Goal: Information Seeking & Learning: Learn about a topic

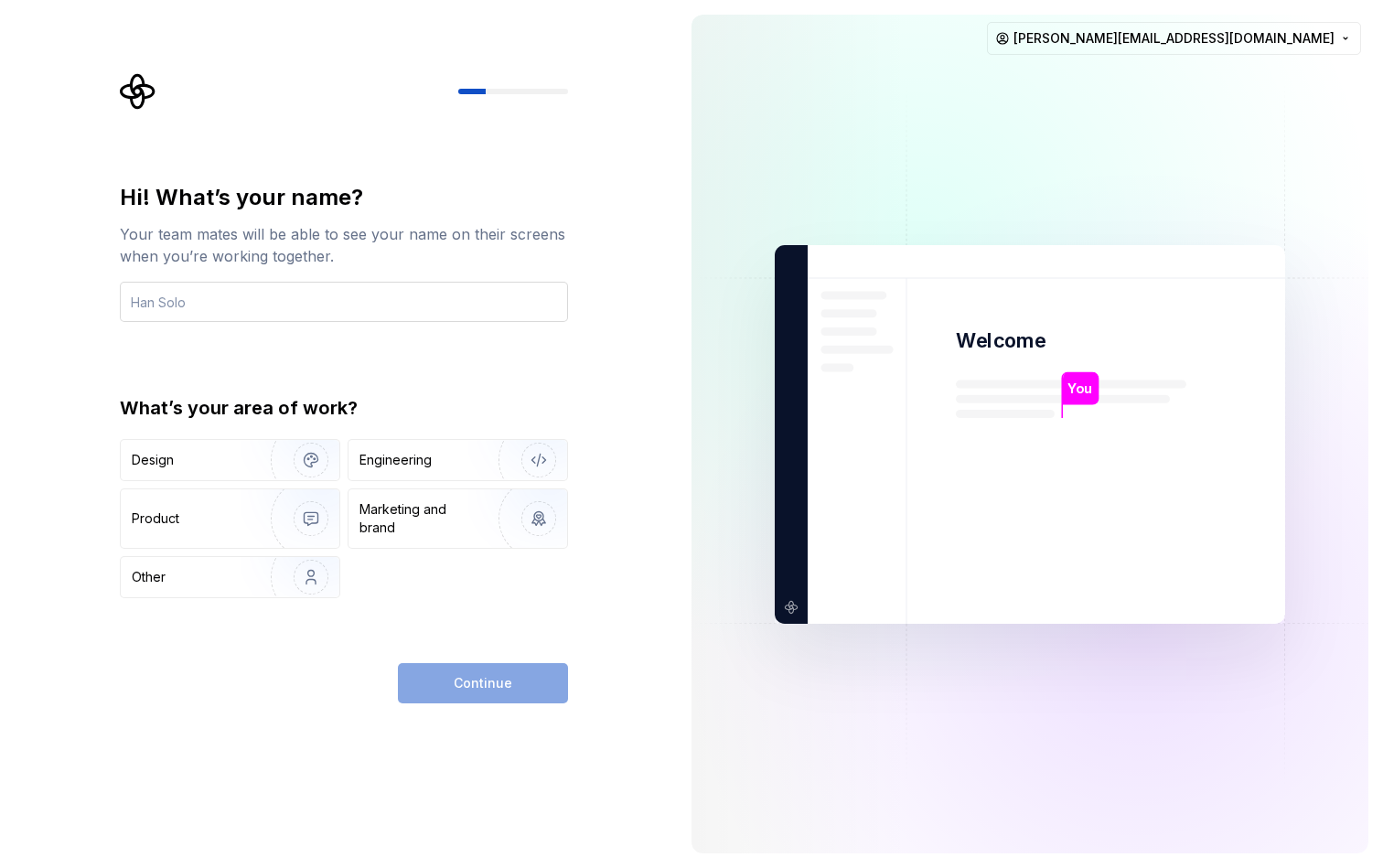
click at [345, 284] on input "text" at bounding box center [343, 301] width 448 height 40
type input "[PERSON_NAME]"
click at [223, 457] on div "Design" at bounding box center [189, 460] width 116 height 19
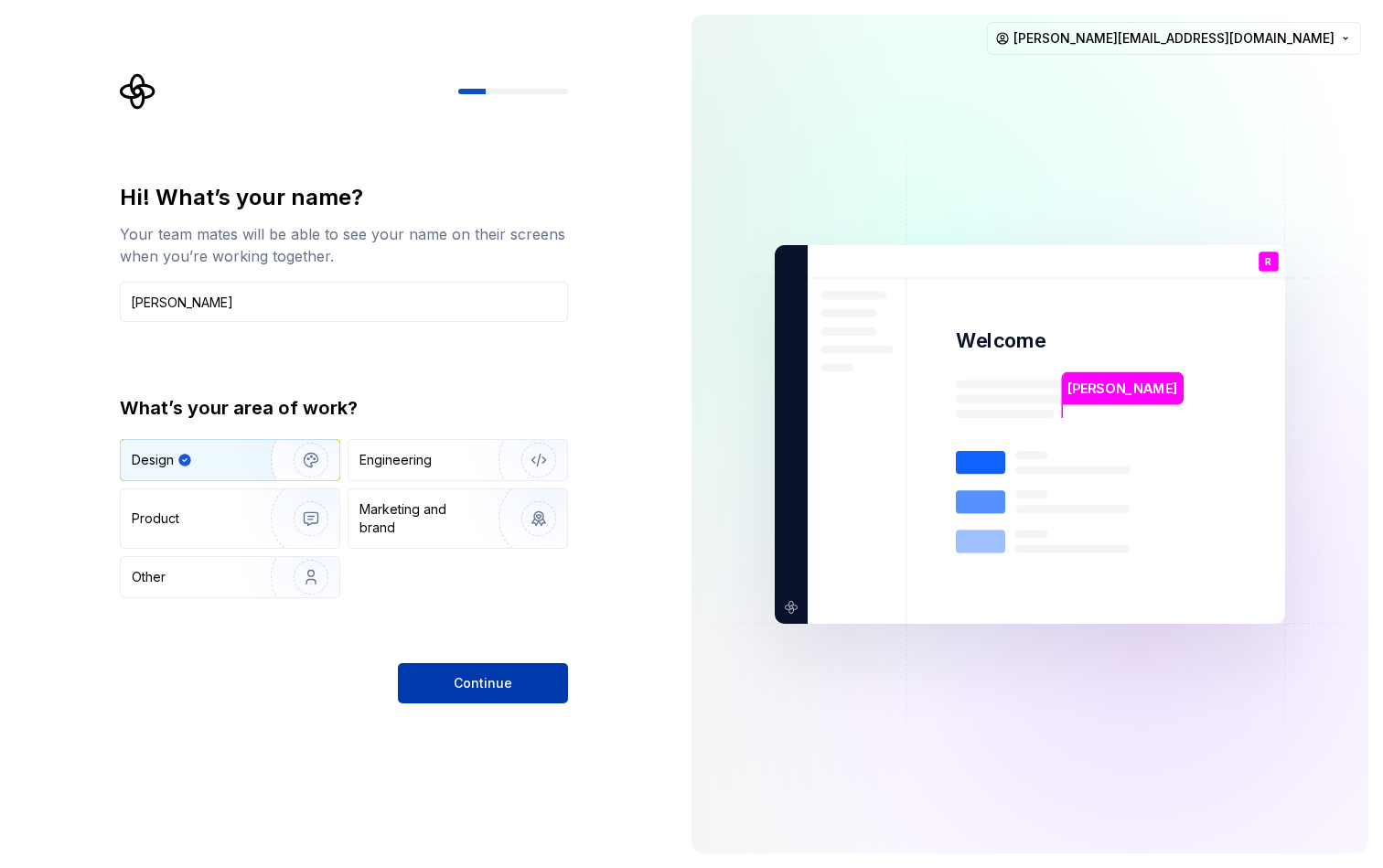
click at [478, 683] on span "Continue" at bounding box center [484, 684] width 59 height 19
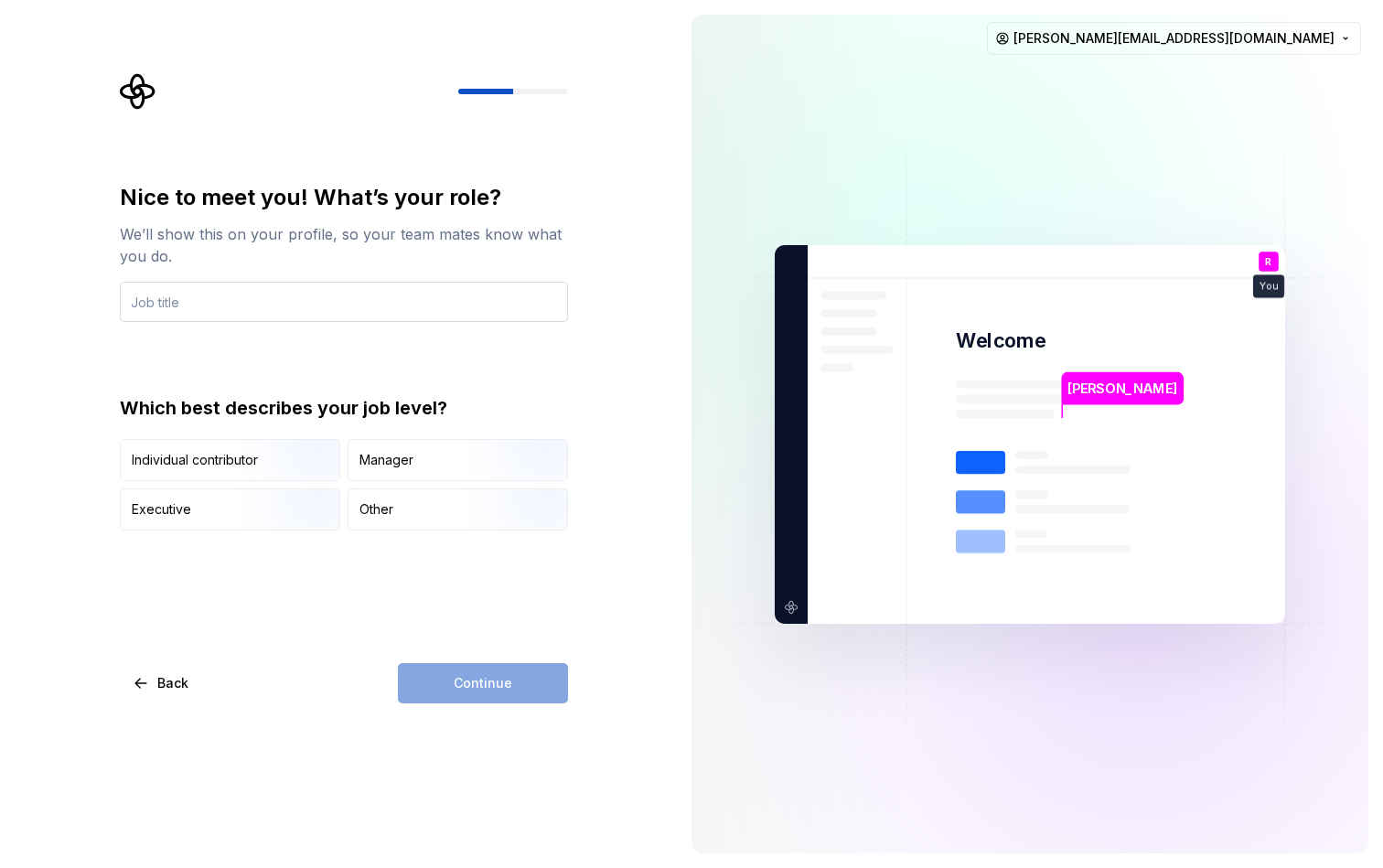
click at [276, 306] on input "text" at bounding box center [343, 301] width 448 height 40
type input "Product designer"
click at [265, 475] on img "button" at bounding box center [295, 483] width 117 height 123
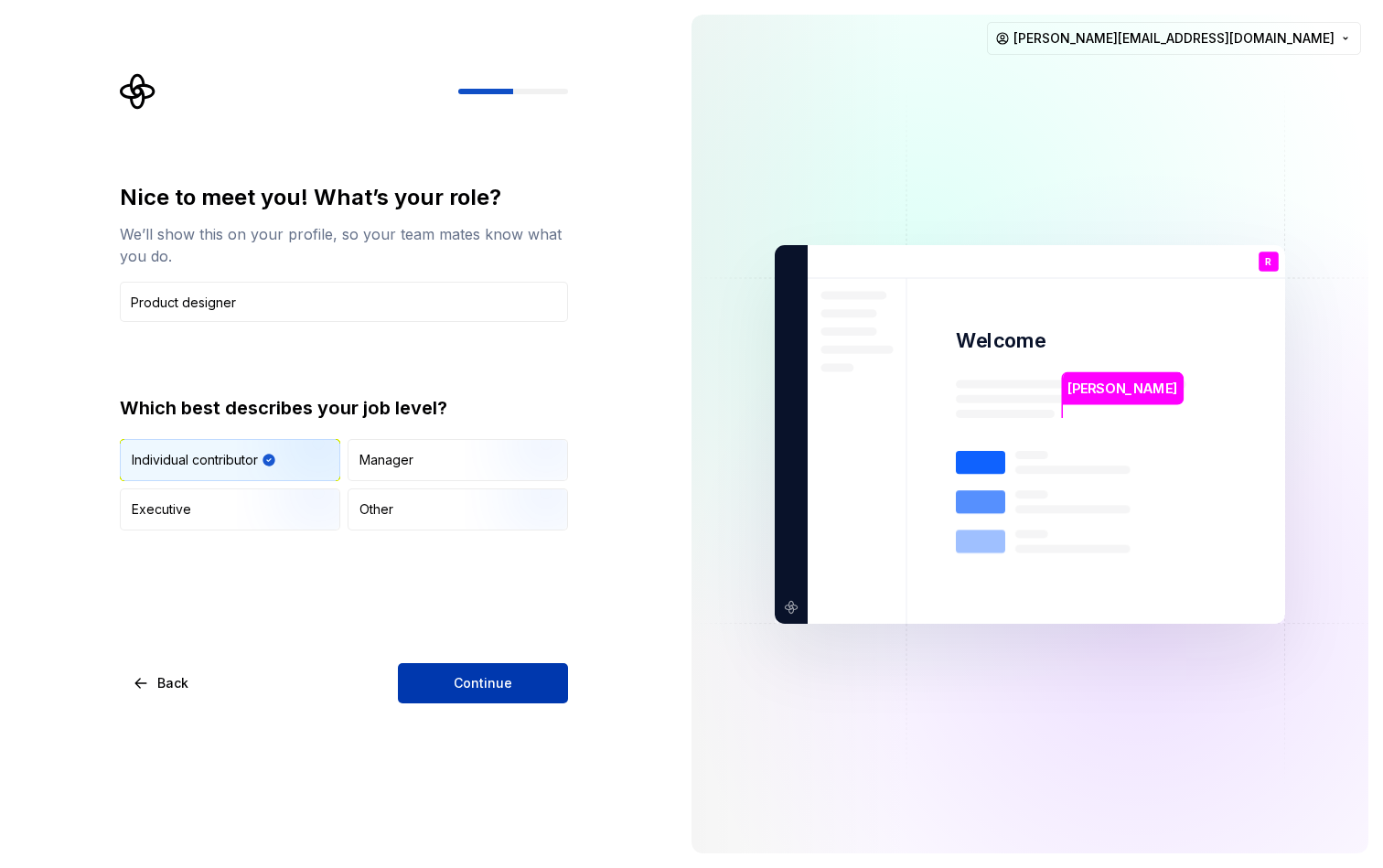
click at [484, 698] on button "Continue" at bounding box center [484, 683] width 171 height 40
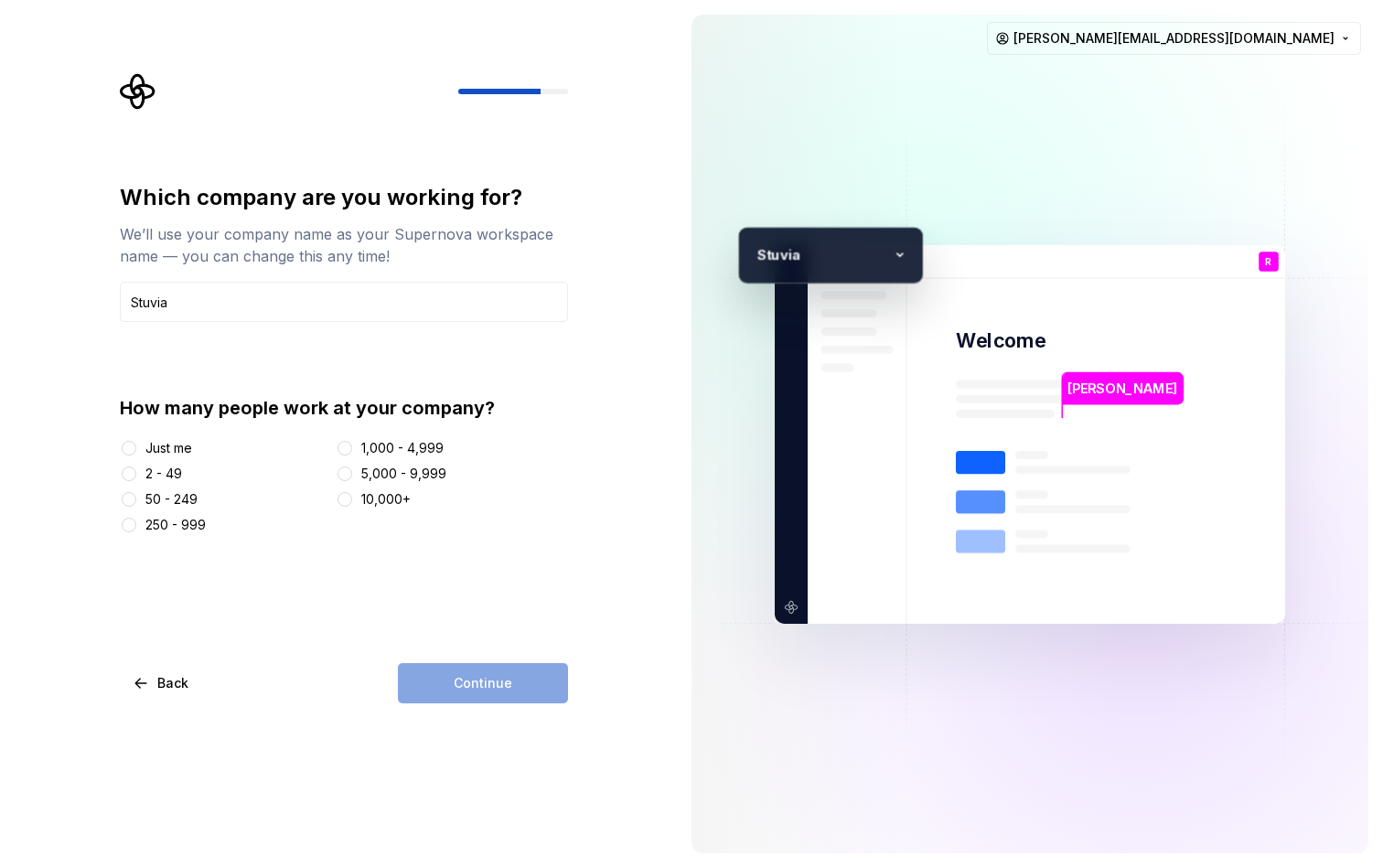
type input "Stuvia"
click at [132, 472] on button "2 - 49" at bounding box center [128, 474] width 15 height 15
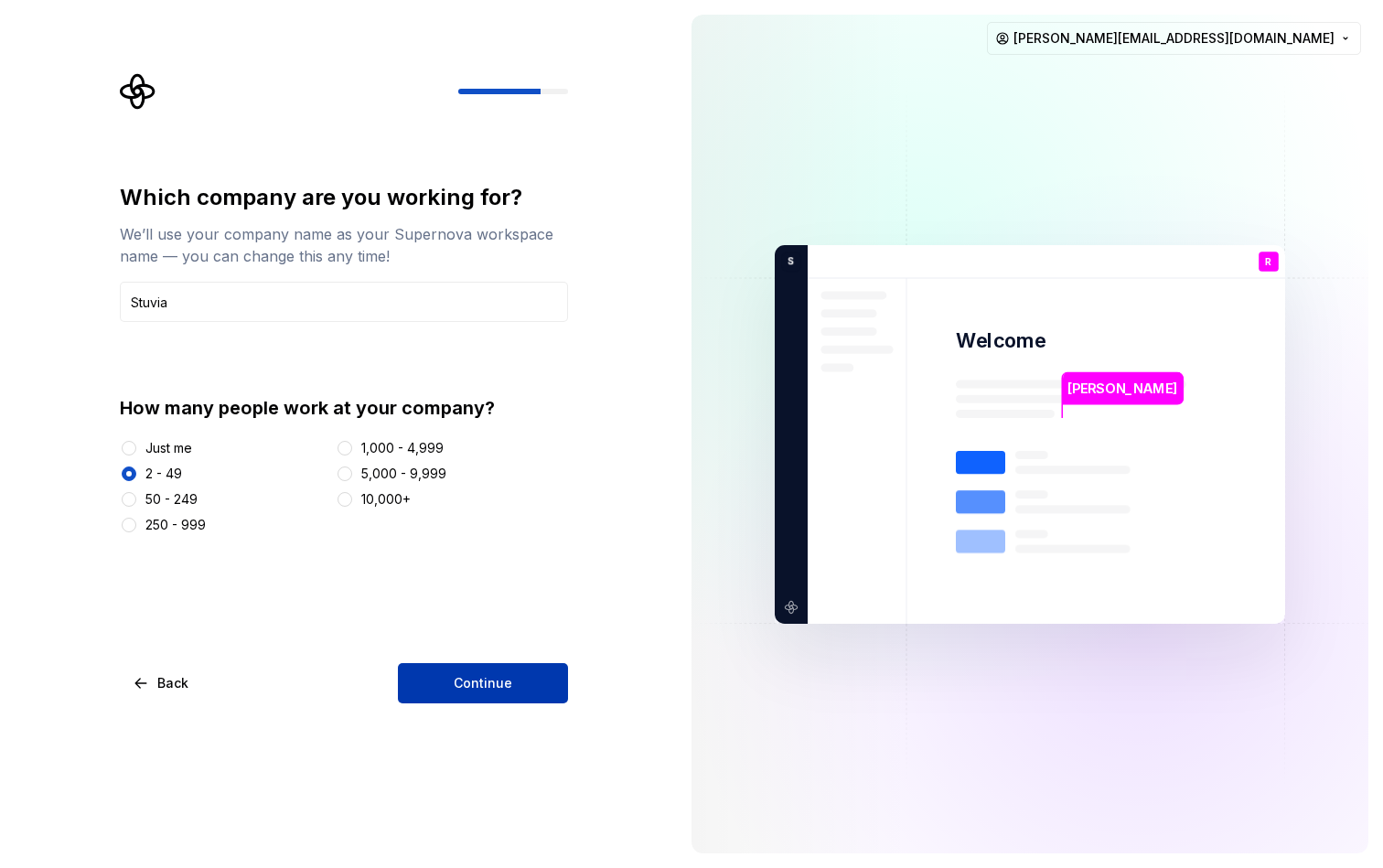
click at [508, 690] on span "Continue" at bounding box center [484, 684] width 59 height 19
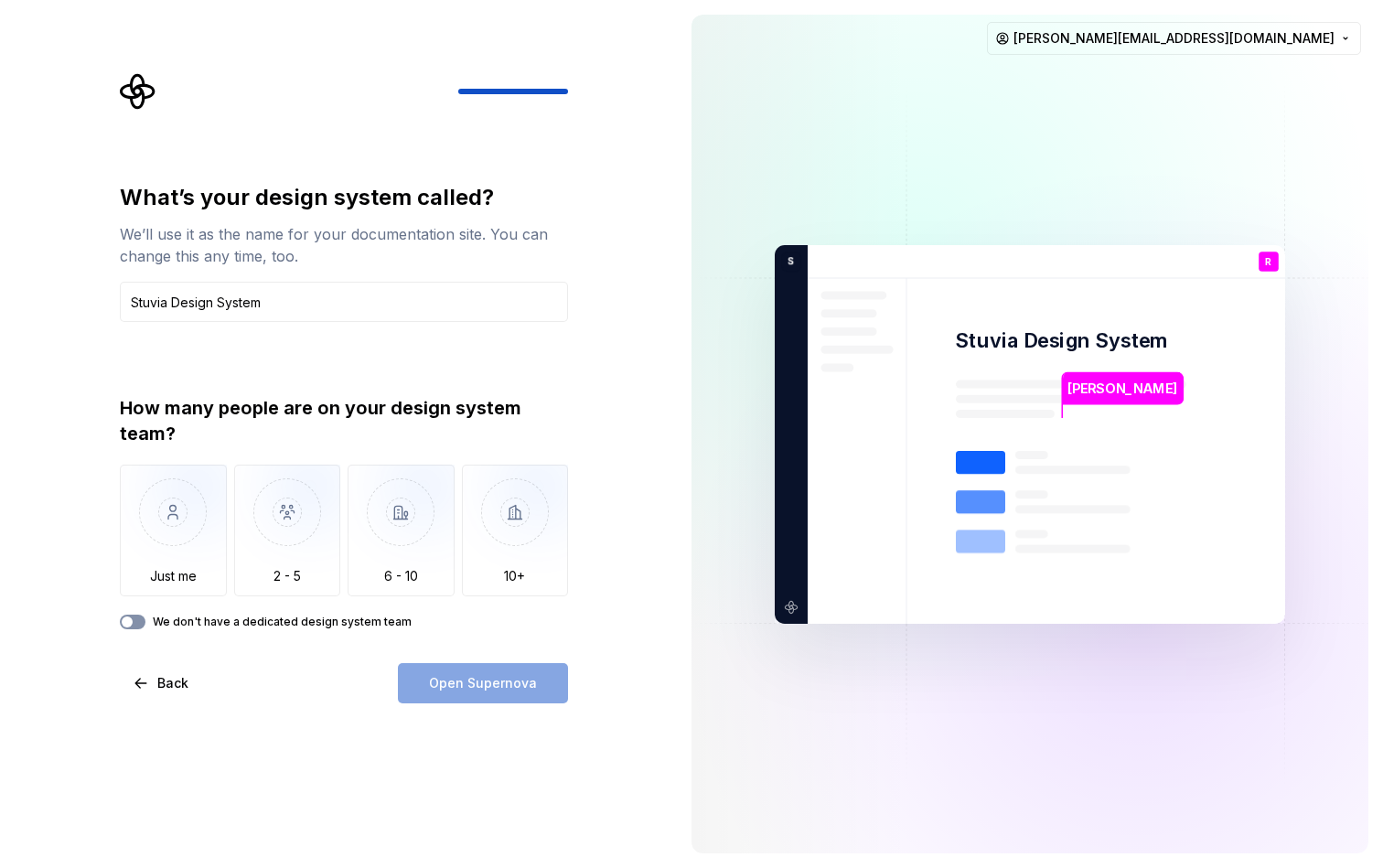
type input "Stuvia Design System"
click at [139, 622] on button "We don't have a dedicated design system team" at bounding box center [132, 622] width 26 height 15
click at [130, 619] on icon "button" at bounding box center [127, 622] width 15 height 11
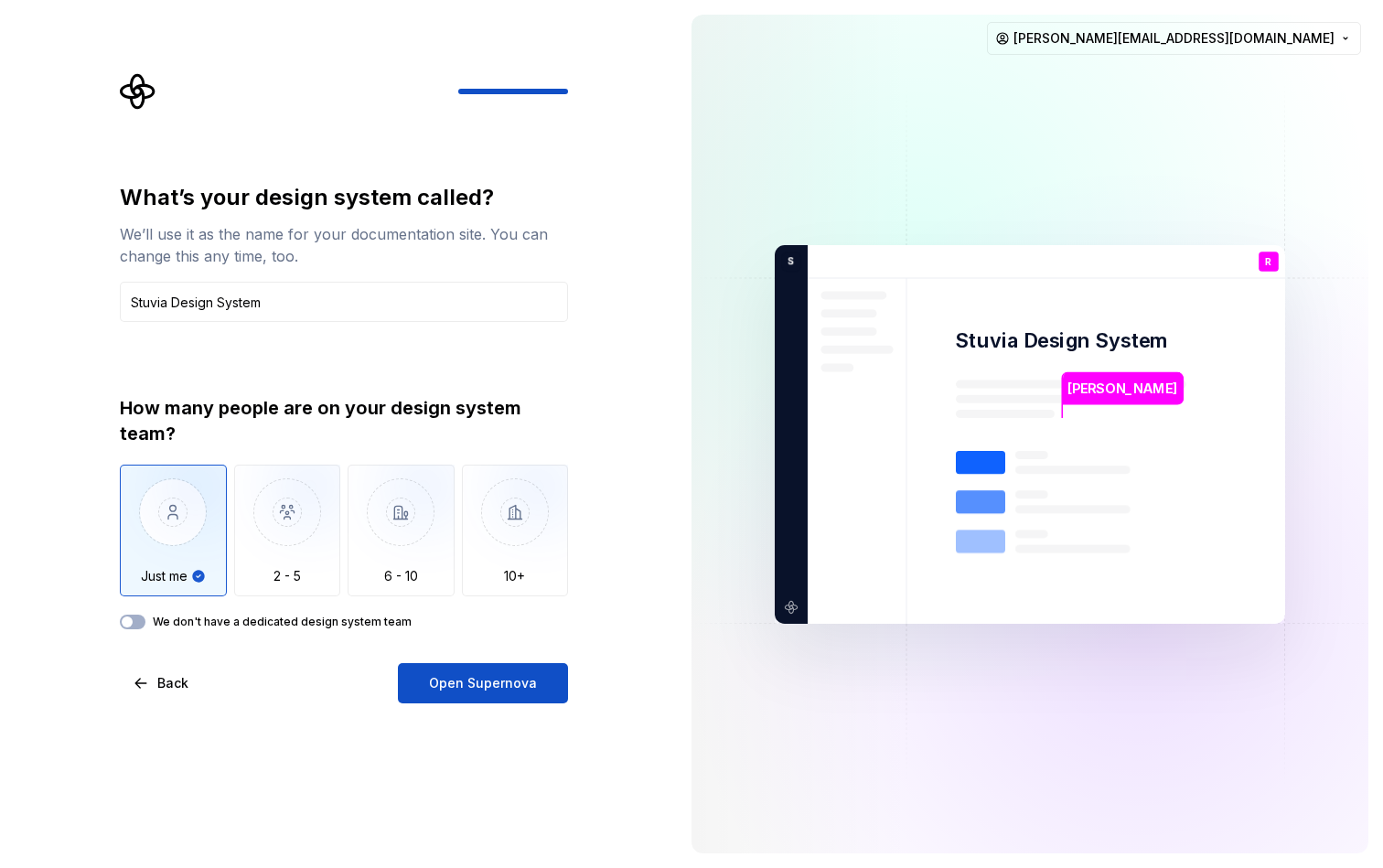
click at [173, 562] on img "button" at bounding box center [173, 526] width 107 height 123
click at [480, 693] on button "Open Supernova" at bounding box center [484, 683] width 171 height 40
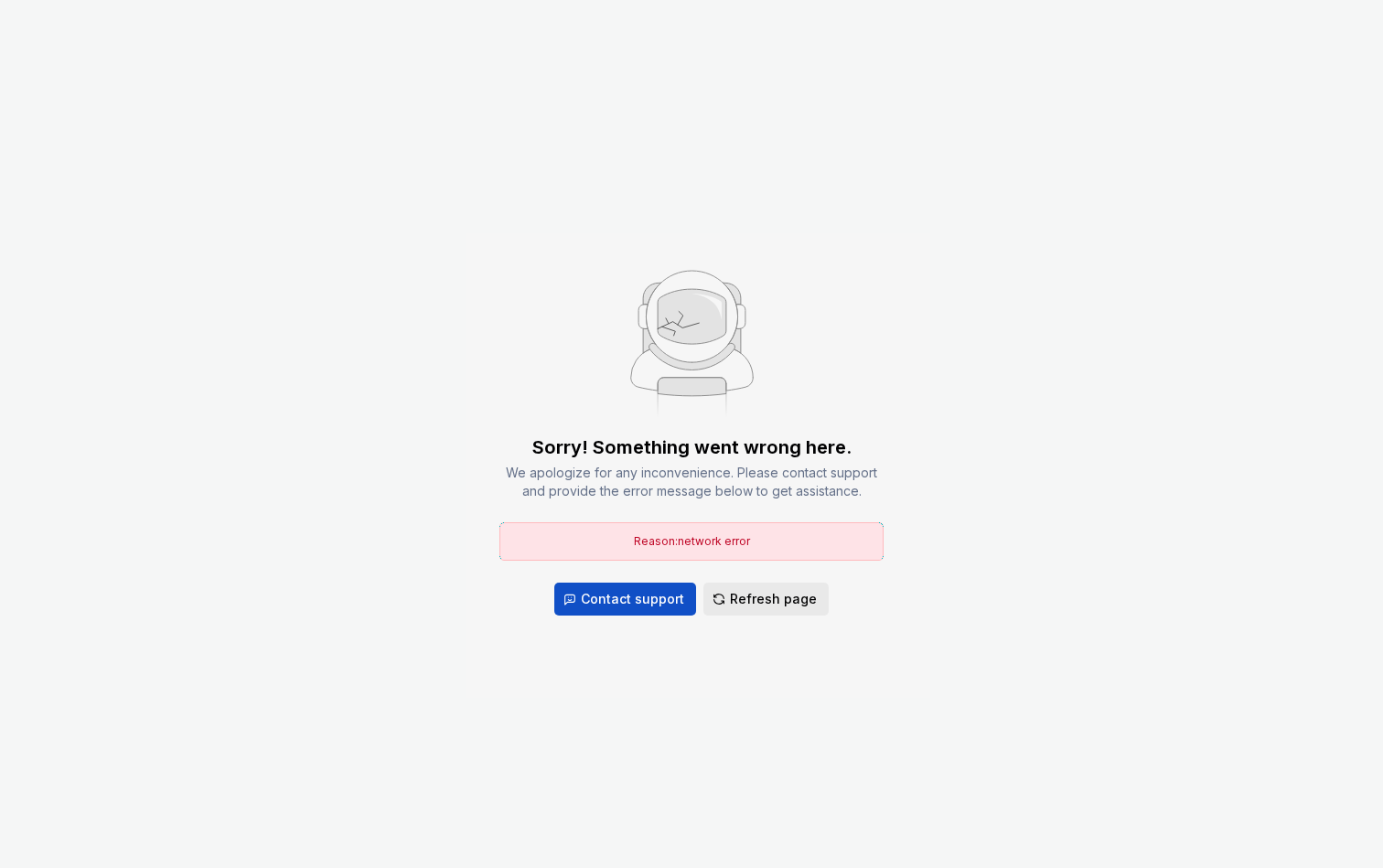
click at [787, 601] on span "Refresh page" at bounding box center [773, 599] width 87 height 19
click at [736, 597] on span "Refresh page" at bounding box center [773, 599] width 87 height 19
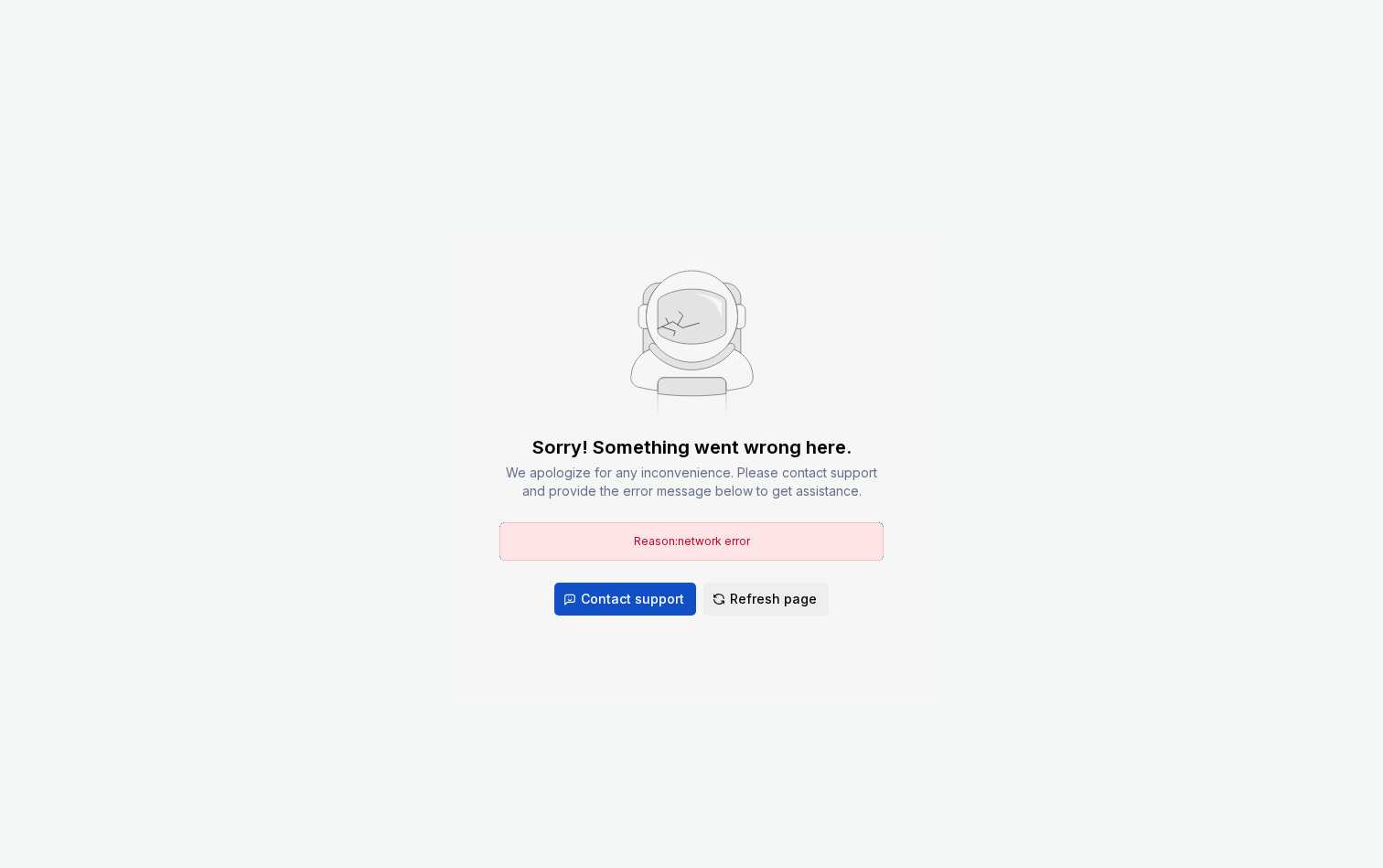
click at [736, 597] on span "Refresh page" at bounding box center [773, 599] width 87 height 19
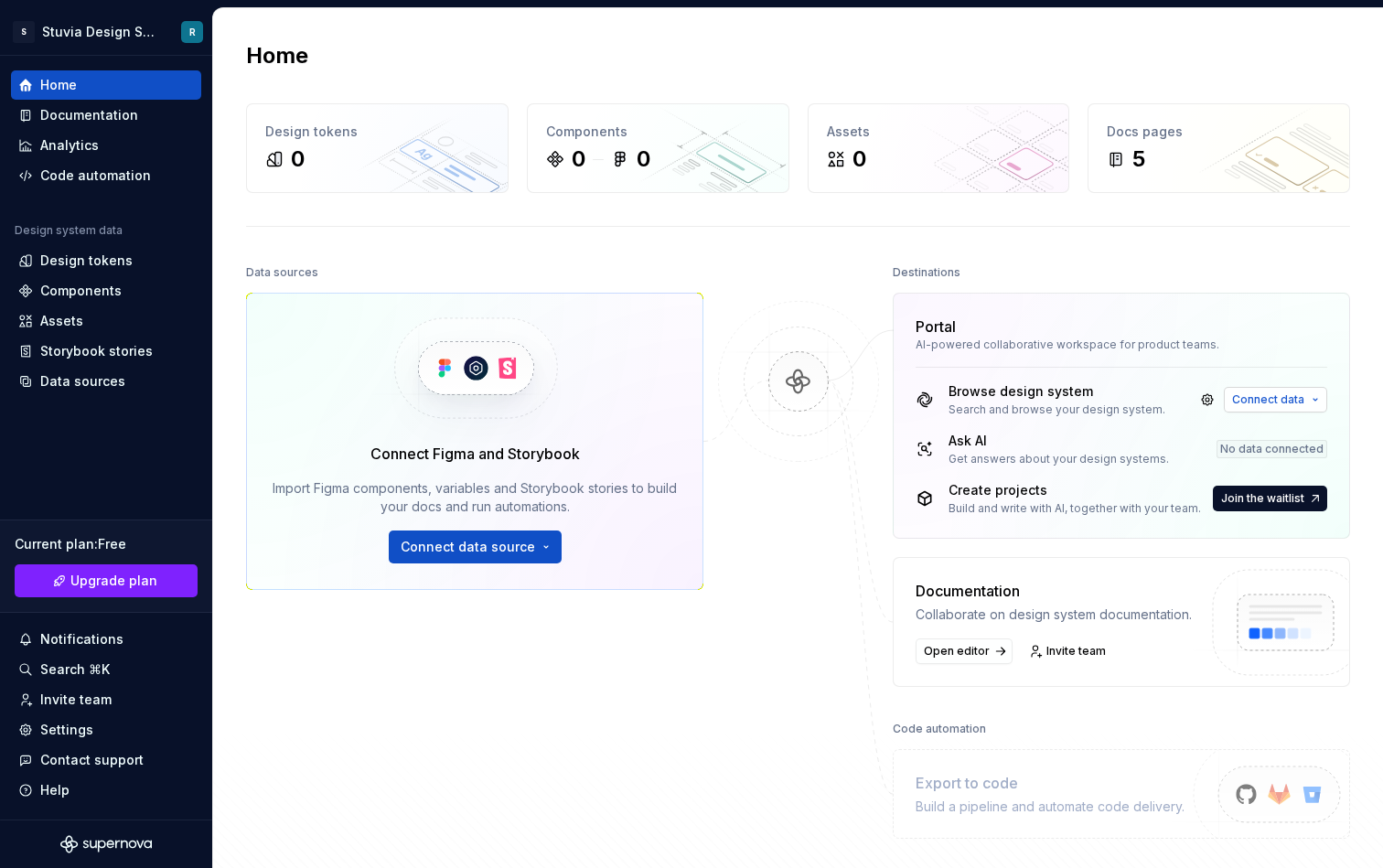
click at [1256, 406] on span "Connect data" at bounding box center [1269, 399] width 73 height 15
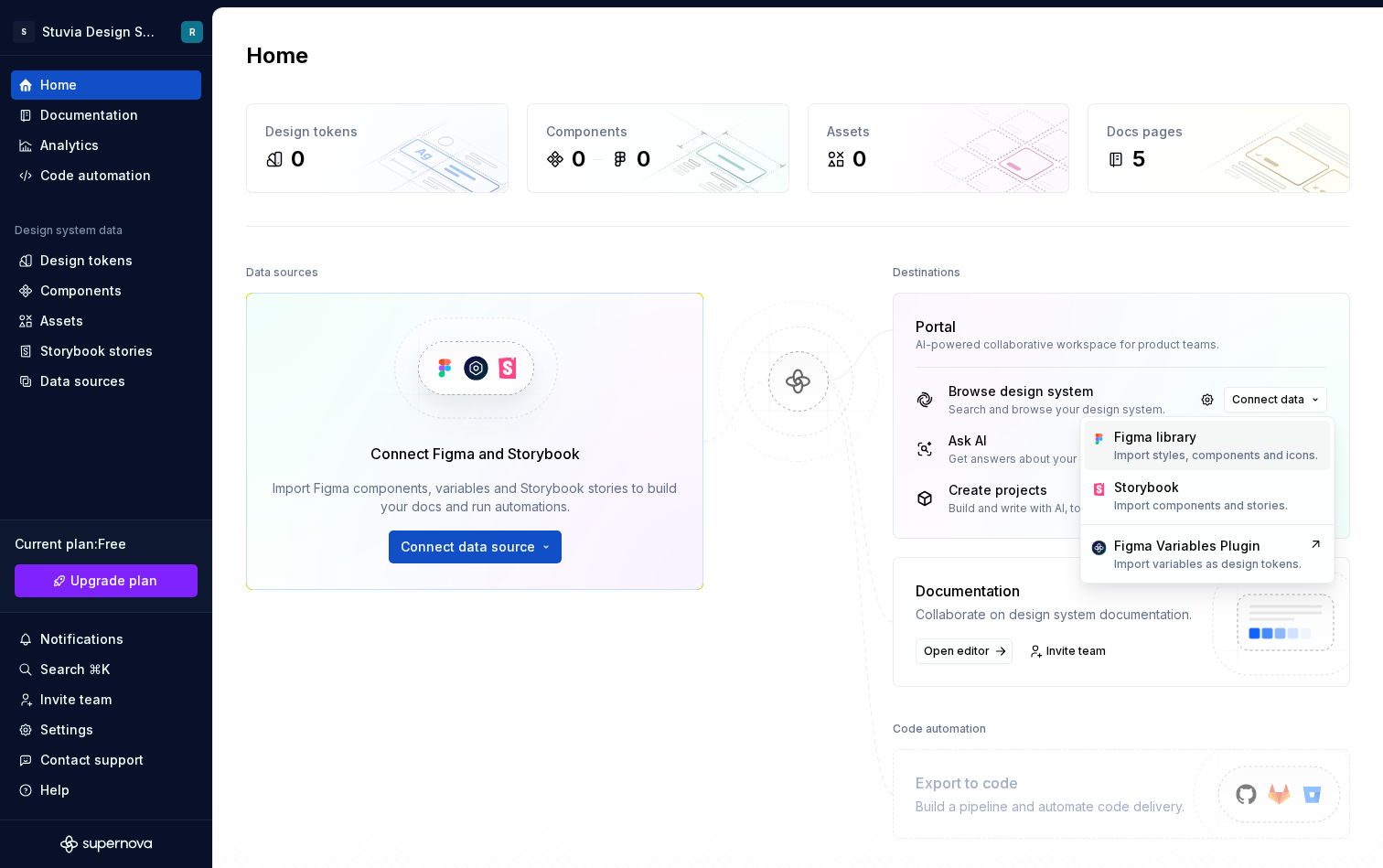
click at [1177, 454] on p "Import styles, components and icons." at bounding box center [1216, 455] width 204 height 15
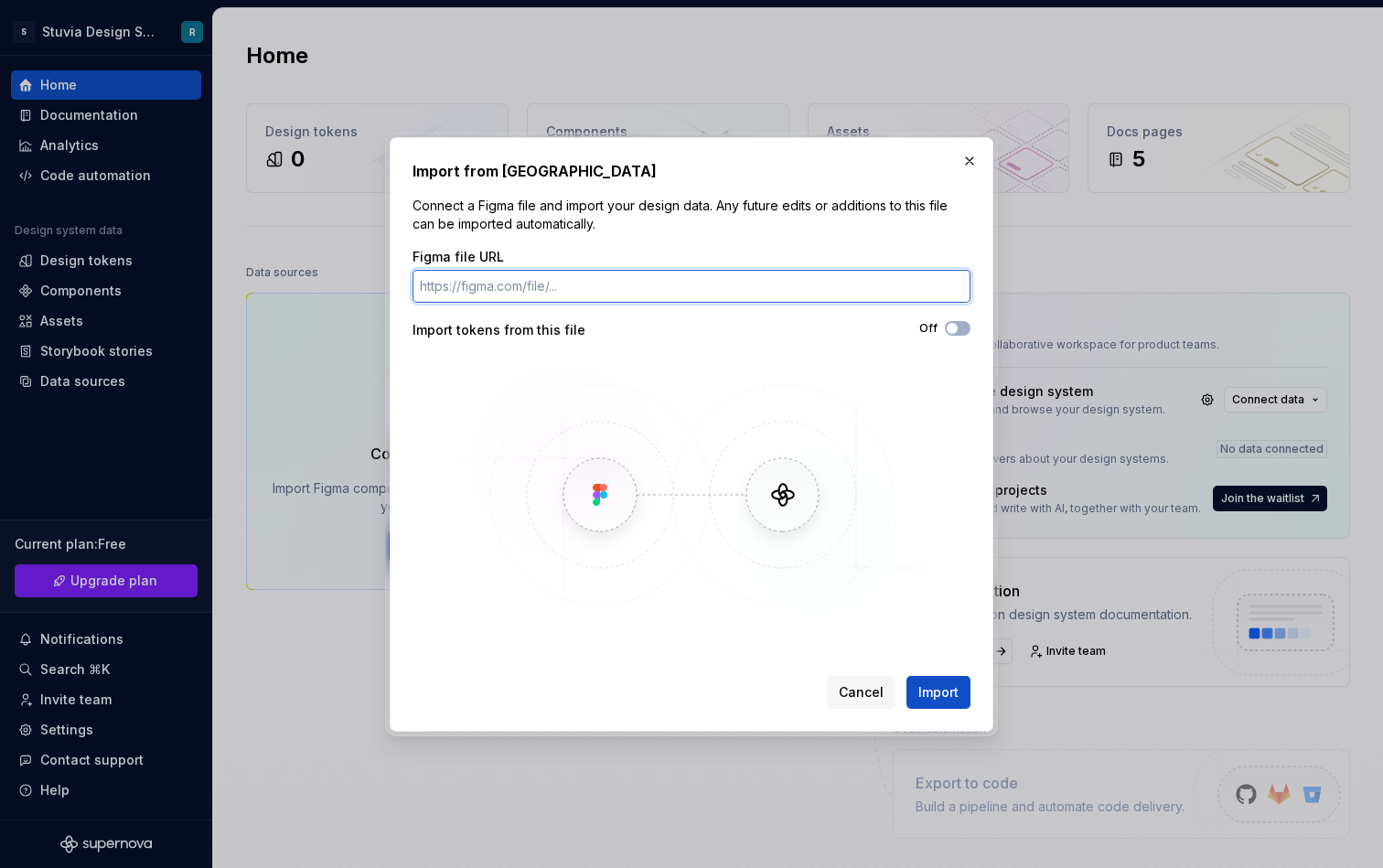
paste input "[URL][DOMAIN_NAME]"
type input "[URL][DOMAIN_NAME]"
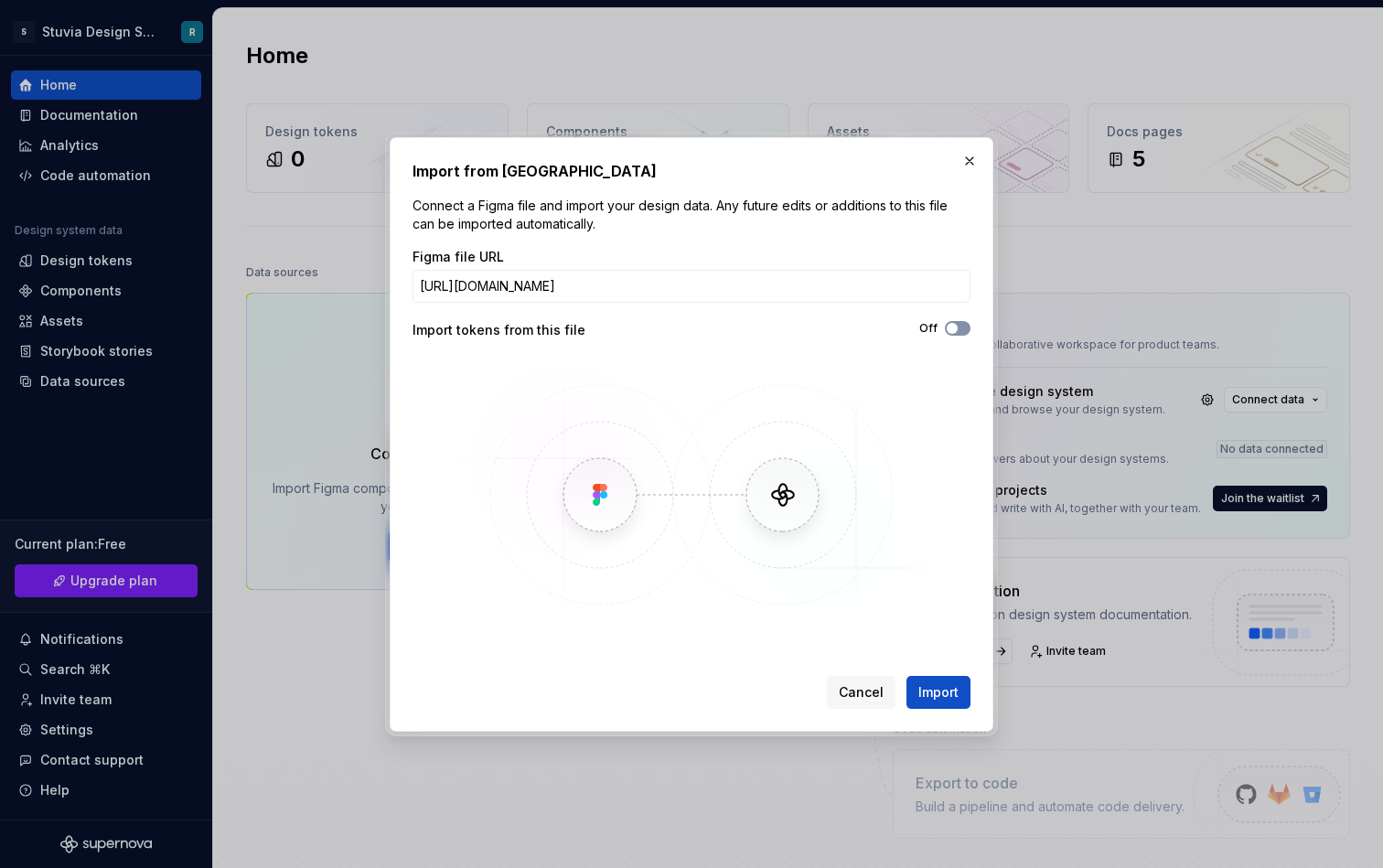
scroll to position [0, 0]
click at [948, 327] on span "button" at bounding box center [952, 328] width 11 height 11
click at [945, 694] on span "Import" at bounding box center [939, 692] width 40 height 19
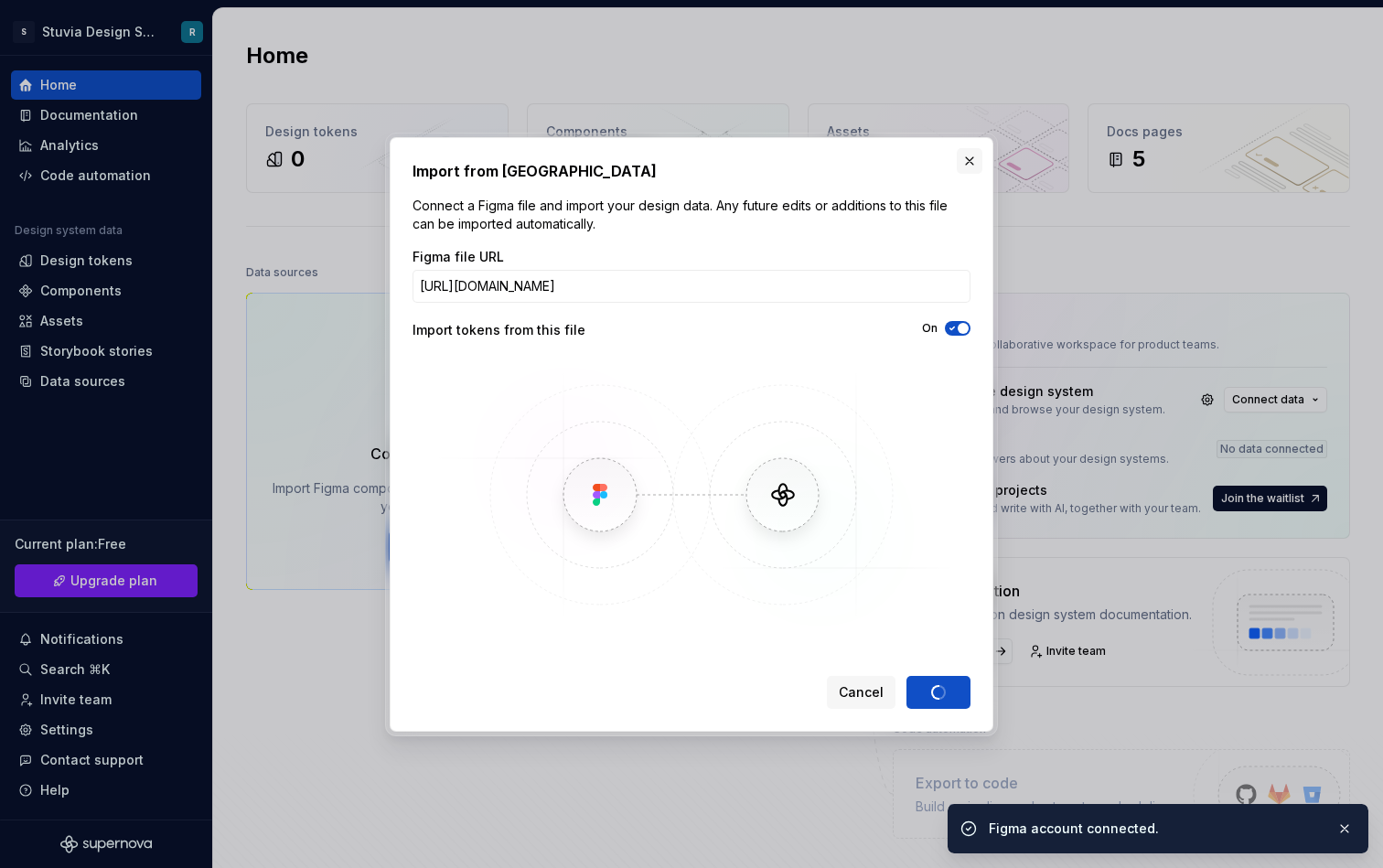
click at [962, 161] on button "button" at bounding box center [970, 161] width 26 height 26
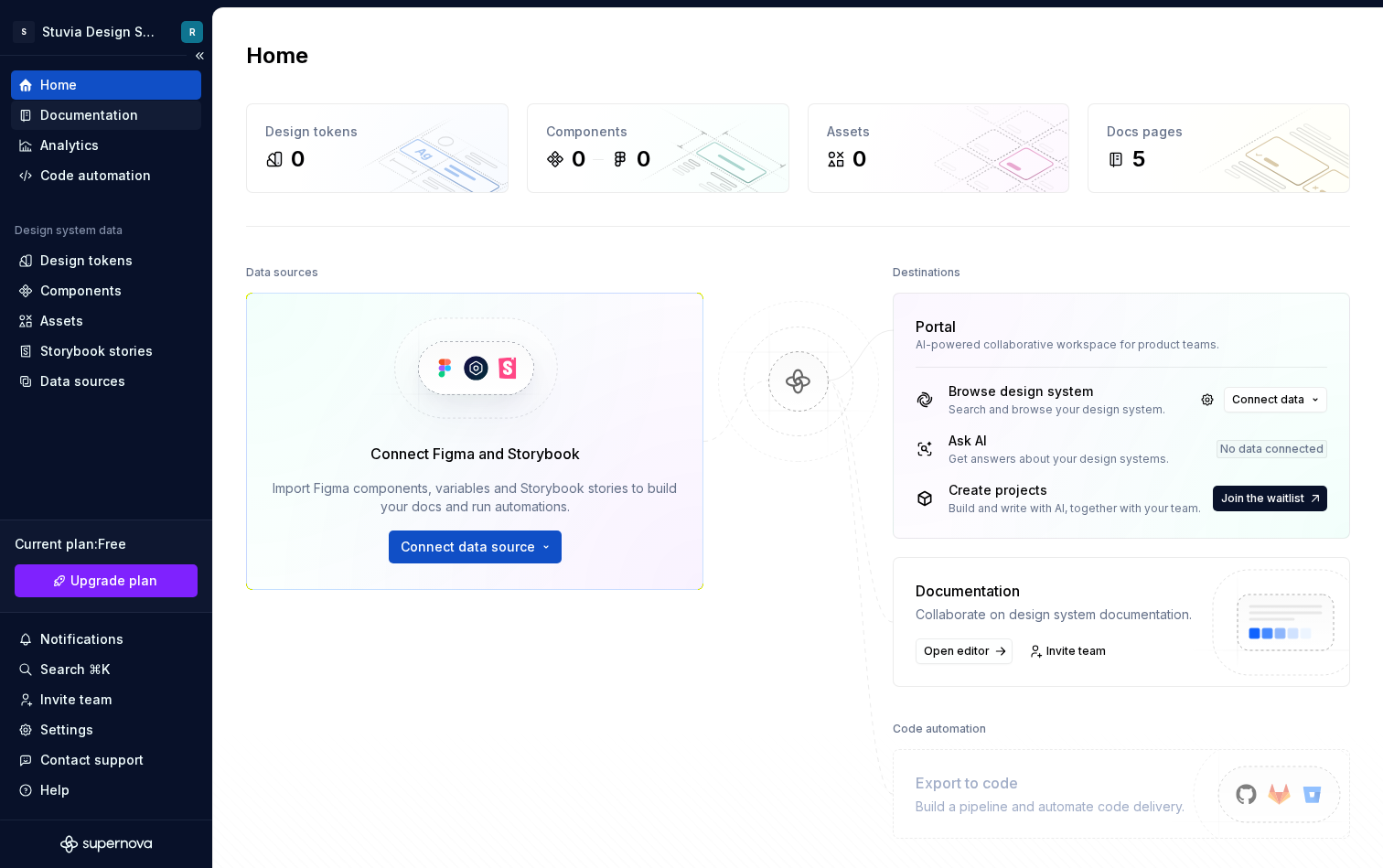
click at [148, 112] on div "Documentation" at bounding box center [106, 115] width 176 height 19
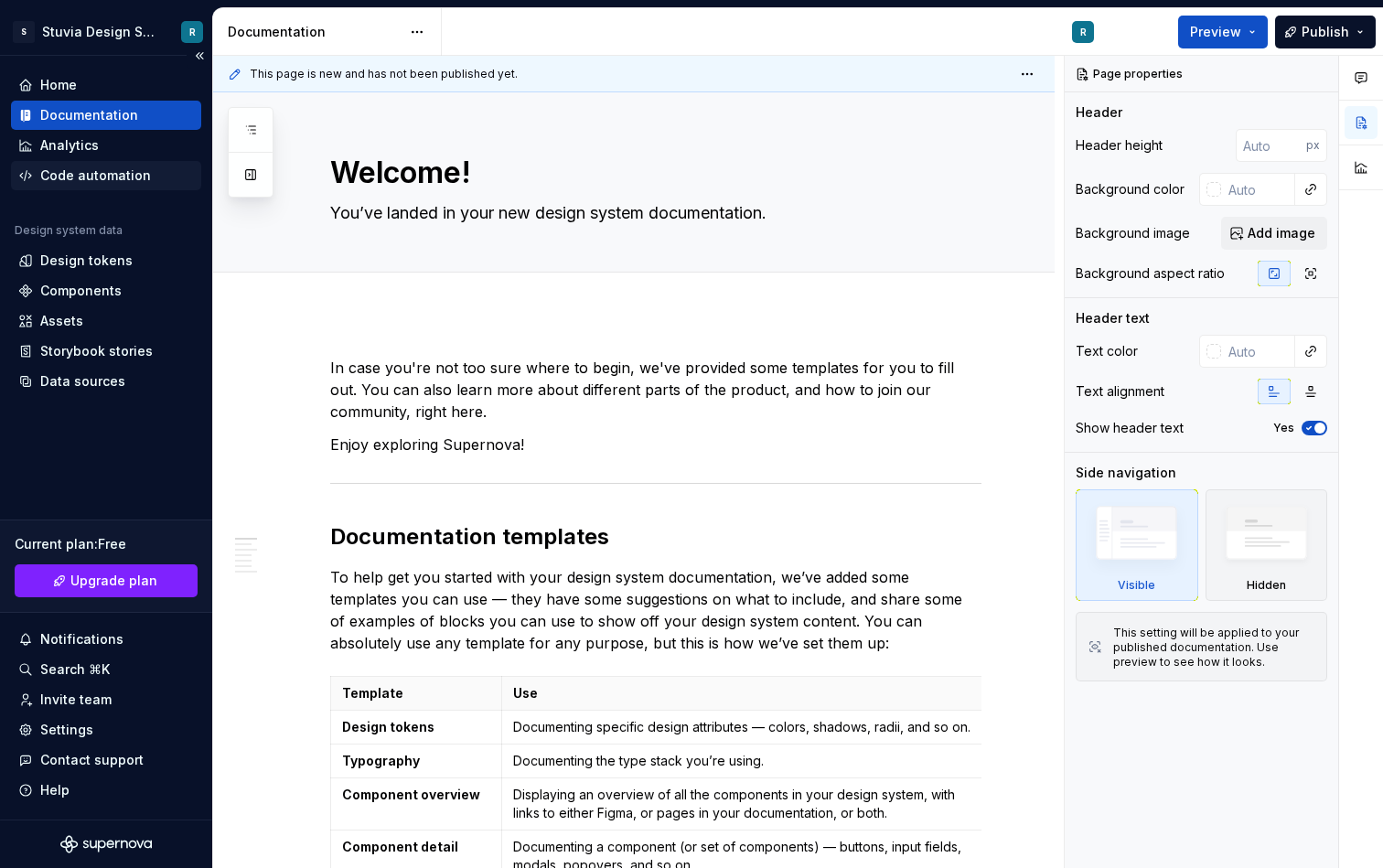
click at [114, 179] on div "Code automation" at bounding box center [95, 176] width 111 height 19
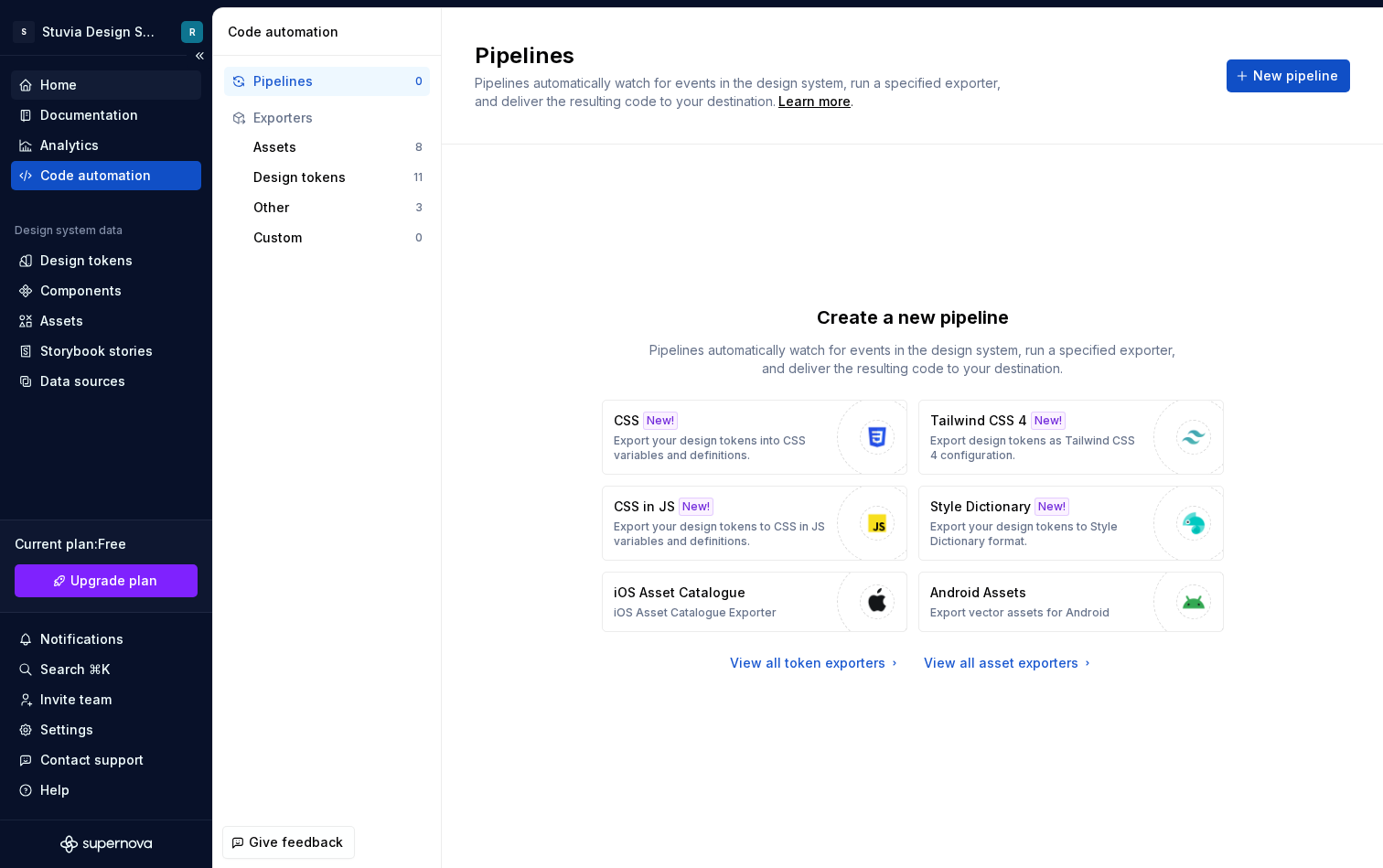
click at [119, 80] on div "Home" at bounding box center [106, 84] width 176 height 19
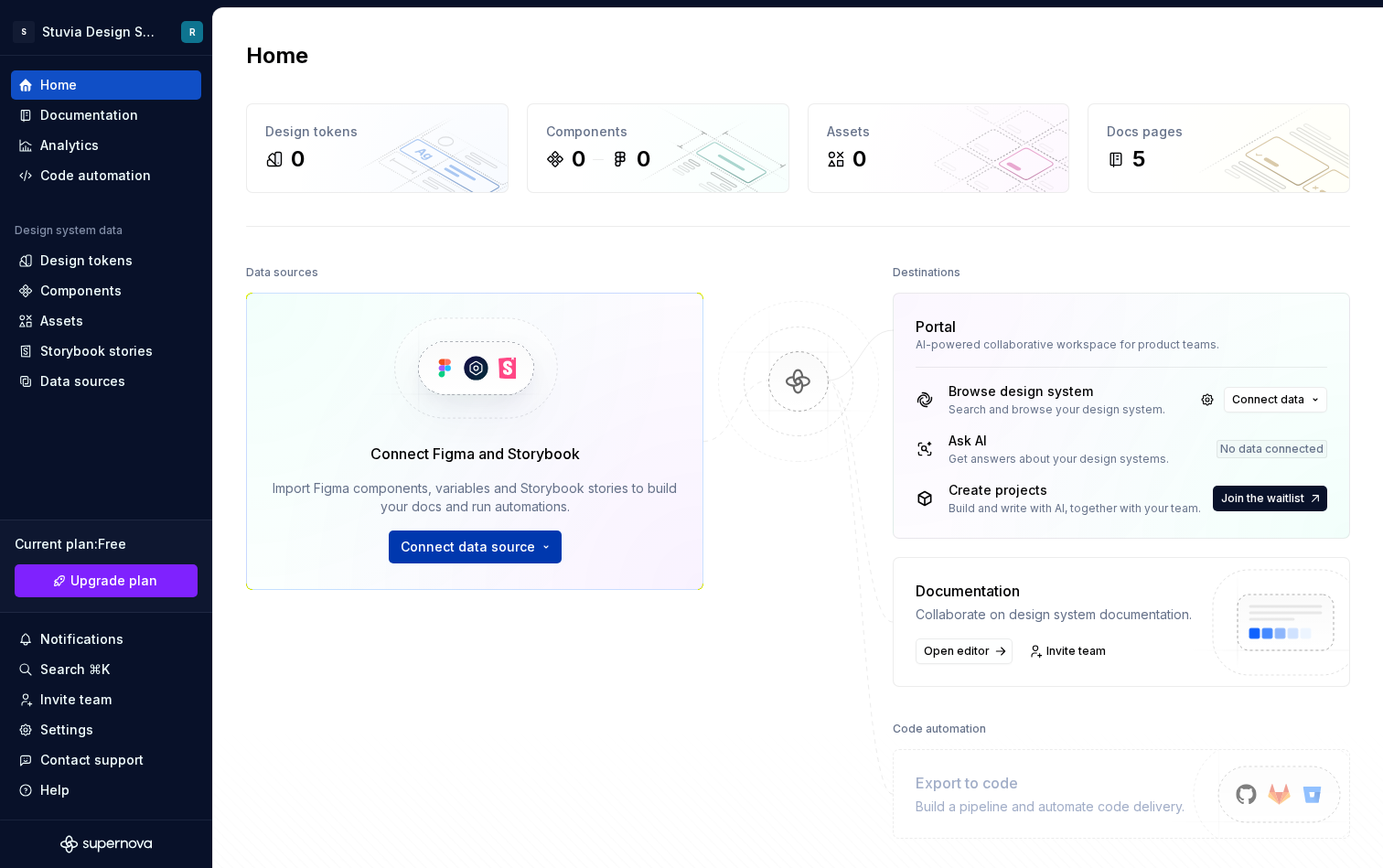
click at [541, 553] on button "Connect data source" at bounding box center [475, 547] width 173 height 33
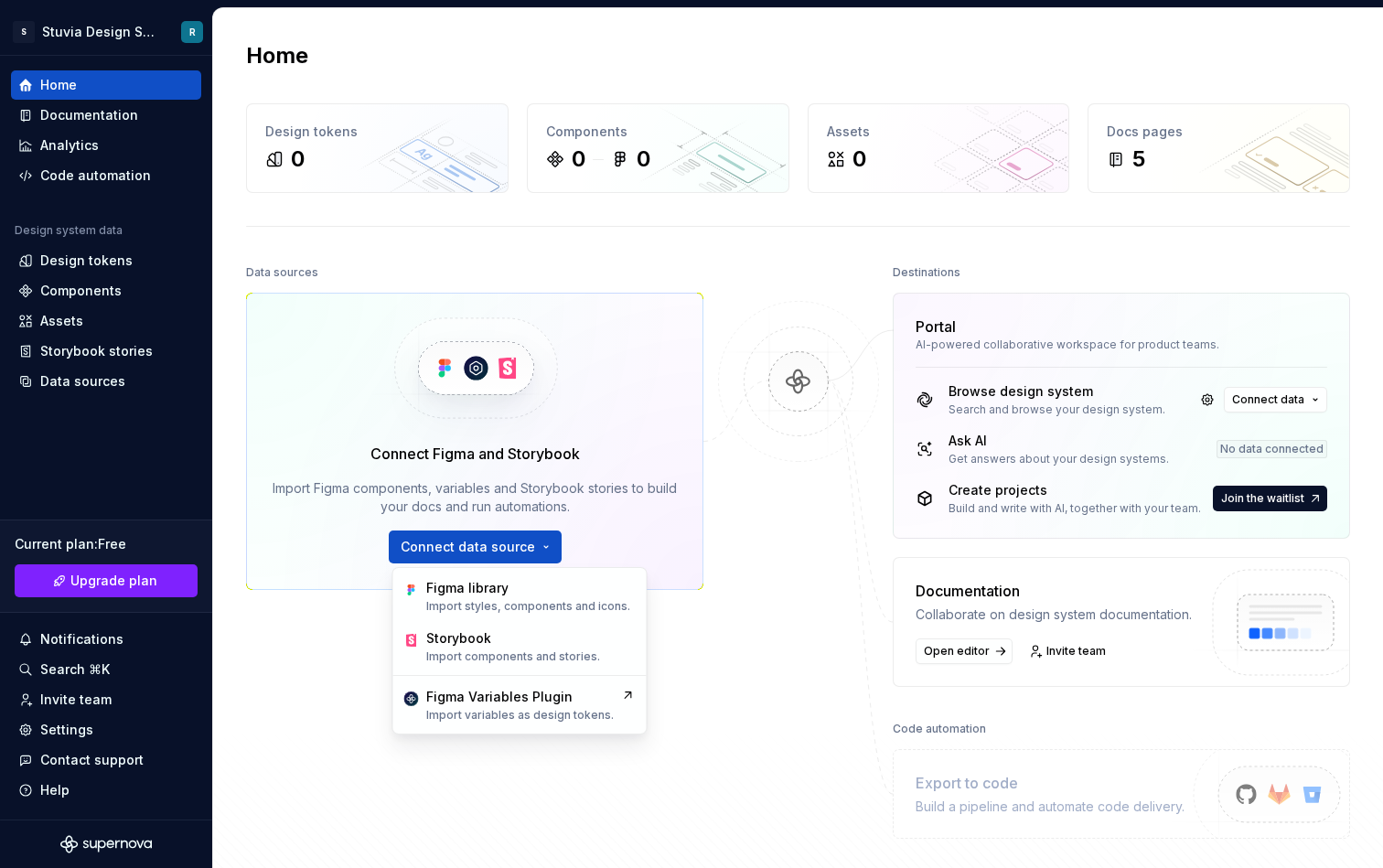
click at [798, 653] on div at bounding box center [798, 549] width 183 height 580
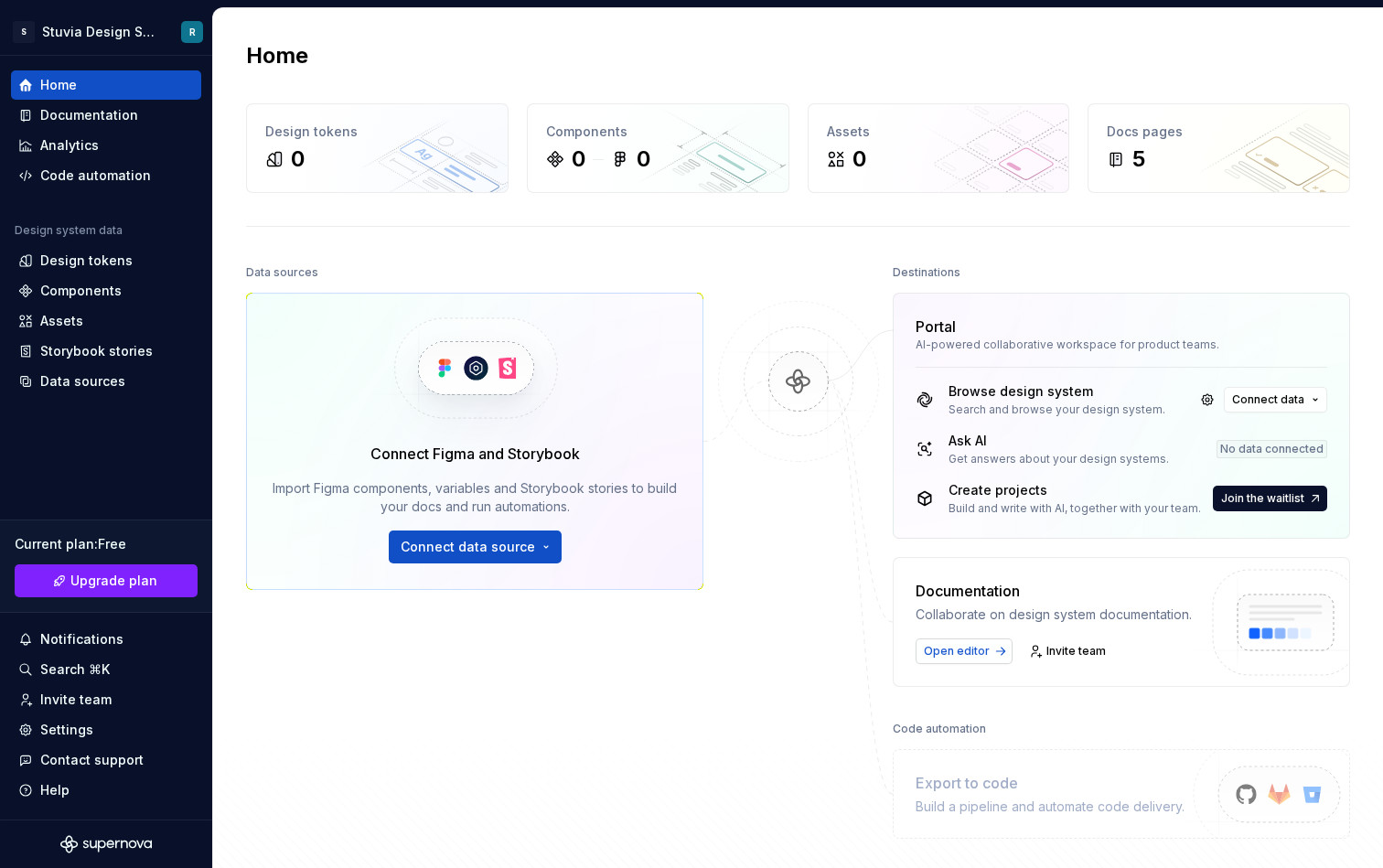
click at [964, 647] on span "Open editor" at bounding box center [956, 651] width 66 height 15
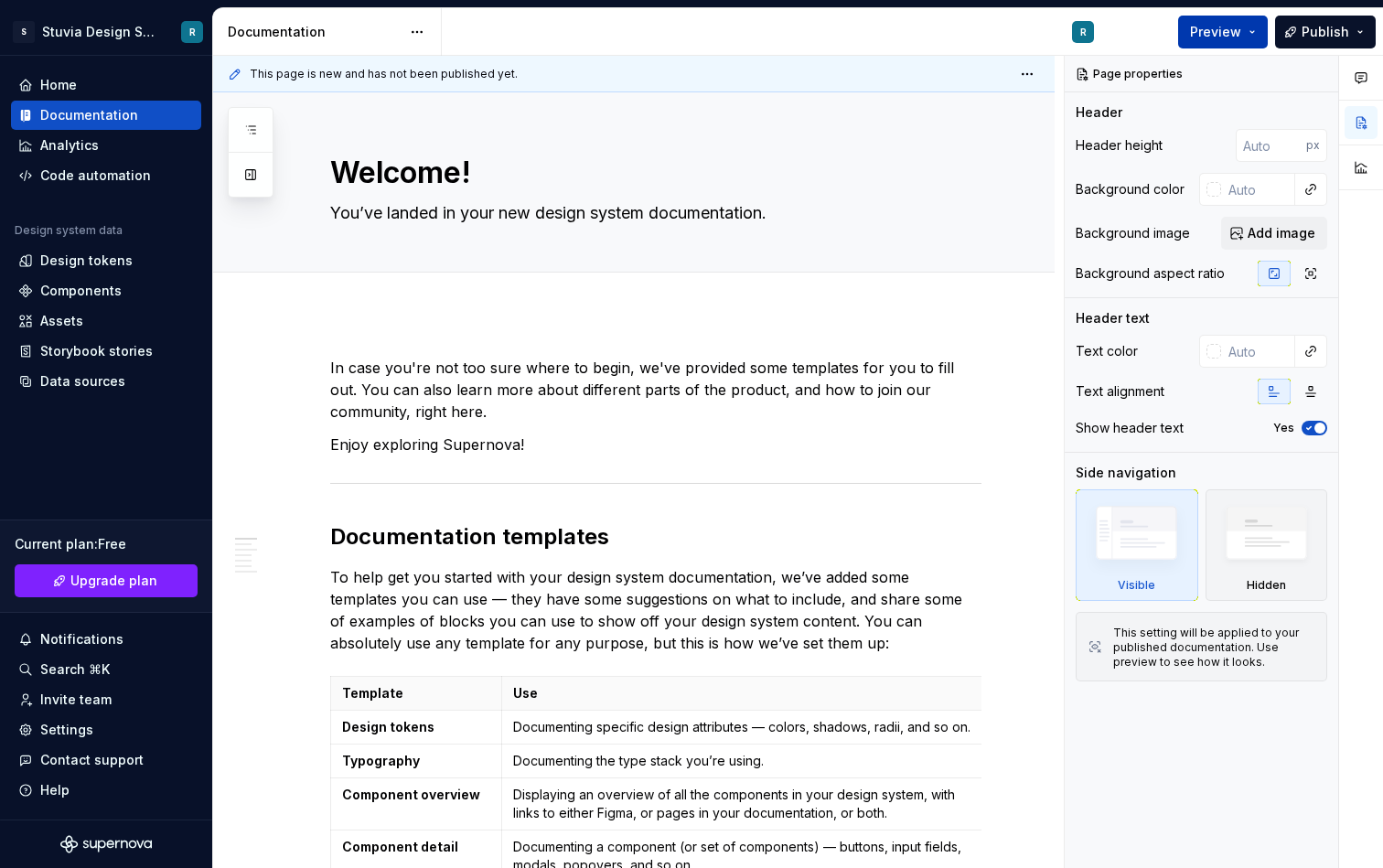
click at [1247, 29] on button "Preview" at bounding box center [1223, 32] width 89 height 33
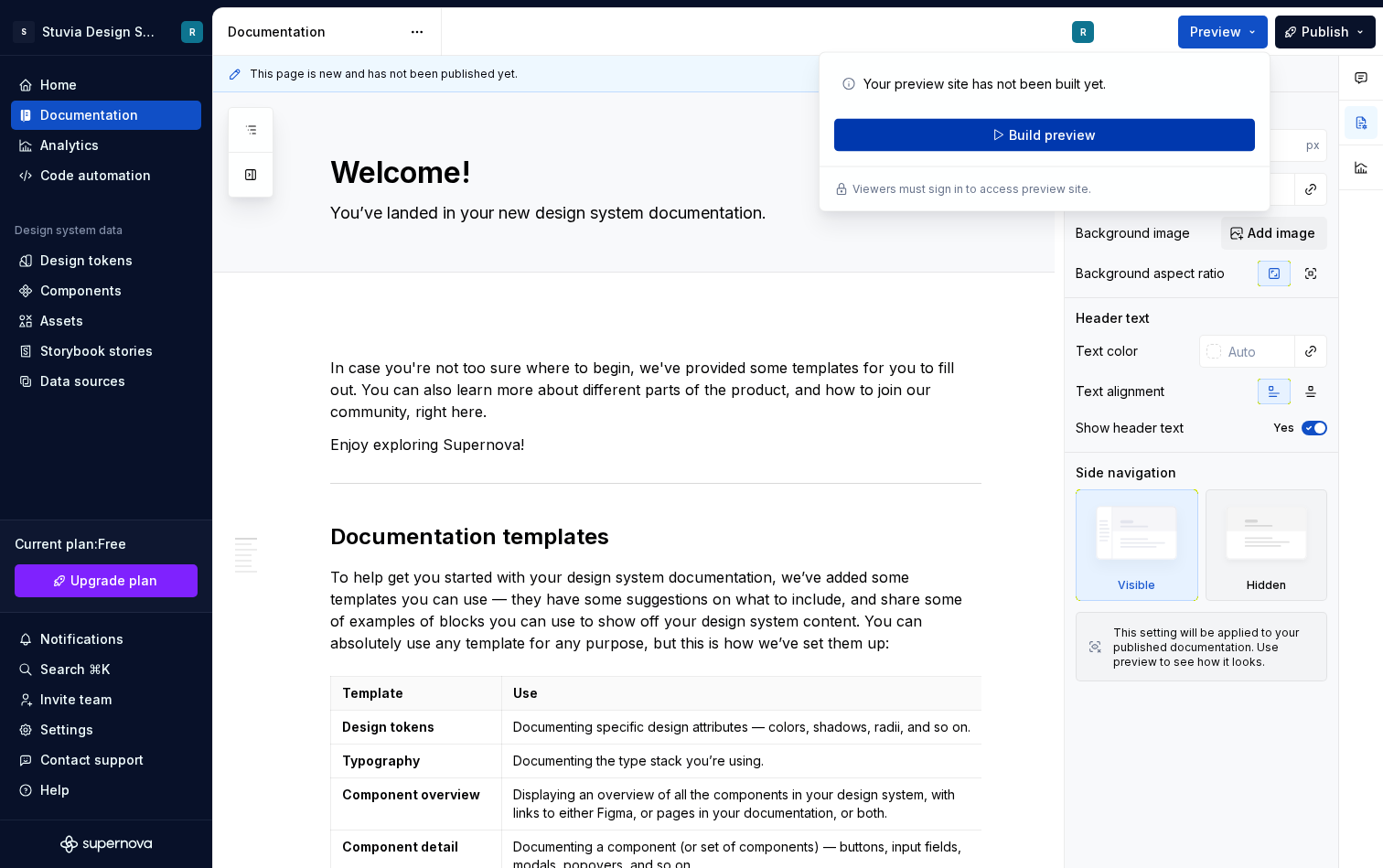
click at [1062, 135] on span "Build preview" at bounding box center [1052, 135] width 87 height 19
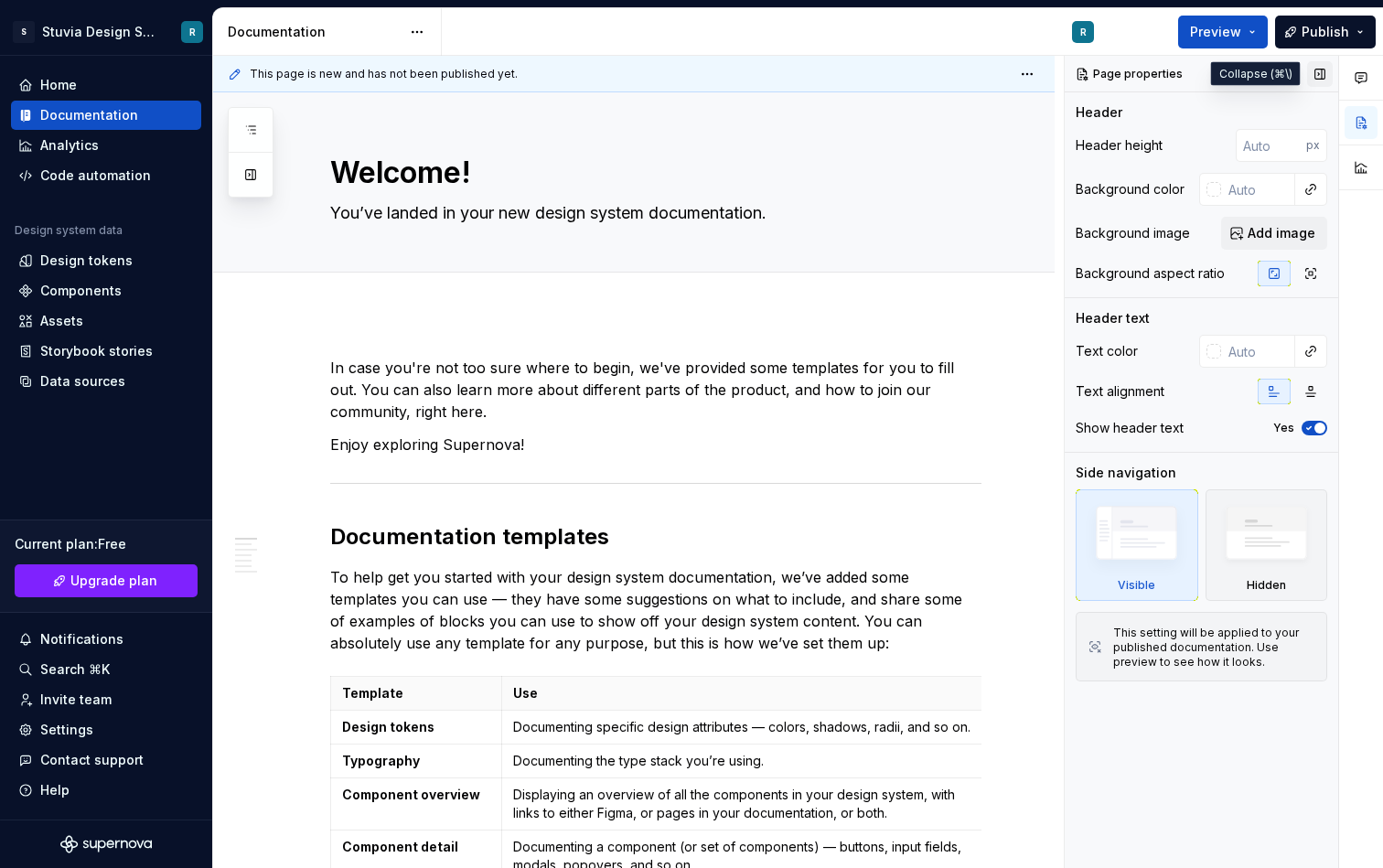
click at [1318, 73] on button "button" at bounding box center [1320, 75] width 26 height 26
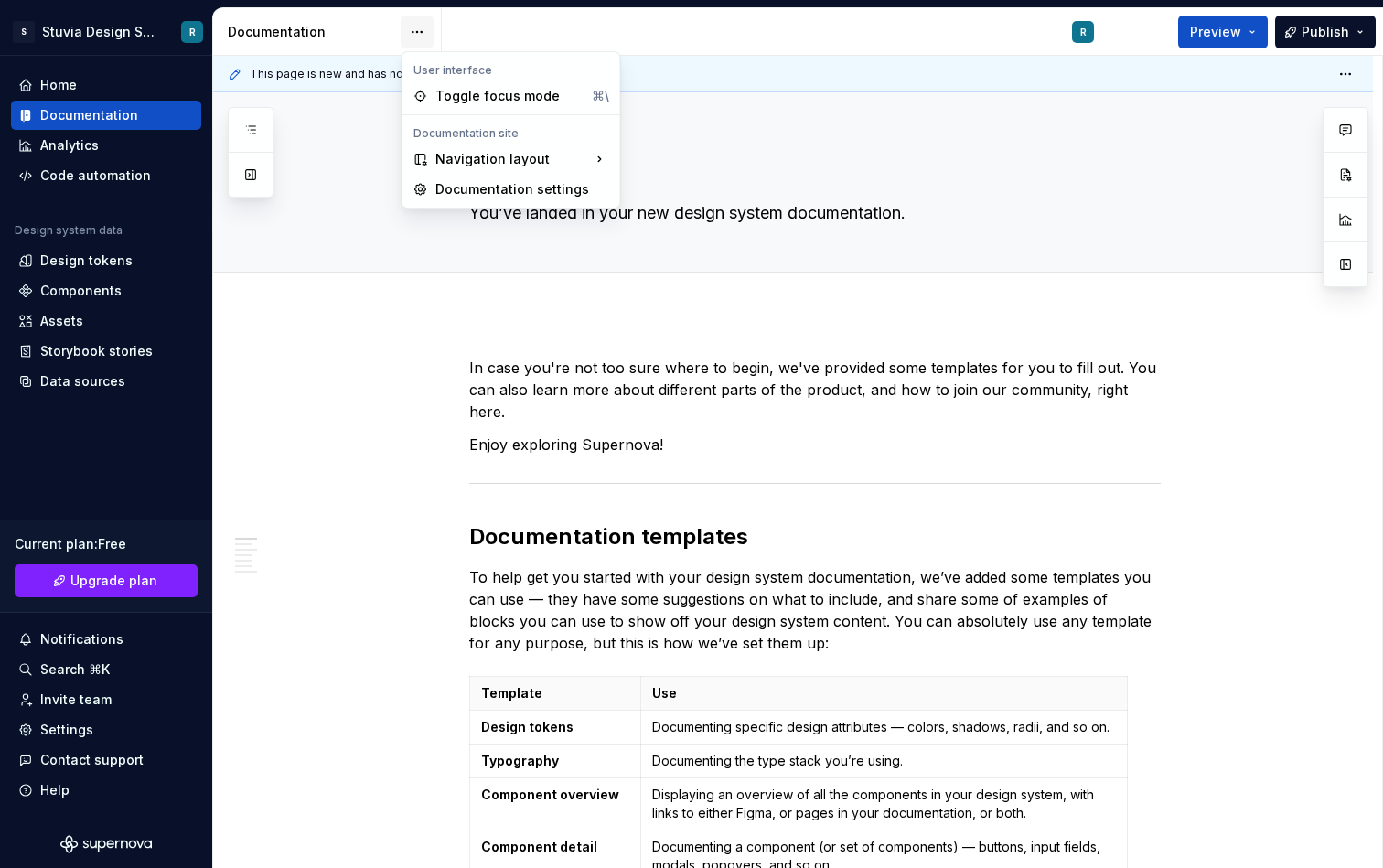
click at [414, 27] on html "S Stuvia Design System R Home Documentation Analytics Code automation Design sy…" at bounding box center [692, 434] width 1383 height 868
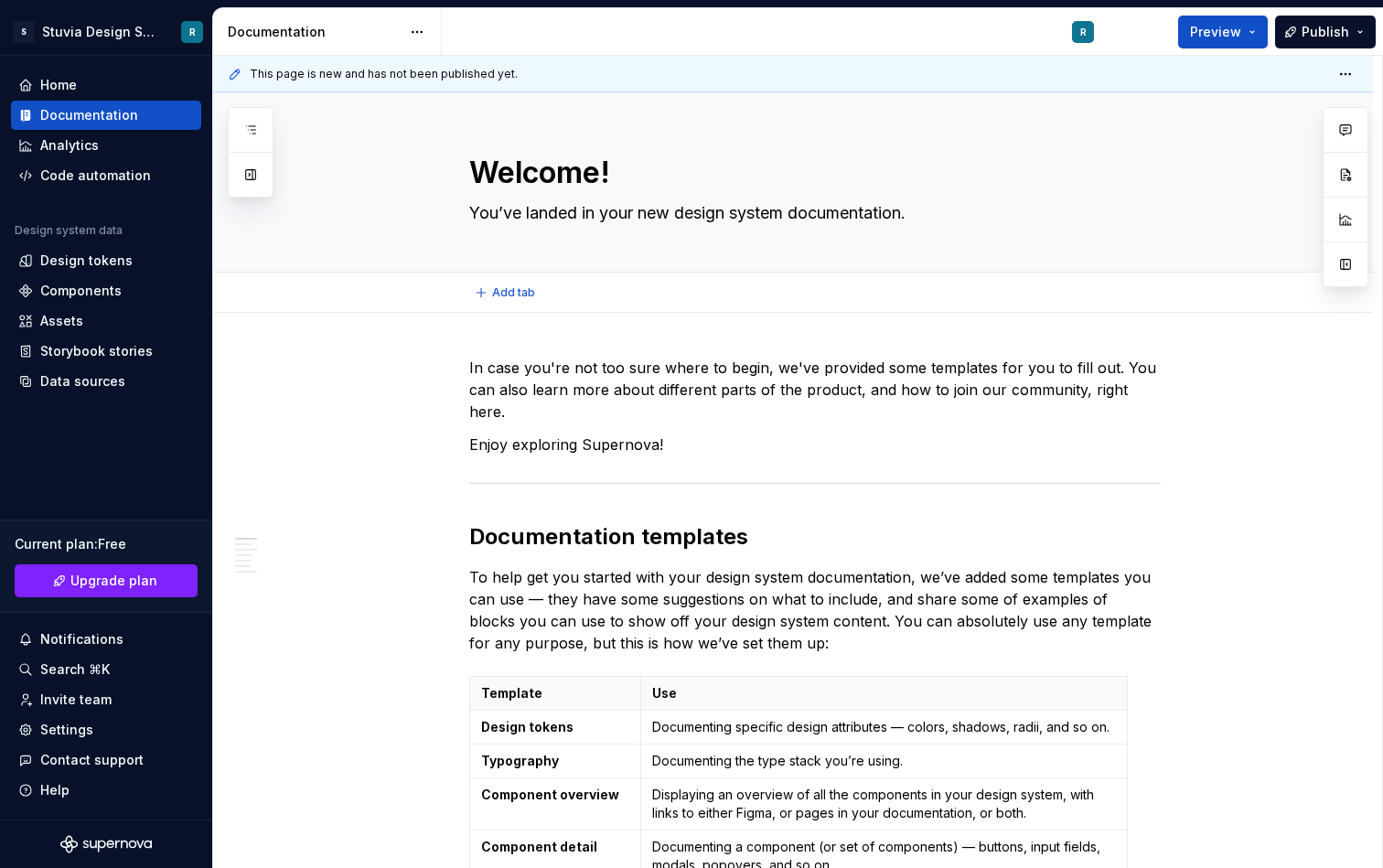
click at [379, 223] on html "S Stuvia Design System R Home Documentation Analytics Code automation Design sy…" at bounding box center [692, 434] width 1383 height 868
click at [1245, 33] on button "Preview" at bounding box center [1223, 32] width 89 height 33
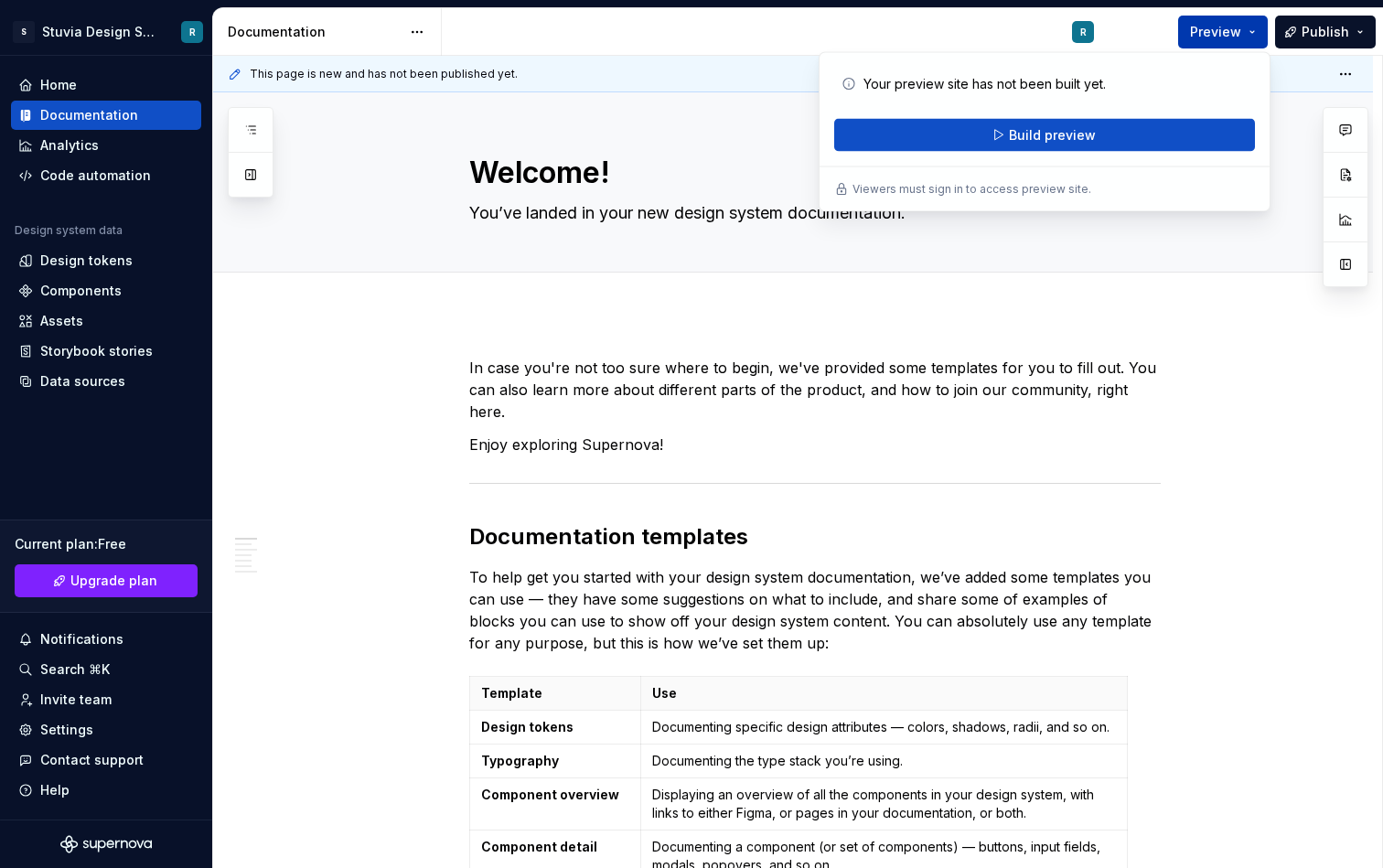
click at [1245, 33] on button "Preview" at bounding box center [1223, 32] width 89 height 33
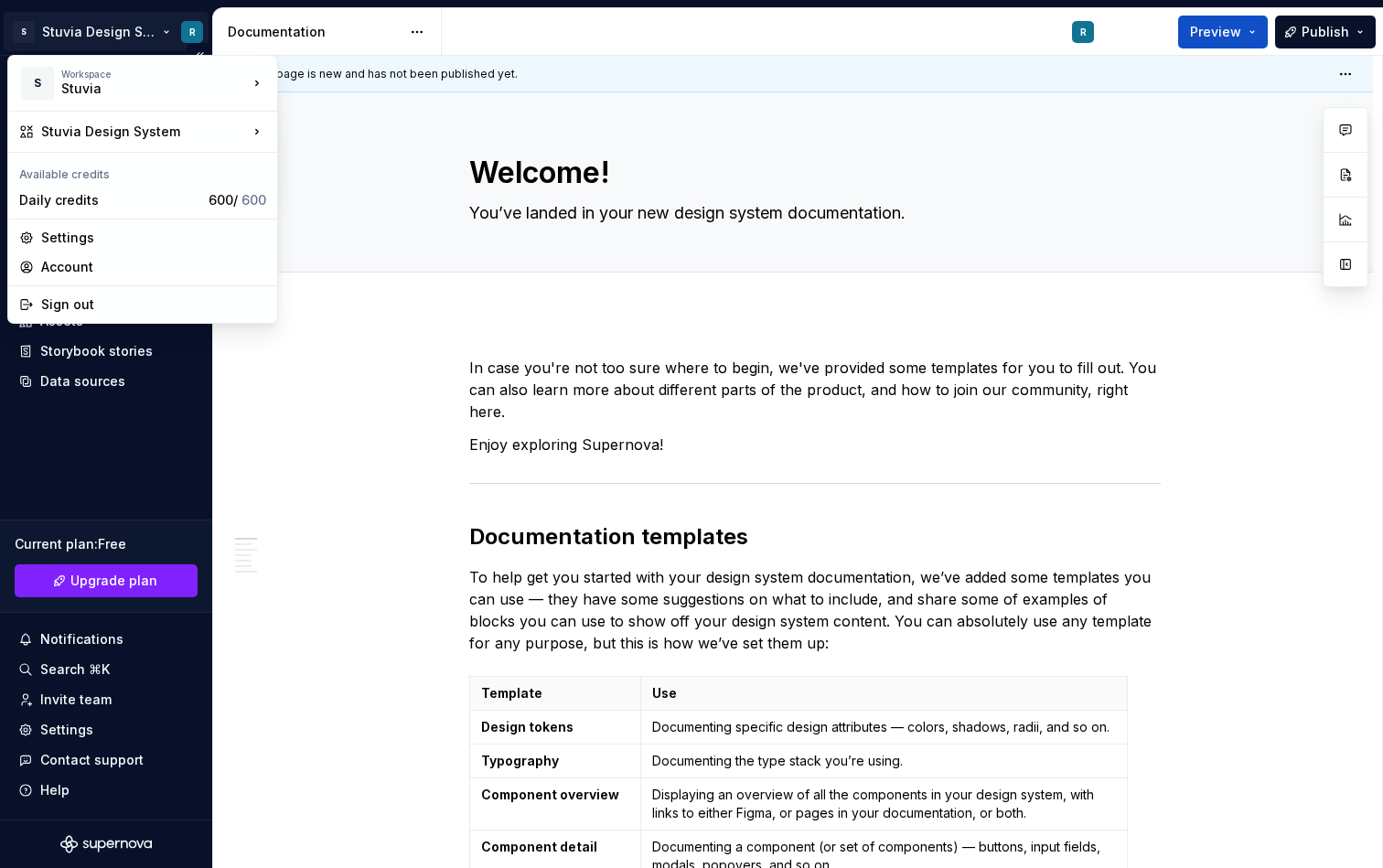
click at [191, 30] on html "S Stuvia Design System R Home Documentation Analytics Code automation Design sy…" at bounding box center [692, 434] width 1383 height 868
click at [144, 233] on div "Settings" at bounding box center [153, 237] width 225 height 19
type textarea "*"
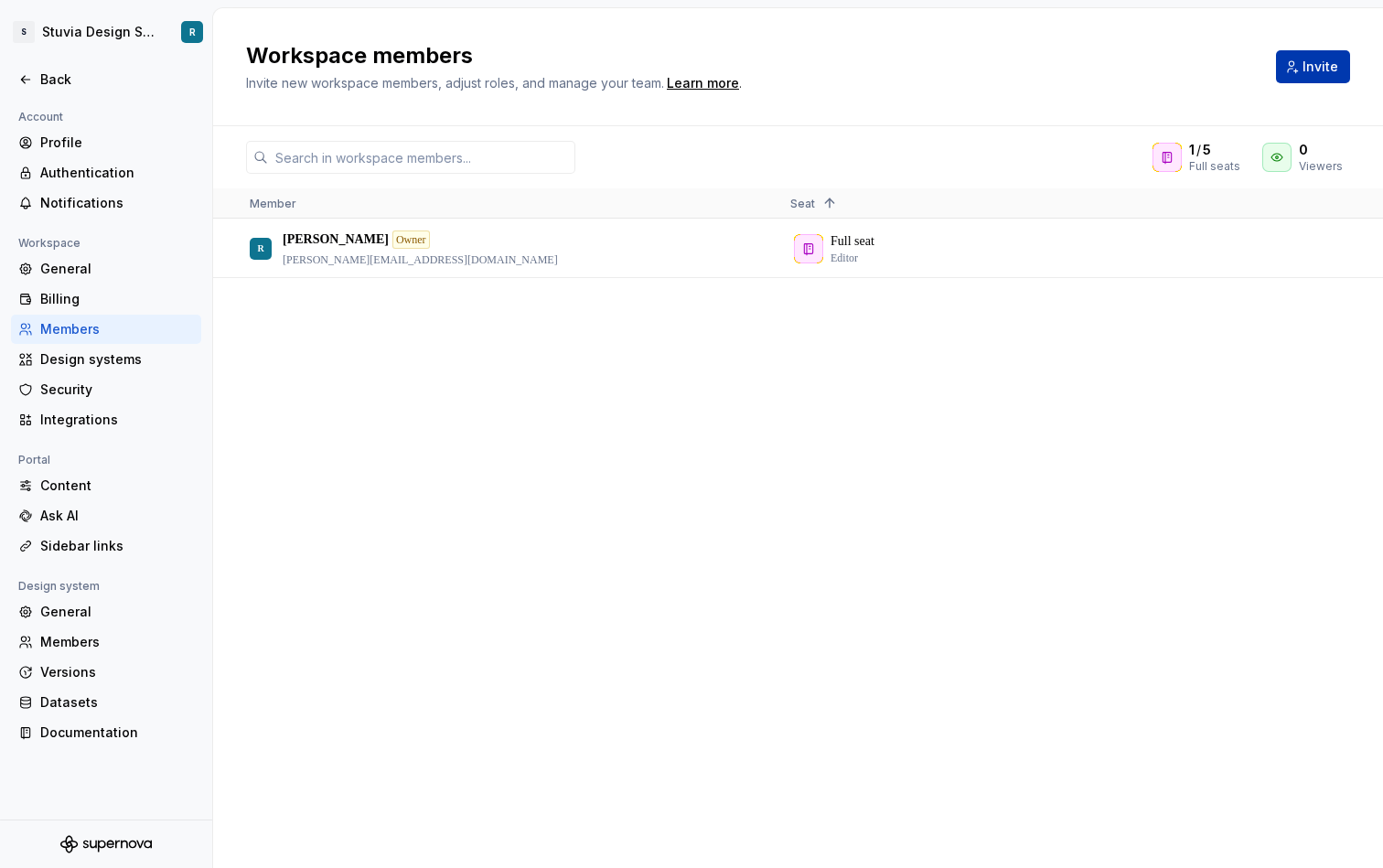
click at [1309, 66] on span "Invite" at bounding box center [1320, 67] width 35 height 19
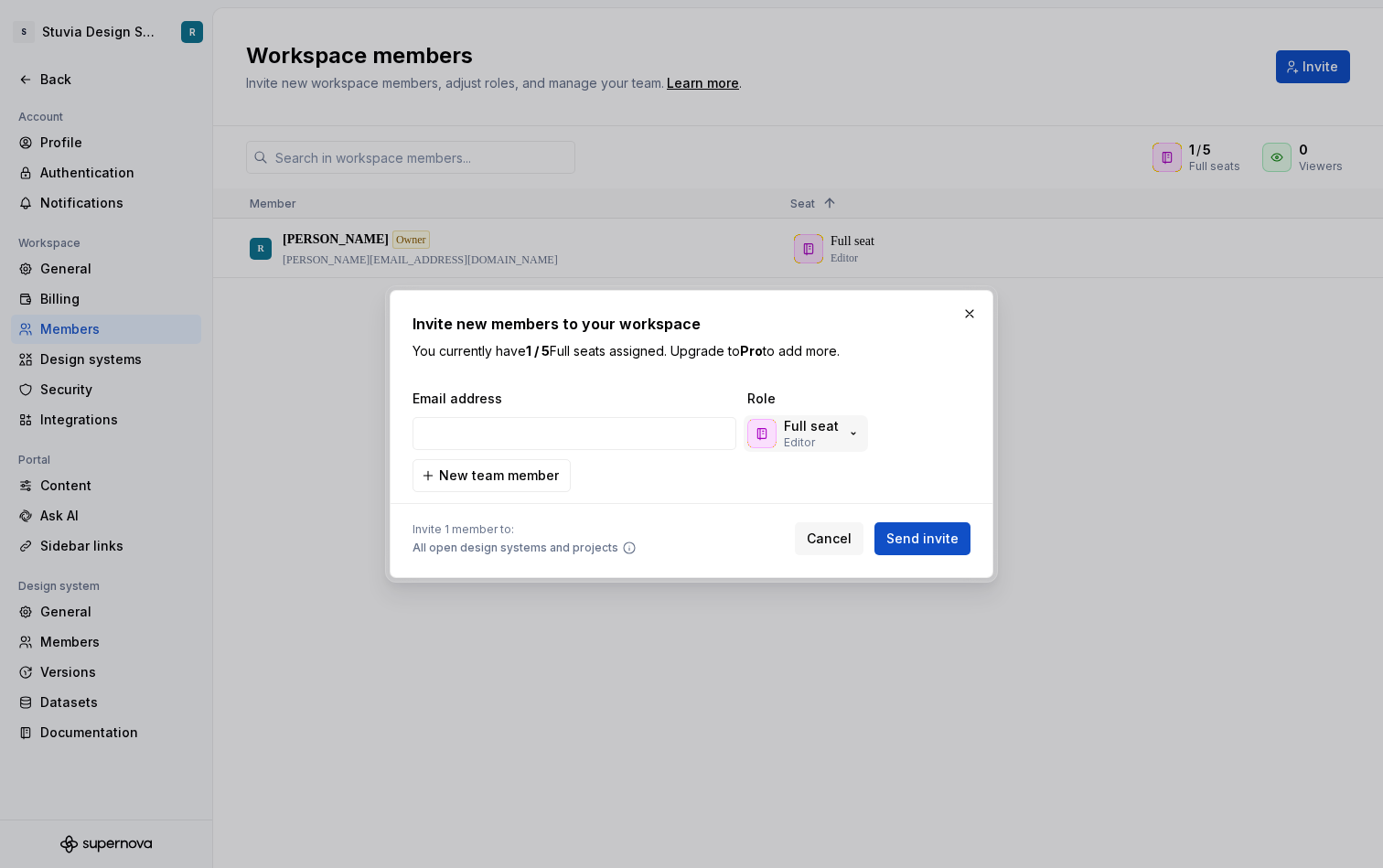
click at [823, 434] on p "Full seat" at bounding box center [811, 426] width 55 height 19
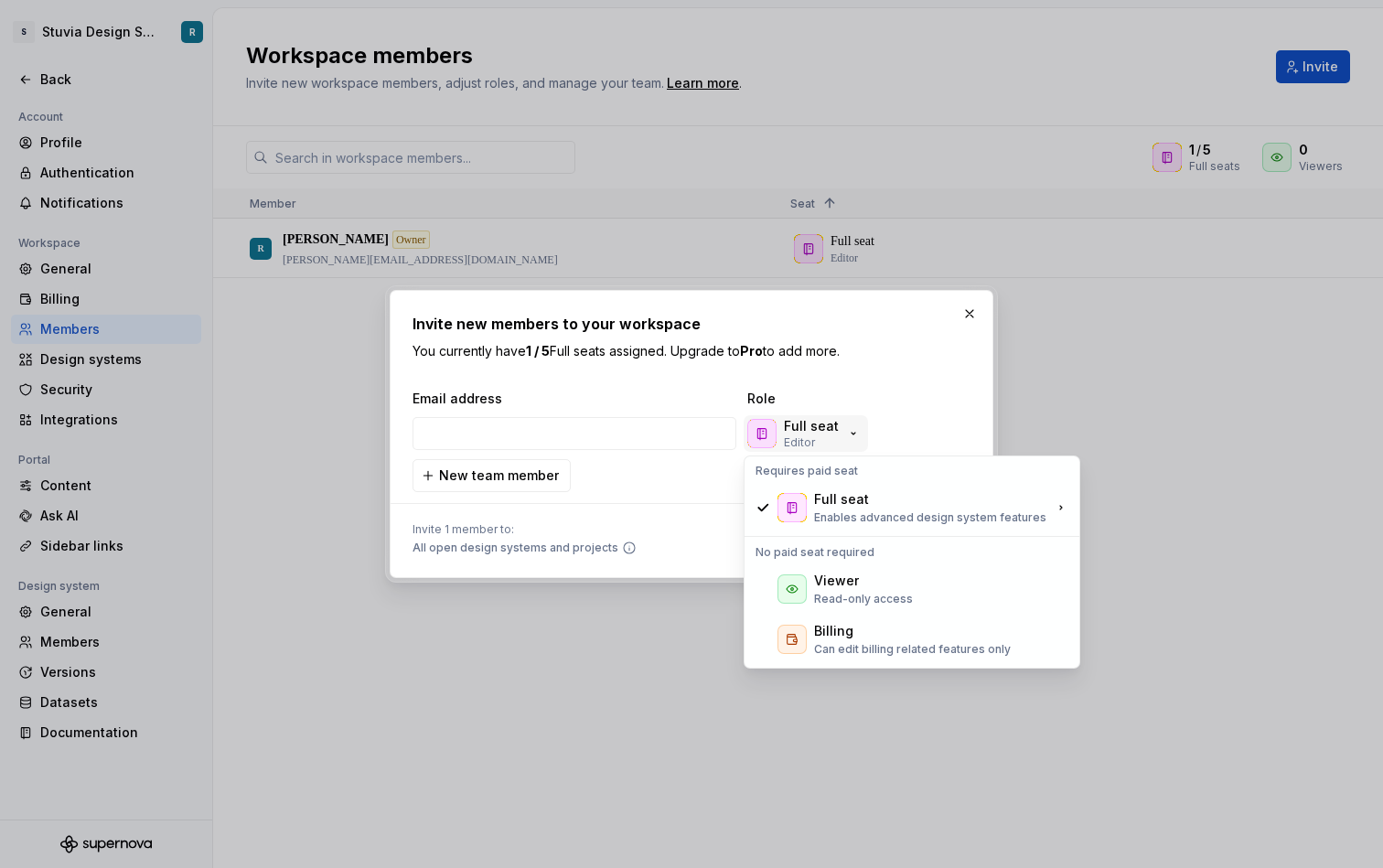
click at [824, 433] on p "Full seat" at bounding box center [811, 426] width 55 height 19
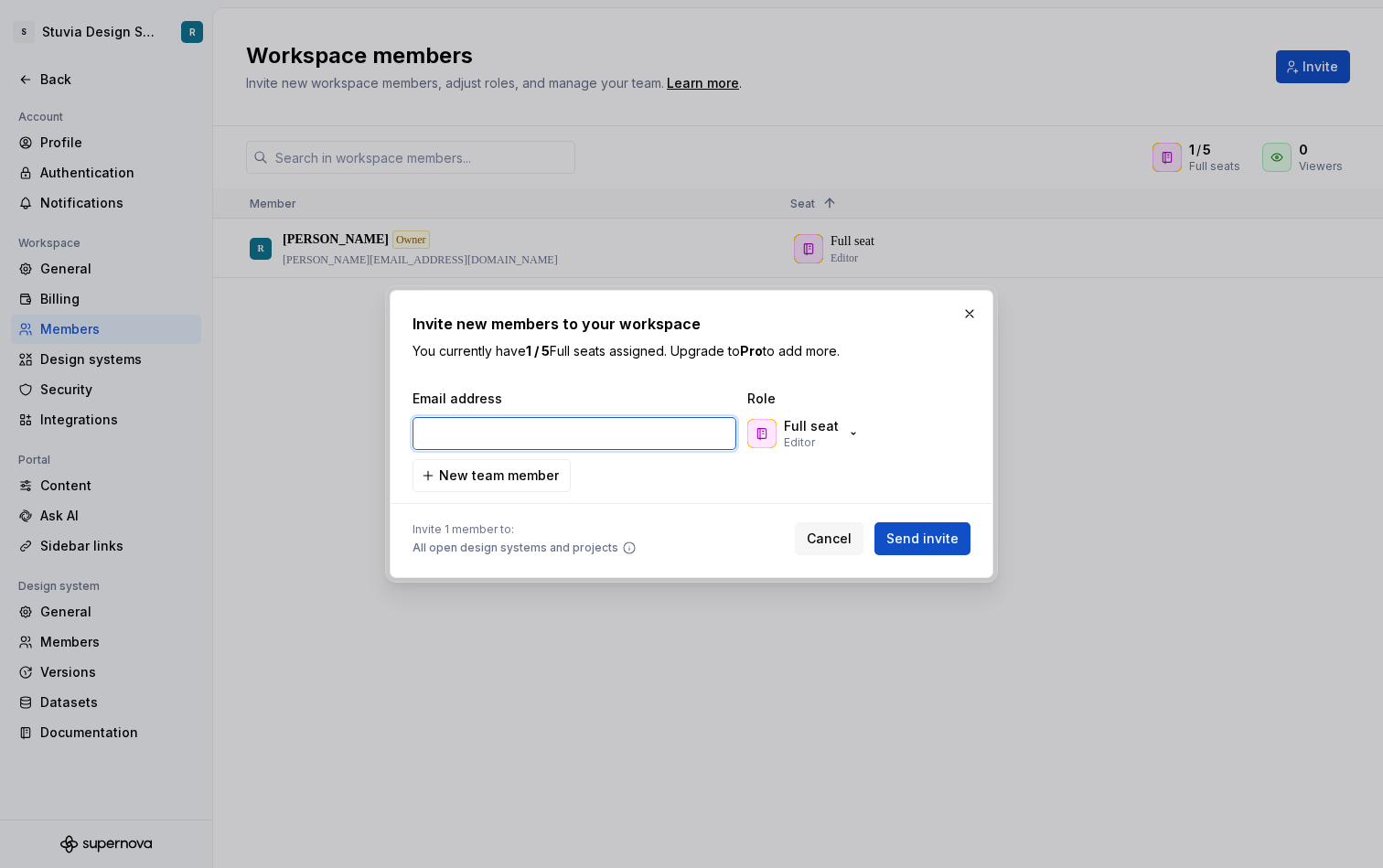
click at [540, 429] on input "email" at bounding box center [575, 434] width 324 height 33
click at [548, 432] on input "email" at bounding box center [575, 434] width 324 height 33
paste input "[PERSON_NAME][EMAIL_ADDRESS][DOMAIN_NAME]"
type input "[PERSON_NAME][EMAIL_ADDRESS][DOMAIN_NAME]"
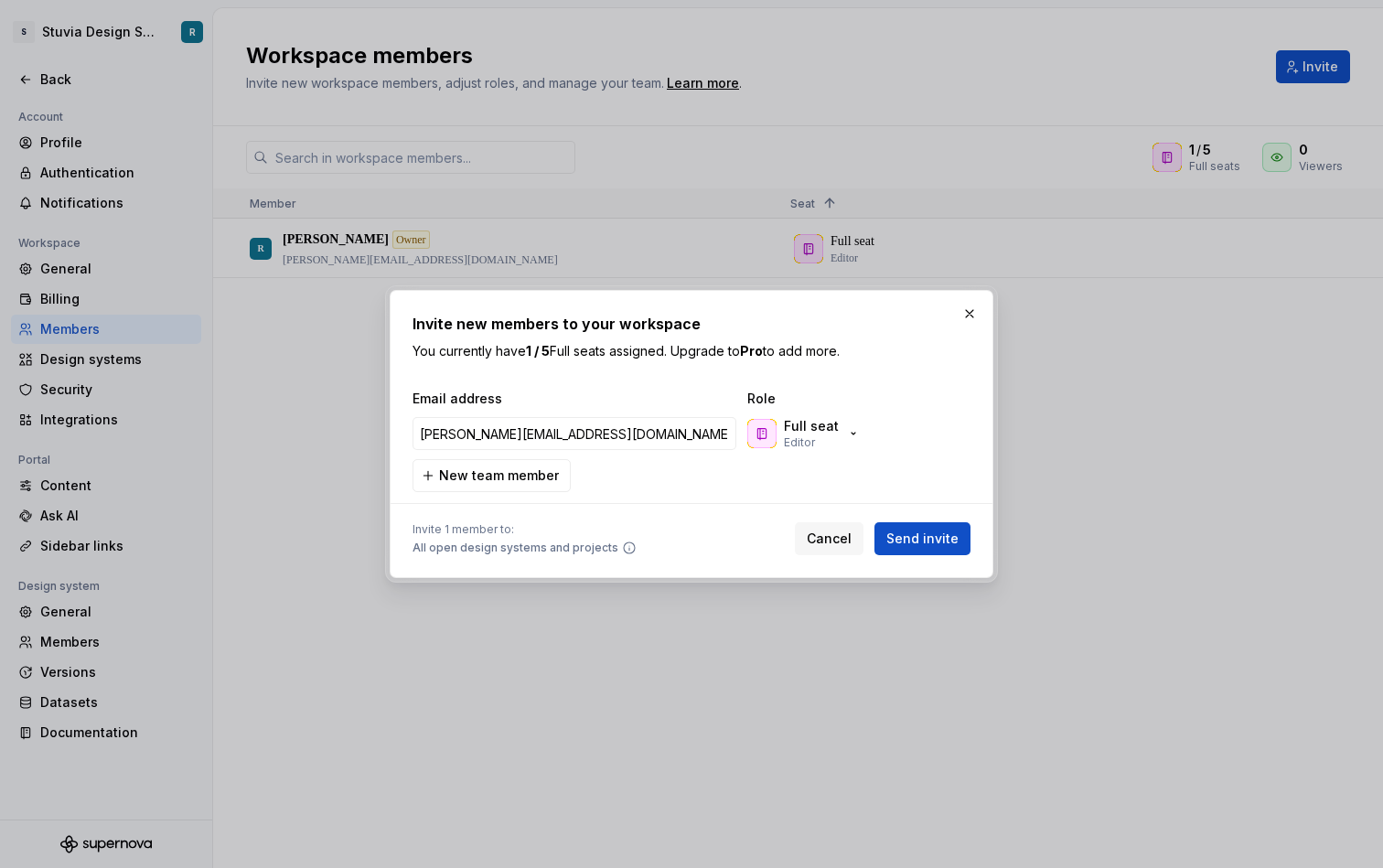
click at [830, 473] on div "Email address Role [PERSON_NAME][EMAIL_ADDRESS][DOMAIN_NAME] Full seat Editor N…" at bounding box center [692, 440] width 558 height 102
click at [946, 538] on span "Send invite" at bounding box center [923, 538] width 73 height 19
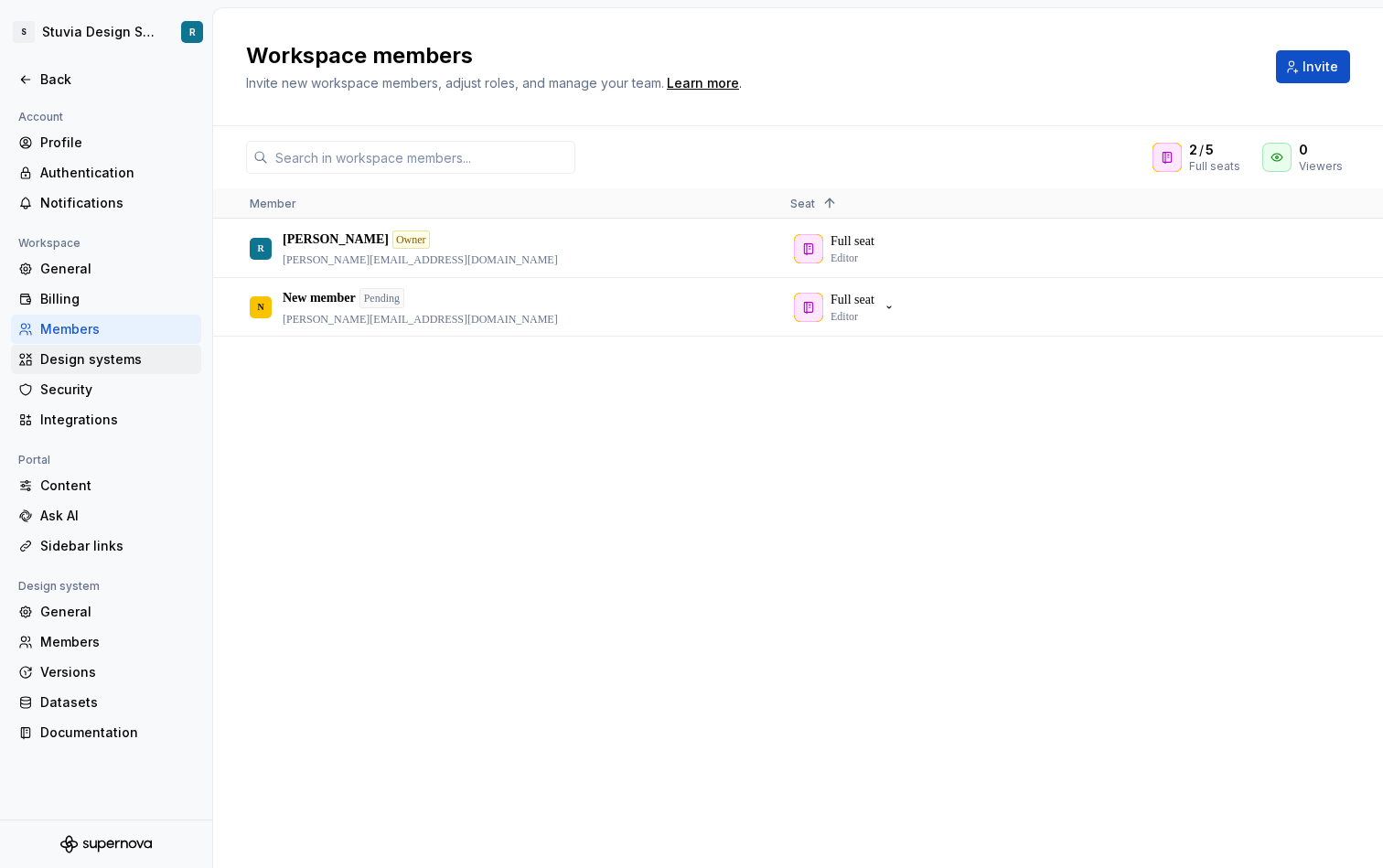
click at [128, 357] on div "Design systems" at bounding box center [117, 359] width 154 height 19
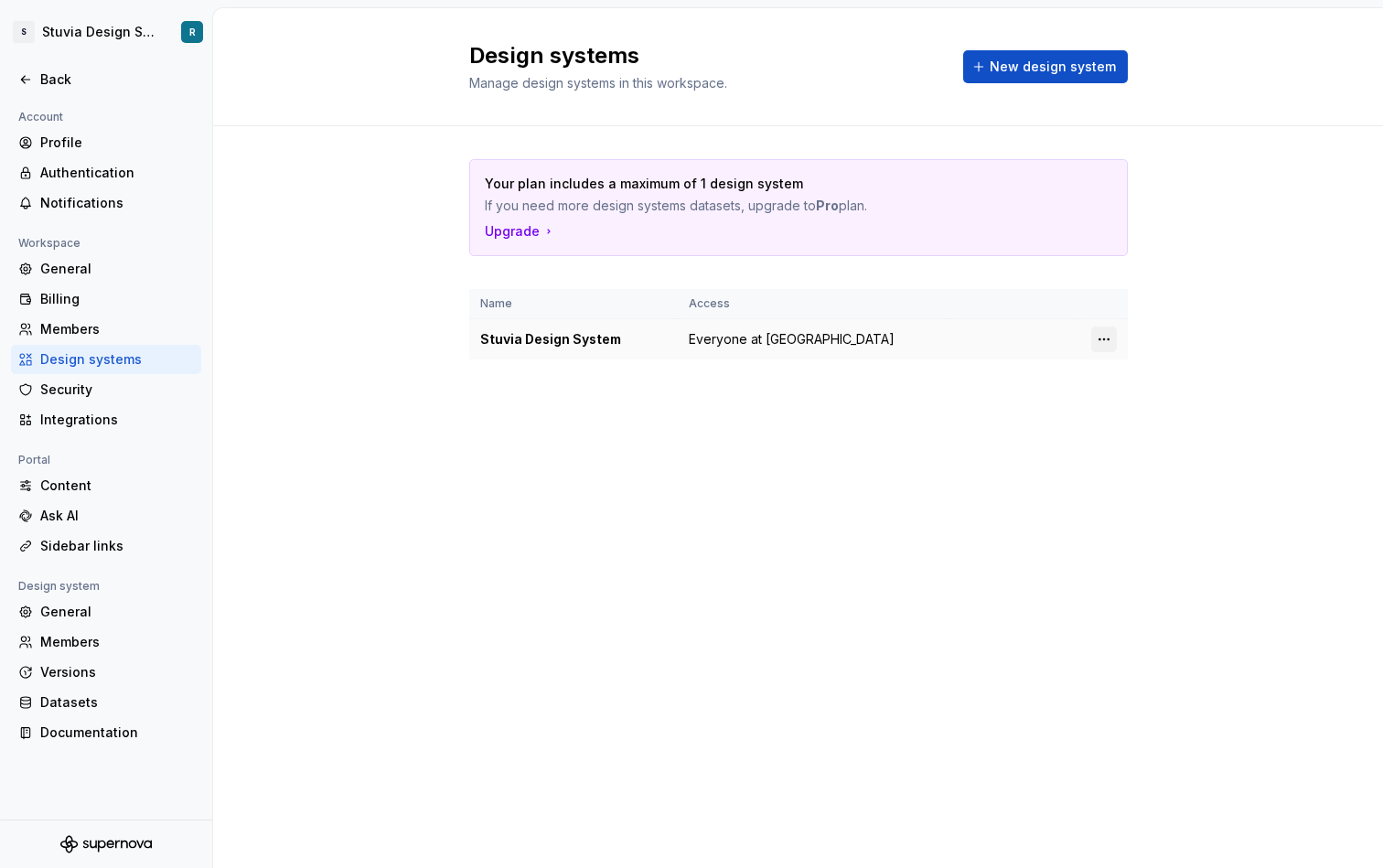
click at [1104, 337] on html "S Stuvia Design System R Back Account Profile Authentication Notifications Work…" at bounding box center [692, 434] width 1383 height 868
click at [1033, 367] on html "S Stuvia Design System R Back Account Profile Authentication Notifications Work…" at bounding box center [692, 434] width 1383 height 868
click at [1106, 333] on html "S Stuvia Design System R Back Account Profile Authentication Notifications Work…" at bounding box center [692, 434] width 1383 height 868
click at [1146, 395] on div "Design system settings" at bounding box center [1211, 404] width 174 height 19
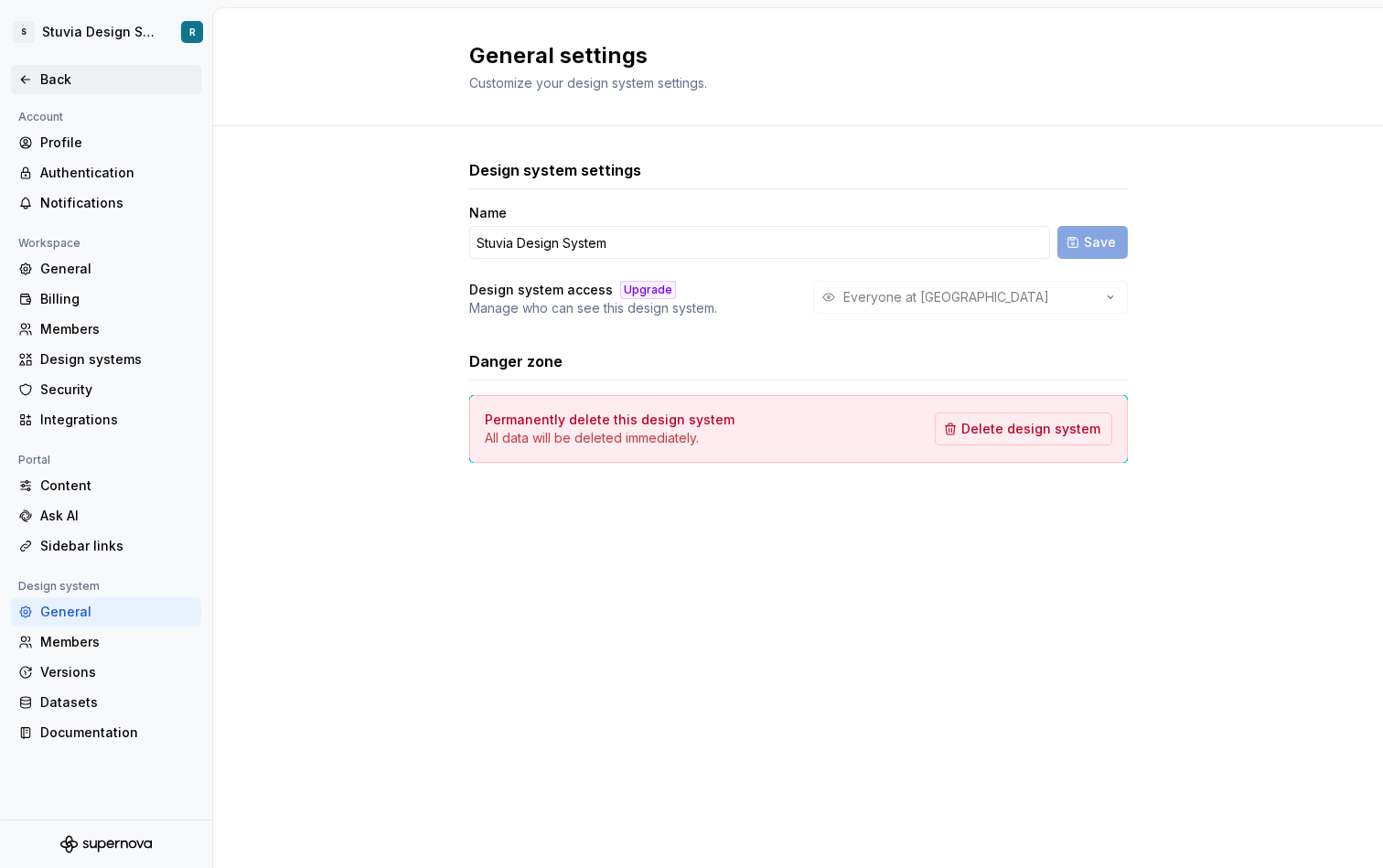
click at [51, 75] on div "Back" at bounding box center [117, 79] width 154 height 19
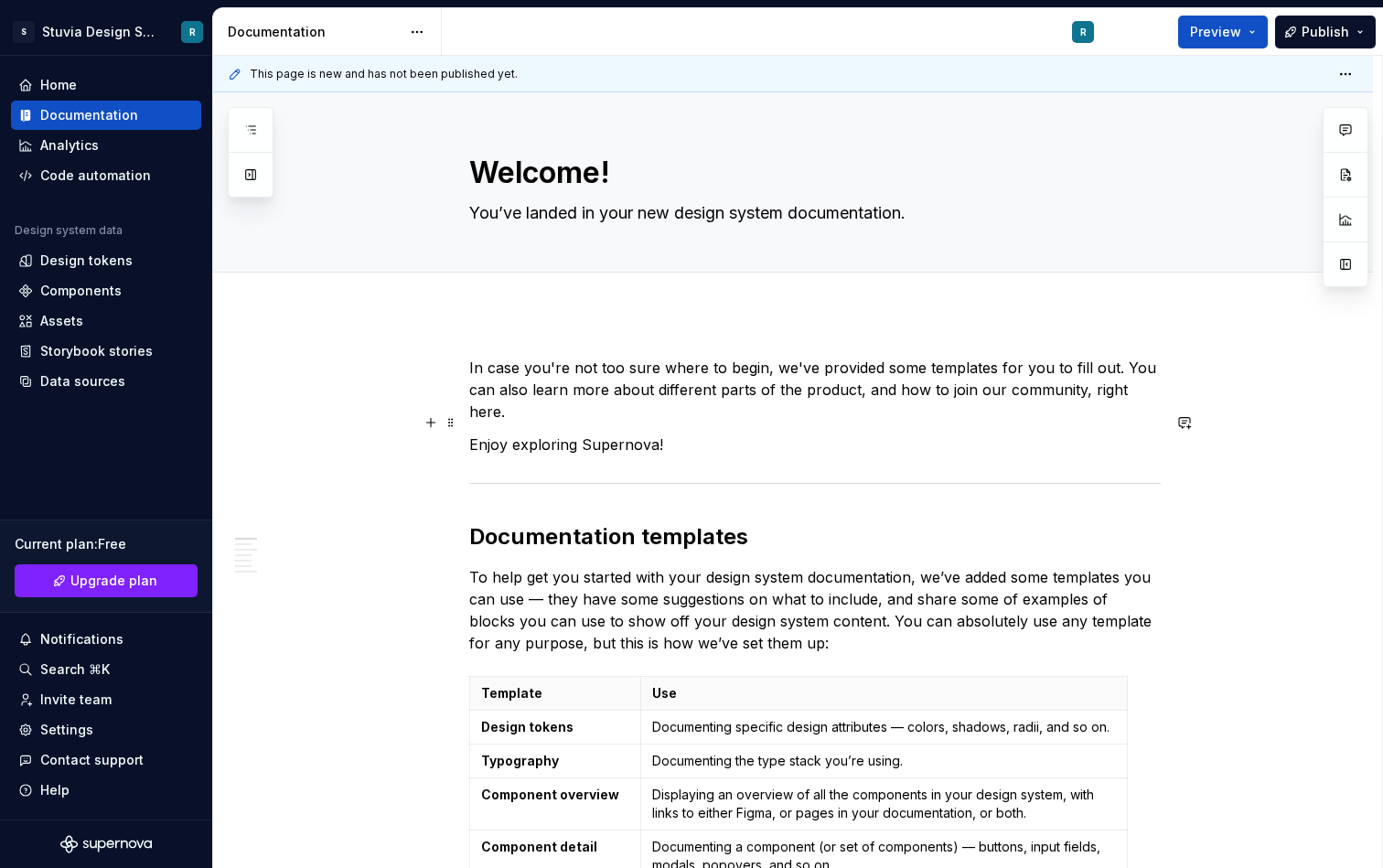
click at [709, 434] on p "Enjoy exploring Supernova!" at bounding box center [815, 444] width 692 height 22
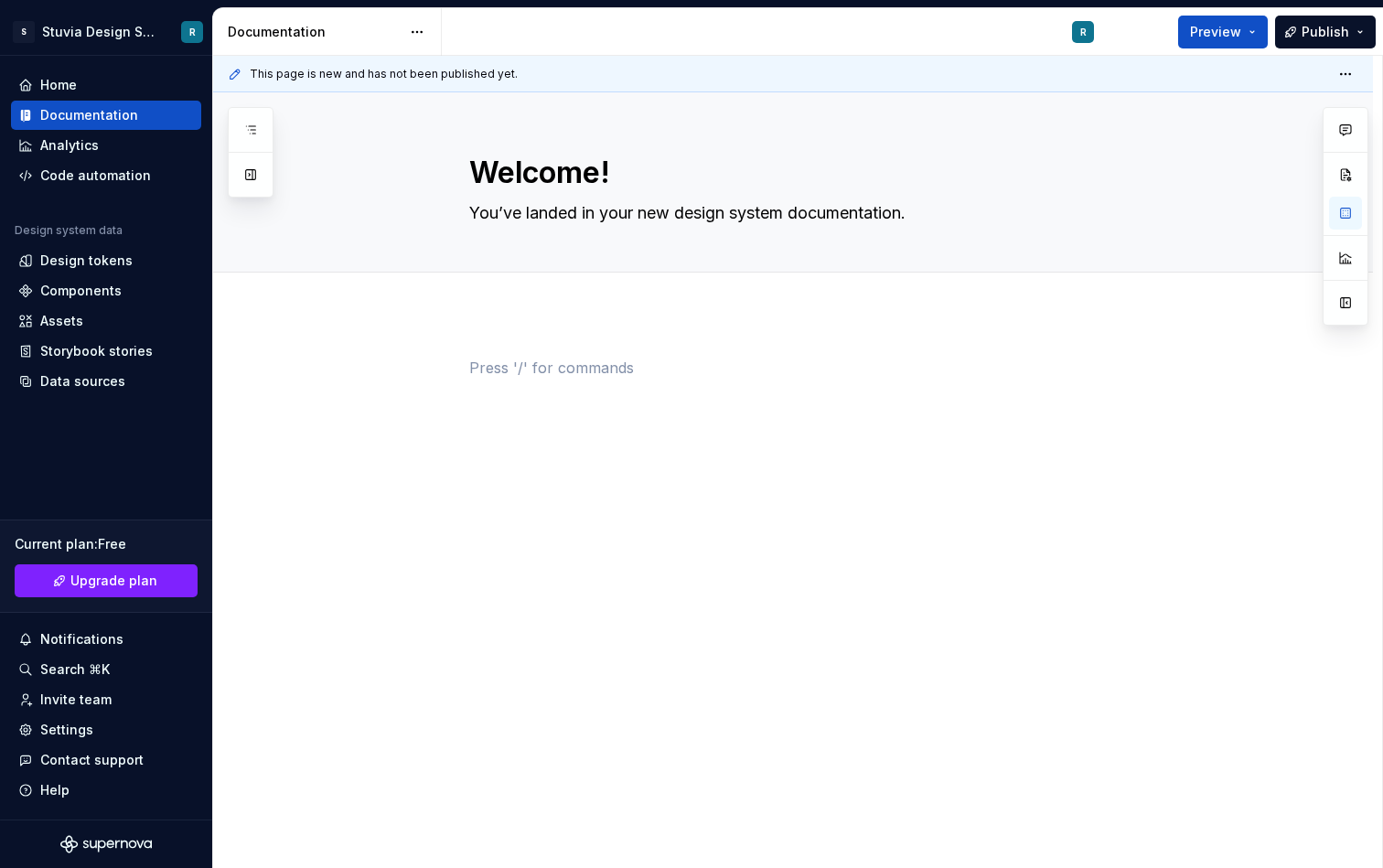
click at [569, 319] on div at bounding box center [793, 511] width 1160 height 396
type textarea "*"
click at [116, 86] on div "Home" at bounding box center [106, 84] width 176 height 19
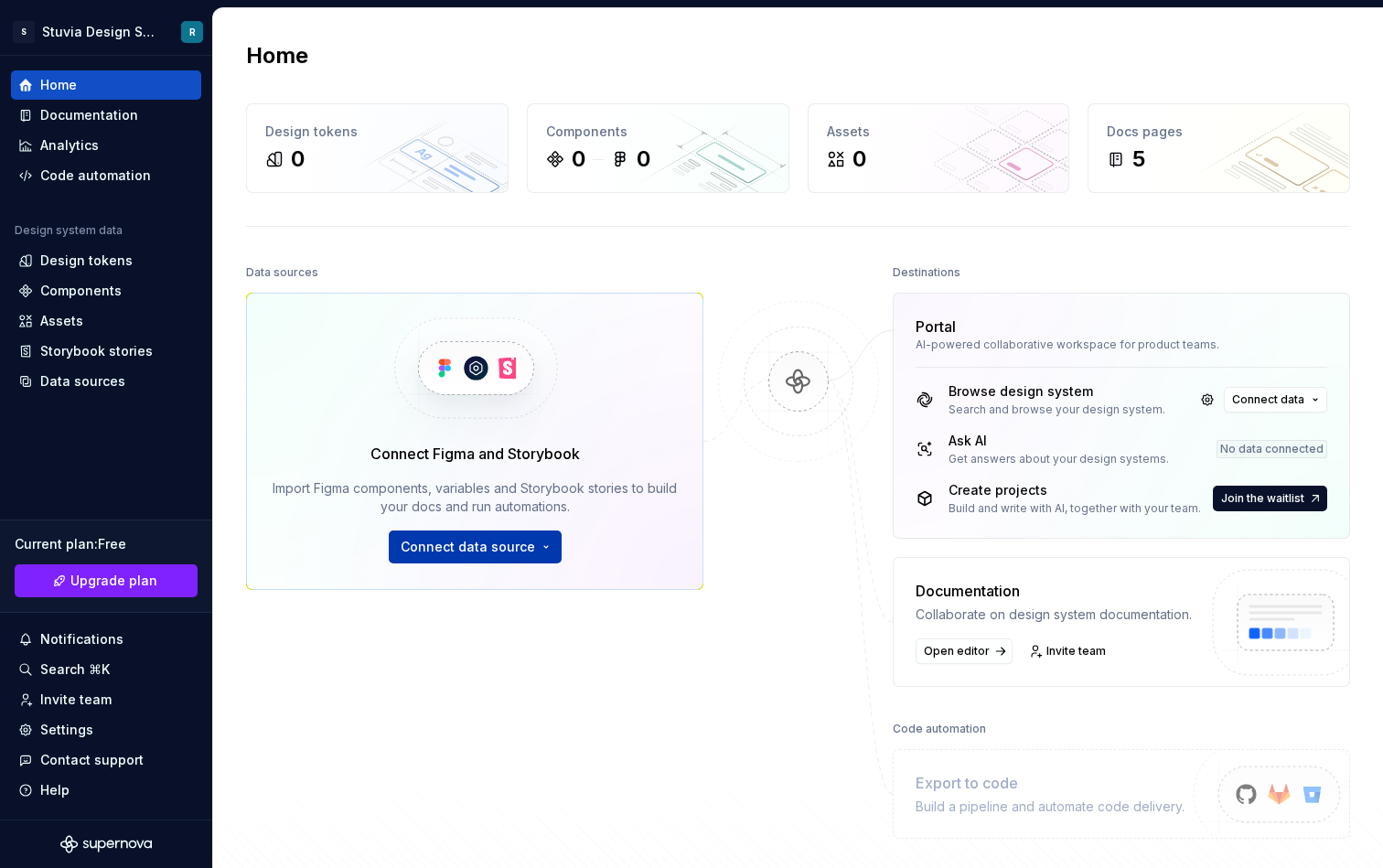
click at [539, 552] on button "Connect data source" at bounding box center [475, 547] width 173 height 33
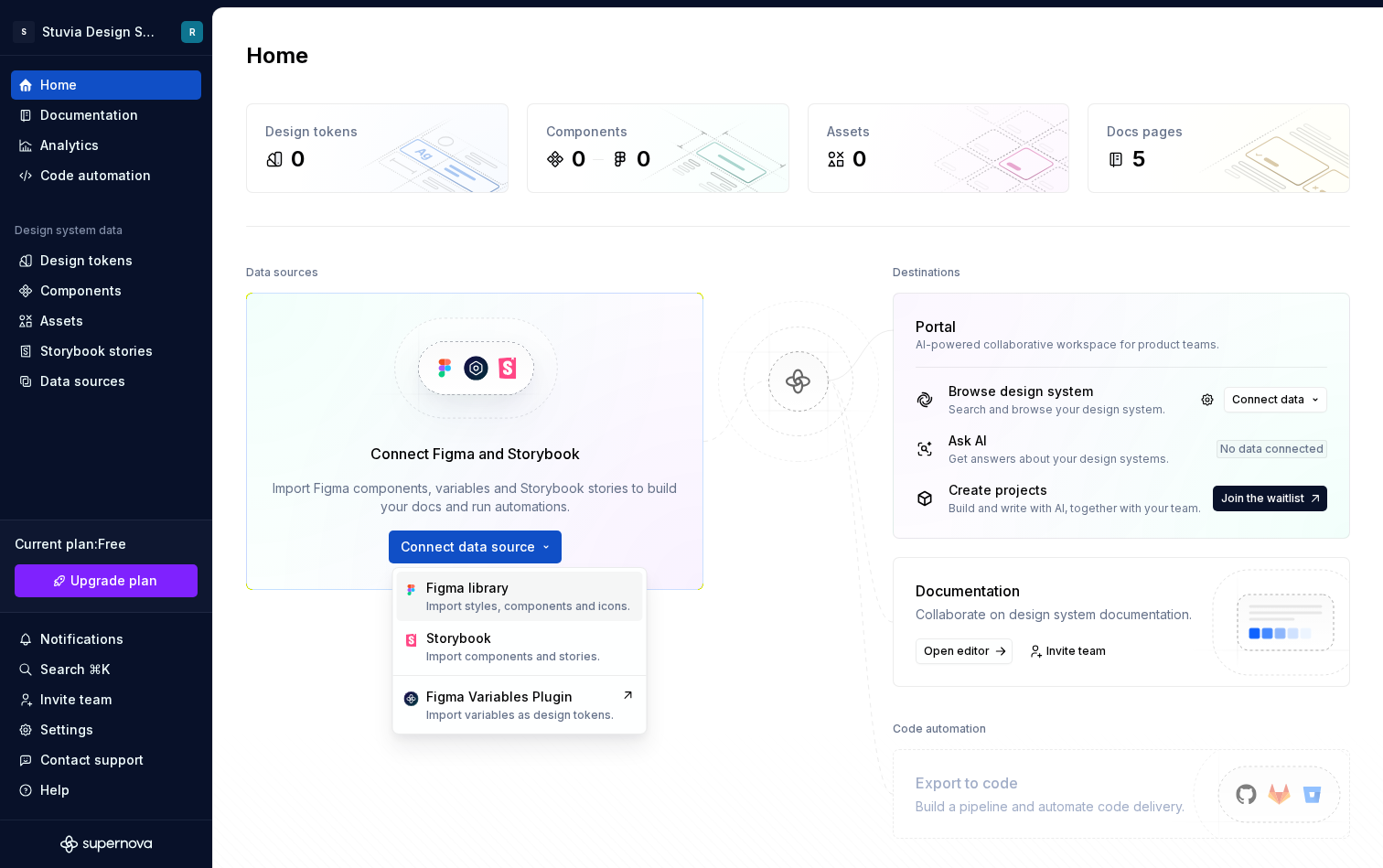
click at [538, 582] on div "Figma library" at bounding box center [529, 588] width 204 height 19
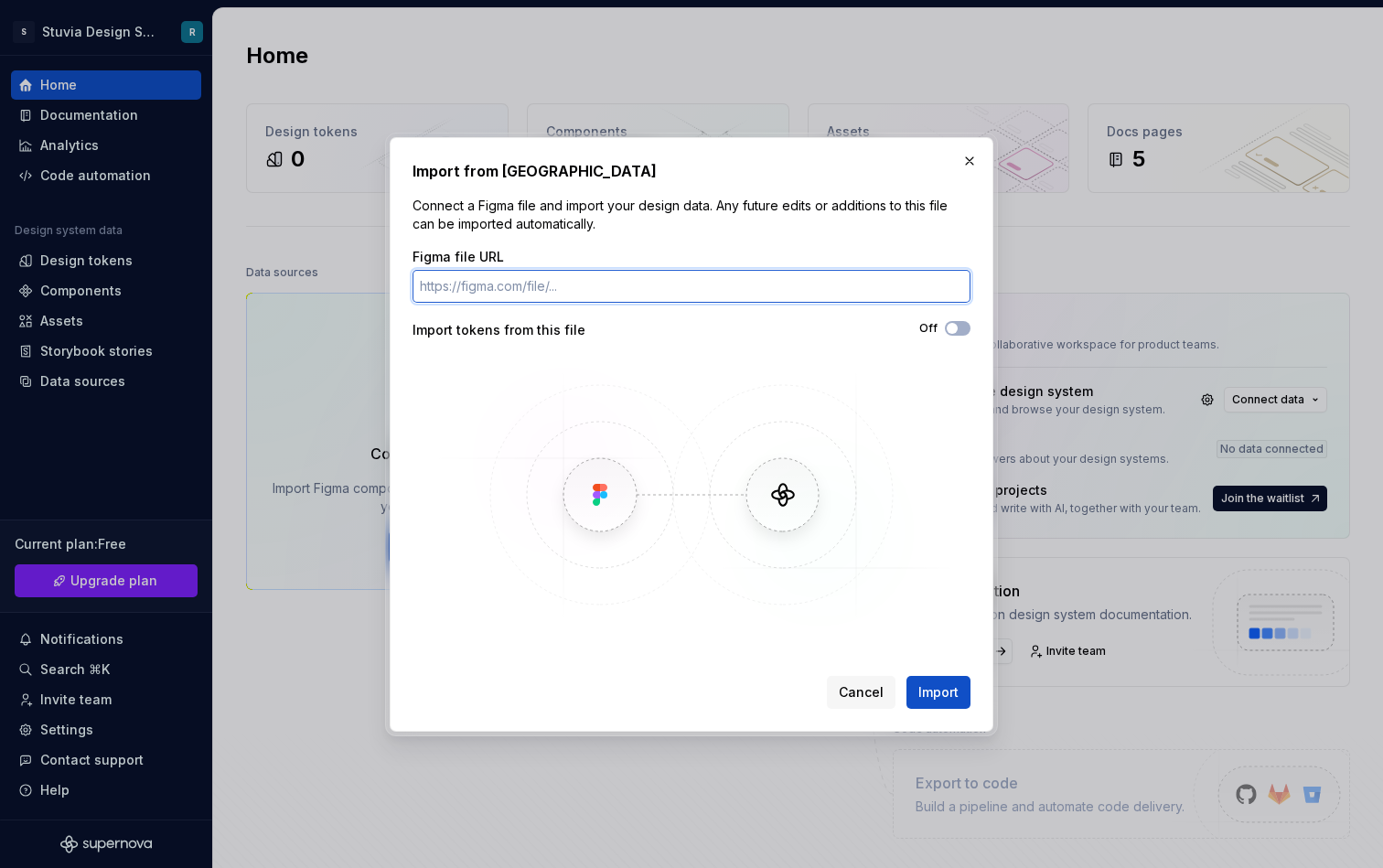
click at [525, 280] on input "Figma file URL" at bounding box center [692, 286] width 558 height 33
paste input "[URL][DOMAIN_NAME]"
type input "[URL][DOMAIN_NAME]"
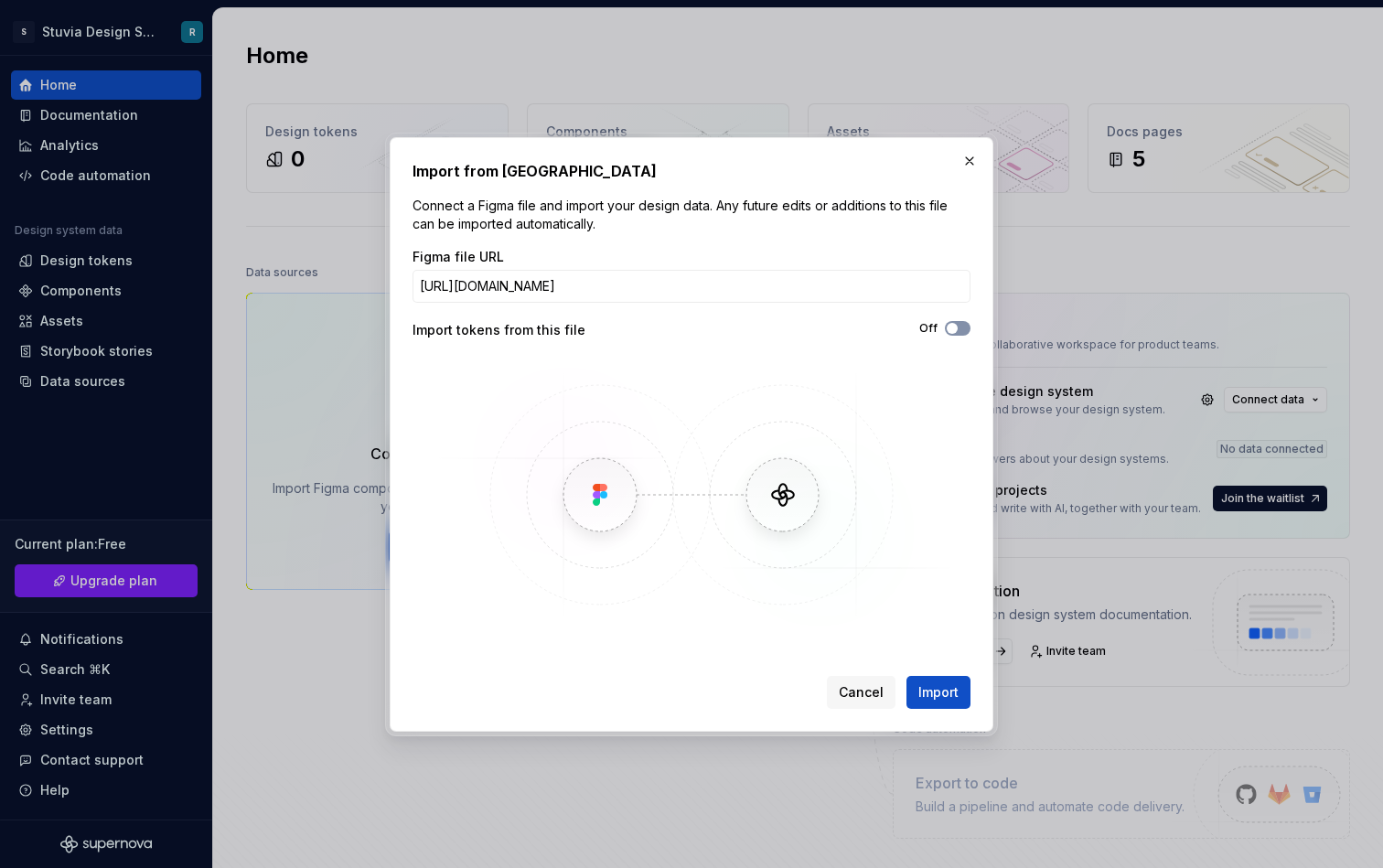
scroll to position [0, 0]
click at [957, 332] on icon "button" at bounding box center [952, 328] width 15 height 11
click at [949, 688] on span "Import" at bounding box center [939, 692] width 40 height 19
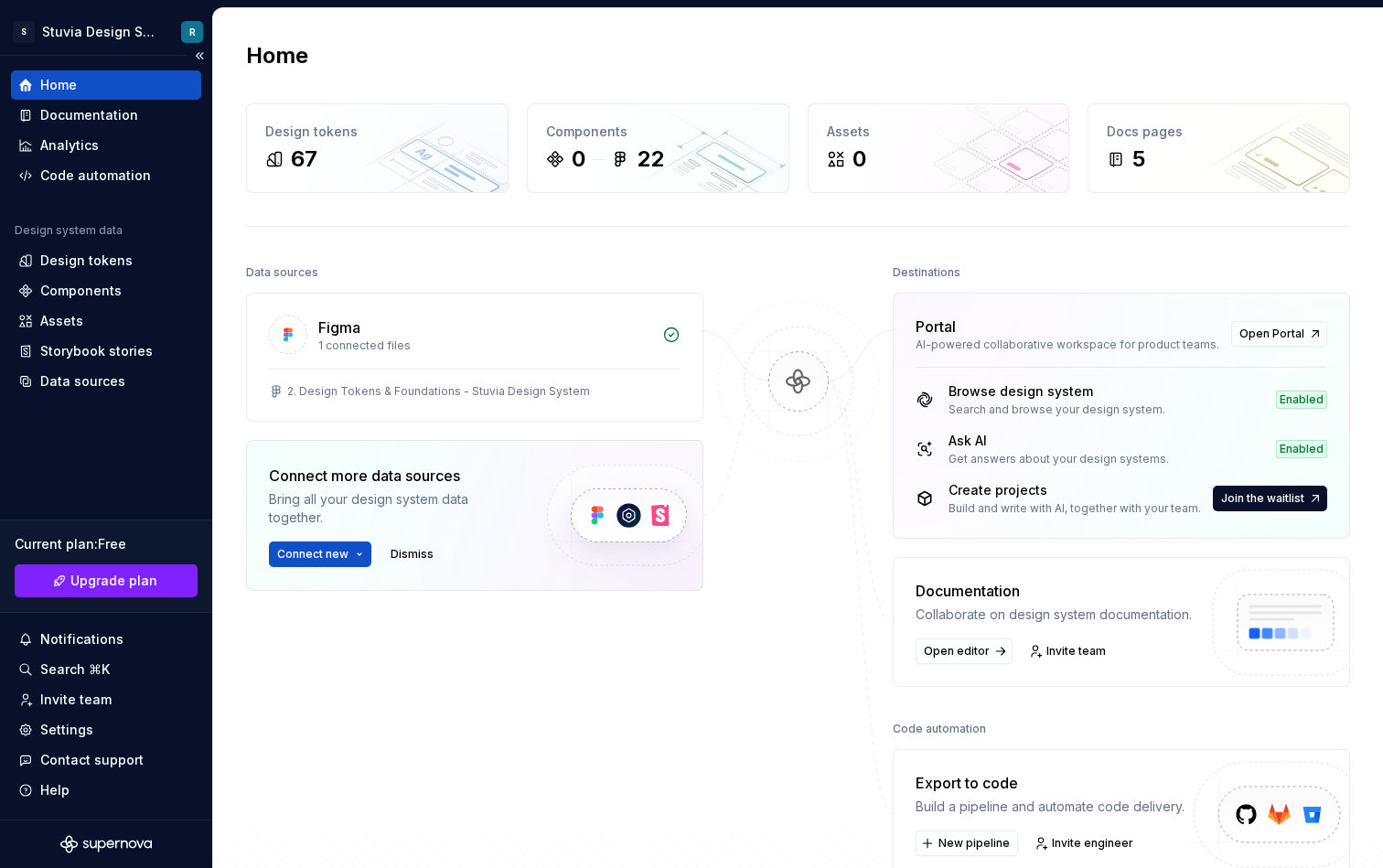
drag, startPoint x: 1280, startPoint y: 332, endPoint x: 100, endPoint y: 545, distance: 1199.1
click at [633, 163] on div "22" at bounding box center [638, 159] width 53 height 29
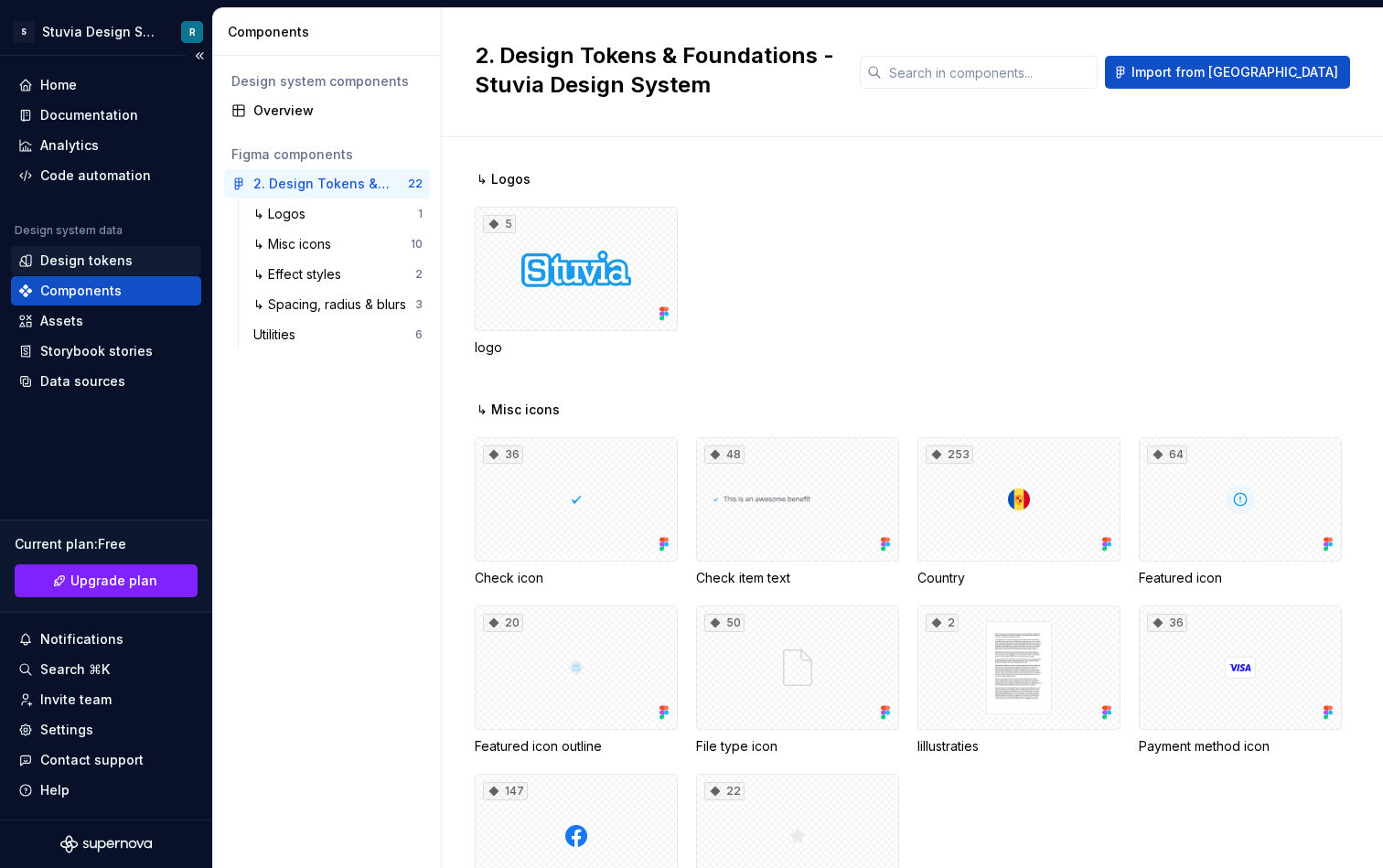
click at [113, 261] on div "Design tokens" at bounding box center [86, 261] width 92 height 19
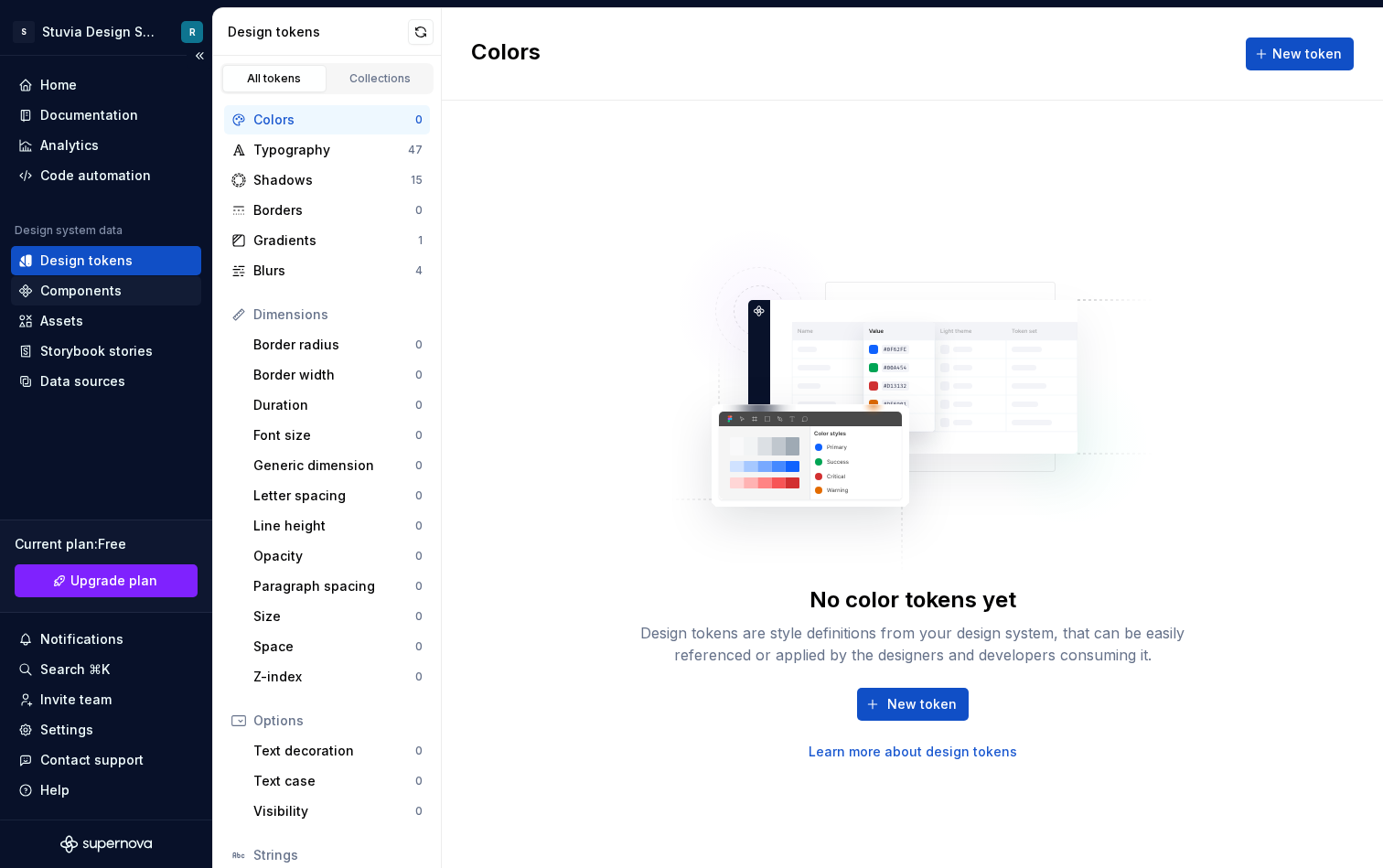
click at [126, 293] on div "Components" at bounding box center [106, 290] width 176 height 19
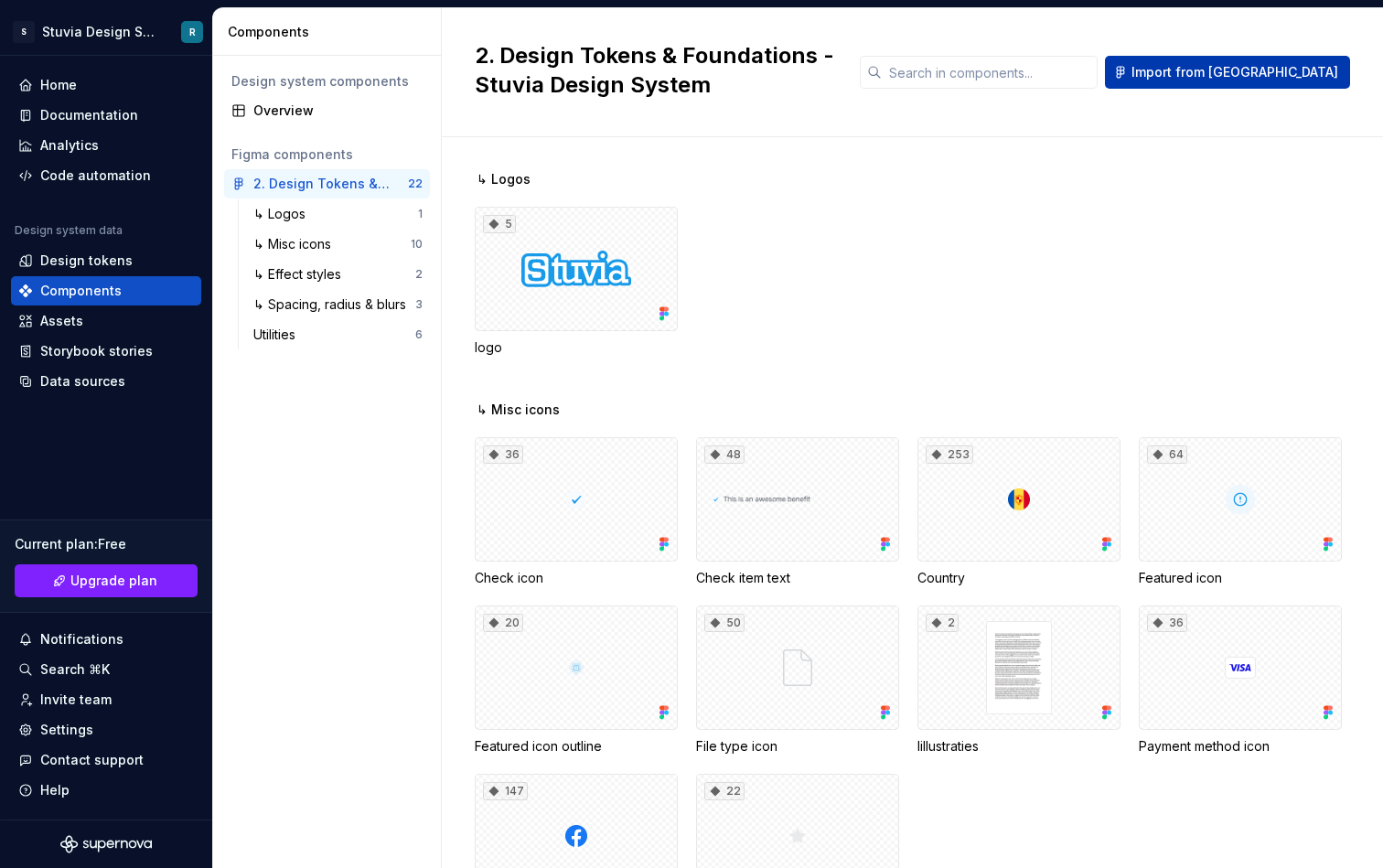
click at [1280, 60] on button "Import from [GEOGRAPHIC_DATA]" at bounding box center [1228, 73] width 245 height 33
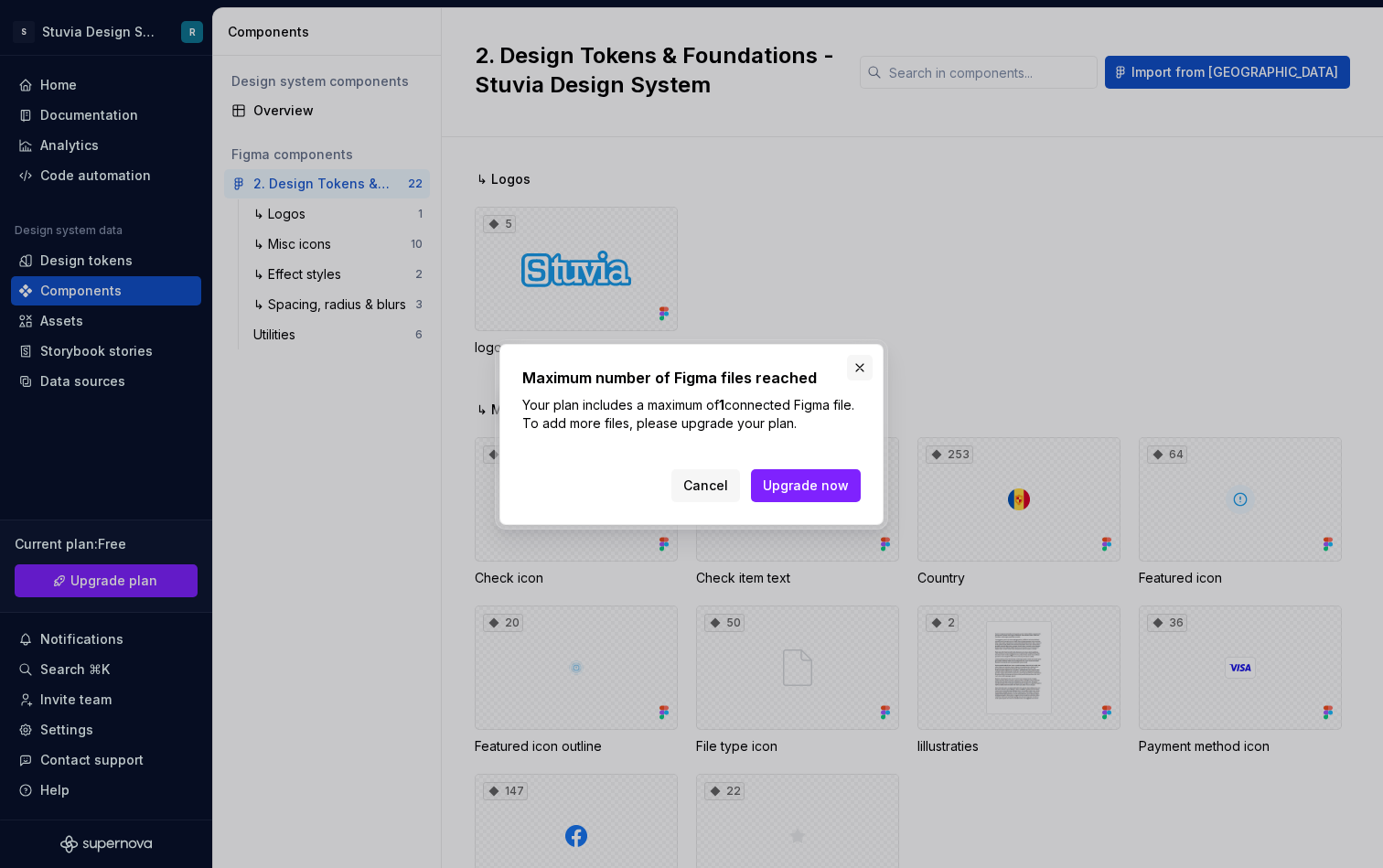
click at [861, 367] on button "button" at bounding box center [860, 368] width 26 height 26
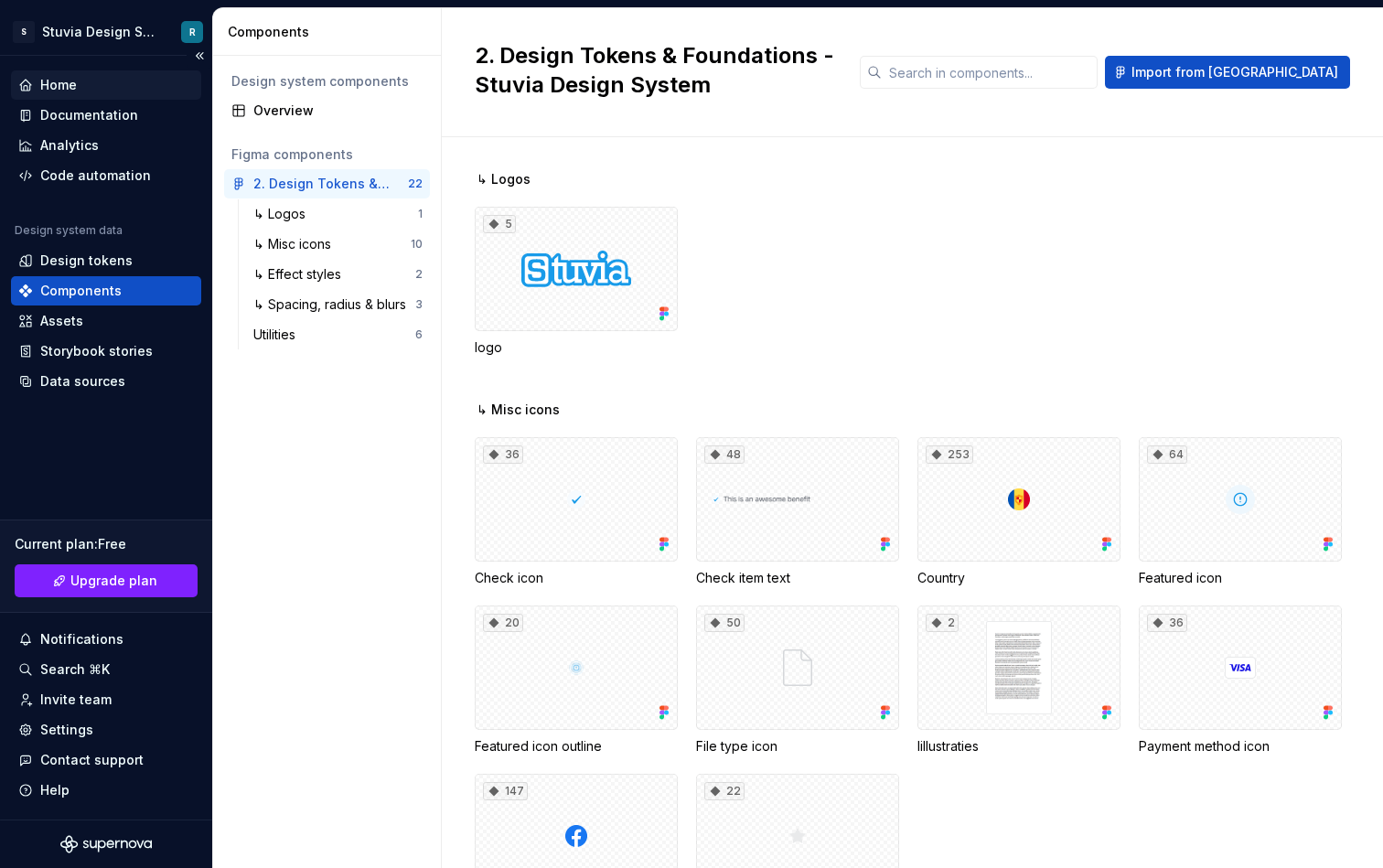
click at [98, 81] on div "Home" at bounding box center [106, 84] width 176 height 19
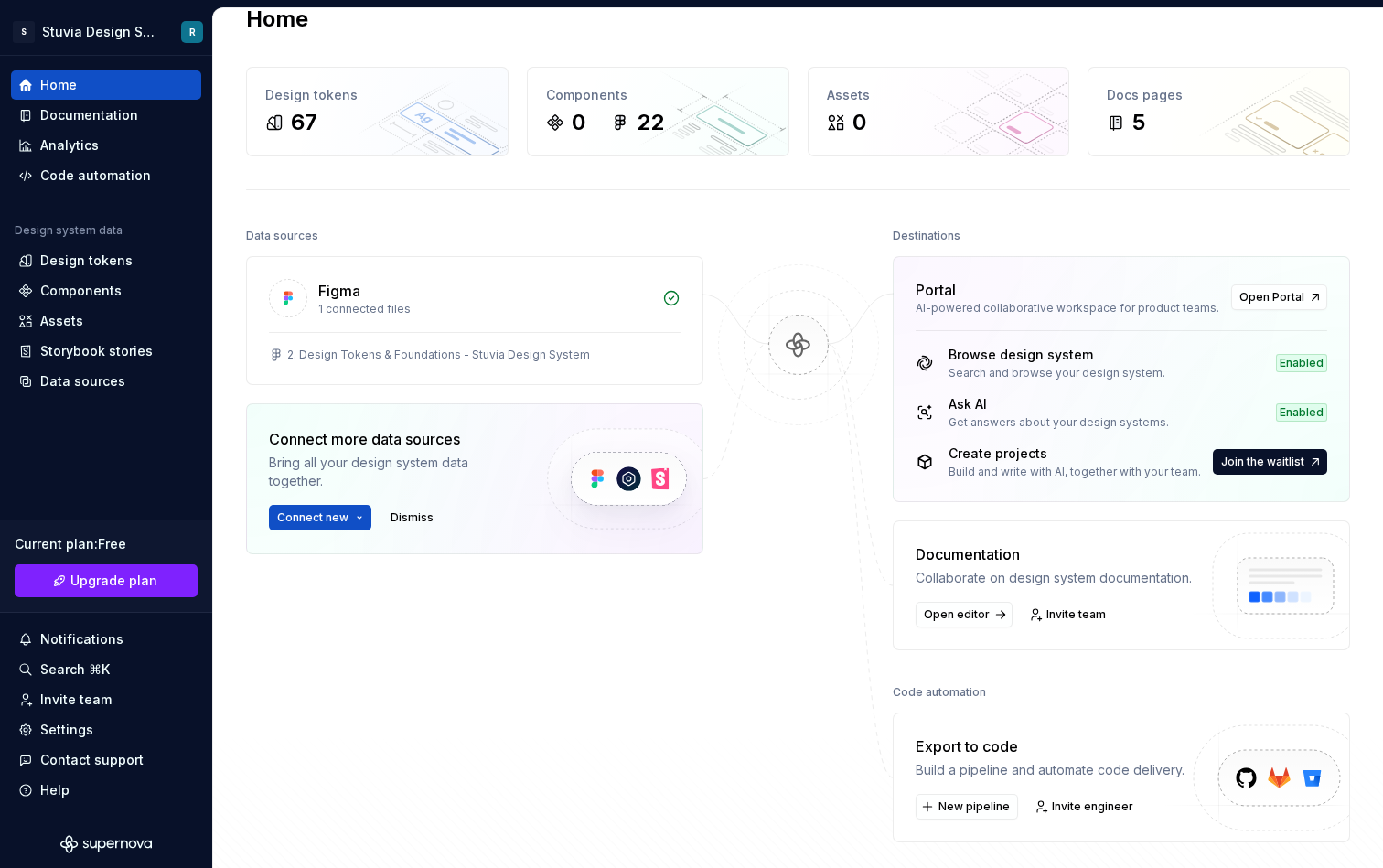
scroll to position [44, 0]
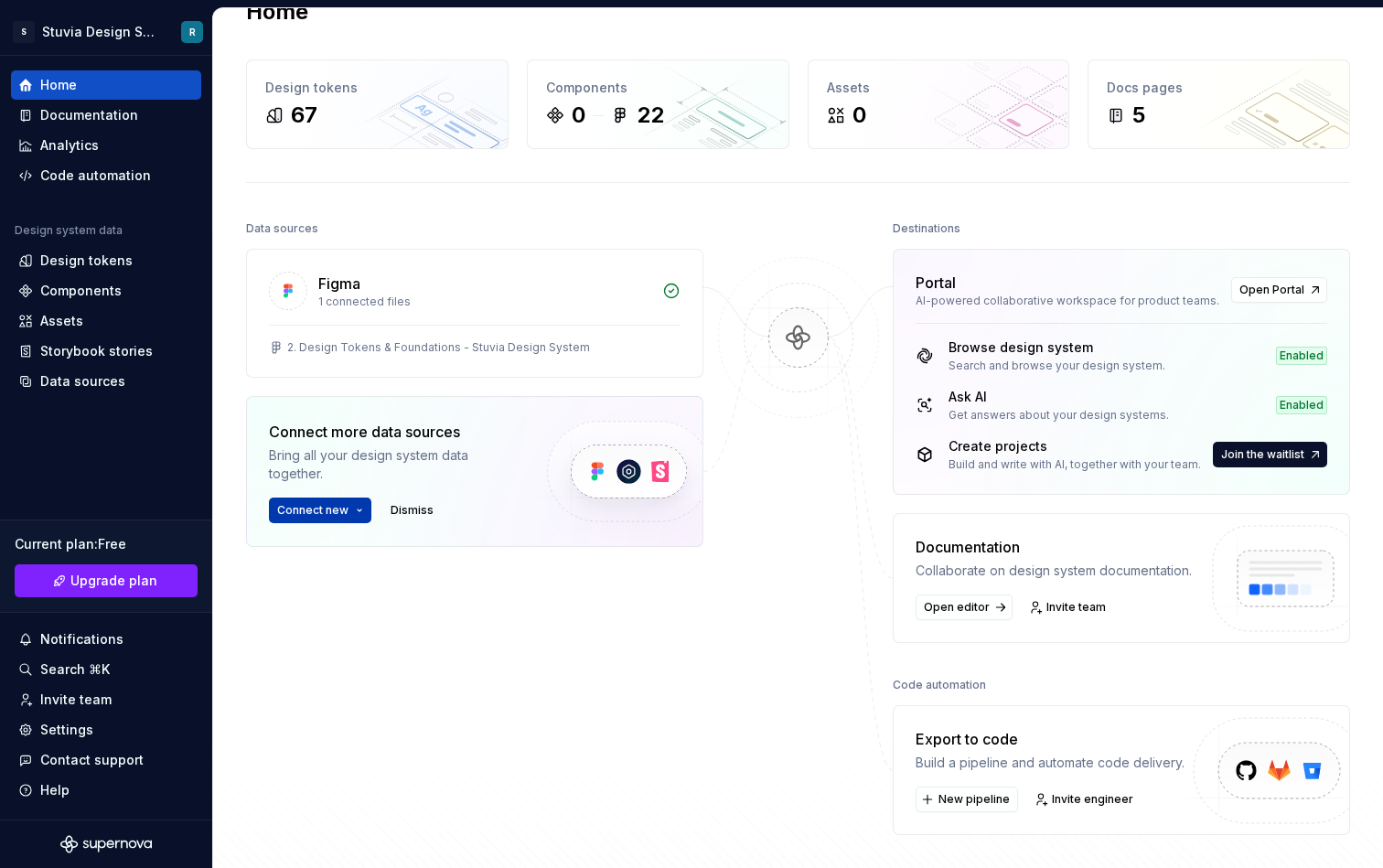
click at [353, 513] on button "Connect new" at bounding box center [320, 510] width 102 height 26
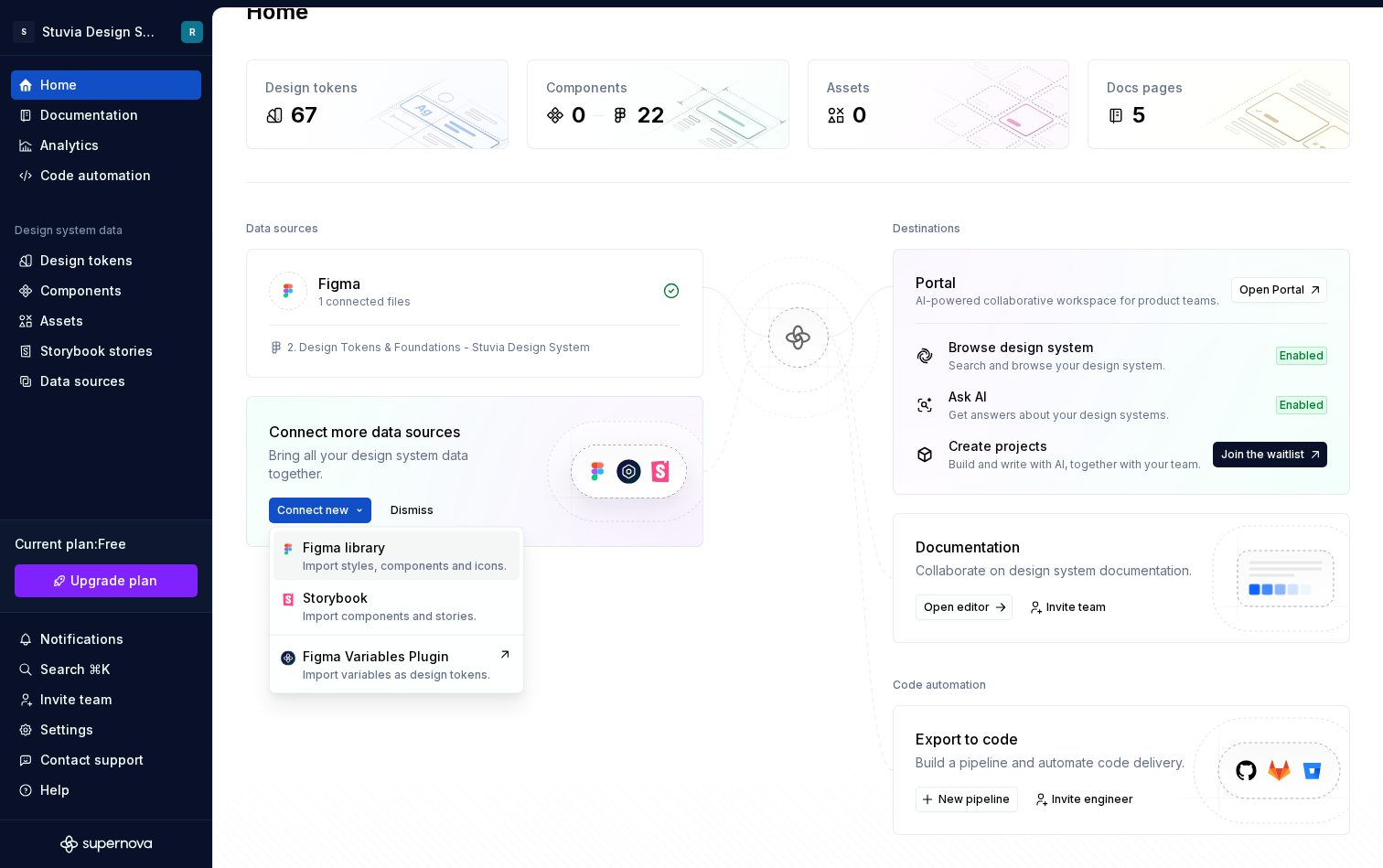
click at [361, 554] on div "Figma library" at bounding box center [344, 547] width 82 height 19
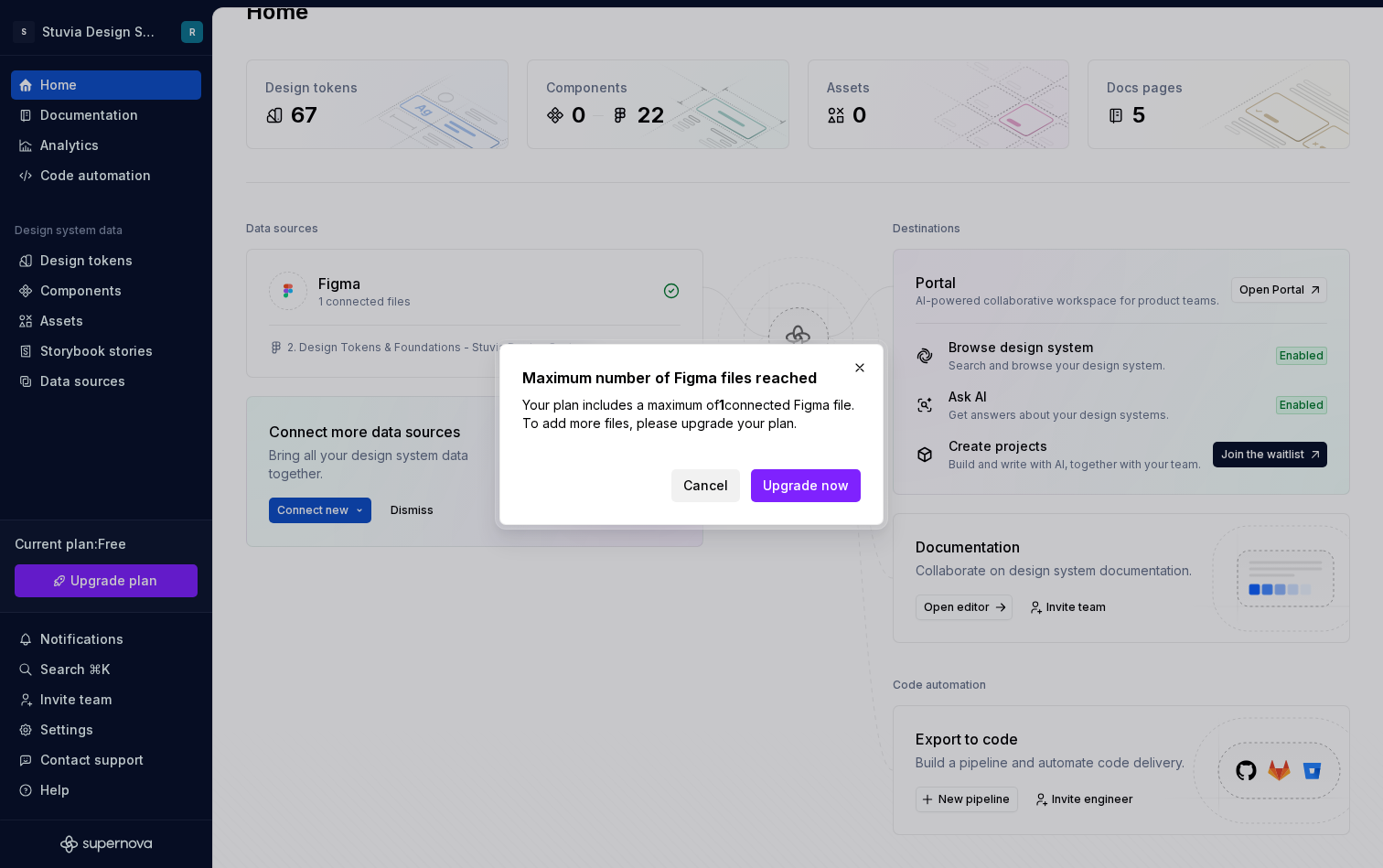
click at [719, 482] on span "Cancel" at bounding box center [706, 485] width 45 height 19
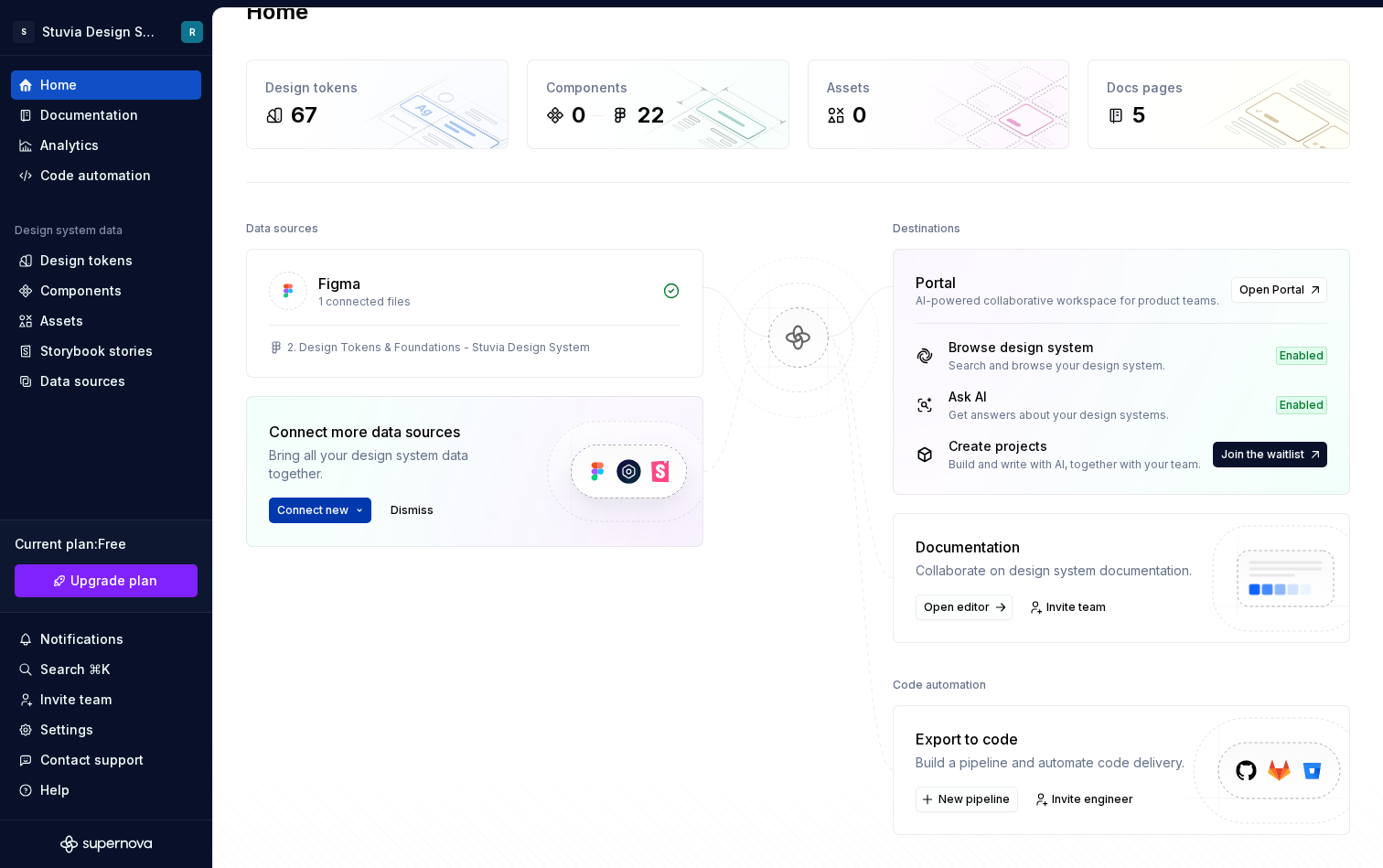
click at [333, 510] on span "Connect new" at bounding box center [313, 510] width 72 height 15
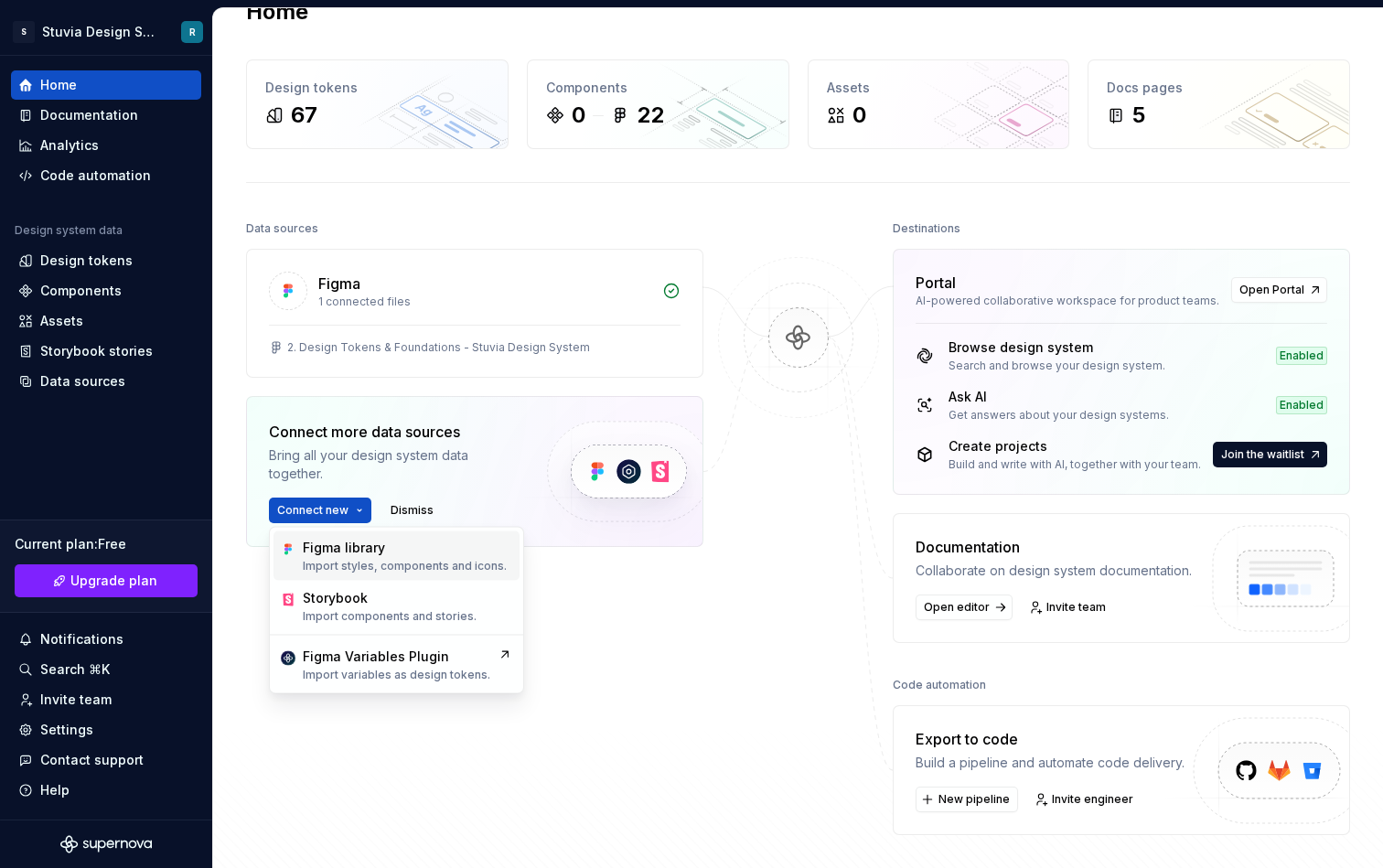
click at [415, 564] on p "Import styles, components and icons." at bounding box center [405, 566] width 204 height 15
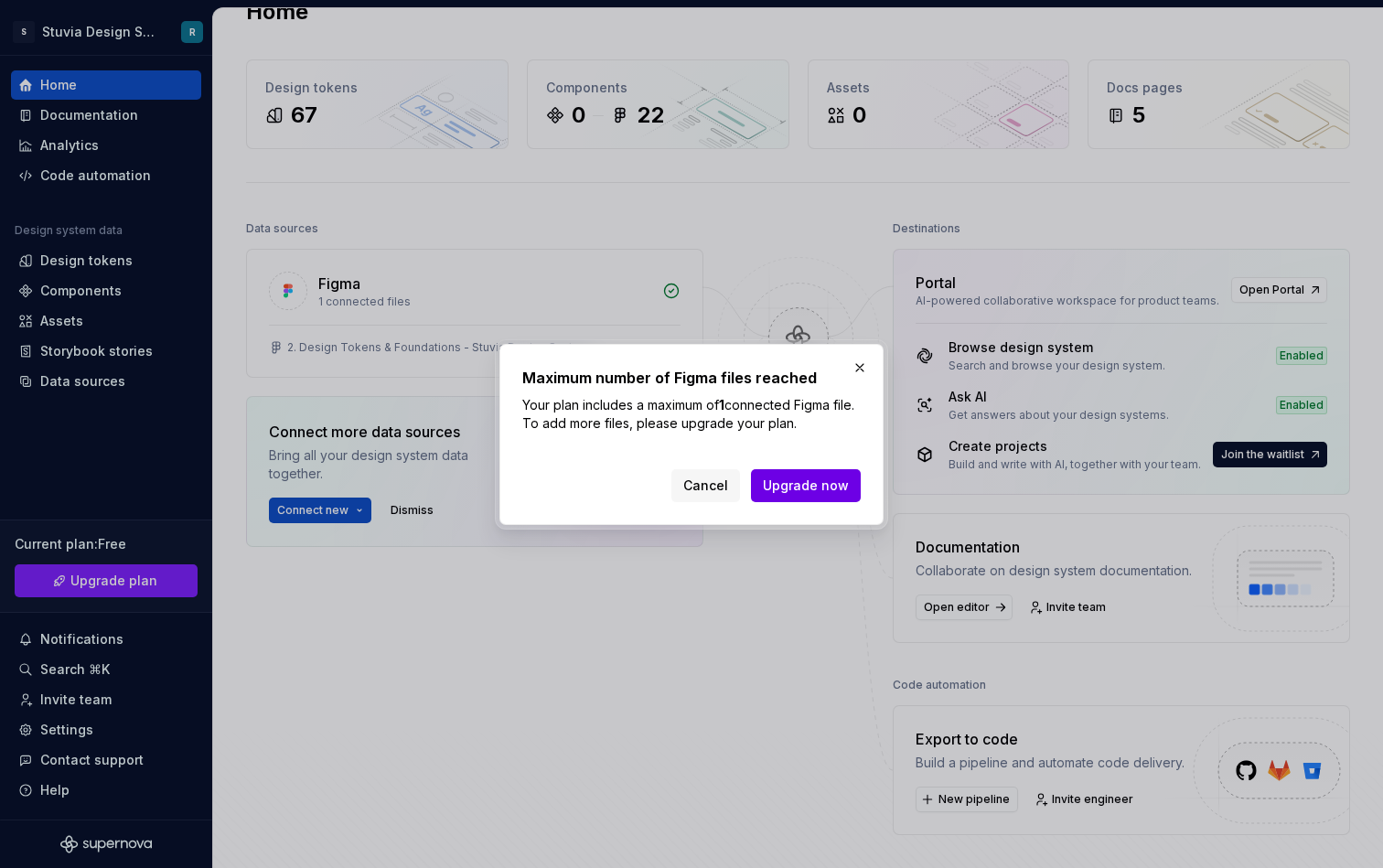
click at [806, 490] on span "Upgrade now" at bounding box center [806, 485] width 86 height 19
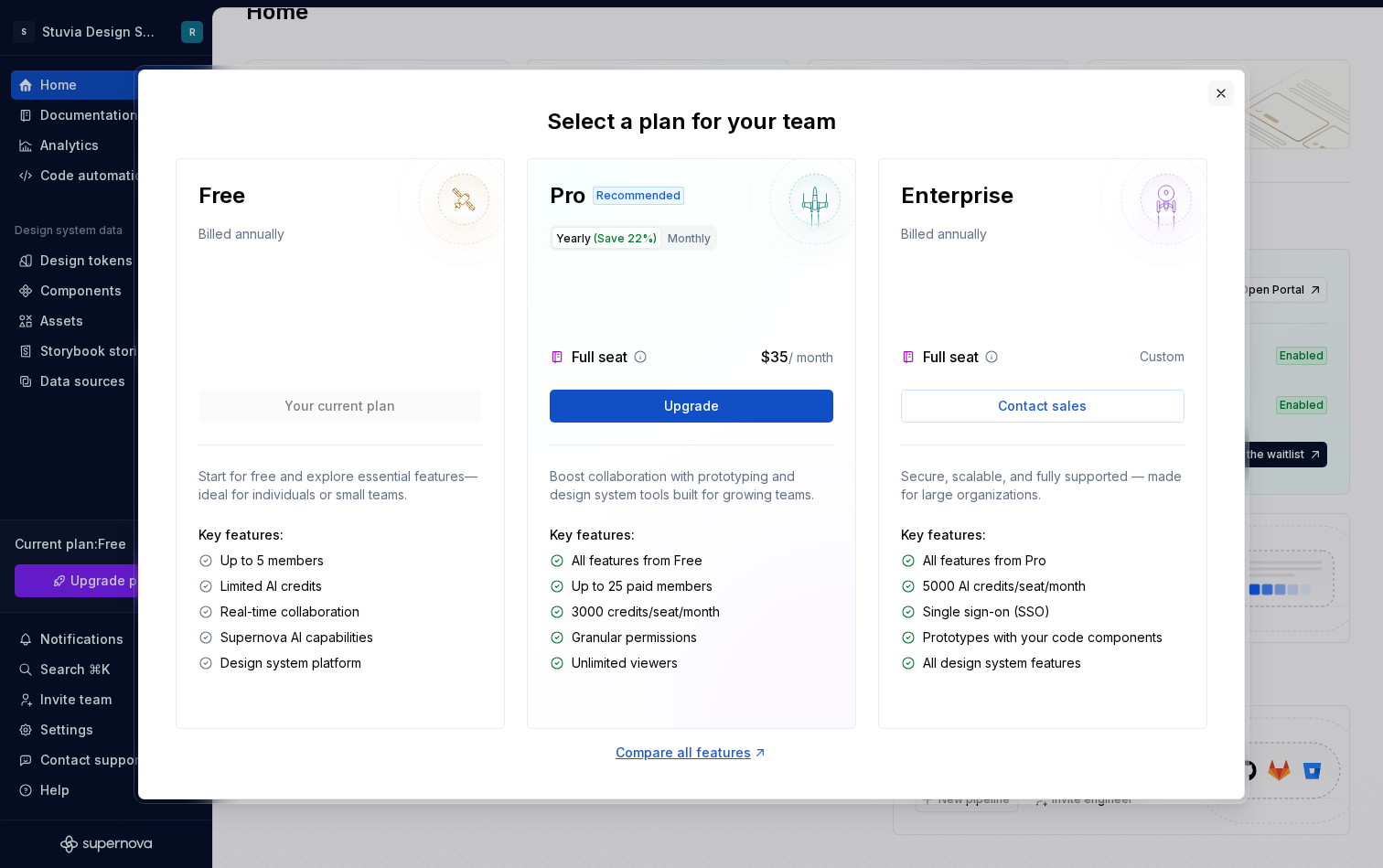
click at [1220, 92] on button "button" at bounding box center [1221, 93] width 26 height 26
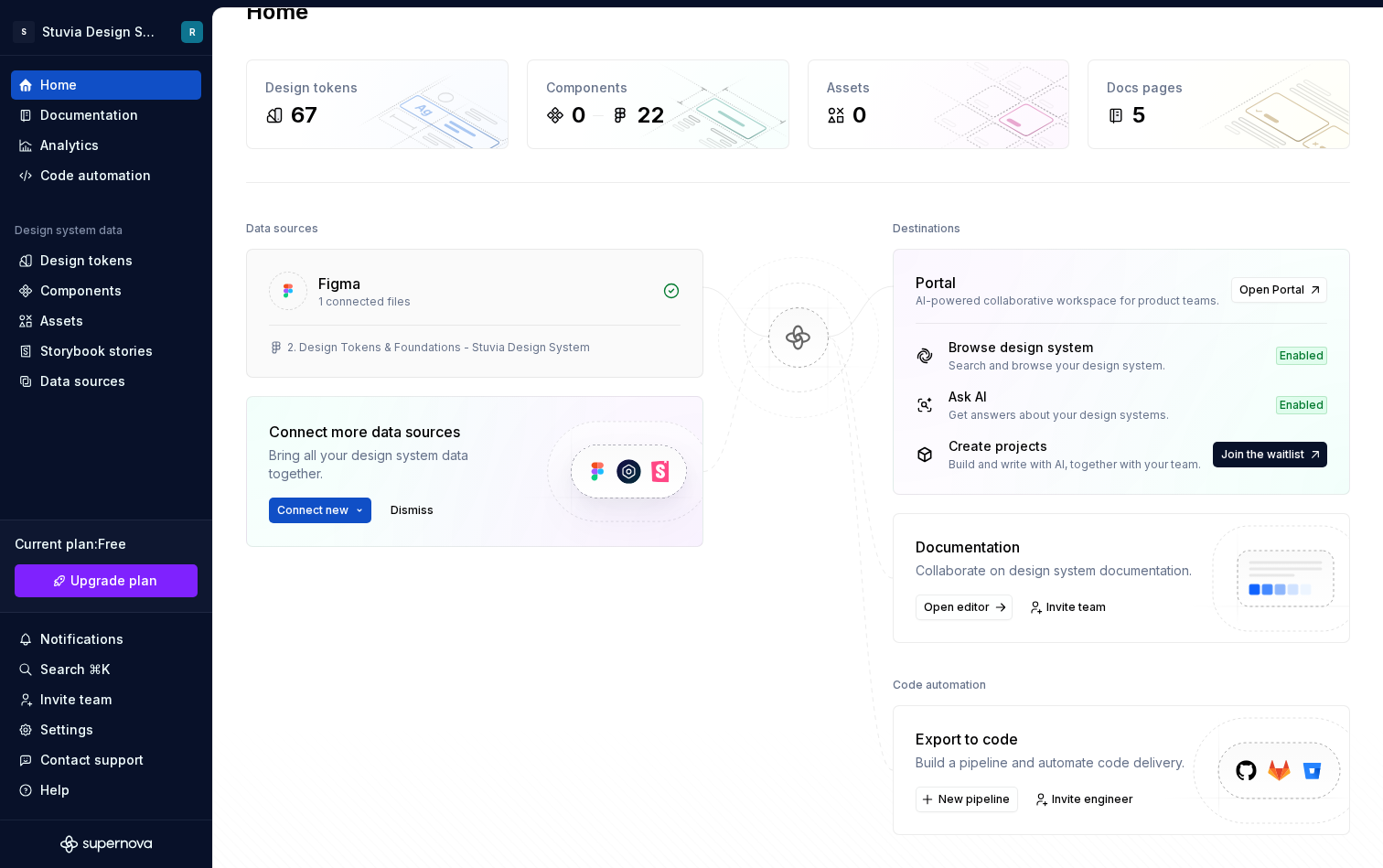
scroll to position [0, 0]
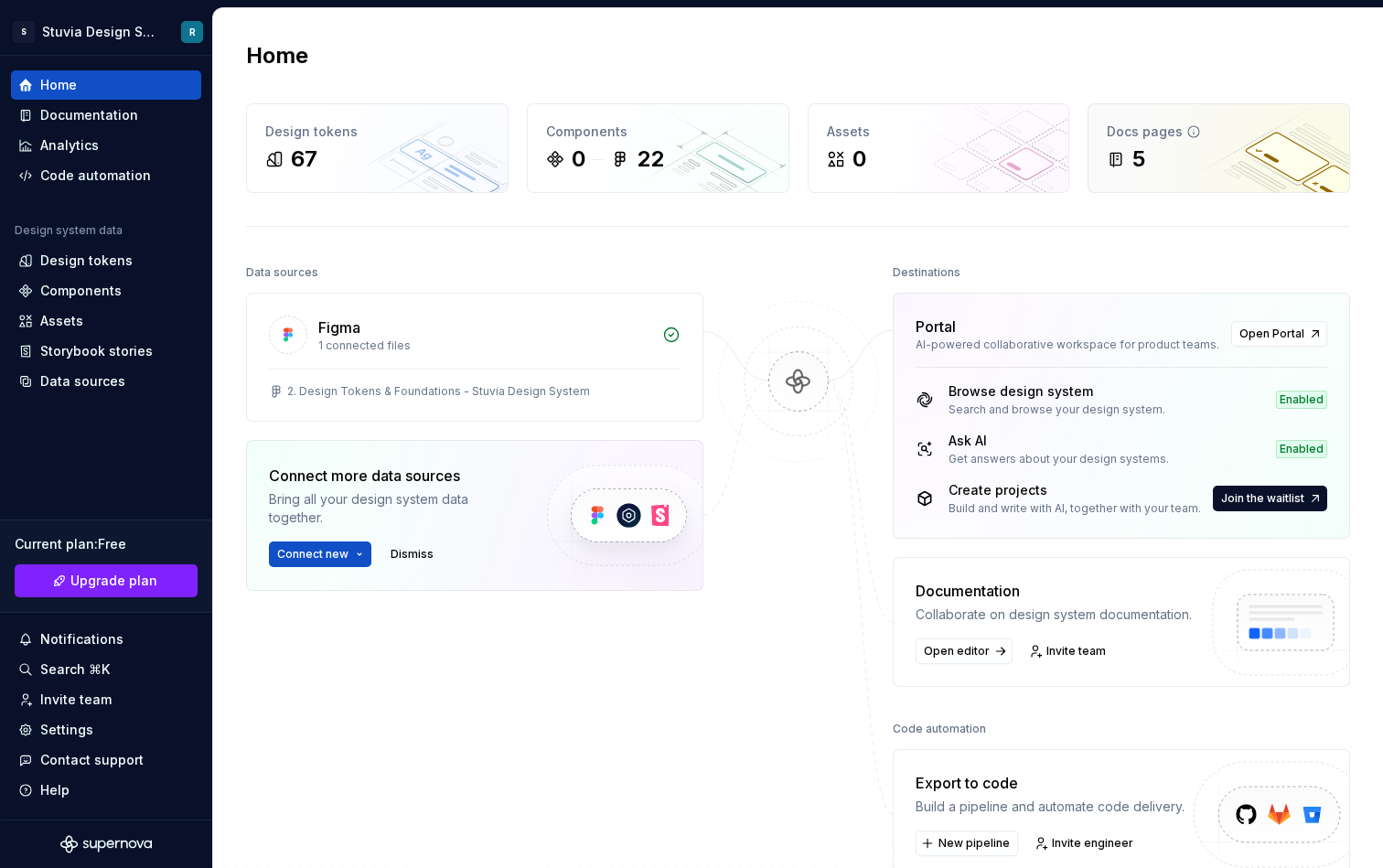
click at [1152, 167] on div "5" at bounding box center [1219, 159] width 225 height 29
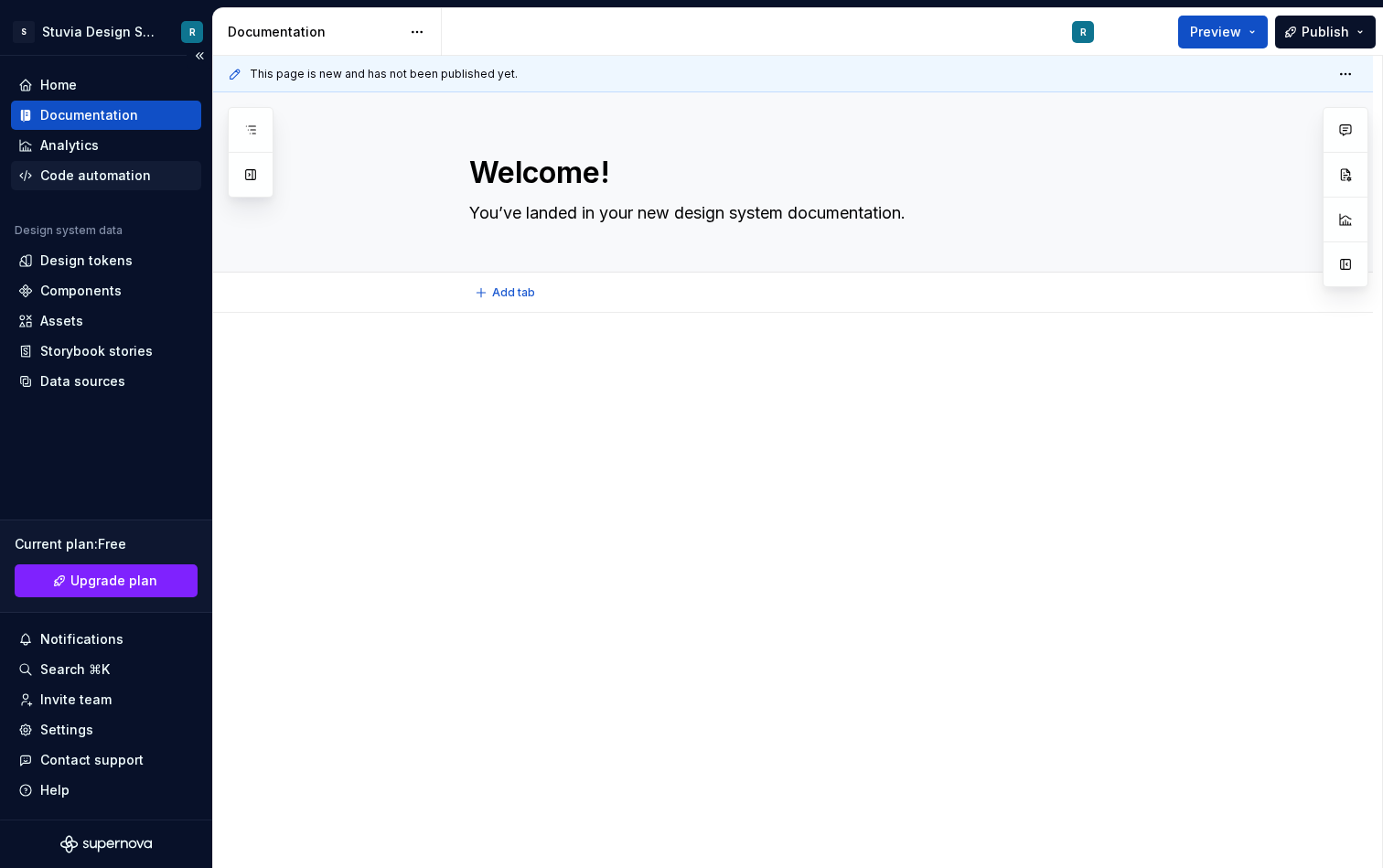
type textarea "*"
click at [98, 75] on div "Home" at bounding box center [106, 85] width 190 height 29
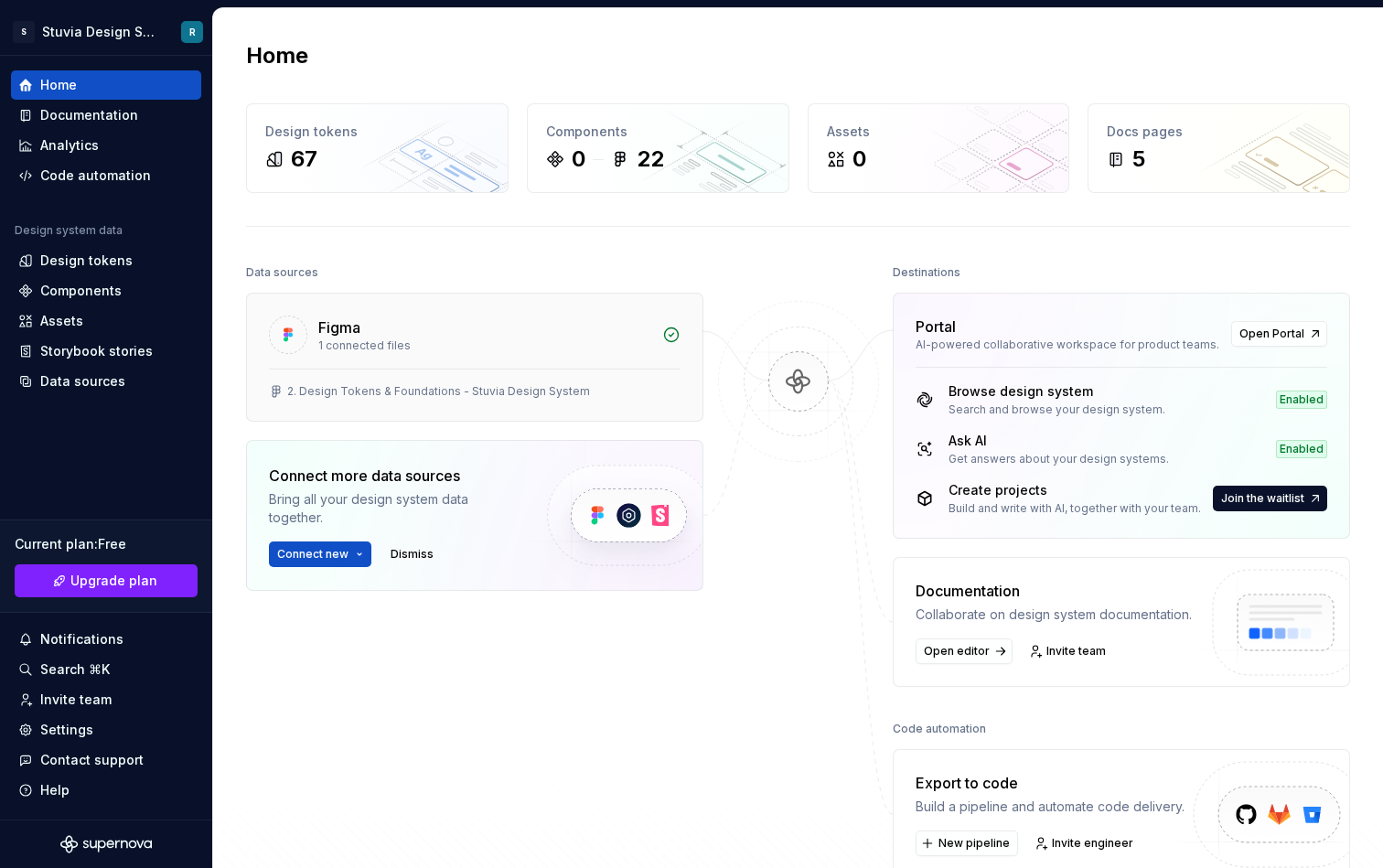
click at [604, 375] on div "2. Design Tokens & Foundations - Stuvia Design System" at bounding box center [475, 394] width 456 height 52
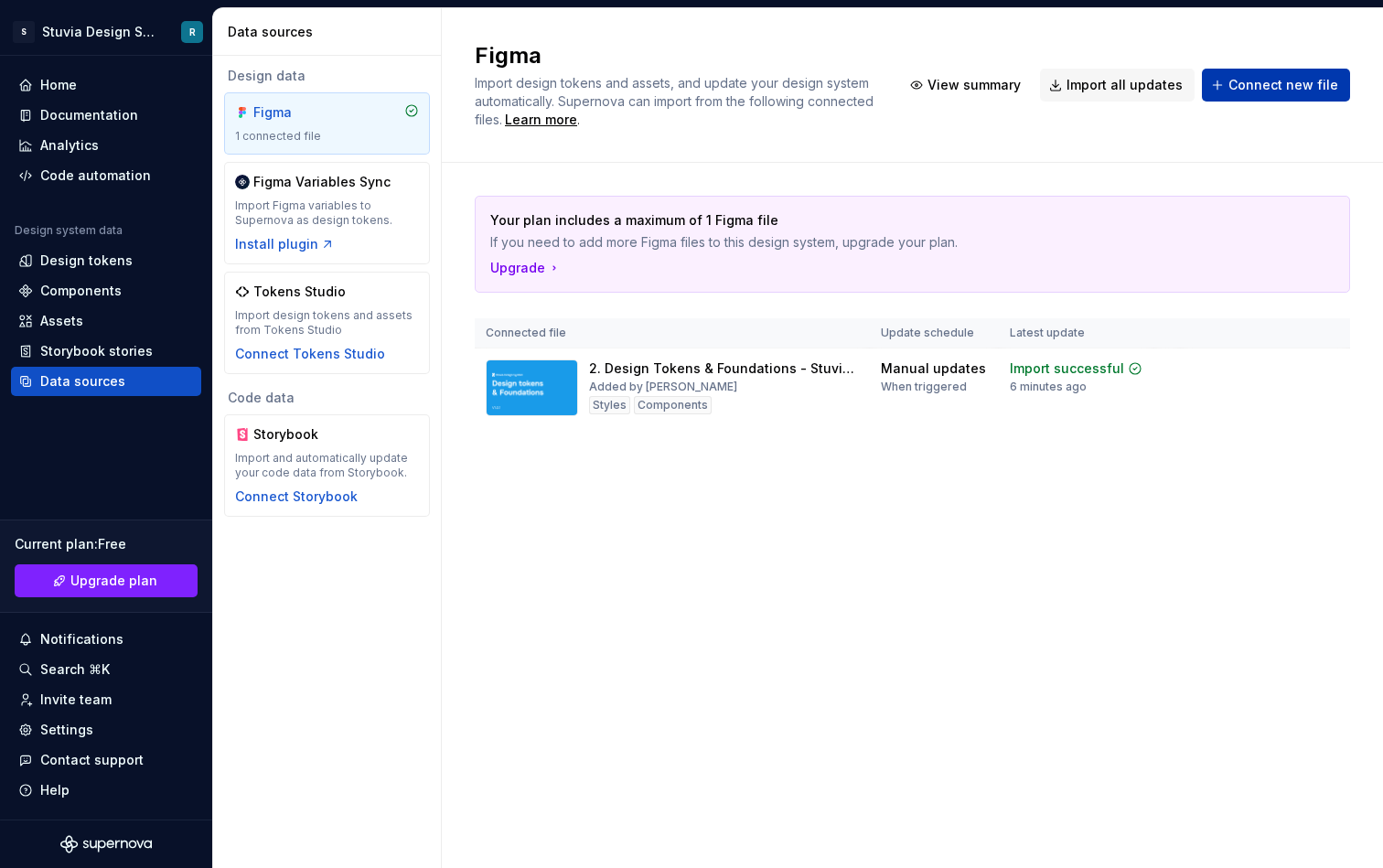
click at [1263, 95] on button "Connect new file" at bounding box center [1276, 85] width 148 height 33
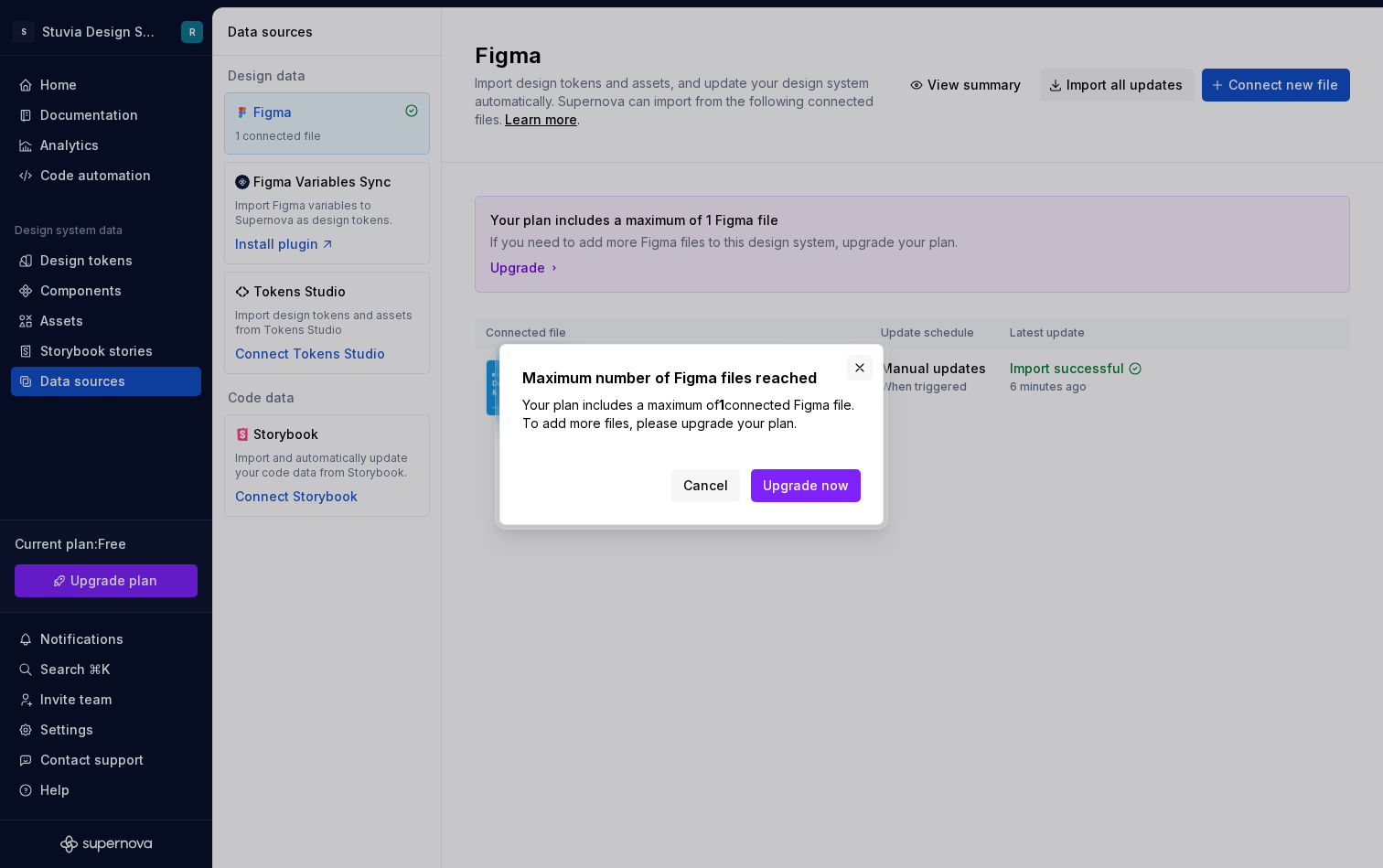
click at [853, 367] on button "button" at bounding box center [860, 368] width 26 height 26
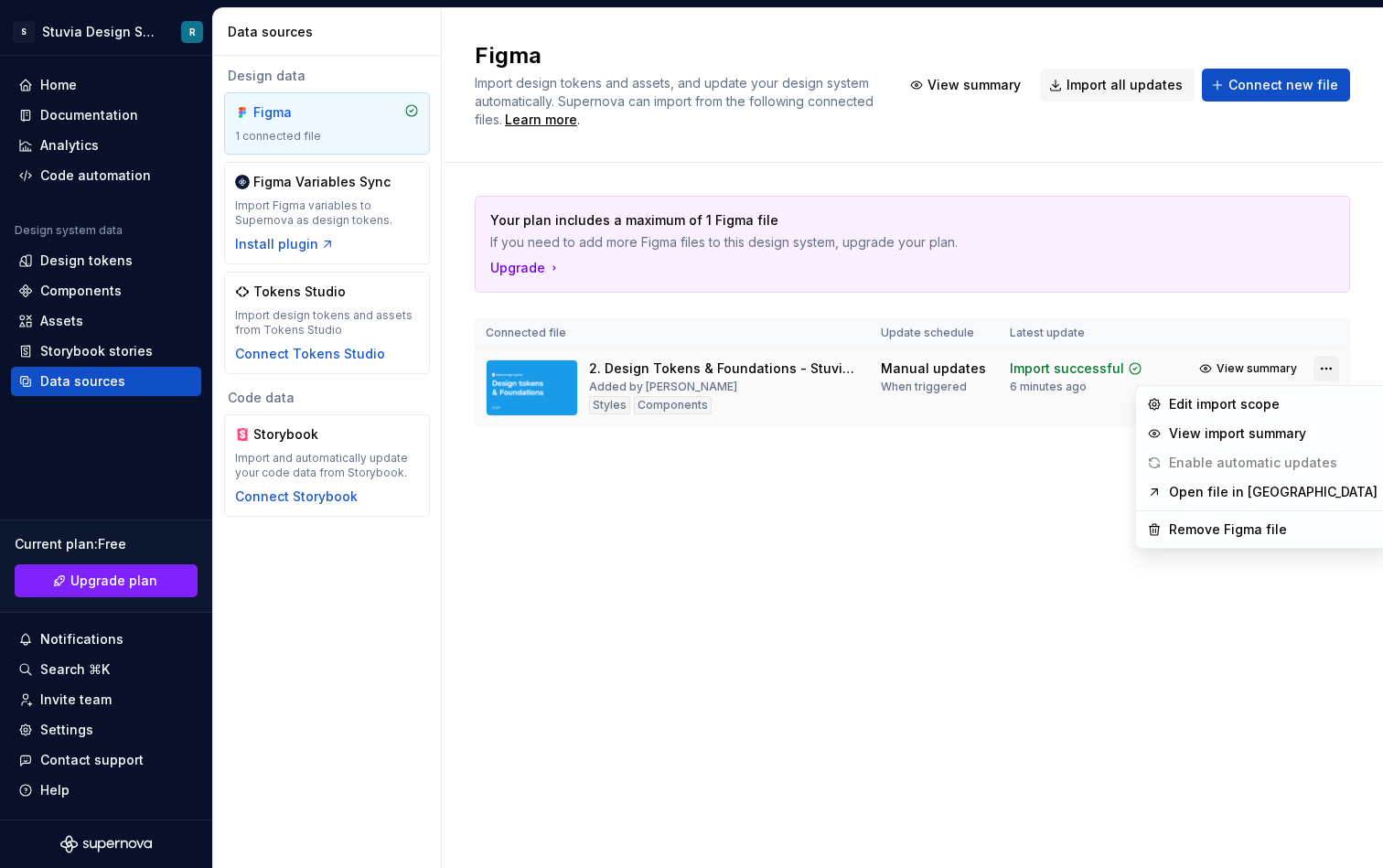
click at [1319, 366] on html "S Stuvia Design System R Home Documentation Analytics Code automation Design sy…" at bounding box center [692, 434] width 1383 height 868
click at [1230, 534] on div "Remove Figma file" at bounding box center [1273, 530] width 209 height 19
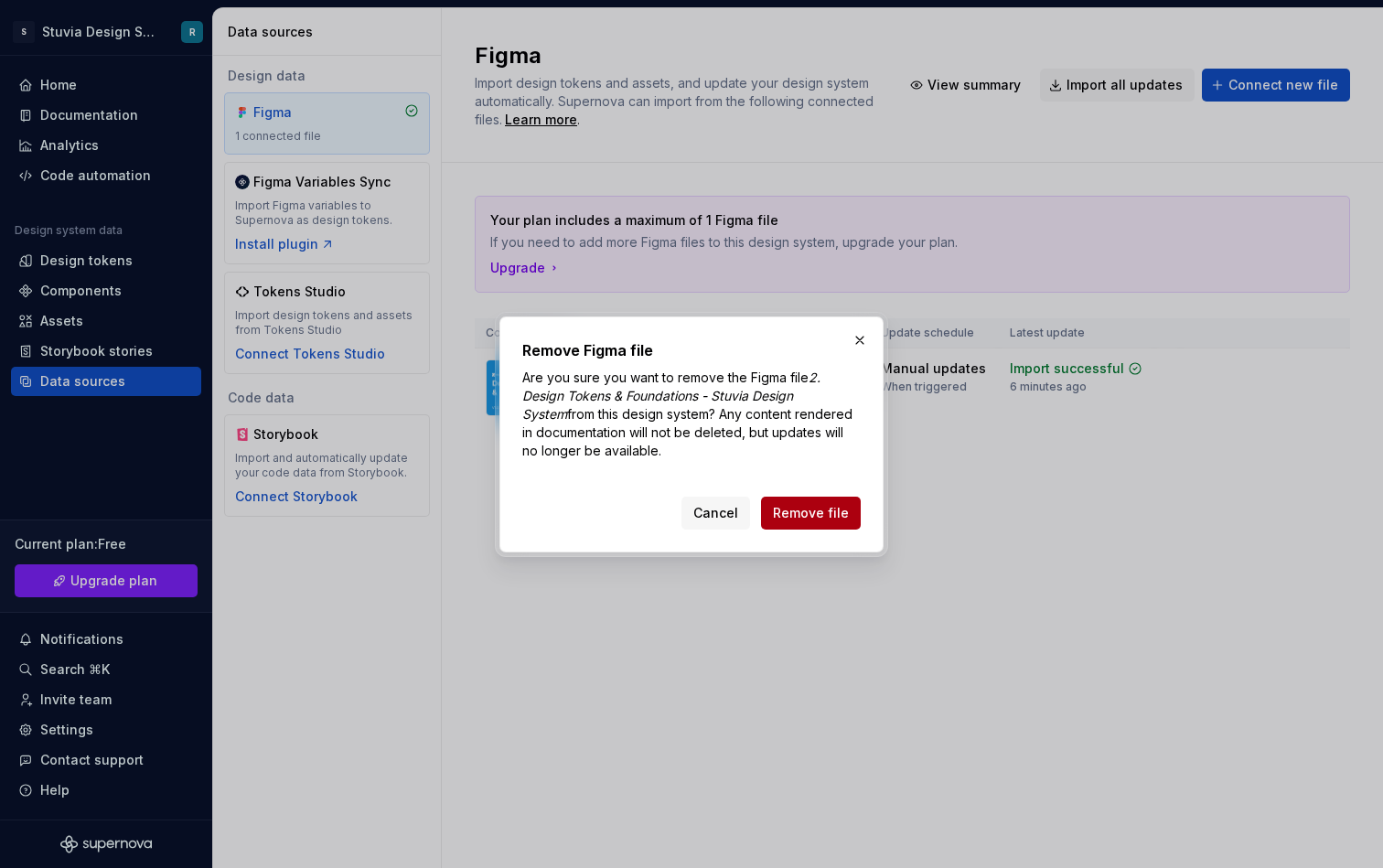
click at [842, 509] on span "Remove file" at bounding box center [810, 513] width 76 height 19
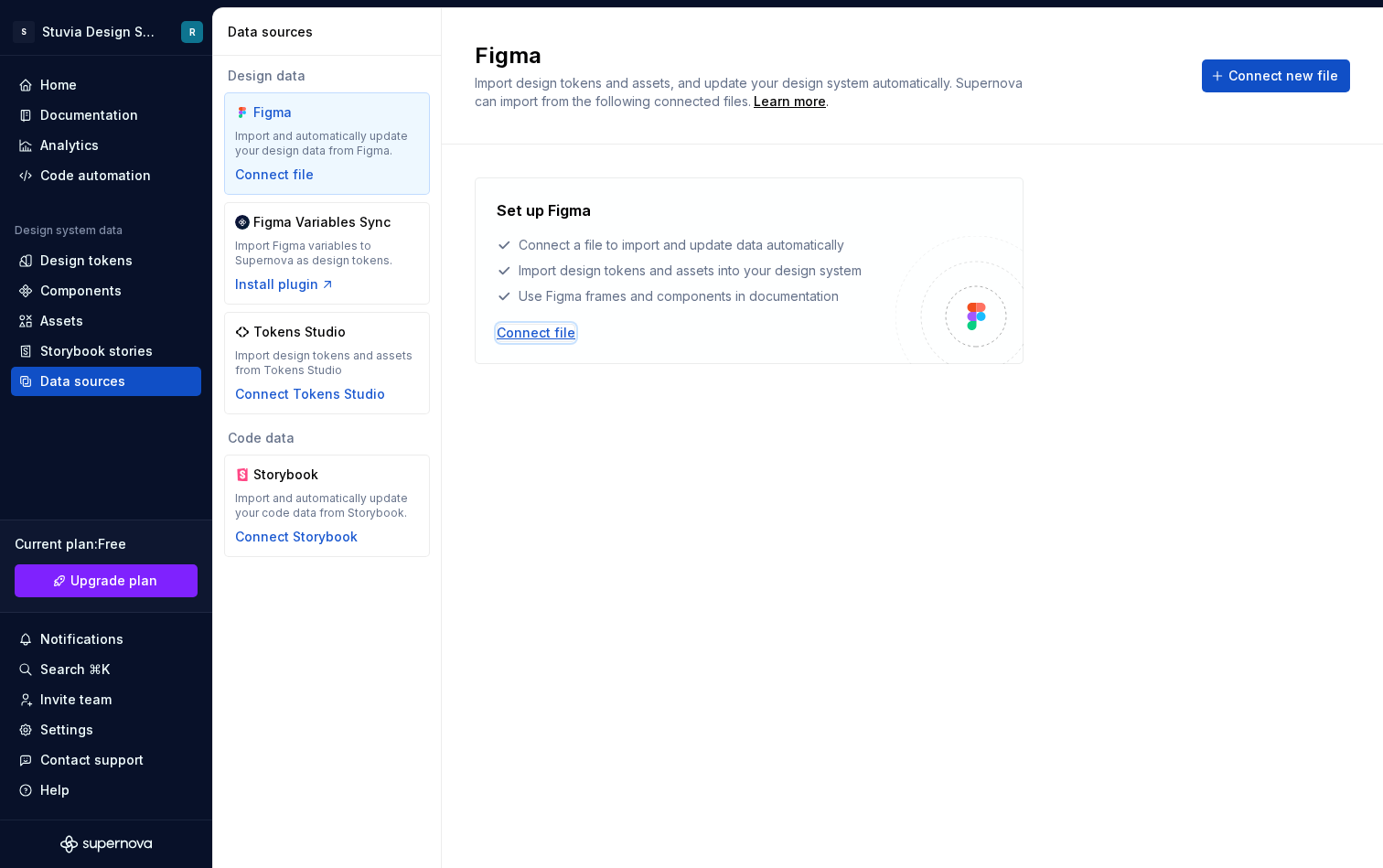
click at [545, 334] on div "Connect file" at bounding box center [537, 332] width 78 height 19
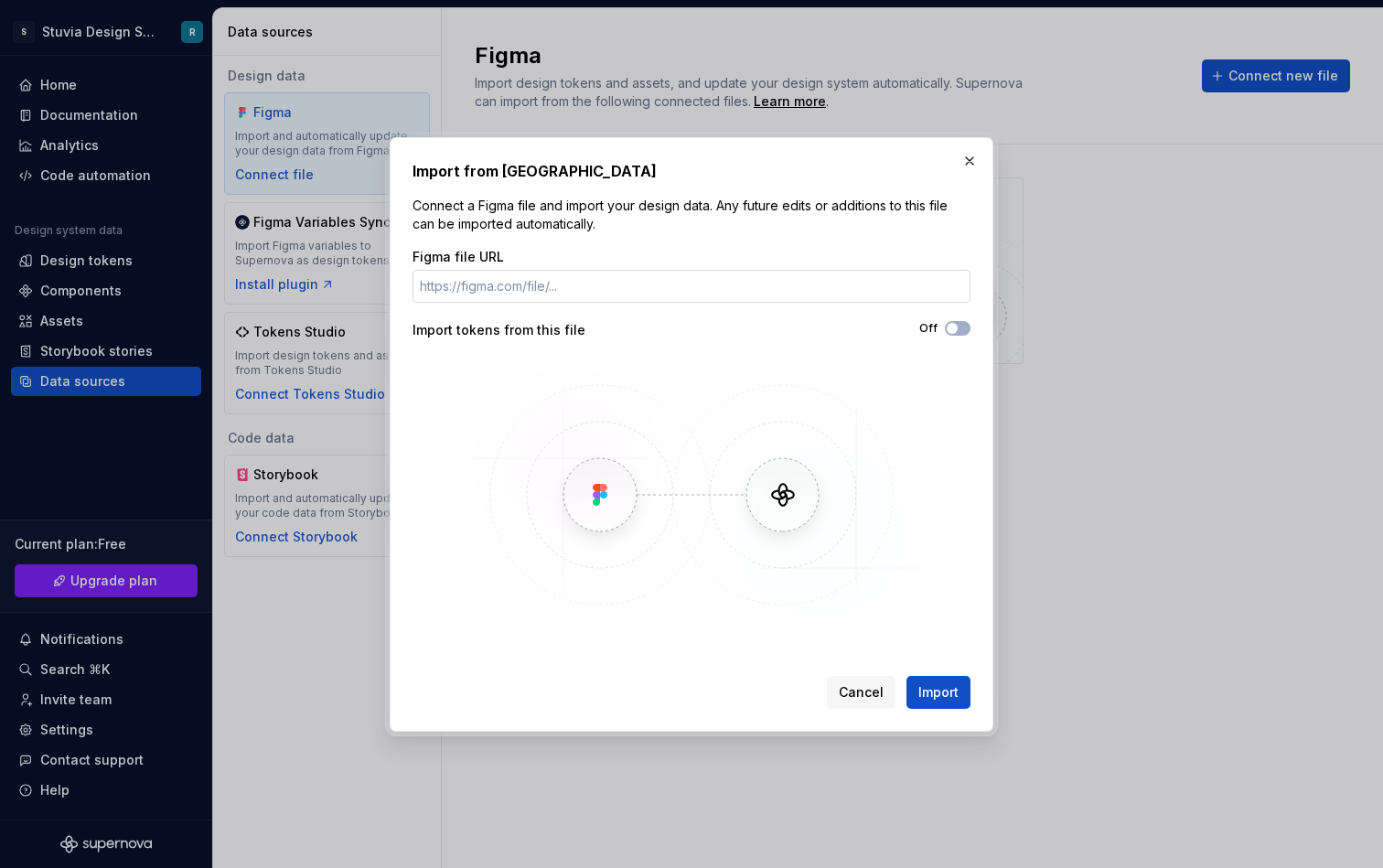
click at [715, 273] on input "Figma file URL" at bounding box center [692, 286] width 558 height 33
type input "[URL][DOMAIN_NAME]"
click at [961, 332] on button "Off" at bounding box center [958, 328] width 26 height 15
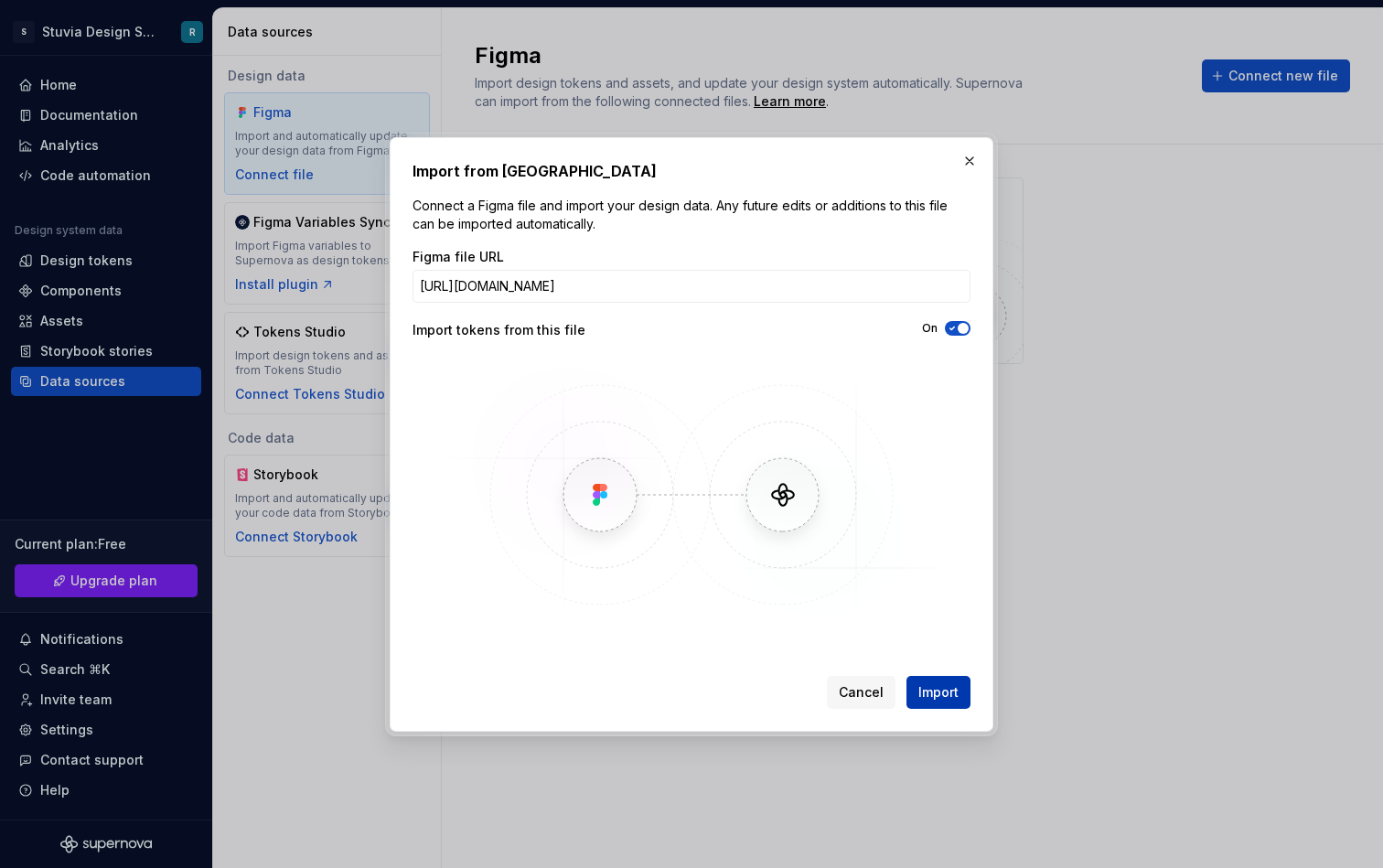
click at [948, 688] on span "Import" at bounding box center [939, 692] width 40 height 19
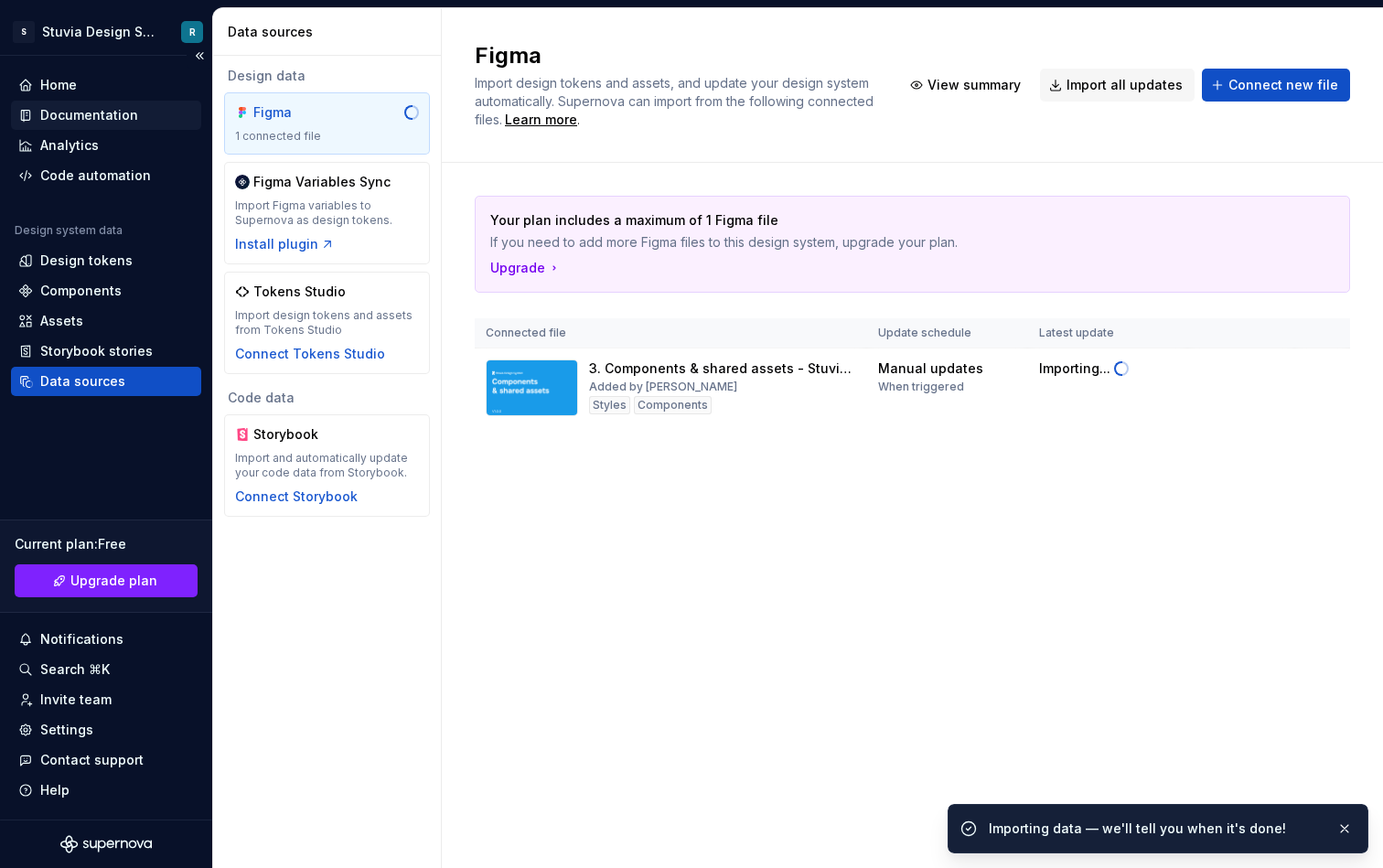
click at [96, 117] on div "Documentation" at bounding box center [89, 115] width 98 height 19
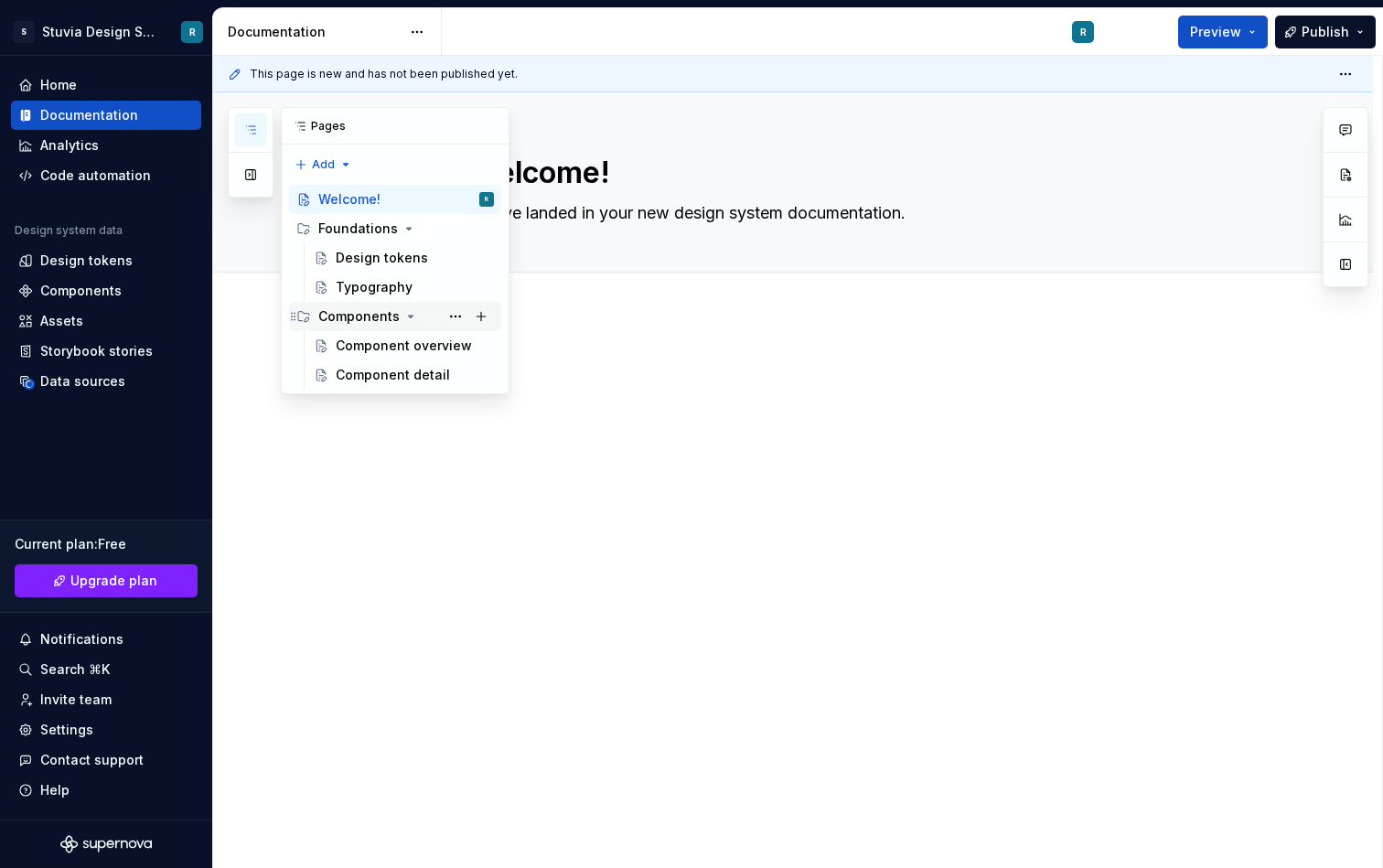
click at [420, 320] on div "Components" at bounding box center [406, 317] width 176 height 26
click at [363, 324] on div "Components" at bounding box center [359, 316] width 81 height 19
click at [488, 322] on button "Page tree" at bounding box center [482, 317] width 26 height 26
type textarea "*"
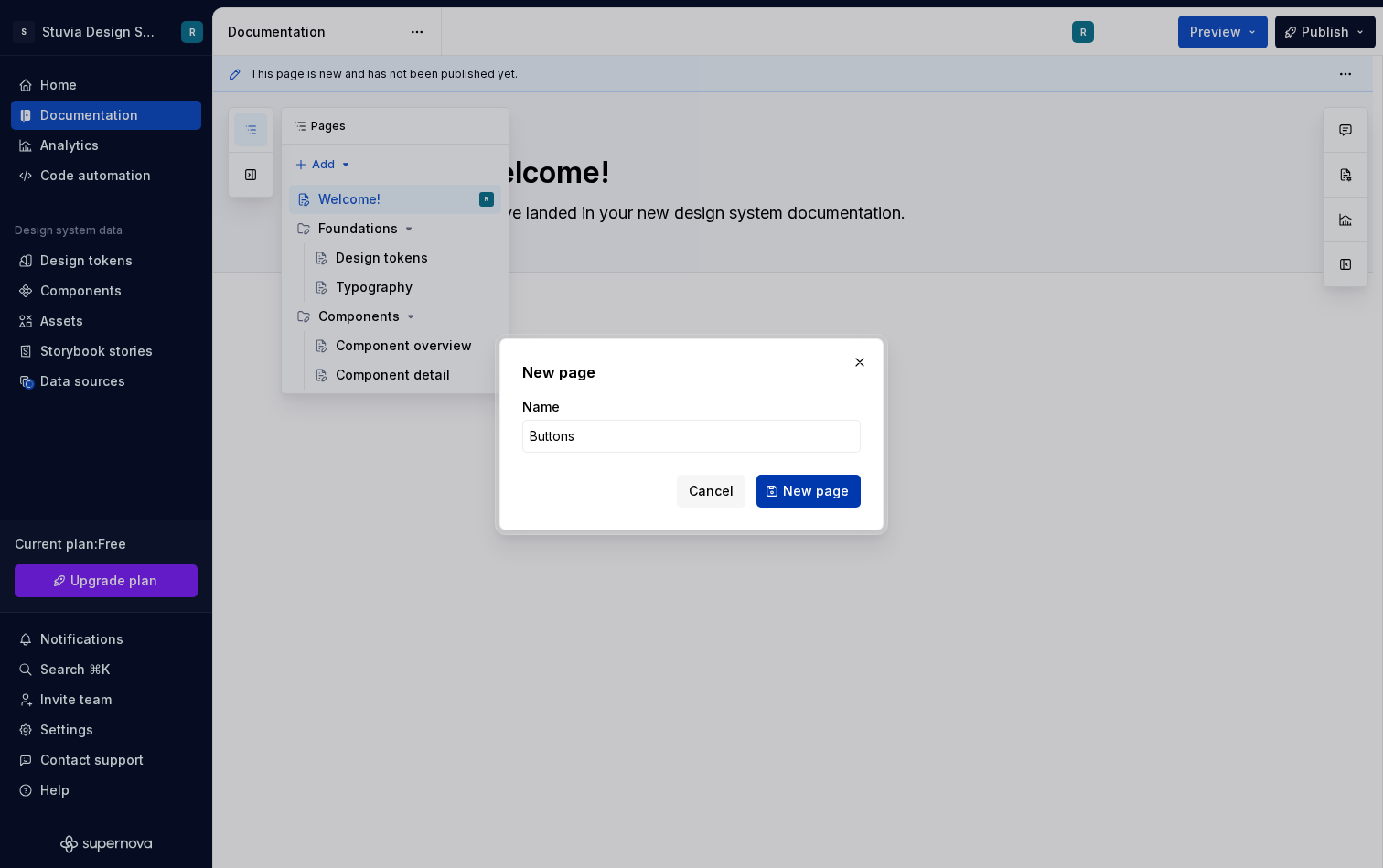
type input "Buttons"
click at [809, 497] on span "New page" at bounding box center [816, 491] width 66 height 19
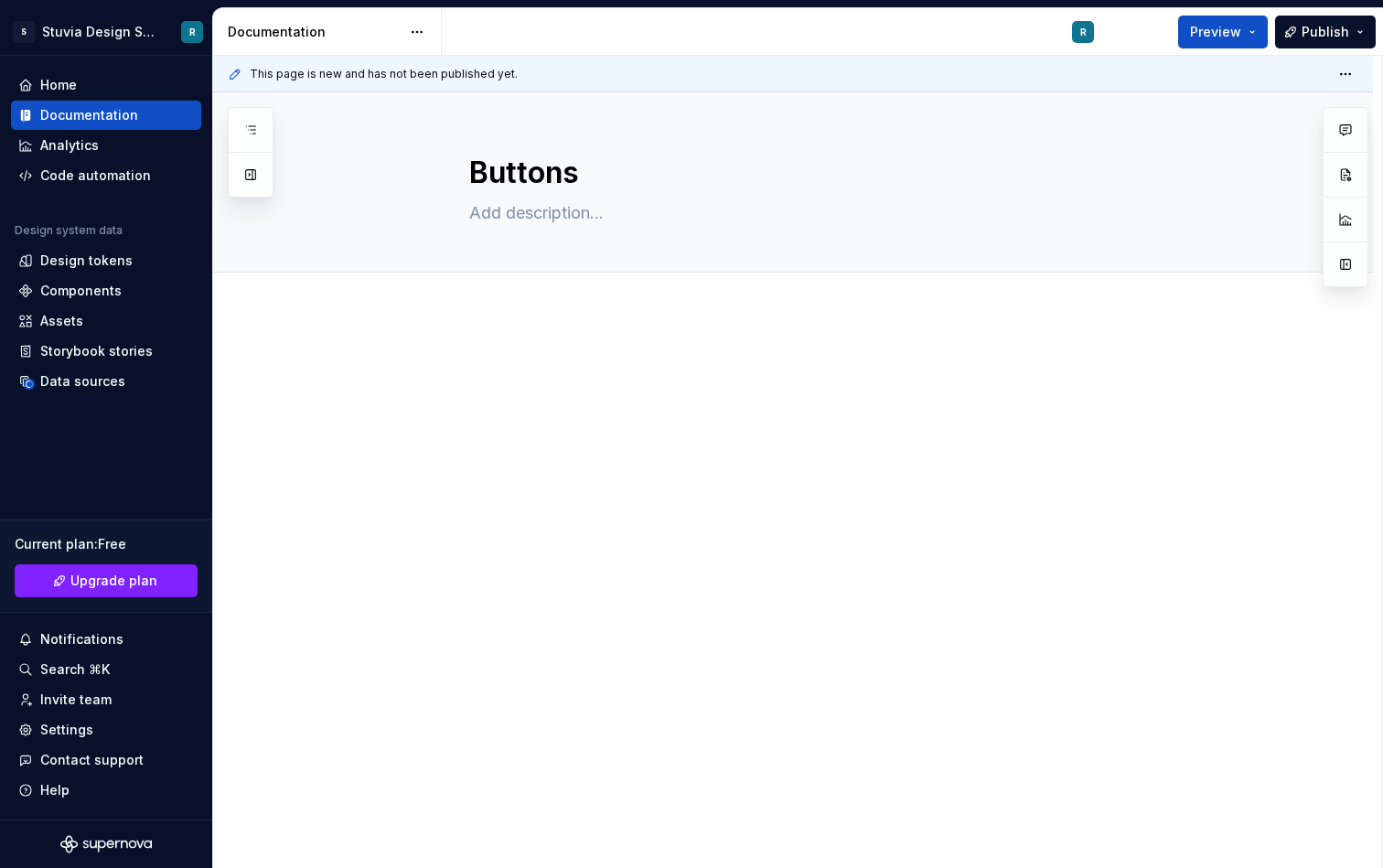
click at [587, 327] on div at bounding box center [793, 511] width 1160 height 396
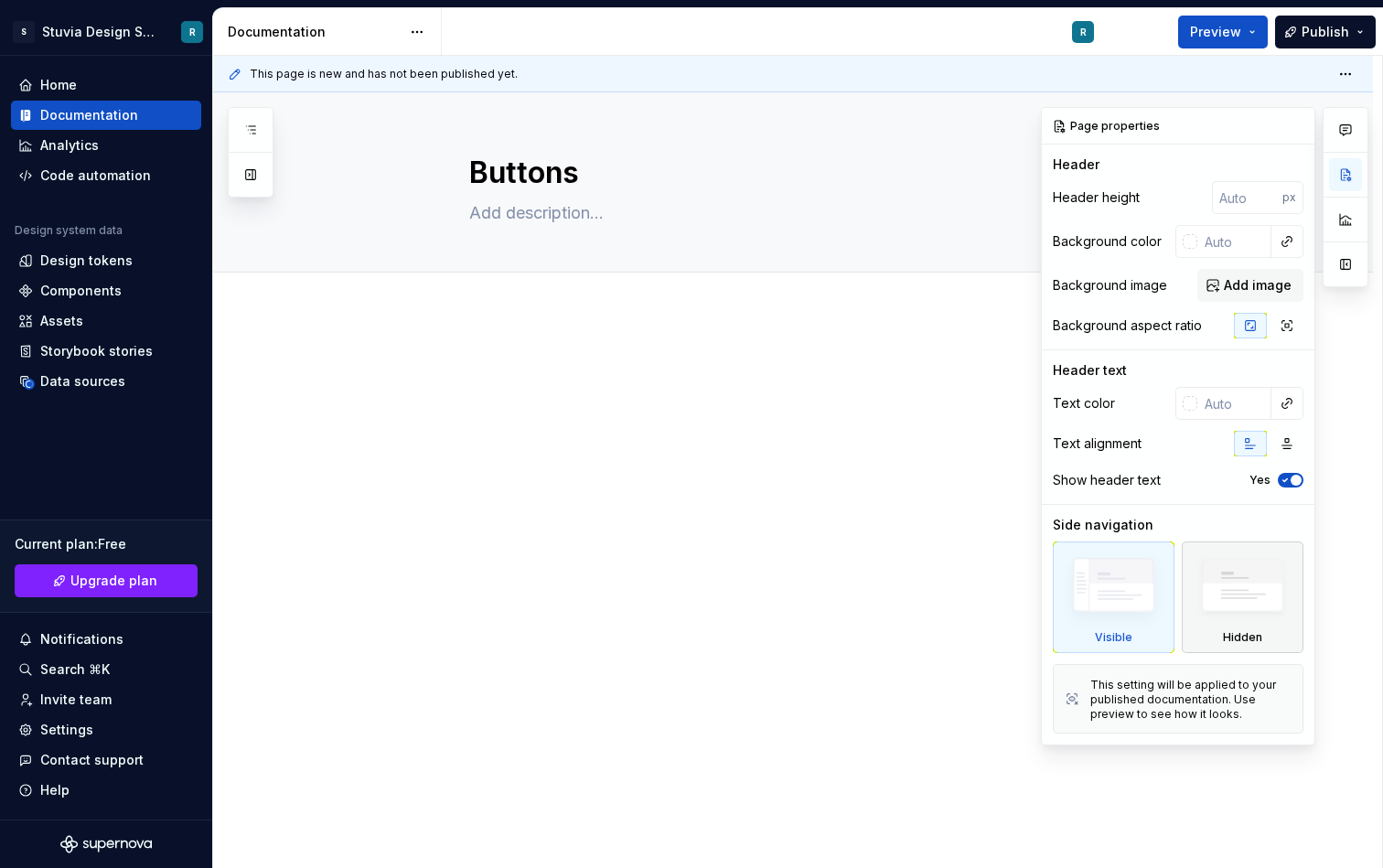
click at [1231, 605] on img at bounding box center [1243, 590] width 105 height 80
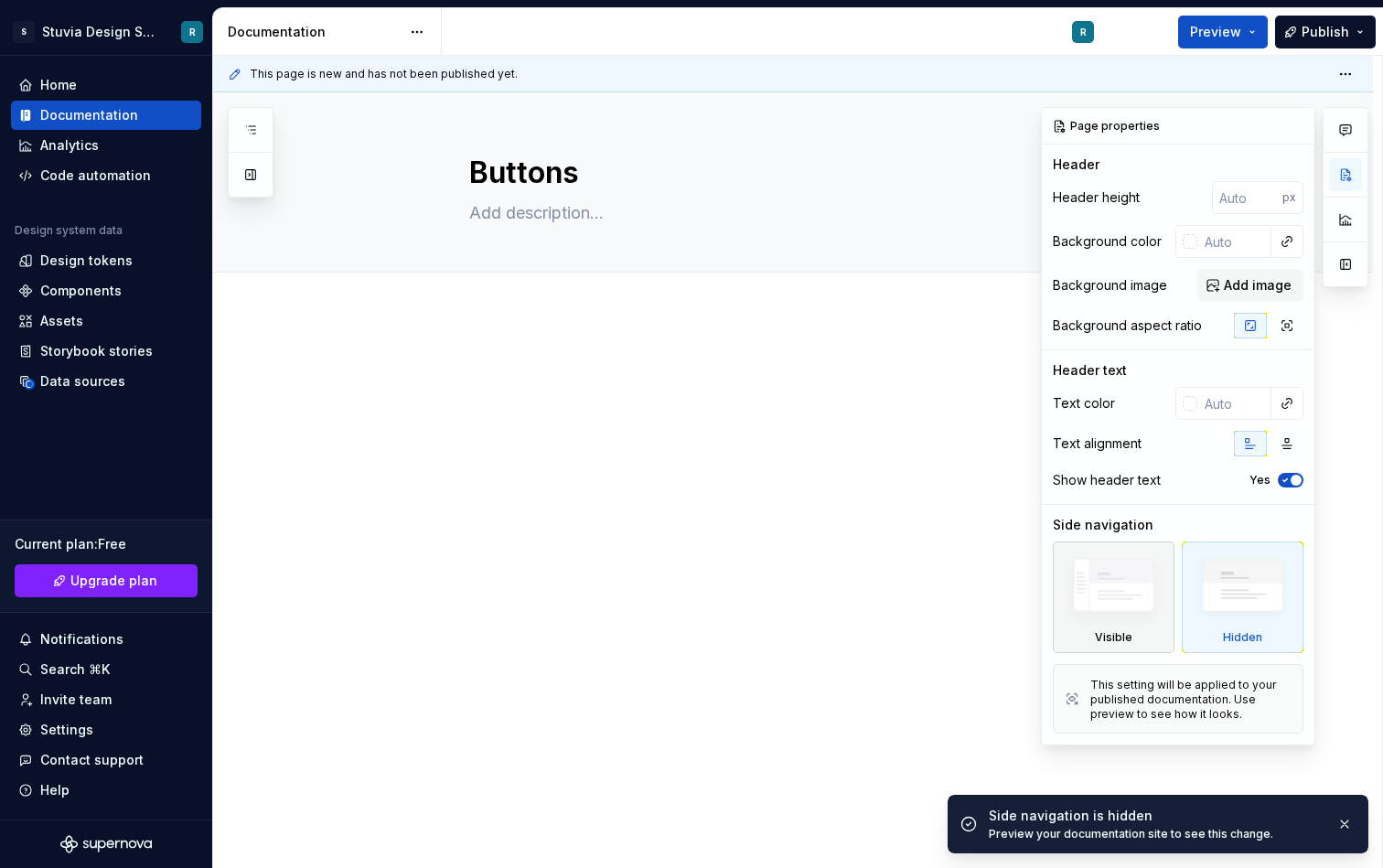
click at [1144, 614] on img at bounding box center [1113, 589] width 105 height 79
click at [1285, 476] on icon "button" at bounding box center [1285, 480] width 15 height 11
click at [1285, 476] on span "button" at bounding box center [1285, 480] width 11 height 11
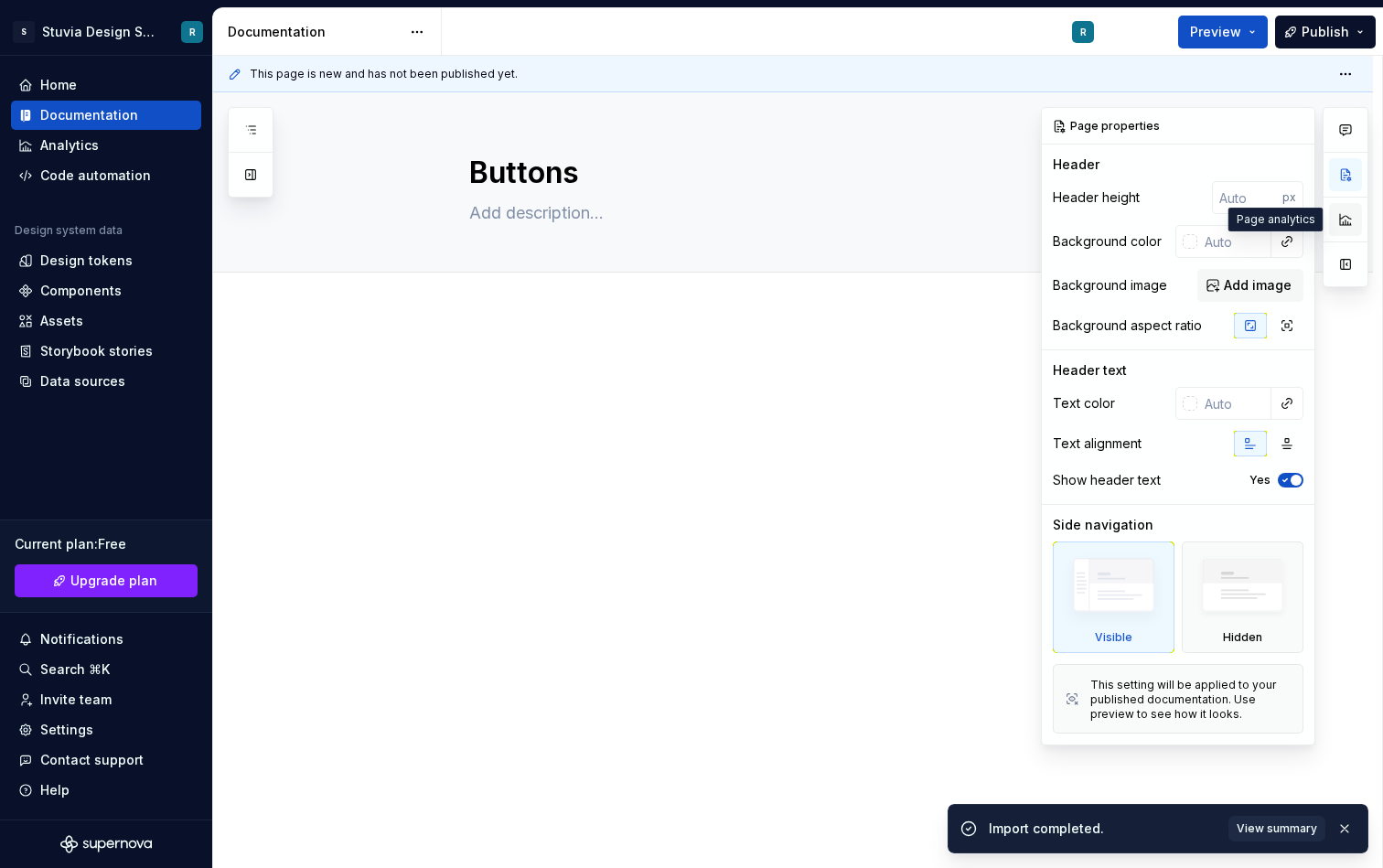
click at [1342, 217] on button "button" at bounding box center [1346, 220] width 33 height 33
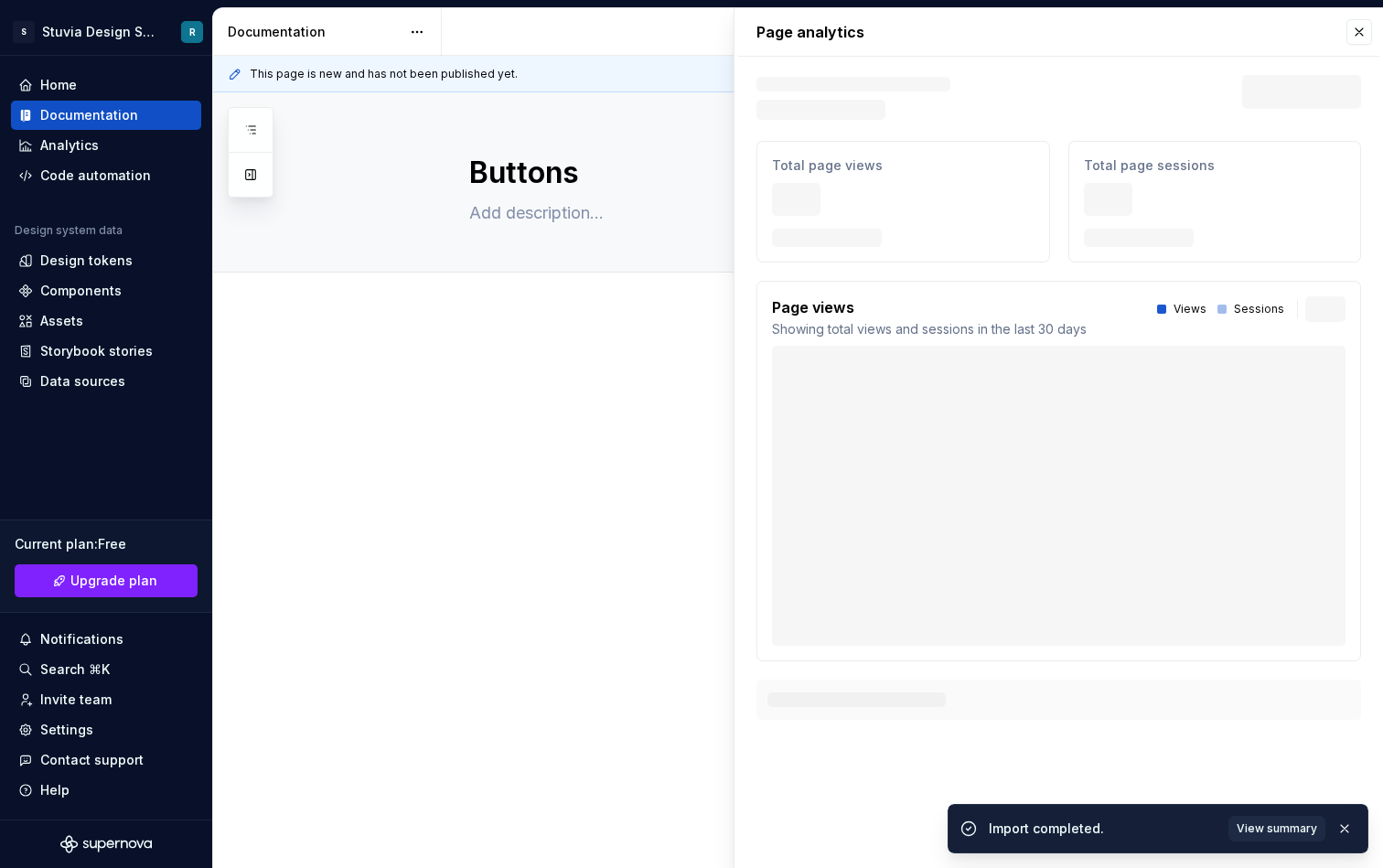
click at [1349, 135] on div "Page analytics Text defining the skeleton width Skeleton width Last 30 days Tot…" at bounding box center [1058, 375] width 648 height 734
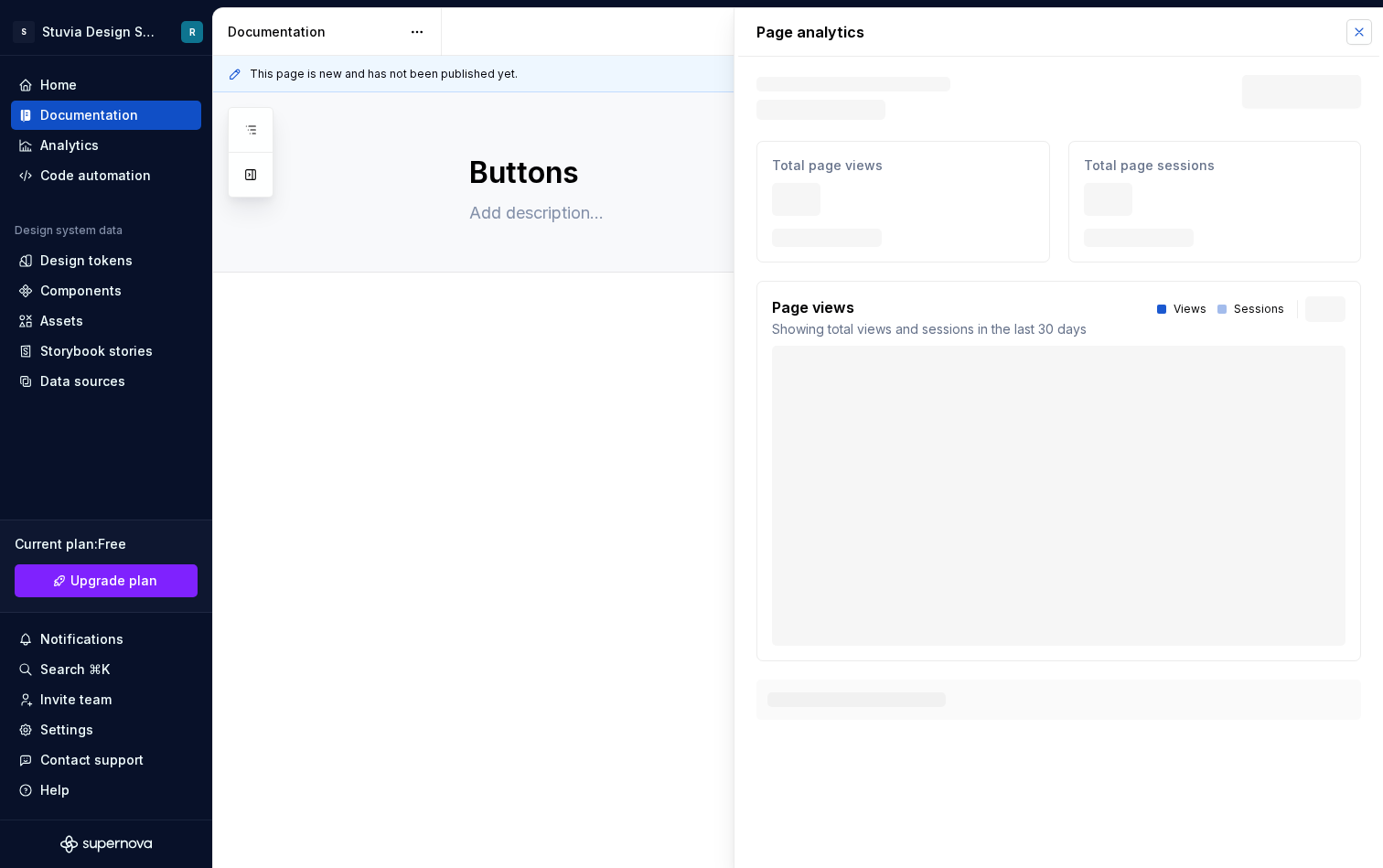
click at [1353, 39] on button "button" at bounding box center [1359, 32] width 26 height 26
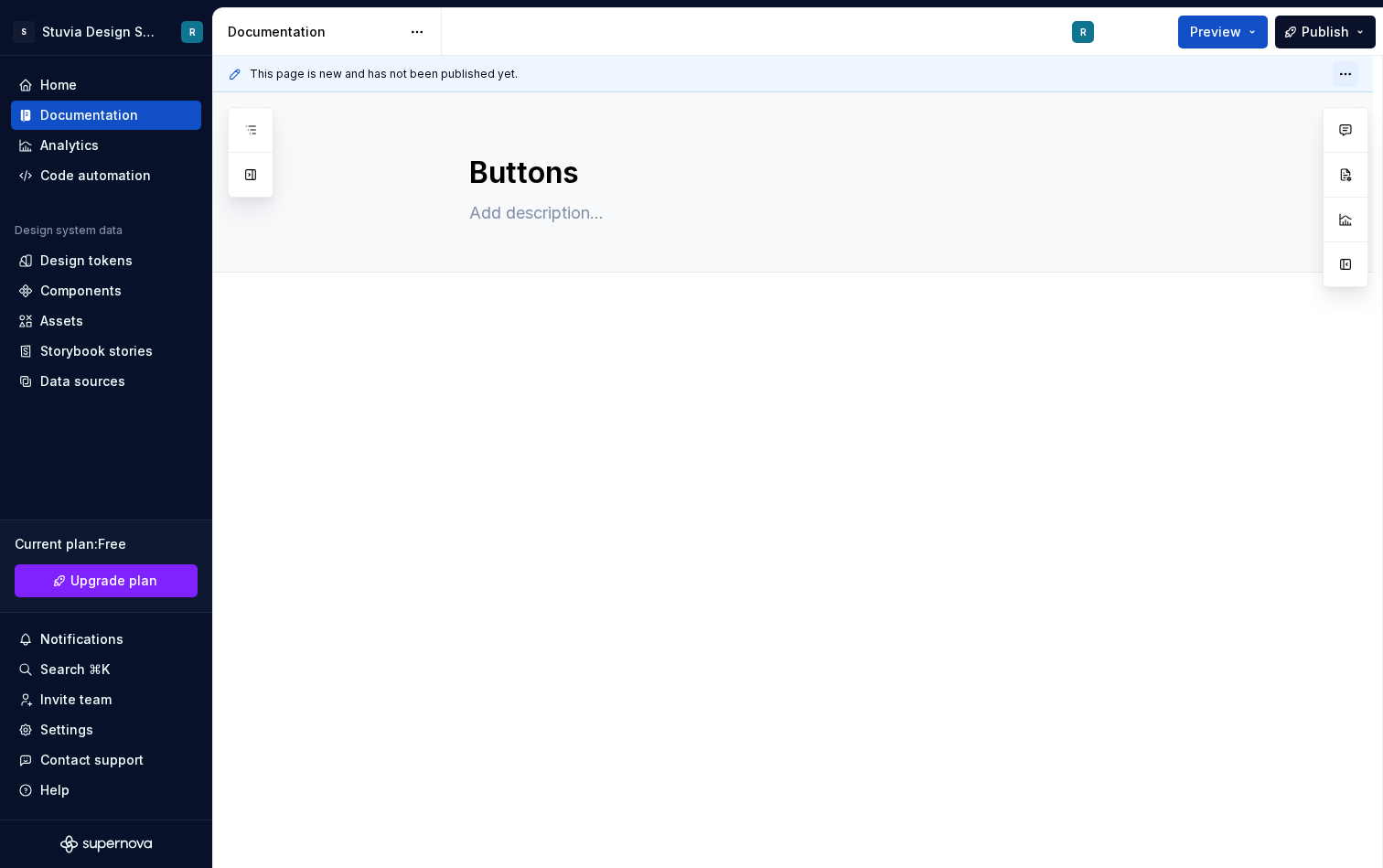
click at [1355, 77] on html "S Stuvia Design System R Home Documentation Analytics Code automation Design sy…" at bounding box center [692, 434] width 1383 height 868
click at [794, 323] on div "This page is new and has not been published yet. Buttons Edit header Add tab" at bounding box center [797, 462] width 1169 height 813
click at [633, 287] on div "Add tab" at bounding box center [815, 292] width 692 height 26
click at [514, 291] on span "Add tab" at bounding box center [514, 292] width 43 height 15
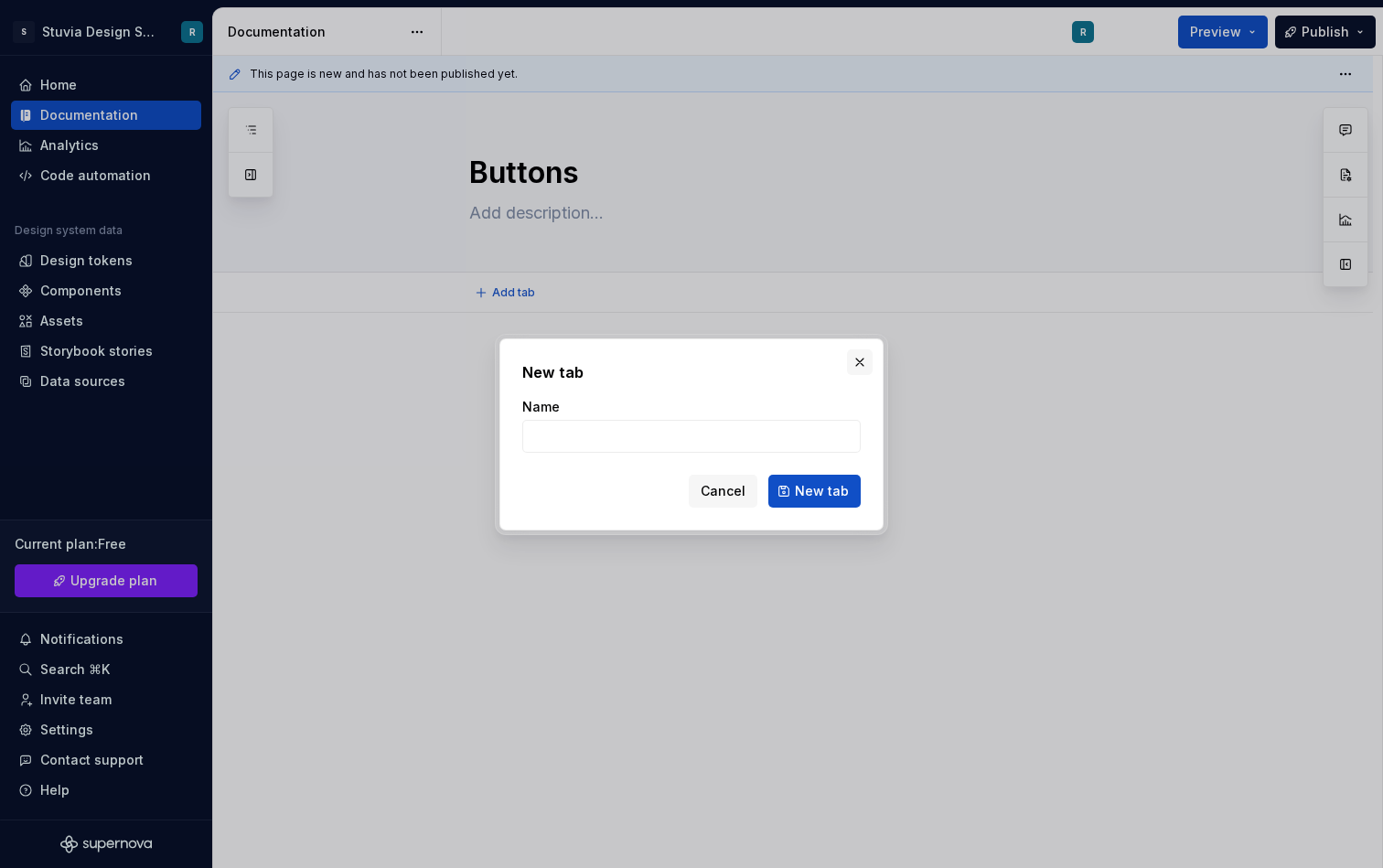
click at [855, 354] on button "button" at bounding box center [860, 362] width 26 height 26
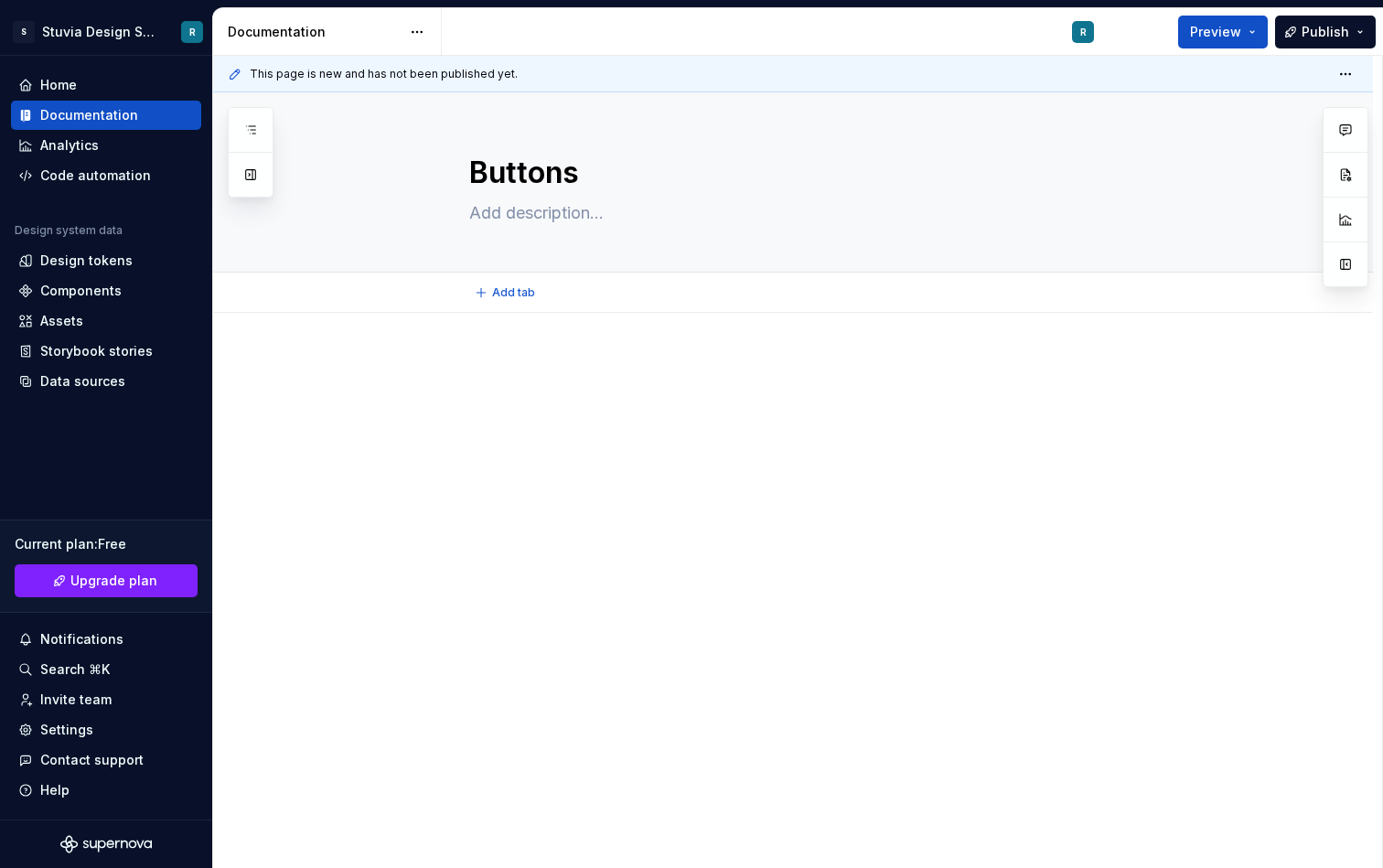
type textarea "*"
click at [532, 399] on div at bounding box center [815, 391] width 692 height 70
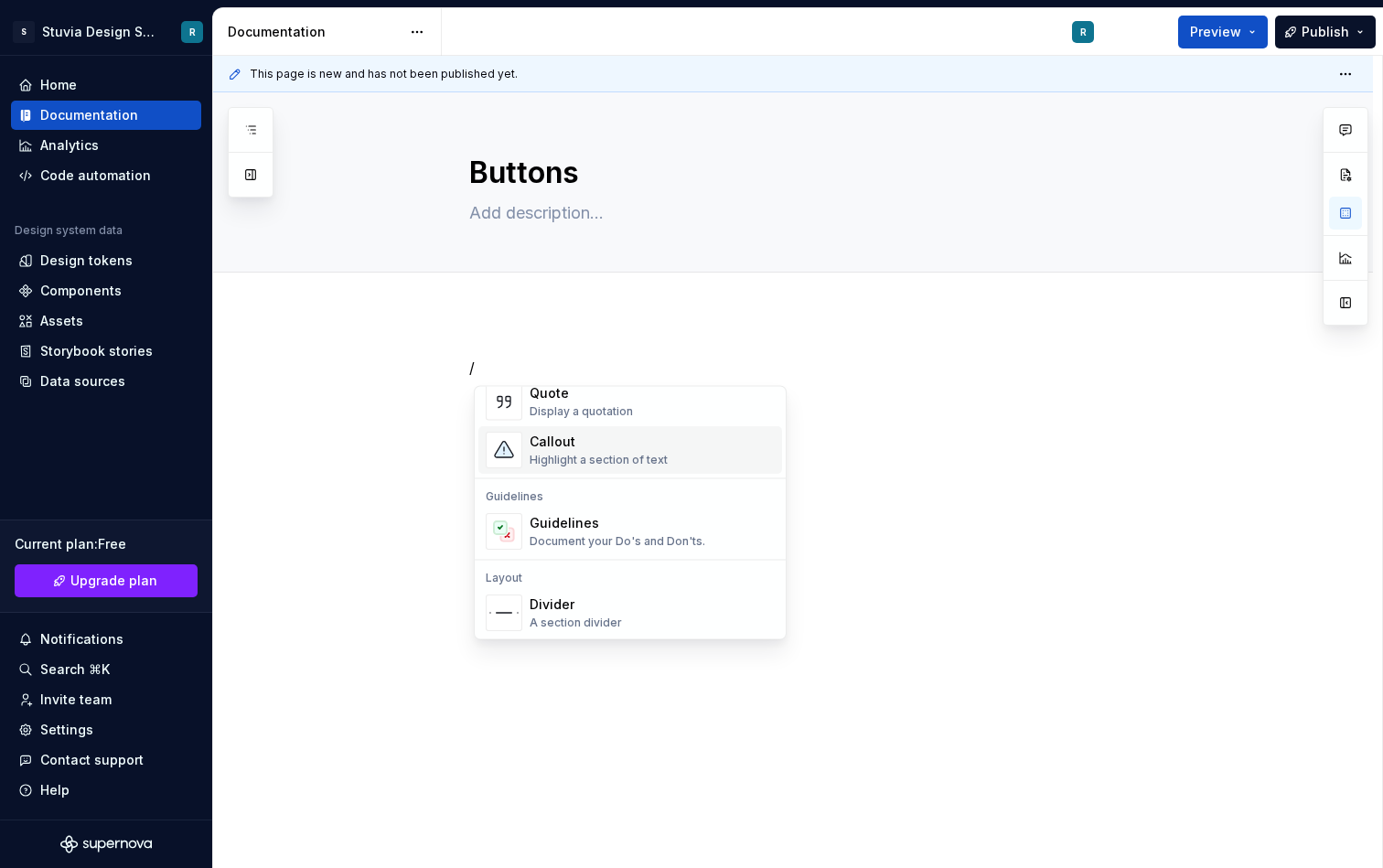
scroll to position [432, 0]
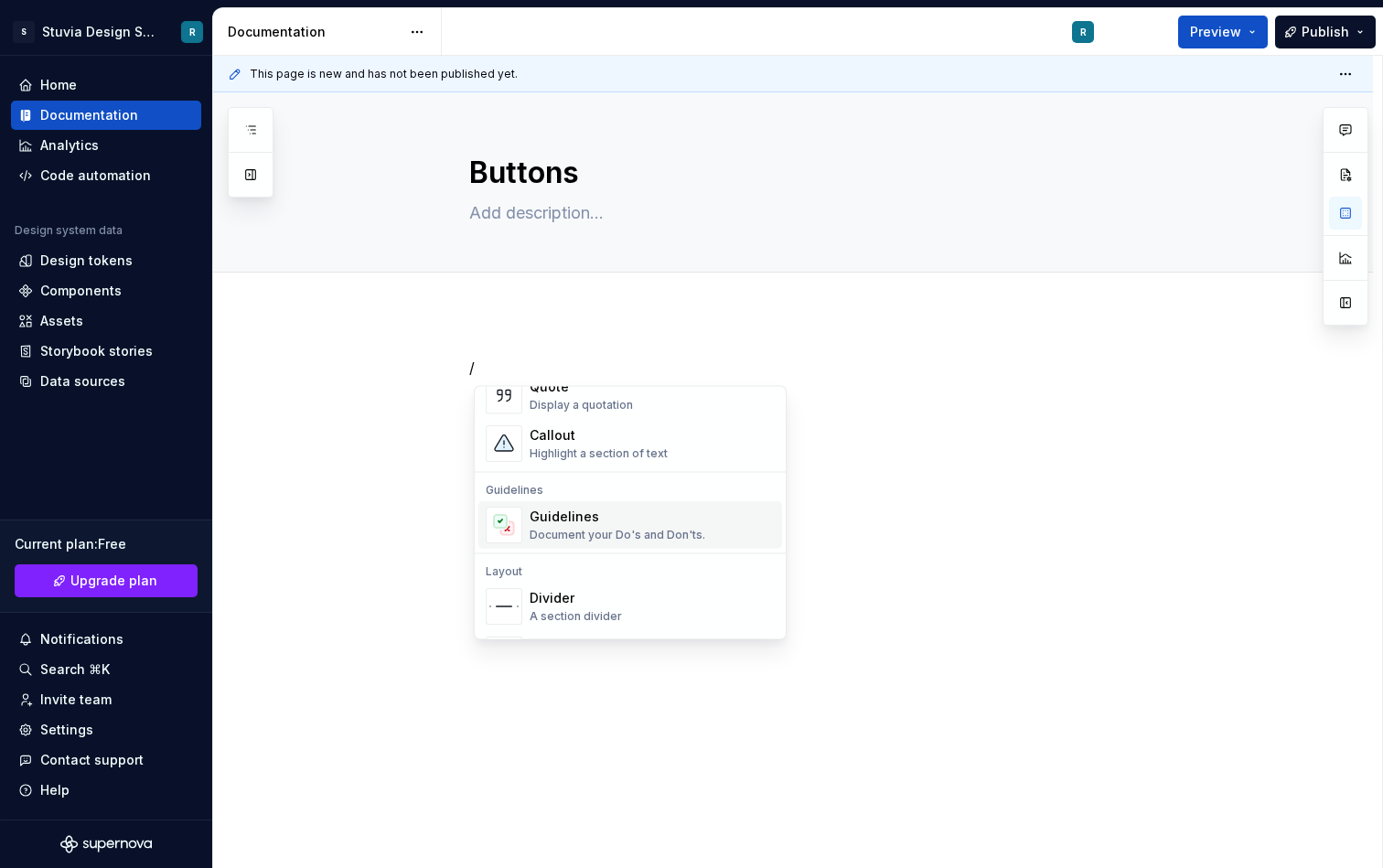
click at [613, 529] on div "Document your Do's and Don'ts." at bounding box center [617, 536] width 176 height 15
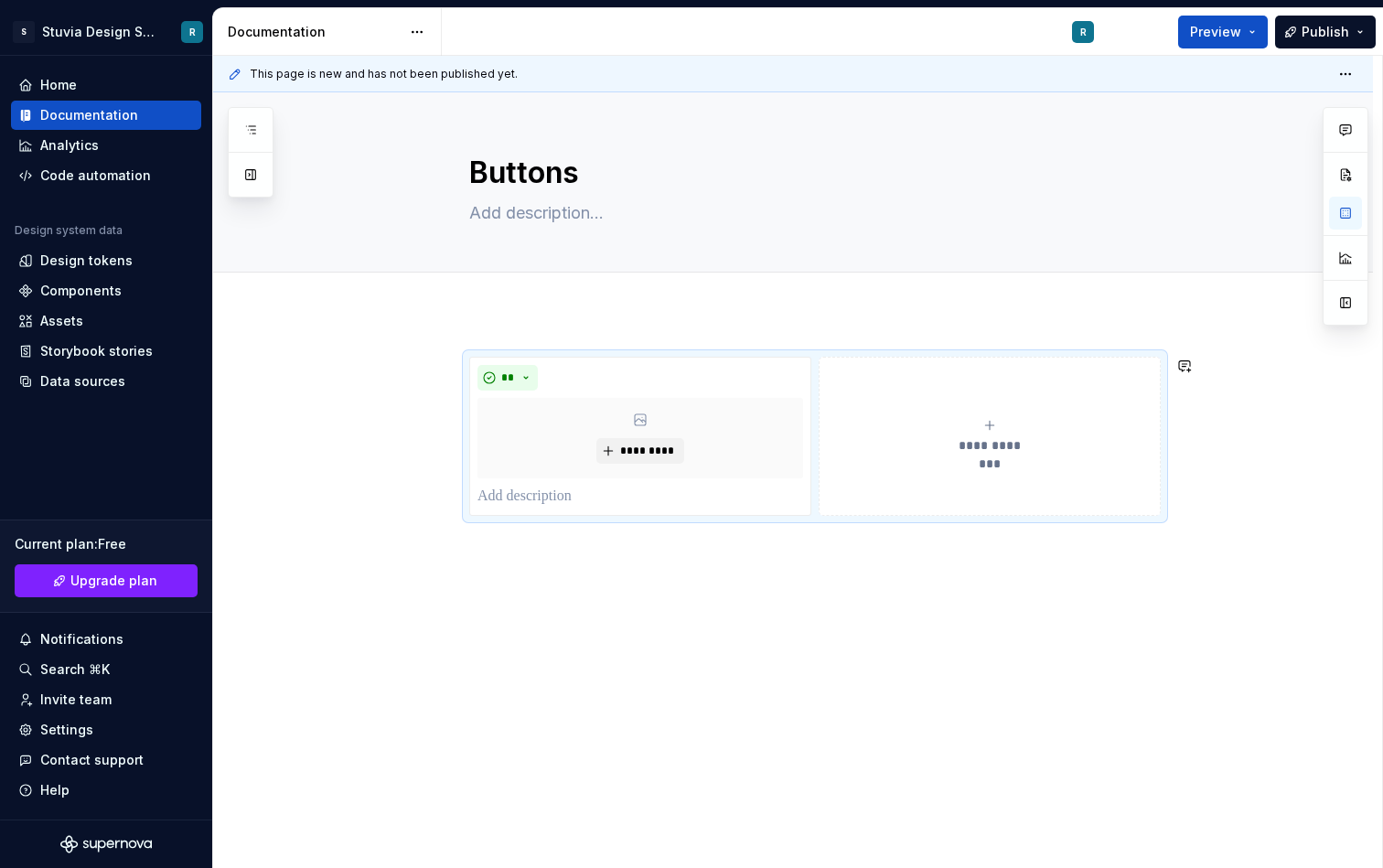
click at [676, 562] on div "**********" at bounding box center [793, 555] width 1160 height 485
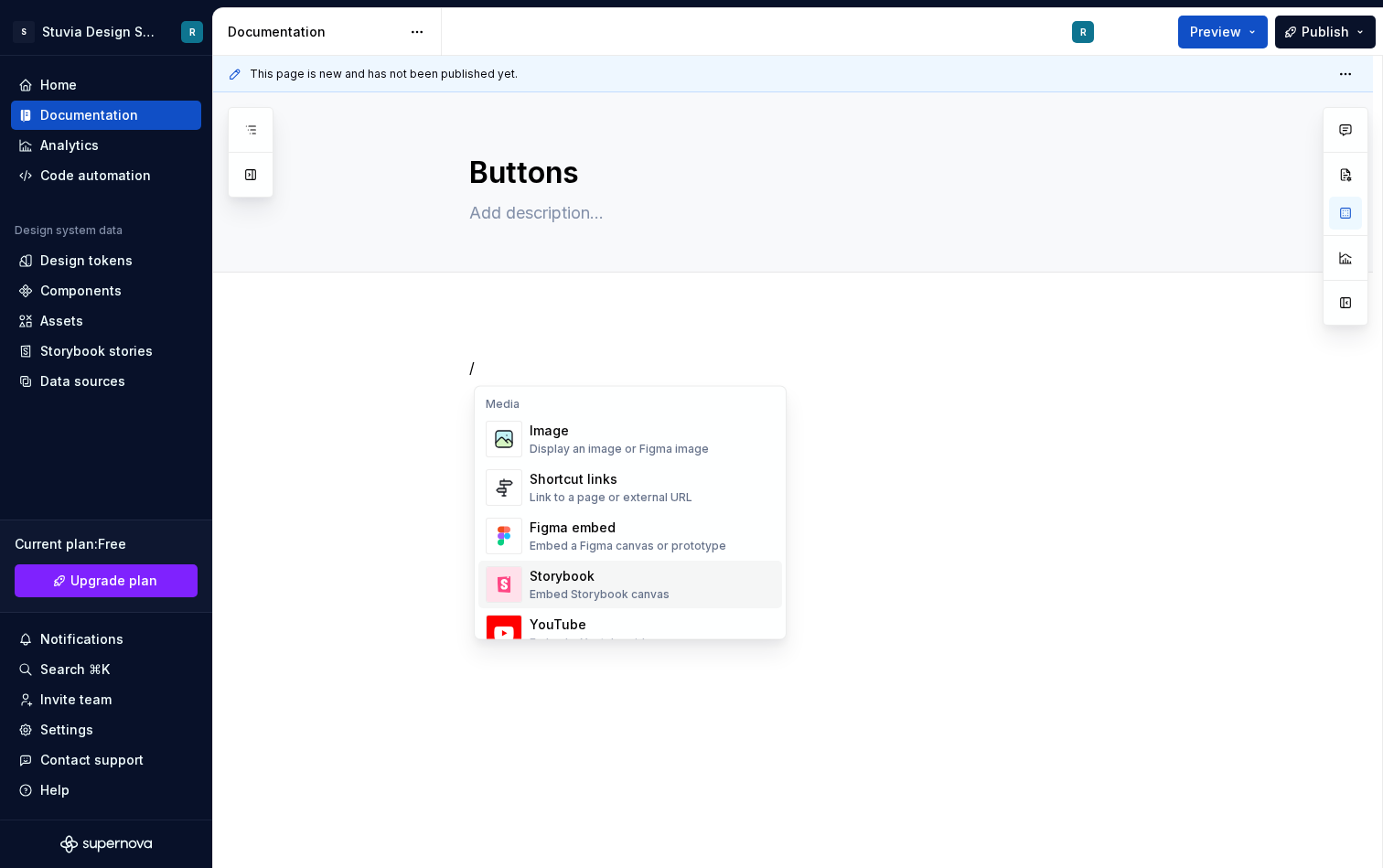
scroll to position [784, 0]
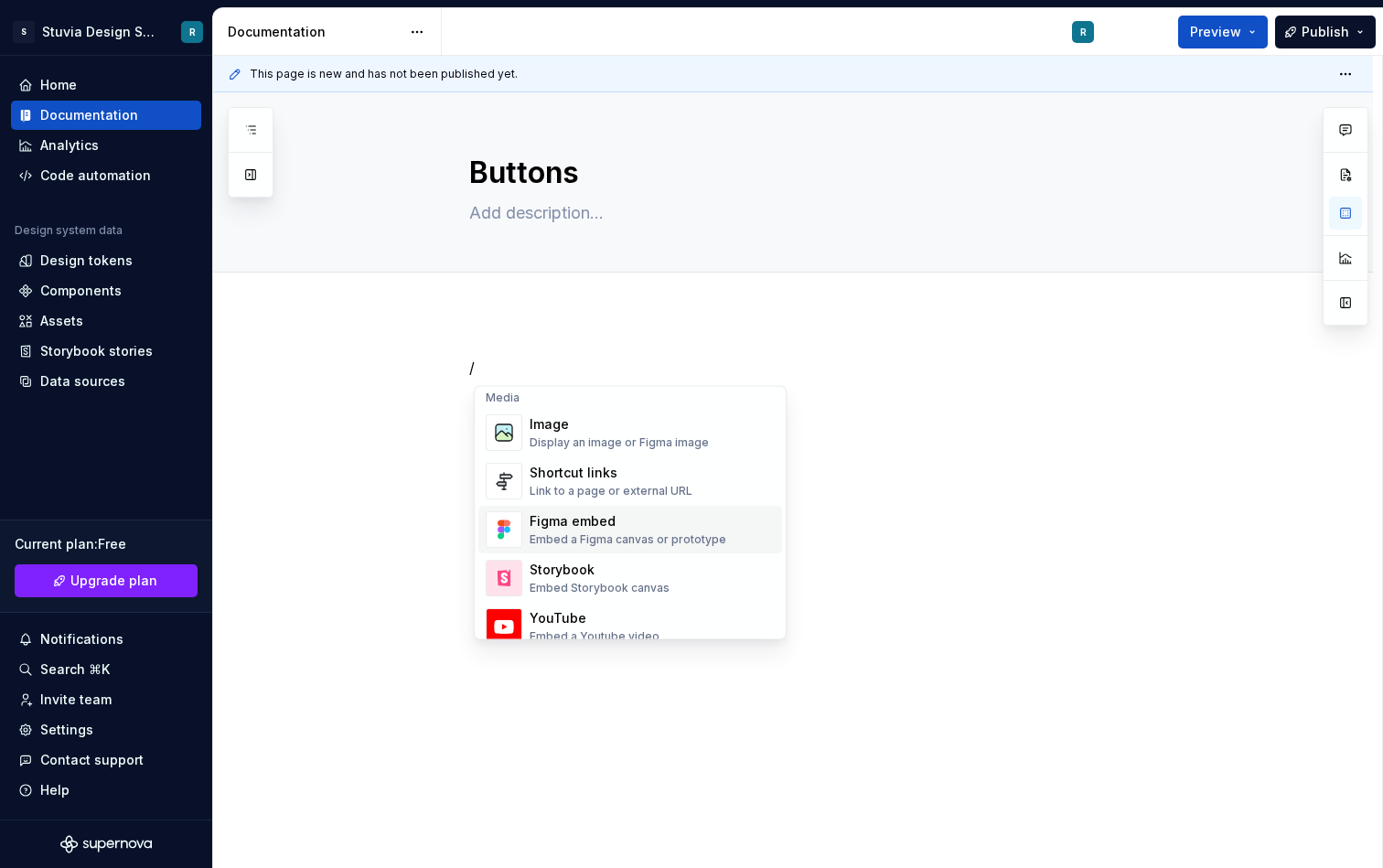
click at [626, 535] on div "Embed a Figma canvas or prototype" at bounding box center [628, 540] width 197 height 15
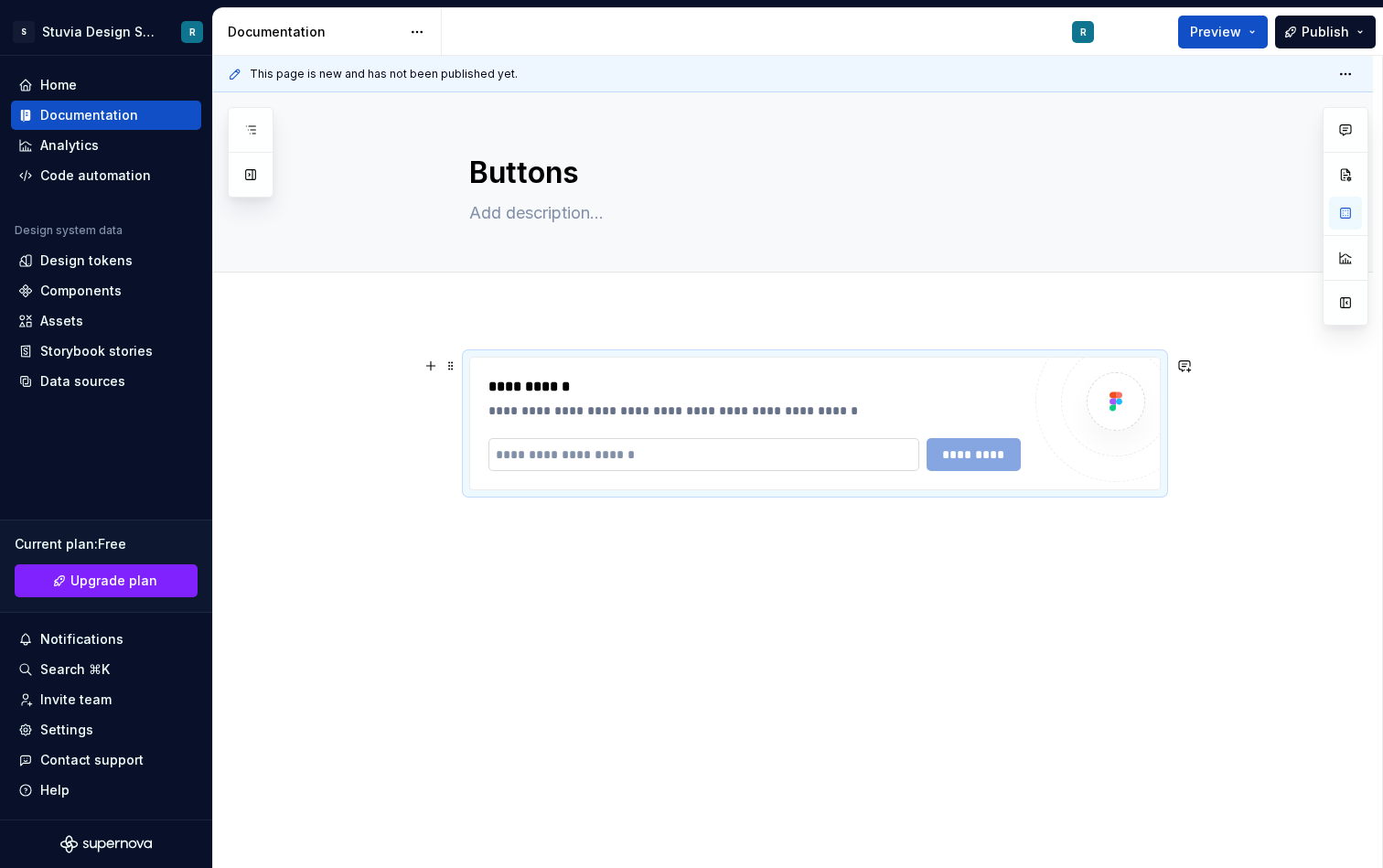
type textarea "*"
click at [602, 460] on input "text" at bounding box center [703, 455] width 431 height 33
paste input "**********"
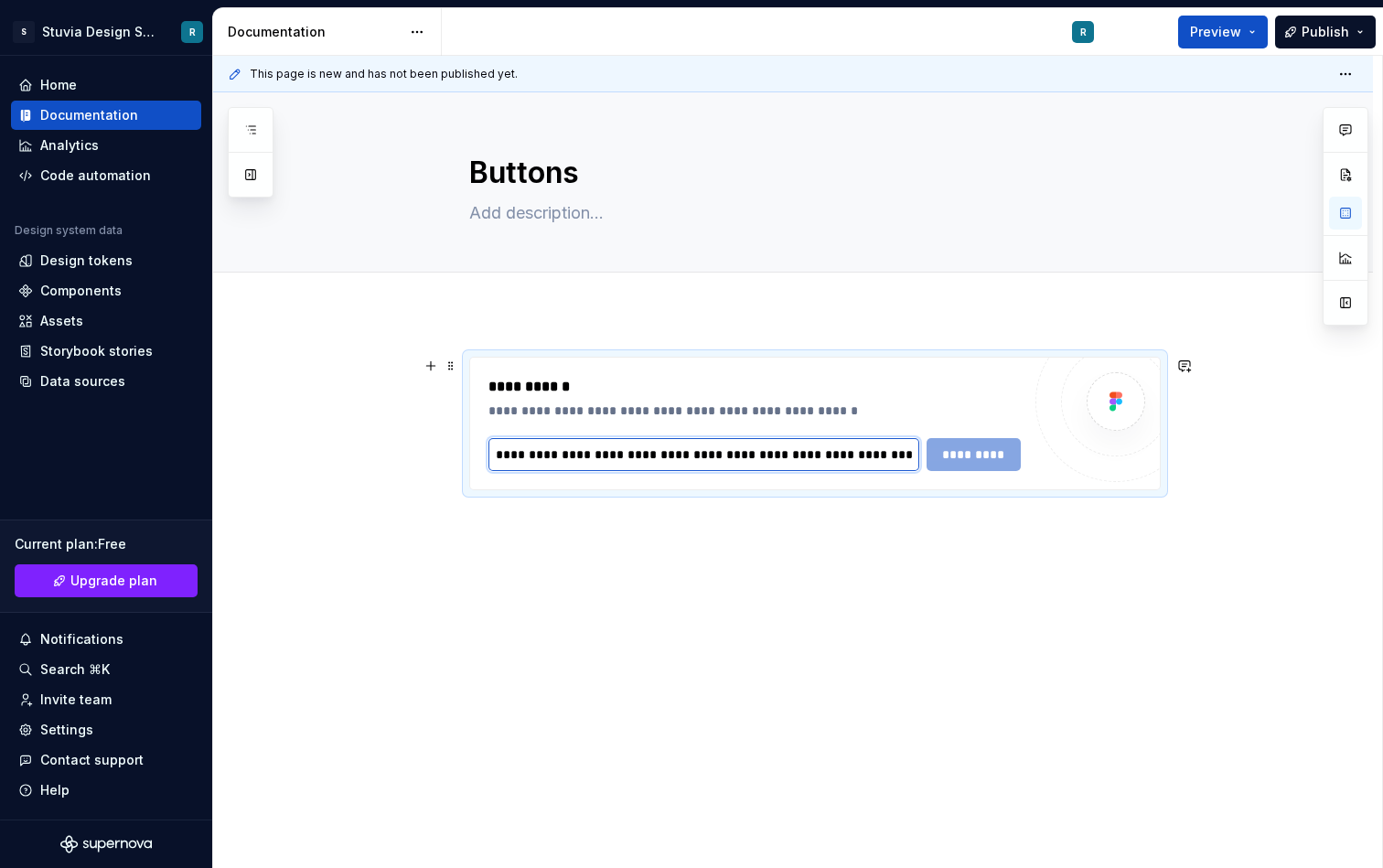
scroll to position [0, 595]
type input "**********"
click at [971, 455] on span "*********" at bounding box center [974, 454] width 71 height 19
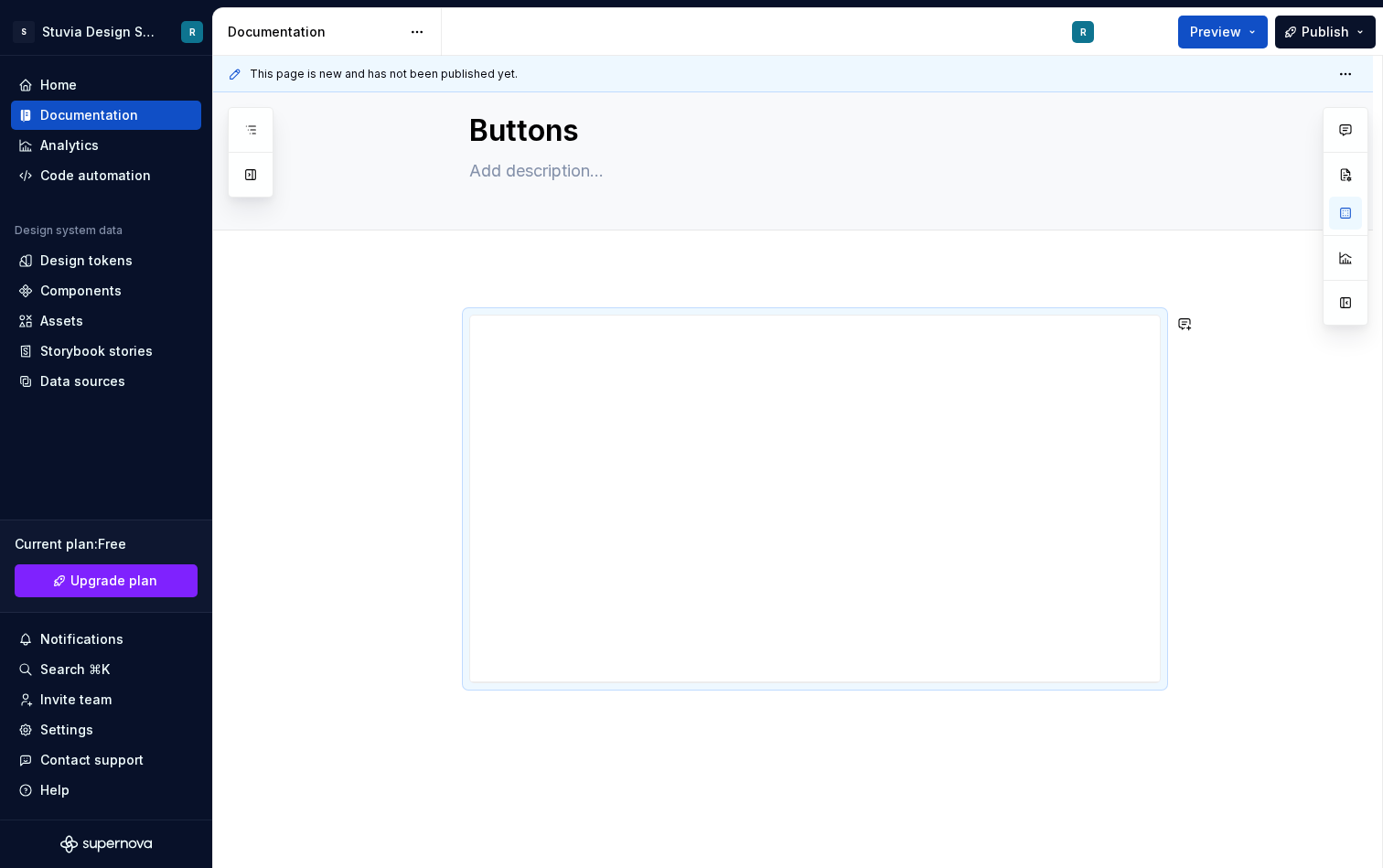
scroll to position [48, 0]
click at [556, 344] on div "**********" at bounding box center [814, 491] width 690 height 366
click at [516, 242] on span "Add tab" at bounding box center [514, 244] width 43 height 15
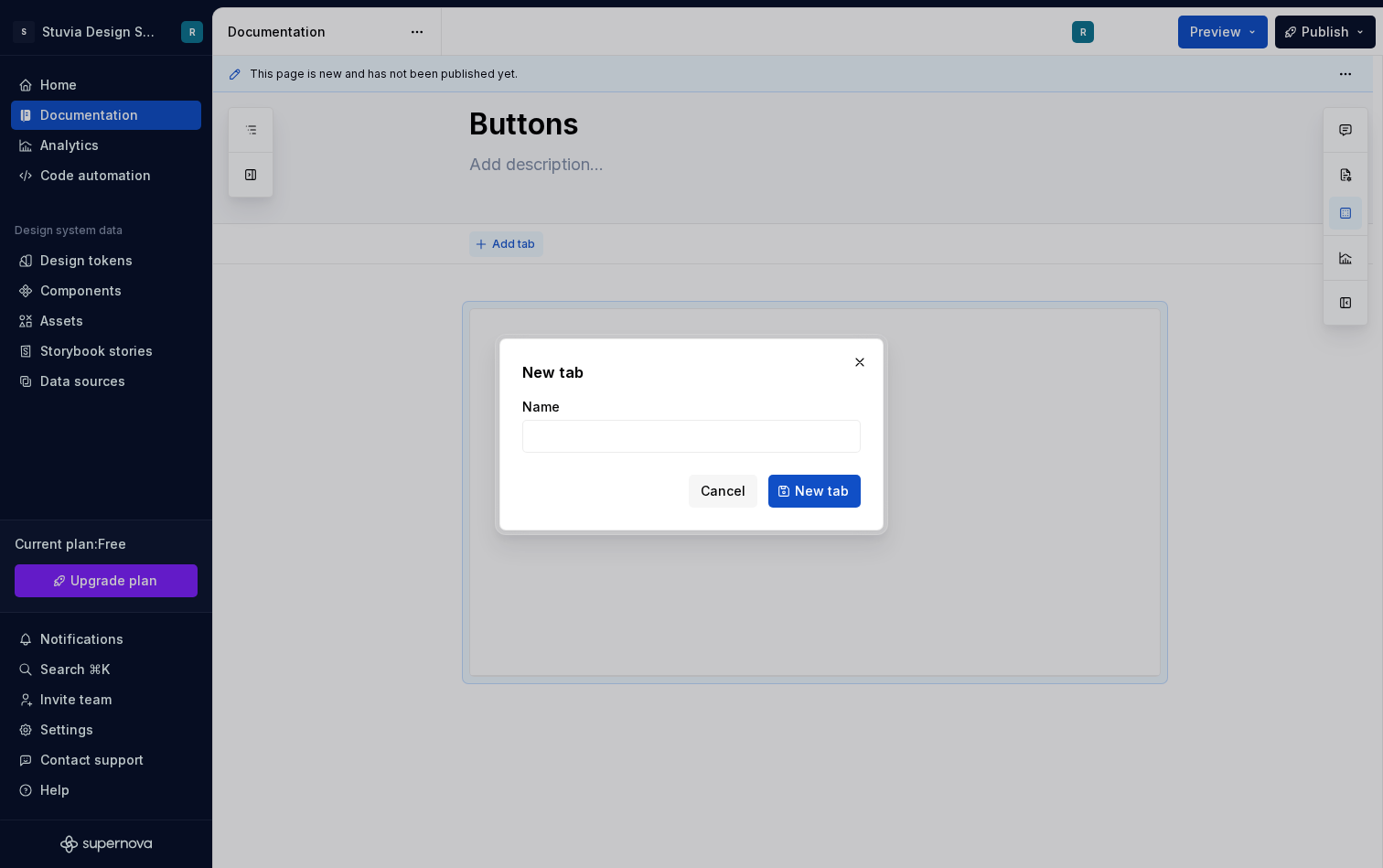
type textarea "*"
type input "V"
type input "Overview"
click at [820, 487] on span "New tab" at bounding box center [822, 491] width 54 height 19
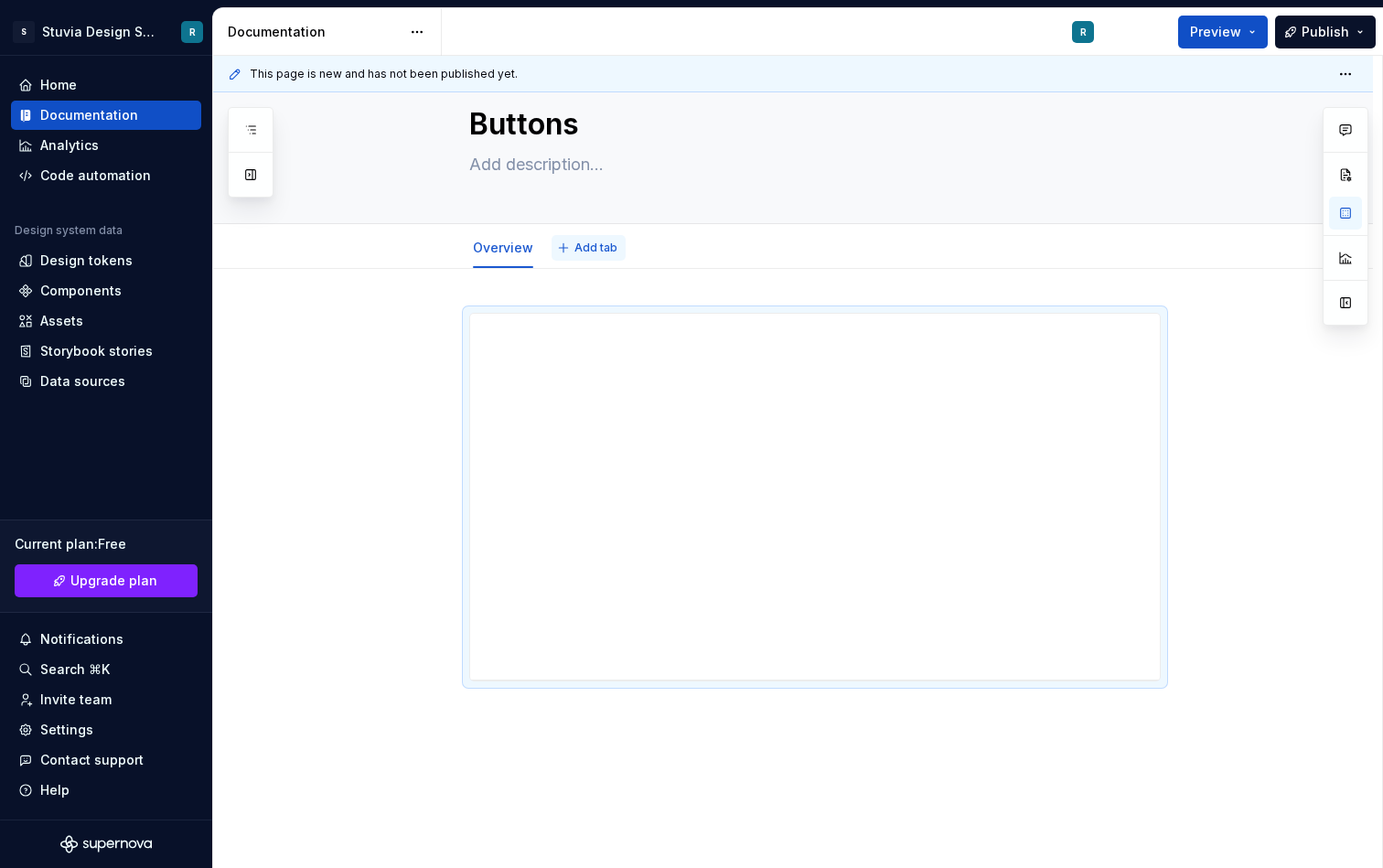
click at [592, 255] on button "Add tab" at bounding box center [589, 248] width 75 height 26
type textarea "*"
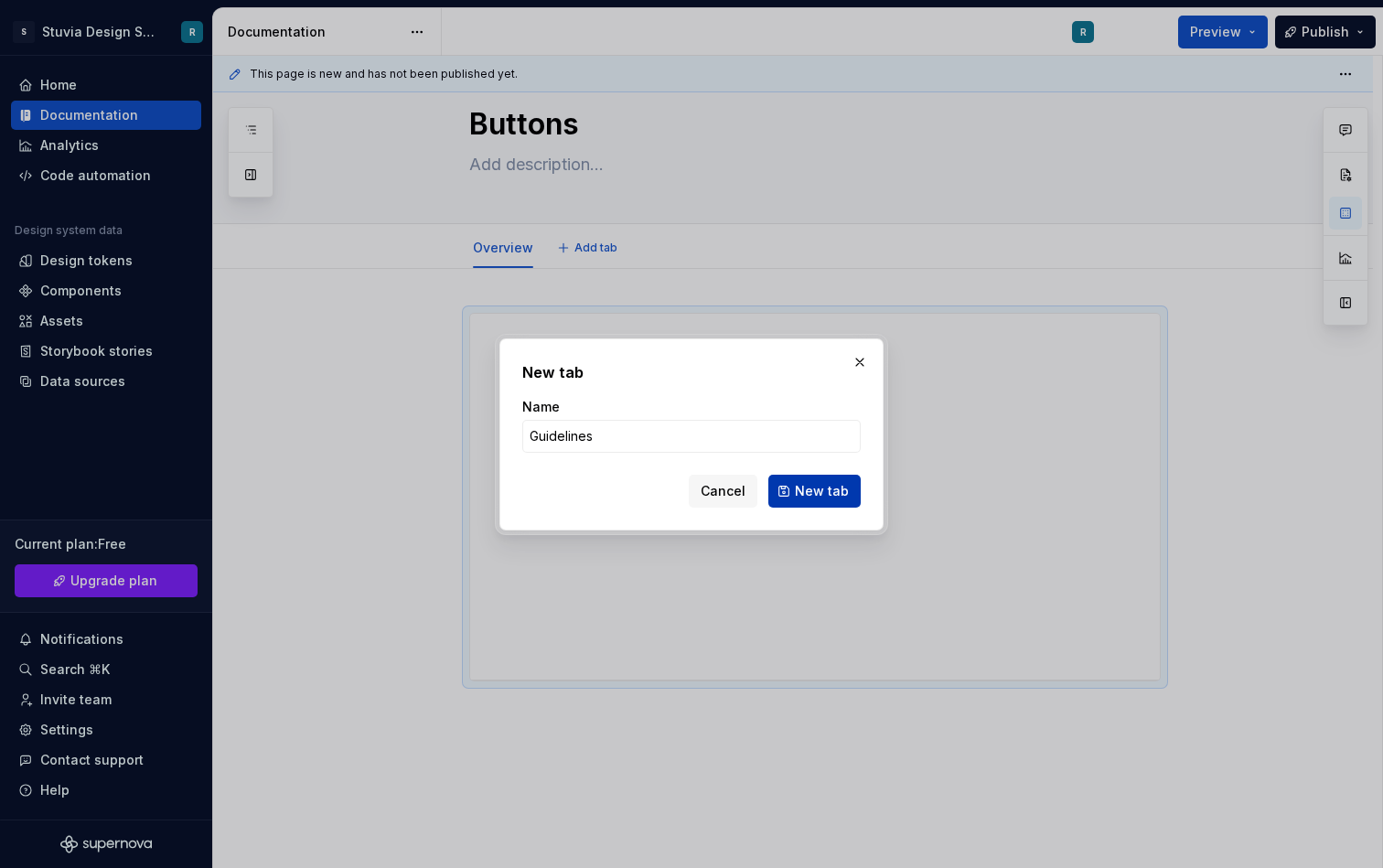
type input "Guidelines"
click at [835, 494] on span "New tab" at bounding box center [822, 491] width 54 height 19
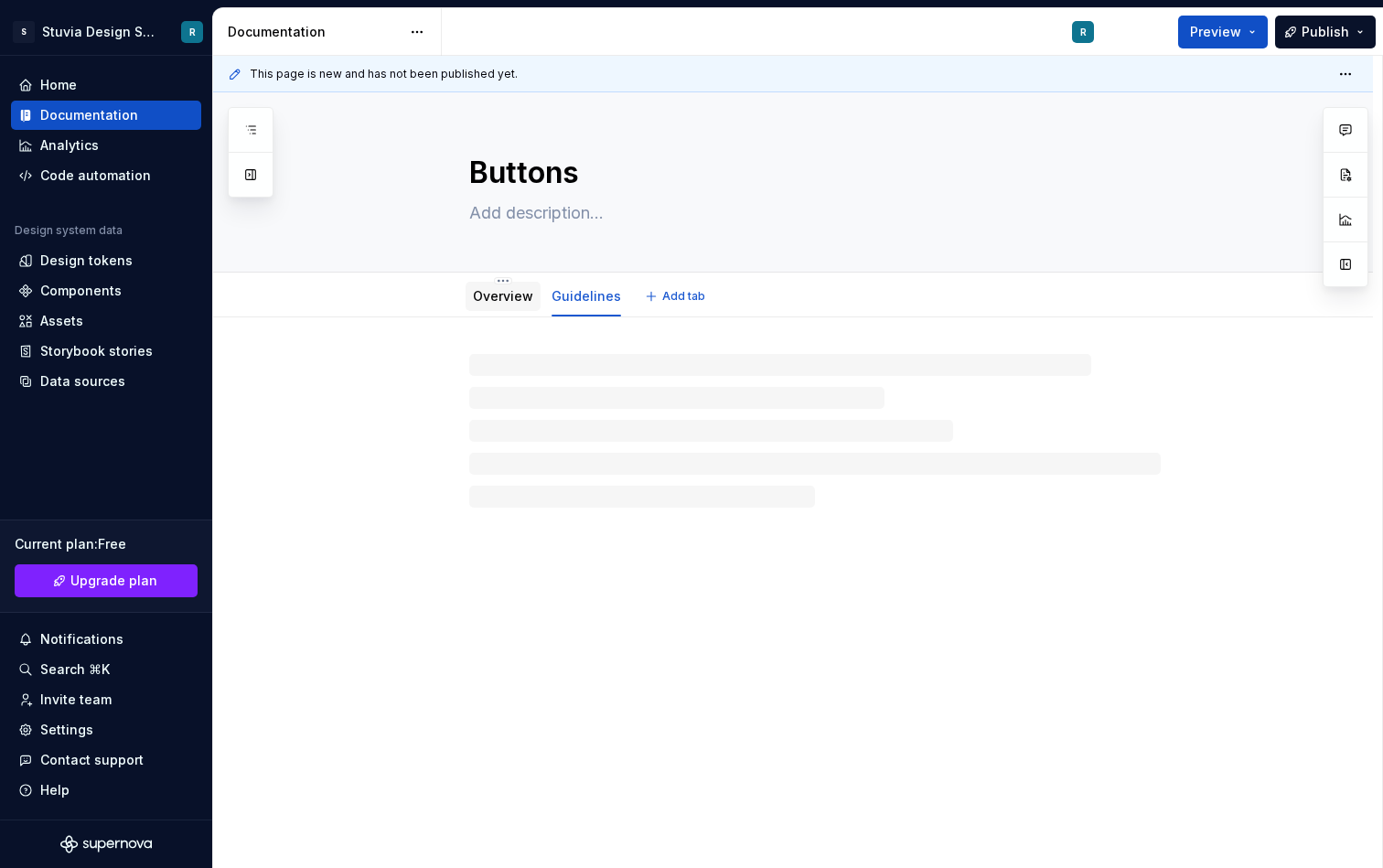
click at [506, 300] on link "Overview" at bounding box center [503, 296] width 61 height 16
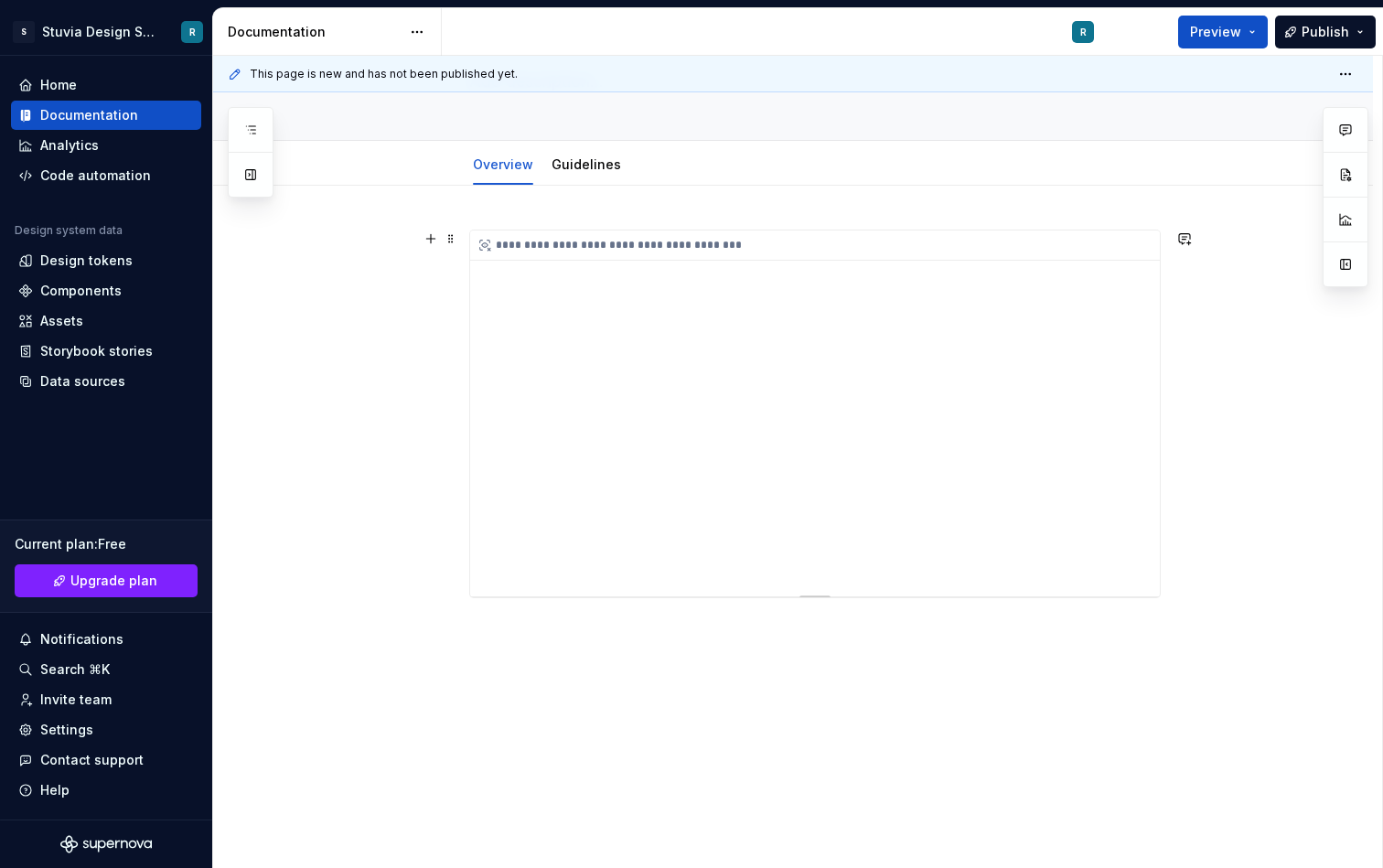
scroll to position [143, 0]
click at [570, 611] on div "**********" at bounding box center [793, 522] width 1160 height 695
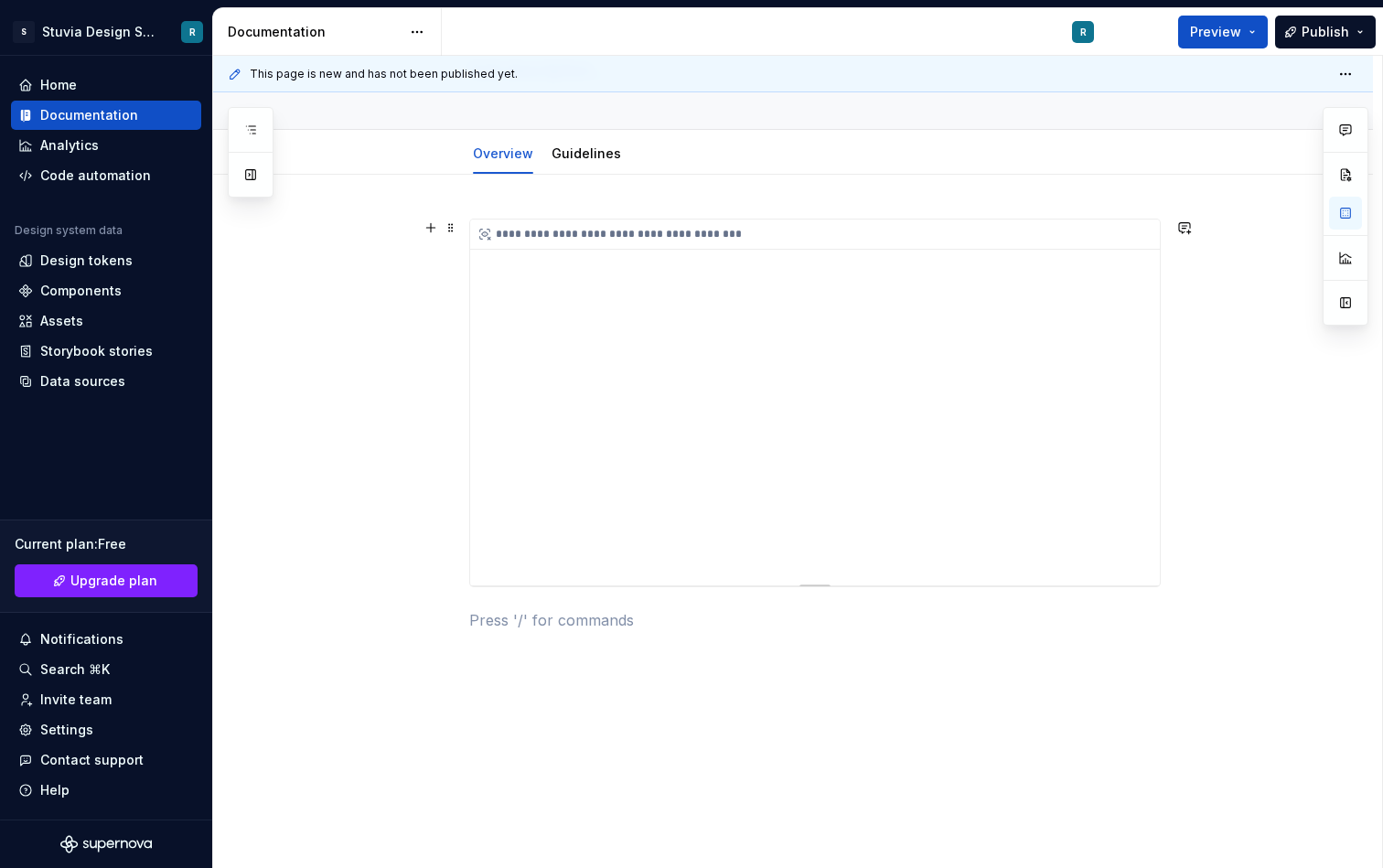
scroll to position [0, 0]
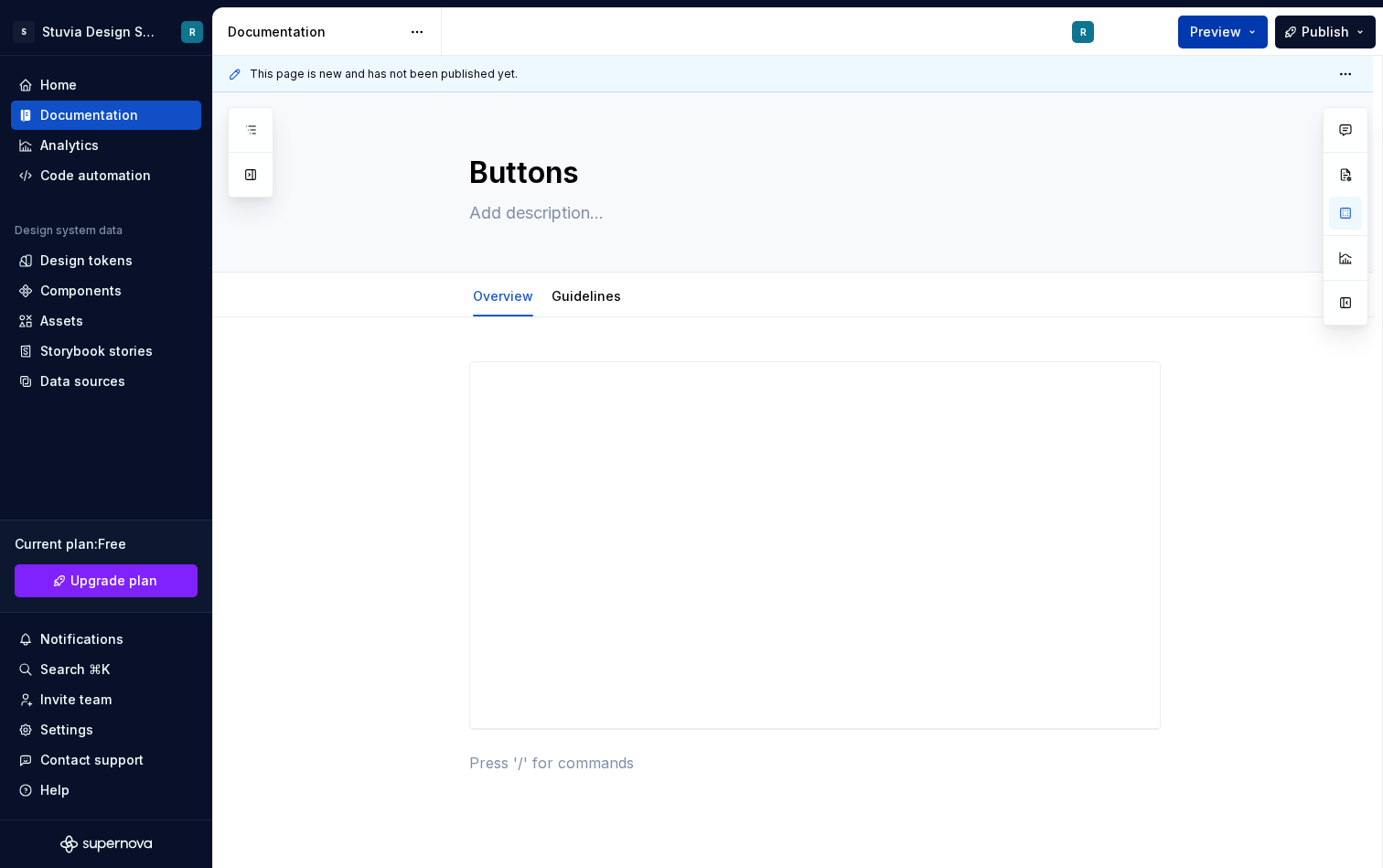
click at [1251, 34] on button "Preview" at bounding box center [1223, 32] width 89 height 33
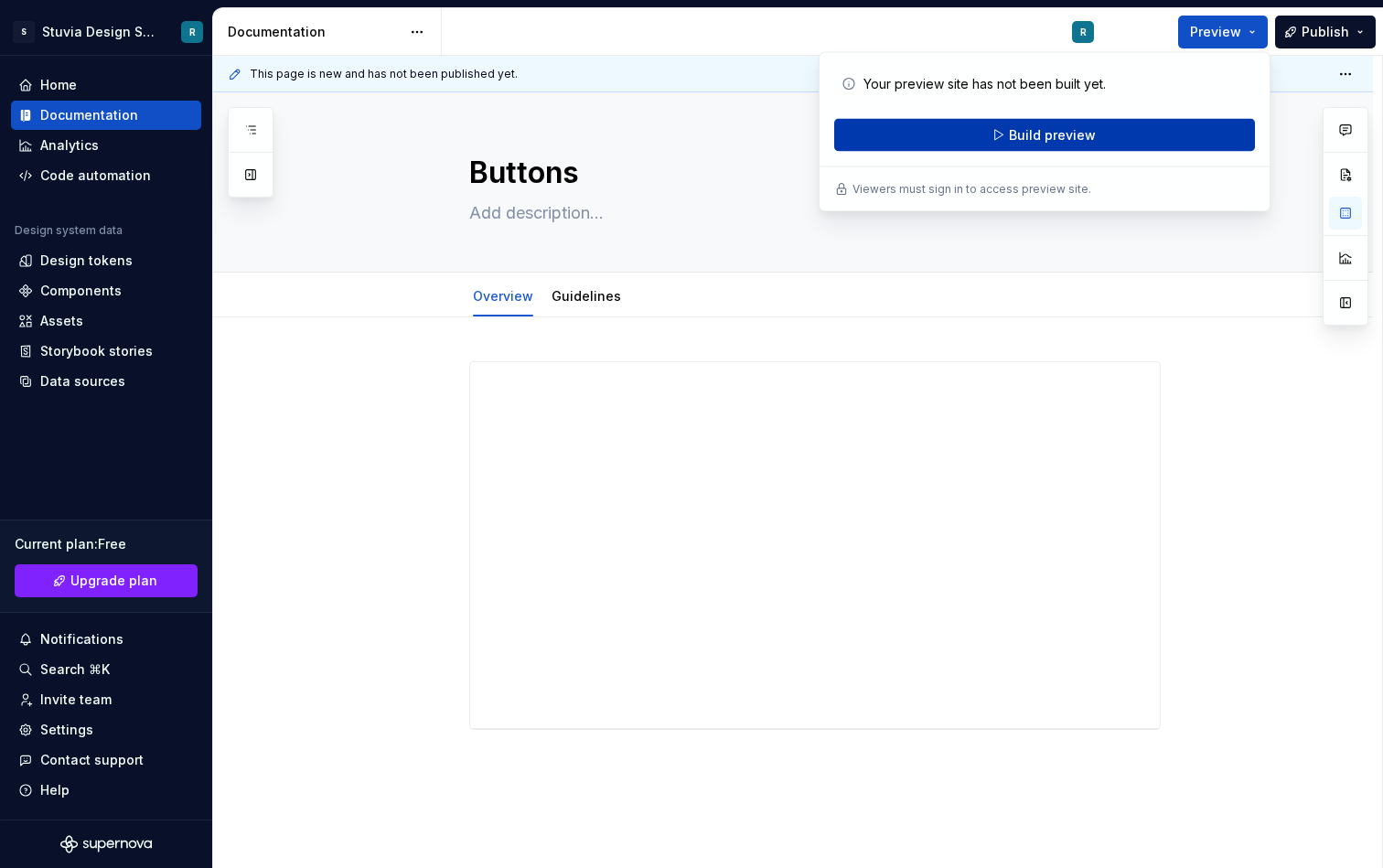
click at [1092, 135] on span "Build preview" at bounding box center [1052, 135] width 87 height 19
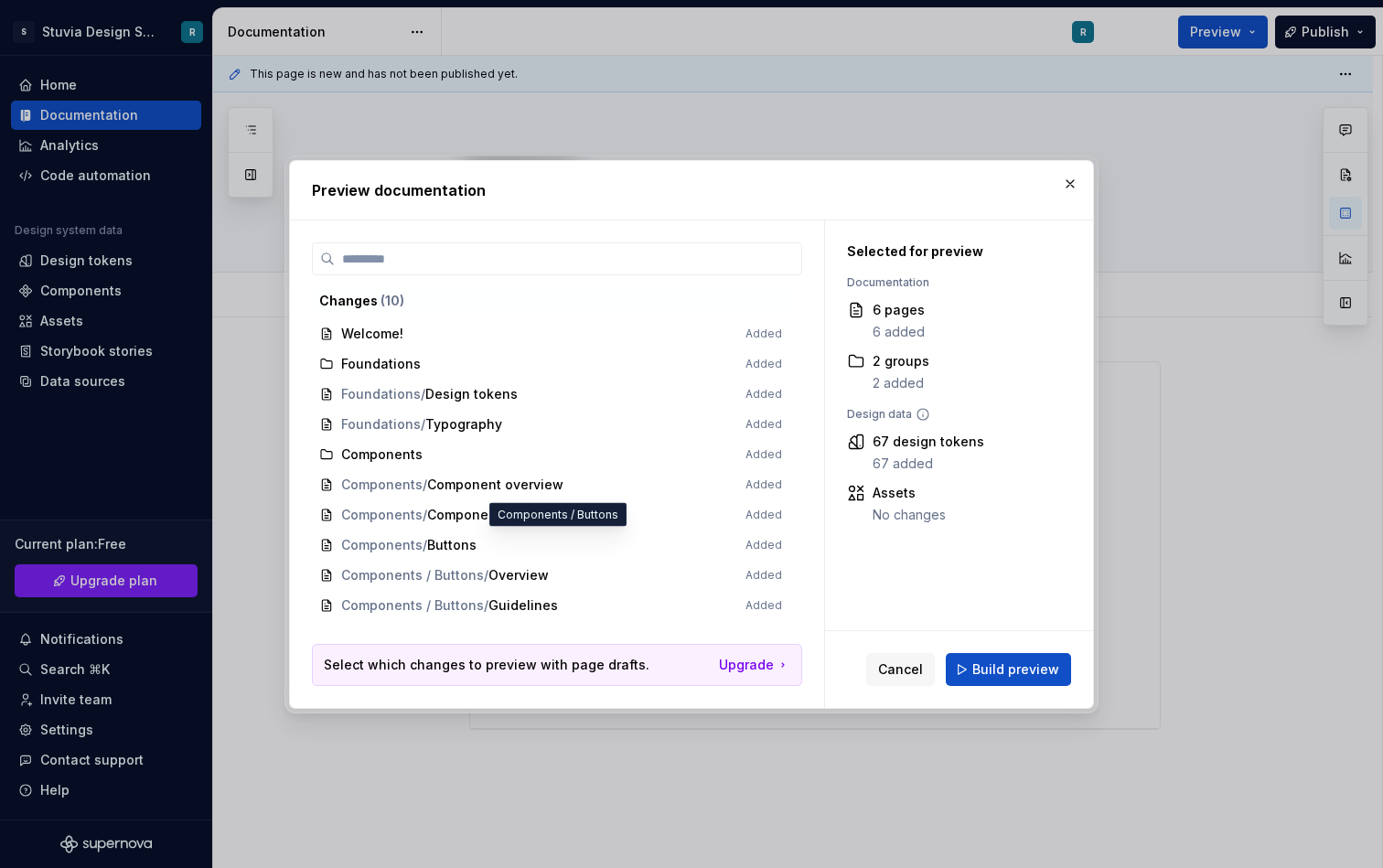
click at [441, 548] on span "Components / Buttons Added" at bounding box center [550, 545] width 478 height 30
click at [982, 668] on span "Build preview" at bounding box center [1016, 670] width 87 height 19
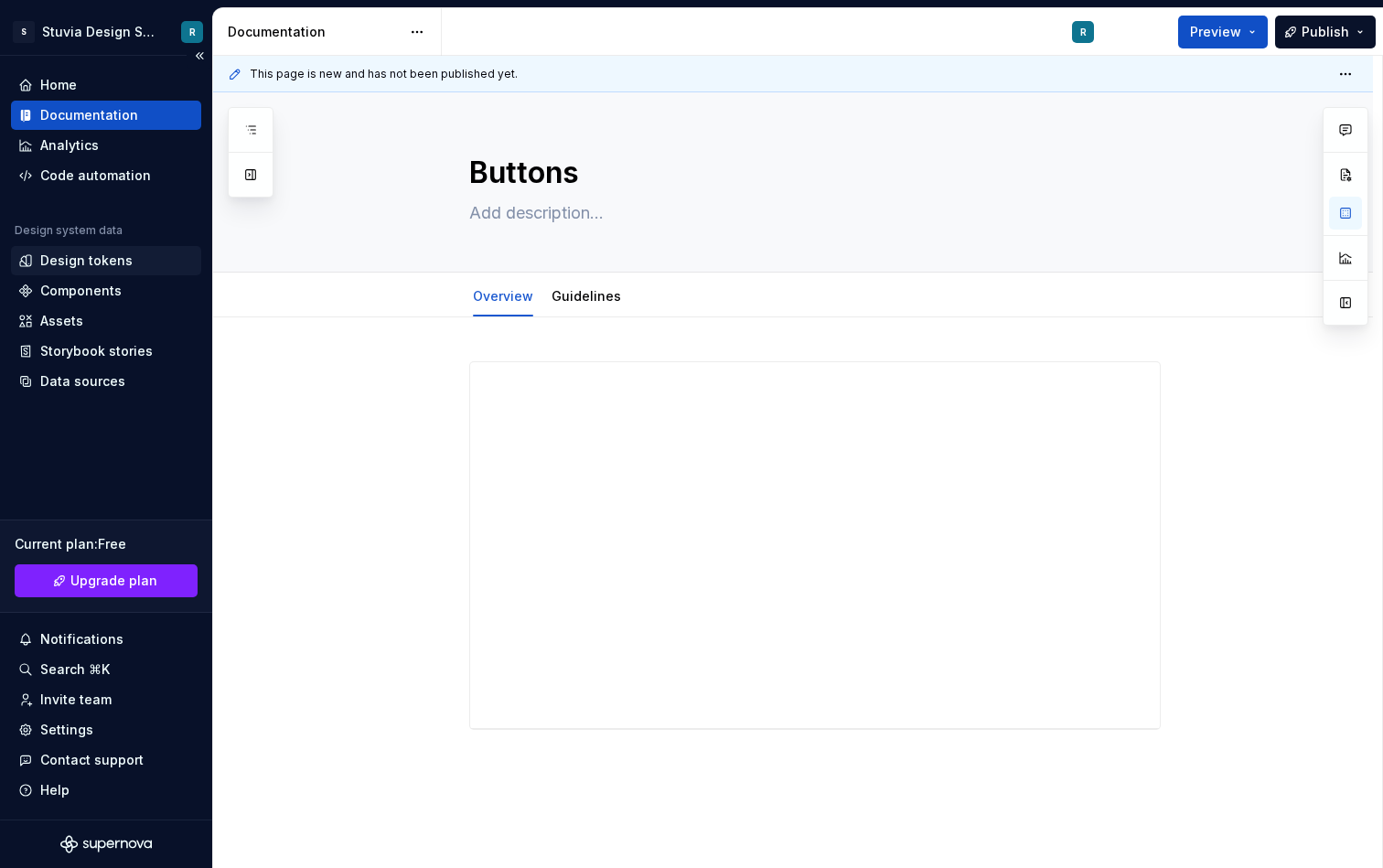
click at [106, 265] on div "Design tokens" at bounding box center [86, 261] width 92 height 19
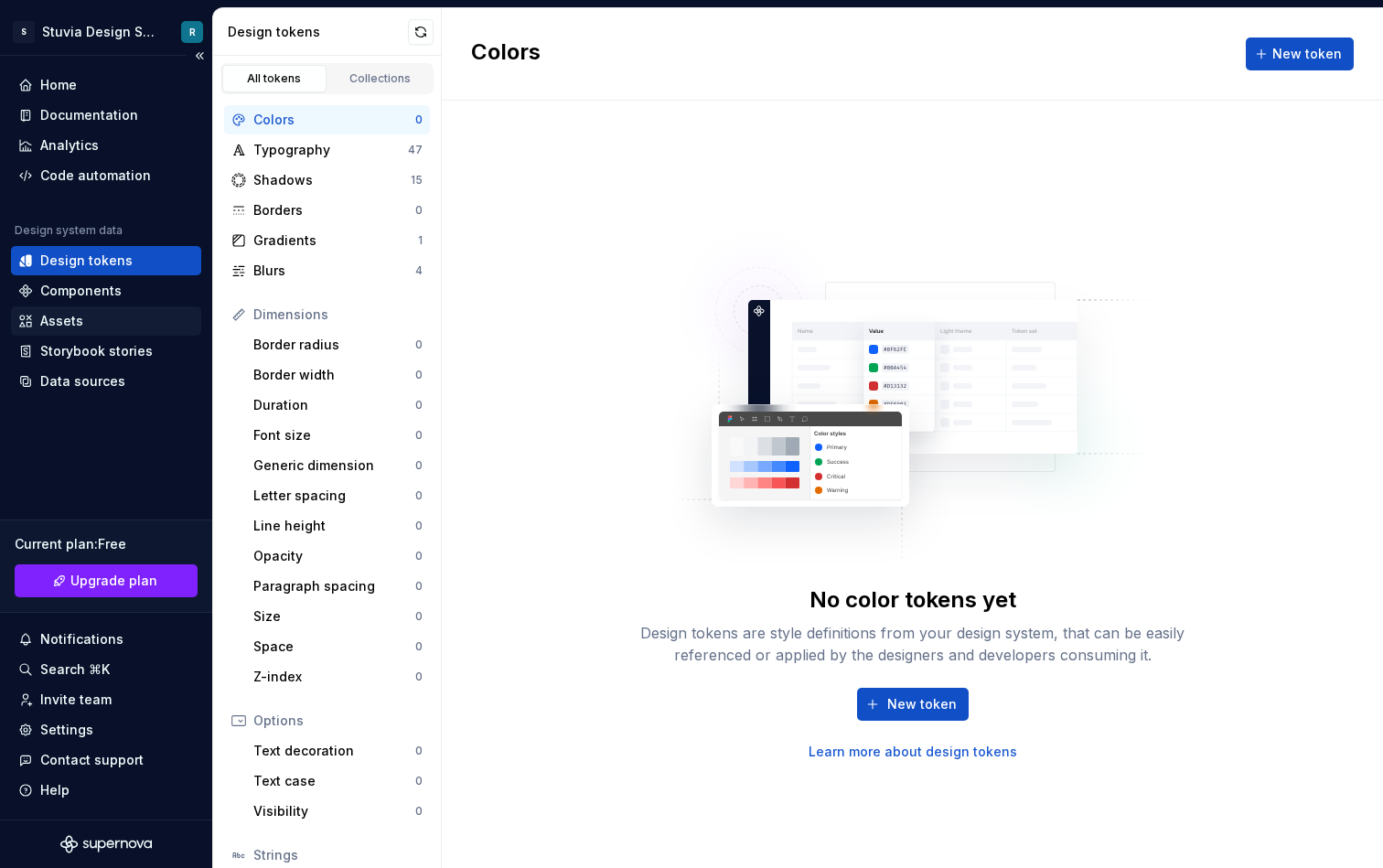
click at [109, 322] on div "Assets" at bounding box center [106, 321] width 176 height 19
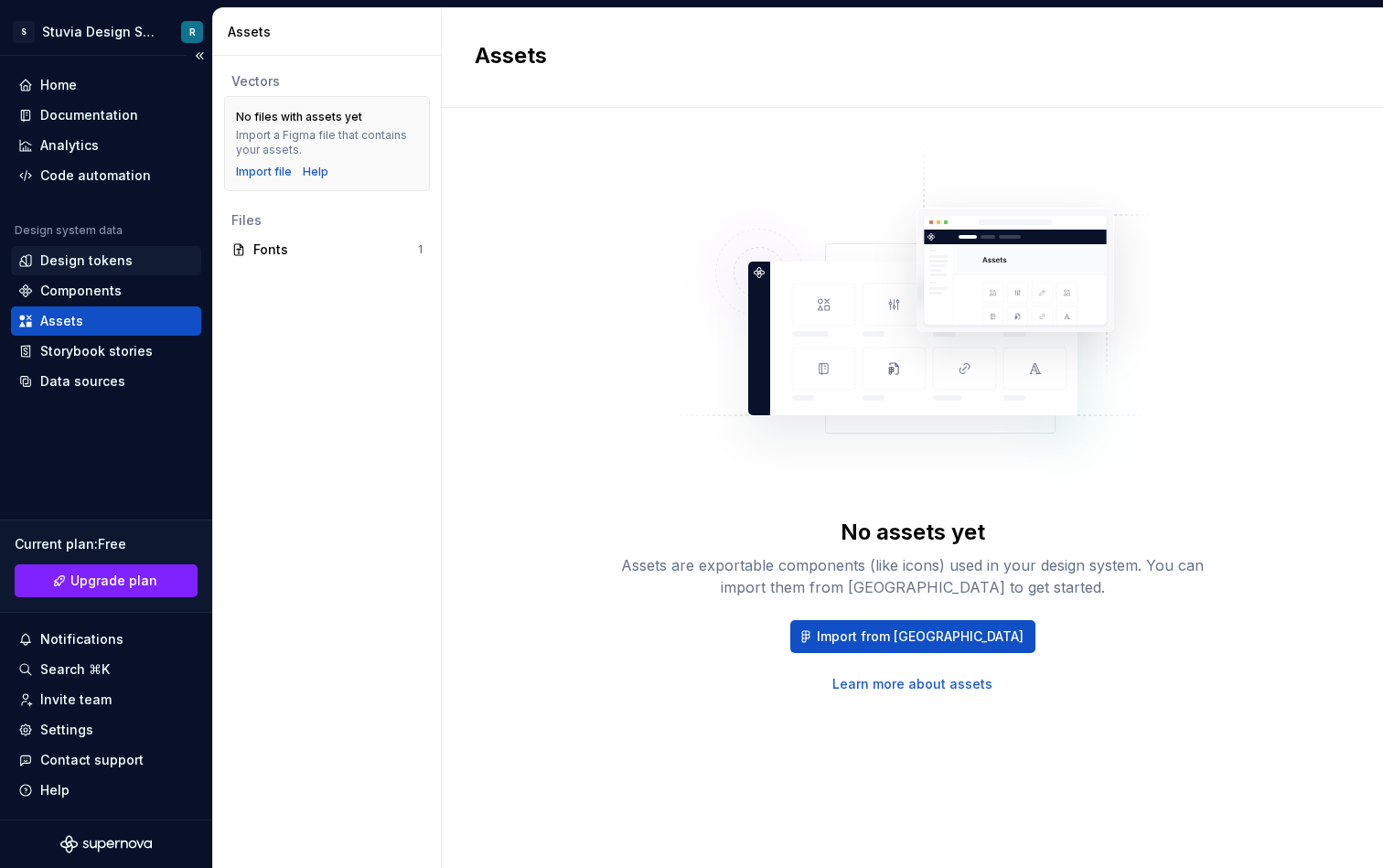
click at [124, 265] on div "Design tokens" at bounding box center [86, 261] width 92 height 19
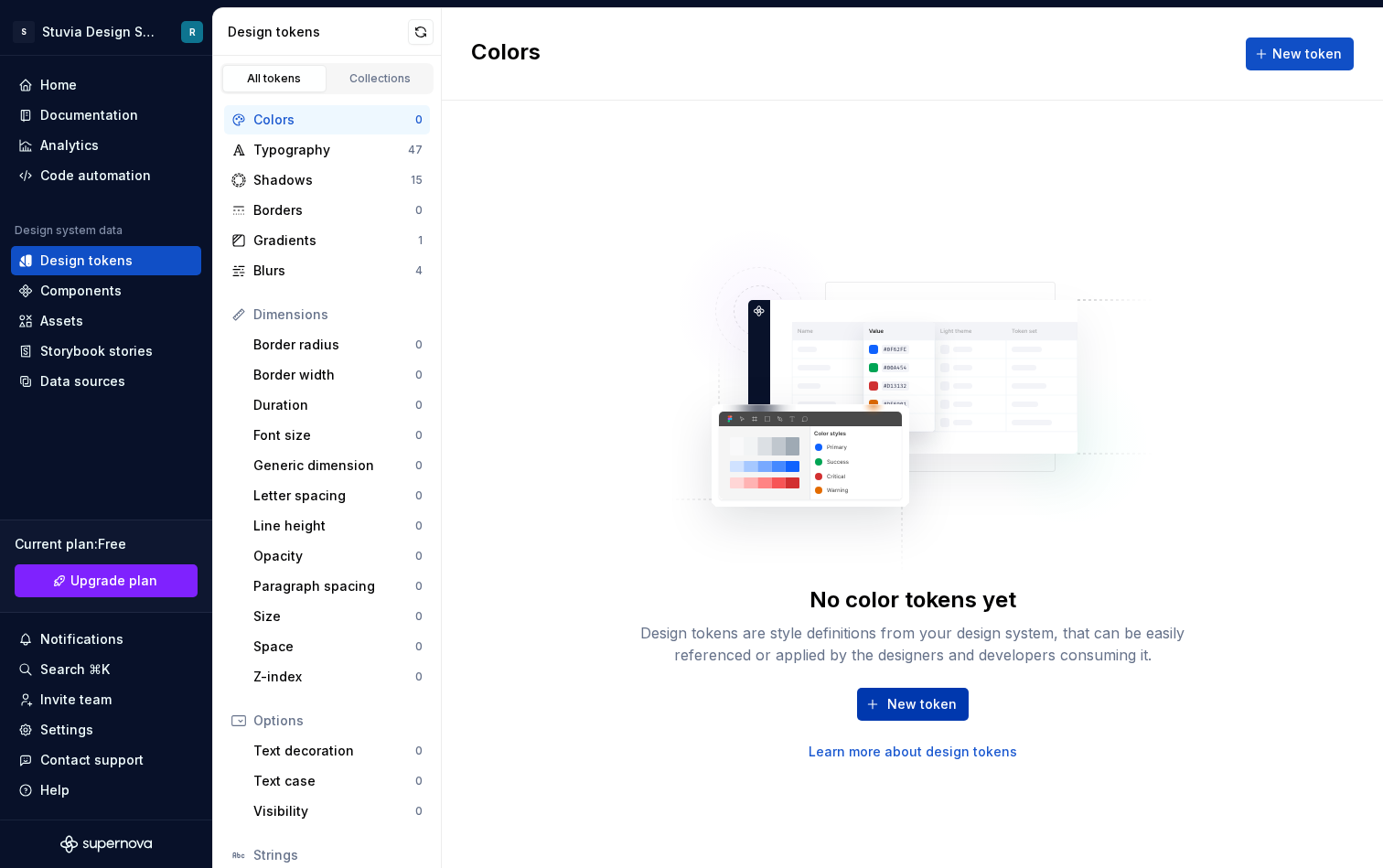
click at [917, 708] on span "New token" at bounding box center [922, 704] width 70 height 19
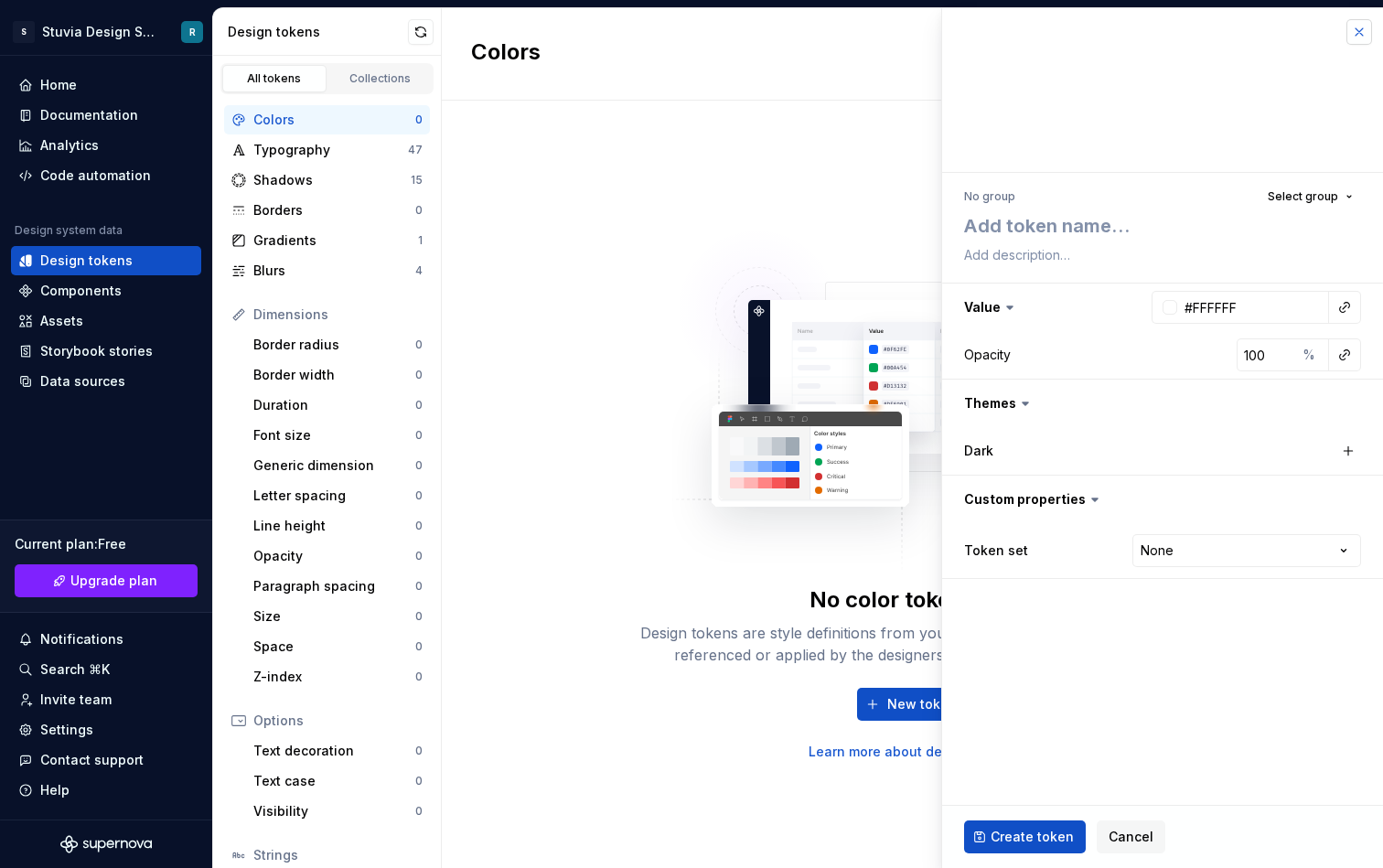
click at [1363, 38] on button "button" at bounding box center [1359, 32] width 26 height 26
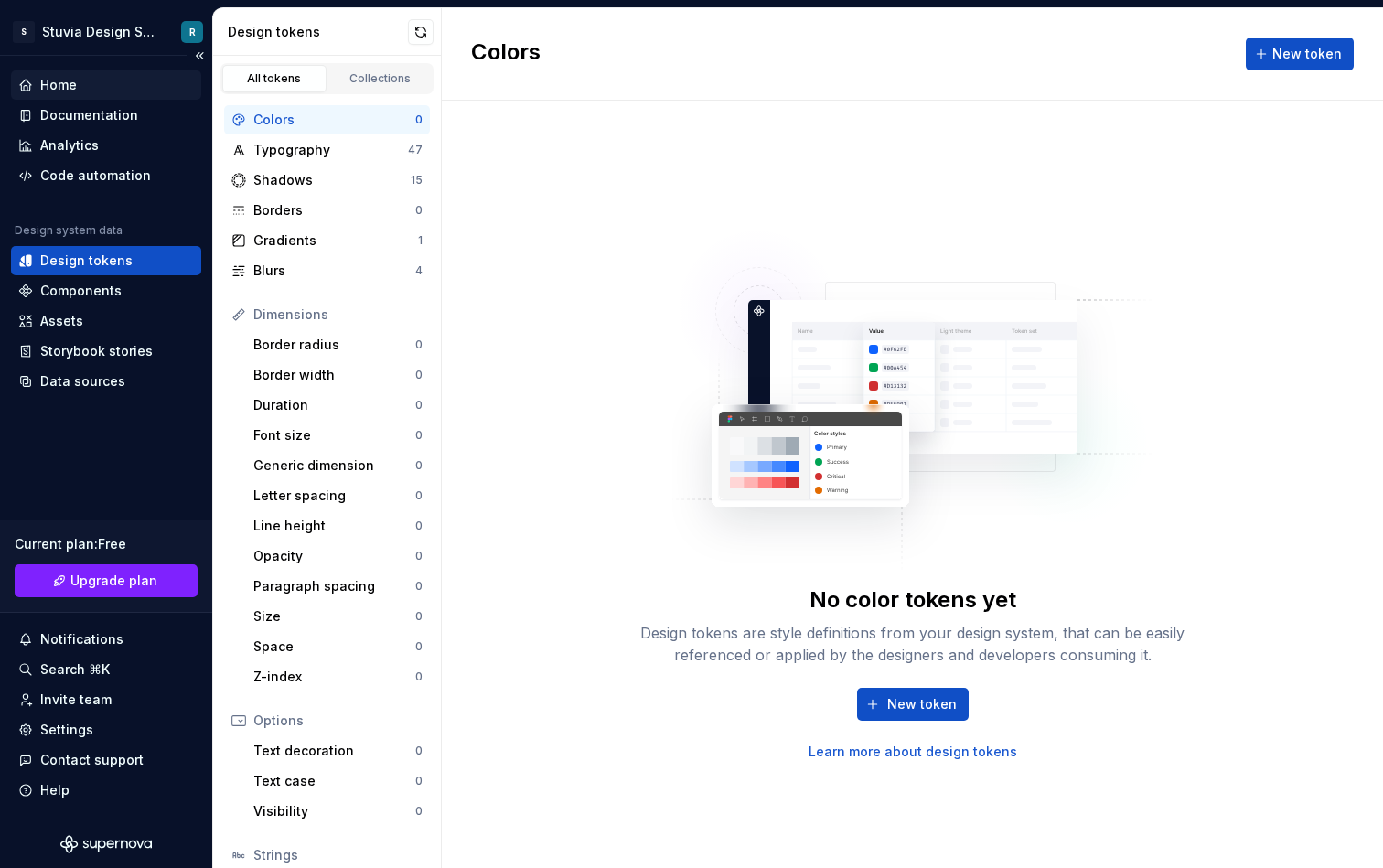
click at [92, 79] on div "Home" at bounding box center [106, 84] width 176 height 19
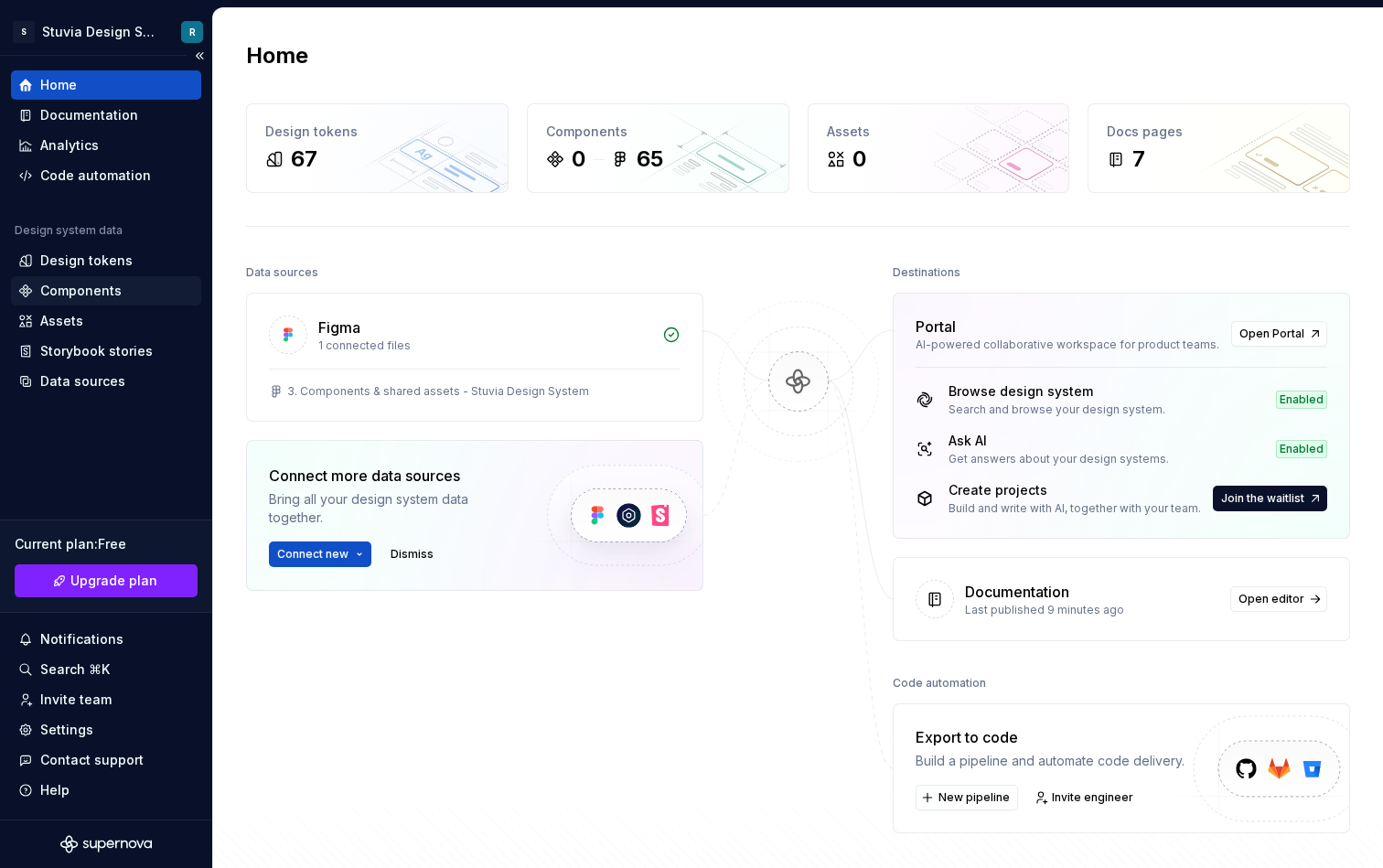
click at [116, 287] on div "Components" at bounding box center [80, 290] width 81 height 19
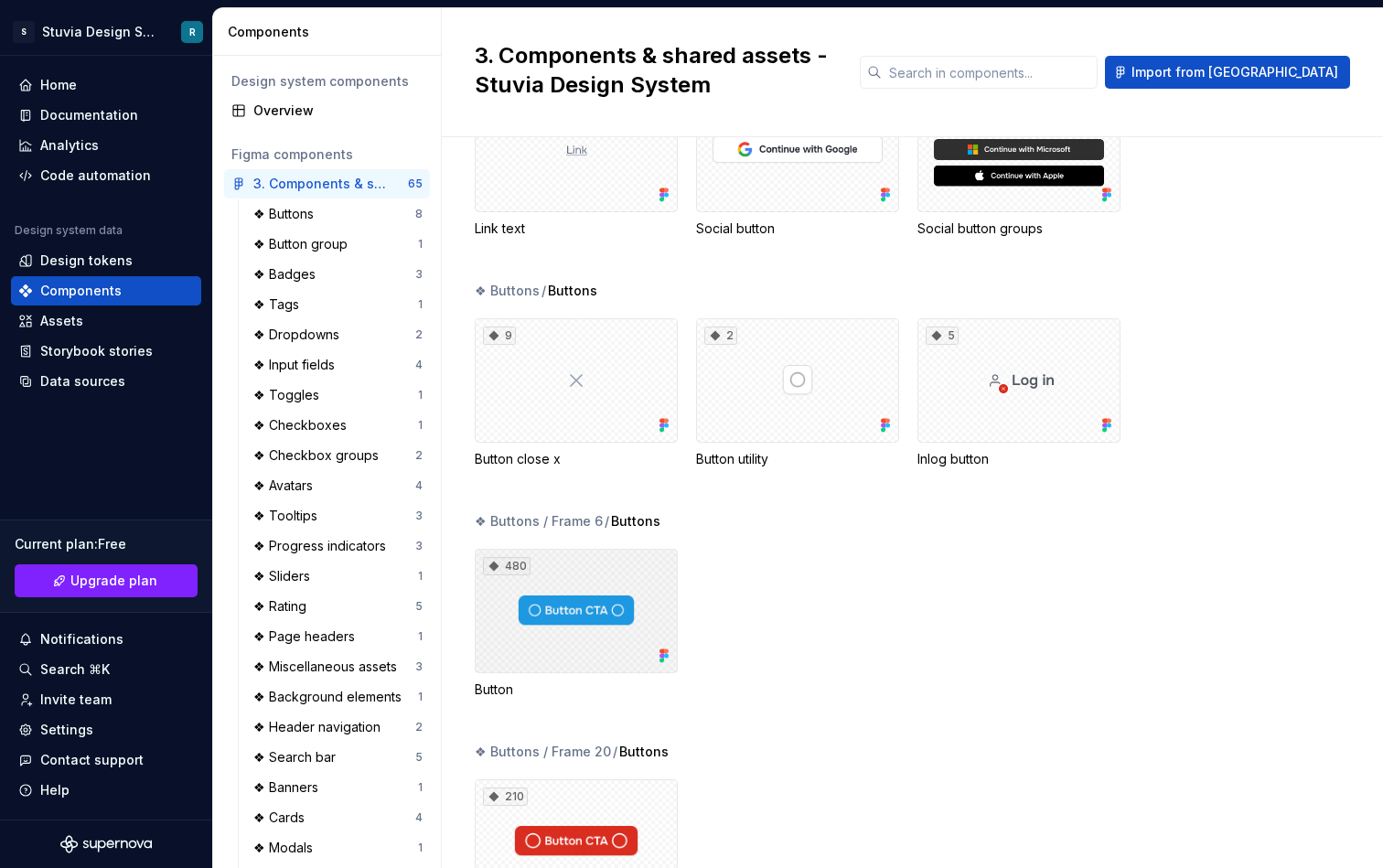
scroll to position [136, 0]
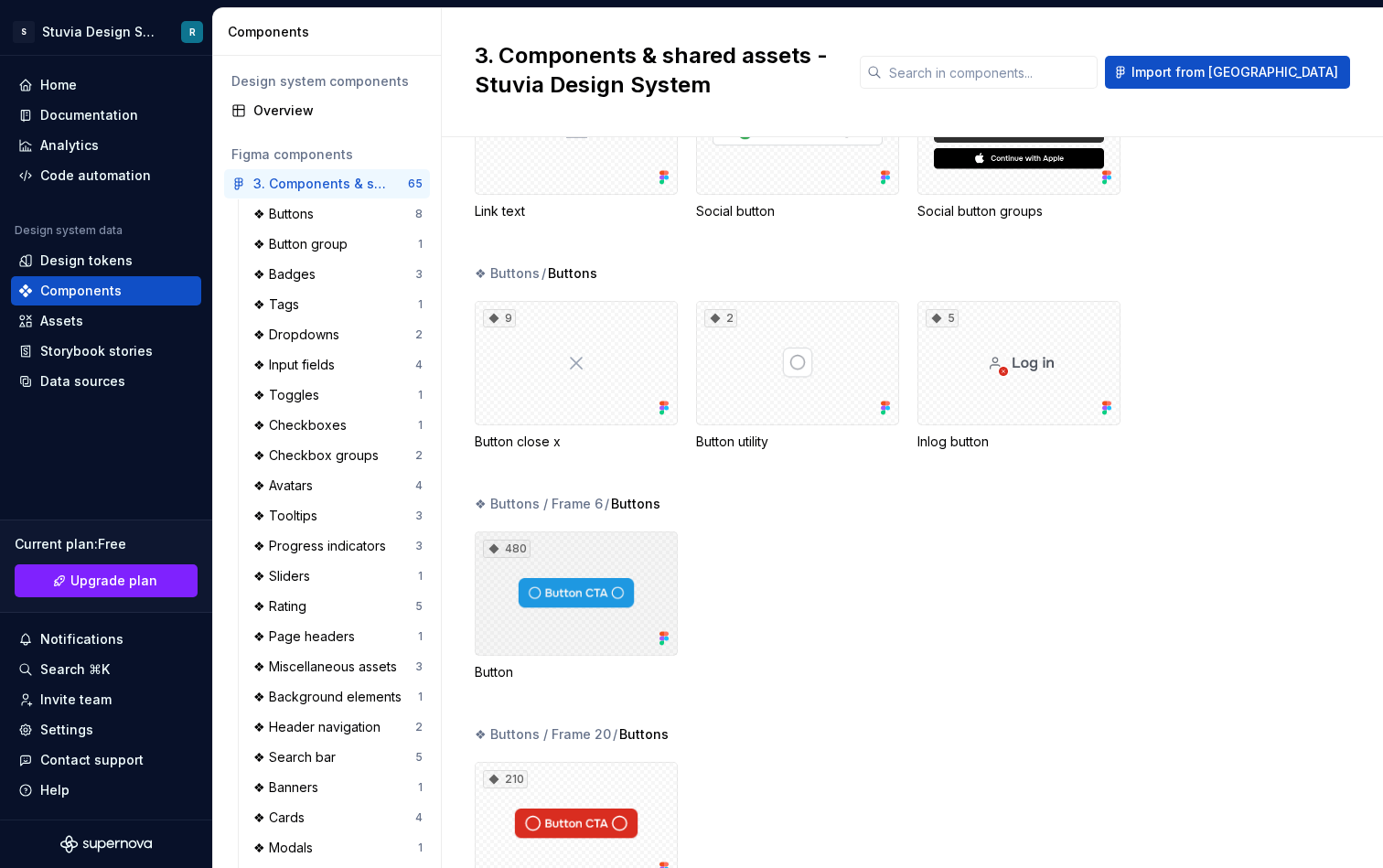
click at [590, 608] on div "480" at bounding box center [576, 593] width 203 height 125
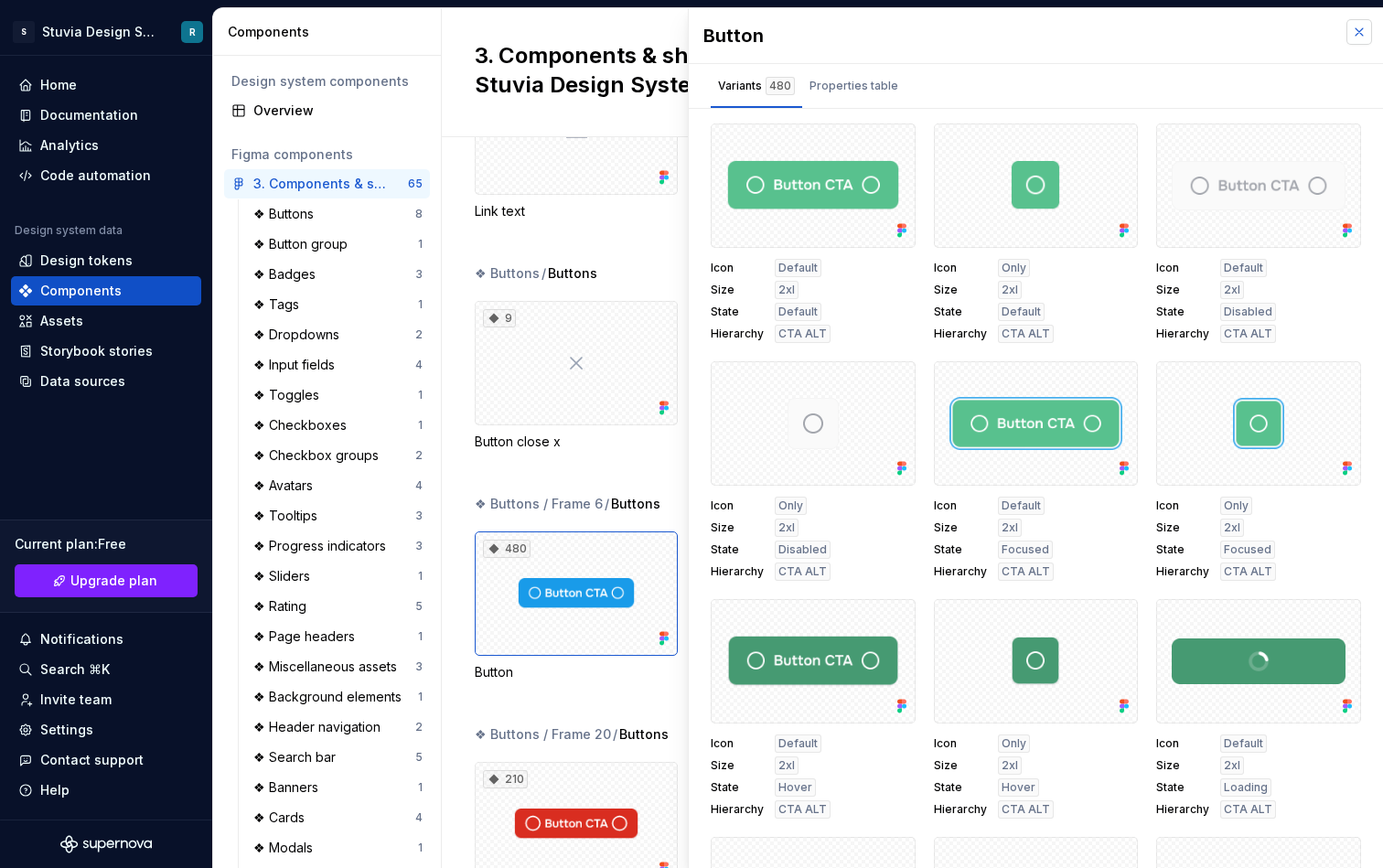
click at [1356, 32] on button "button" at bounding box center [1359, 32] width 26 height 26
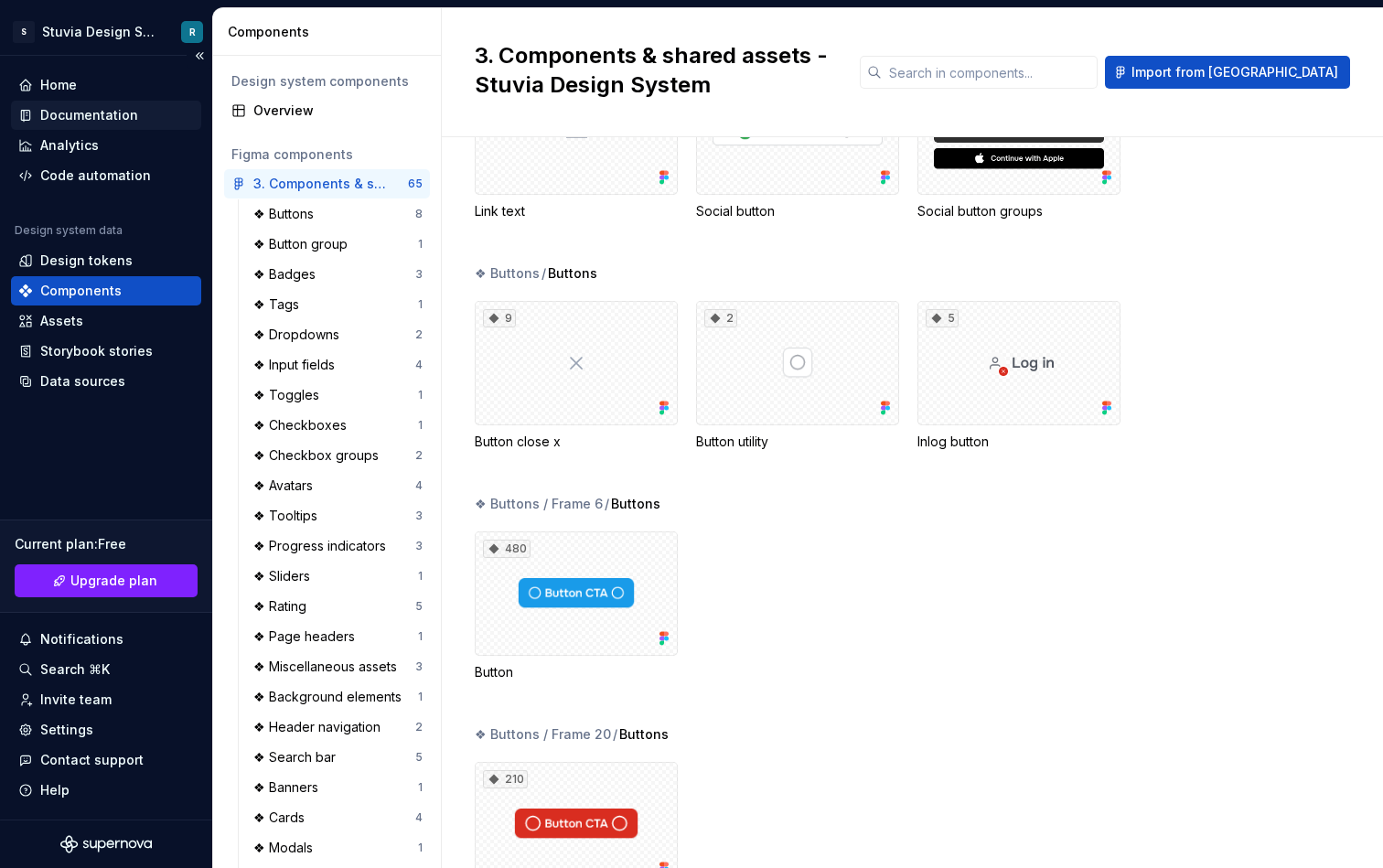
click at [98, 104] on div "Documentation" at bounding box center [106, 116] width 190 height 29
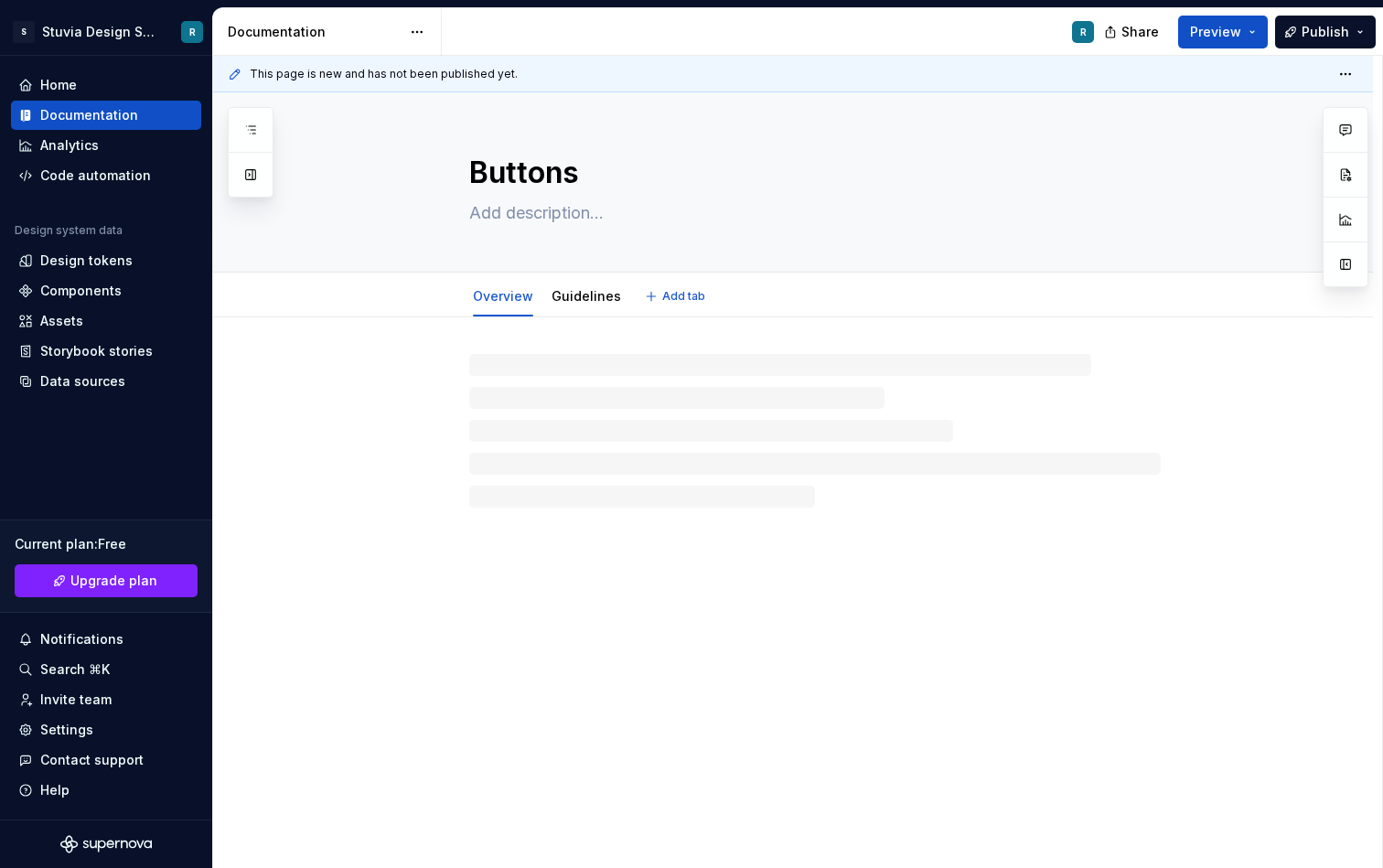
type textarea "*"
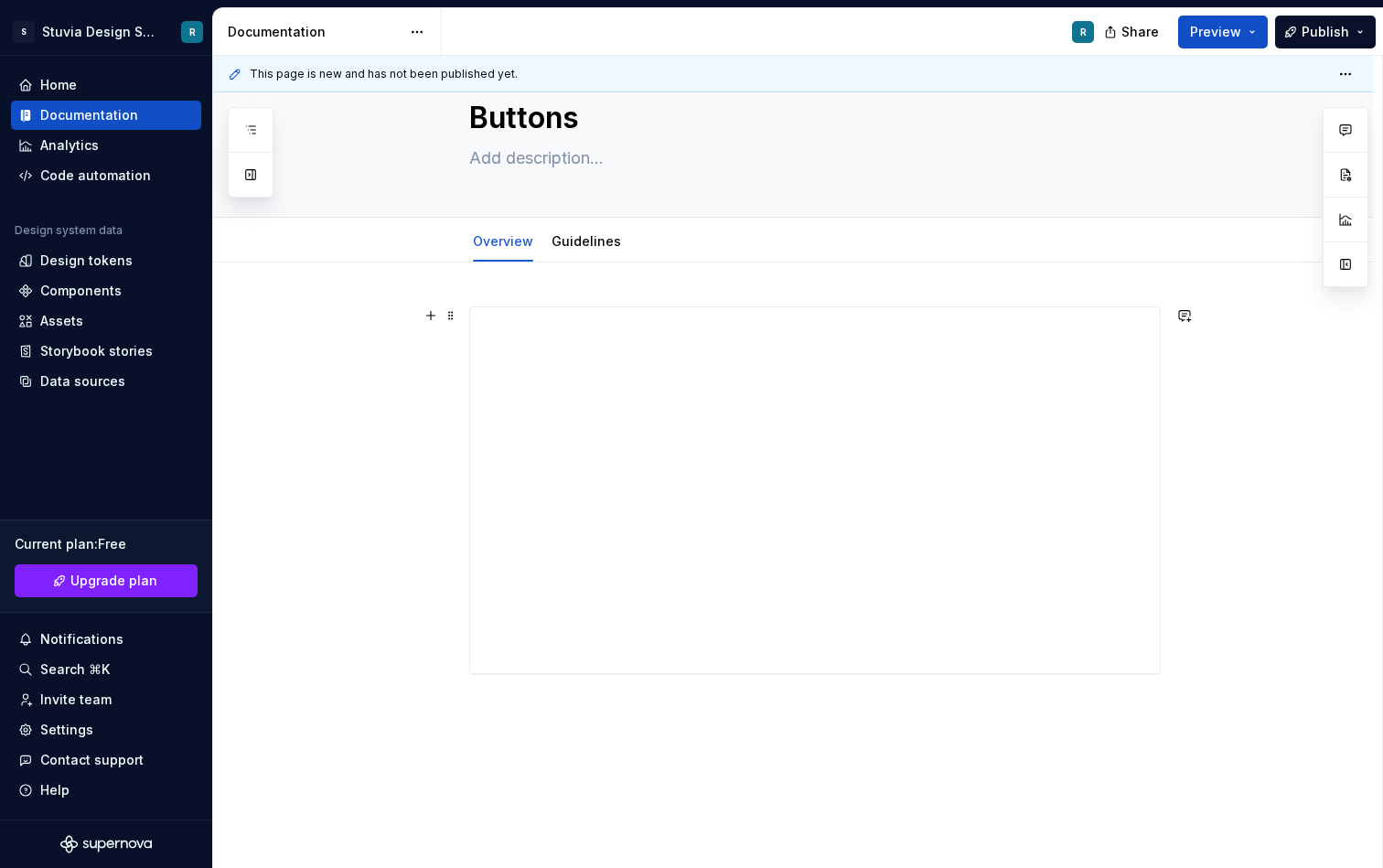
scroll to position [35, 0]
click at [686, 307] on div "**********" at bounding box center [793, 651] width 1160 height 740
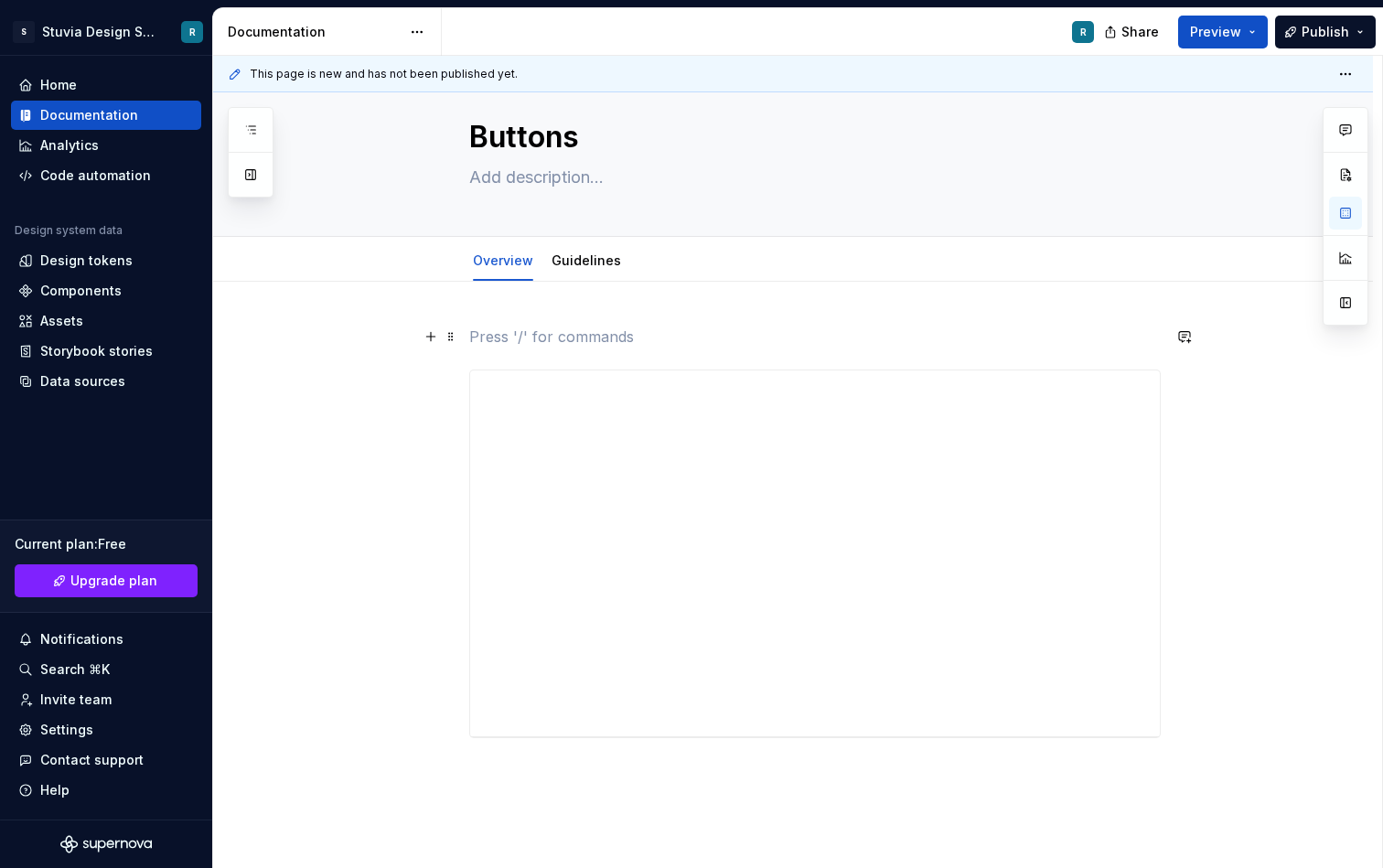
click at [574, 345] on p at bounding box center [815, 336] width 692 height 22
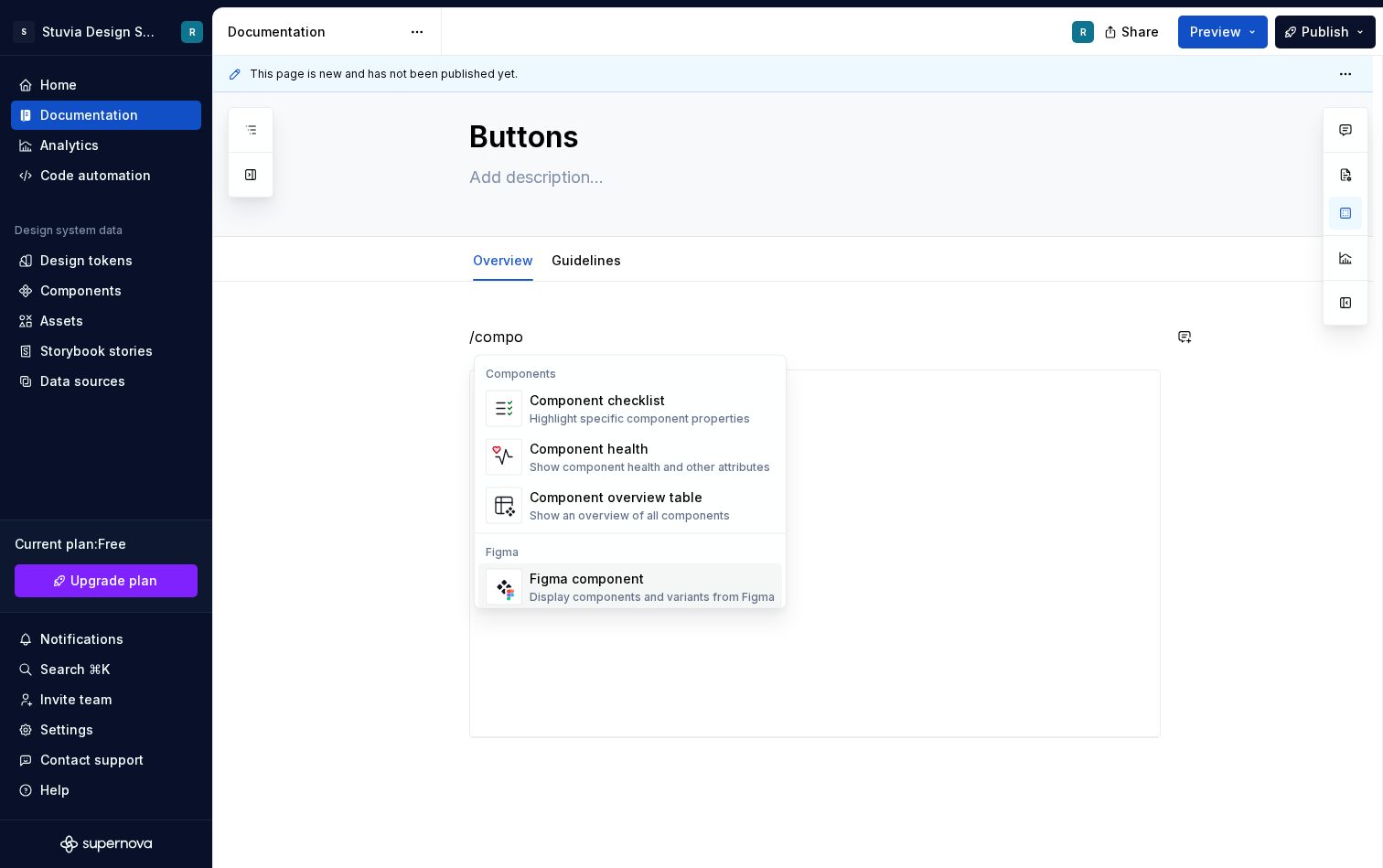
click at [580, 582] on div "Figma component" at bounding box center [652, 579] width 245 height 19
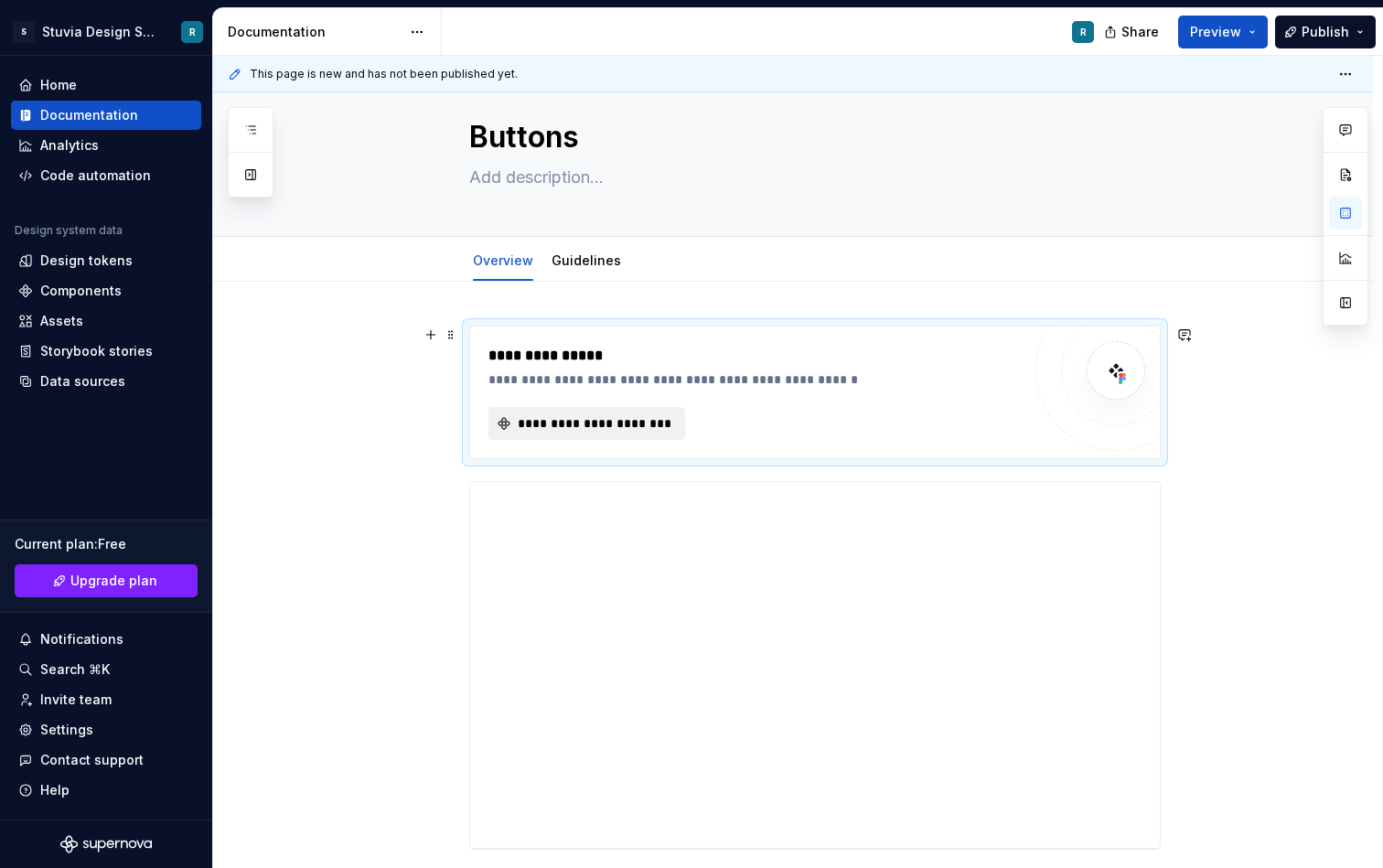
click at [616, 422] on span "**********" at bounding box center [593, 424] width 158 height 19
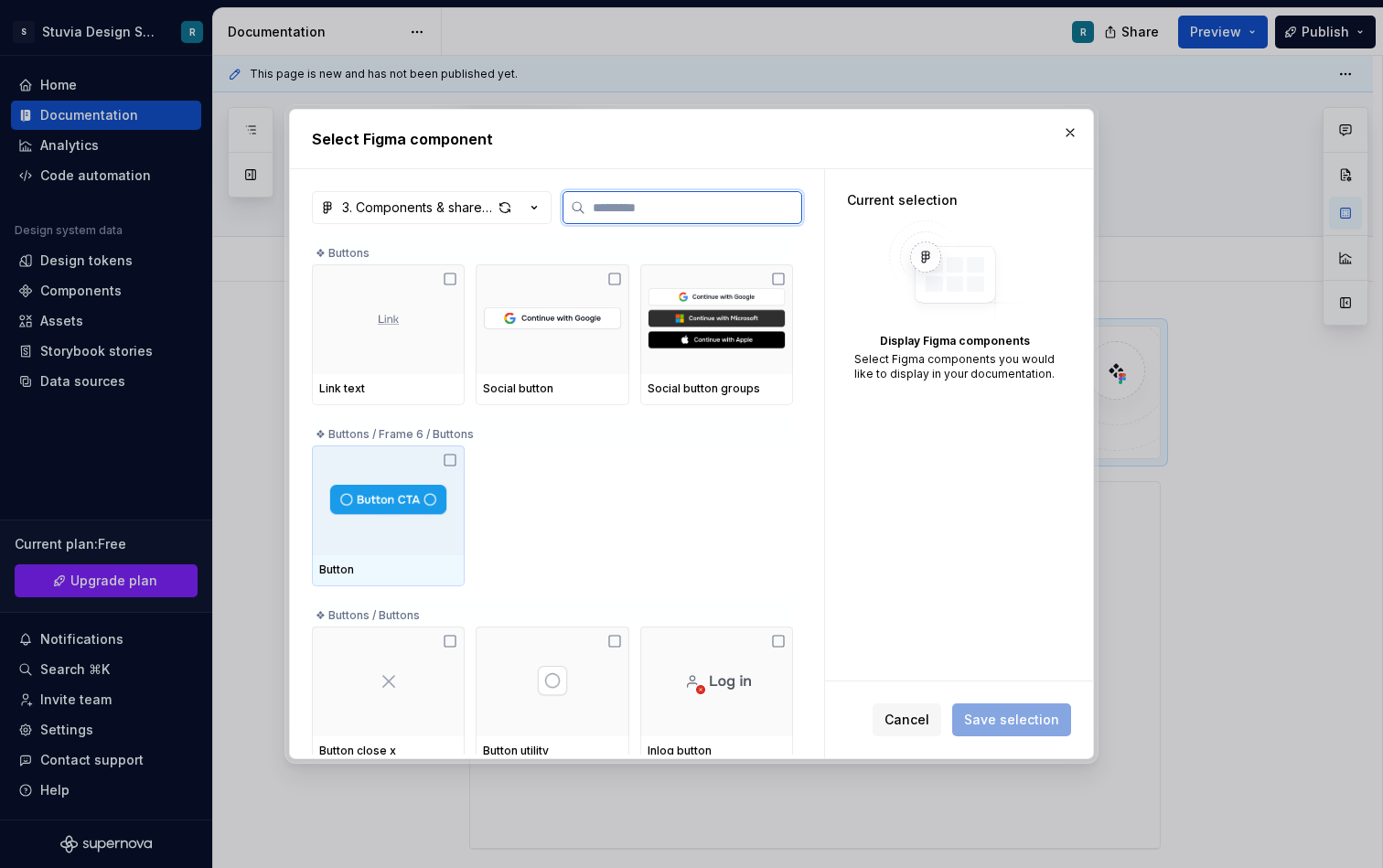
click at [427, 506] on img at bounding box center [388, 500] width 129 height 33
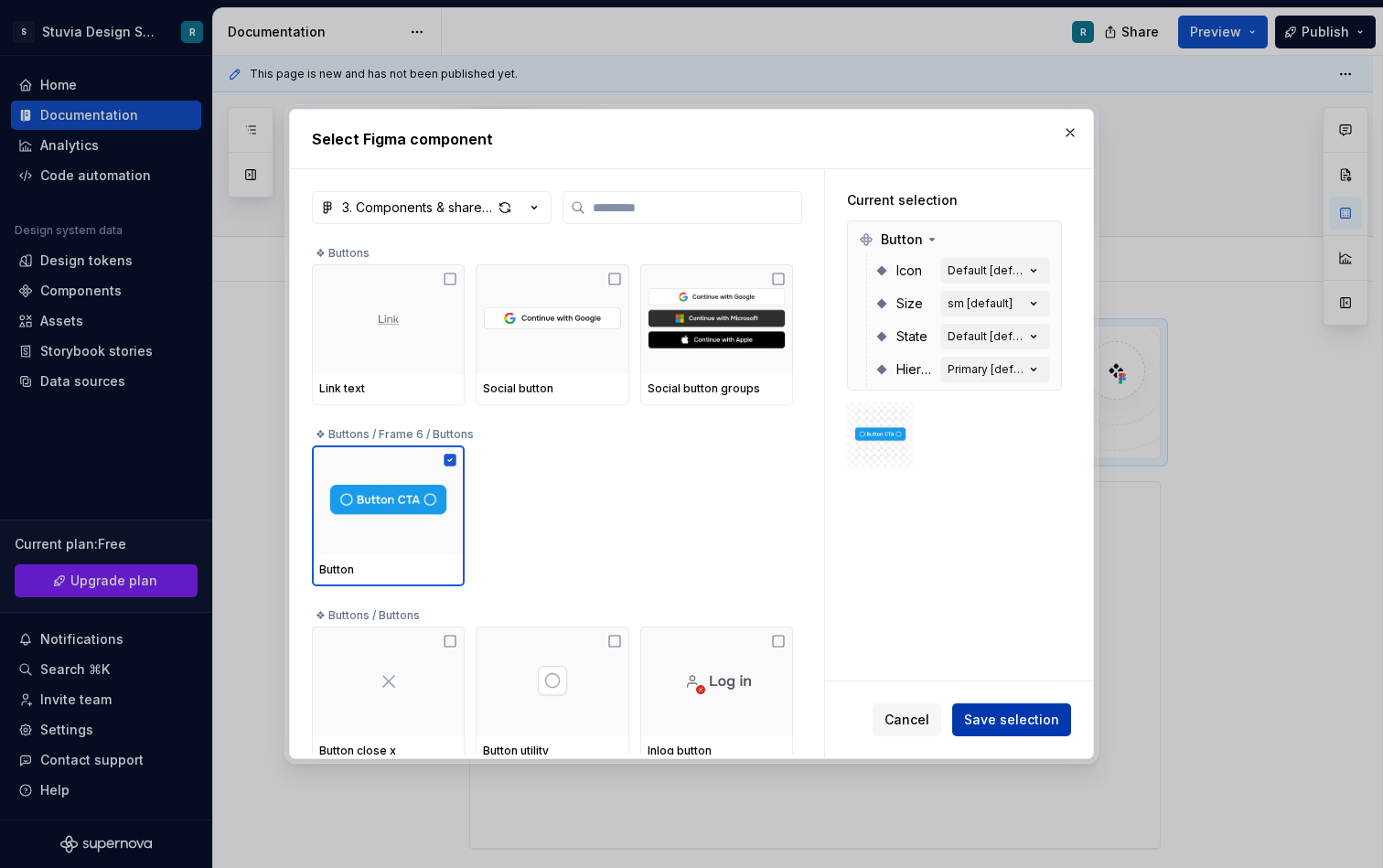
click at [993, 716] on span "Save selection" at bounding box center [1011, 720] width 95 height 19
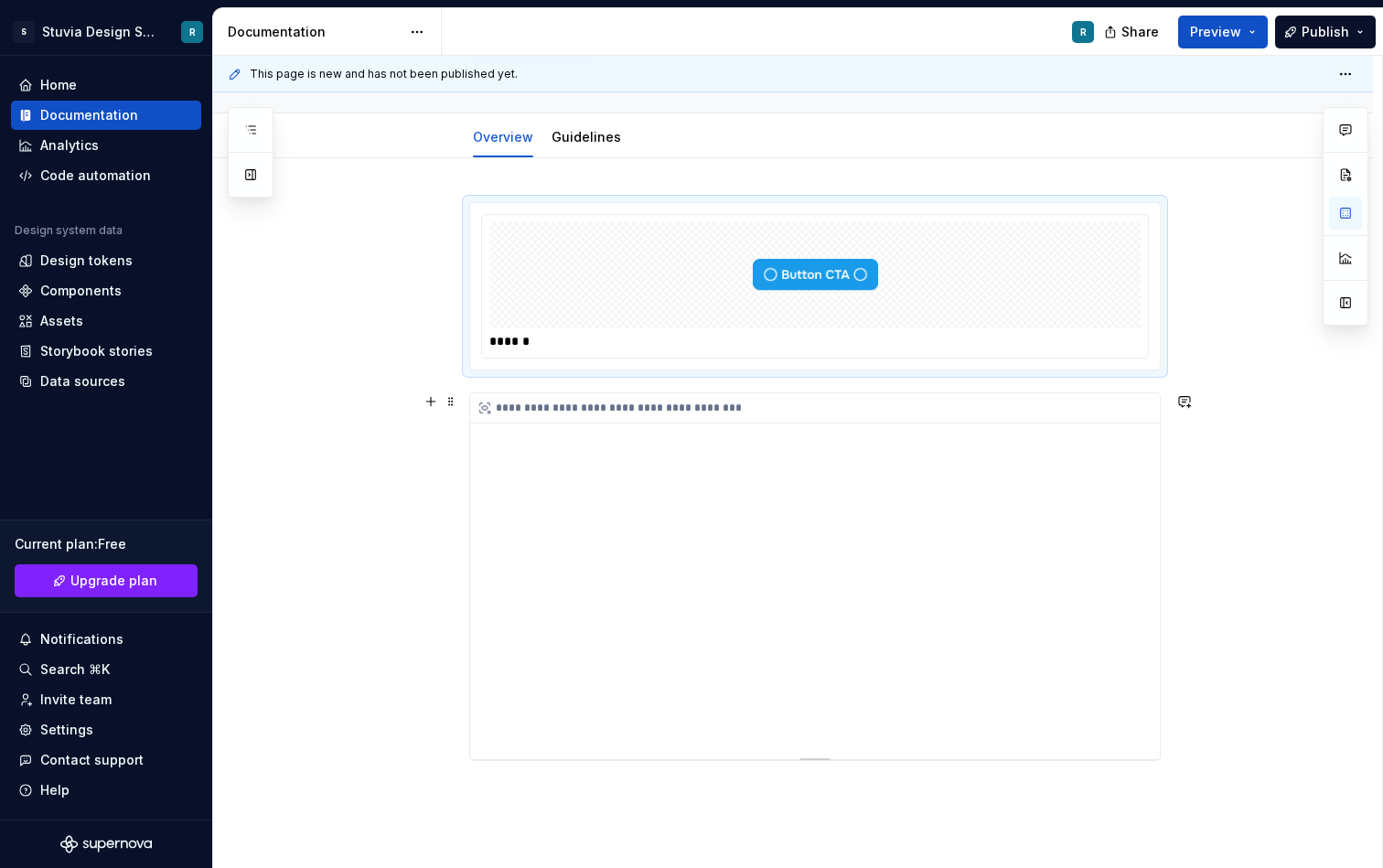
scroll to position [230, 0]
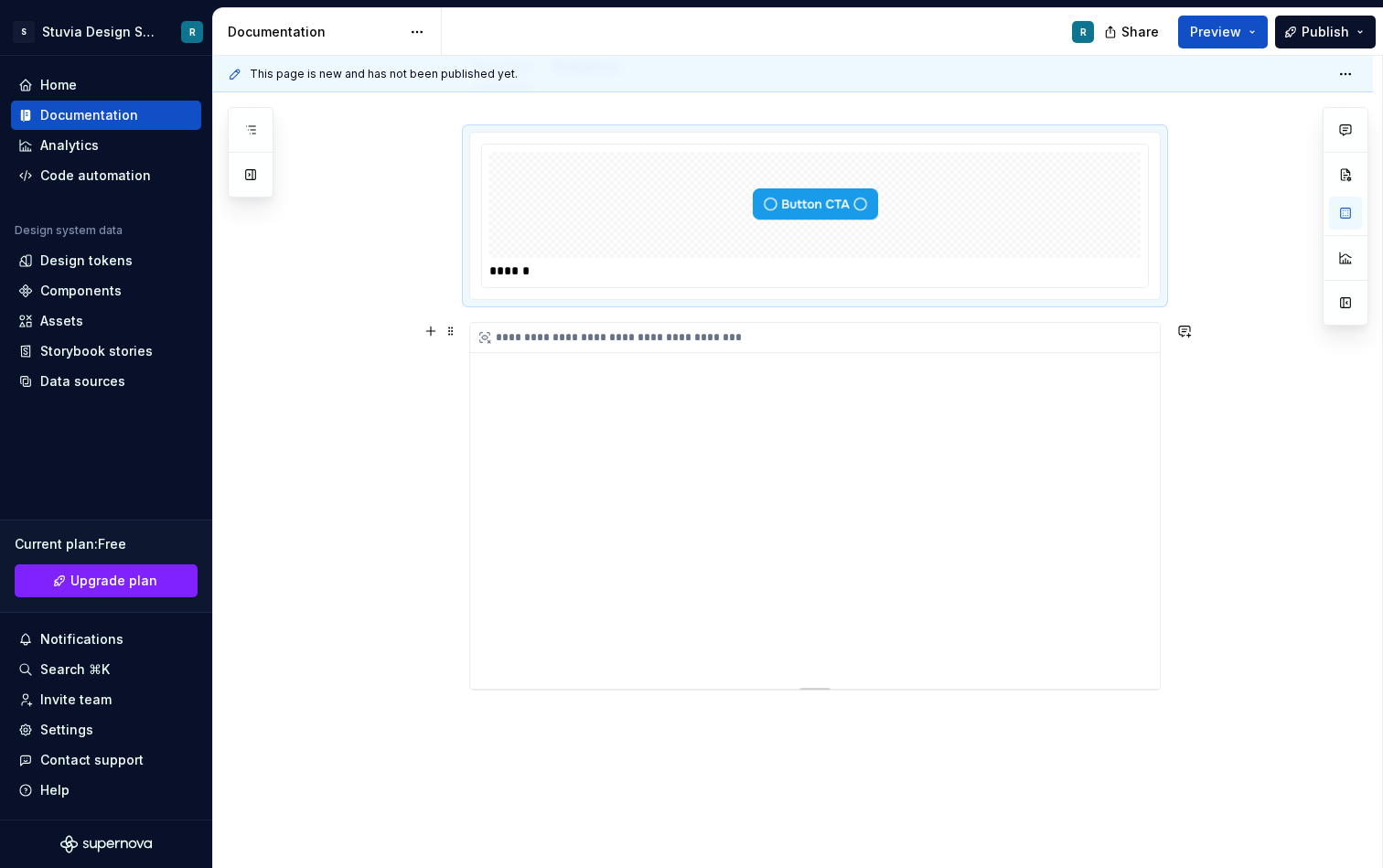
click at [879, 632] on div "**********" at bounding box center [814, 505] width 690 height 366
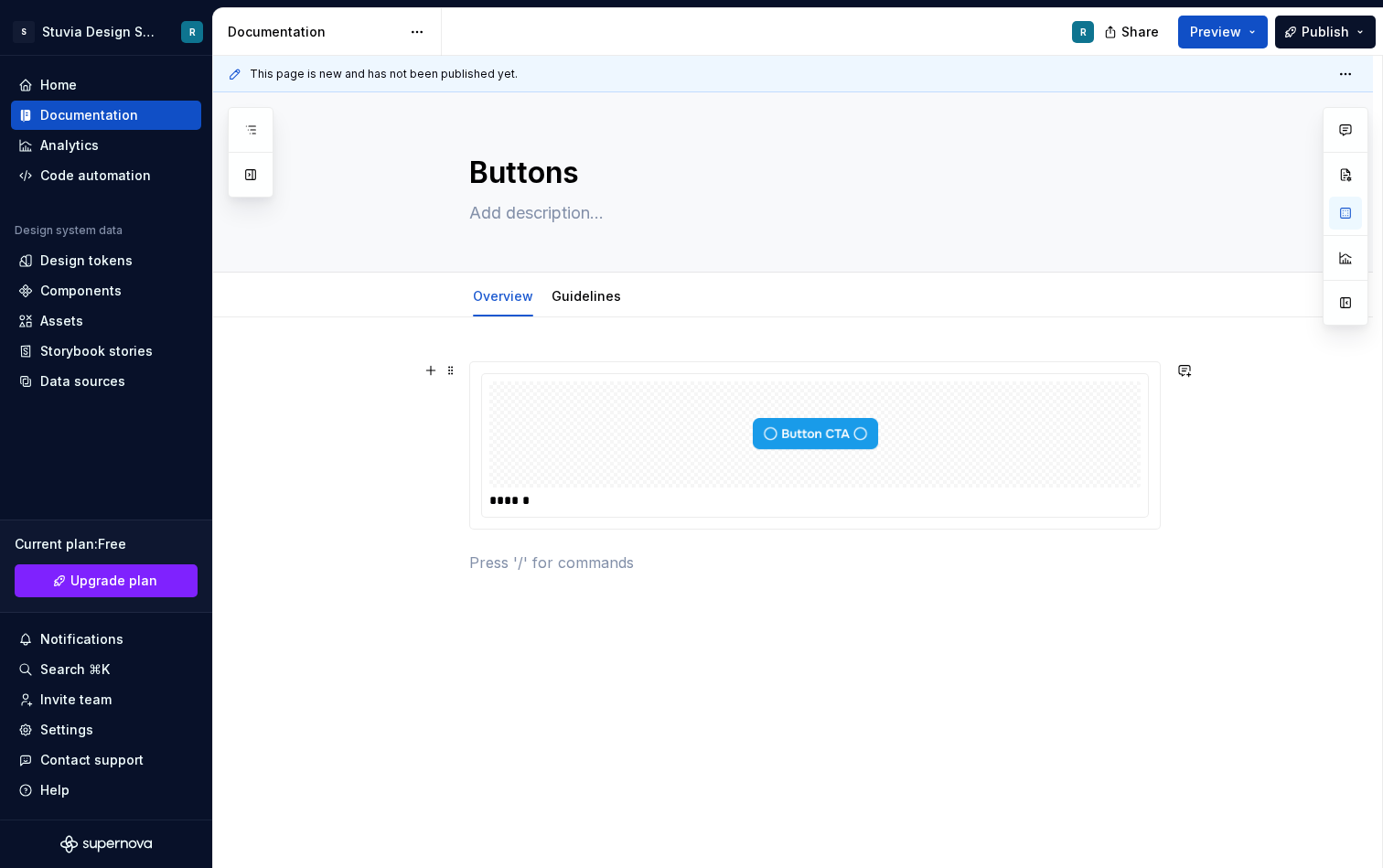
click at [584, 465] on div at bounding box center [815, 434] width 651 height 106
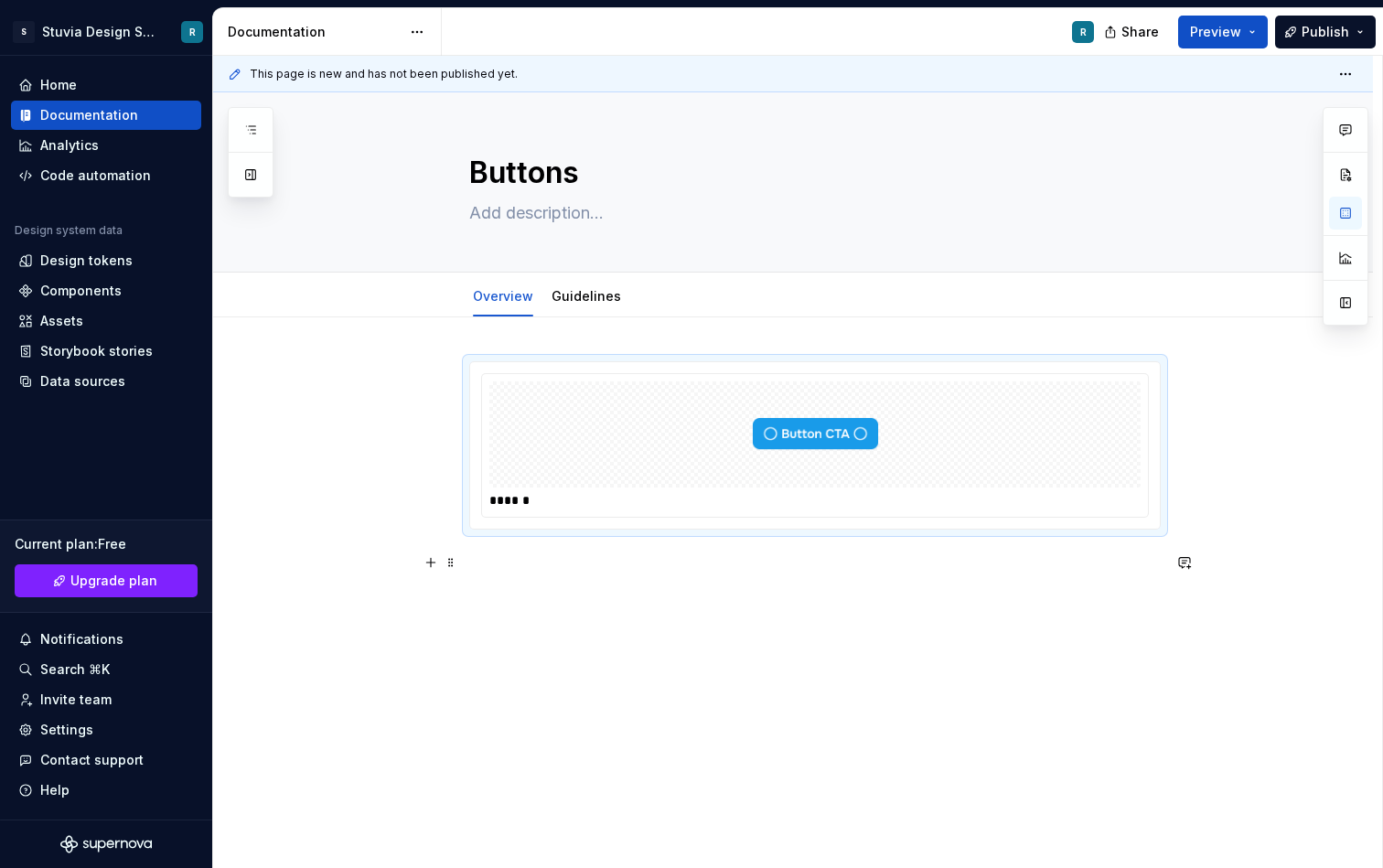
click at [598, 561] on p at bounding box center [815, 563] width 692 height 22
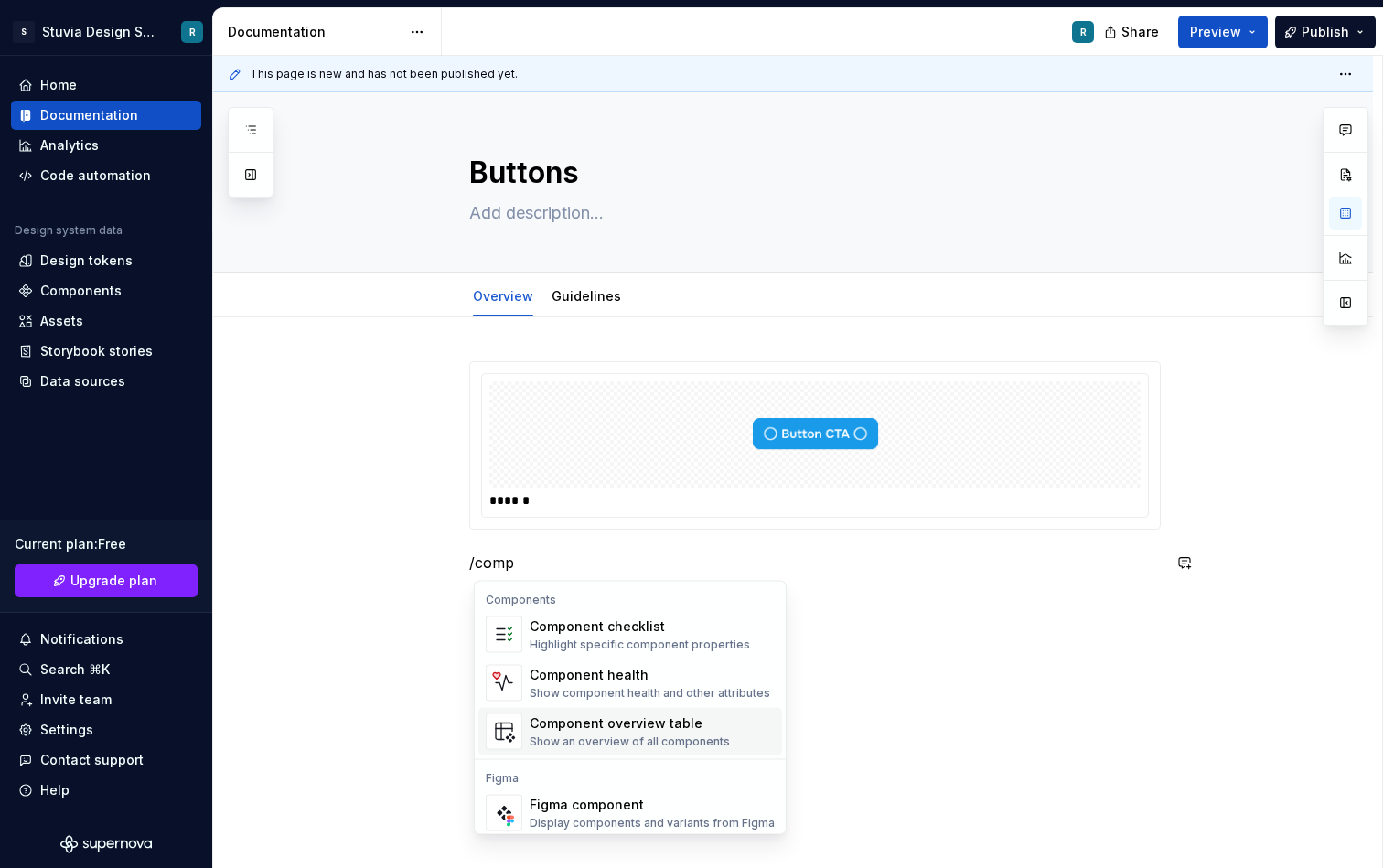
scroll to position [55, 0]
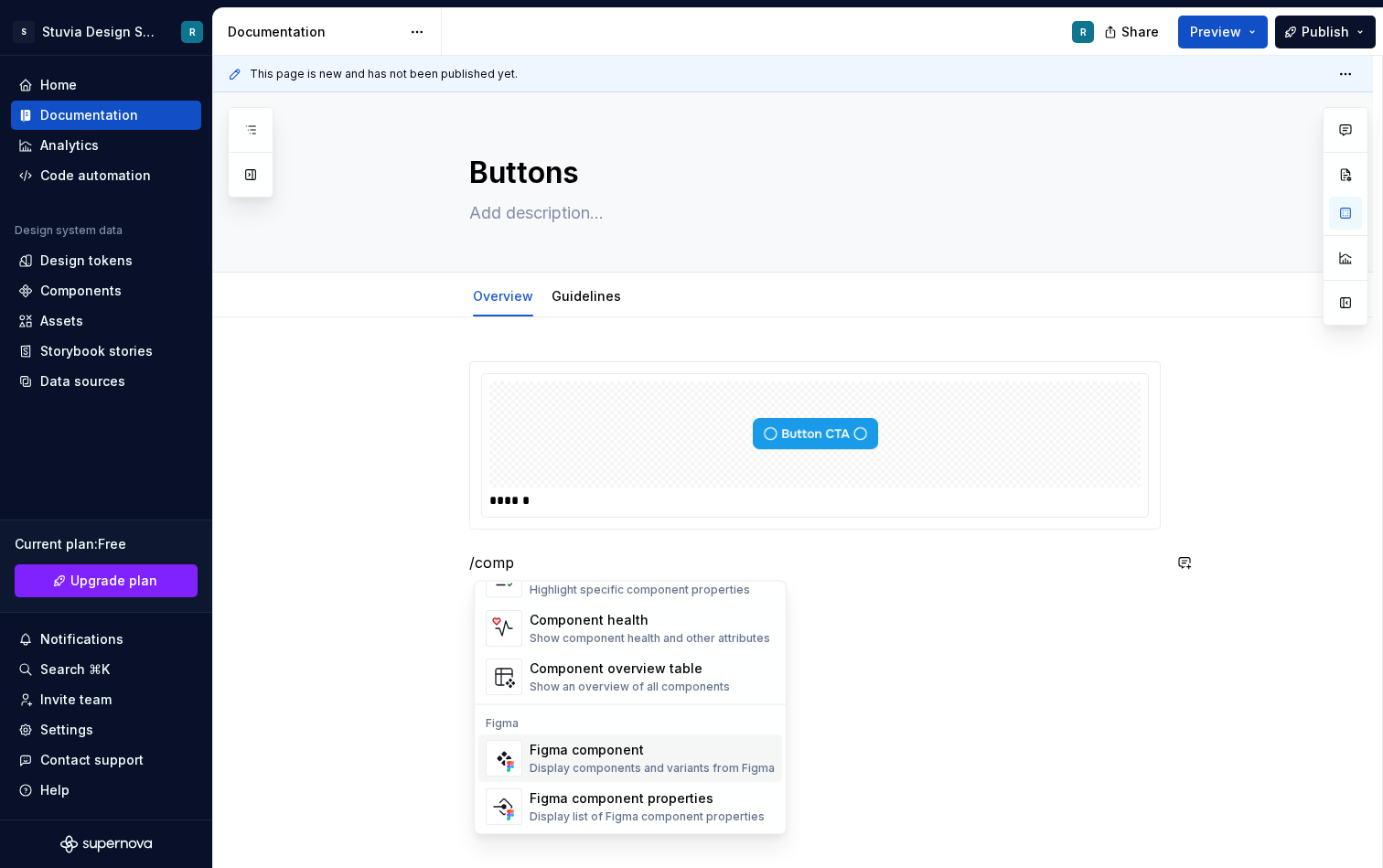
click at [623, 757] on div "Figma component" at bounding box center [652, 750] width 245 height 19
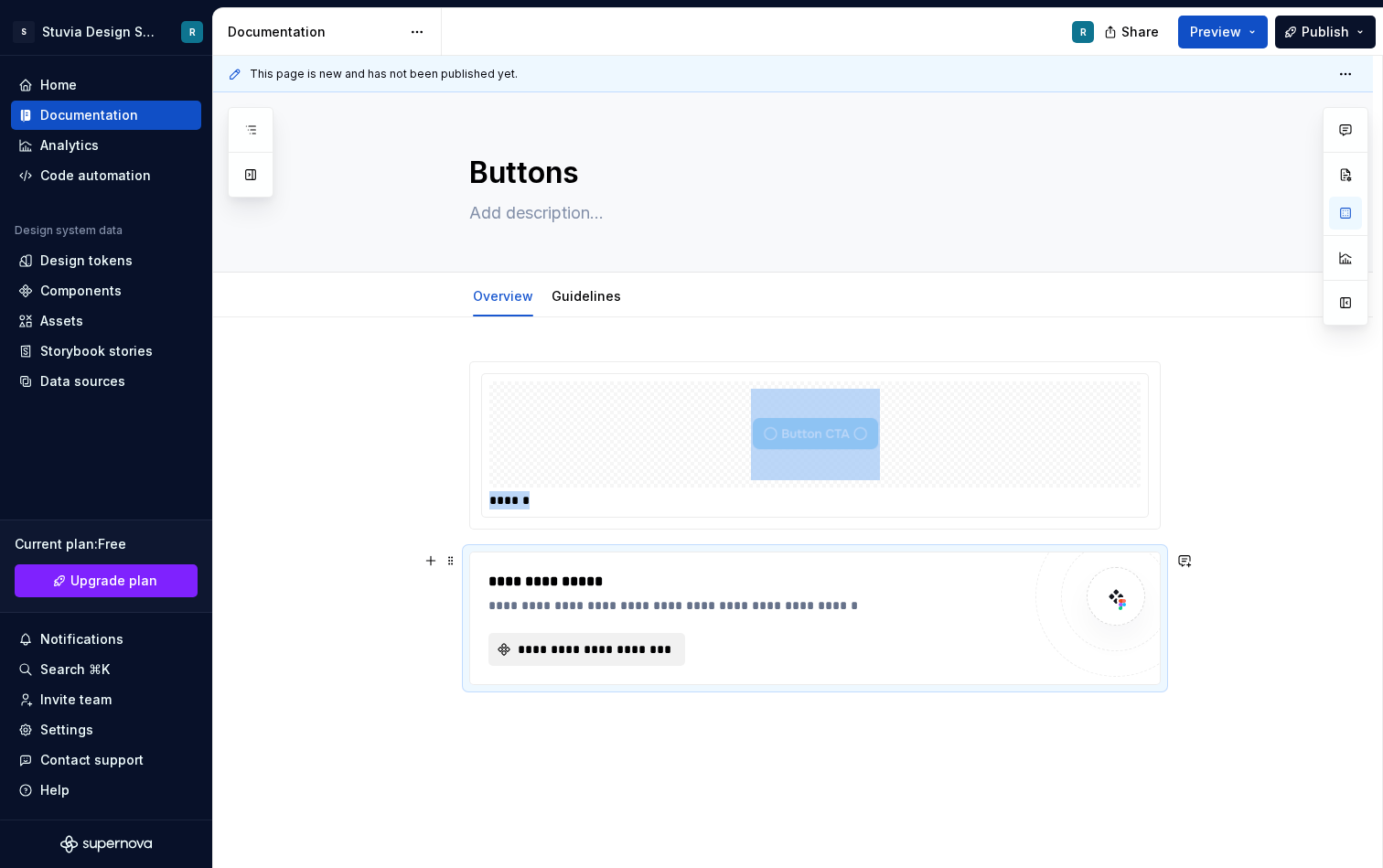
click at [607, 655] on span "**********" at bounding box center [593, 649] width 158 height 19
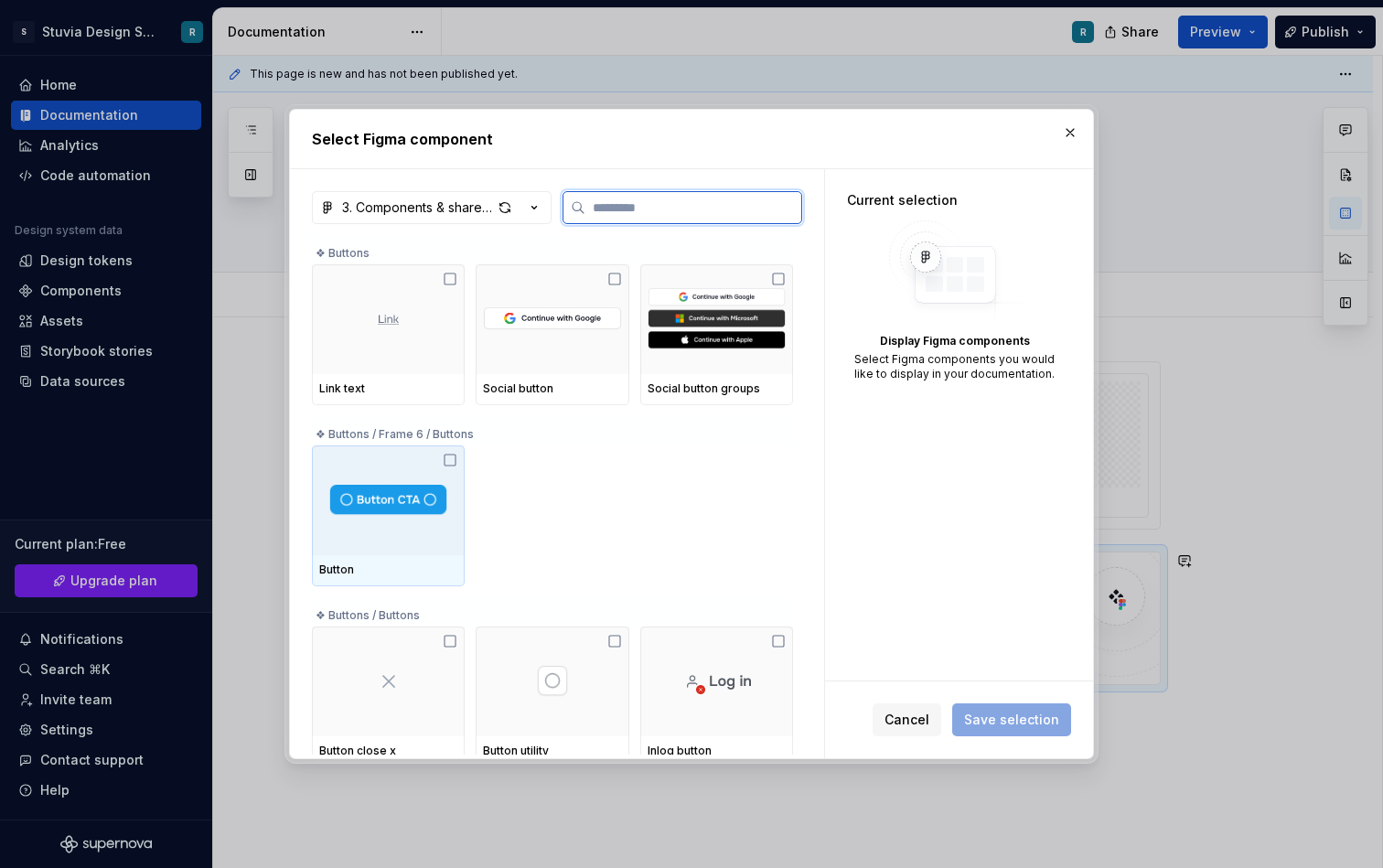
click at [448, 520] on div at bounding box center [388, 500] width 153 height 110
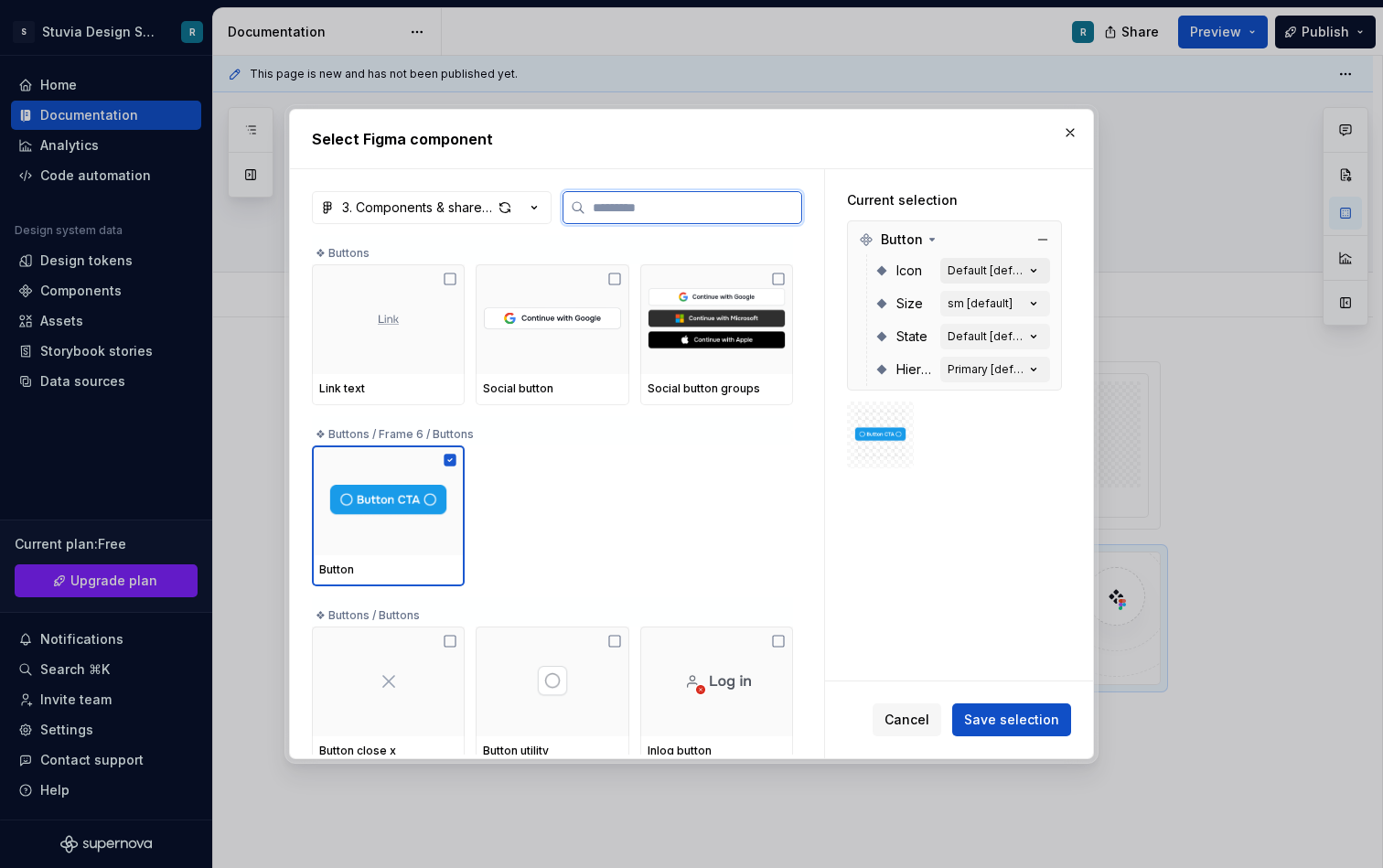
click at [1040, 266] on icon "button" at bounding box center [1034, 271] width 19 height 19
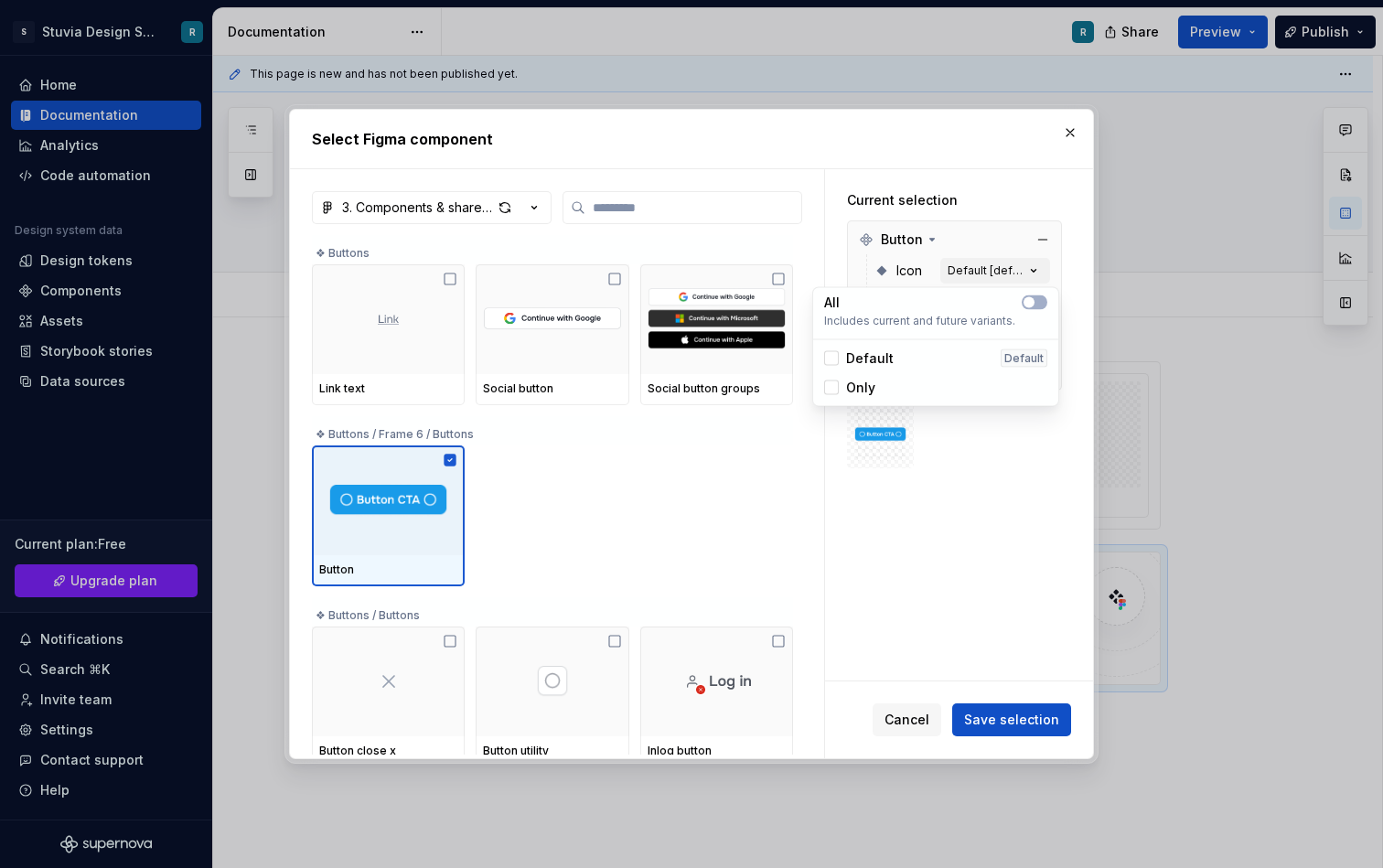
click at [948, 256] on div "Icon Default [default]" at bounding box center [962, 271] width 176 height 33
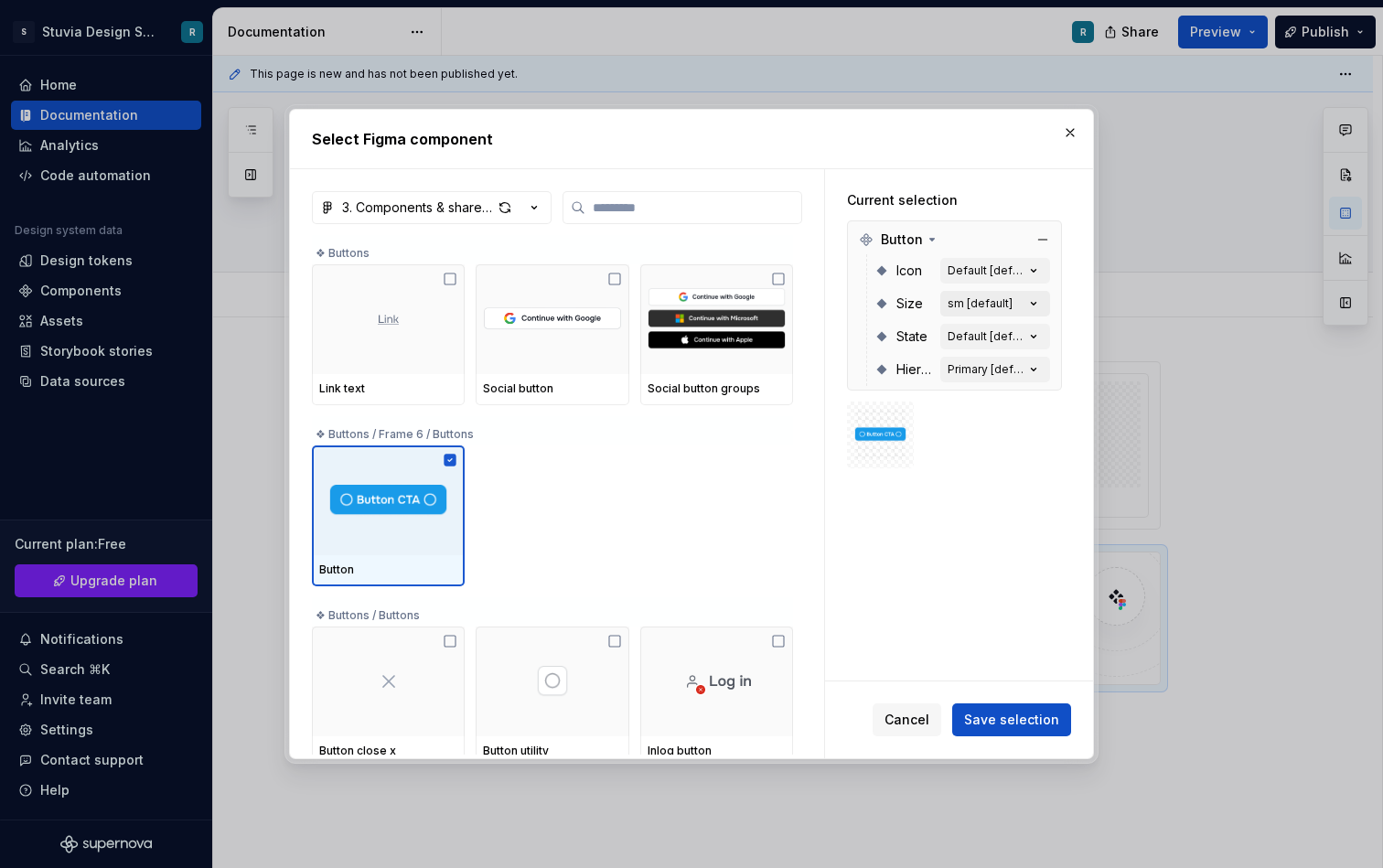
click at [1025, 301] on button "sm [default]" at bounding box center [996, 304] width 110 height 26
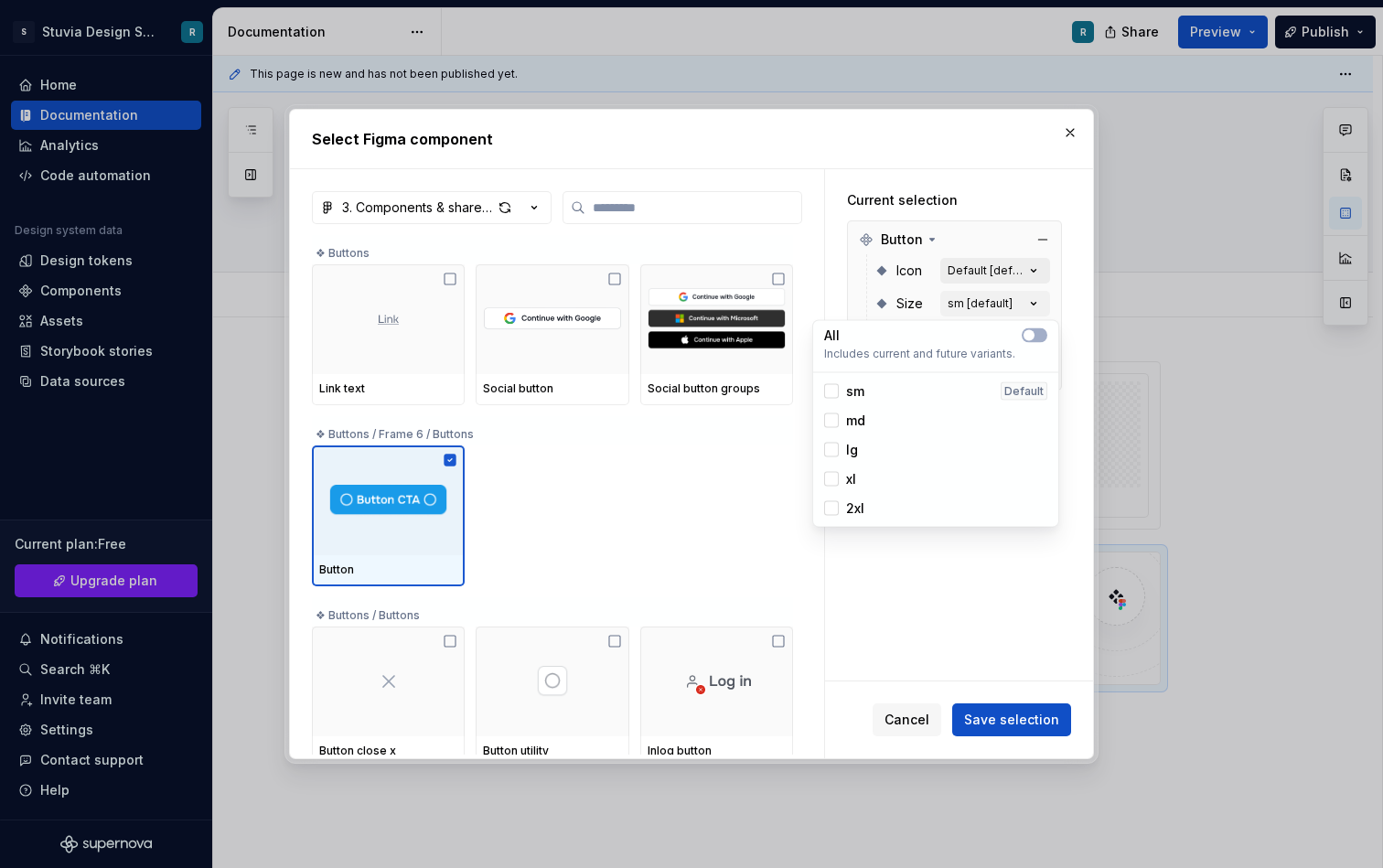
click at [1011, 264] on div "Default [default]" at bounding box center [986, 271] width 77 height 15
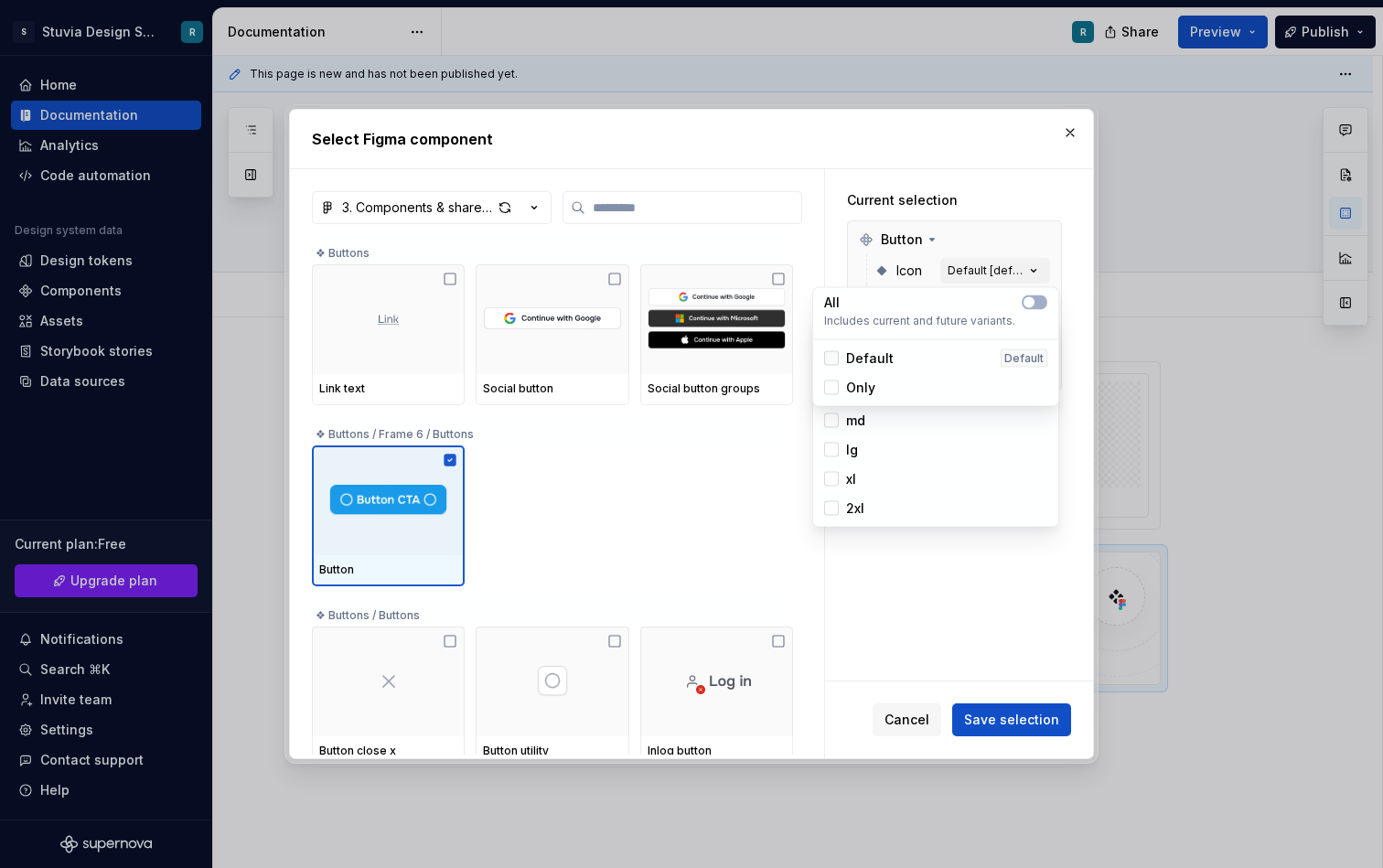
click at [837, 356] on div at bounding box center [832, 358] width 15 height 15
click at [960, 238] on div "Button" at bounding box center [954, 239] width 206 height 29
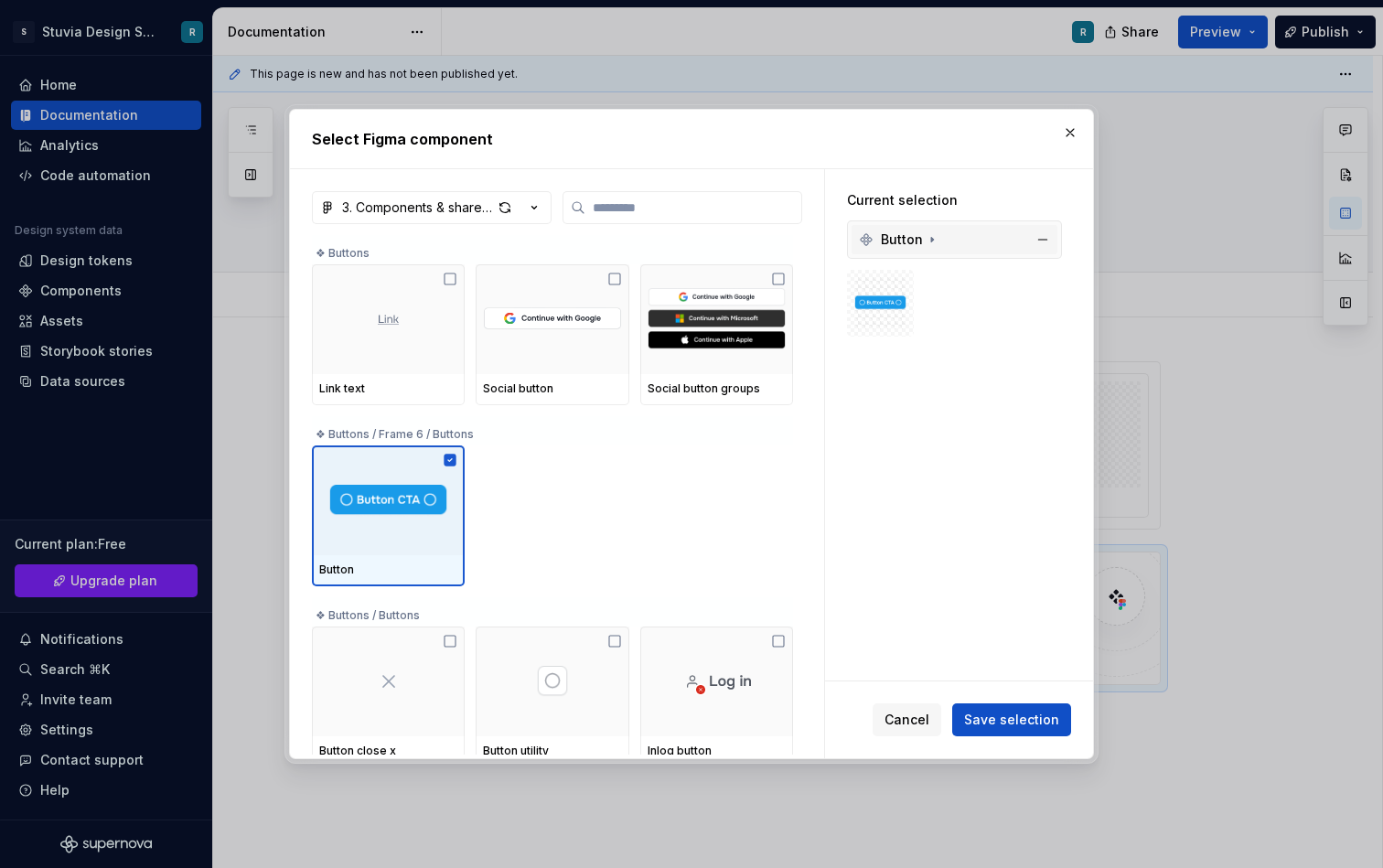
click at [1015, 250] on div "Button" at bounding box center [954, 239] width 206 height 29
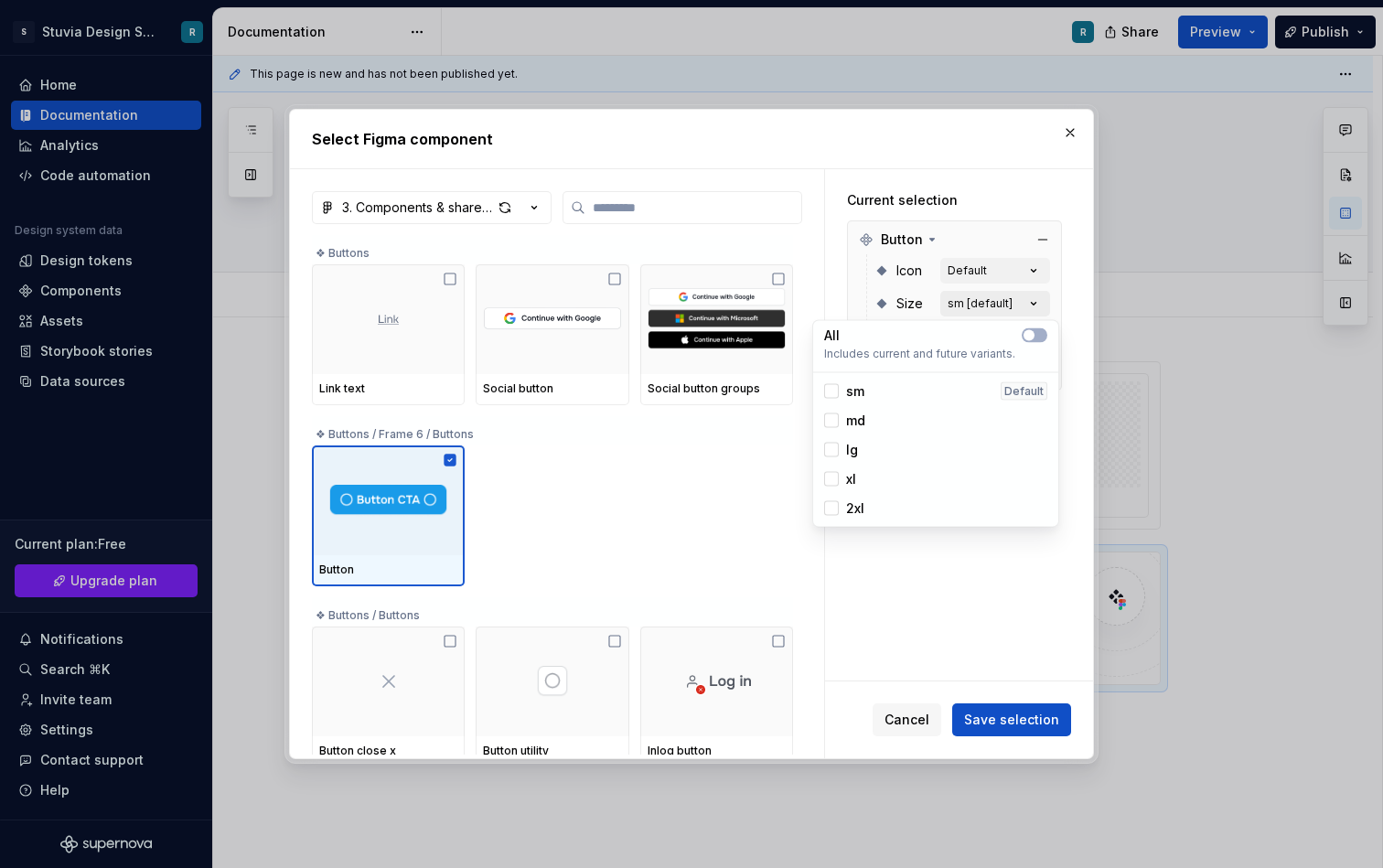
click at [1038, 304] on icon "button" at bounding box center [1034, 303] width 19 height 19
click at [835, 451] on div at bounding box center [832, 450] width 15 height 15
click at [952, 224] on div "Button Icon Default Size lg State Default [default] Hierarchy Primary [default]" at bounding box center [954, 306] width 215 height 171
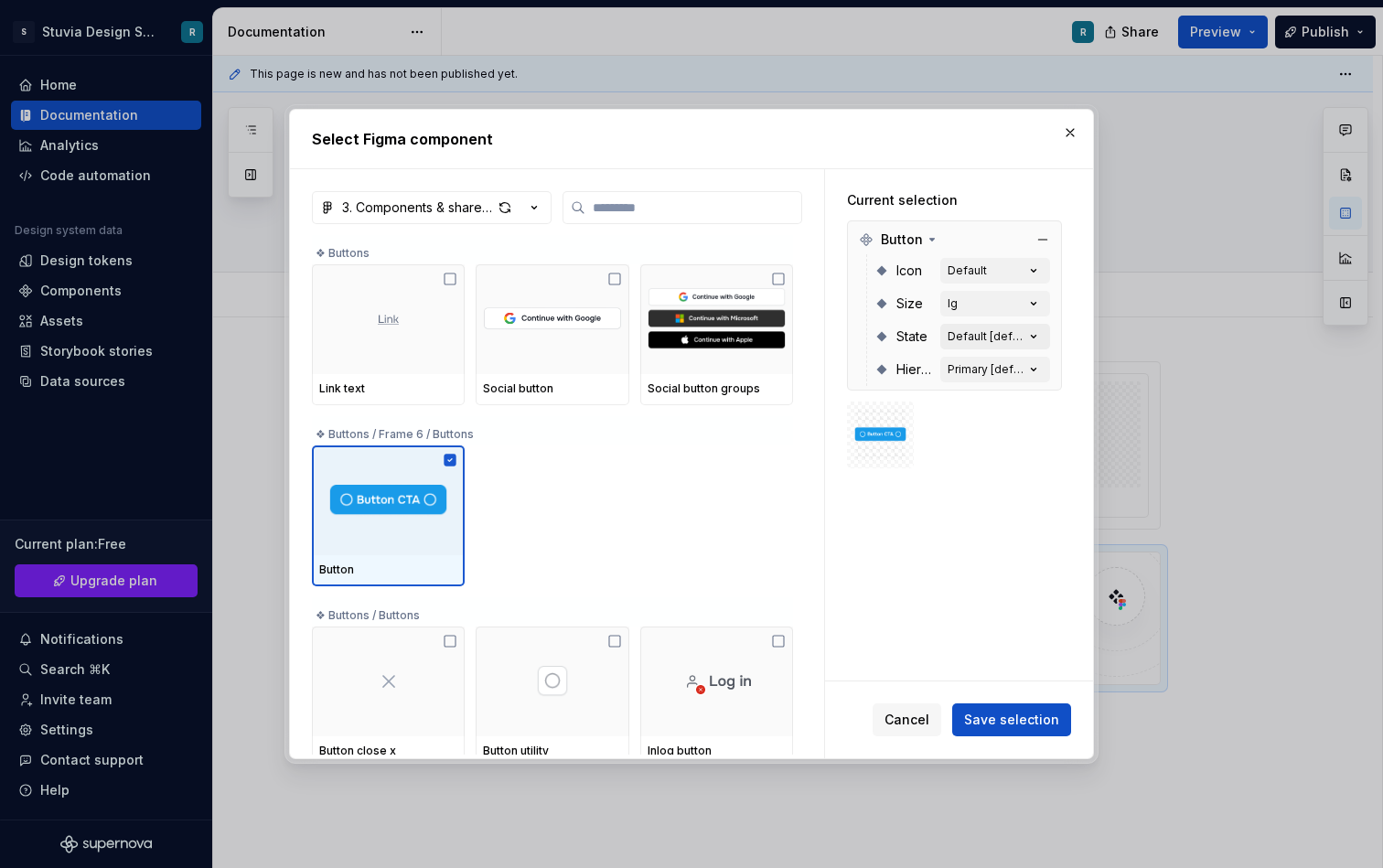
click at [1020, 332] on div "Default [default]" at bounding box center [986, 336] width 77 height 15
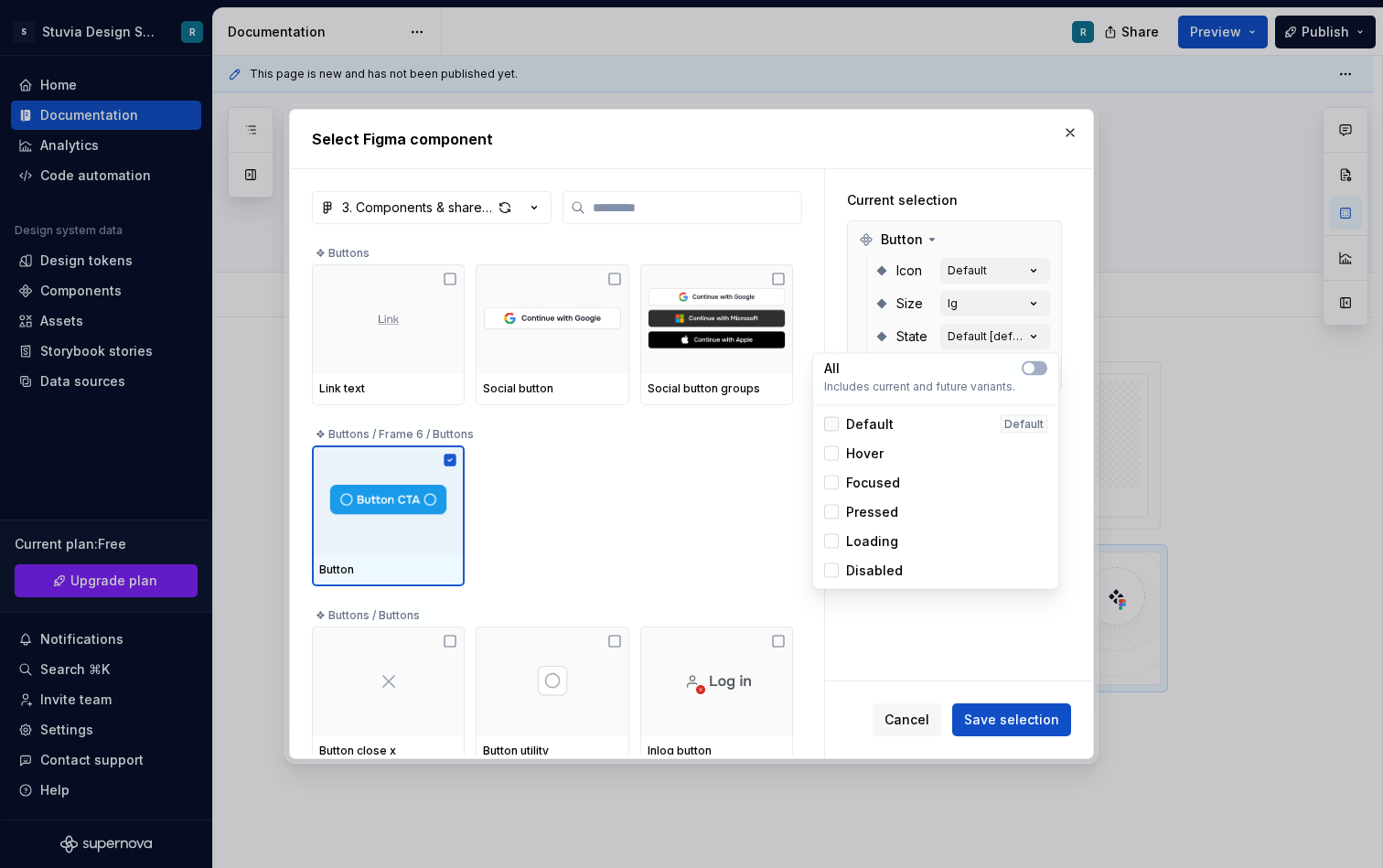
click at [836, 423] on div at bounding box center [832, 424] width 15 height 15
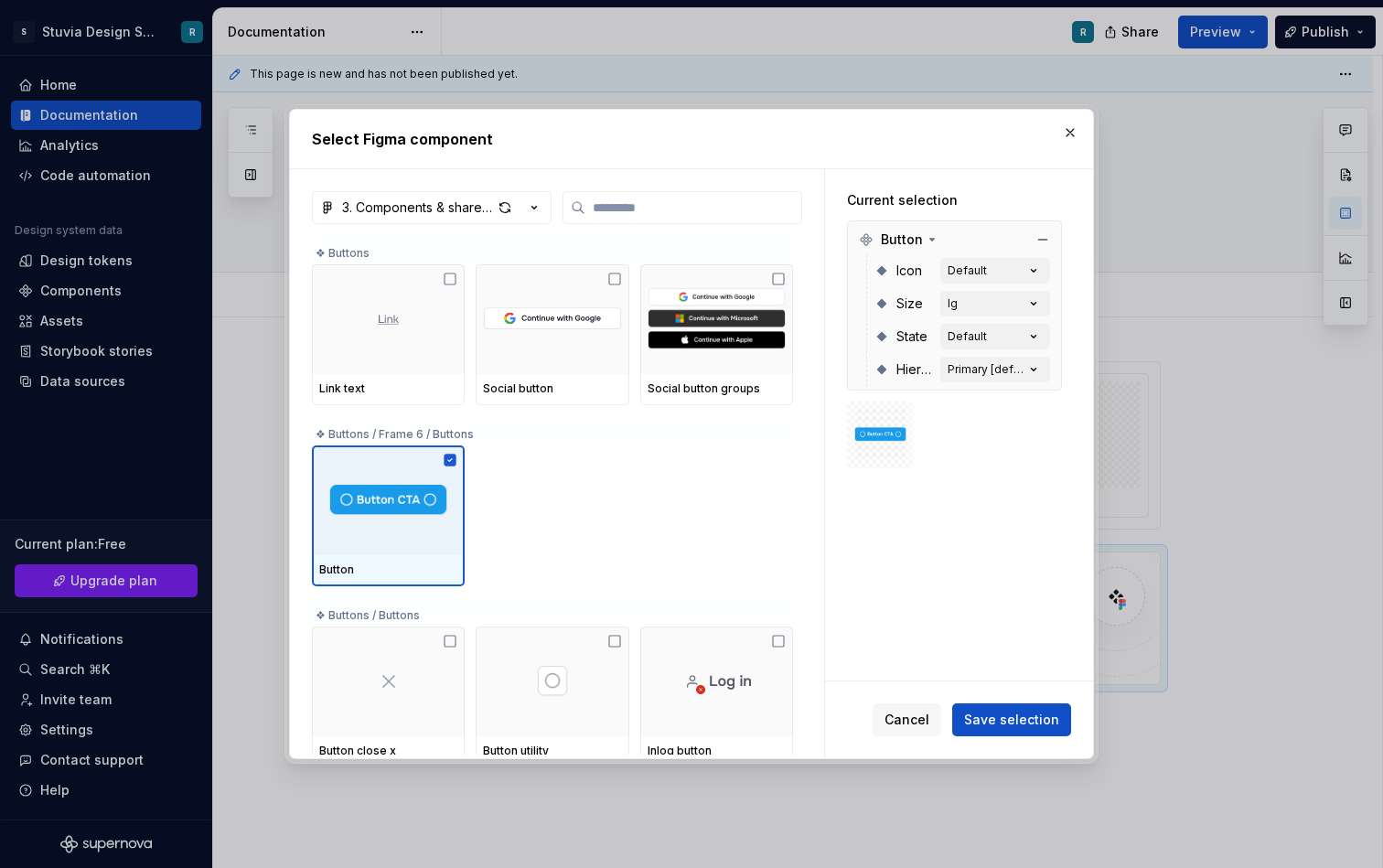
click at [976, 322] on div "State Default" at bounding box center [962, 337] width 176 height 33
click at [1020, 375] on div "Primary [default]" at bounding box center [986, 369] width 77 height 15
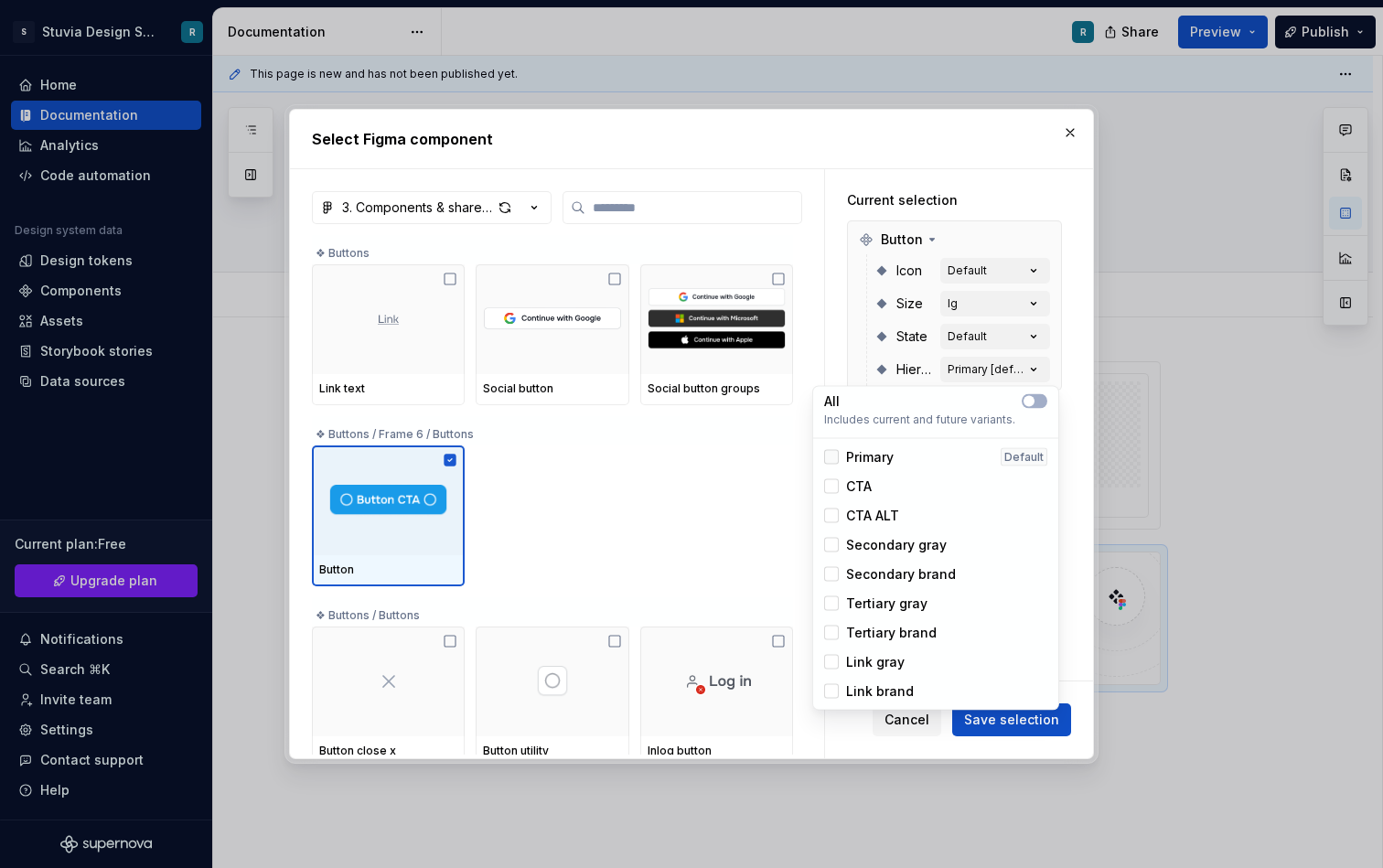
click at [835, 457] on div at bounding box center [832, 457] width 15 height 15
click at [1062, 373] on div "Button Icon Default Size lg State Default Hierarchy Primary" at bounding box center [954, 306] width 215 height 171
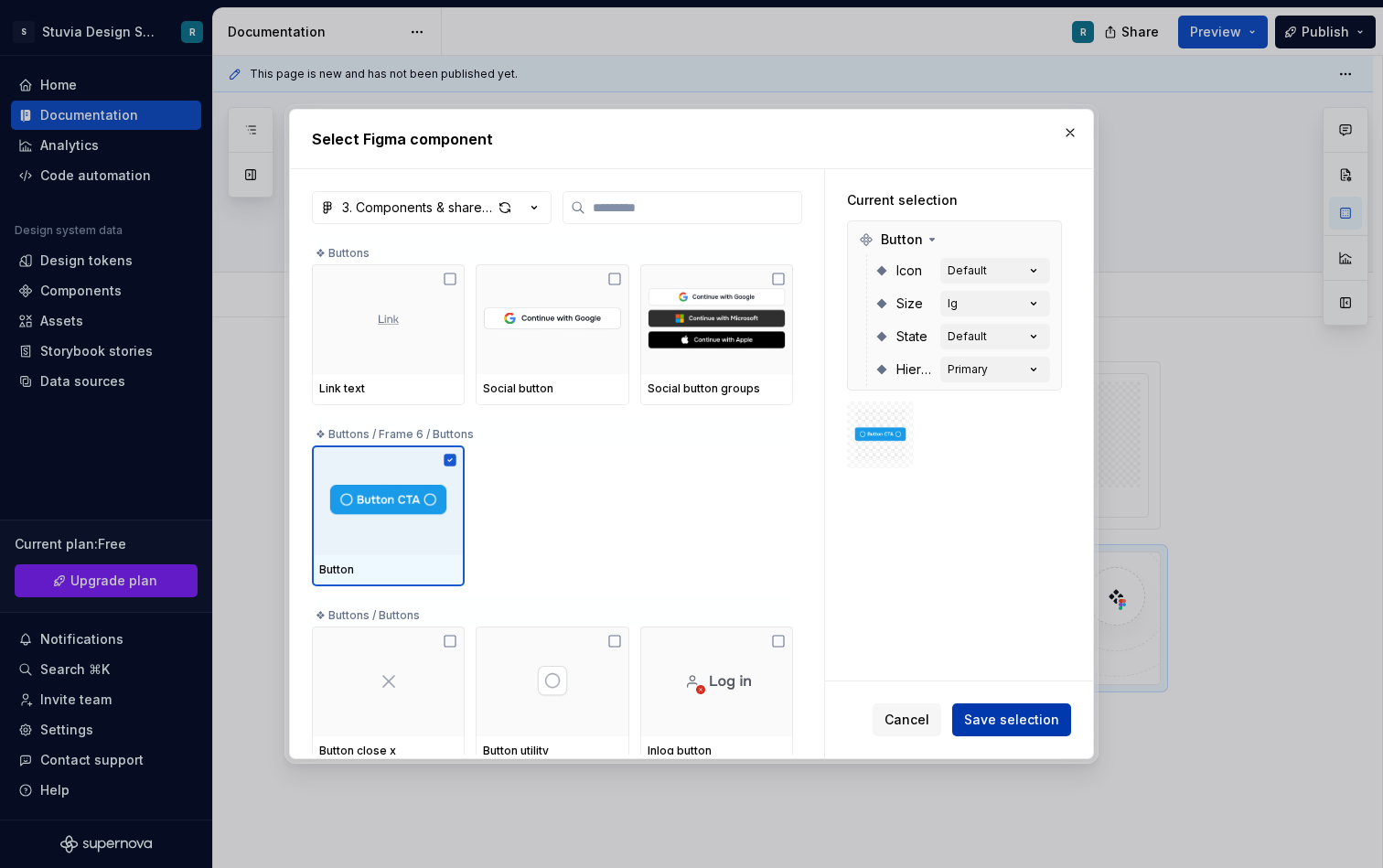
click at [1015, 712] on span "Save selection" at bounding box center [1011, 720] width 95 height 19
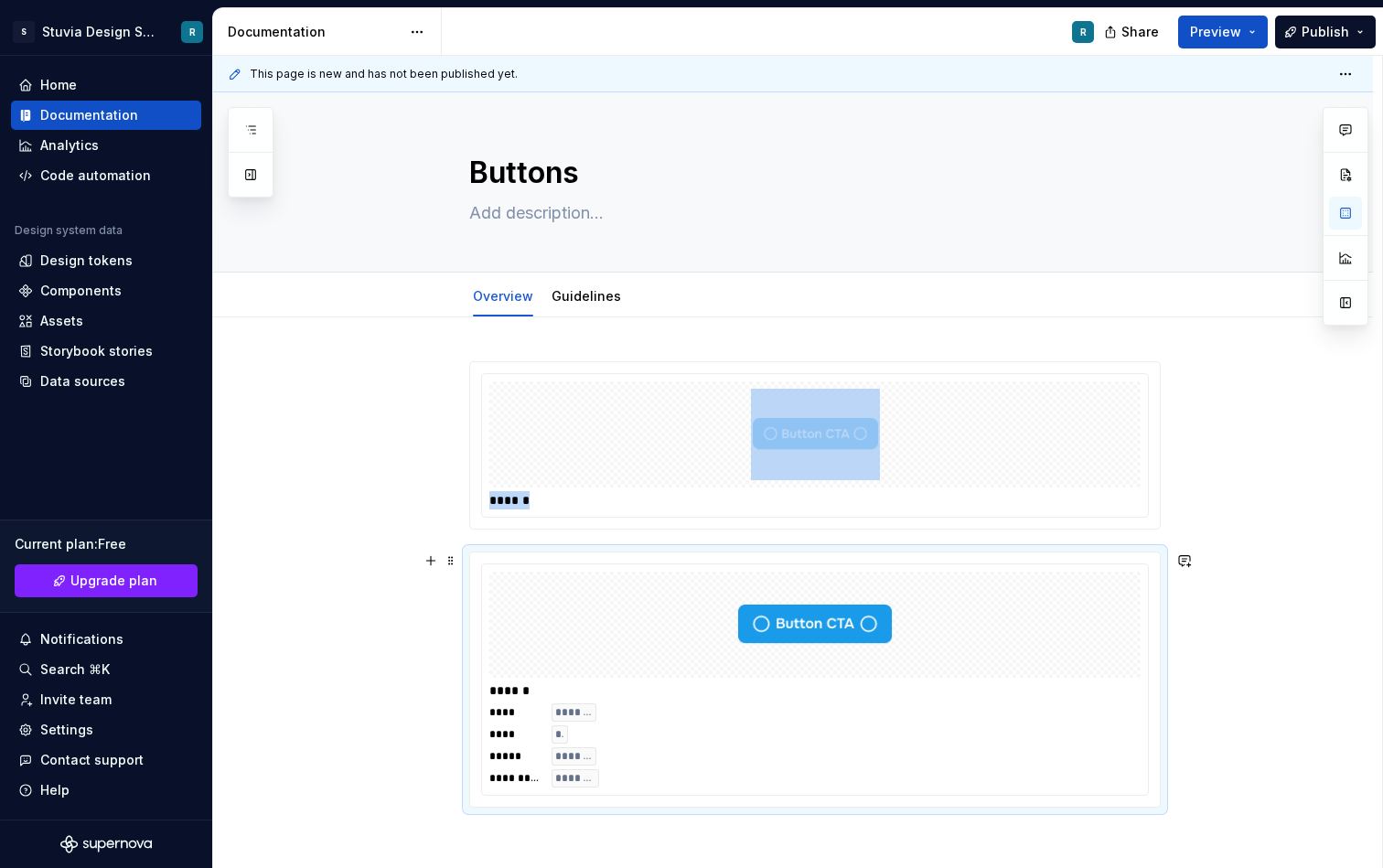
click at [823, 645] on img at bounding box center [815, 625] width 157 height 91
click at [791, 622] on img at bounding box center [815, 625] width 157 height 91
click at [586, 300] on link "Guidelines" at bounding box center [587, 296] width 70 height 16
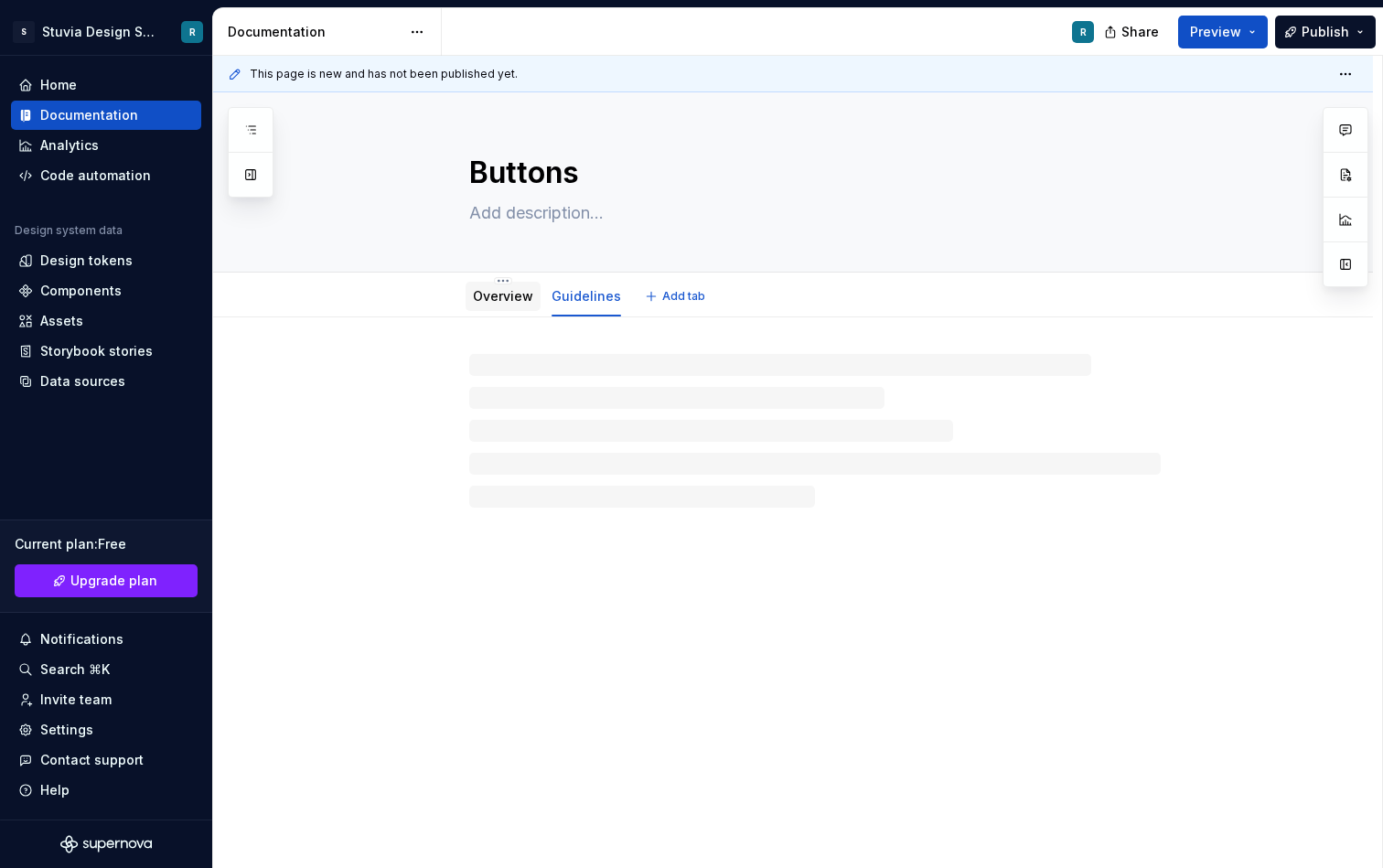
click at [511, 302] on link "Overview" at bounding box center [503, 296] width 61 height 16
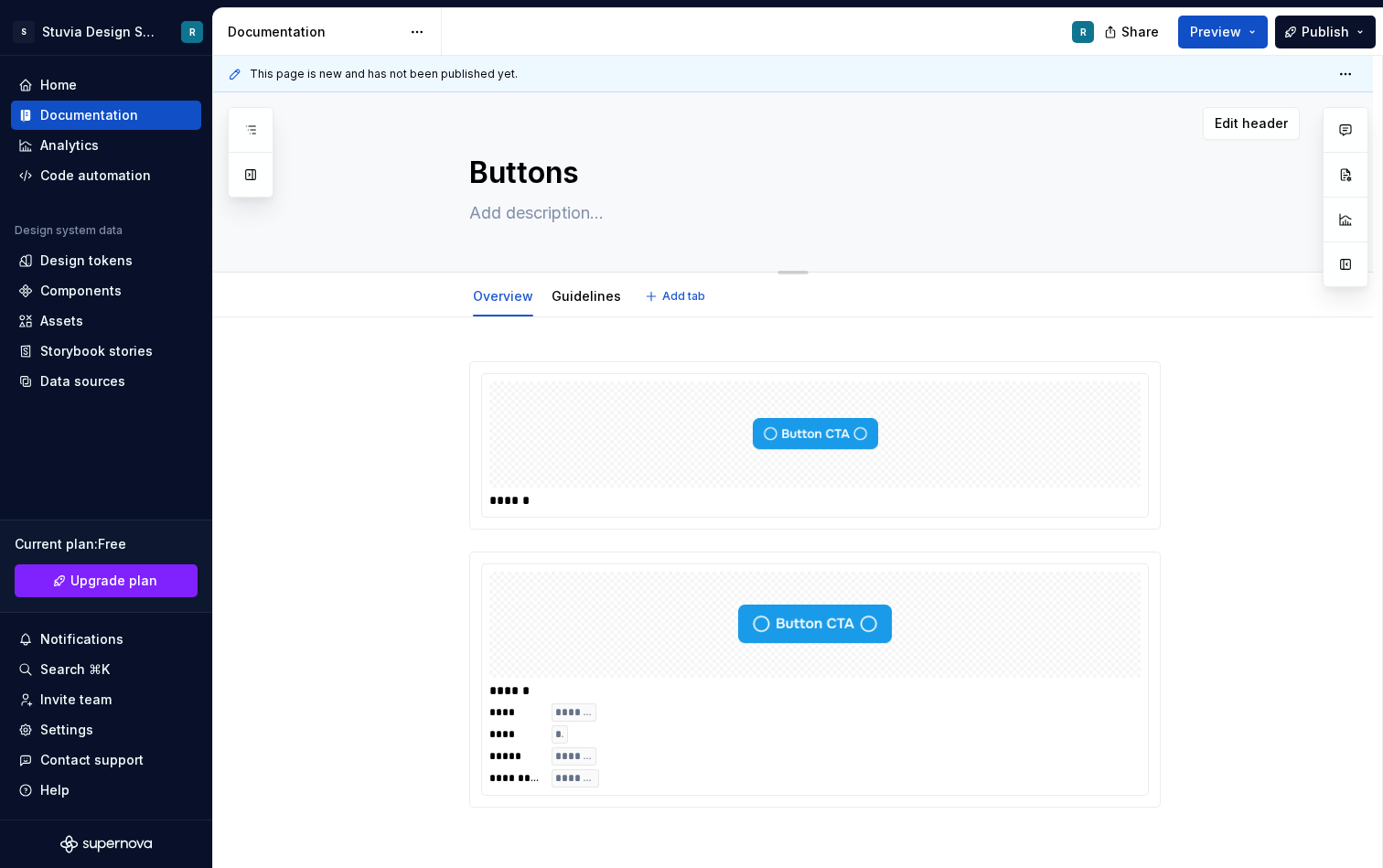
click at [1270, 105] on div "Buttons" at bounding box center [815, 181] width 970 height 179
click at [1268, 122] on span "Edit header" at bounding box center [1252, 124] width 74 height 19
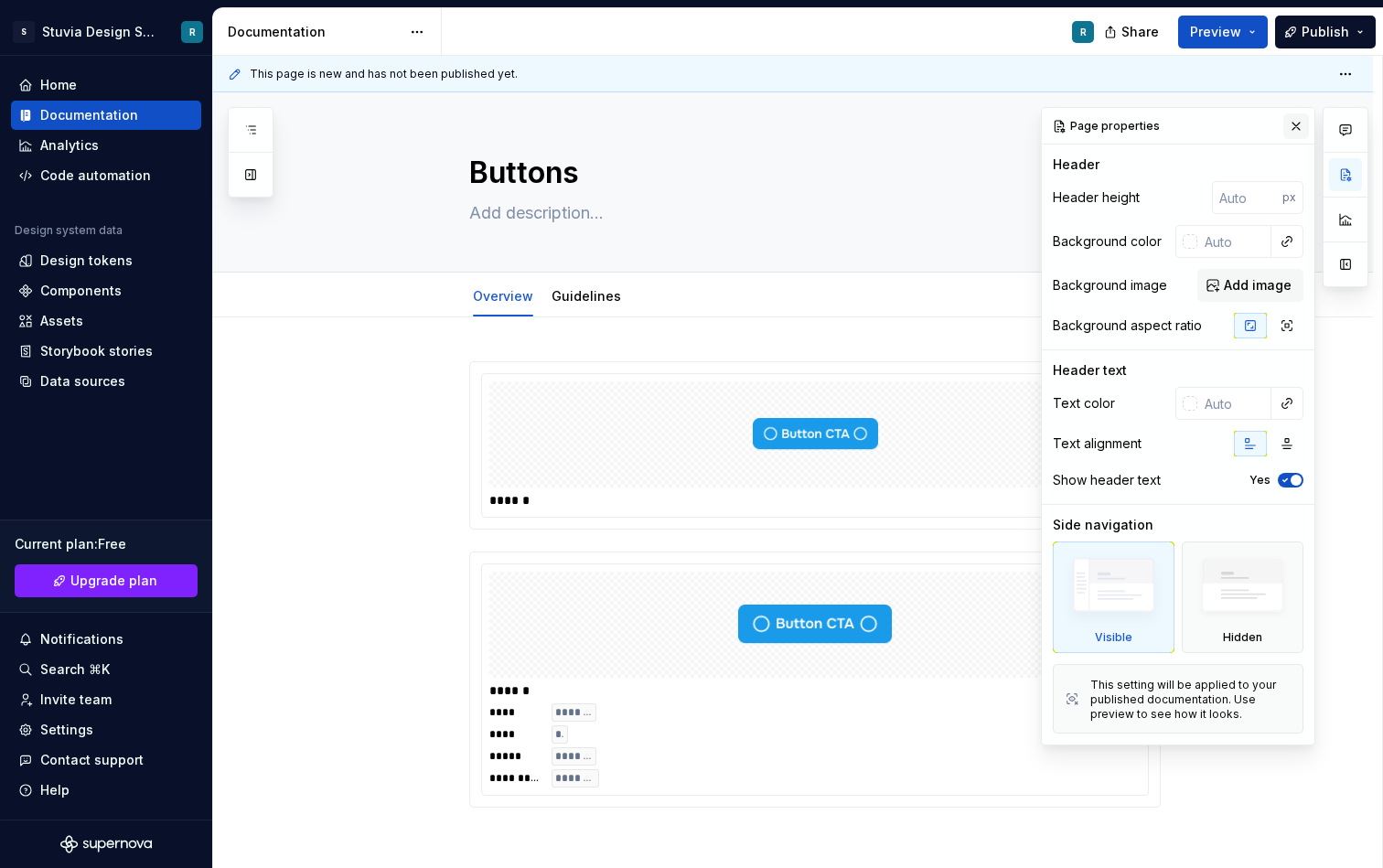
click at [1297, 129] on button "button" at bounding box center [1297, 127] width 26 height 26
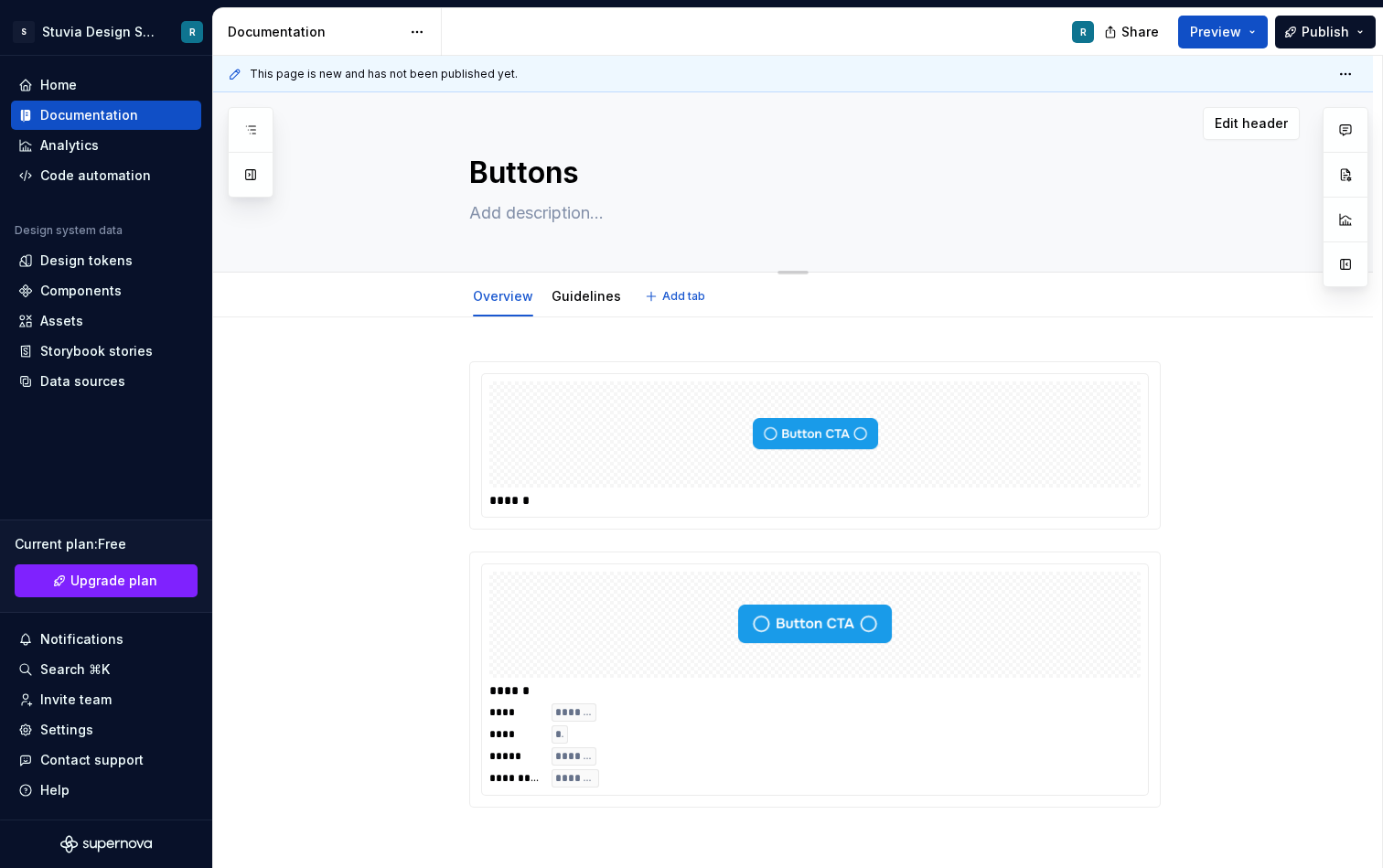
click at [614, 227] on textarea at bounding box center [811, 213] width 692 height 29
type textarea "*"
type textarea "T"
type textarea "*"
type textarea "Th"
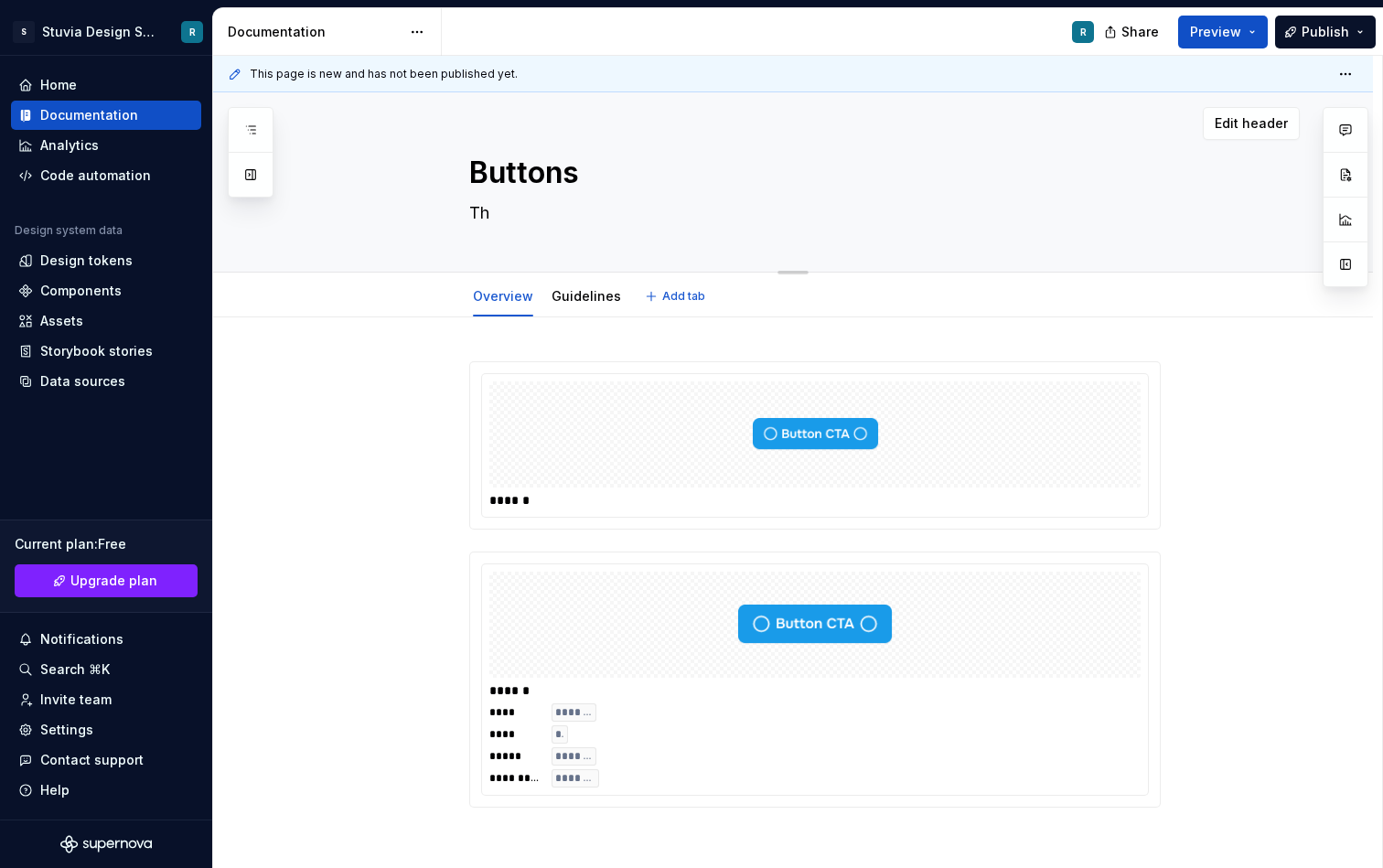
type textarea "*"
type textarea "Thi"
type textarea "*"
type textarea "This"
type textarea "*"
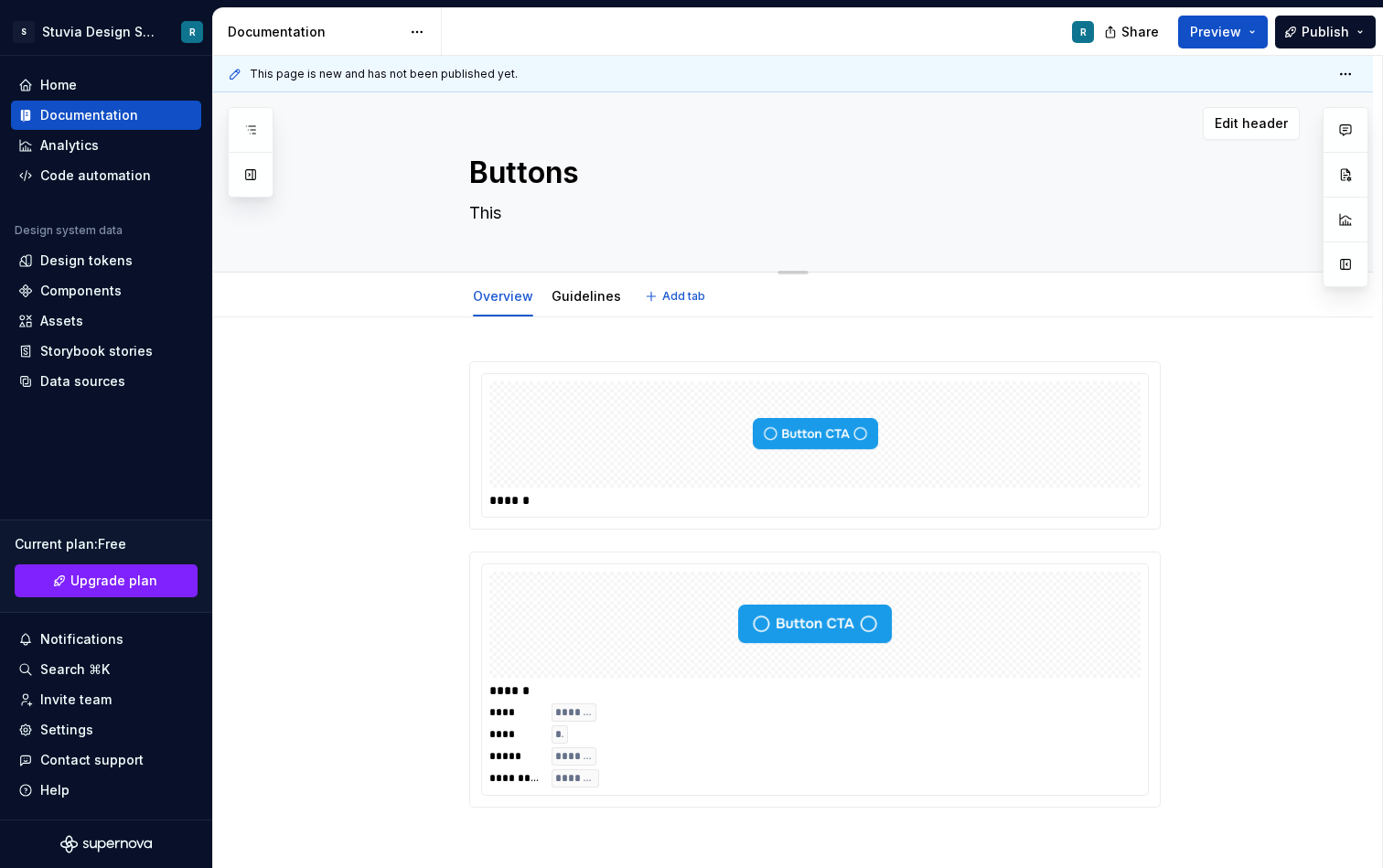
type textarea "This"
type textarea "*"
type textarea "This i"
type textarea "*"
type textarea "This is"
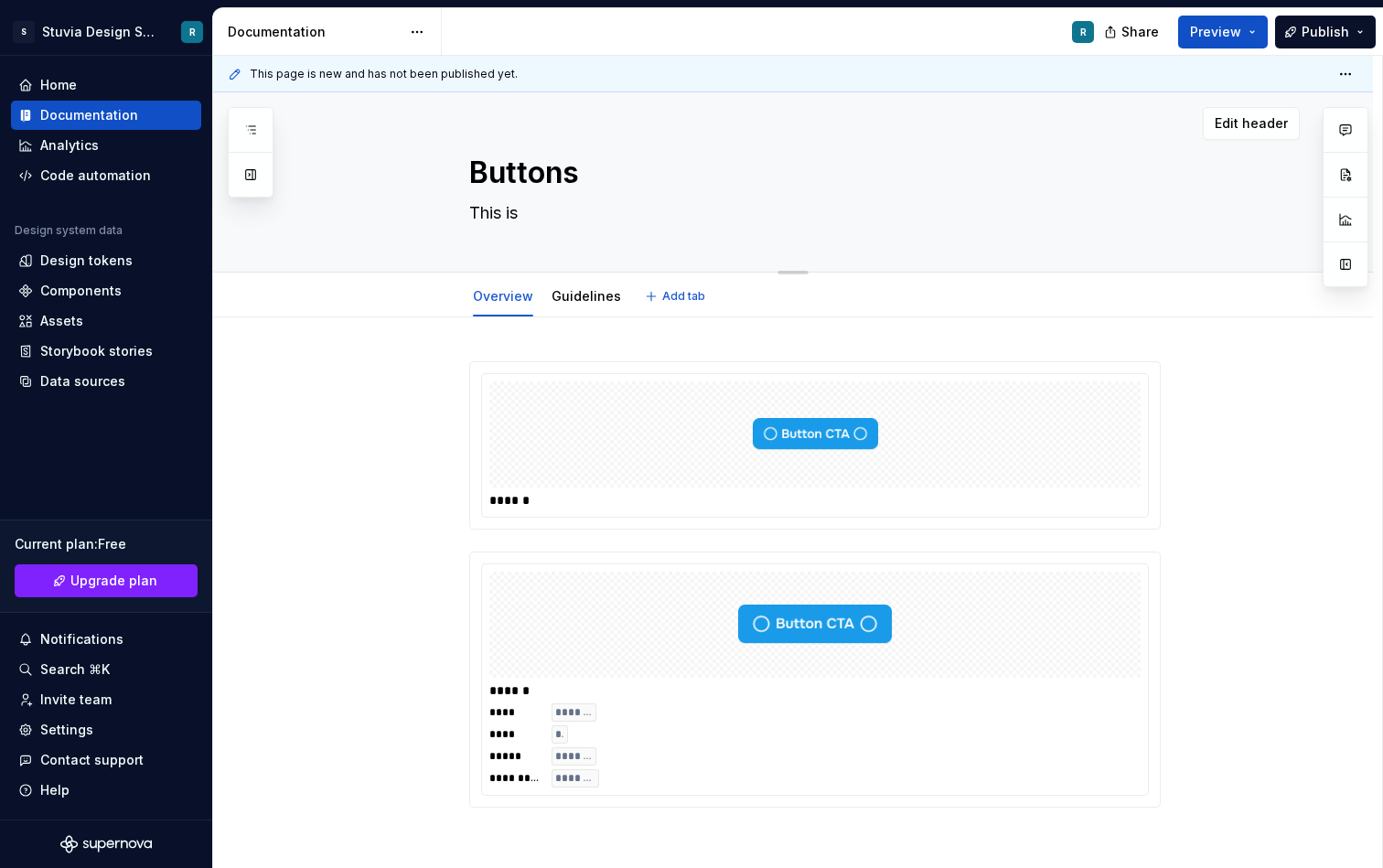
type textarea "*"
type textarea "This is"
type textarea "*"
type textarea "This is a"
type textarea "*"
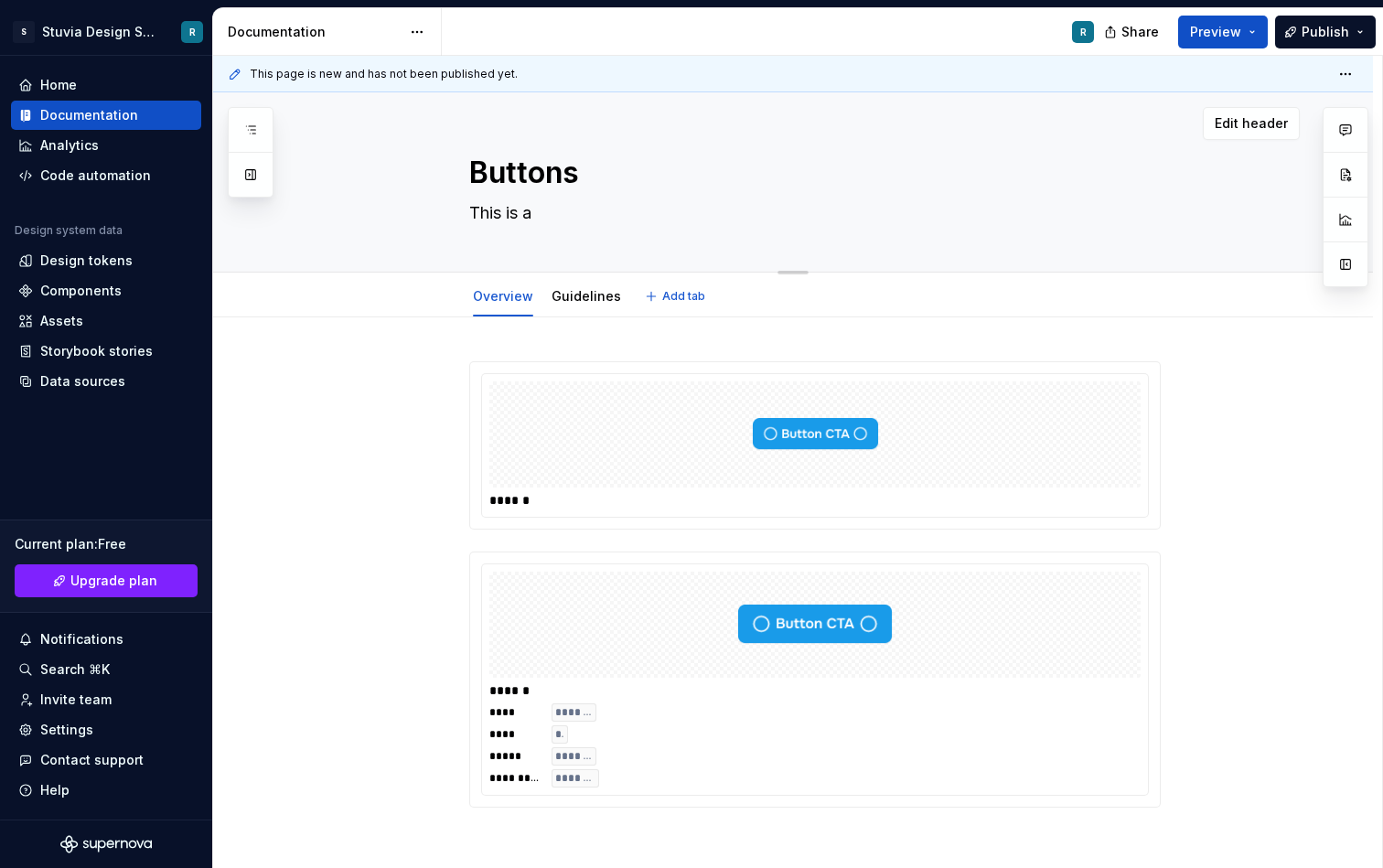
type textarea "This is a"
type textarea "*"
type textarea "This is a d"
type textarea "*"
type textarea "This is a de"
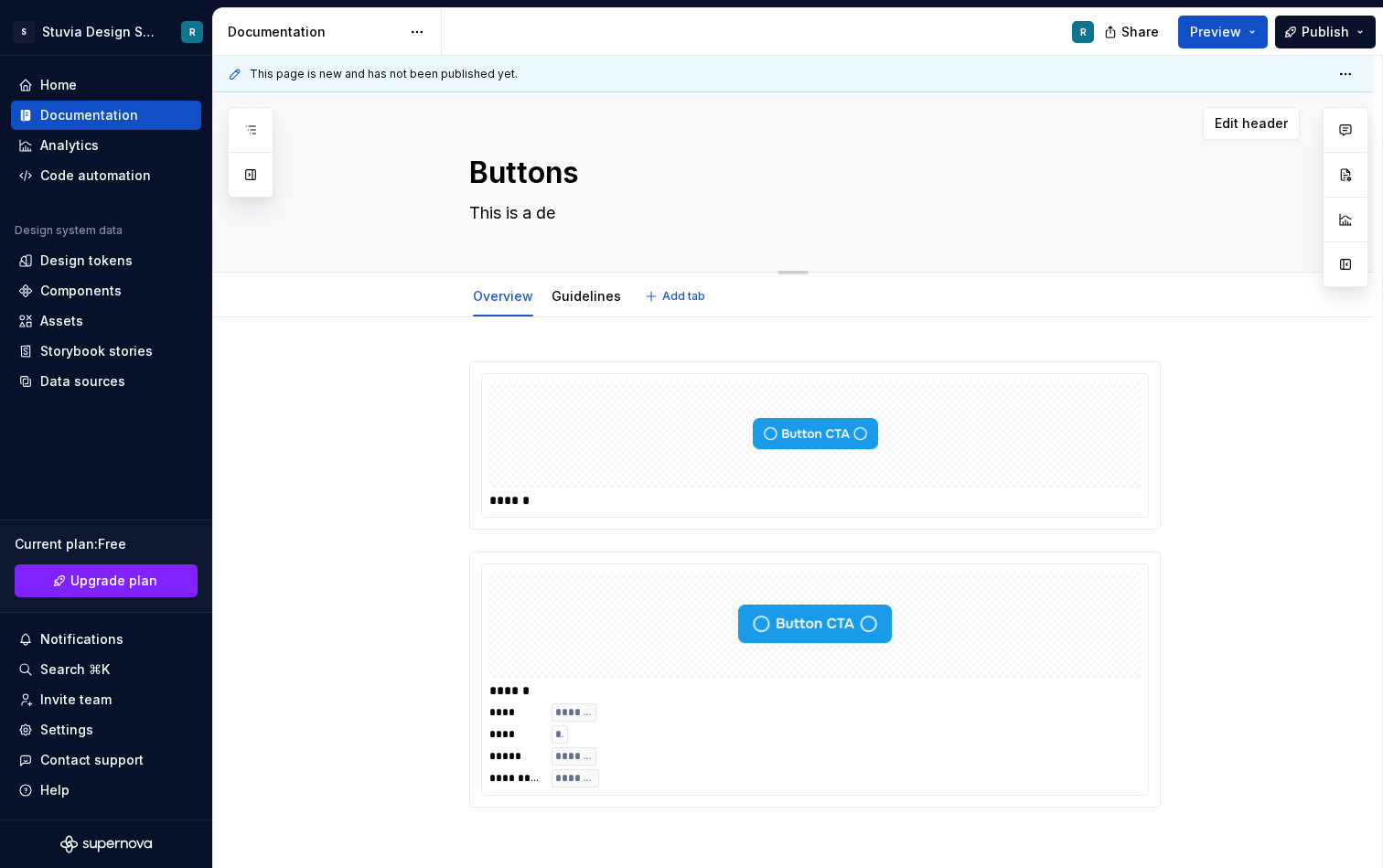
type textarea "*"
type textarea "This is a des"
type textarea "*"
type textarea "This is a desc"
type textarea "*"
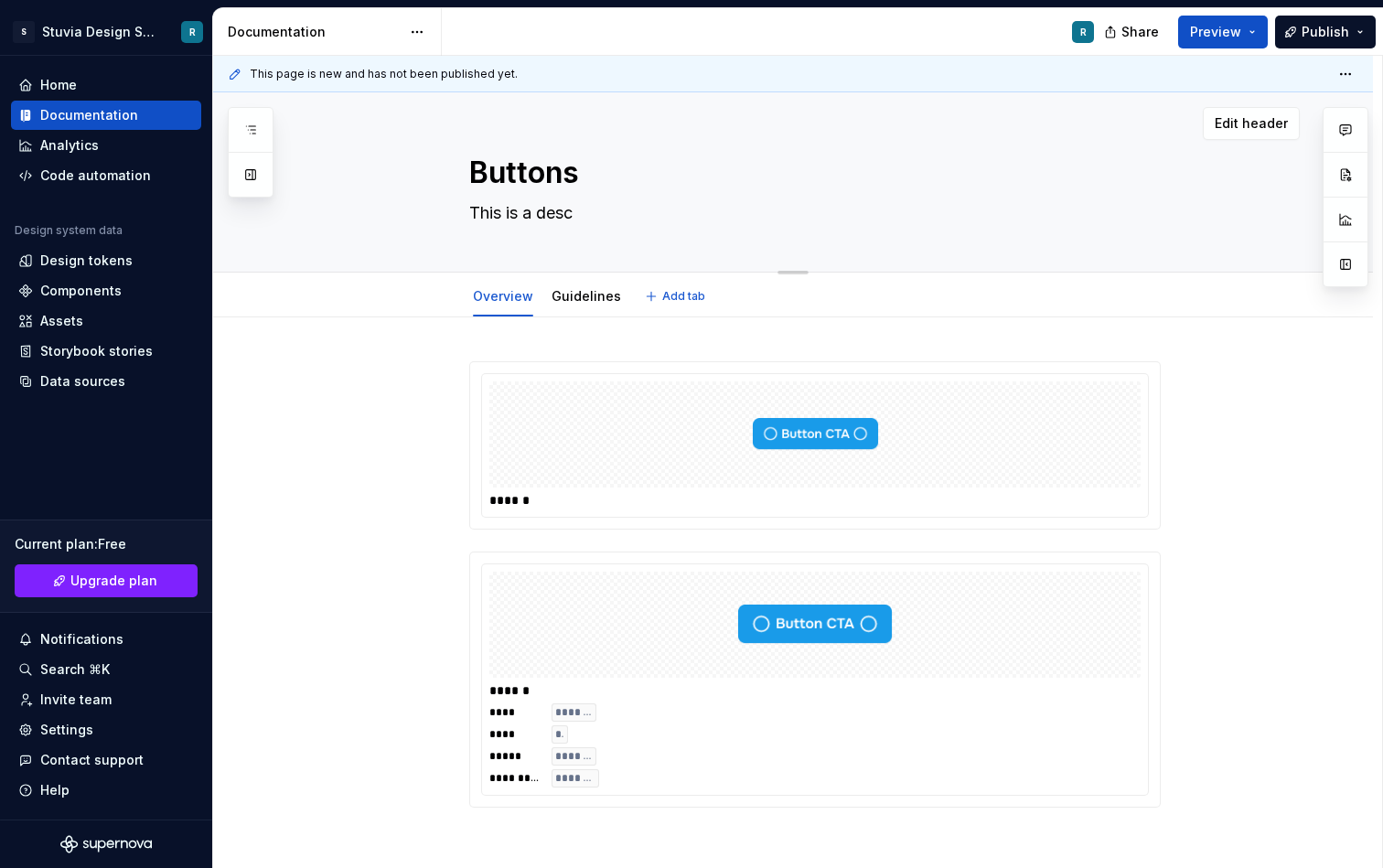
type textarea "This is a desci"
type textarea "*"
type textarea "This is a descip"
type textarea "*"
type textarea "This is a descipr"
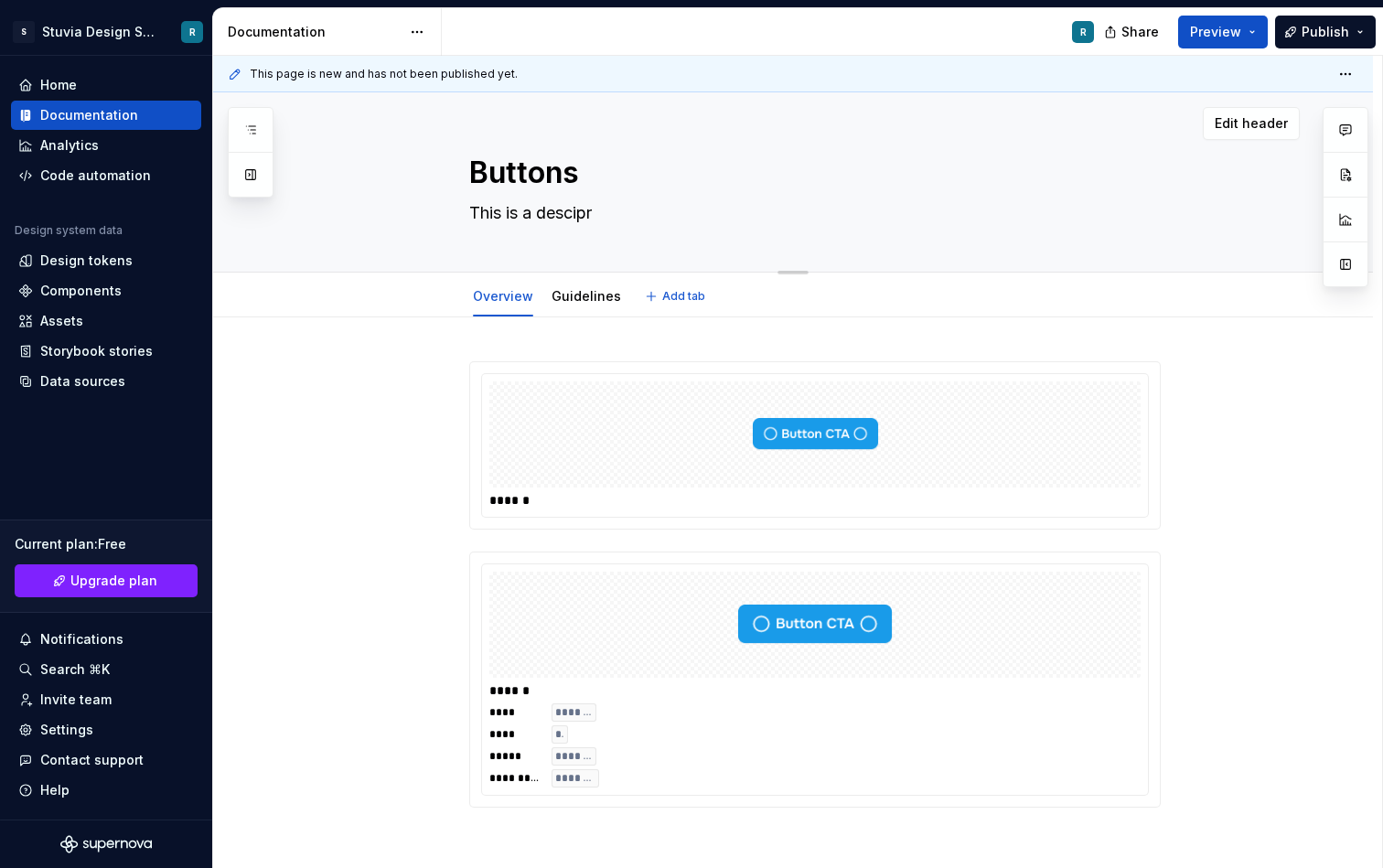
type textarea "*"
type textarea "This is a descip"
type textarea "*"
type textarea "This is a descipt"
type textarea "*"
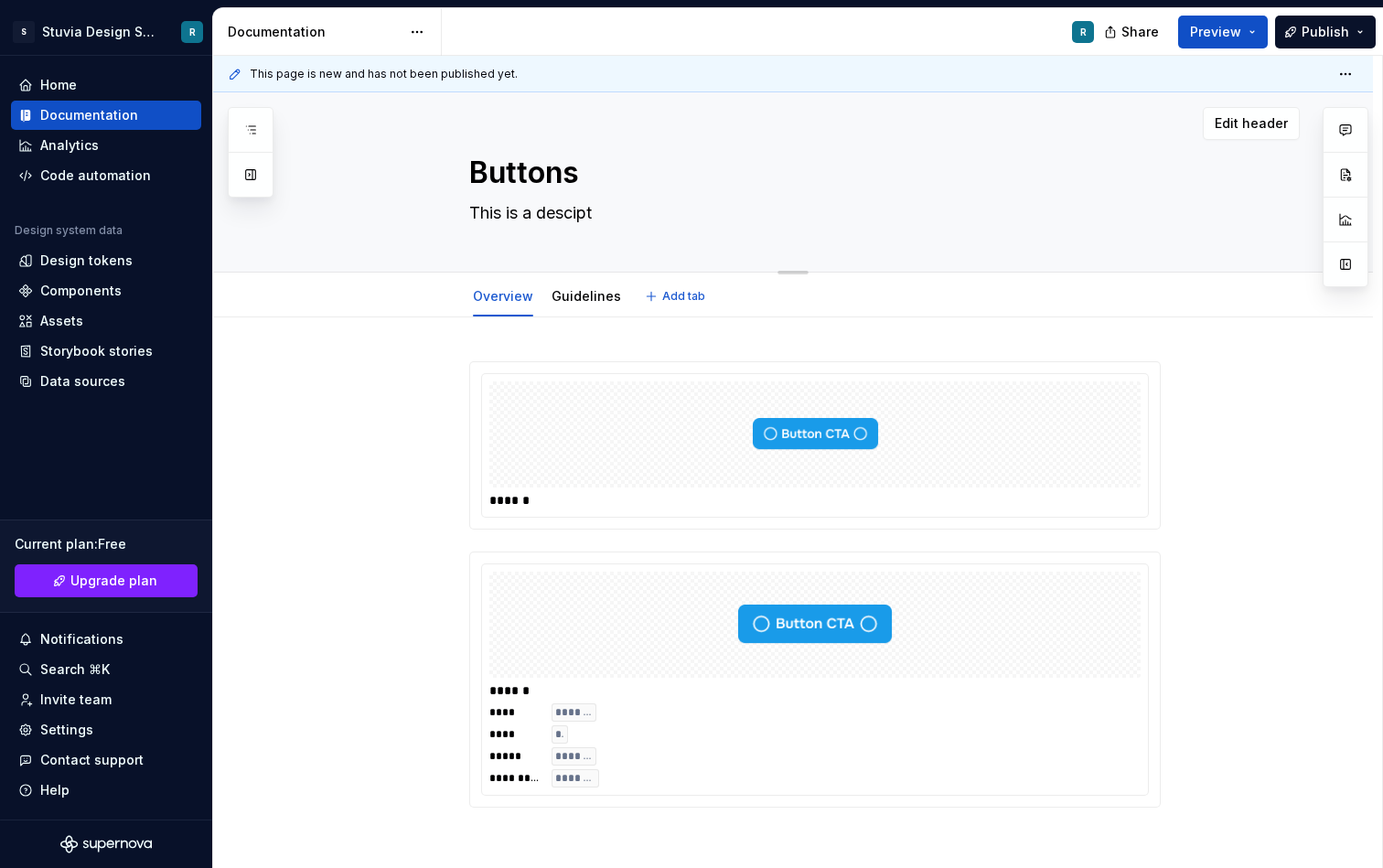
type textarea "This is a desciptu"
type textarea "*"
type textarea "This is a descipt"
type textarea "*"
type textarea "This is a descipti"
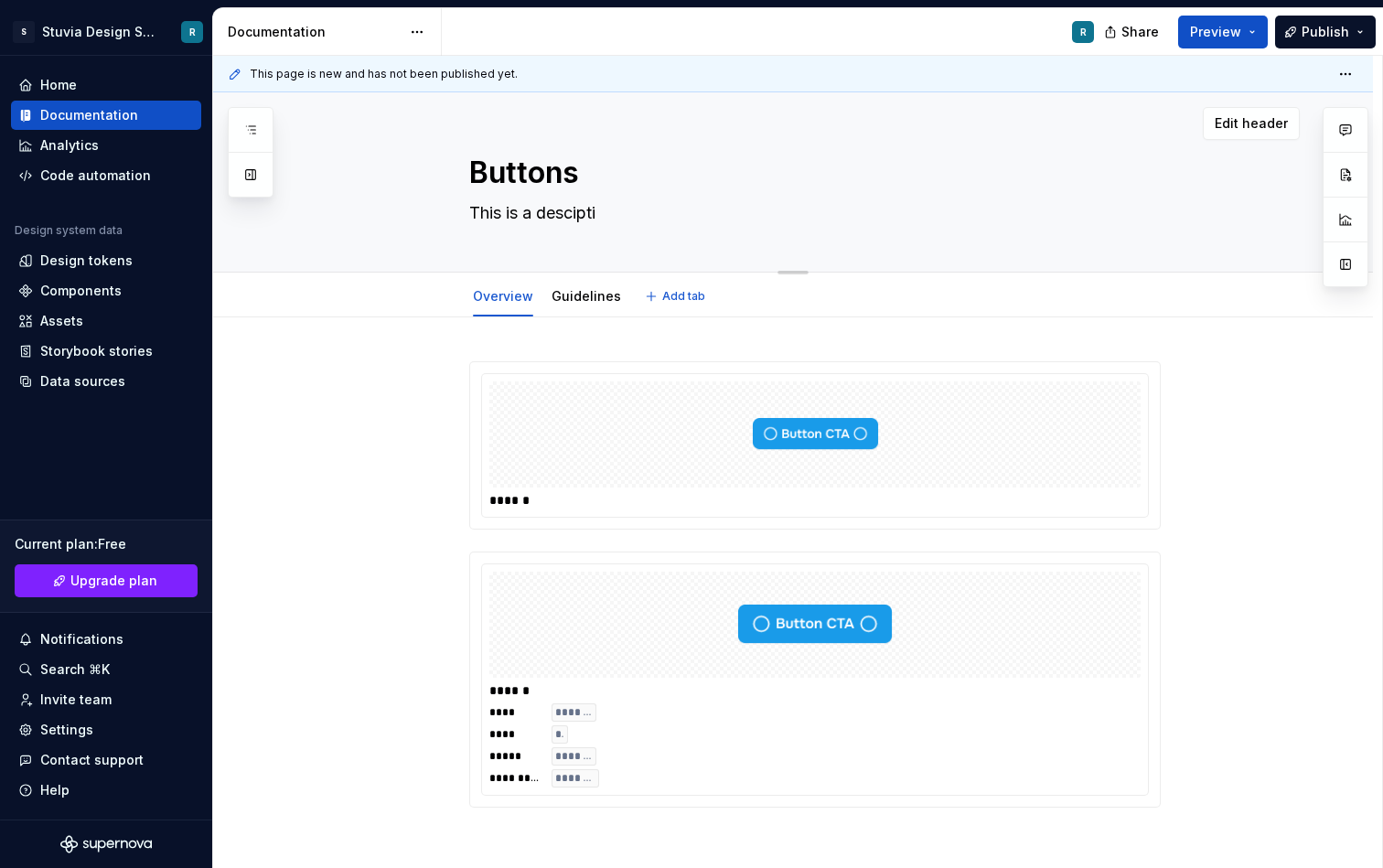
type textarea "*"
type textarea "This is a desciptio"
type textarea "*"
type textarea "This is a desciption"
type textarea "*"
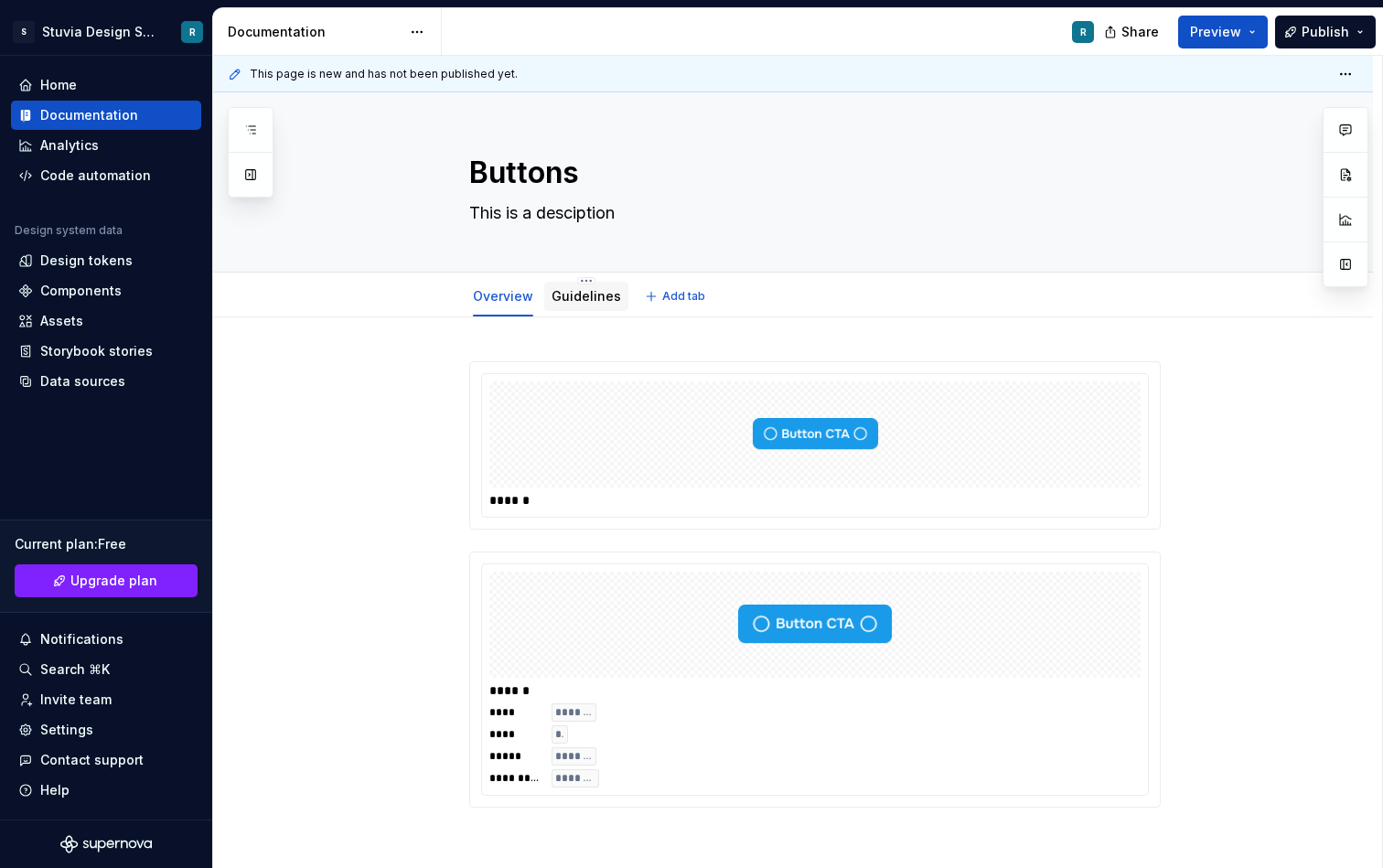
type textarea "This is a desciption"
click at [583, 304] on link "Guidelines" at bounding box center [587, 296] width 70 height 16
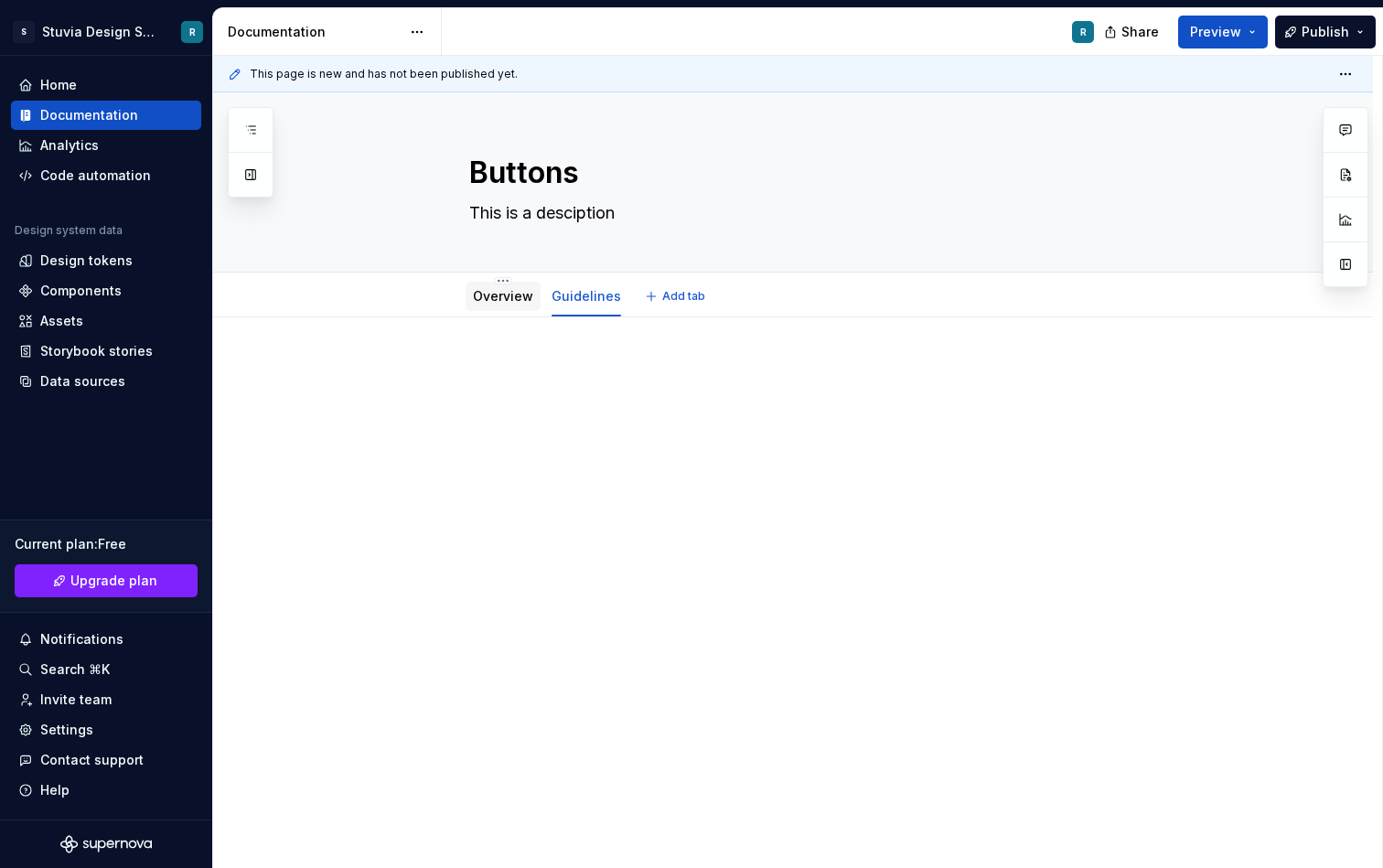
click at [499, 301] on link "Overview" at bounding box center [503, 296] width 61 height 16
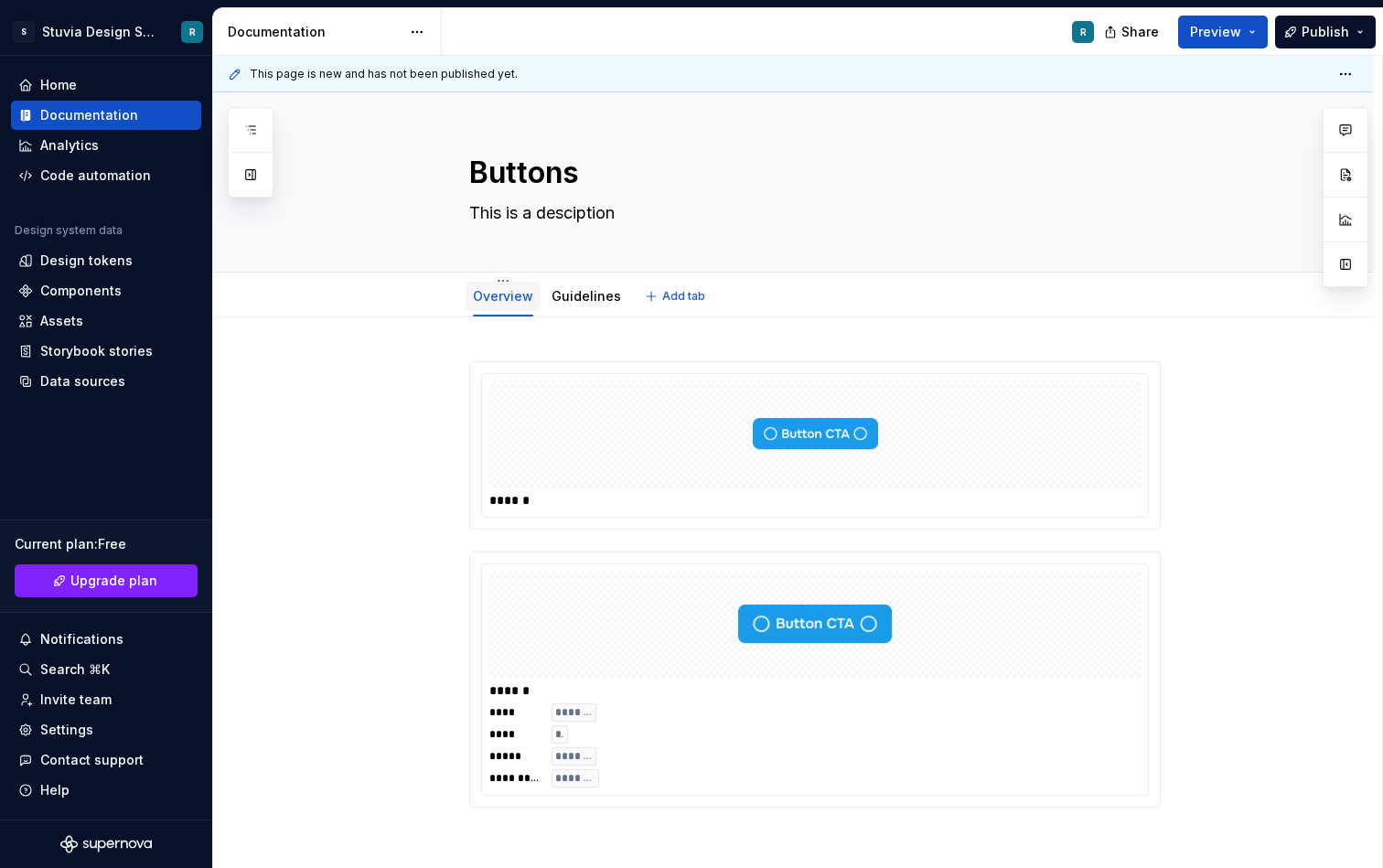
click at [512, 293] on link "Overview" at bounding box center [503, 296] width 61 height 16
click at [508, 294] on link "Overview" at bounding box center [503, 296] width 61 height 16
type textarea "*"
click at [518, 339] on div "****** ****** **** ******* **** ** ***** ******* ********* *******" at bounding box center [793, 704] width 1160 height 773
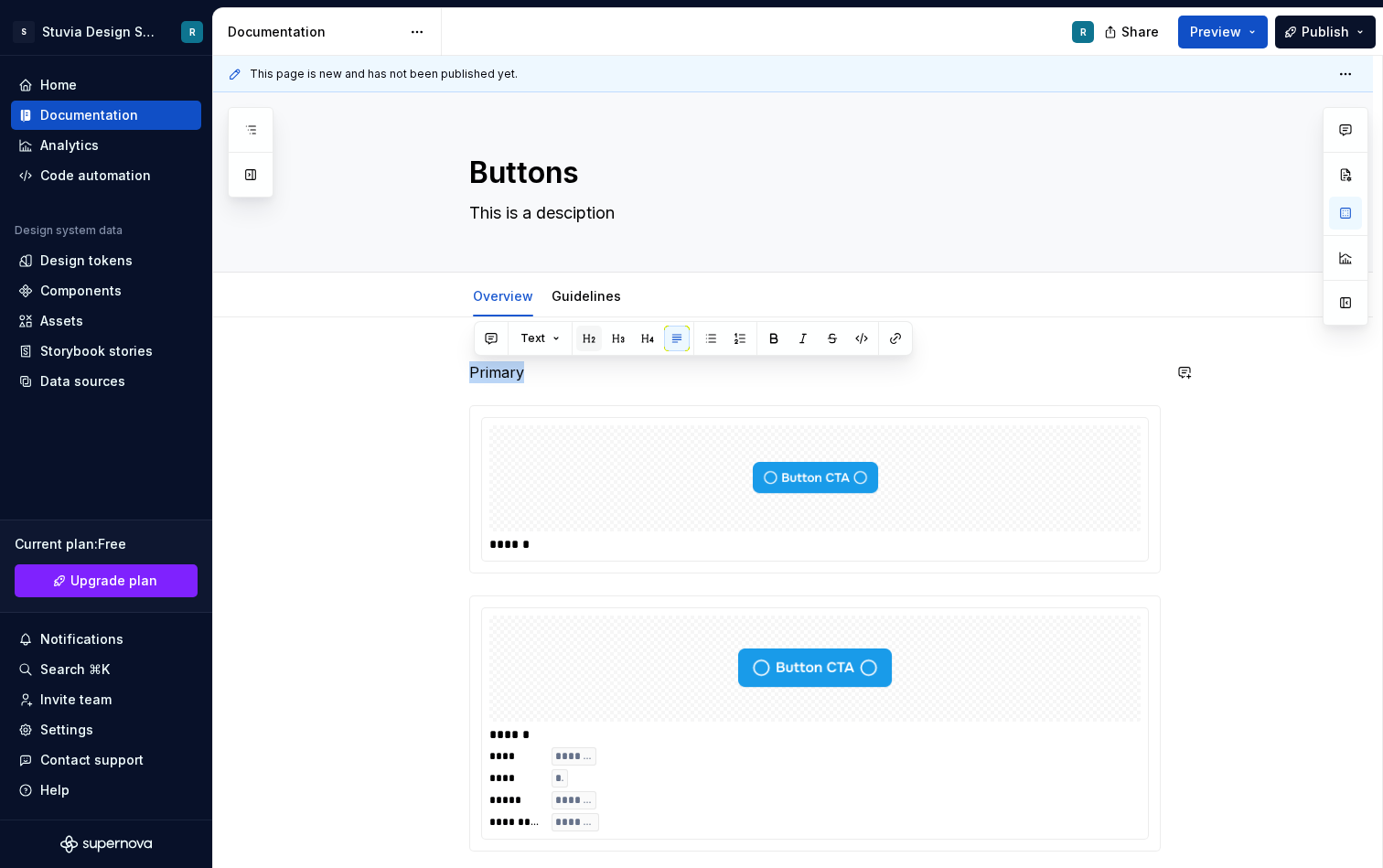
click at [590, 340] on button "button" at bounding box center [589, 338] width 26 height 26
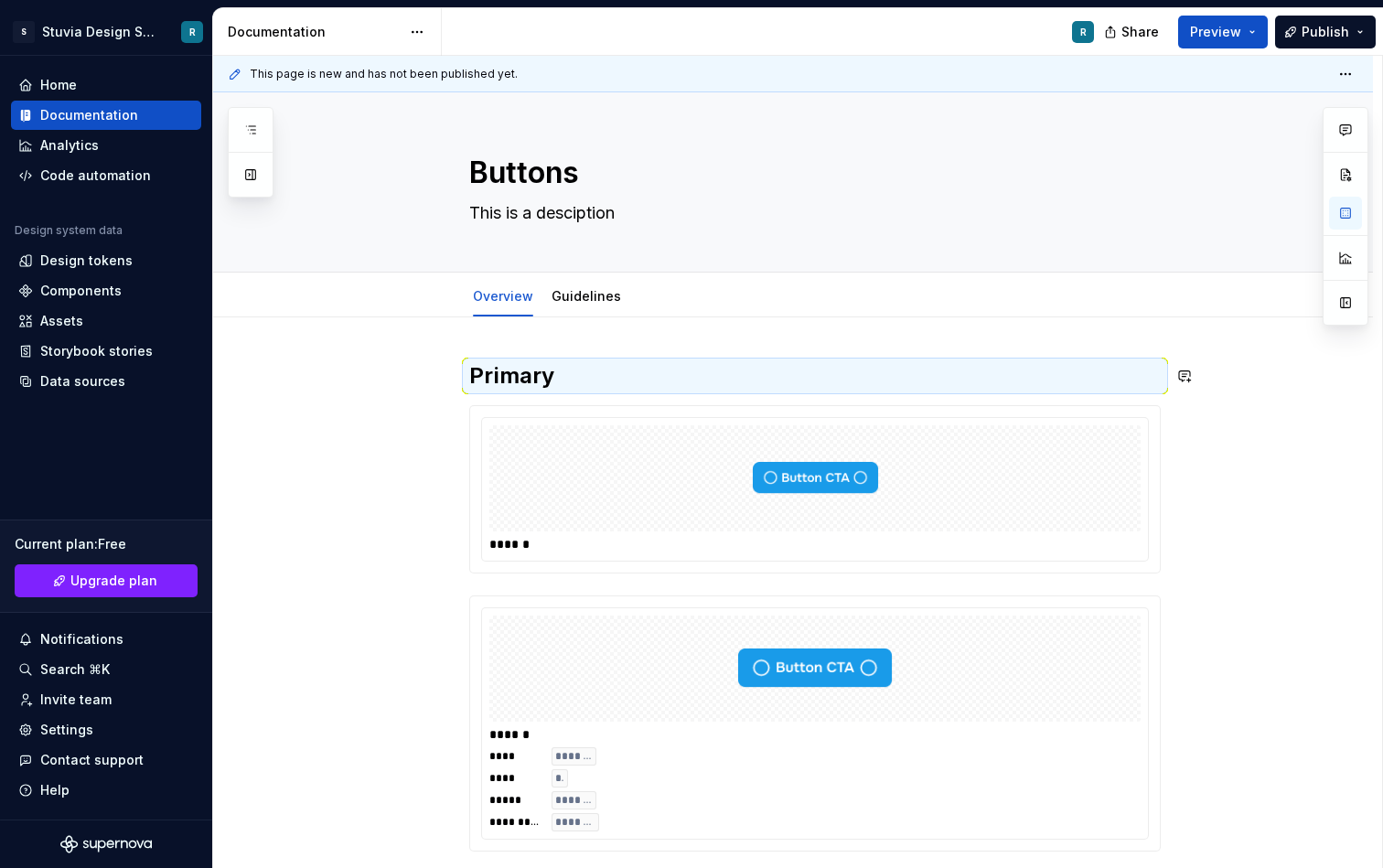
click at [595, 371] on h2 "Primary" at bounding box center [815, 376] width 692 height 29
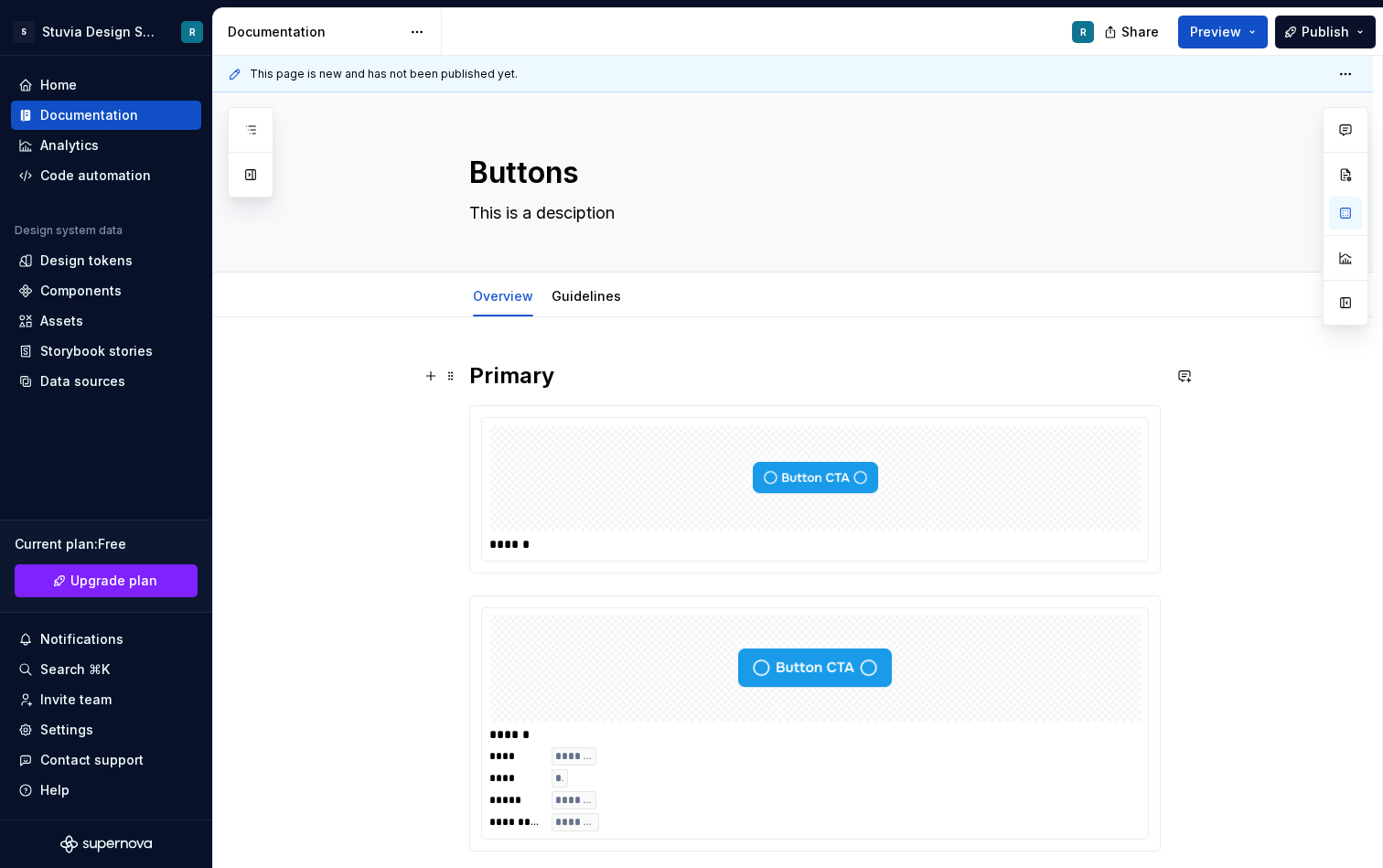
click at [584, 373] on h2 "Primary" at bounding box center [815, 376] width 692 height 29
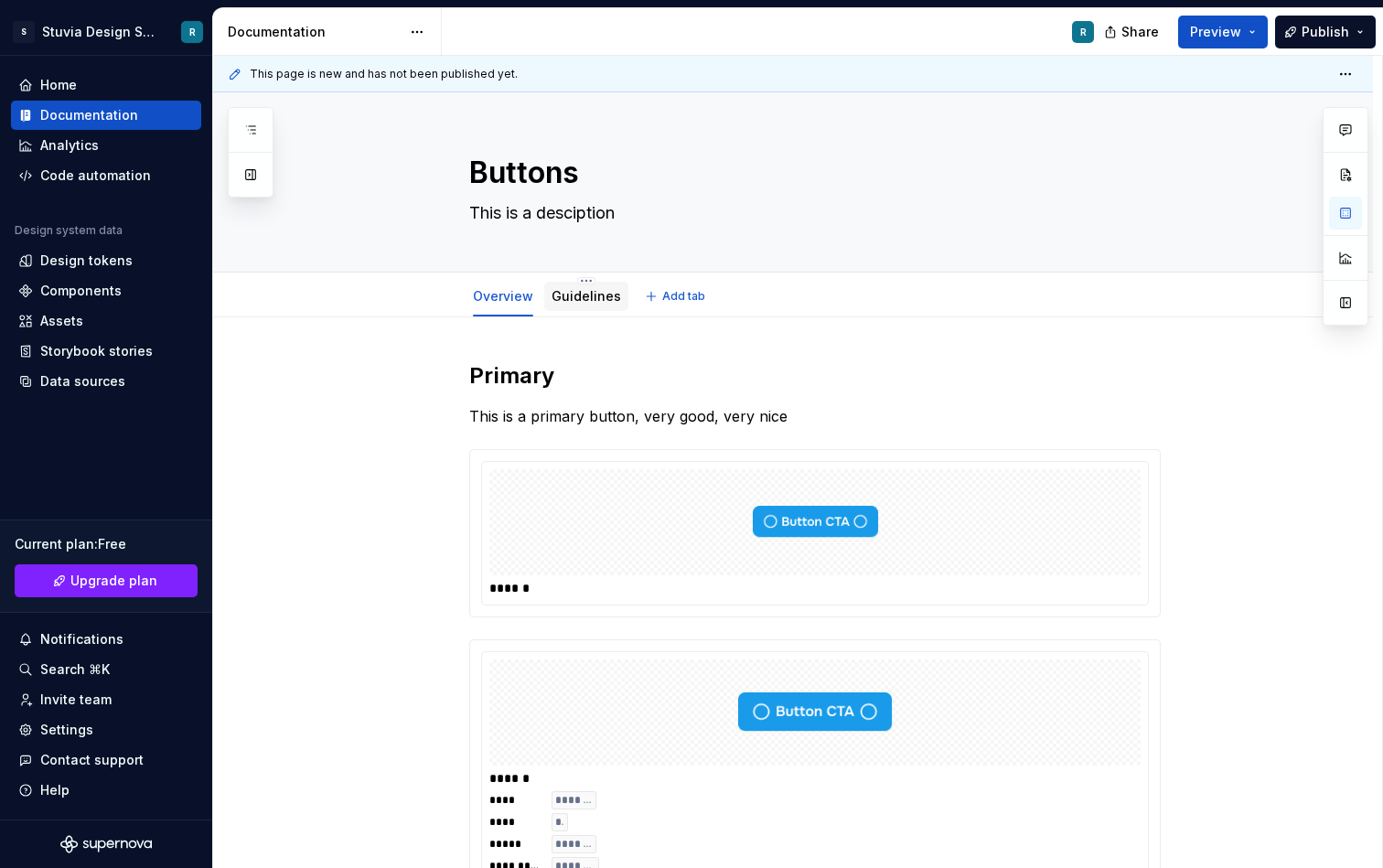
click at [600, 304] on link "Guidelines" at bounding box center [587, 296] width 70 height 16
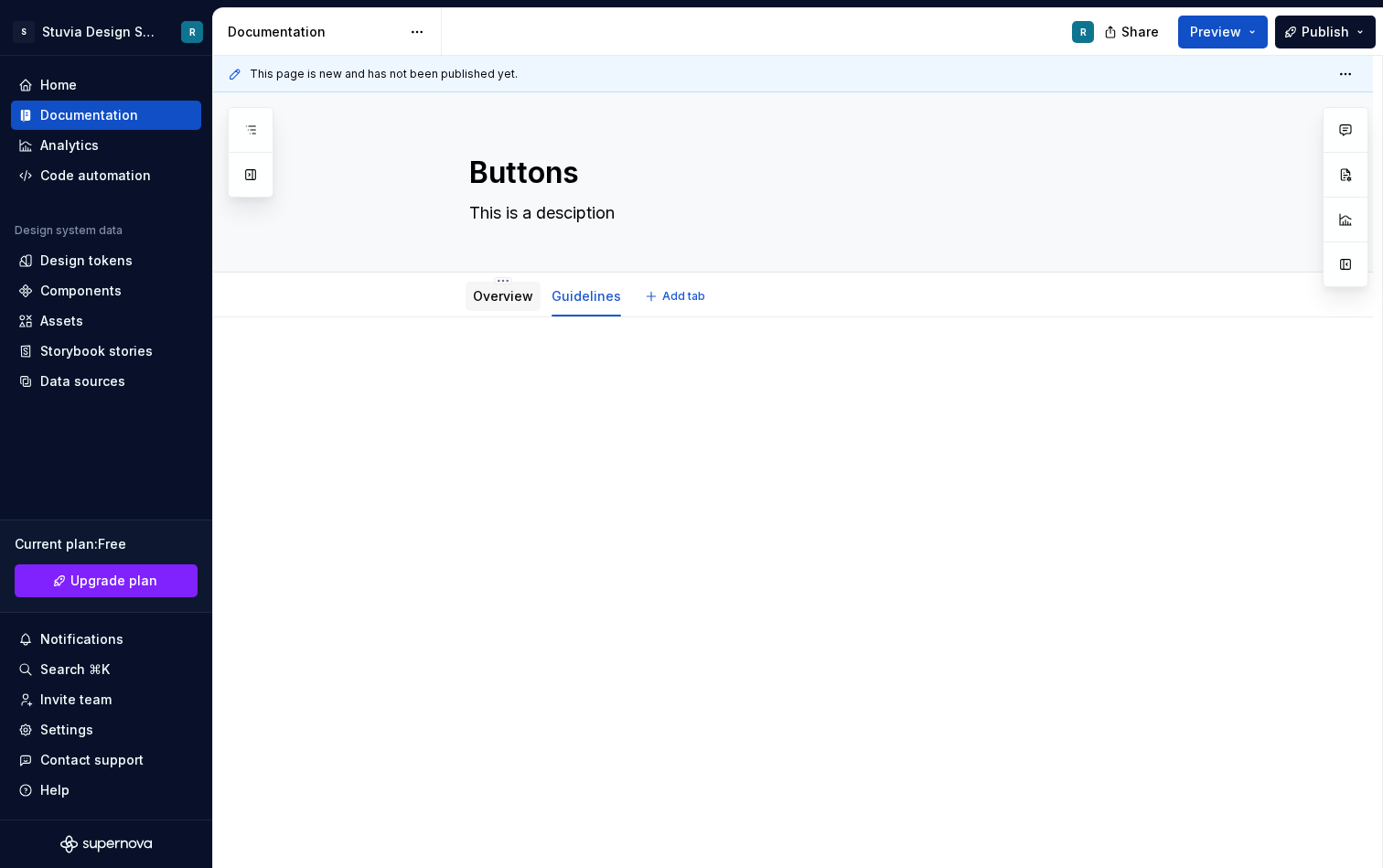
click at [514, 307] on div "Overview" at bounding box center [503, 296] width 61 height 22
click at [694, 301] on span "Add tab" at bounding box center [684, 296] width 43 height 15
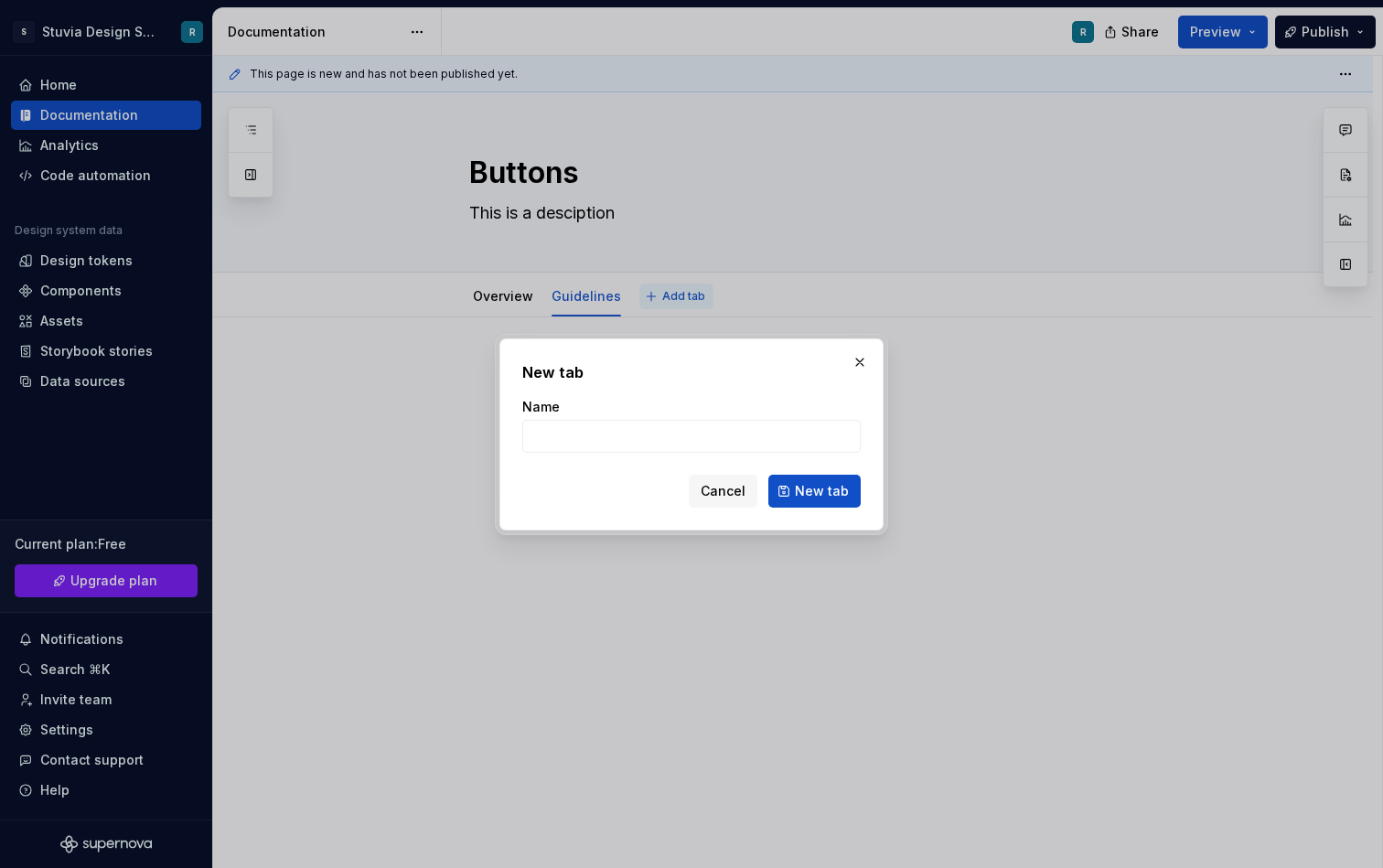
type textarea "*"
type input "Accessiblity"
type textarea "*"
type input "Accessiblity"
click at [828, 494] on span "New tab" at bounding box center [822, 491] width 54 height 19
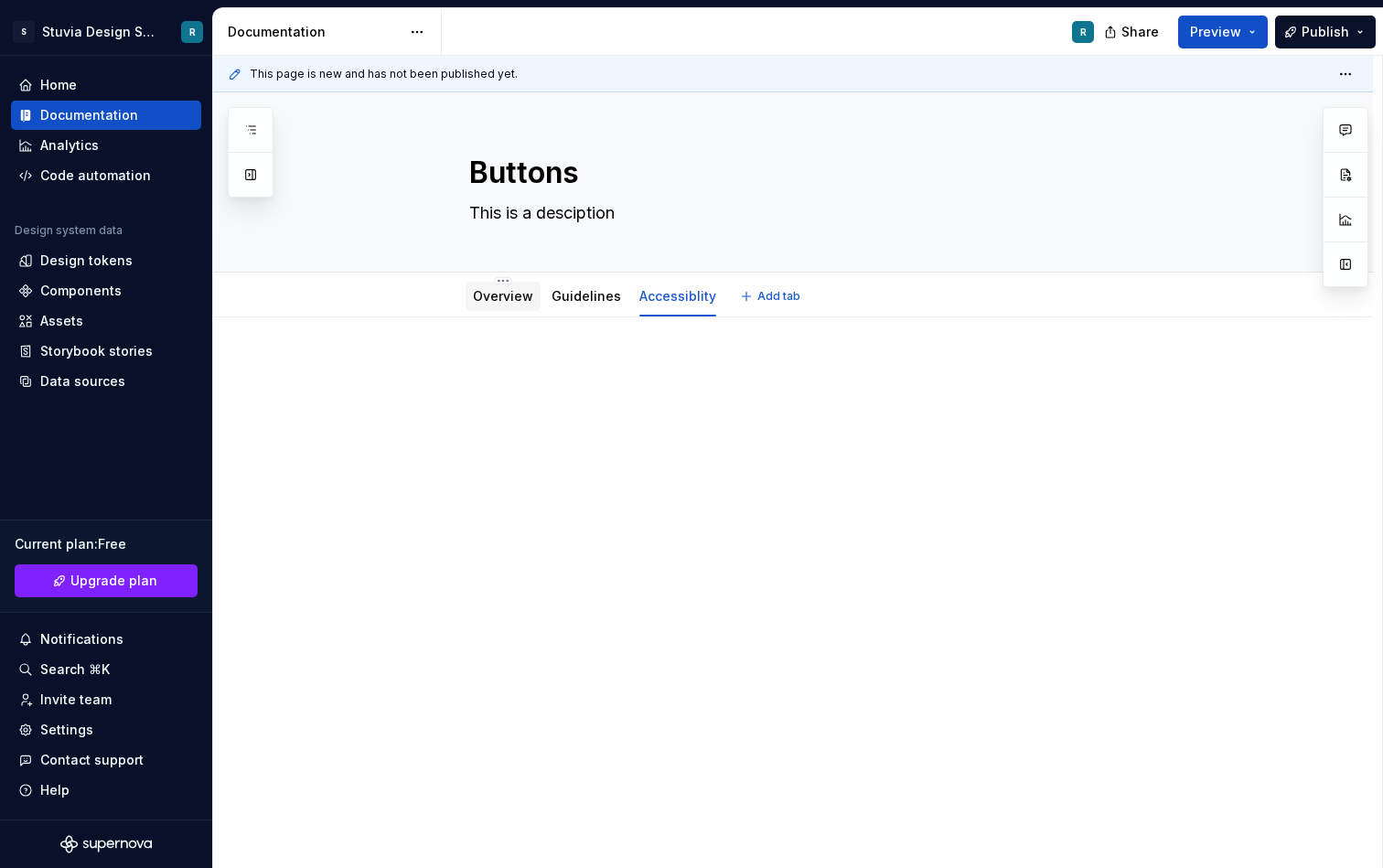
click at [505, 295] on link "Overview" at bounding box center [503, 296] width 61 height 16
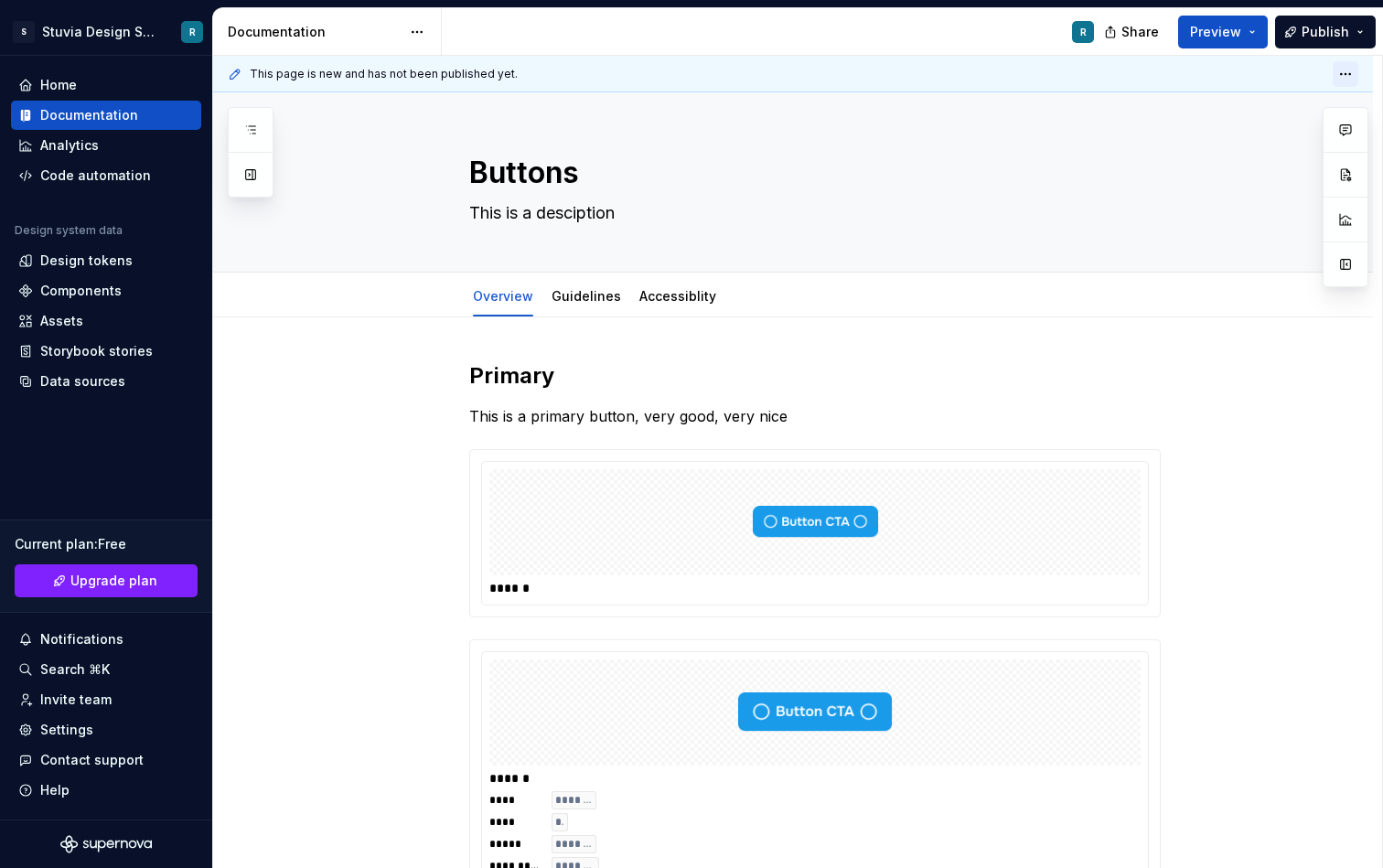
click at [1358, 75] on html "S Stuvia Design System R Home Documentation Analytics Code automation Design sy…" at bounding box center [692, 434] width 1383 height 868
click at [1363, 75] on html "S Stuvia Design System R Home Documentation Analytics Code automation Design sy…" at bounding box center [692, 434] width 1383 height 868
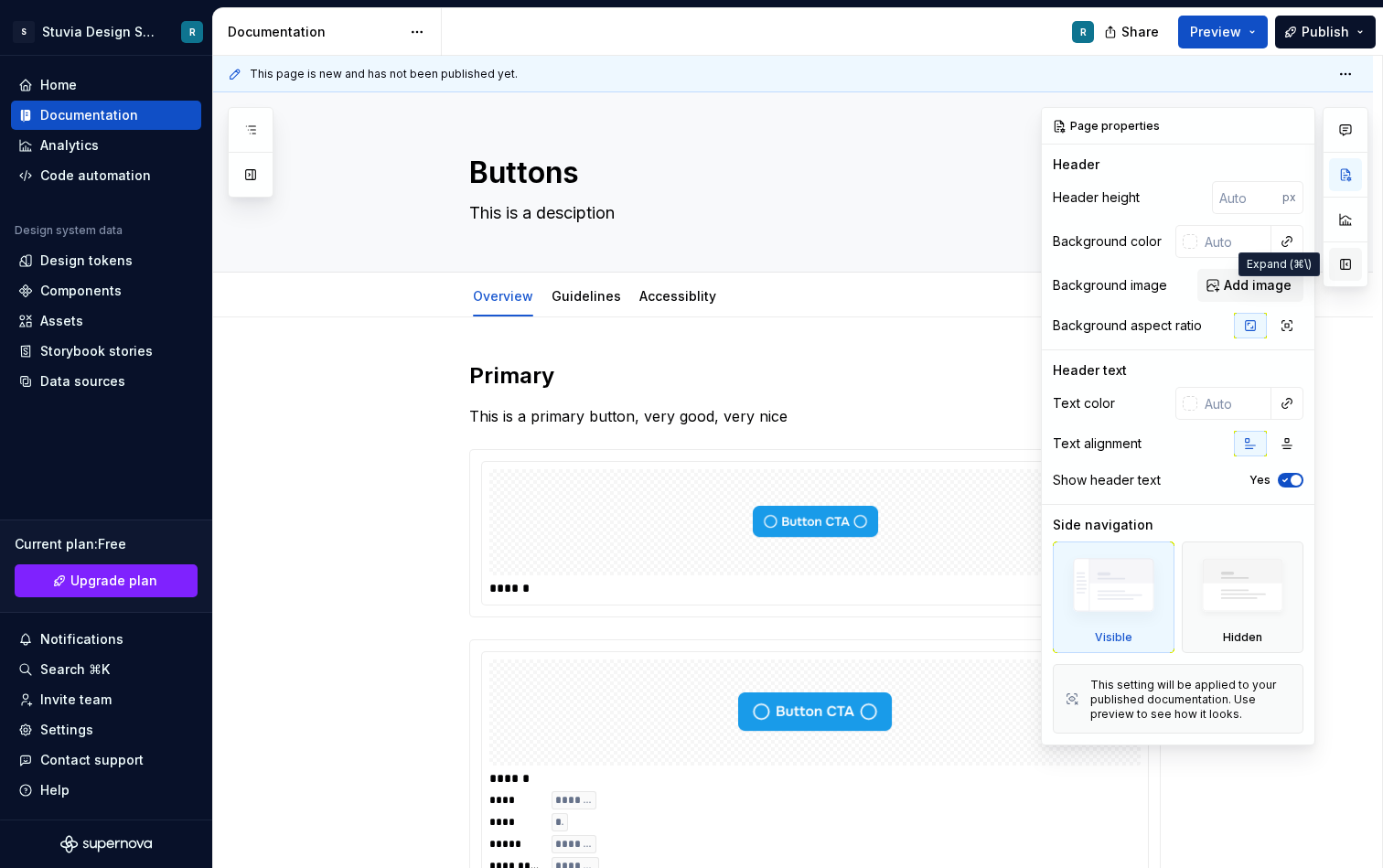
click at [1350, 270] on button "button" at bounding box center [1346, 265] width 33 height 33
click at [1350, 270] on div at bounding box center [1346, 426] width 46 height 638
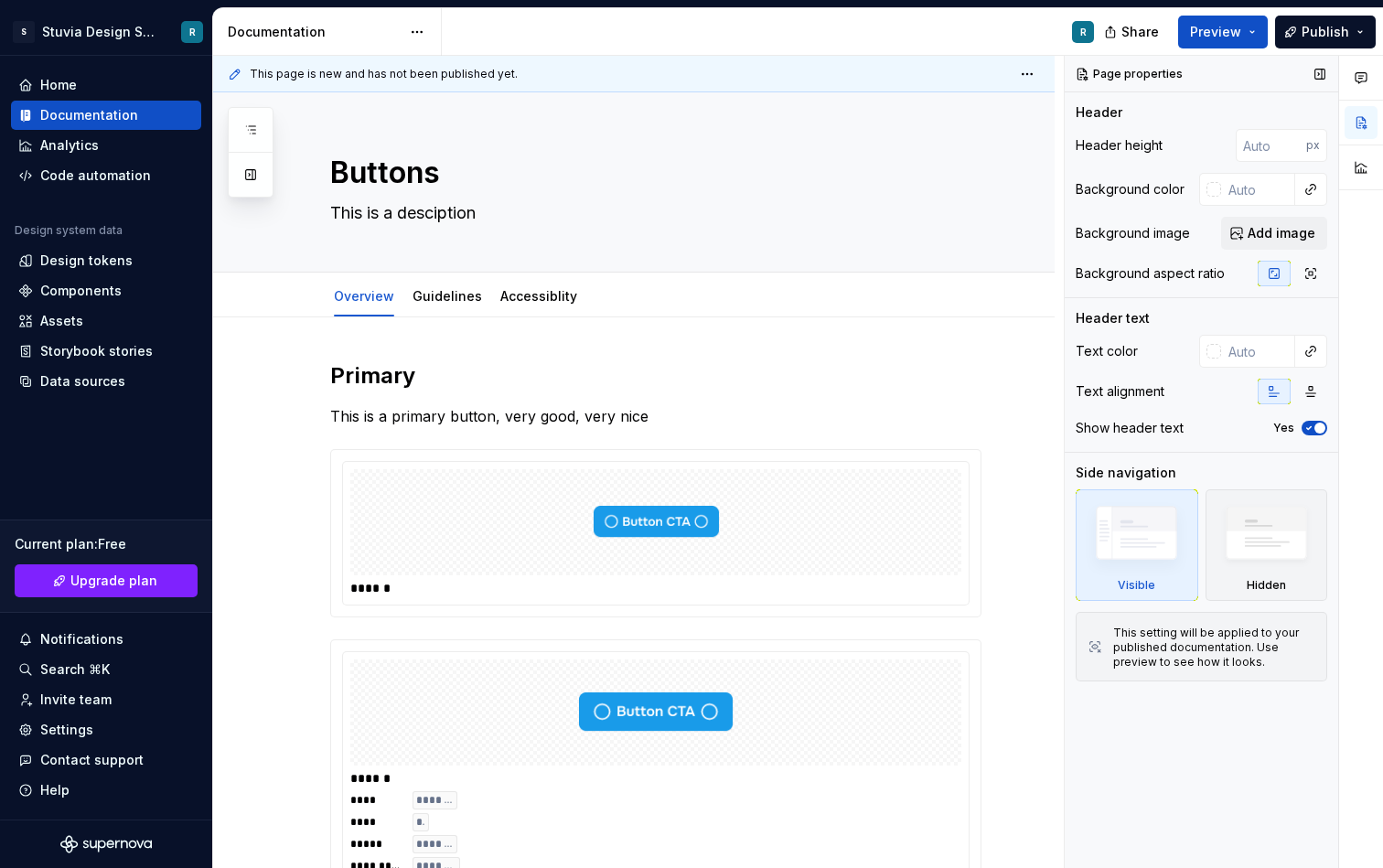
click at [1312, 429] on icon "button" at bounding box center [1308, 428] width 15 height 11
click at [1312, 429] on span "button" at bounding box center [1308, 428] width 11 height 11
click at [1318, 277] on button "button" at bounding box center [1311, 274] width 33 height 26
click at [1282, 277] on button "button" at bounding box center [1275, 274] width 33 height 26
click at [512, 378] on h2 "Primary" at bounding box center [656, 376] width 651 height 29
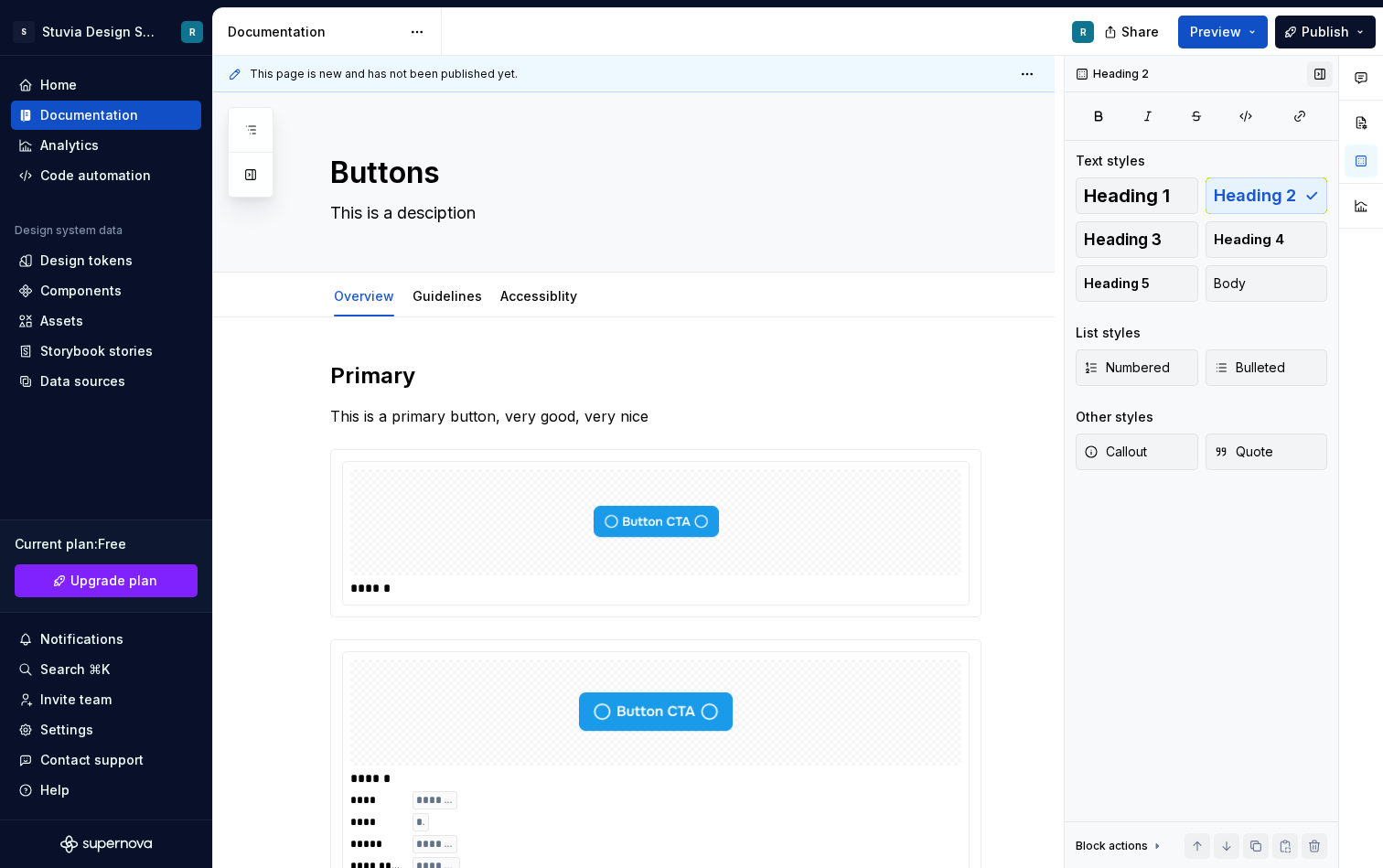
click at [1318, 72] on button "button" at bounding box center [1320, 75] width 26 height 26
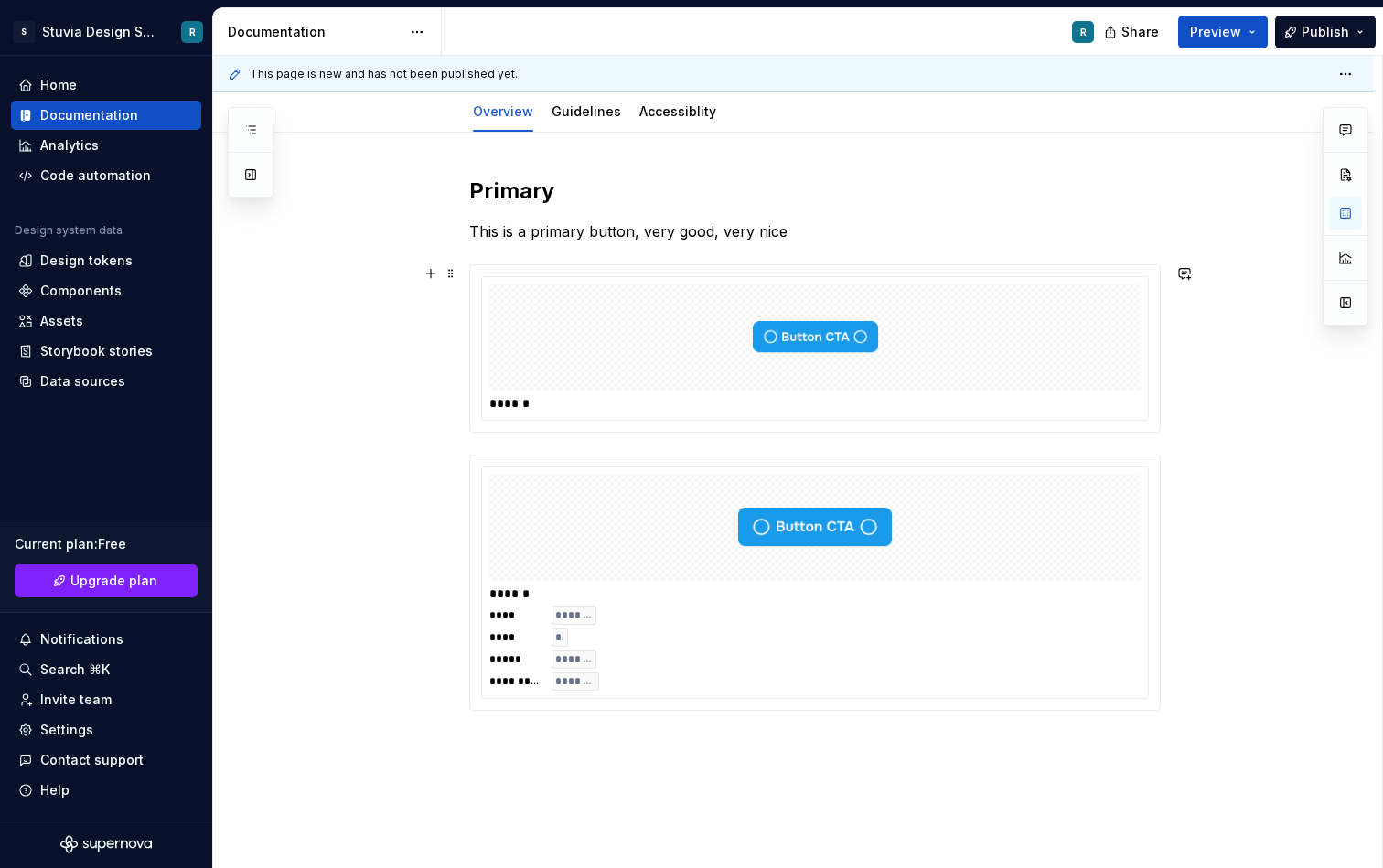
scroll to position [183, 0]
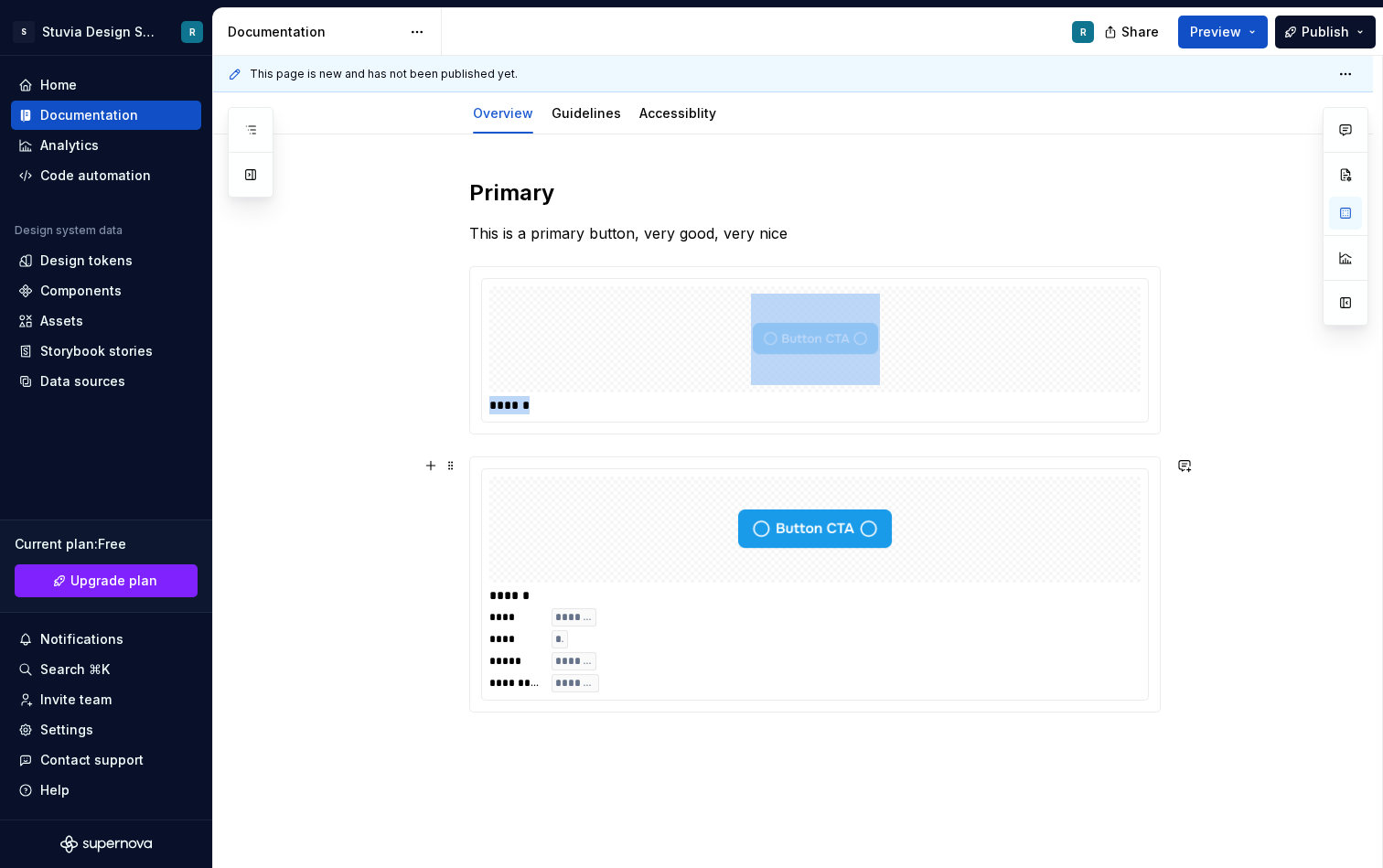
click at [845, 560] on img at bounding box center [815, 529] width 157 height 91
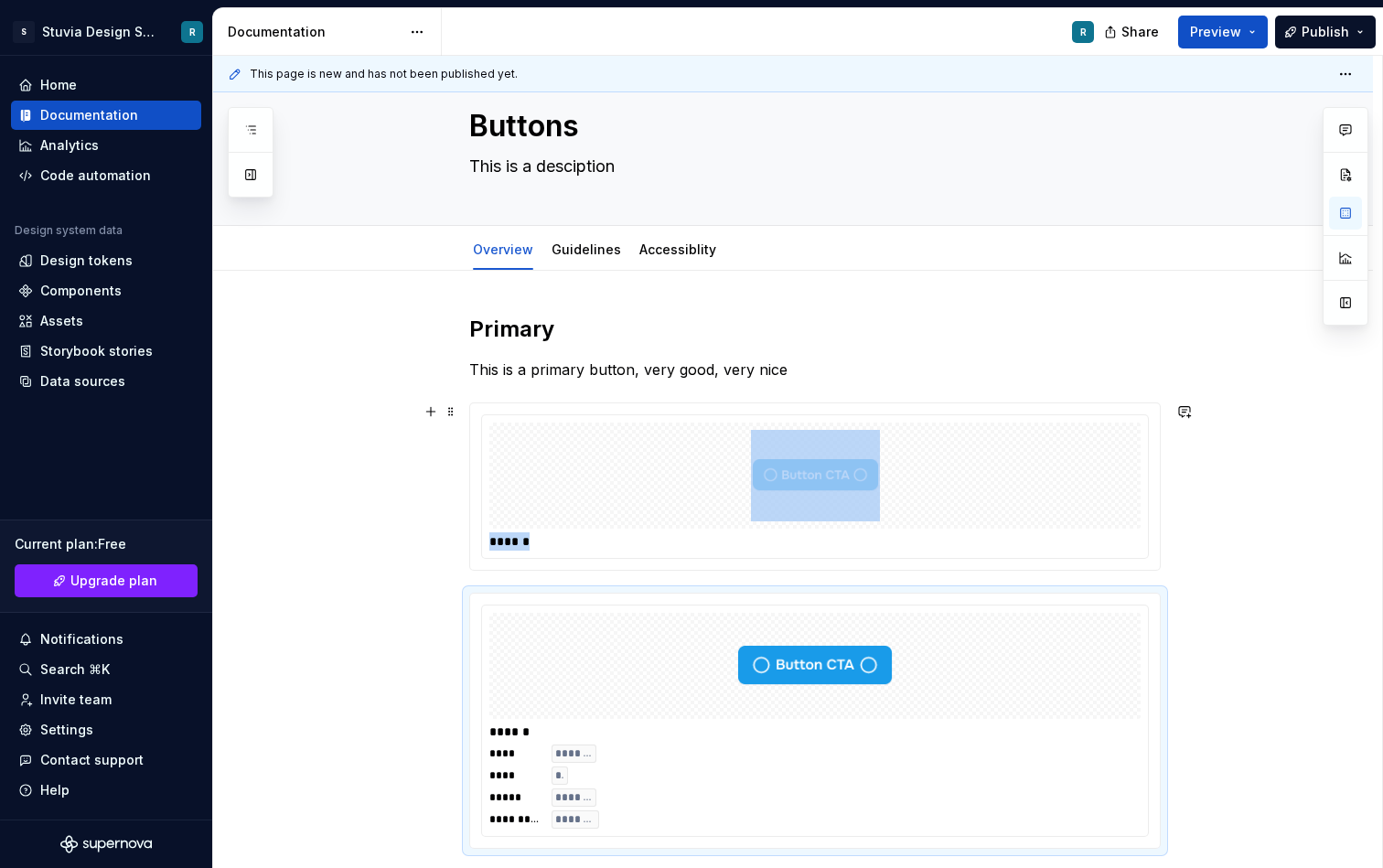
scroll to position [0, 0]
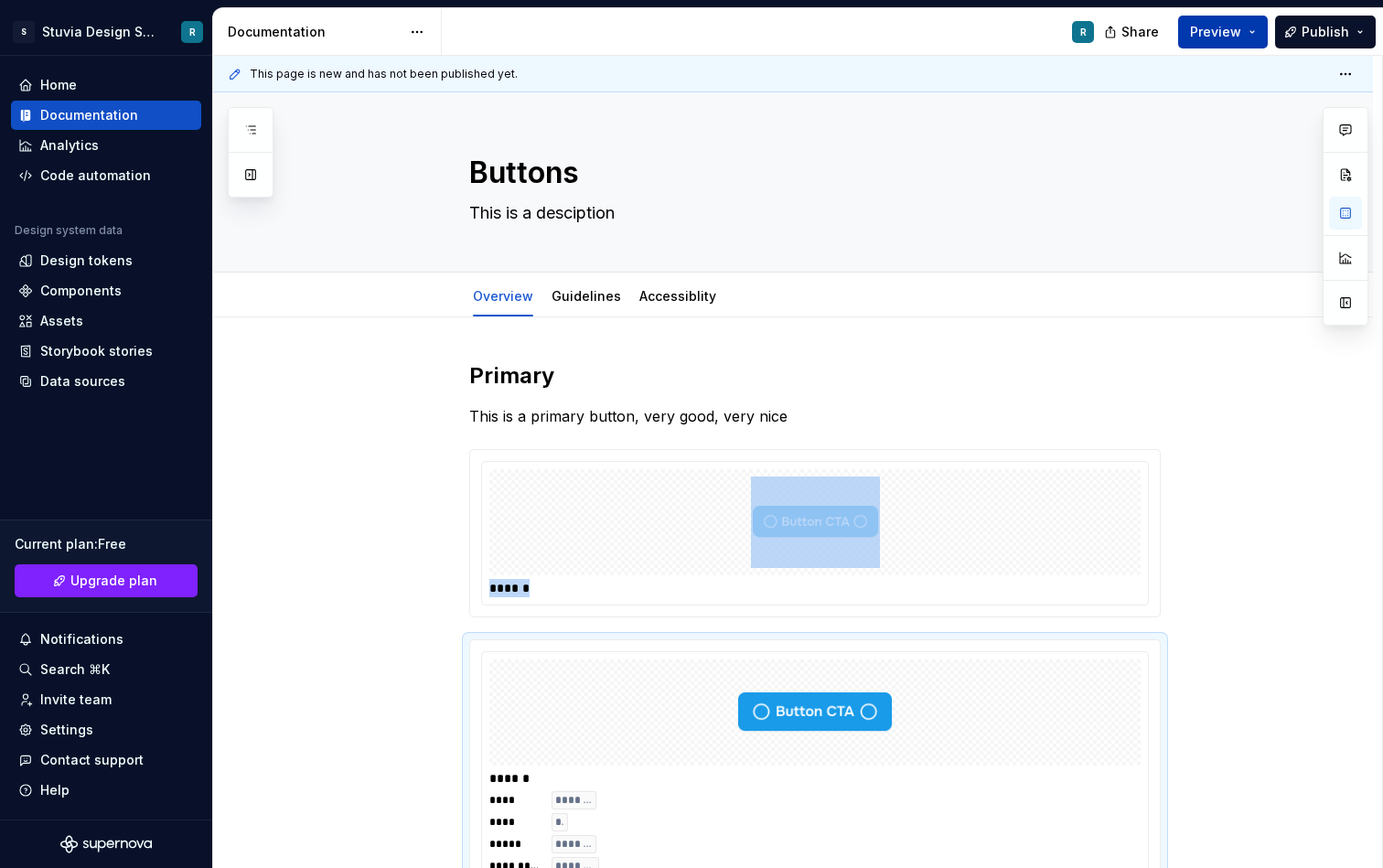
click at [1219, 23] on span "Preview" at bounding box center [1216, 31] width 51 height 19
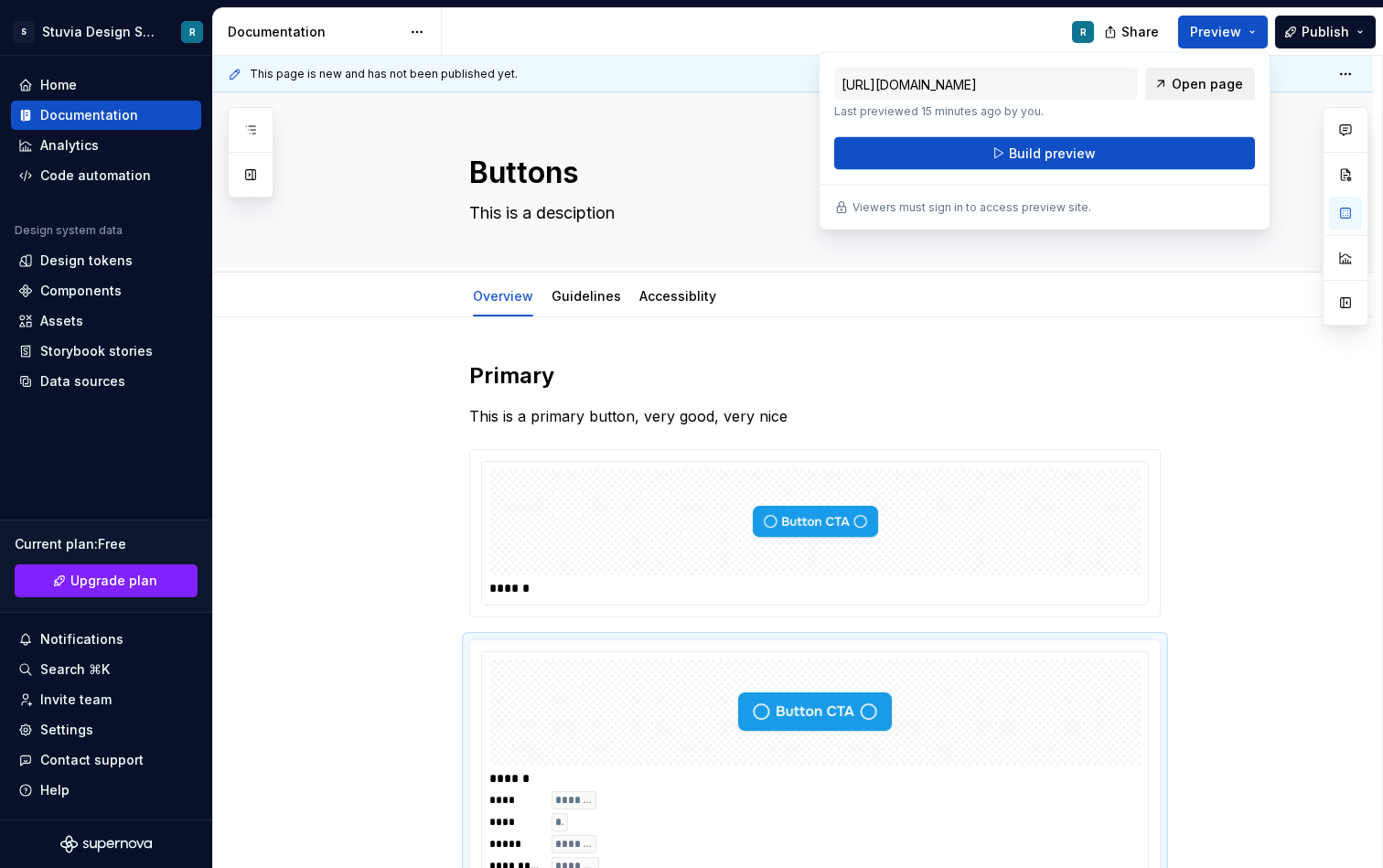
click at [1185, 87] on span "Open page" at bounding box center [1207, 83] width 72 height 19
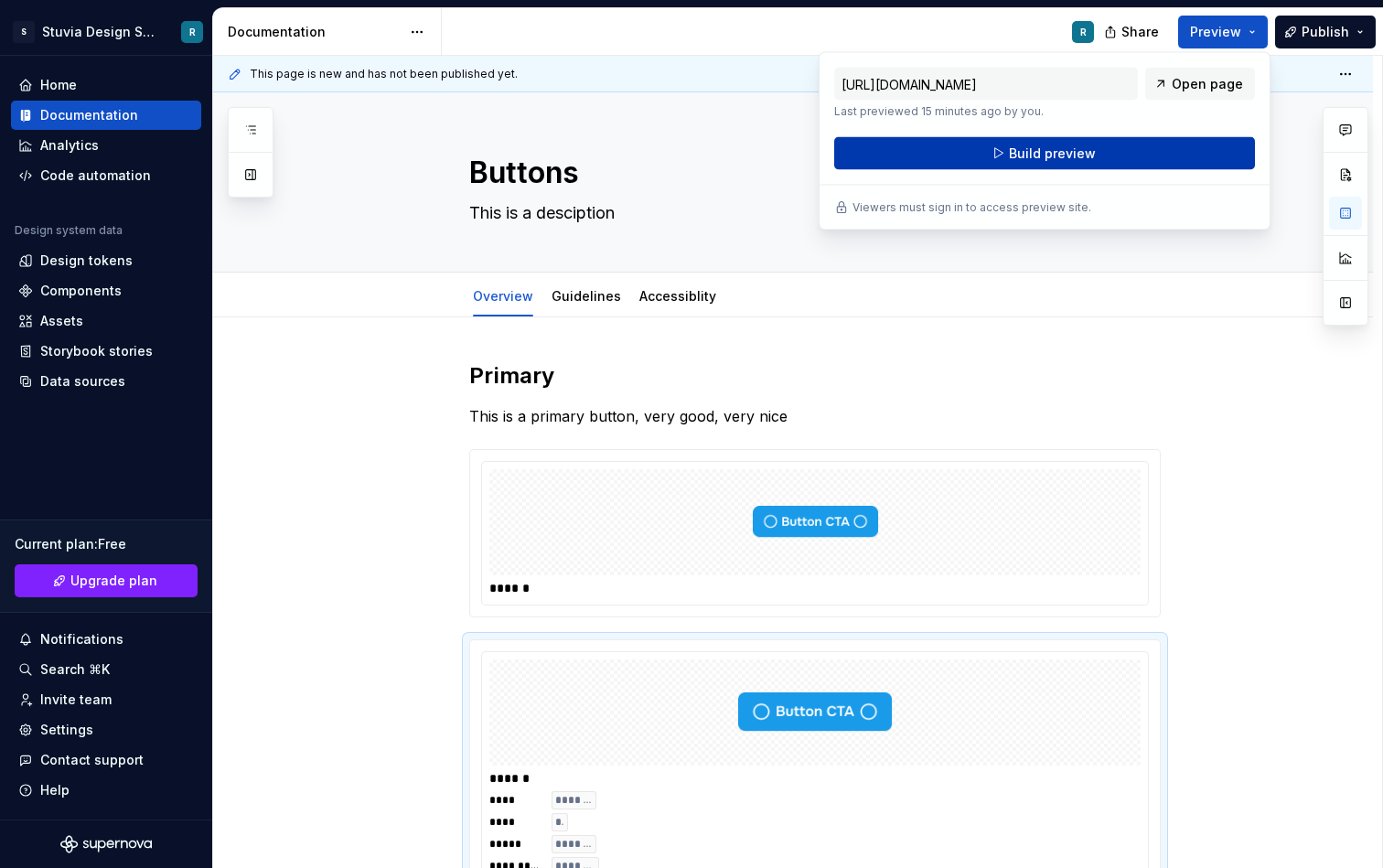
click at [1081, 156] on span "Build preview" at bounding box center [1052, 153] width 87 height 19
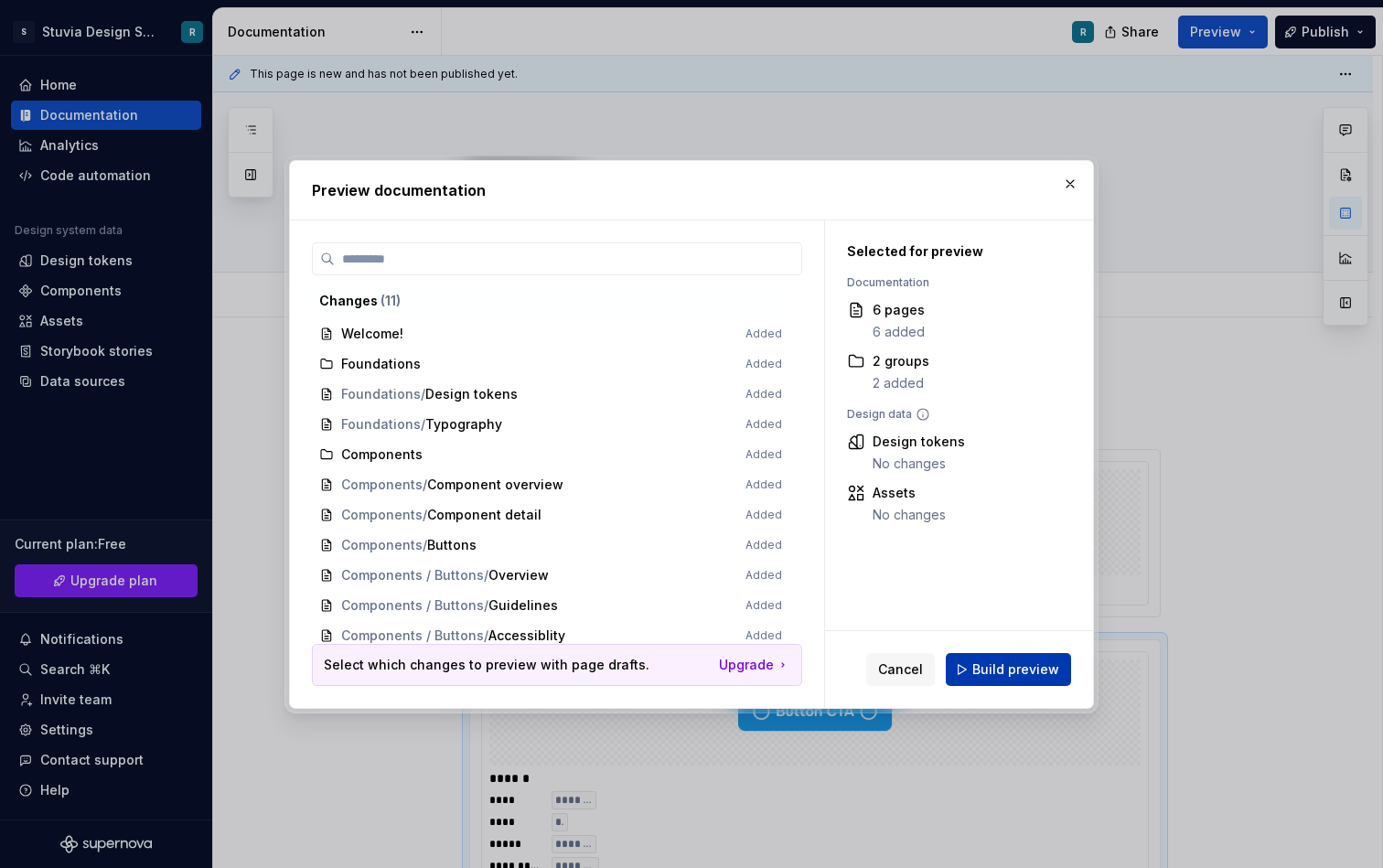
click at [997, 668] on span "Build preview" at bounding box center [1016, 670] width 87 height 19
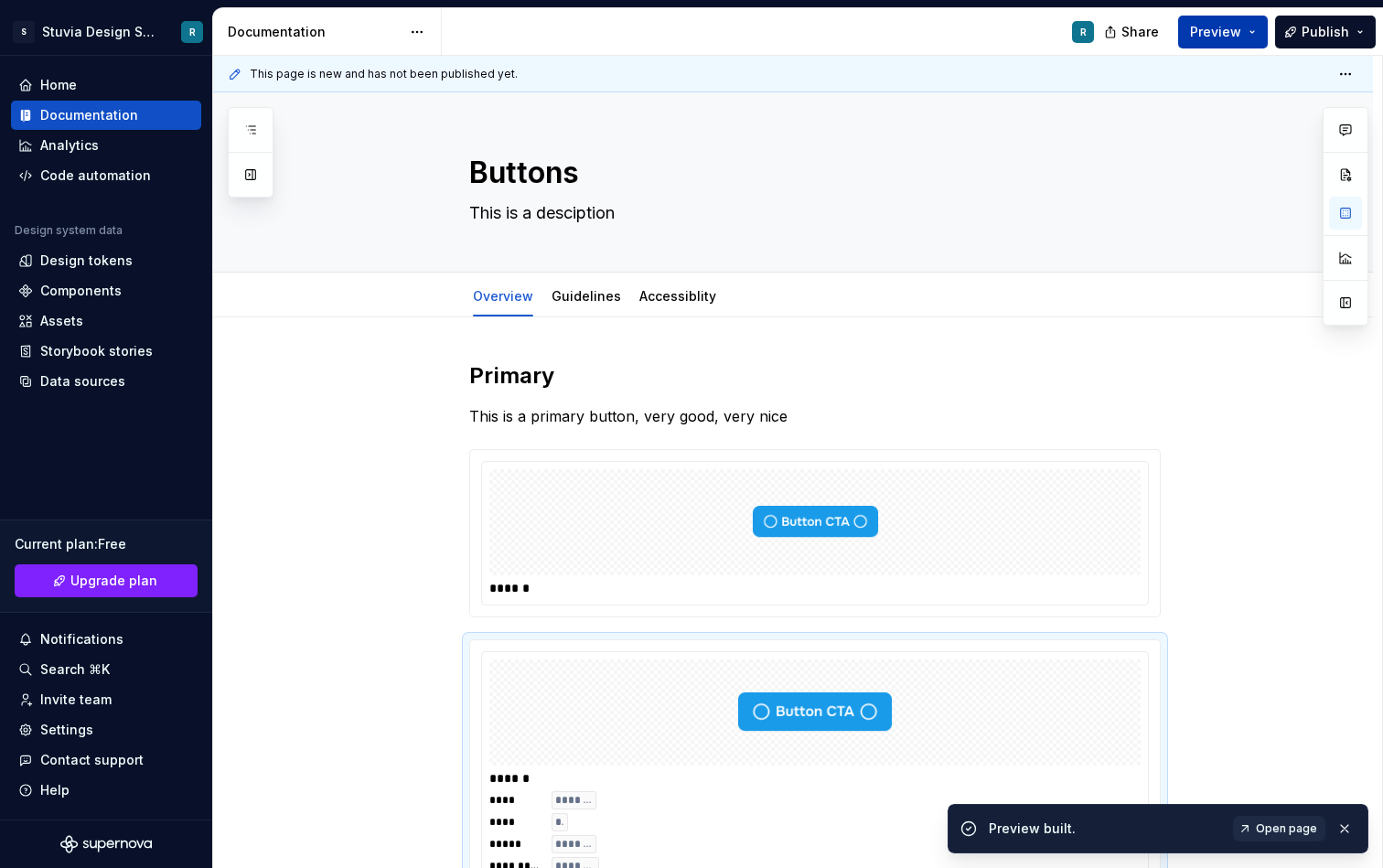
click at [1230, 32] on span "Preview" at bounding box center [1216, 31] width 51 height 19
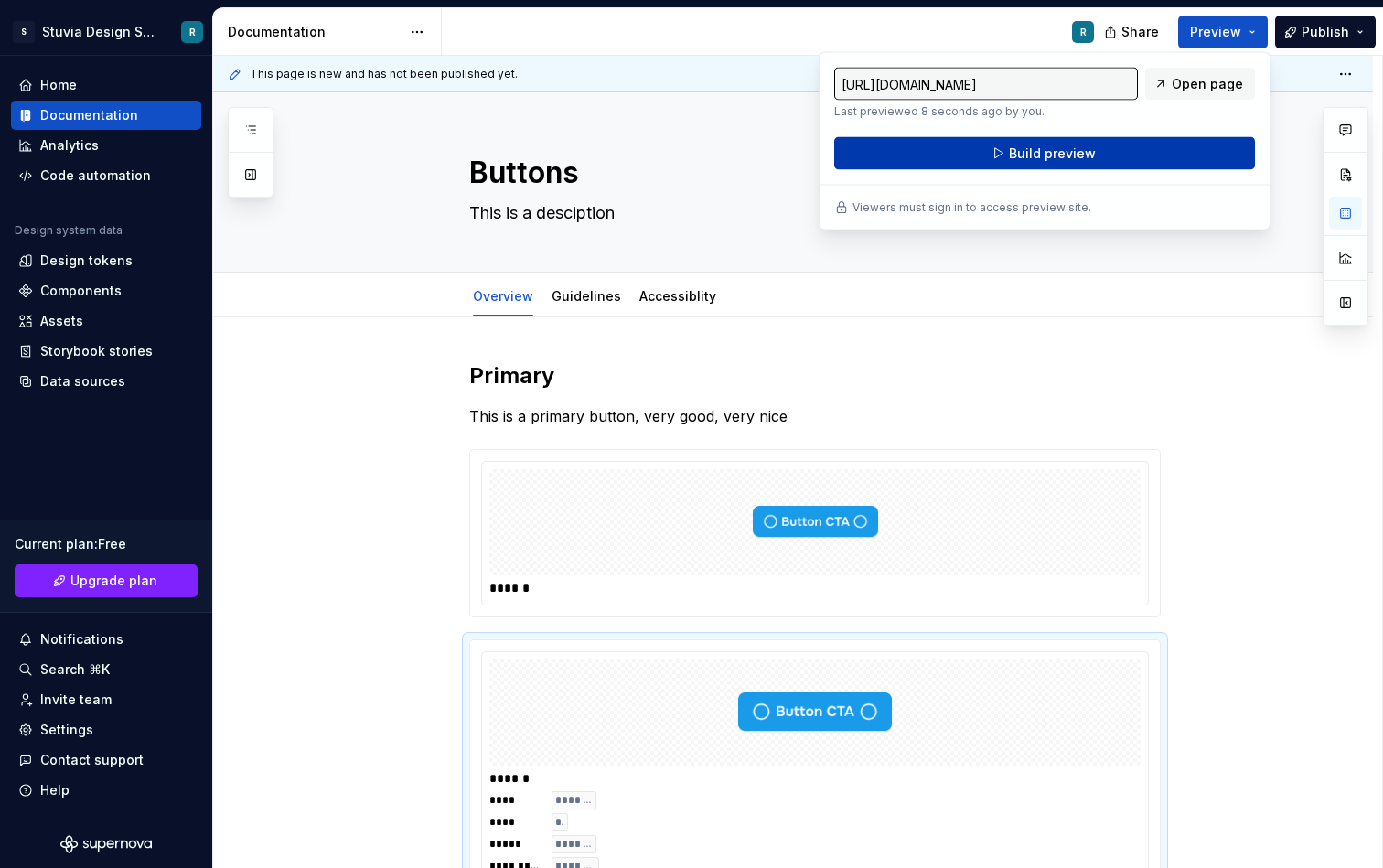
click at [1142, 144] on button "Build preview" at bounding box center [1045, 154] width 421 height 33
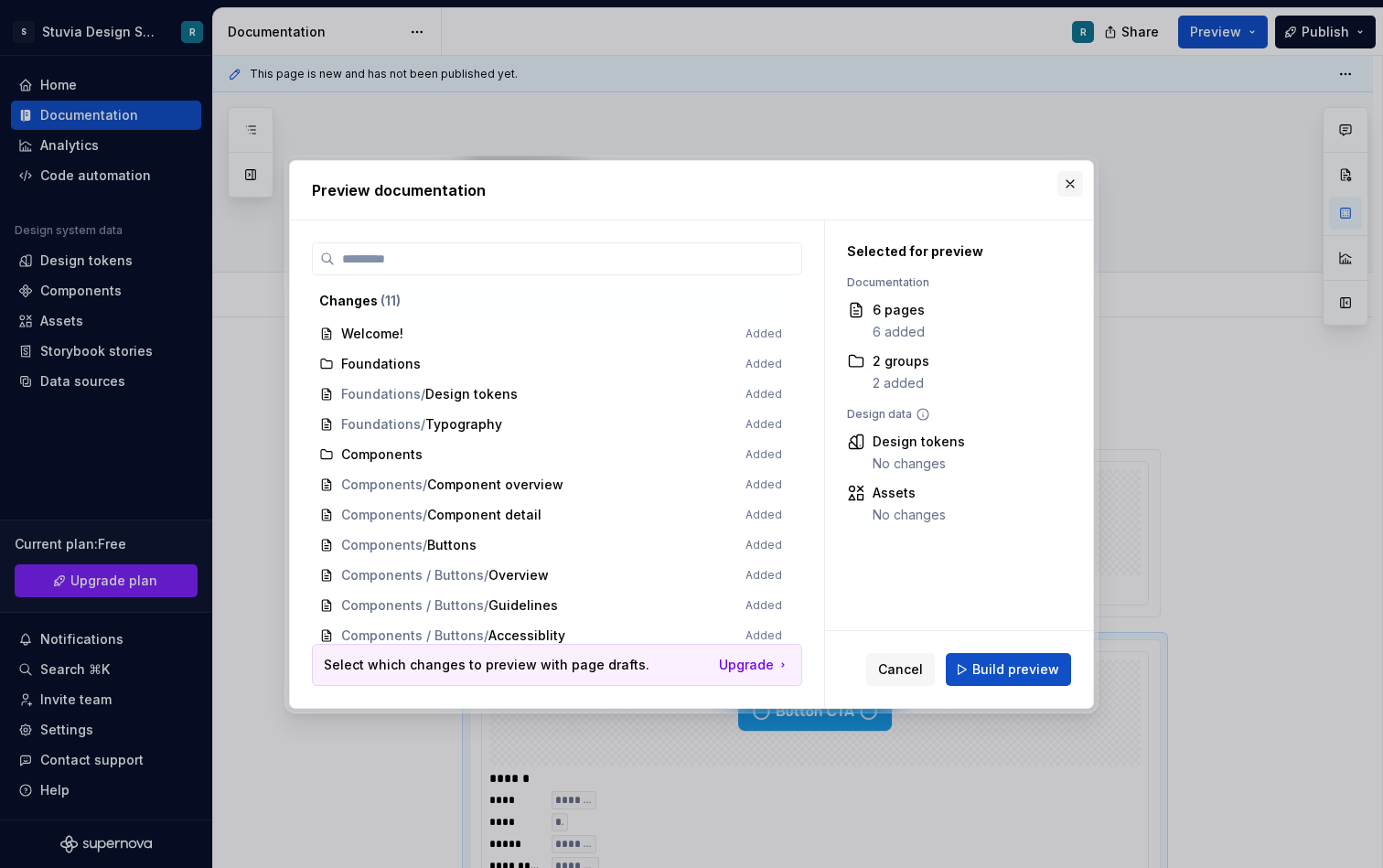
click at [1065, 185] on button "button" at bounding box center [1070, 183] width 26 height 26
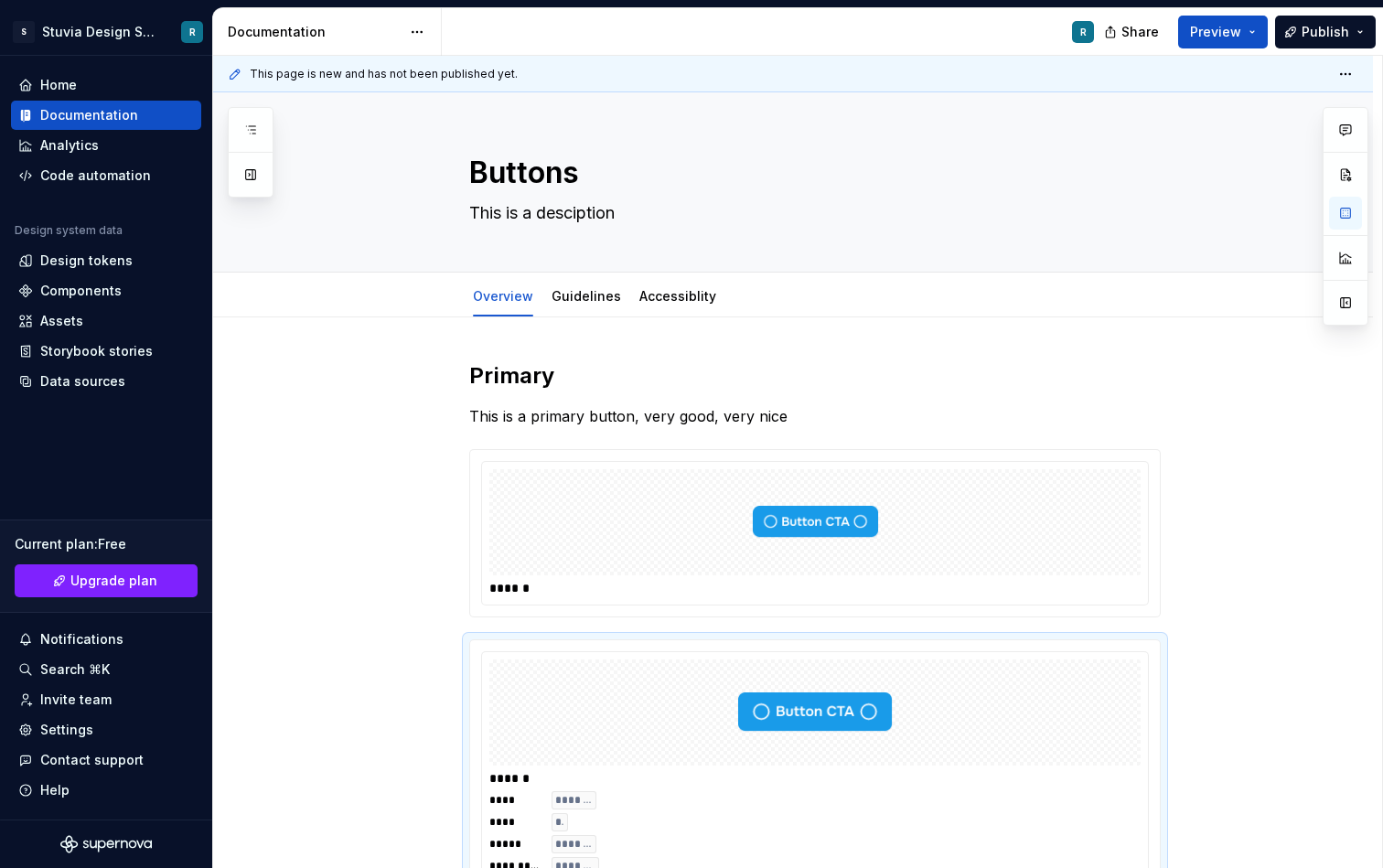
click at [1271, 19] on div "Share Preview Publish" at bounding box center [1247, 31] width 275 height 47
click at [1261, 21] on button "Preview" at bounding box center [1223, 32] width 89 height 33
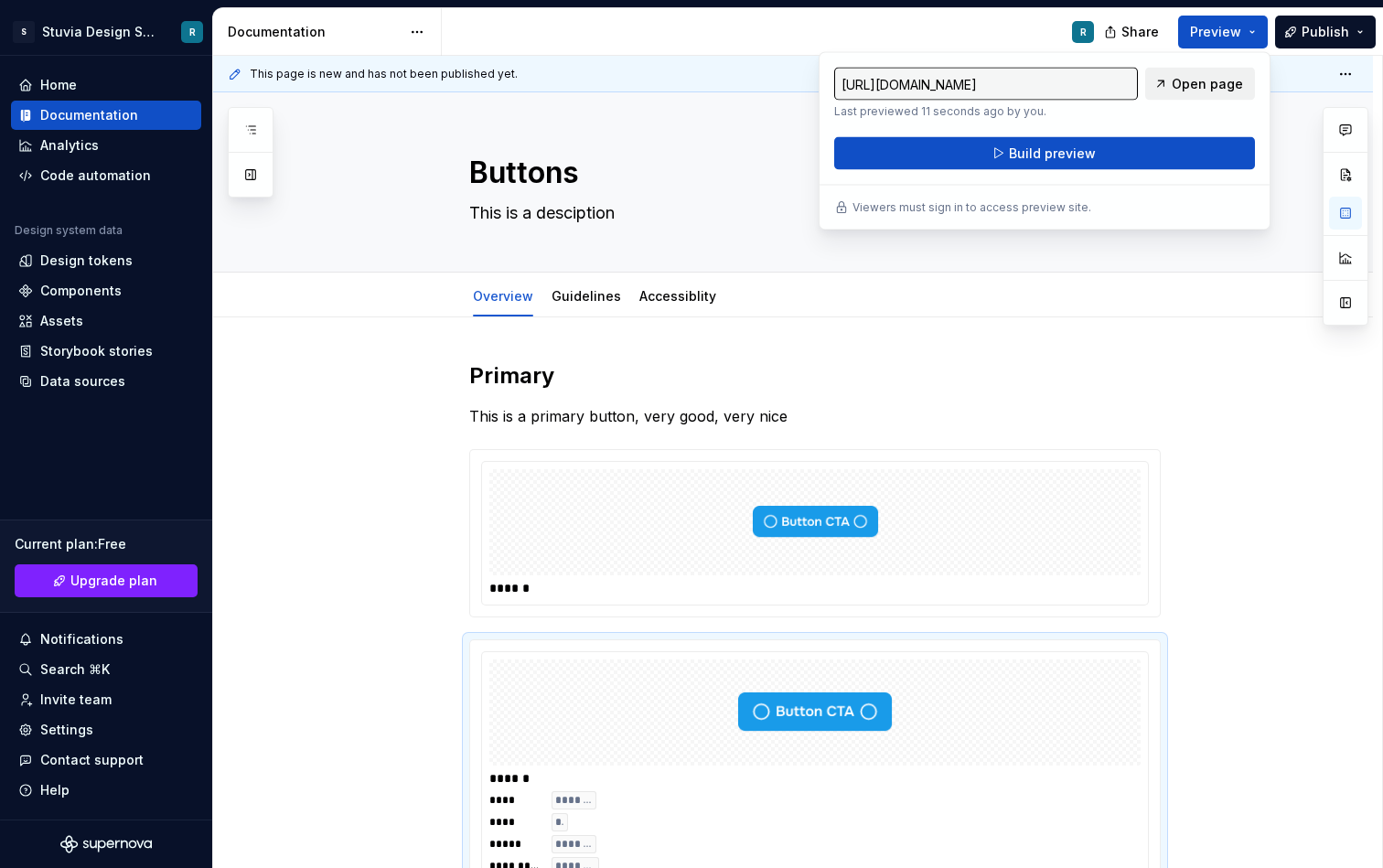
click at [1193, 88] on span "Open page" at bounding box center [1207, 83] width 72 height 19
click at [1008, 322] on div "This page is new and has not been published yet. Buttons This is a desciption E…" at bounding box center [797, 462] width 1169 height 813
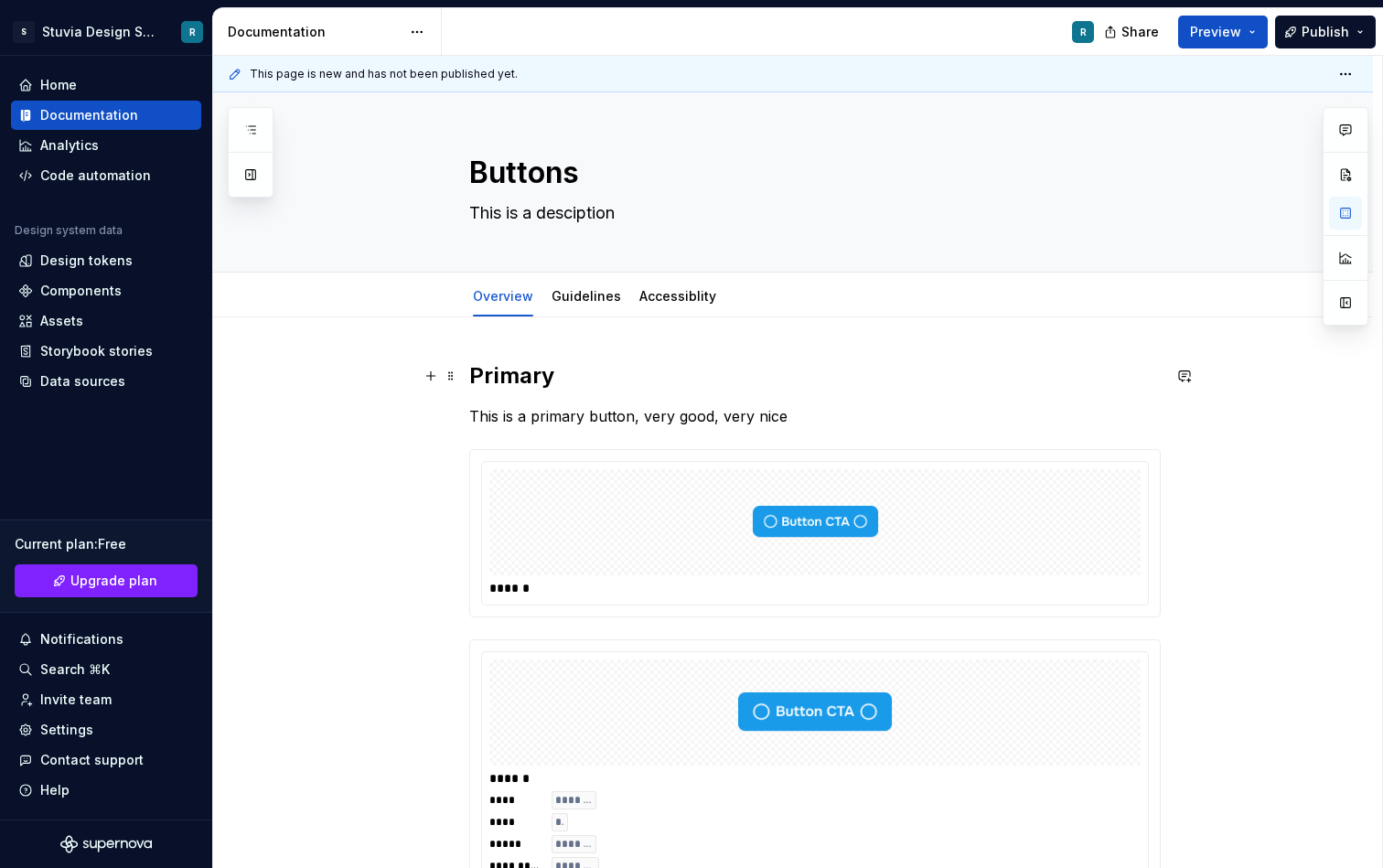
click at [498, 360] on div "Primary This is a primary button, very good, very nice ****** ****** **** *****…" at bounding box center [793, 748] width 1160 height 861
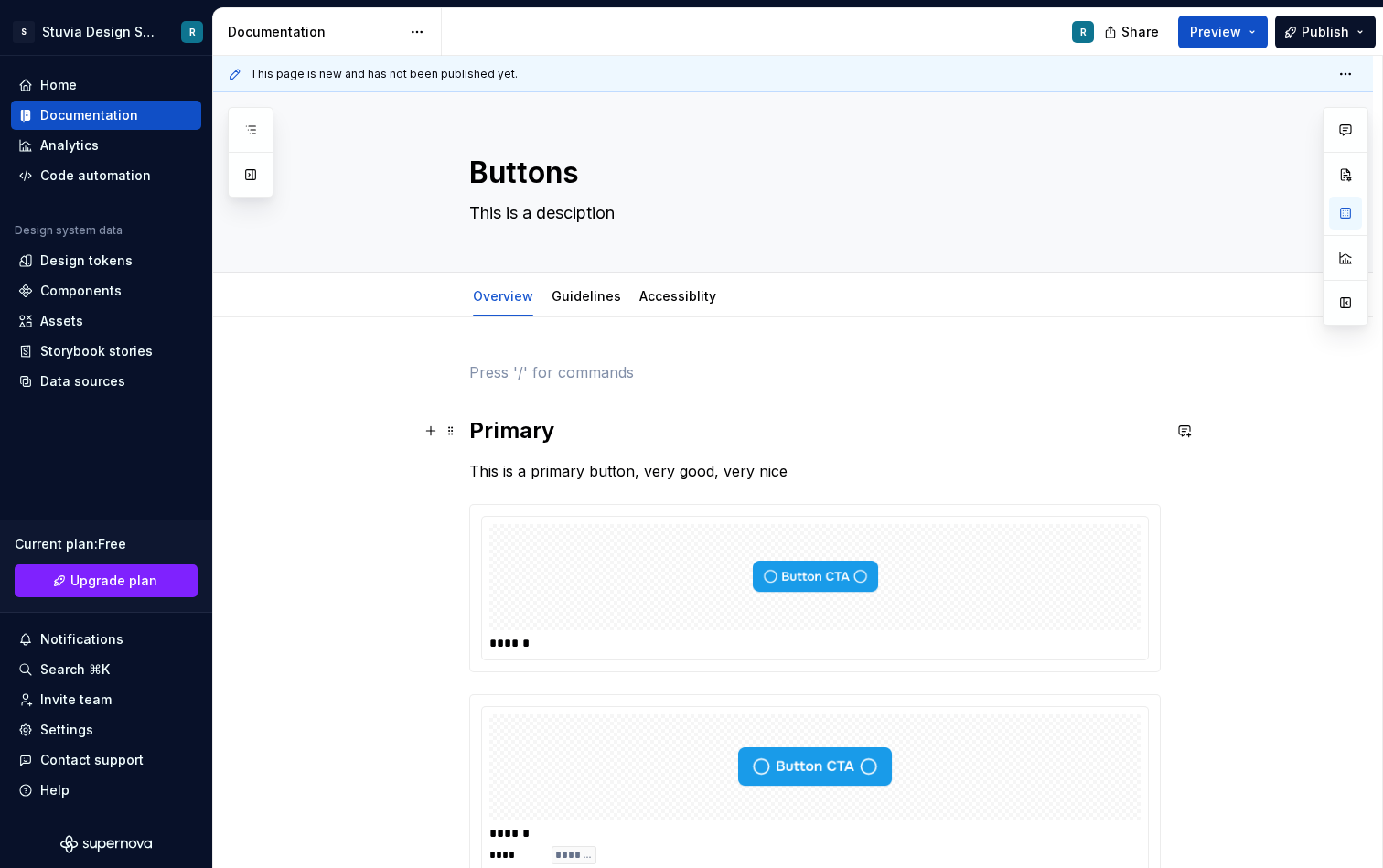
click at [478, 427] on h2 "Primary" at bounding box center [815, 431] width 692 height 29
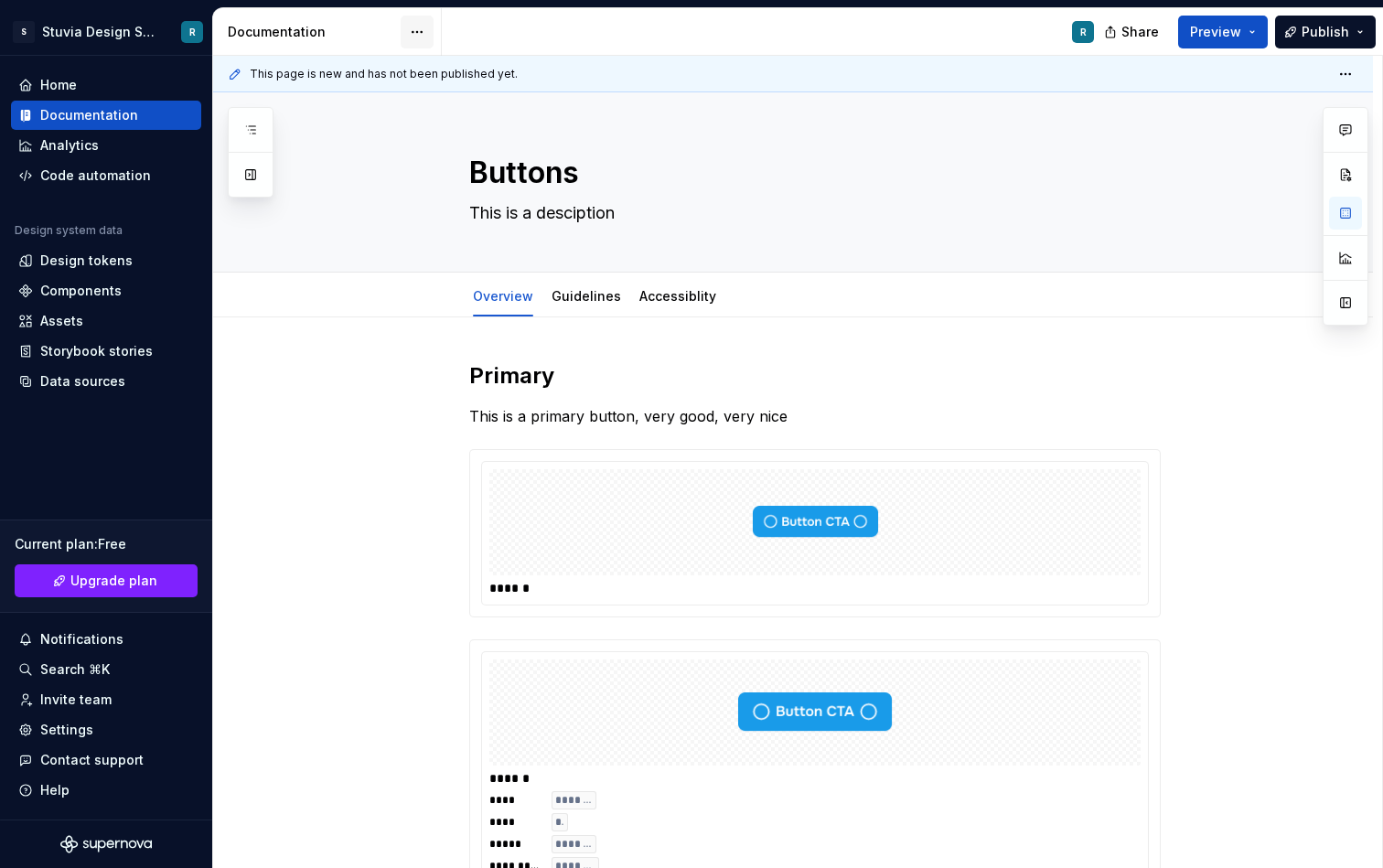
click at [413, 34] on html "S Stuvia Design System R Home Documentation Analytics Code automation Design sy…" at bounding box center [692, 434] width 1383 height 868
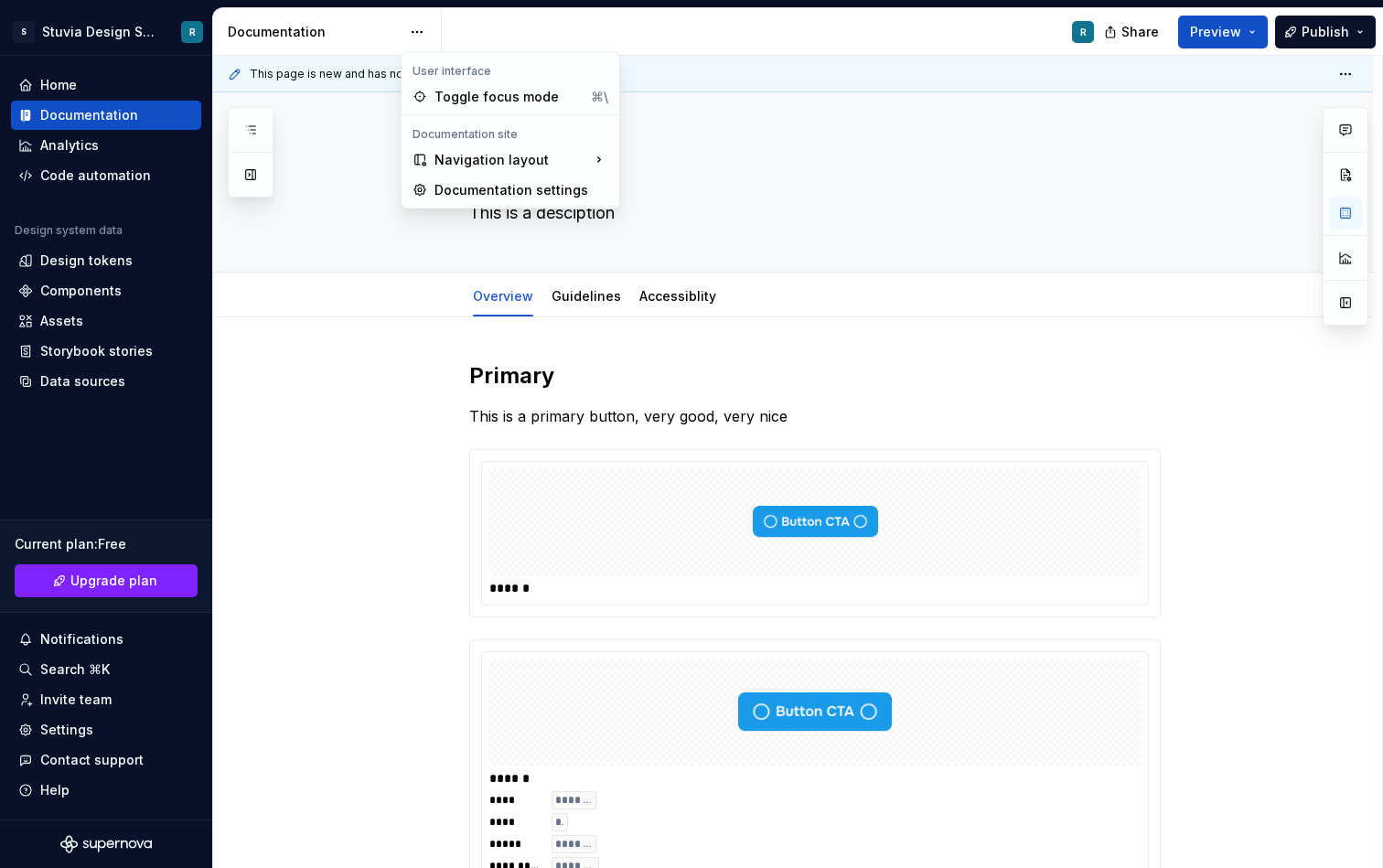
click at [413, 33] on html "S Stuvia Design System R Home Documentation Analytics Code automation Design sy…" at bounding box center [692, 434] width 1383 height 868
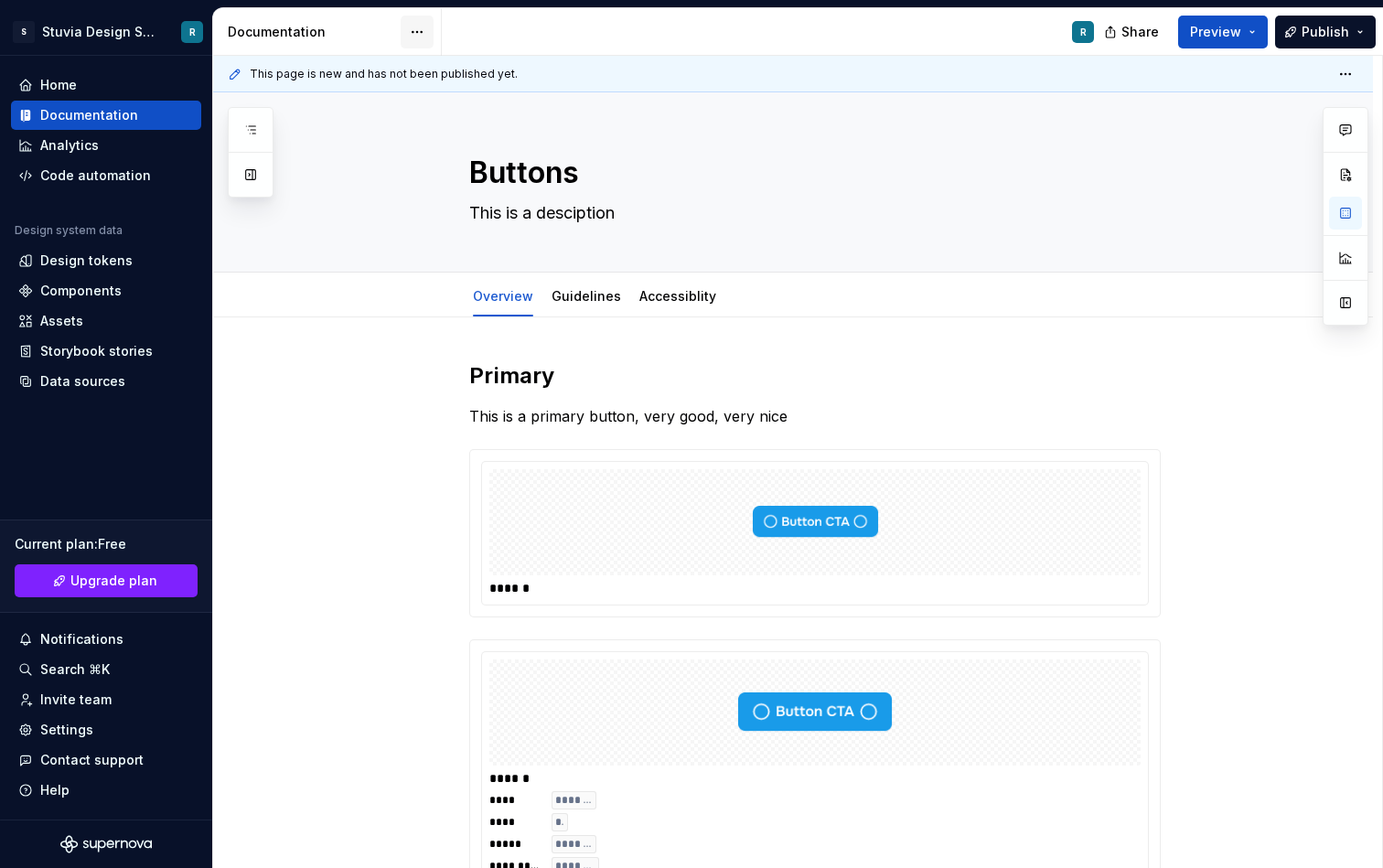
click at [417, 33] on html "S Stuvia Design System R Home Documentation Analytics Code automation Design sy…" at bounding box center [692, 434] width 1383 height 868
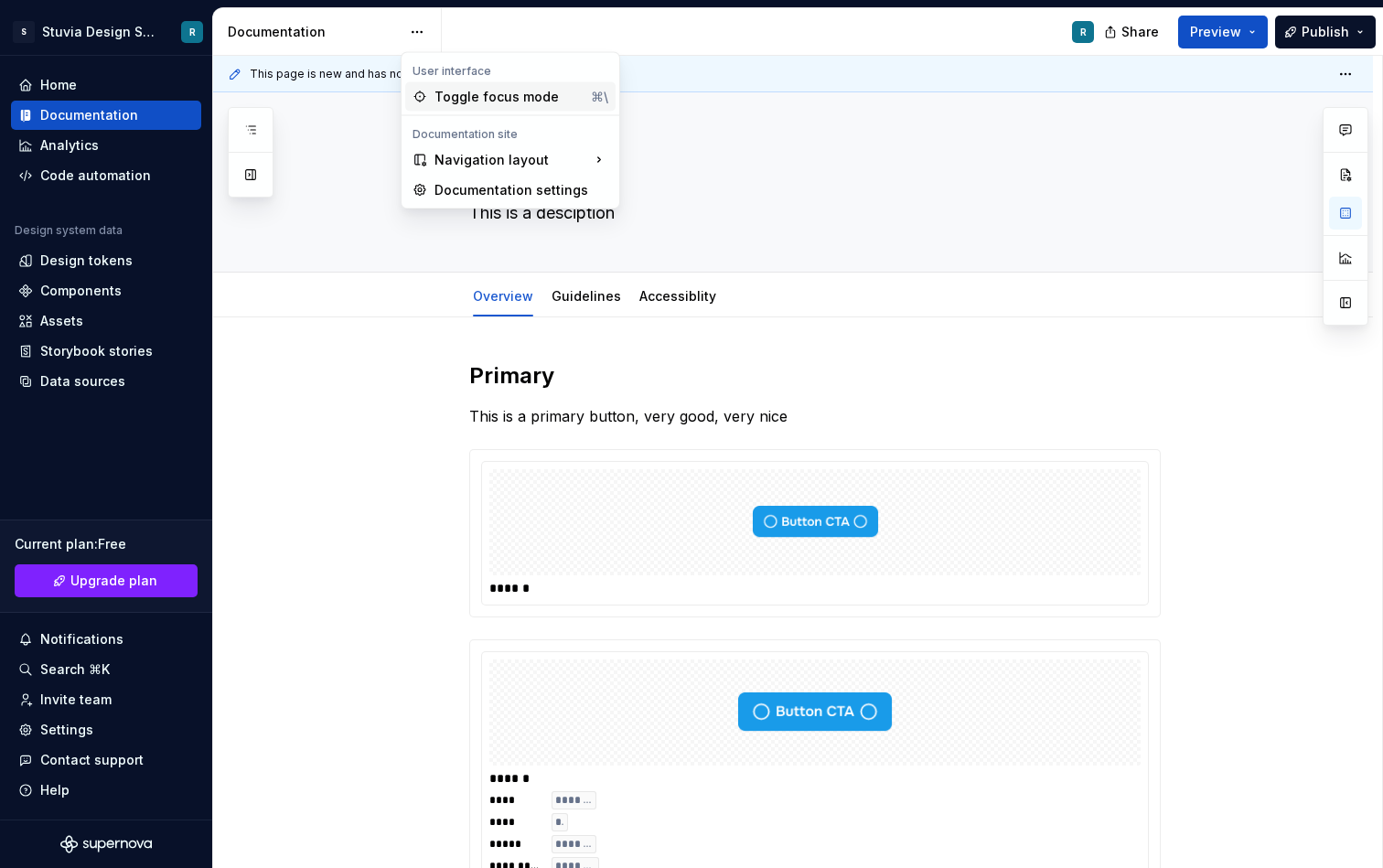
click at [457, 88] on div "Toggle focus mode" at bounding box center [509, 97] width 149 height 19
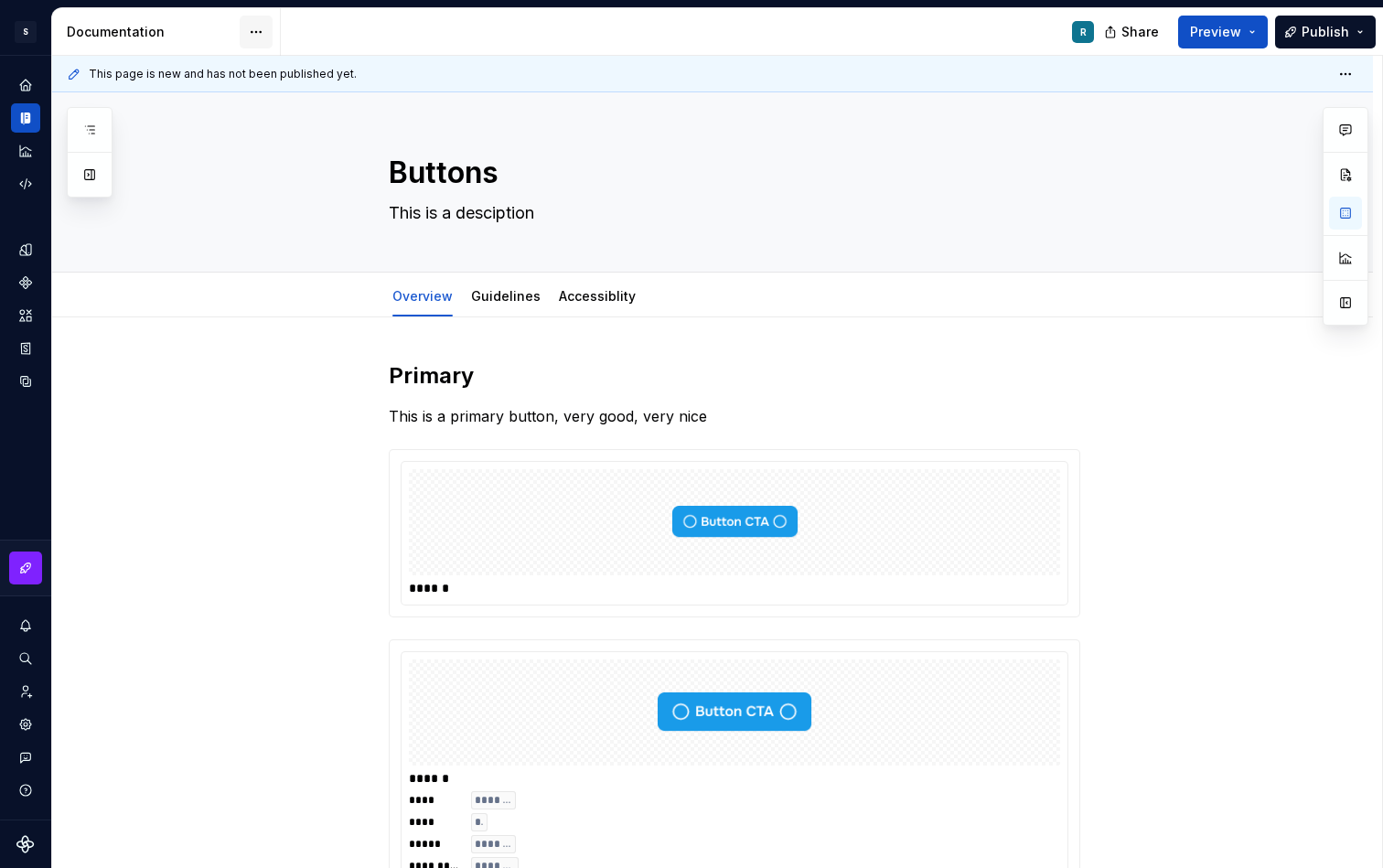
click at [255, 26] on html "S Stuvia Design System R Design system data Documentation R Share Preview Publi…" at bounding box center [692, 434] width 1383 height 868
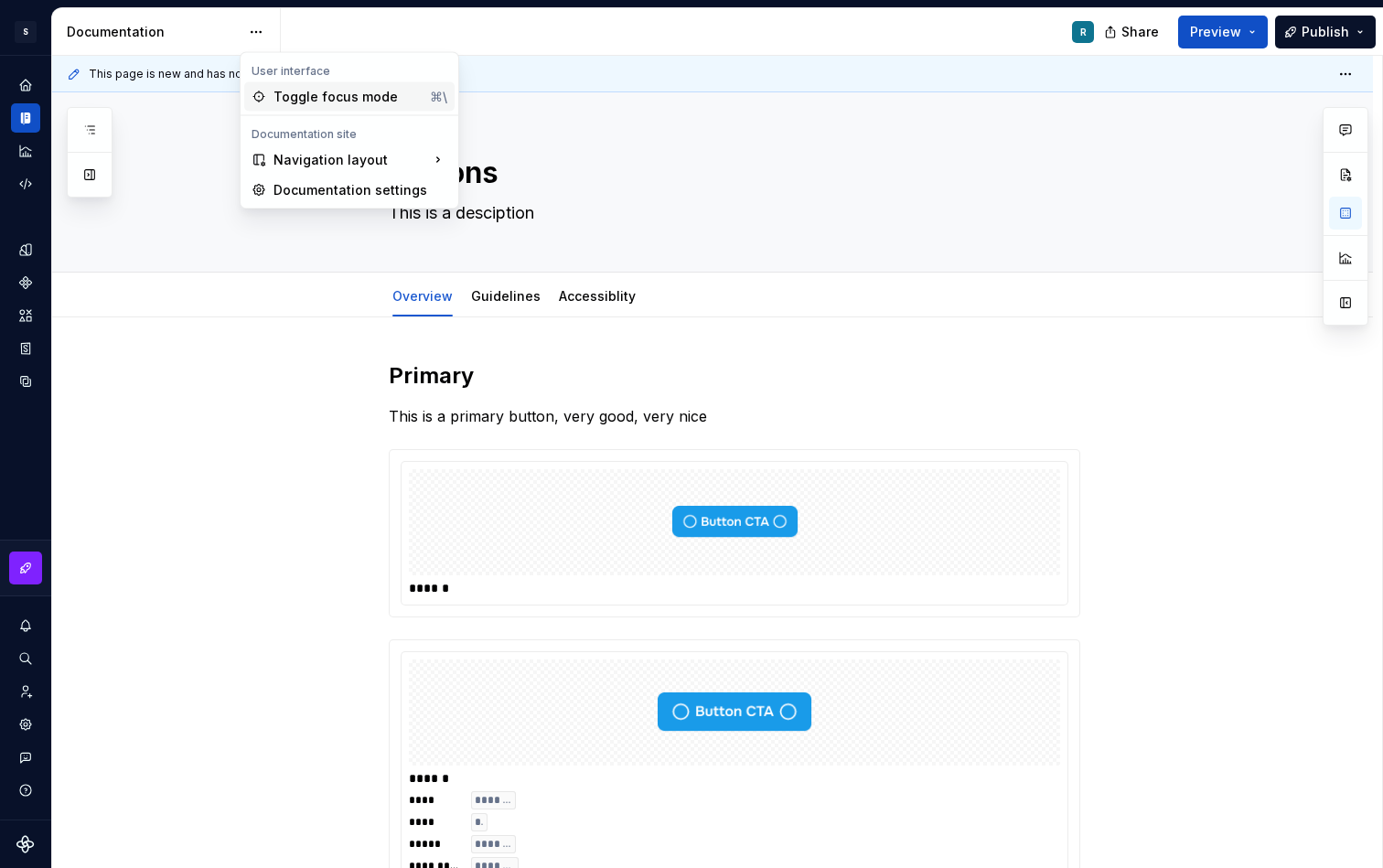
click at [289, 90] on div "Toggle focus mode" at bounding box center [348, 97] width 149 height 19
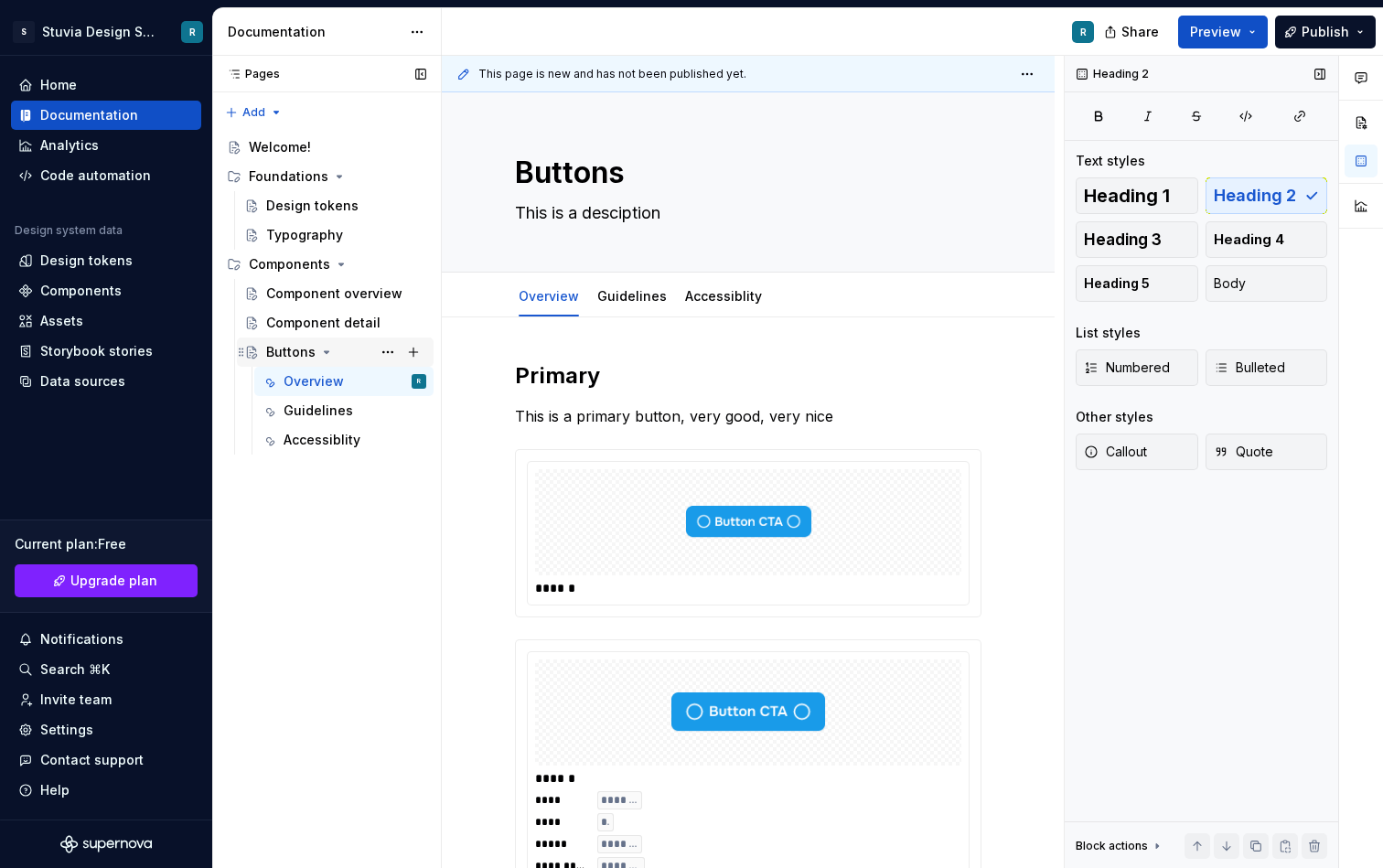
click at [270, 352] on div "Buttons" at bounding box center [290, 352] width 49 height 19
click at [345, 295] on div "Component overview" at bounding box center [318, 293] width 105 height 19
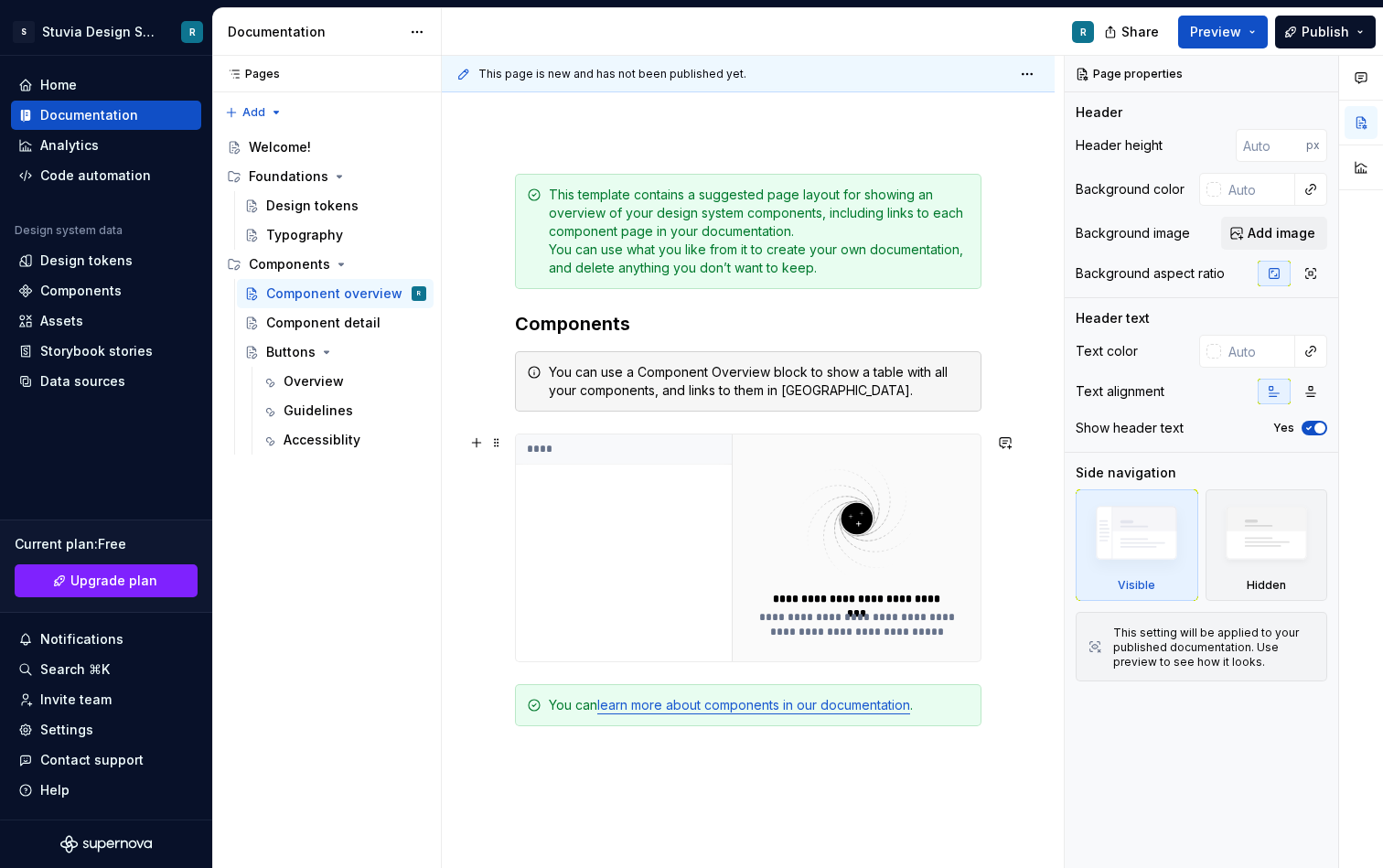
scroll to position [168, 0]
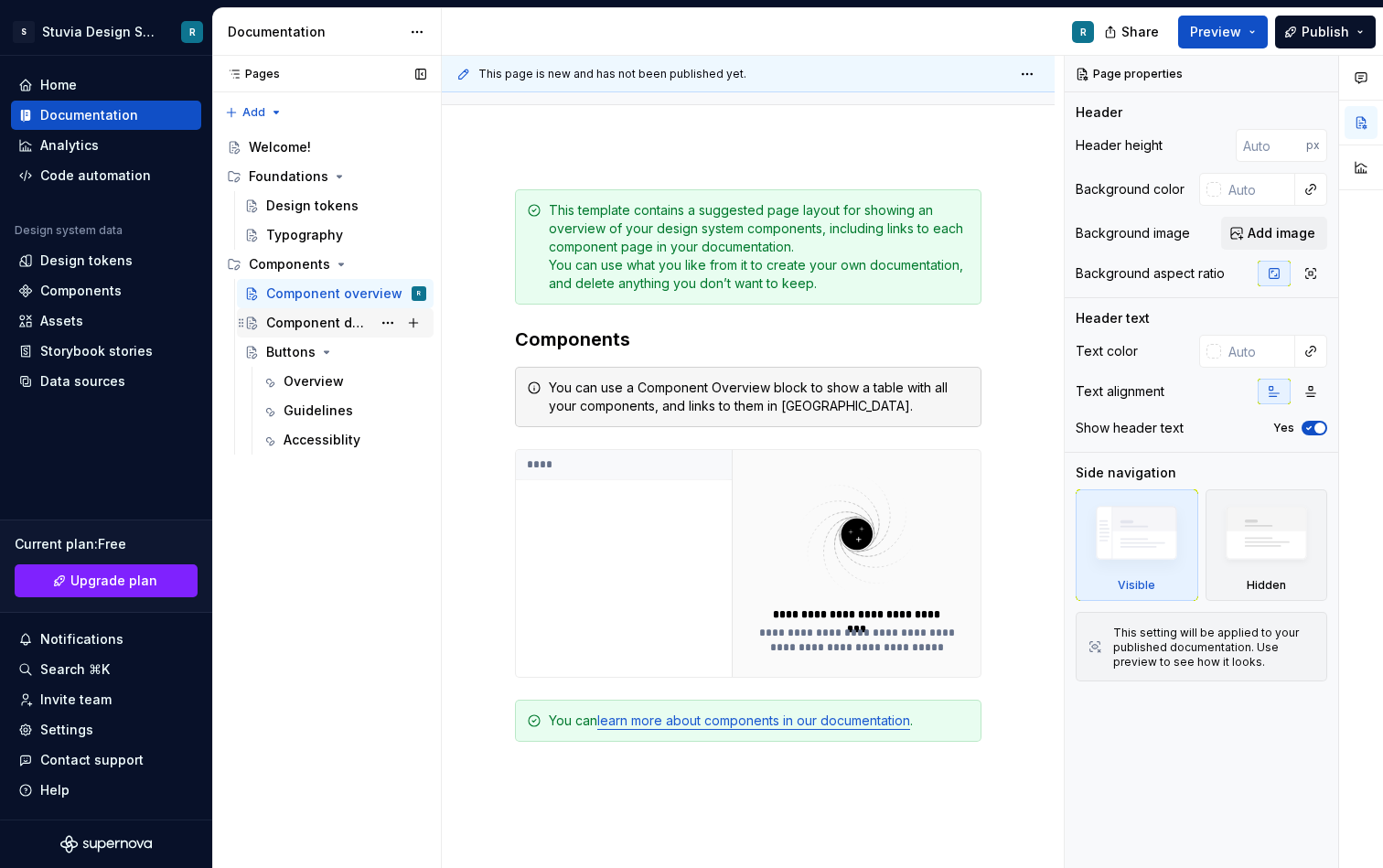
click at [319, 322] on div "Component detail" at bounding box center [318, 323] width 105 height 19
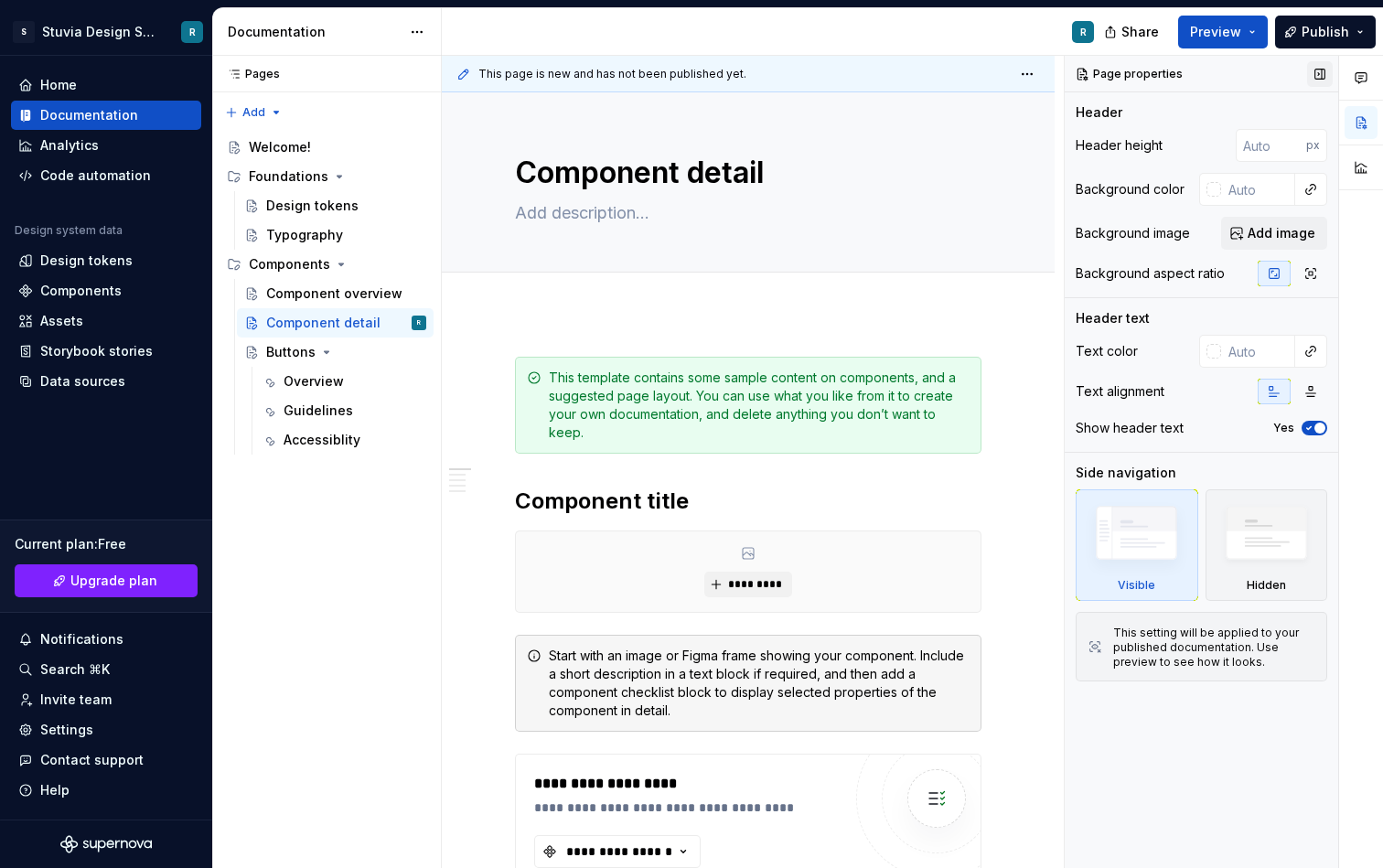
click at [1313, 72] on button "button" at bounding box center [1320, 75] width 26 height 26
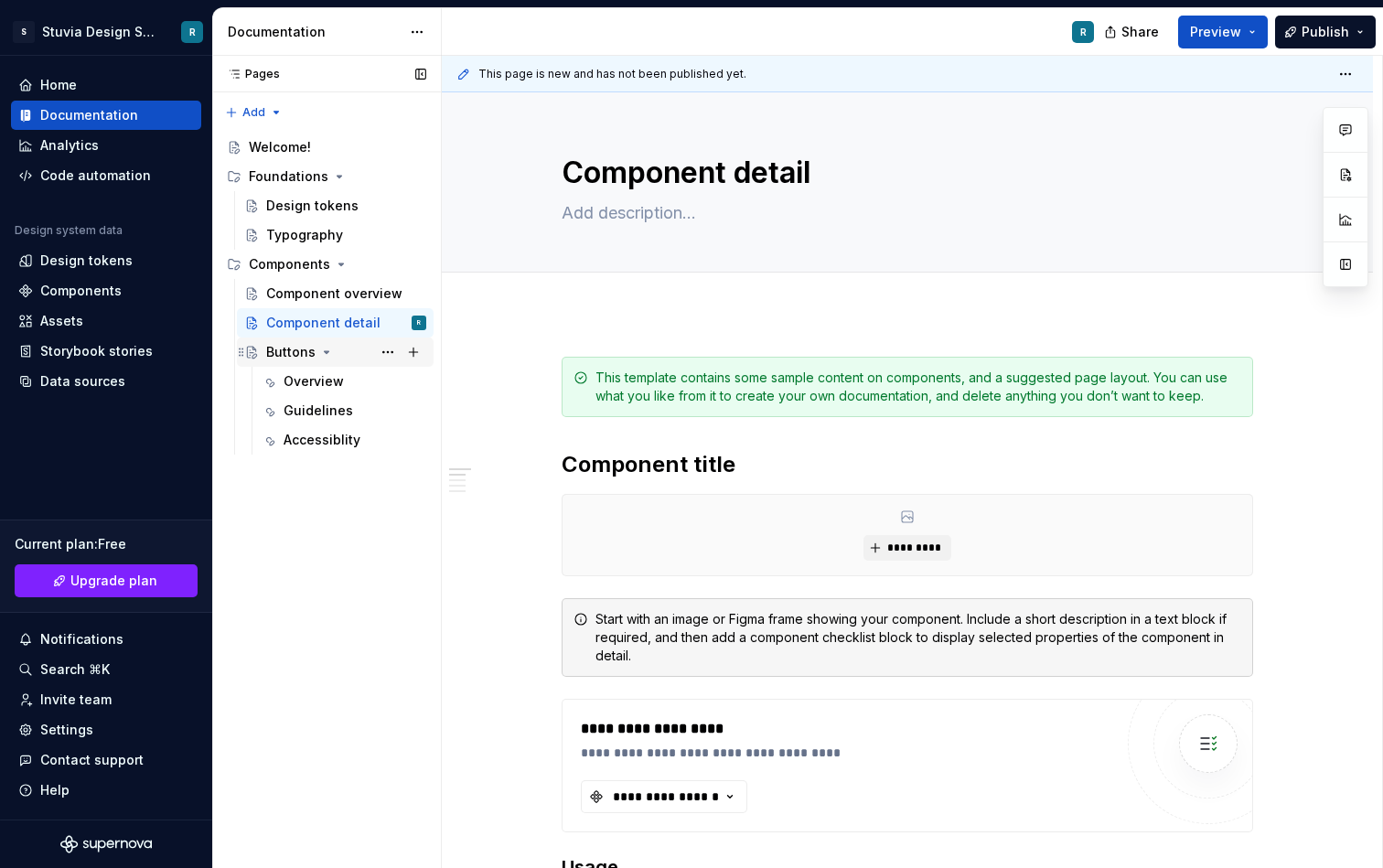
click at [305, 360] on div "Buttons" at bounding box center [290, 352] width 49 height 19
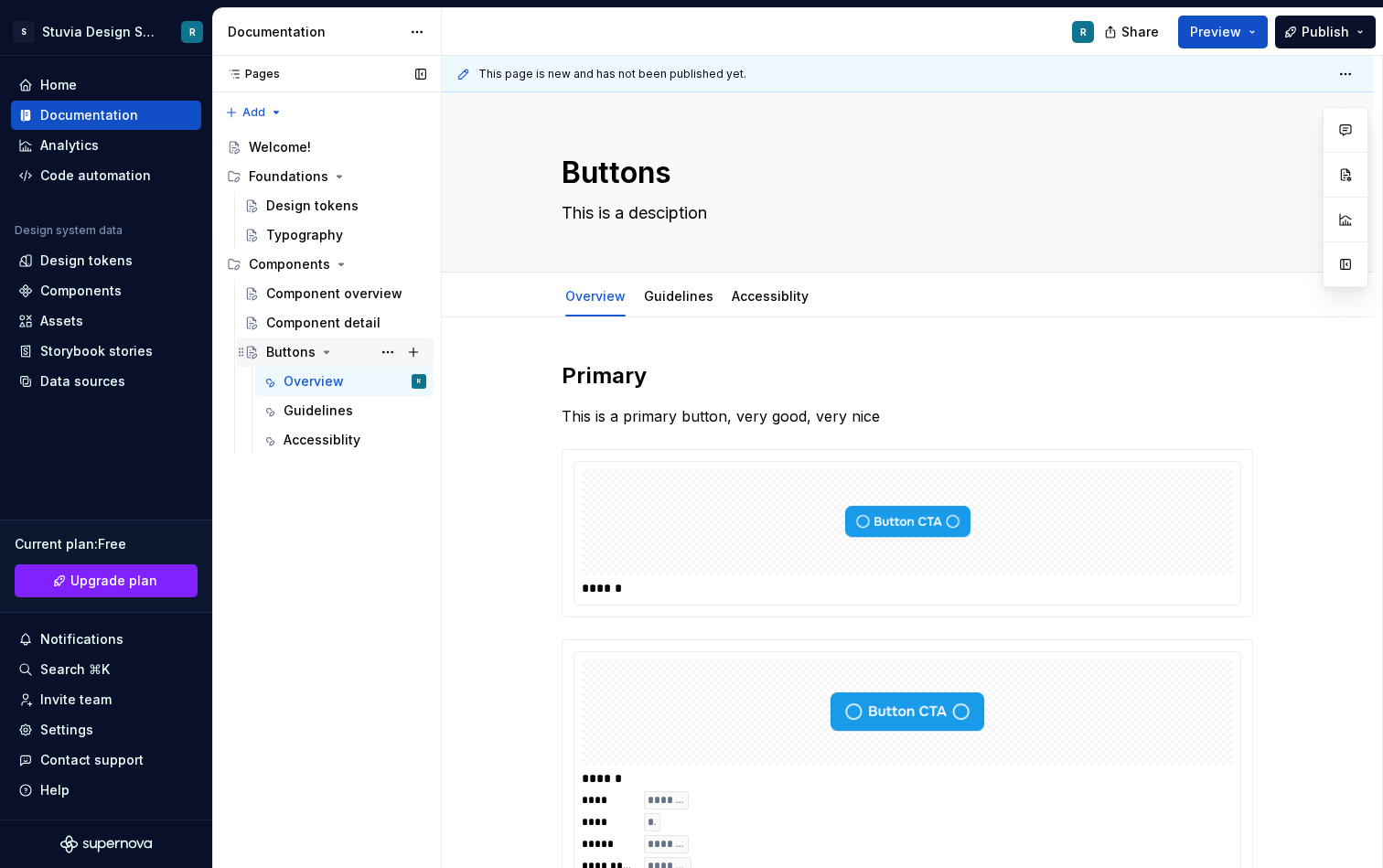
click at [330, 354] on icon "Page tree" at bounding box center [327, 352] width 15 height 15
click at [329, 353] on icon "Page tree" at bounding box center [327, 352] width 15 height 15
click at [342, 414] on div "Guidelines" at bounding box center [318, 411] width 70 height 19
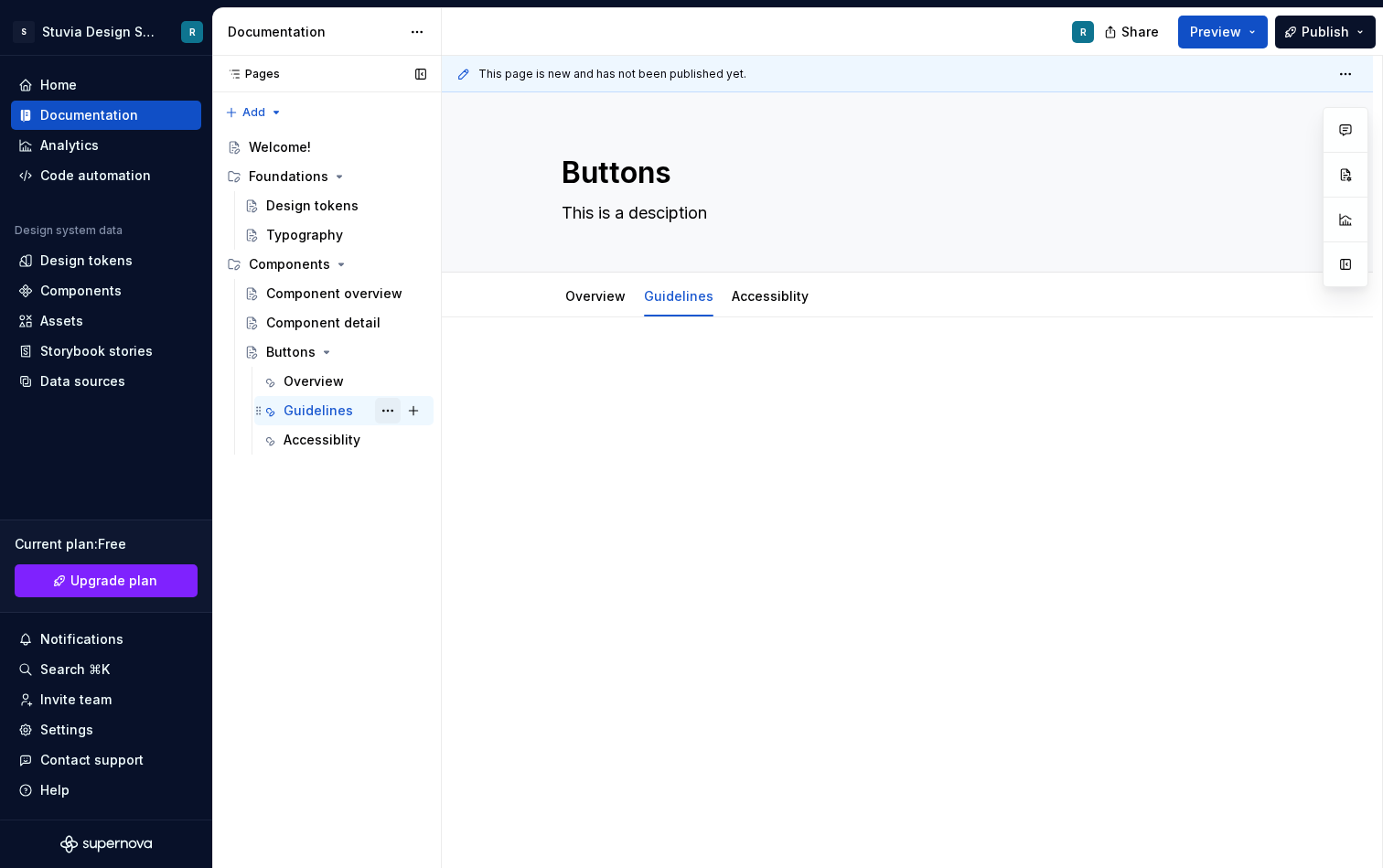
click at [383, 411] on button "Page tree" at bounding box center [387, 411] width 26 height 26
click at [381, 408] on div "Pages Pages Add Accessibility guide for tree Page tree. Navigate the tree with …" at bounding box center [326, 462] width 229 height 813
click at [381, 408] on button "Page tree" at bounding box center [387, 411] width 26 height 26
click at [381, 408] on div "Pages Pages Add Accessibility guide for tree Page tree. Navigate the tree with …" at bounding box center [326, 462] width 229 height 813
click at [320, 356] on icon "Page tree" at bounding box center [327, 352] width 15 height 15
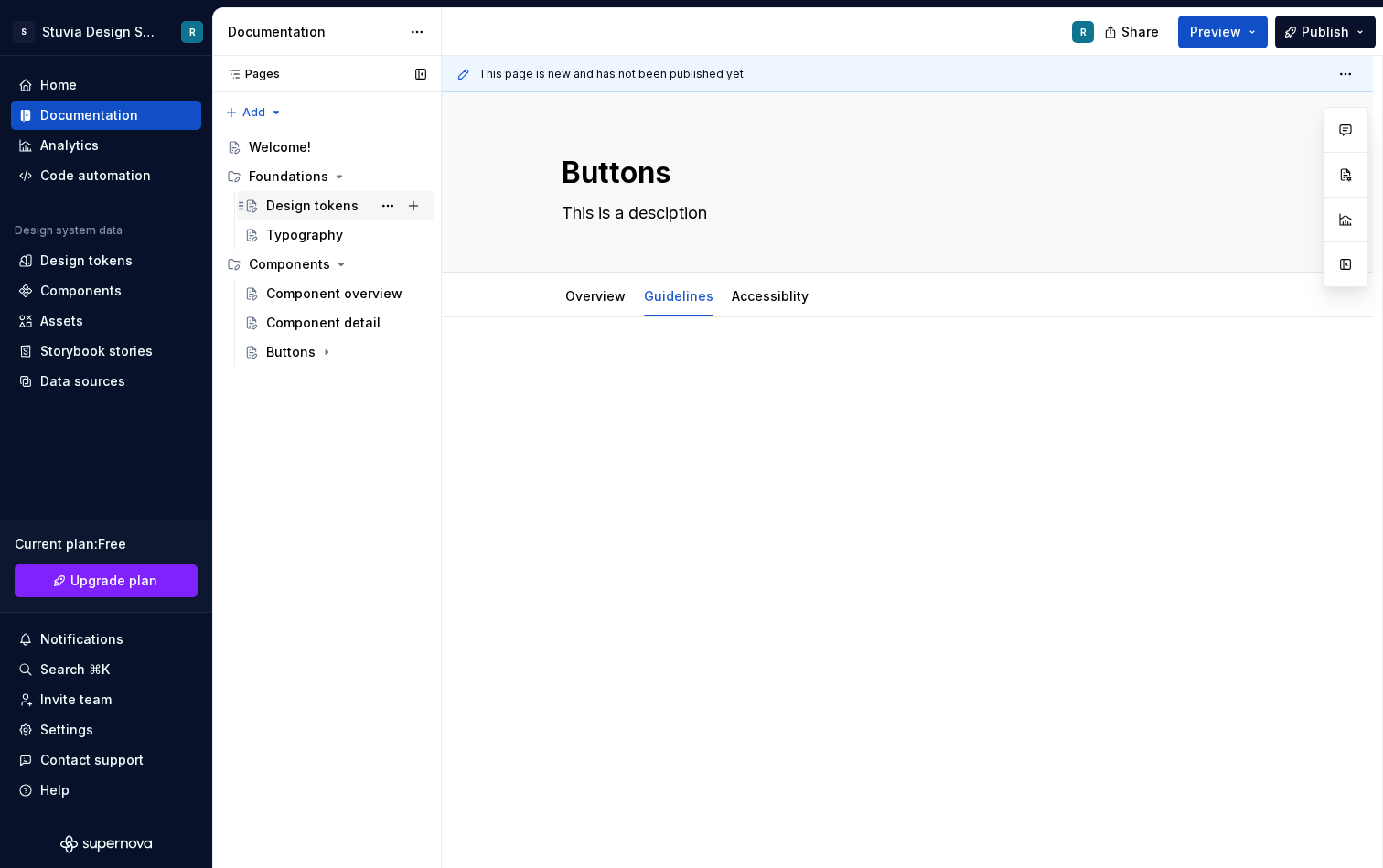
click at [318, 213] on div "Design tokens" at bounding box center [312, 206] width 92 height 19
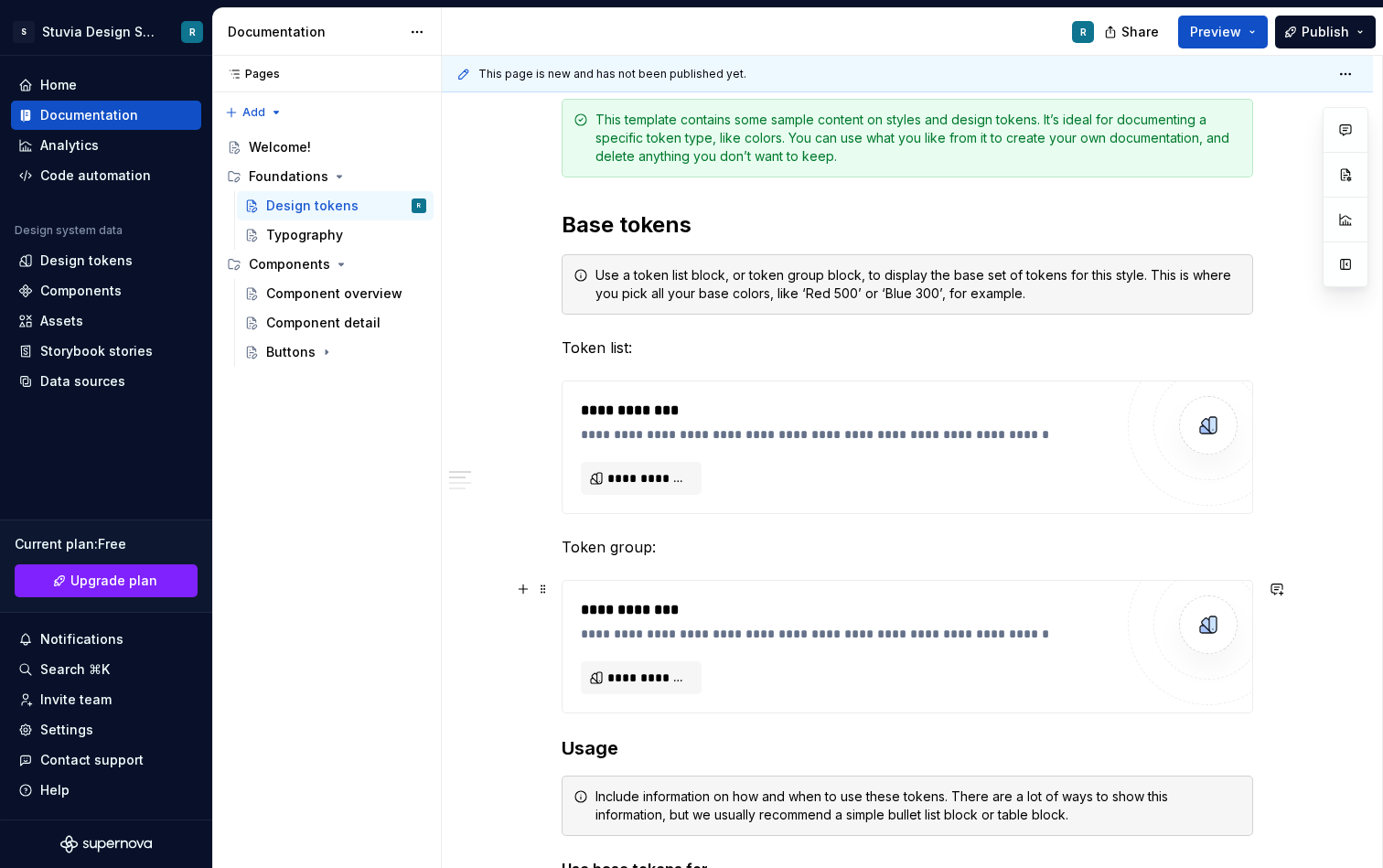
scroll to position [274, 0]
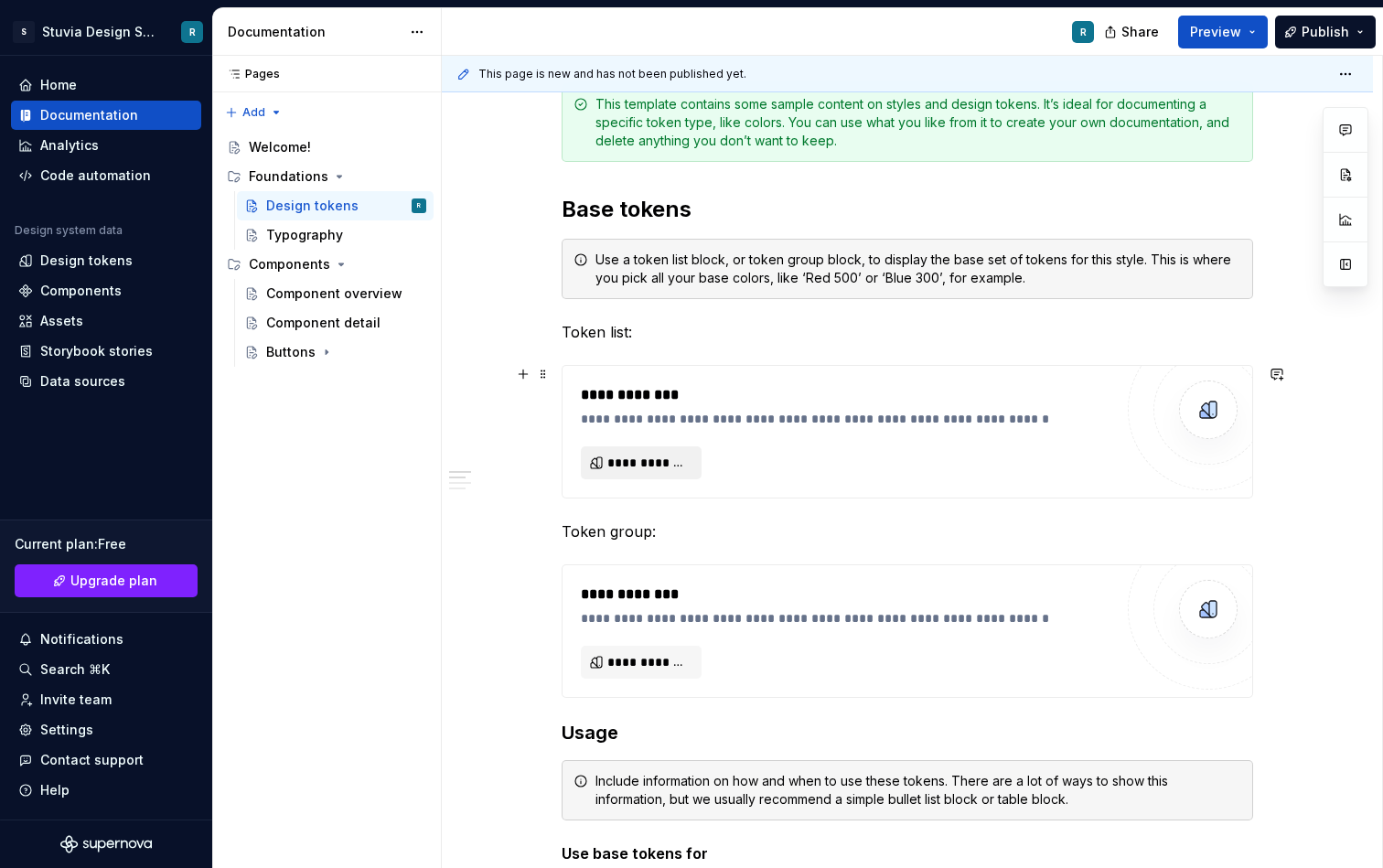
click at [653, 468] on span "**********" at bounding box center [648, 463] width 82 height 19
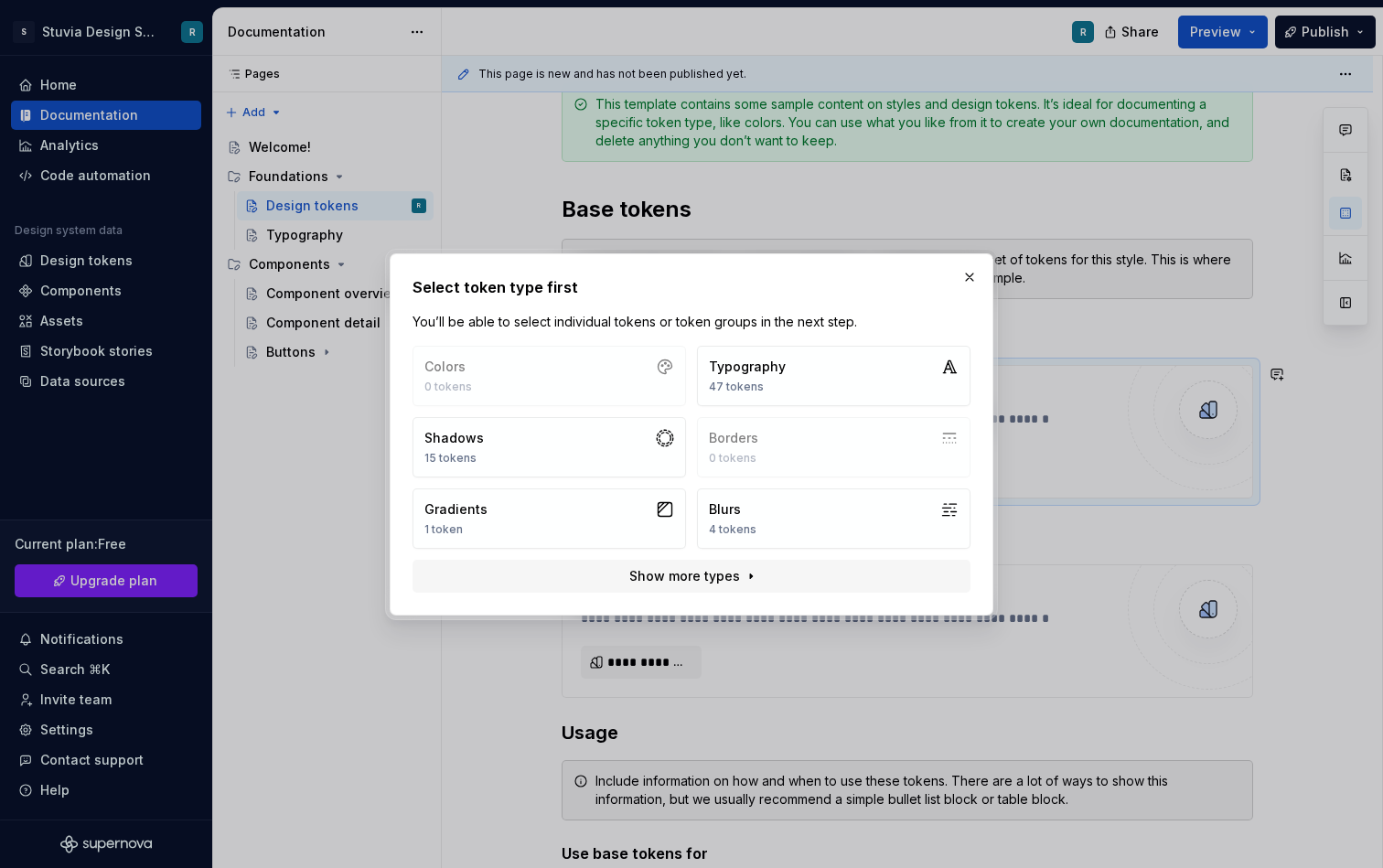
click at [585, 381] on div "Colors 0 tokens Typography 47 tokens Shadows 15 tokens Borders 0 tokens Gradien…" at bounding box center [692, 447] width 558 height 203
click at [572, 451] on button "Shadows 15 tokens" at bounding box center [549, 447] width 274 height 61
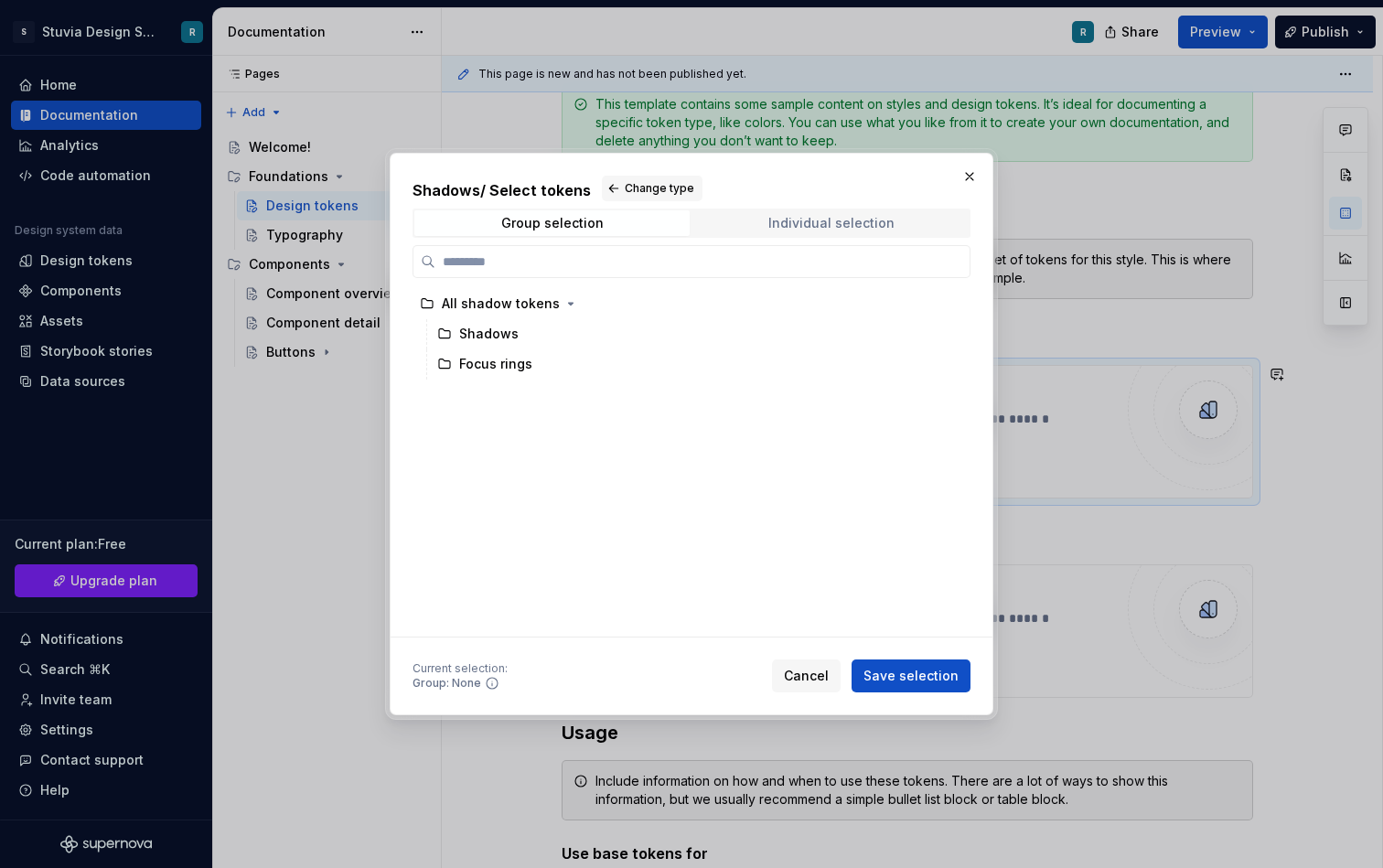
click at [891, 232] on span "Individual selection" at bounding box center [831, 224] width 276 height 26
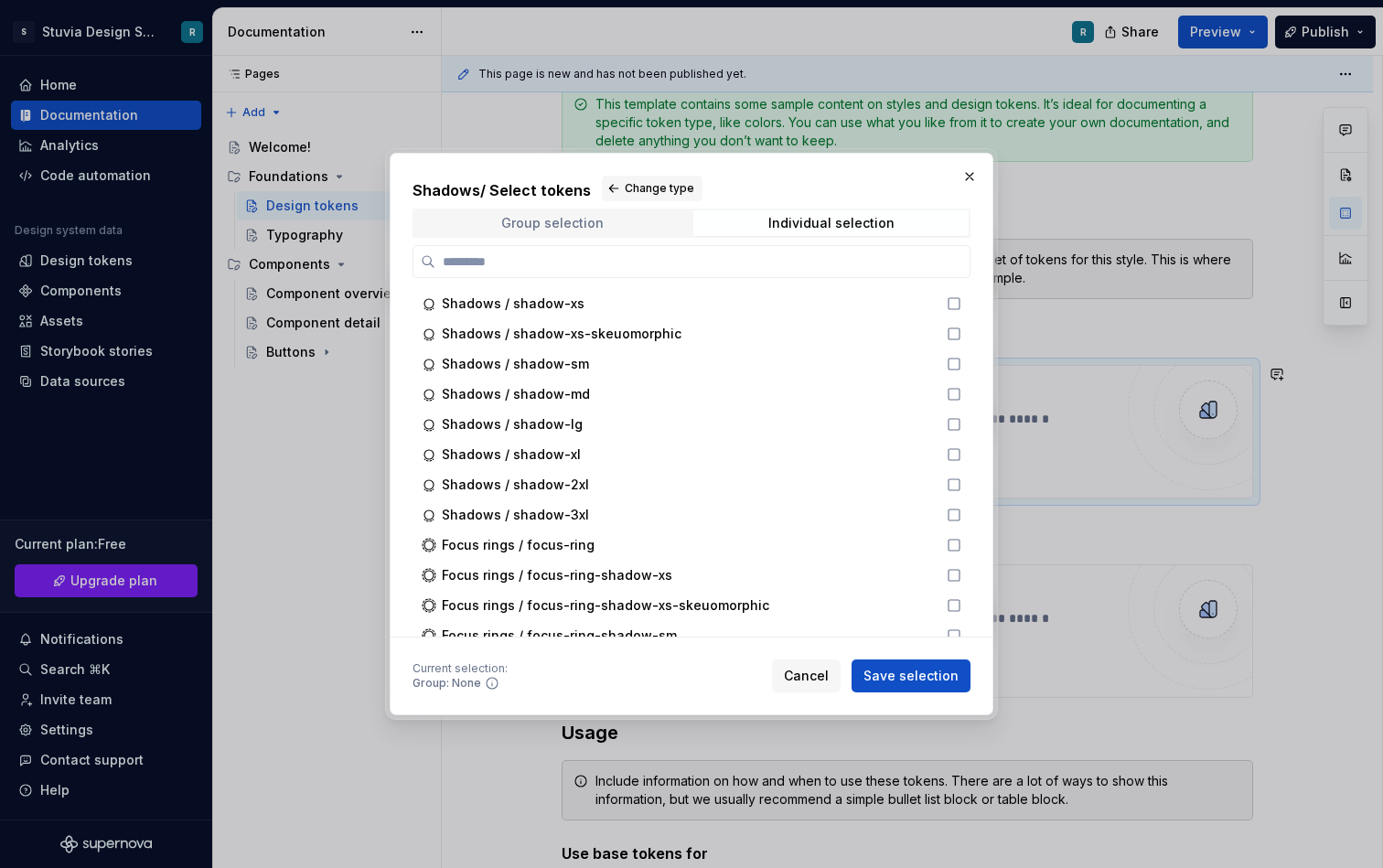
click at [563, 226] on div "Group selection" at bounding box center [552, 223] width 102 height 15
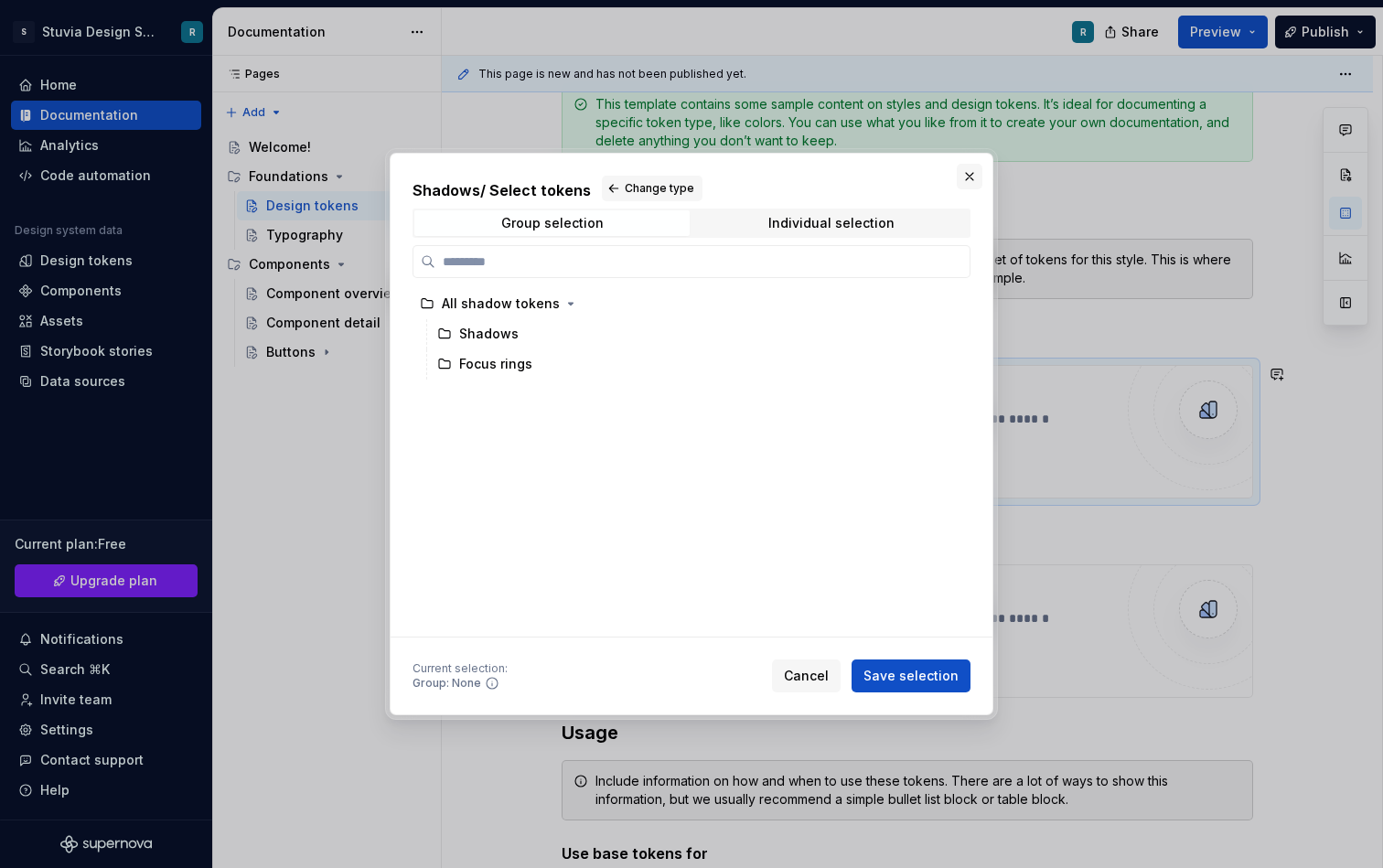
click at [970, 180] on button "button" at bounding box center [970, 177] width 26 height 26
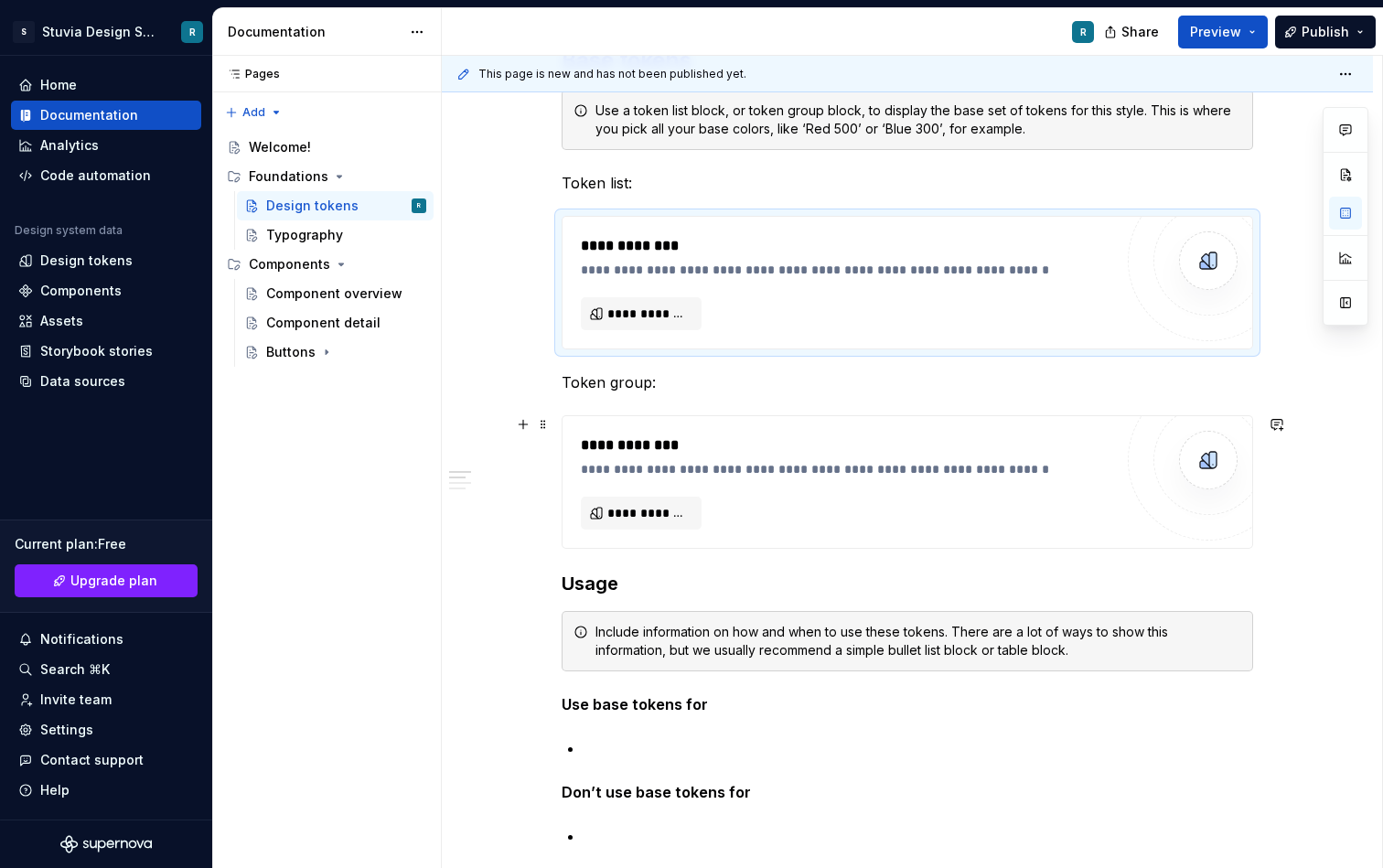
scroll to position [438, 0]
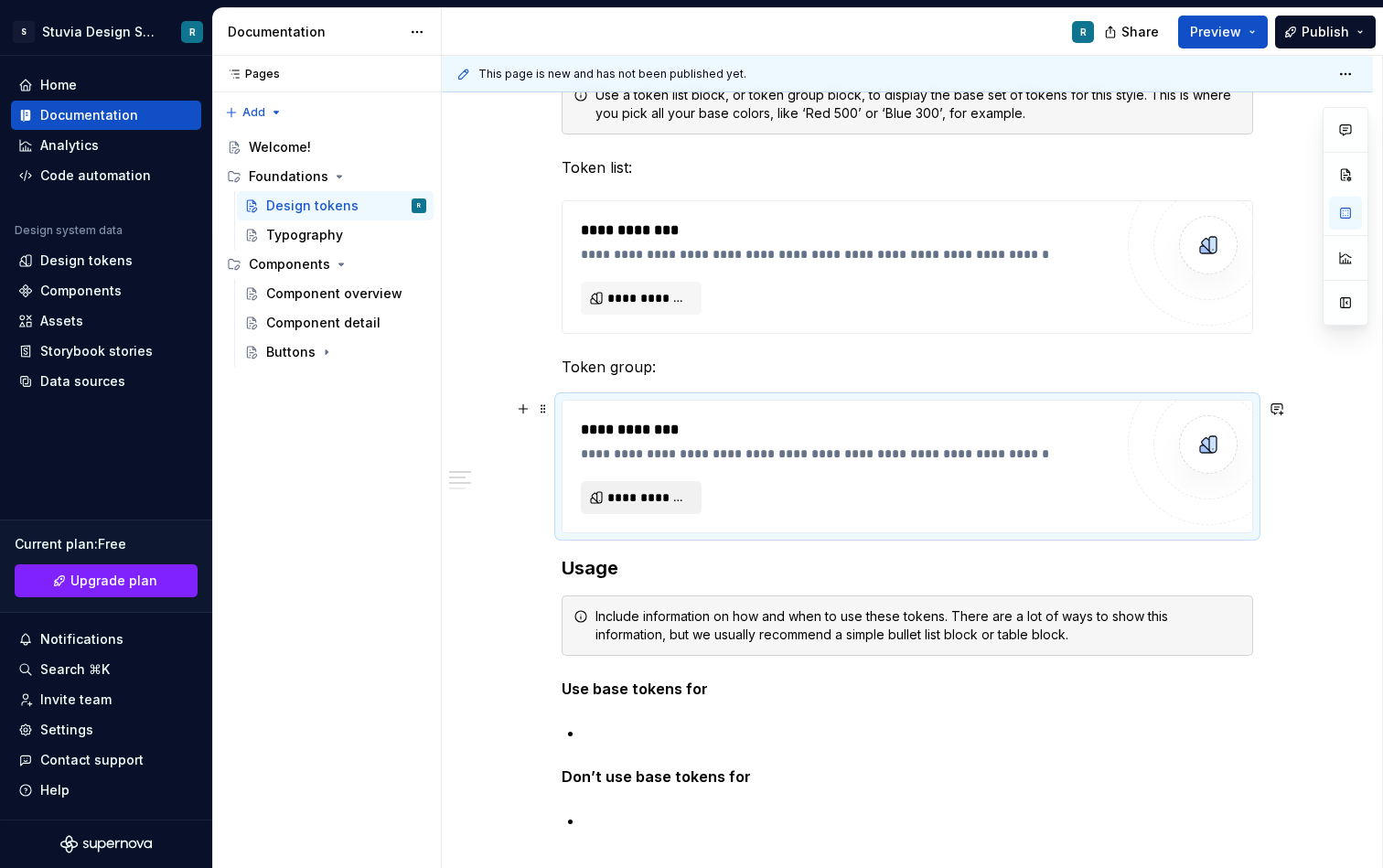
click at [661, 500] on span "**********" at bounding box center [648, 497] width 82 height 19
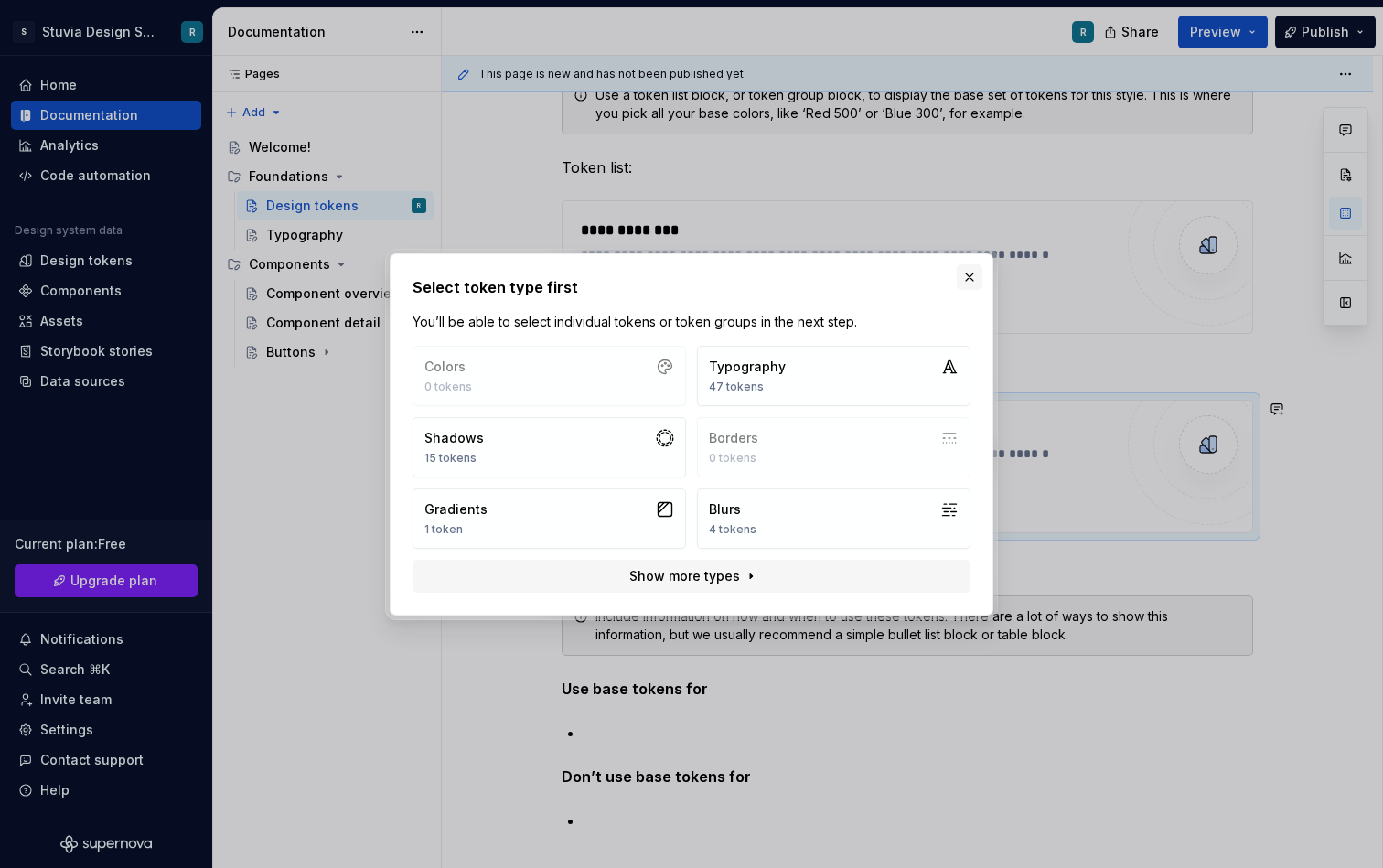
click at [971, 281] on button "button" at bounding box center [970, 278] width 26 height 26
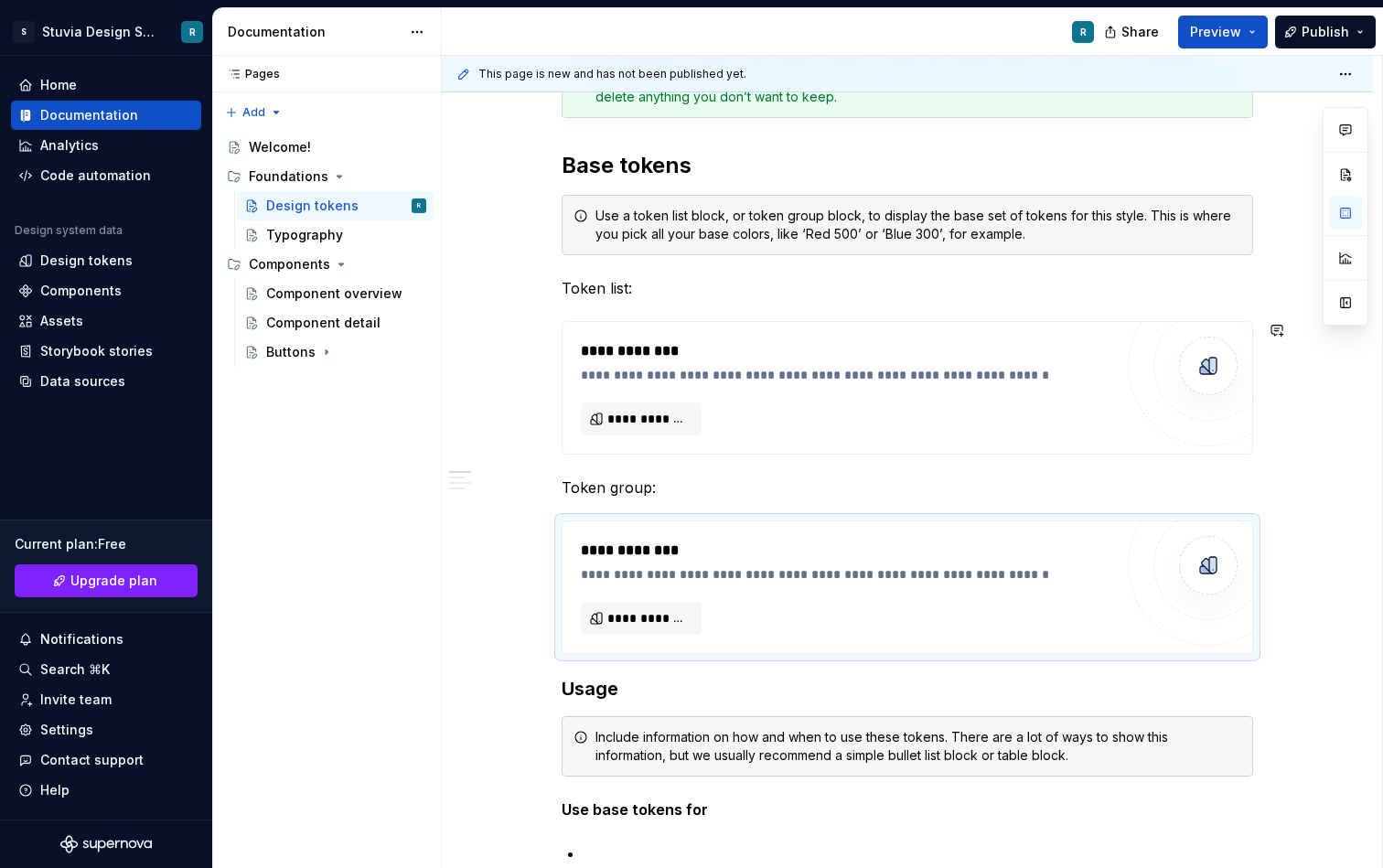
scroll to position [0, 0]
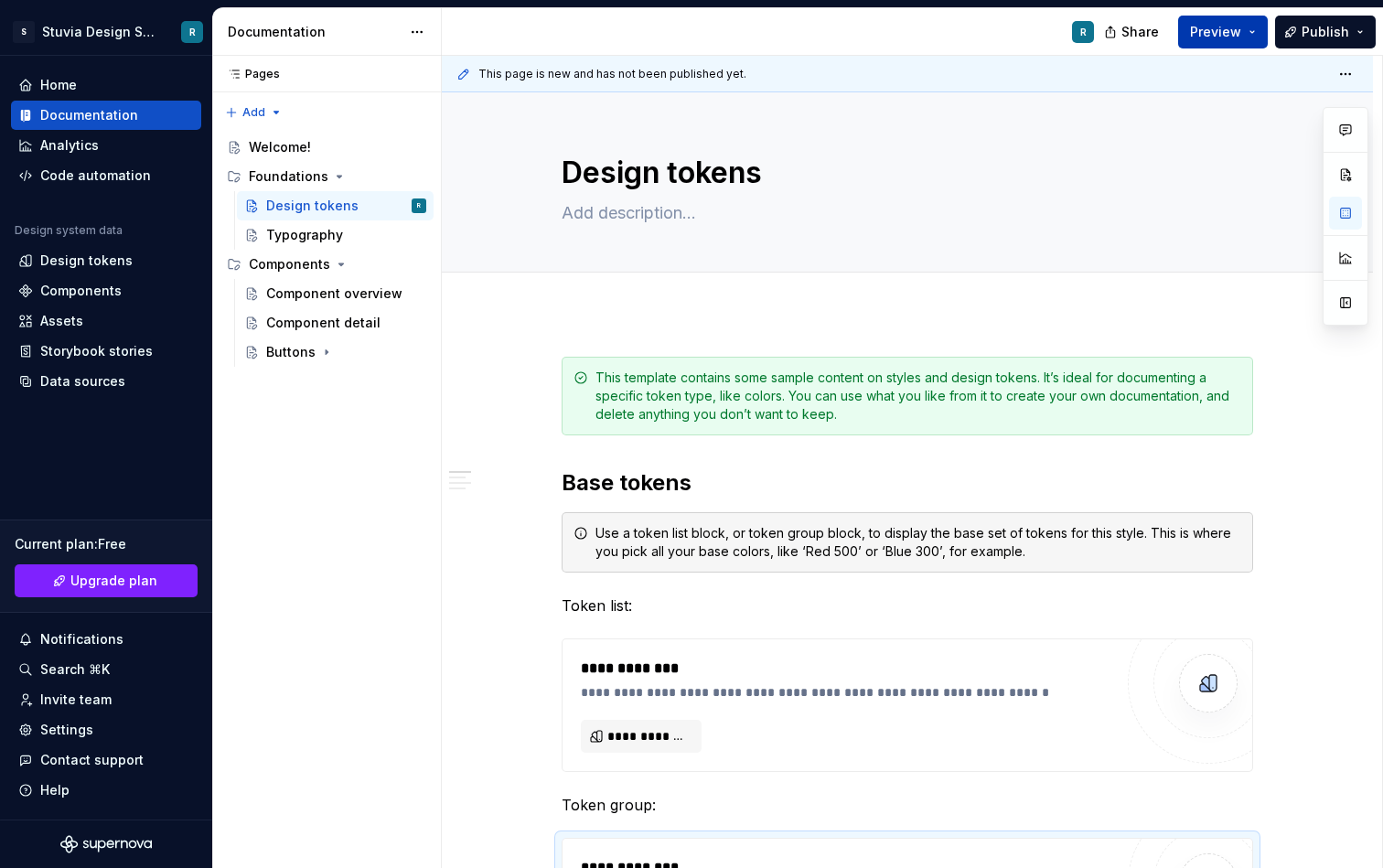
click at [1242, 34] on span "Preview" at bounding box center [1216, 31] width 51 height 19
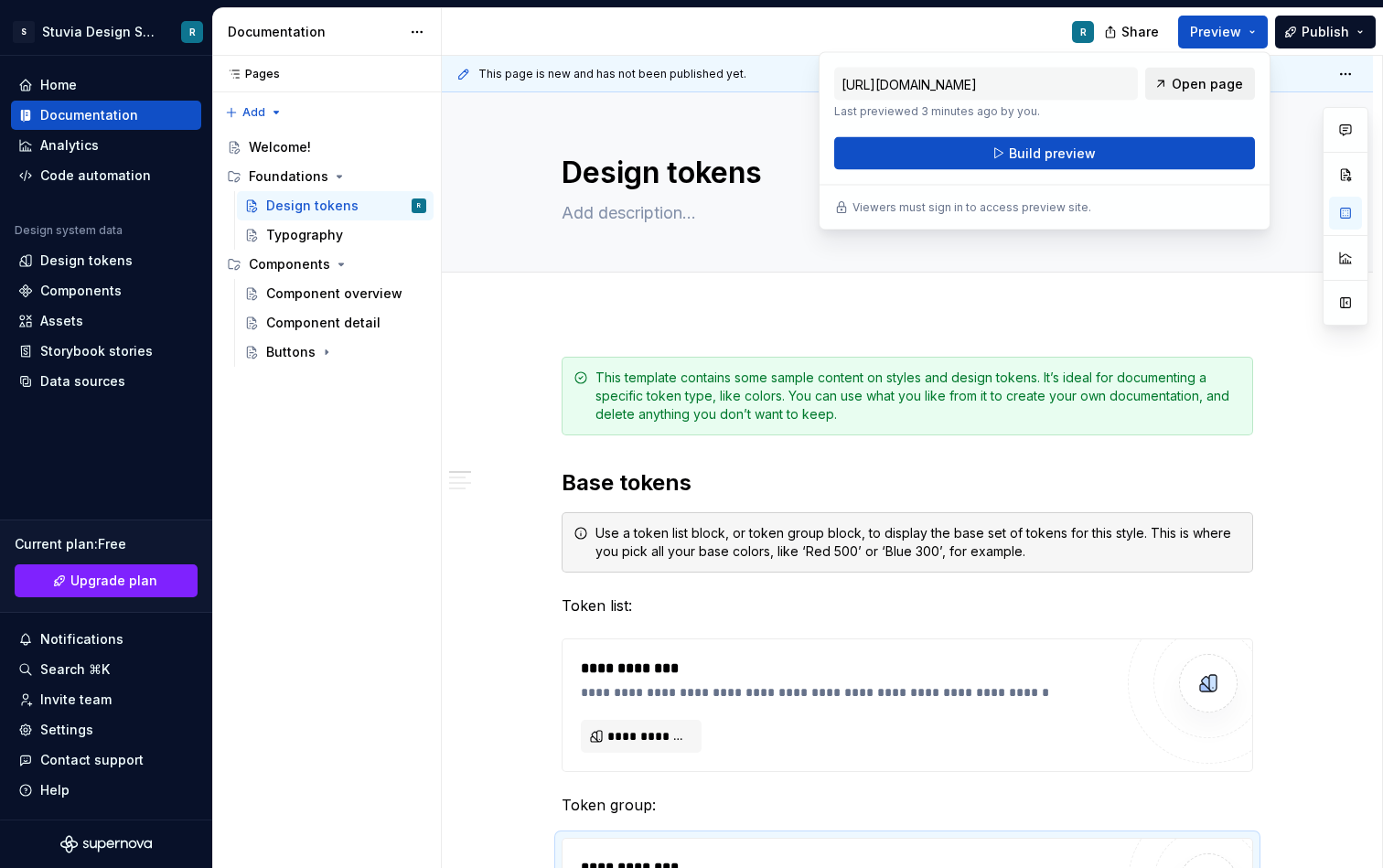
click at [1199, 87] on span "Open page" at bounding box center [1207, 83] width 72 height 19
click at [150, 35] on html "S Stuvia Design System R Home Documentation Analytics Code automation Design sy…" at bounding box center [692, 434] width 1383 height 868
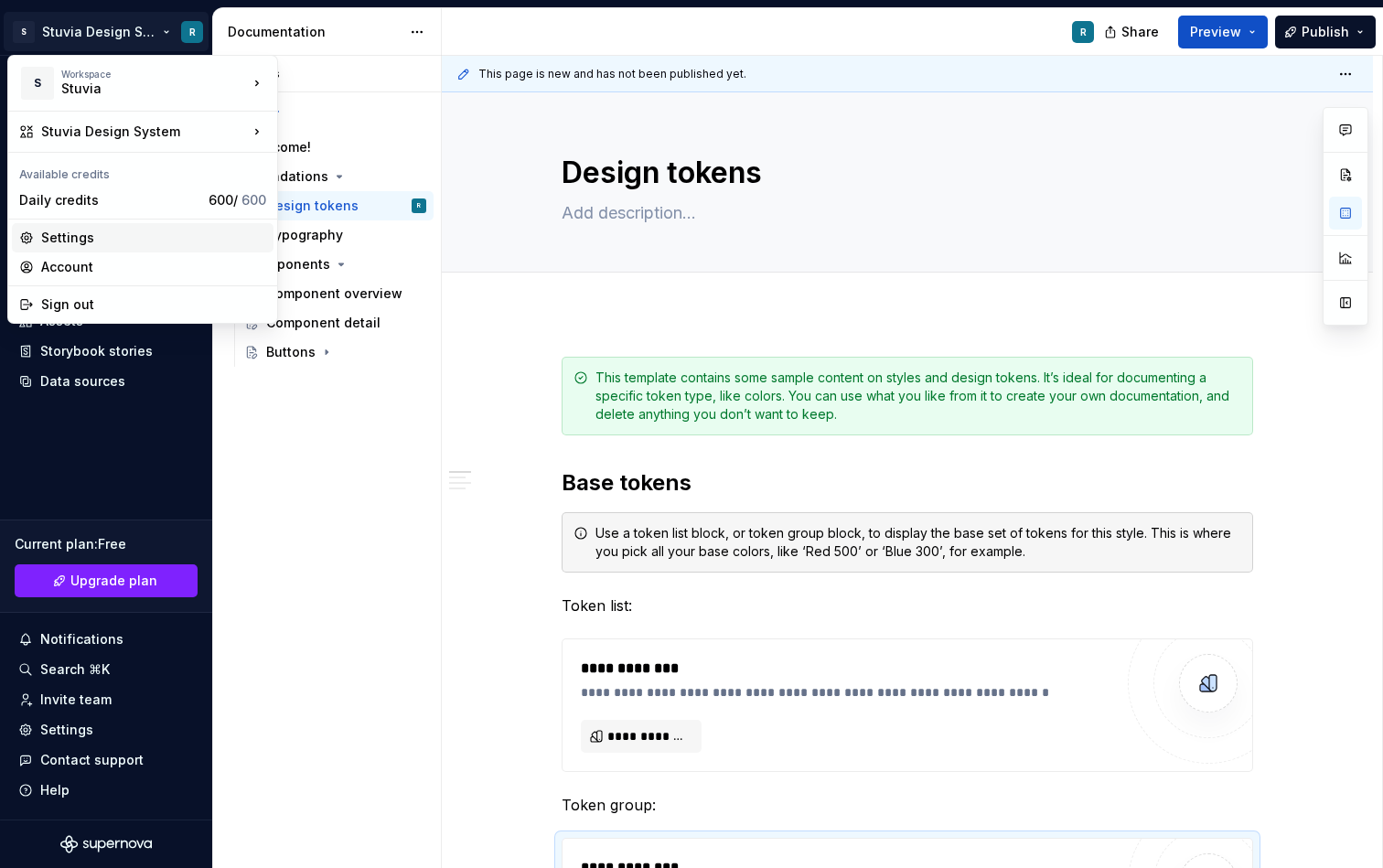
click at [112, 239] on div "Settings" at bounding box center [153, 237] width 225 height 19
type textarea "*"
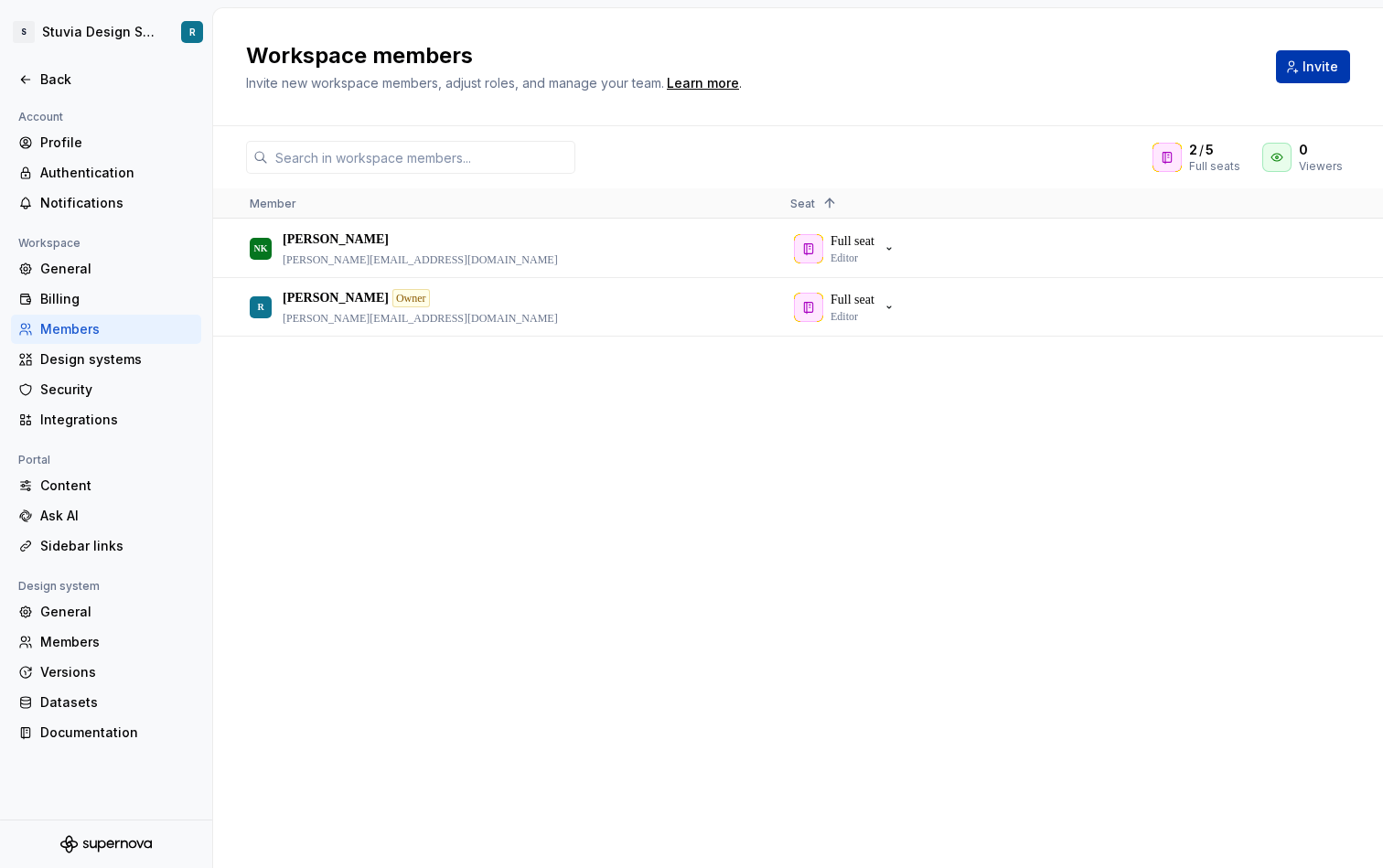
click at [1315, 71] on span "Invite" at bounding box center [1320, 67] width 35 height 19
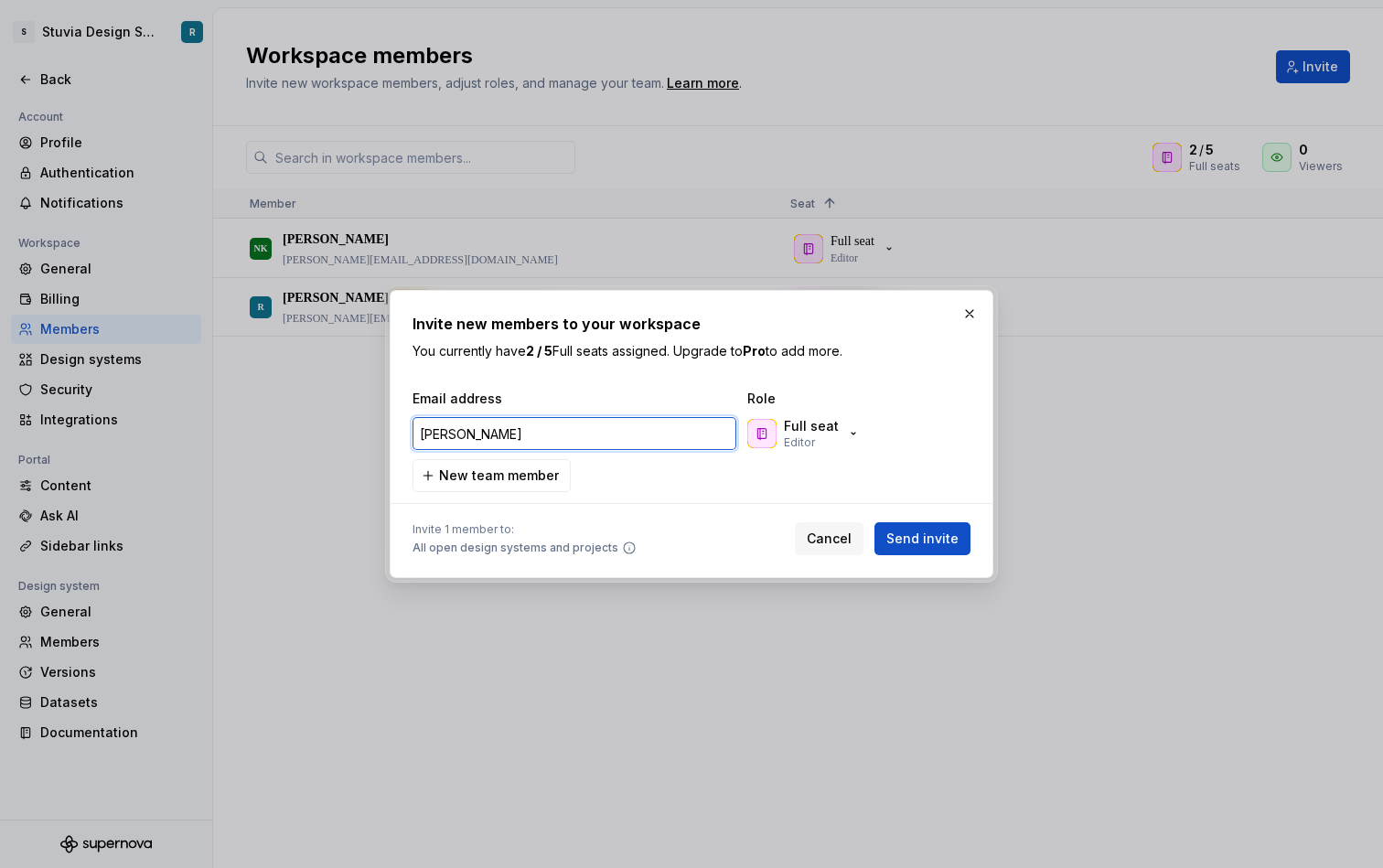
click at [505, 430] on input "[PERSON_NAME]" at bounding box center [575, 434] width 324 height 33
paste input "[EMAIL_ADDRESS][DOMAIN_NAME]"
type input "[EMAIL_ADDRESS][DOMAIN_NAME]"
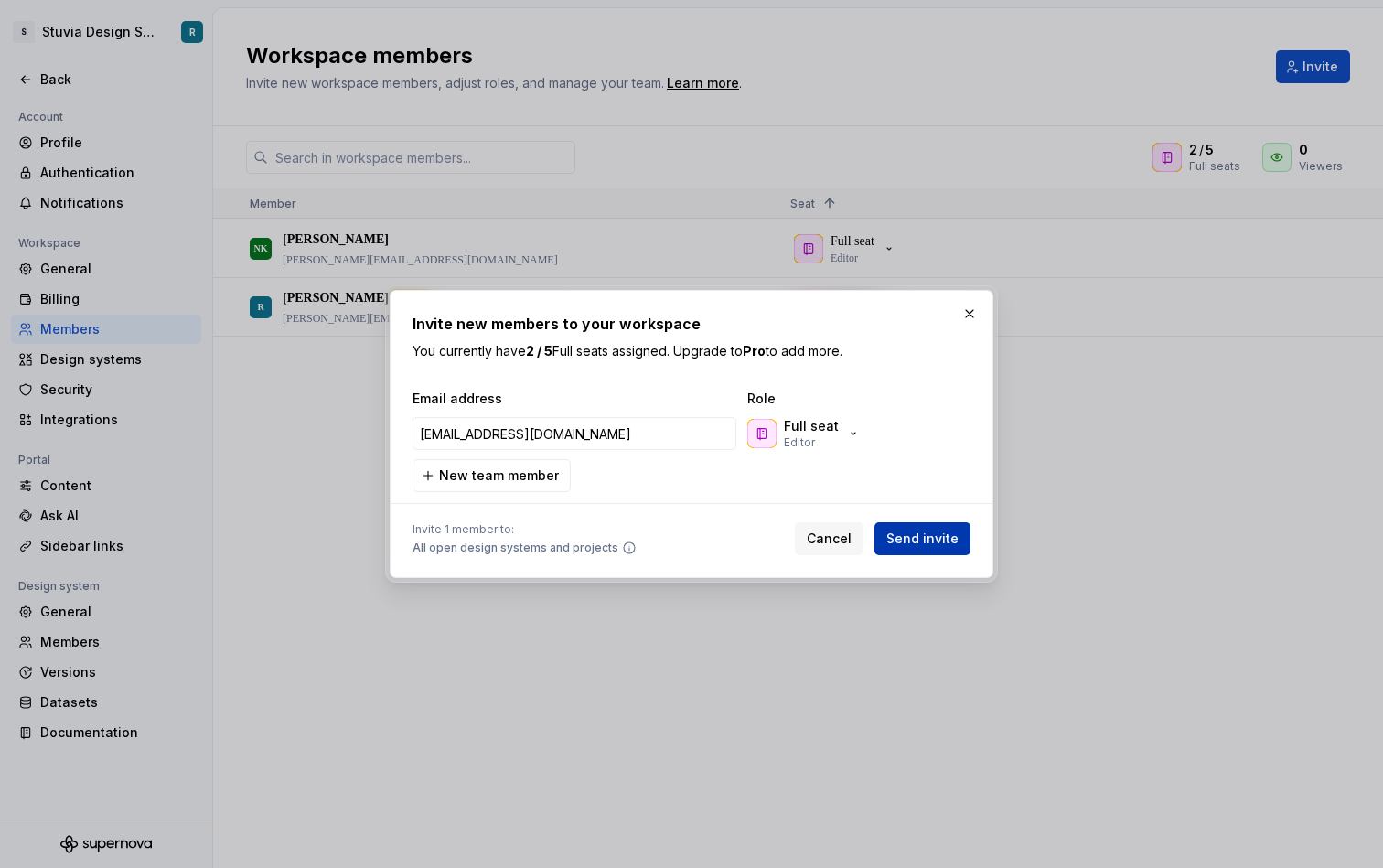
click at [915, 538] on span "Send invite" at bounding box center [923, 538] width 73 height 19
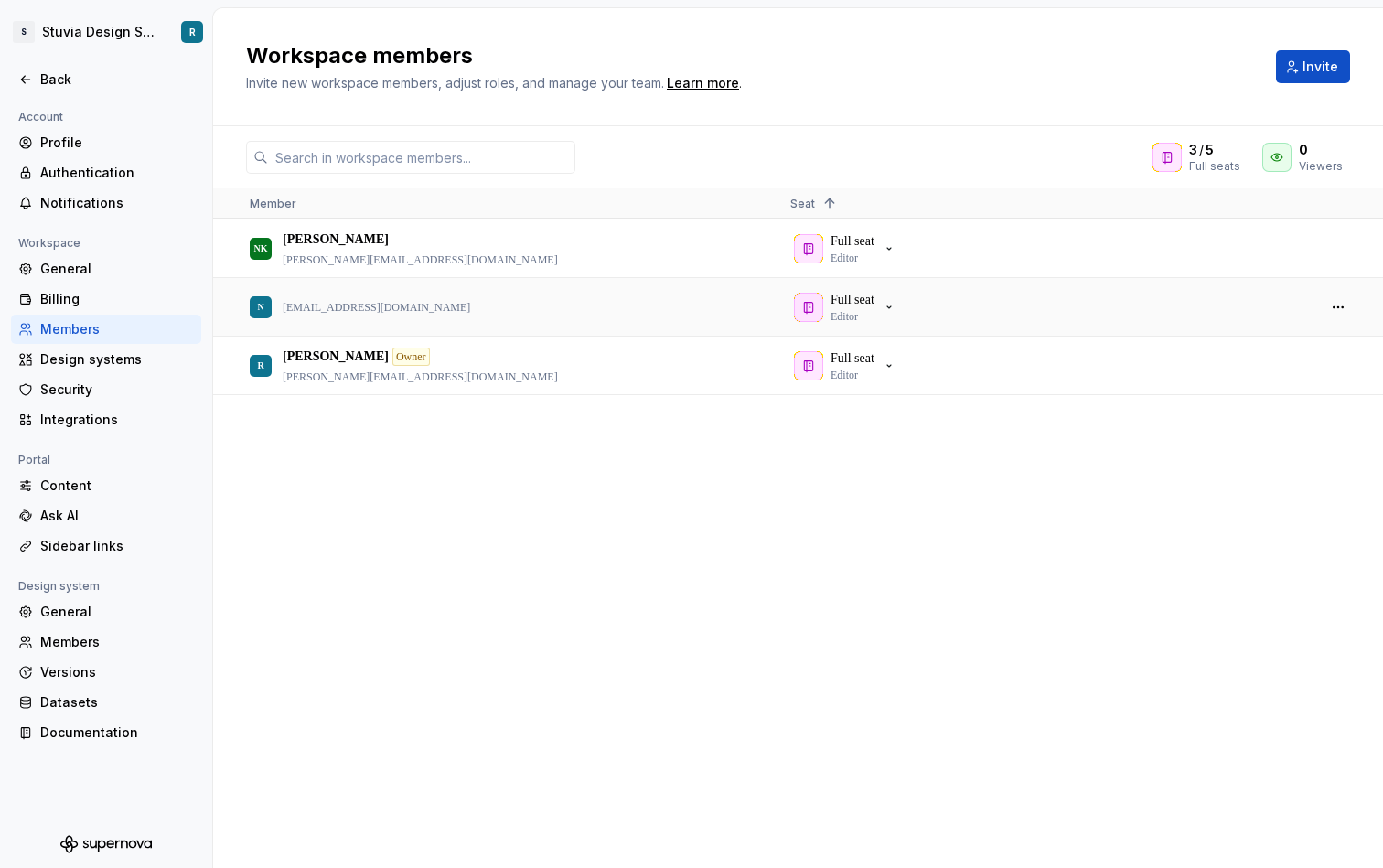
click at [399, 316] on div "N [EMAIL_ADDRESS][DOMAIN_NAME]" at bounding box center [505, 307] width 511 height 56
click at [81, 32] on html "S Stuvia Design System R Back Account Profile Authentication Notifications Work…" at bounding box center [692, 434] width 1383 height 868
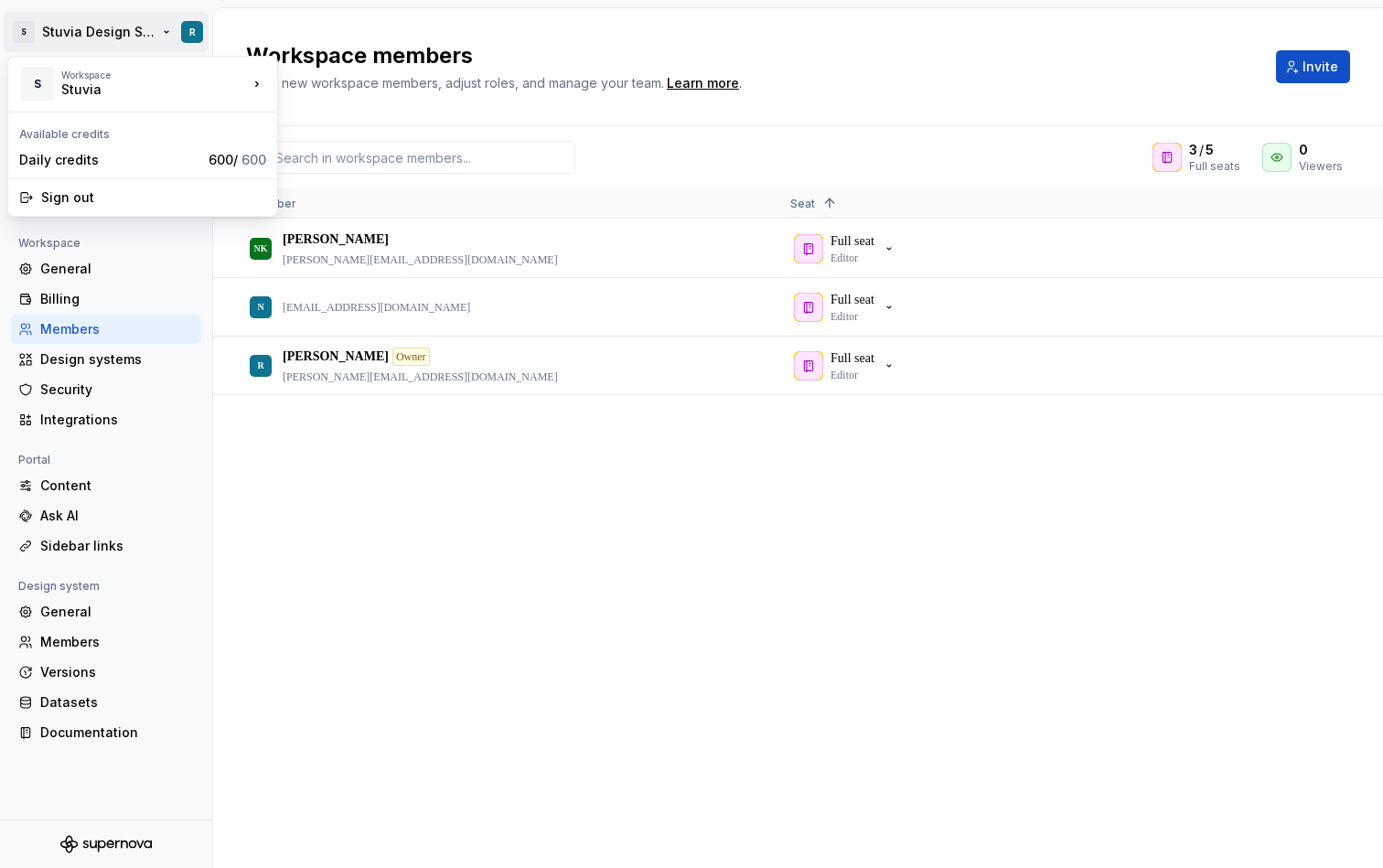
click at [197, 418] on html "S Stuvia Design System R Back Account Profile Authentication Notifications Work…" at bounding box center [692, 434] width 1383 height 868
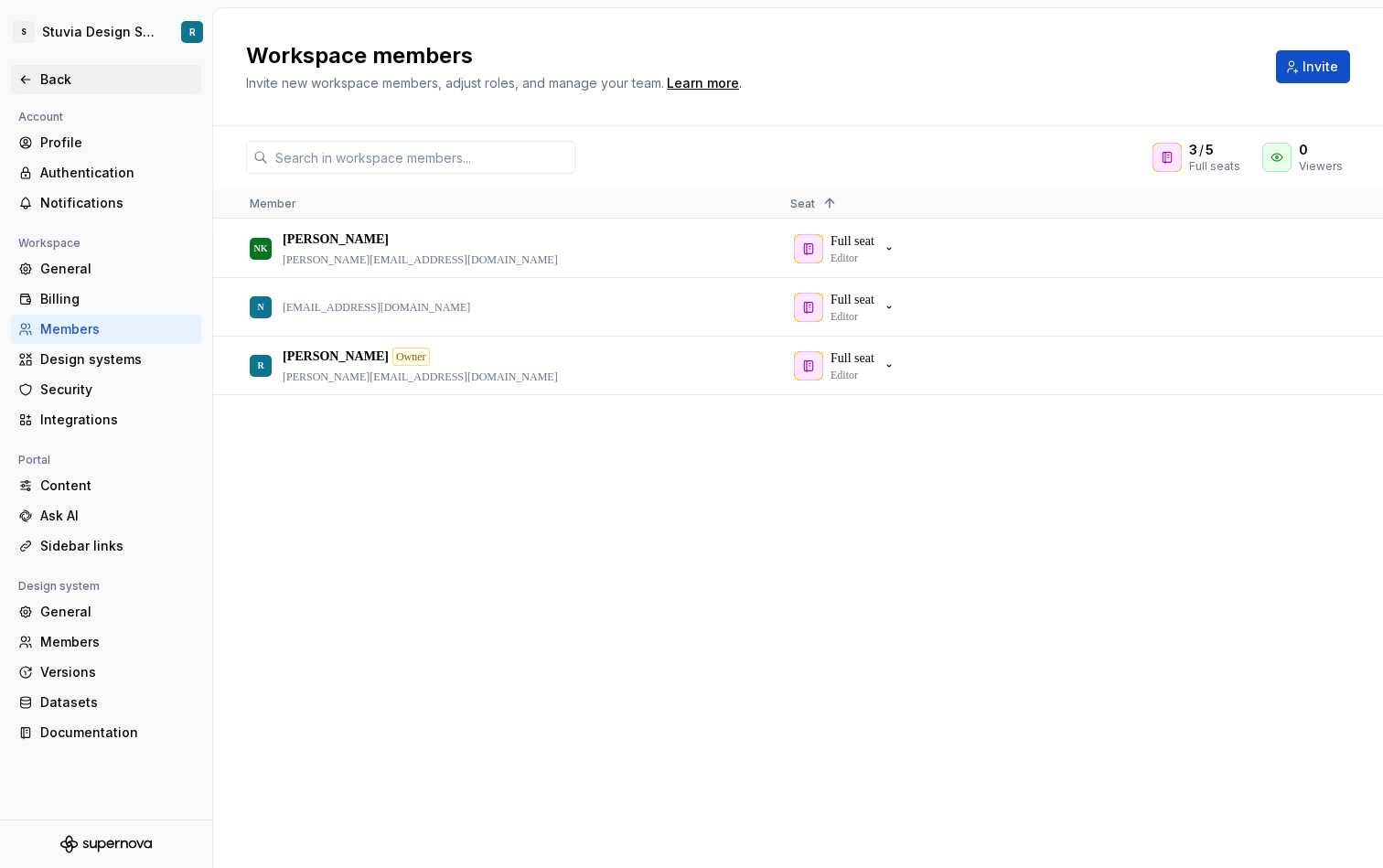
click at [38, 84] on div "Back" at bounding box center [106, 79] width 176 height 19
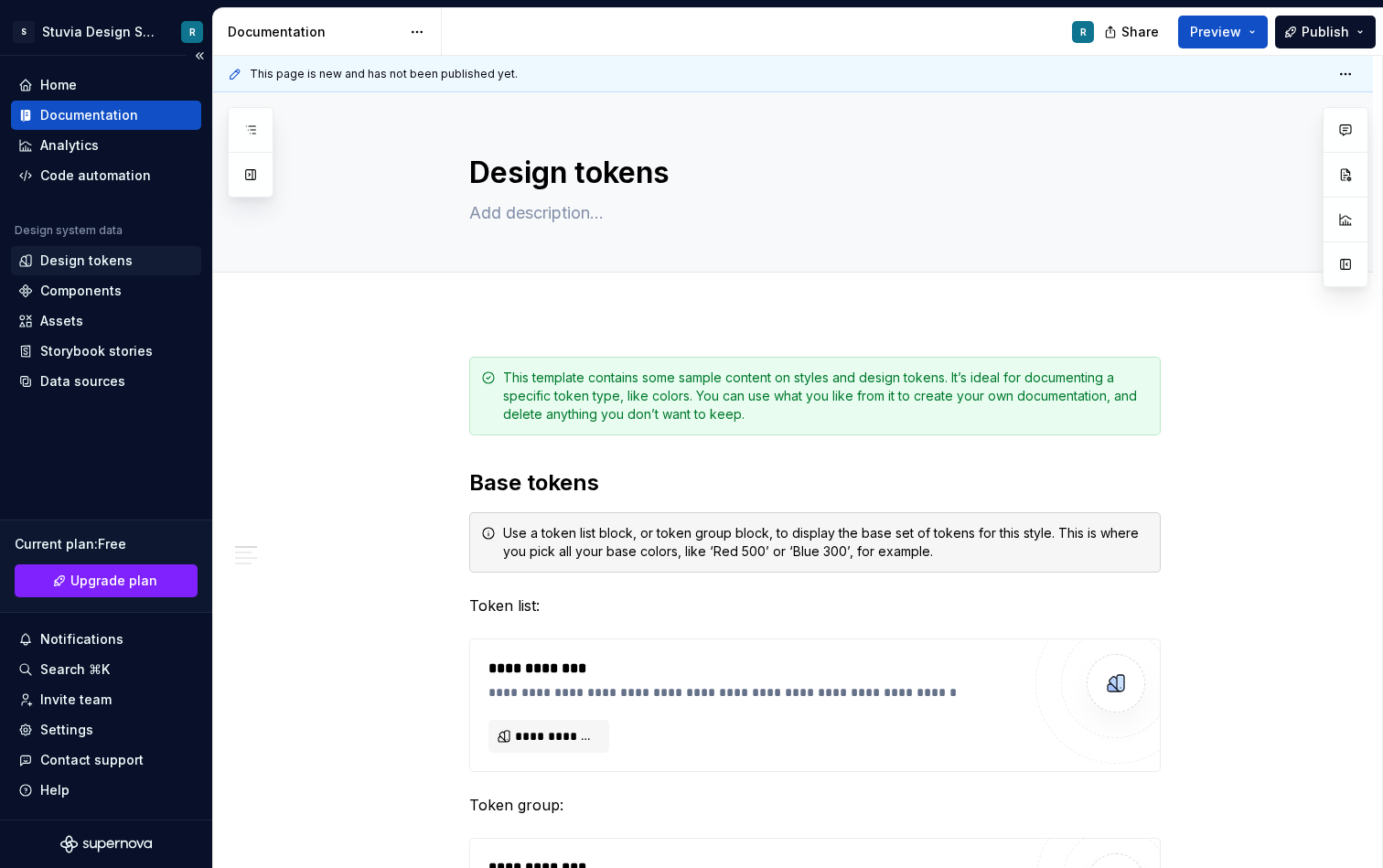
click at [136, 266] on div "Design tokens" at bounding box center [106, 261] width 176 height 19
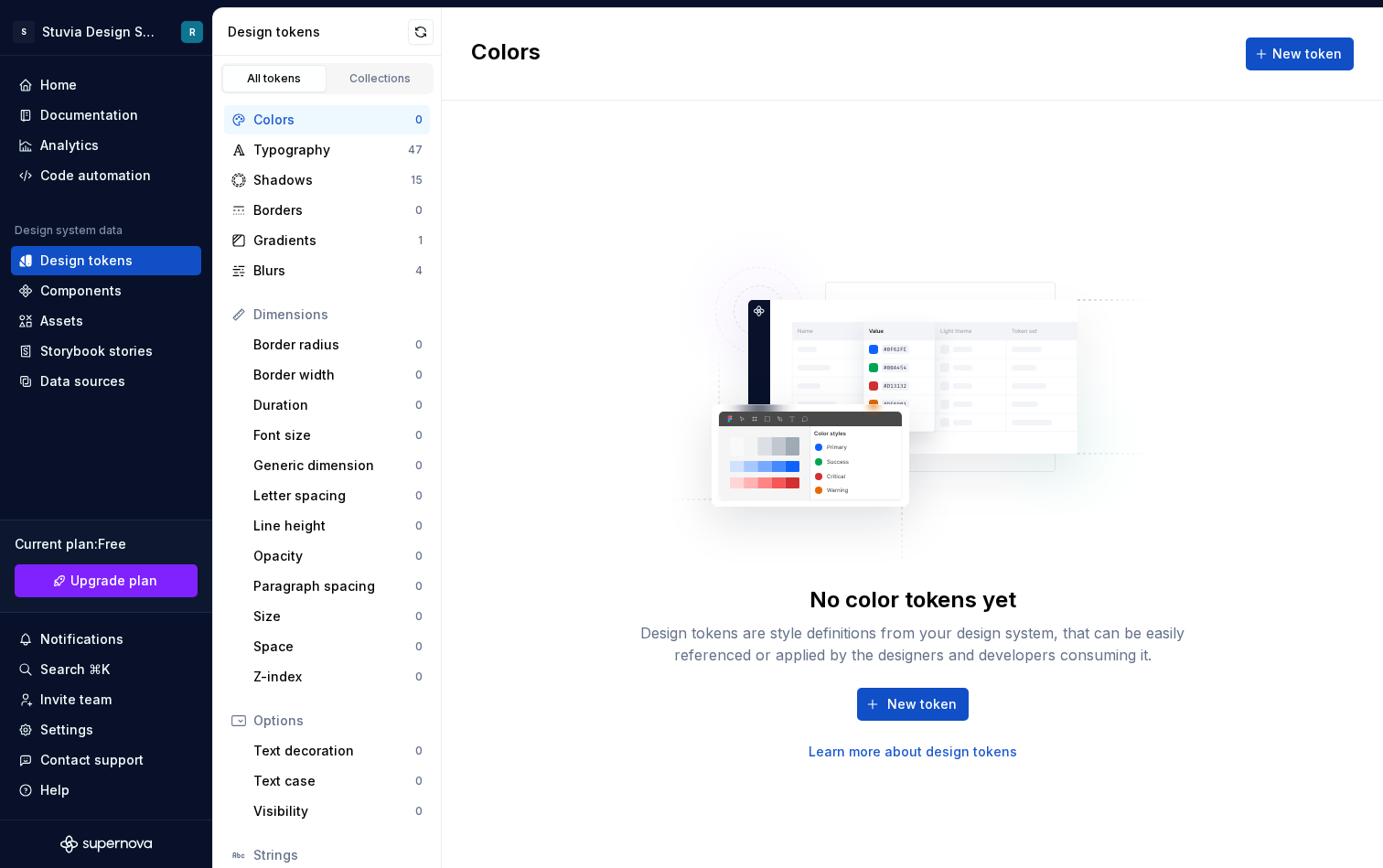
click at [837, 341] on img at bounding box center [913, 391] width 482 height 366
click at [878, 753] on link "Learn more about design tokens" at bounding box center [913, 751] width 209 height 19
click at [902, 705] on span "New token" at bounding box center [922, 704] width 70 height 19
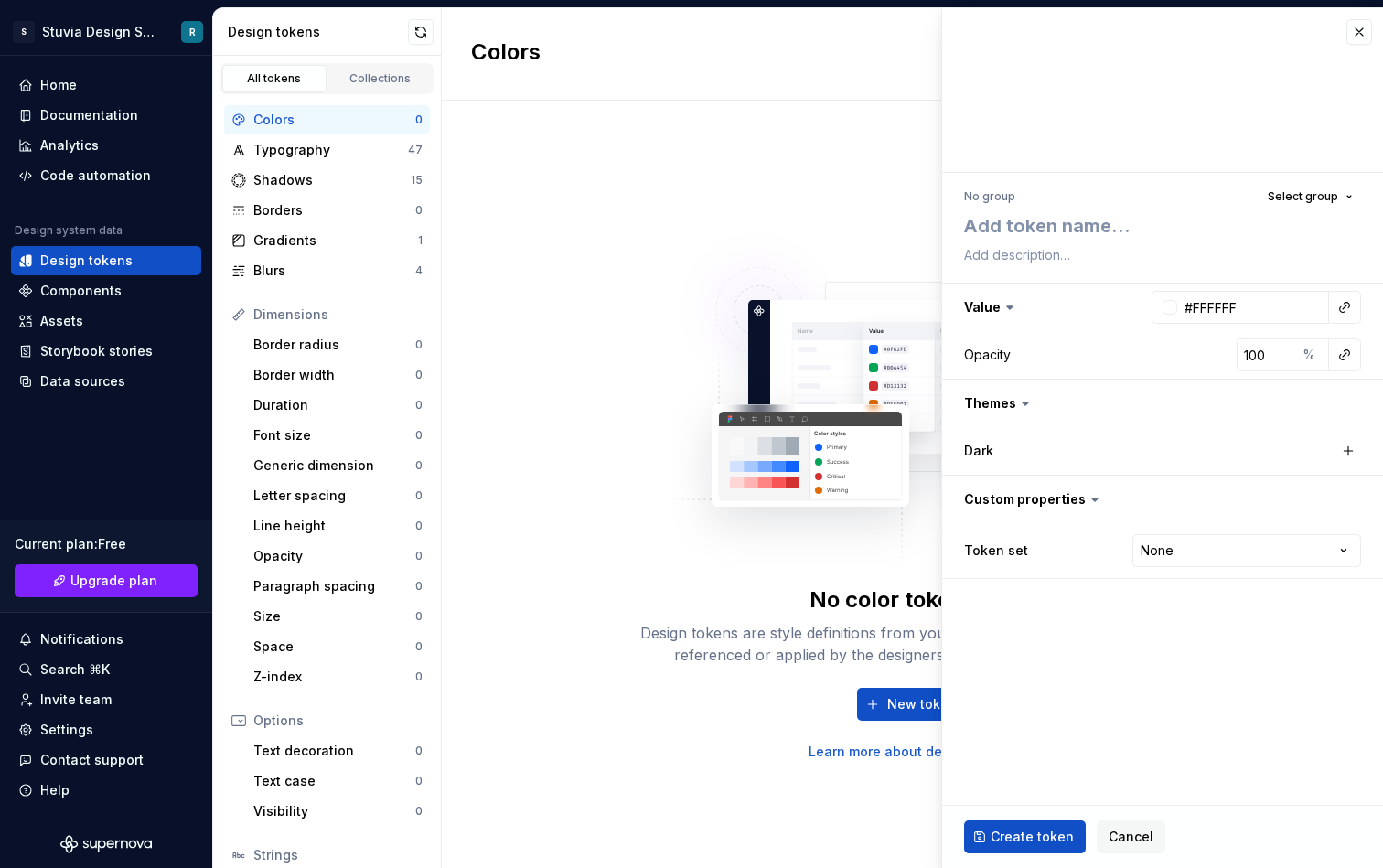
click at [861, 160] on div "No color tokens yet Design tokens are style definitions from your design system…" at bounding box center [913, 485] width 942 height 768
click at [1357, 34] on button "button" at bounding box center [1359, 32] width 26 height 26
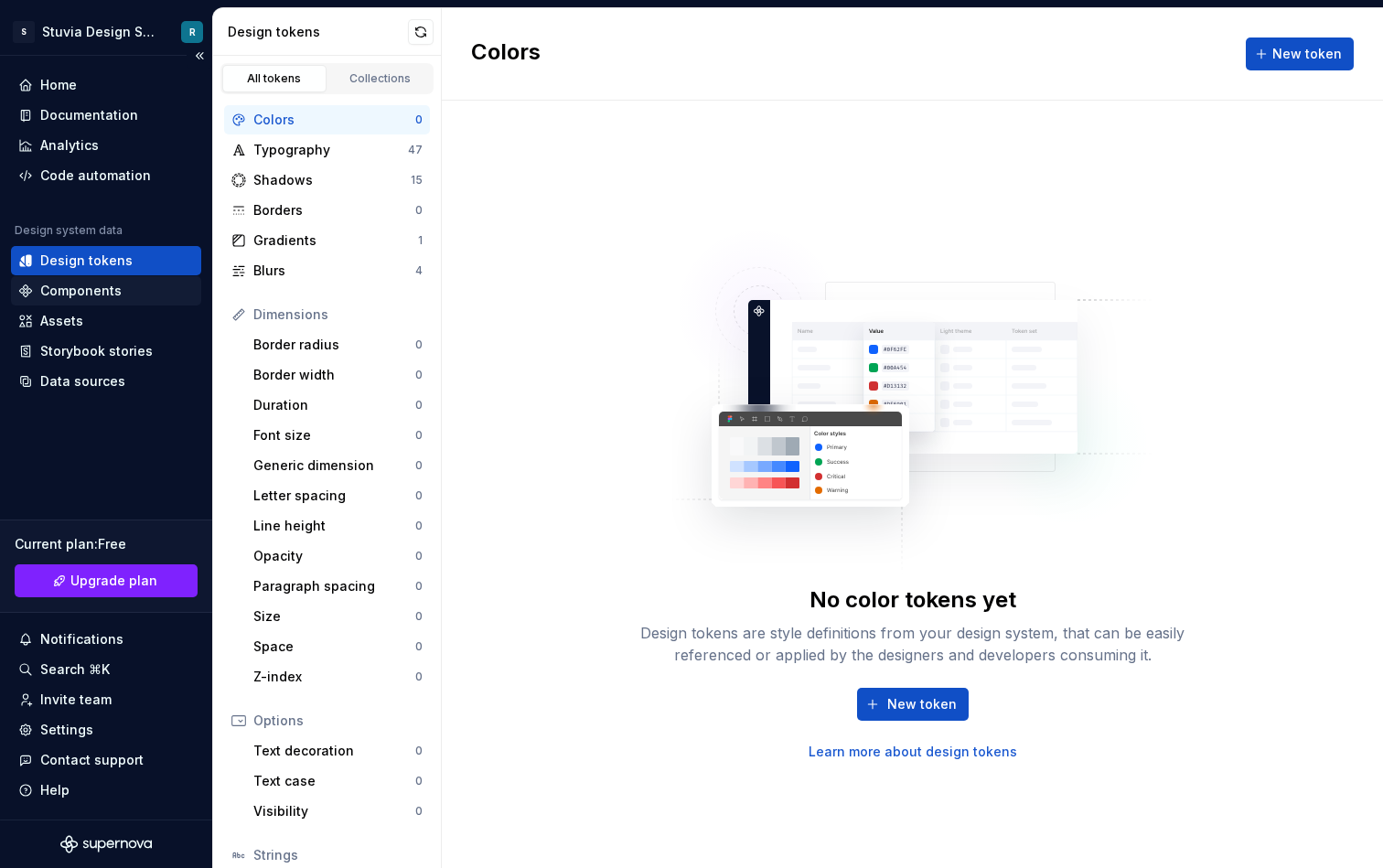
click at [110, 294] on div "Components" at bounding box center [80, 290] width 81 height 19
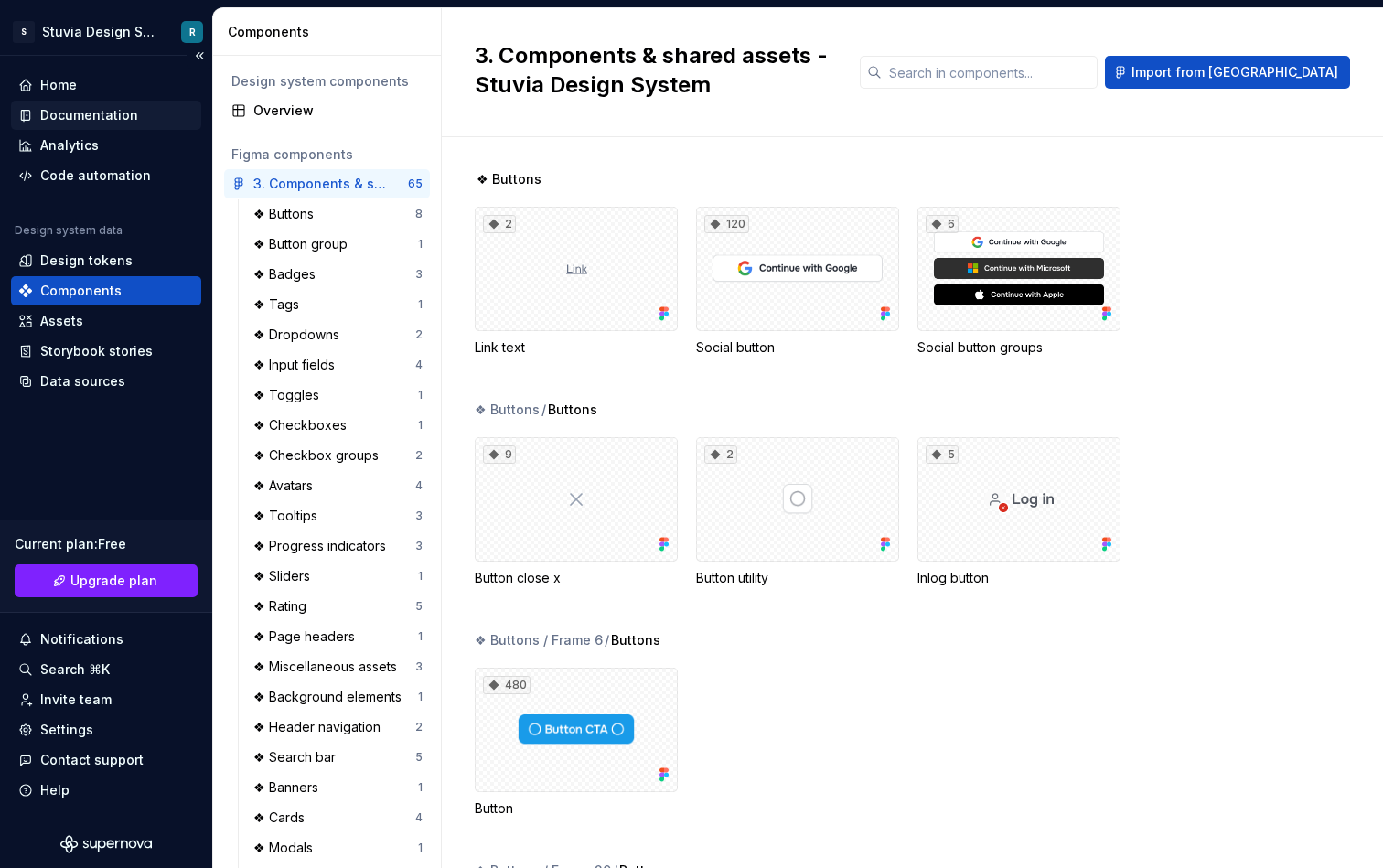
click at [103, 110] on div "Documentation" at bounding box center [89, 115] width 98 height 19
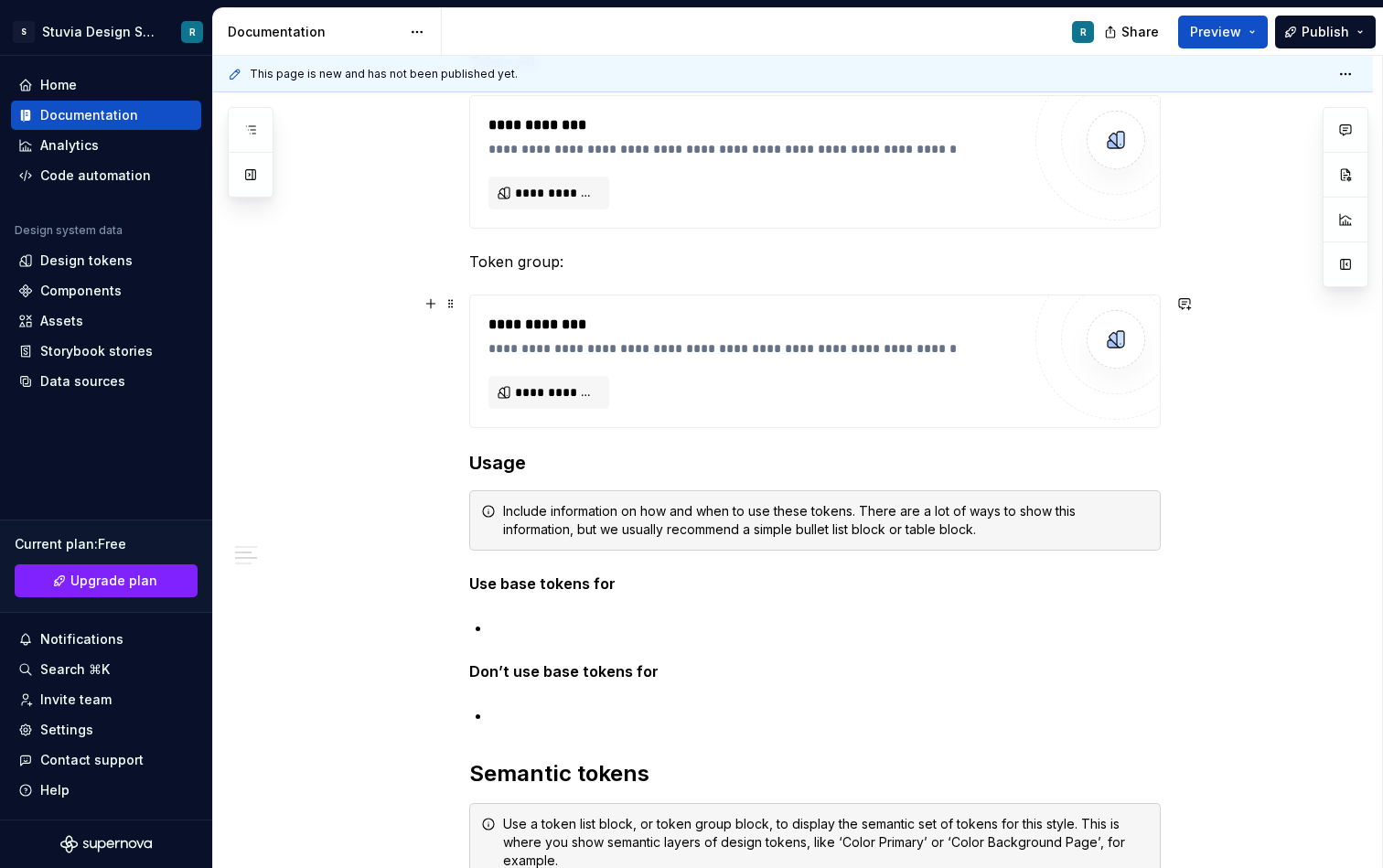
scroll to position [556, 0]
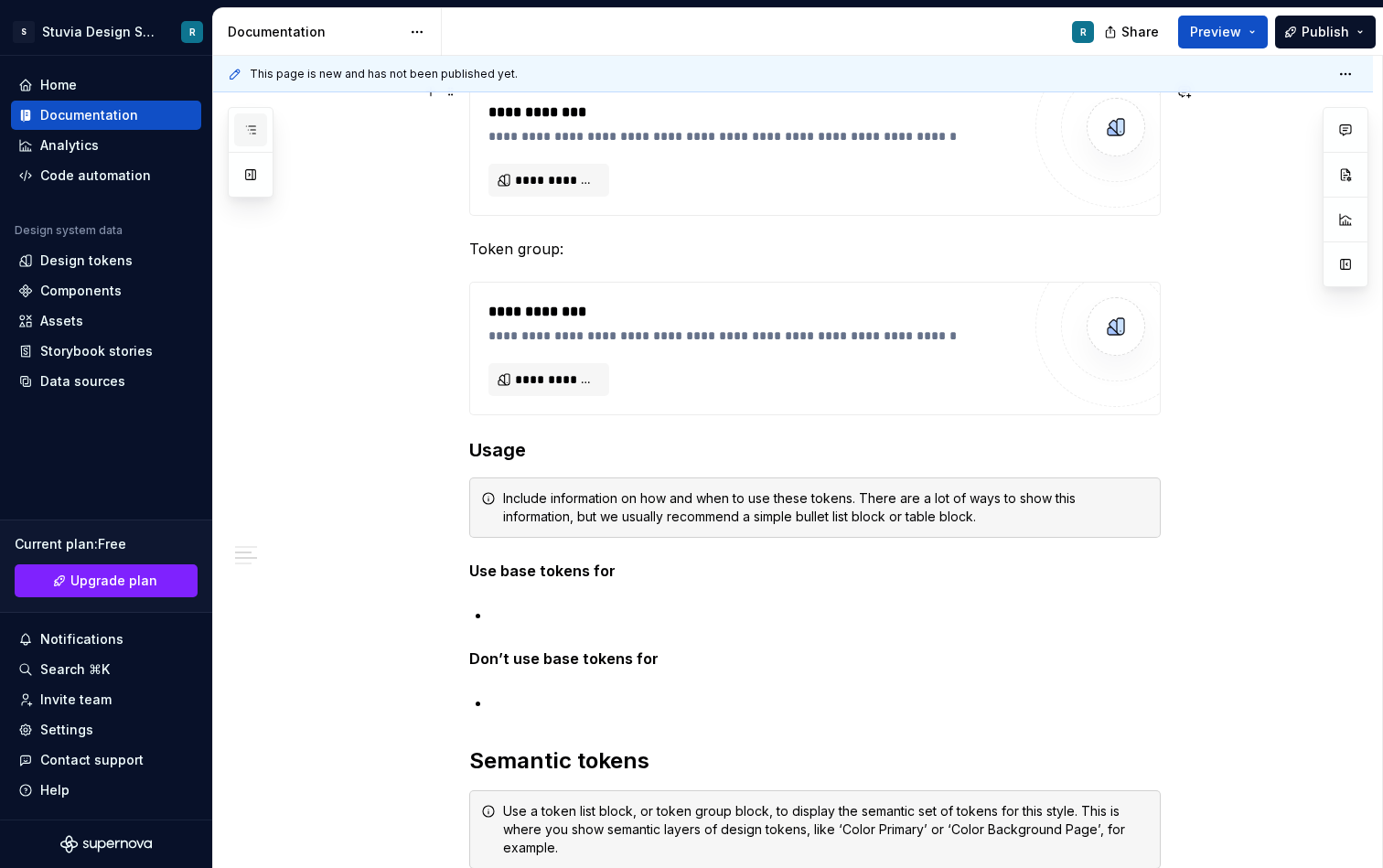
click at [252, 134] on icon "button" at bounding box center [250, 129] width 15 height 15
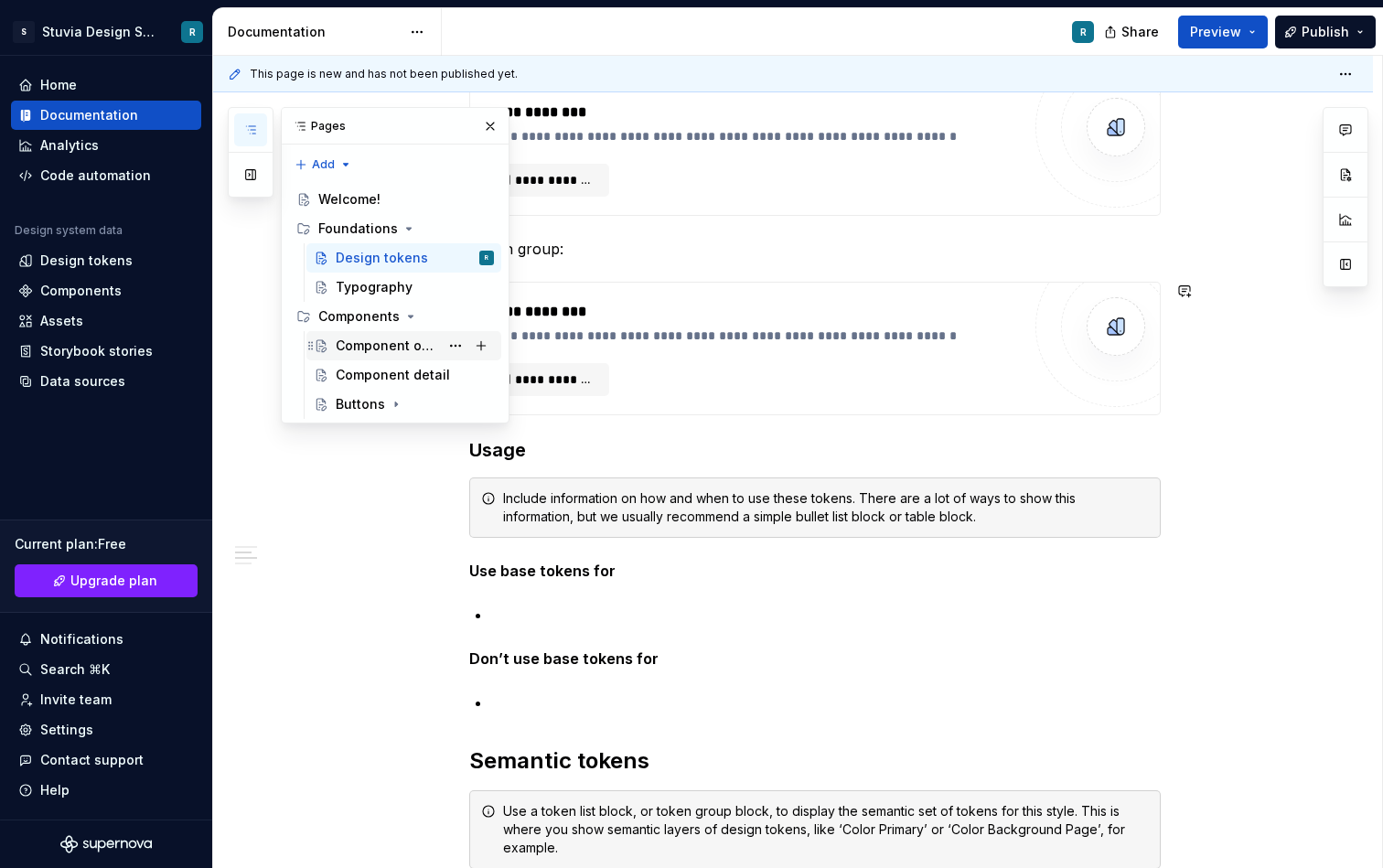
click at [401, 347] on div "Component overview" at bounding box center [386, 345] width 103 height 19
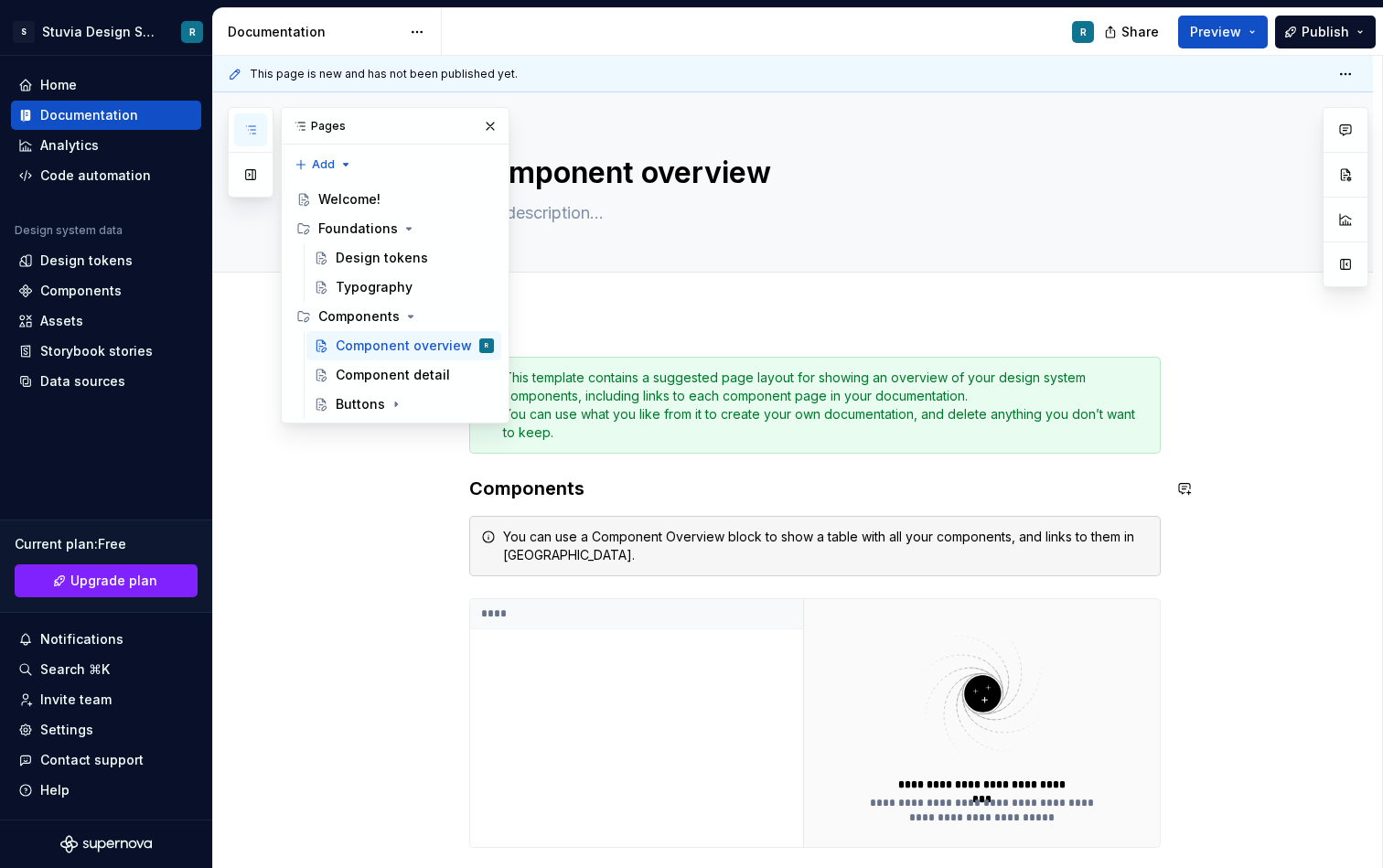
click at [333, 506] on div "**********" at bounding box center [797, 462] width 1169 height 813
click at [369, 408] on div "Buttons" at bounding box center [360, 404] width 49 height 19
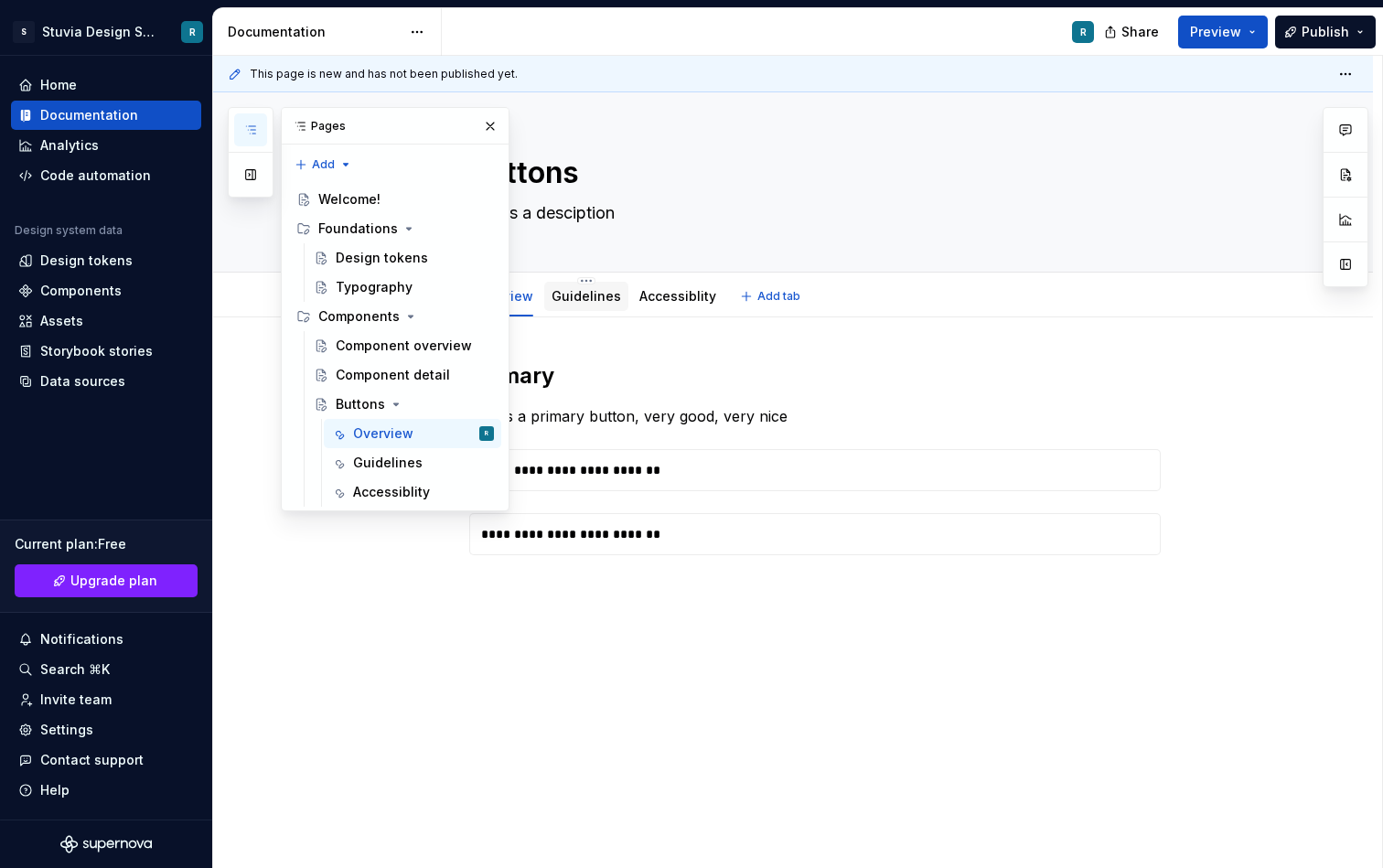
click at [581, 299] on link "Guidelines" at bounding box center [587, 296] width 70 height 16
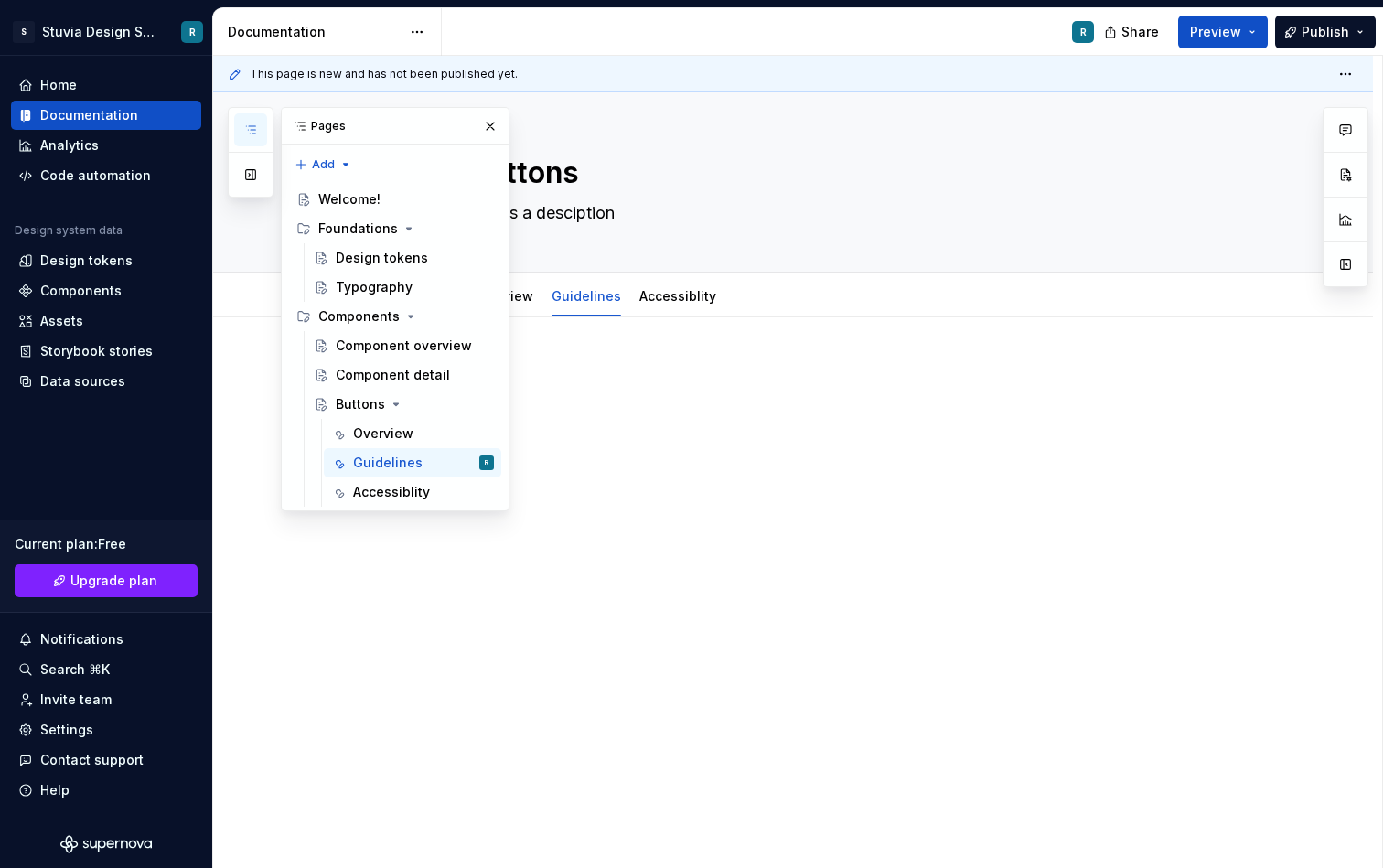
click at [697, 358] on div at bounding box center [793, 516] width 1160 height 396
type textarea "*"
click at [488, 126] on button "button" at bounding box center [490, 127] width 26 height 26
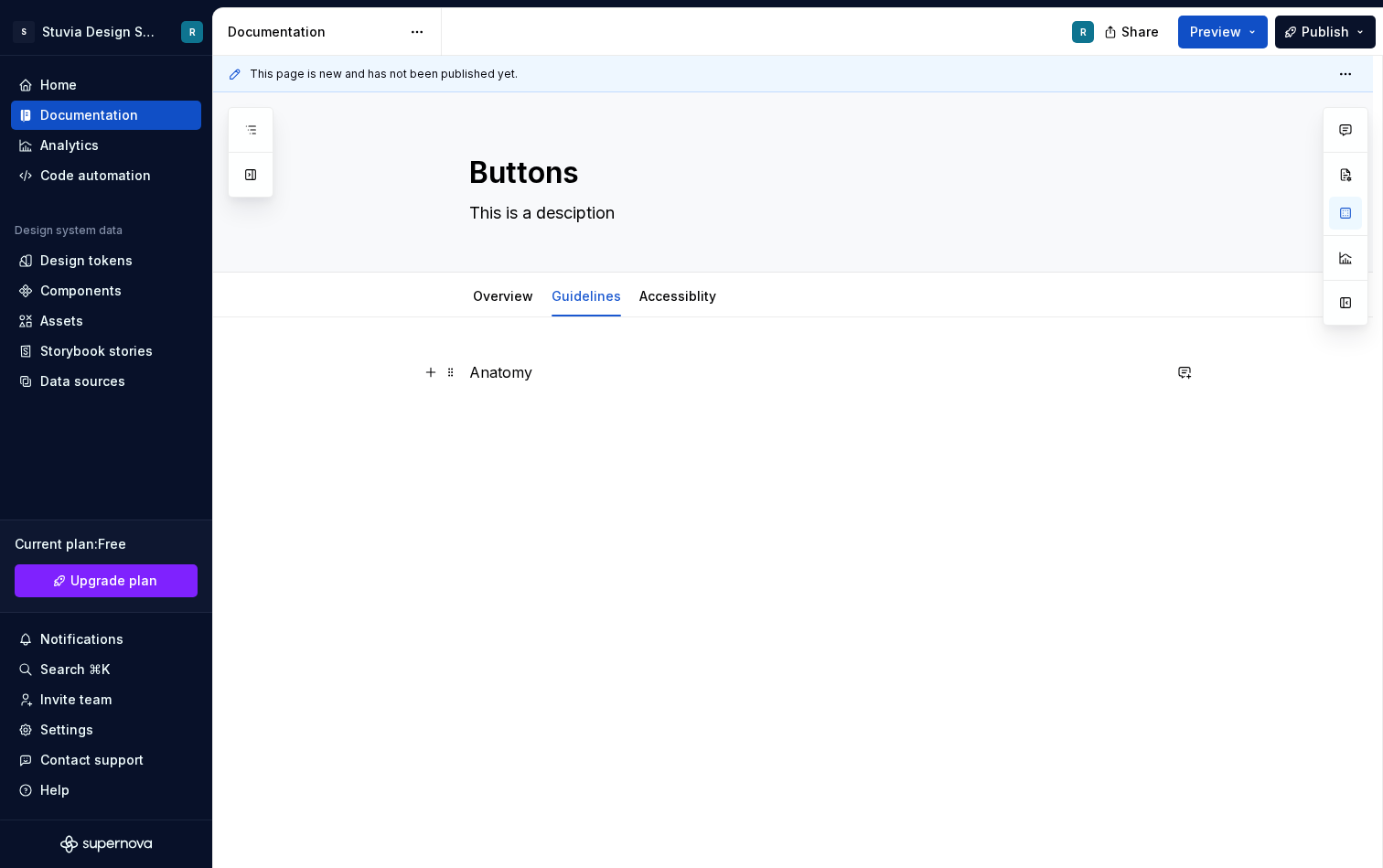
click at [553, 376] on p "Anatomy" at bounding box center [815, 372] width 692 height 22
drag, startPoint x: 553, startPoint y: 376, endPoint x: 470, endPoint y: 376, distance: 83.0
click at [485, 376] on p "Anatomy" at bounding box center [815, 372] width 692 height 22
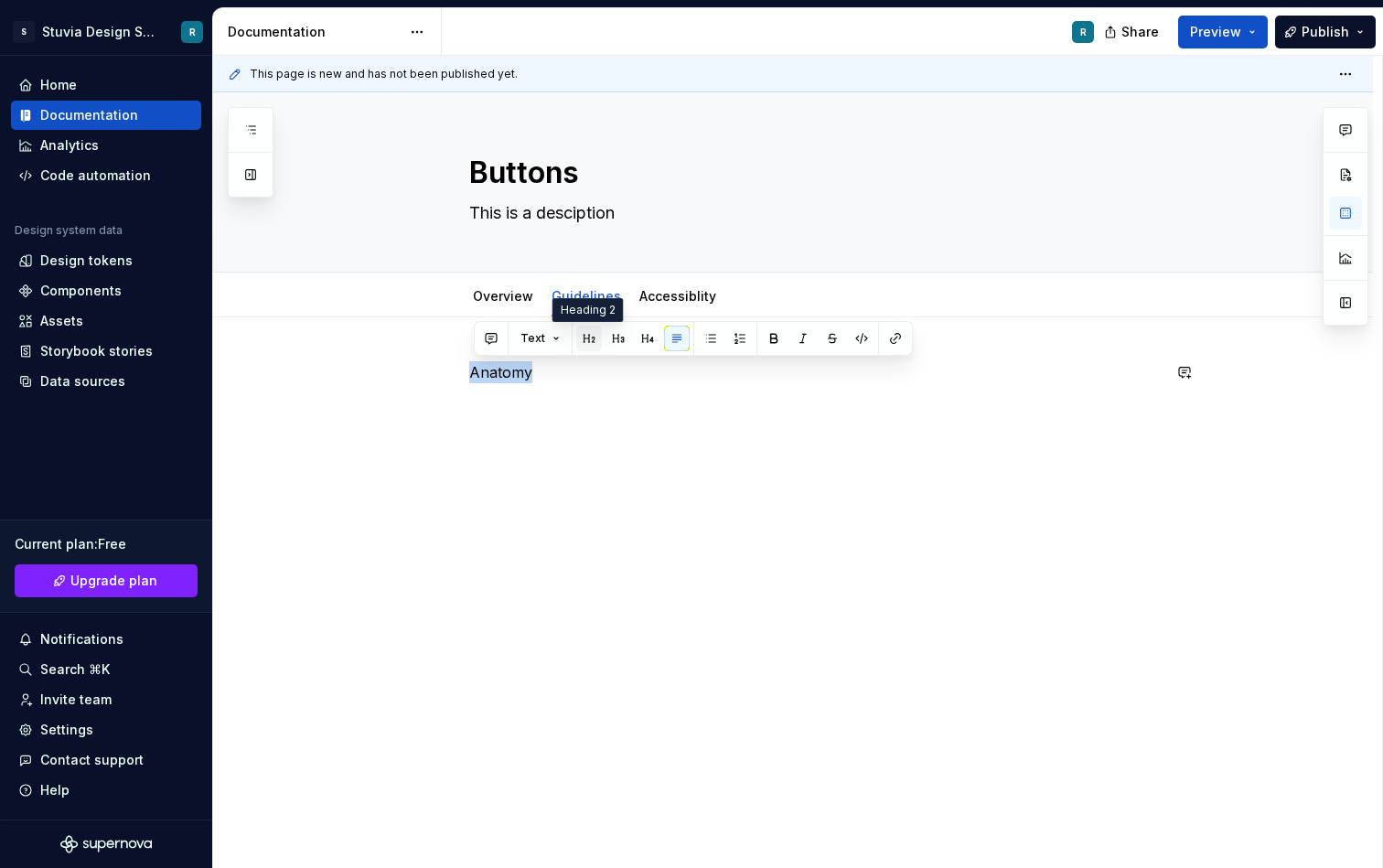
click at [592, 342] on button "button" at bounding box center [589, 338] width 26 height 26
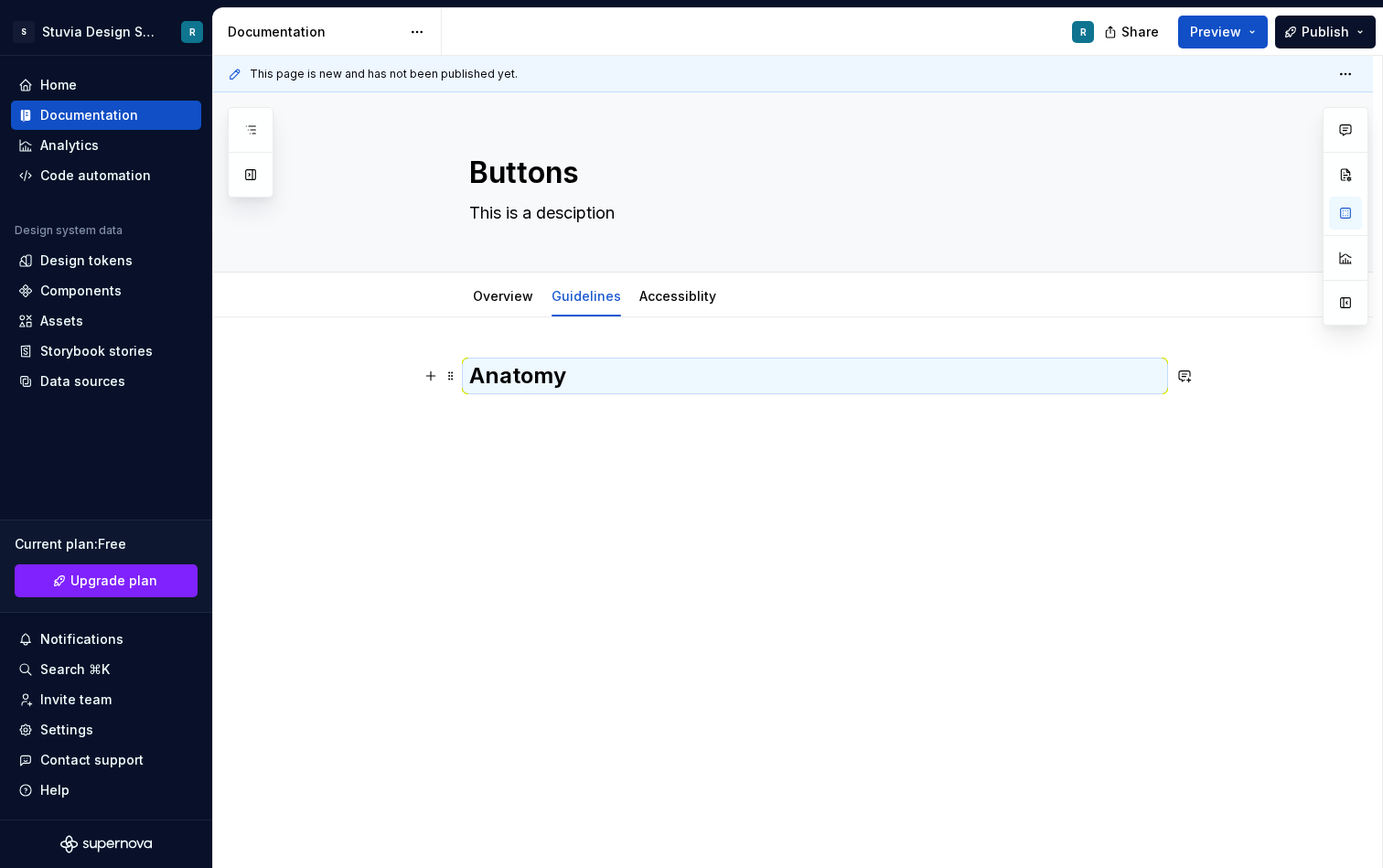
click at [601, 432] on div "Anatomy" at bounding box center [815, 406] width 692 height 91
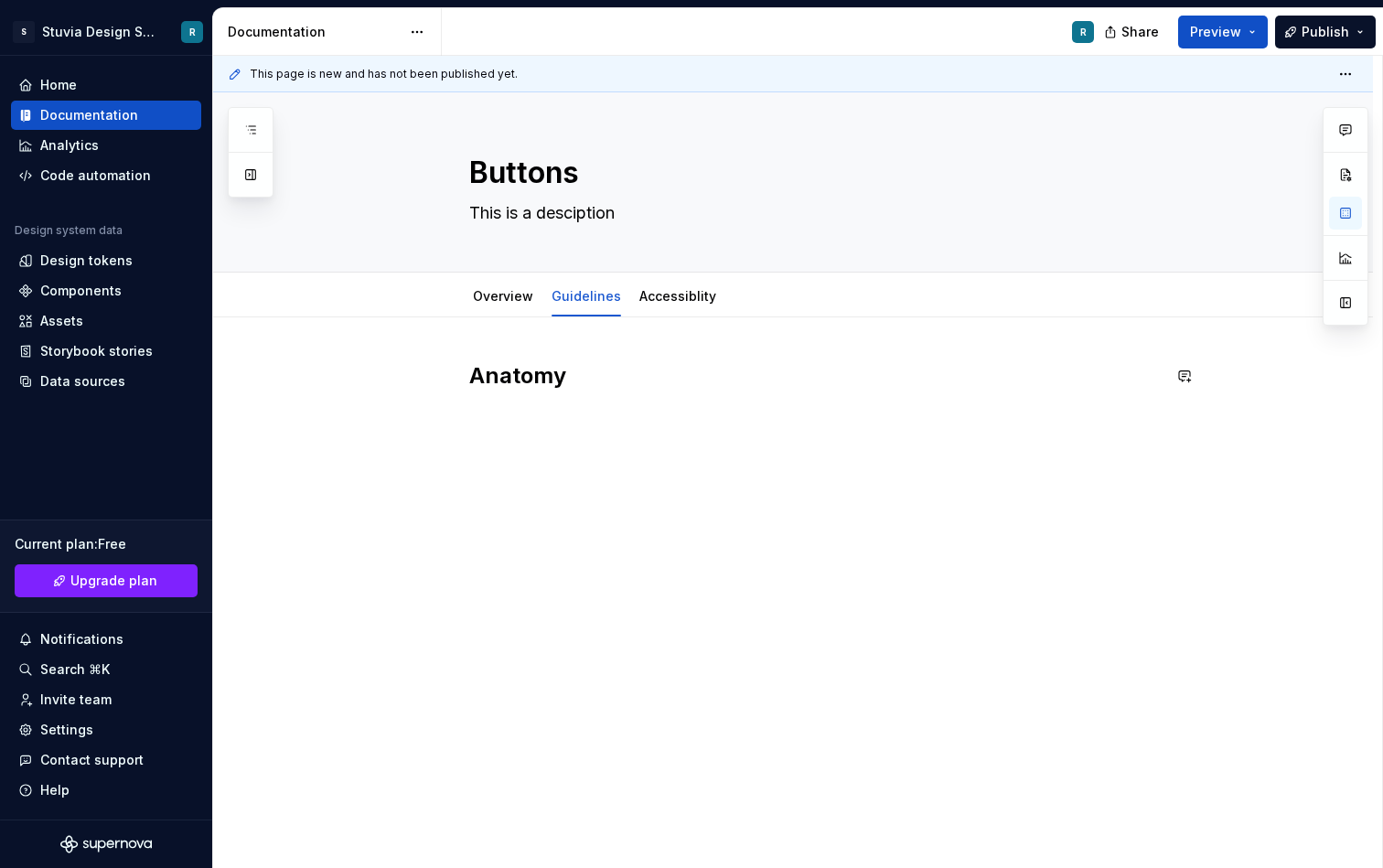
click at [575, 399] on div "Anatomy" at bounding box center [815, 395] width 692 height 70
click at [575, 417] on div "Anatomy" at bounding box center [815, 395] width 692 height 70
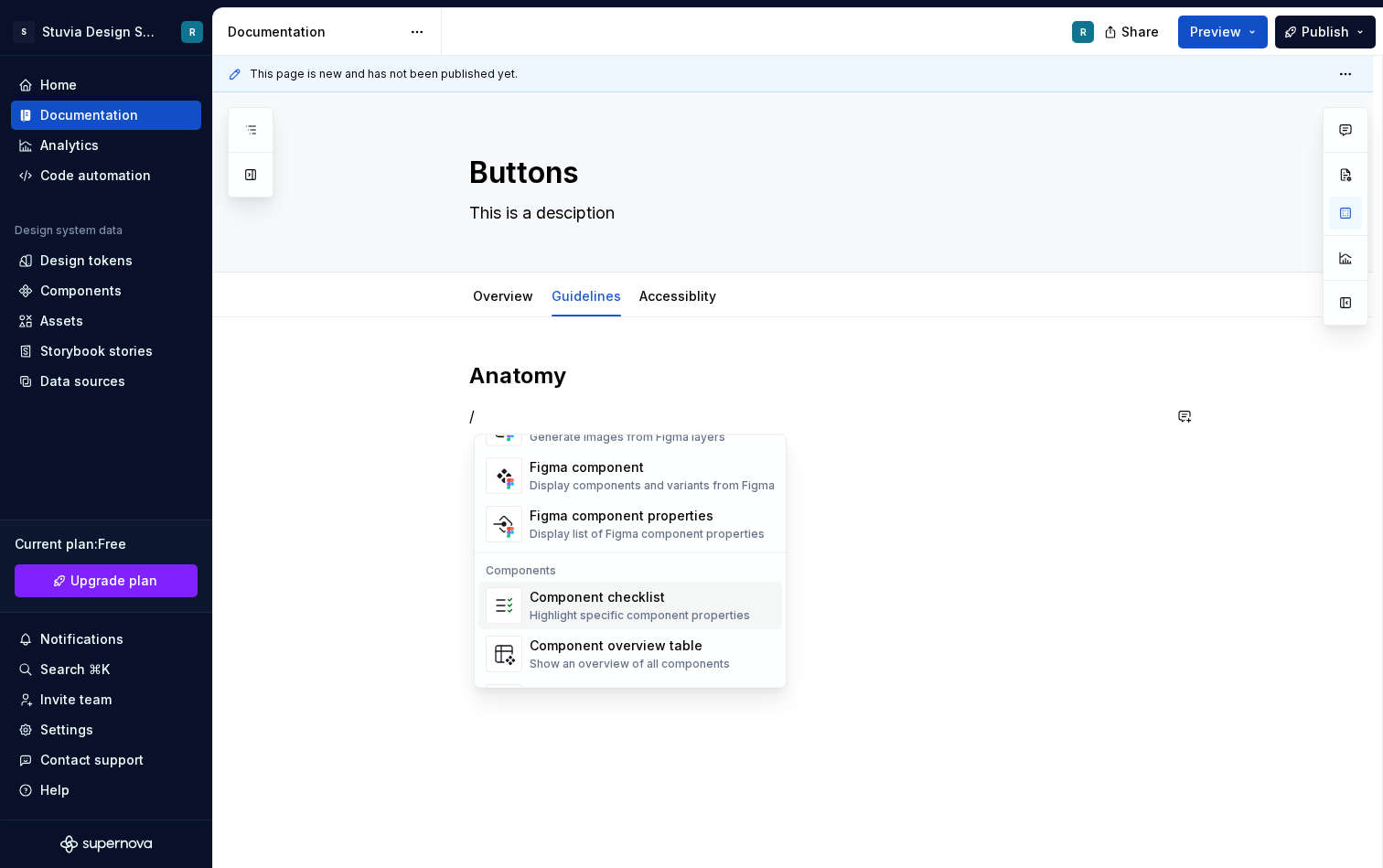
scroll to position [1777, 0]
click at [664, 537] on div "Display list of Figma component properties" at bounding box center [647, 536] width 235 height 15
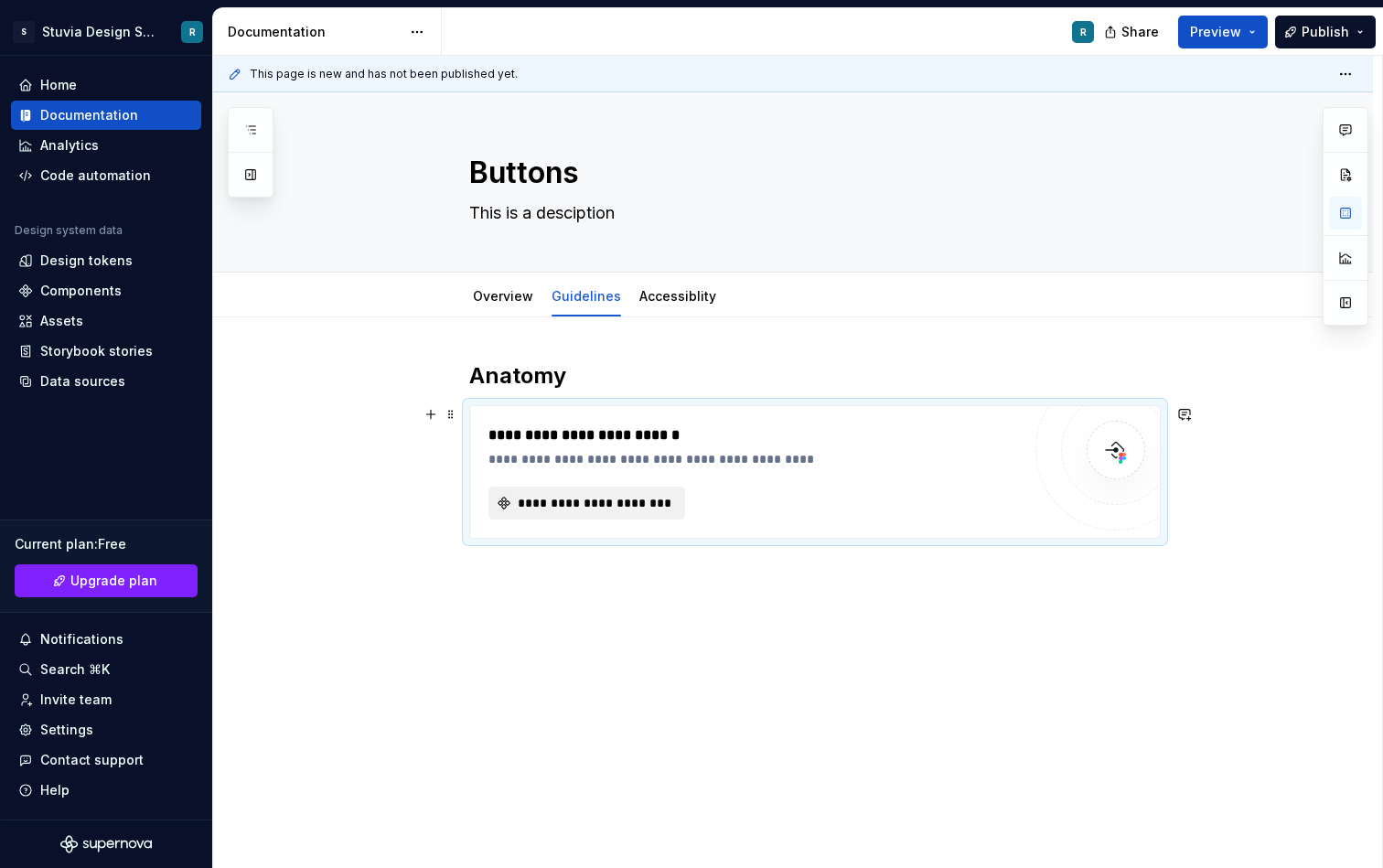
click at [624, 511] on span "**********" at bounding box center [593, 503] width 158 height 19
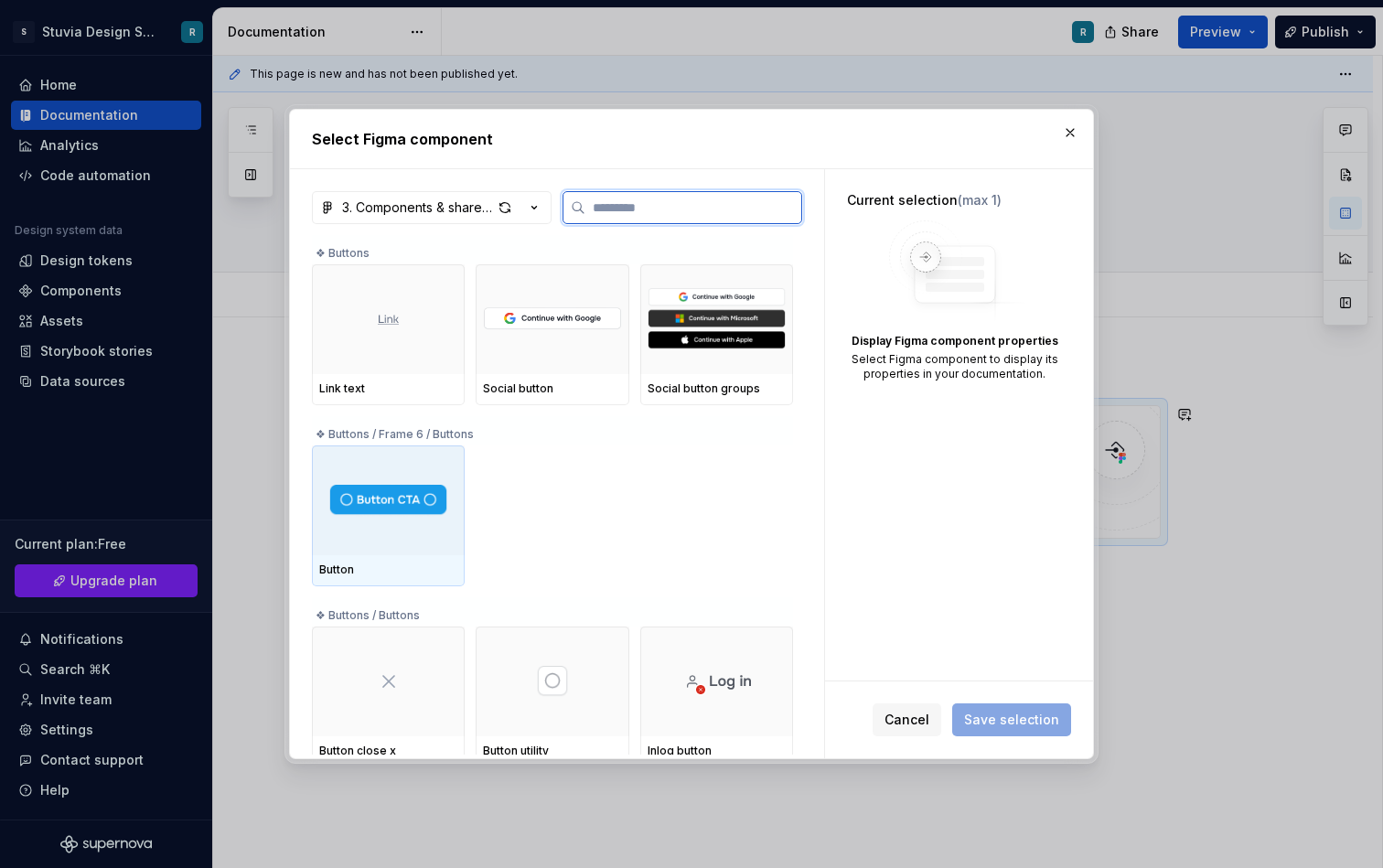
click at [417, 522] on div at bounding box center [388, 500] width 153 height 110
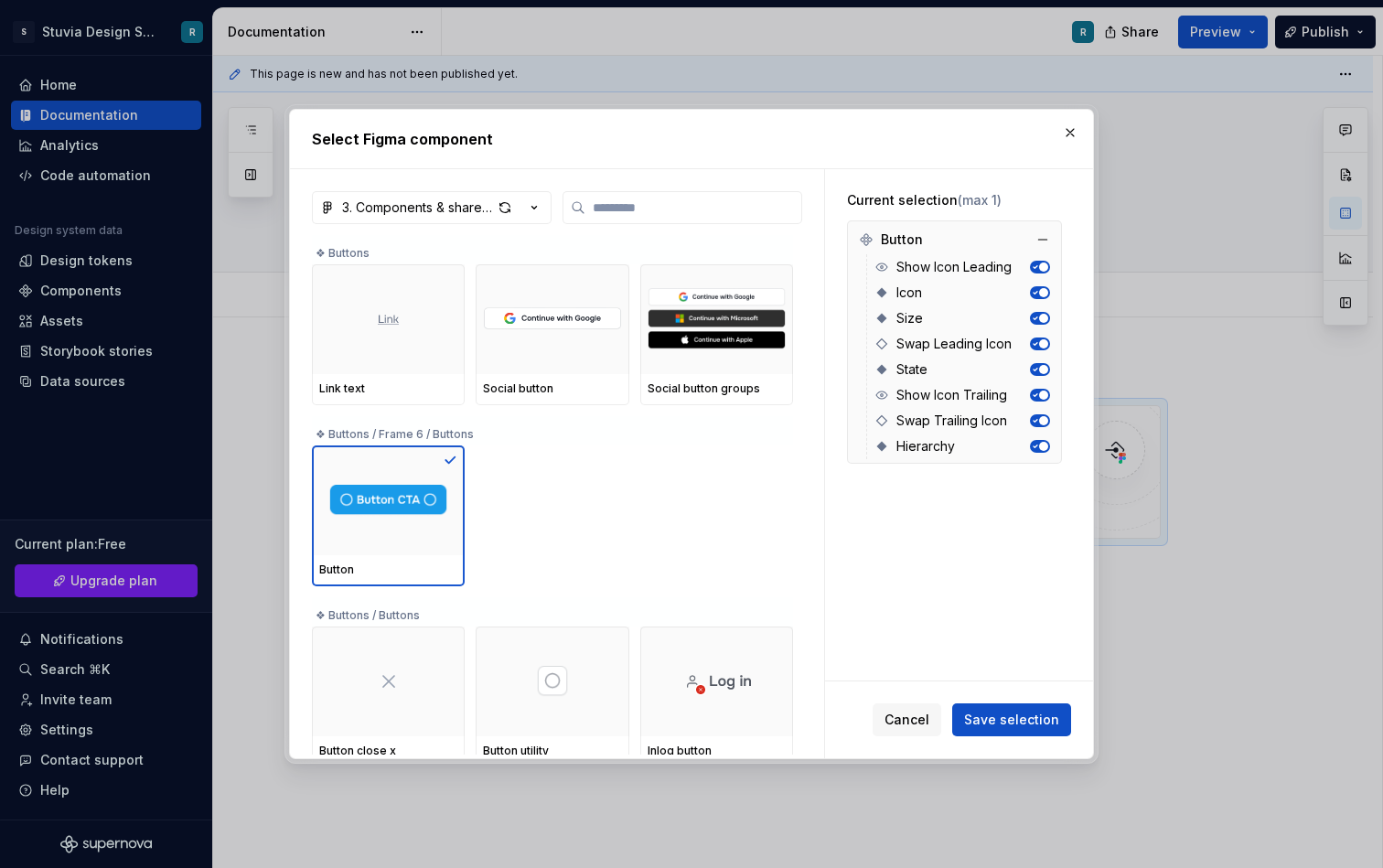
click at [1048, 267] on span "button" at bounding box center [1044, 267] width 9 height 9
click at [1042, 268] on span "button" at bounding box center [1036, 267] width 9 height 9
click at [1040, 268] on icon "button" at bounding box center [1034, 267] width 9 height 9
click at [1050, 298] on button "button" at bounding box center [1040, 292] width 21 height 13
click at [1049, 318] on span "button" at bounding box center [1044, 318] width 9 height 9
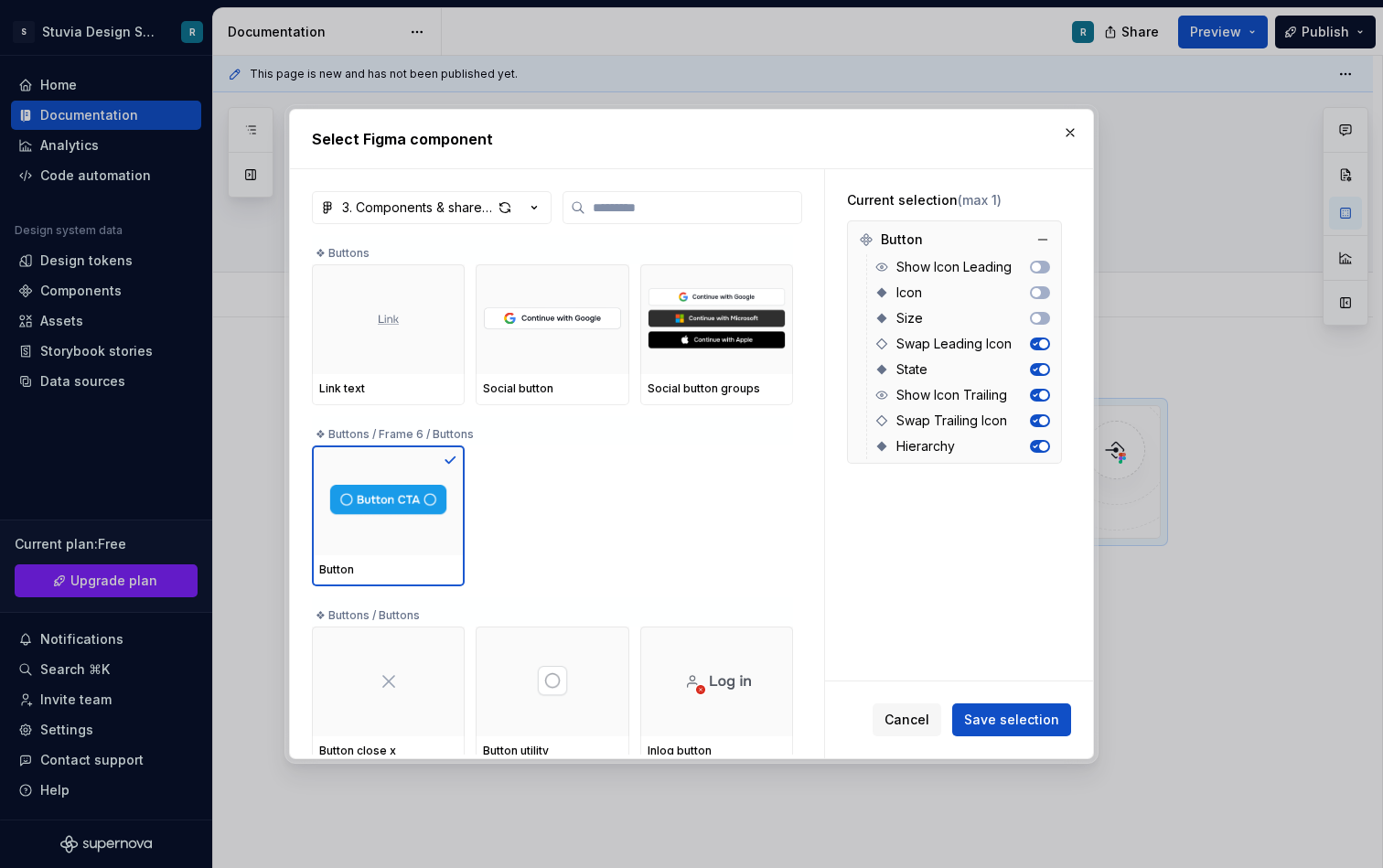
click at [1049, 343] on span "button" at bounding box center [1044, 343] width 9 height 9
click at [1040, 368] on icon "button" at bounding box center [1034, 369] width 9 height 9
click at [1050, 388] on button "button" at bounding box center [1040, 394] width 21 height 13
click at [1049, 419] on span "button" at bounding box center [1044, 420] width 9 height 9
click at [1049, 446] on span "button" at bounding box center [1044, 446] width 9 height 9
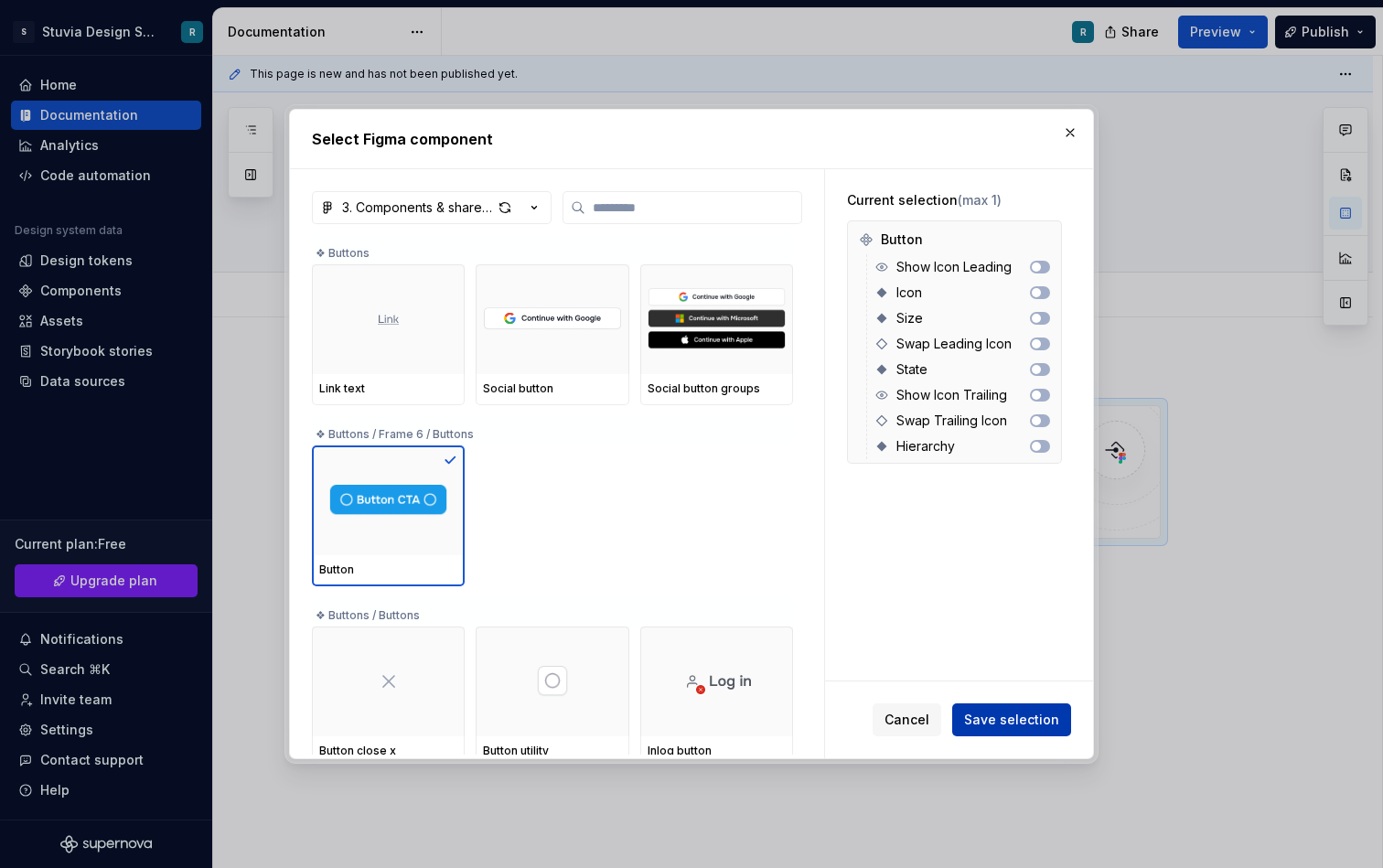
click at [1025, 713] on span "Save selection" at bounding box center [1011, 720] width 95 height 19
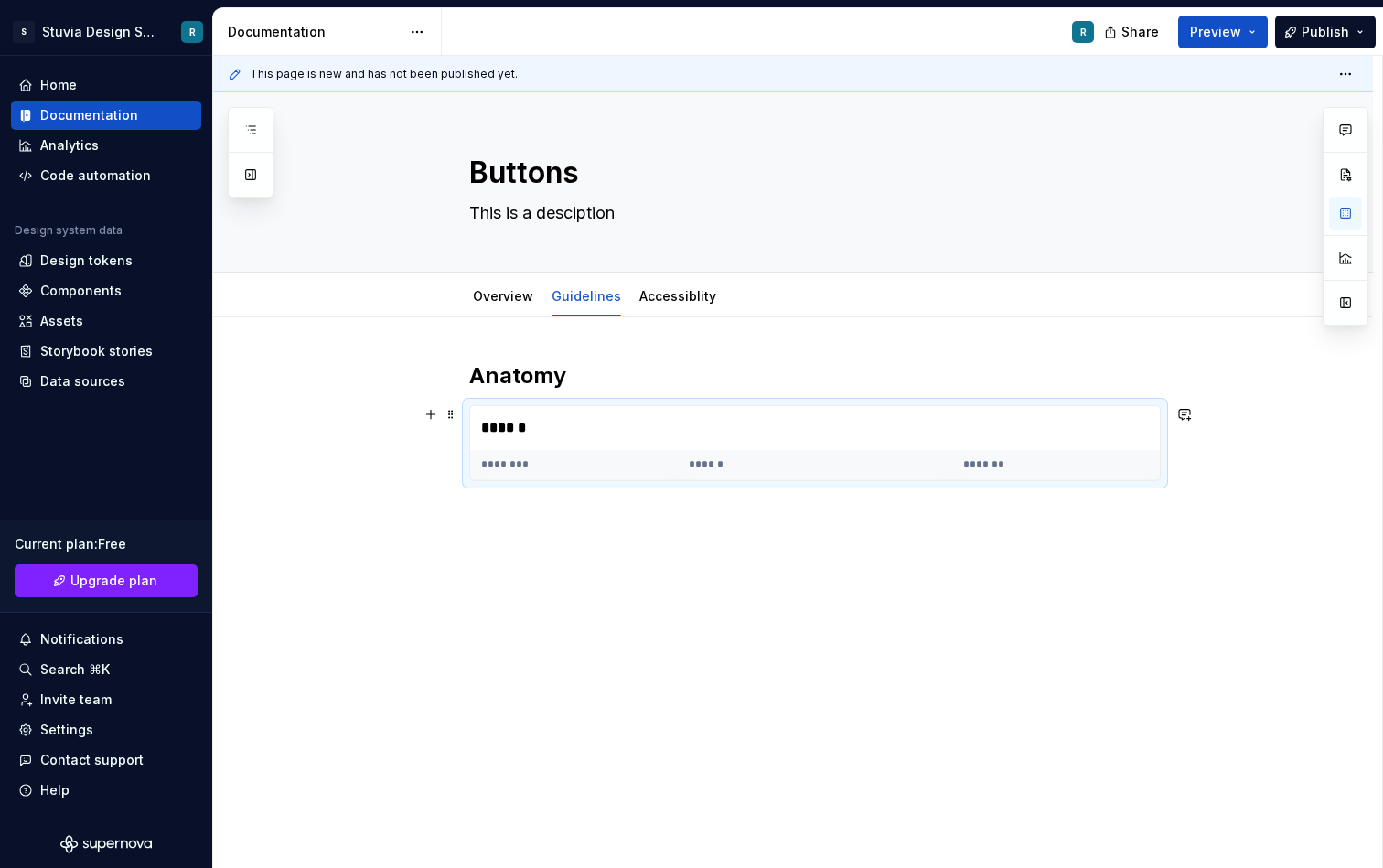
click at [531, 430] on div "******" at bounding box center [814, 428] width 690 height 44
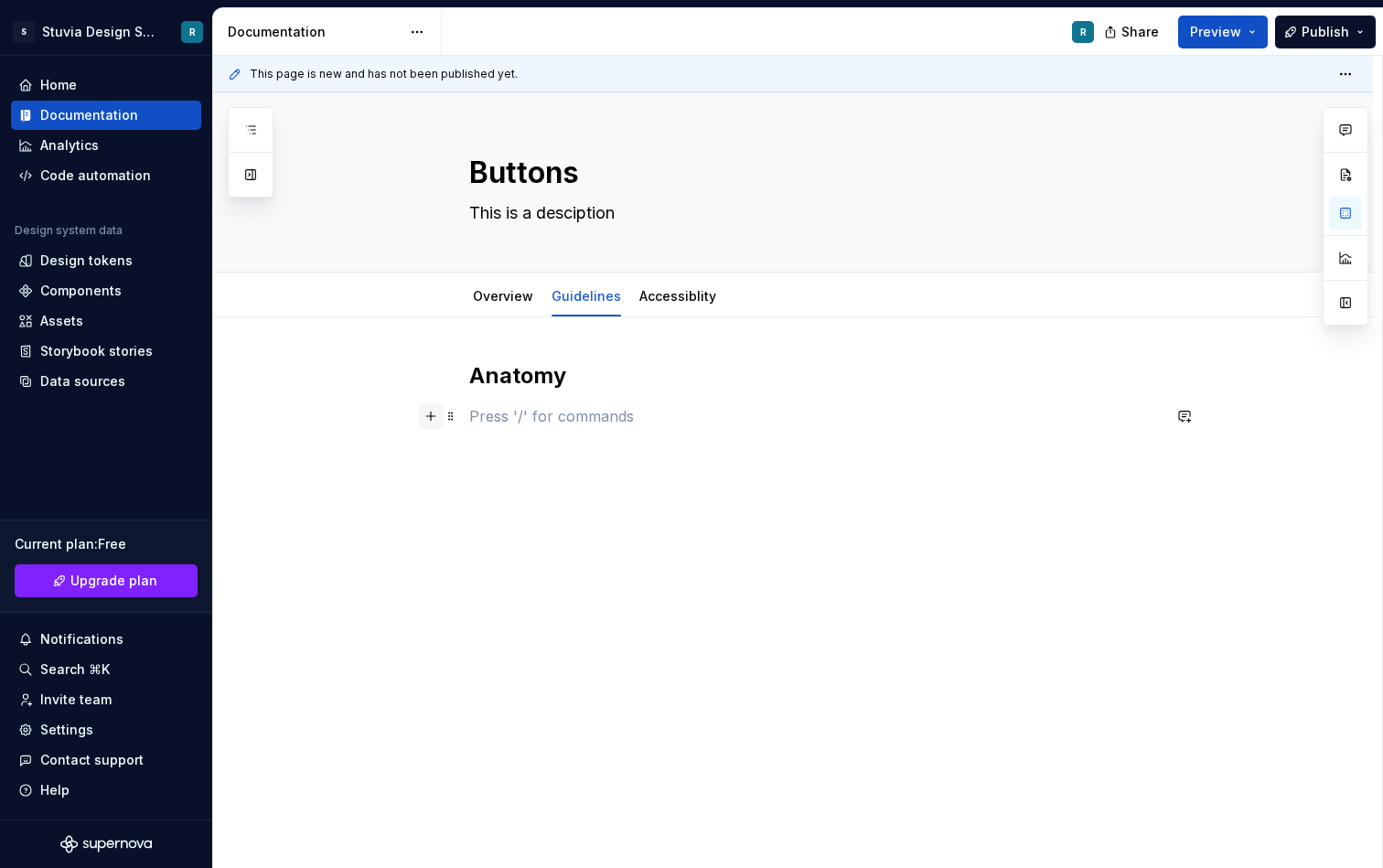
click at [435, 422] on button "button" at bounding box center [431, 416] width 26 height 26
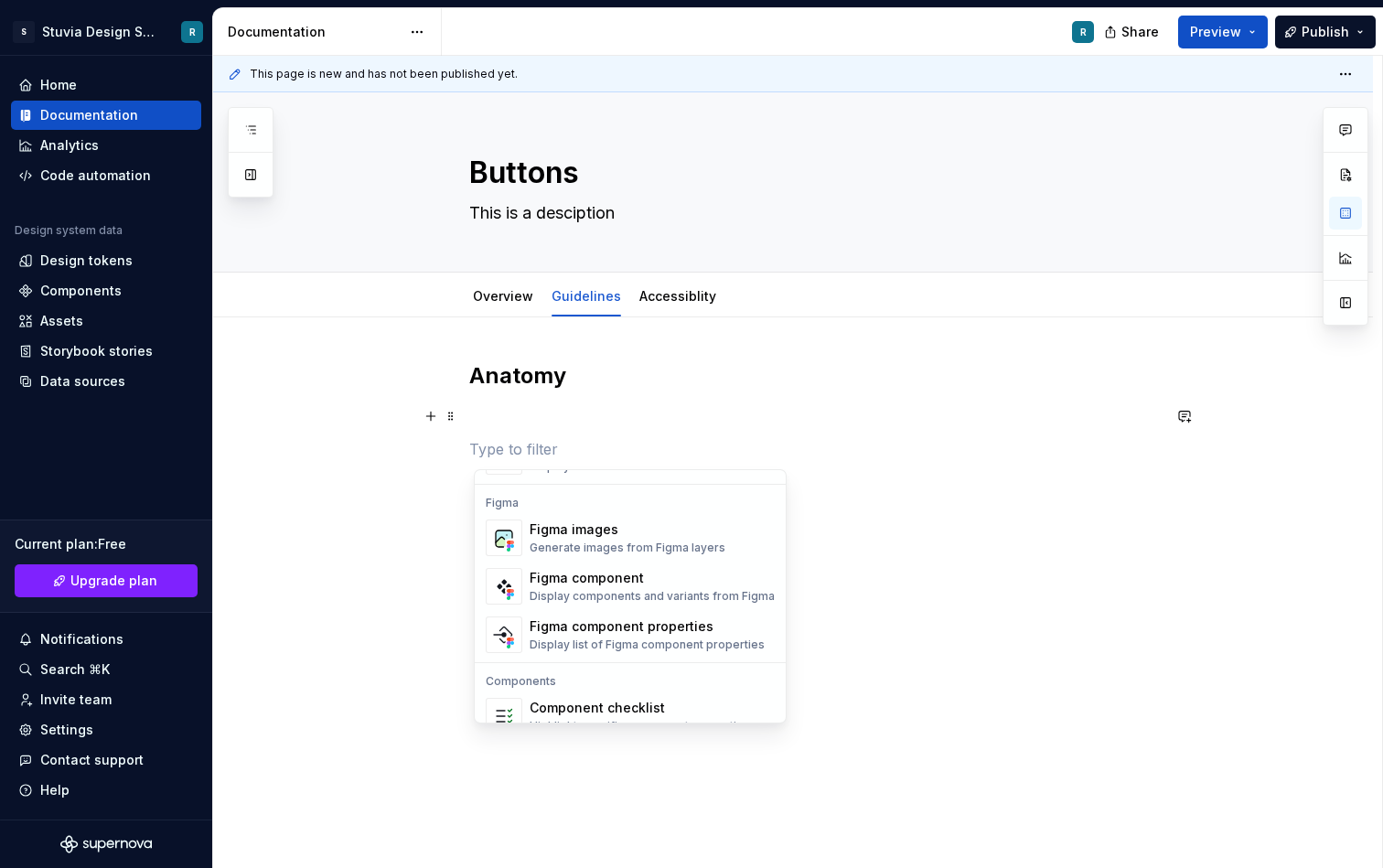
scroll to position [1821, 0]
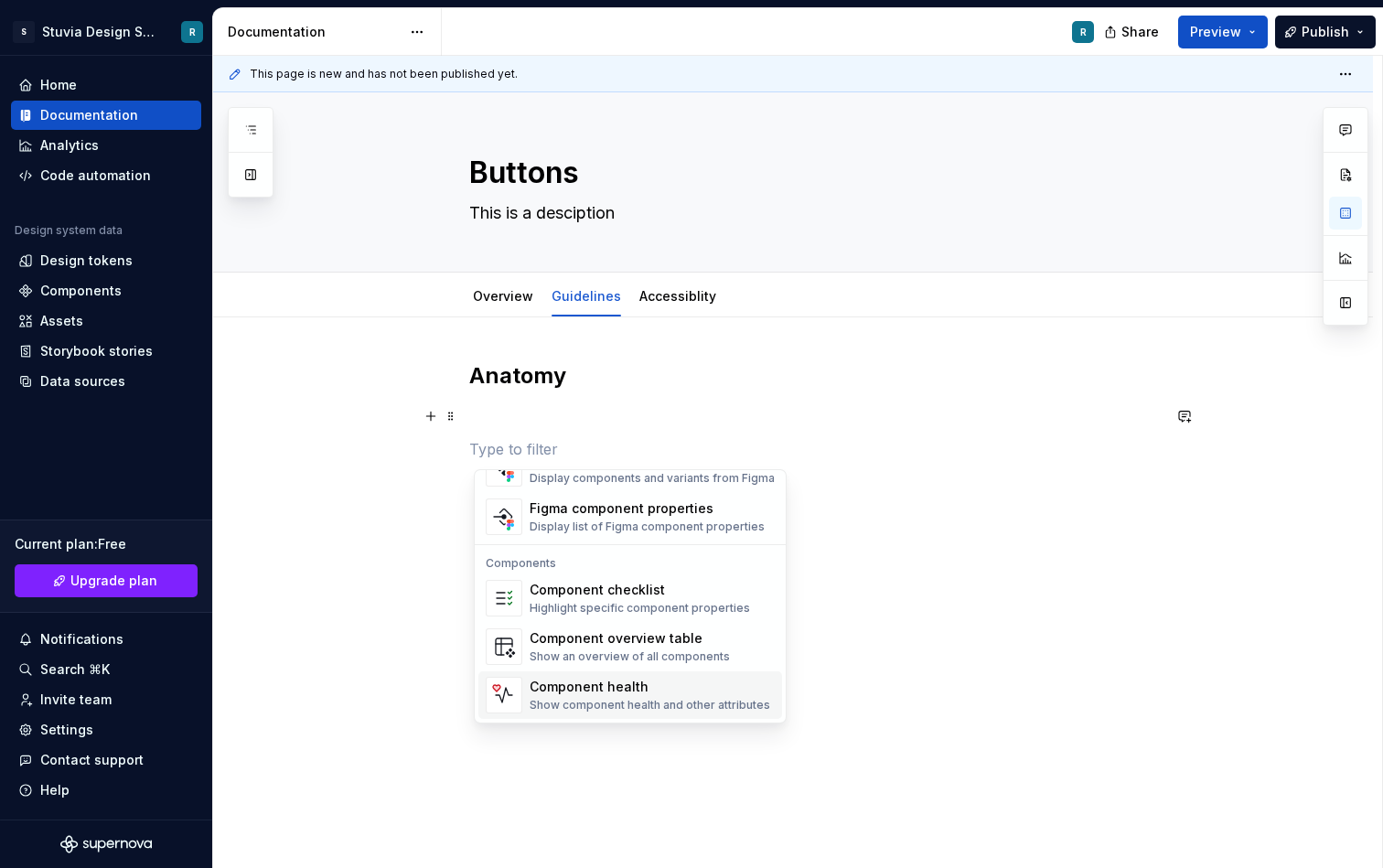
click at [652, 705] on div "Show component health and other attributes" at bounding box center [649, 705] width 240 height 15
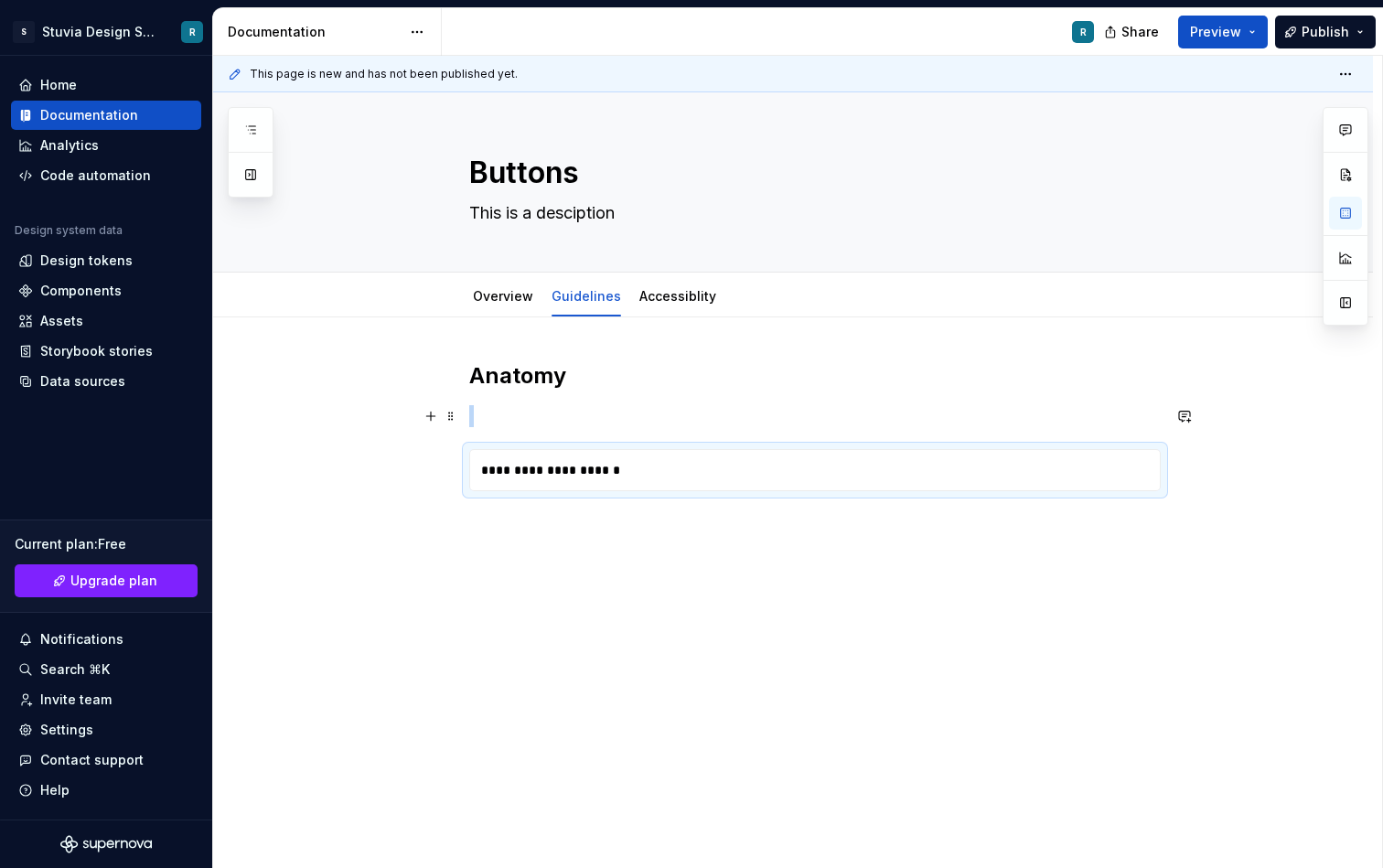
type textarea "*"
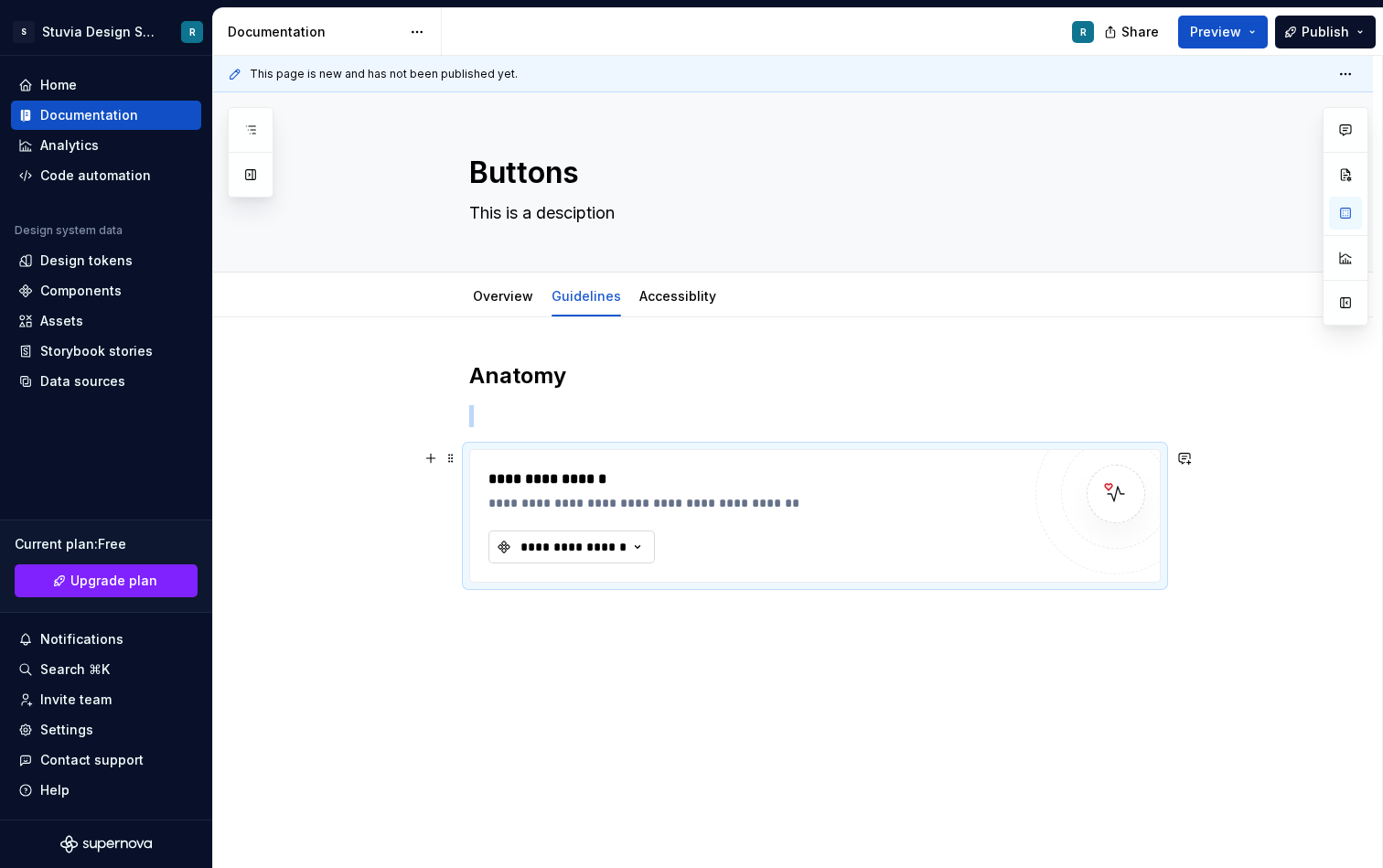
click at [621, 557] on button "**********" at bounding box center [572, 547] width 167 height 33
click at [587, 553] on div "**********" at bounding box center [574, 547] width 110 height 19
click at [569, 549] on div "**********" at bounding box center [574, 547] width 110 height 19
type input "c"
type input "button"
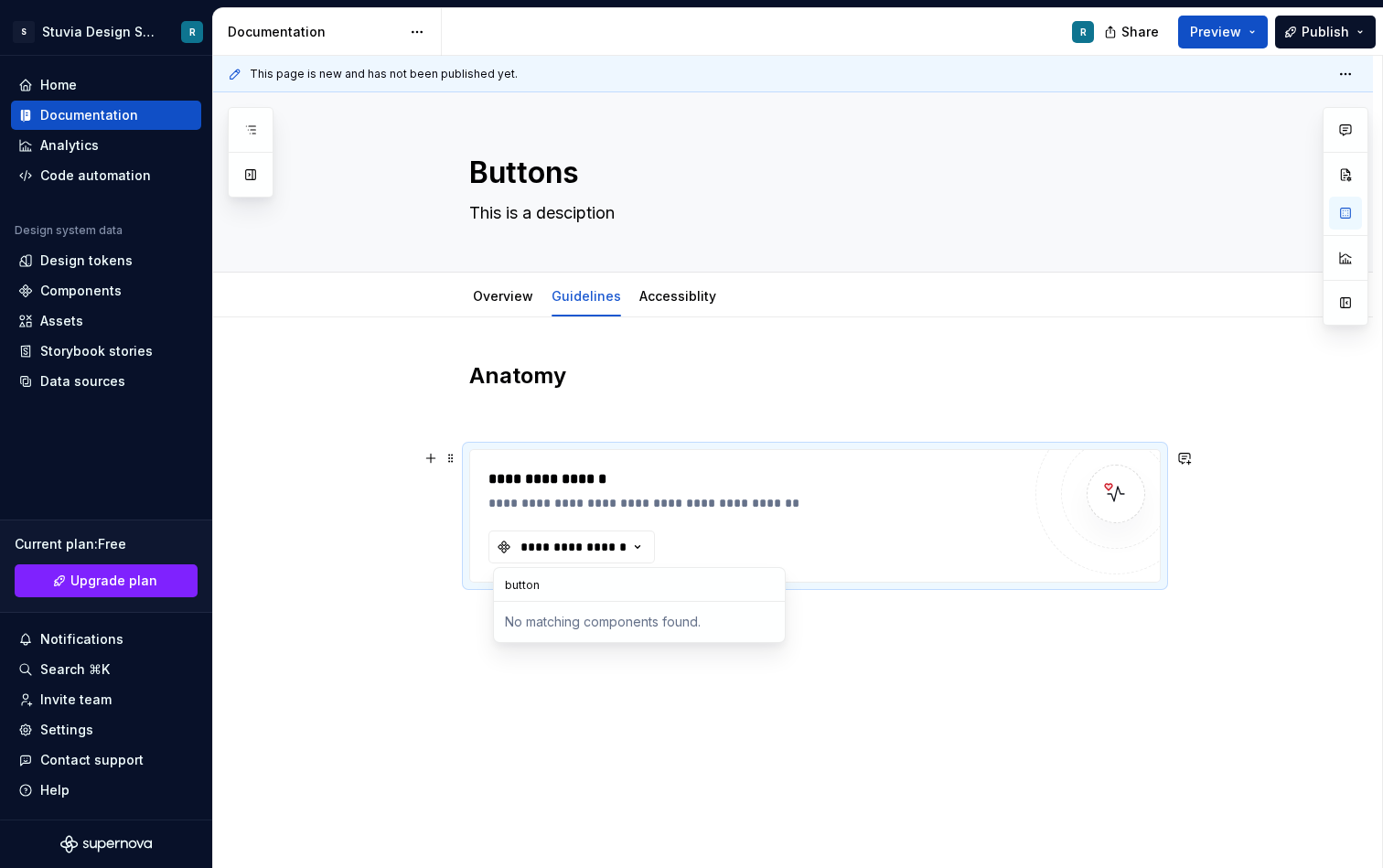
click at [672, 418] on p at bounding box center [815, 416] width 692 height 22
click at [620, 543] on div "**********" at bounding box center [574, 547] width 110 height 19
click at [577, 426] on p at bounding box center [815, 416] width 692 height 22
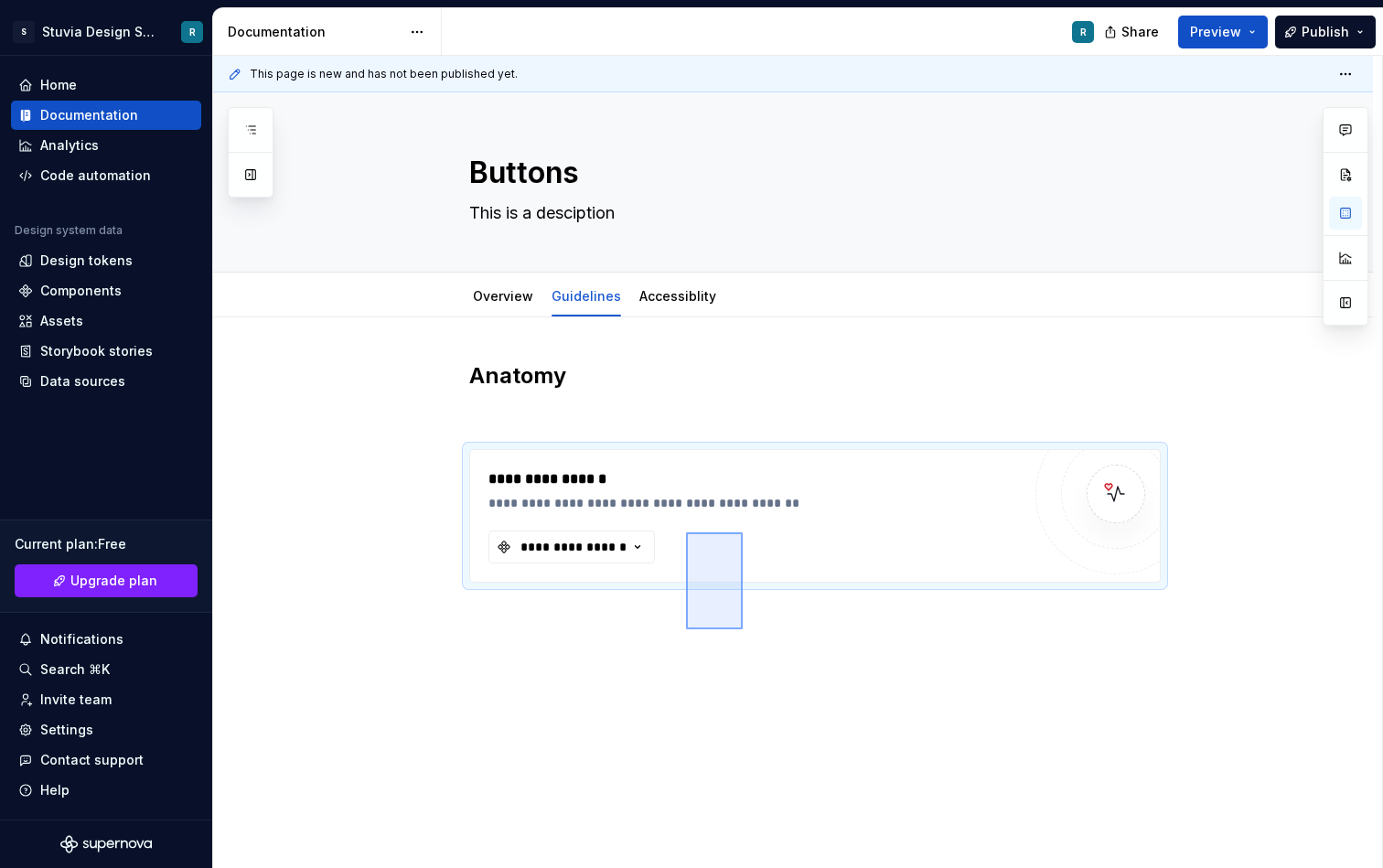
drag, startPoint x: 743, startPoint y: 630, endPoint x: 662, endPoint y: 515, distance: 140.7
click at [662, 515] on div "**********" at bounding box center [797, 462] width 1169 height 813
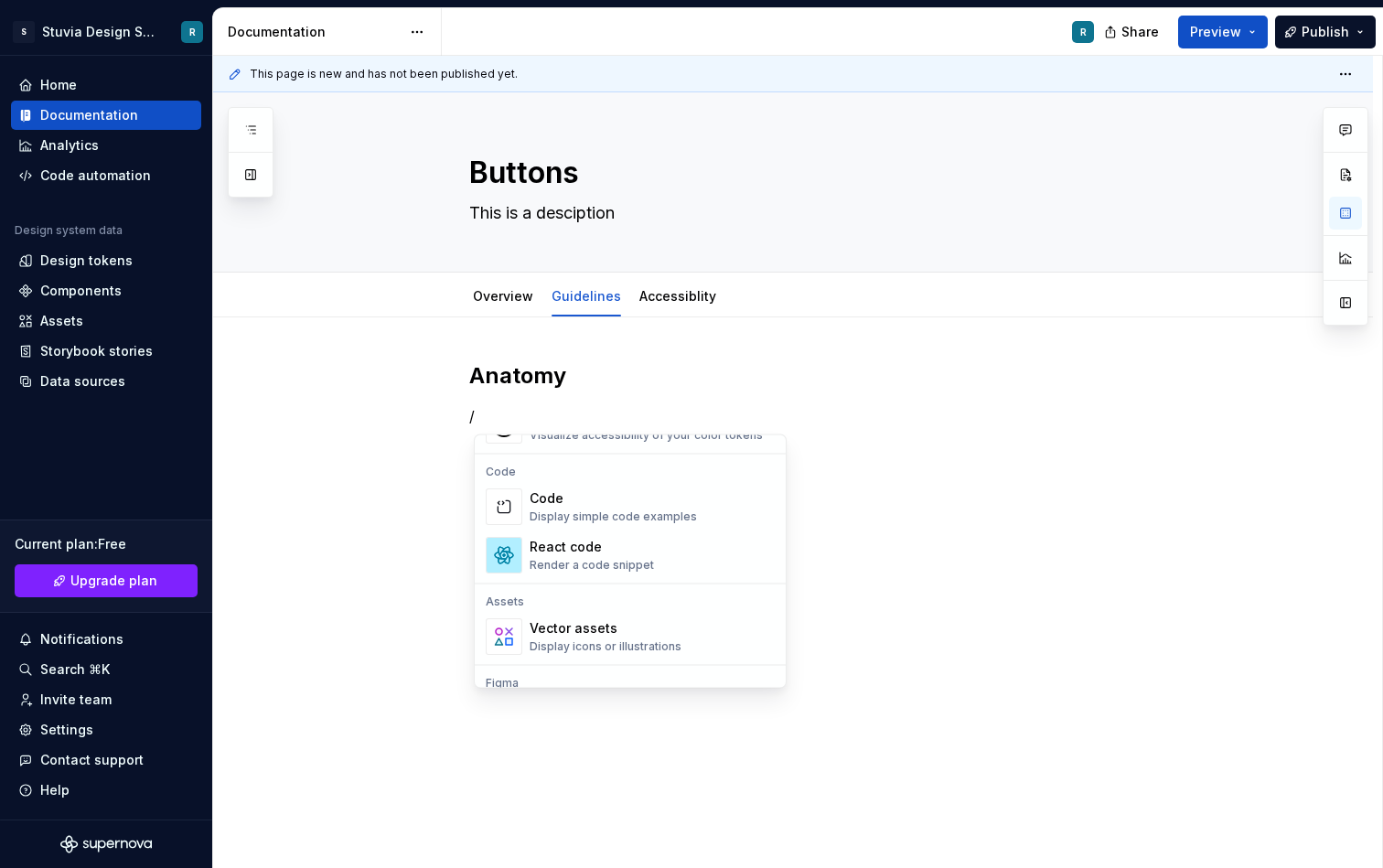
scroll to position [1475, 0]
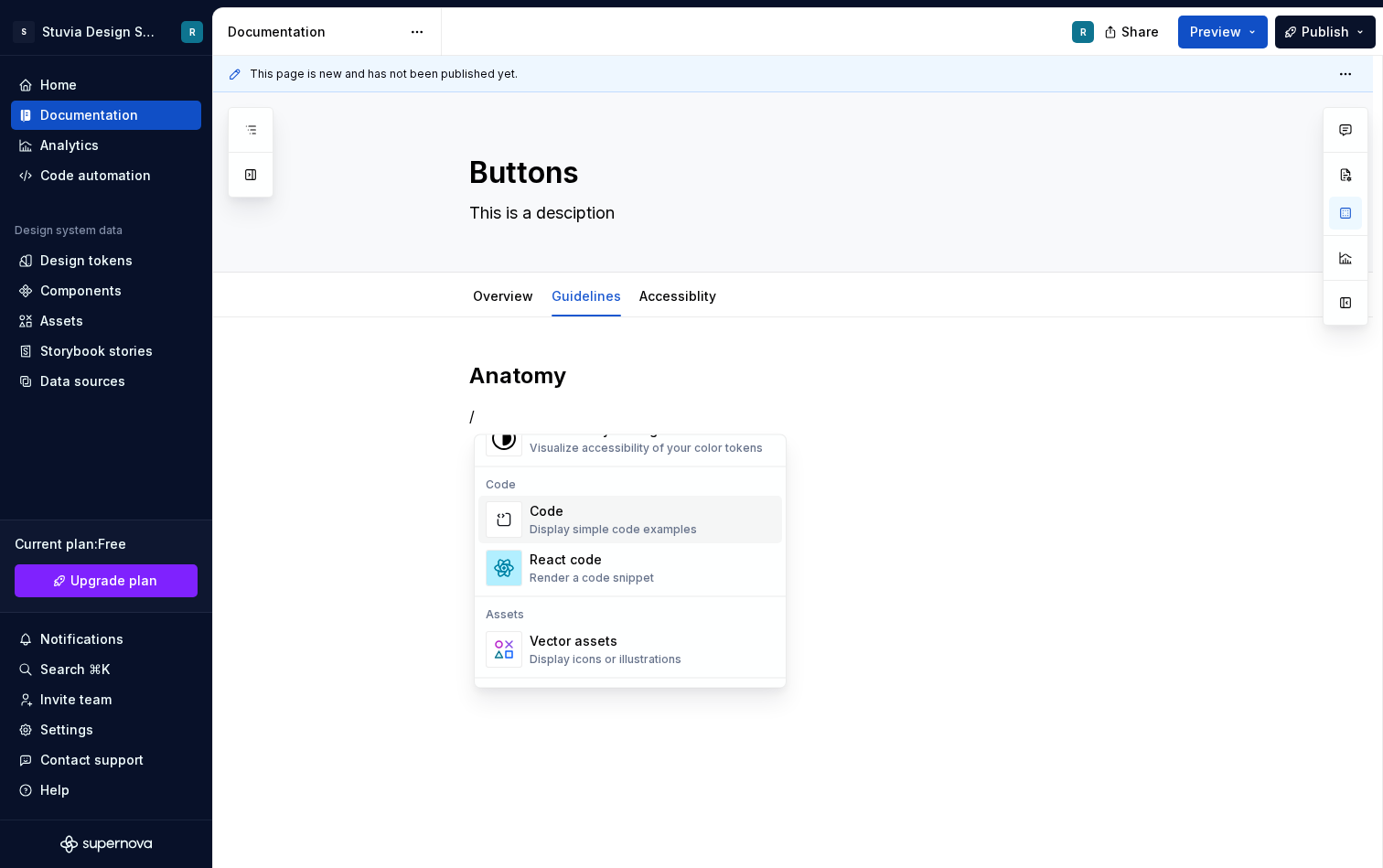
click at [631, 527] on div "Display simple code examples" at bounding box center [613, 531] width 168 height 15
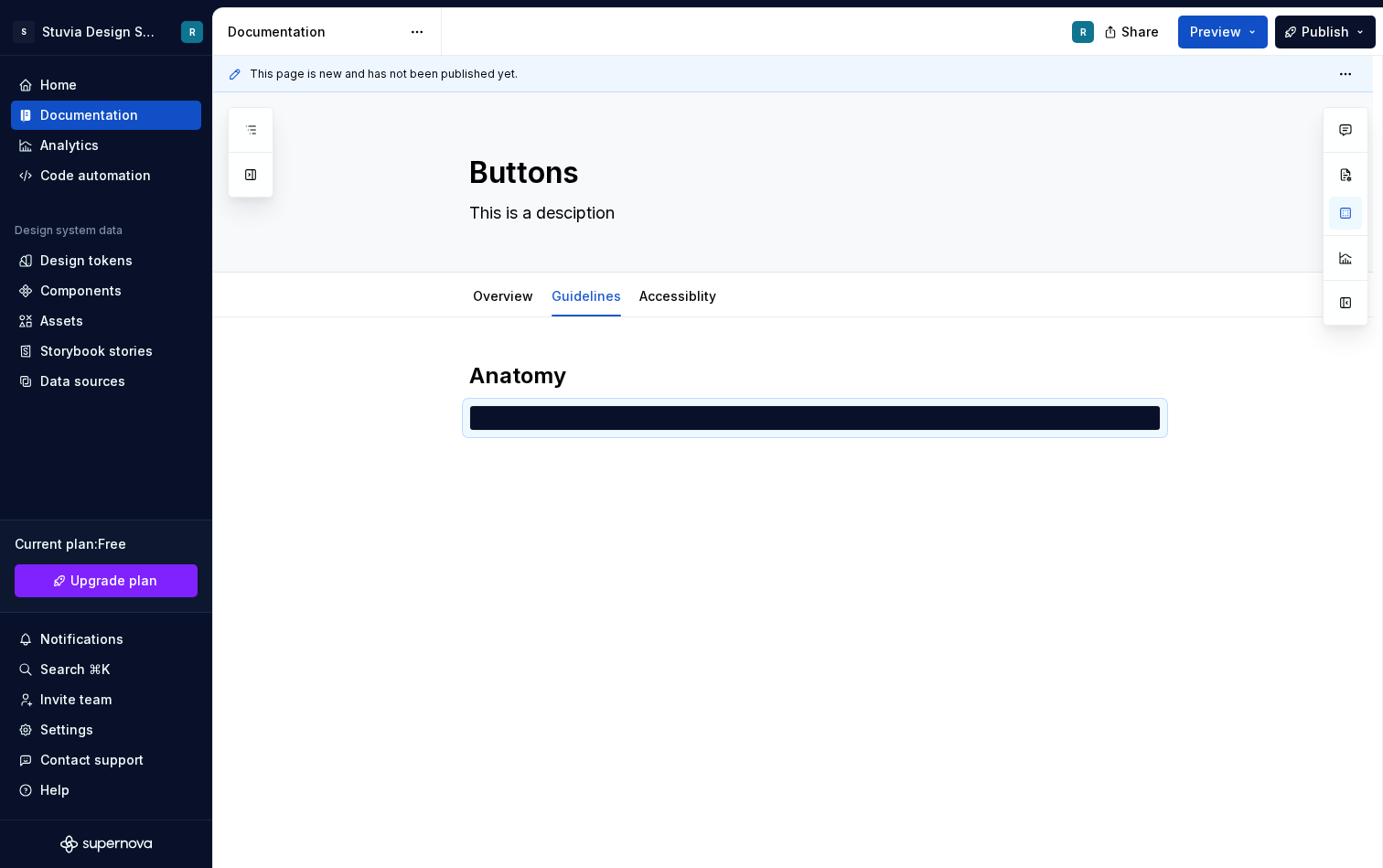
scroll to position [0, 0]
click at [713, 526] on div "Anatomy *" at bounding box center [793, 516] width 1160 height 396
click at [593, 423] on div at bounding box center [844, 418] width 634 height 17
drag, startPoint x: 609, startPoint y: 491, endPoint x: 498, endPoint y: 412, distance: 136.2
click at [498, 412] on div "Anatomy *" at bounding box center [815, 429] width 692 height 135
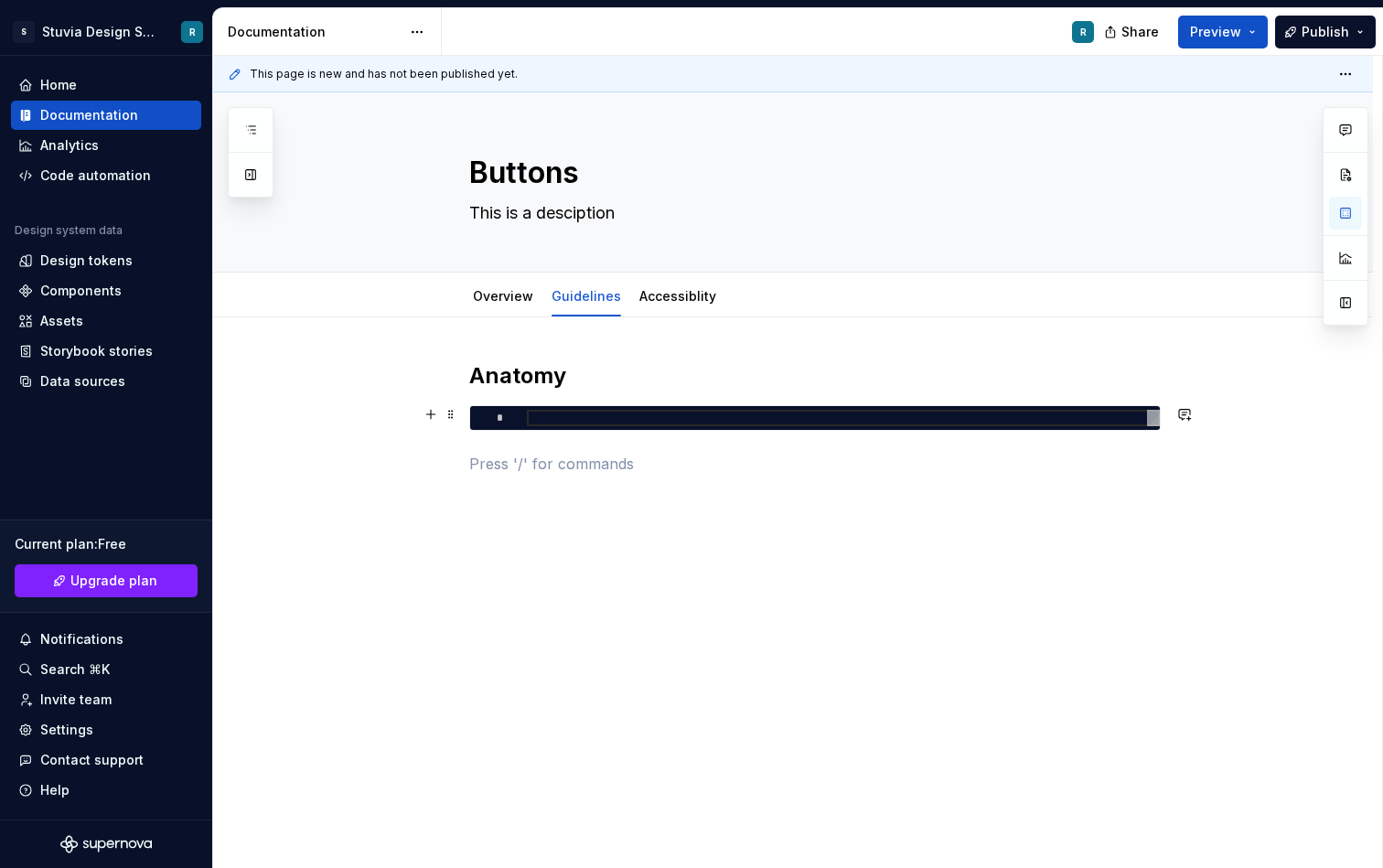
click at [527, 415] on div at bounding box center [844, 418] width 634 height 17
click at [435, 416] on button "button" at bounding box center [431, 415] width 26 height 26
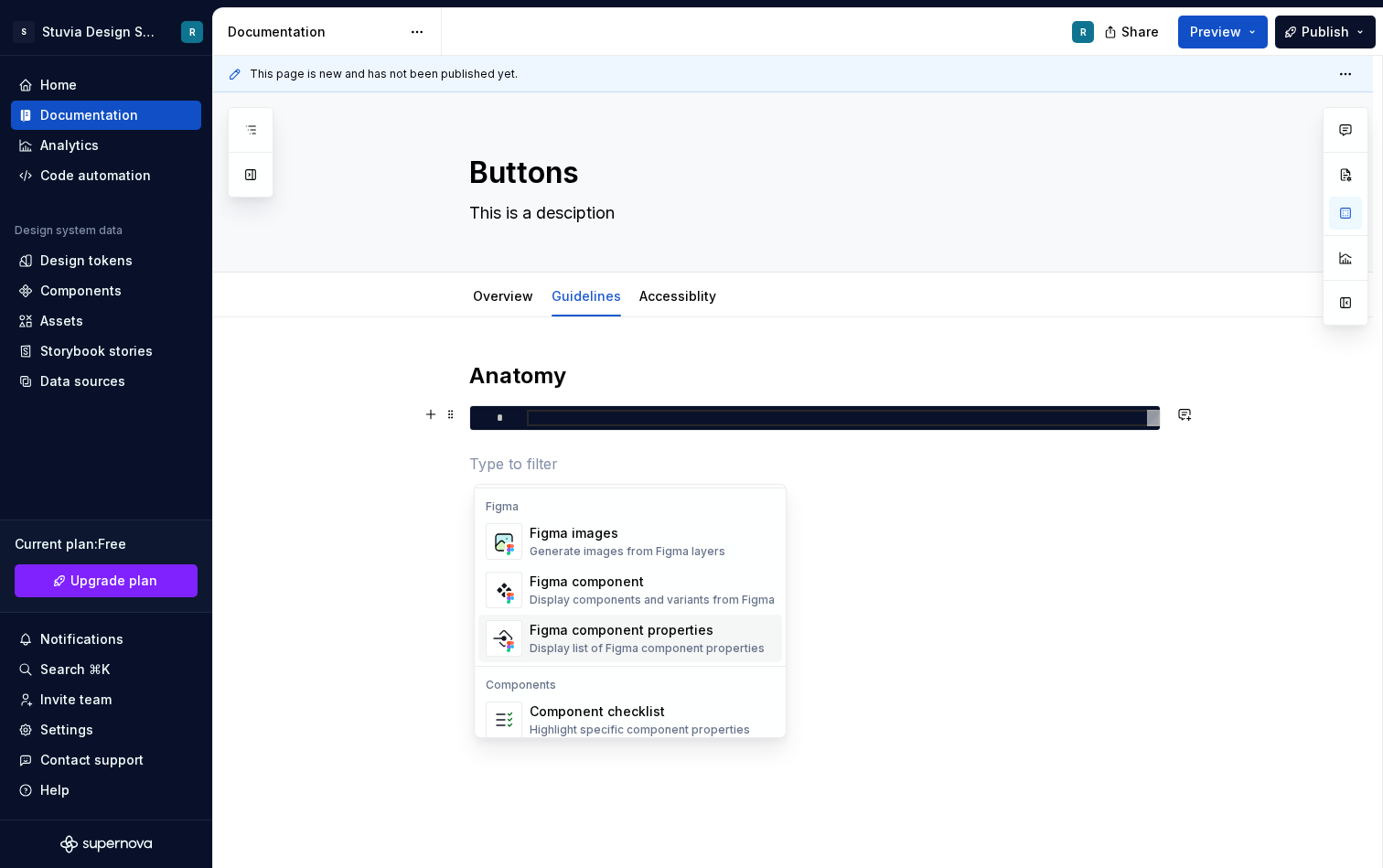
scroll to position [1710, 0]
click at [592, 639] on div "Figma component properties" at bounding box center [647, 634] width 235 height 19
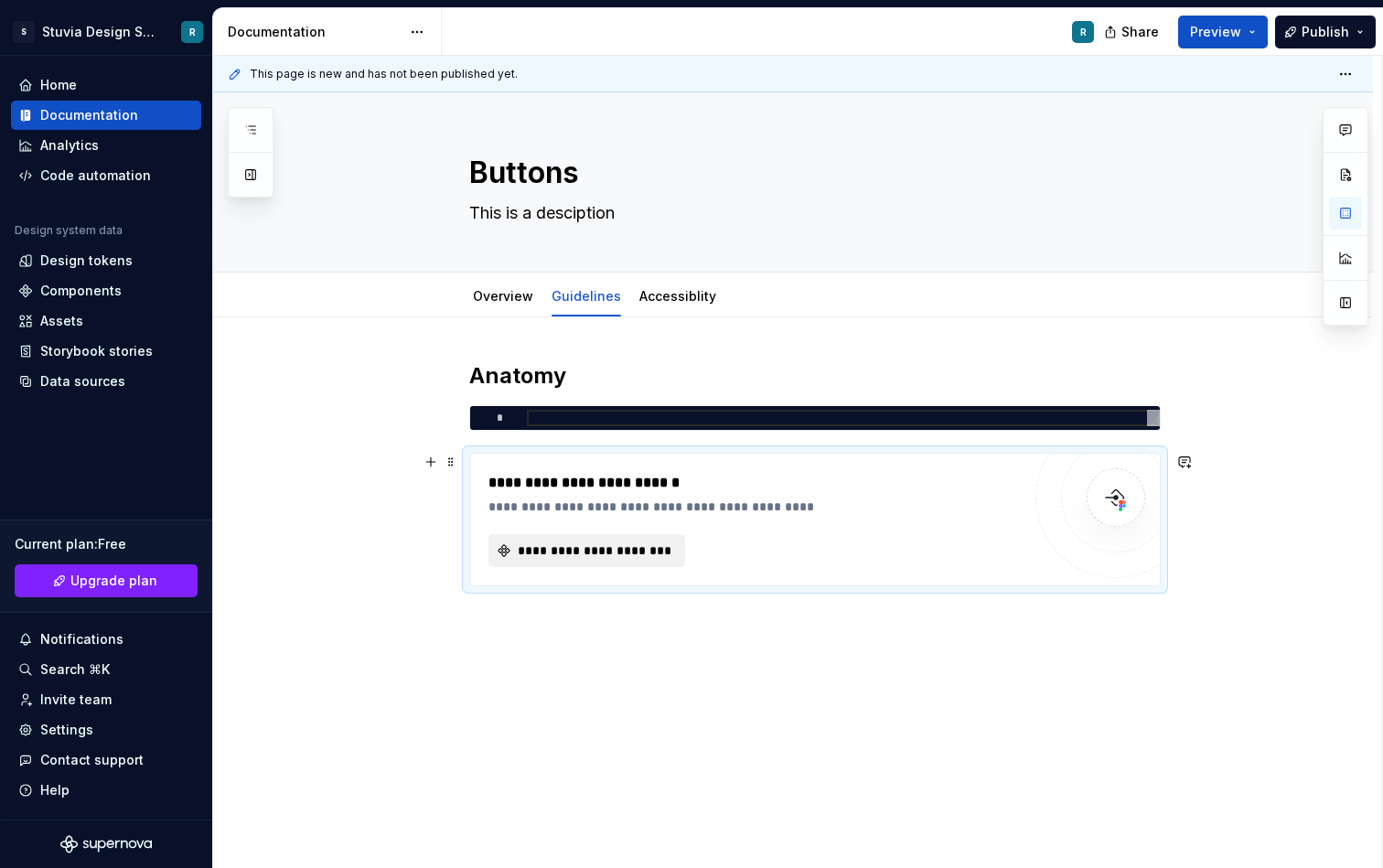
click at [635, 558] on span "**********" at bounding box center [593, 550] width 158 height 19
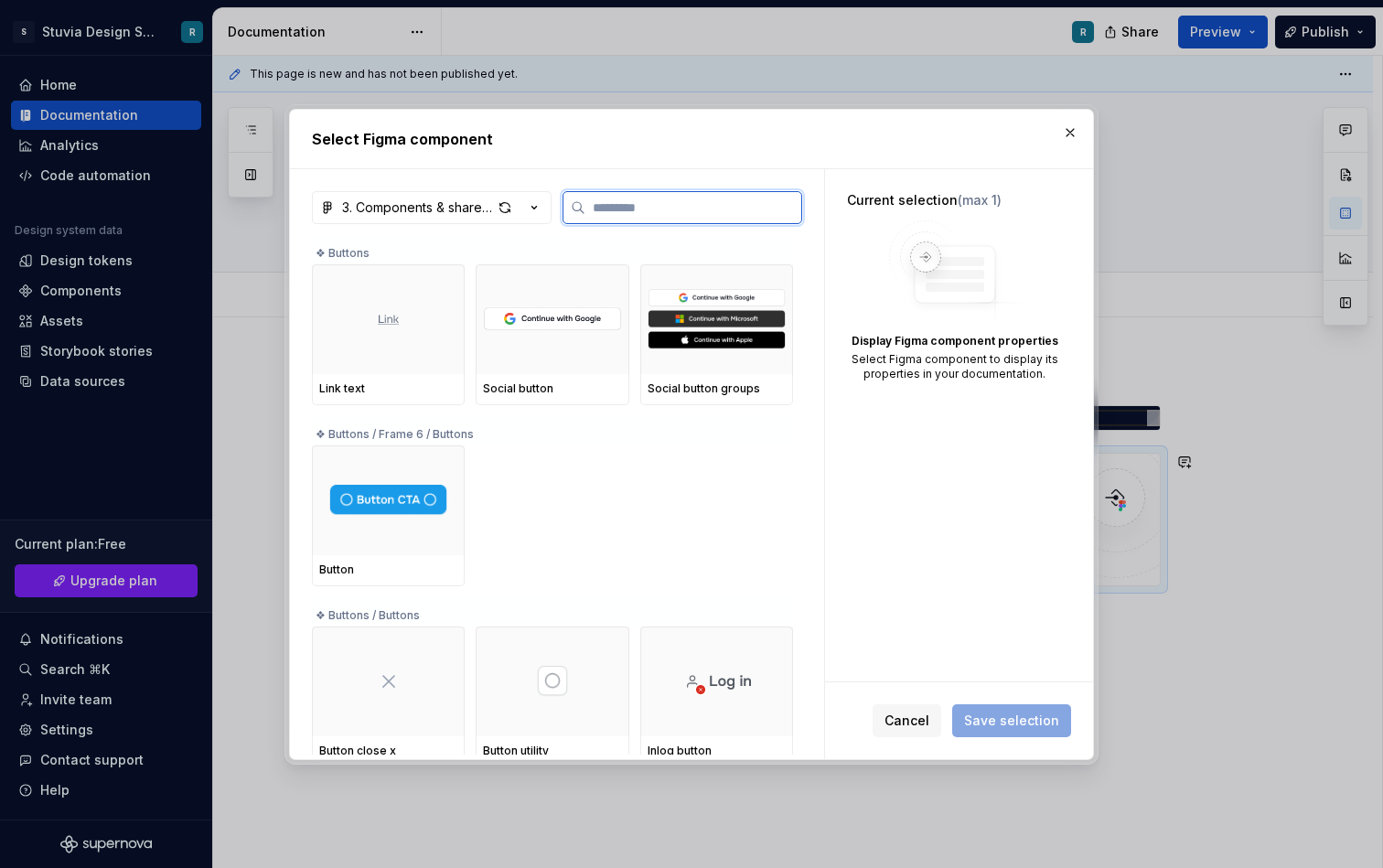
click at [357, 526] on div at bounding box center [388, 500] width 153 height 110
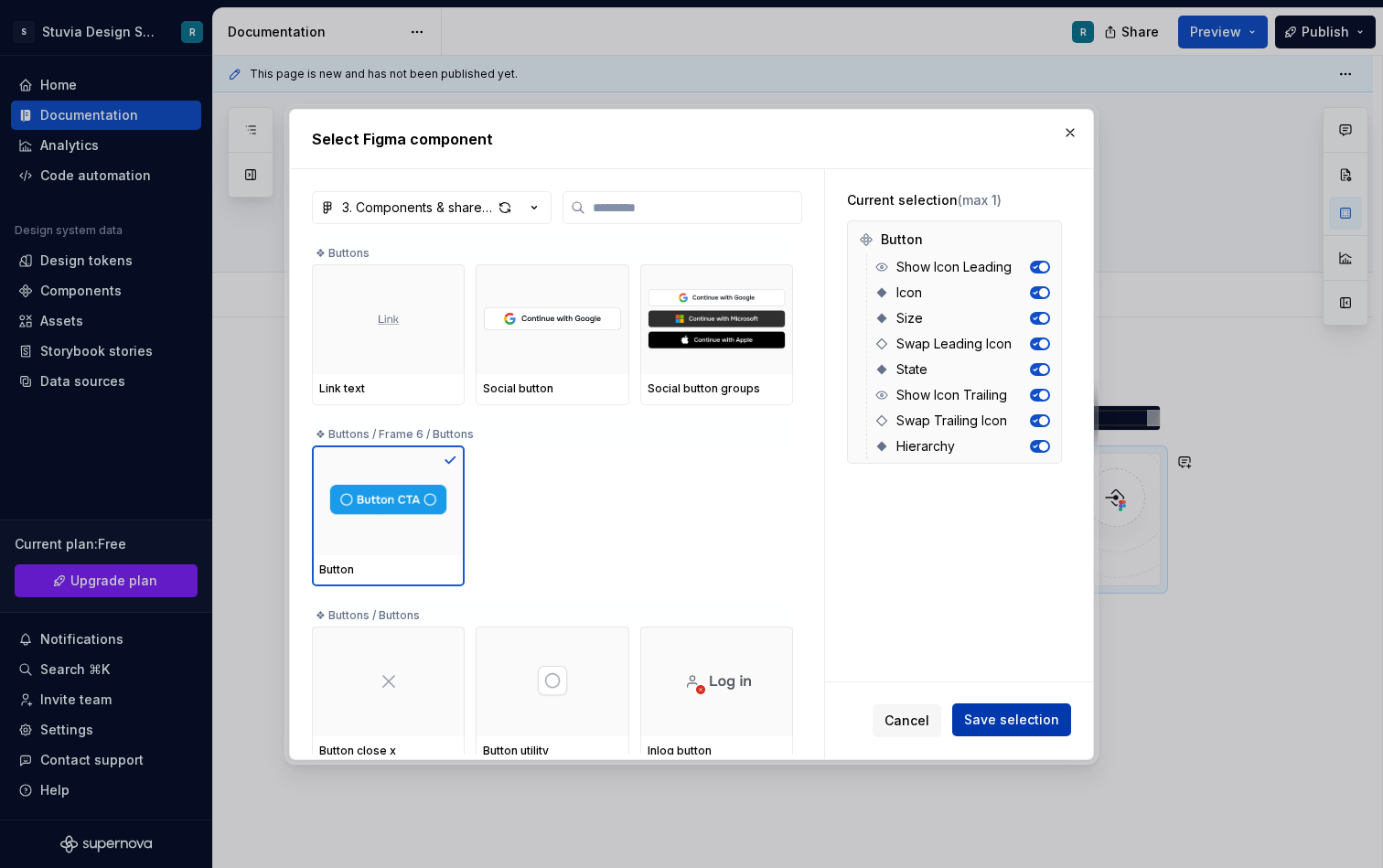
click at [1040, 732] on button "Save selection" at bounding box center [1011, 720] width 119 height 33
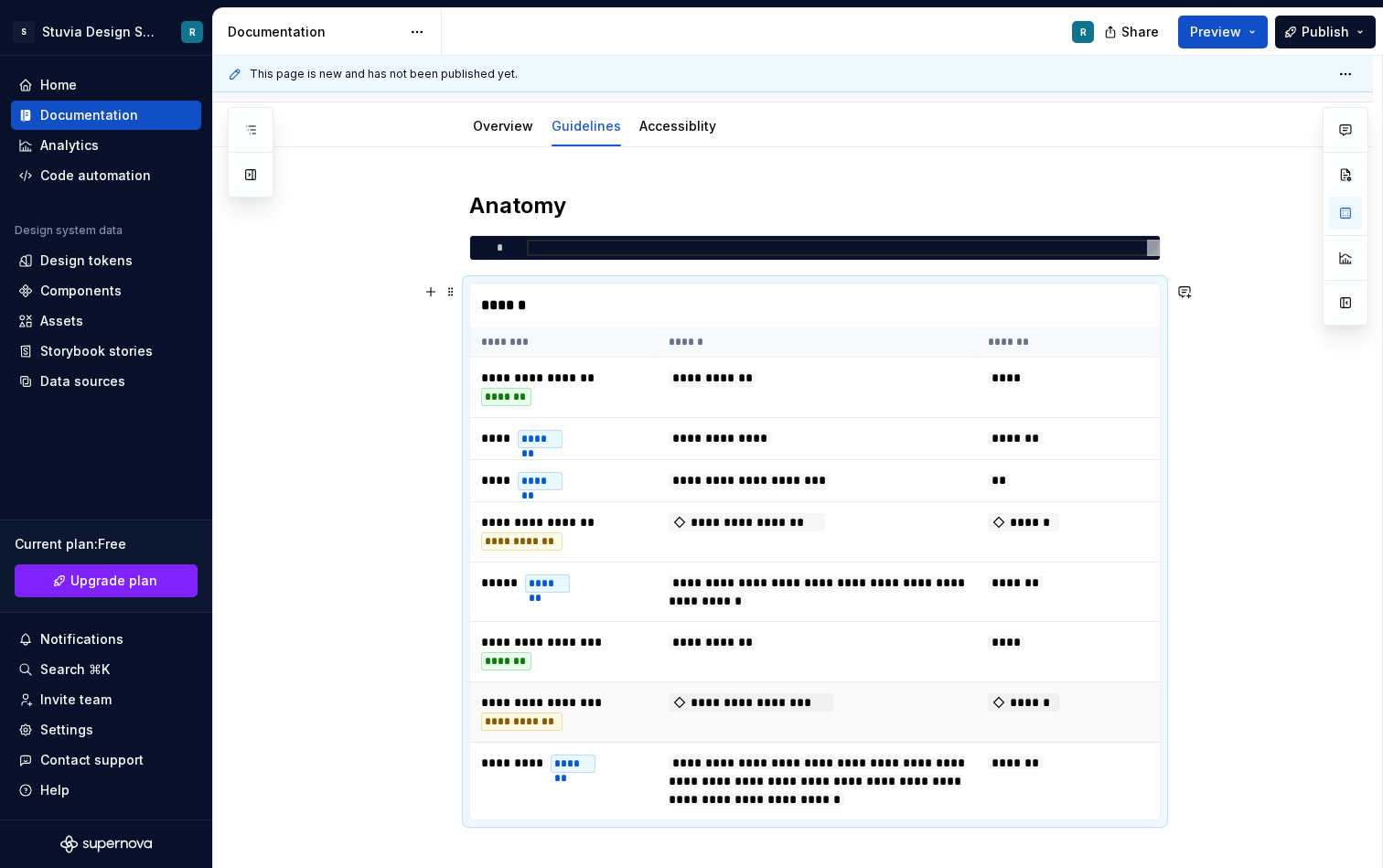
scroll to position [161, 0]
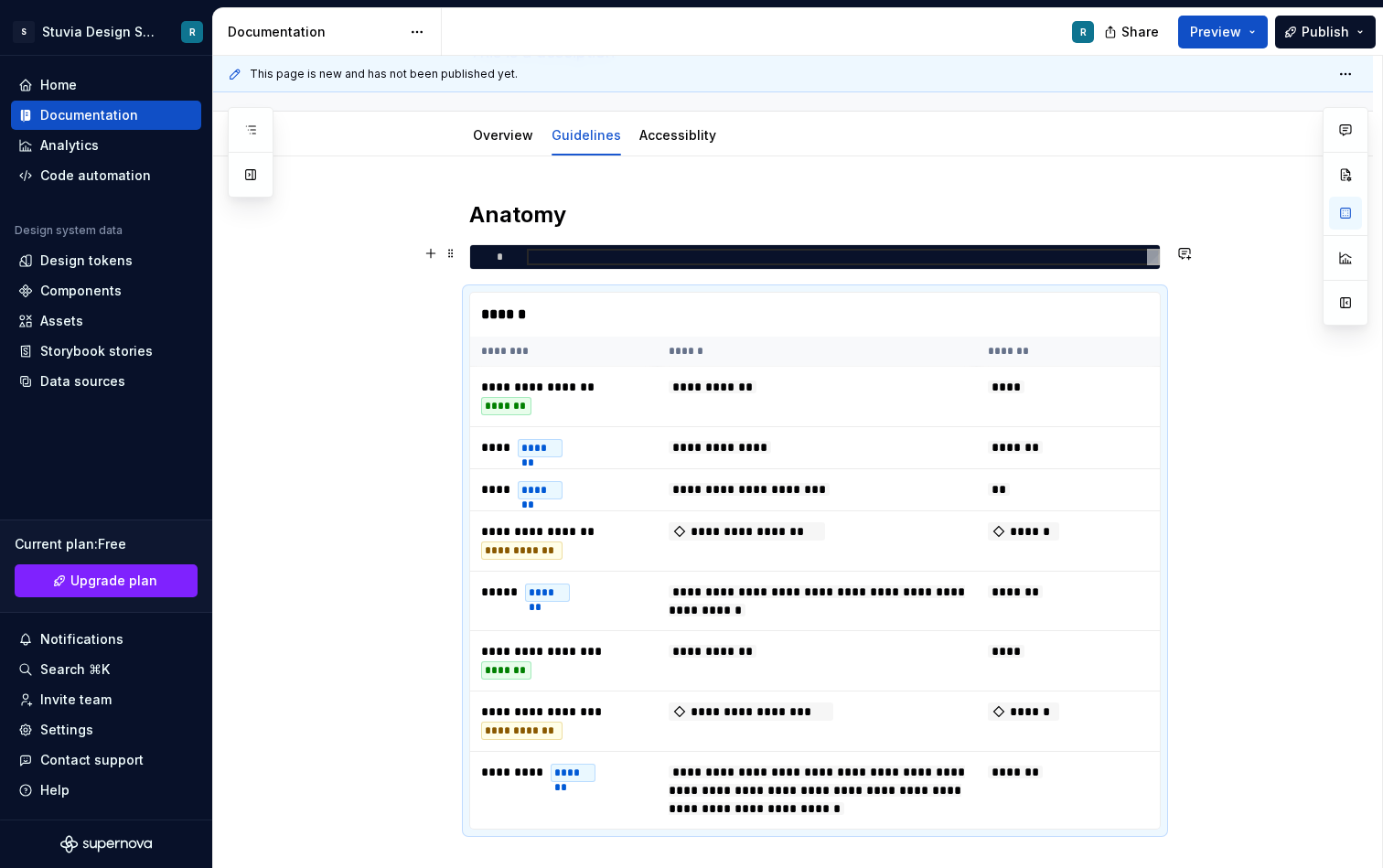
click at [554, 263] on div at bounding box center [844, 257] width 634 height 17
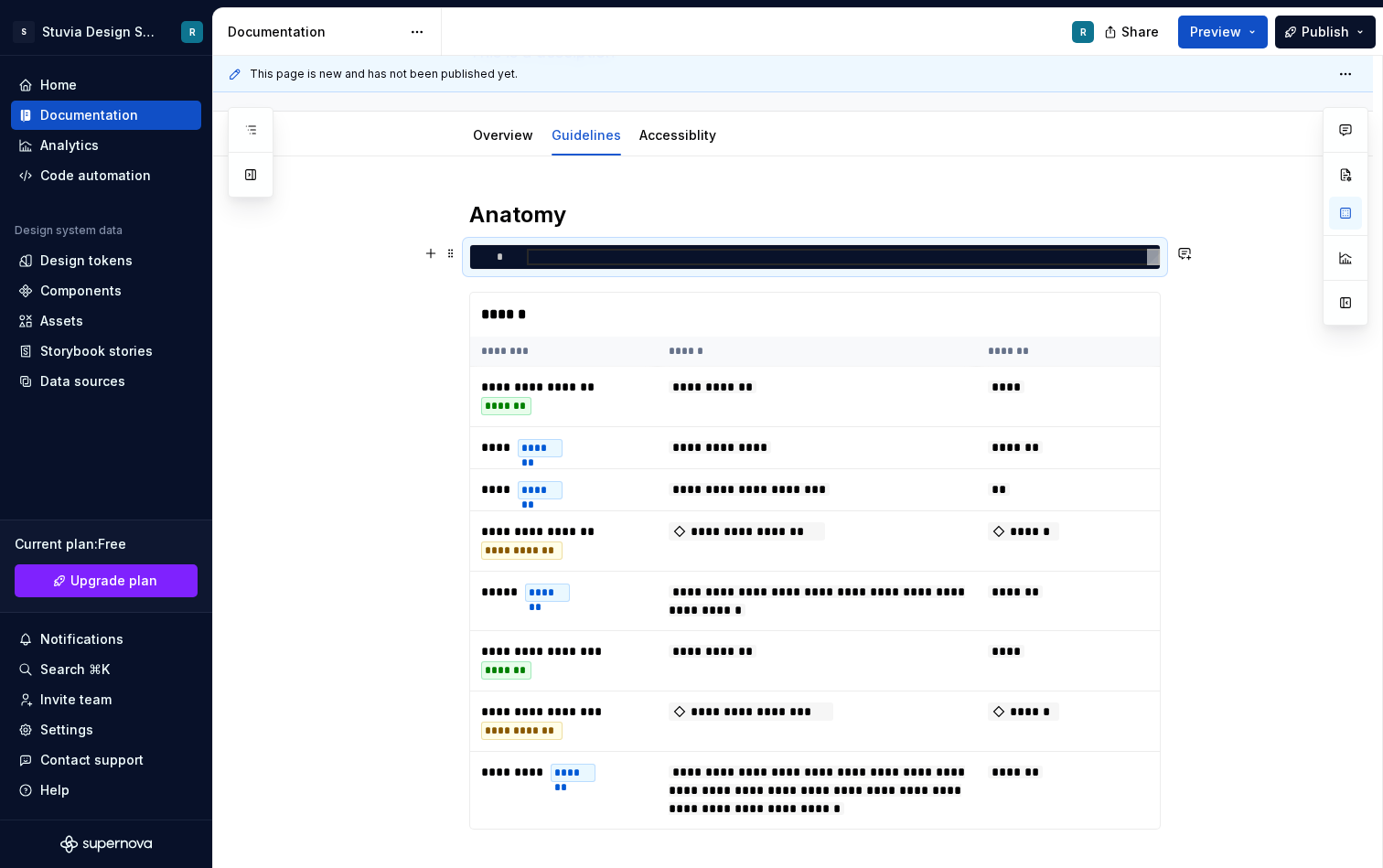
type textarea "*"
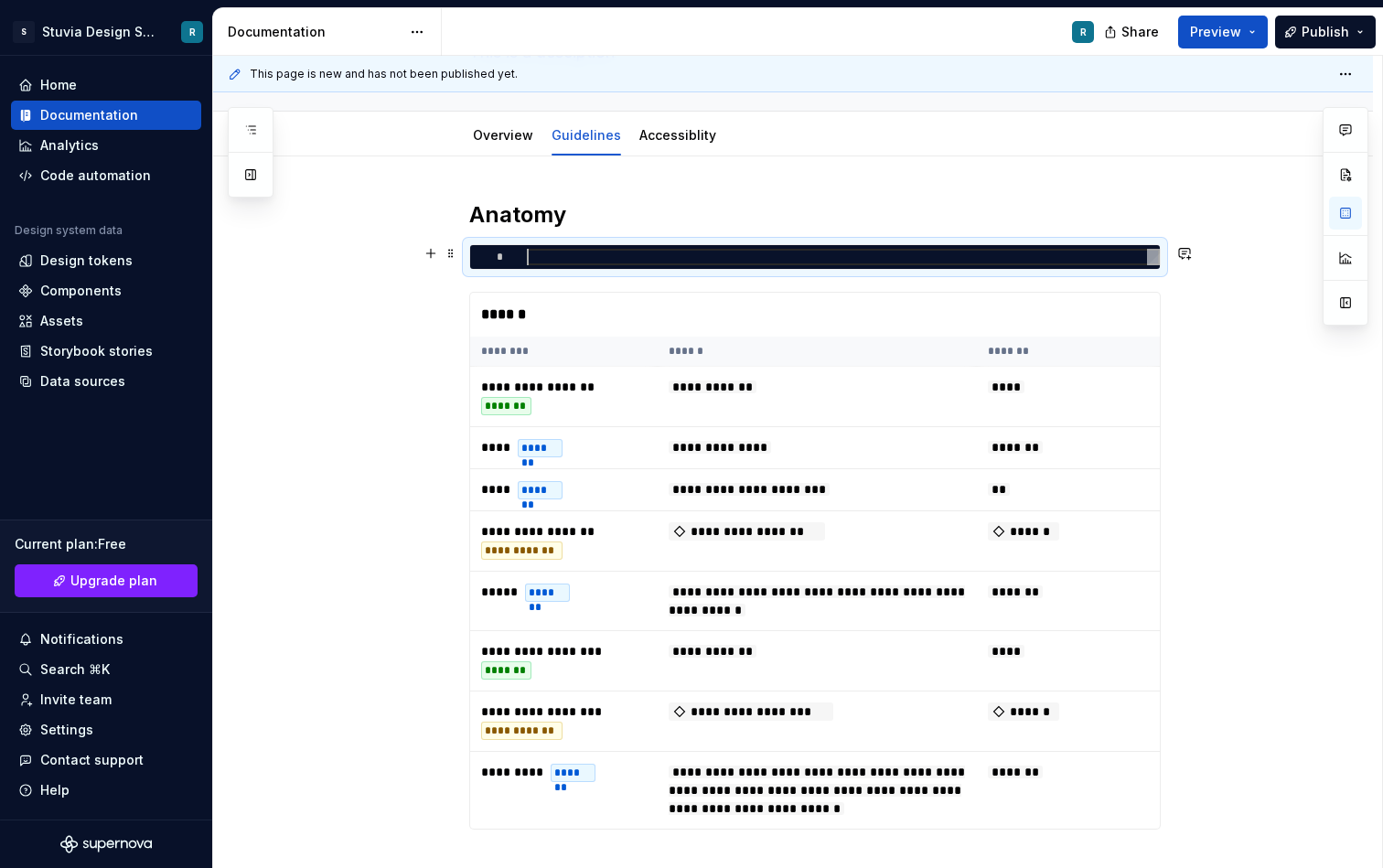
type textarea "*"
type textarea "**"
type textarea "*"
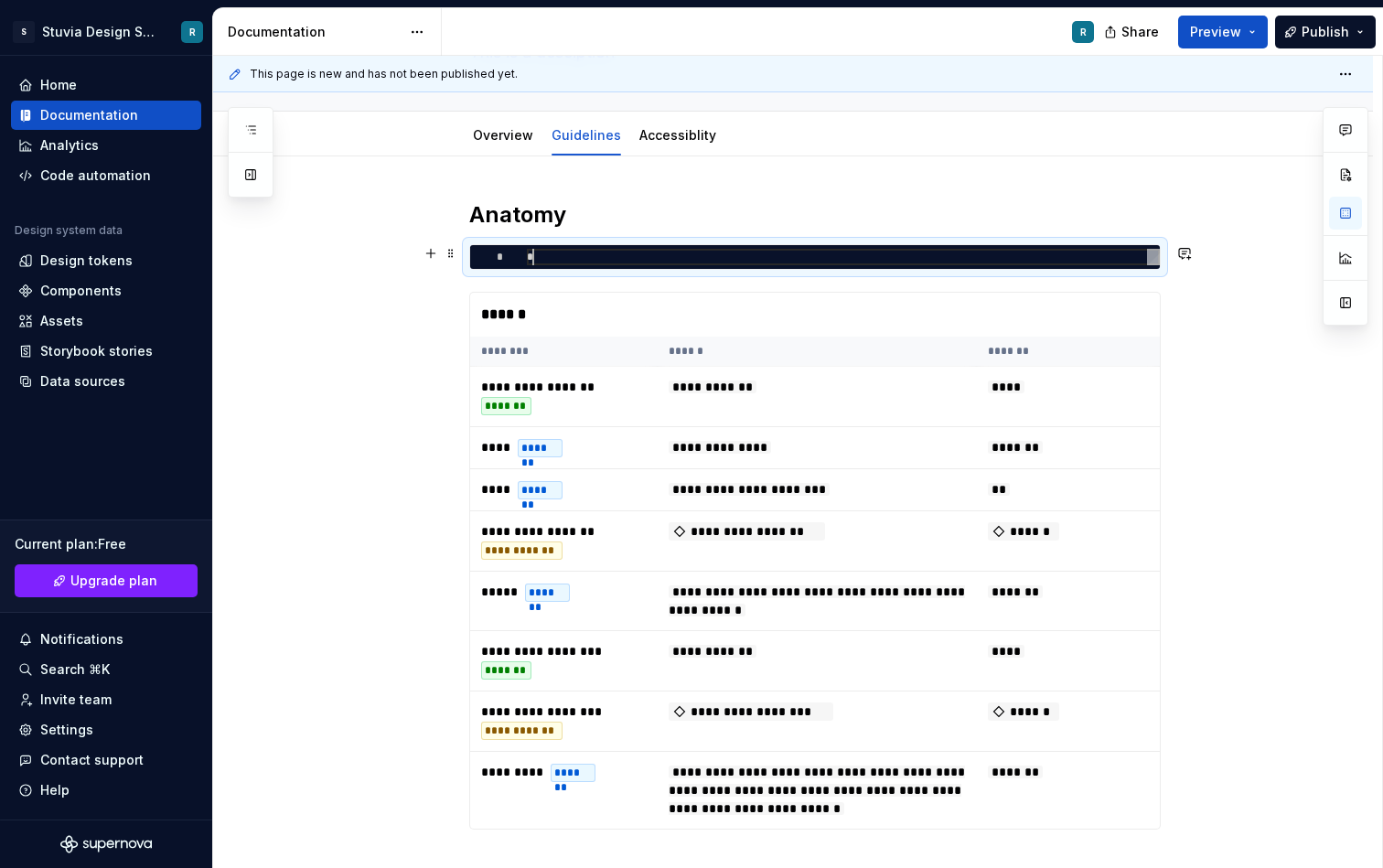
type textarea "***"
type textarea "*"
type textarea "****"
type textarea "*"
type textarea "****"
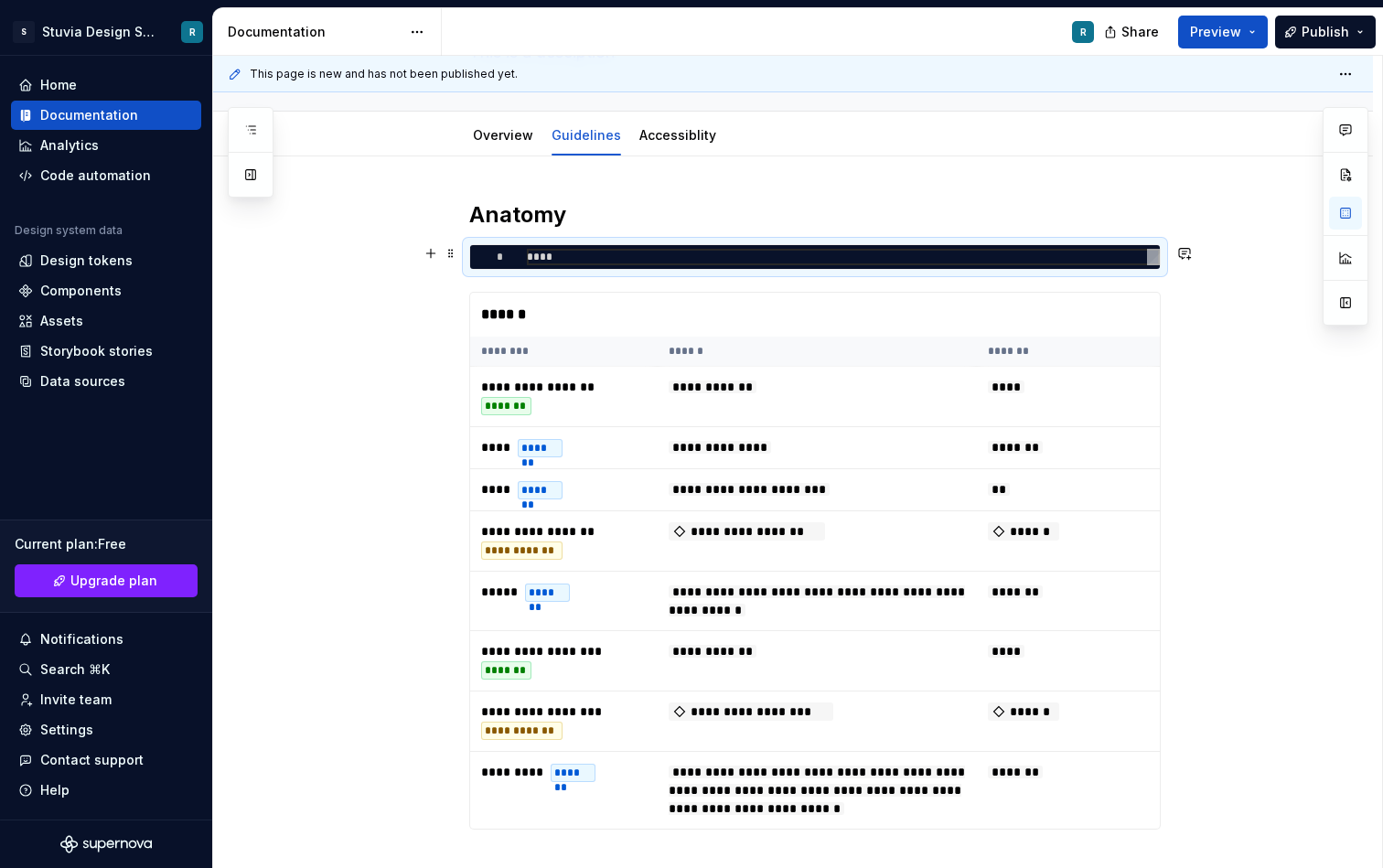
type textarea "*"
type textarea "****"
type textarea "*"
type textarea "*****"
type textarea "*"
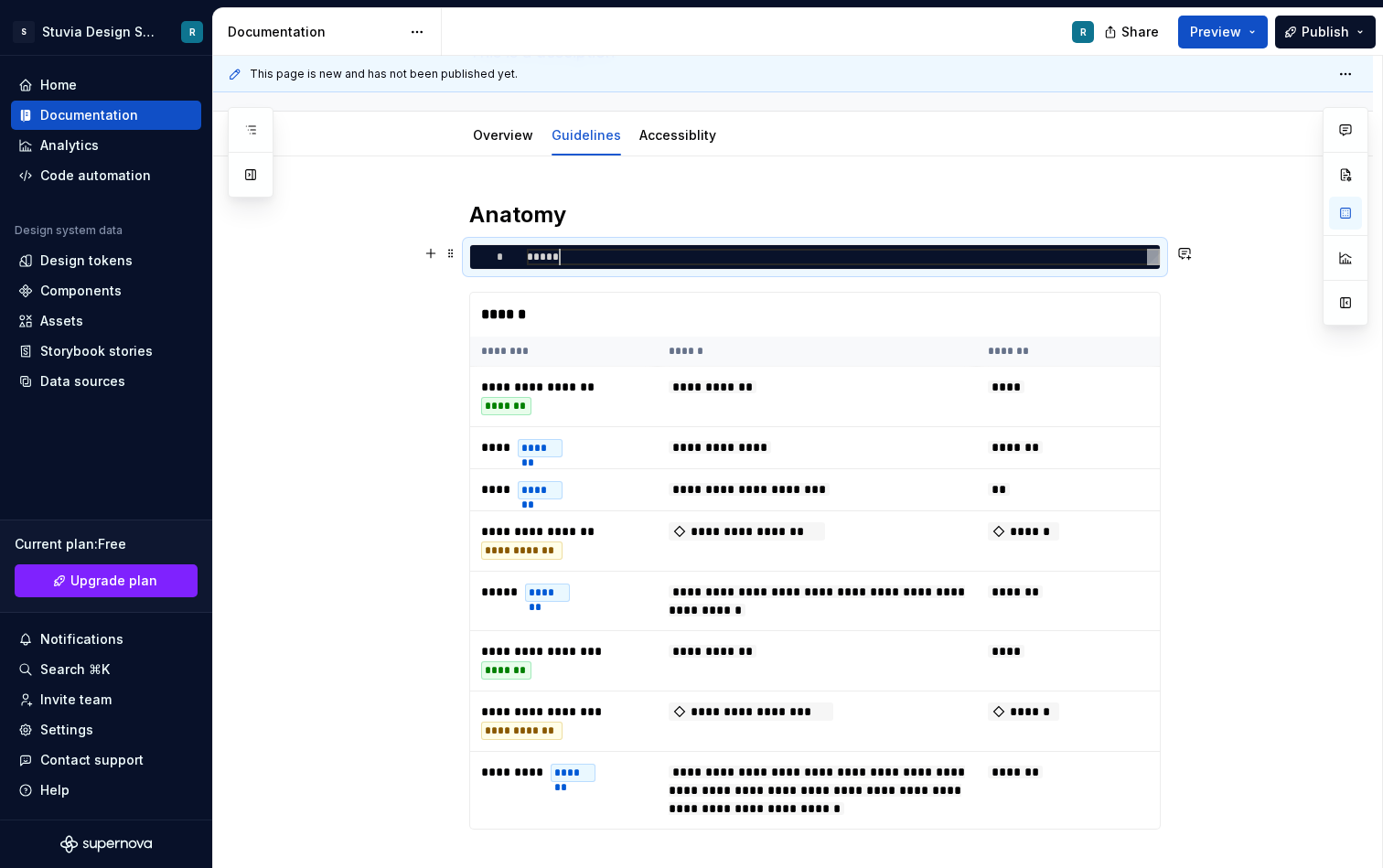
type textarea "******"
type textarea "*"
type textarea "*******"
type textarea "*"
type textarea "*******"
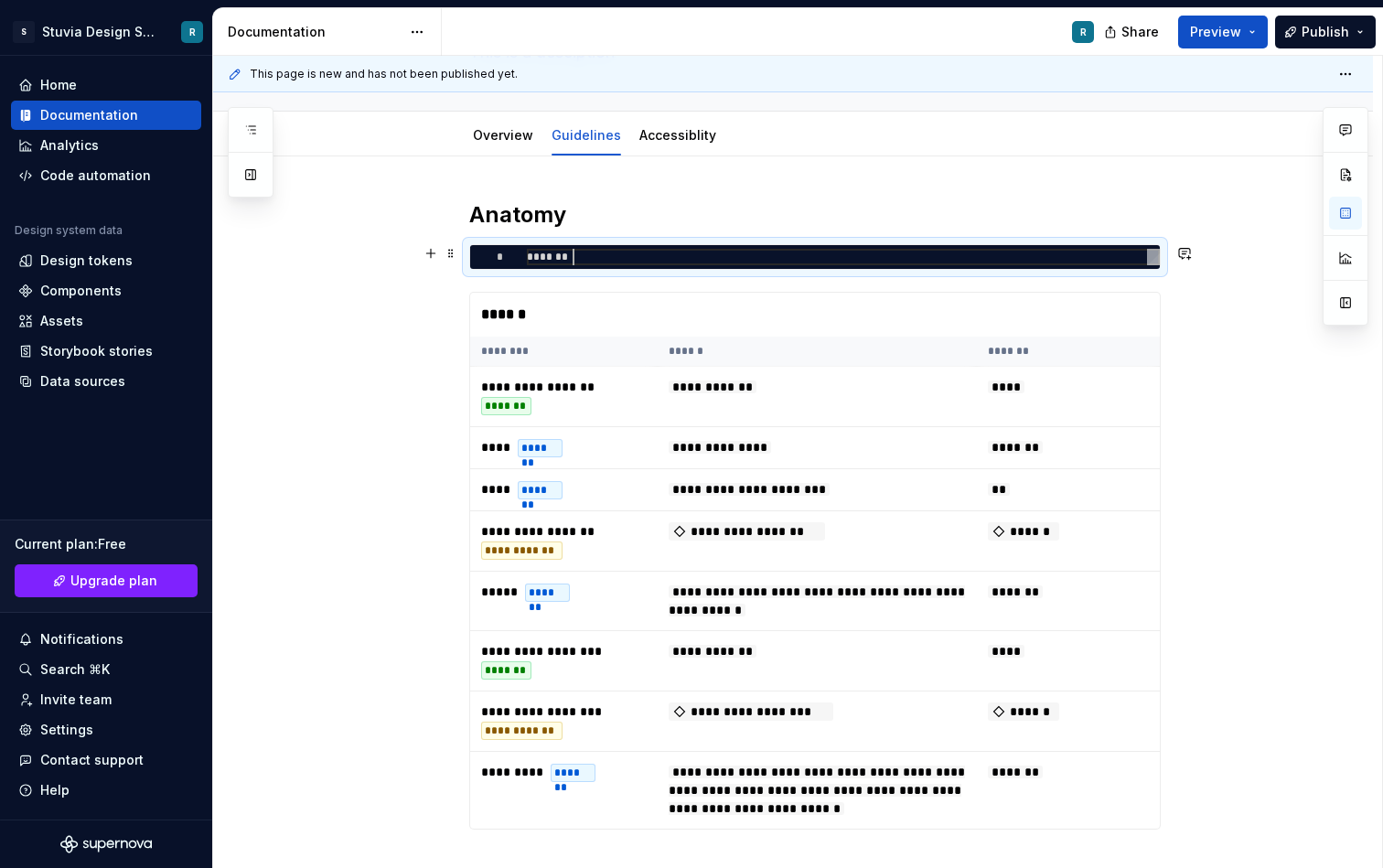
type textarea "*"
type textarea "*********"
type textarea "*"
type textarea "**********"
type textarea "*"
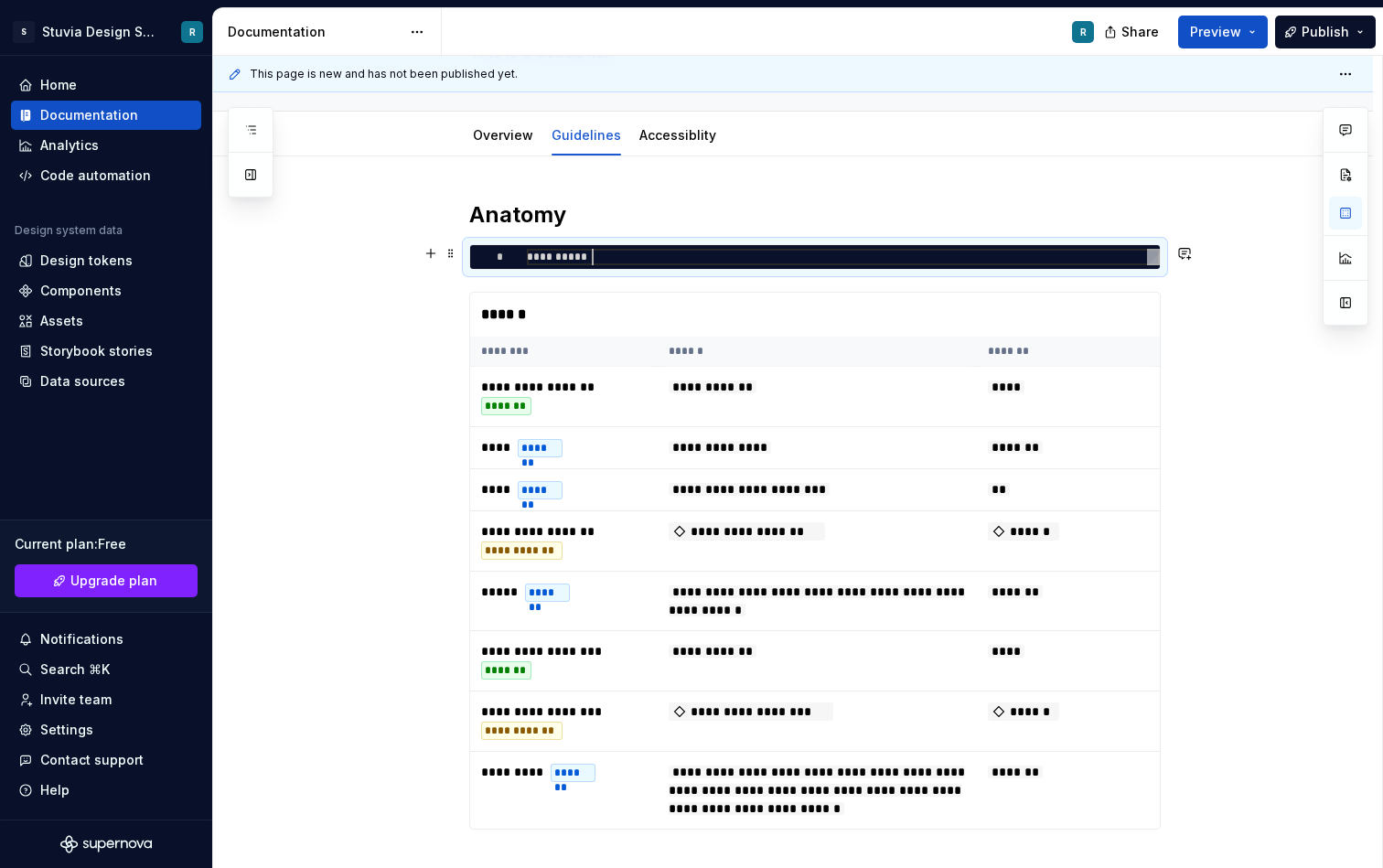
type textarea "**********"
type textarea "*"
type textarea "**********"
type textarea "*"
type textarea "**********"
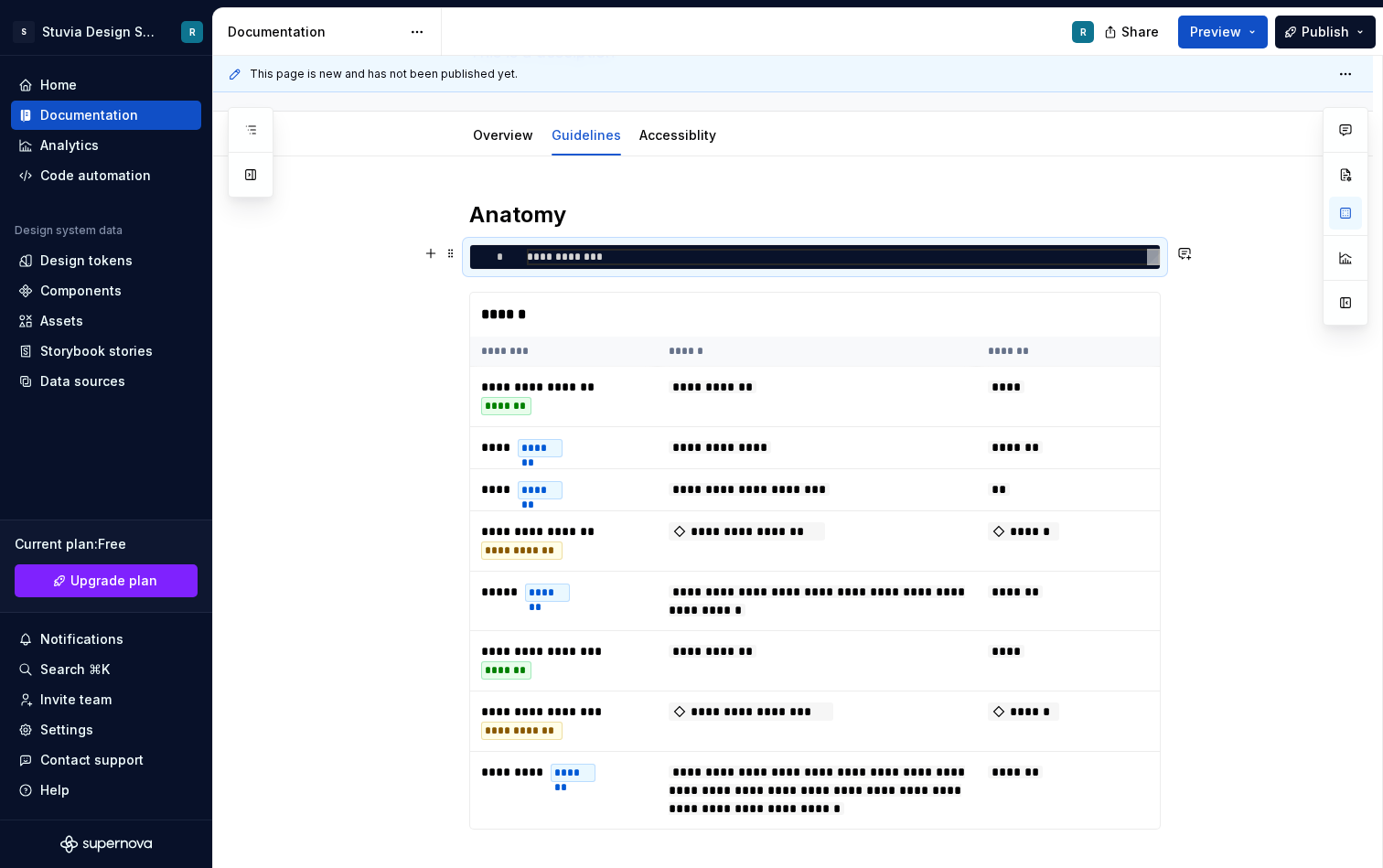
type textarea "*"
type textarea "**********"
type textarea "*"
type textarea "**********"
type textarea "*"
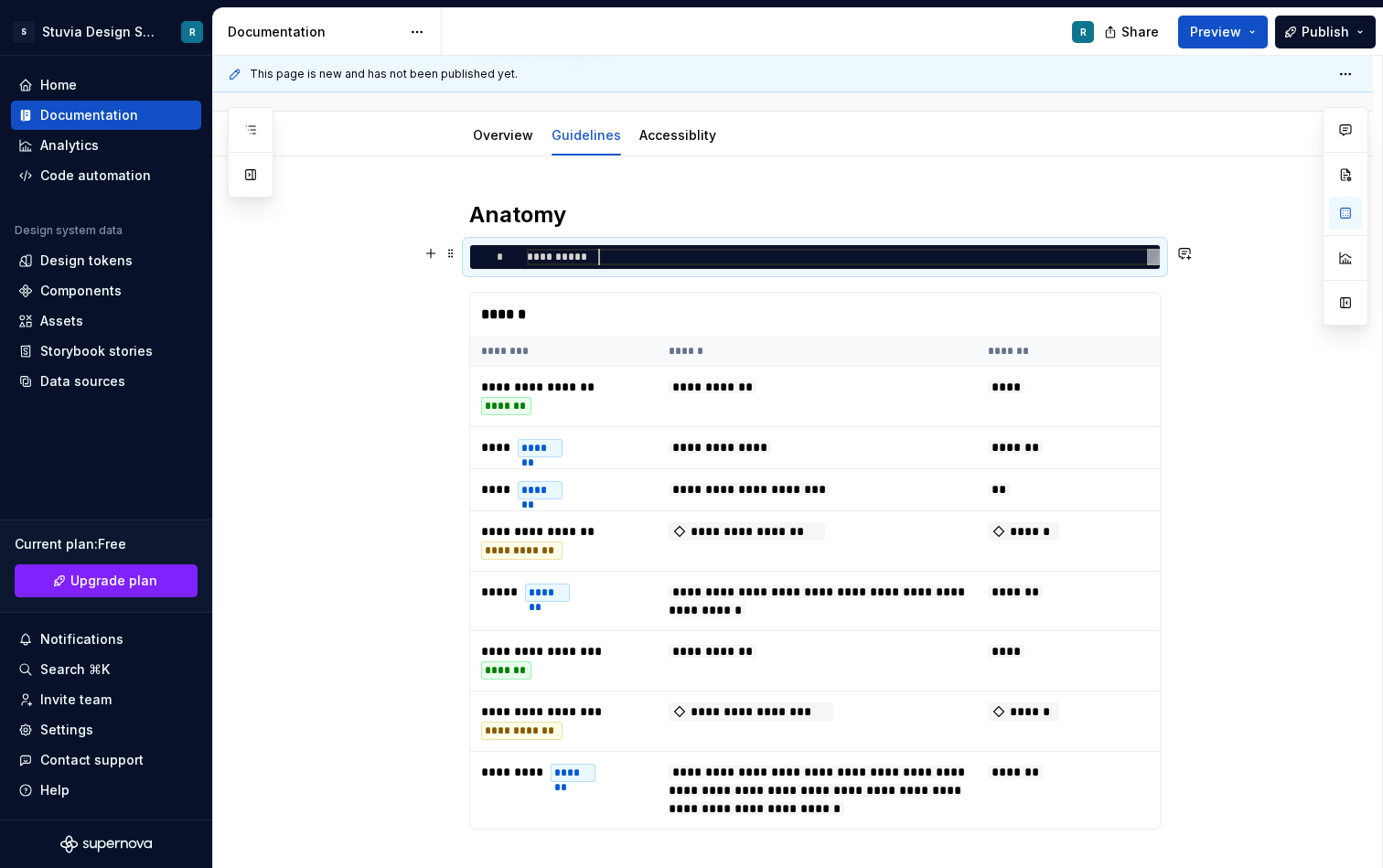
type textarea "**********"
type textarea "*"
type textarea "**********"
type textarea "*"
type textarea "**********"
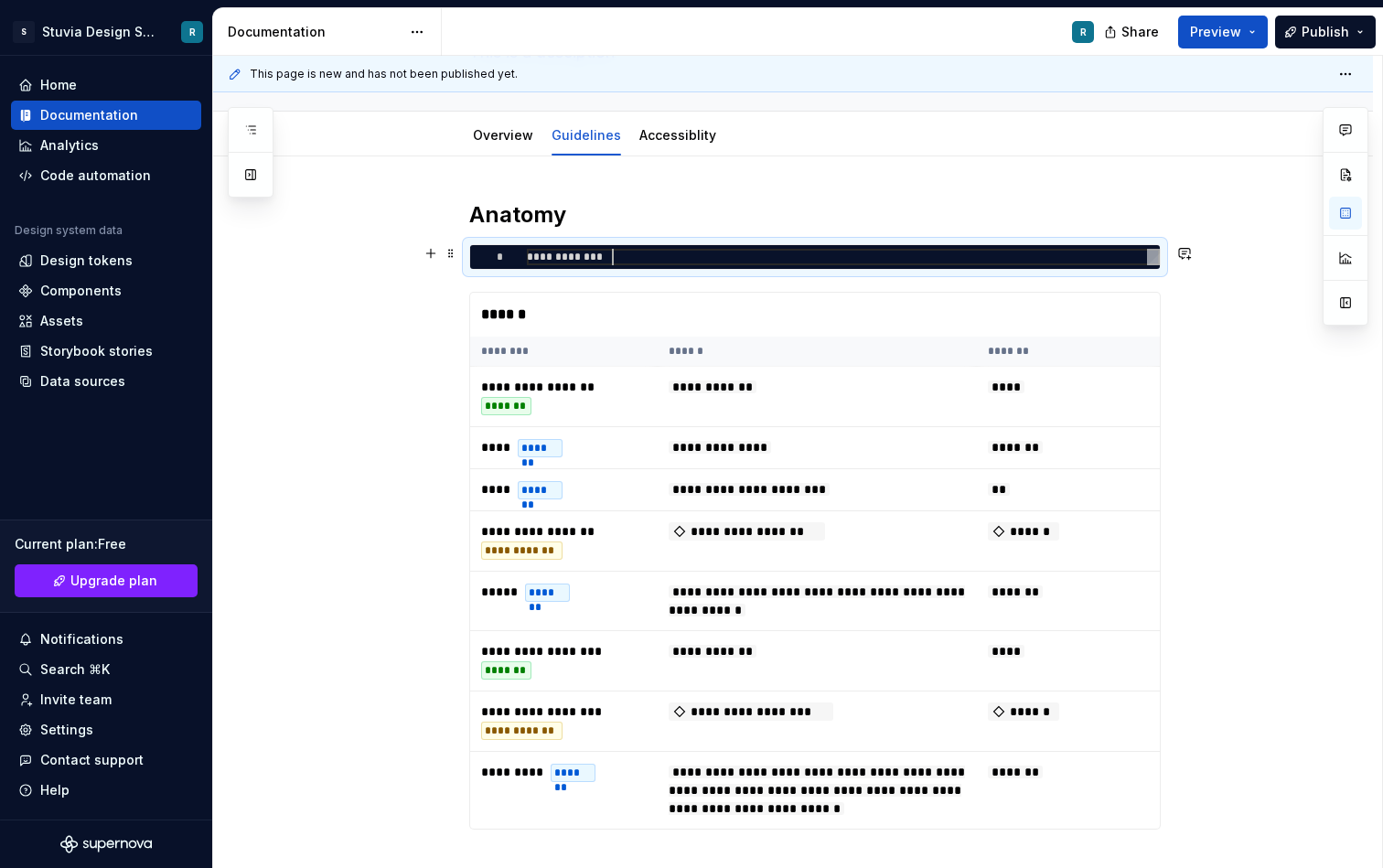
type textarea "*"
type textarea "**********"
type textarea "*"
type textarea "**********"
type textarea "*"
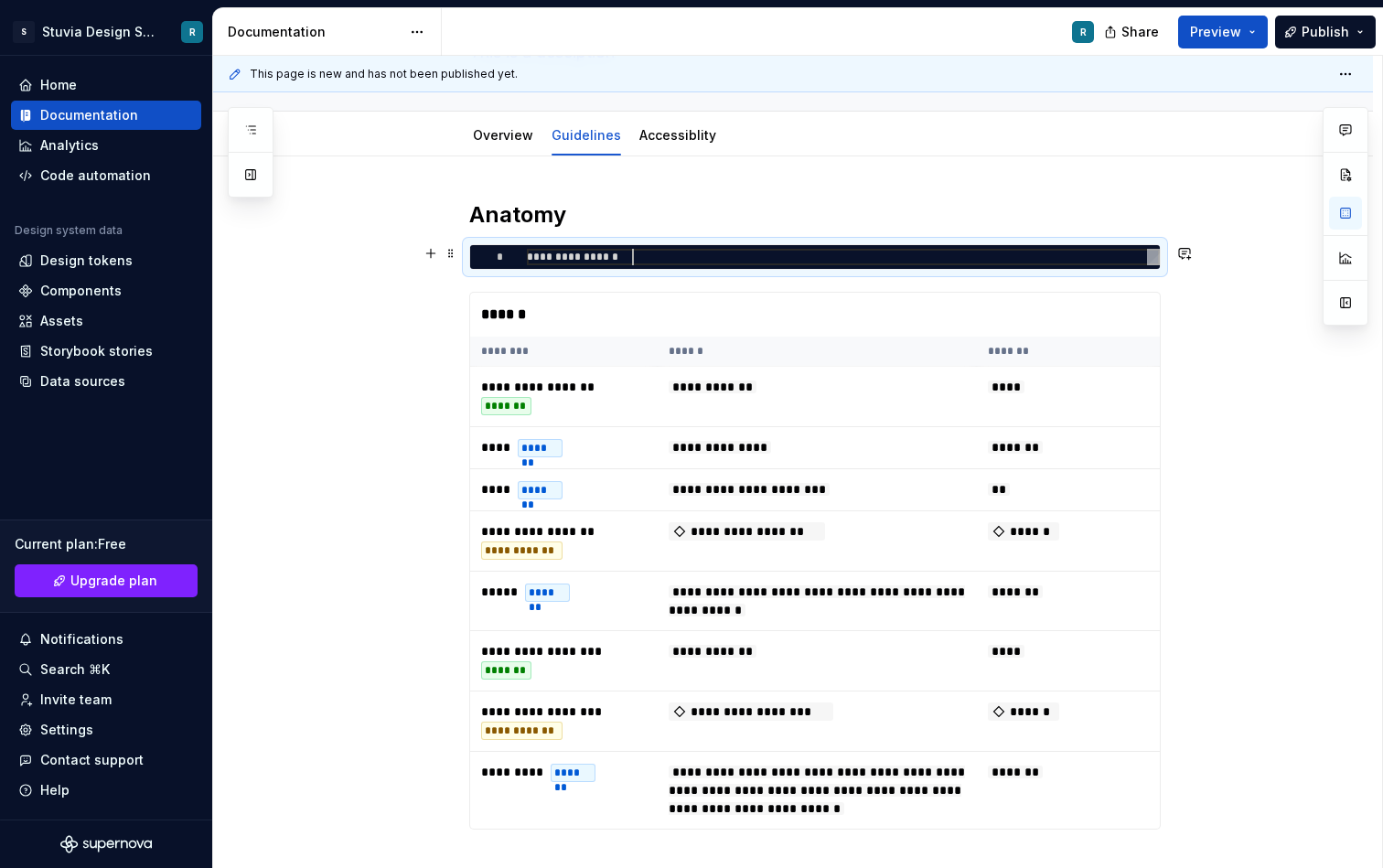
type textarea "**********"
type textarea "*"
type textarea "**********"
type textarea "*"
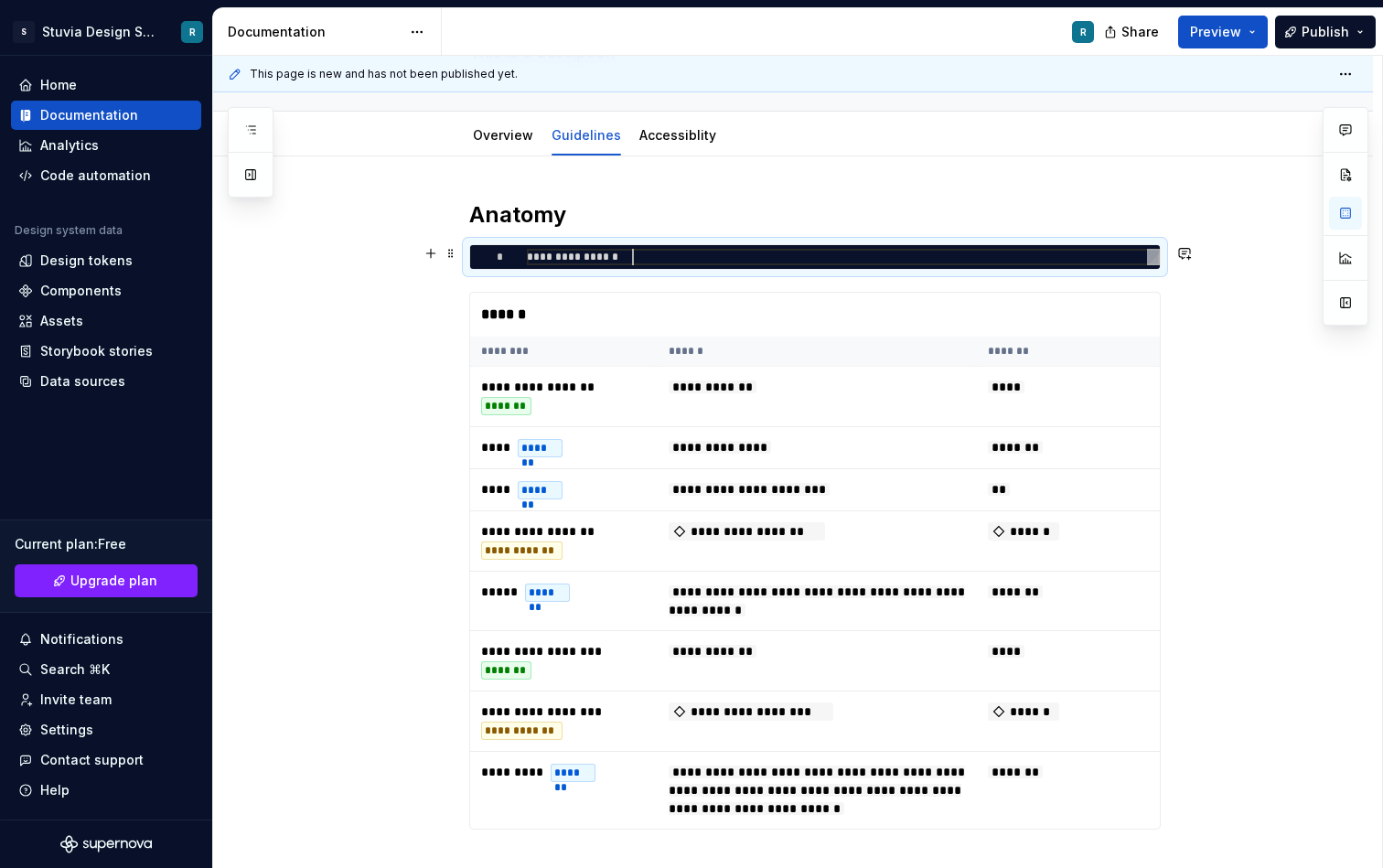
type textarea "**********"
type textarea "*"
type textarea "**********"
type textarea "*"
type textarea "**********"
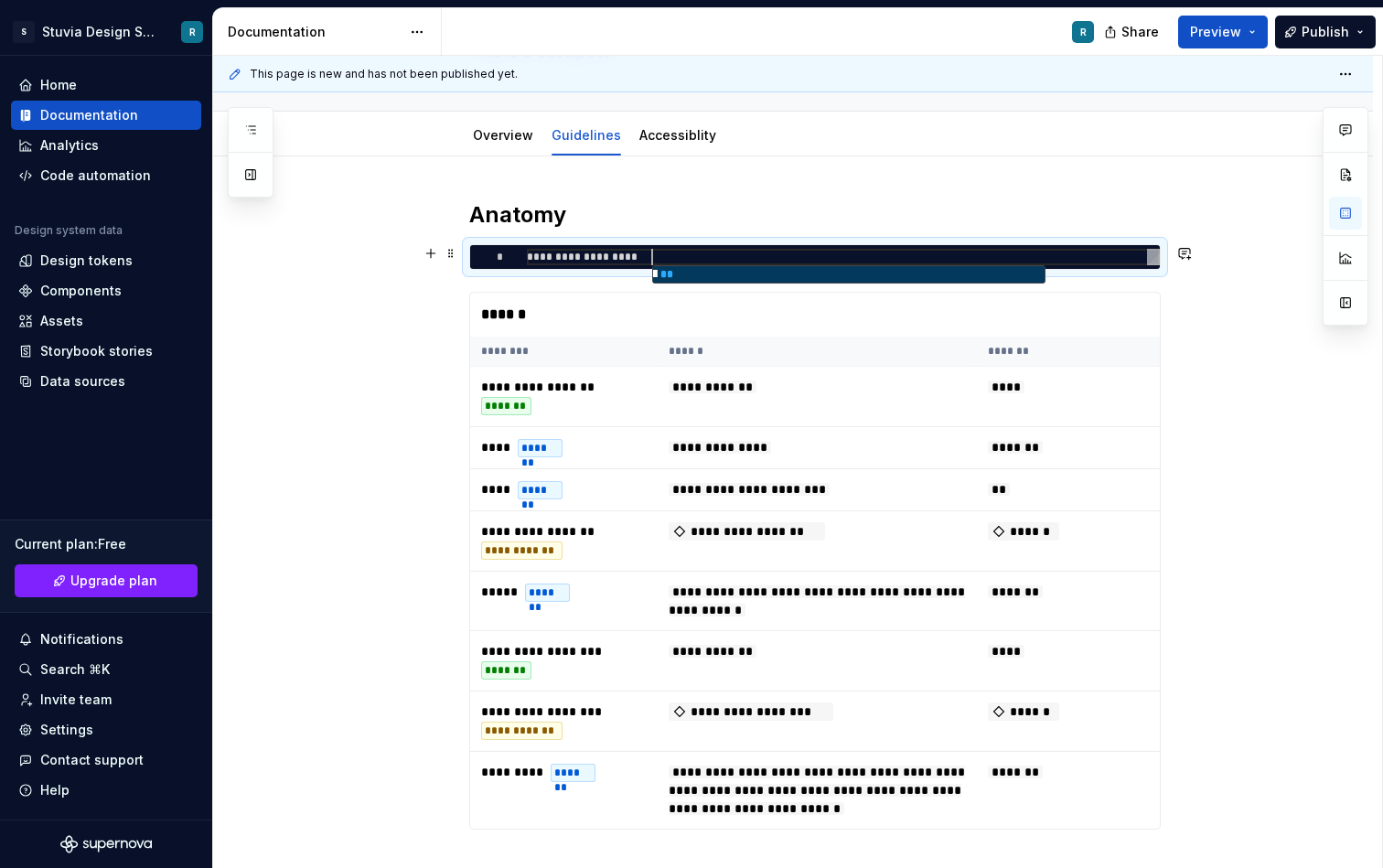
type textarea "*"
type textarea "**********"
type textarea "*"
type textarea "**********"
type textarea "*"
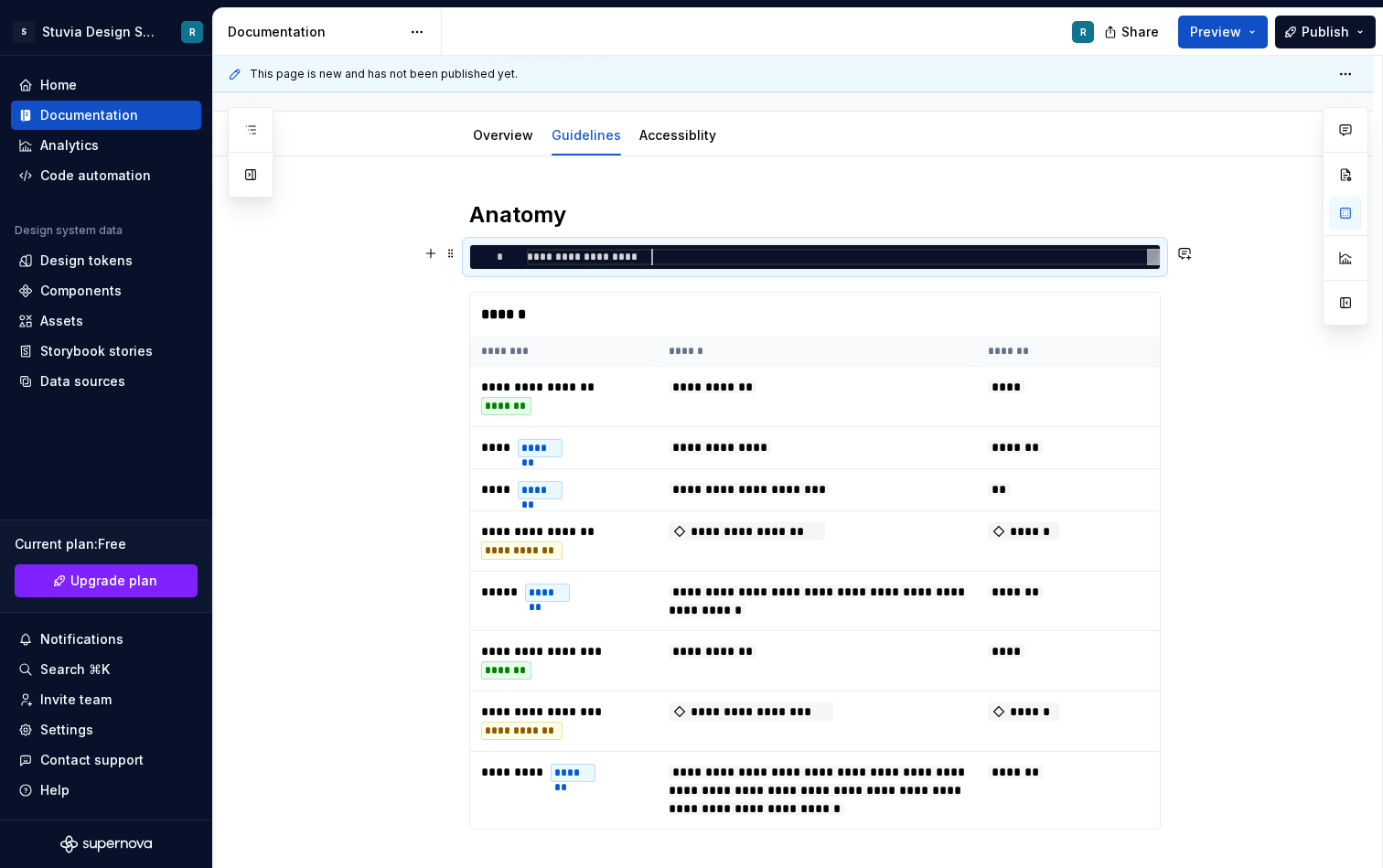
scroll to position [0, 130]
type textarea "**********"
click at [734, 172] on div "**********" at bounding box center [793, 657] width 1160 height 1000
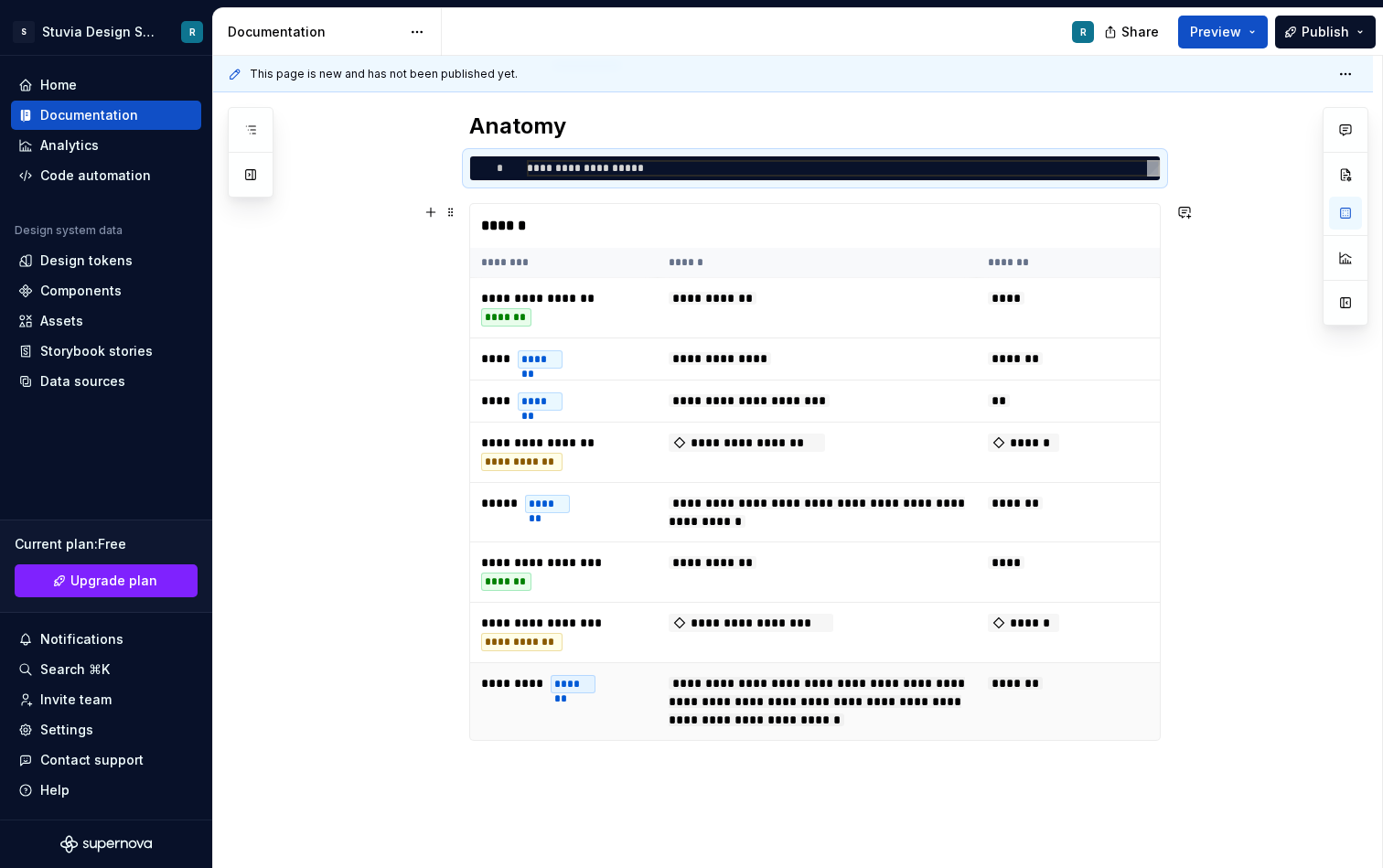
scroll to position [196, 0]
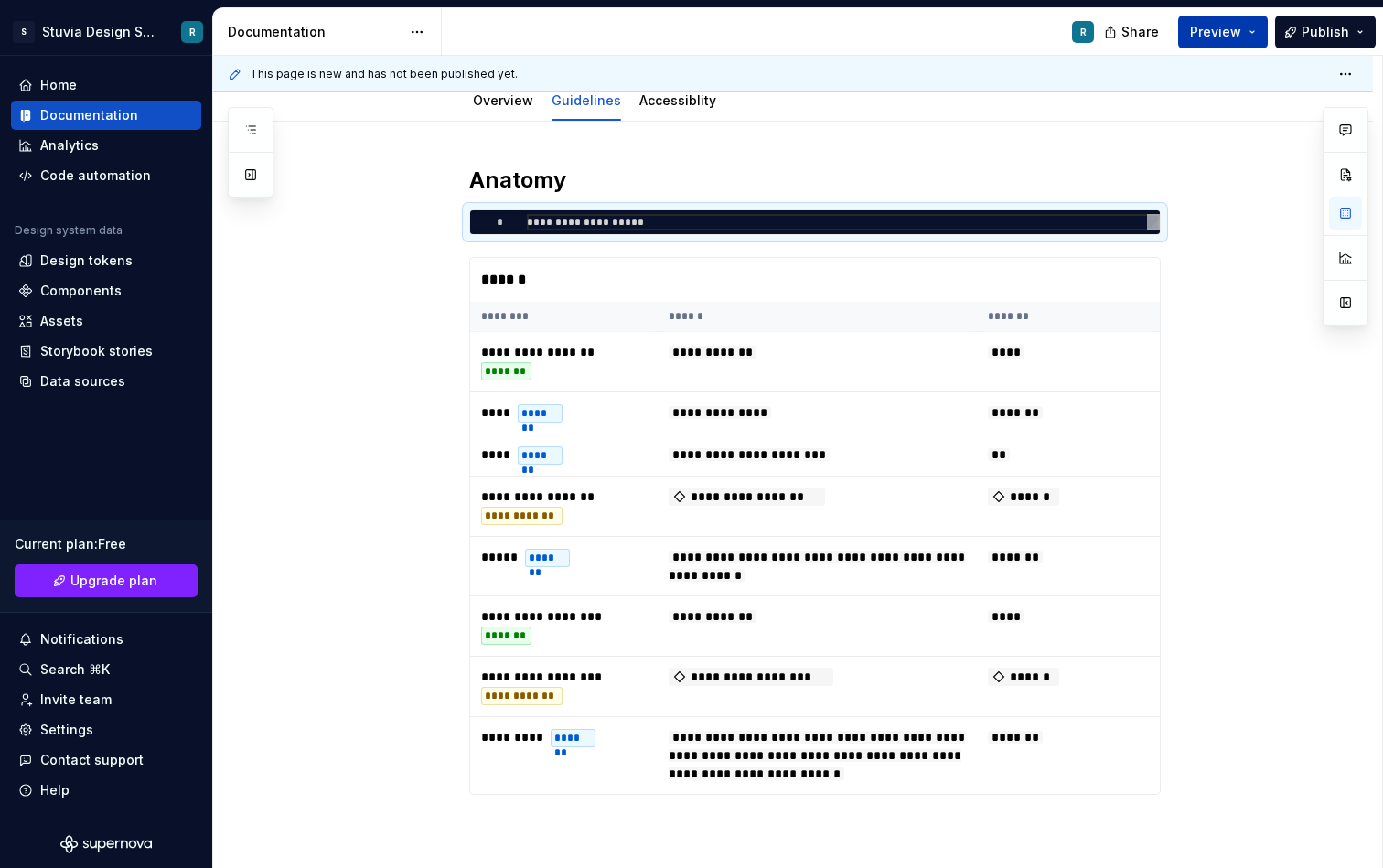
click at [1268, 21] on button "Preview" at bounding box center [1223, 32] width 89 height 33
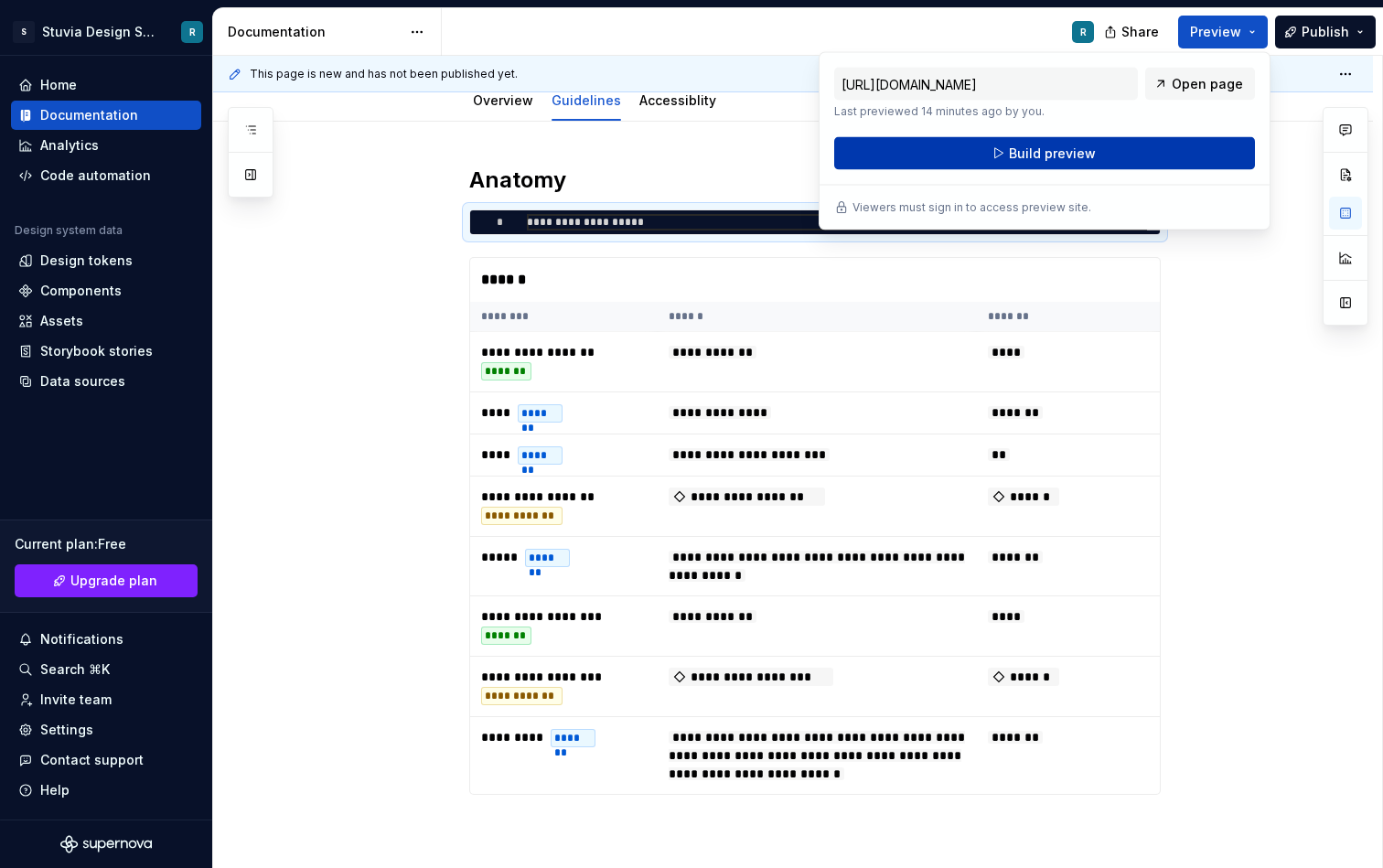
click at [1119, 152] on button "Build preview" at bounding box center [1045, 154] width 421 height 33
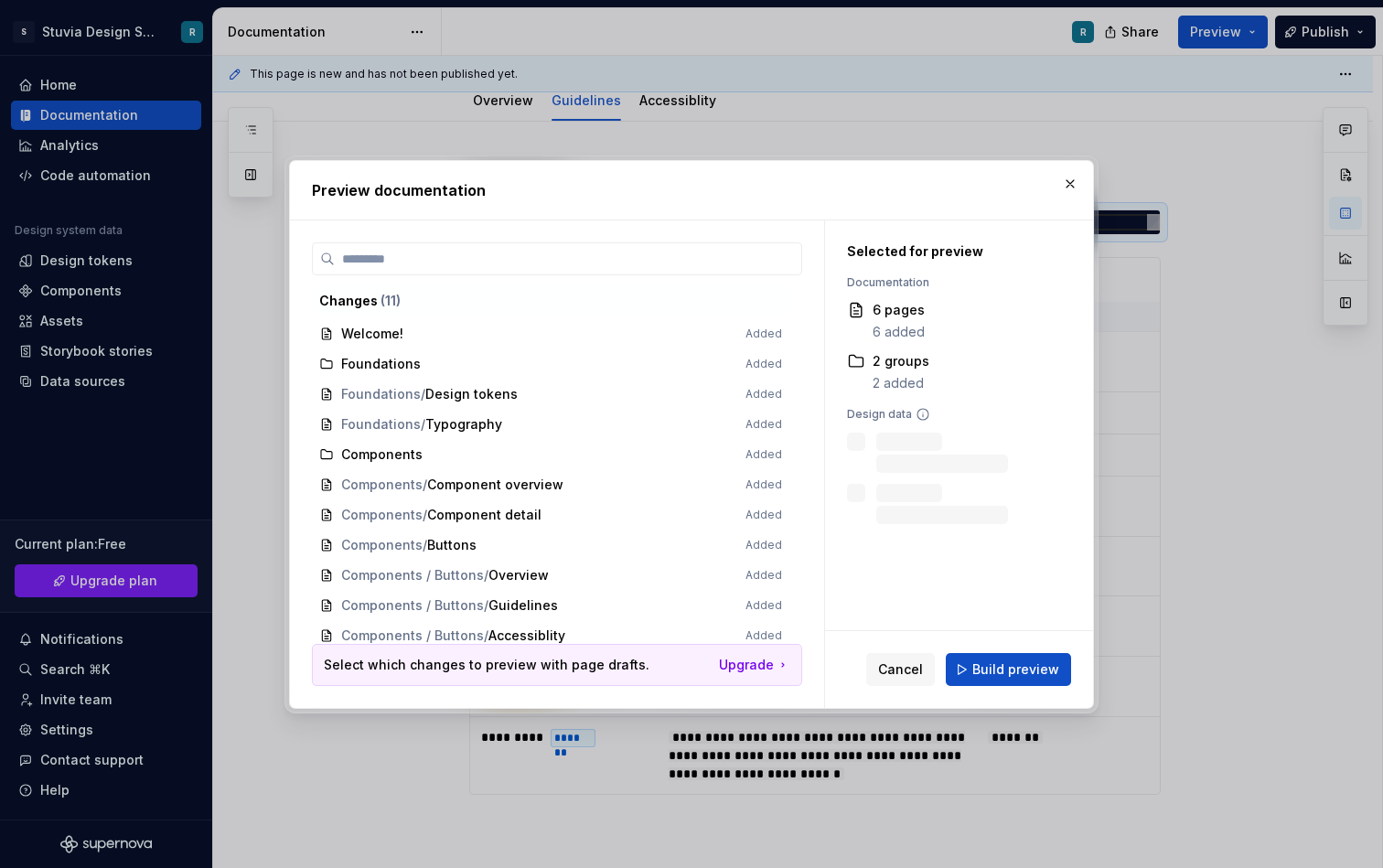
click at [990, 648] on div "Cancel Build preview" at bounding box center [958, 670] width 268 height 77
click at [1008, 663] on span "Build preview" at bounding box center [1016, 670] width 87 height 19
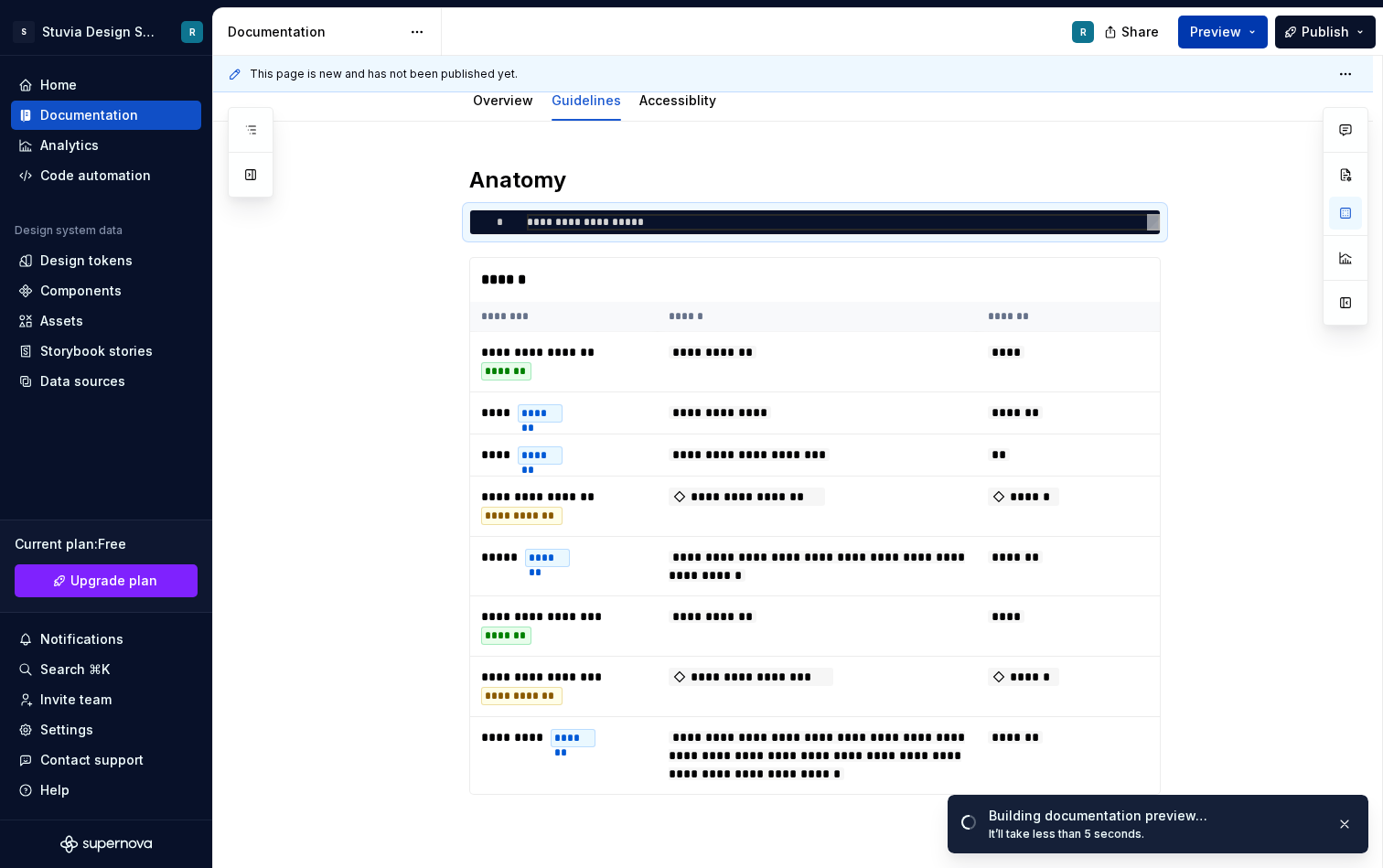
click at [1236, 30] on span "Preview" at bounding box center [1216, 31] width 51 height 19
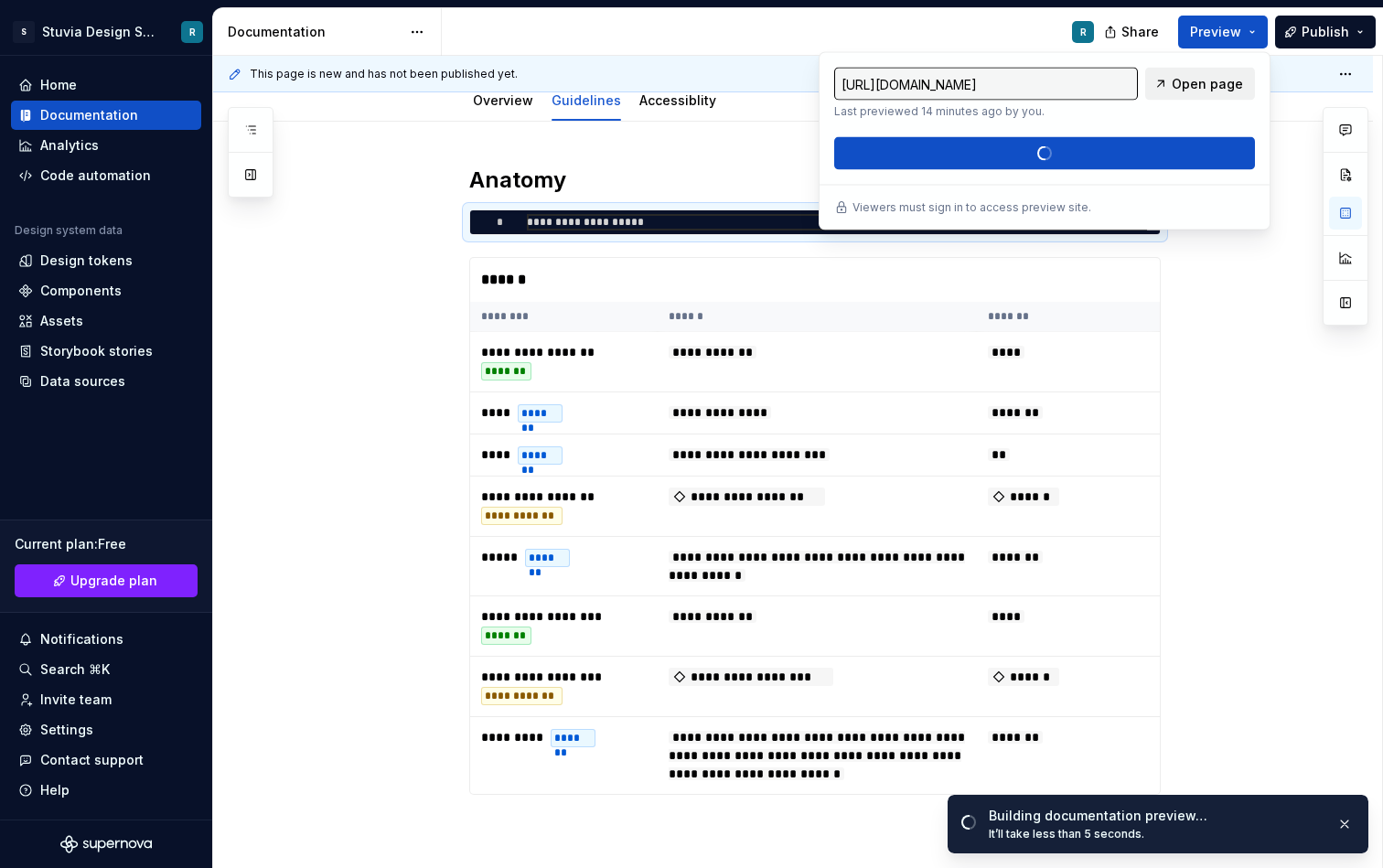
click at [1204, 80] on span "Open page" at bounding box center [1207, 83] width 72 height 19
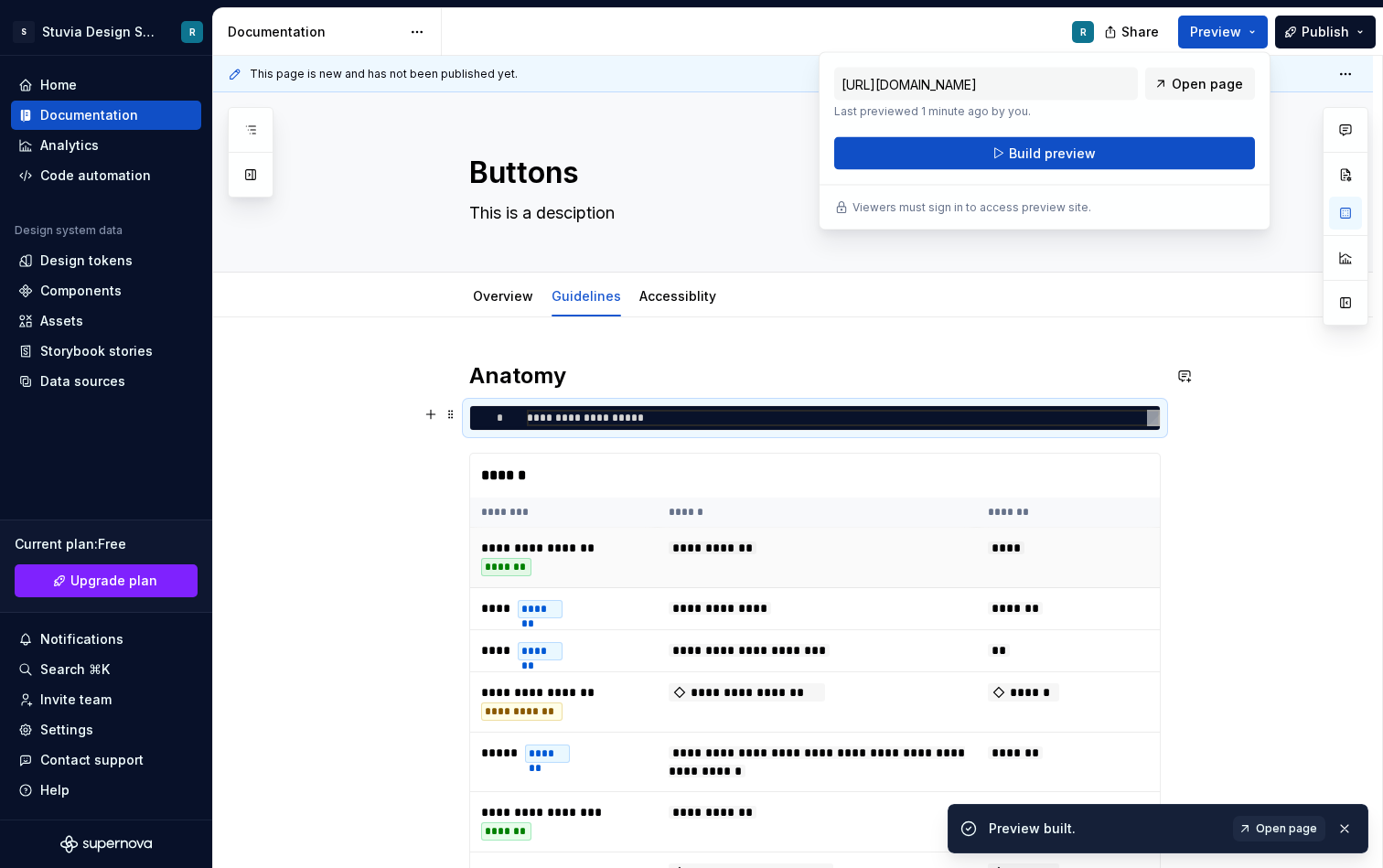
scroll to position [469, 0]
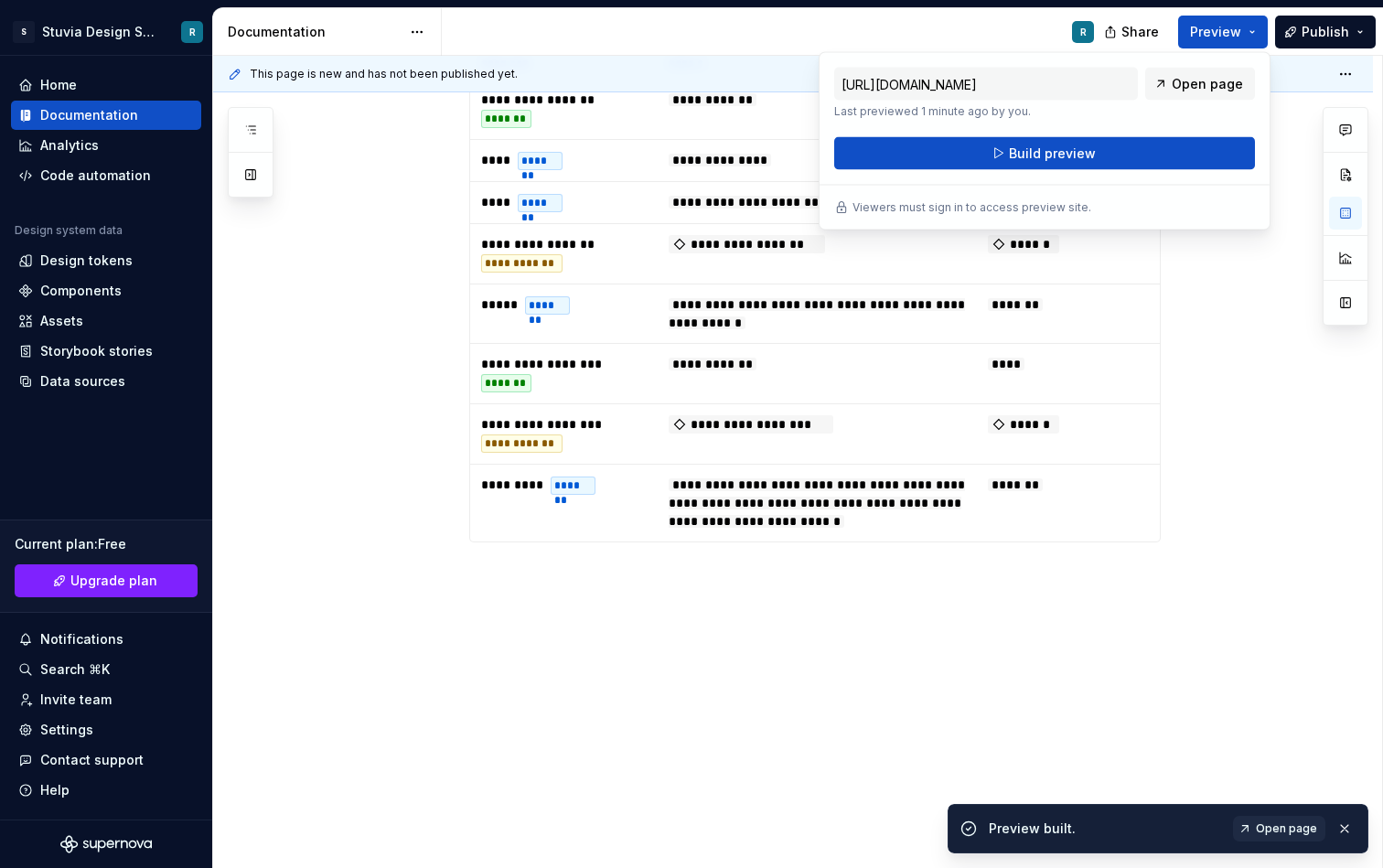
click at [538, 566] on p at bounding box center [815, 576] width 692 height 22
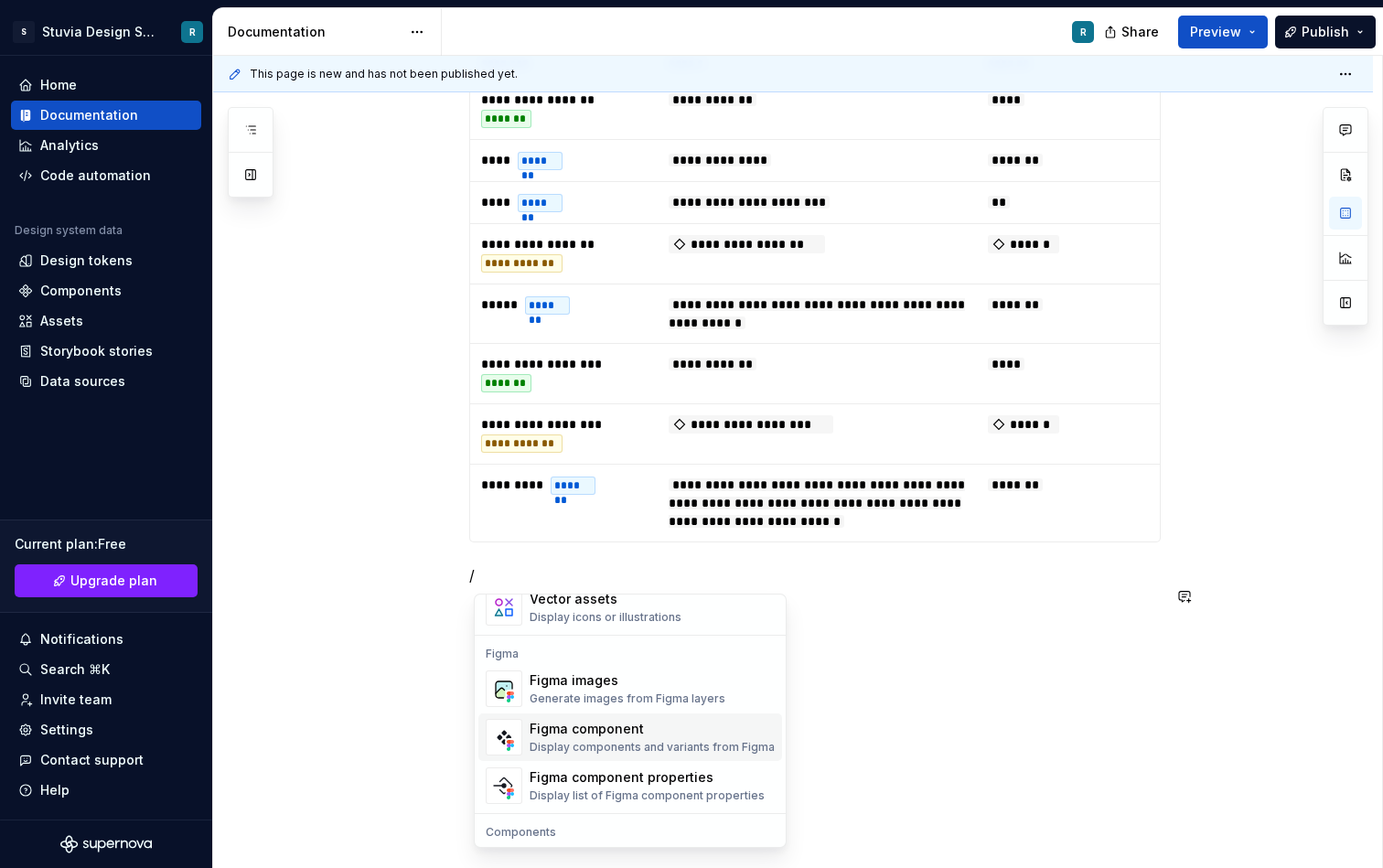
scroll to position [1821, 0]
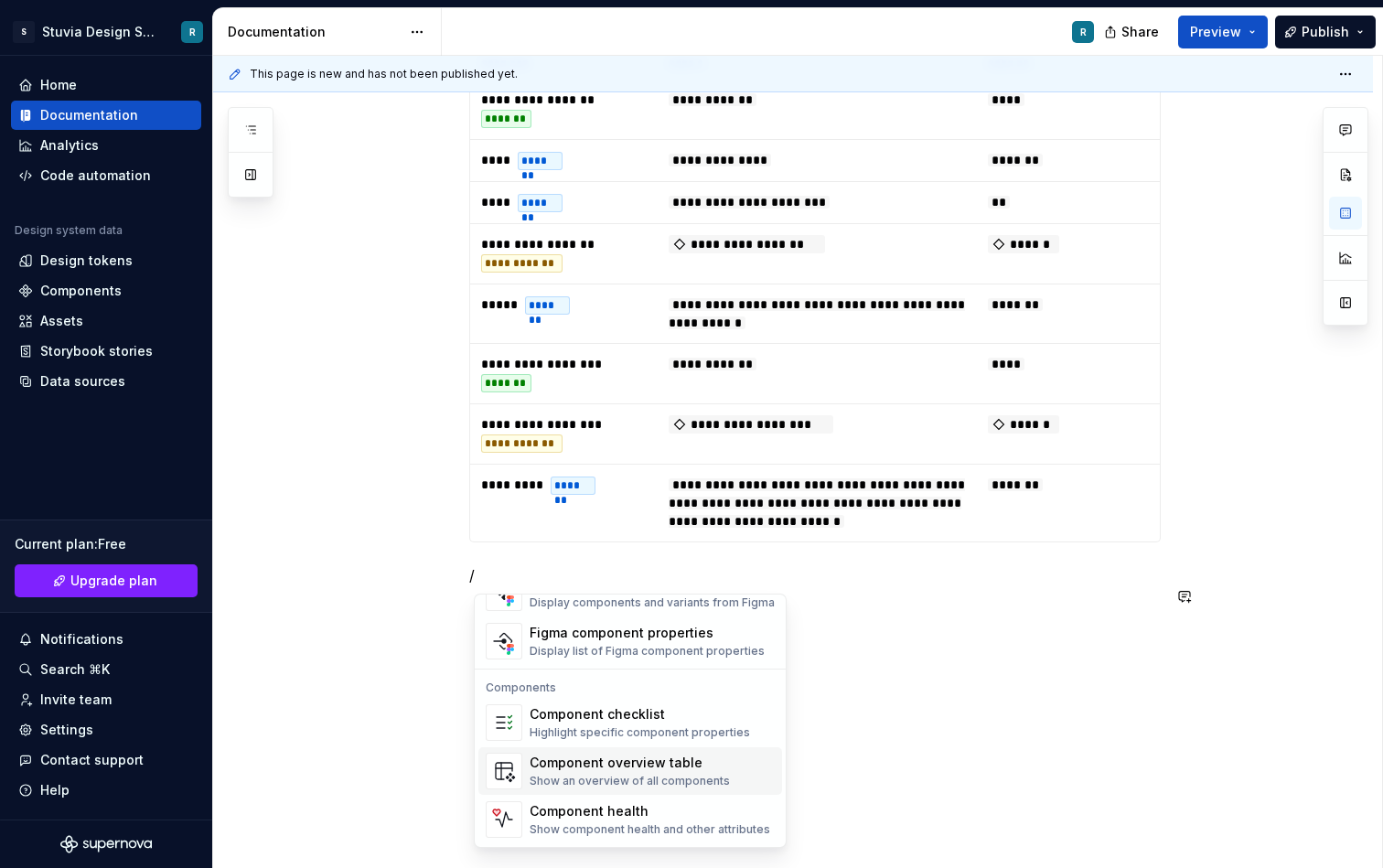
click at [643, 779] on div "Show an overview of all components" at bounding box center [630, 781] width 200 height 15
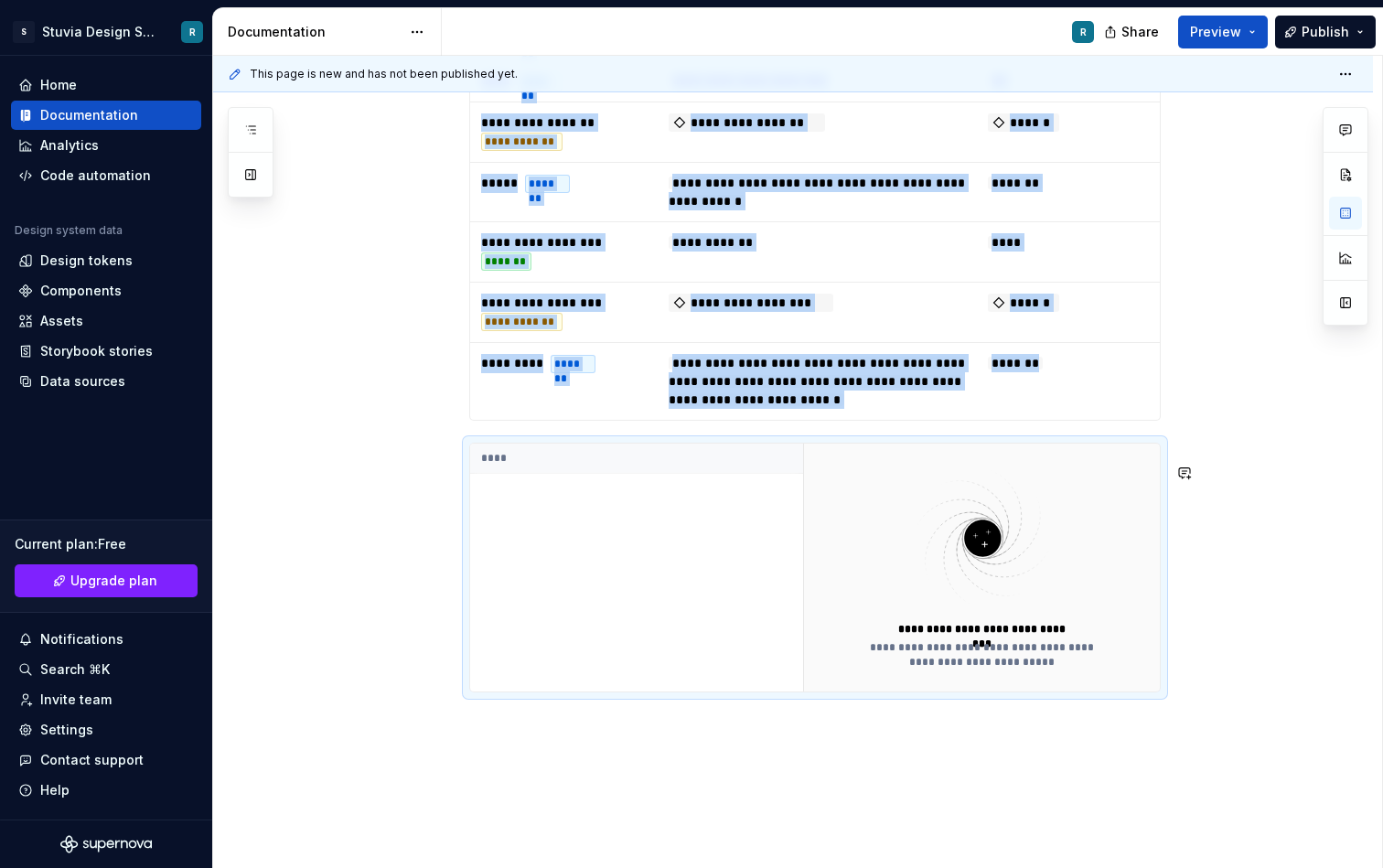
scroll to position [696, 0]
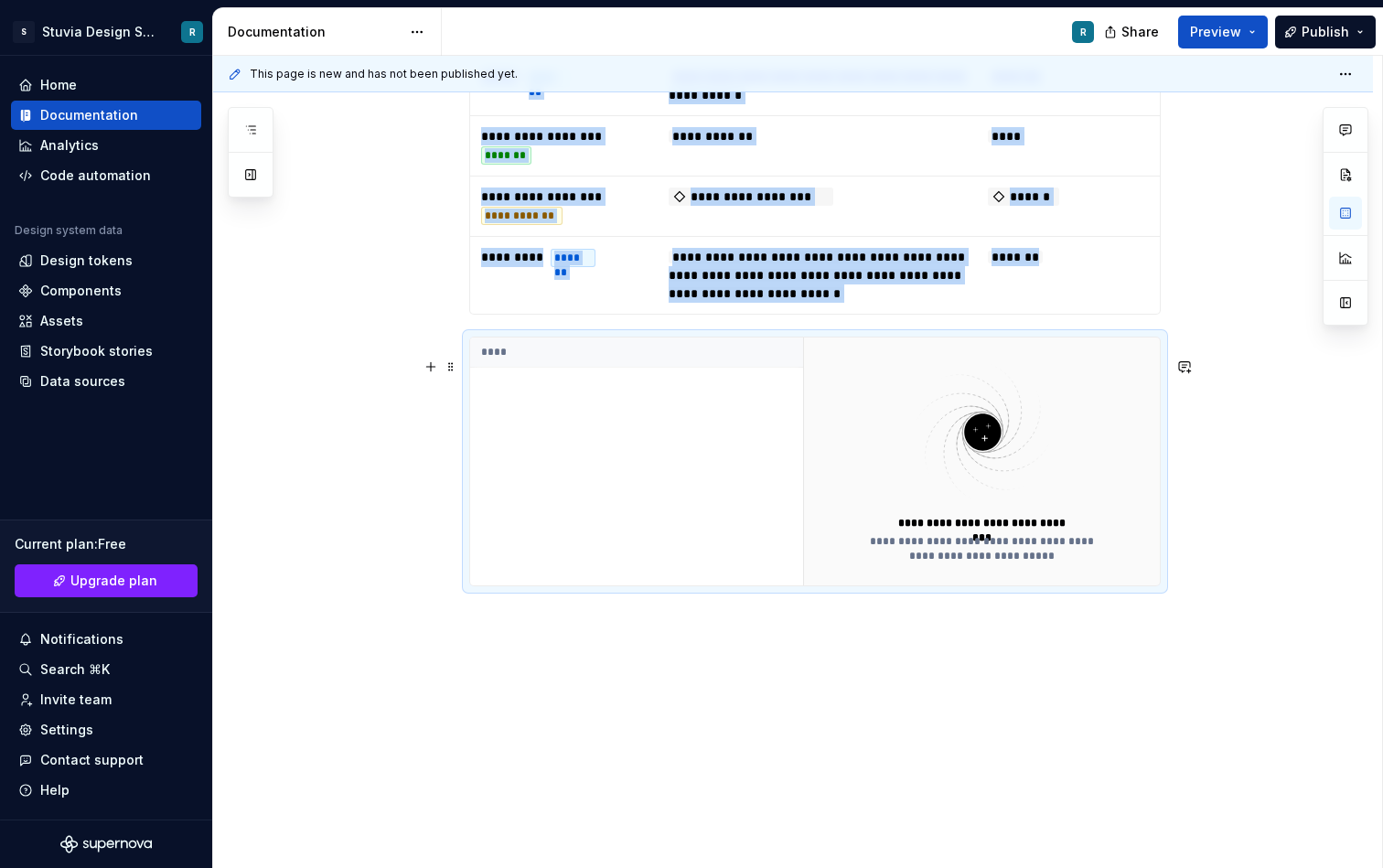
click at [990, 446] on img at bounding box center [983, 433] width 238 height 145
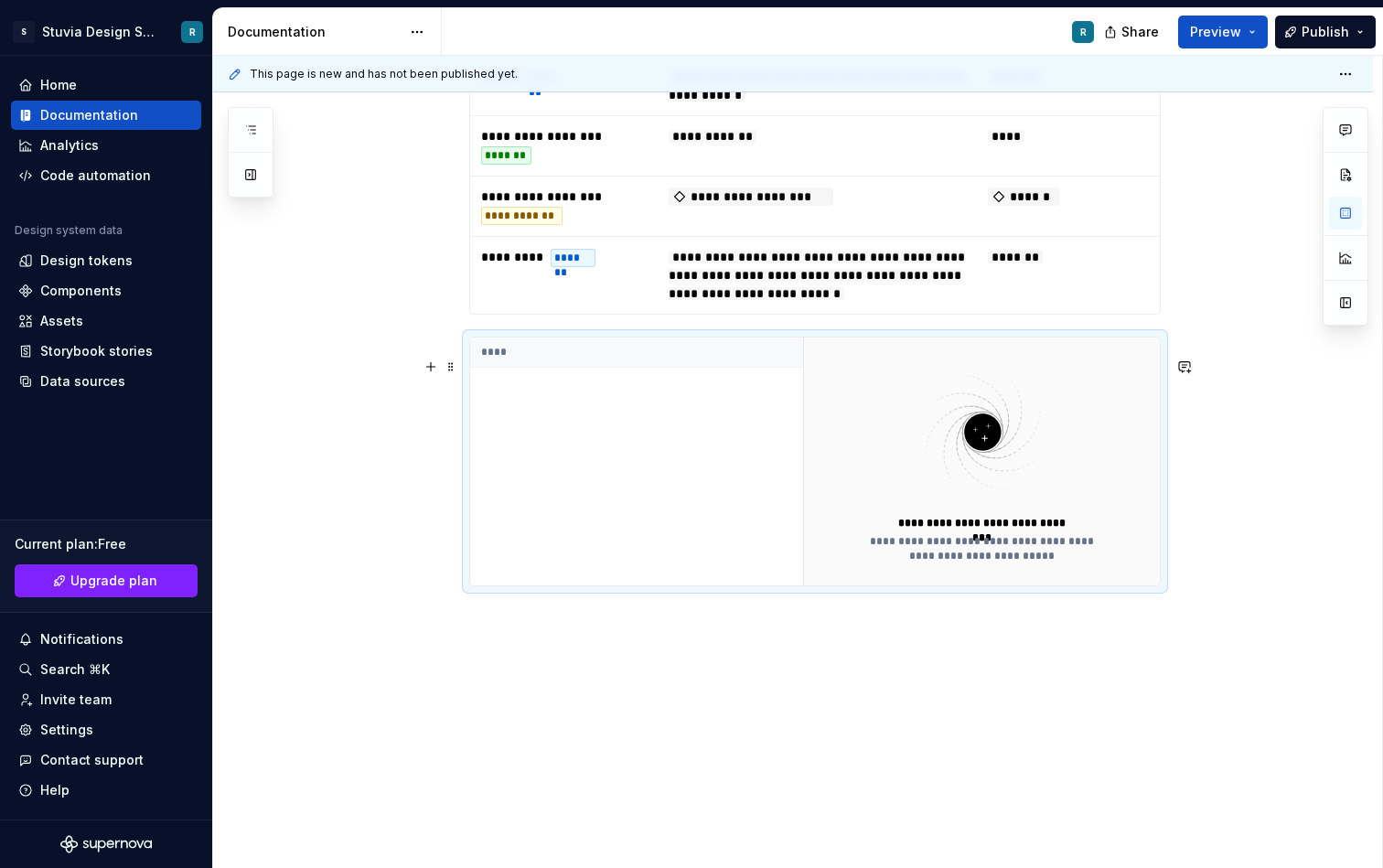
click at [533, 355] on th "****" at bounding box center [637, 352] width 333 height 30
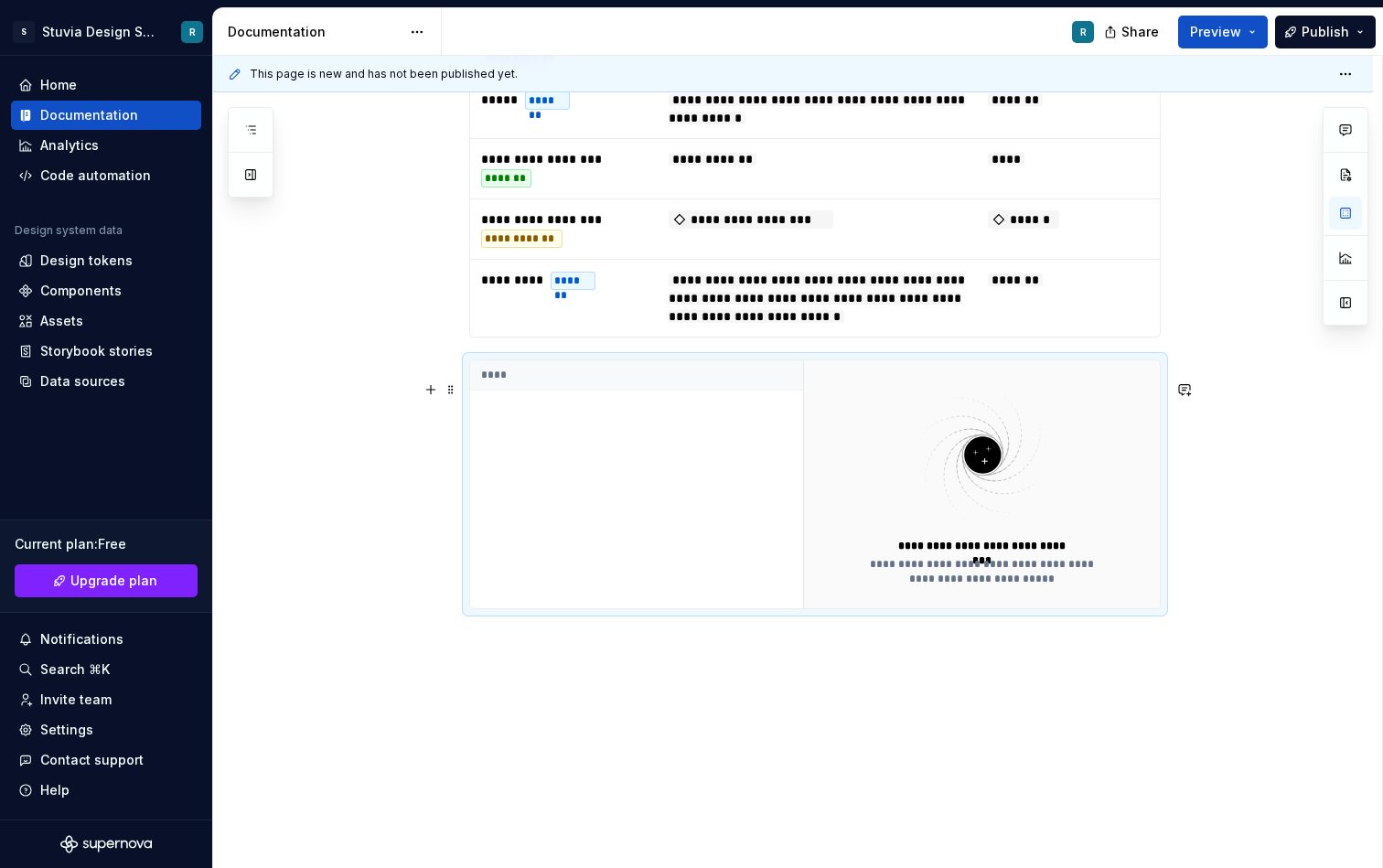
scroll to position [638, 0]
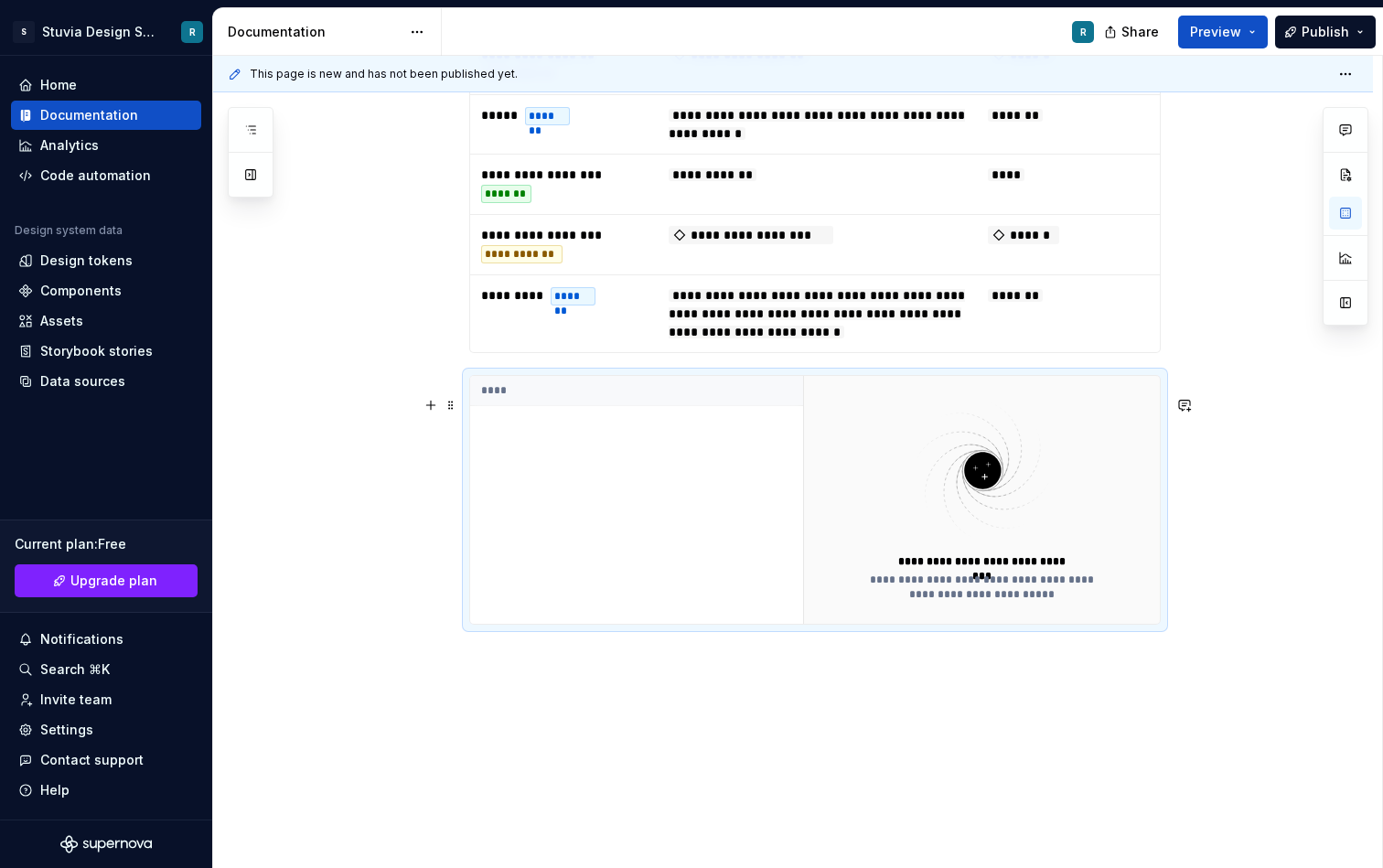
click at [971, 602] on div "**********" at bounding box center [983, 587] width 249 height 29
click at [872, 684] on div "**********" at bounding box center [793, 293] width 1160 height 1228
click at [456, 407] on span at bounding box center [450, 405] width 15 height 26
click at [672, 465] on div "****" at bounding box center [637, 499] width 333 height 248
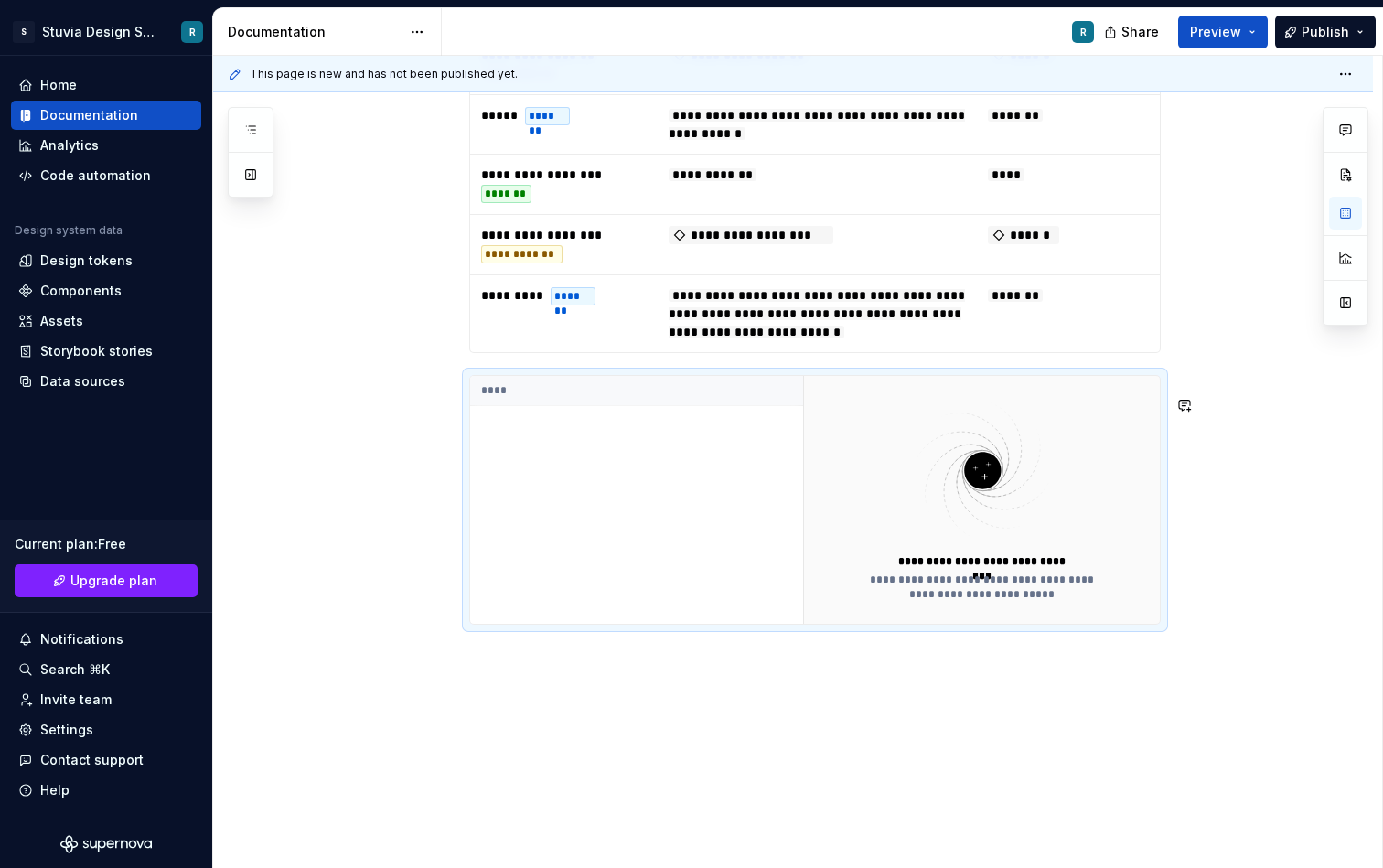
click at [580, 716] on div "**********" at bounding box center [793, 293] width 1160 height 1228
click at [580, 681] on div "**********" at bounding box center [793, 293] width 1160 height 1228
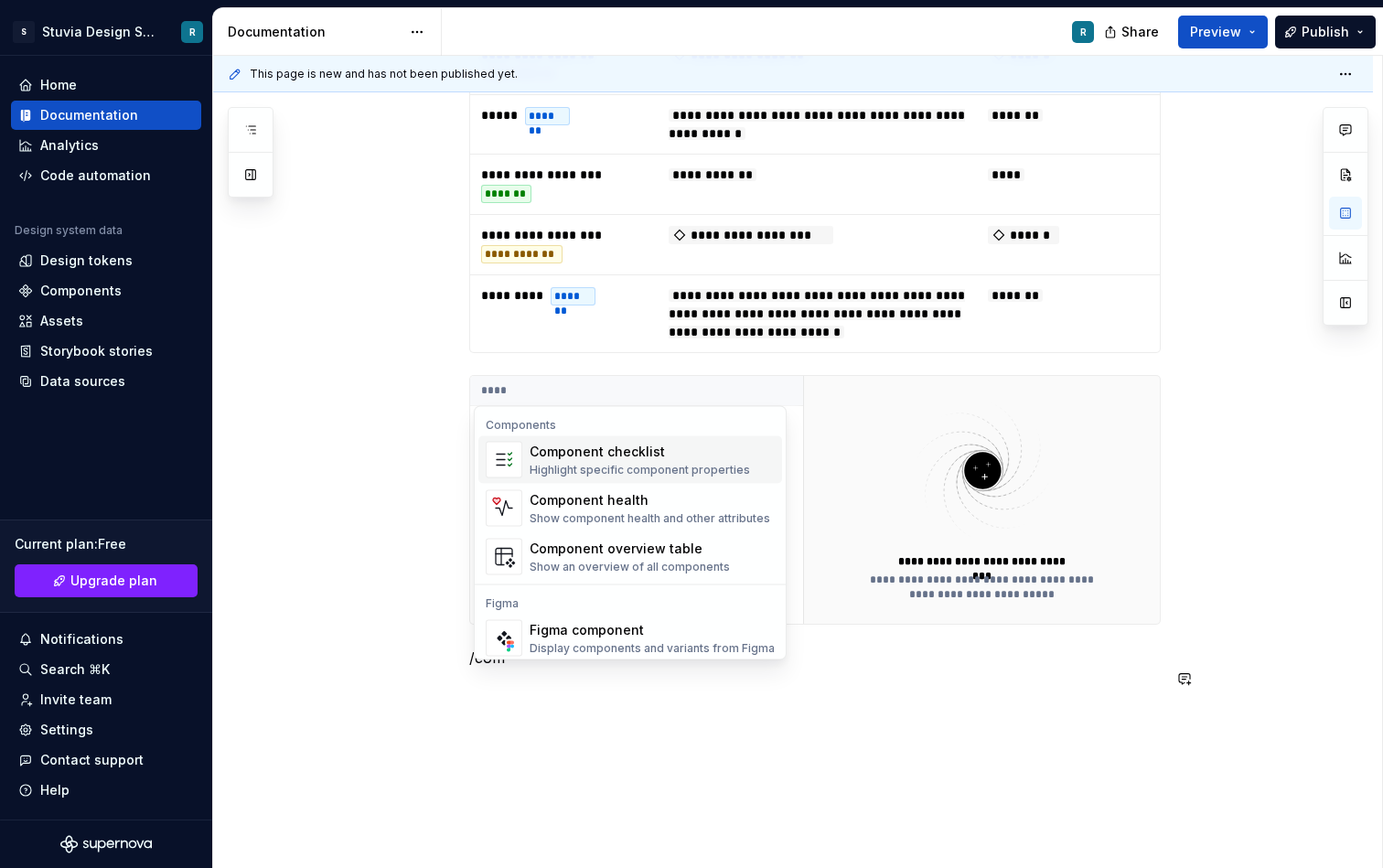
click at [621, 466] on div "Highlight specific component properties" at bounding box center [640, 470] width 221 height 15
type textarea "*"
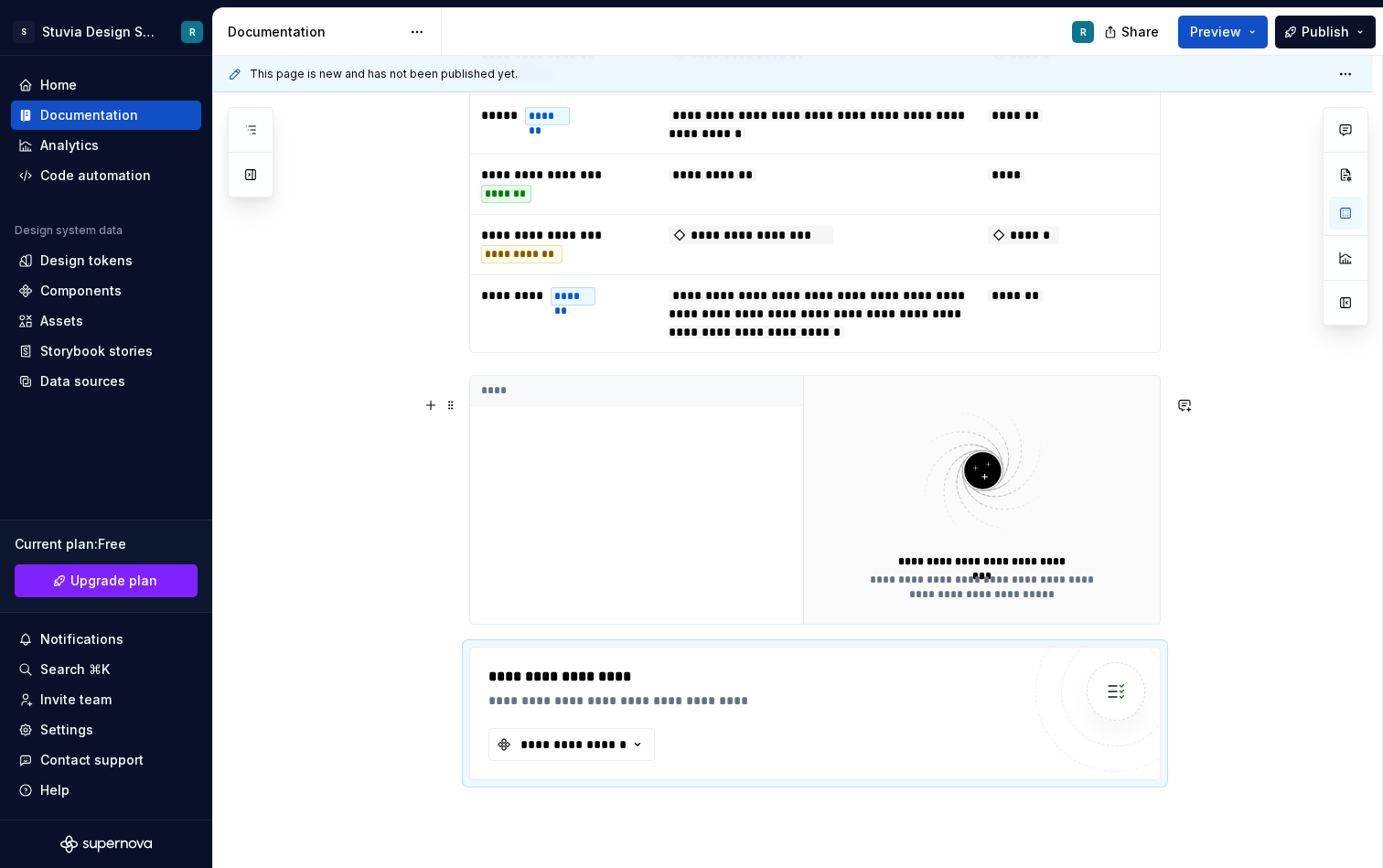
scroll to position [650, 0]
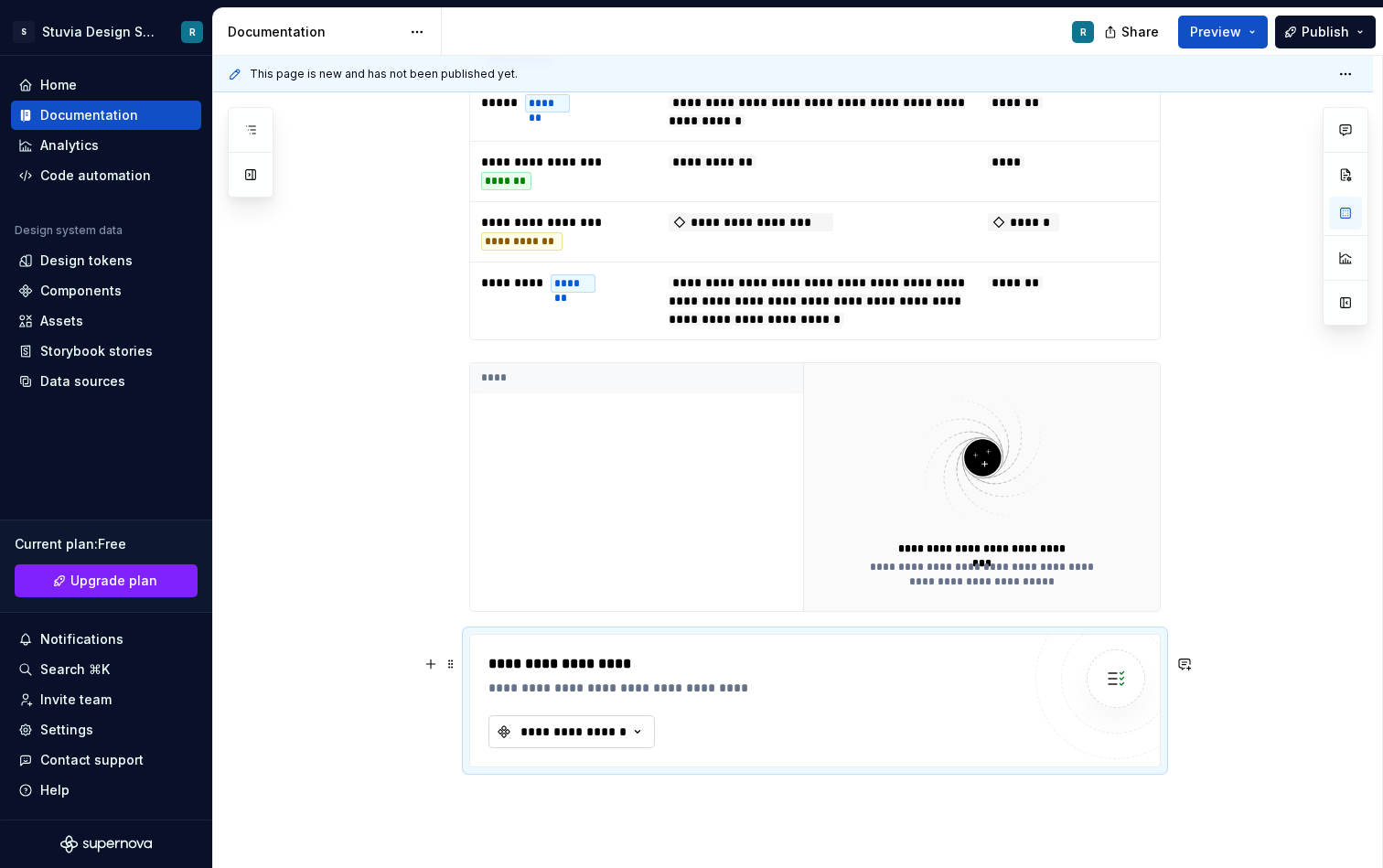
click at [602, 741] on div "**********" at bounding box center [574, 732] width 110 height 19
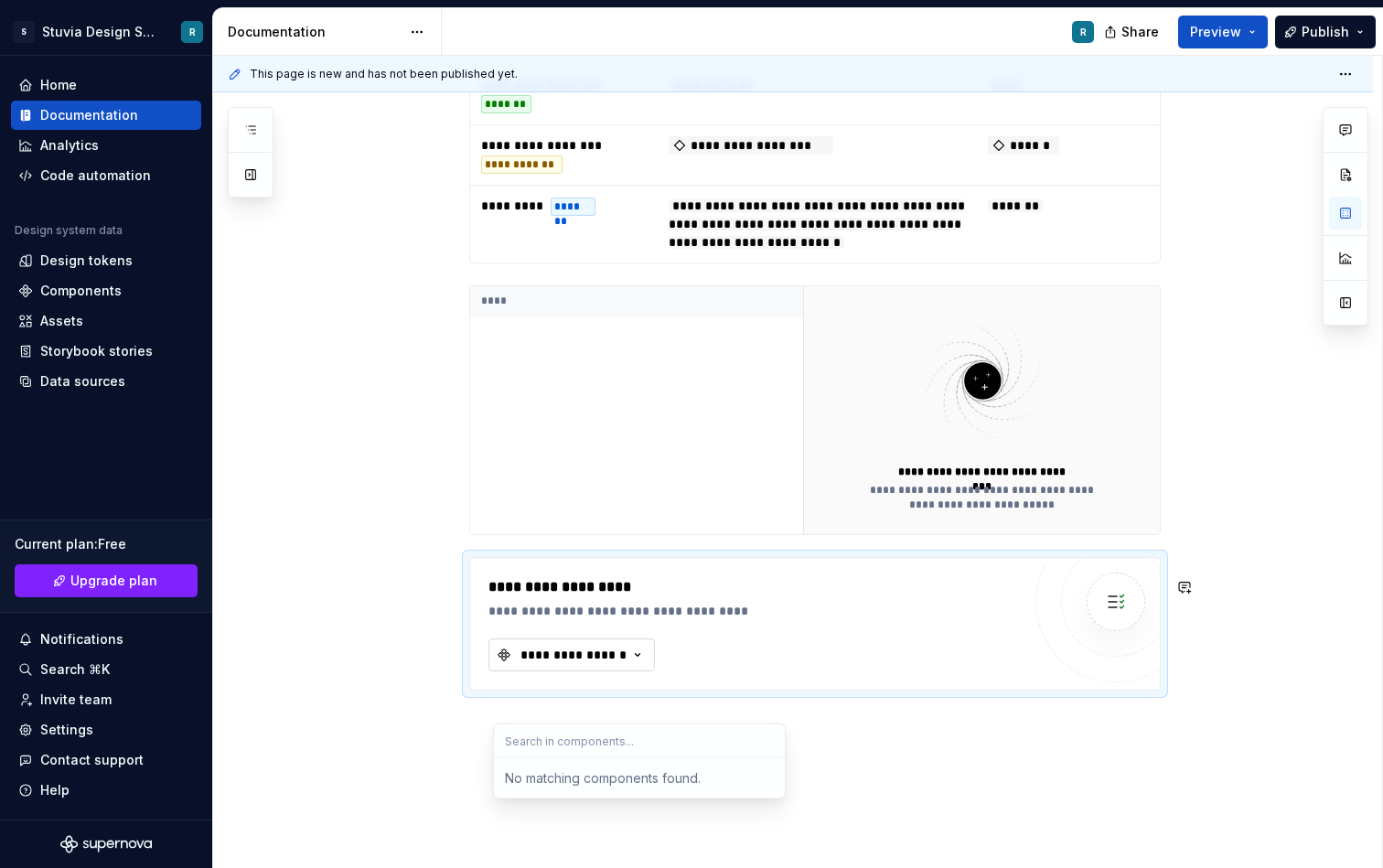
scroll to position [735, 0]
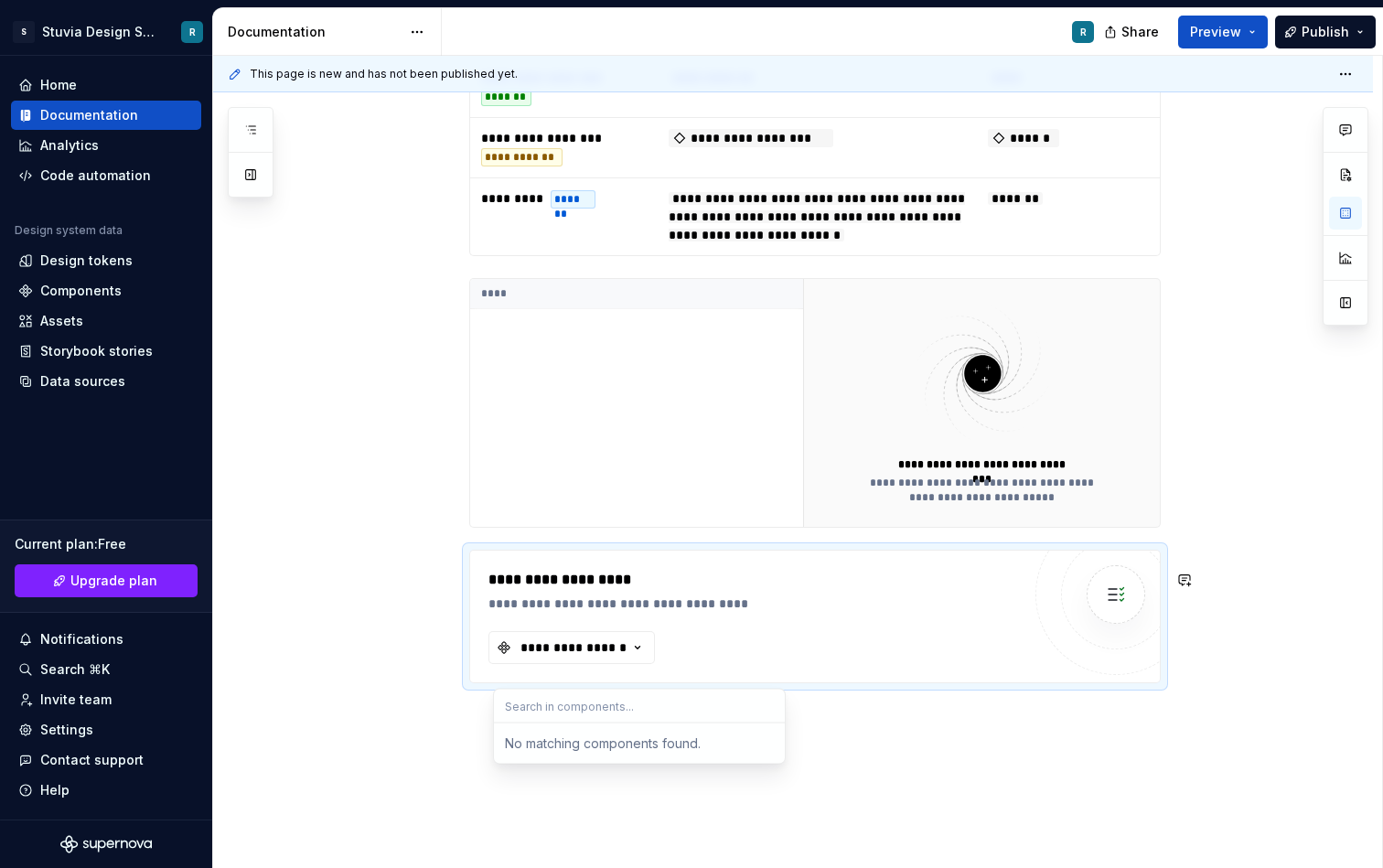
type input "c"
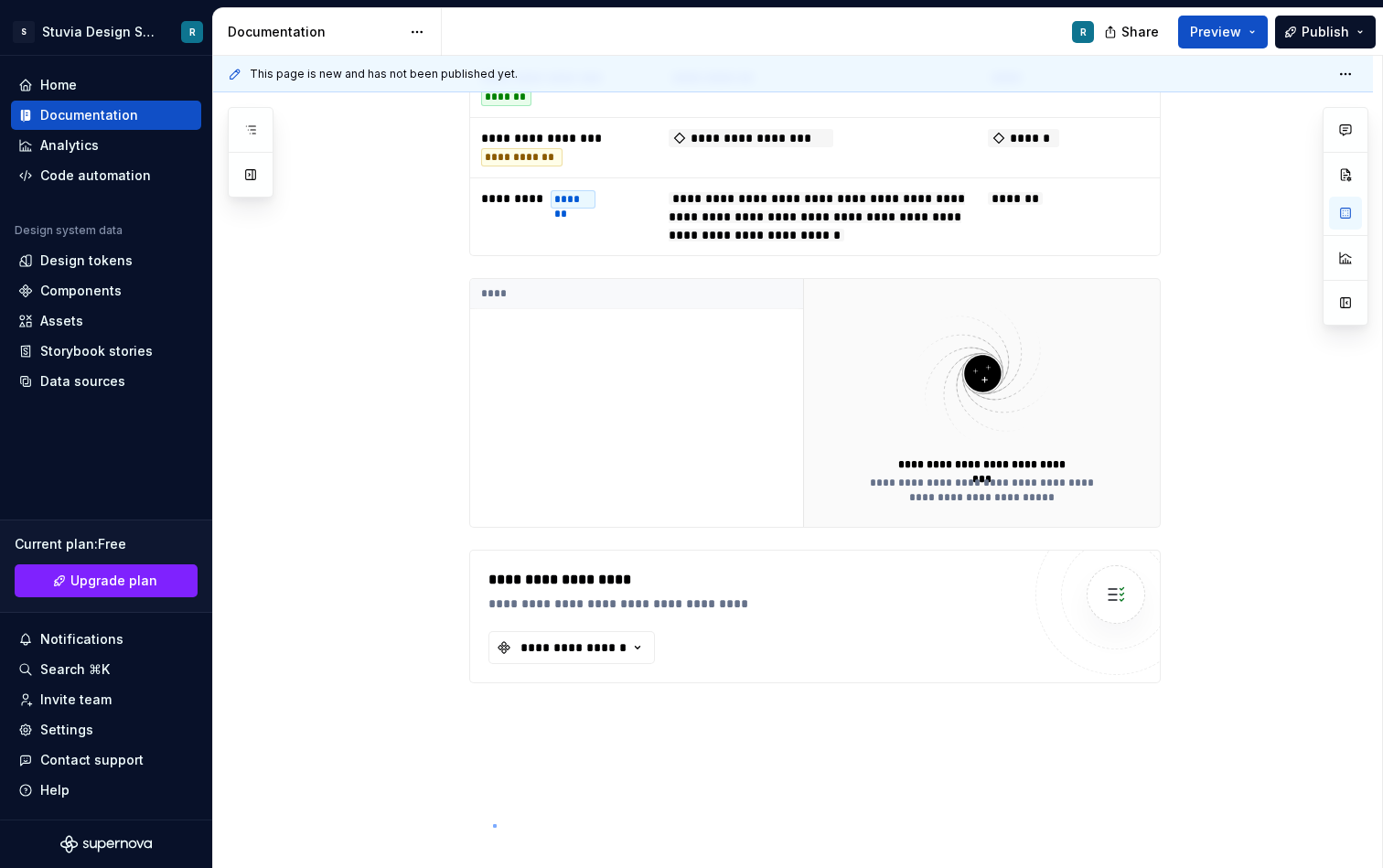
click at [493, 825] on div "**********" at bounding box center [797, 462] width 1169 height 813
click at [513, 768] on div "**********" at bounding box center [793, 275] width 1160 height 1383
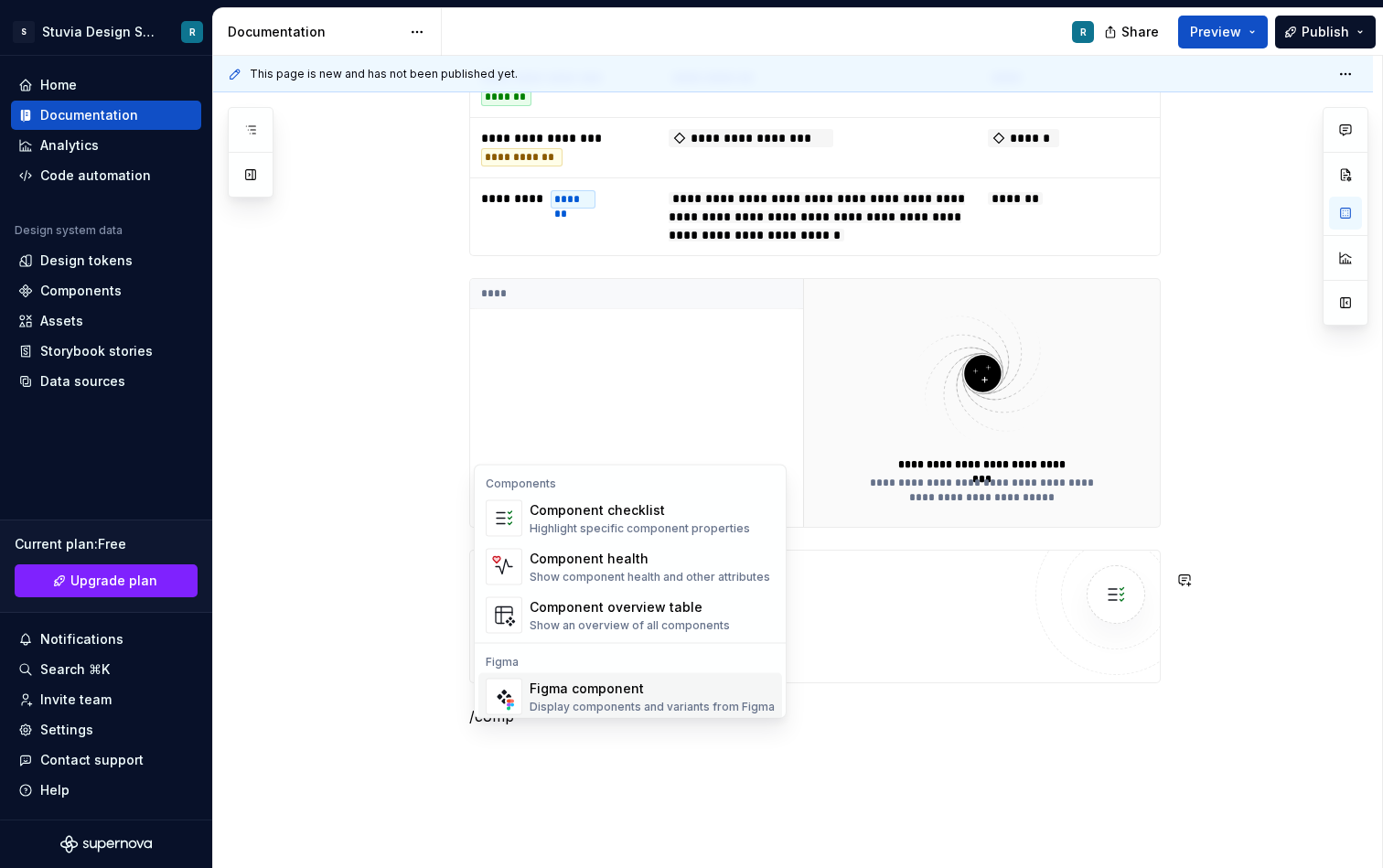
click at [547, 689] on div "Figma component" at bounding box center [652, 689] width 245 height 19
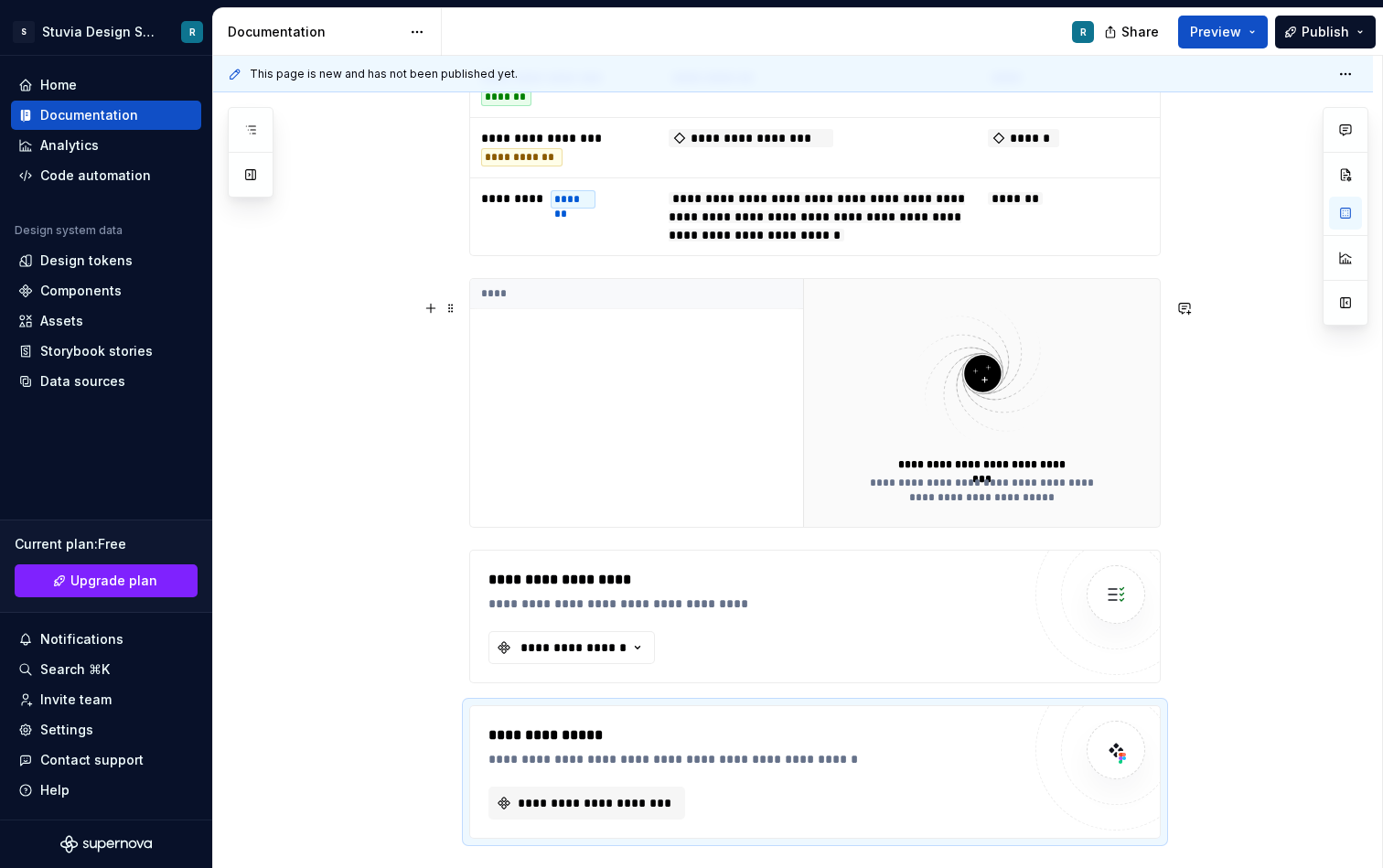
scroll to position [1007, 0]
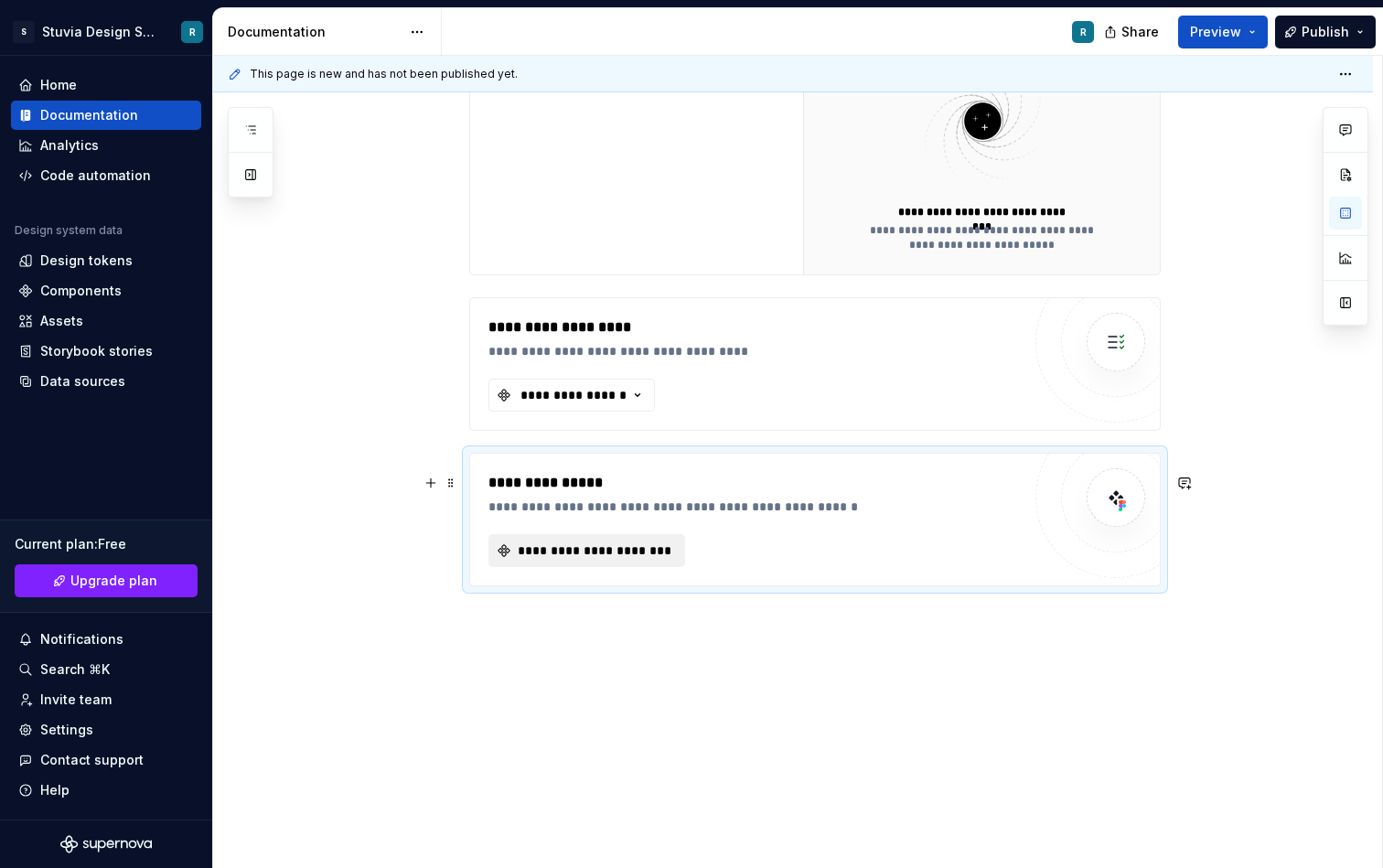
click at [607, 556] on span "**********" at bounding box center [593, 550] width 158 height 19
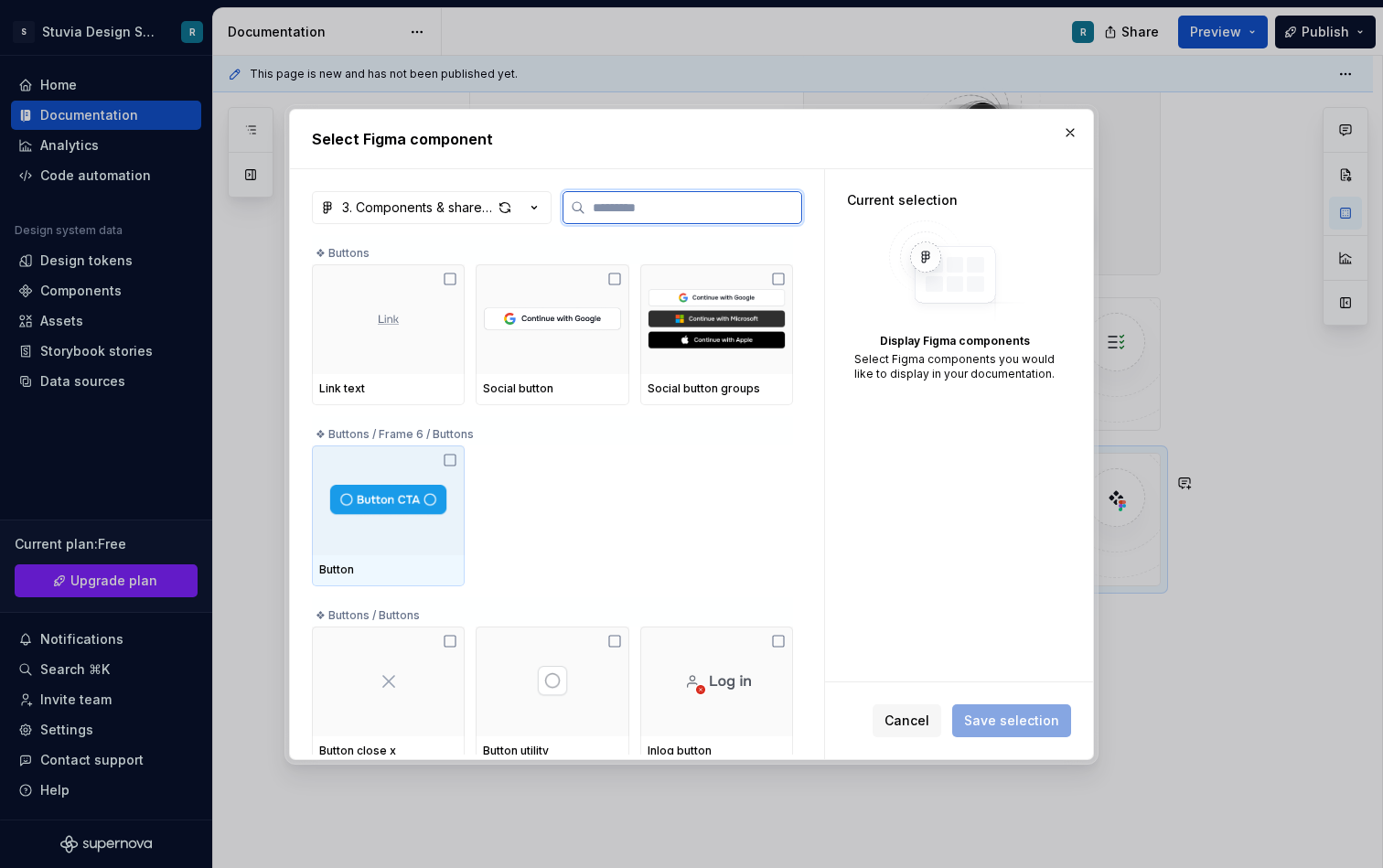
click at [403, 513] on img at bounding box center [388, 500] width 129 height 33
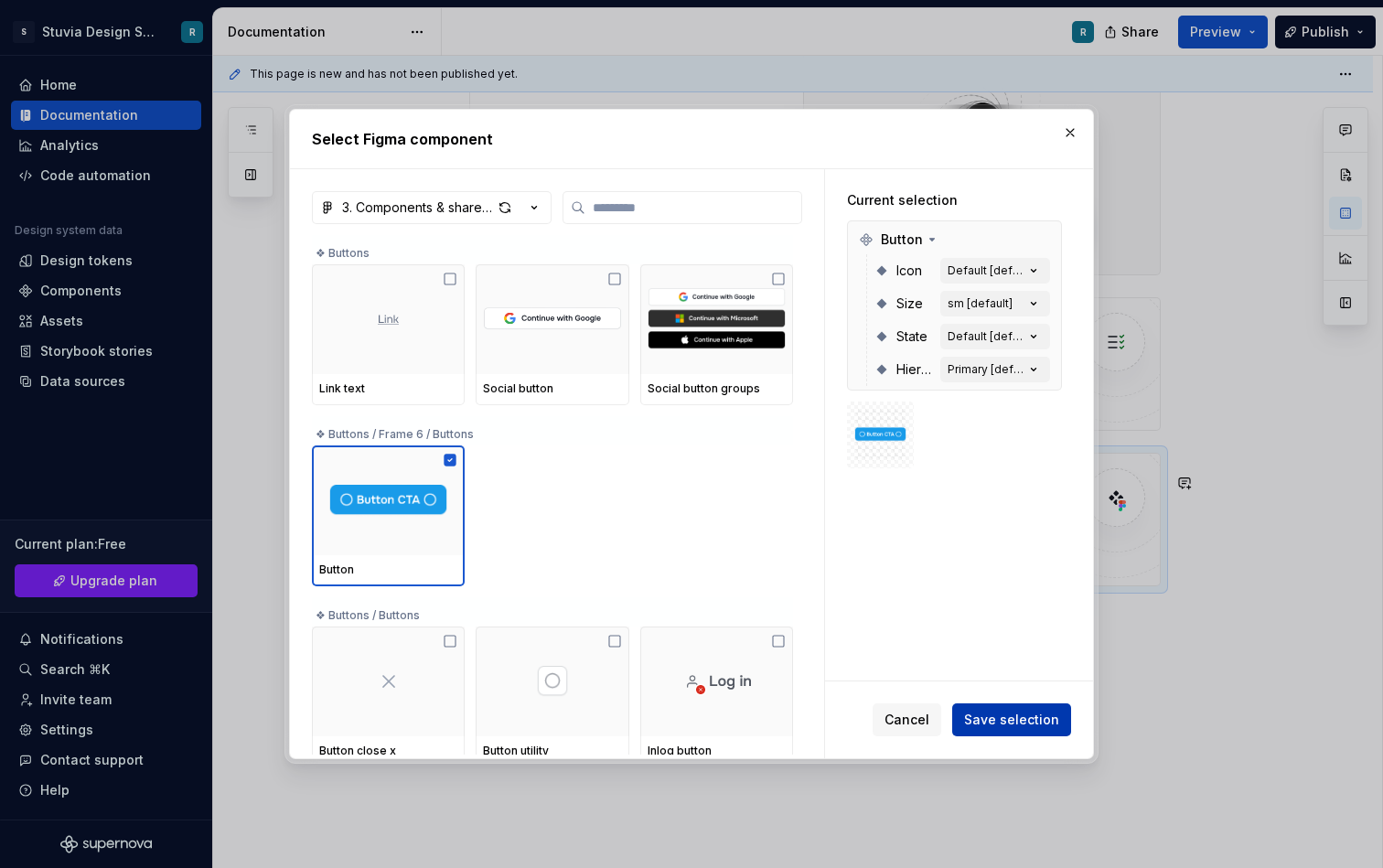
click at [1014, 713] on span "Save selection" at bounding box center [1011, 720] width 95 height 19
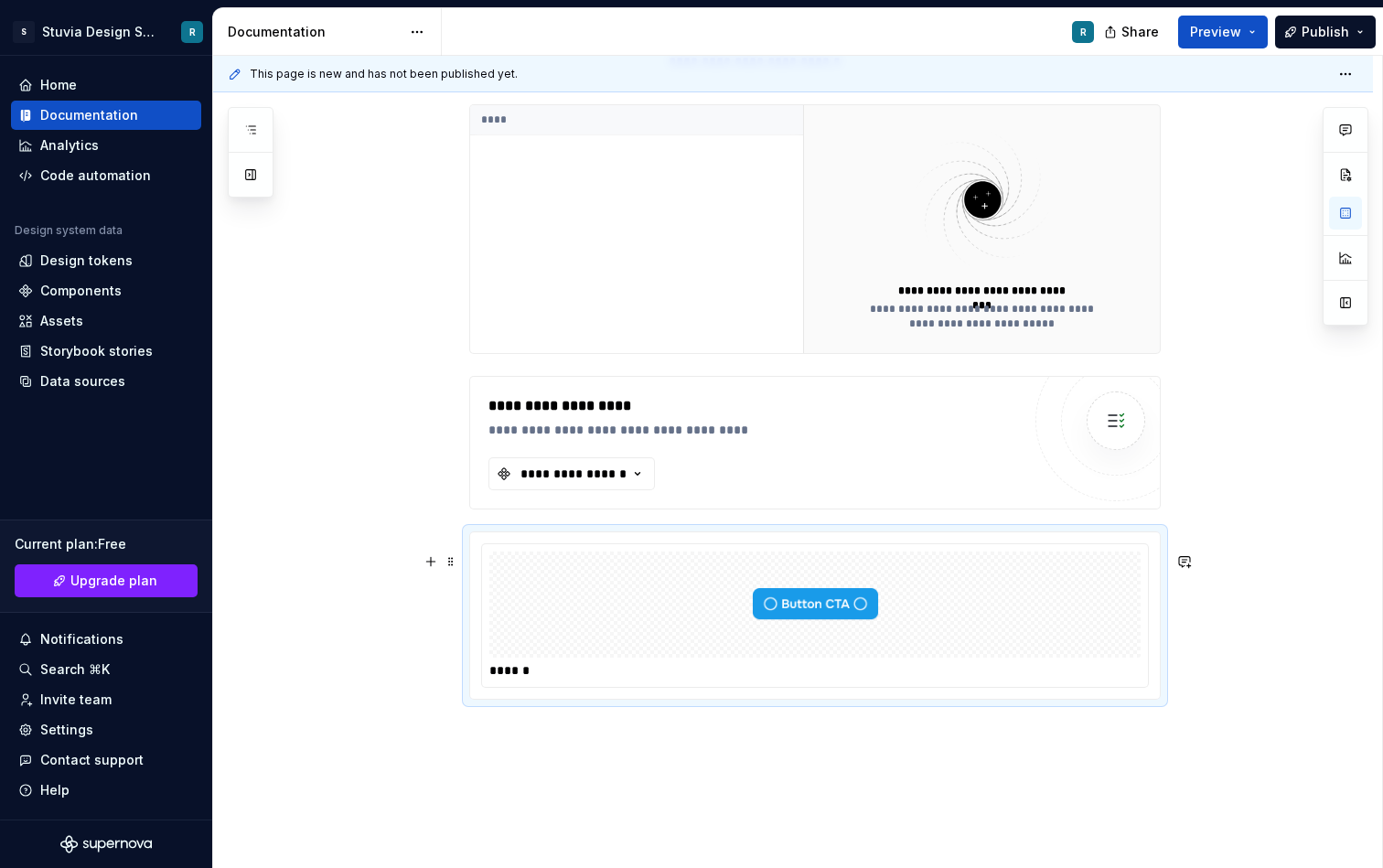
scroll to position [873, 0]
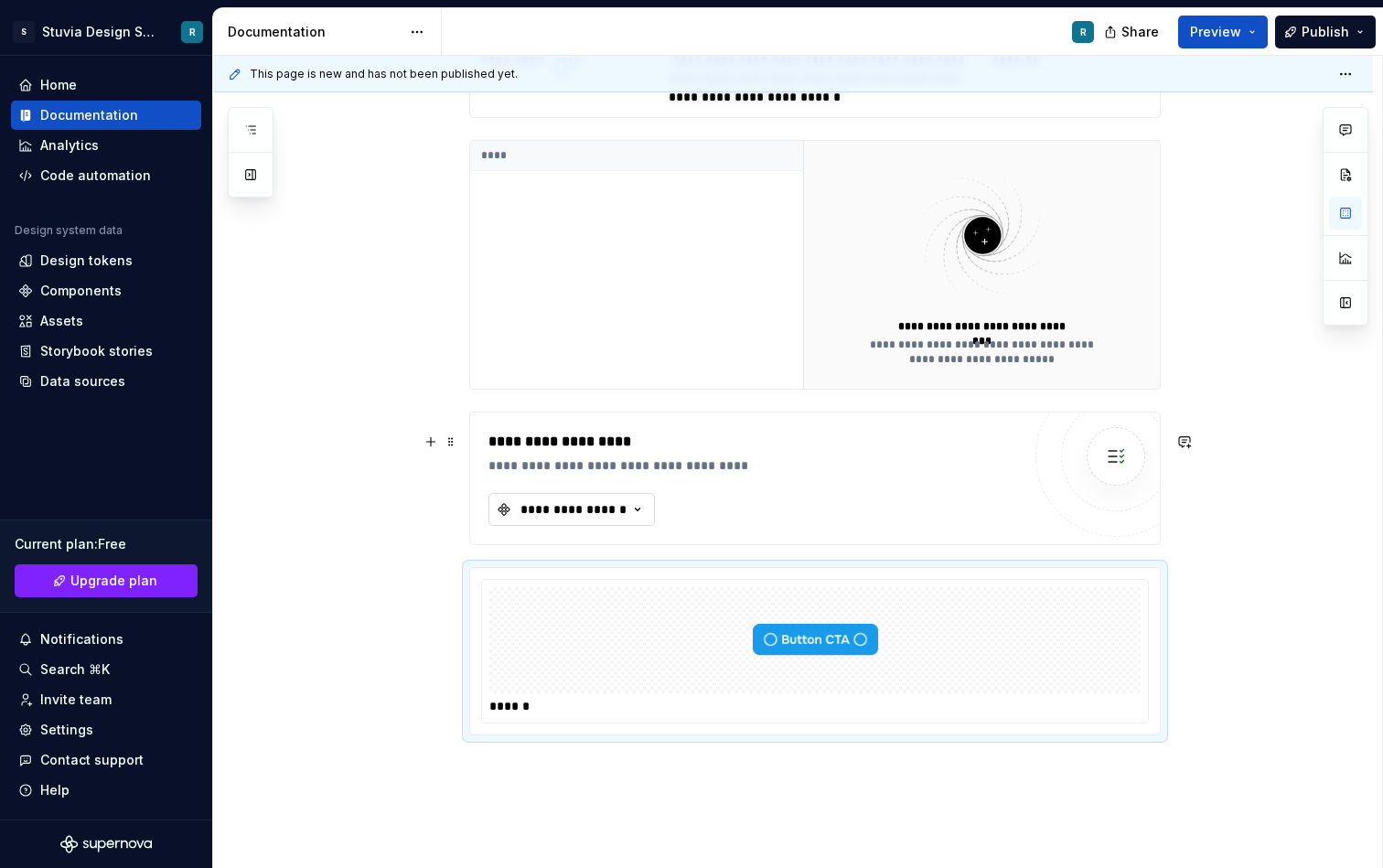
click at [588, 519] on div "**********" at bounding box center [574, 509] width 110 height 19
click at [592, 519] on div "**********" at bounding box center [574, 509] width 110 height 19
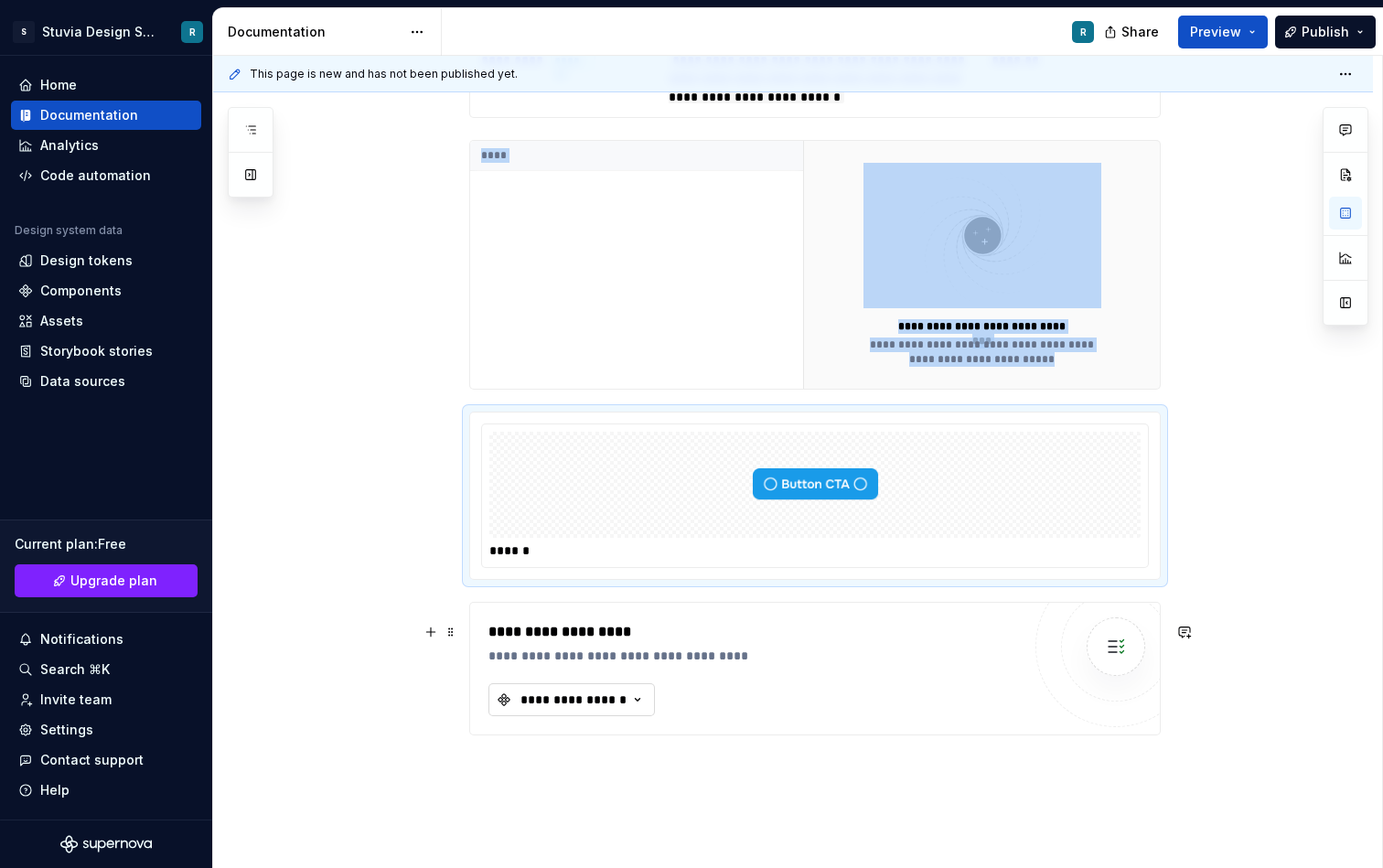
type textarea "*"
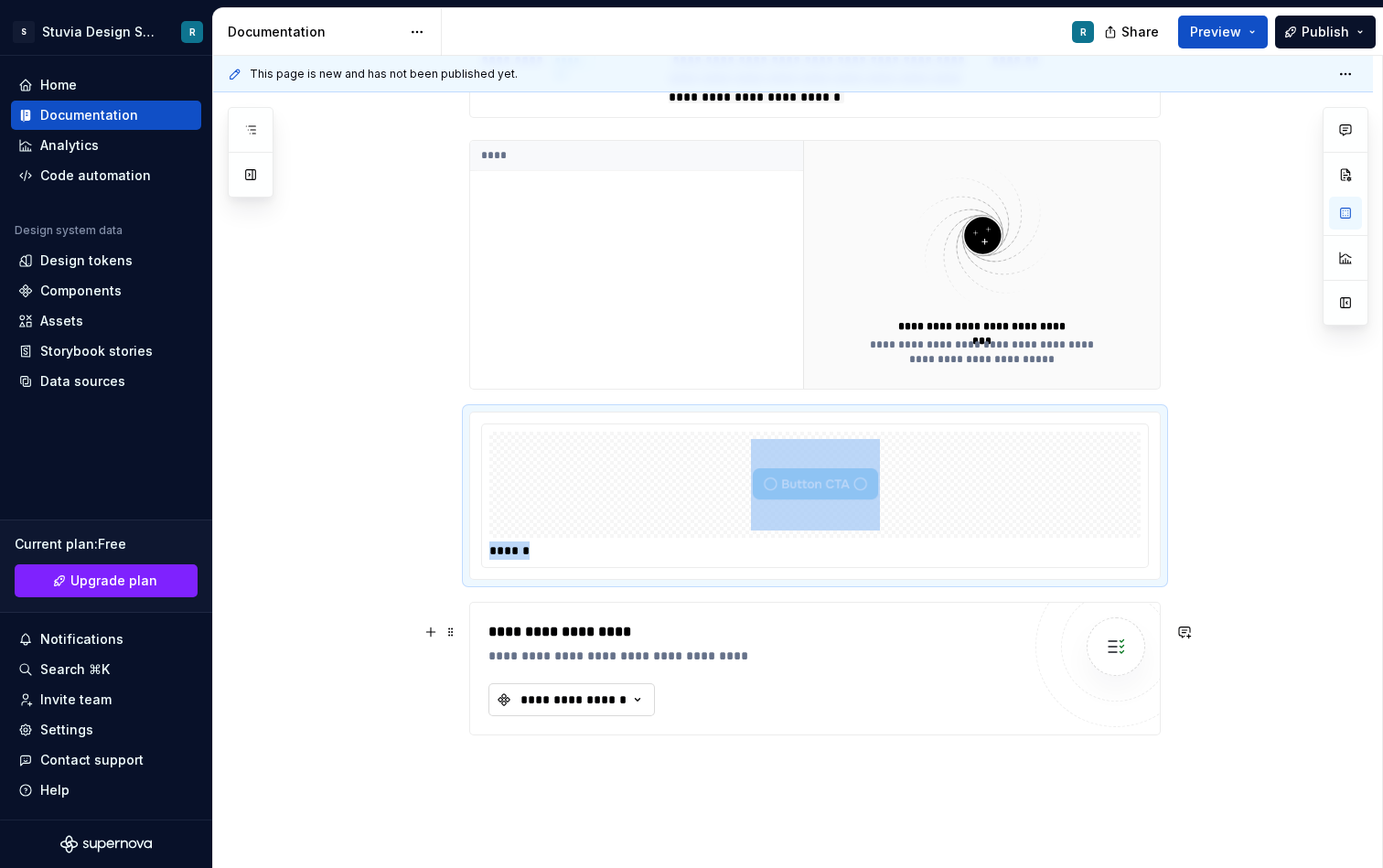
click at [590, 709] on div "**********" at bounding box center [574, 699] width 110 height 19
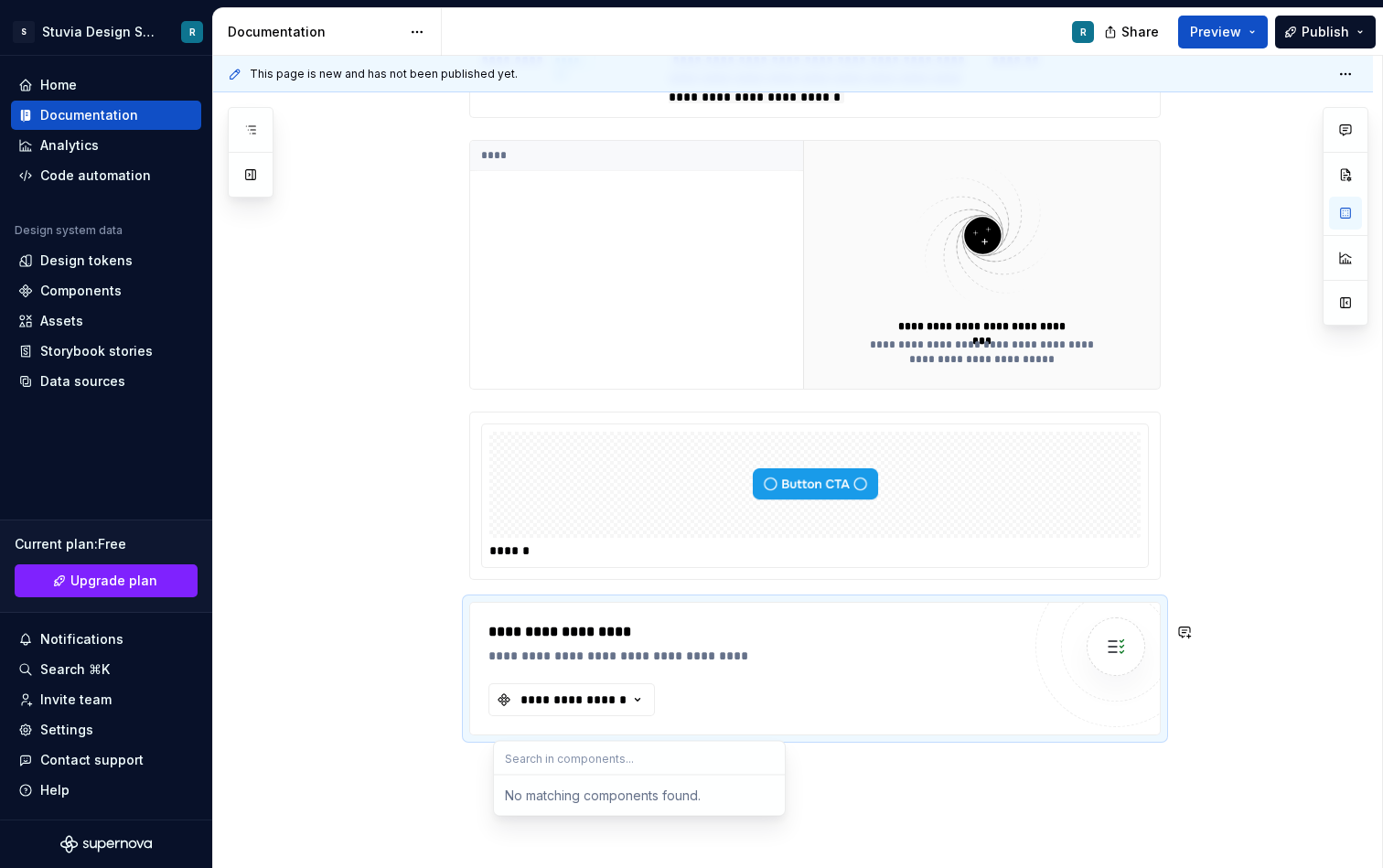
click at [614, 797] on div "No matching components found." at bounding box center [639, 796] width 283 height 33
click at [576, 758] on input "text" at bounding box center [640, 759] width 291 height 33
type input "button"
click at [1078, 671] on div at bounding box center [1116, 647] width 110 height 110
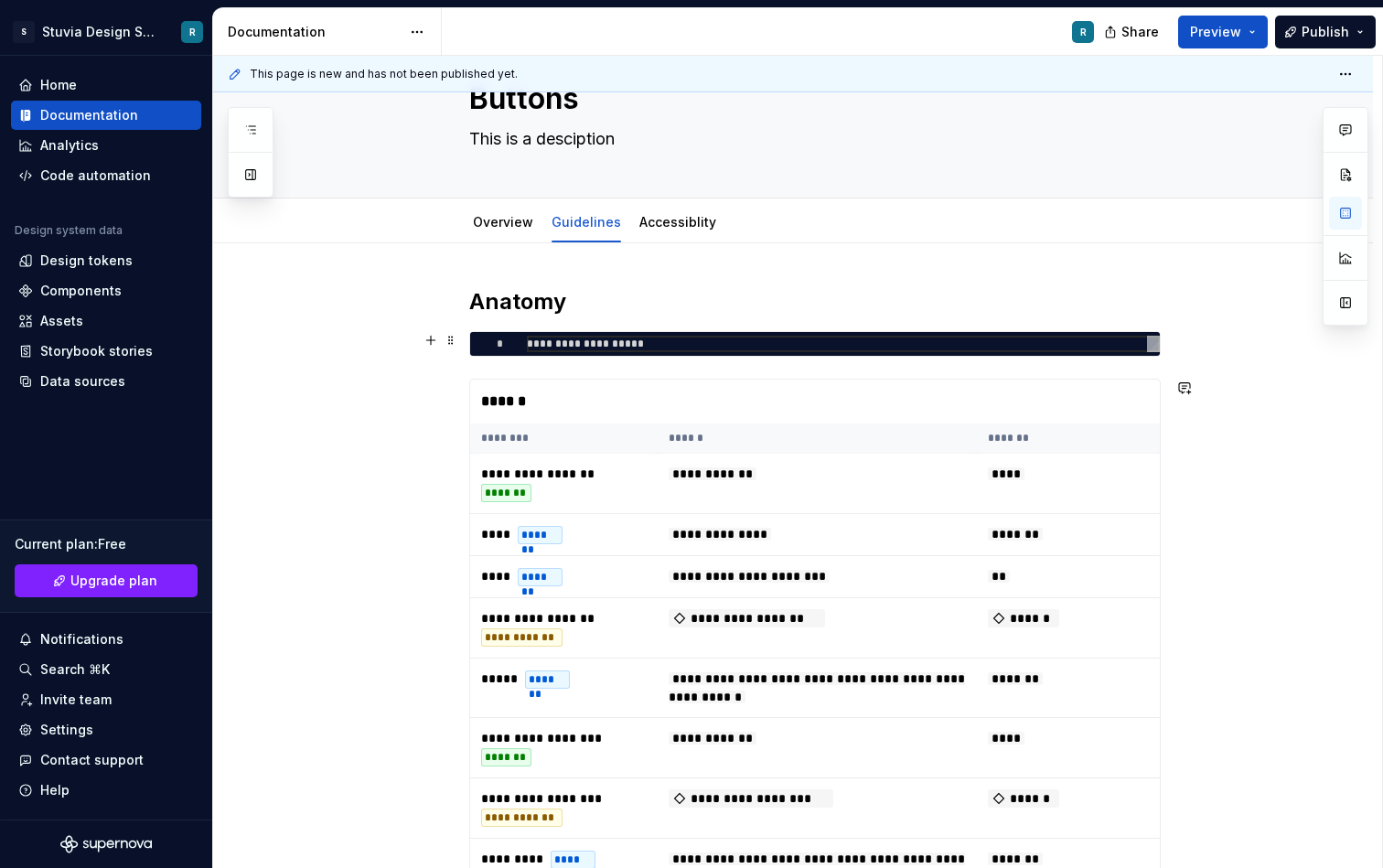
scroll to position [0, 0]
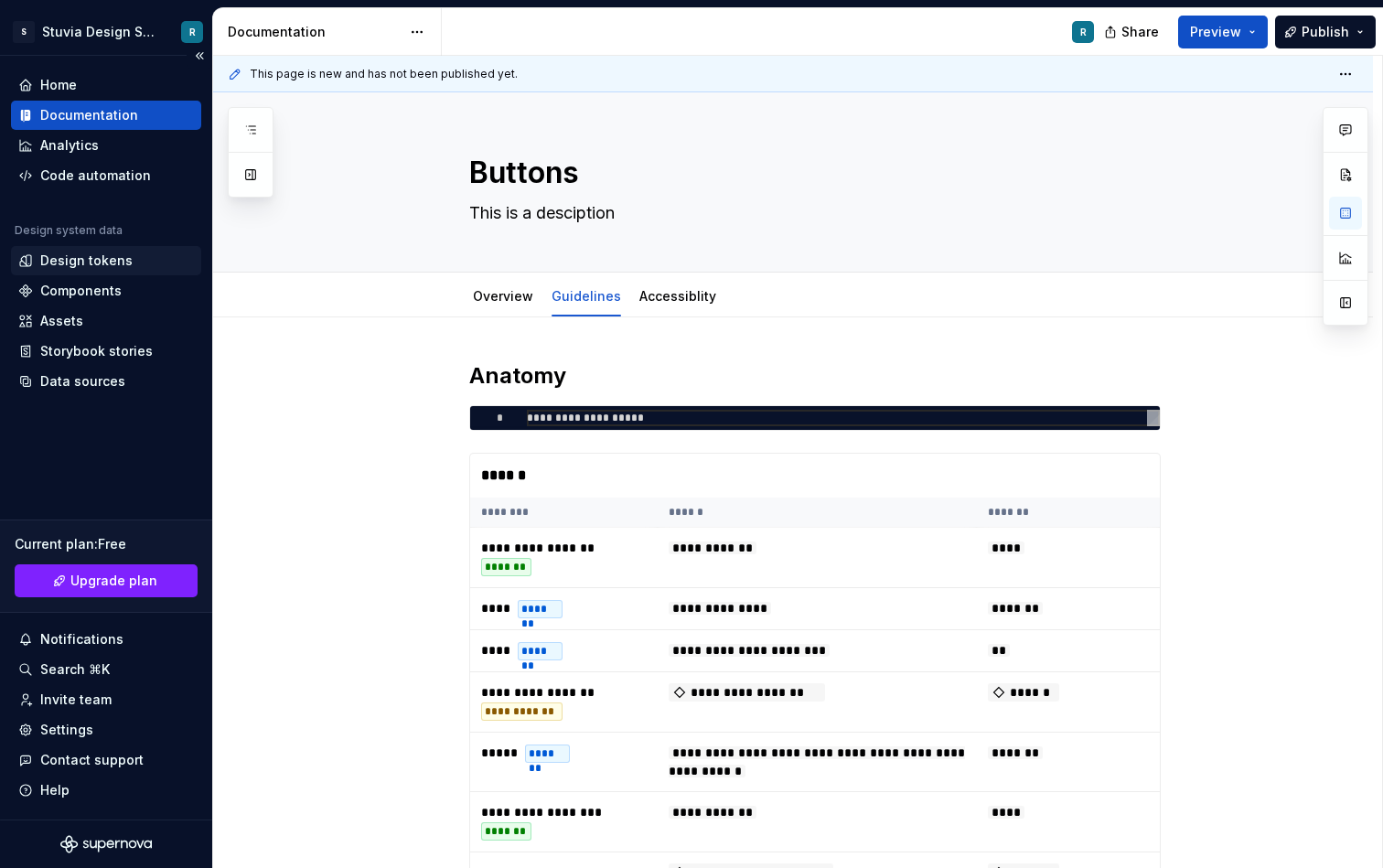
click at [91, 252] on div "Design tokens" at bounding box center [86, 261] width 92 height 19
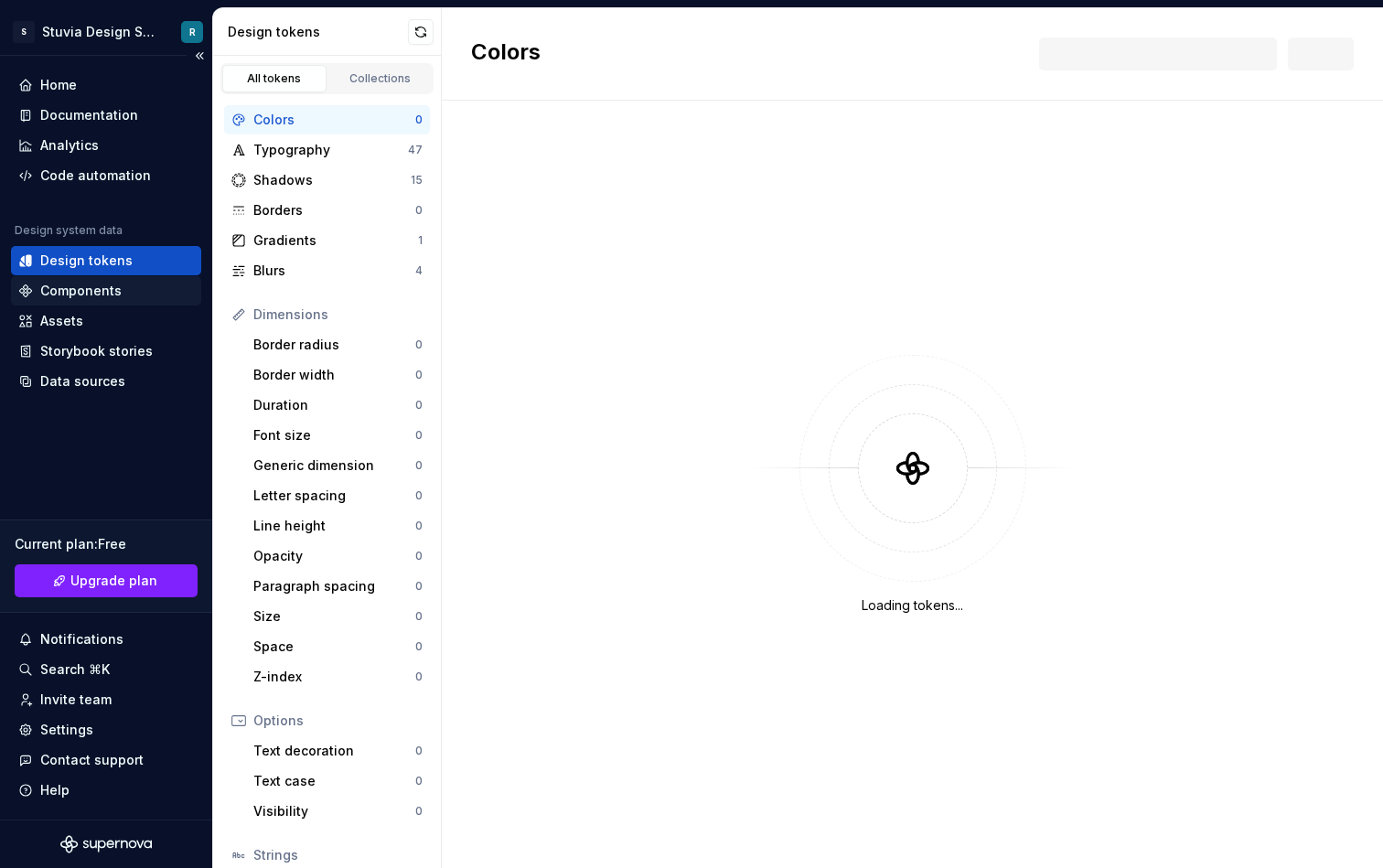
click at [101, 288] on div "Components" at bounding box center [80, 290] width 81 height 19
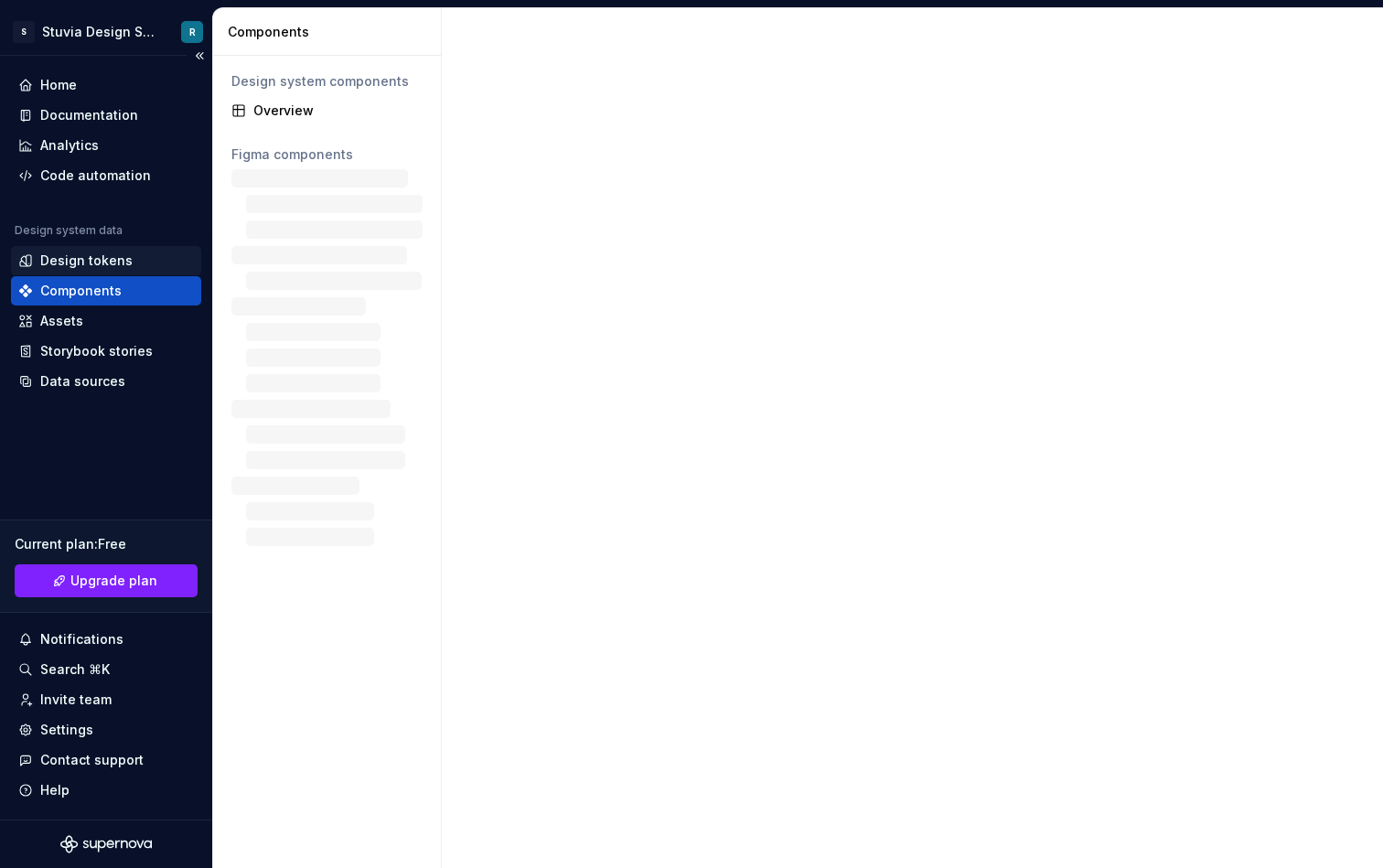
click at [115, 265] on div "Design tokens" at bounding box center [86, 261] width 92 height 19
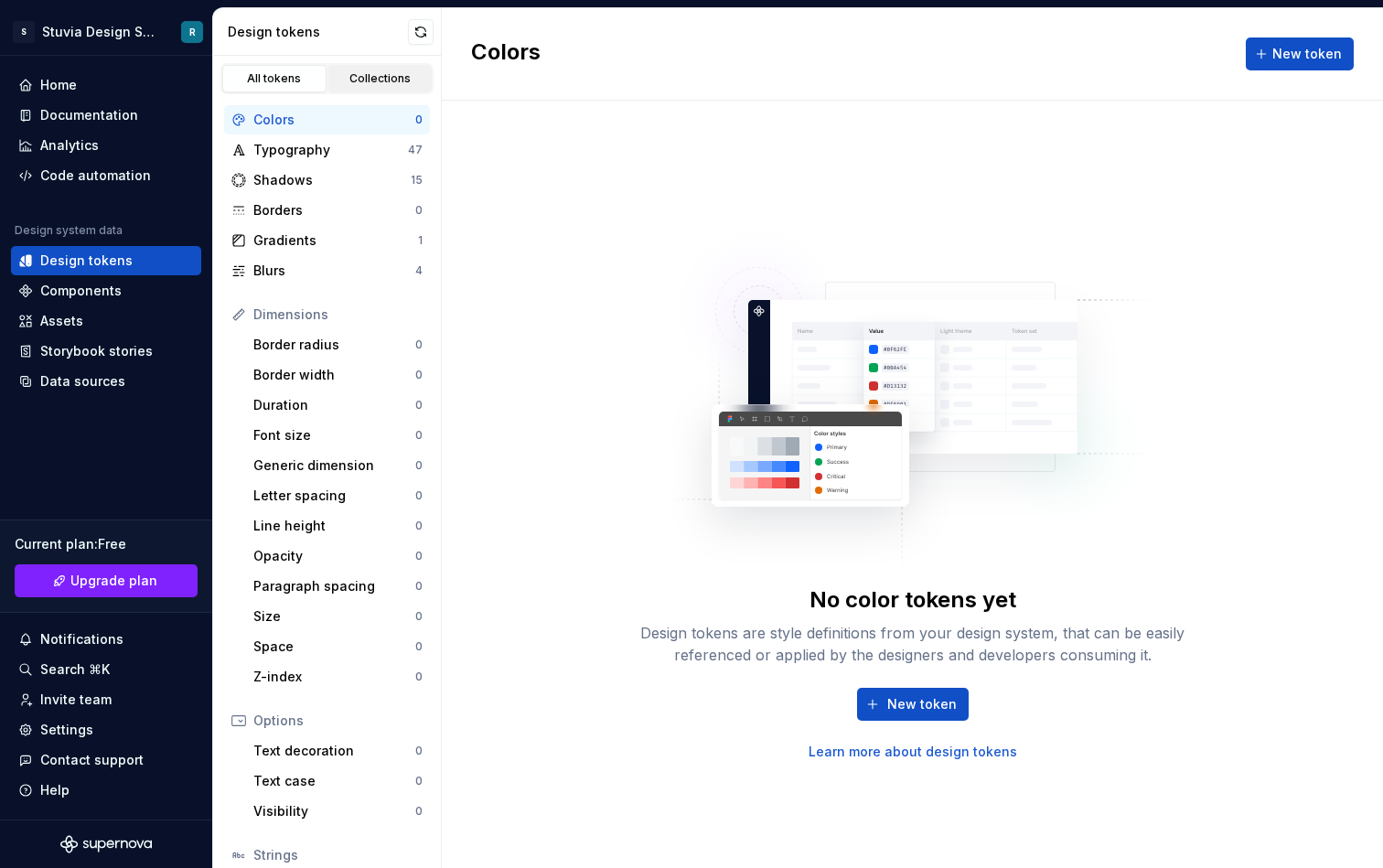
click at [372, 77] on div "Collections" at bounding box center [380, 78] width 91 height 15
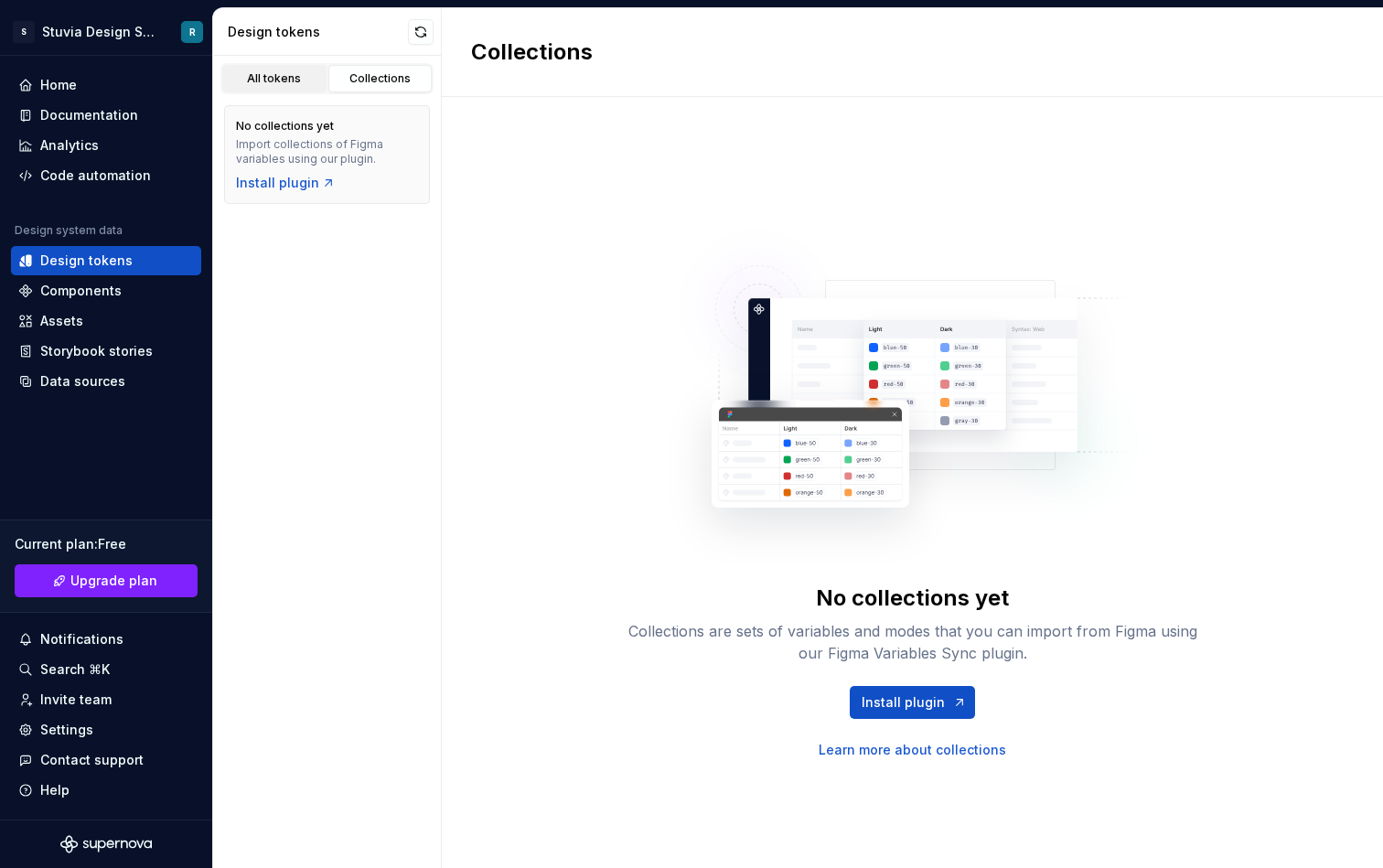
click at [282, 87] on link "All tokens" at bounding box center [275, 78] width 104 height 27
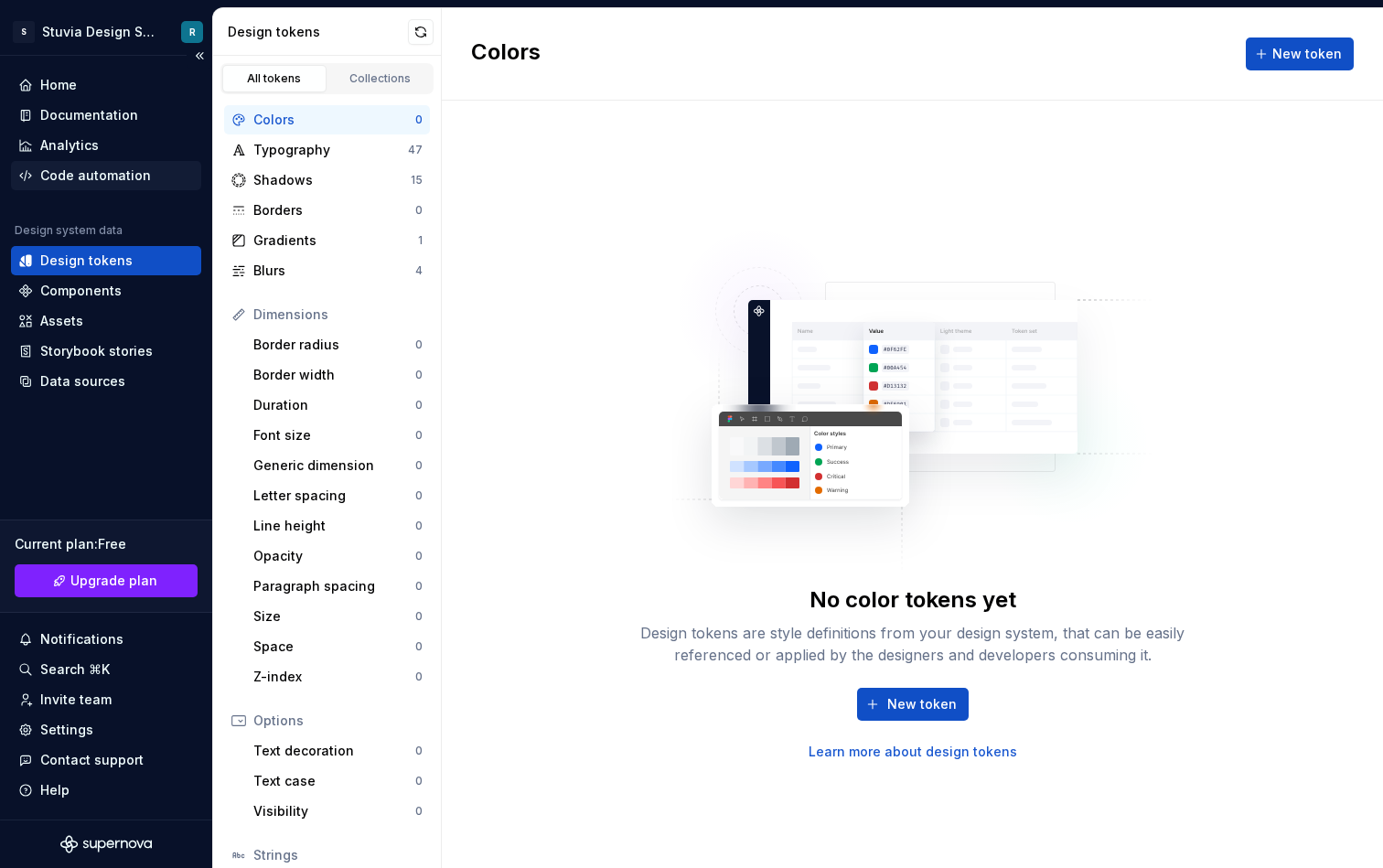
click at [128, 171] on div "Code automation" at bounding box center [95, 176] width 111 height 19
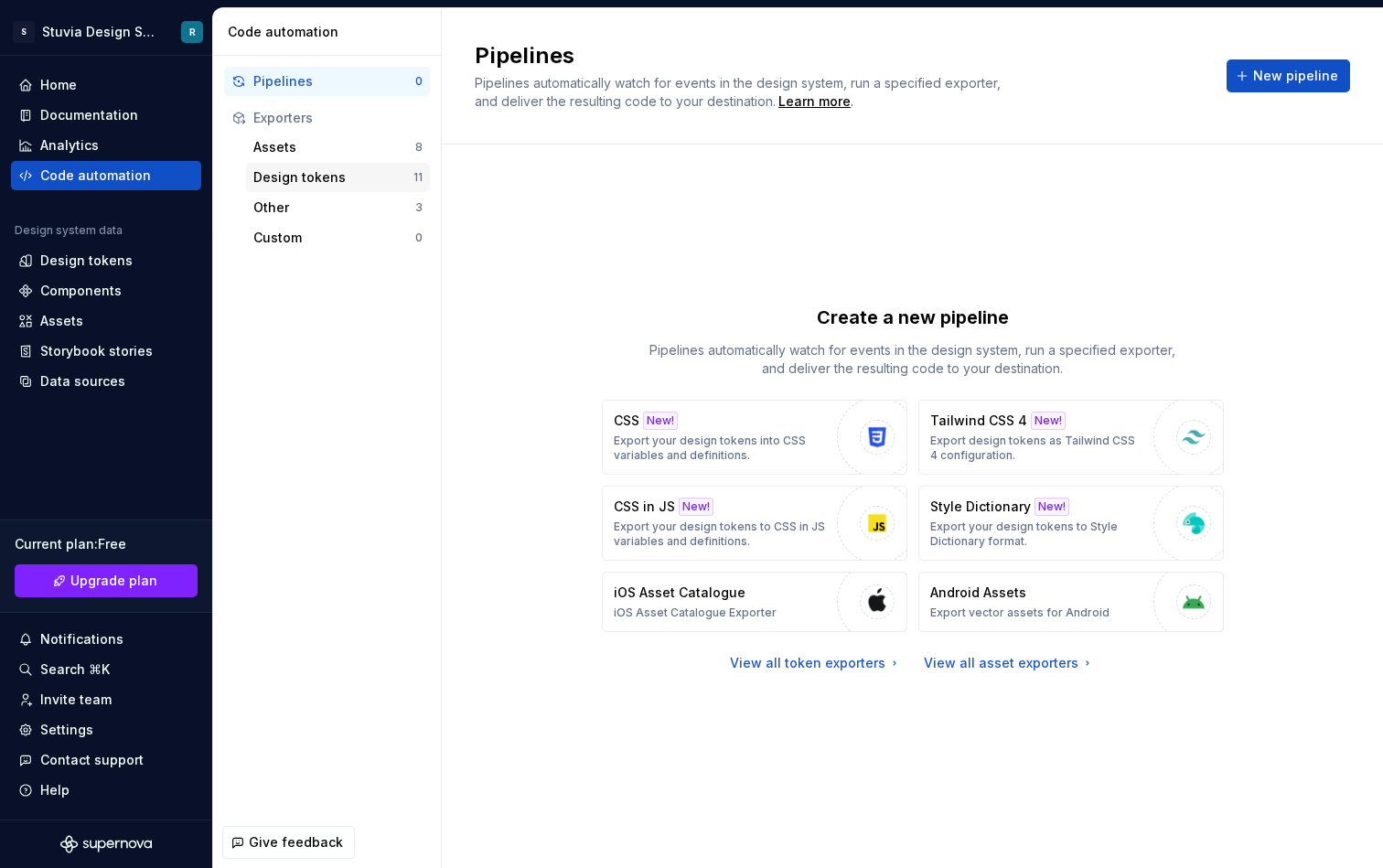
click at [351, 178] on div "Design tokens" at bounding box center [333, 178] width 160 height 19
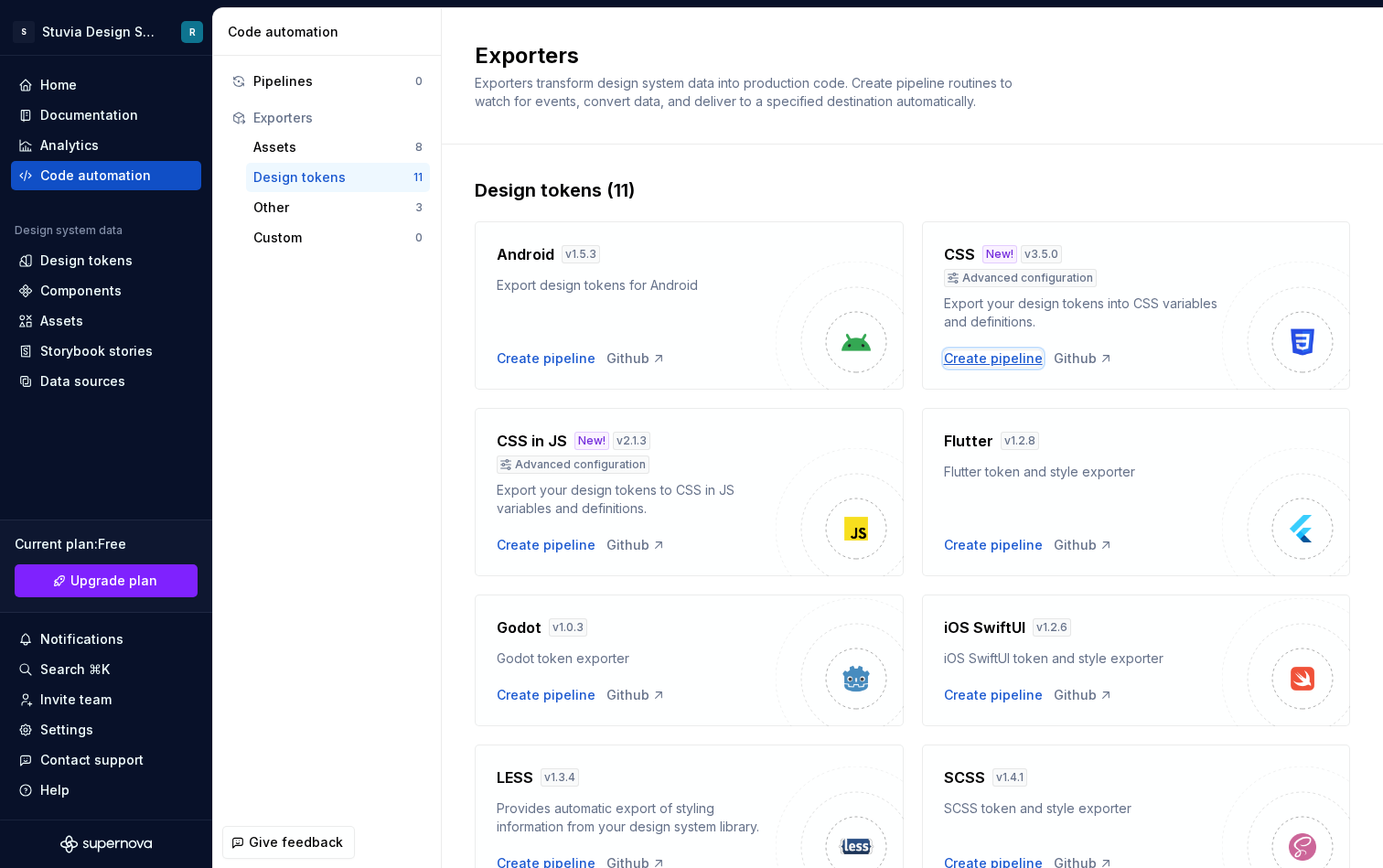
click at [1007, 361] on div "Create pipeline" at bounding box center [994, 358] width 99 height 19
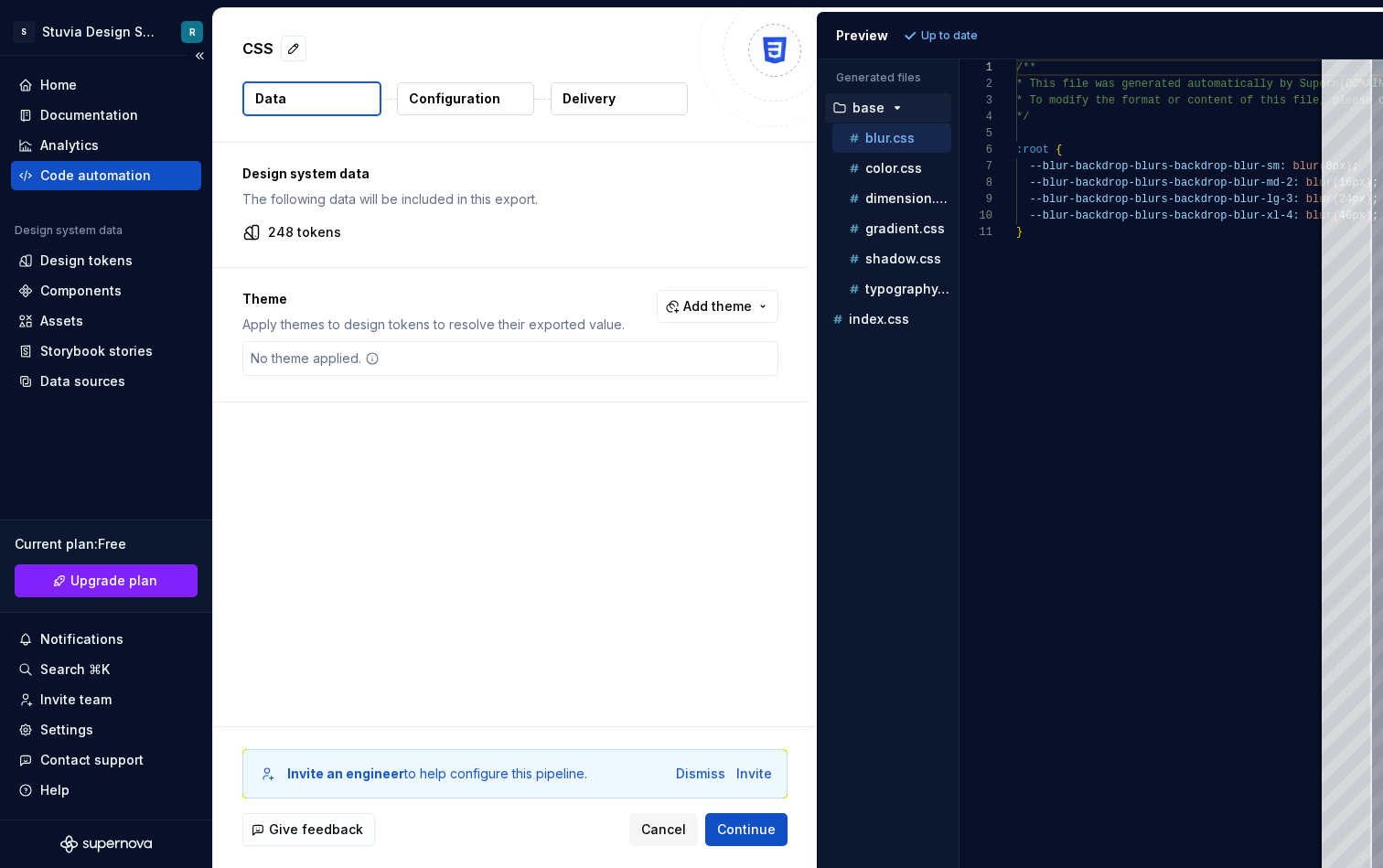
click at [105, 179] on div "Code automation" at bounding box center [95, 176] width 111 height 19
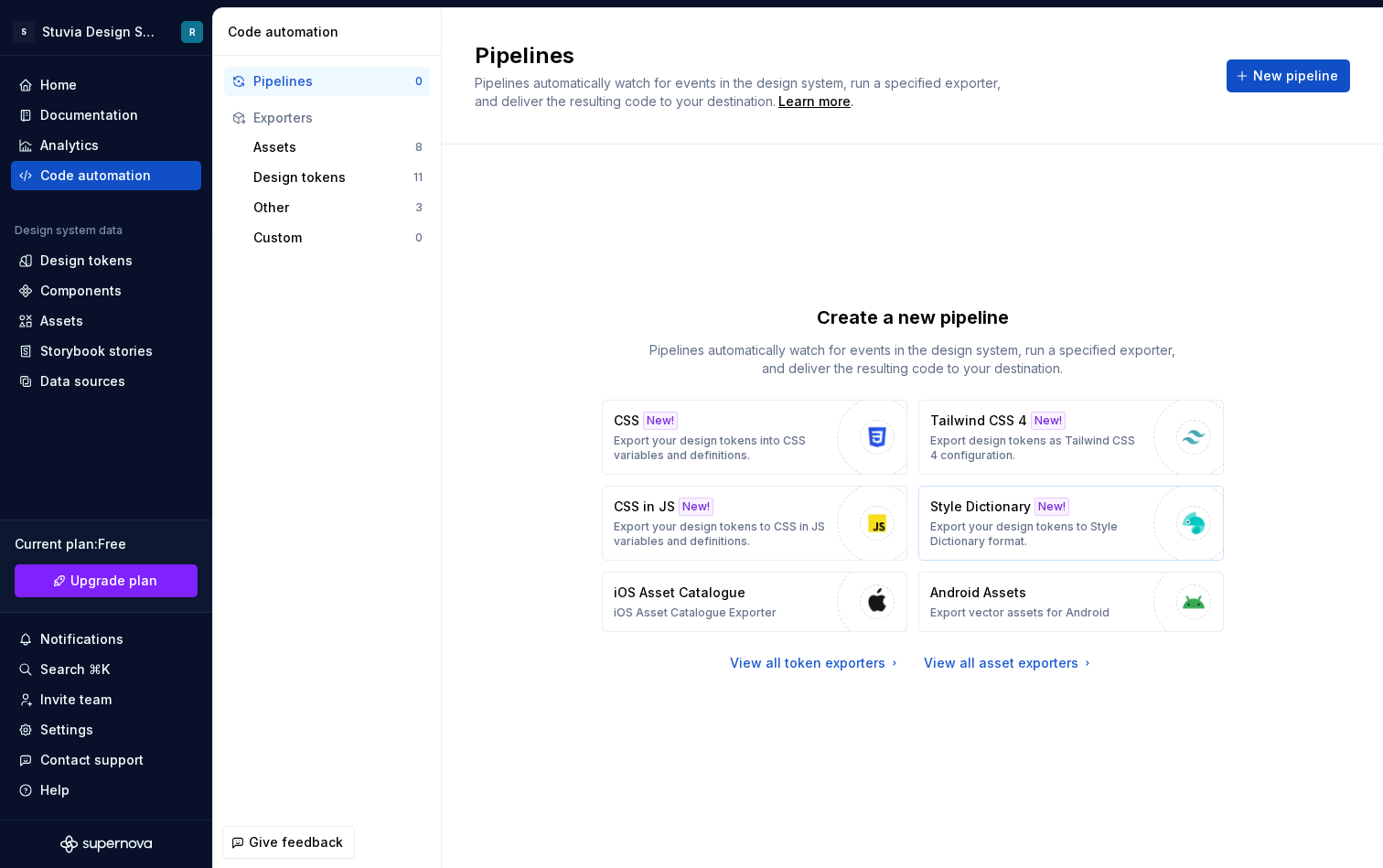
click at [1052, 539] on p "Export your design tokens to Style Dictionary format." at bounding box center [1038, 535] width 214 height 29
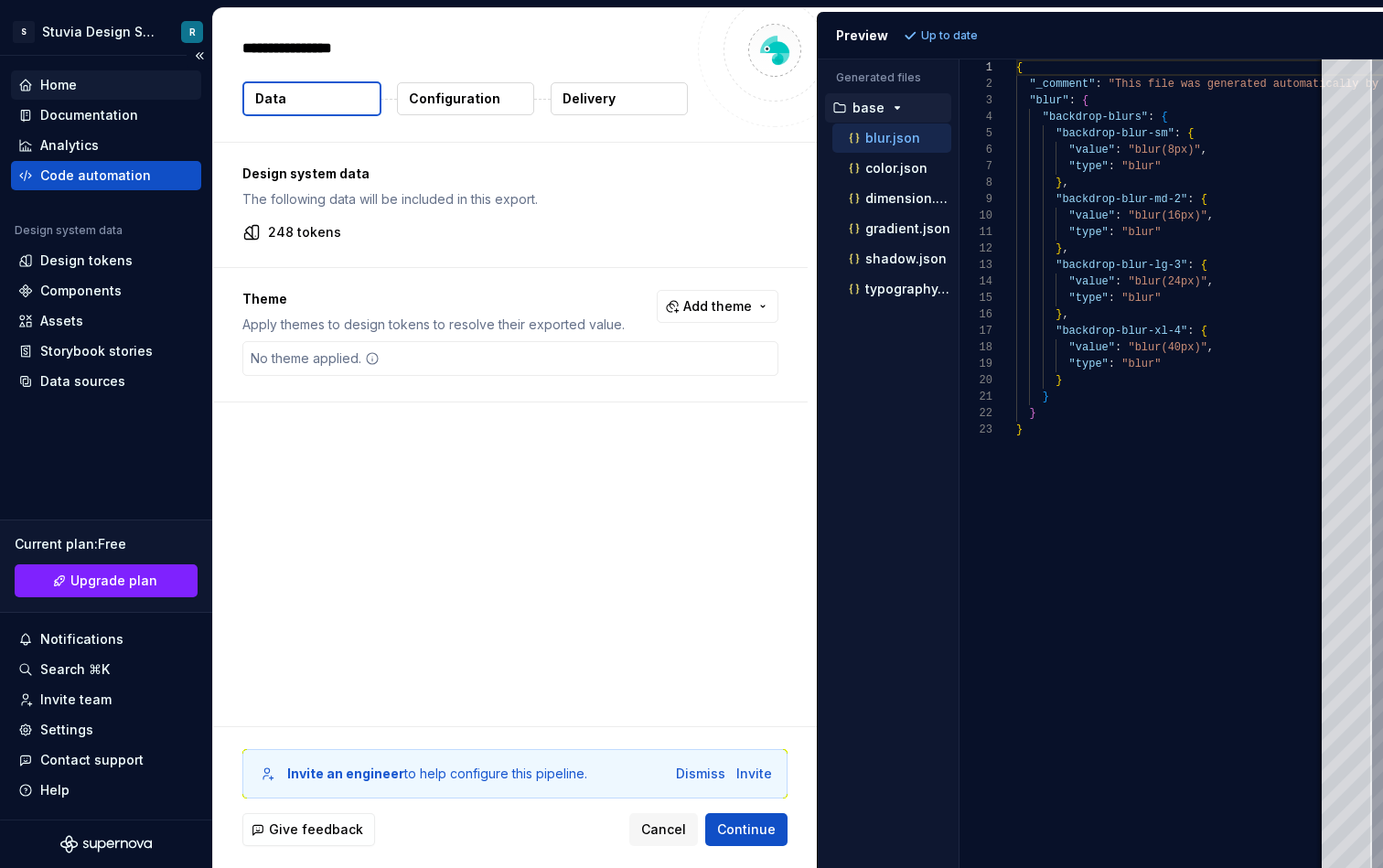
click at [113, 88] on div "Home" at bounding box center [106, 84] width 176 height 19
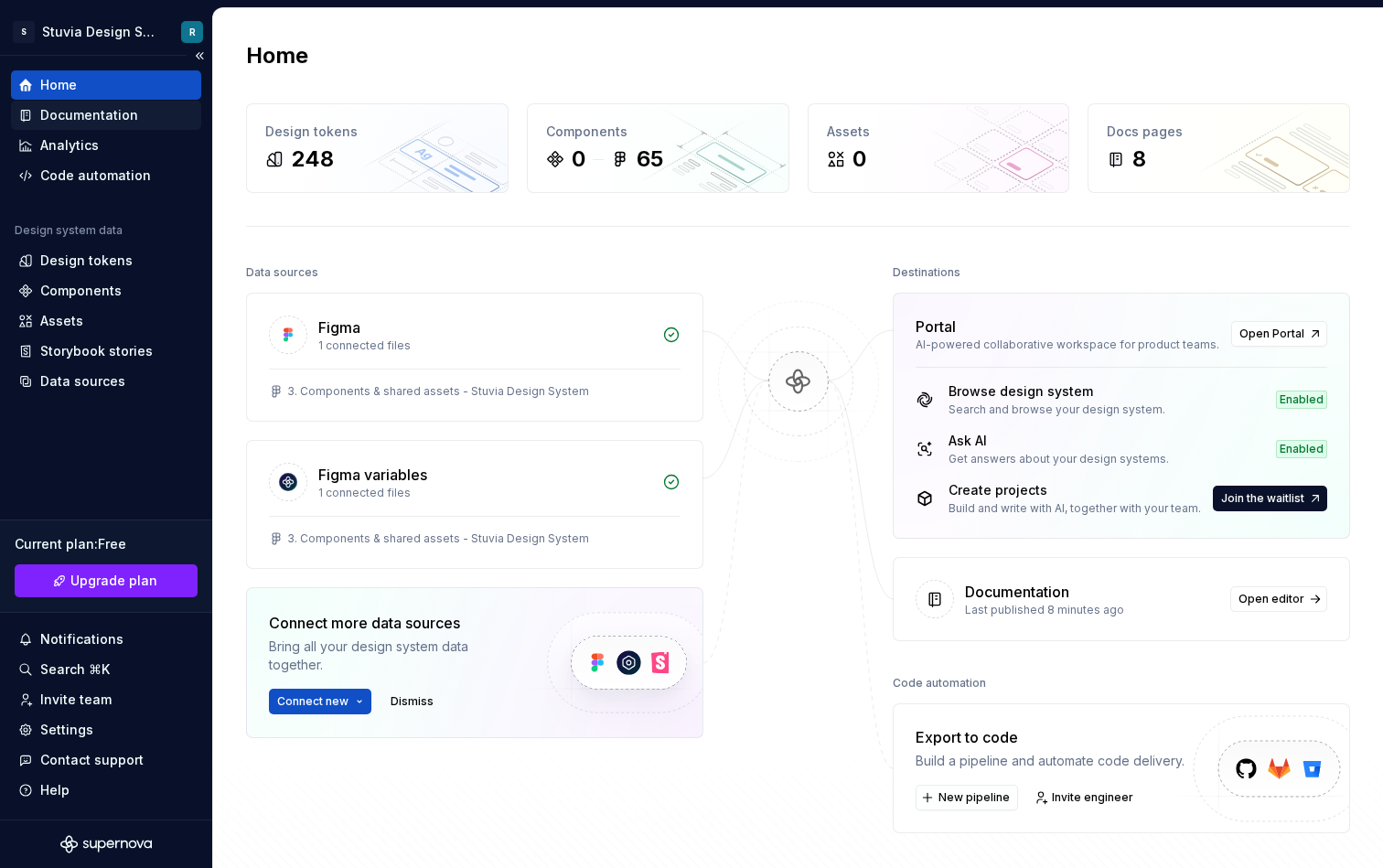
click at [126, 112] on div "Documentation" at bounding box center [89, 115] width 98 height 19
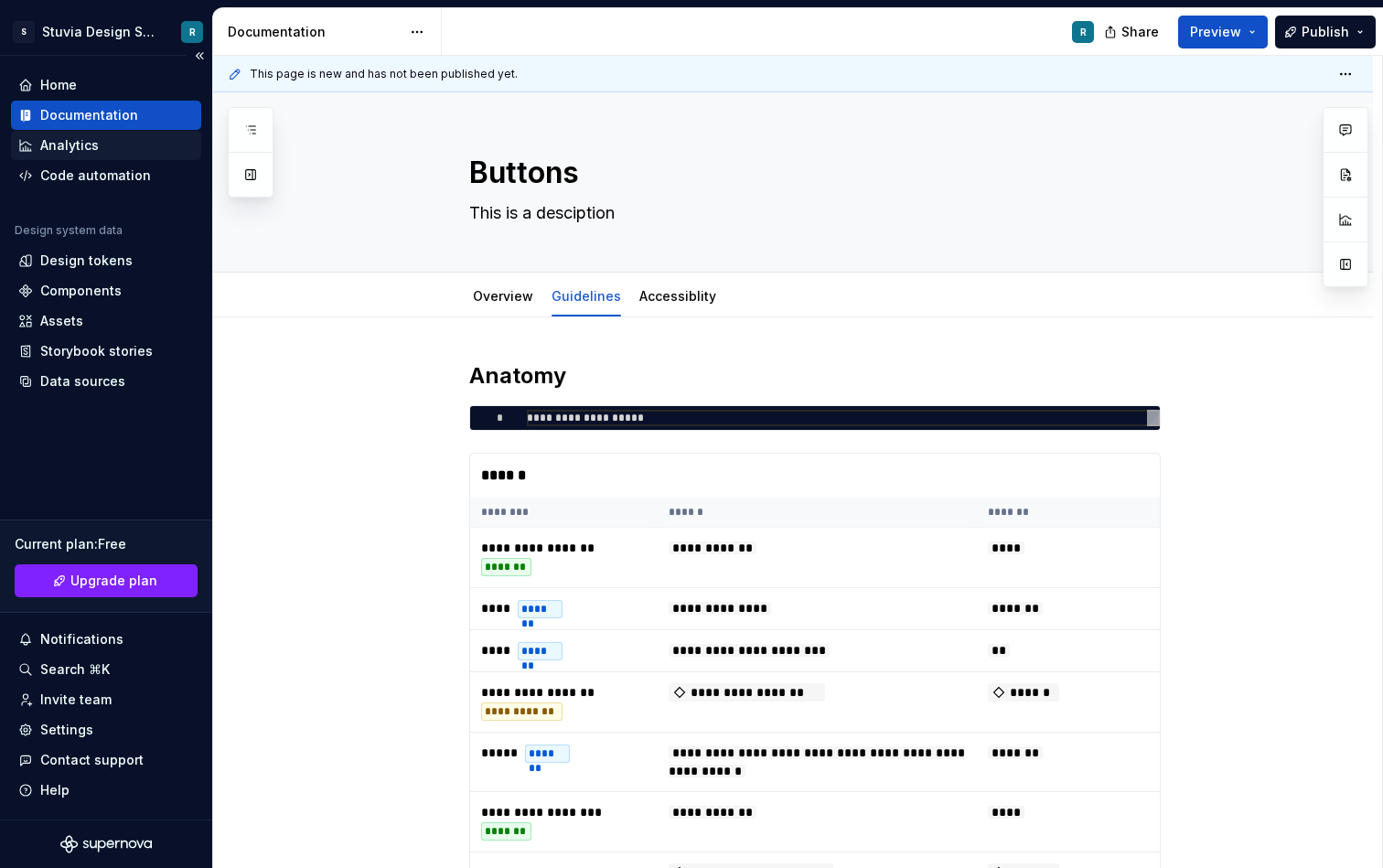
click at [125, 136] on div "Analytics" at bounding box center [106, 145] width 176 height 19
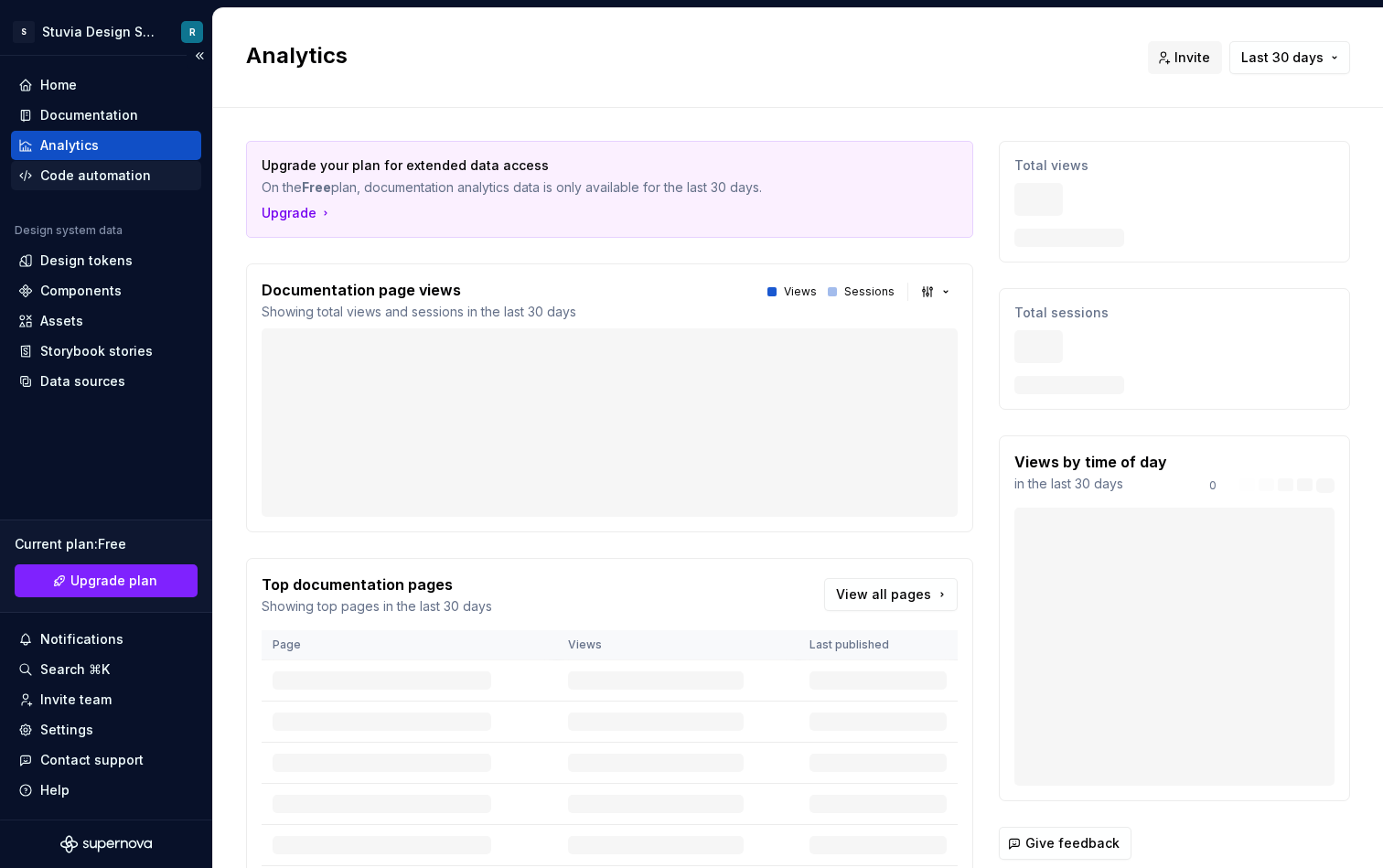
click at [125, 171] on div "Code automation" at bounding box center [95, 176] width 111 height 19
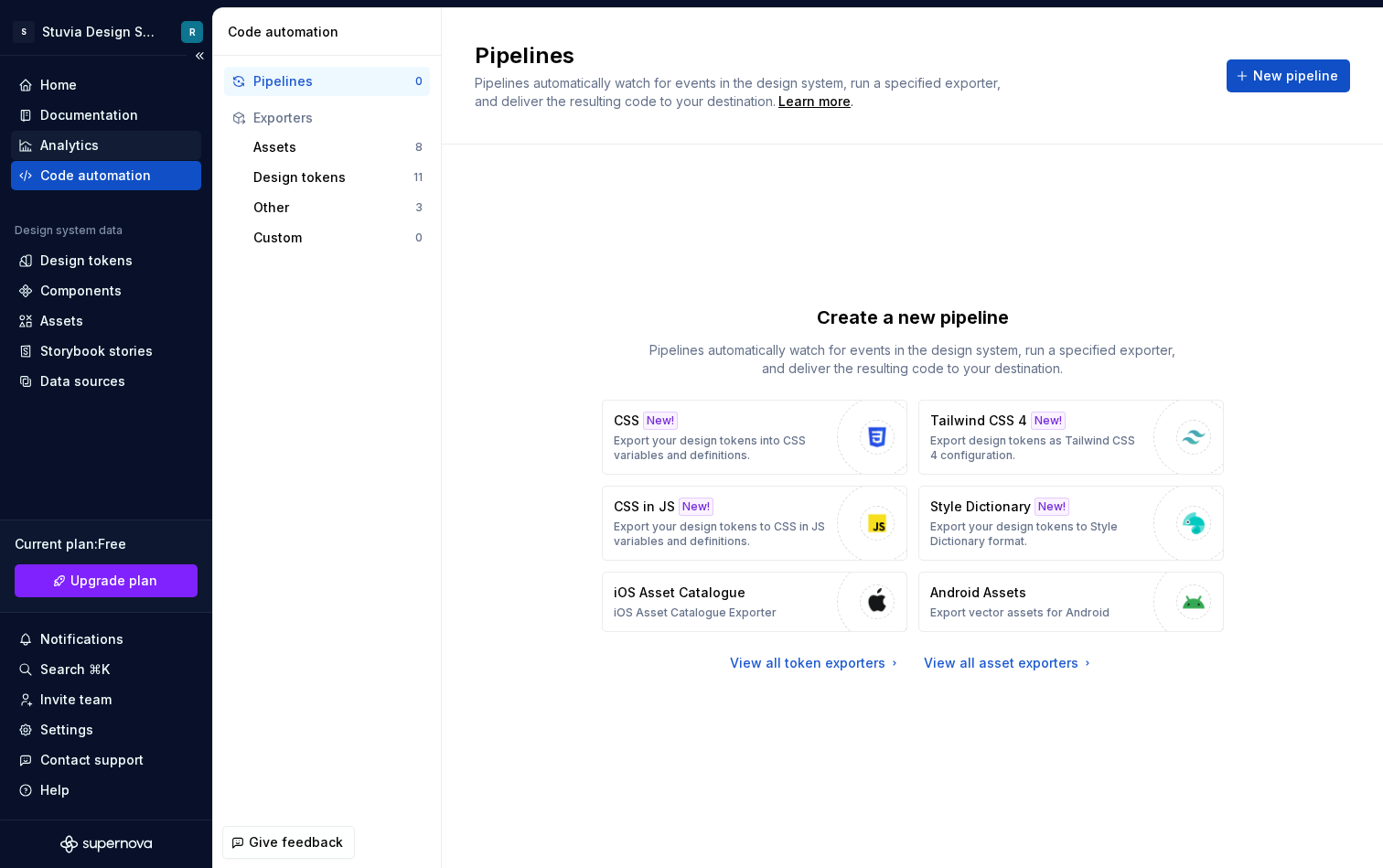
click at [131, 143] on div "Analytics" at bounding box center [106, 145] width 176 height 19
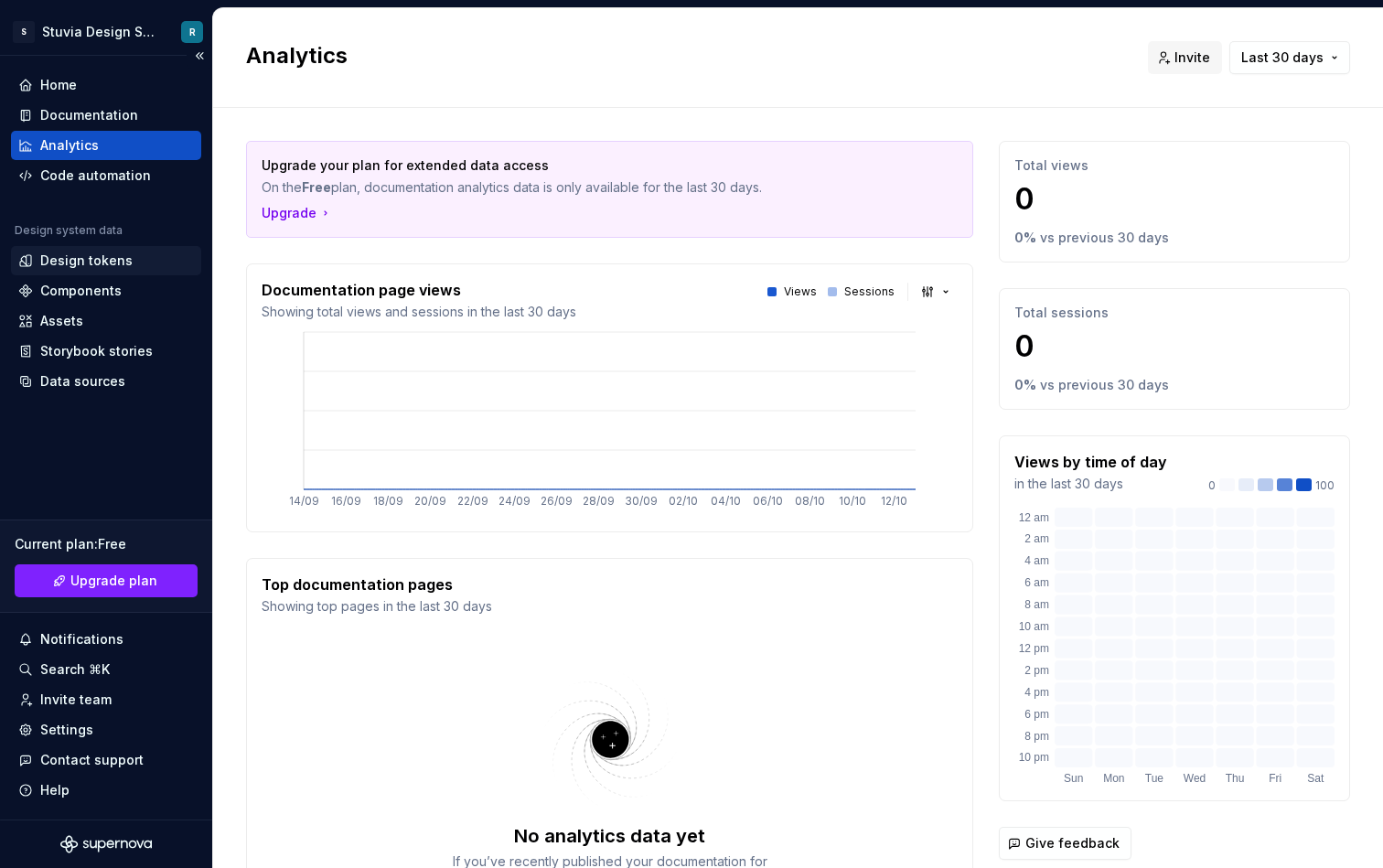
click at [108, 259] on div "Design tokens" at bounding box center [86, 261] width 92 height 19
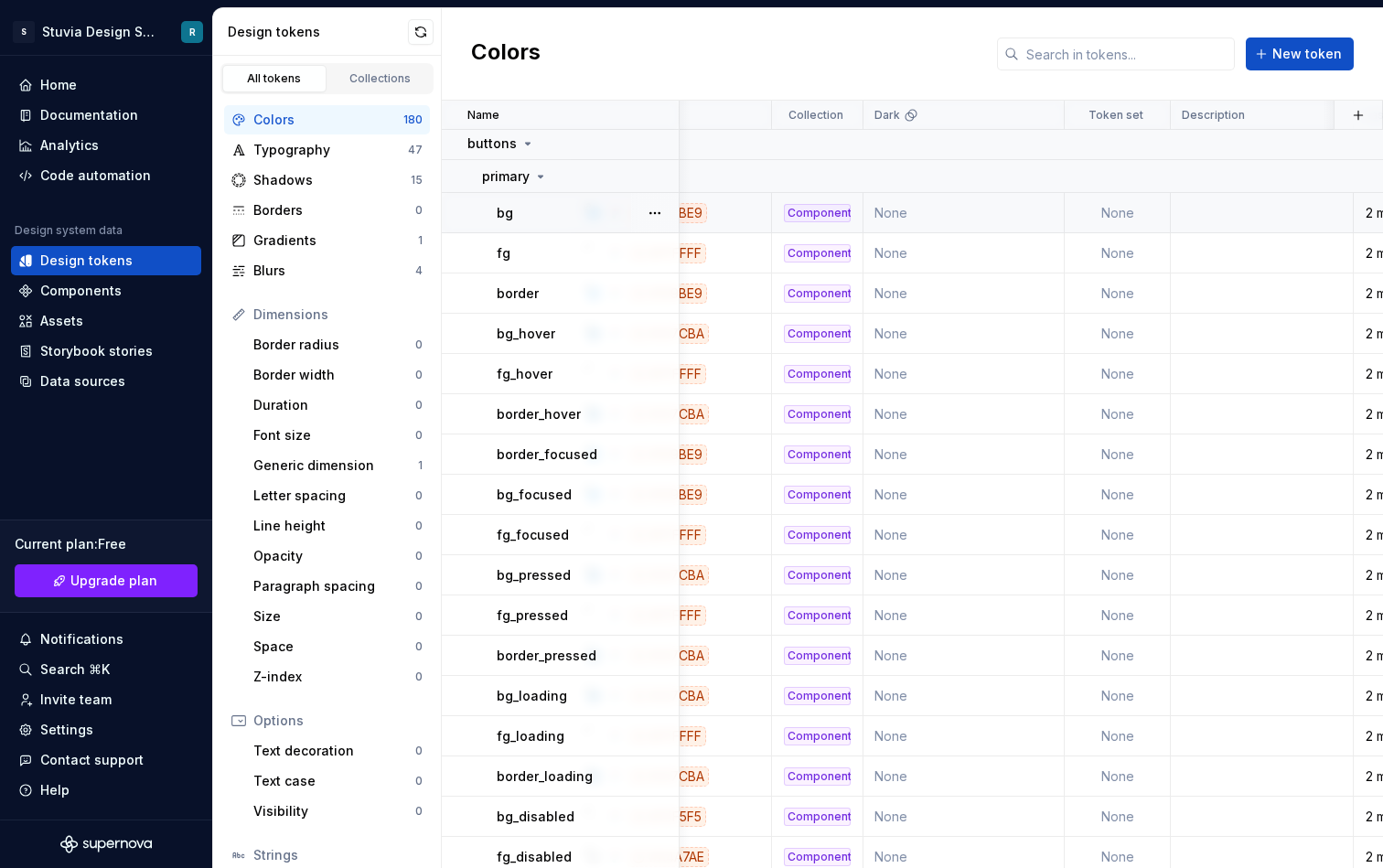
scroll to position [3, 0]
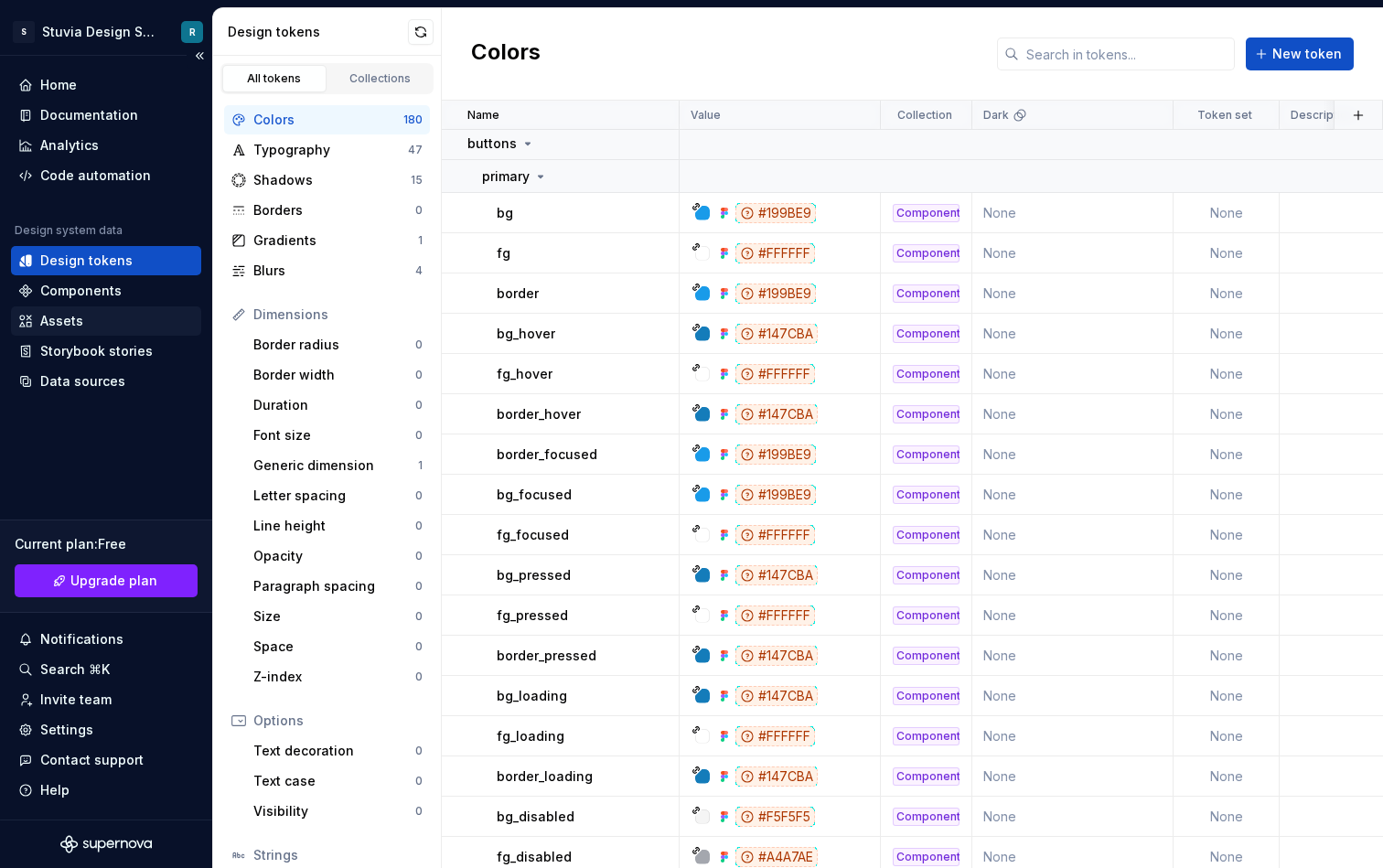
click at [91, 321] on div "Assets" at bounding box center [106, 321] width 176 height 19
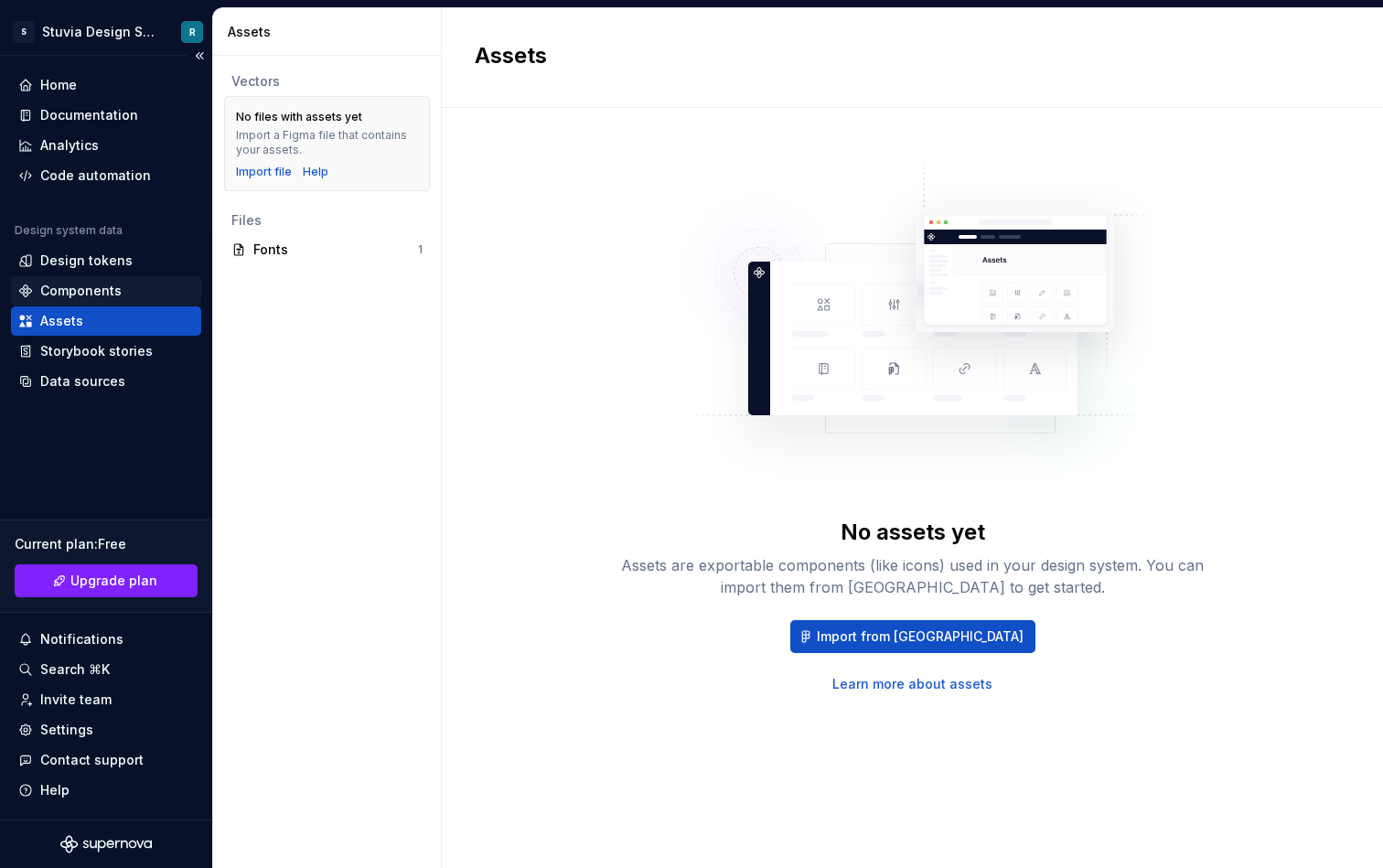
click at [111, 286] on div "Components" at bounding box center [80, 290] width 81 height 19
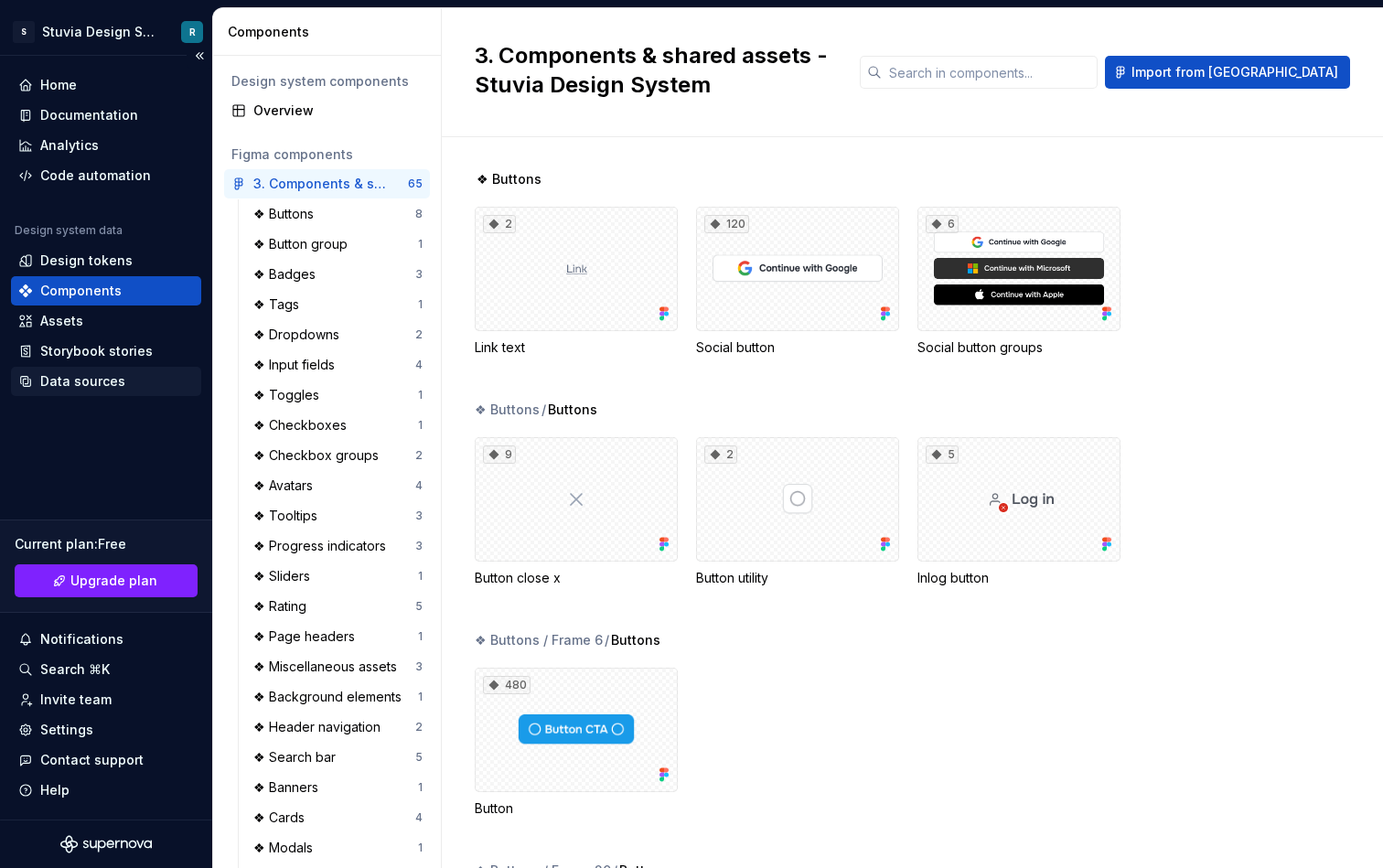
click at [123, 385] on div "Data sources" at bounding box center [106, 382] width 176 height 19
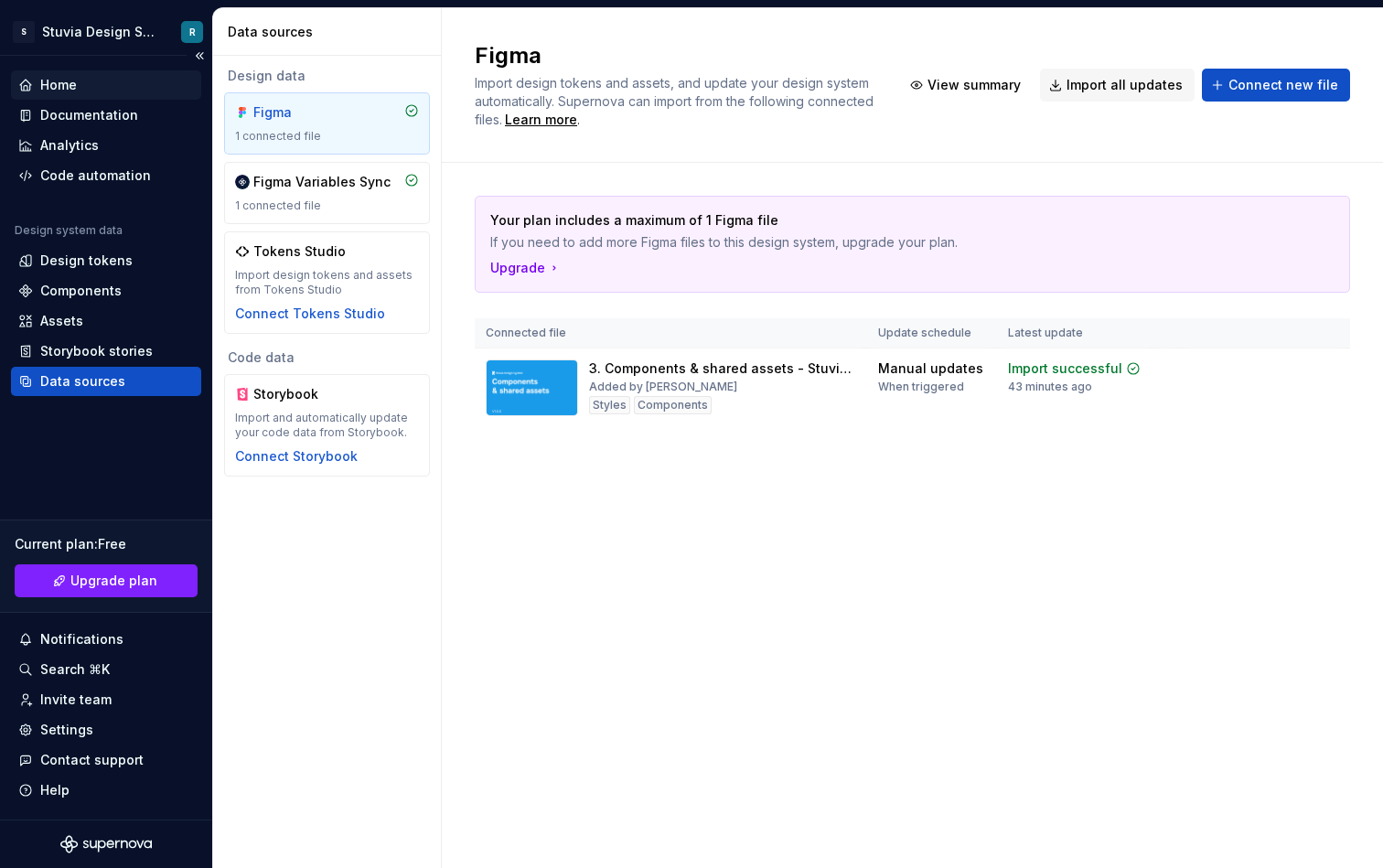
click at [114, 75] on div "Home" at bounding box center [106, 85] width 190 height 29
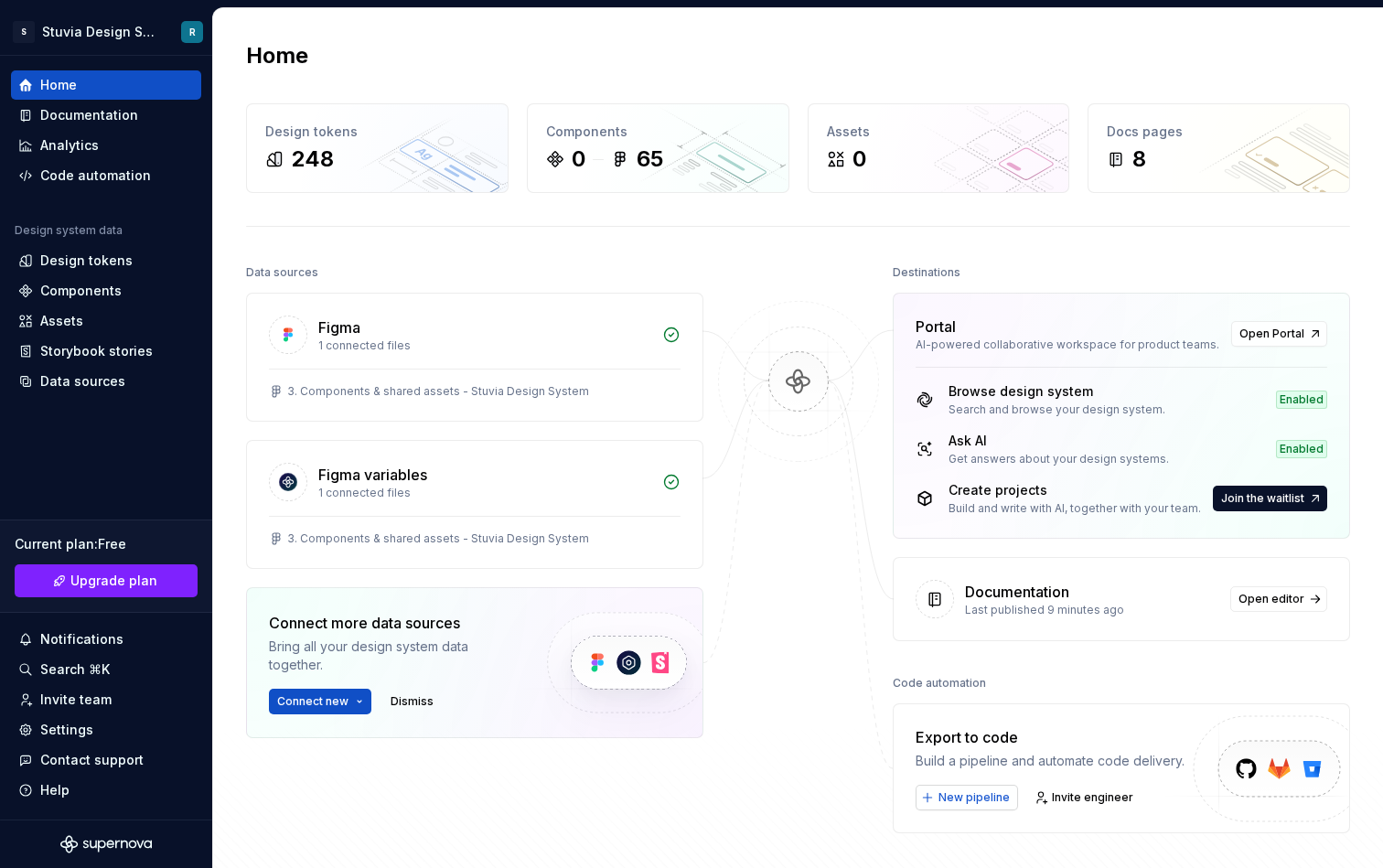
click at [964, 799] on span "New pipeline" at bounding box center [974, 797] width 72 height 15
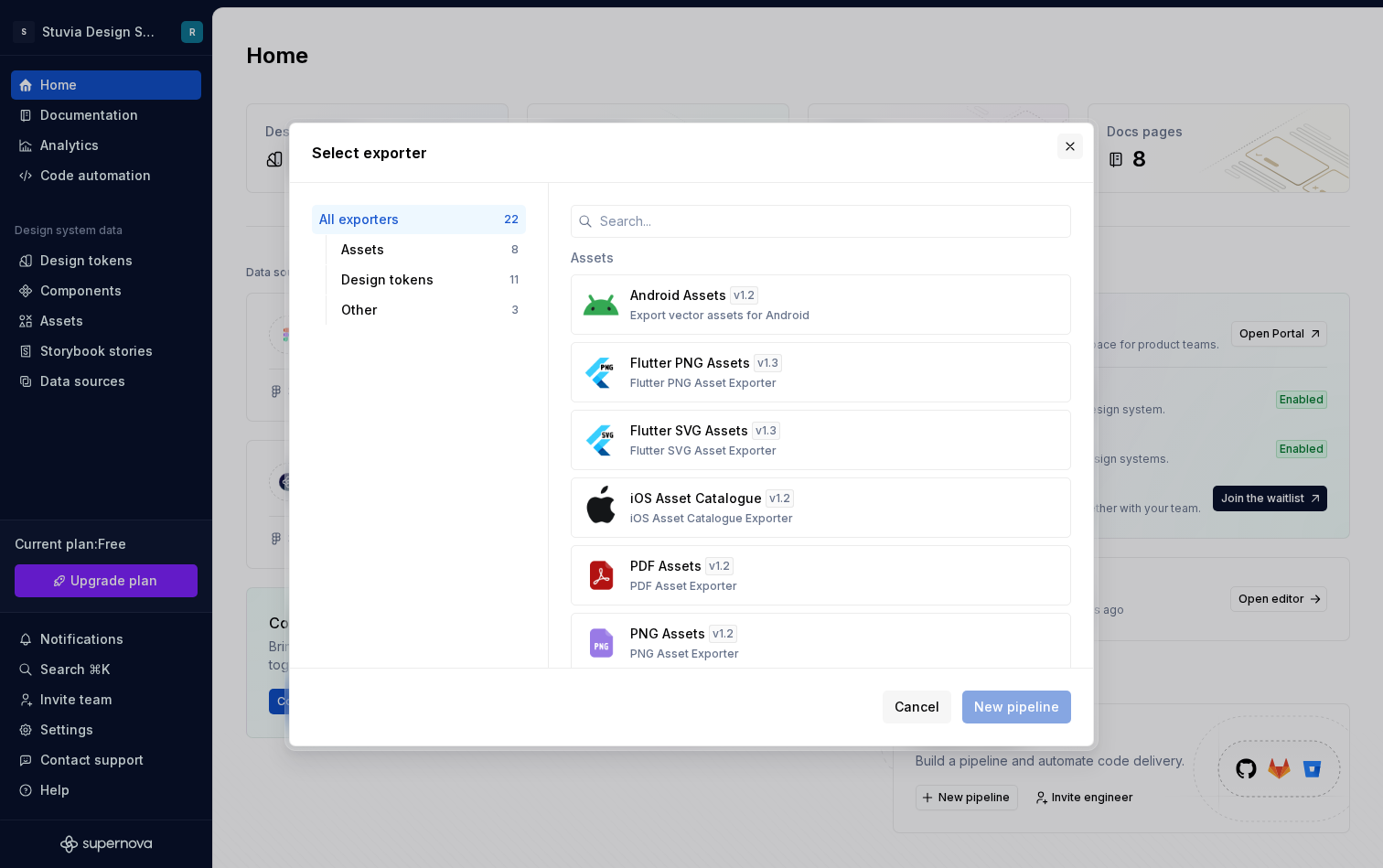
click at [1072, 145] on button "button" at bounding box center [1070, 146] width 26 height 26
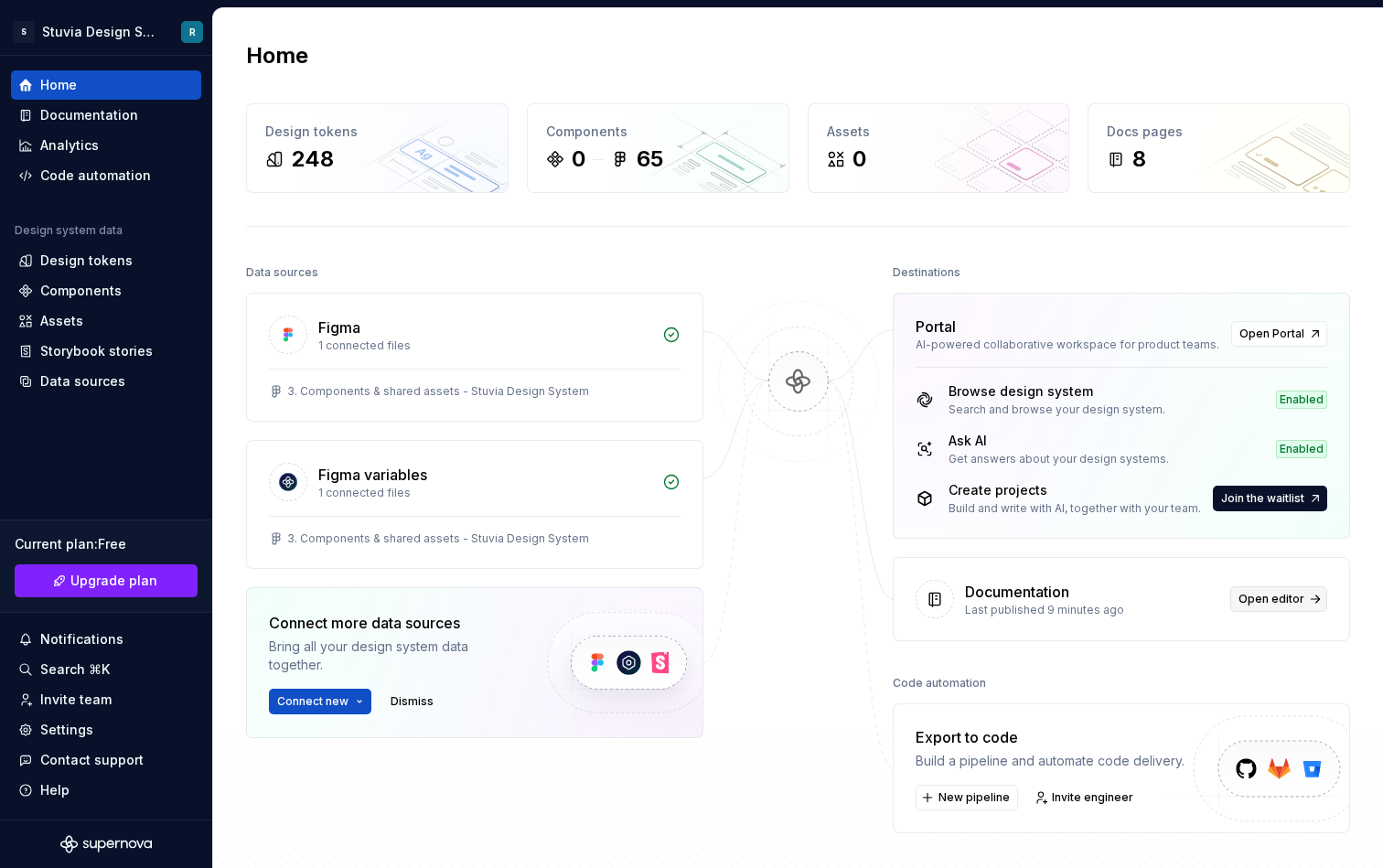
click at [1268, 605] on span "Open editor" at bounding box center [1271, 599] width 66 height 15
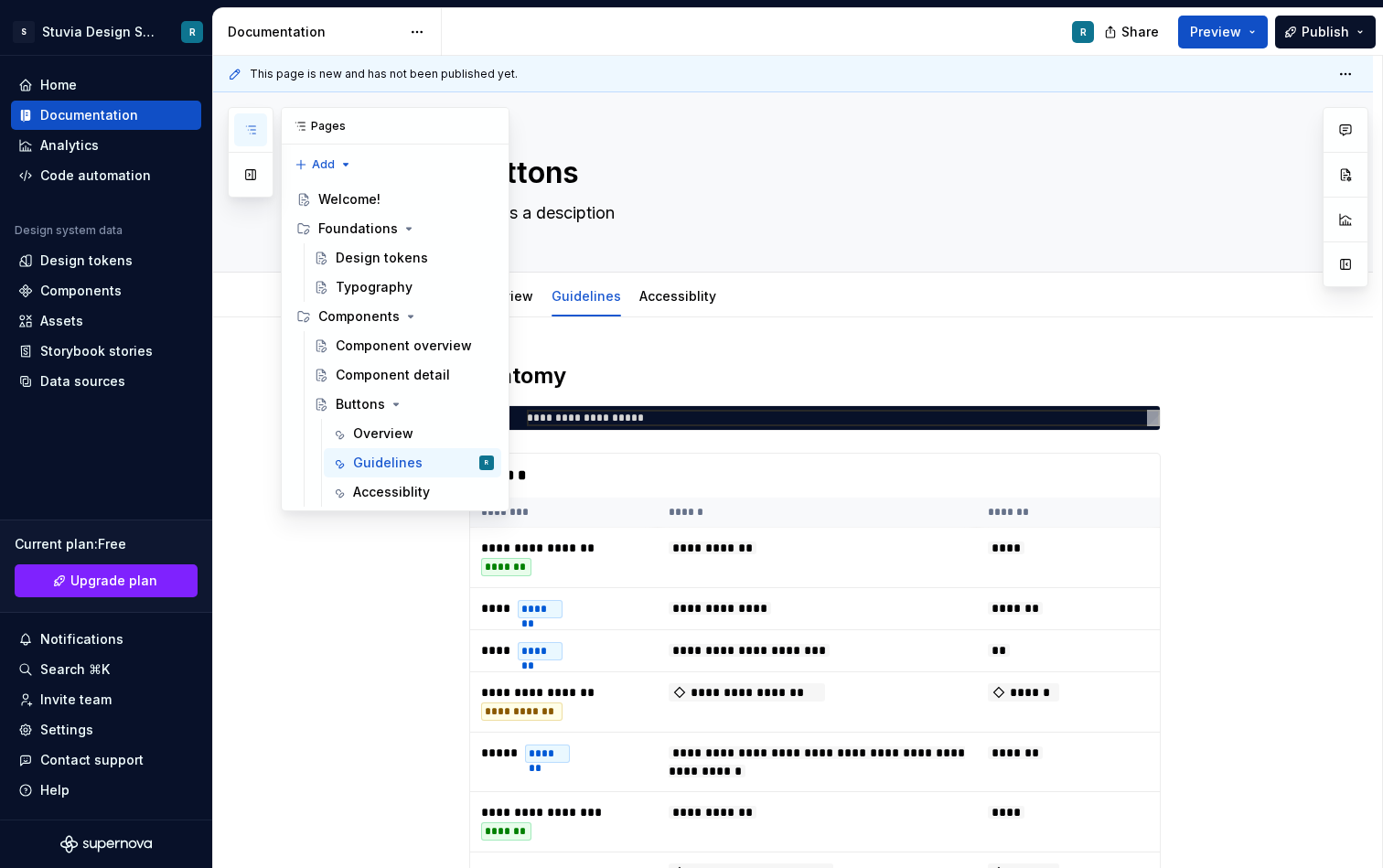
click at [255, 133] on icon "button" at bounding box center [250, 129] width 9 height 7
click at [362, 201] on div "Welcome!" at bounding box center [349, 199] width 62 height 19
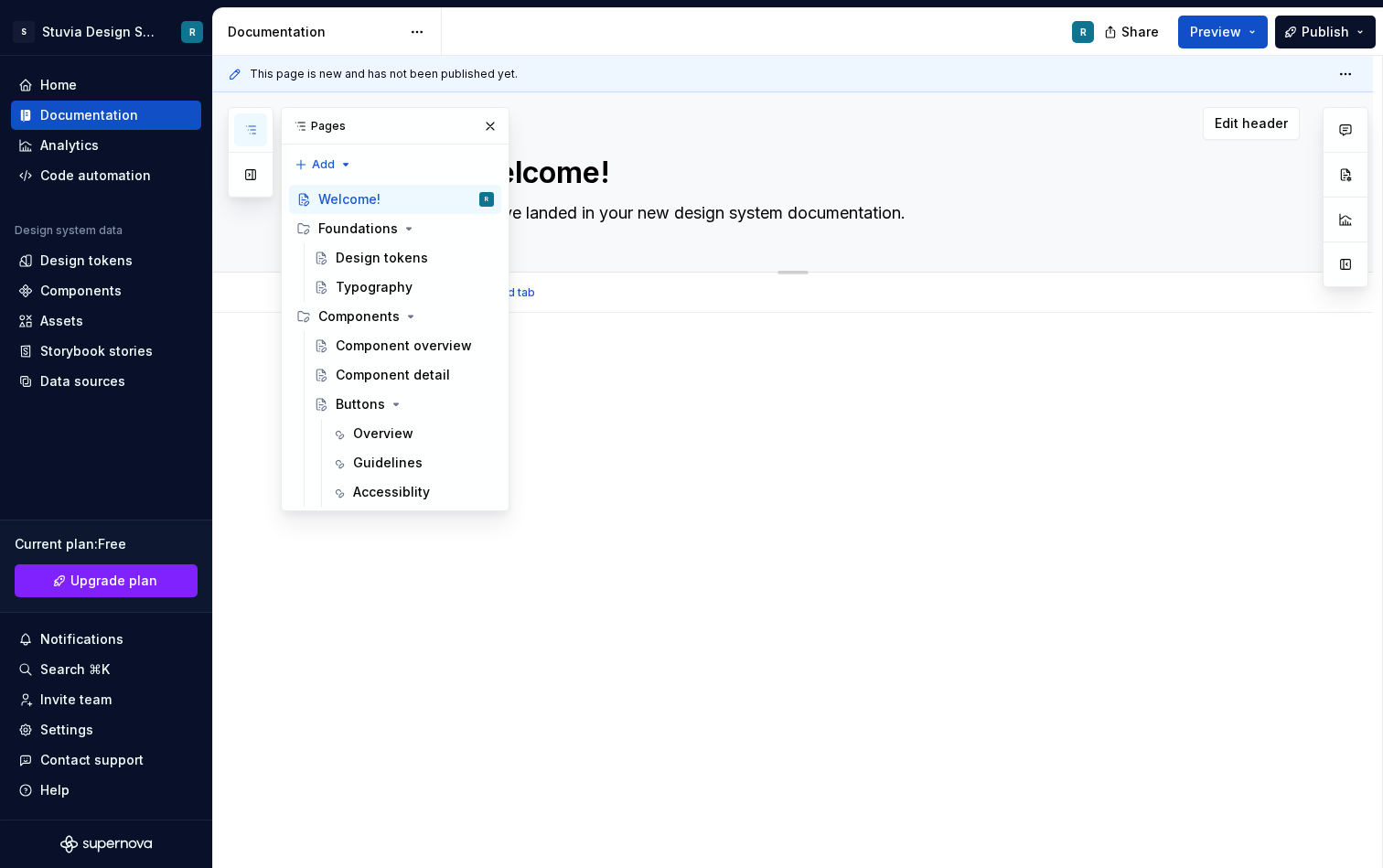
click at [895, 154] on textarea "Welcome!" at bounding box center [811, 173] width 692 height 44
click at [381, 253] on div "Design tokens" at bounding box center [382, 258] width 92 height 19
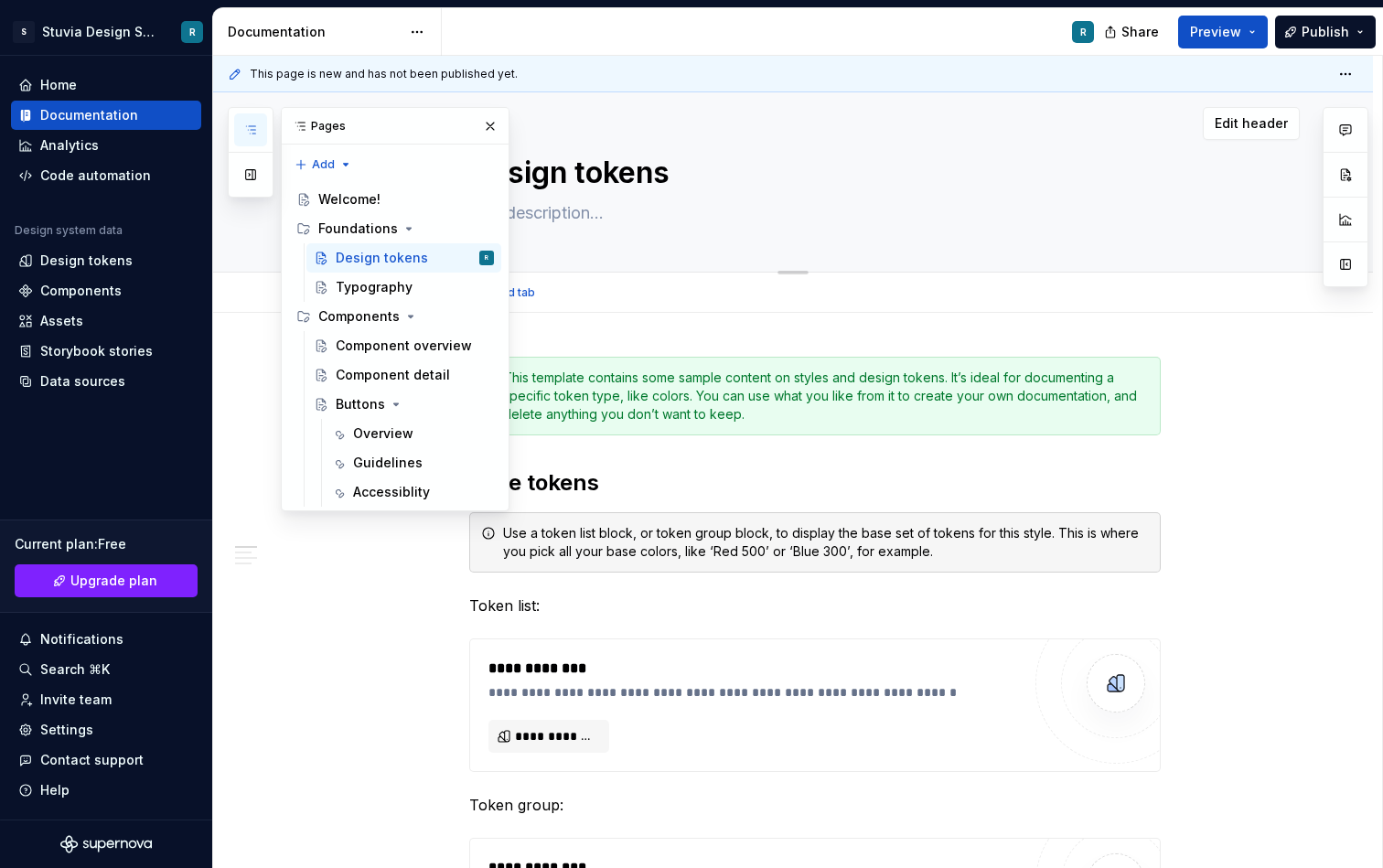
click at [716, 233] on div "Design tokens" at bounding box center [815, 181] width 692 height 179
click at [495, 119] on button "button" at bounding box center [490, 127] width 26 height 26
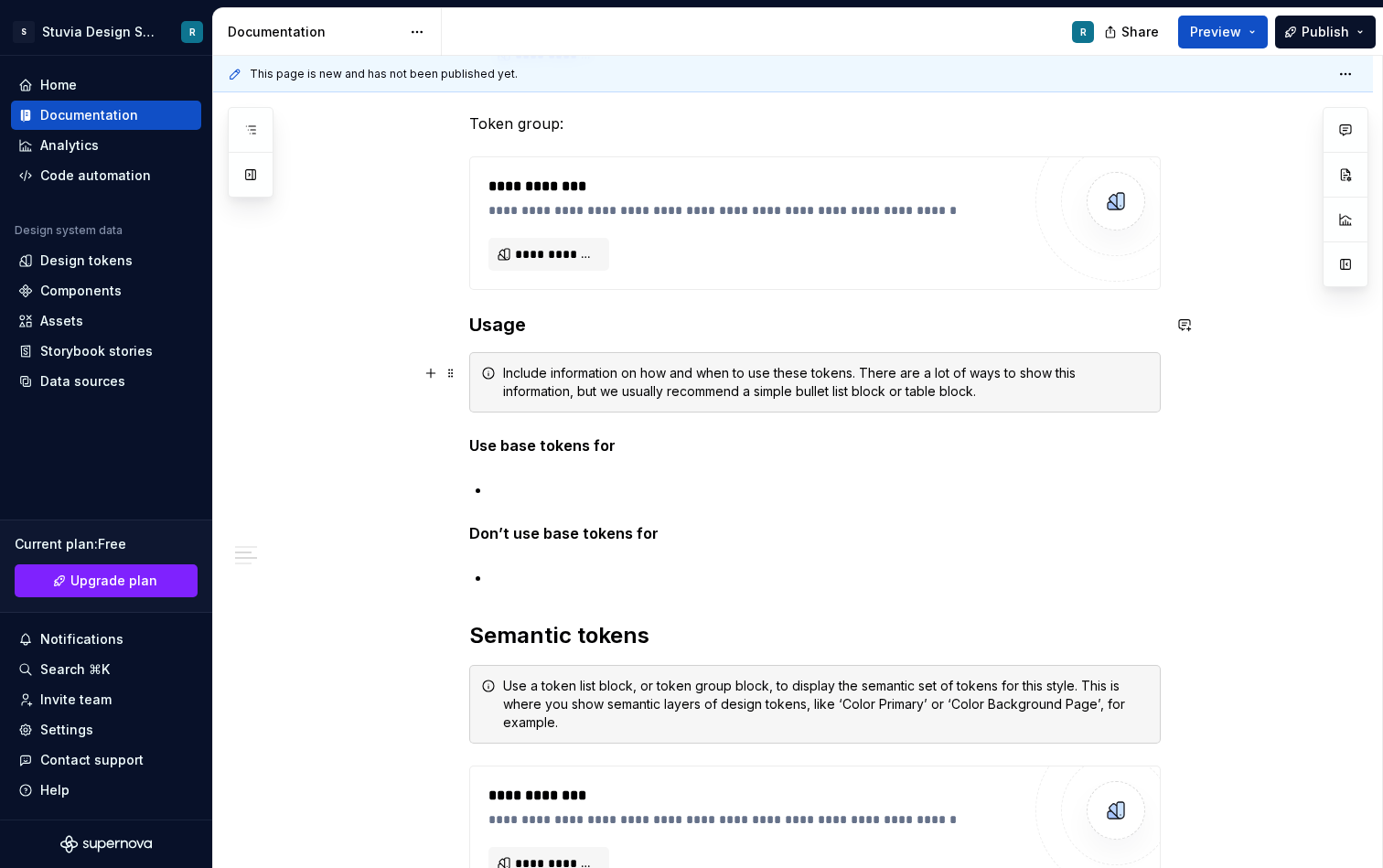
scroll to position [693, 0]
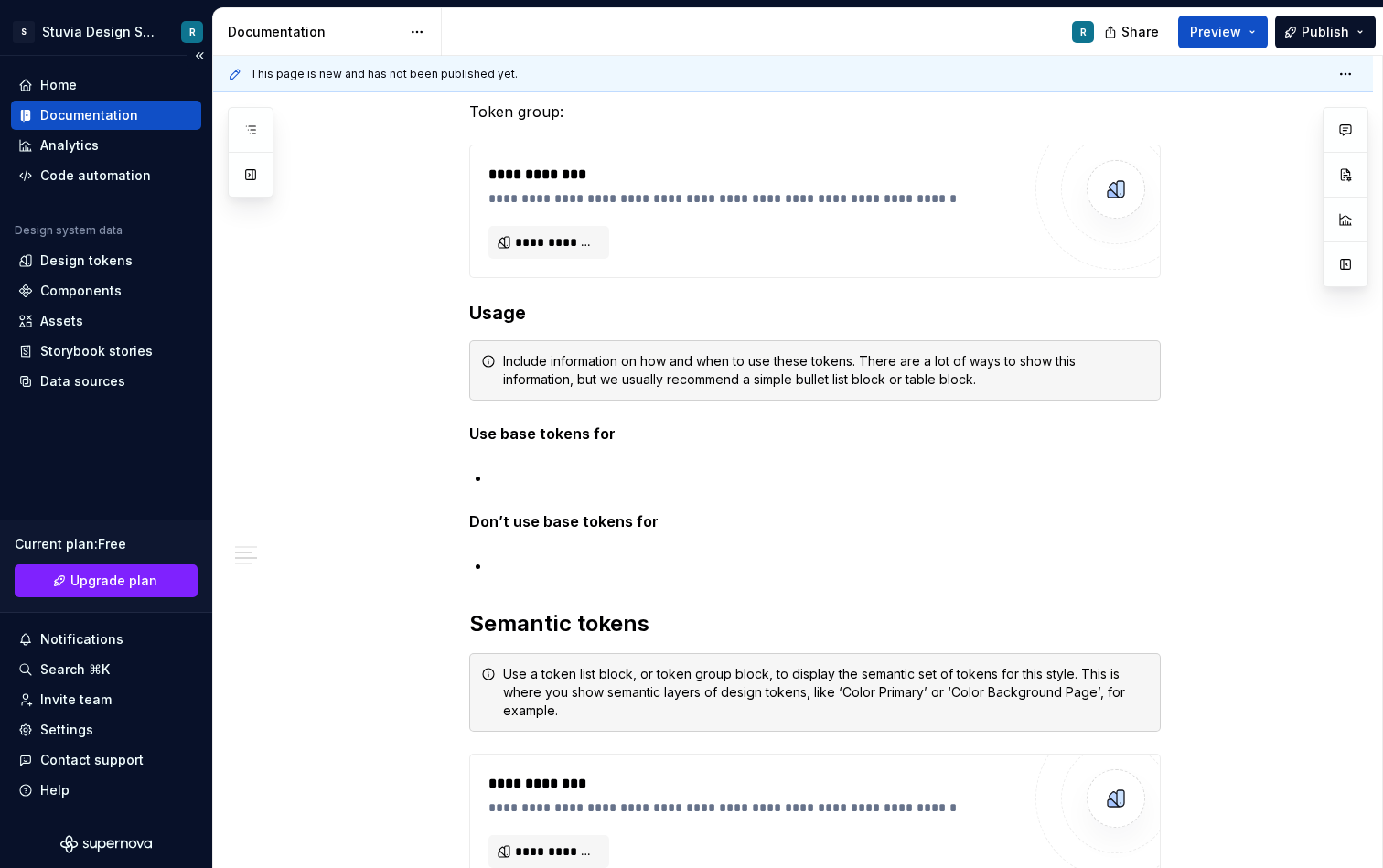
click at [99, 69] on div "Home Documentation Analytics Code automation Design system data Design tokens C…" at bounding box center [106, 437] width 212 height 764
click at [90, 80] on div "Home" at bounding box center [106, 84] width 176 height 19
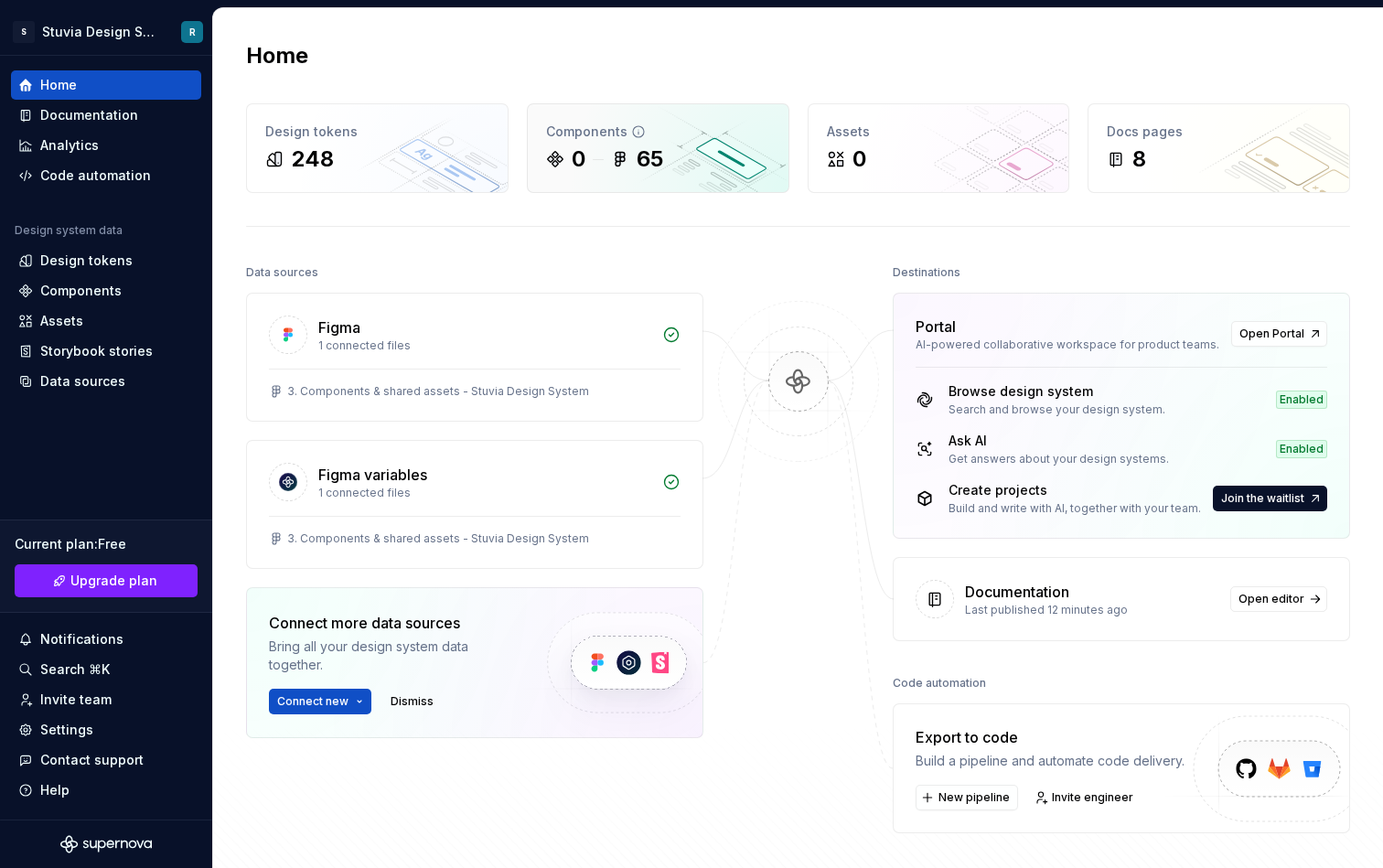
click at [572, 147] on div "0" at bounding box center [579, 159] width 14 height 29
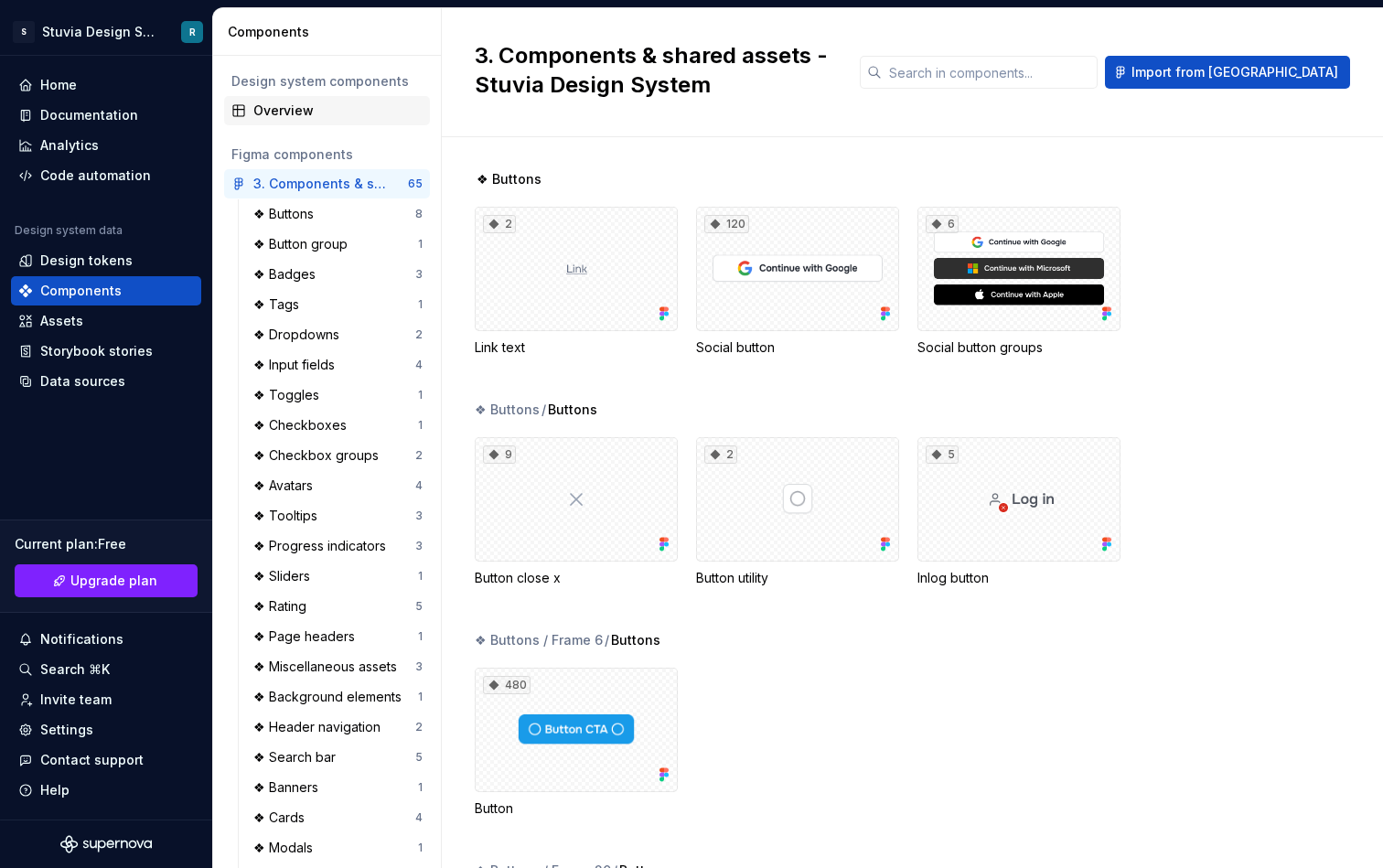
click at [332, 103] on div "Overview" at bounding box center [337, 111] width 170 height 19
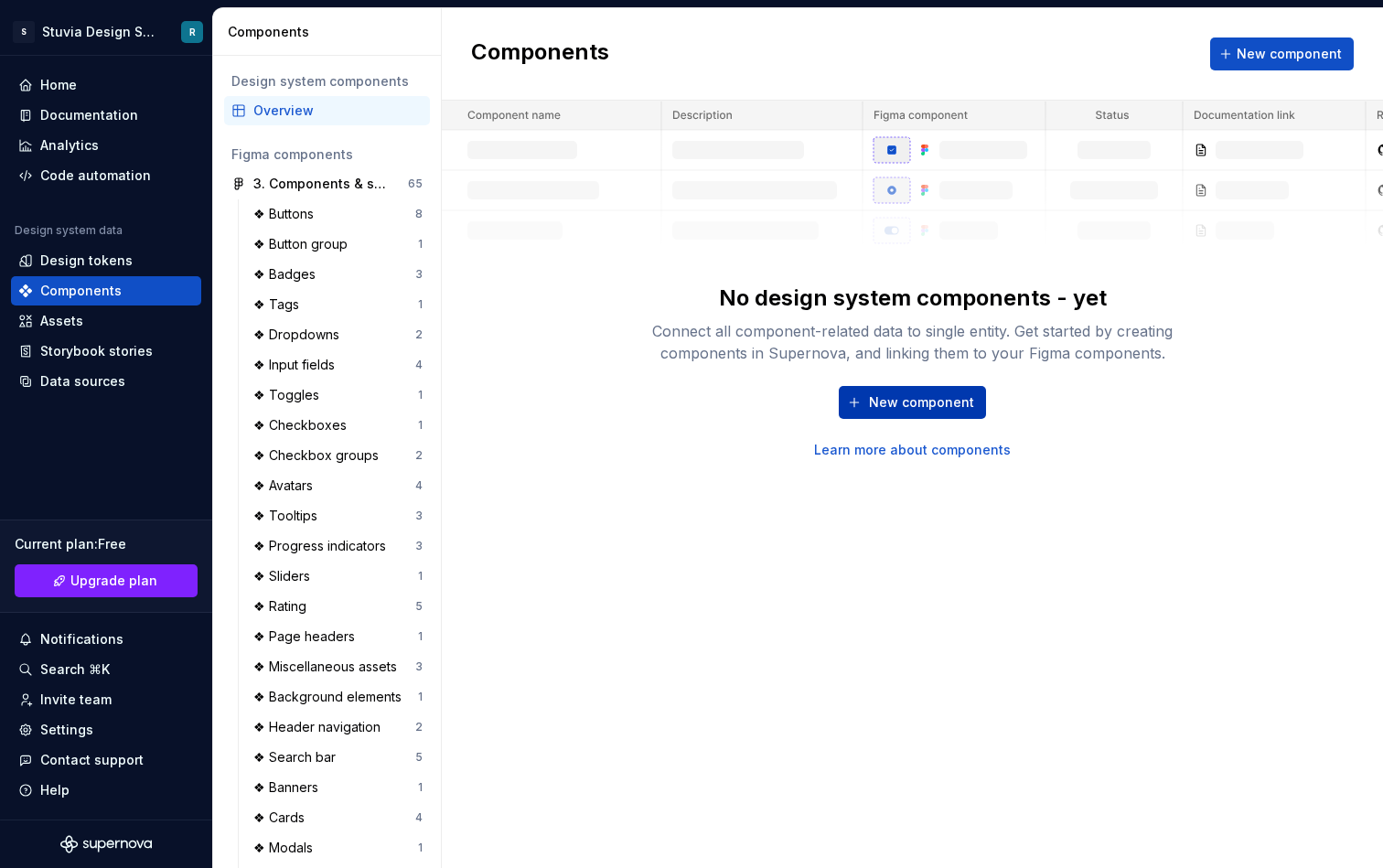
click at [913, 390] on button "New component" at bounding box center [912, 403] width 147 height 33
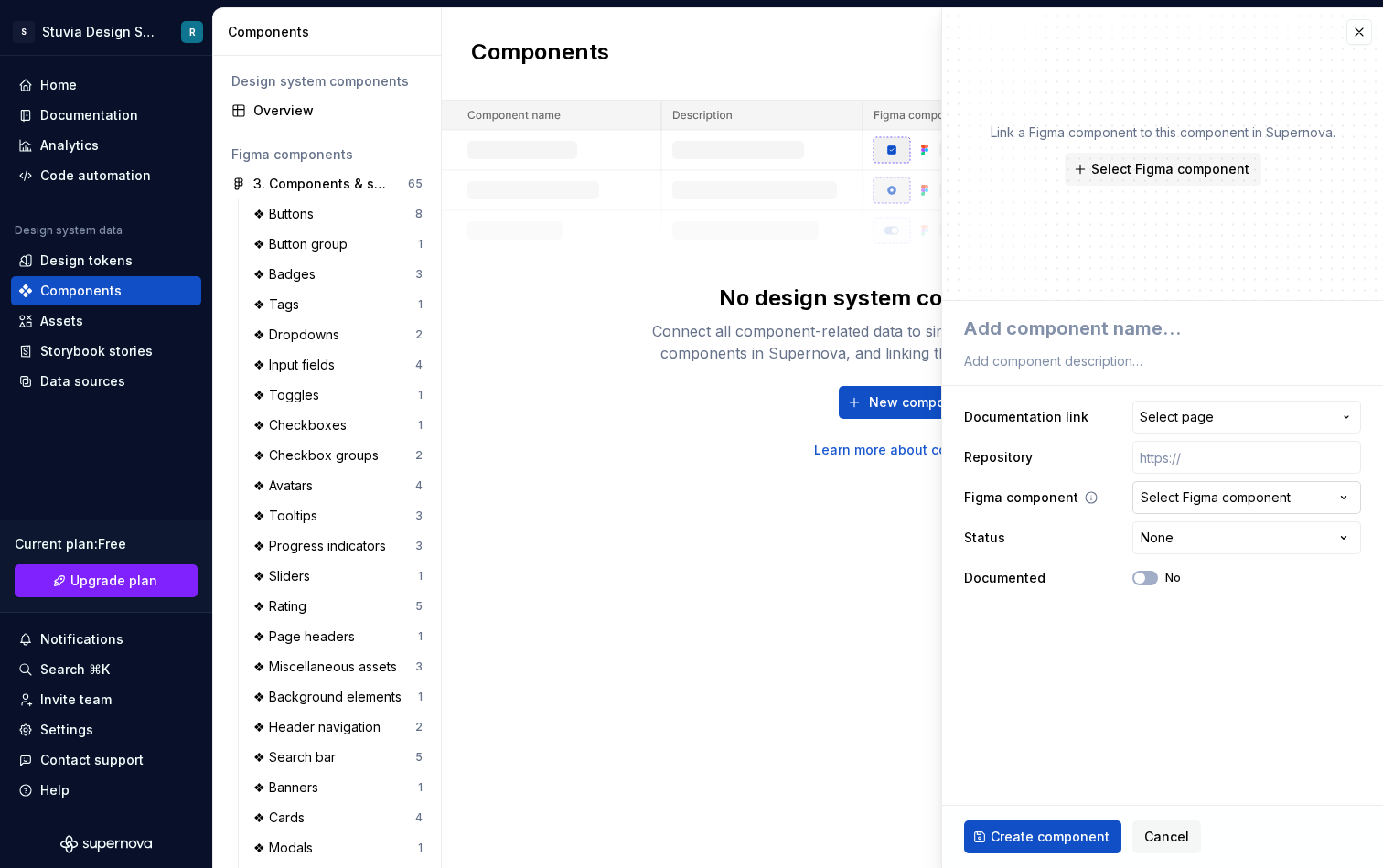
click at [1245, 501] on div "Select Figma component" at bounding box center [1215, 497] width 150 height 19
click at [1236, 505] on html "S Stuvia Design System R Home Documentation Analytics Code automation Design sy…" at bounding box center [692, 434] width 1383 height 868
click at [1236, 505] on div "Select Figma component" at bounding box center [1215, 497] width 150 height 19
click at [1236, 505] on html "S Stuvia Design System R Home Documentation Analytics Code automation Design sy…" at bounding box center [692, 434] width 1383 height 868
click at [1222, 165] on span "Select Figma component" at bounding box center [1170, 169] width 158 height 19
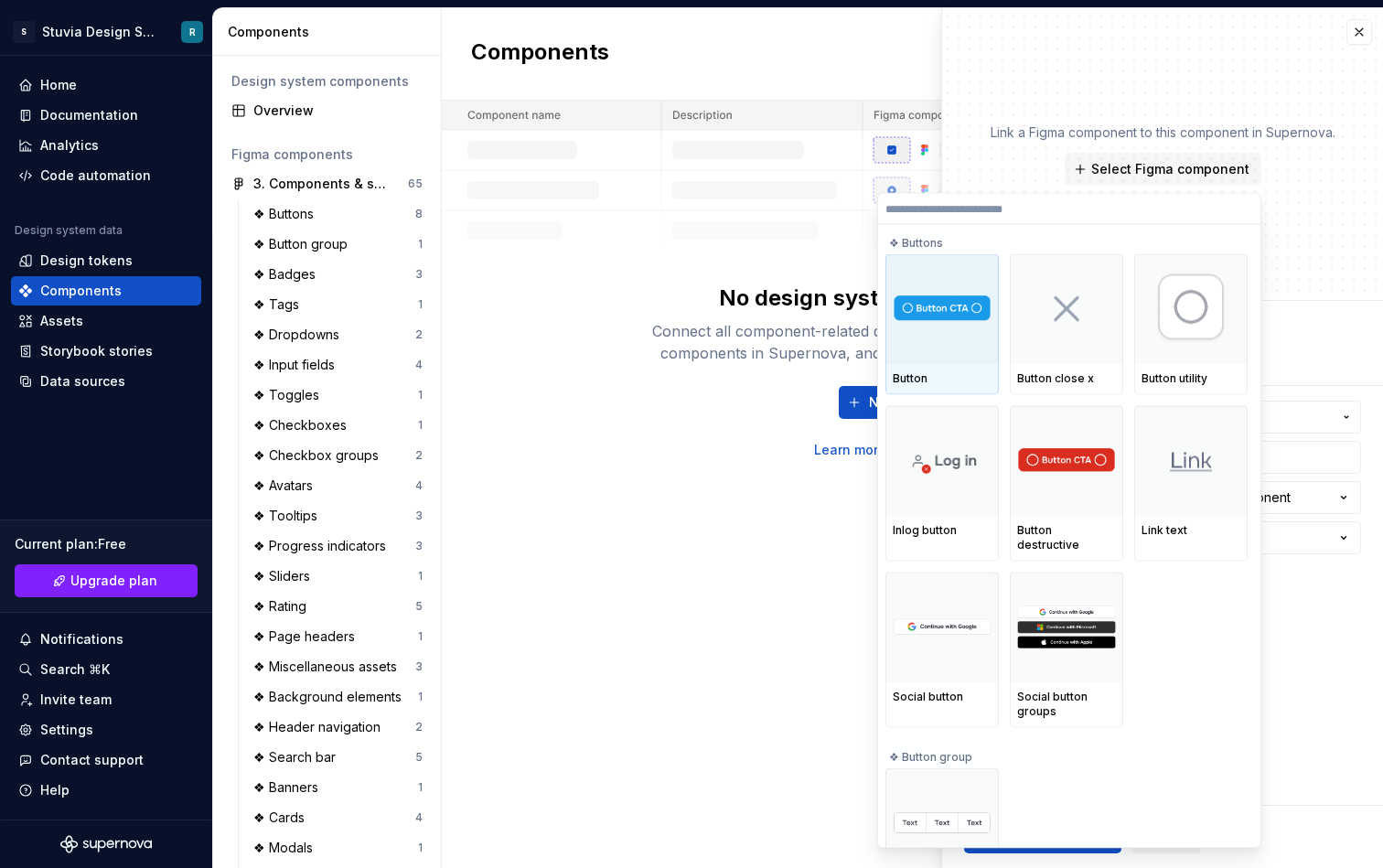
click at [948, 303] on img at bounding box center [942, 309] width 99 height 27
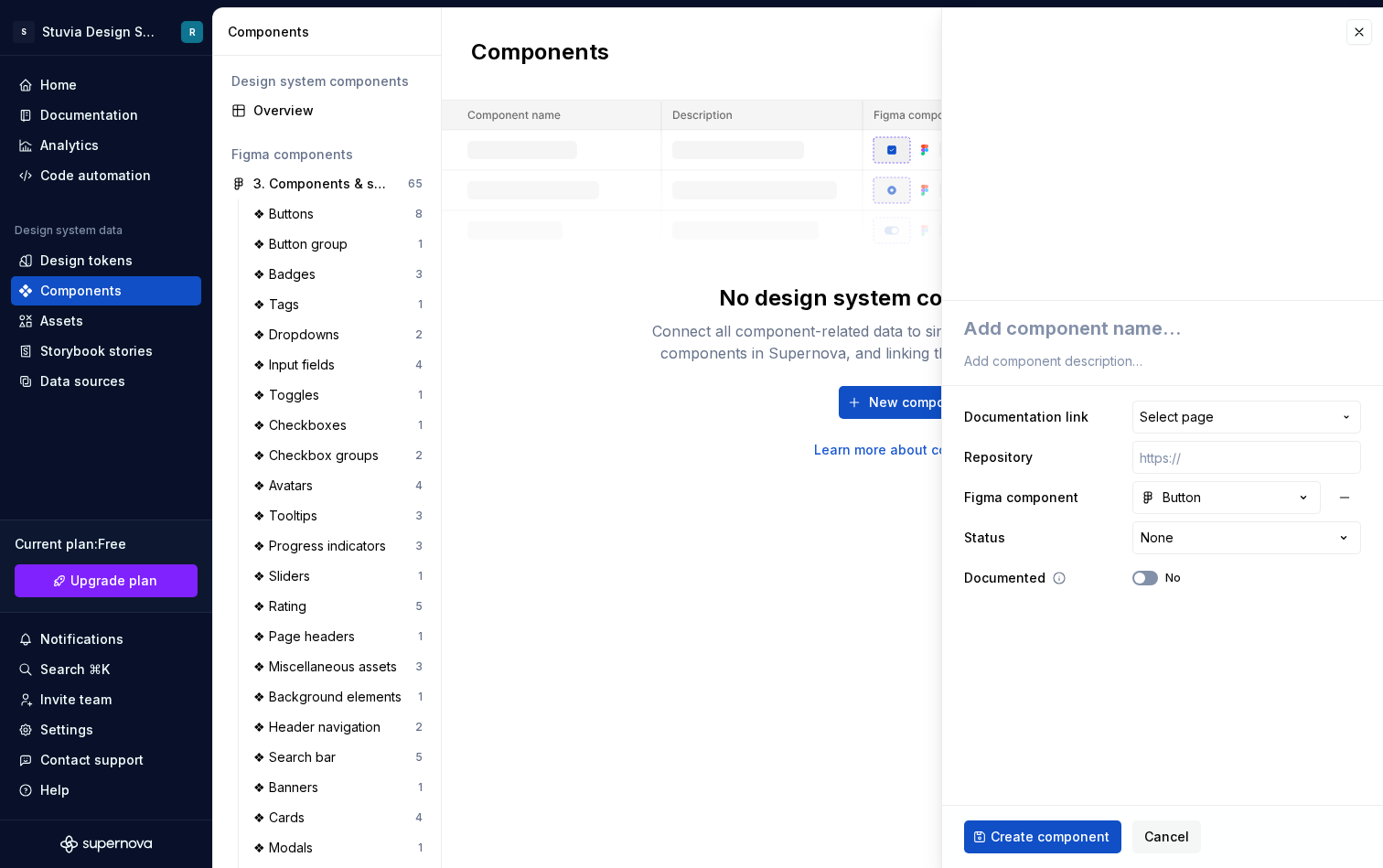
click at [1149, 577] on button "No" at bounding box center [1146, 578] width 26 height 15
click at [1151, 580] on span "button" at bounding box center [1151, 578] width 11 height 11
click at [1154, 571] on div "No" at bounding box center [1156, 578] width 48 height 15
click at [1357, 38] on button "button" at bounding box center [1359, 32] width 26 height 26
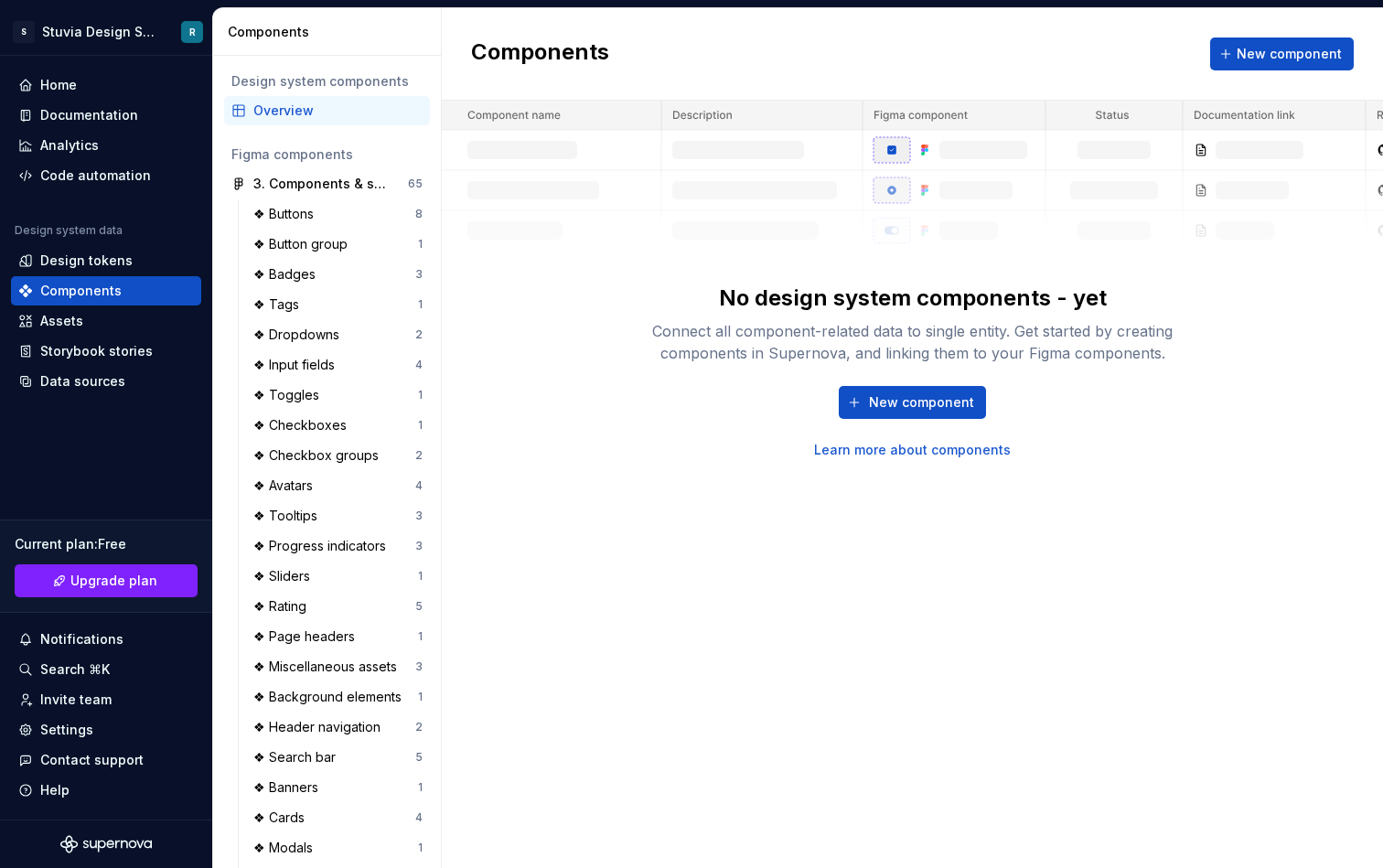
click at [946, 456] on link "Learn more about components" at bounding box center [912, 450] width 197 height 19
click at [919, 399] on span "New component" at bounding box center [921, 402] width 105 height 19
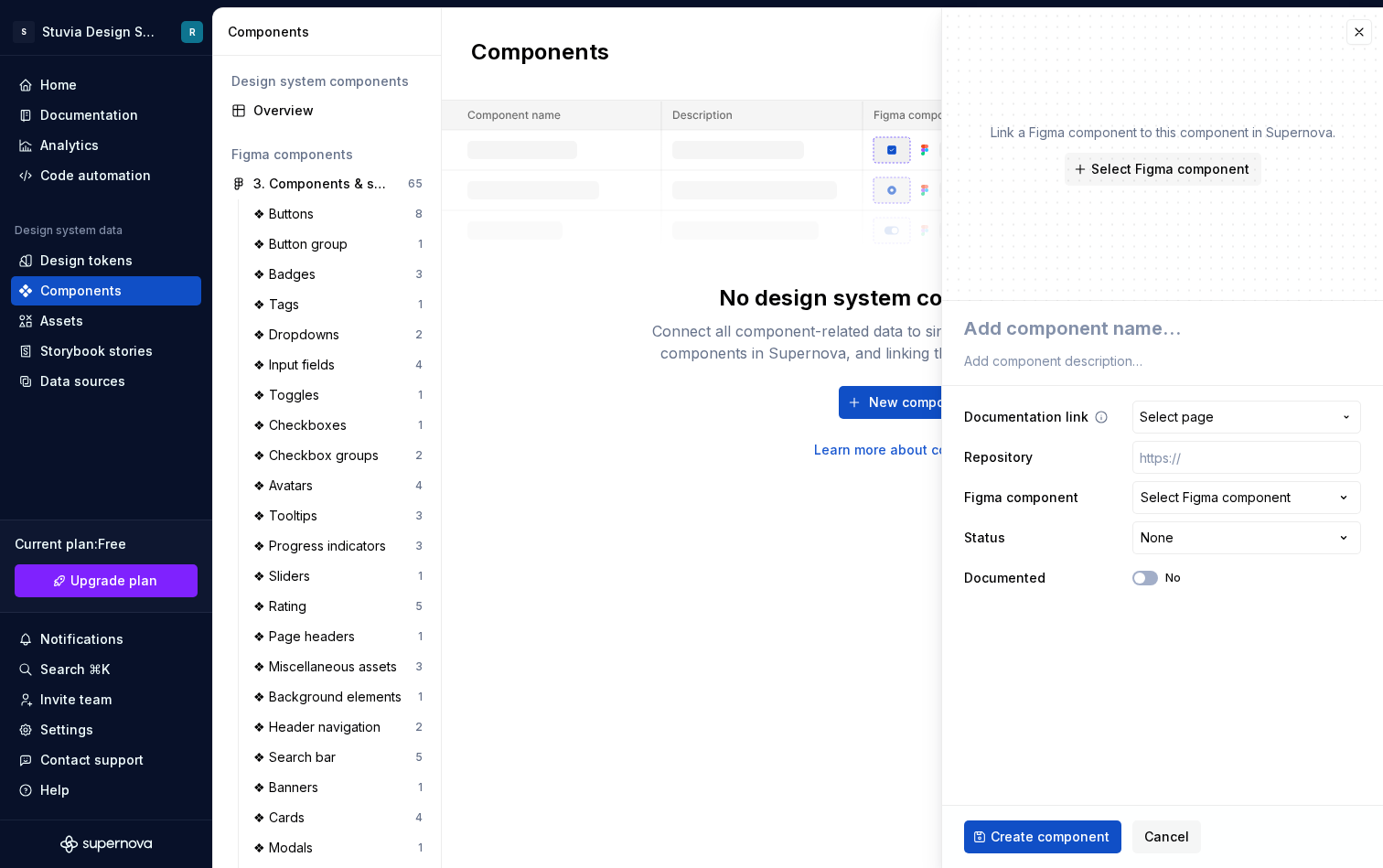
click at [1202, 414] on span "Select page" at bounding box center [1177, 417] width 75 height 19
click at [1199, 361] on html "S Stuvia Design System R Home Documentation Analytics Code automation Design sy…" at bounding box center [692, 434] width 1383 height 868
click at [1156, 174] on span "Select Figma component" at bounding box center [1170, 169] width 158 height 19
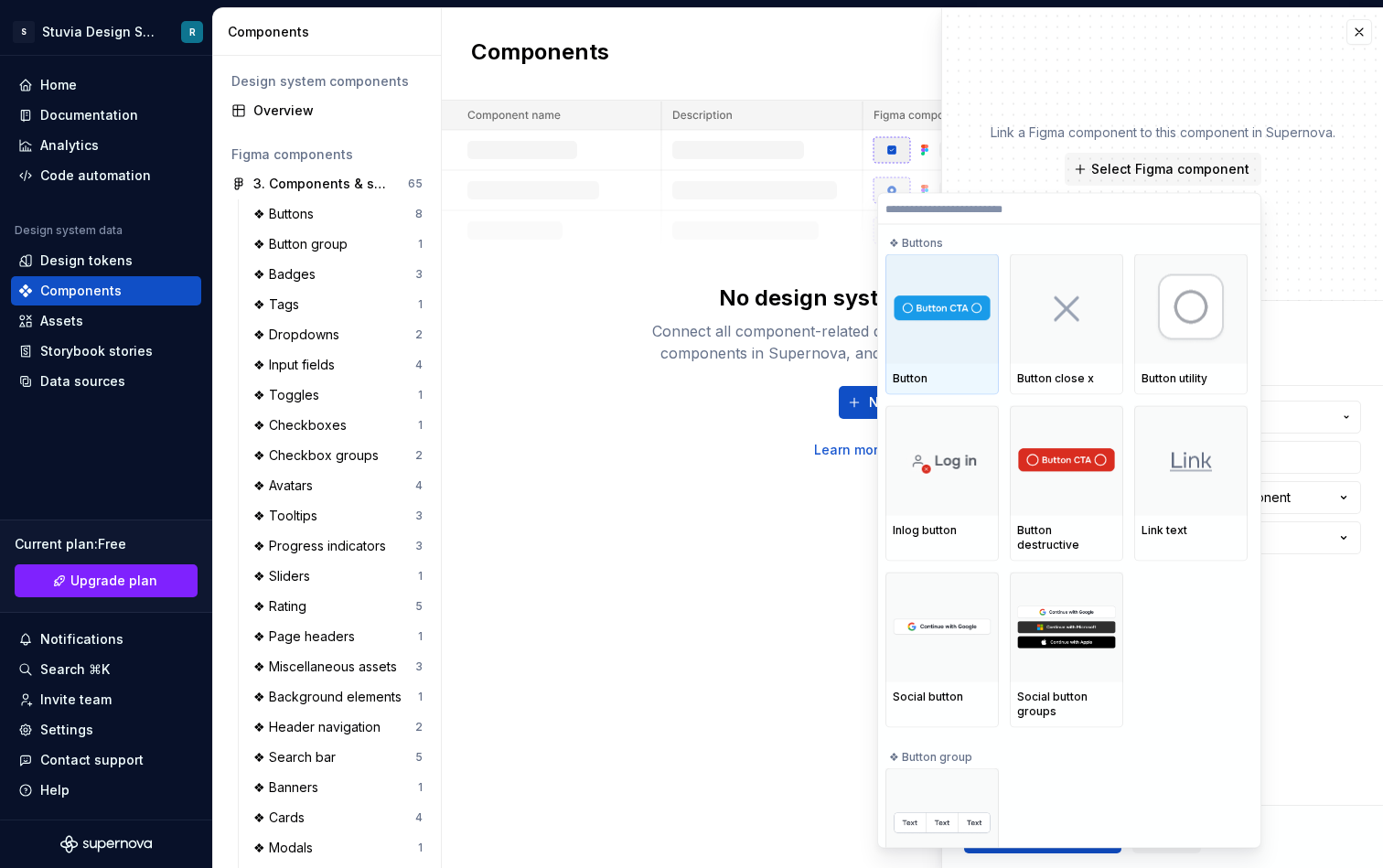
click at [945, 337] on div at bounding box center [943, 309] width 114 height 110
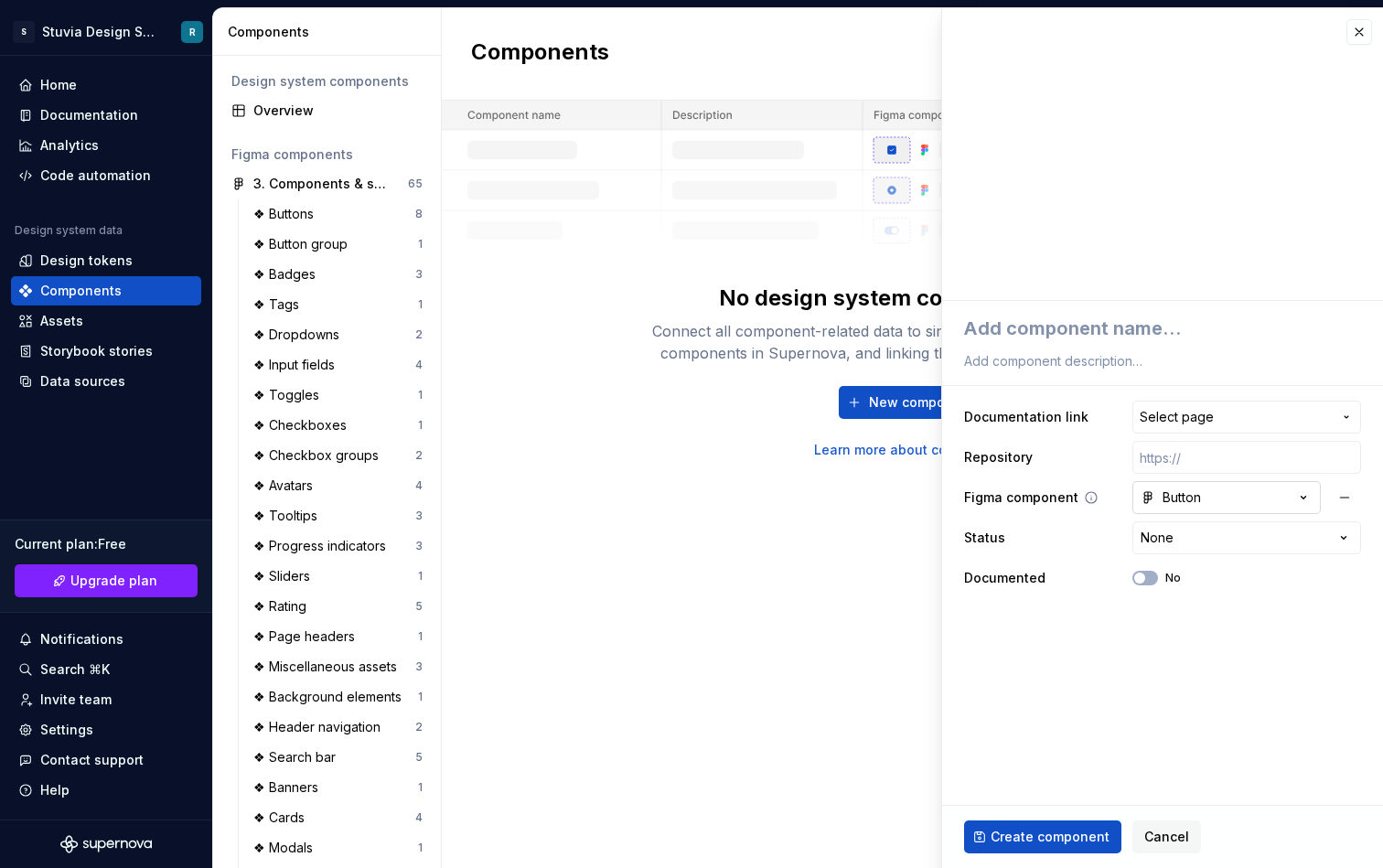
click at [1259, 498] on button "Button" at bounding box center [1227, 498] width 188 height 33
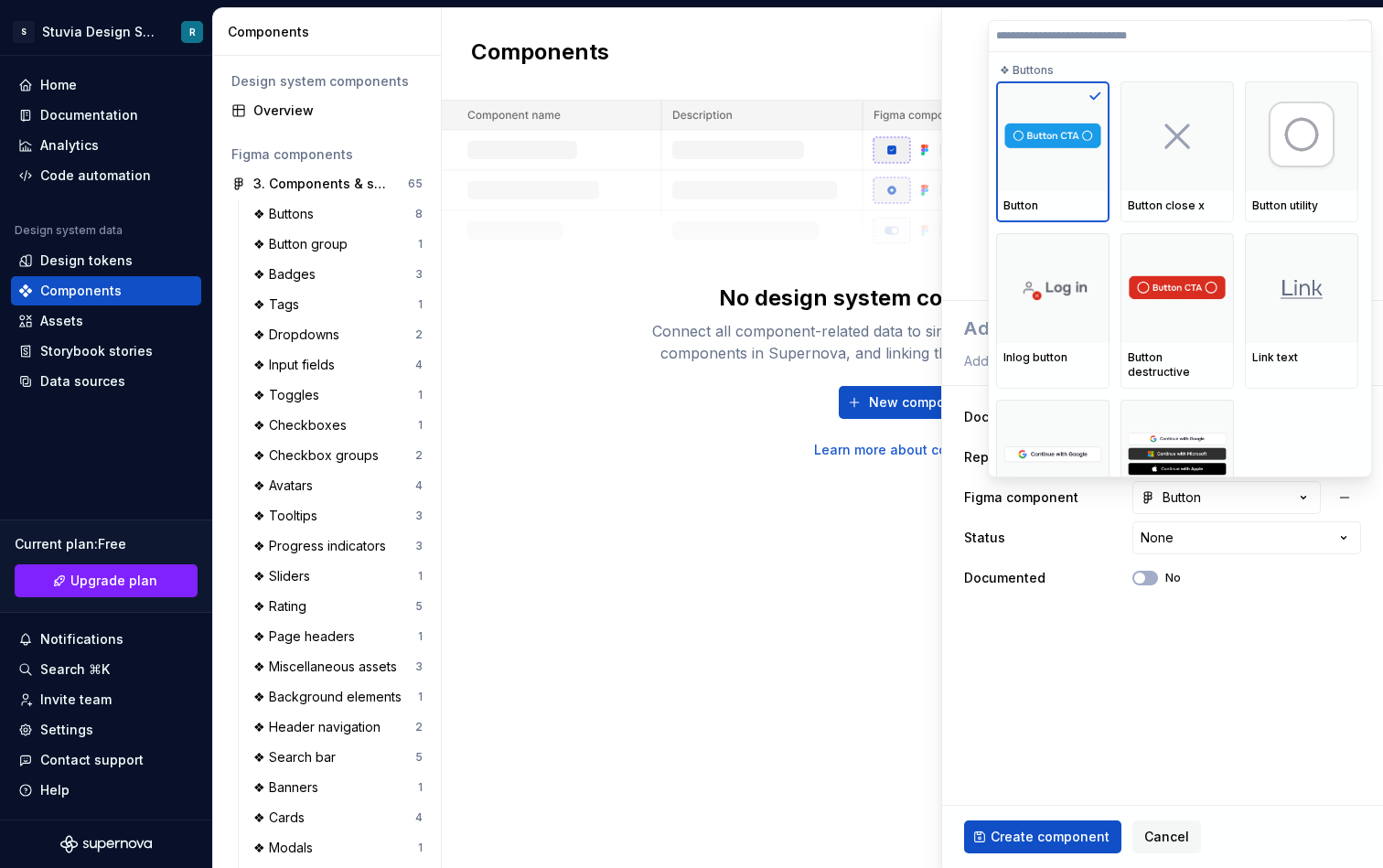
click at [1259, 499] on html "S Stuvia Design System R Home Documentation Analytics Code automation Design sy…" at bounding box center [692, 434] width 1383 height 868
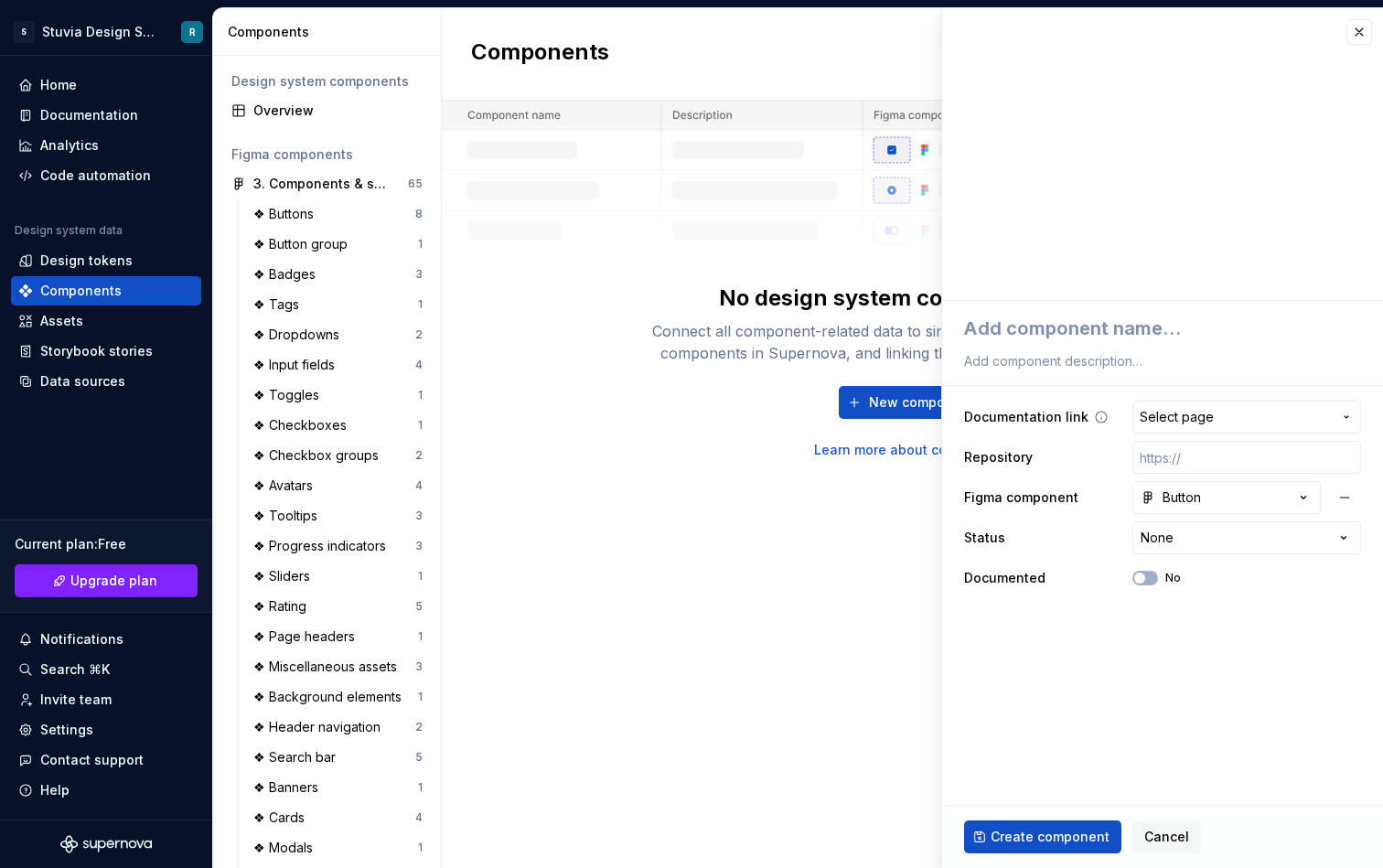
click at [1208, 424] on span "Select page" at bounding box center [1177, 417] width 75 height 19
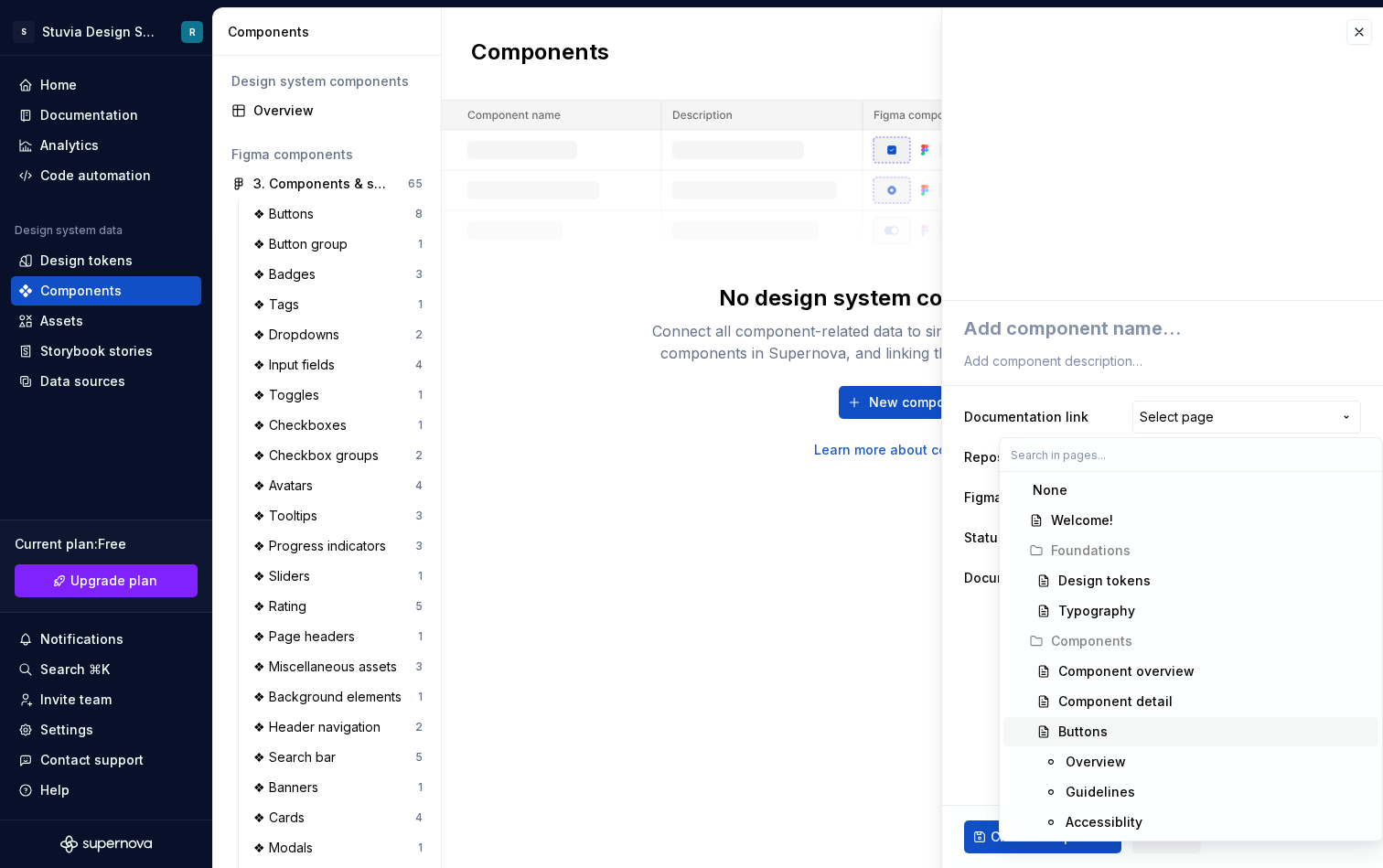
click at [1108, 732] on div "Buttons" at bounding box center [1214, 732] width 313 height 19
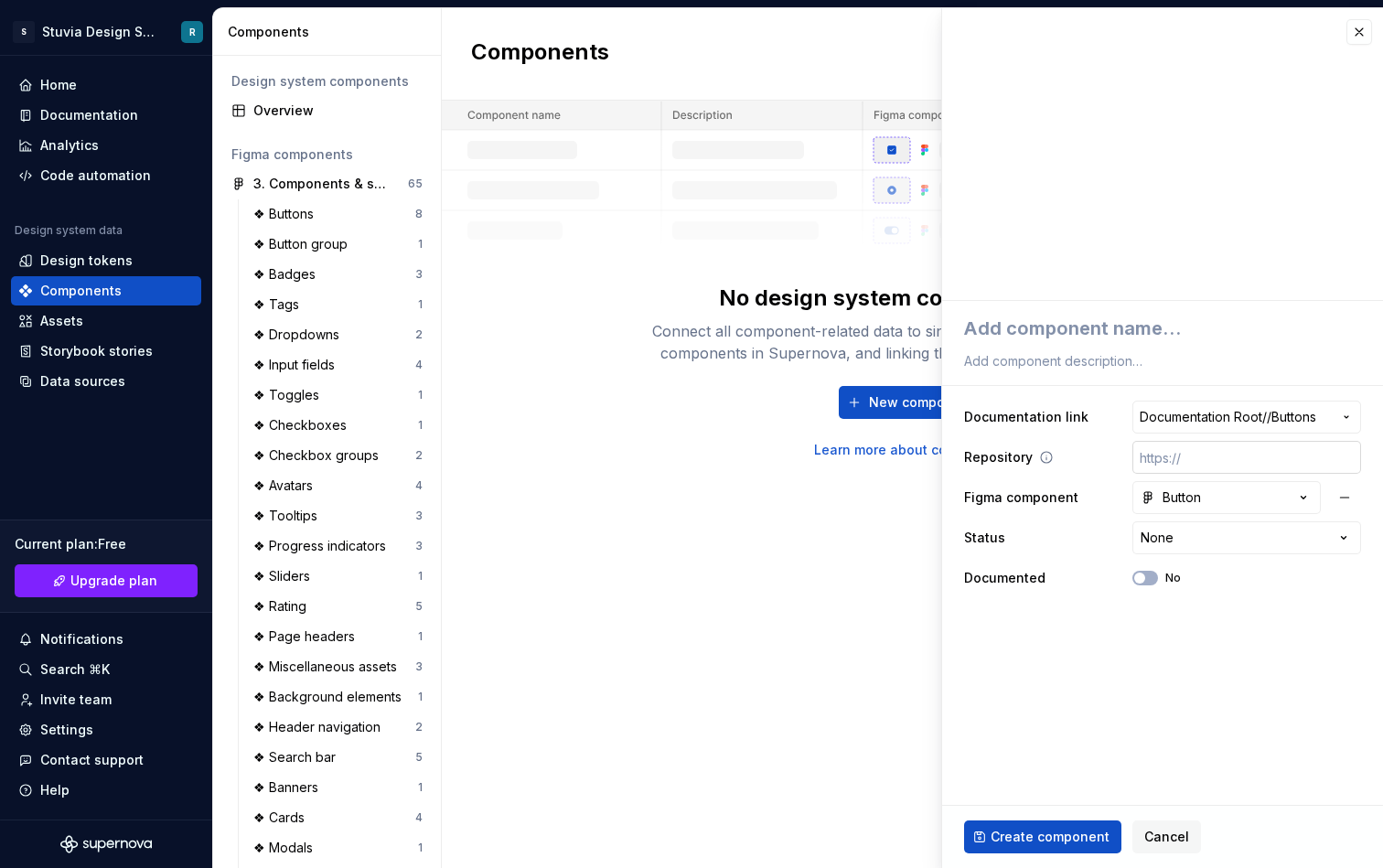
click at [1207, 460] on input "text" at bounding box center [1247, 458] width 229 height 33
type textarea "*"
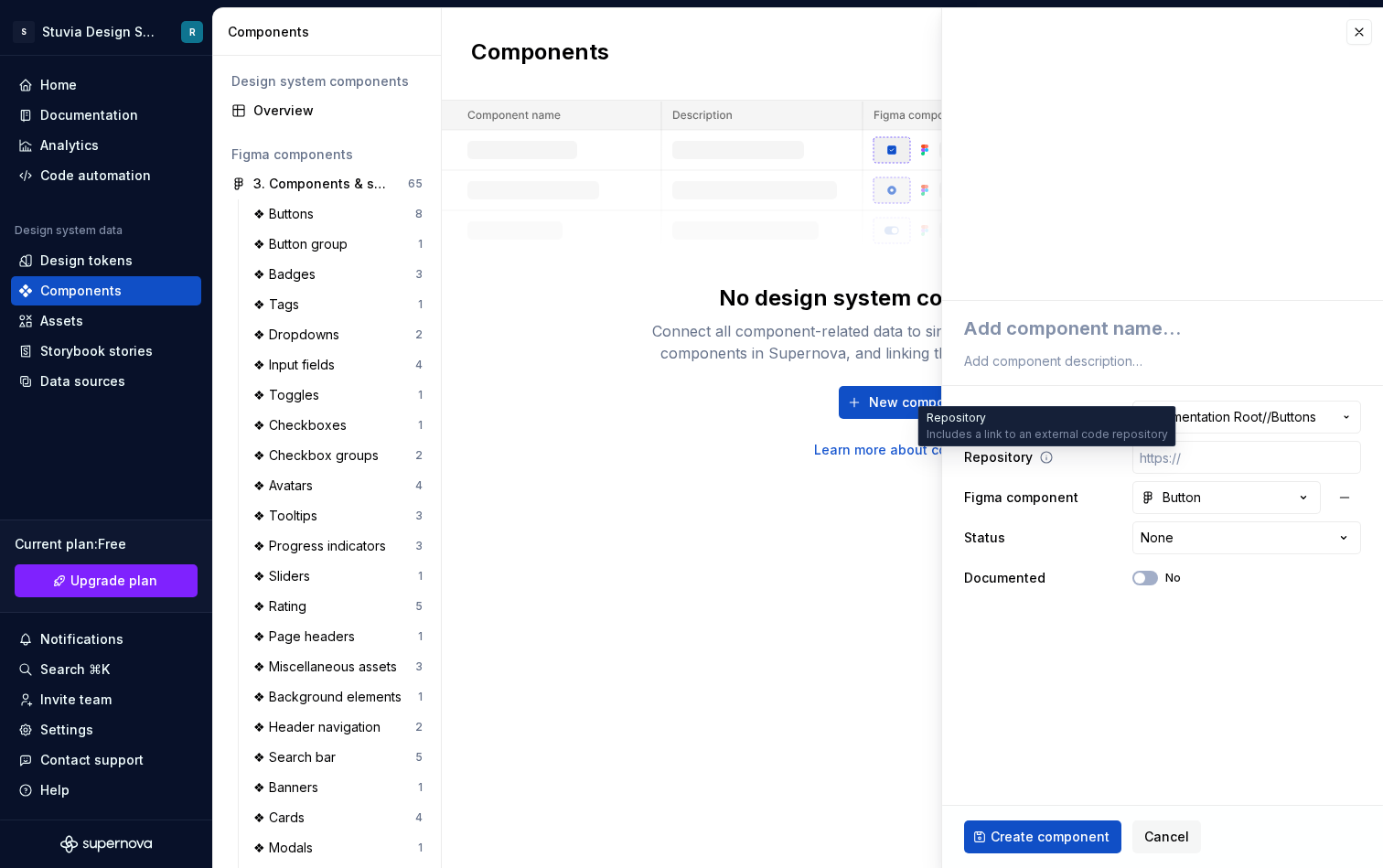
click at [1046, 458] on icon at bounding box center [1047, 457] width 15 height 15
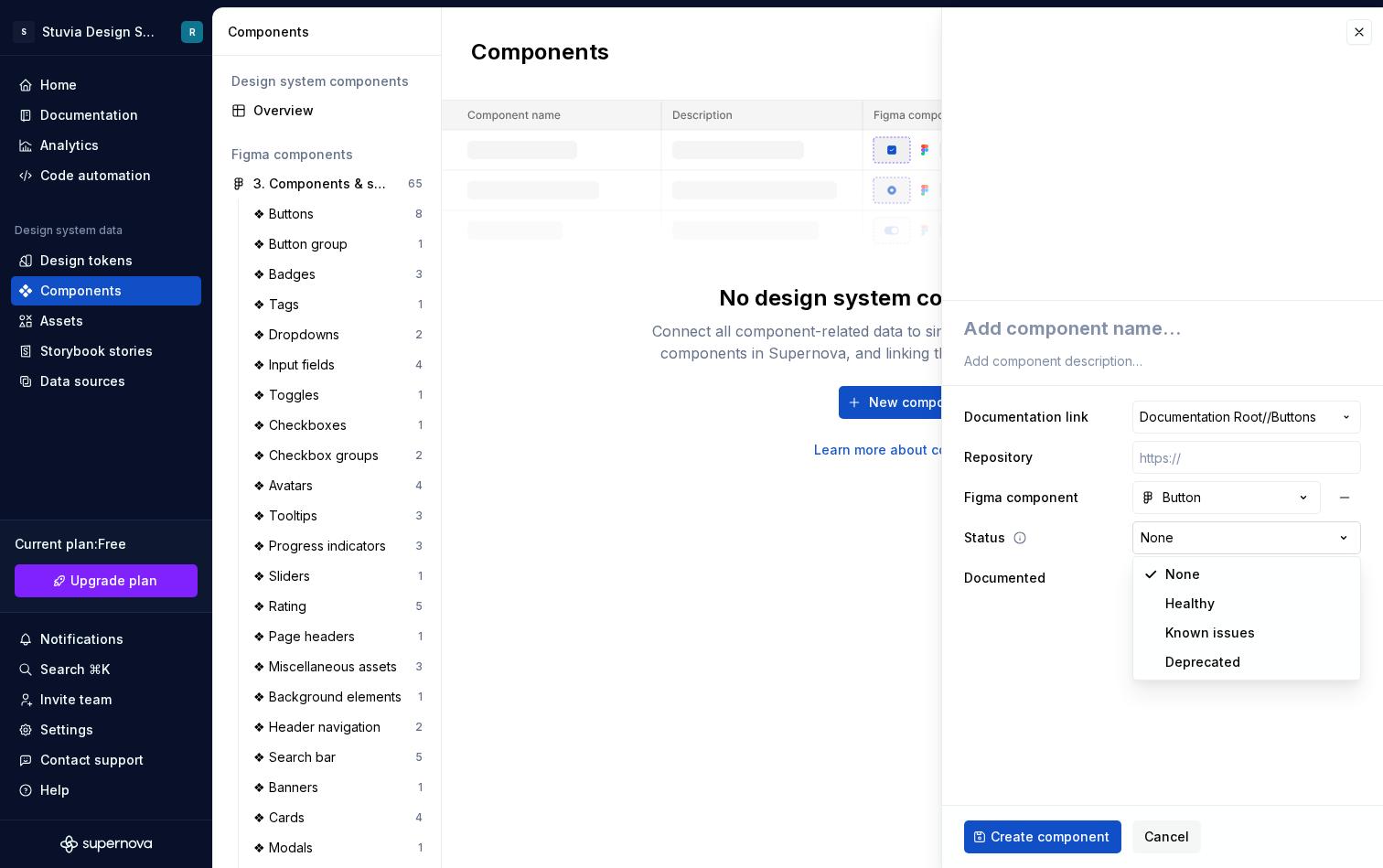
click at [1175, 538] on html "S Stuvia Design System R Home Documentation Analytics Code automation Design sy…" at bounding box center [692, 434] width 1383 height 868
select select "**********"
click at [1142, 580] on span "button" at bounding box center [1140, 578] width 11 height 11
click at [1154, 573] on button "Yes" at bounding box center [1146, 578] width 26 height 15
click at [1077, 828] on span "Create component" at bounding box center [1050, 837] width 119 height 19
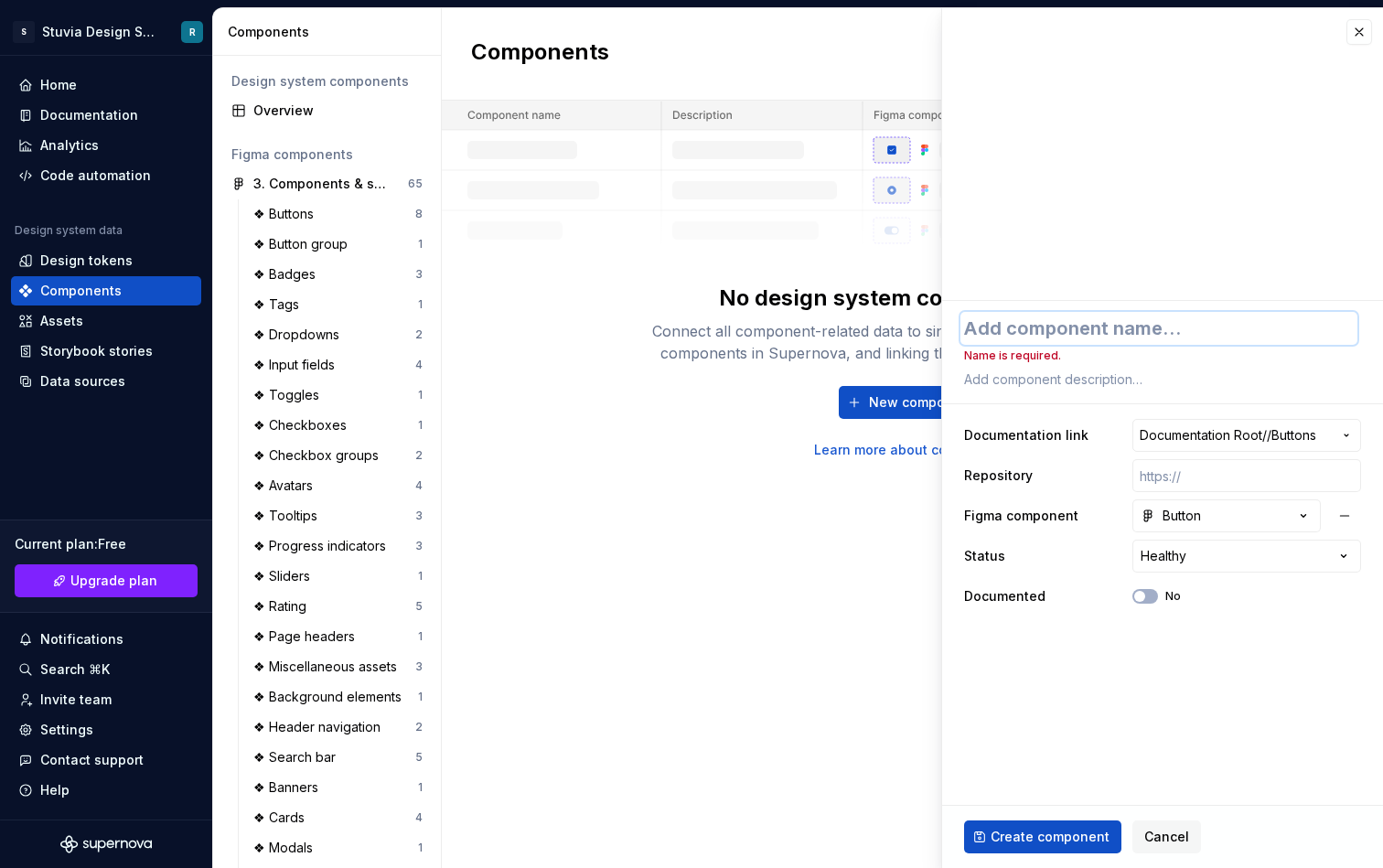
type textarea "*"
type textarea "B"
type textarea "*"
type textarea "Bu"
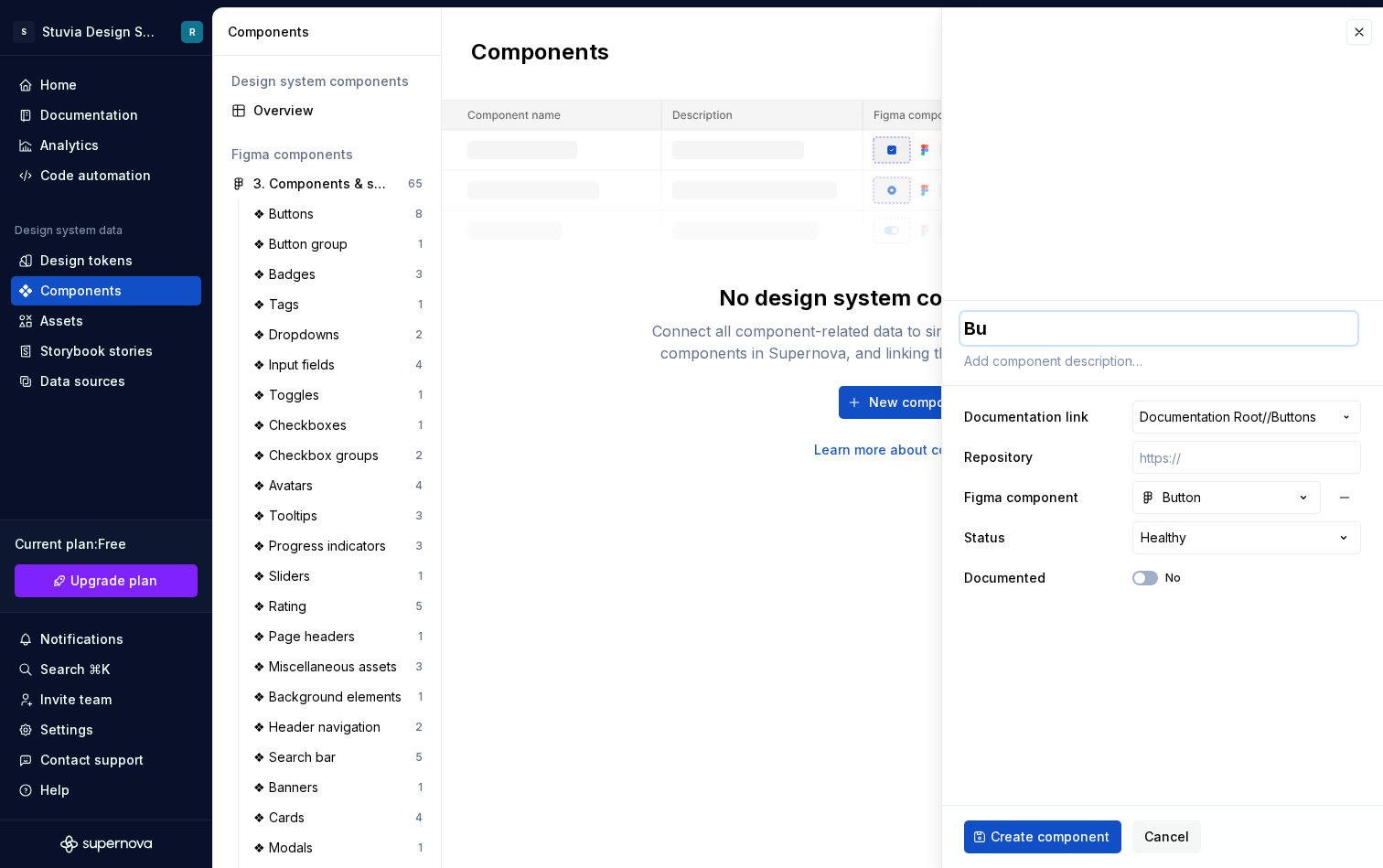
type textarea "*"
type textarea "But"
type textarea "*"
type textarea "Butt"
type textarea "*"
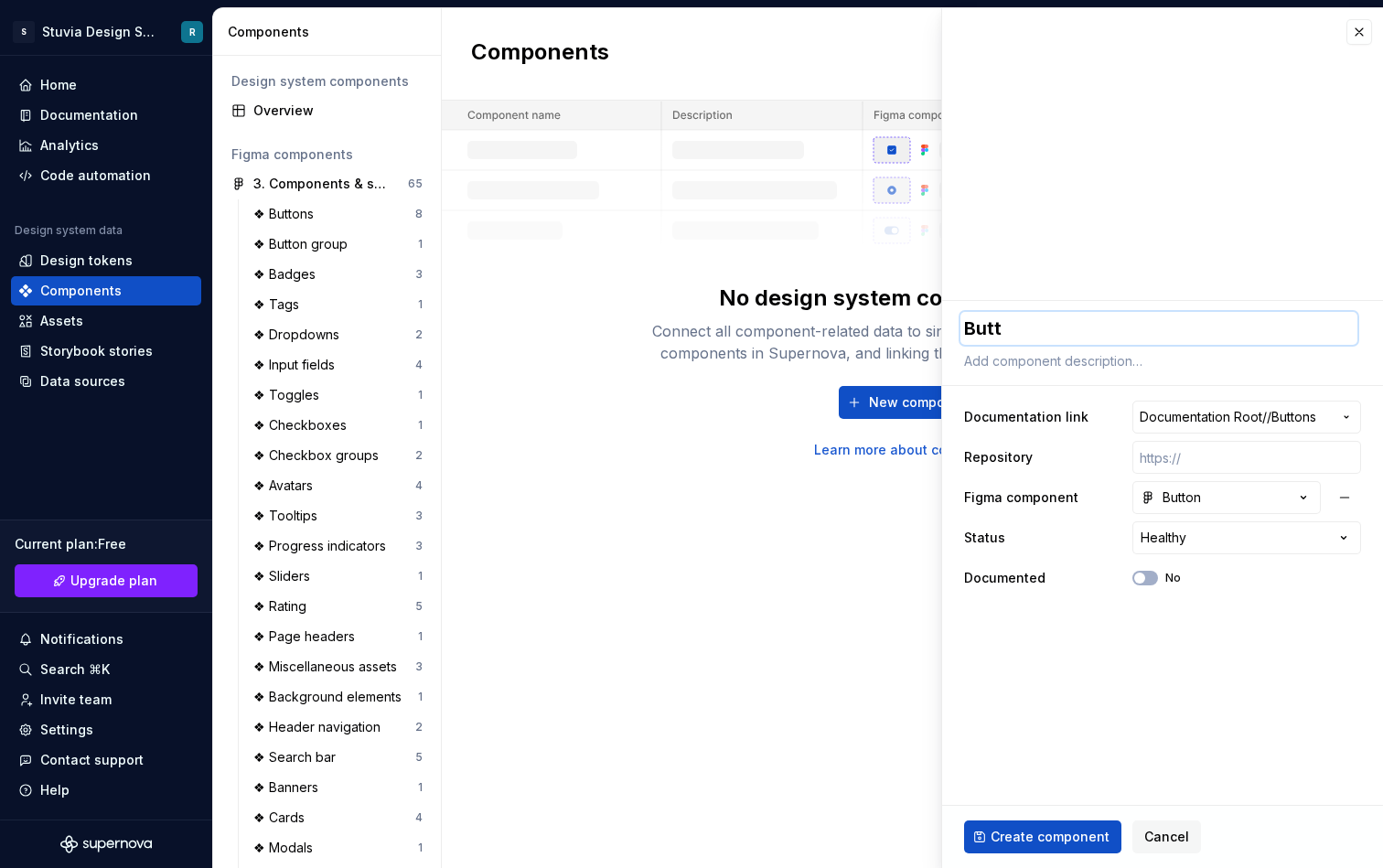
type textarea "Butto"
type textarea "*"
type textarea "Button"
click at [1044, 837] on span "Create component" at bounding box center [1050, 837] width 119 height 19
type textarea "*"
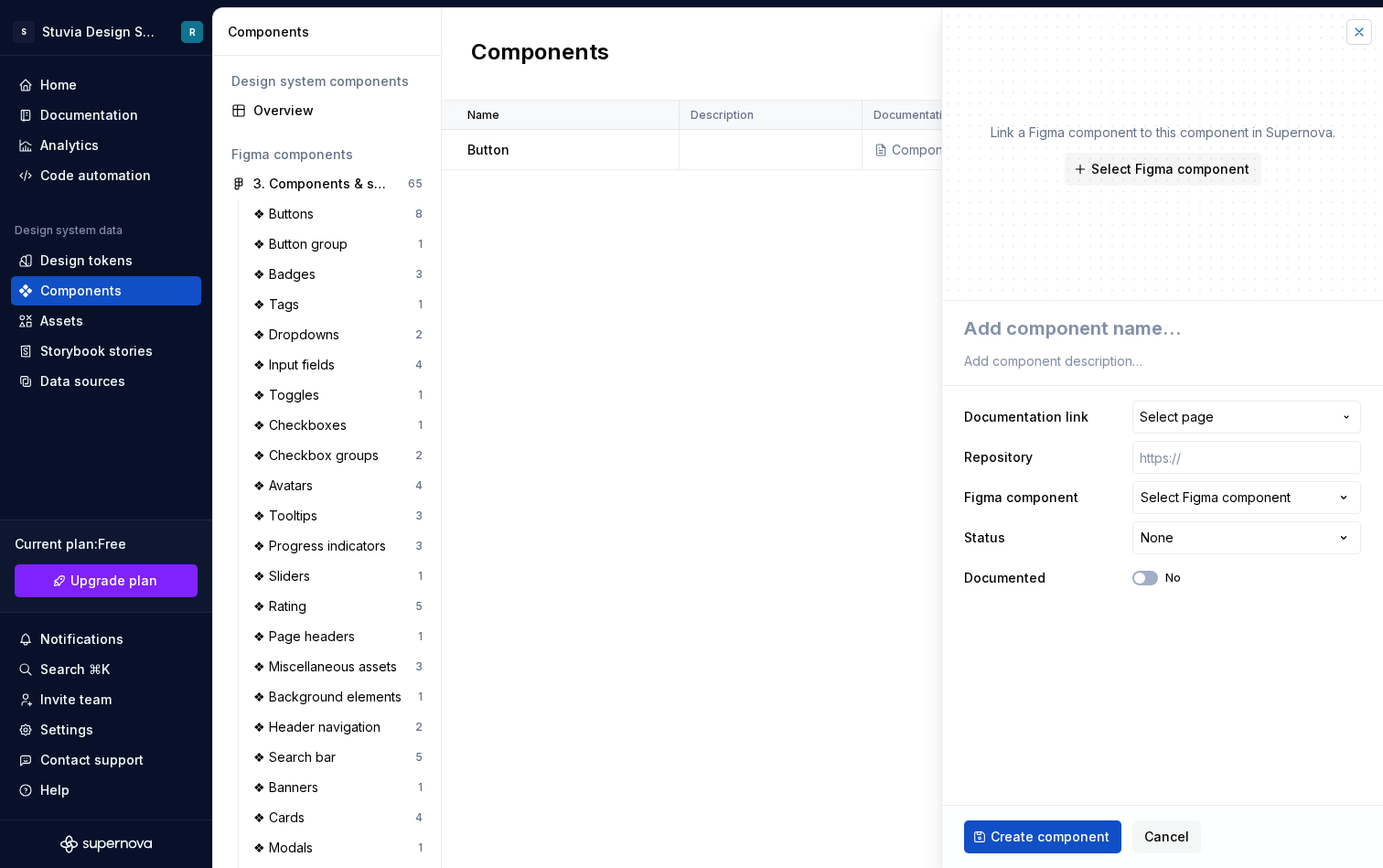
click at [1360, 30] on button "button" at bounding box center [1359, 32] width 26 height 26
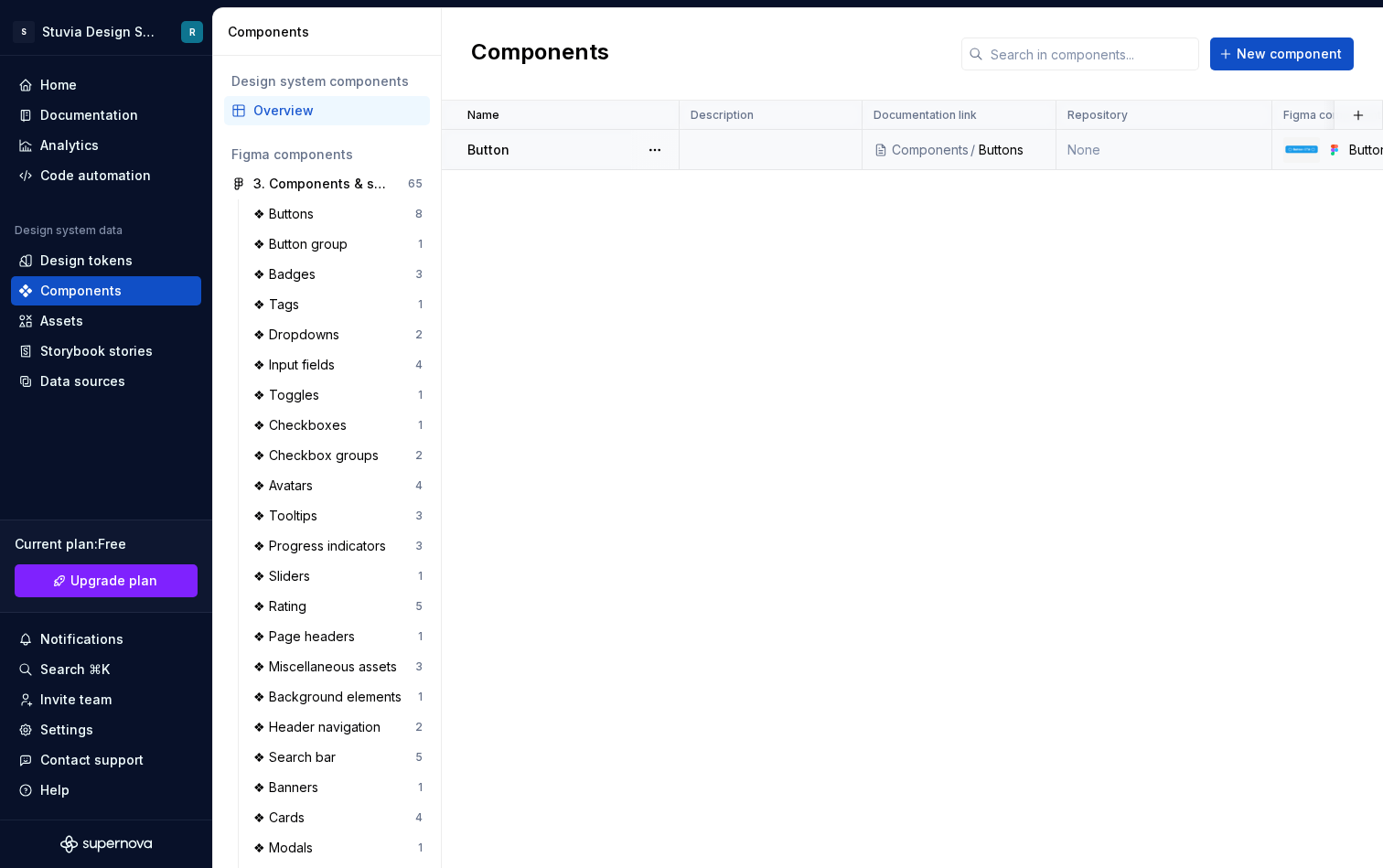
click at [702, 158] on td at bounding box center [771, 149] width 183 height 40
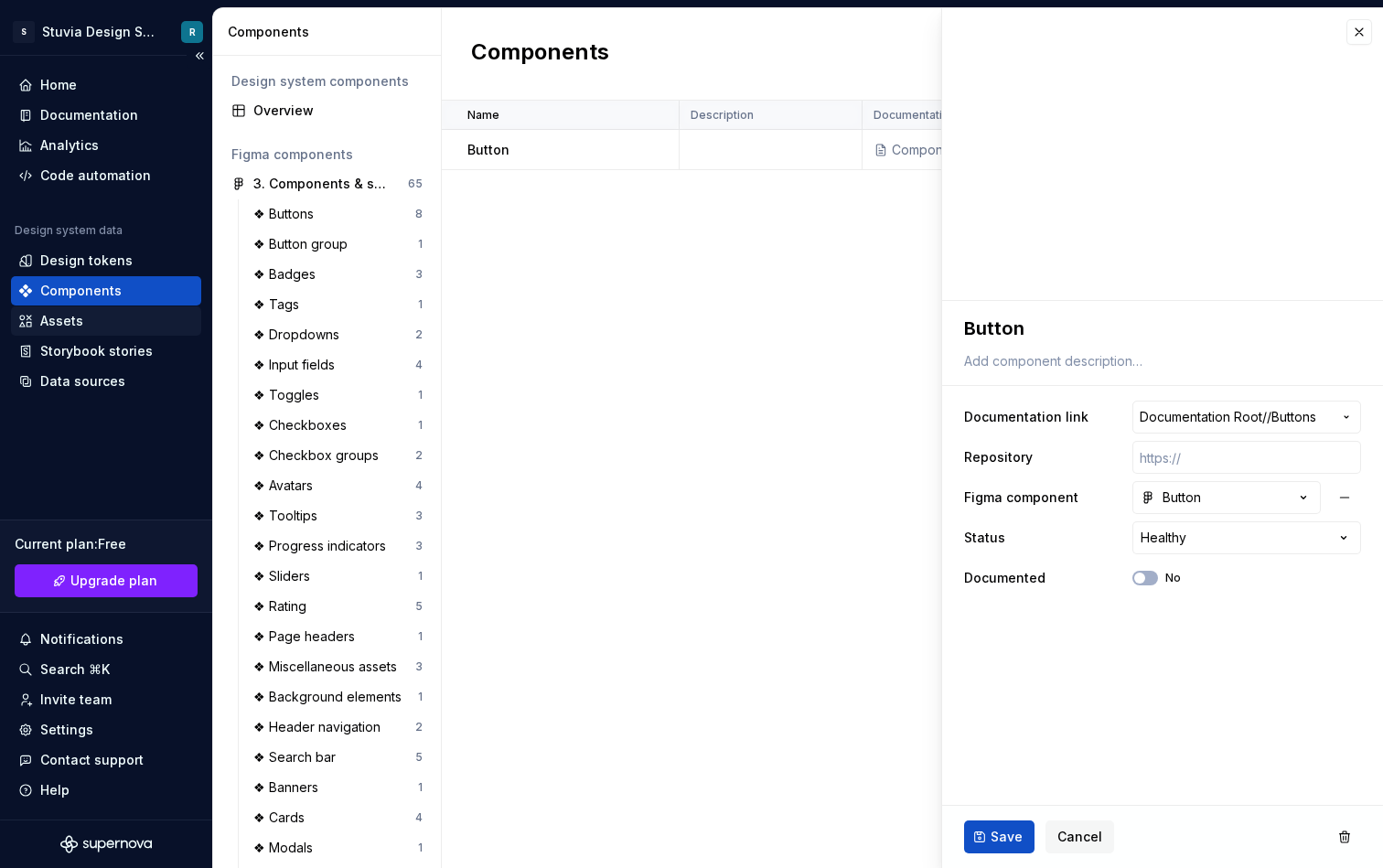
click at [121, 324] on div "Assets" at bounding box center [106, 321] width 176 height 19
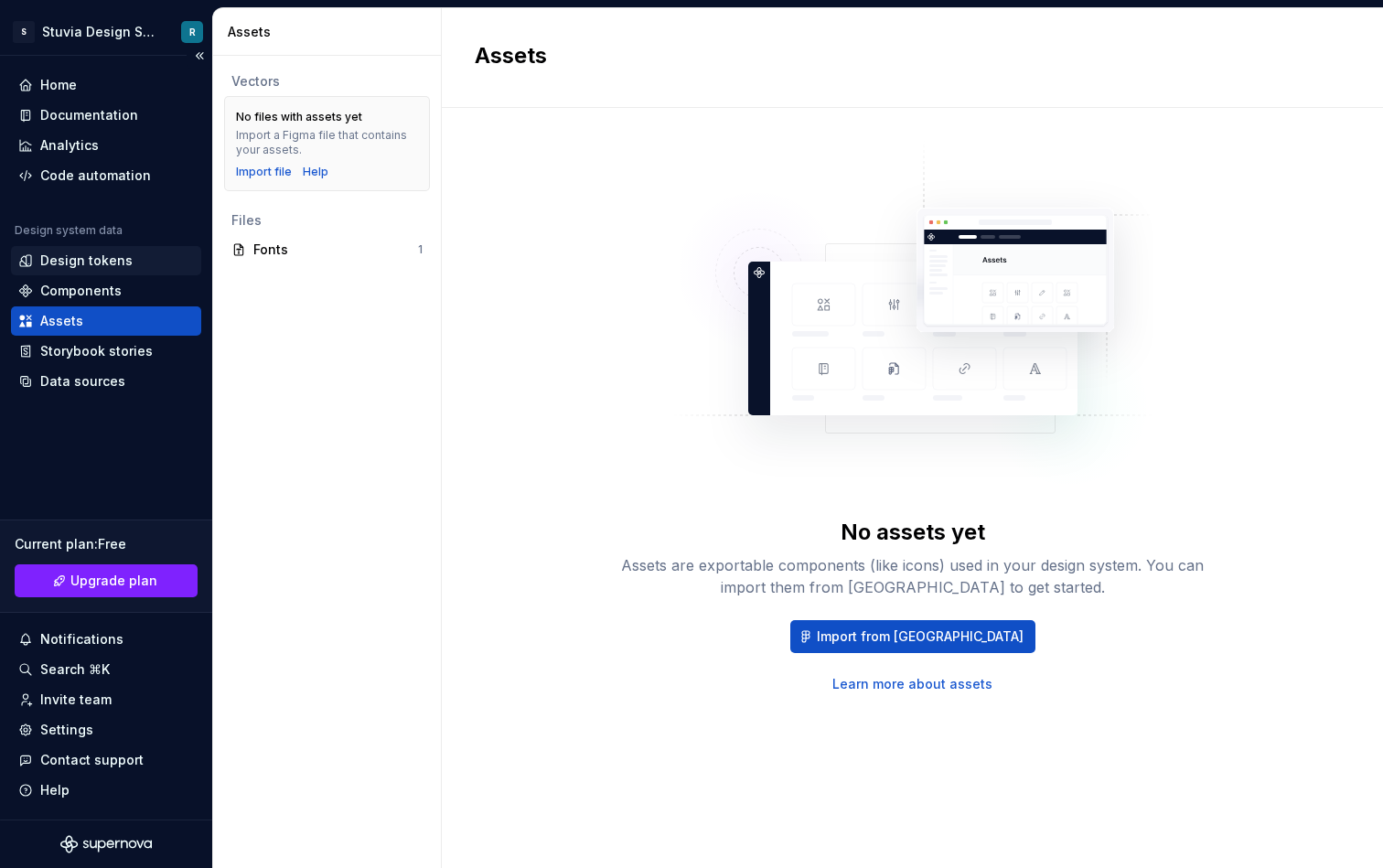
click at [115, 252] on div "Design tokens" at bounding box center [86, 261] width 92 height 19
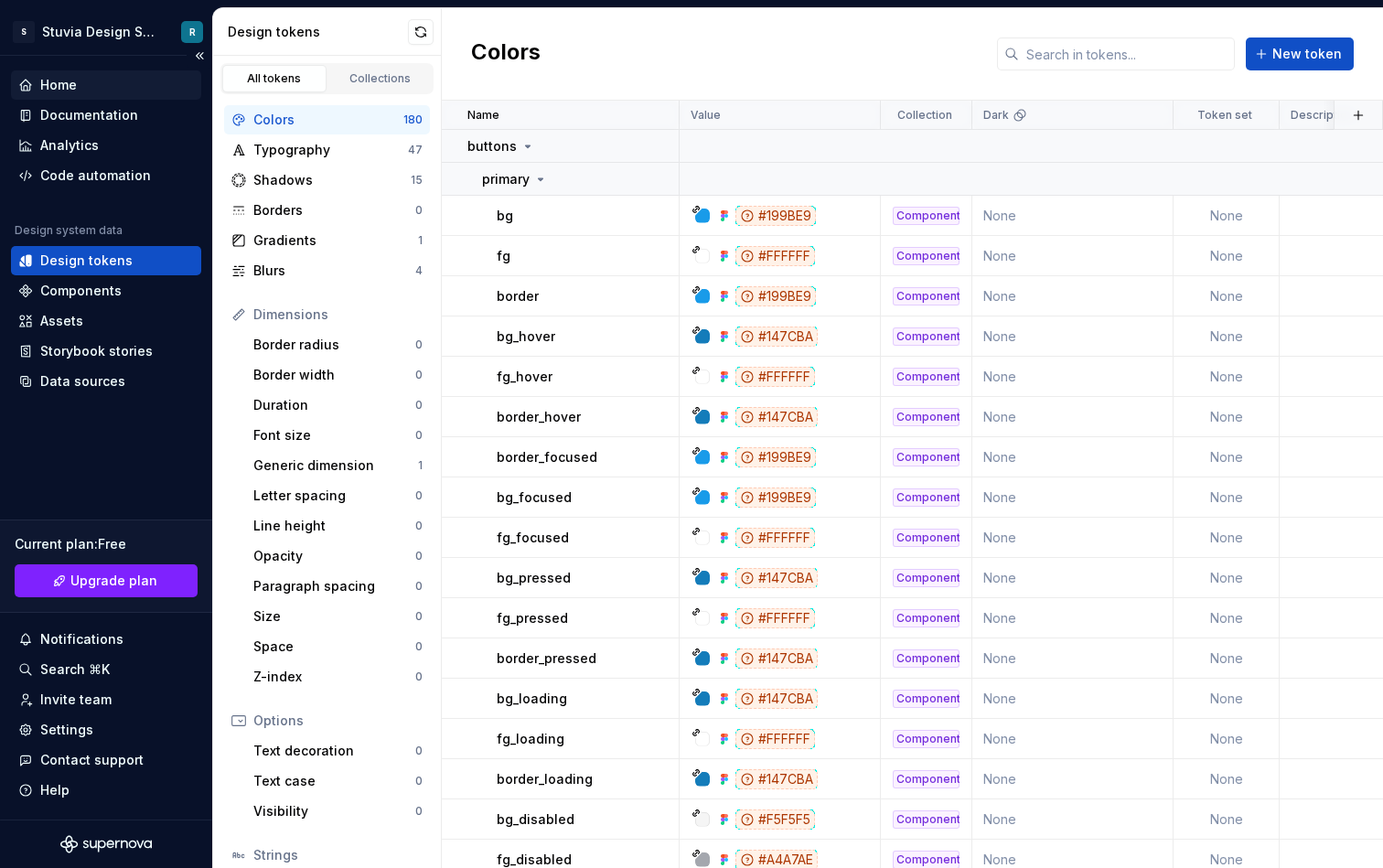
click at [104, 74] on div "Home" at bounding box center [106, 85] width 190 height 29
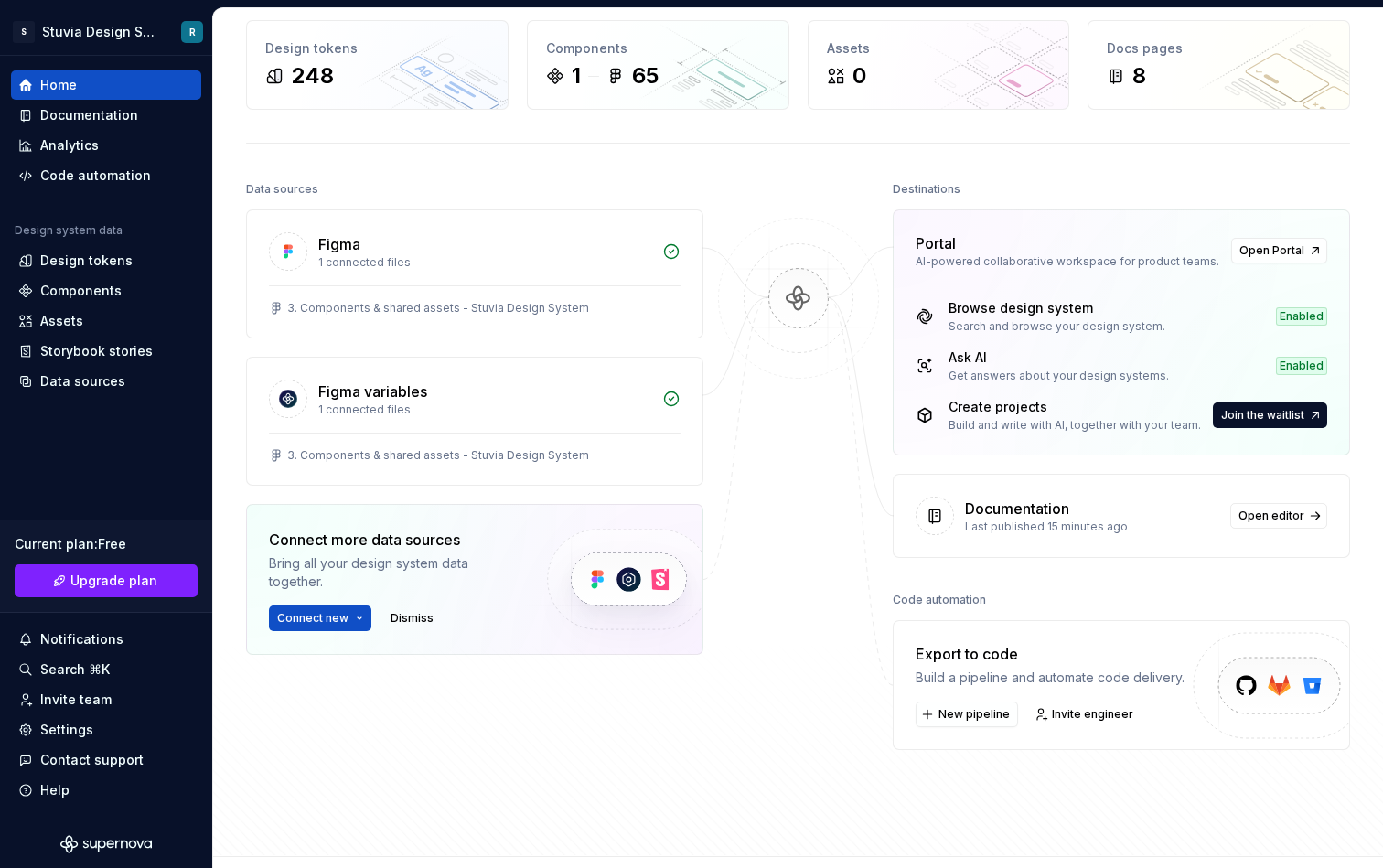
scroll to position [62, 0]
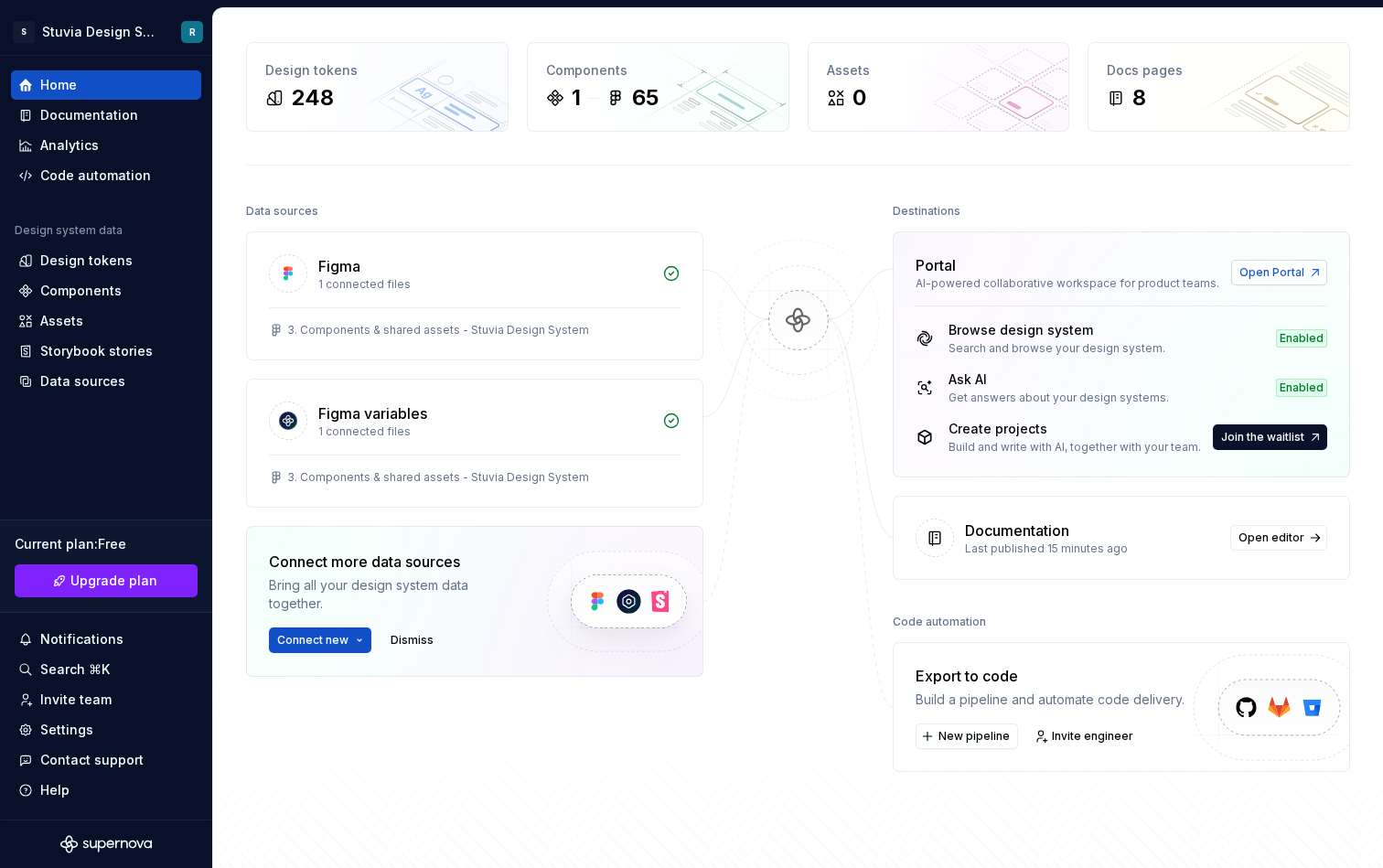
click at [1275, 283] on link "Open Portal" at bounding box center [1280, 273] width 96 height 26
click at [626, 110] on div "65" at bounding box center [632, 98] width 52 height 29
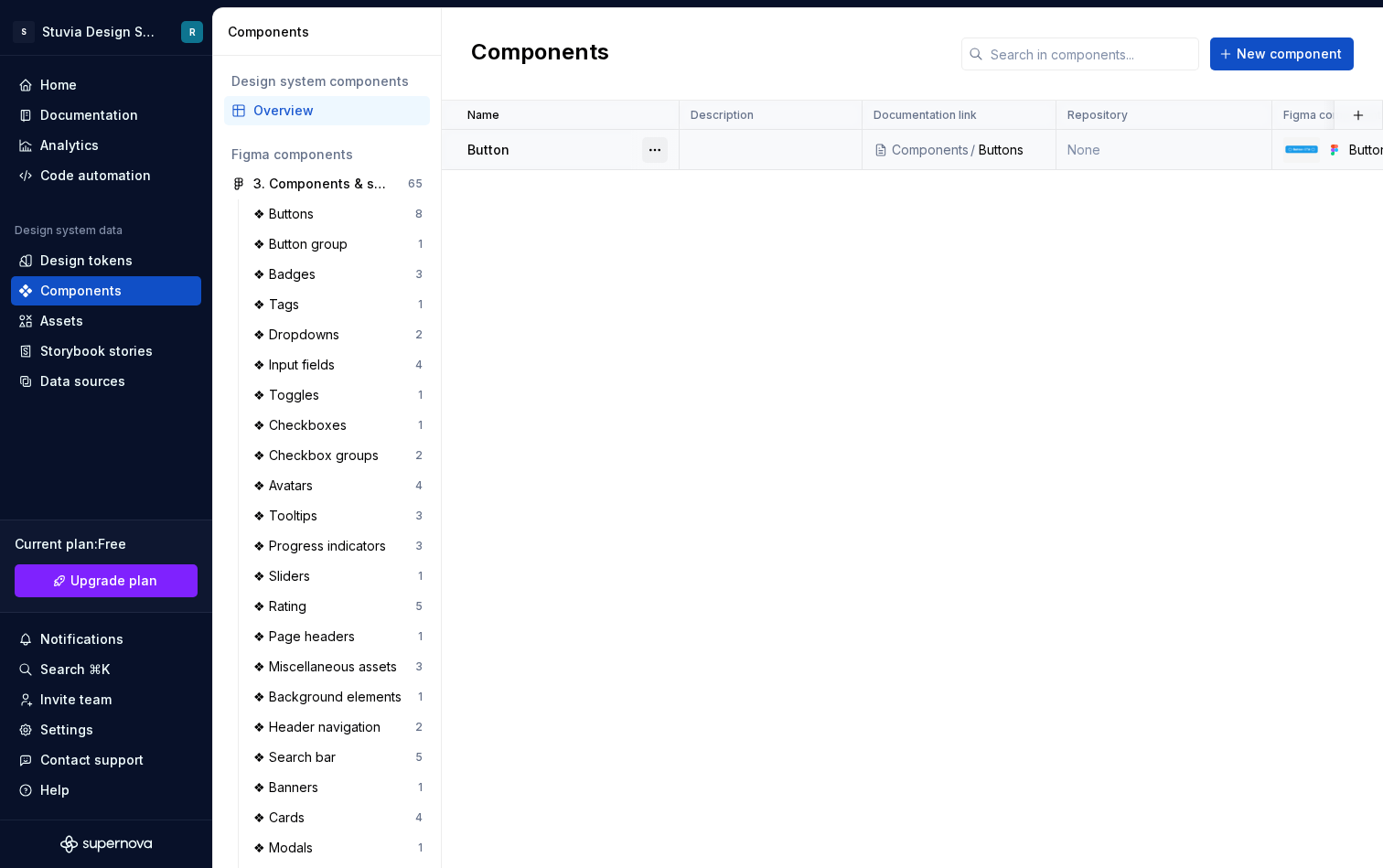
click at [652, 146] on button "button" at bounding box center [655, 150] width 26 height 26
click at [696, 217] on div "Delete component" at bounding box center [751, 223] width 151 height 19
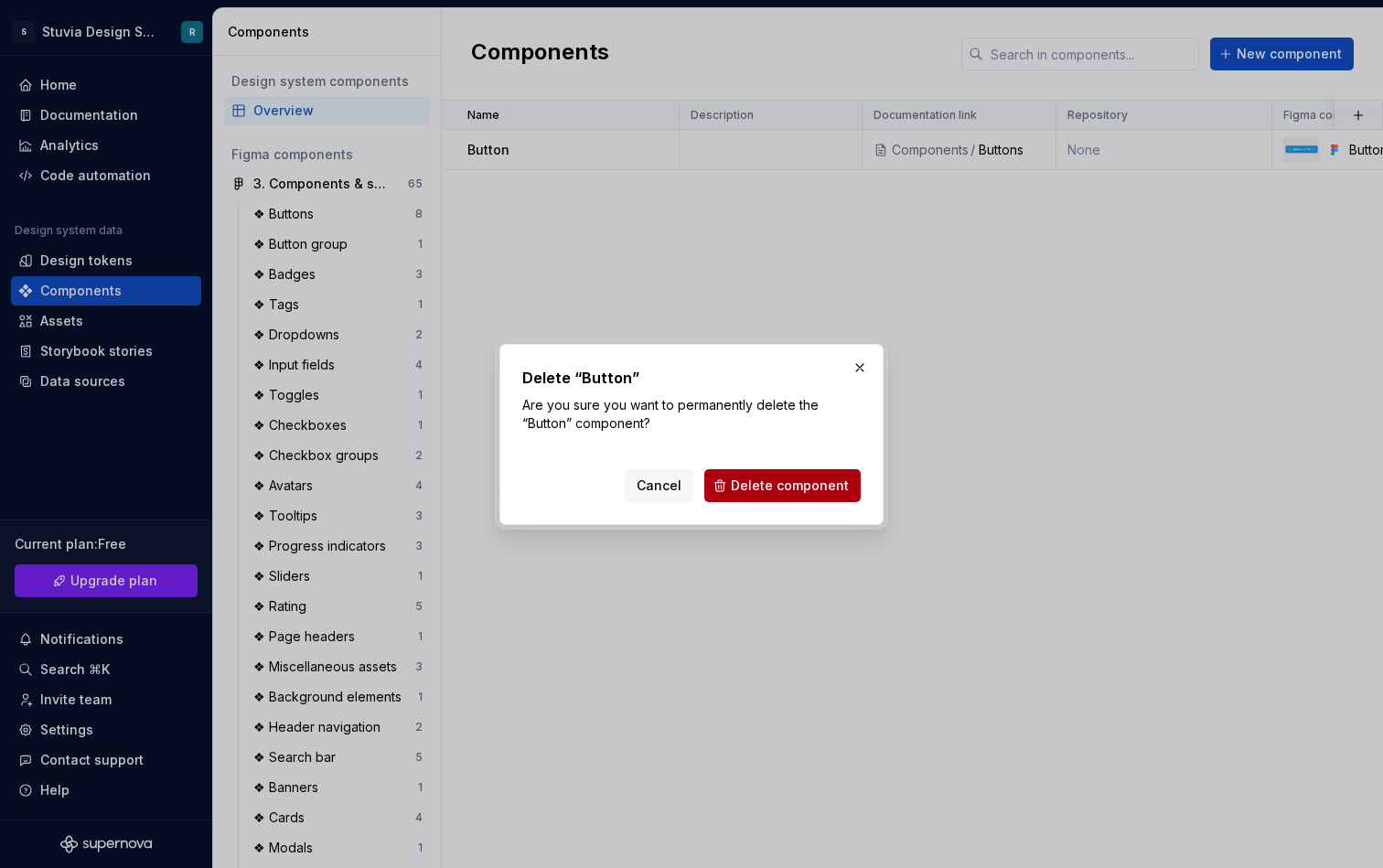
click at [761, 478] on span "Delete component" at bounding box center [790, 485] width 118 height 19
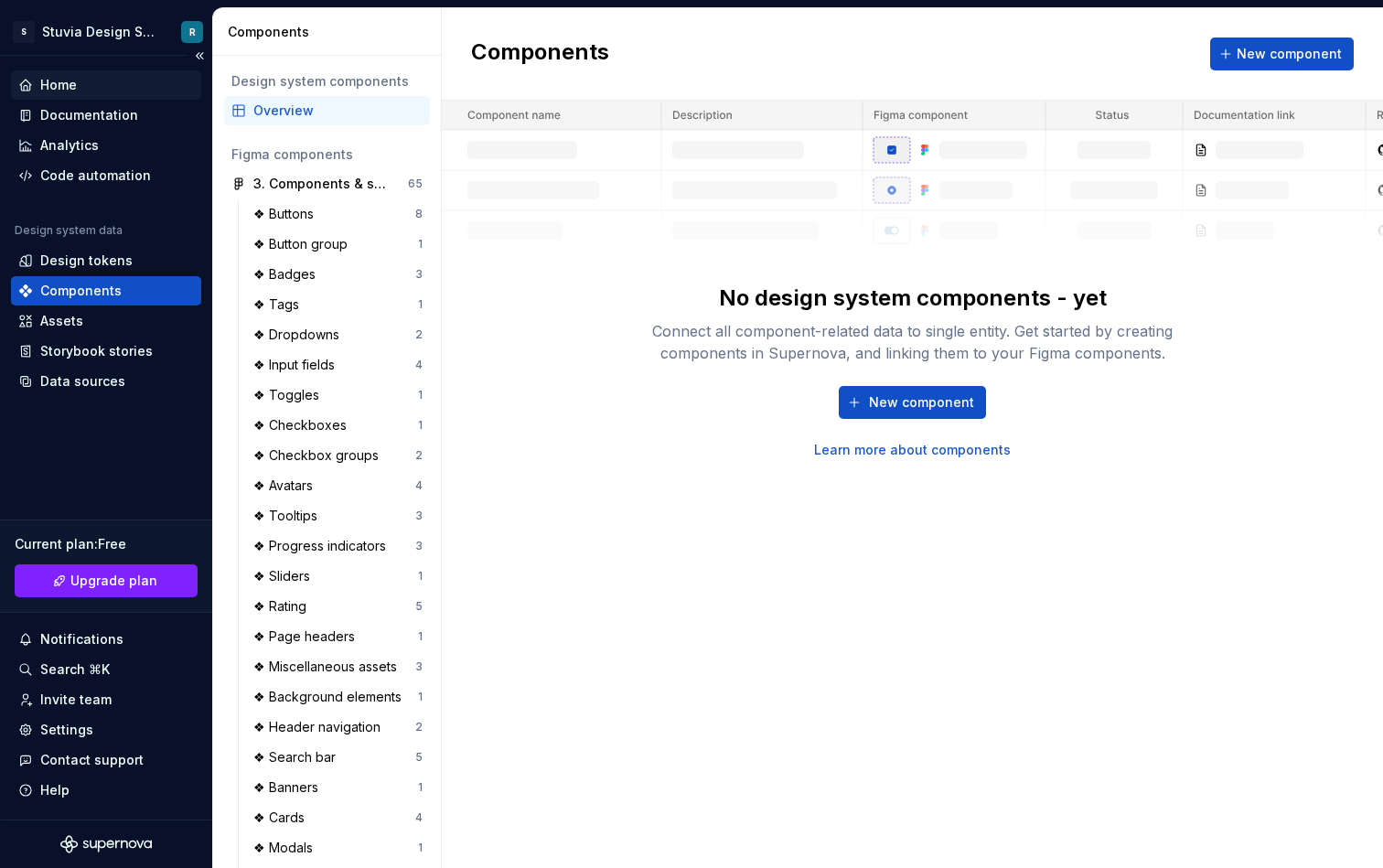
click at [119, 90] on div "Home" at bounding box center [106, 84] width 176 height 19
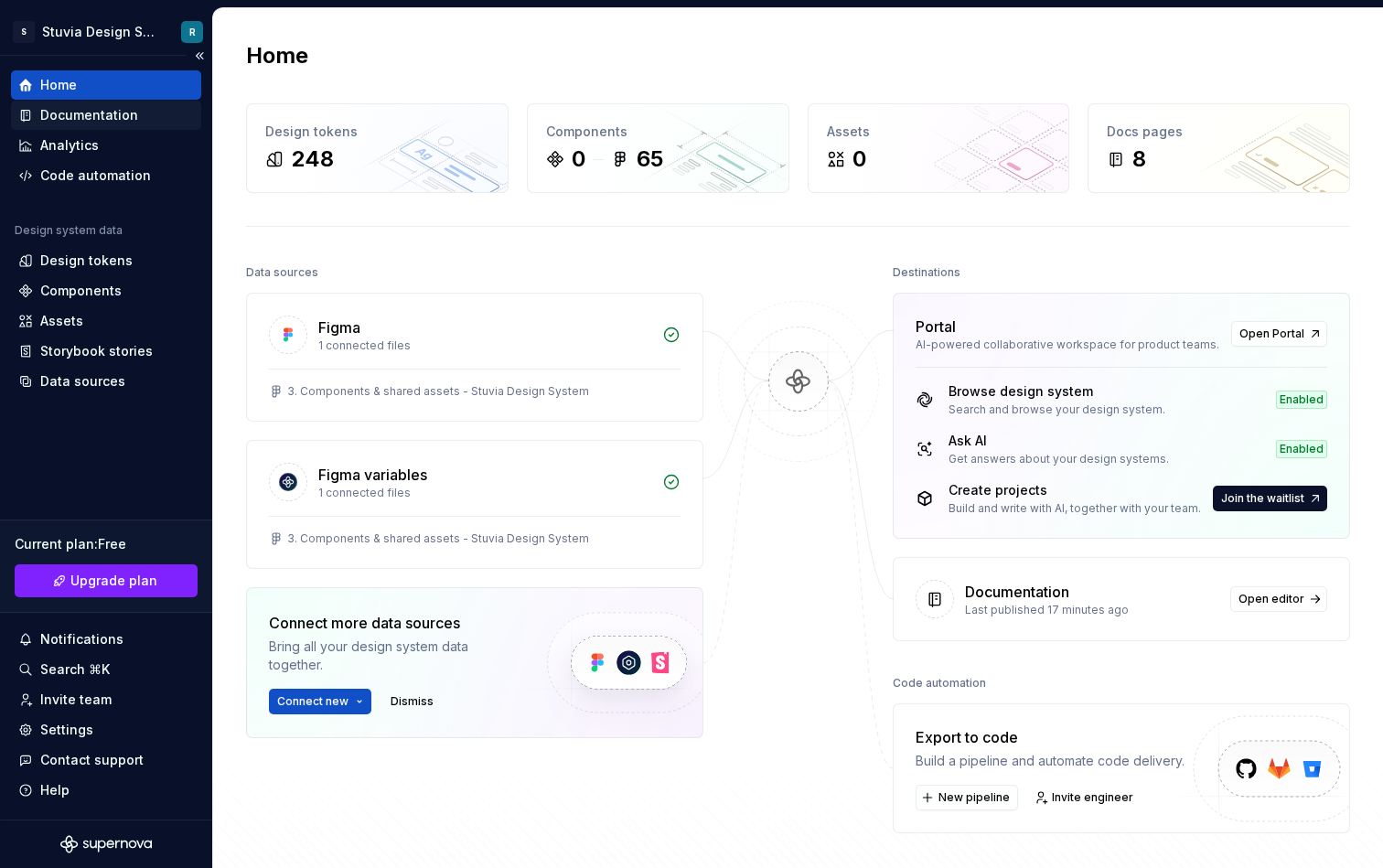
click at [142, 125] on div "Documentation" at bounding box center [106, 116] width 190 height 29
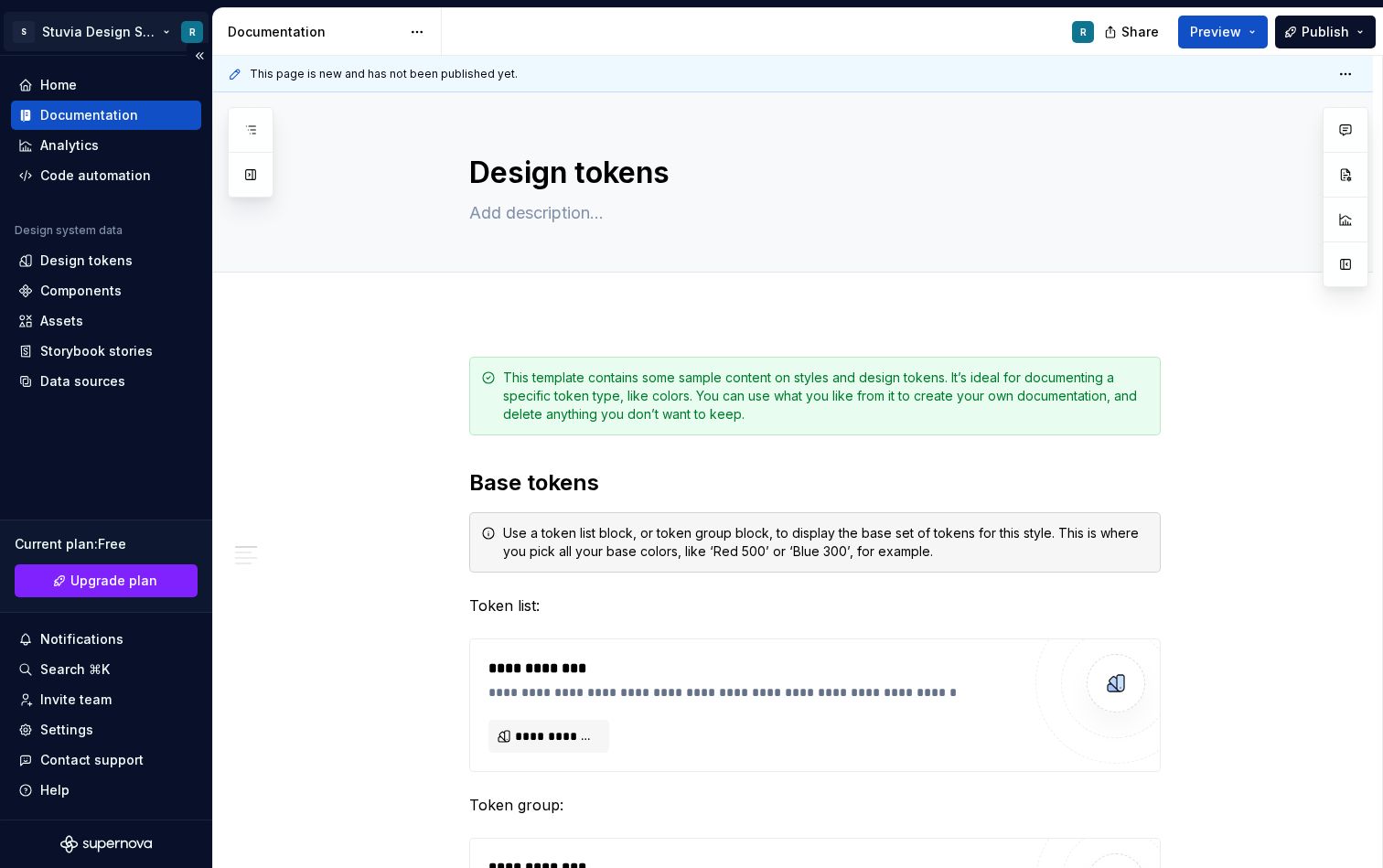
click at [139, 34] on html "S Stuvia Design System R Home Documentation Analytics Code automation Design sy…" at bounding box center [692, 434] width 1383 height 868
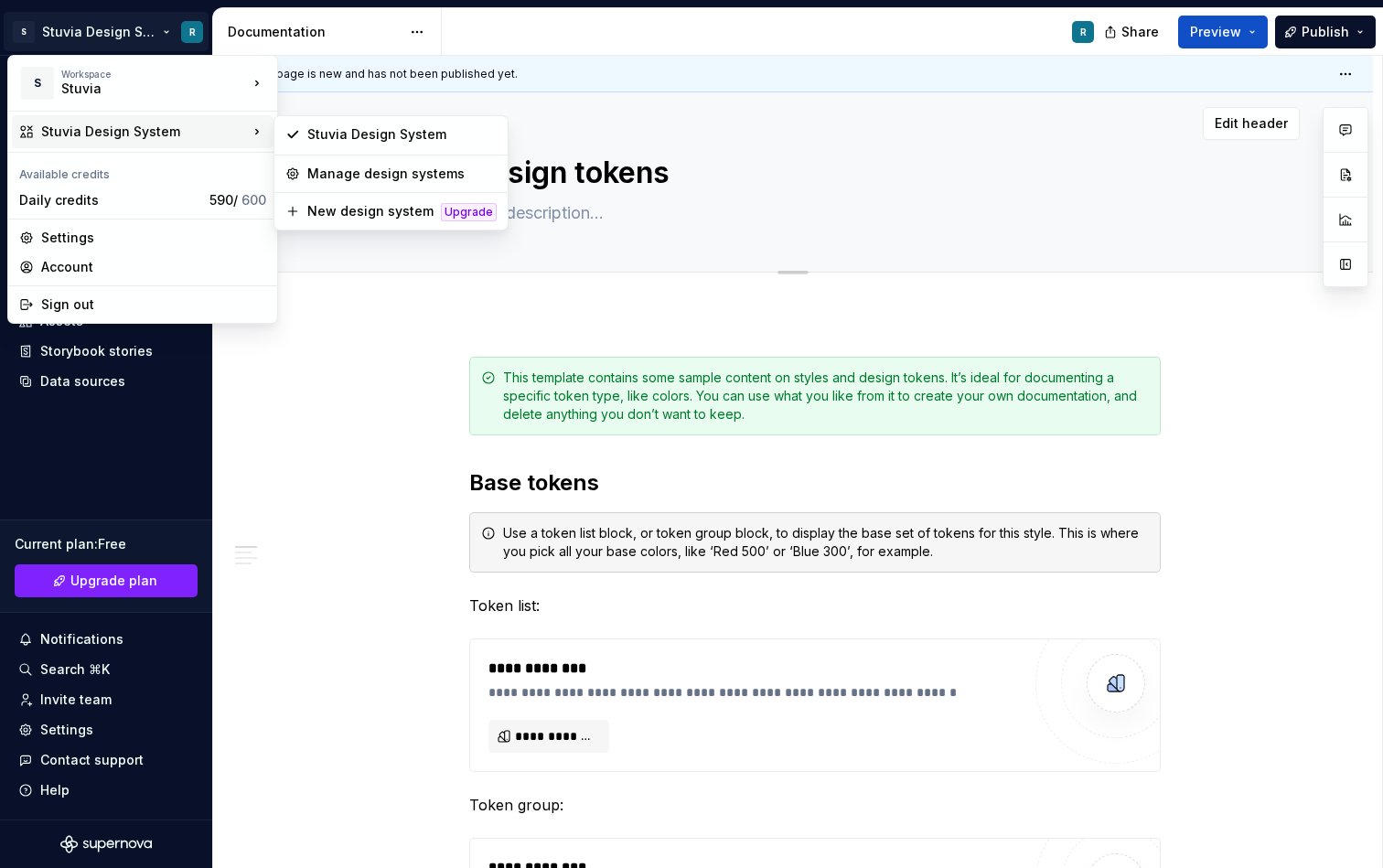
drag, startPoint x: 187, startPoint y: 129, endPoint x: 394, endPoint y: 170, distance: 211.0
type textarea "*"
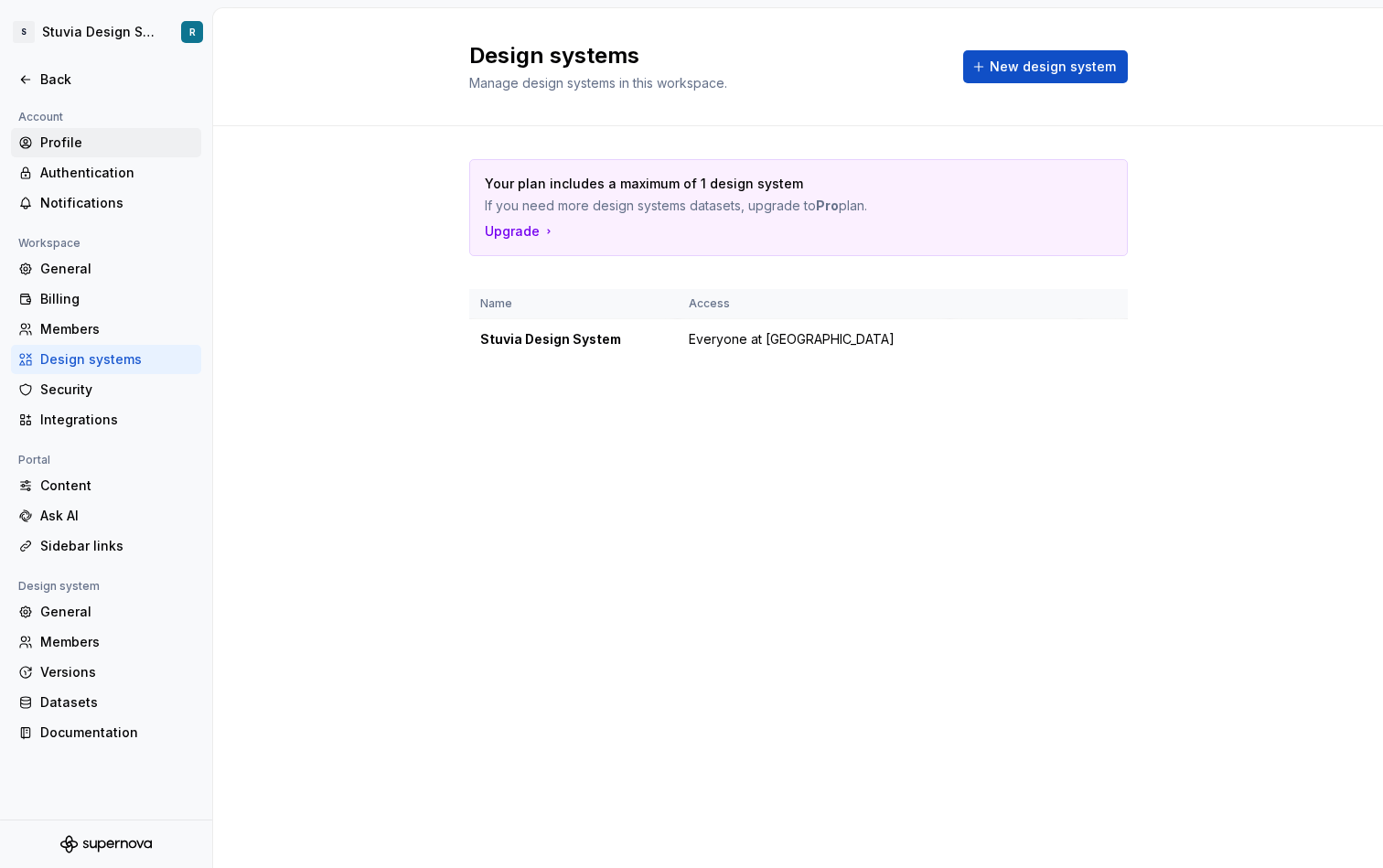
click at [59, 137] on div "Profile" at bounding box center [117, 142] width 154 height 19
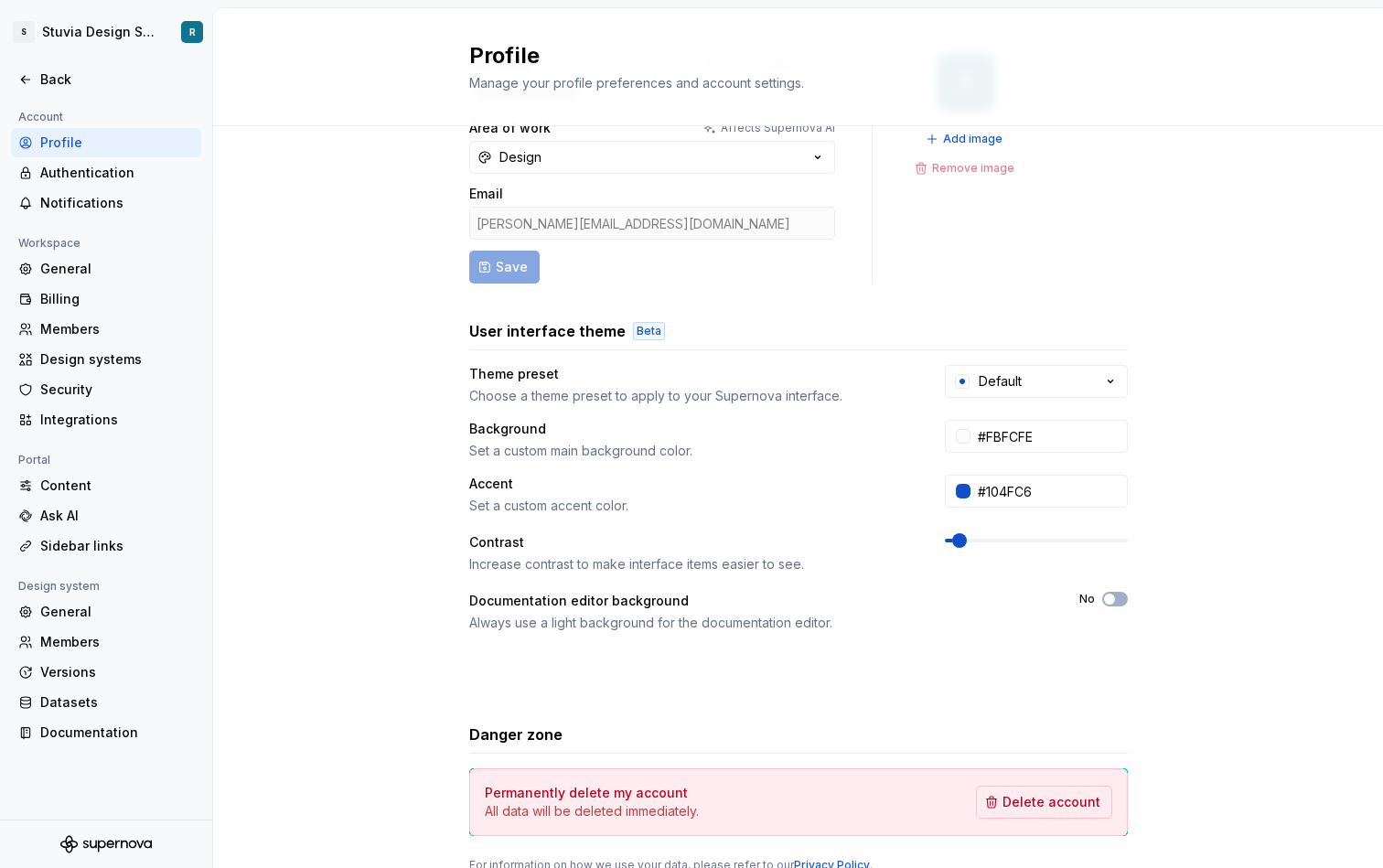
scroll to position [114, 0]
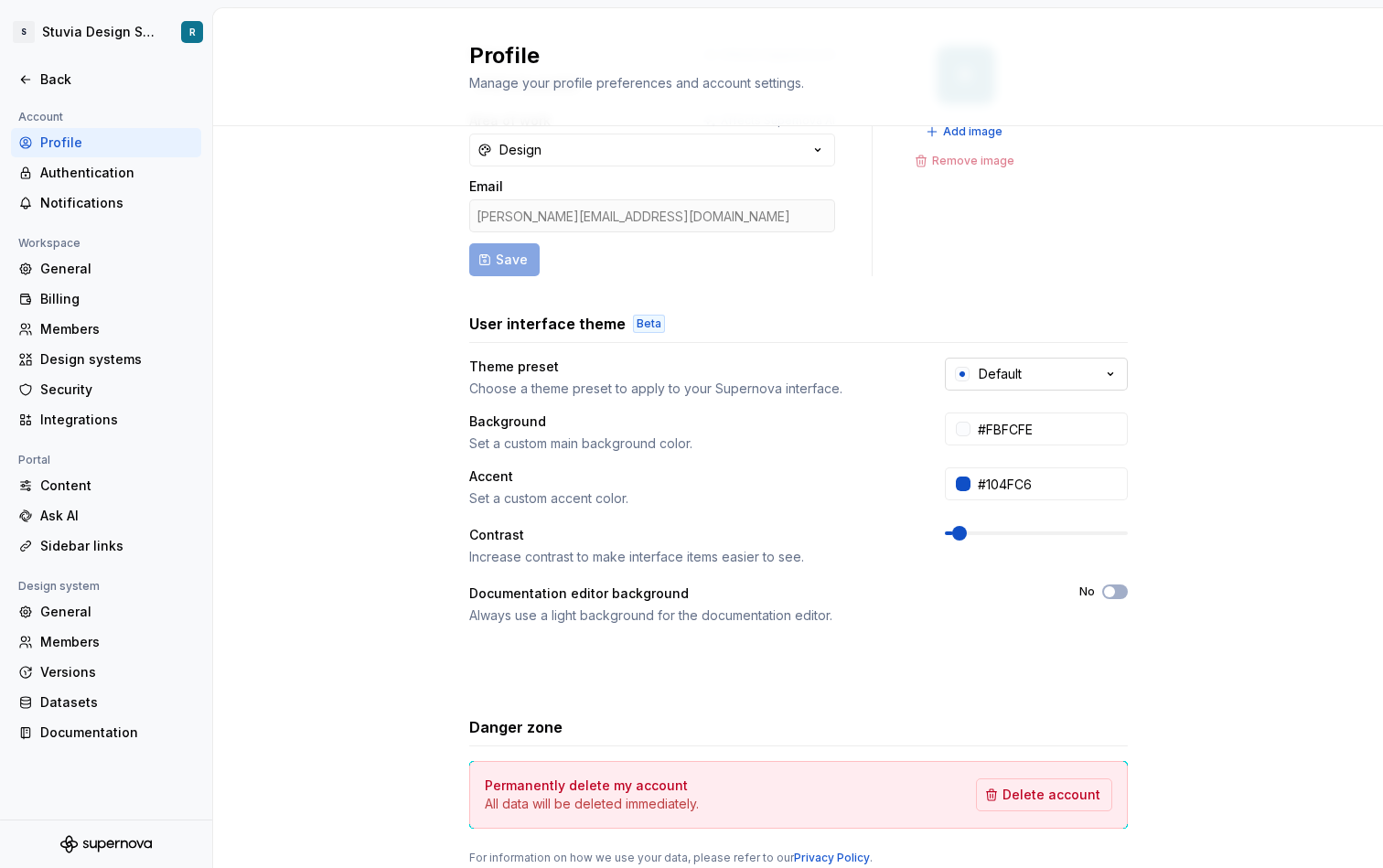
click at [1070, 383] on button "Default" at bounding box center [1037, 375] width 183 height 33
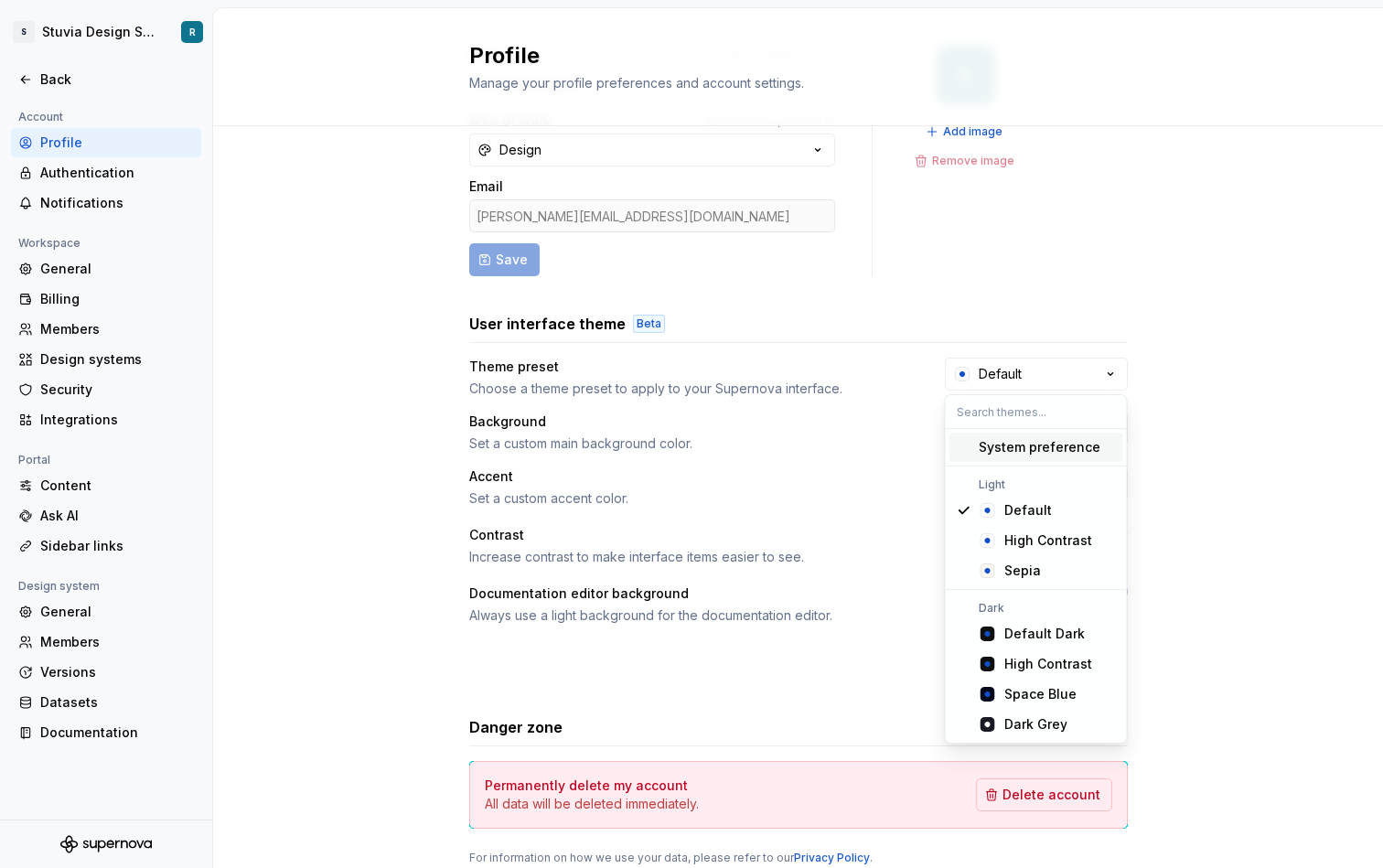
click at [1043, 442] on div "System preference" at bounding box center [1040, 447] width 122 height 19
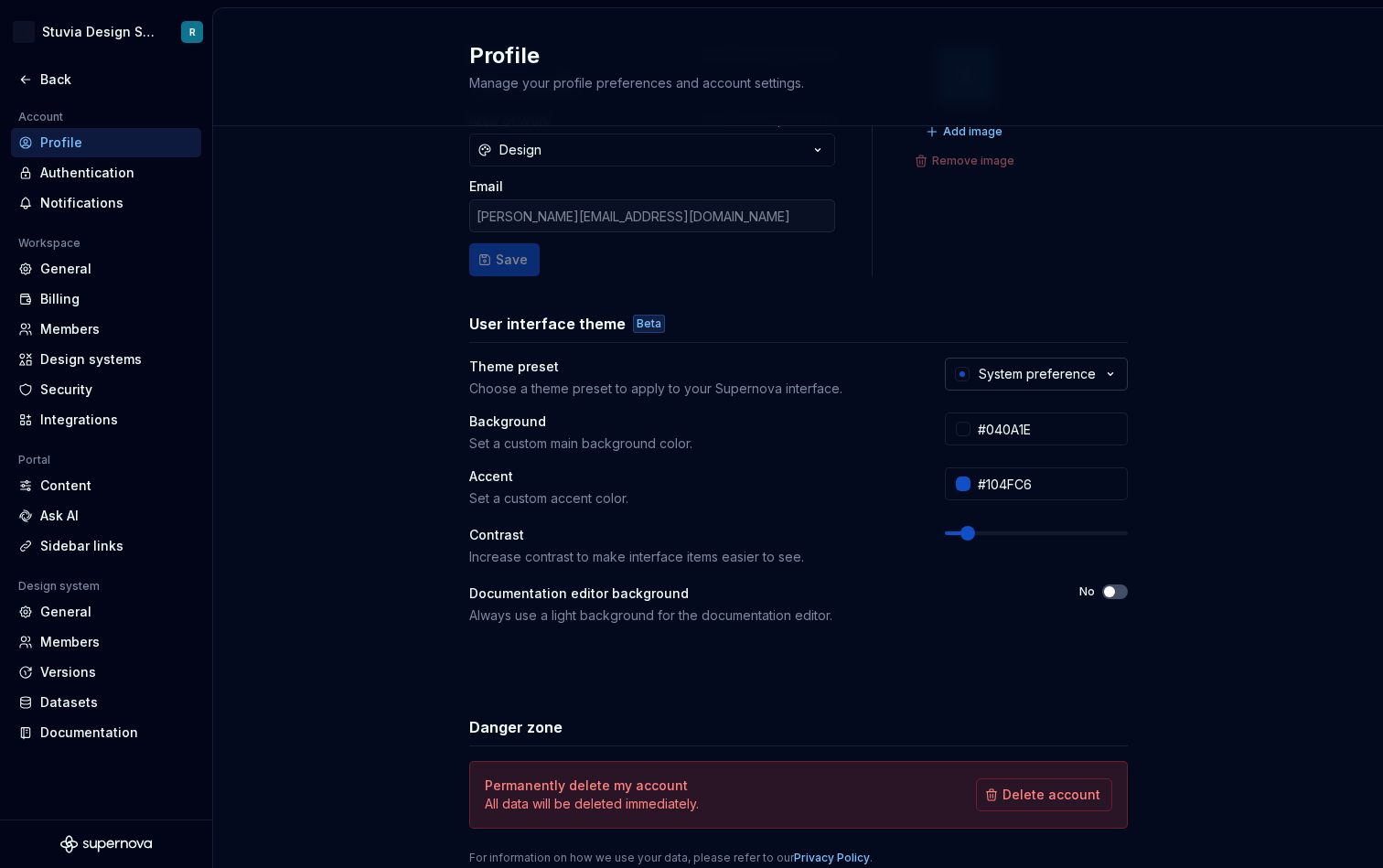
click at [1055, 387] on button "System preference" at bounding box center [1037, 375] width 183 height 33
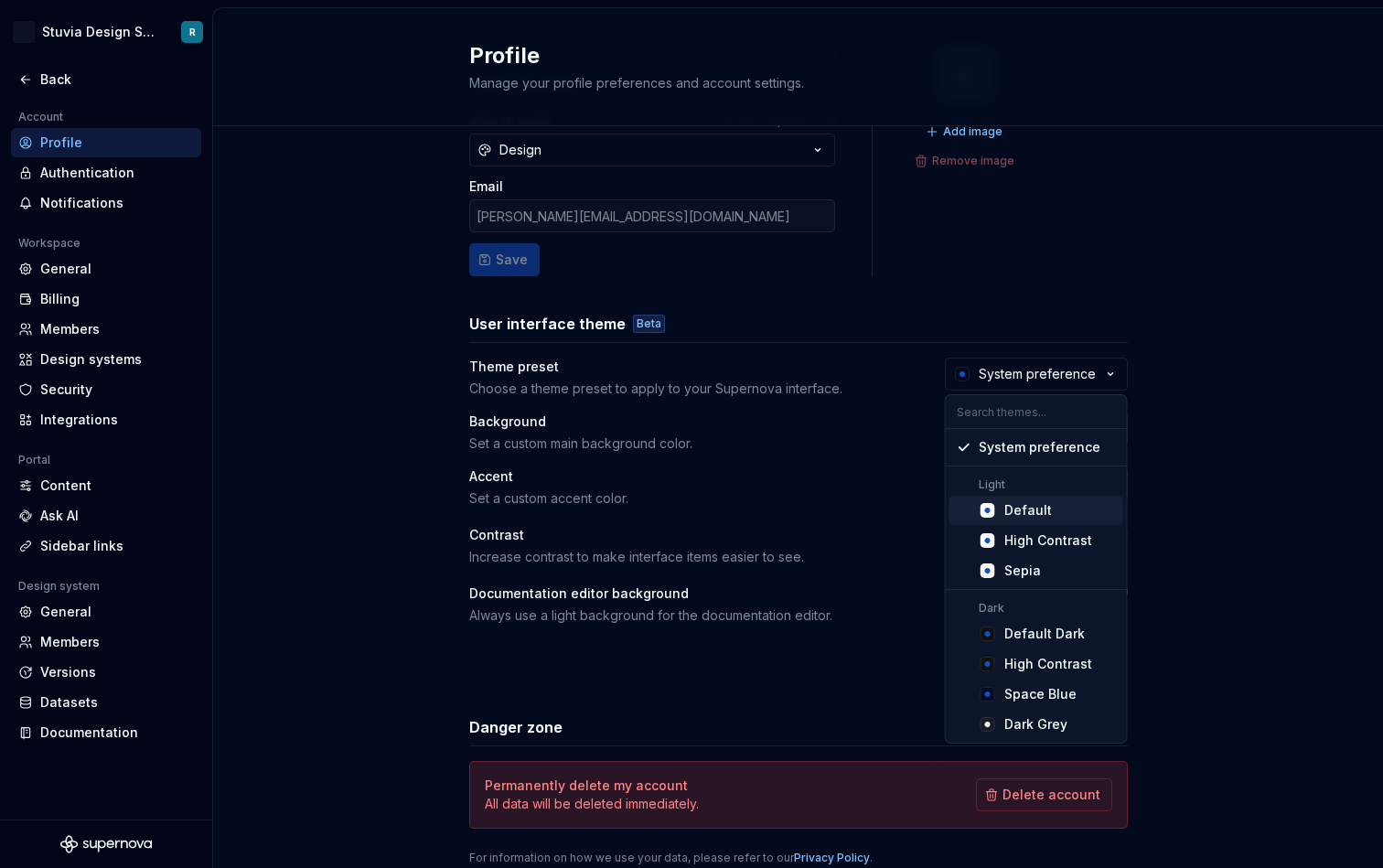
click at [1040, 508] on div "Default" at bounding box center [1028, 510] width 48 height 19
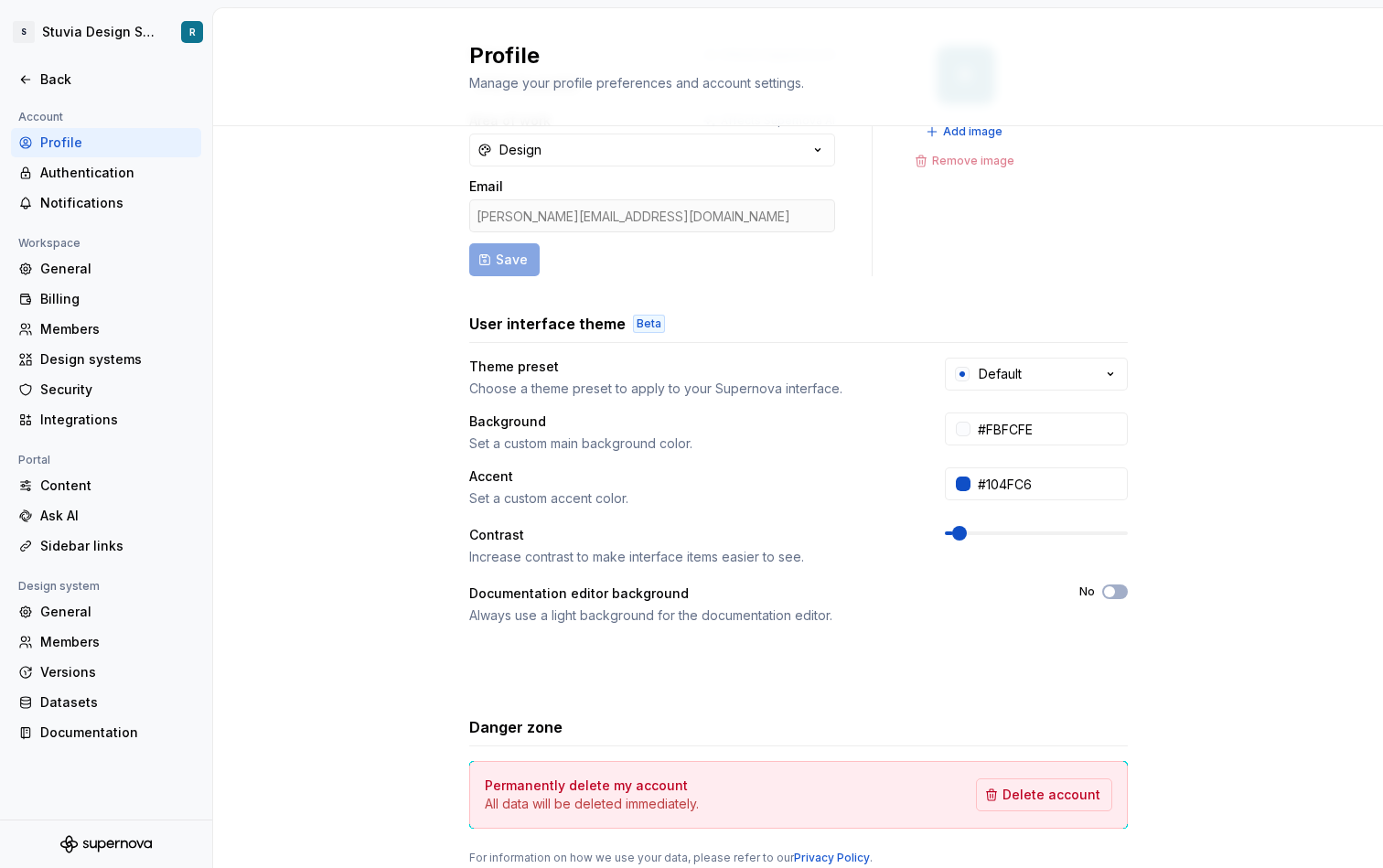
click at [1040, 508] on div "Theme preset Choose a theme preset to apply to your Supernova interface. Defaul…" at bounding box center [799, 519] width 659 height 322
click at [1043, 384] on button "Default" at bounding box center [1037, 375] width 183 height 33
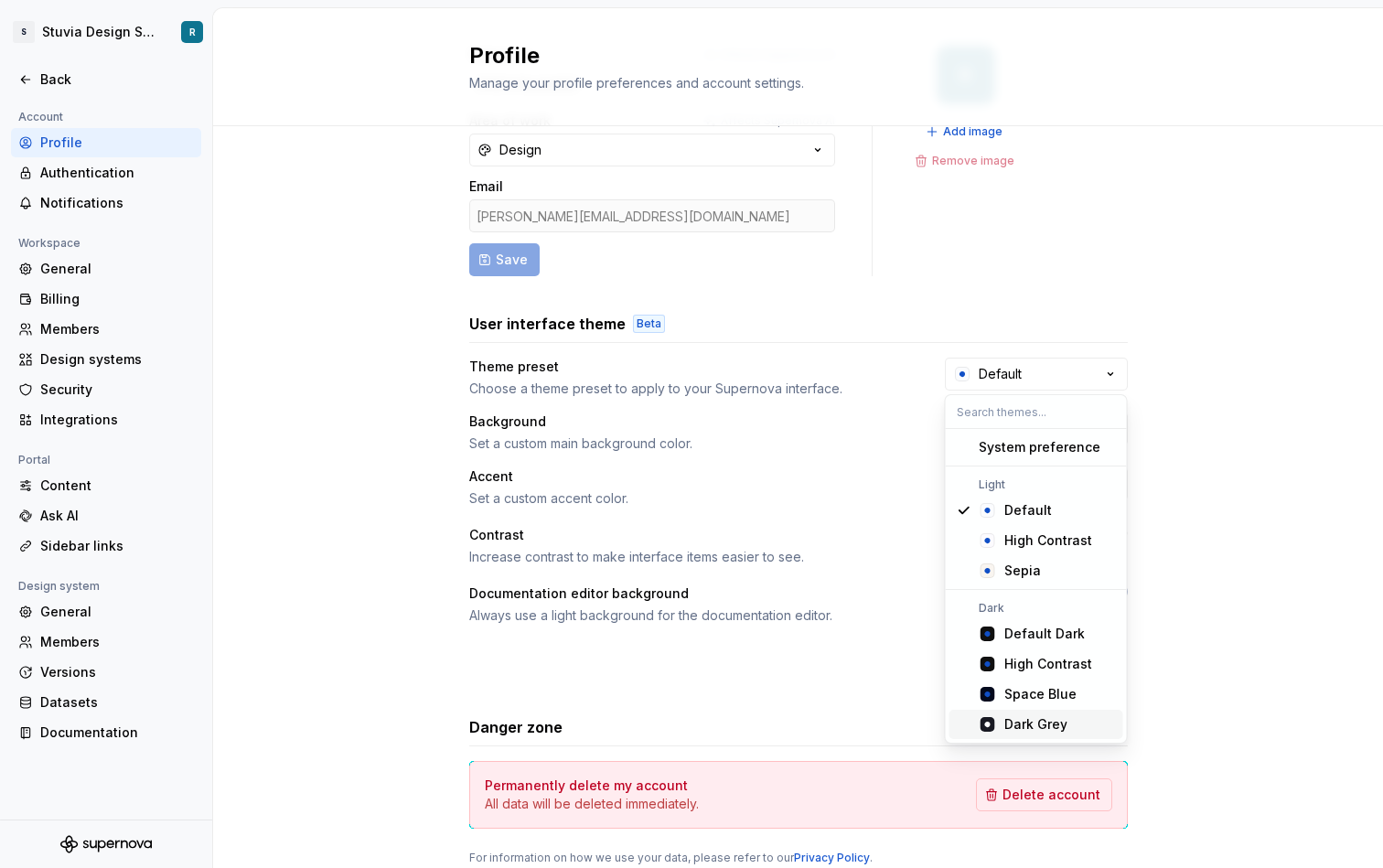
click at [1062, 716] on div "Dark Grey" at bounding box center [1036, 724] width 63 height 19
type input "#191A23"
type input "#FFFFFF"
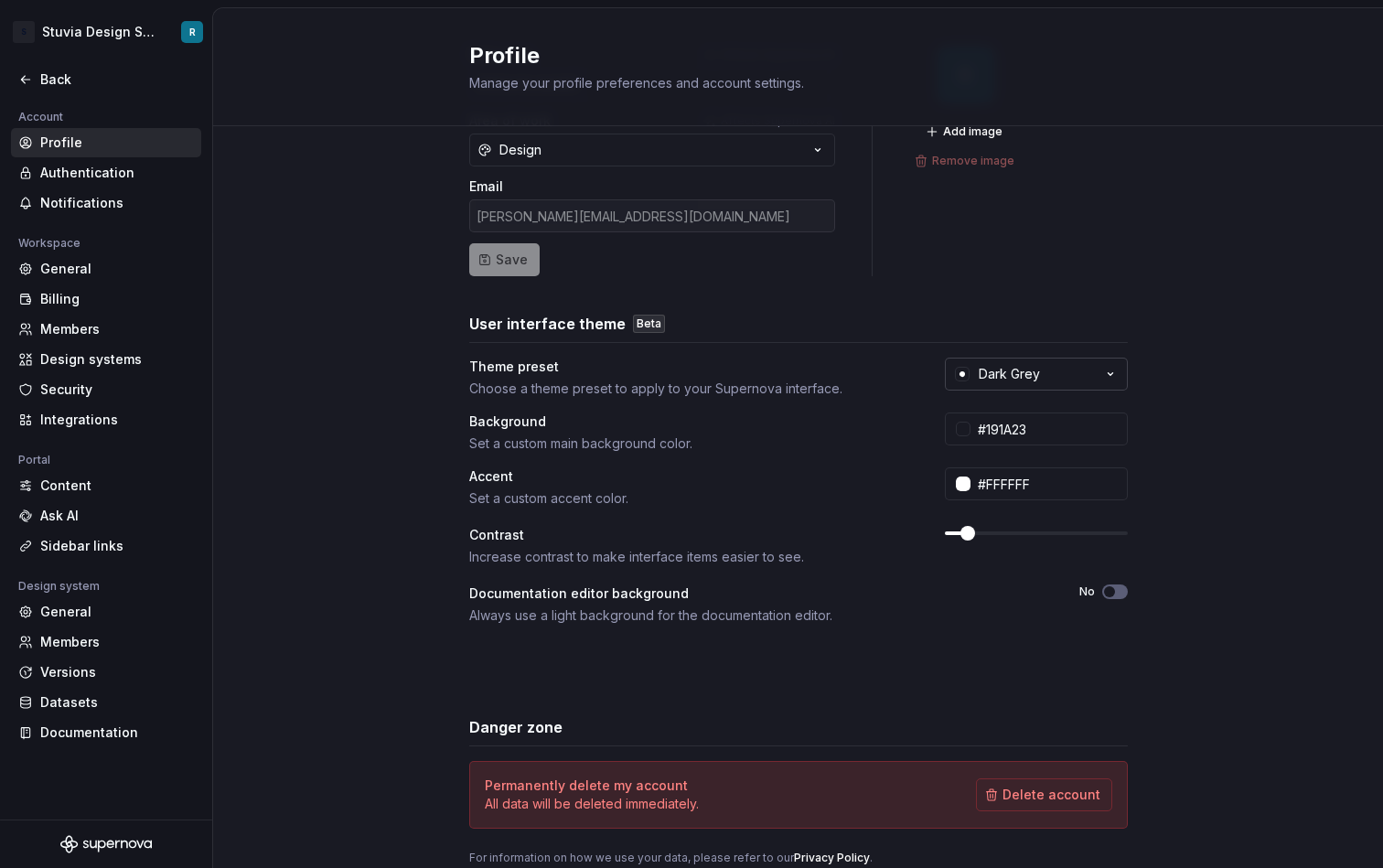
click at [1046, 384] on button "Dark Grey" at bounding box center [1037, 375] width 183 height 33
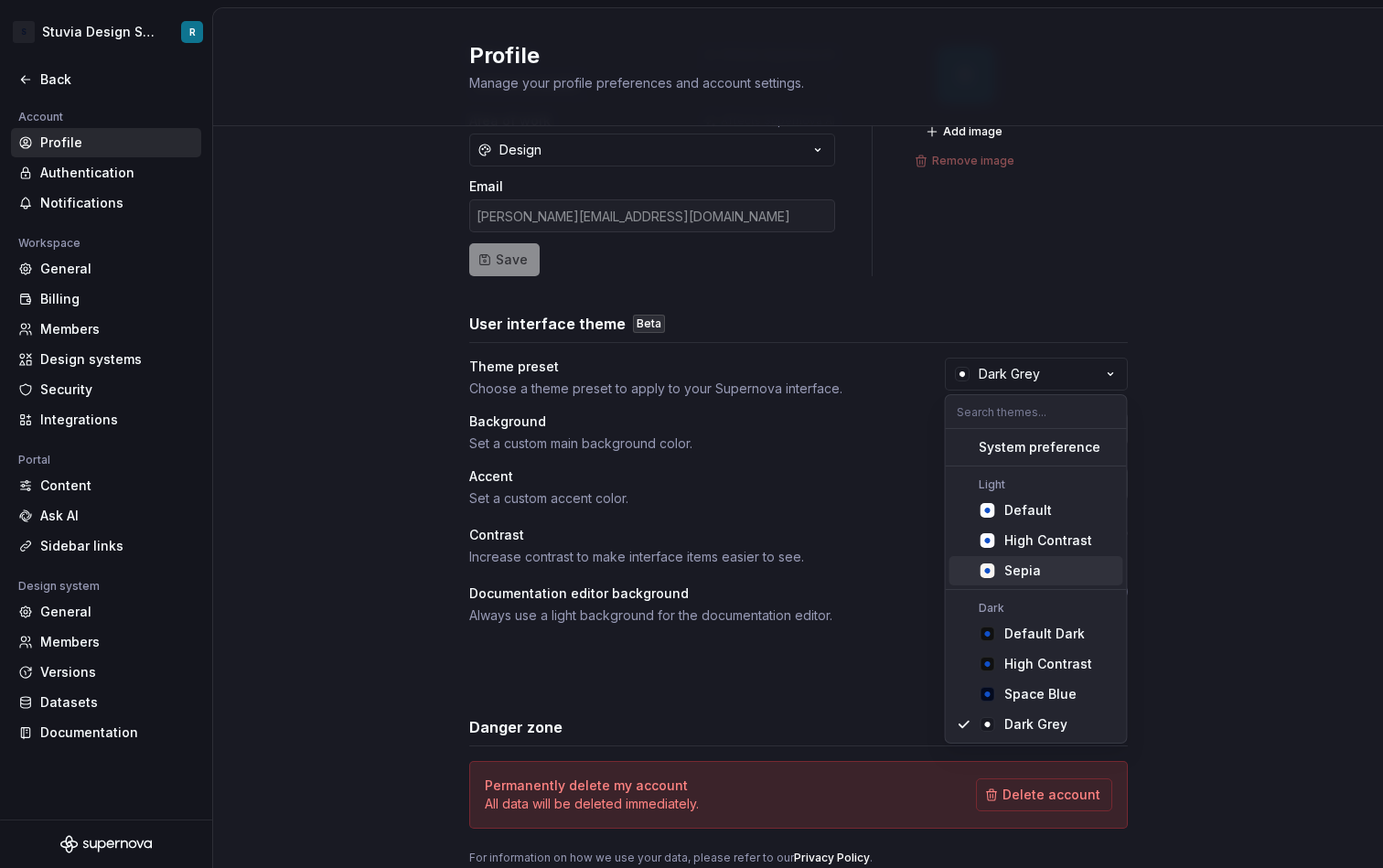
click at [1067, 566] on div "Sepia" at bounding box center [1060, 571] width 112 height 19
type input "#F9F5F0"
type input "#104FC6"
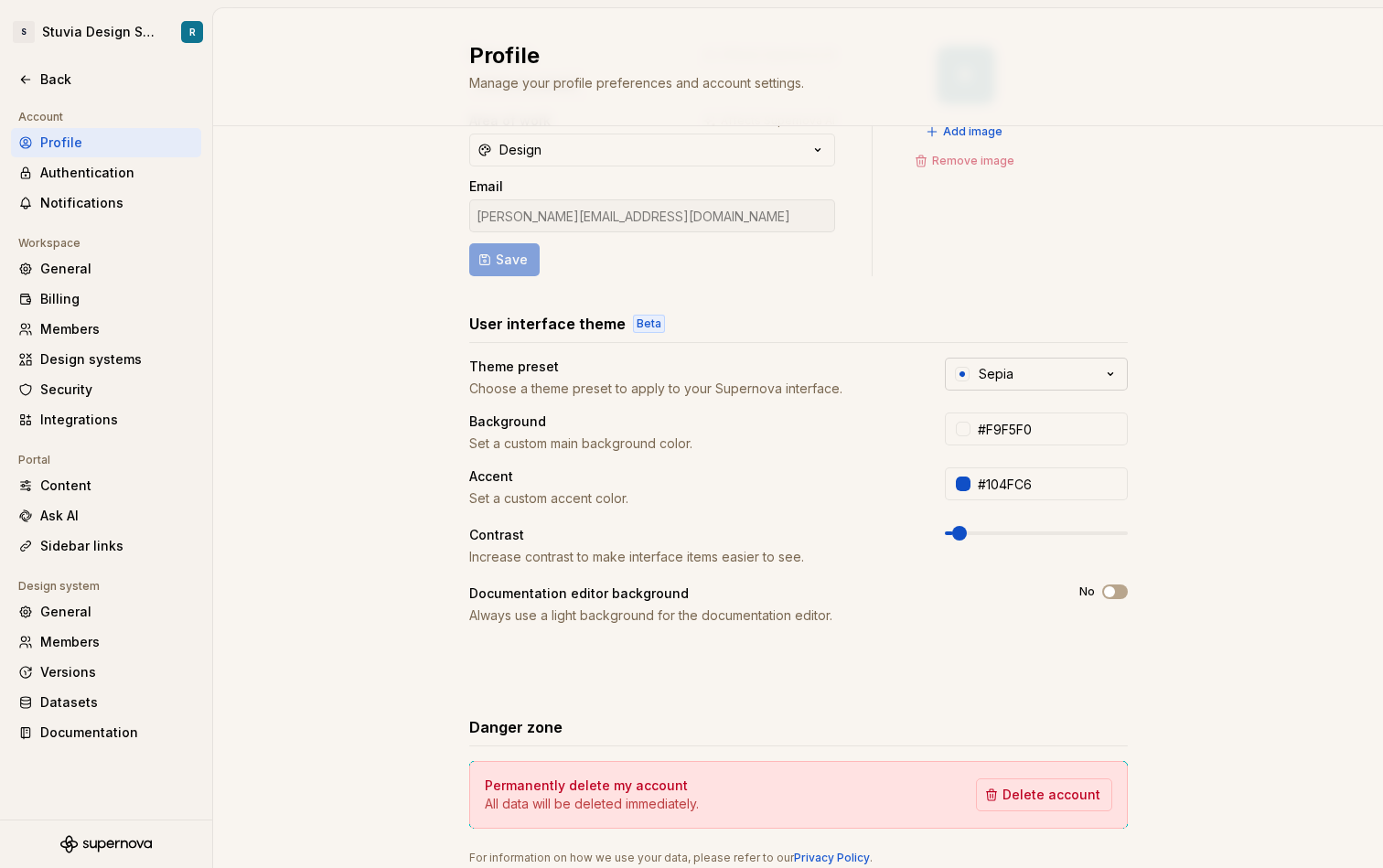
click at [1057, 373] on button "Sepia" at bounding box center [1037, 375] width 183 height 33
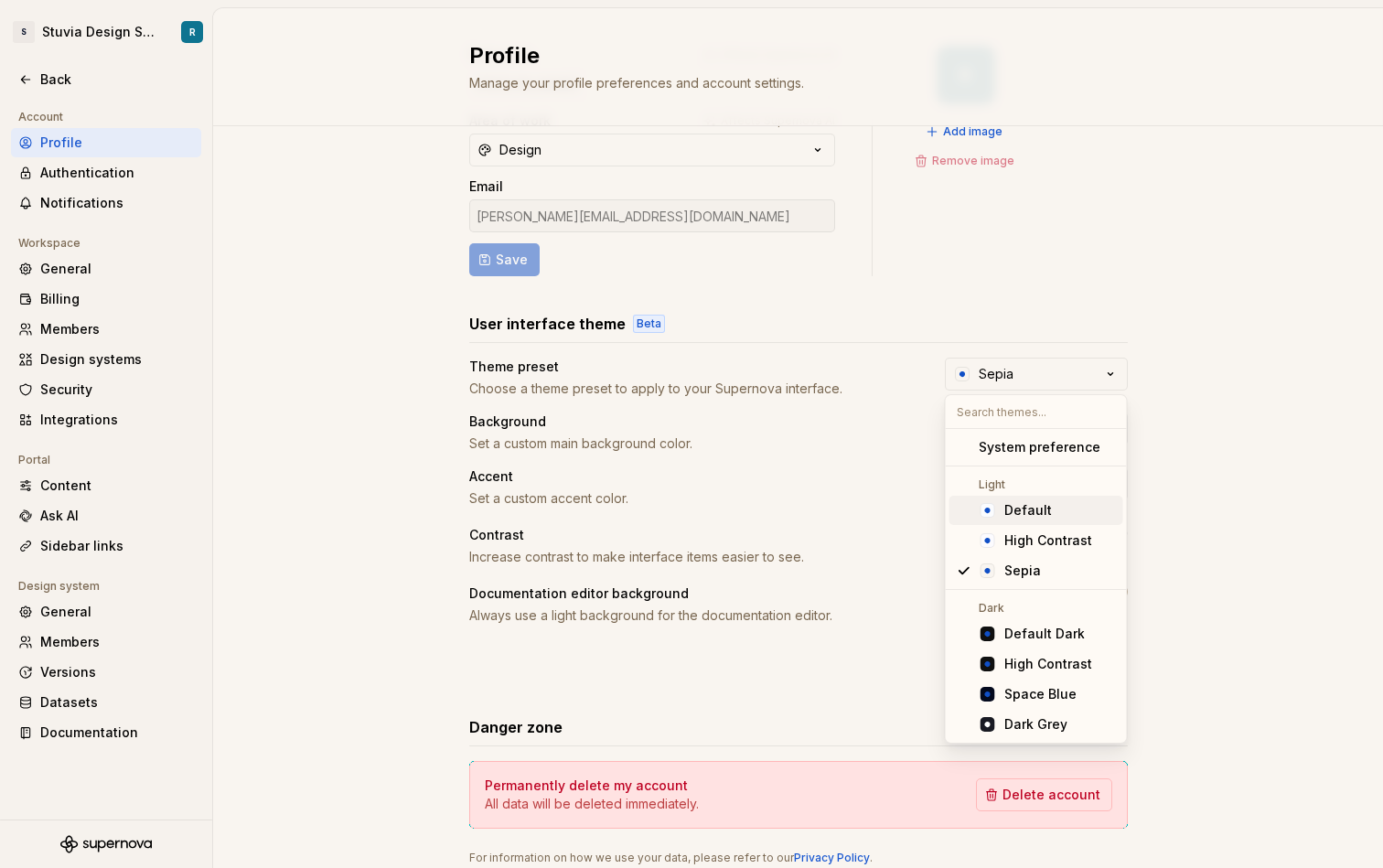
click at [1057, 518] on div "Default" at bounding box center [1060, 510] width 112 height 19
type input "#FBFCFE"
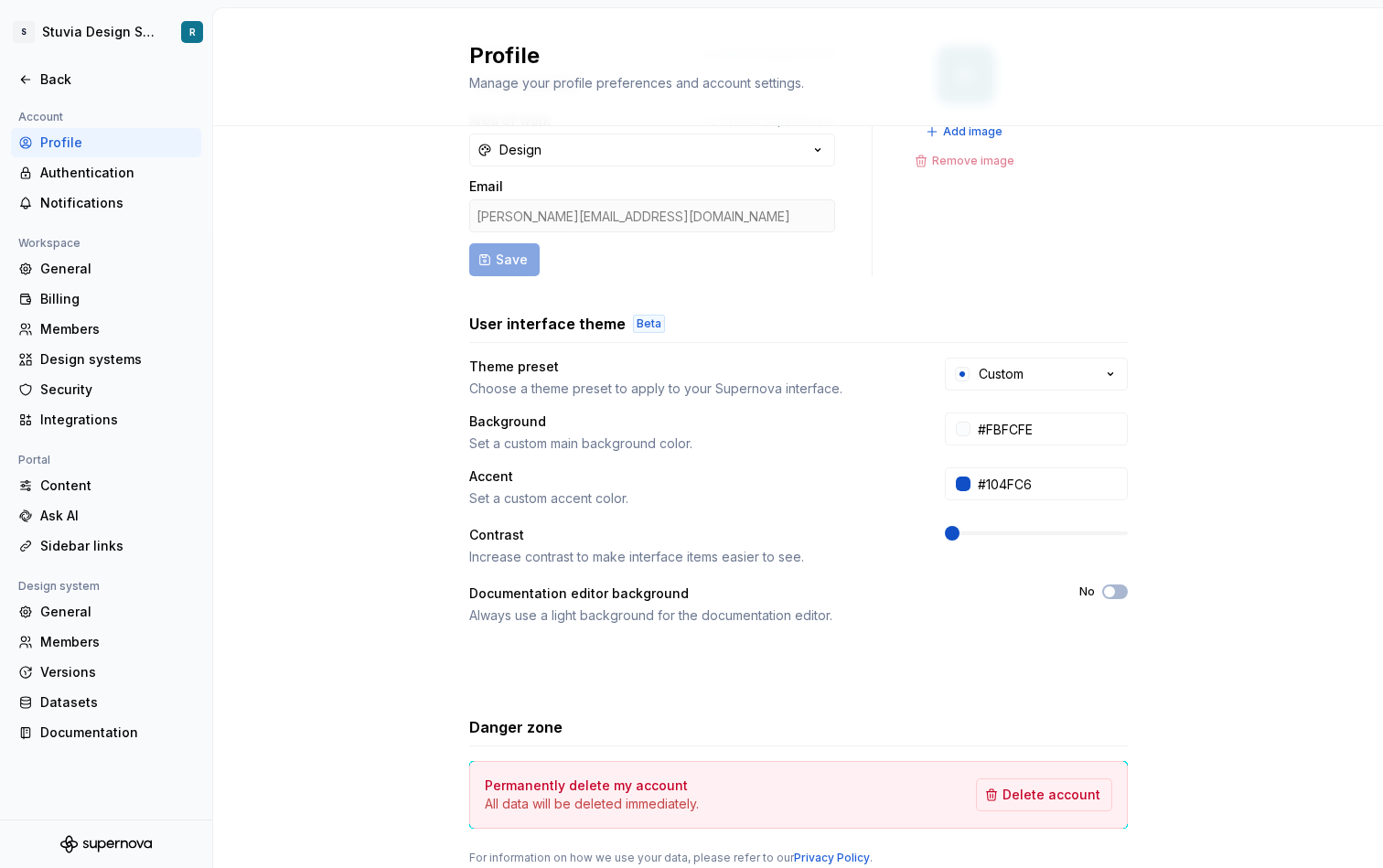
click at [960, 538] on span at bounding box center [952, 533] width 15 height 15
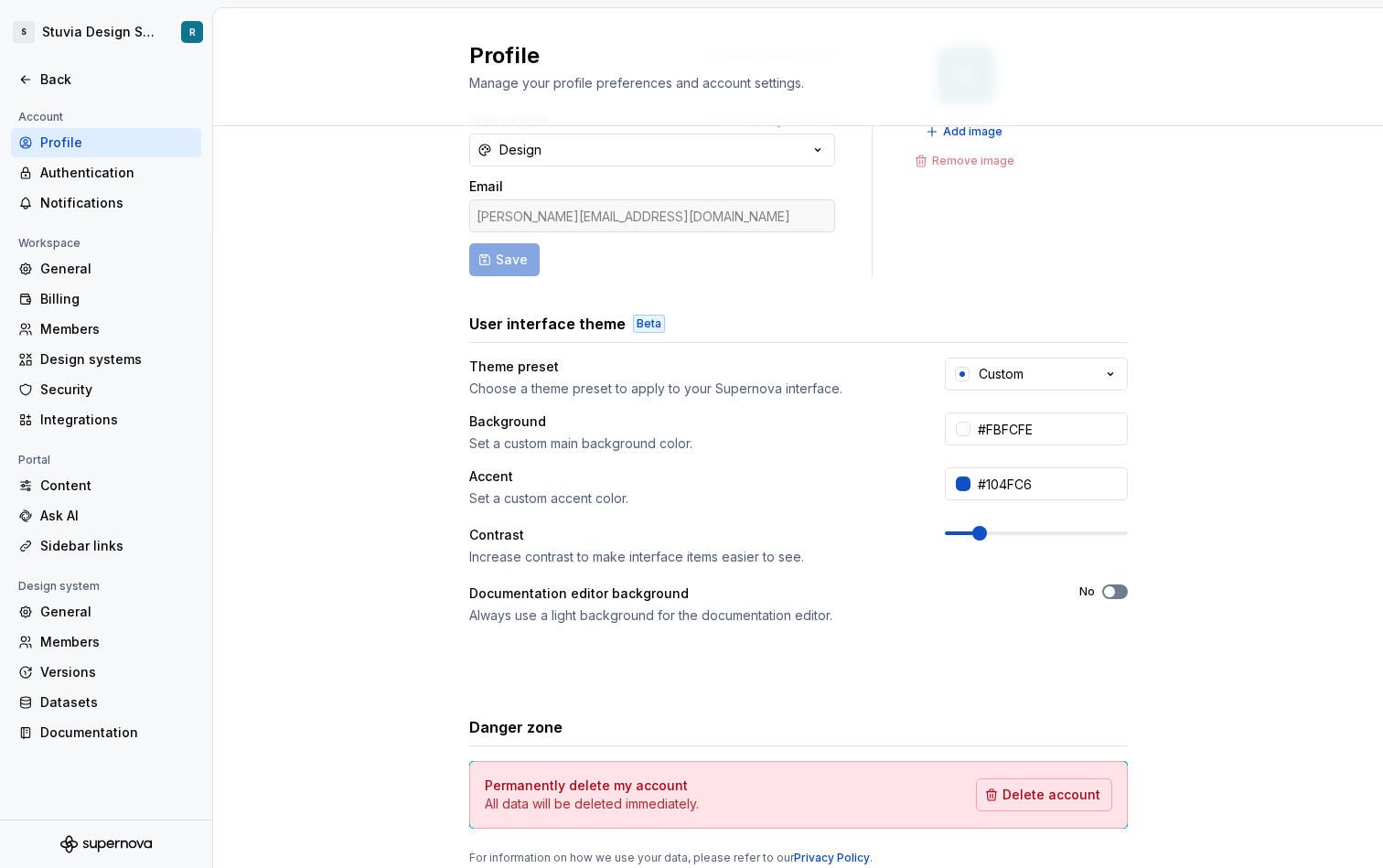
click at [1119, 595] on button "No" at bounding box center [1115, 591] width 26 height 15
click at [1119, 593] on span "button" at bounding box center [1120, 591] width 11 height 11
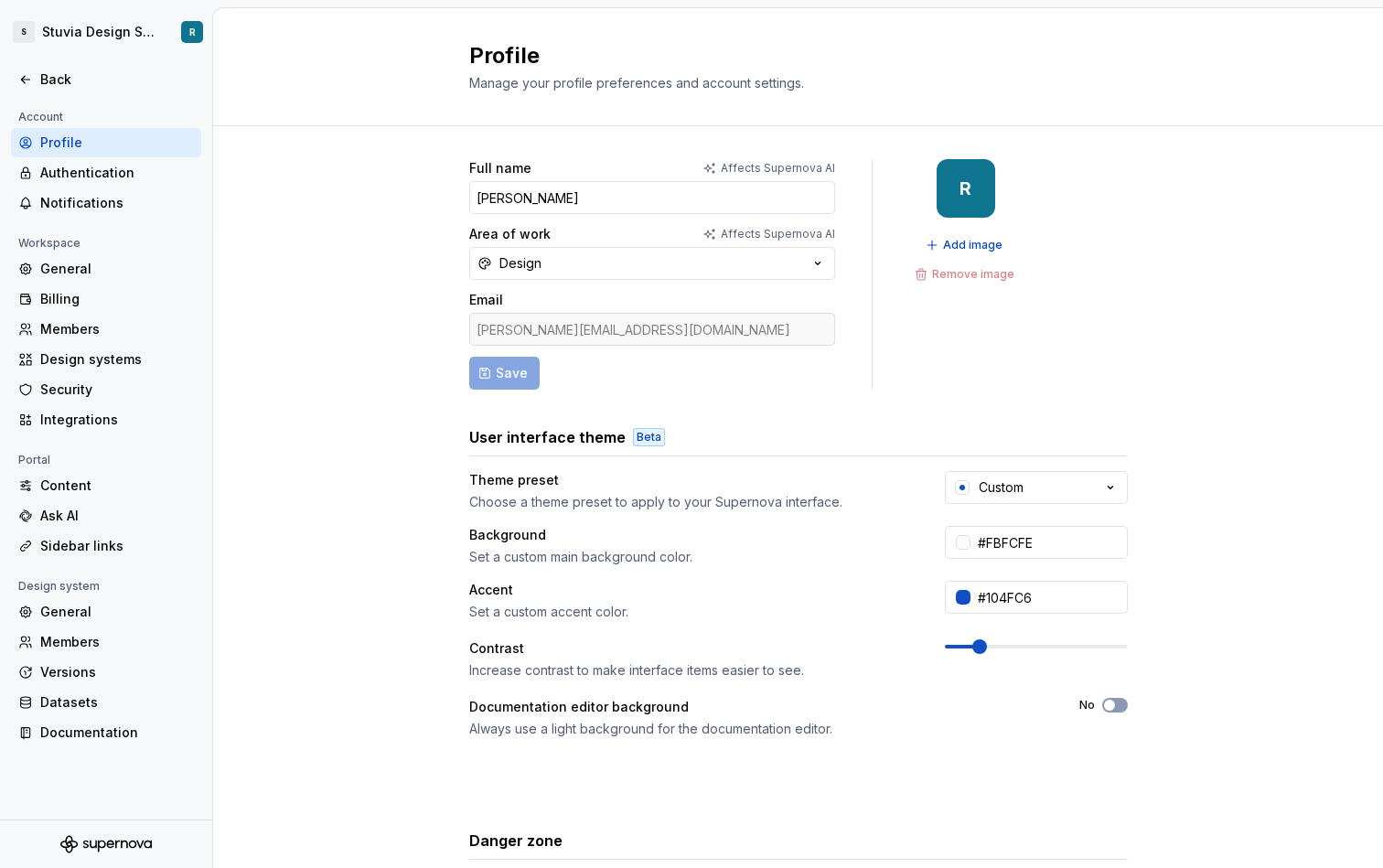
scroll to position [114, 0]
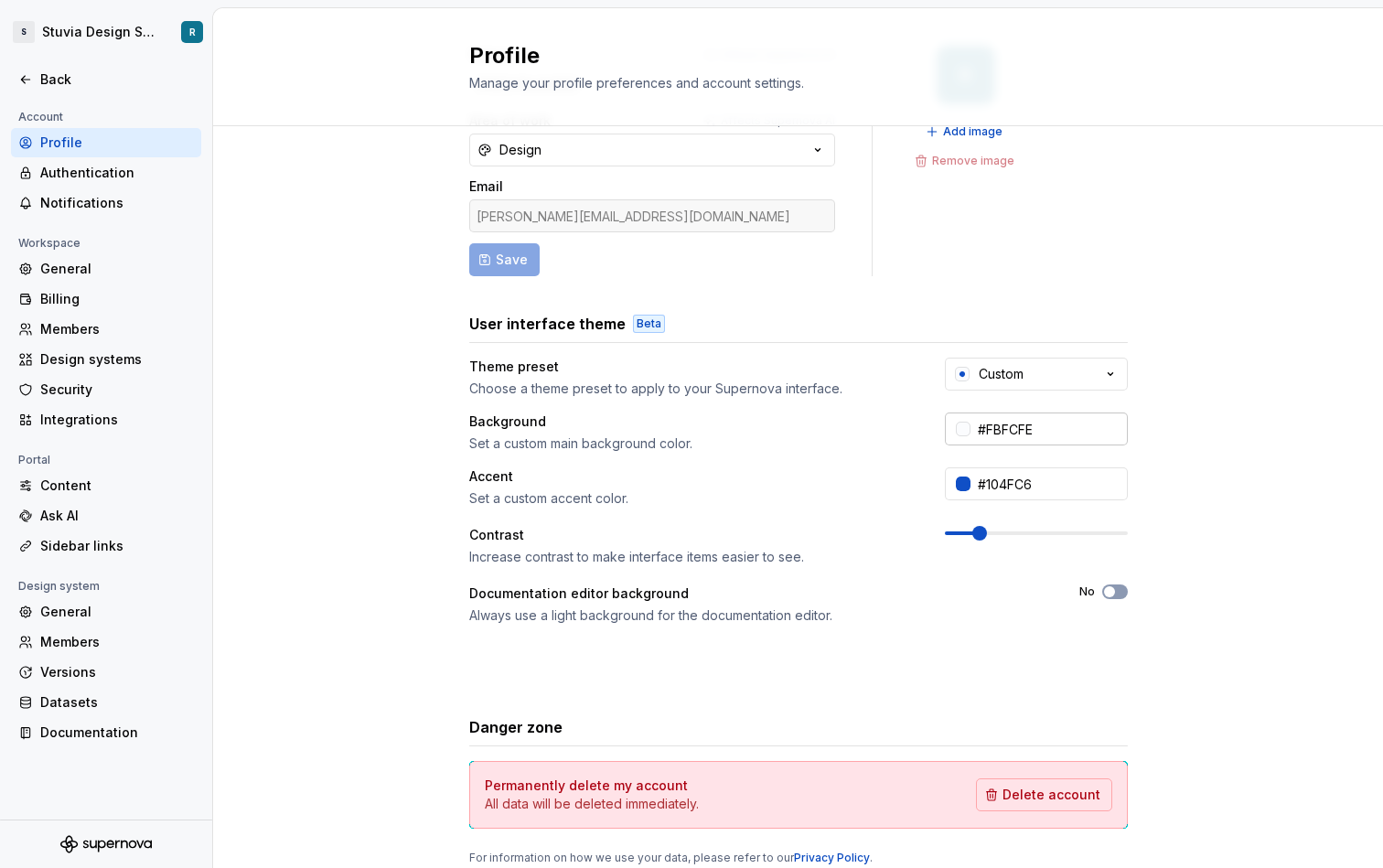
click at [1031, 423] on input "#FBFCFE" at bounding box center [1050, 430] width 157 height 33
paste input "FAFAFA"
click at [1126, 422] on input "FAFAFA" at bounding box center [1050, 430] width 157 height 33
type input "#FAFAFA"
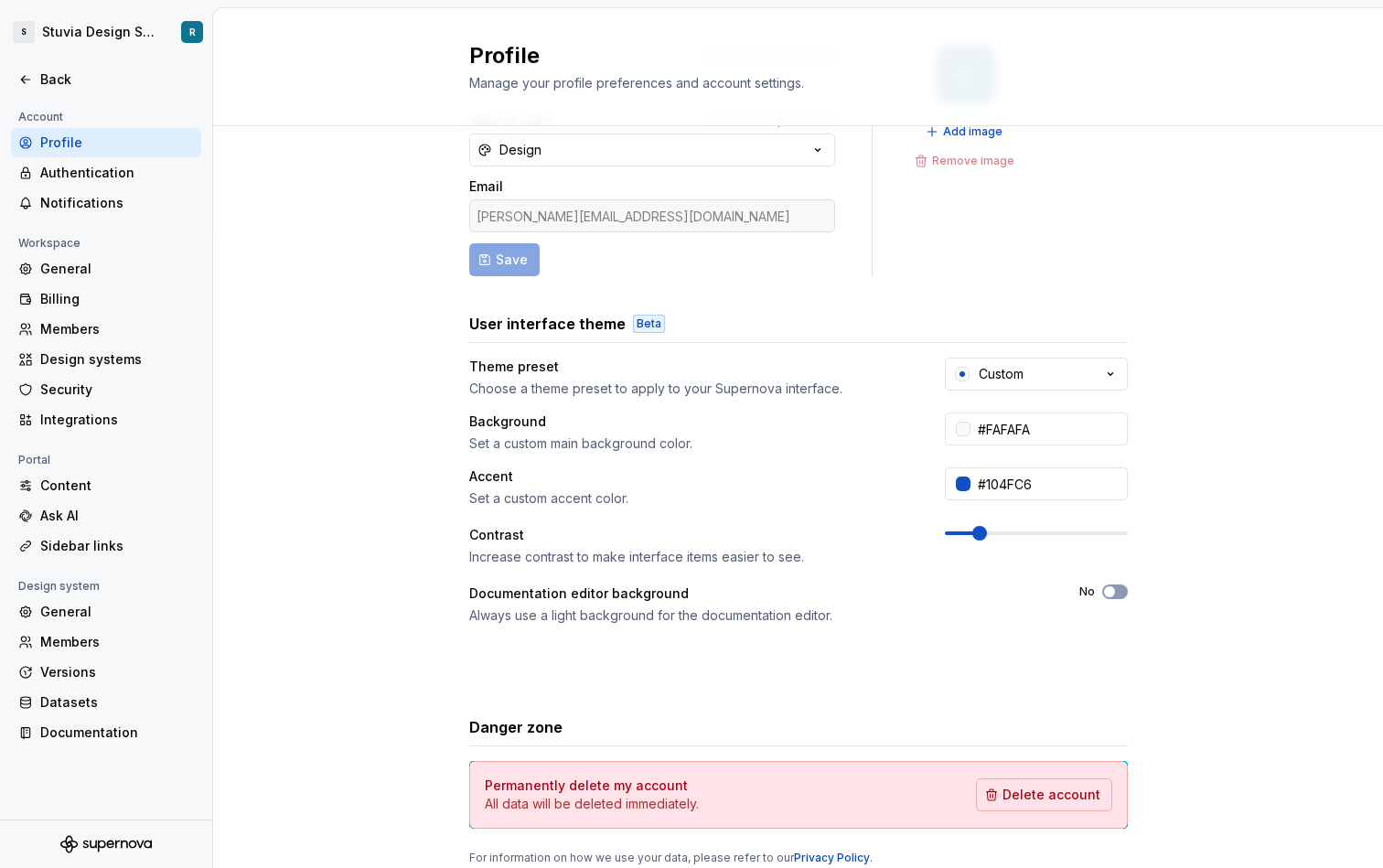
click at [1183, 476] on div "Full name Affects Supernova AI Roberto Area of work Affects Supernova AI Design…" at bounding box center [797, 474] width 1170 height 922
click at [1015, 483] on input "#104FC6" at bounding box center [1050, 485] width 157 height 33
drag, startPoint x: 1055, startPoint y: 485, endPoint x: 985, endPoint y: 486, distance: 70.0
click at [985, 486] on input "#104FC6" at bounding box center [1050, 485] width 157 height 33
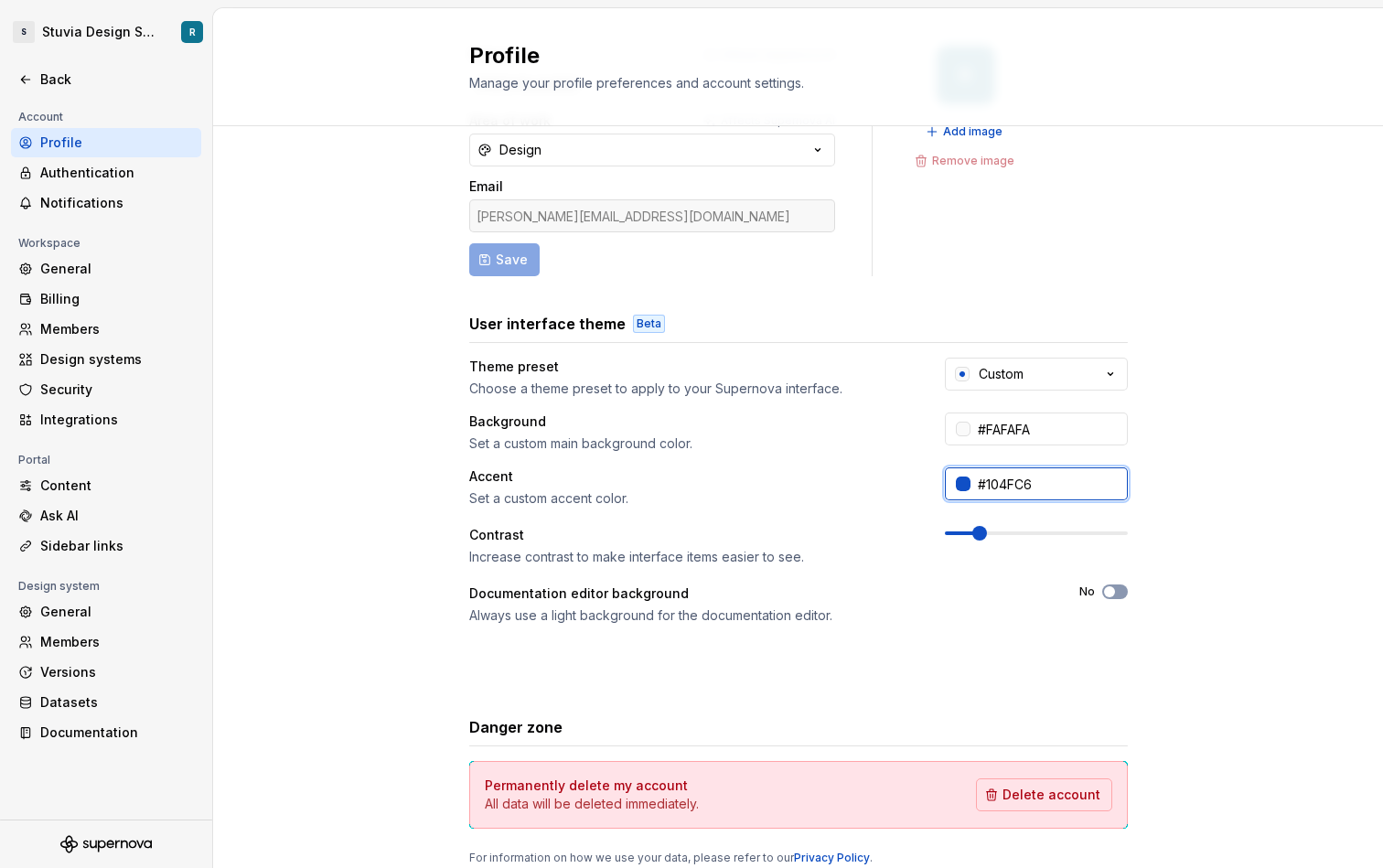
paste input "99BE9"
type input "#199BE9"
click at [1187, 513] on div "Full name Affects Supernova AI Roberto Area of work Affects Supernova AI Design…" at bounding box center [797, 474] width 1170 height 922
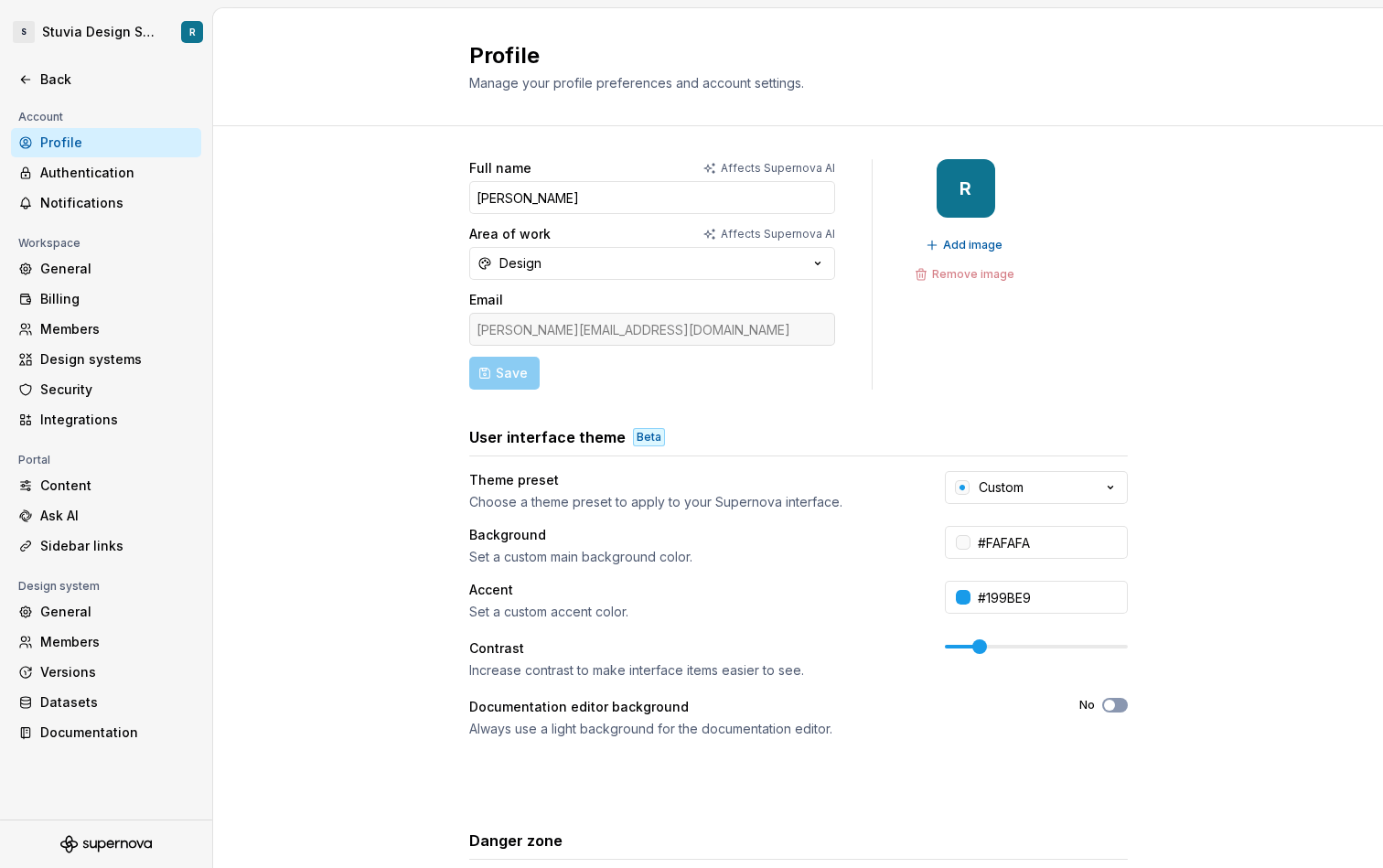
scroll to position [180, 0]
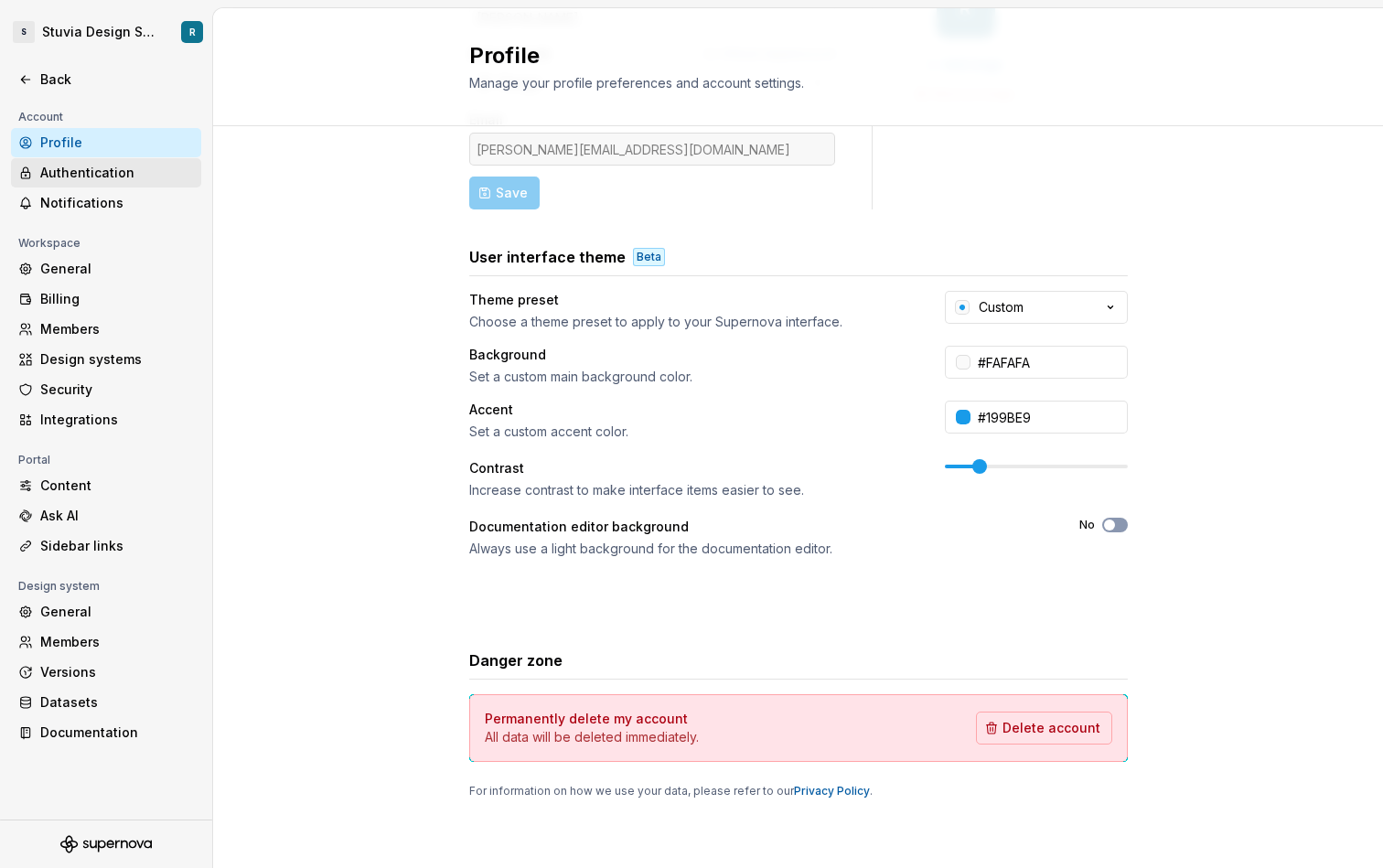
click at [104, 170] on div "Authentication" at bounding box center [117, 173] width 154 height 19
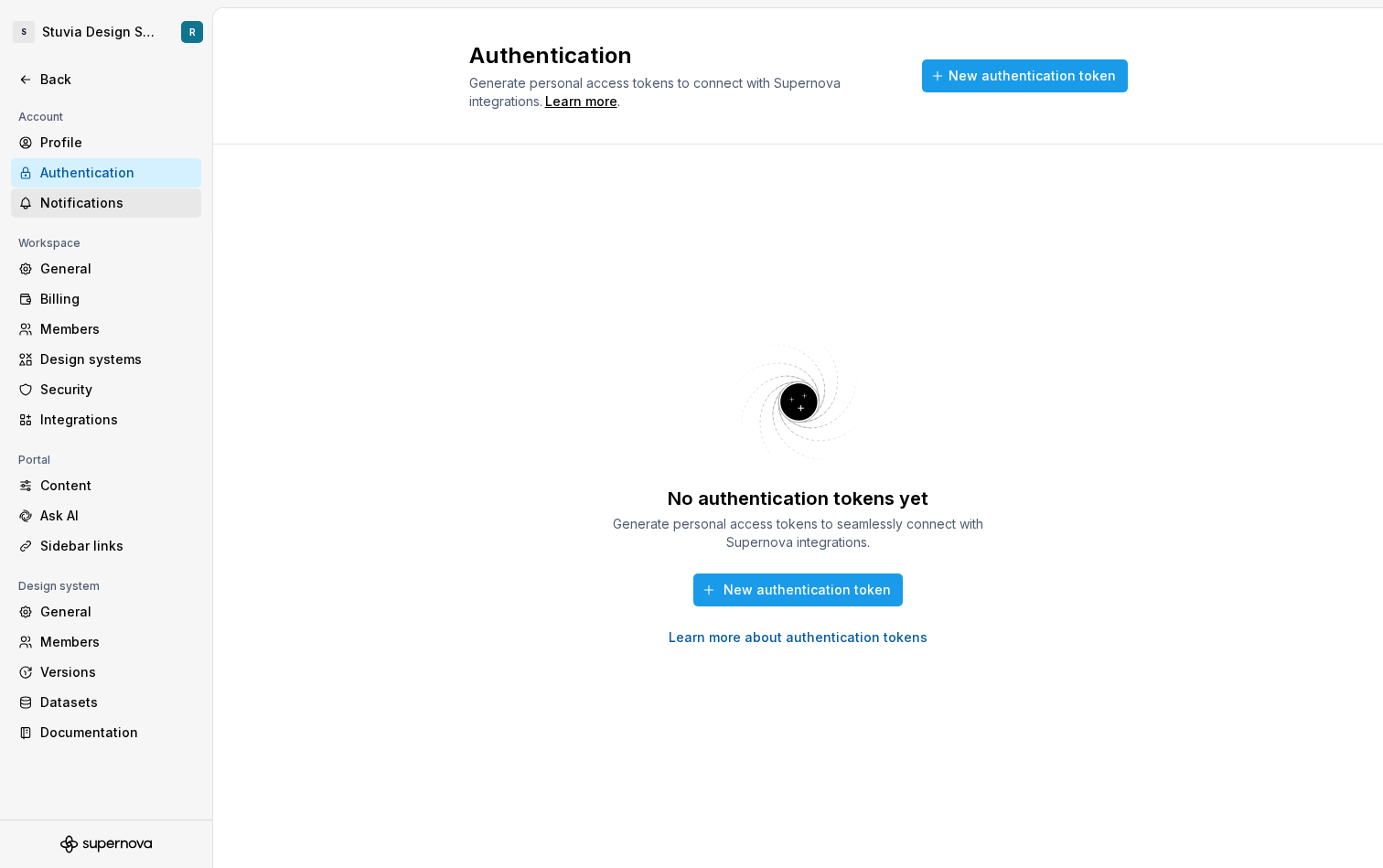
click at [104, 201] on div "Notifications" at bounding box center [117, 203] width 154 height 19
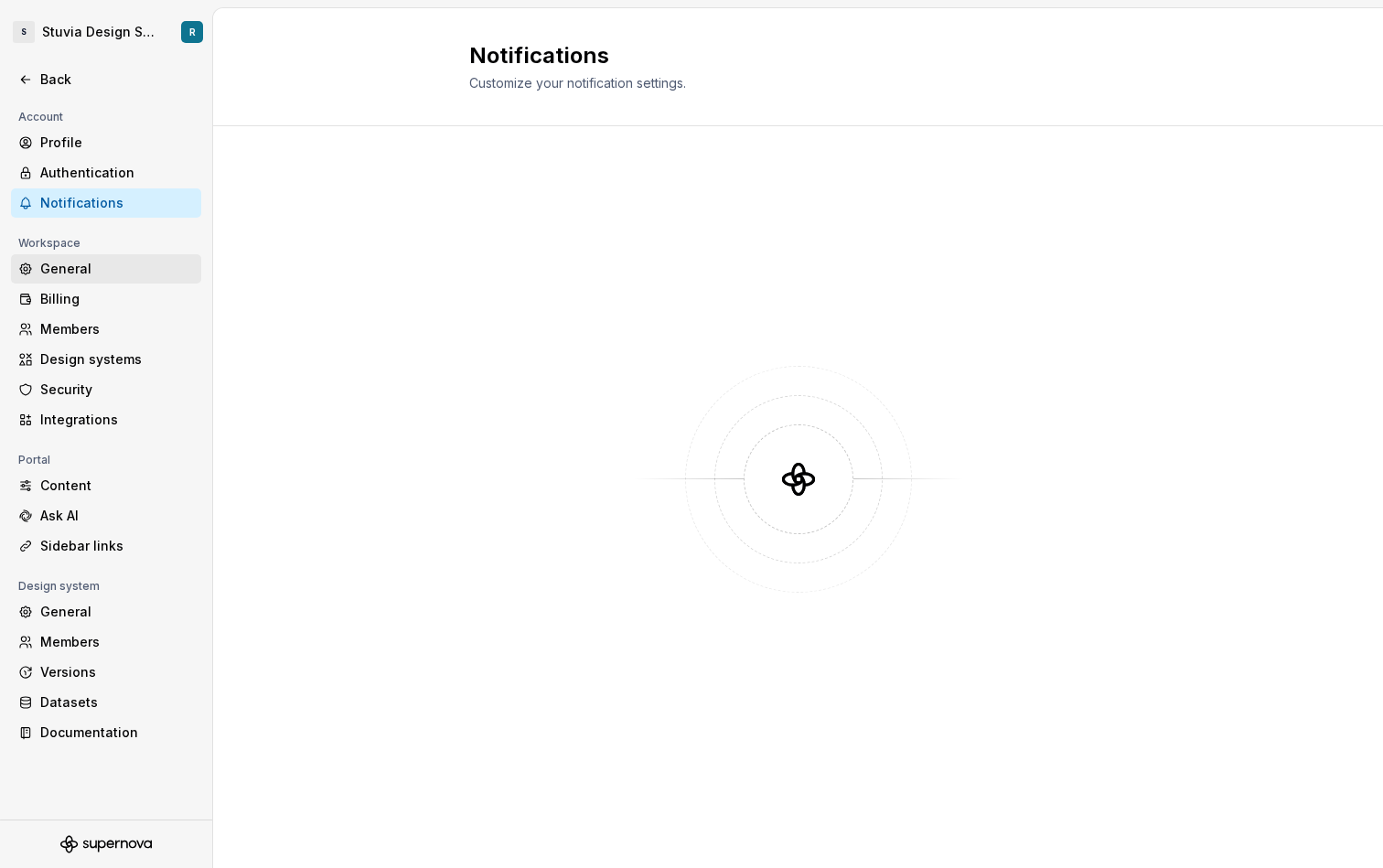
click at [99, 278] on div "General" at bounding box center [117, 269] width 154 height 19
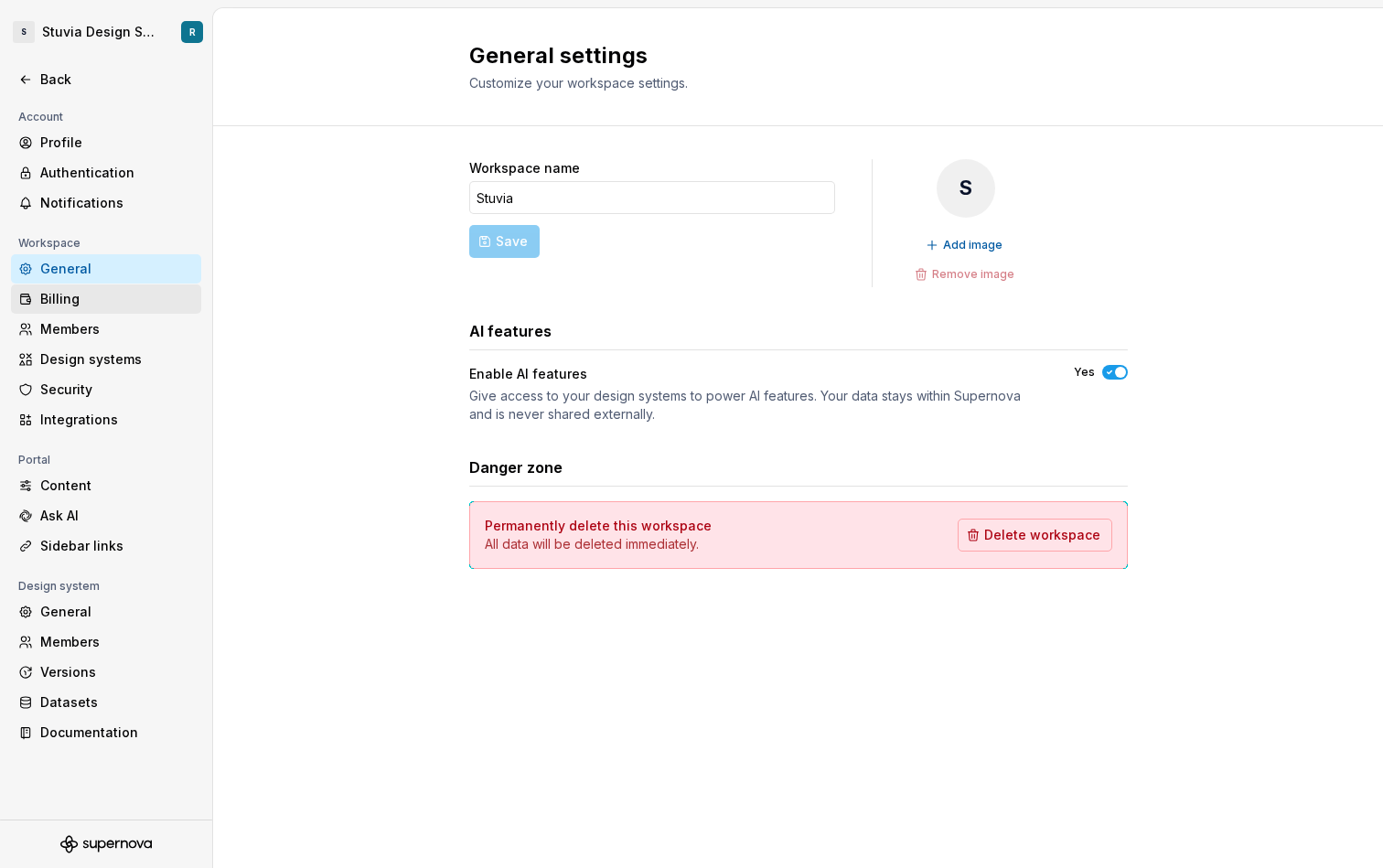
click at [108, 301] on div "Billing" at bounding box center [117, 299] width 154 height 19
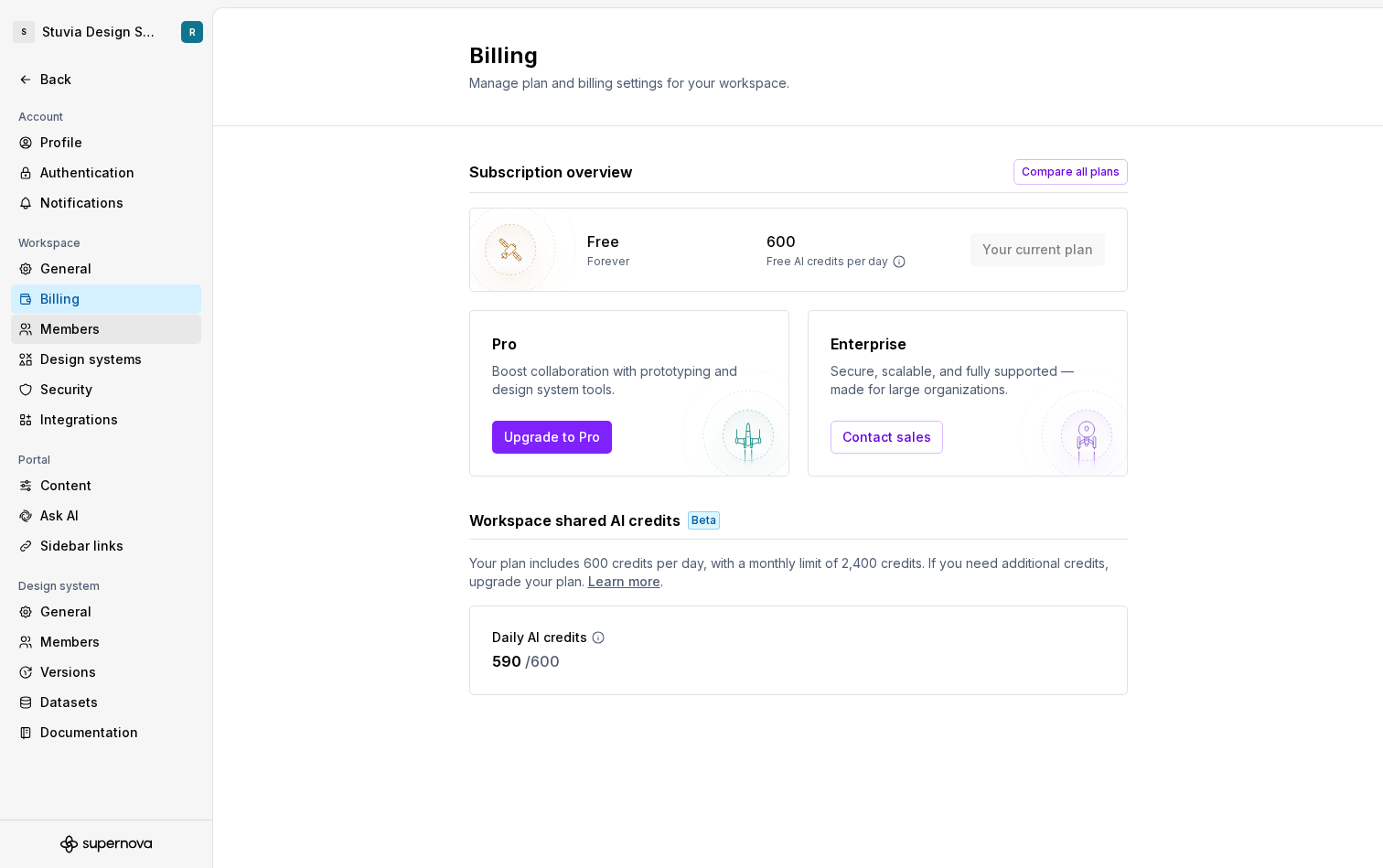
click at [120, 333] on div "Members" at bounding box center [117, 330] width 154 height 19
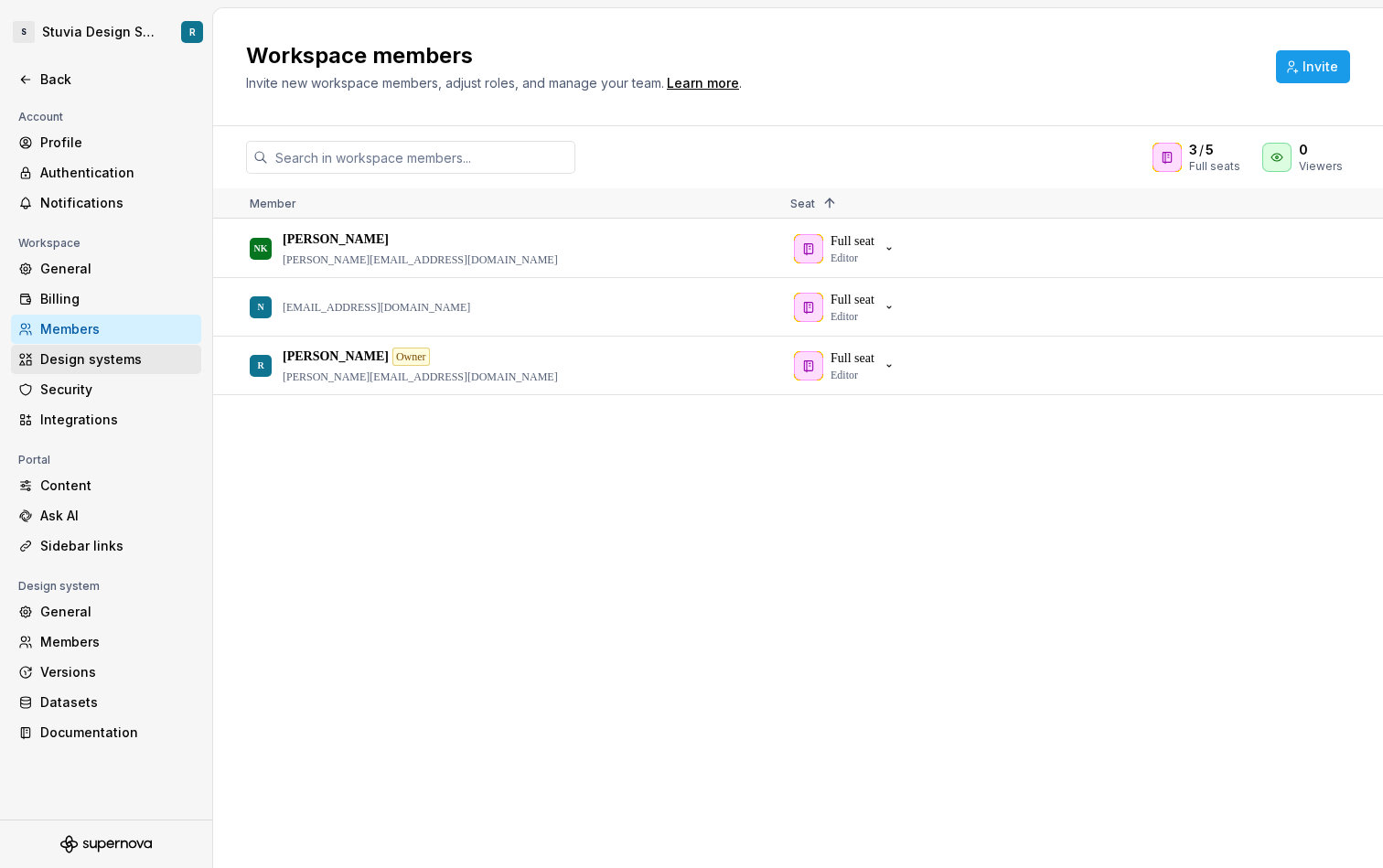
click at [136, 347] on div "Design systems" at bounding box center [106, 360] width 190 height 29
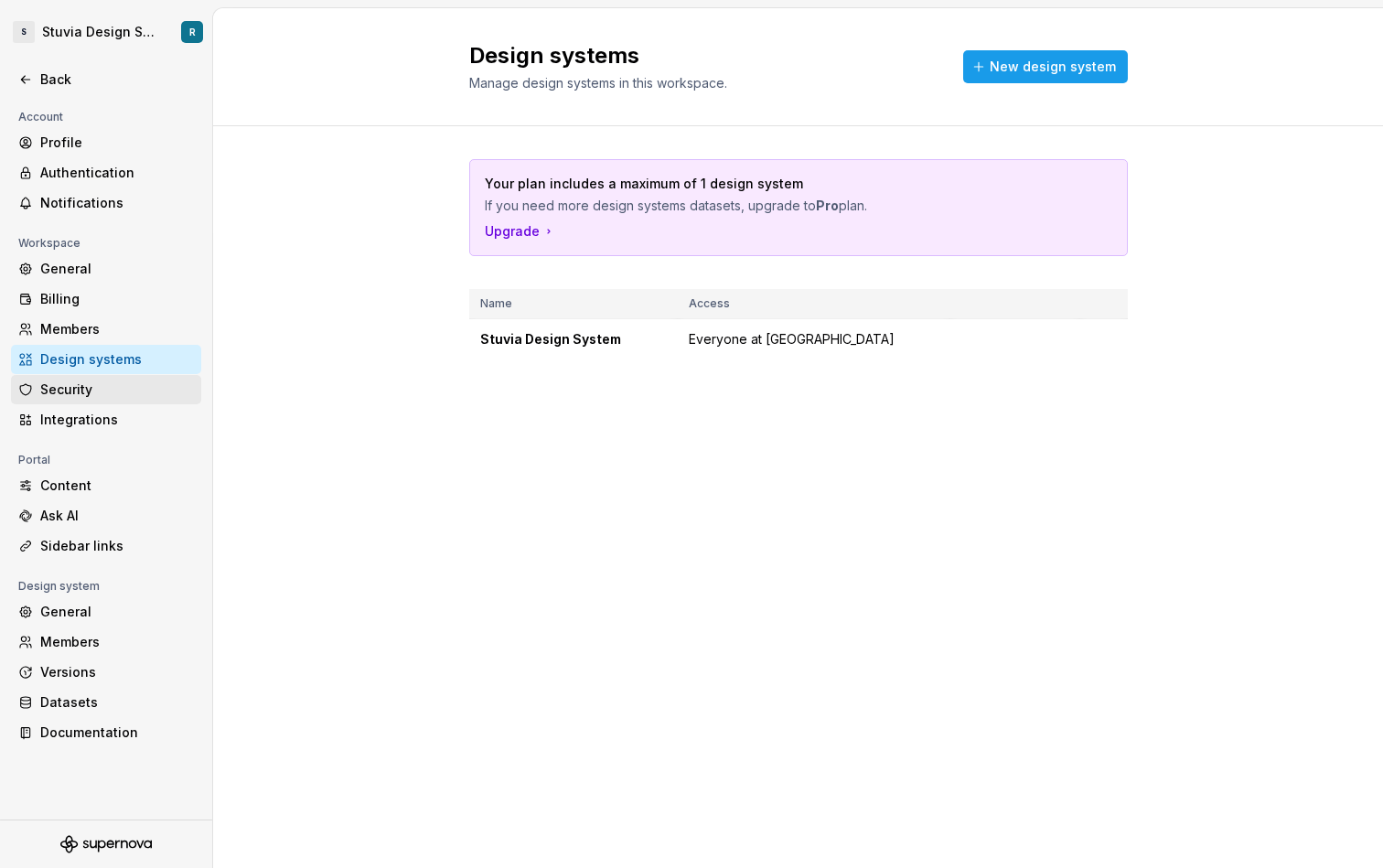
click at [116, 389] on div "Security" at bounding box center [117, 389] width 154 height 19
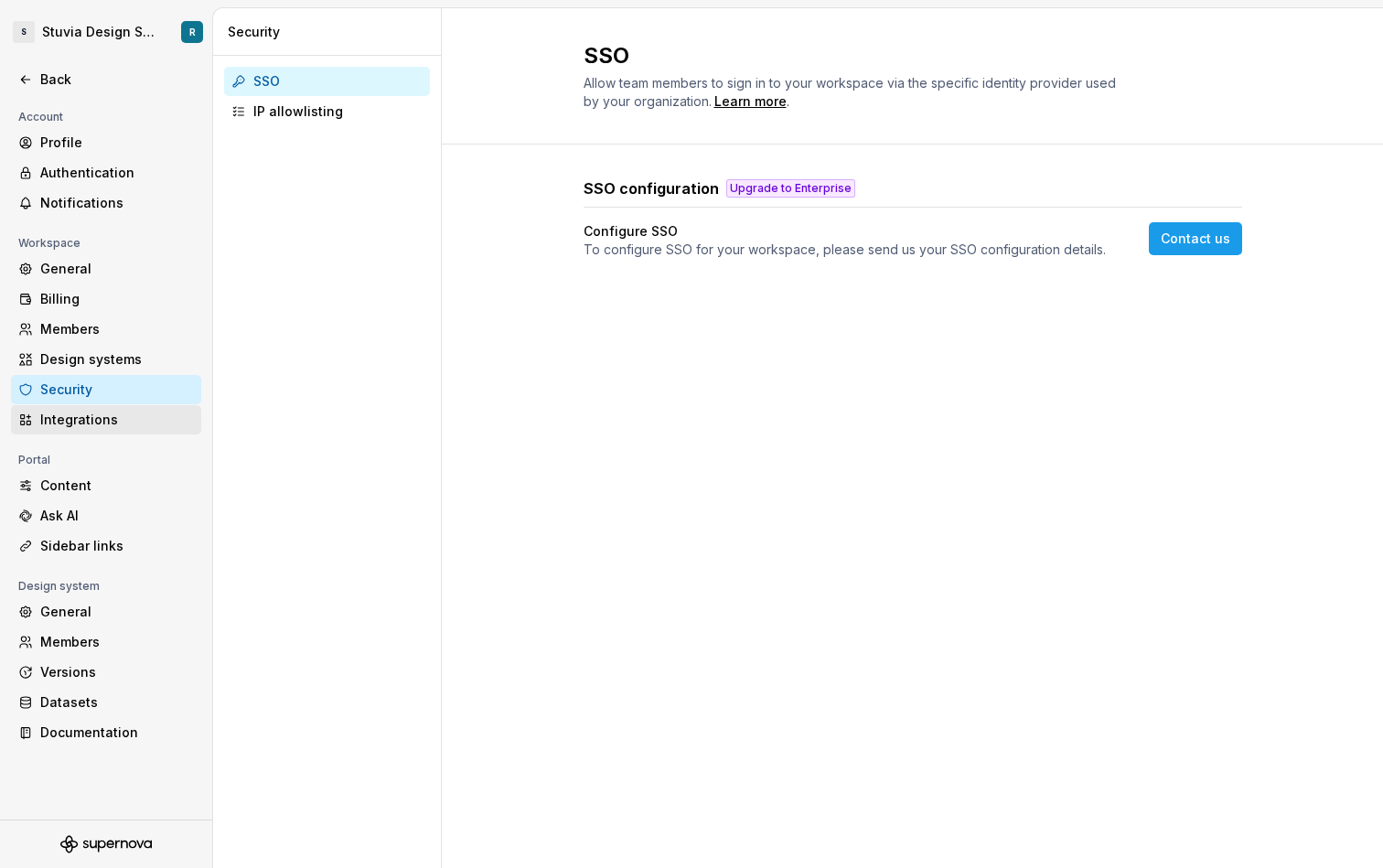
click at [119, 430] on div "Integrations" at bounding box center [106, 420] width 190 height 29
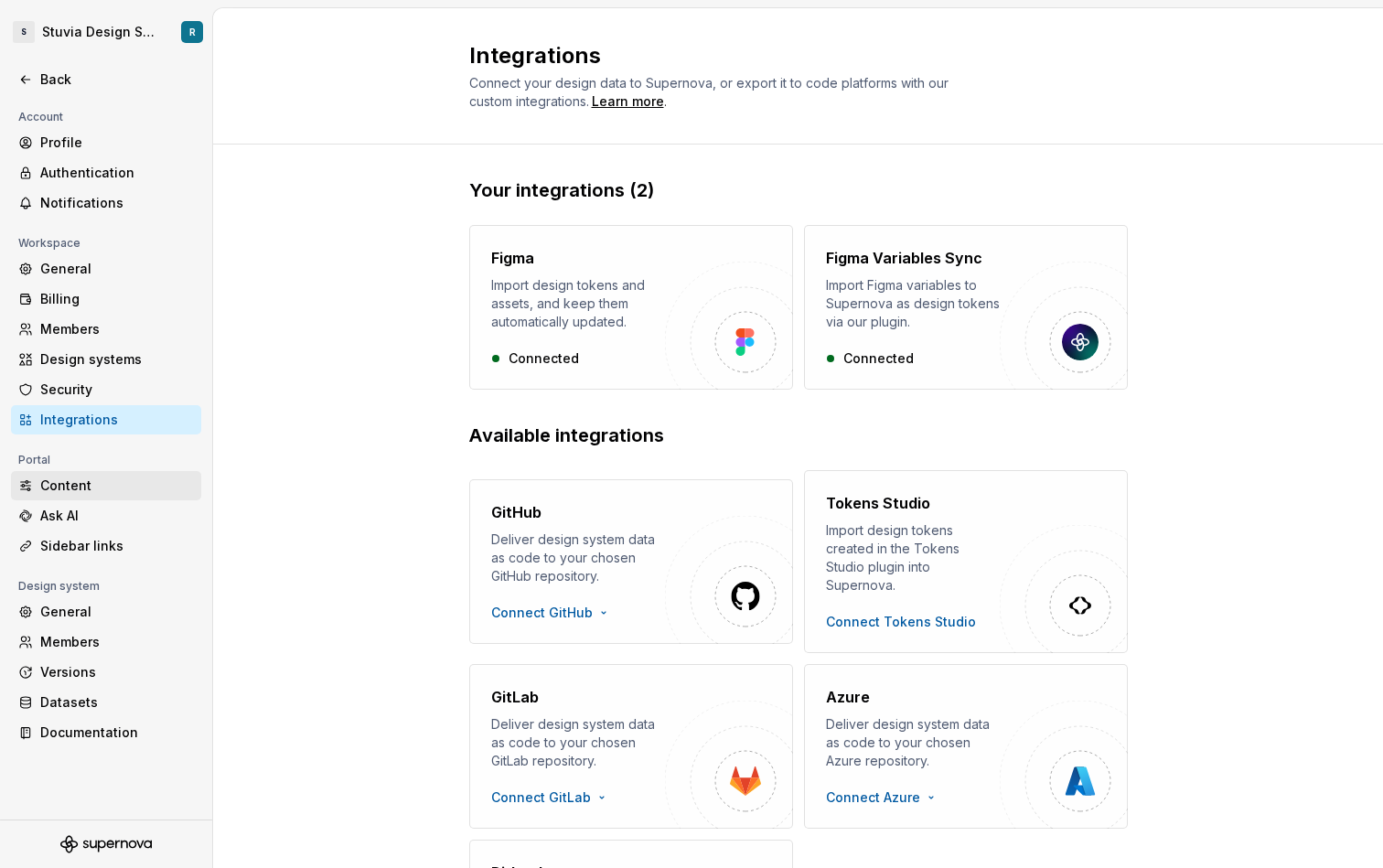
click at [124, 496] on div "Content" at bounding box center [106, 485] width 190 height 29
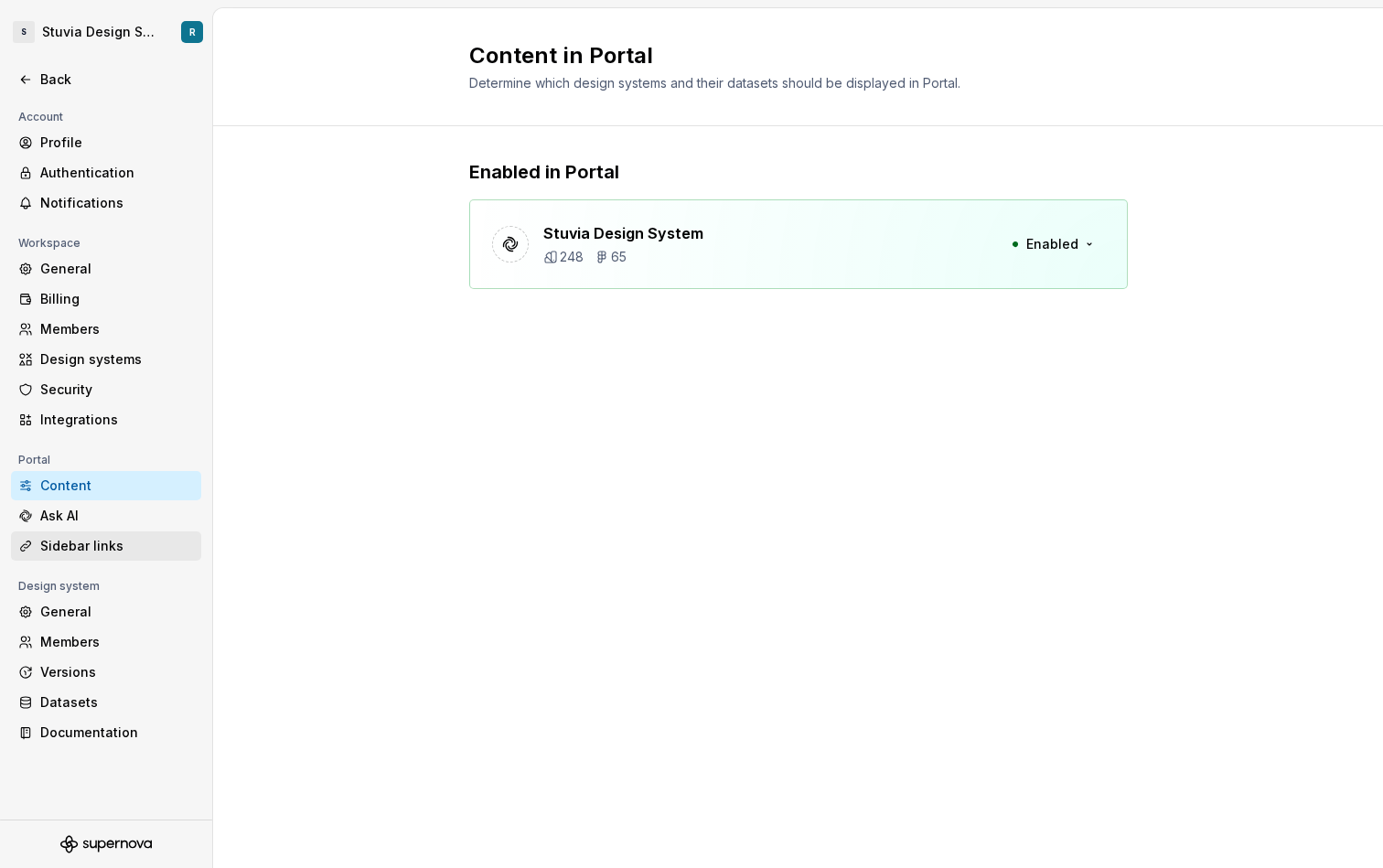
click at [129, 535] on div "Sidebar links" at bounding box center [106, 546] width 190 height 29
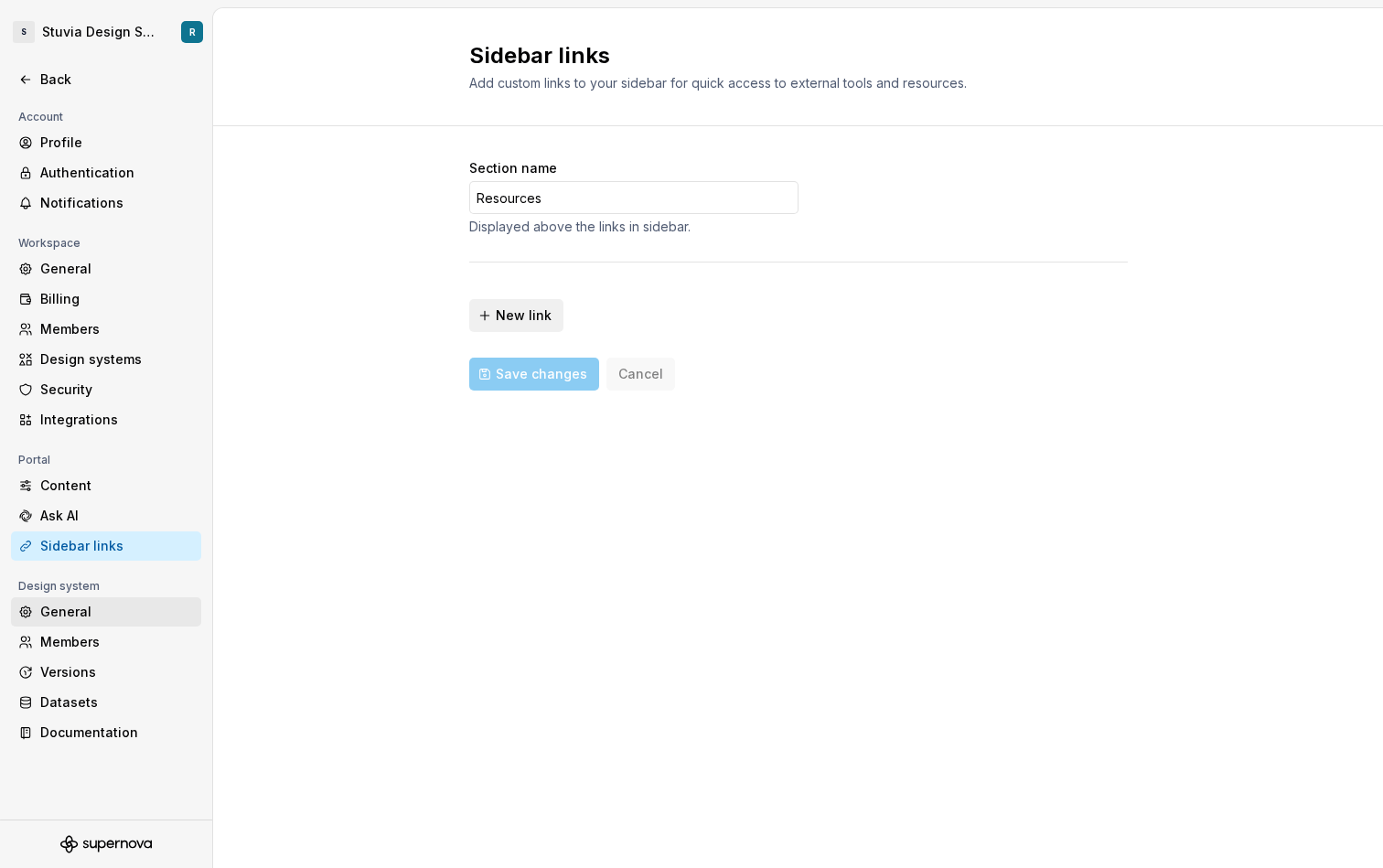
click at [123, 612] on div "General" at bounding box center [117, 612] width 154 height 19
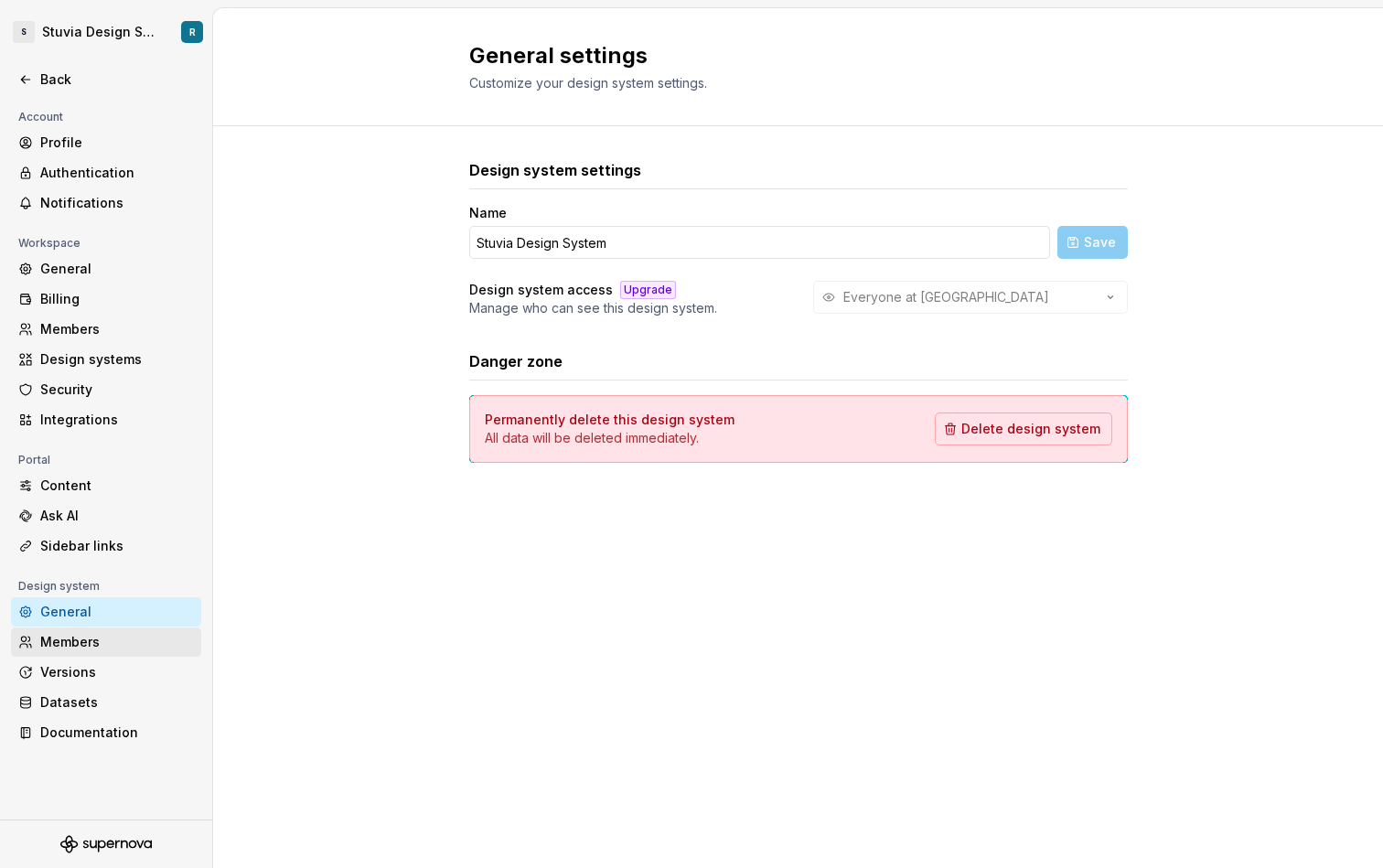
click at [121, 642] on div "Members" at bounding box center [117, 642] width 154 height 19
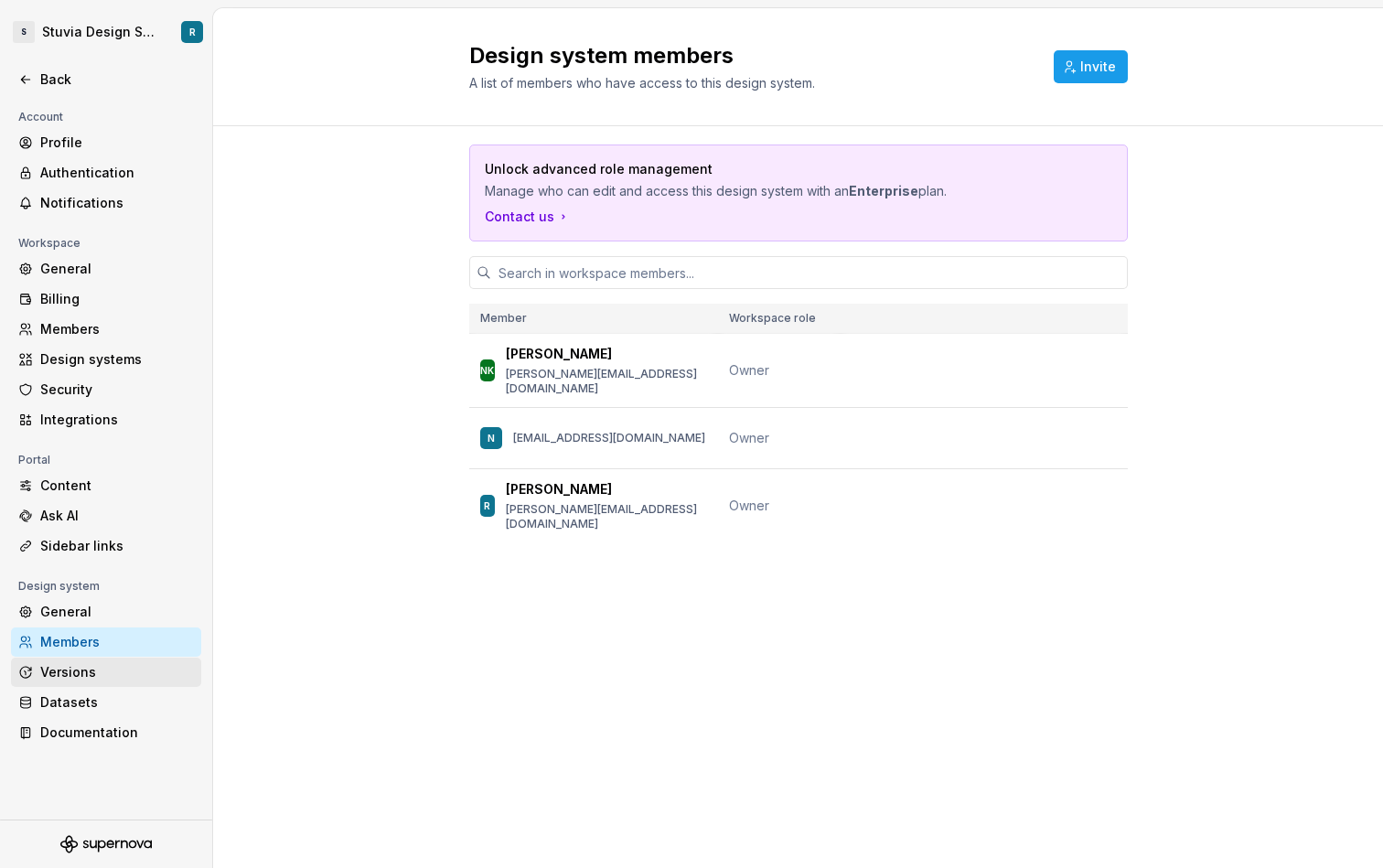
click at [127, 673] on div "Versions" at bounding box center [117, 672] width 154 height 19
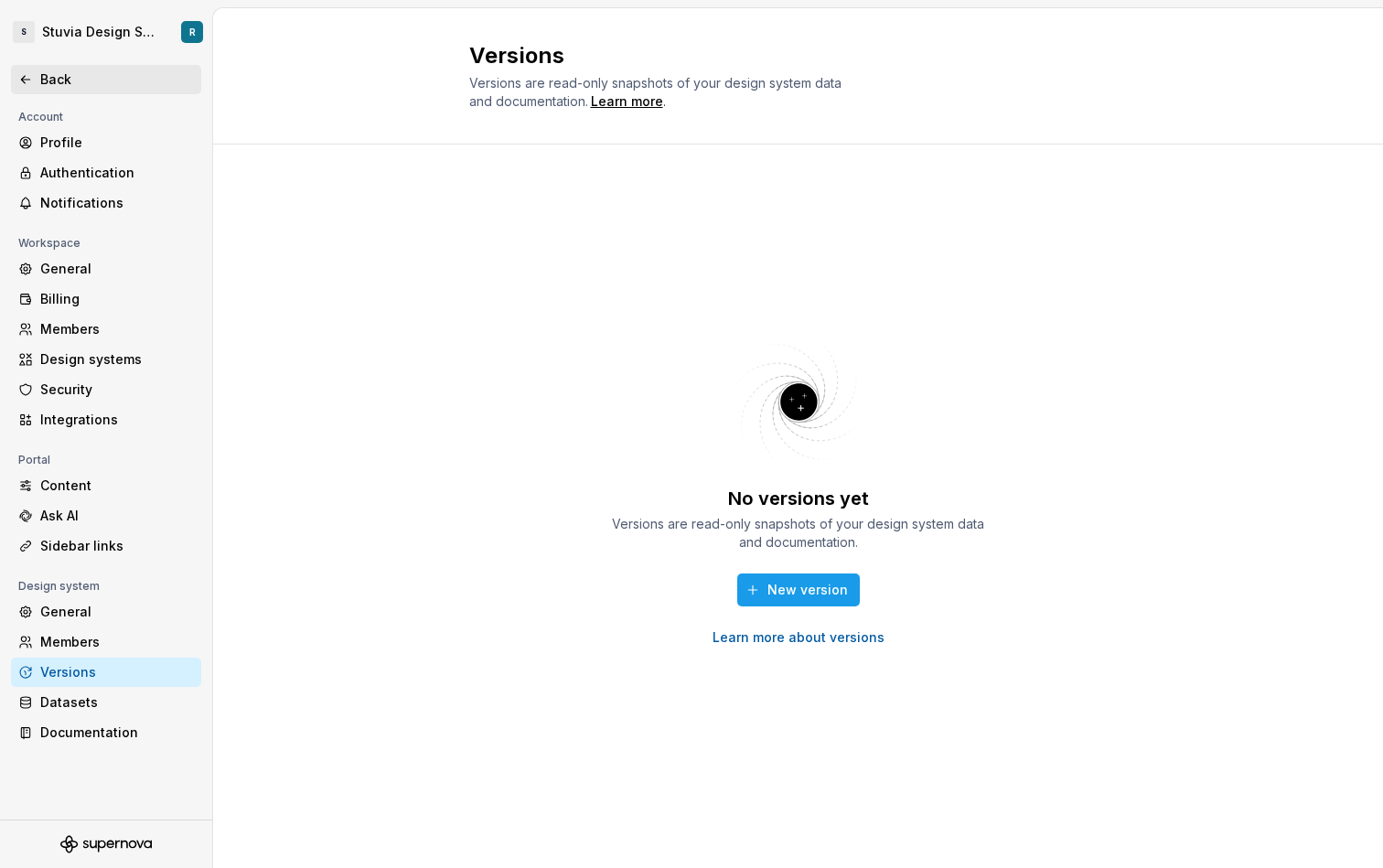
click at [77, 90] on div "Back" at bounding box center [106, 79] width 190 height 29
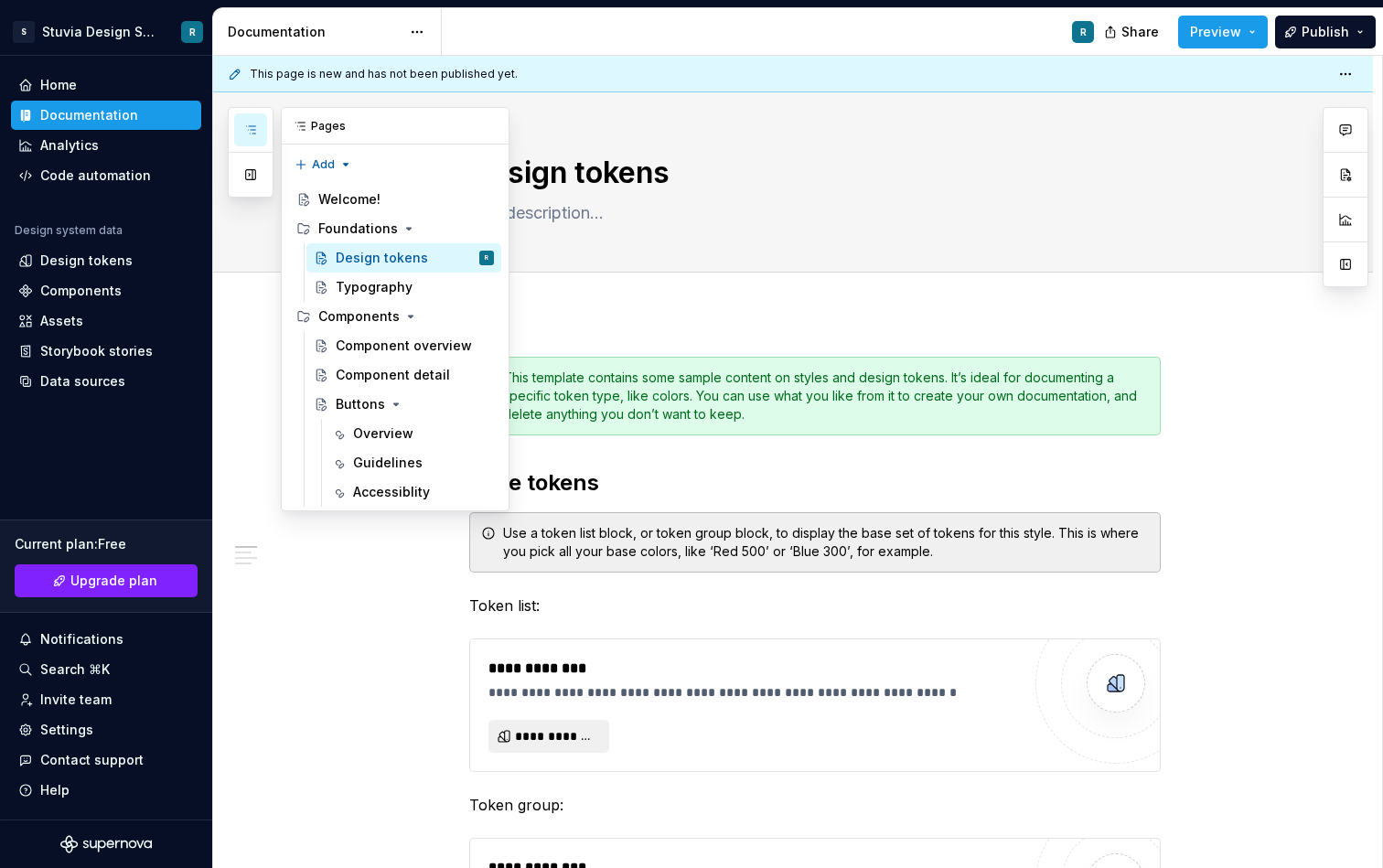
click at [258, 128] on button "button" at bounding box center [251, 130] width 33 height 33
click at [359, 200] on div "Welcome!" at bounding box center [349, 199] width 62 height 19
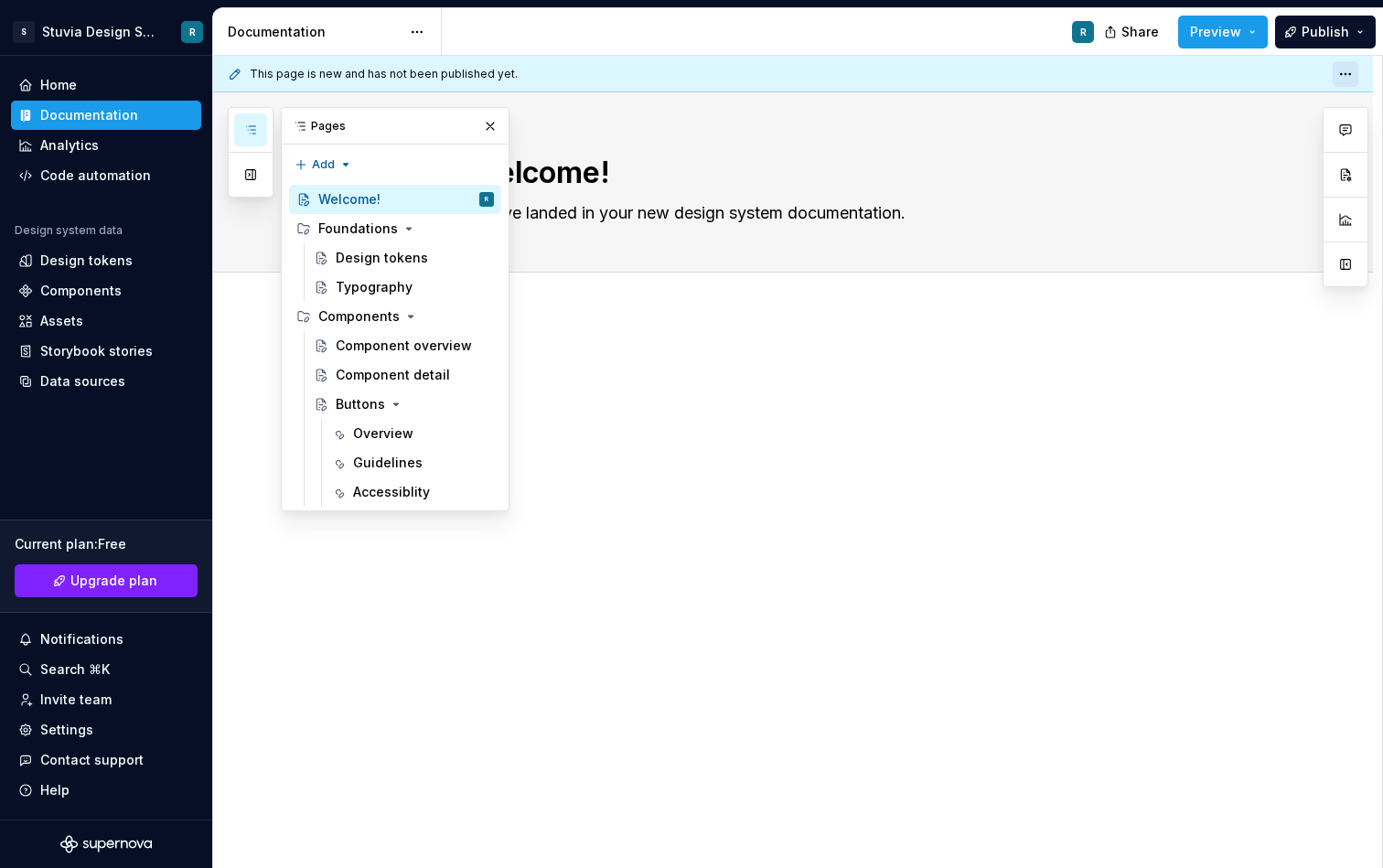
click at [1351, 71] on html "S Stuvia Design System R Home Documentation Analytics Code automation Design sy…" at bounding box center [692, 434] width 1383 height 868
click at [1255, 34] on button "Preview" at bounding box center [1223, 32] width 89 height 33
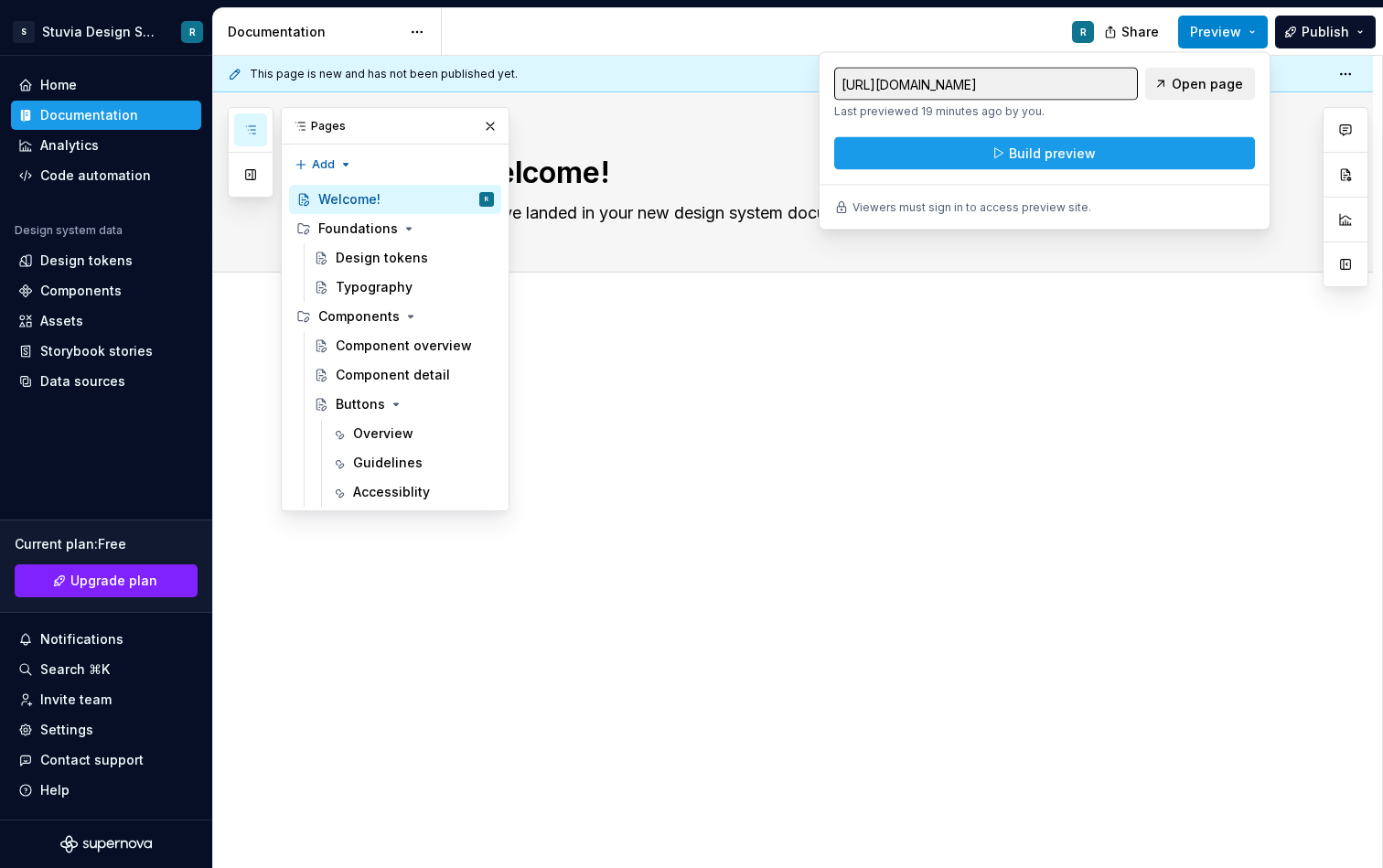
click at [1255, 34] on button "Preview" at bounding box center [1223, 32] width 89 height 33
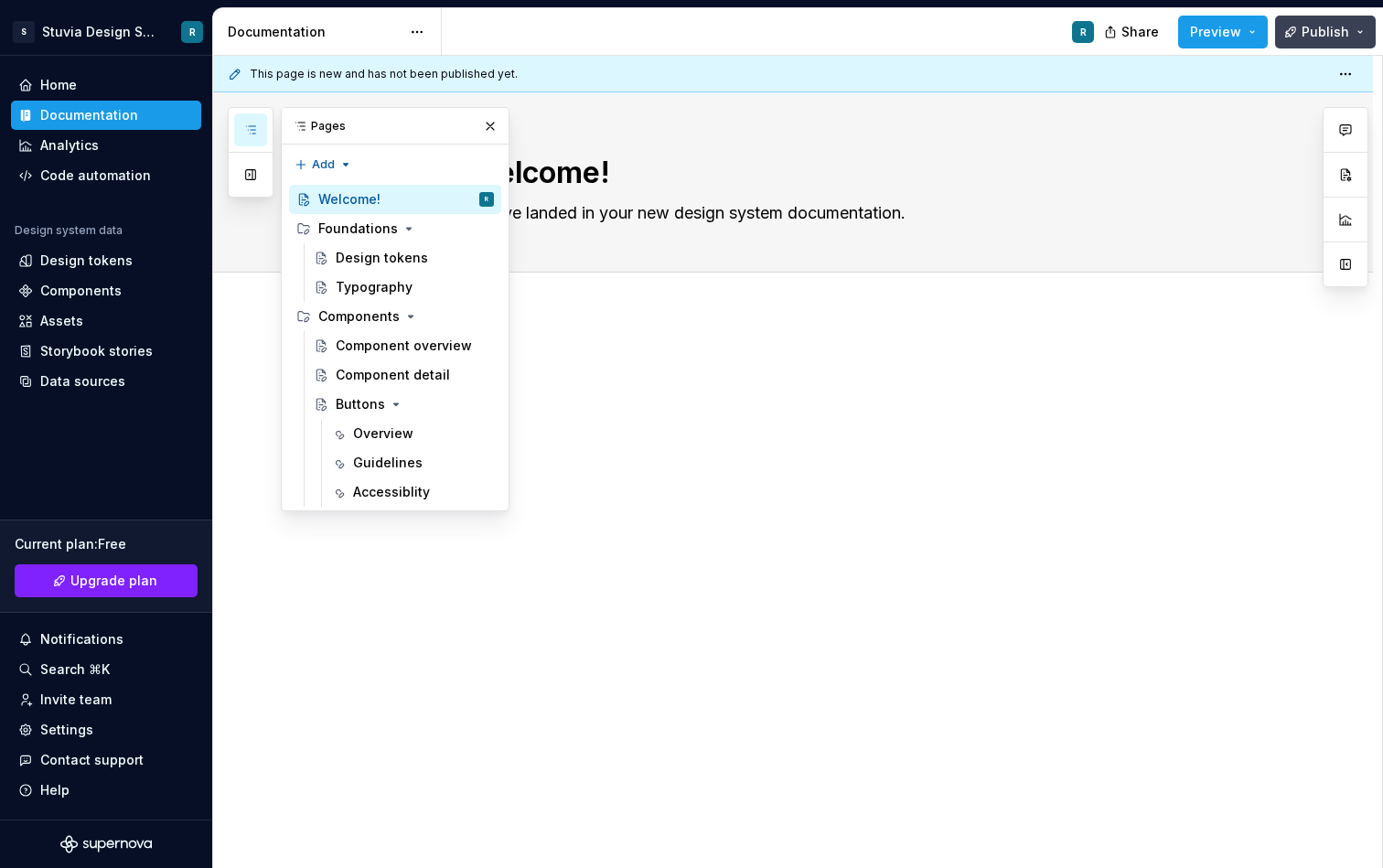
click at [1364, 34] on button "Publish" at bounding box center [1325, 32] width 101 height 33
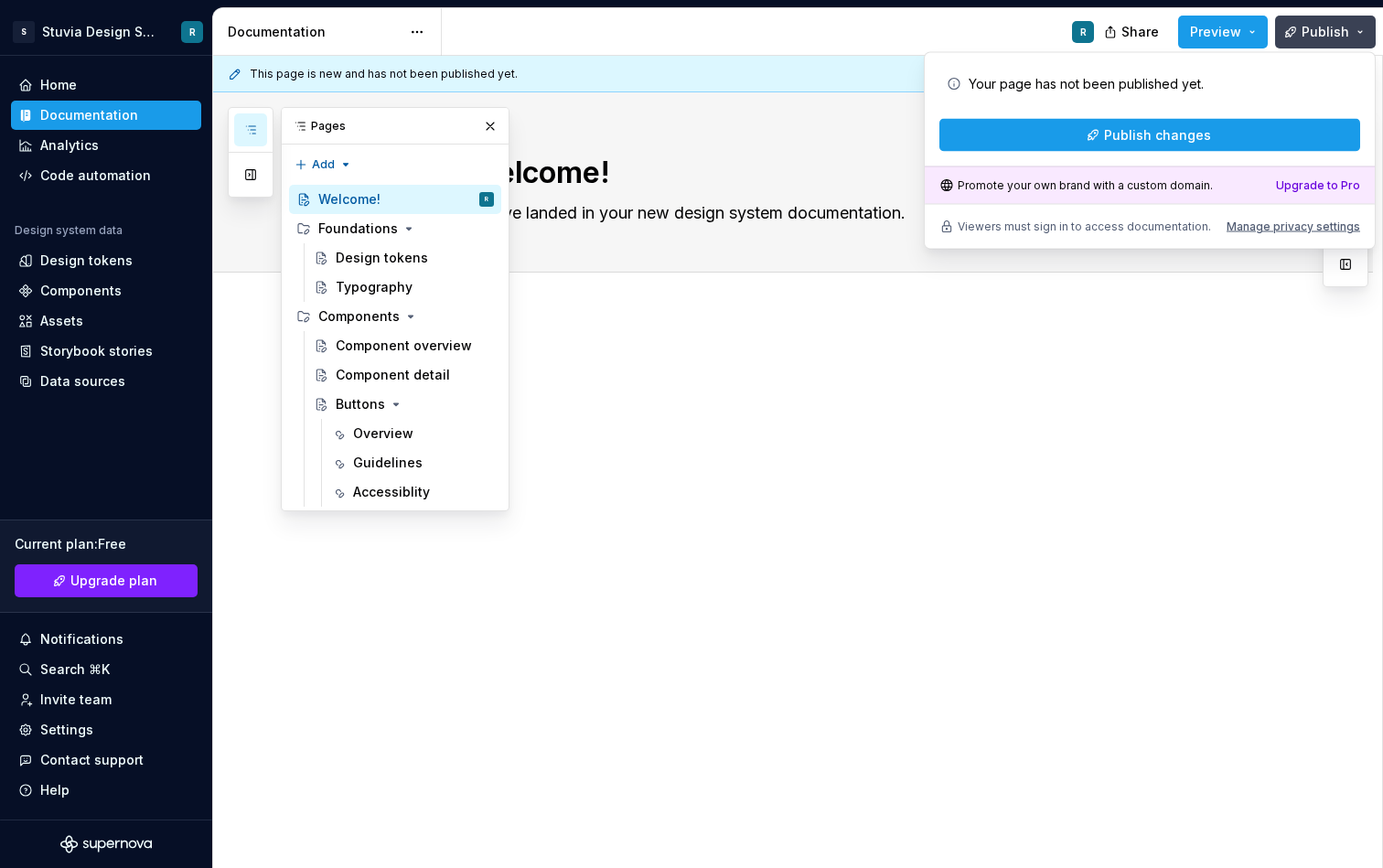
click at [1364, 34] on button "Publish" at bounding box center [1325, 32] width 101 height 33
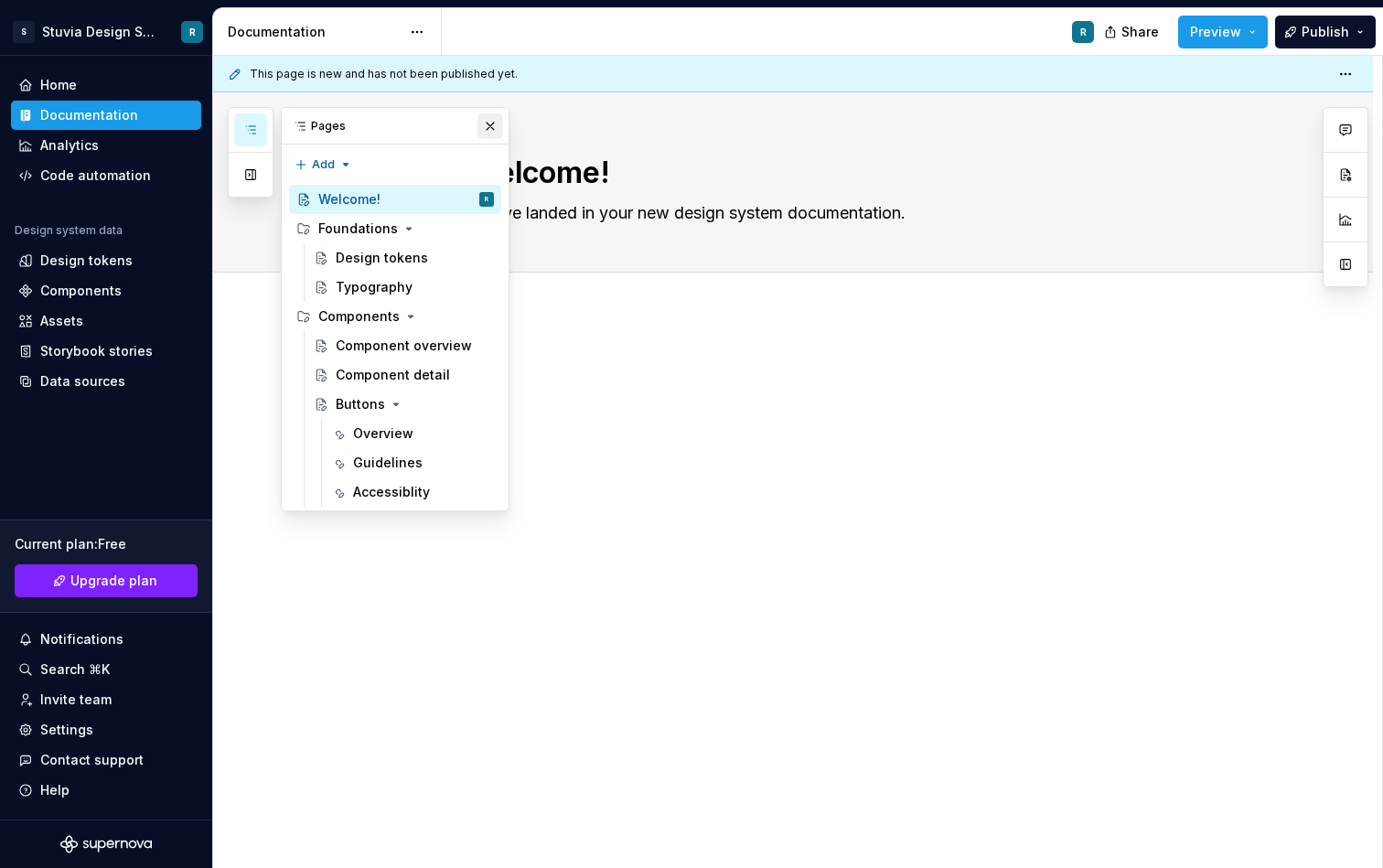
click at [490, 131] on button "button" at bounding box center [490, 127] width 26 height 26
click at [264, 121] on button "button" at bounding box center [251, 130] width 33 height 33
click at [384, 260] on div "Design tokens" at bounding box center [382, 258] width 92 height 19
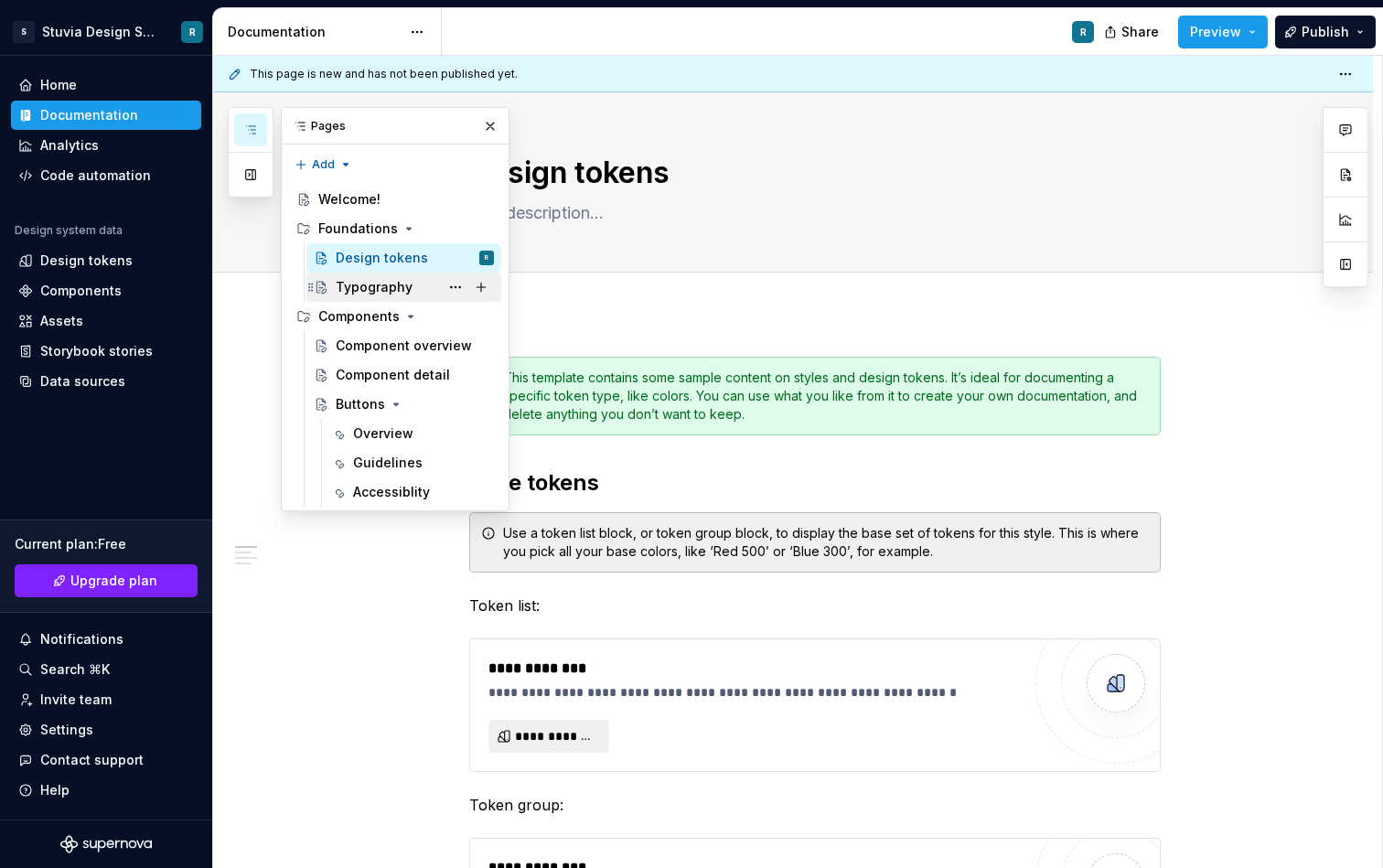
click at [396, 289] on div "Typography" at bounding box center [374, 287] width 77 height 19
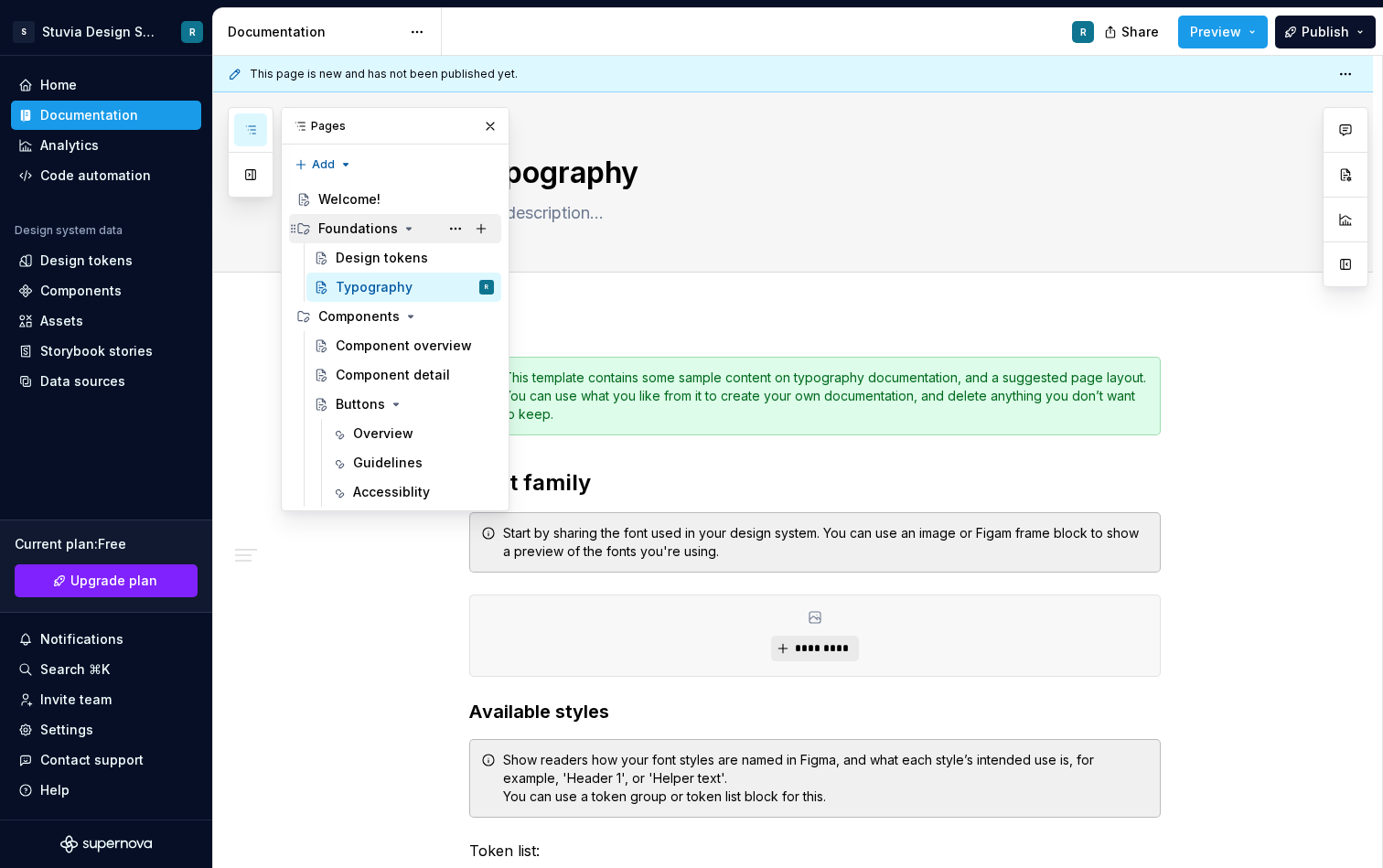
click at [368, 230] on div "Foundations" at bounding box center [358, 229] width 79 height 19
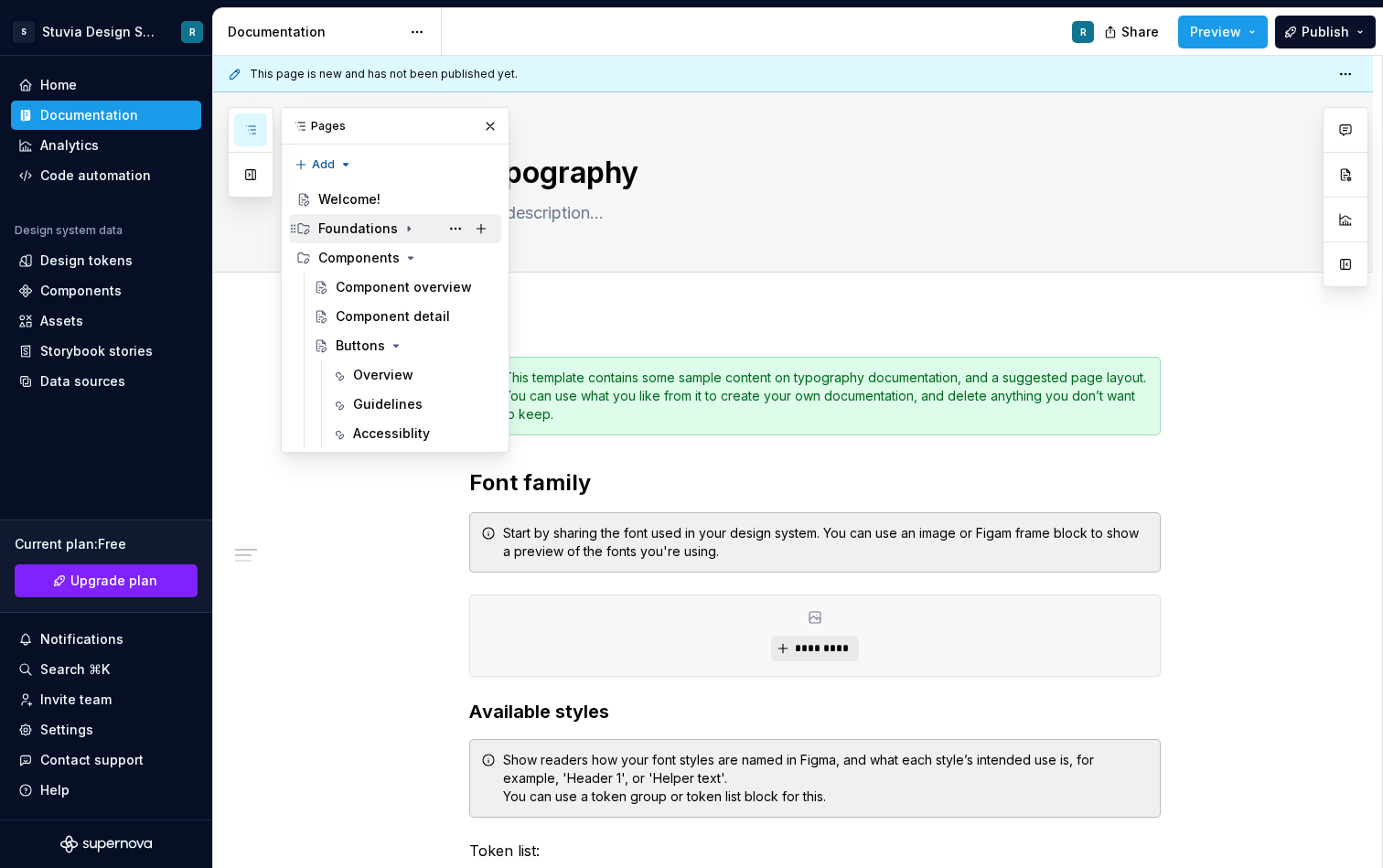
click at [374, 229] on div "Foundations" at bounding box center [358, 229] width 79 height 19
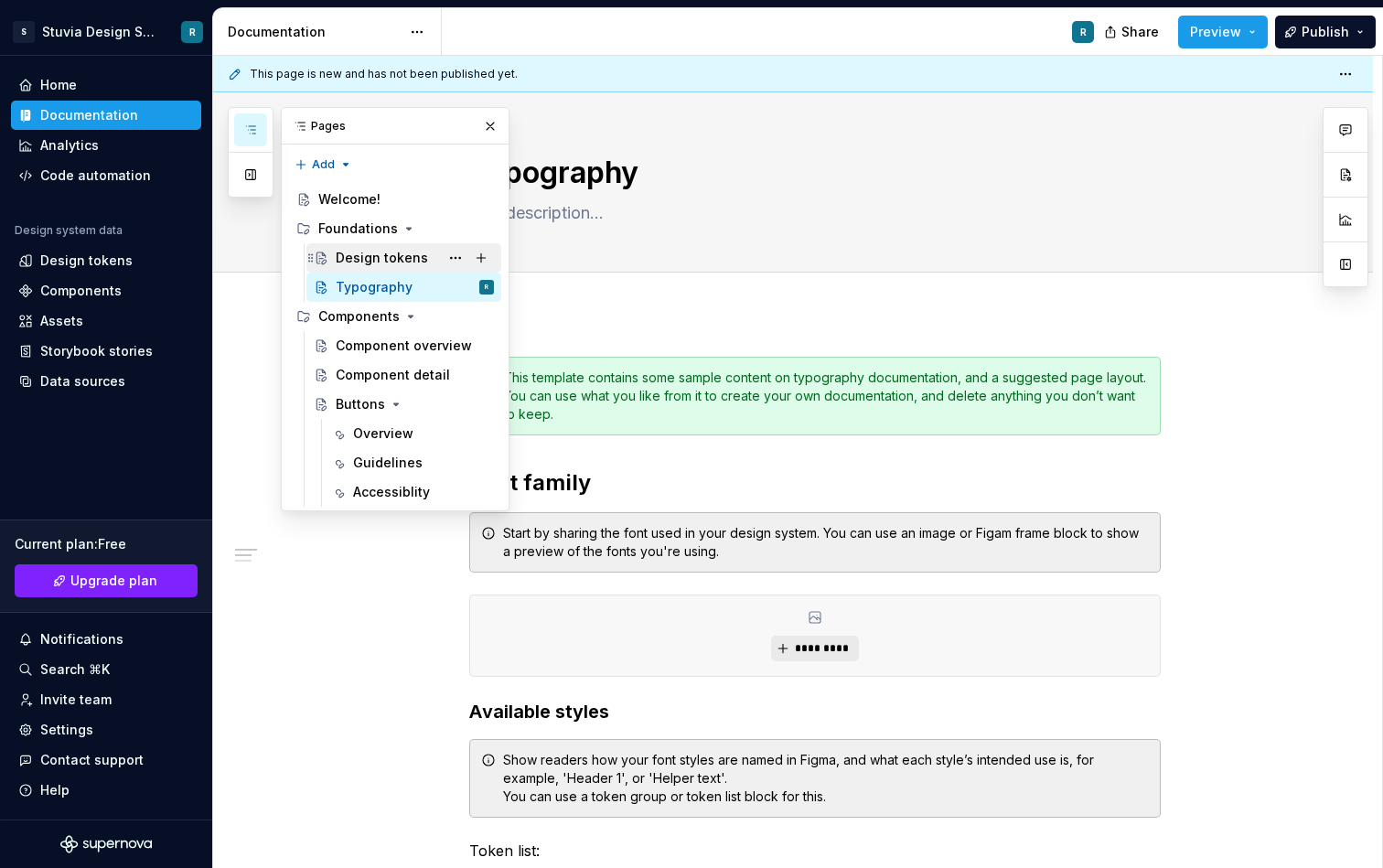
click at [382, 266] on div "Design tokens" at bounding box center [382, 258] width 92 height 19
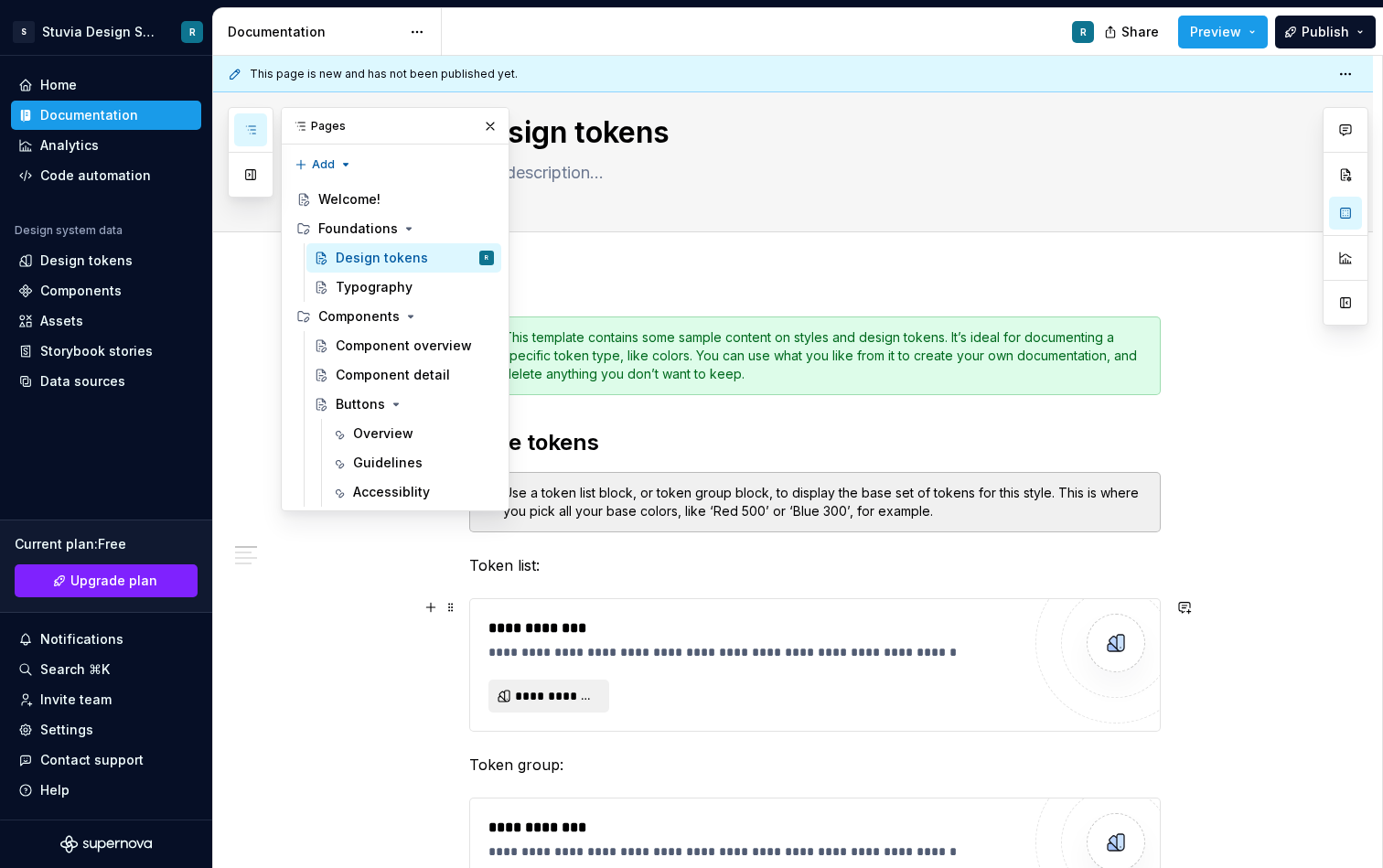
scroll to position [48, 0]
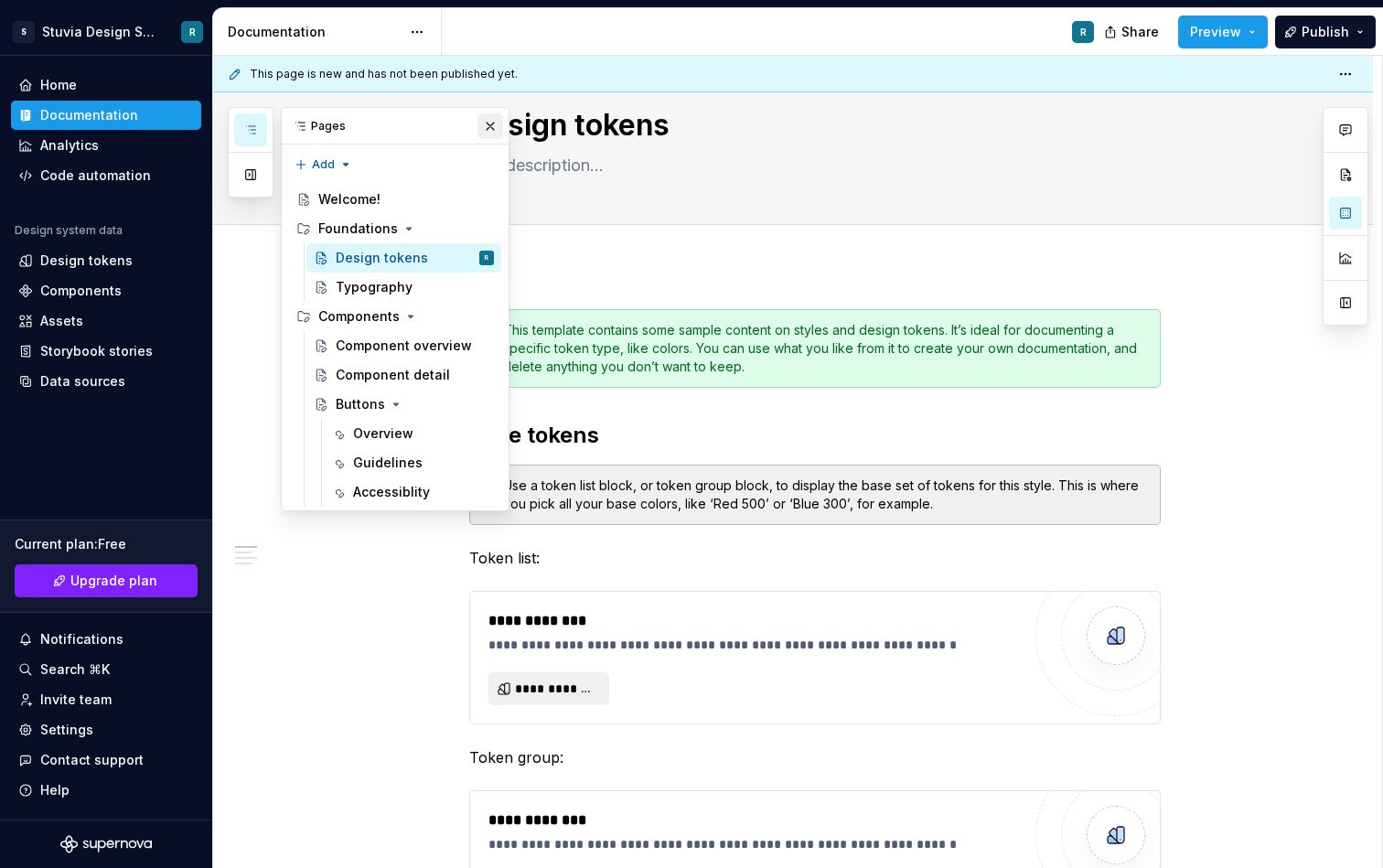
click at [495, 128] on button "button" at bounding box center [490, 127] width 26 height 26
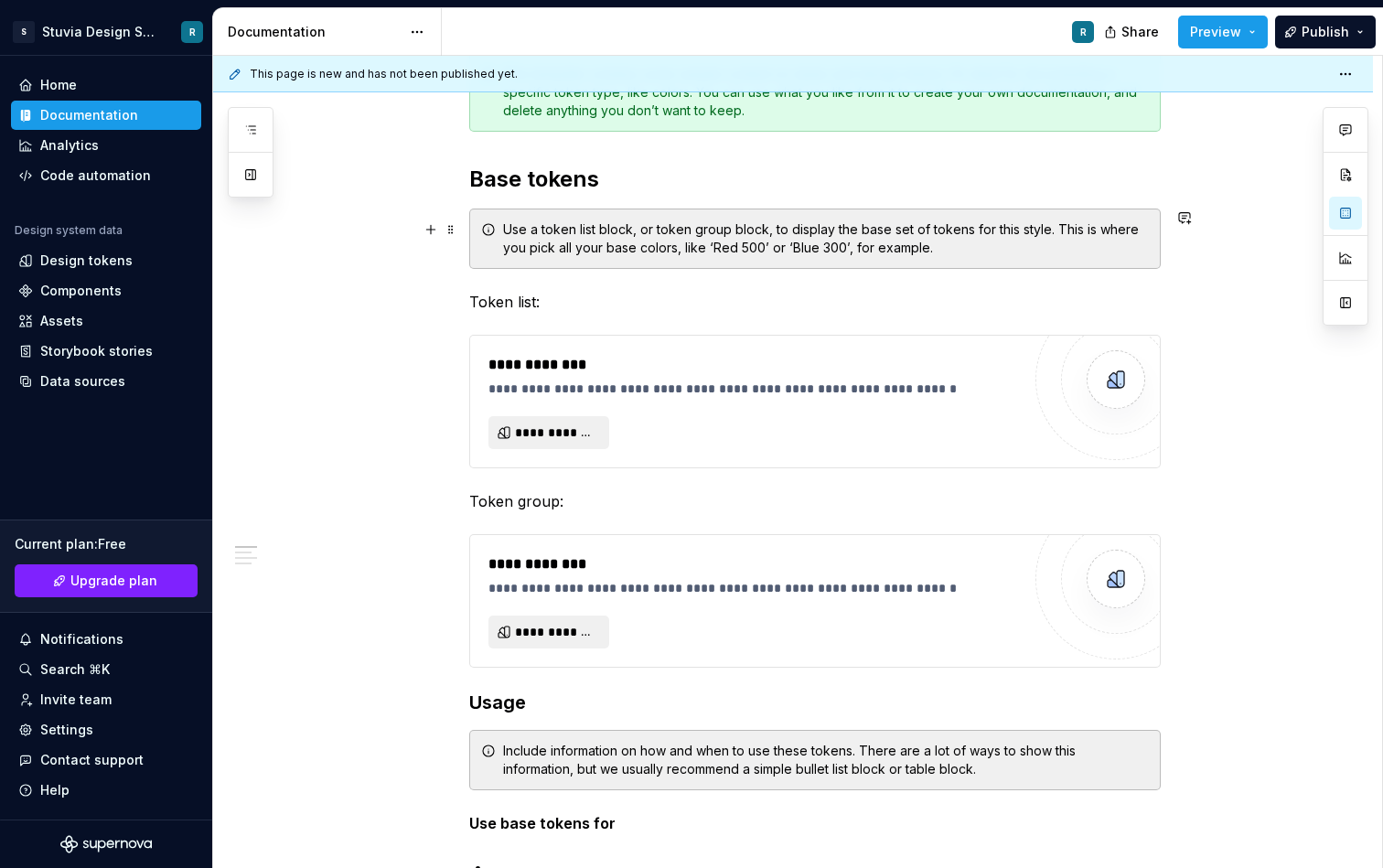
scroll to position [0, 0]
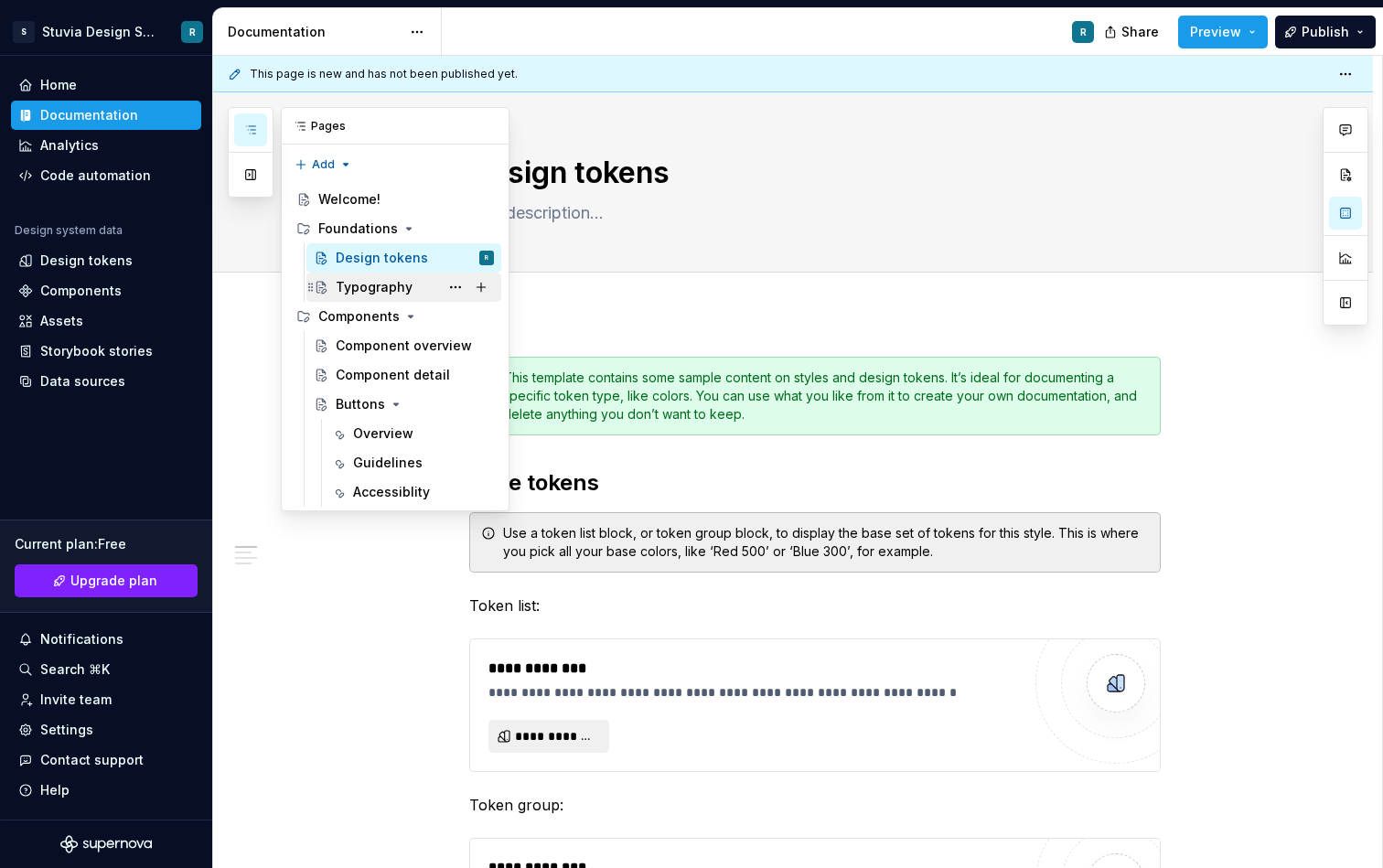
click at [368, 285] on div "Typography" at bounding box center [374, 287] width 77 height 19
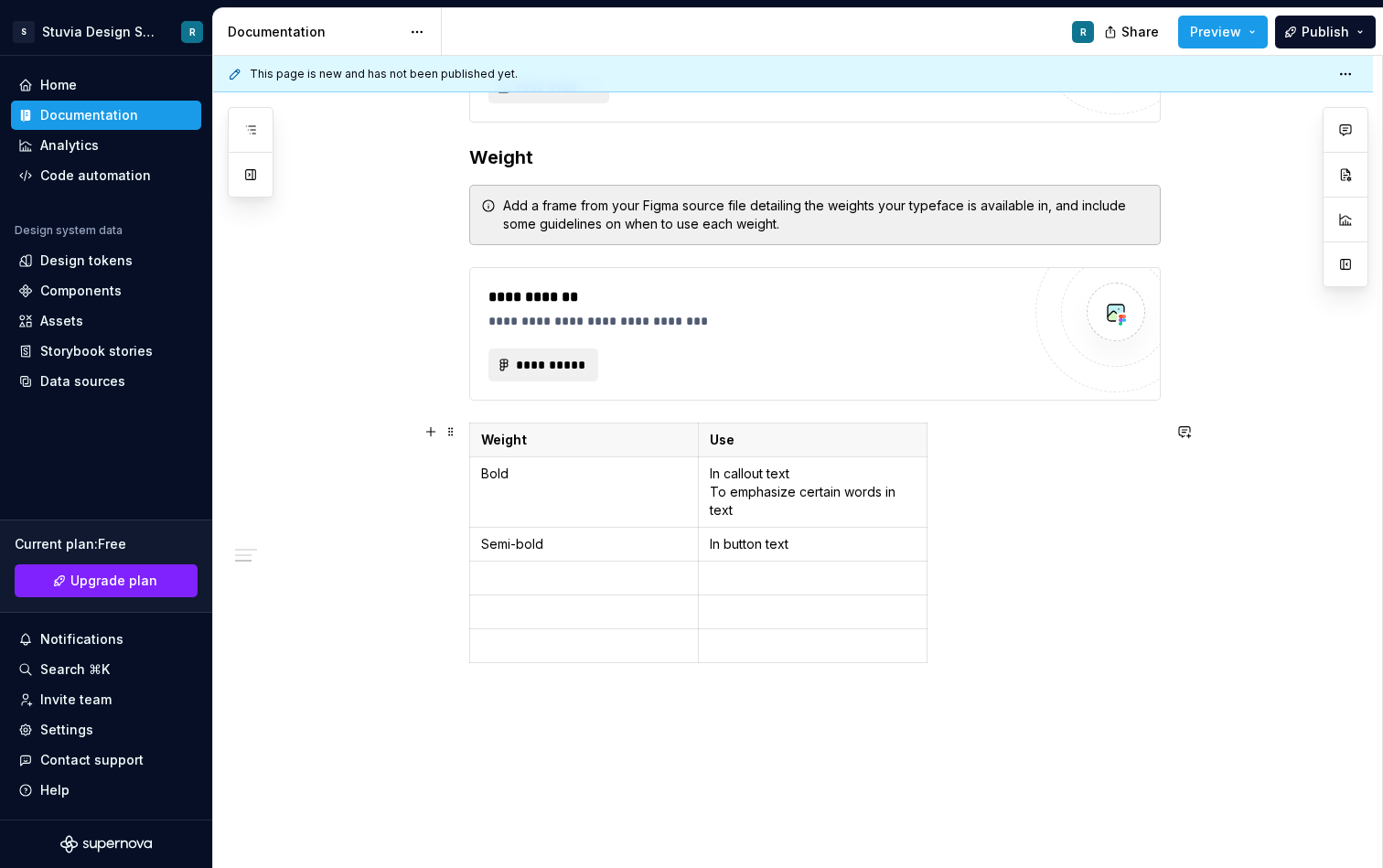
scroll to position [1097, 0]
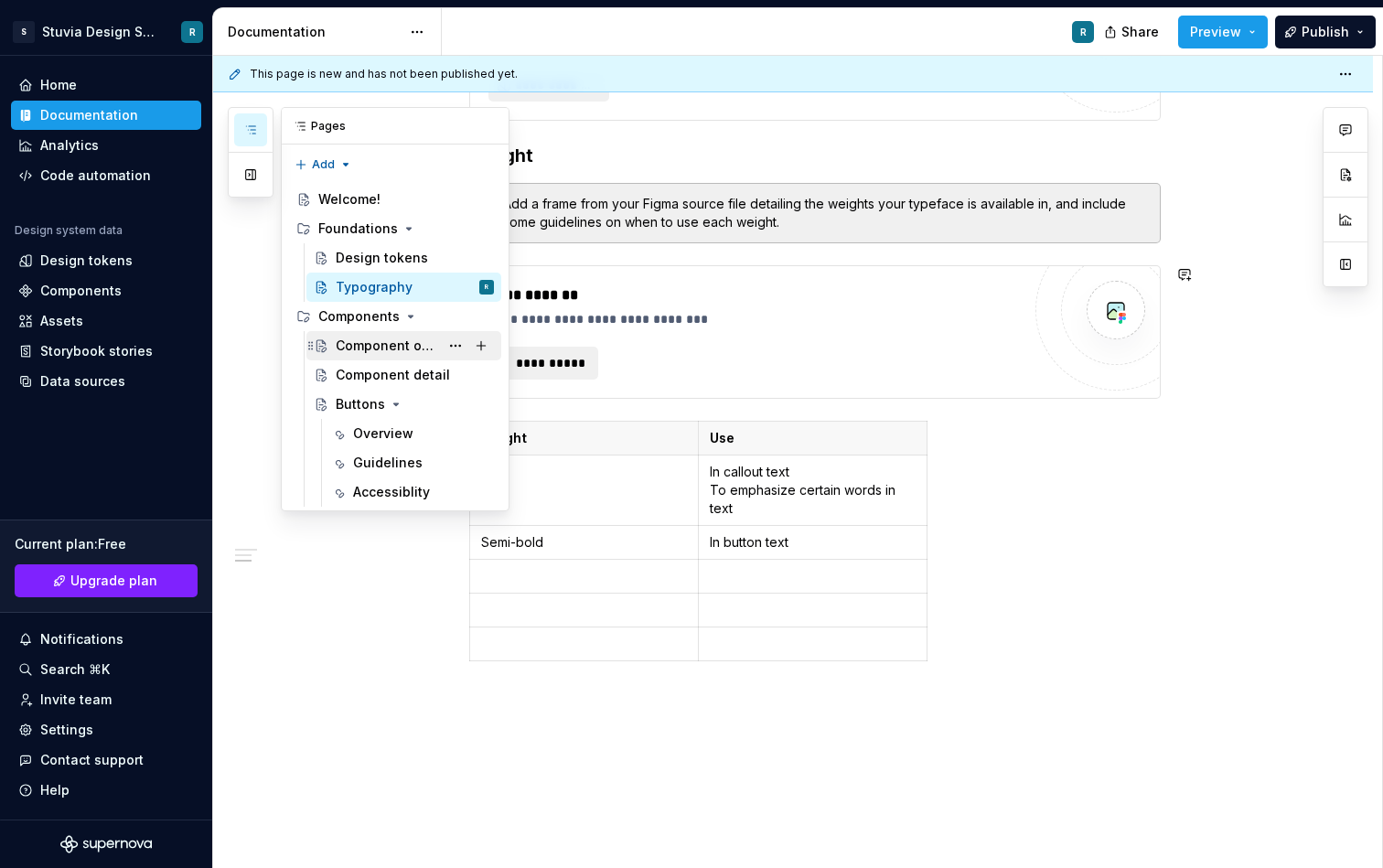
click at [385, 338] on div "Component overview" at bounding box center [386, 345] width 103 height 19
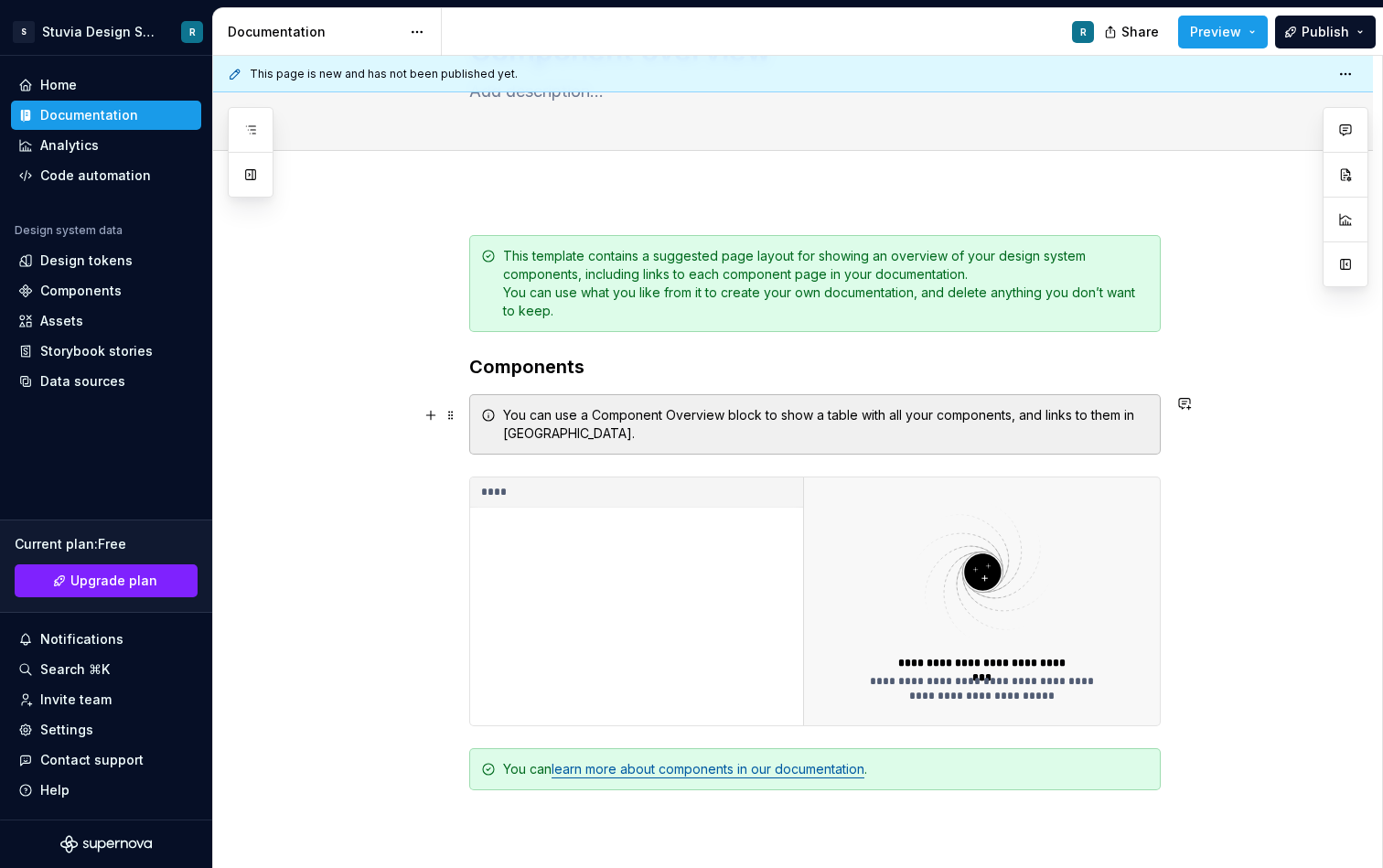
scroll to position [130, 0]
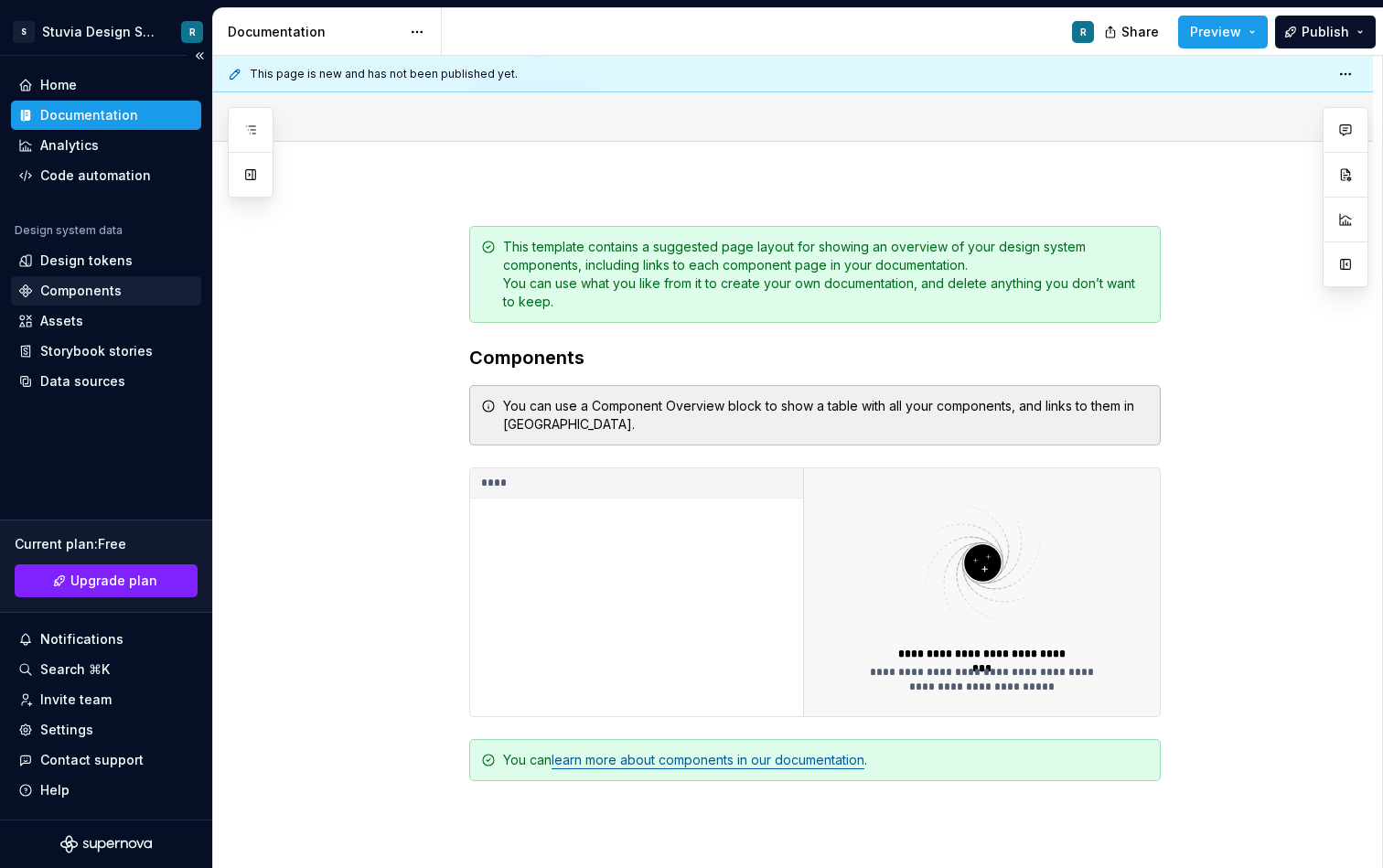
click at [115, 285] on div "Components" at bounding box center [80, 290] width 81 height 19
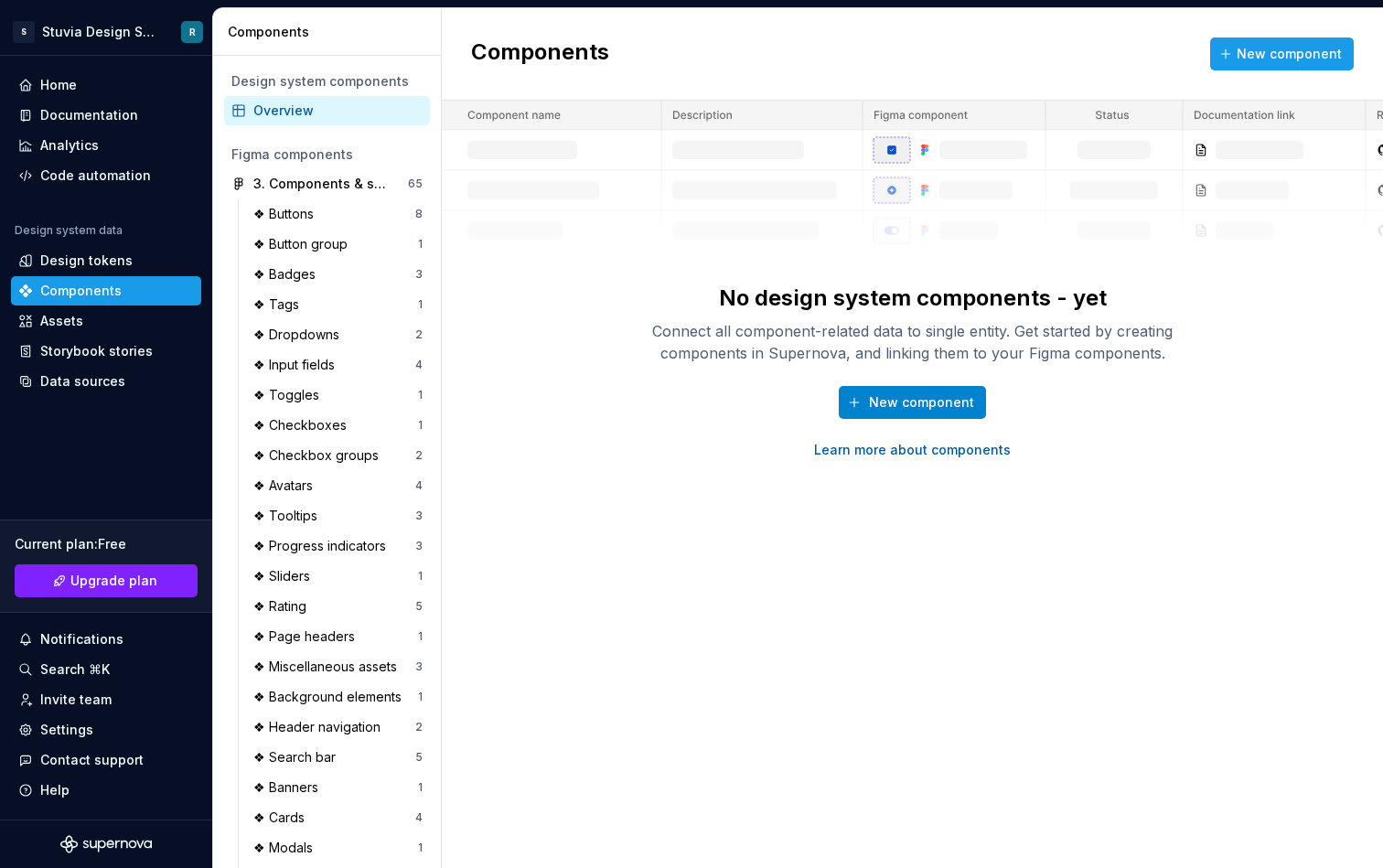
click at [941, 400] on span "New component" at bounding box center [921, 402] width 105 height 19
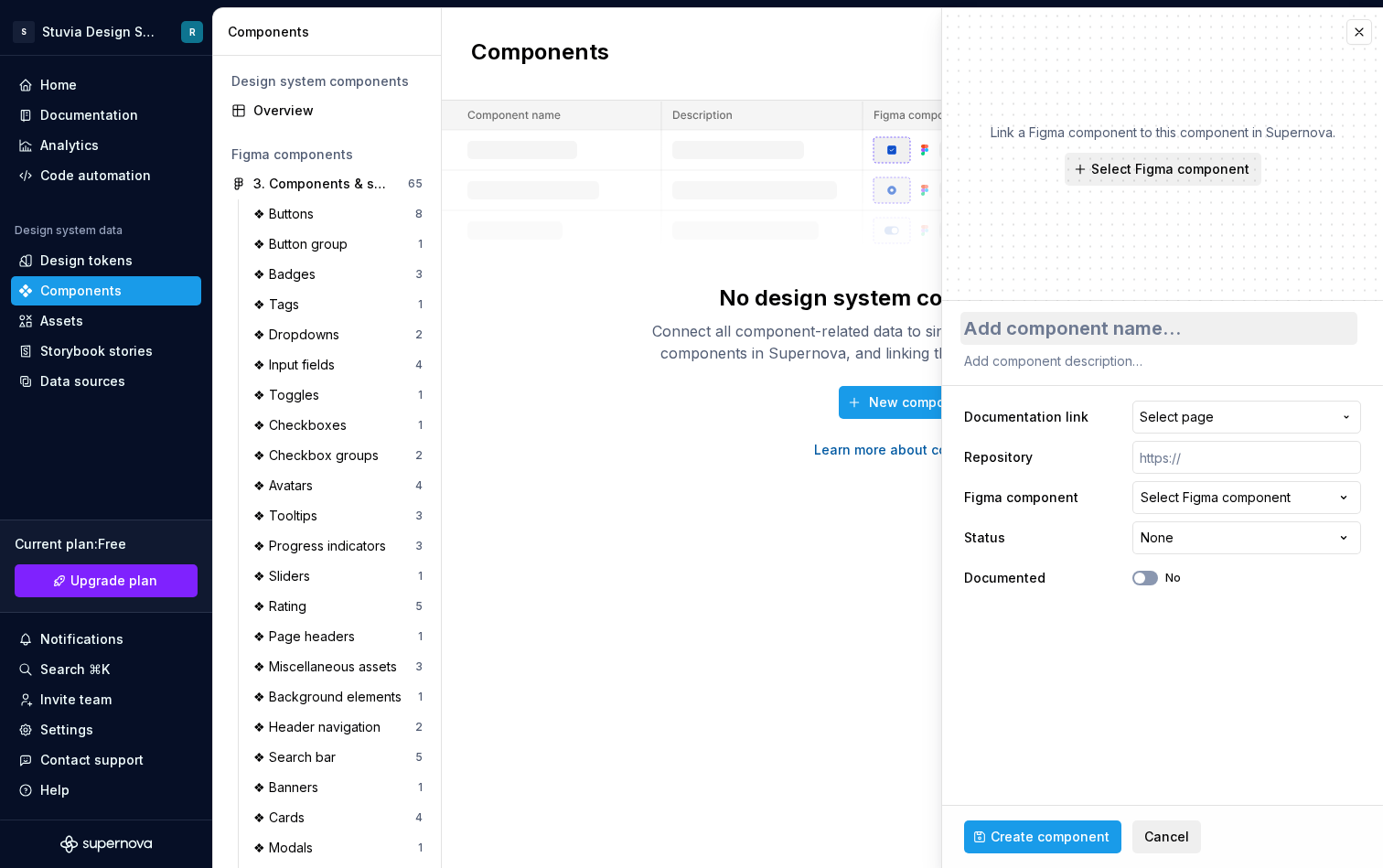
type textarea "*"
type textarea "B"
type textarea "*"
type textarea "Bu"
type textarea "*"
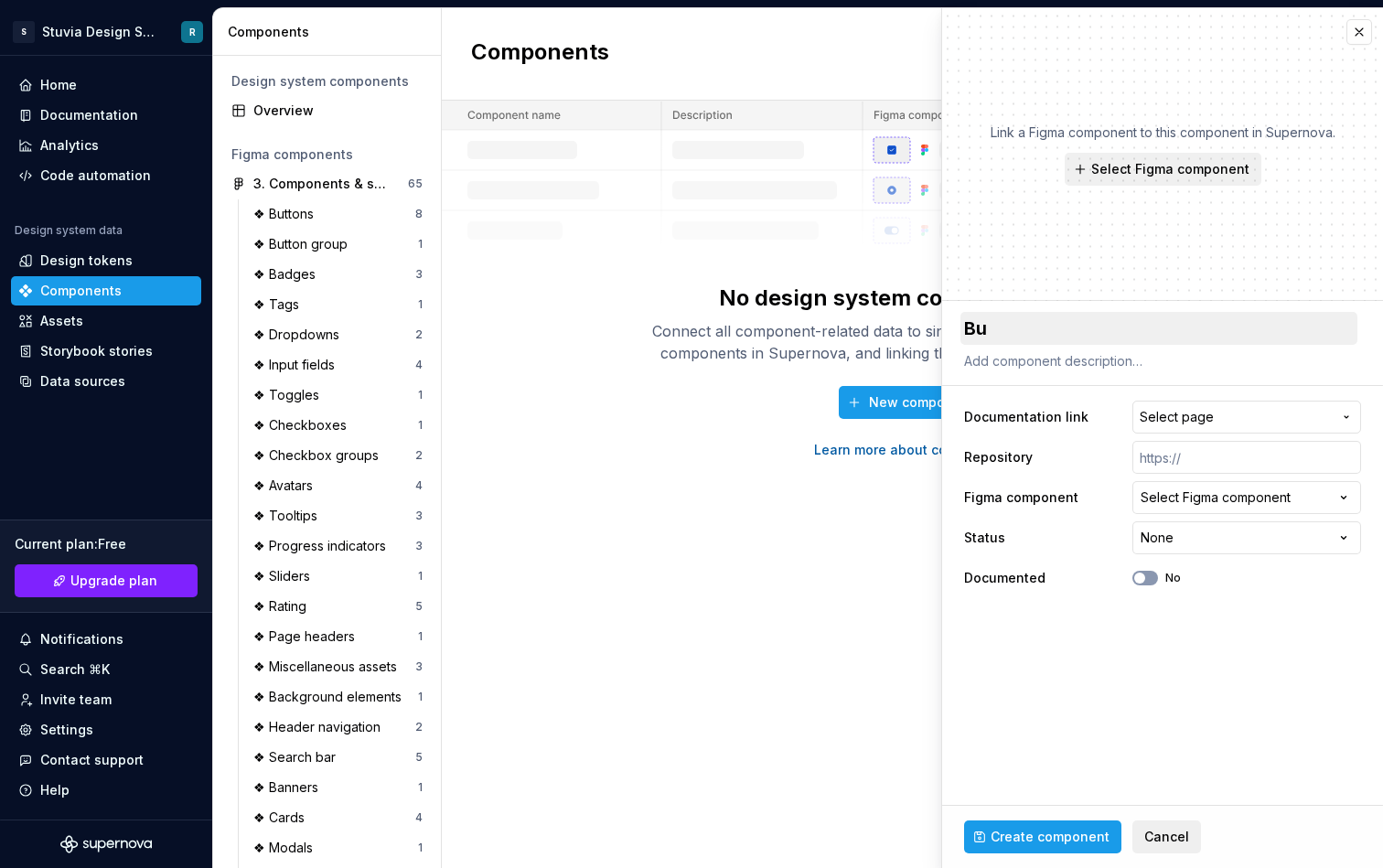
type textarea "But"
type textarea "*"
type textarea "Butto"
type textarea "*"
type textarea "Button"
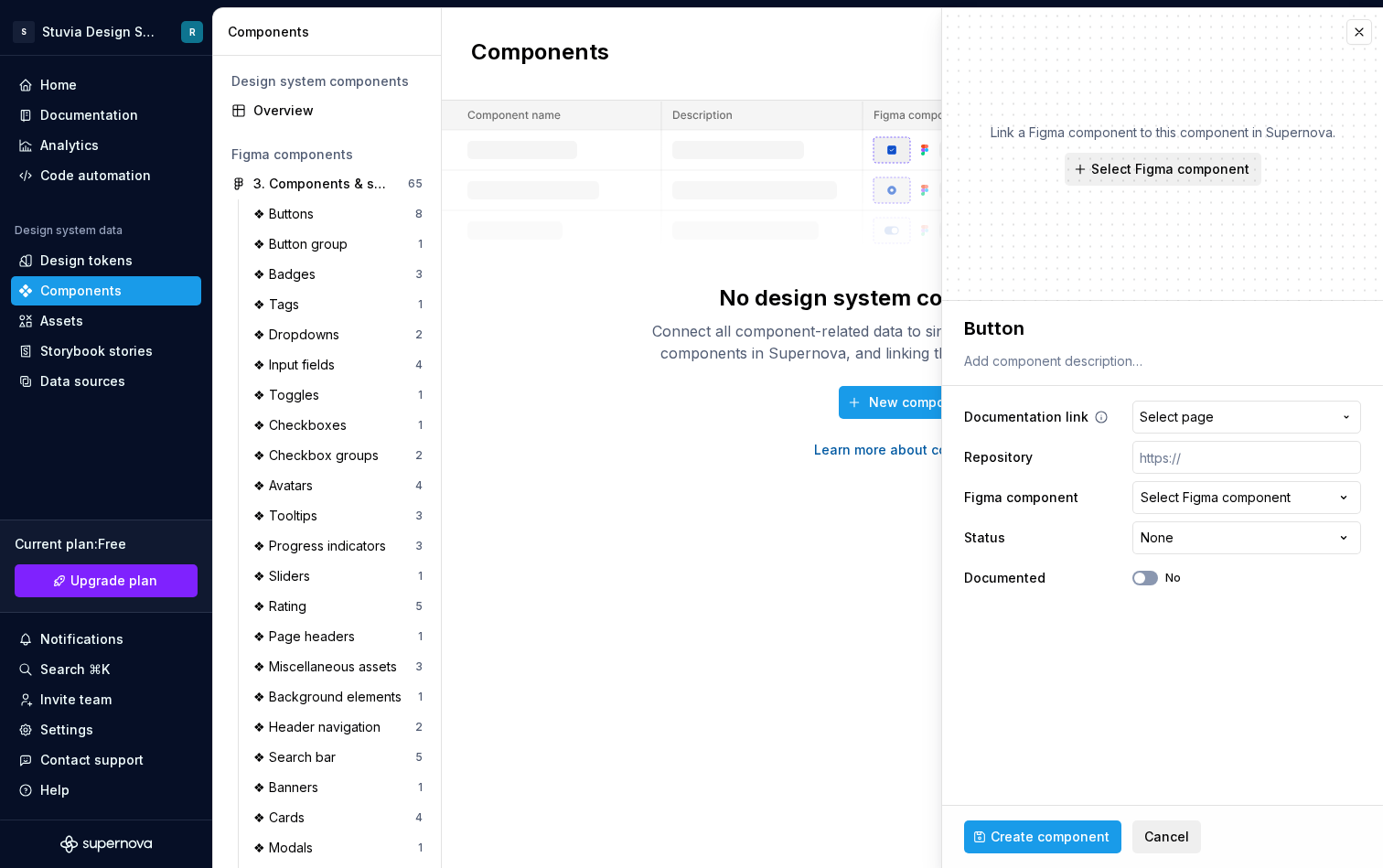
click at [1185, 414] on span "Select page" at bounding box center [1177, 417] width 75 height 19
click at [1104, 353] on html "S Stuvia Design System R Home Documentation Analytics Code automation Design sy…" at bounding box center [692, 434] width 1383 height 868
click at [1104, 353] on textarea at bounding box center [1159, 361] width 397 height 26
type textarea "*"
type textarea "F"
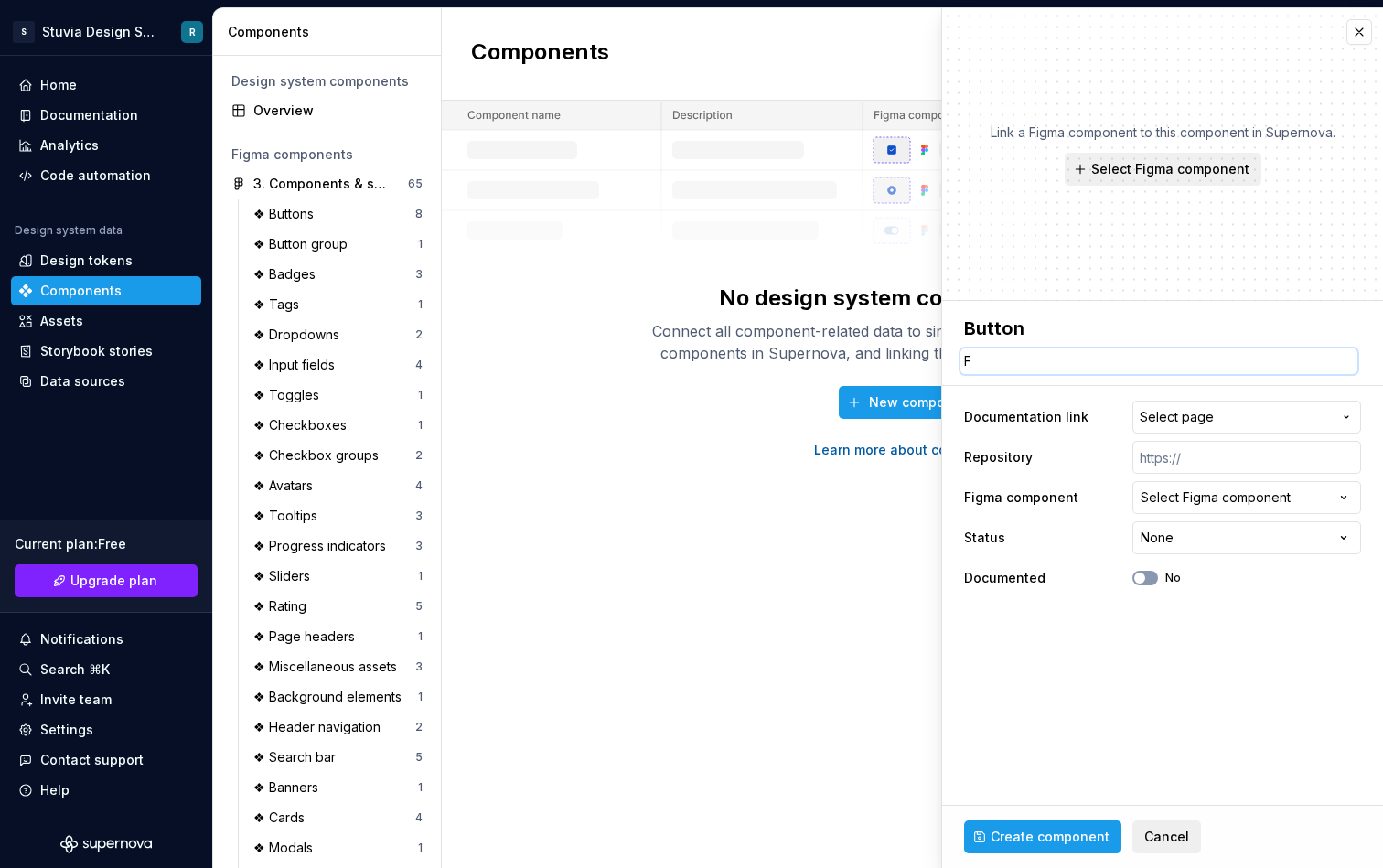
type textarea "*"
type textarea "Fo"
type textarea "*"
type textarea "F"
type textarea "*"
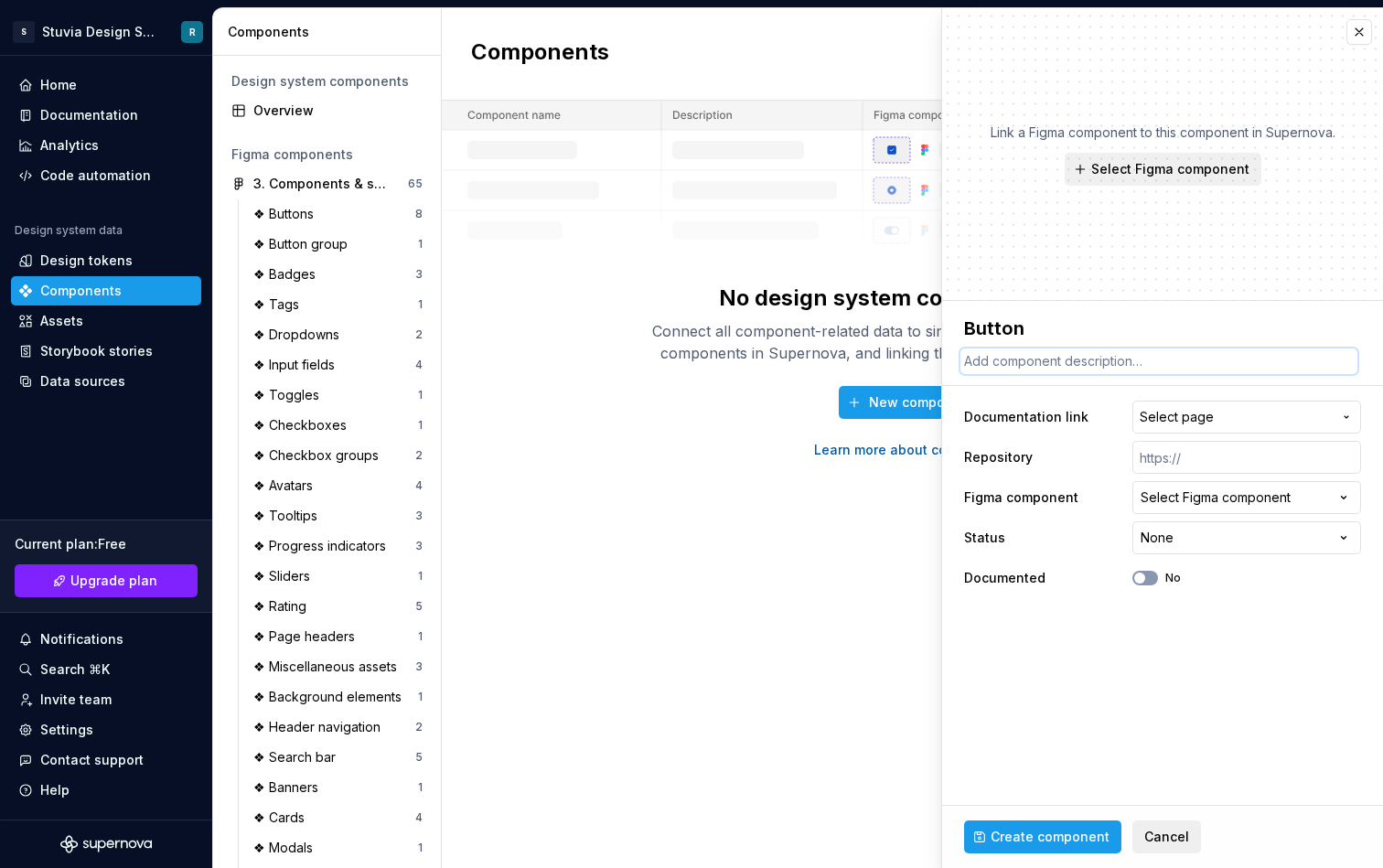
type textarea "*"
type textarea "A"
type textarea "*"
type textarea "Ac"
type textarea "*"
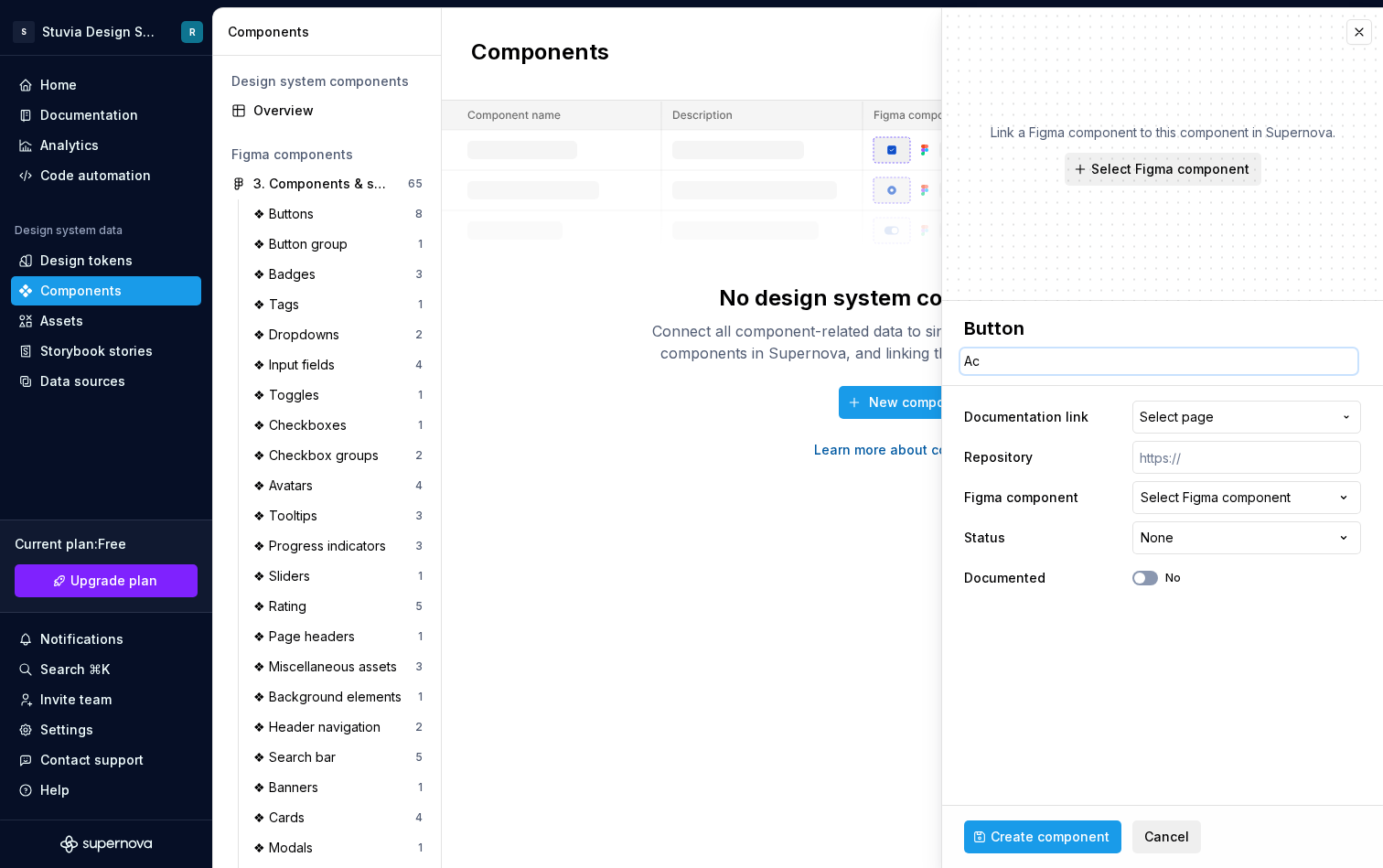
type textarea "Act"
type textarea "*"
type textarea "Acti"
type textarea "*"
type textarea "Actio"
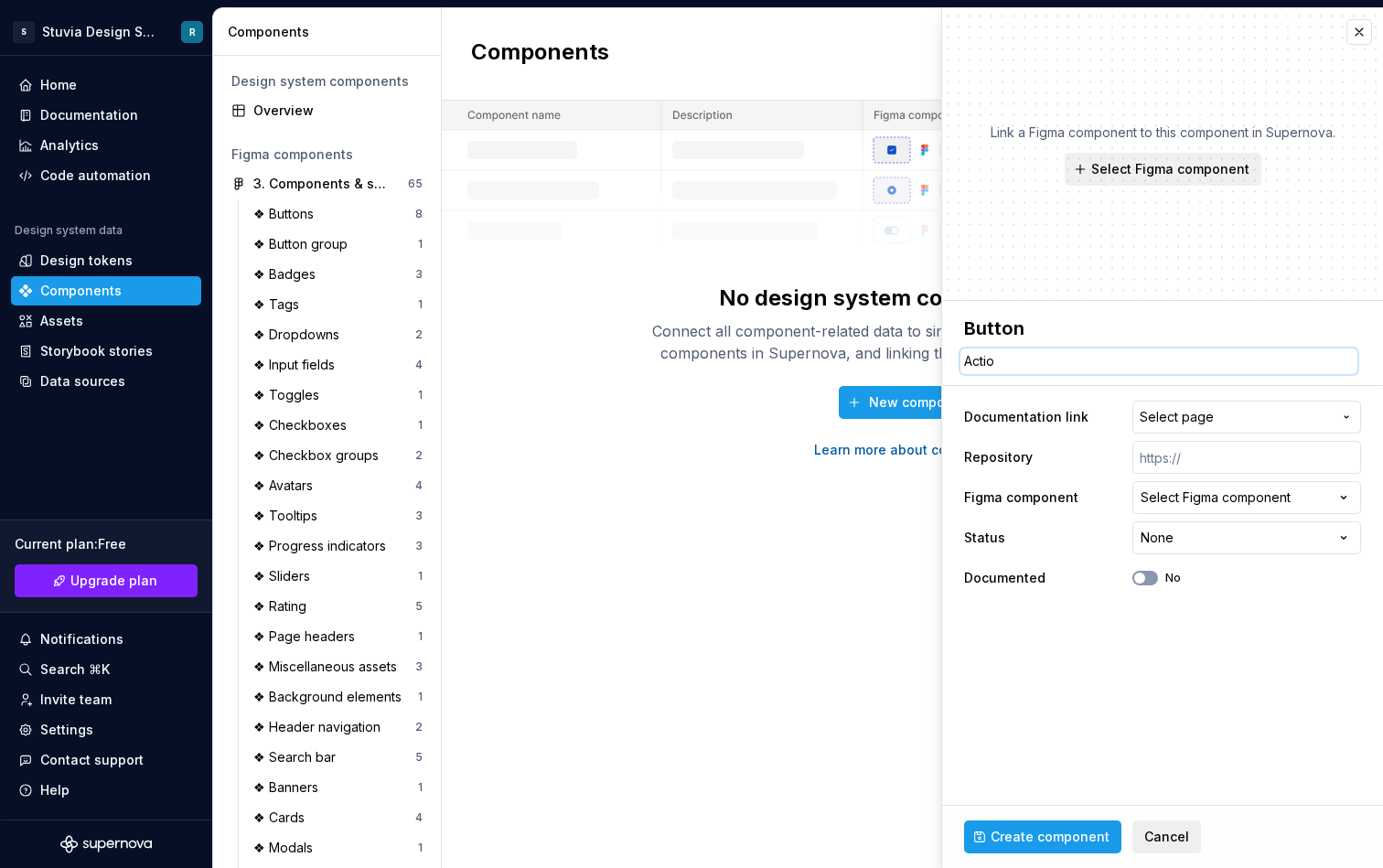
type textarea "*"
type textarea "Action"
type textarea "*"
type textarea "Actions"
type textarea "*"
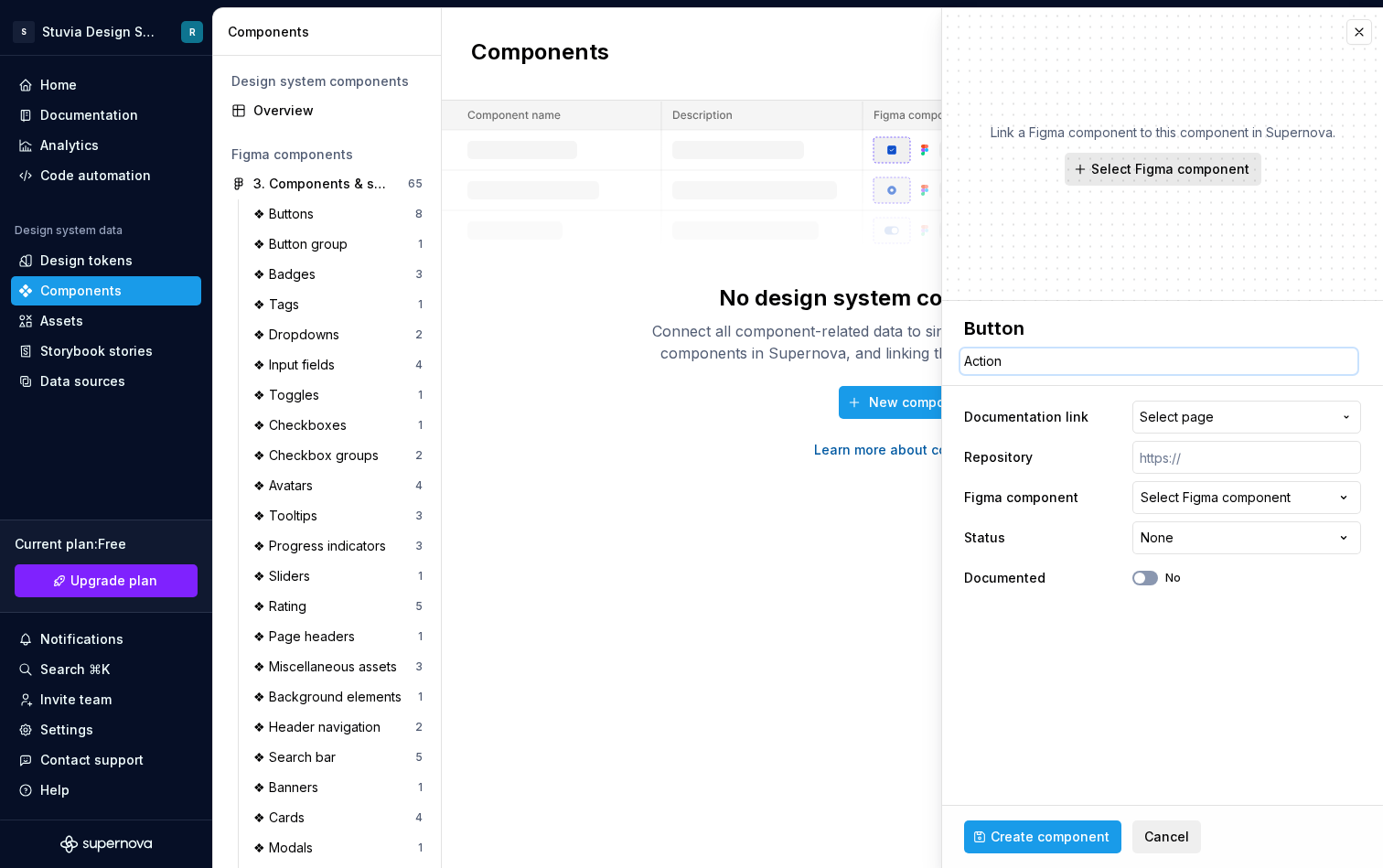
type textarea "Action"
click at [1220, 169] on span "Select Figma component" at bounding box center [1170, 169] width 158 height 19
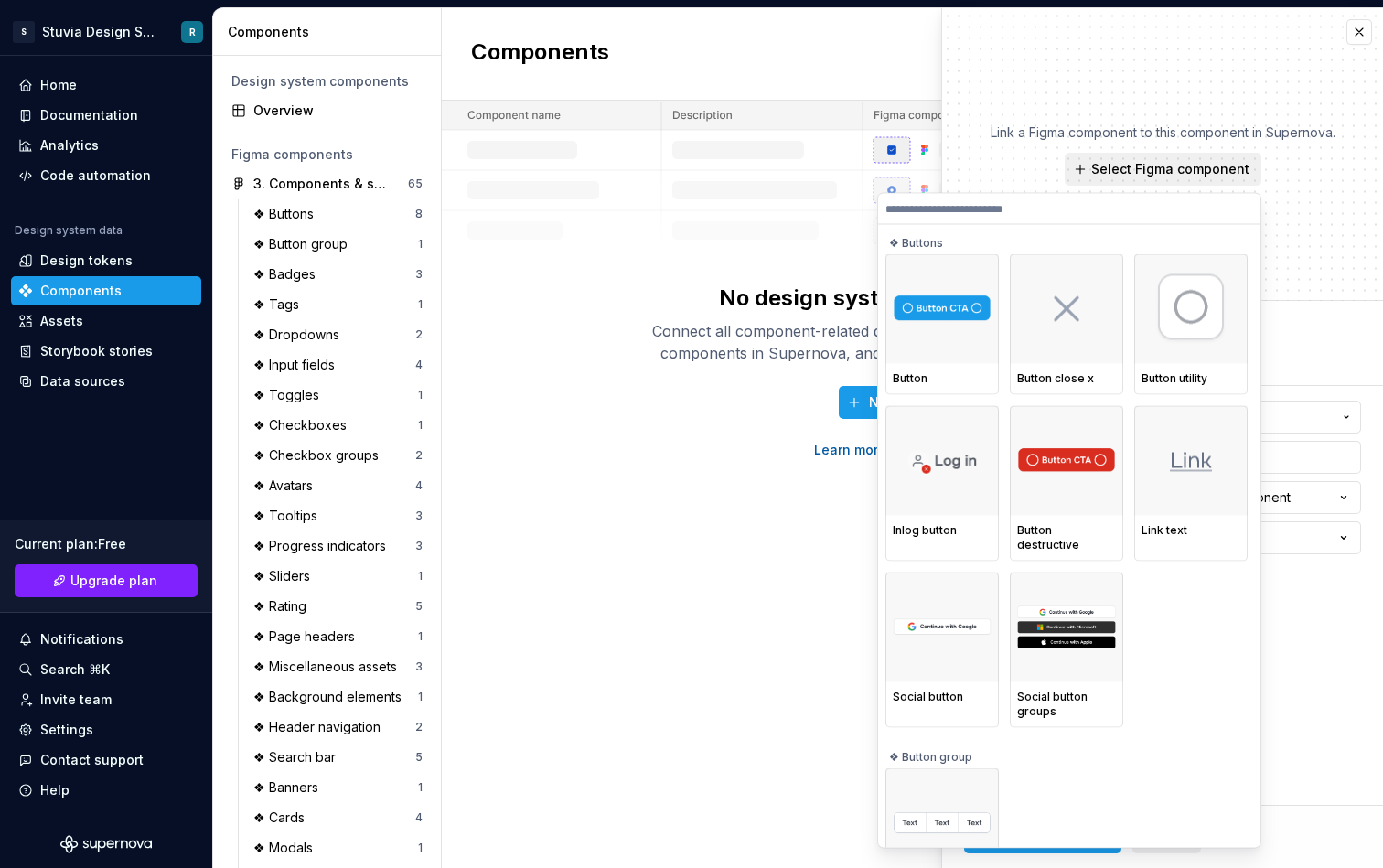
click at [948, 306] on img at bounding box center [942, 309] width 99 height 27
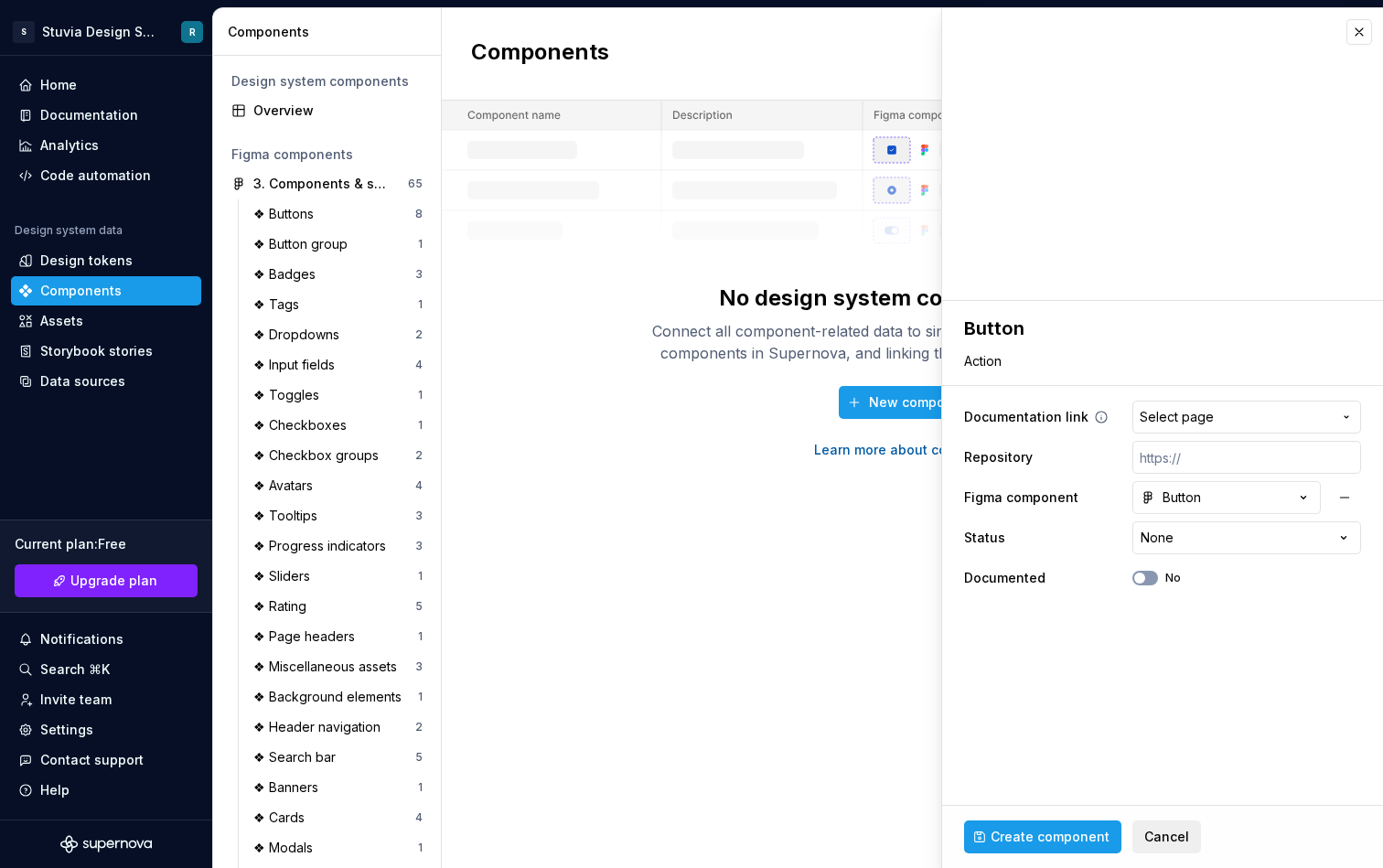
click at [1208, 420] on span "Select page" at bounding box center [1177, 417] width 75 height 19
click at [1151, 328] on html "S Stuvia Design System R Home Documentation Analytics Code automation Design sy…" at bounding box center [692, 434] width 1383 height 868
click at [1212, 535] on html "S Stuvia Design System R Home Documentation Analytics Code automation Design sy…" at bounding box center [692, 434] width 1383 height 868
click at [1062, 647] on html "S Stuvia Design System R Home Documentation Analytics Code automation Design sy…" at bounding box center [692, 434] width 1383 height 868
click at [1220, 505] on button "Button" at bounding box center [1227, 498] width 188 height 33
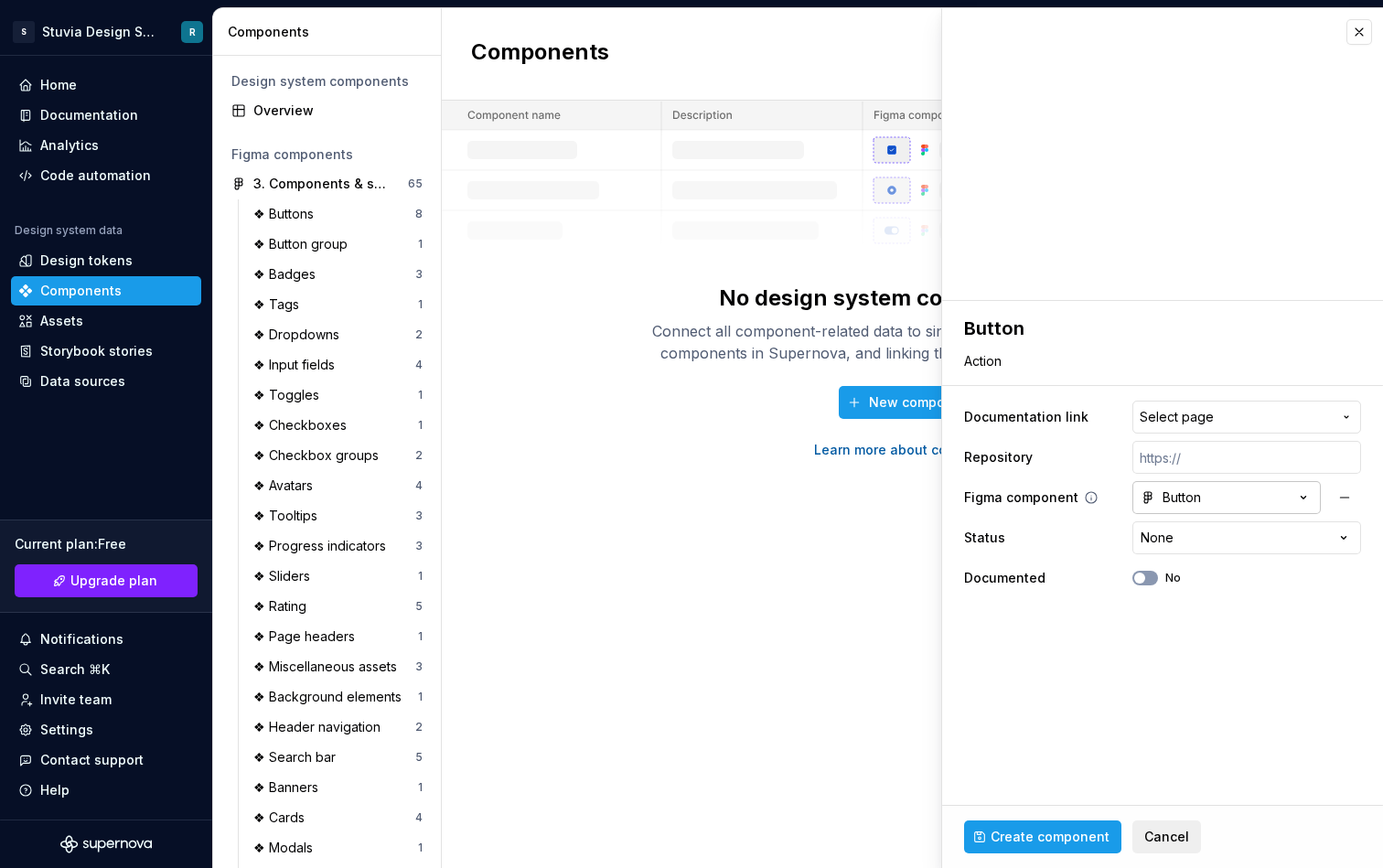
click at [1220, 505] on html "S Stuvia Design System R Home Documentation Analytics Code automation Design sy…" at bounding box center [692, 434] width 1383 height 868
click at [1029, 838] on span "Create component" at bounding box center [1050, 837] width 119 height 19
type textarea "*"
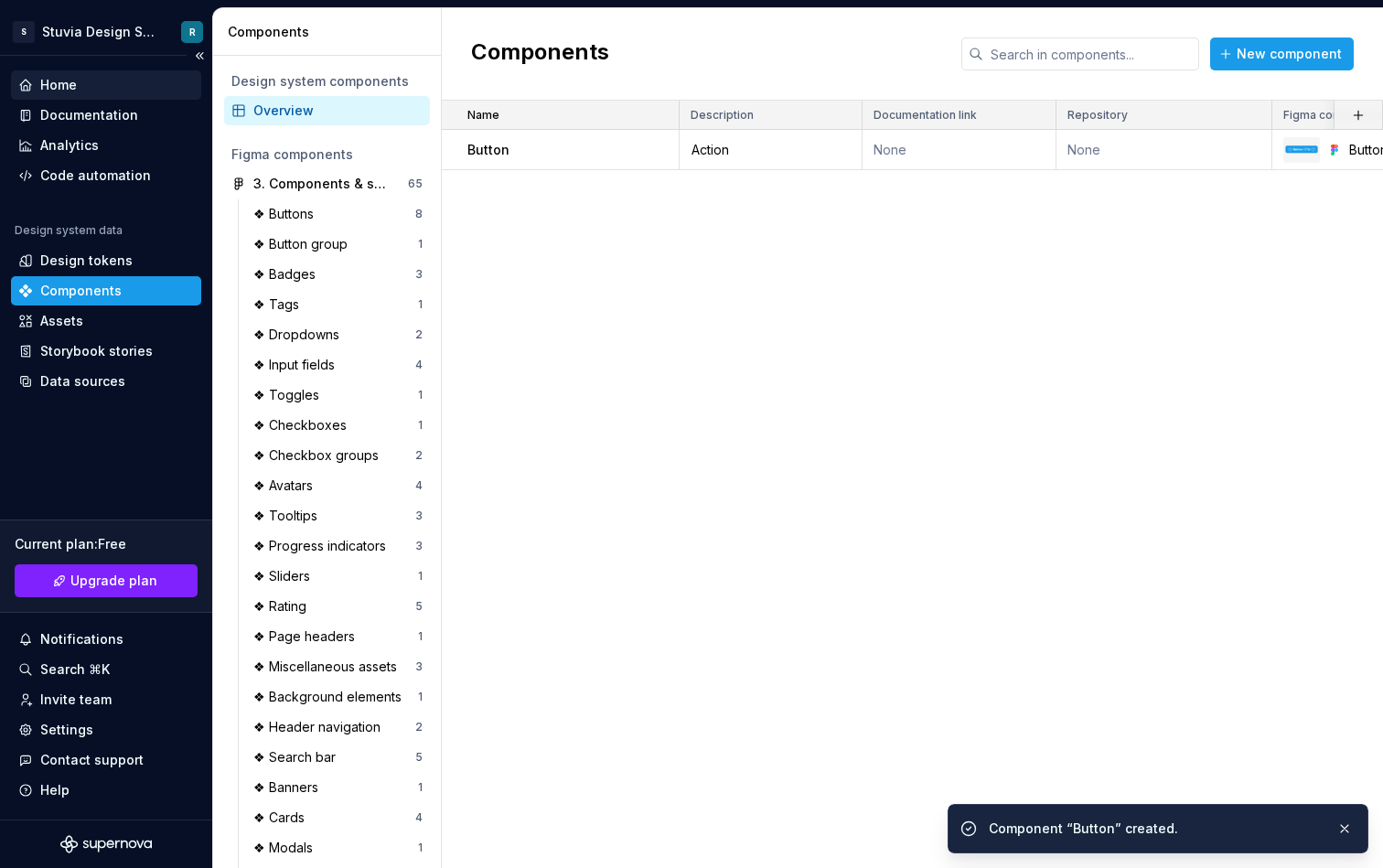
click at [101, 90] on div "Home" at bounding box center [106, 84] width 176 height 19
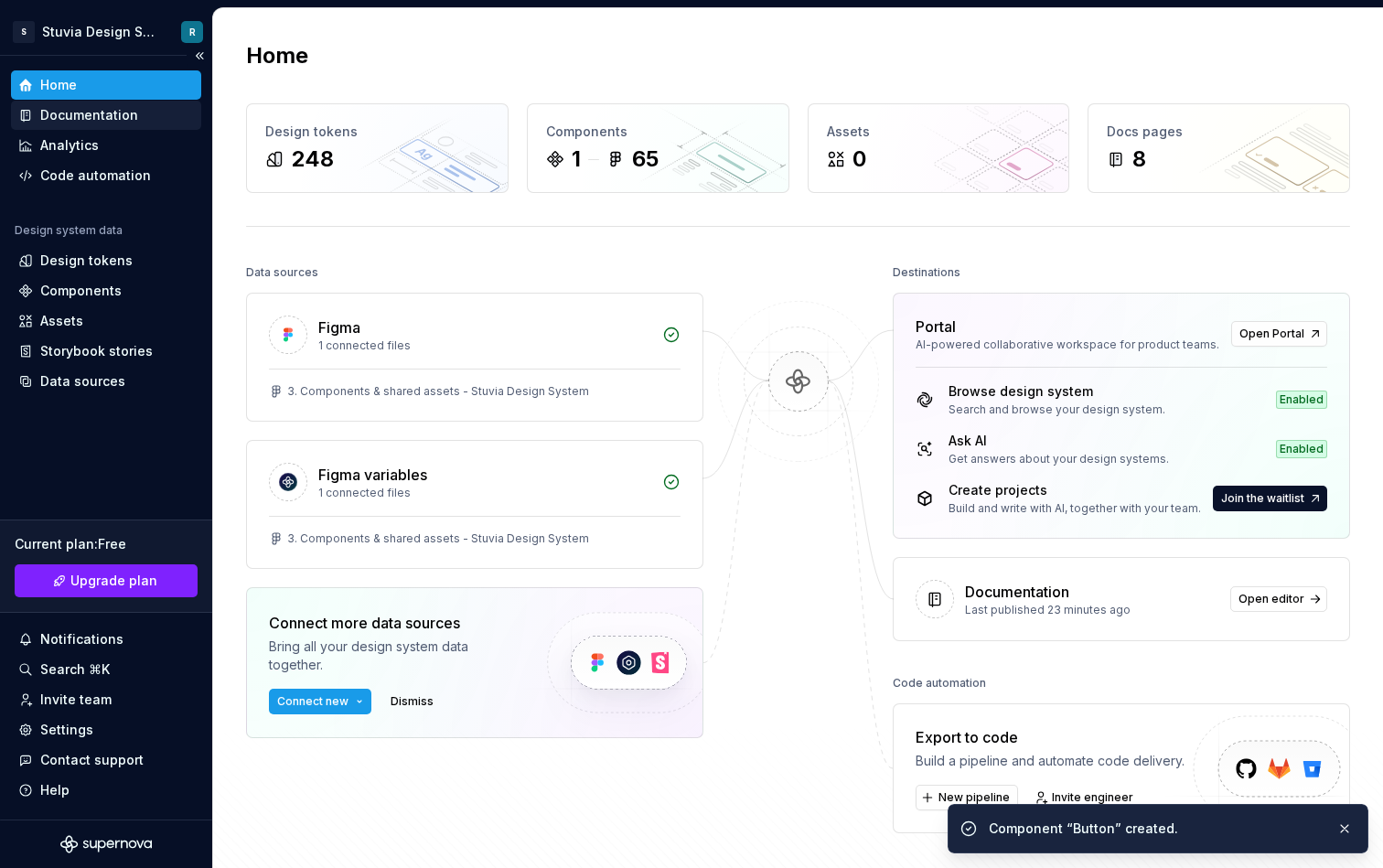
click at [116, 119] on div "Documentation" at bounding box center [89, 115] width 98 height 19
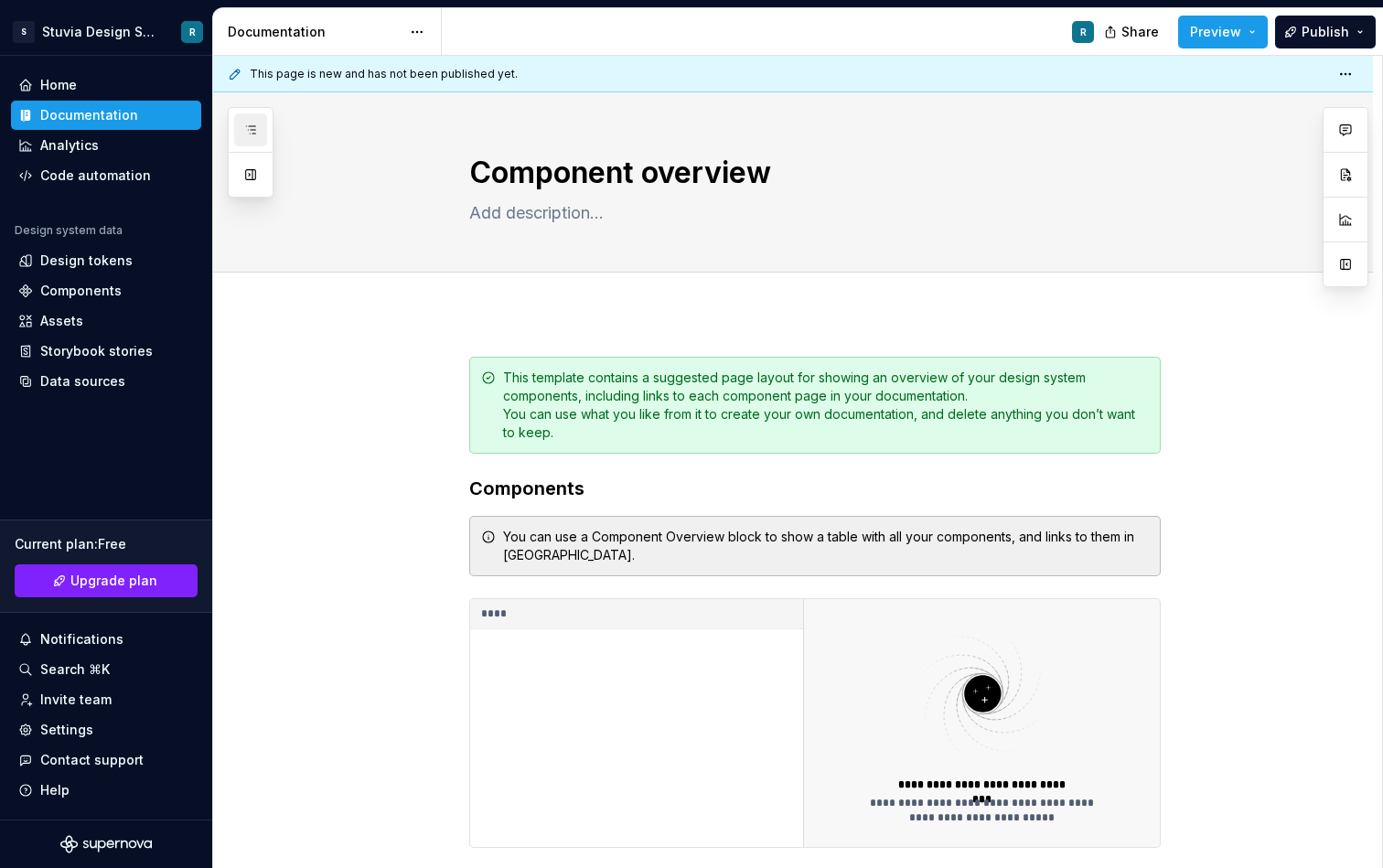
click at [266, 128] on button "button" at bounding box center [251, 130] width 33 height 33
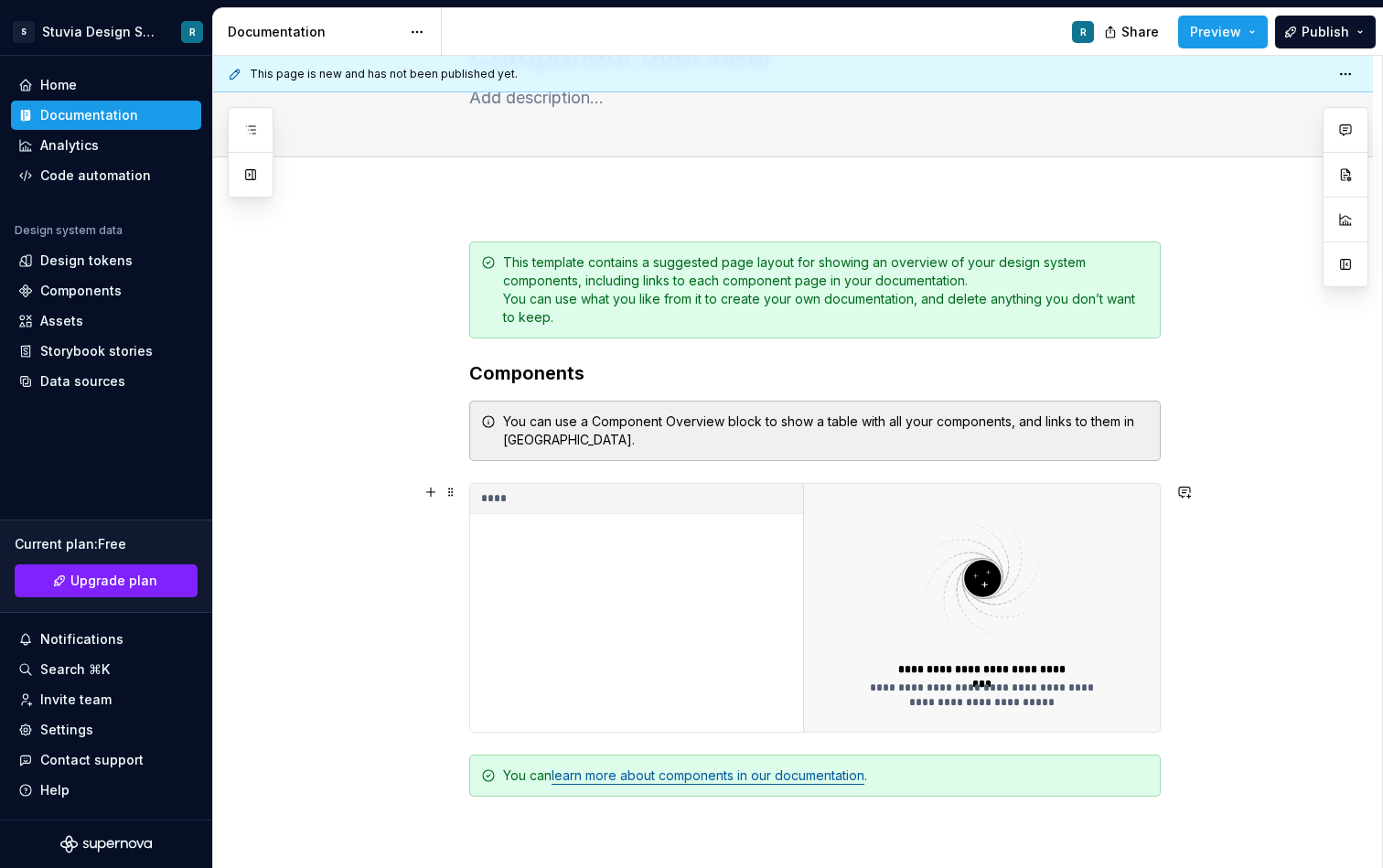
scroll to position [198, 0]
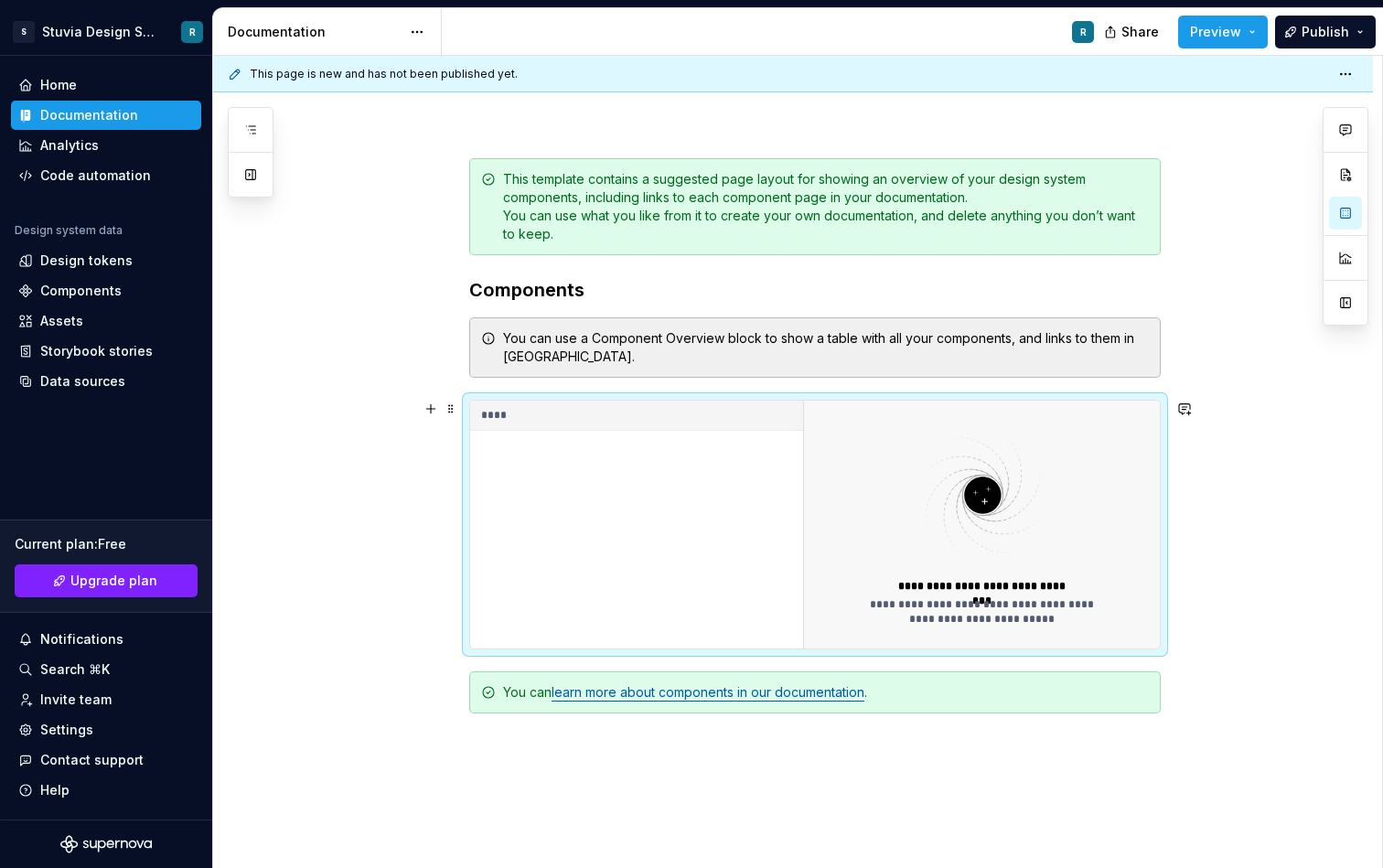
click at [928, 581] on div "**********" at bounding box center [983, 587] width 188 height 15
click at [894, 527] on img at bounding box center [983, 495] width 238 height 145
click at [498, 425] on th "****" at bounding box center [637, 416] width 333 height 30
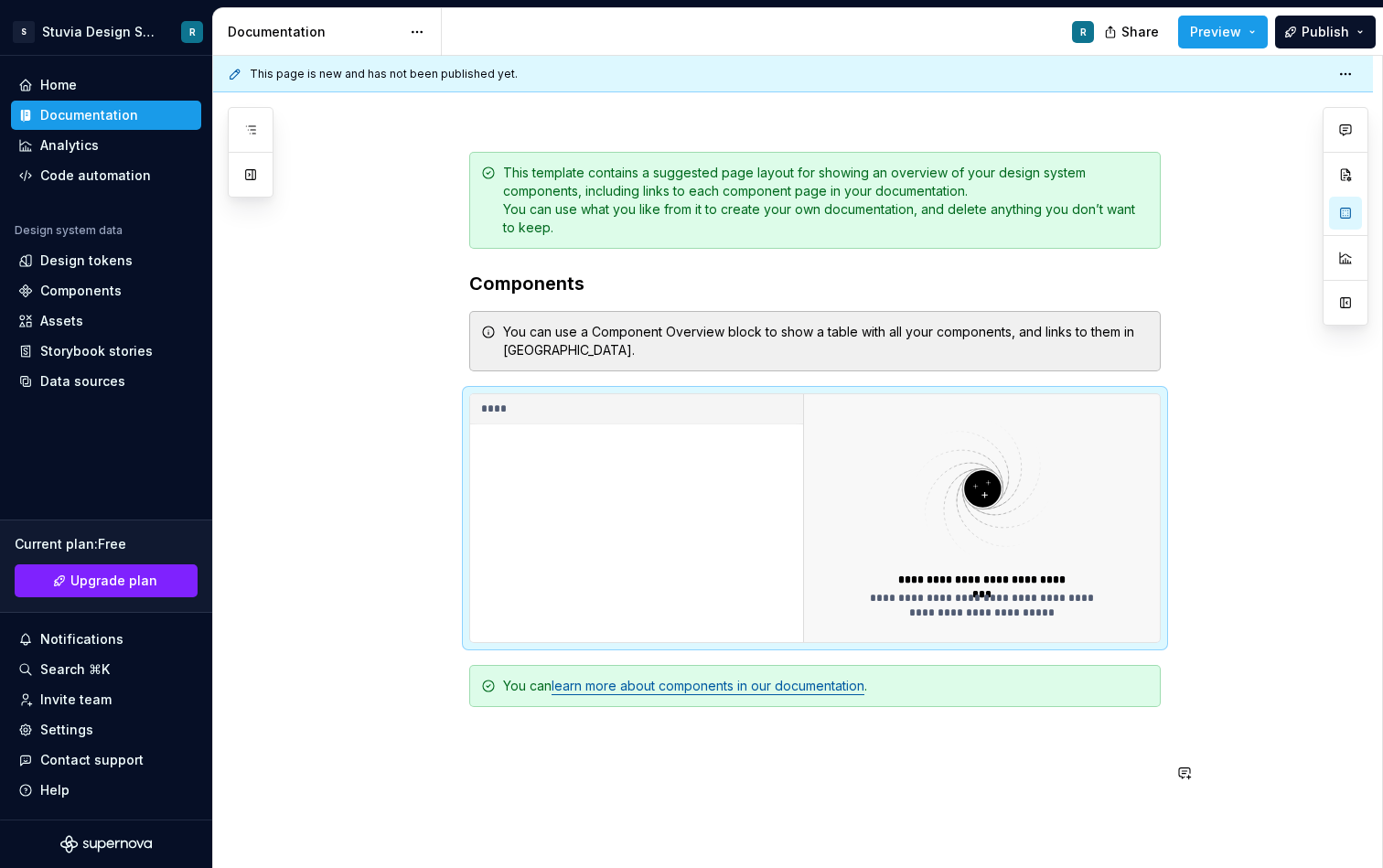
scroll to position [271, 0]
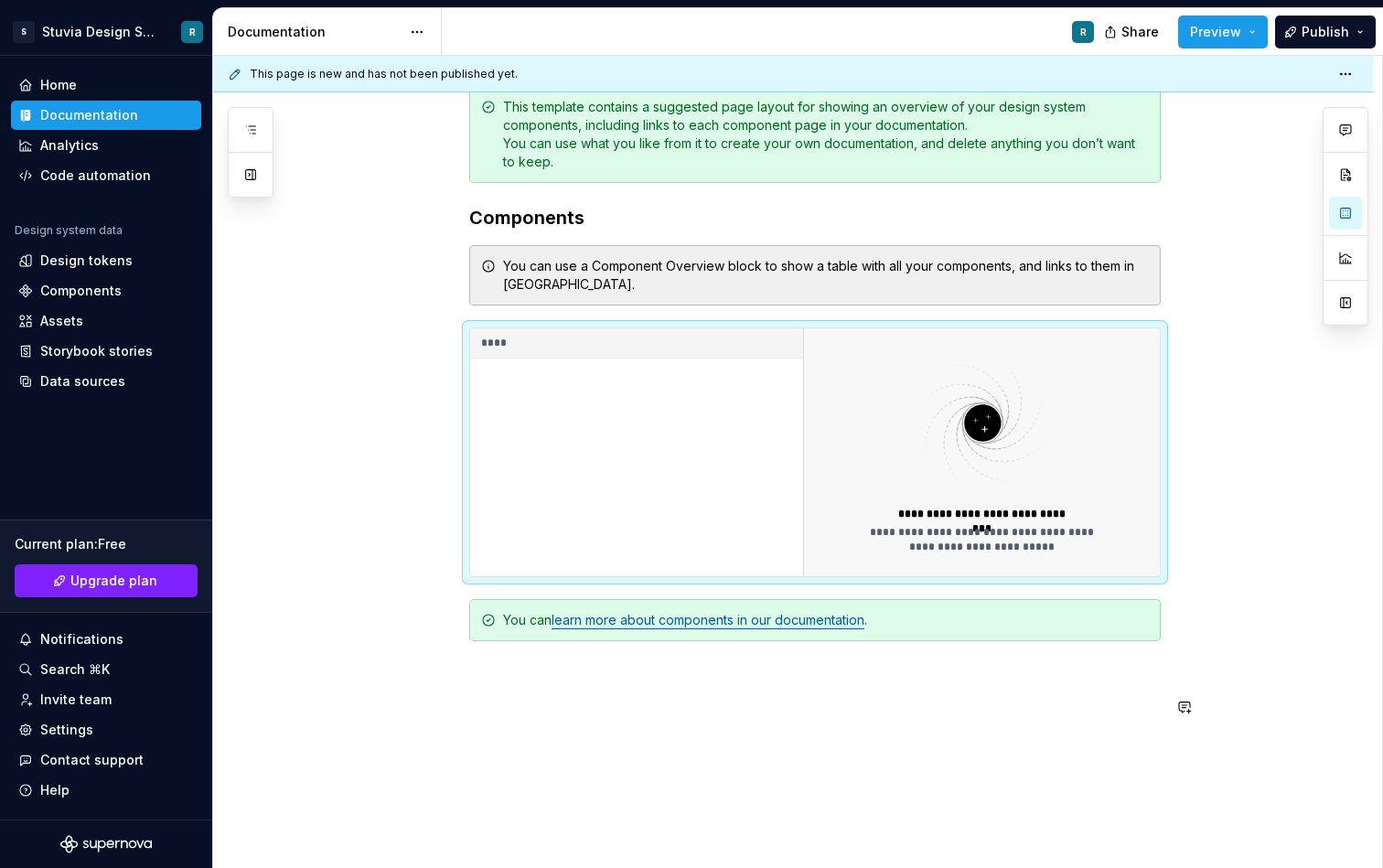
click at [603, 689] on div "**********" at bounding box center [815, 402] width 692 height 633
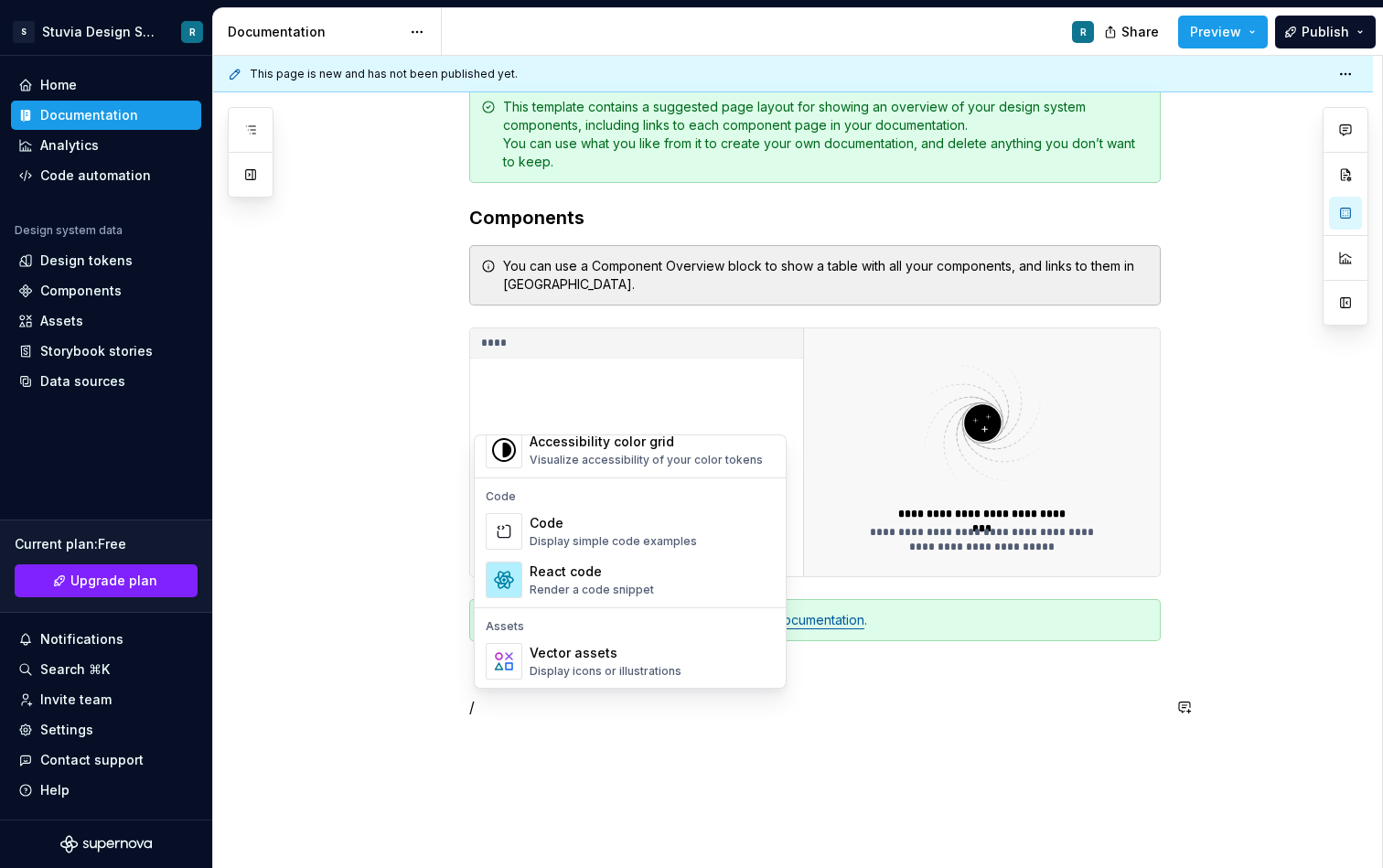
scroll to position [1821, 0]
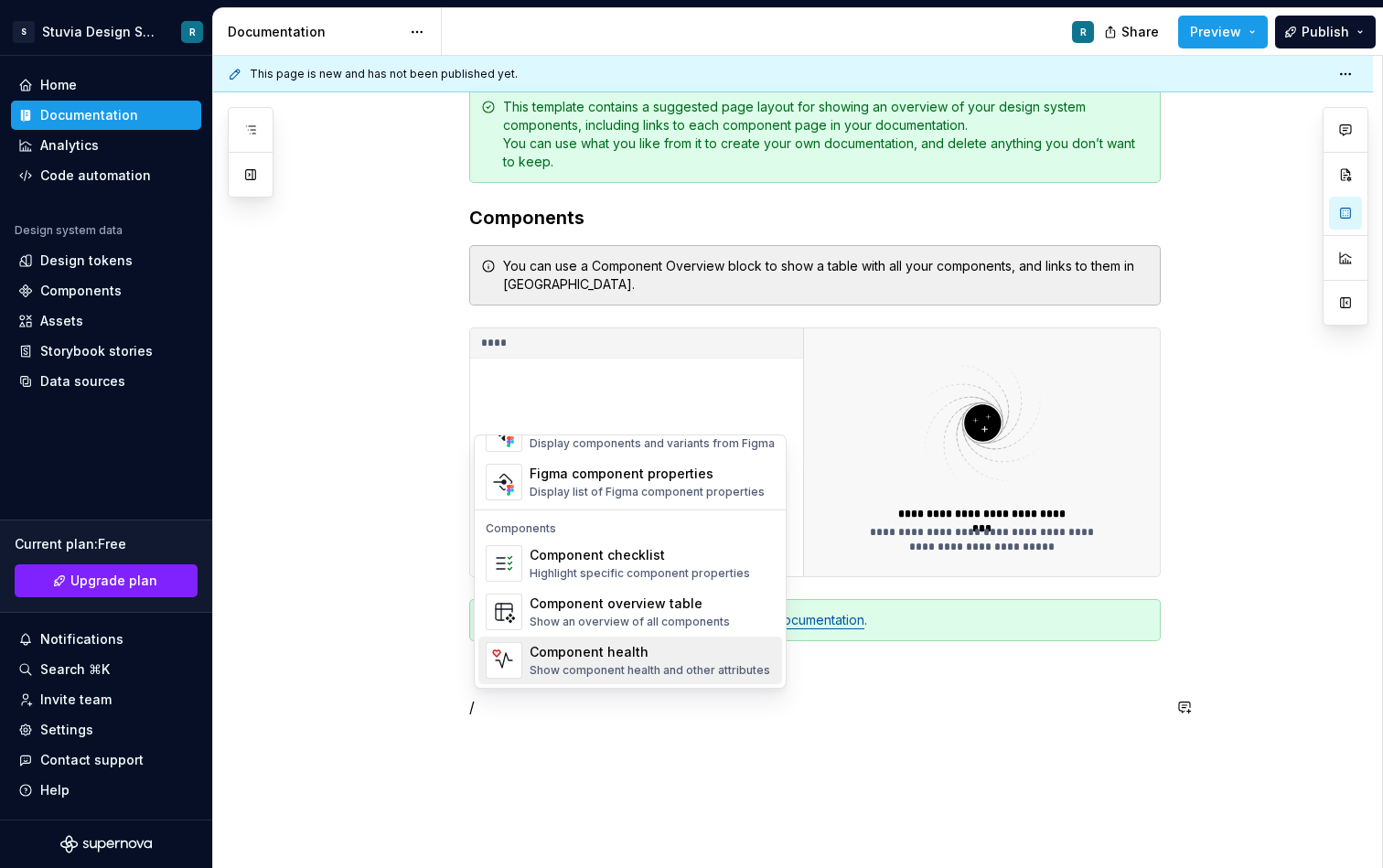
click at [619, 674] on div "Show component health and other attributes" at bounding box center [649, 670] width 240 height 15
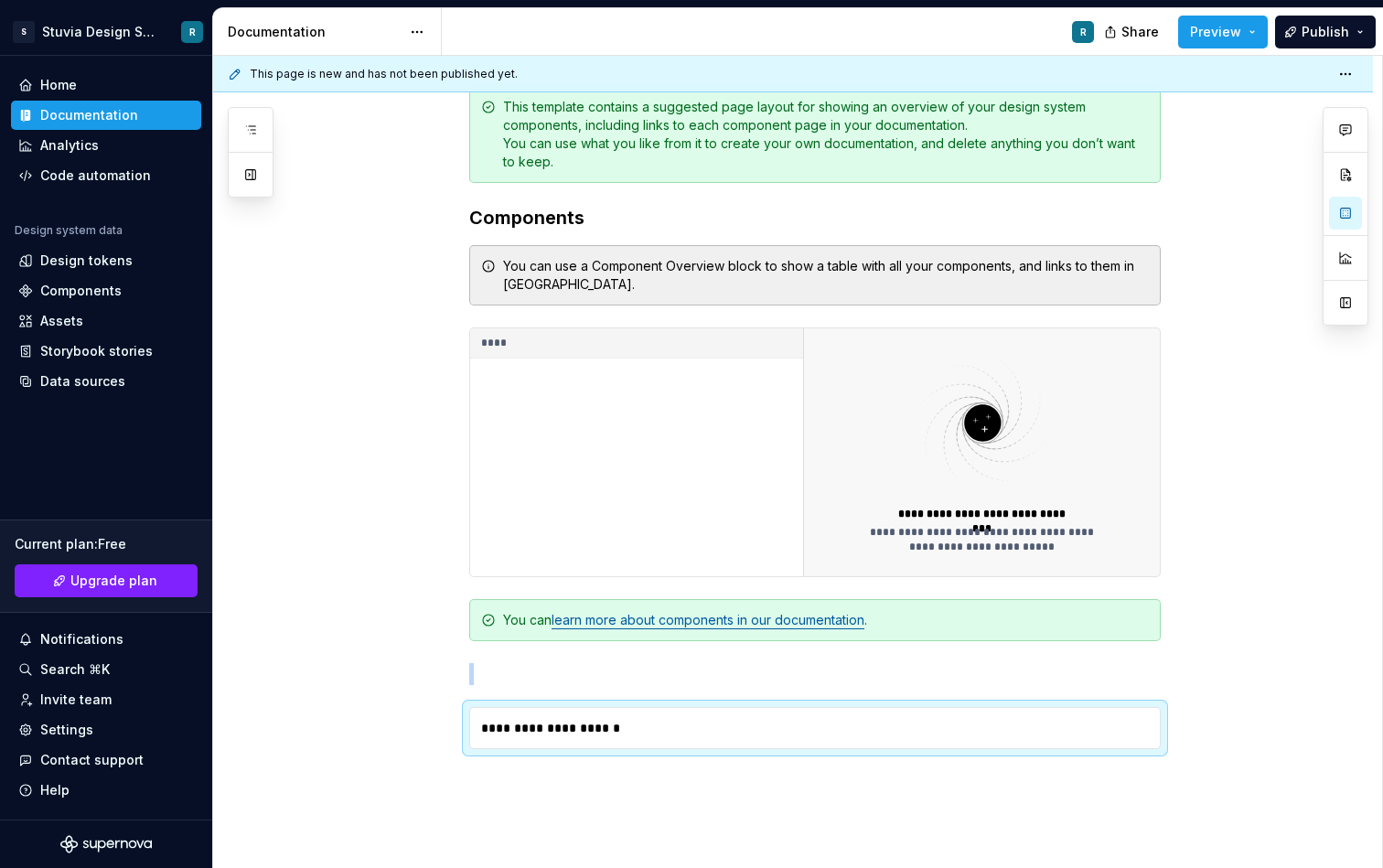
type textarea "*"
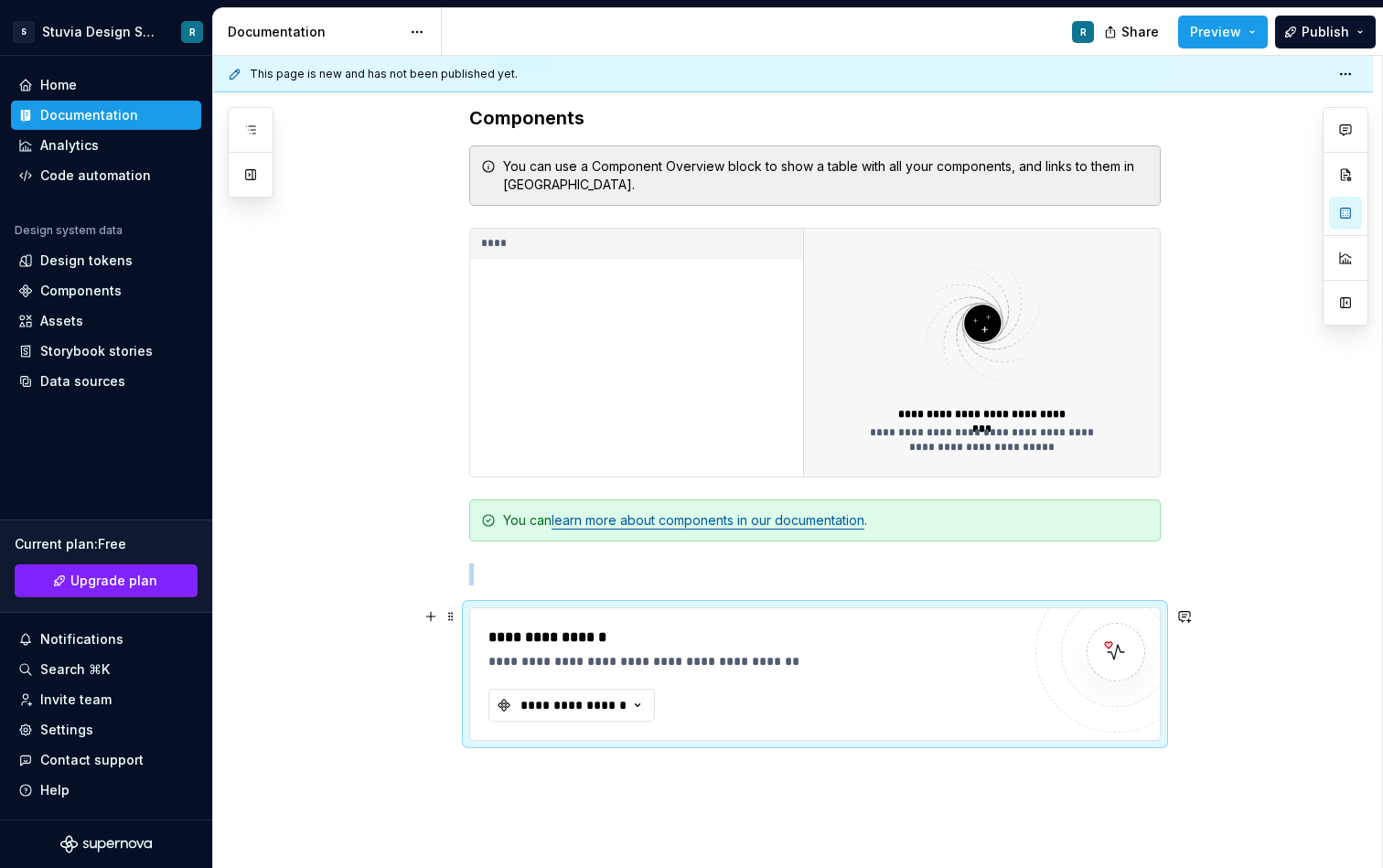
scroll to position [439, 0]
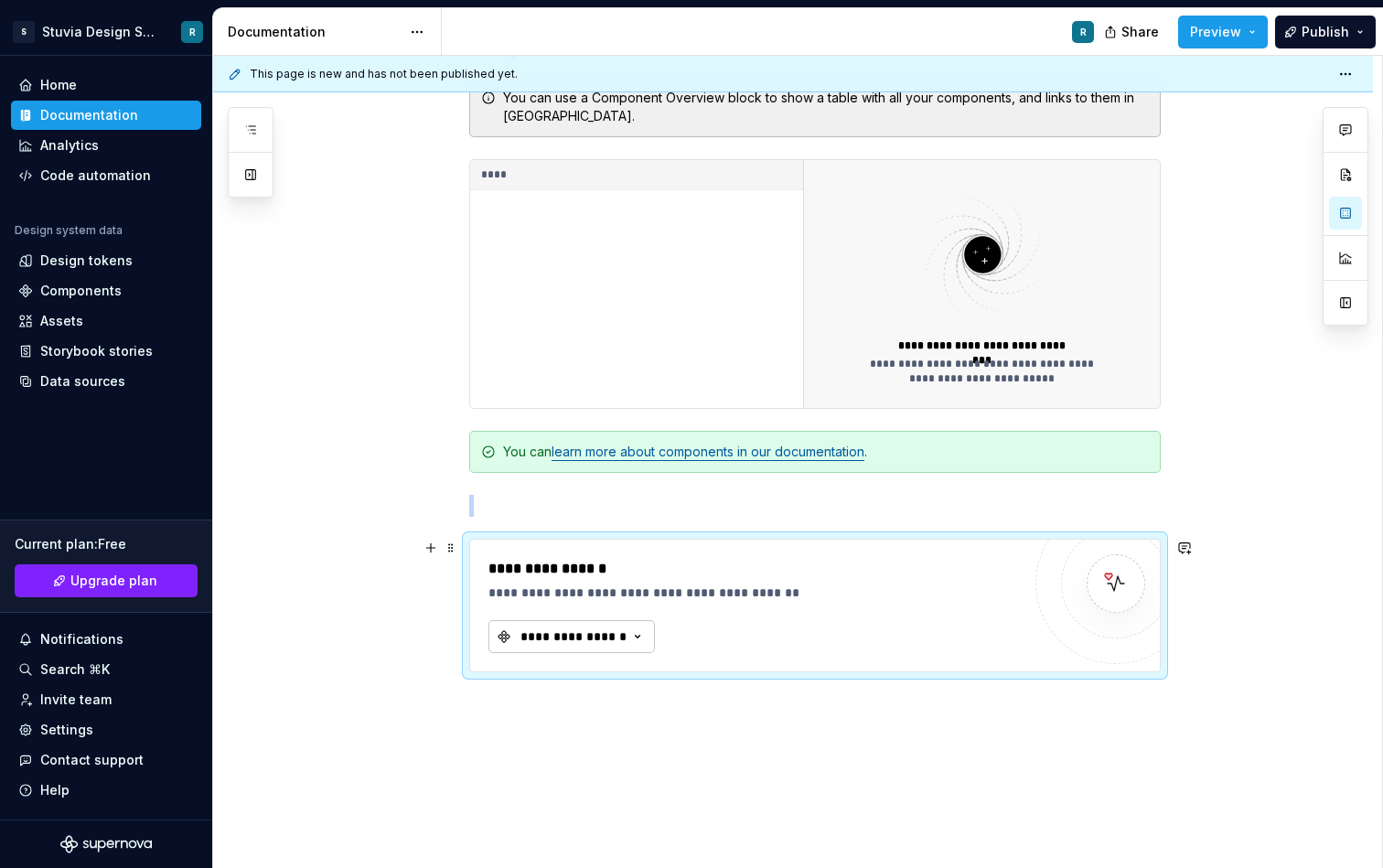
click at [619, 639] on div "**********" at bounding box center [574, 637] width 110 height 19
click at [600, 720] on span "Button" at bounding box center [639, 710] width 283 height 29
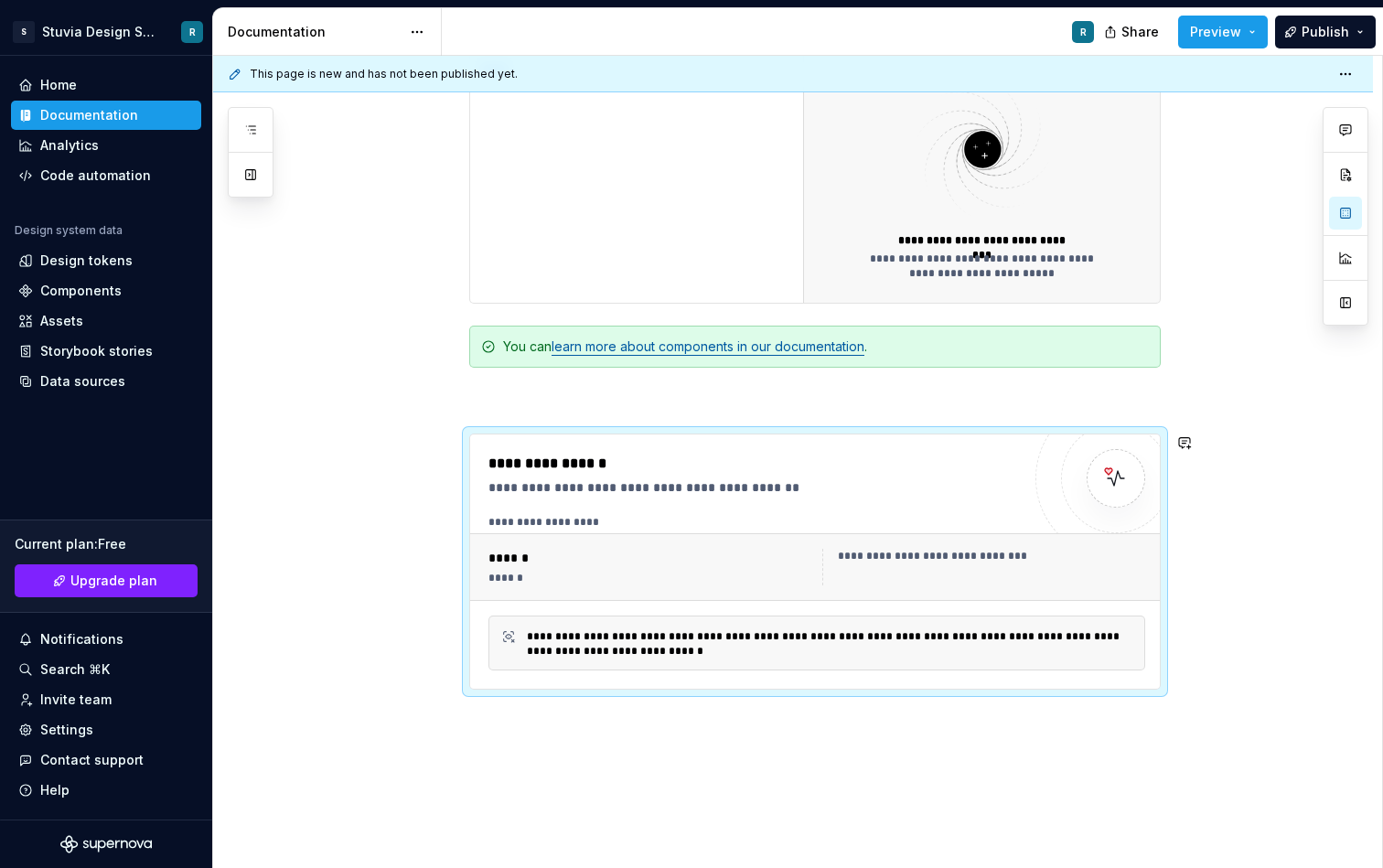
scroll to position [545, 0]
click at [614, 721] on div "**********" at bounding box center [793, 370] width 1160 height 1204
click at [567, 742] on div "**********" at bounding box center [793, 370] width 1160 height 1204
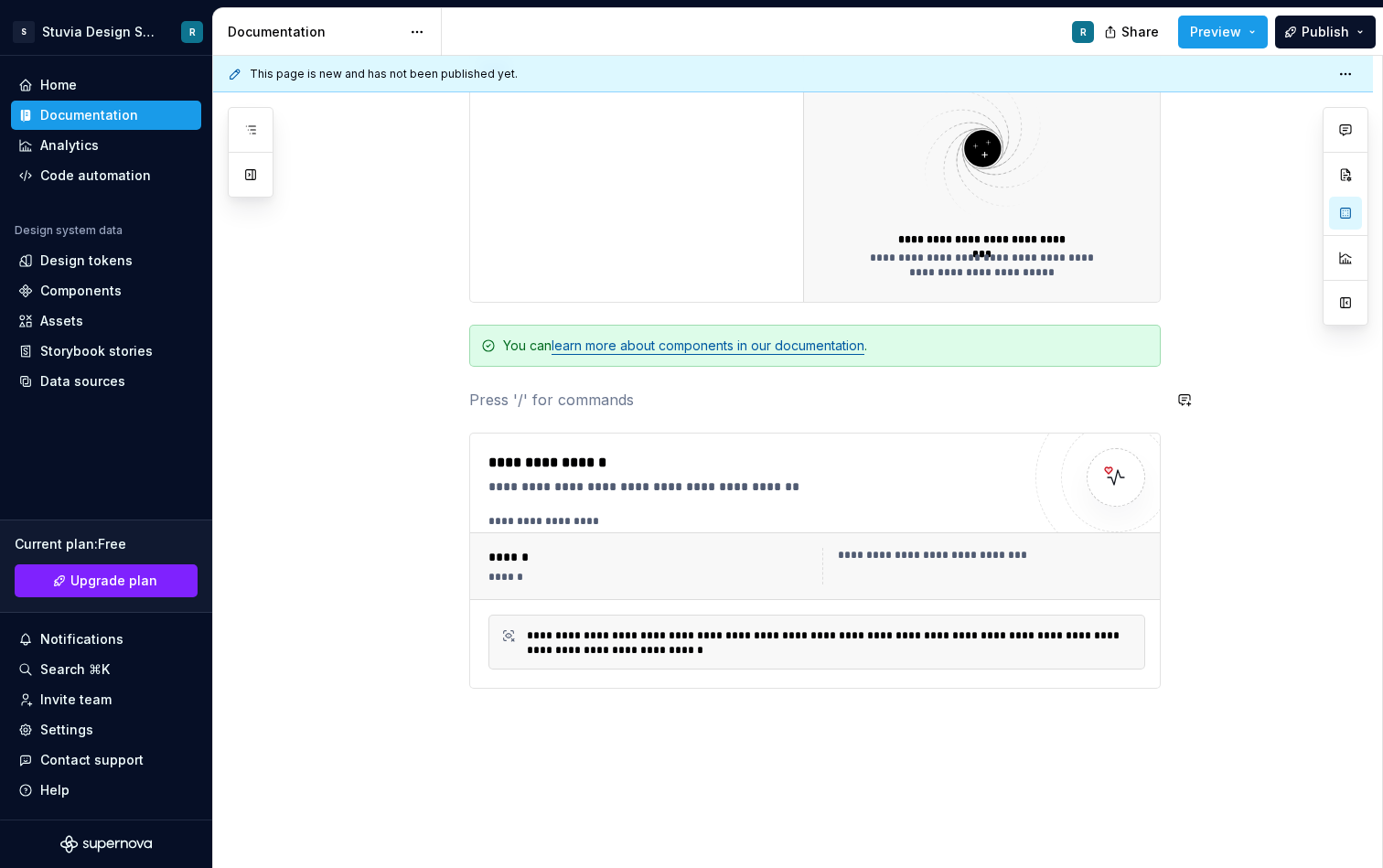
click at [590, 419] on div "**********" at bounding box center [815, 272] width 692 height 921
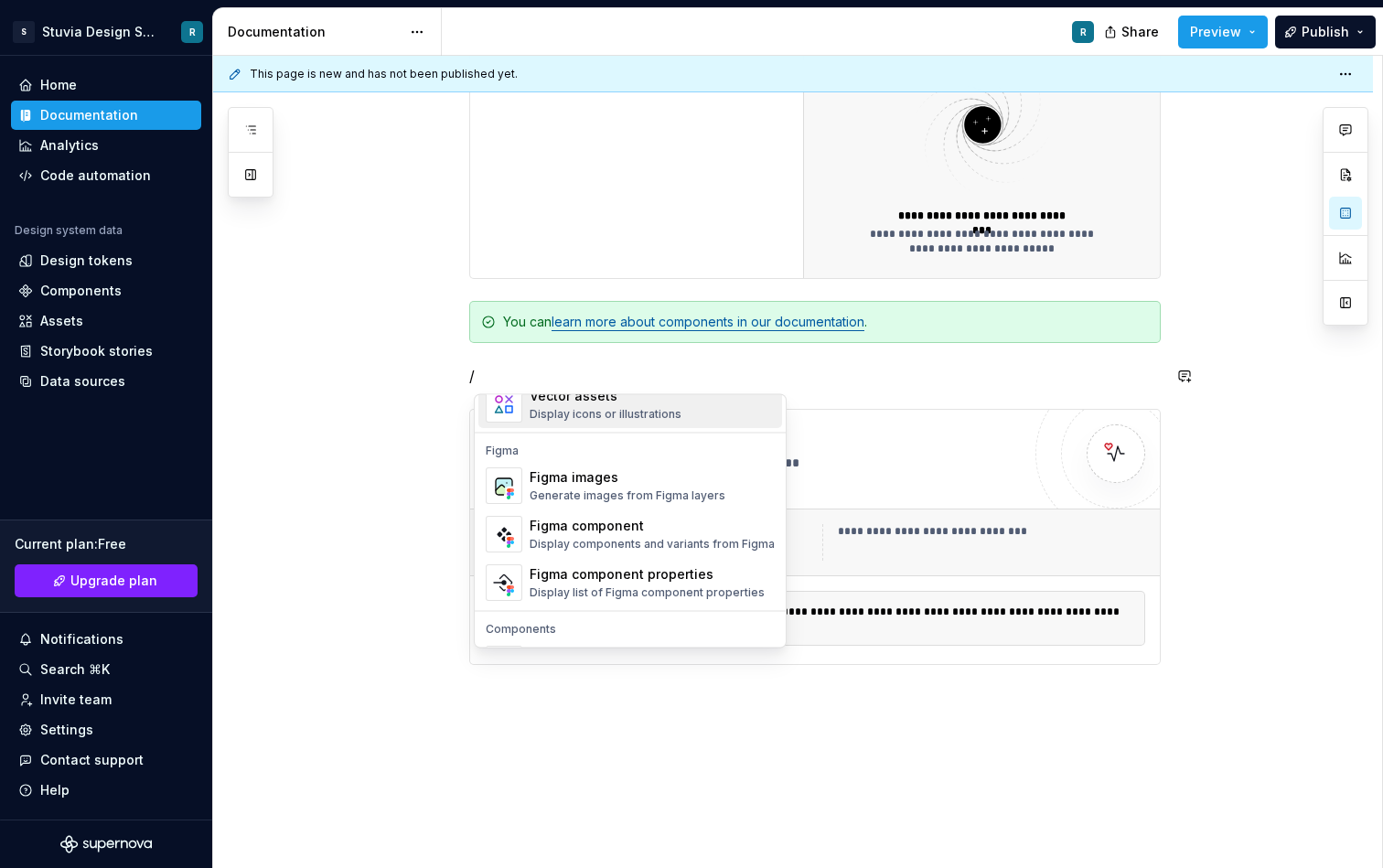
scroll to position [1821, 0]
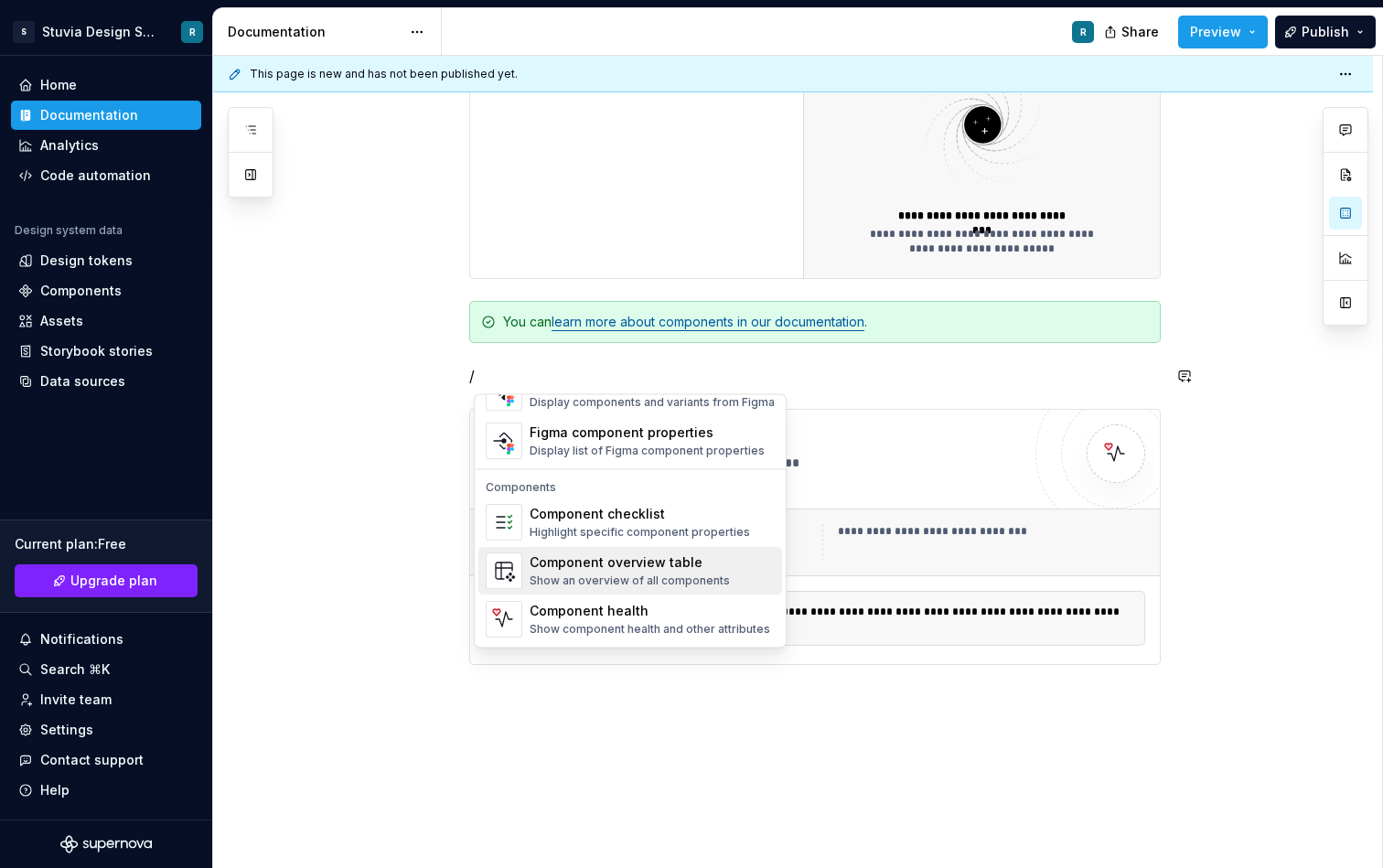
click at [614, 581] on div "Show an overview of all components" at bounding box center [630, 582] width 200 height 15
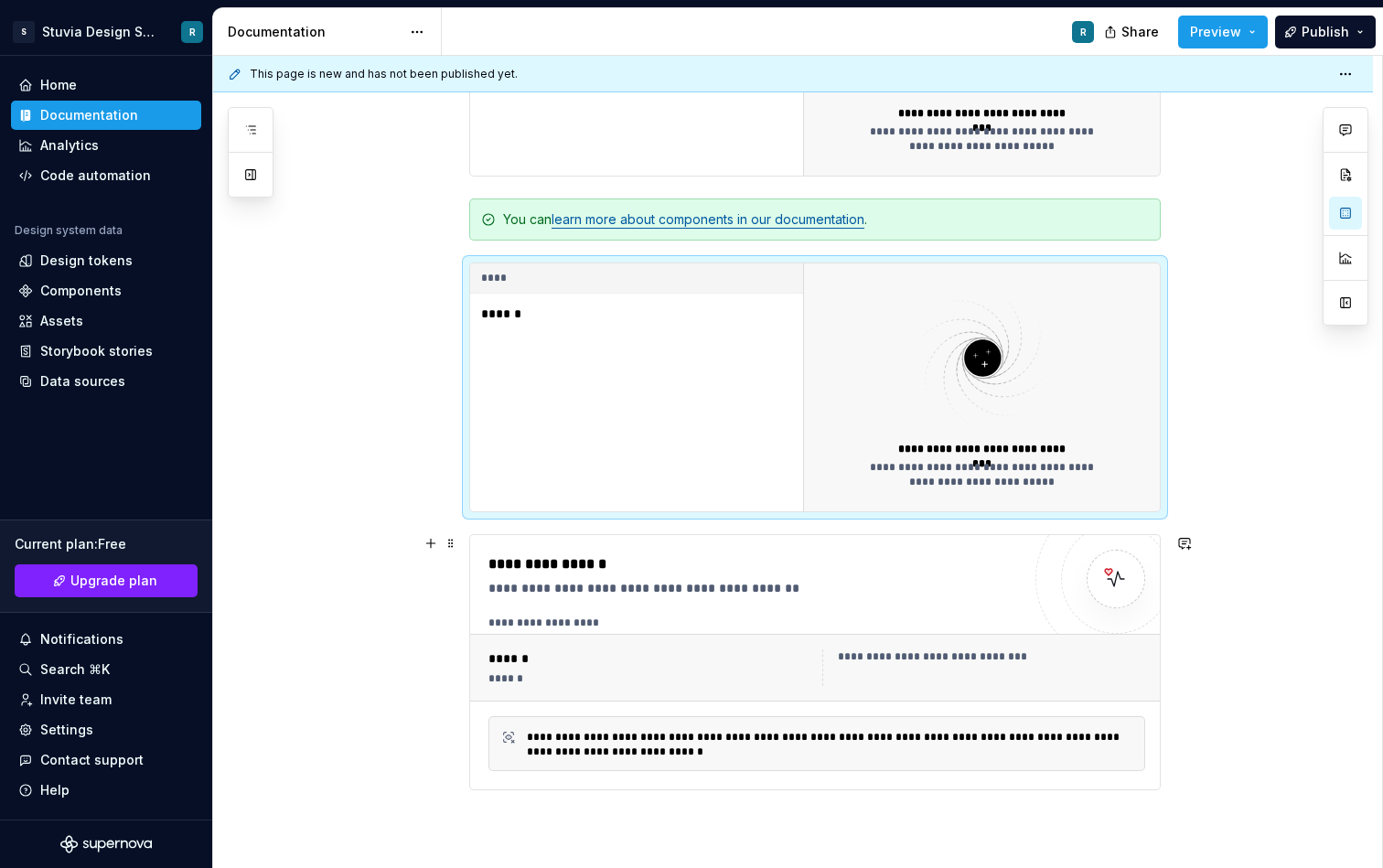
scroll to position [675, 0]
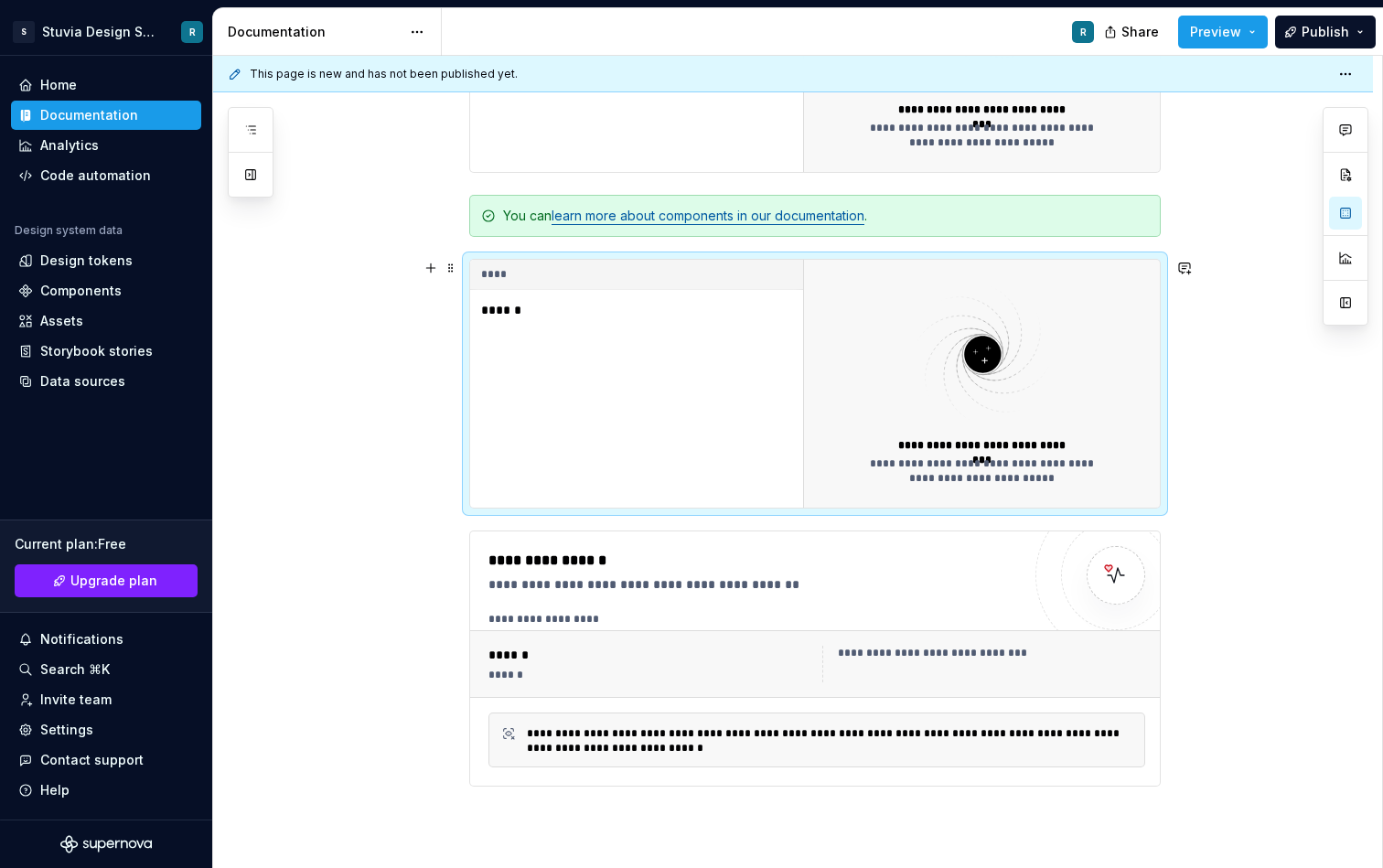
click at [505, 310] on p "******" at bounding box center [595, 310] width 229 height 19
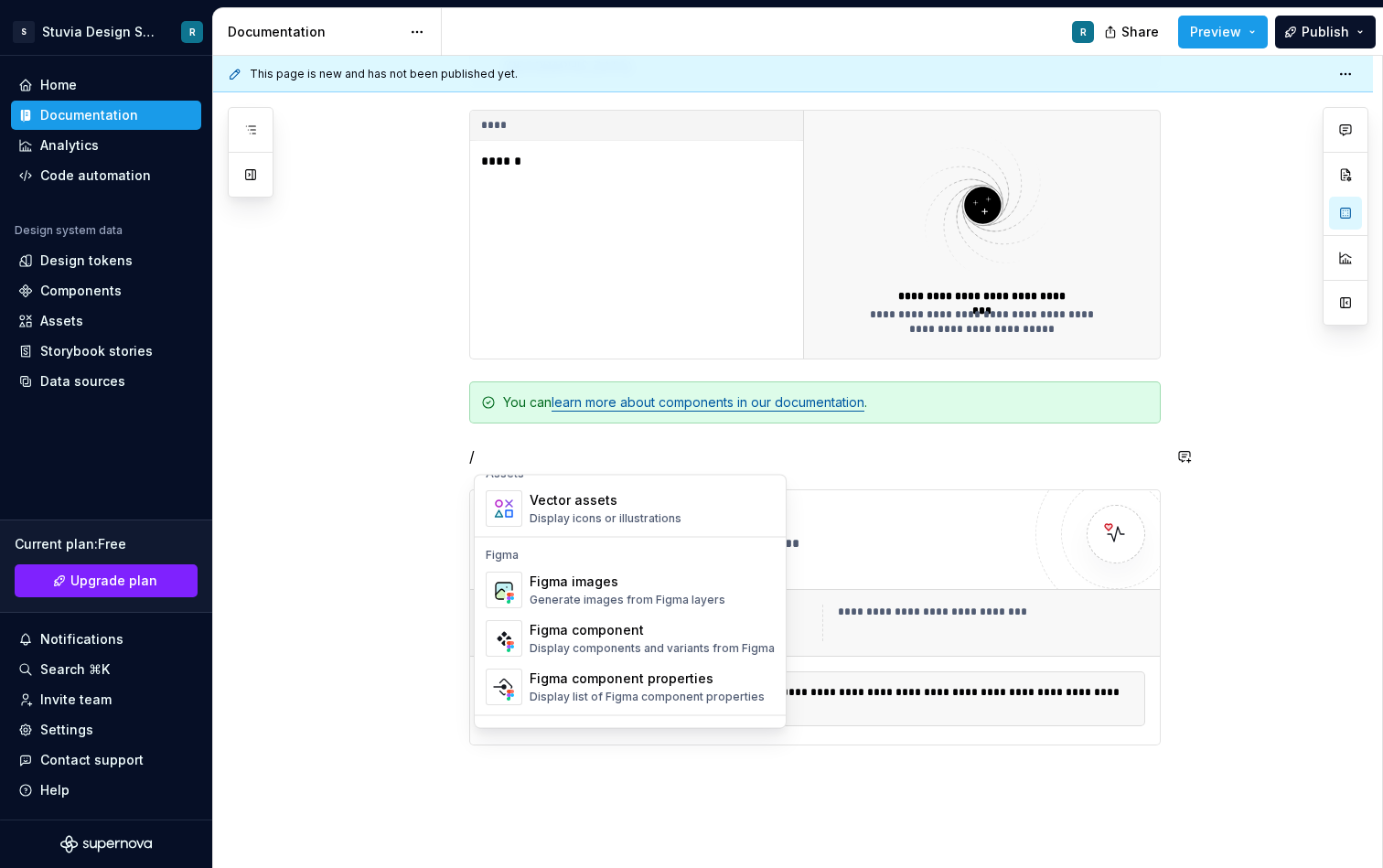
scroll to position [1821, 0]
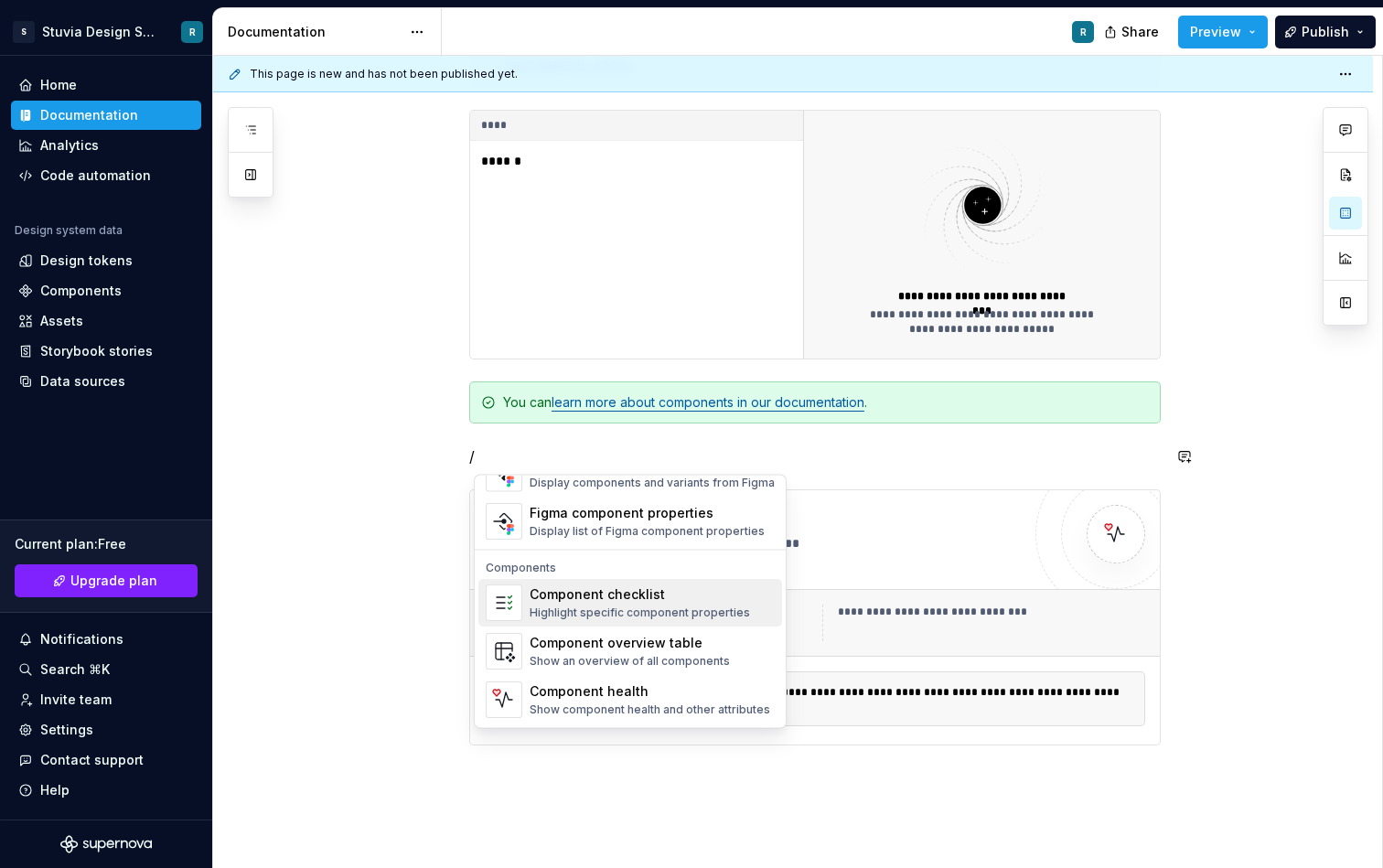
click at [621, 609] on div "Highlight specific component properties" at bounding box center [640, 613] width 221 height 15
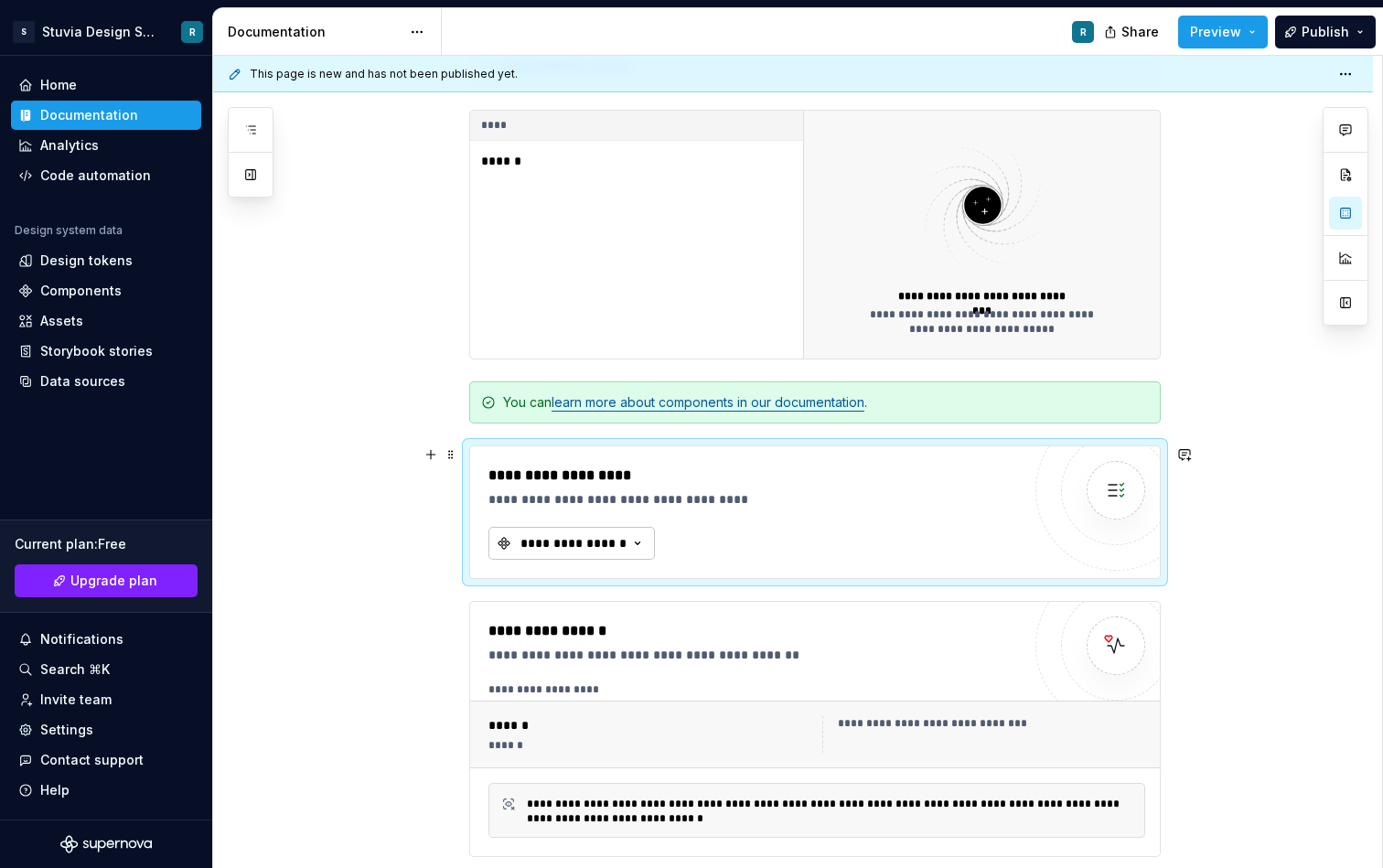
click at [613, 538] on div "**********" at bounding box center [574, 543] width 110 height 19
click at [605, 608] on div "Button" at bounding box center [659, 616] width 229 height 19
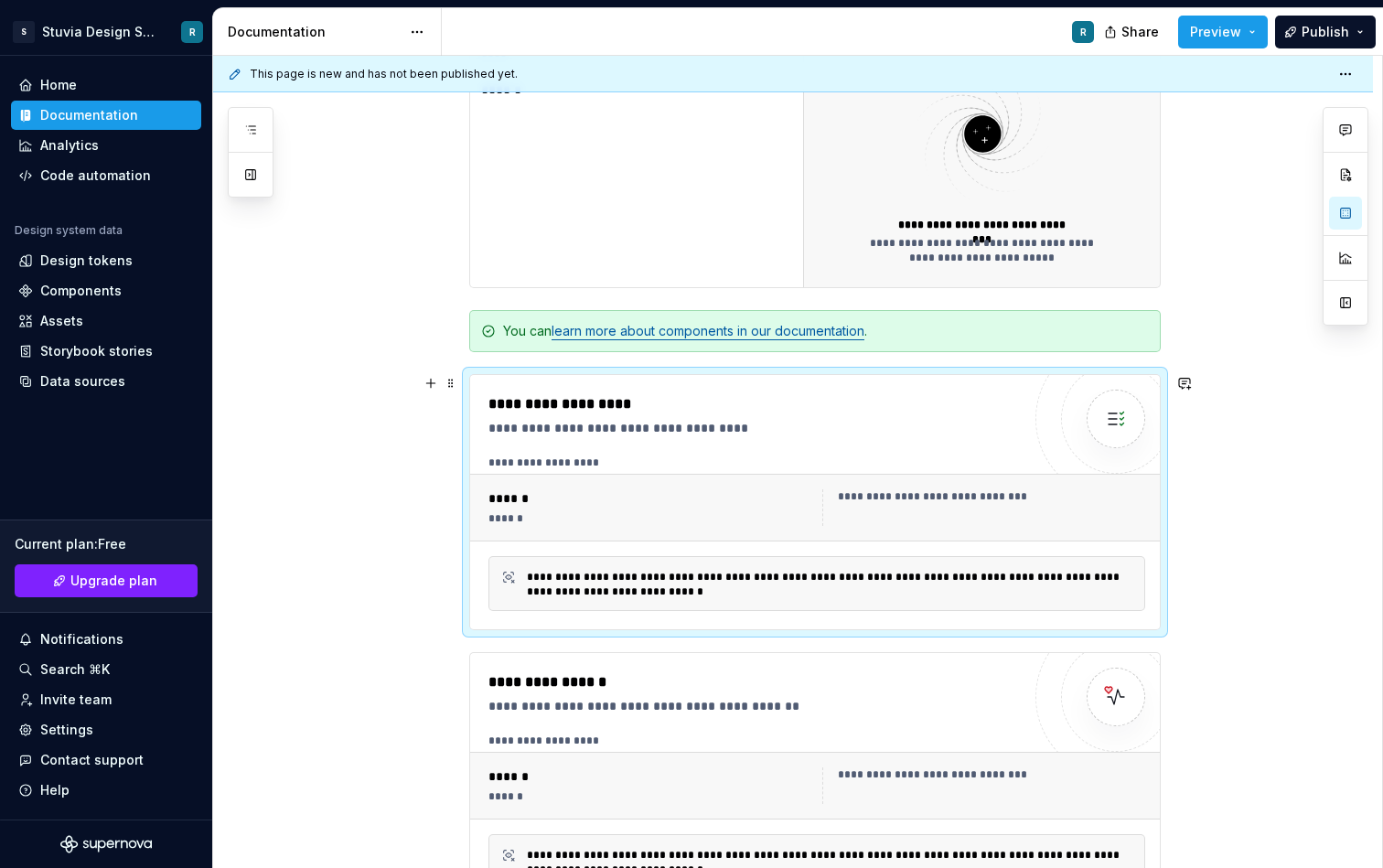
scroll to position [616, 0]
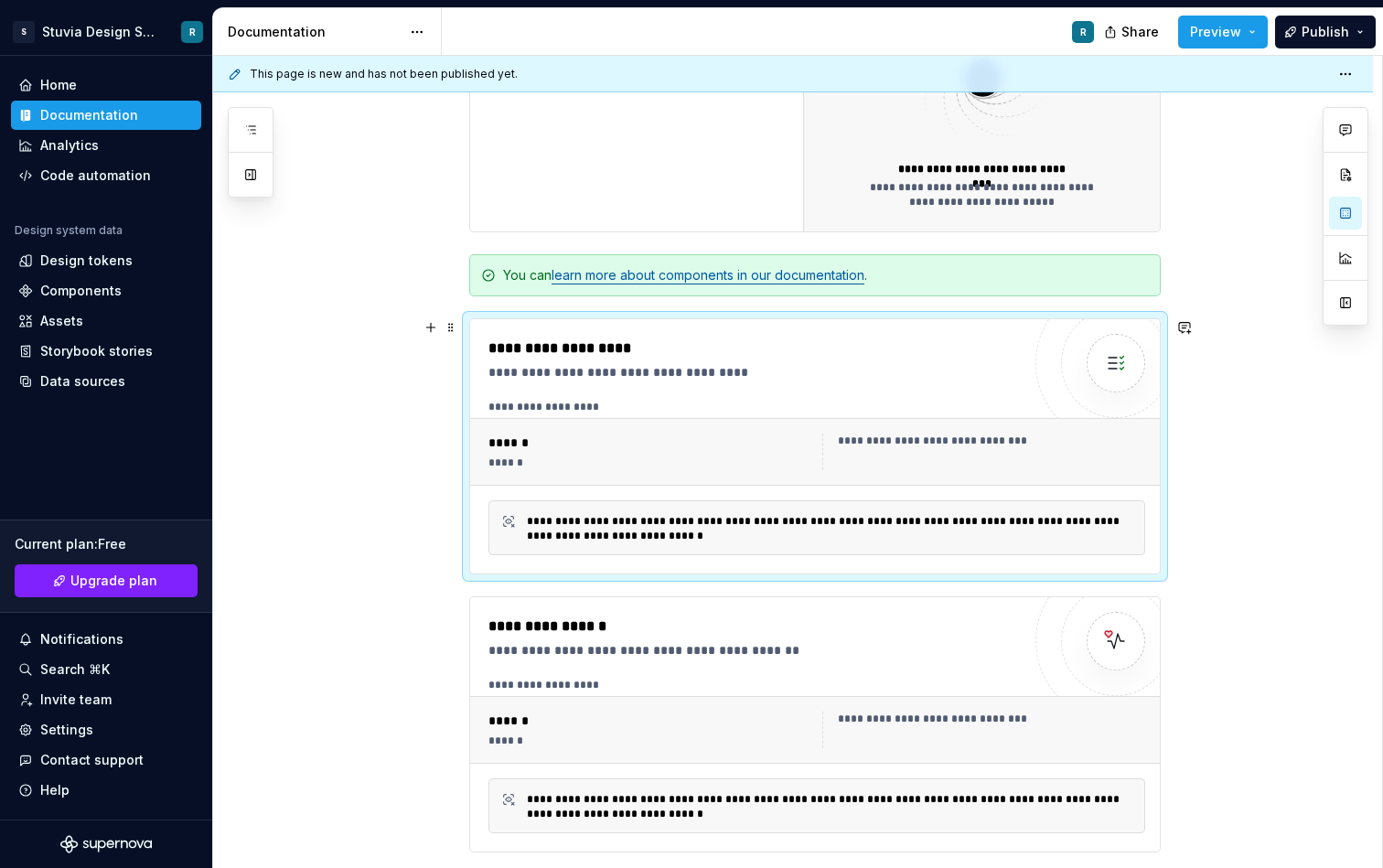
click at [582, 540] on div "**********" at bounding box center [830, 529] width 606 height 29
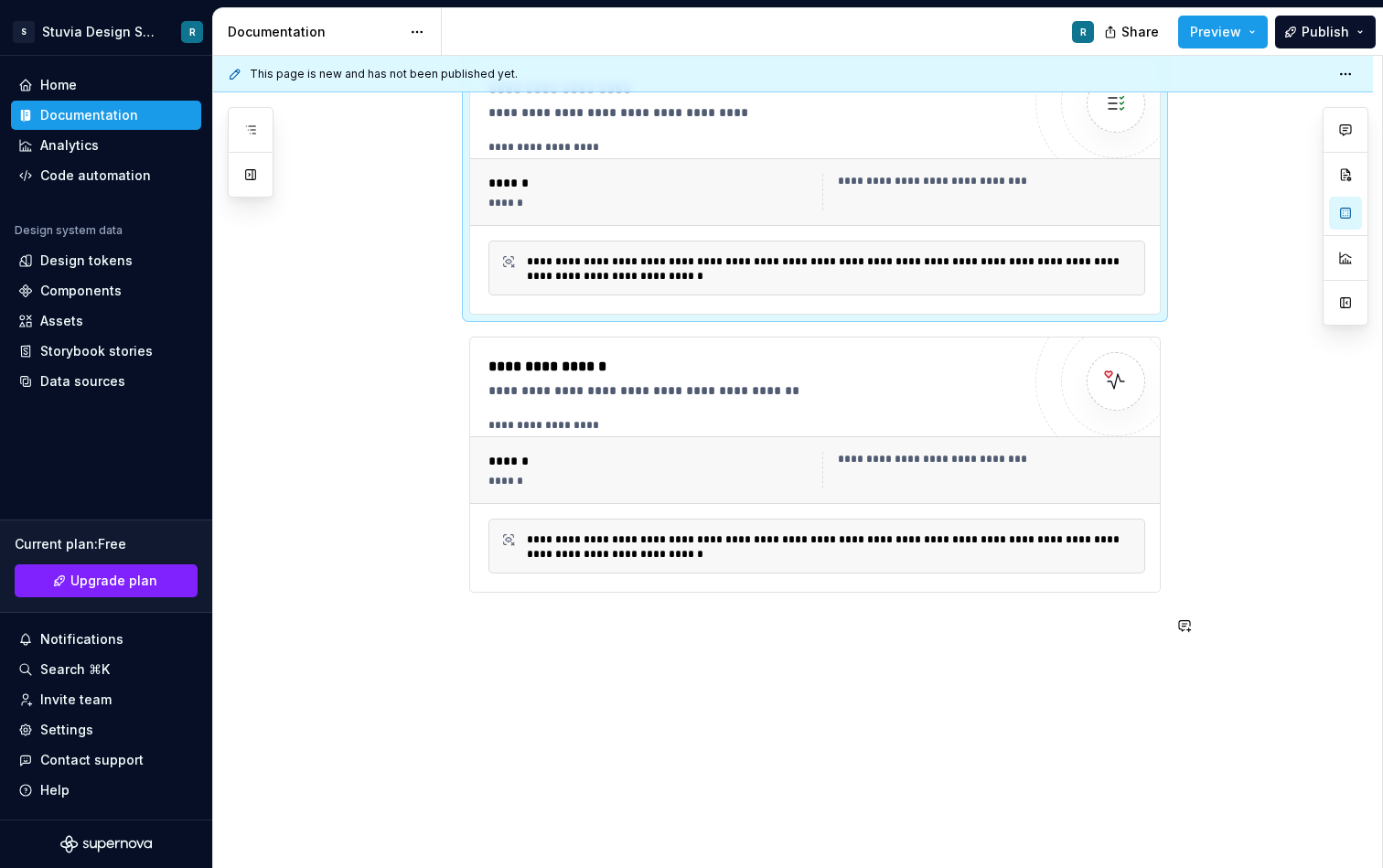
scroll to position [925, 0]
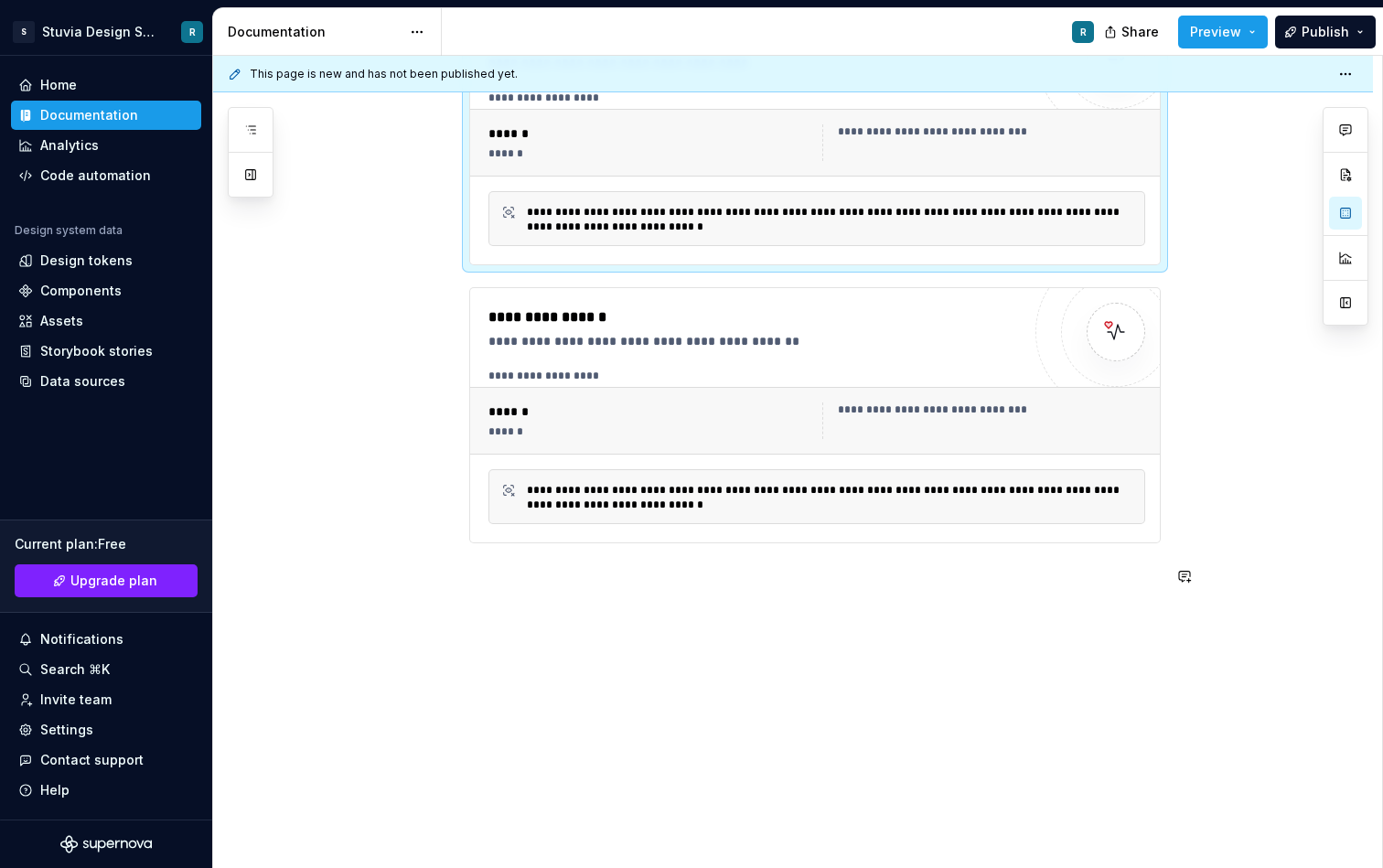
click at [694, 641] on div "**********" at bounding box center [797, 462] width 1169 height 813
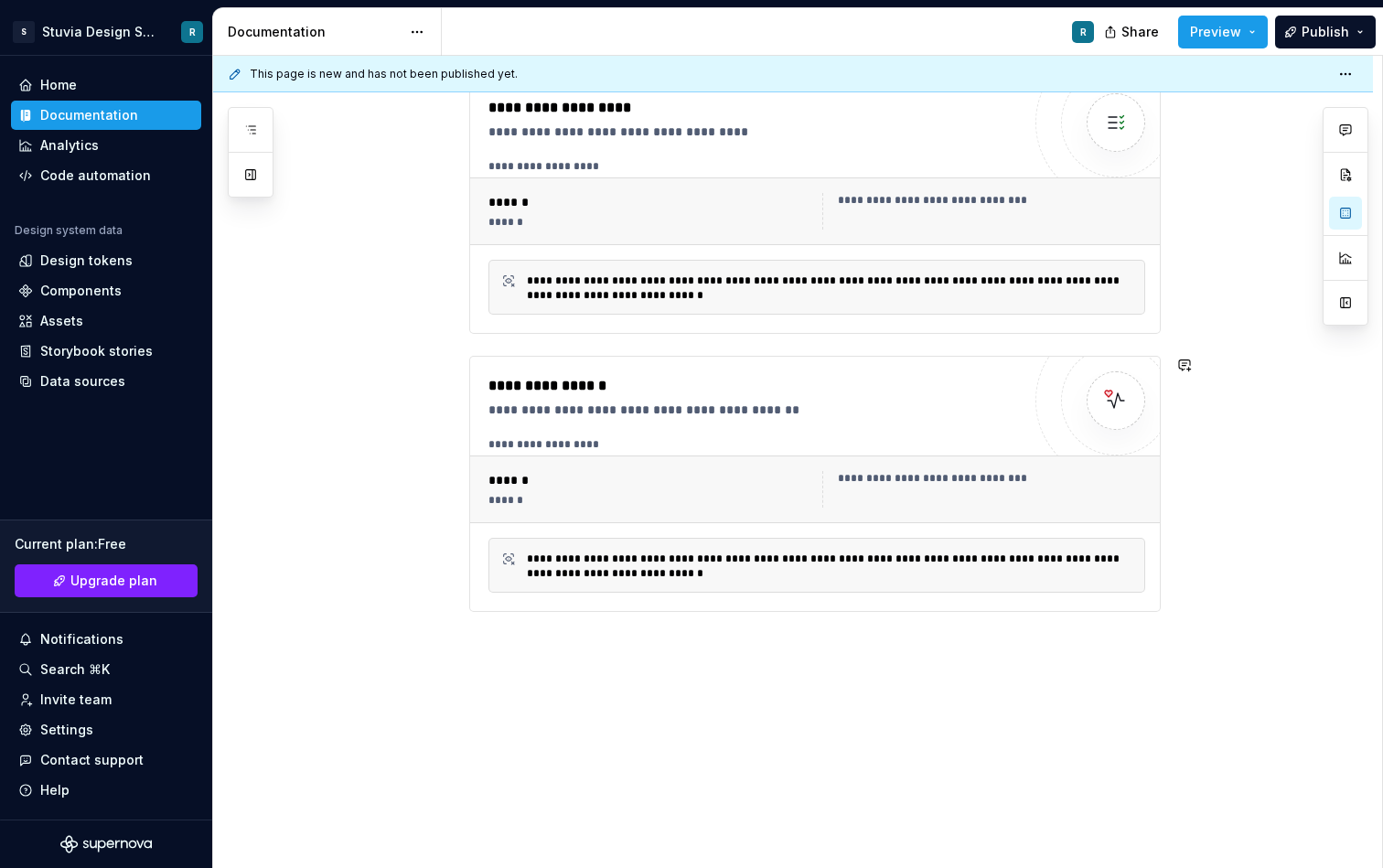
scroll to position [852, 0]
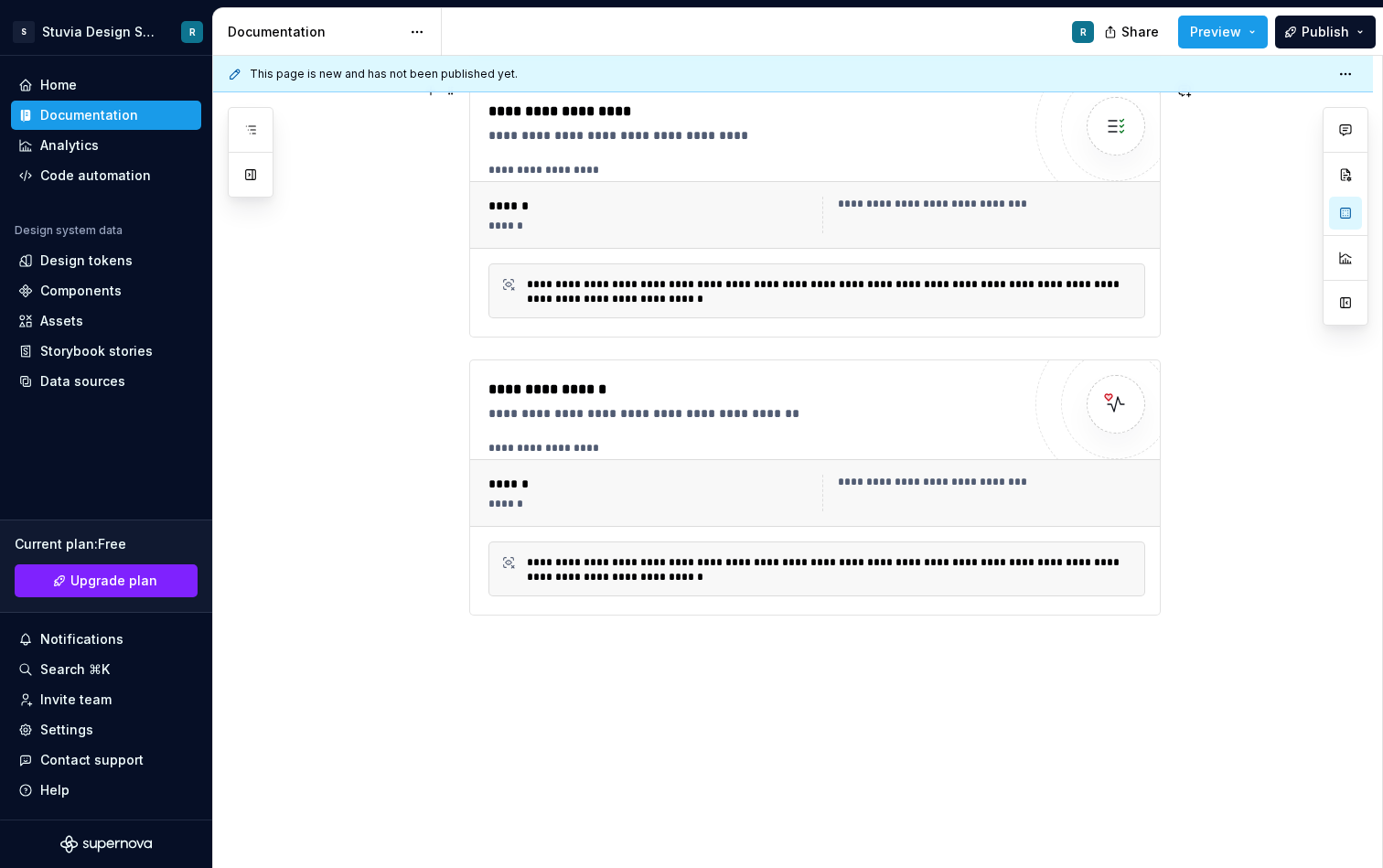
click at [878, 203] on div "**********" at bounding box center [991, 204] width 307 height 15
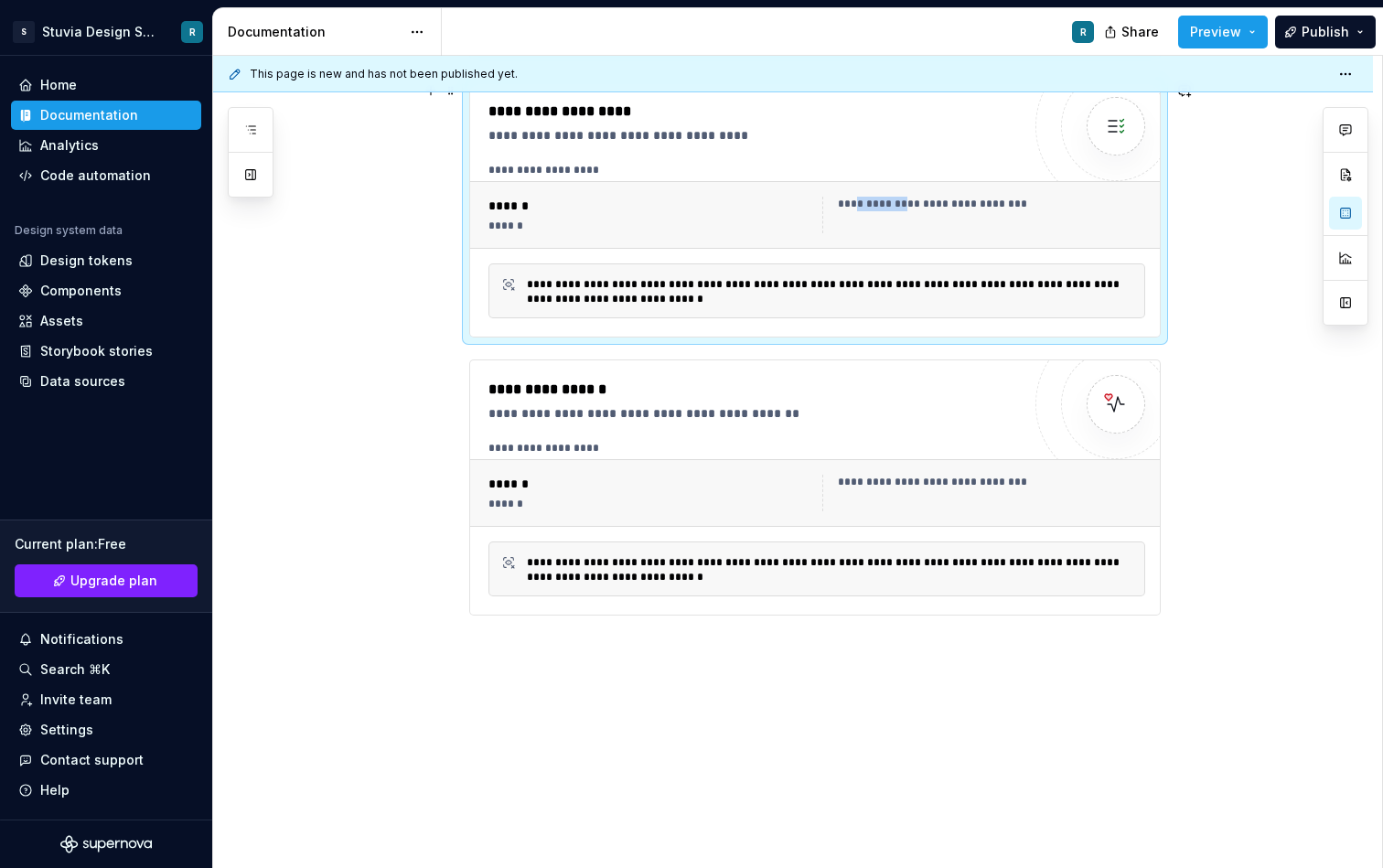
click at [878, 203] on div "**********" at bounding box center [991, 204] width 307 height 15
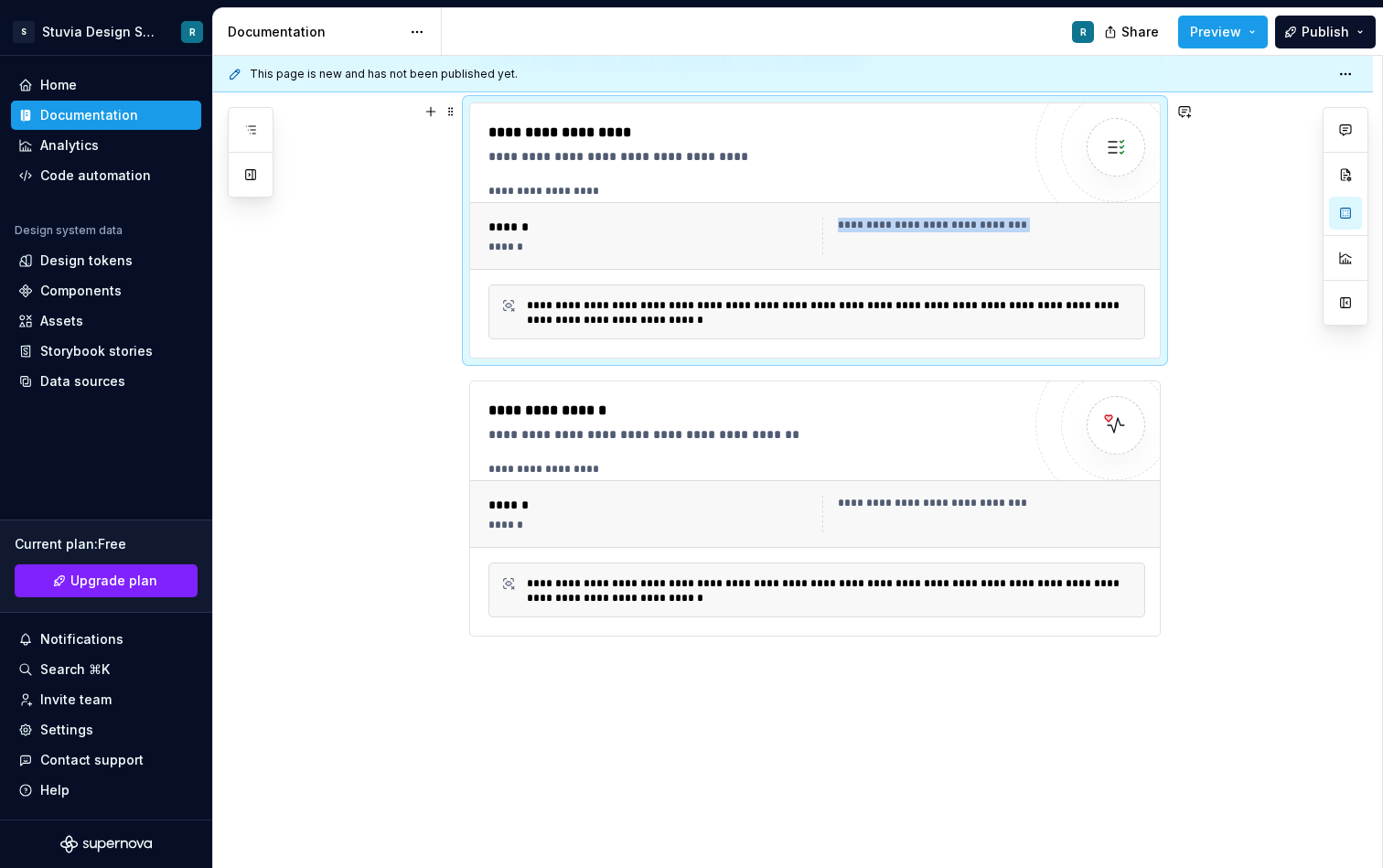
scroll to position [812, 0]
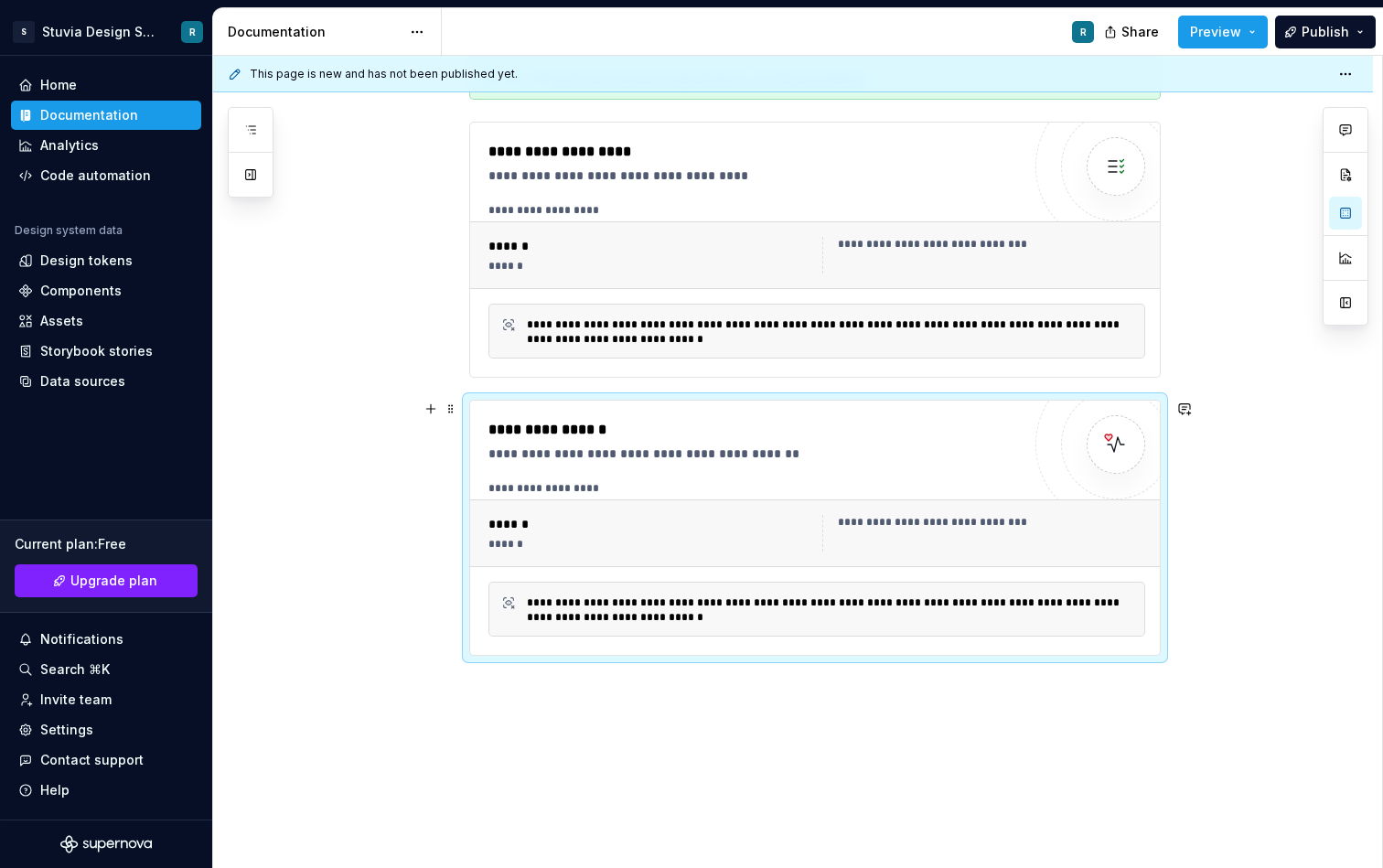
click at [639, 619] on div "**********" at bounding box center [830, 610] width 606 height 29
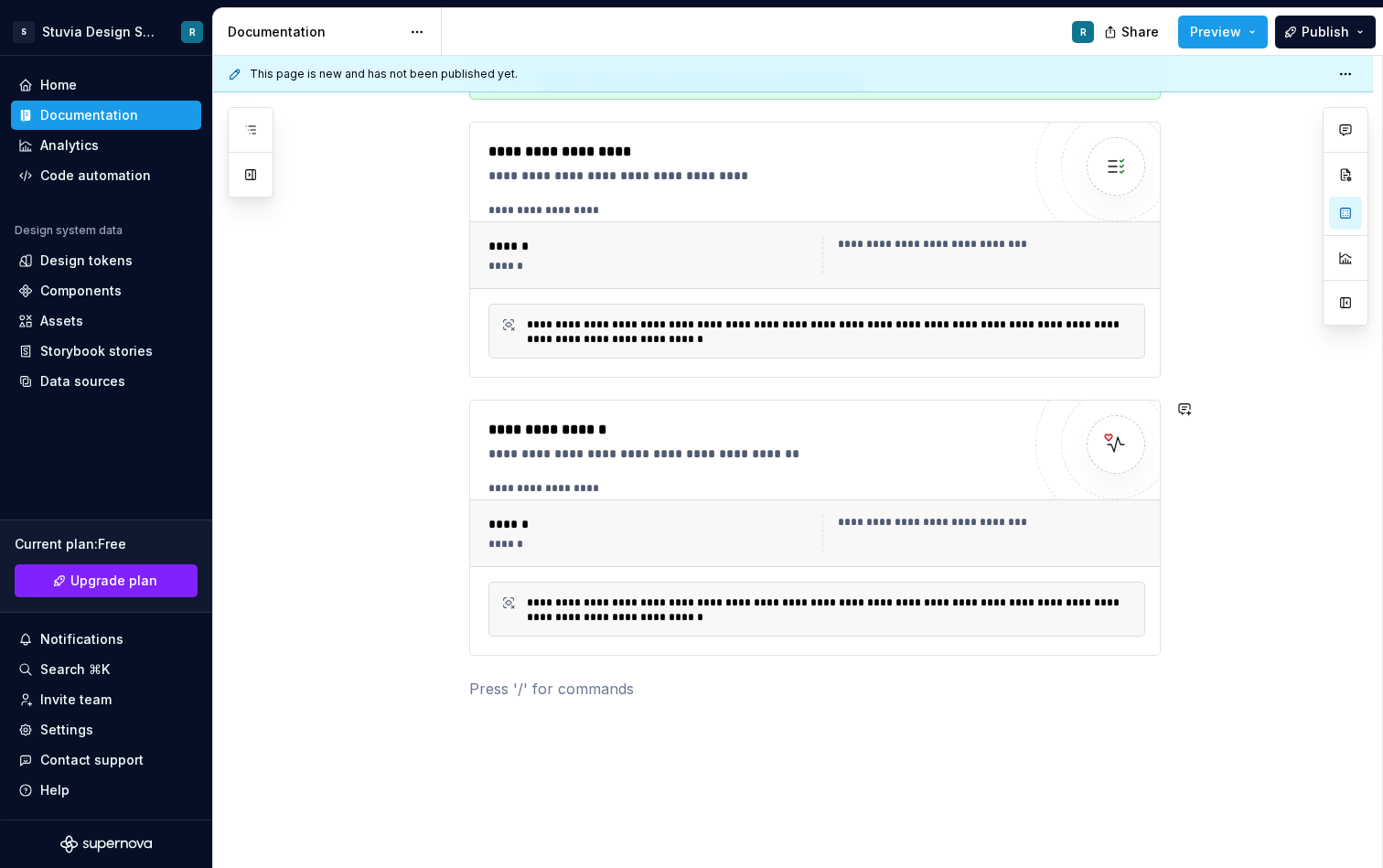
click at [631, 675] on div "**********" at bounding box center [815, 122] width 692 height 1155
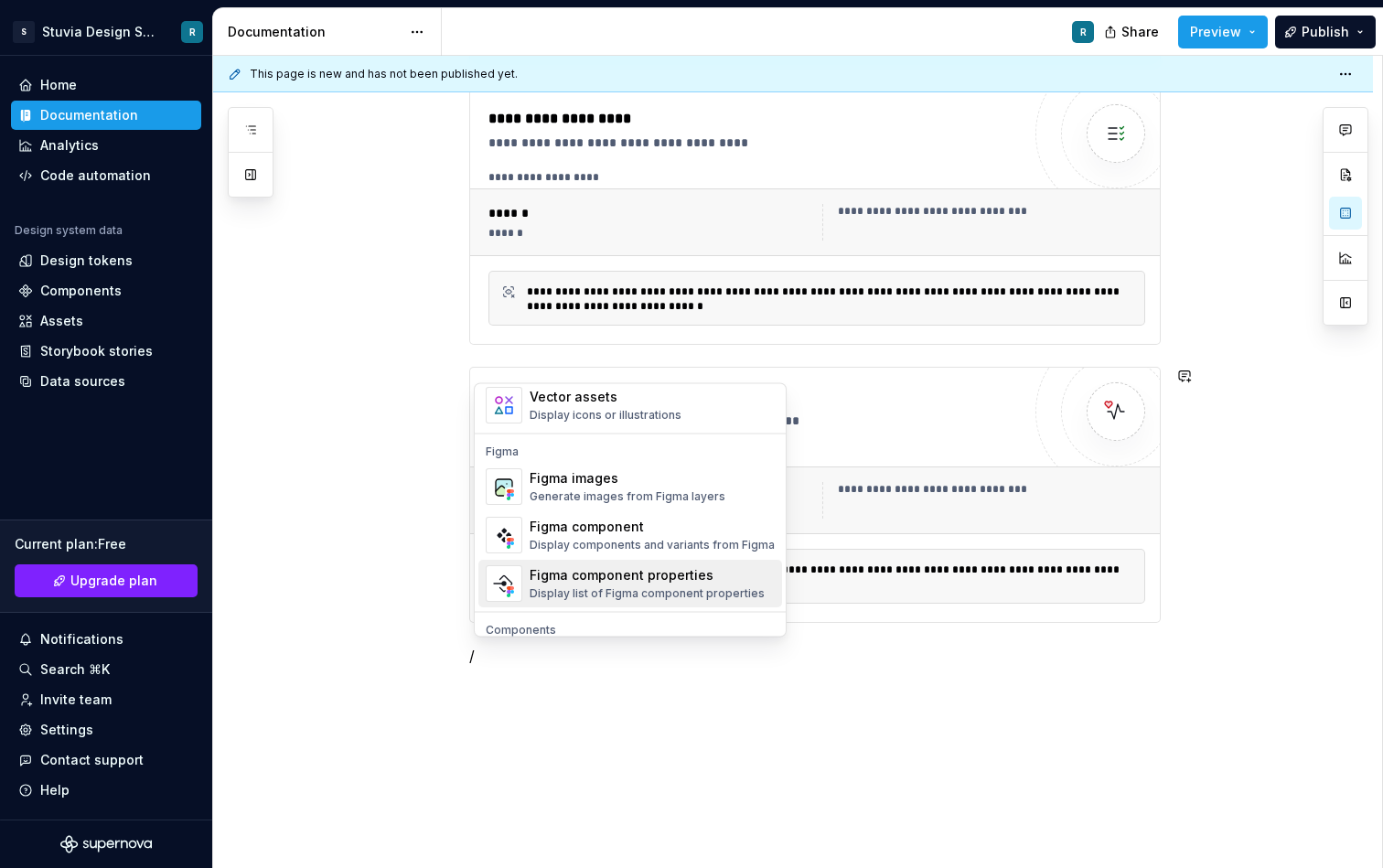
scroll to position [1669, 0]
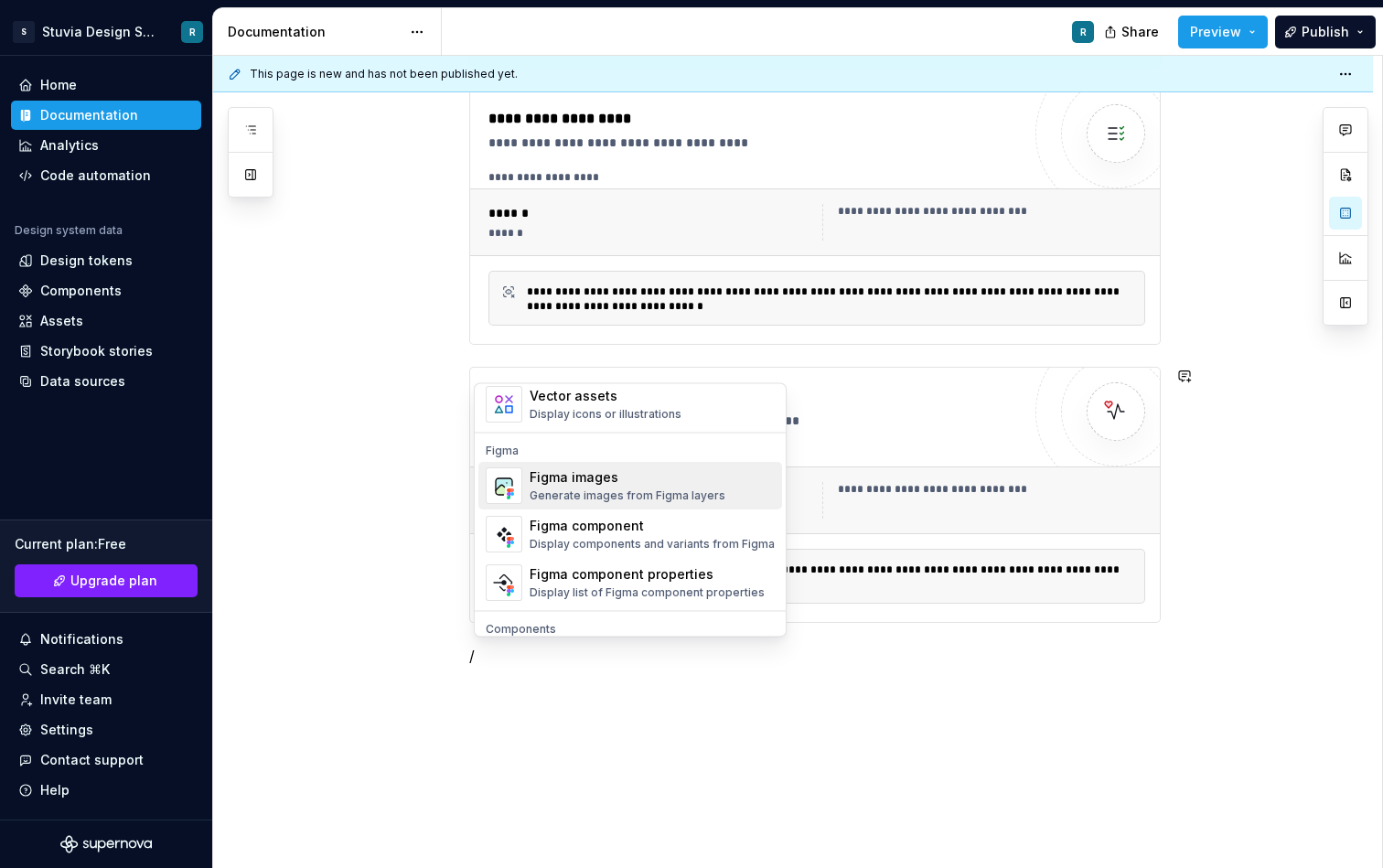
click at [643, 497] on div "Generate images from Figma layers" at bounding box center [628, 496] width 196 height 15
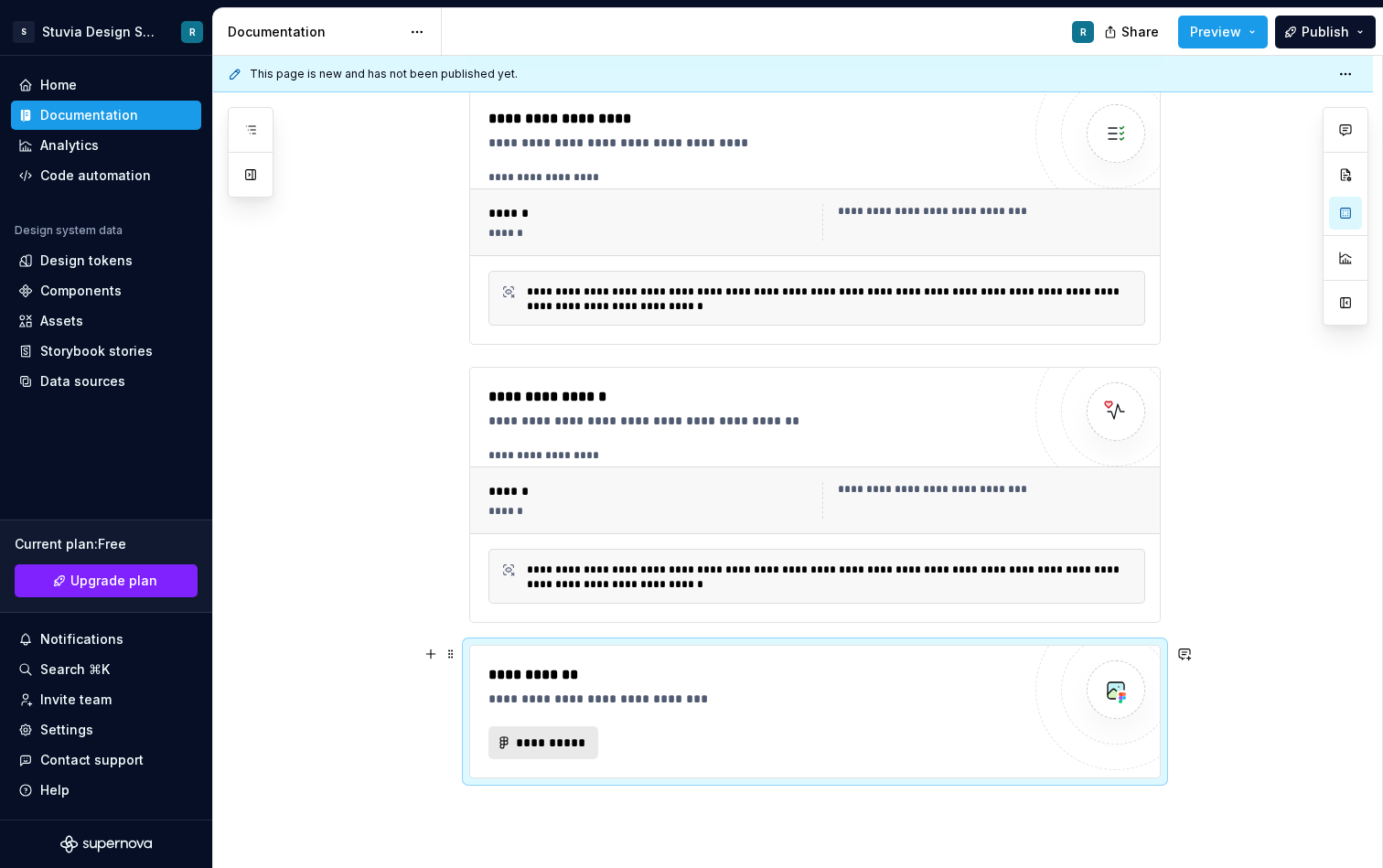
click at [581, 748] on span "**********" at bounding box center [550, 742] width 72 height 19
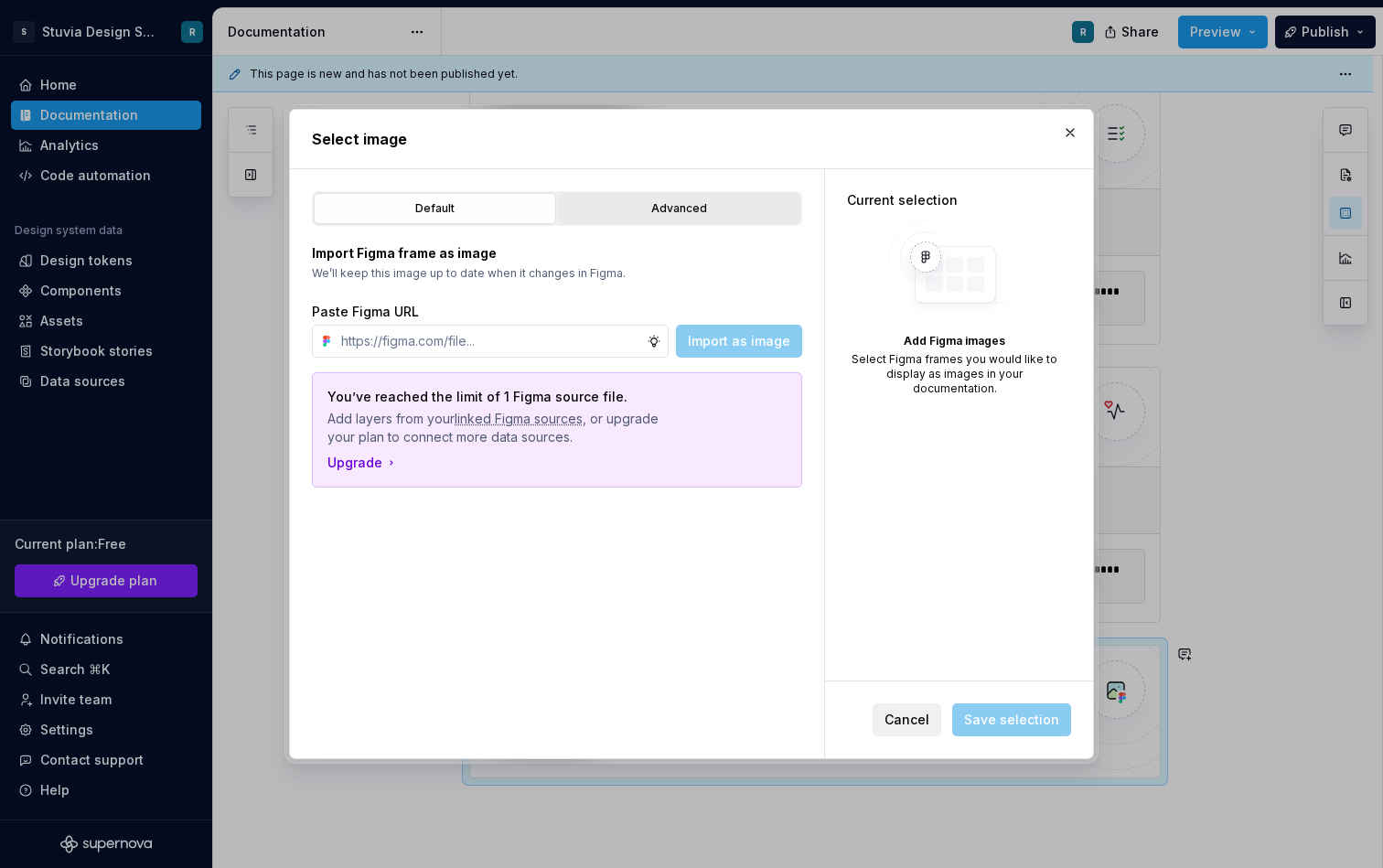
click at [678, 222] on button "Advanced" at bounding box center [679, 209] width 242 height 31
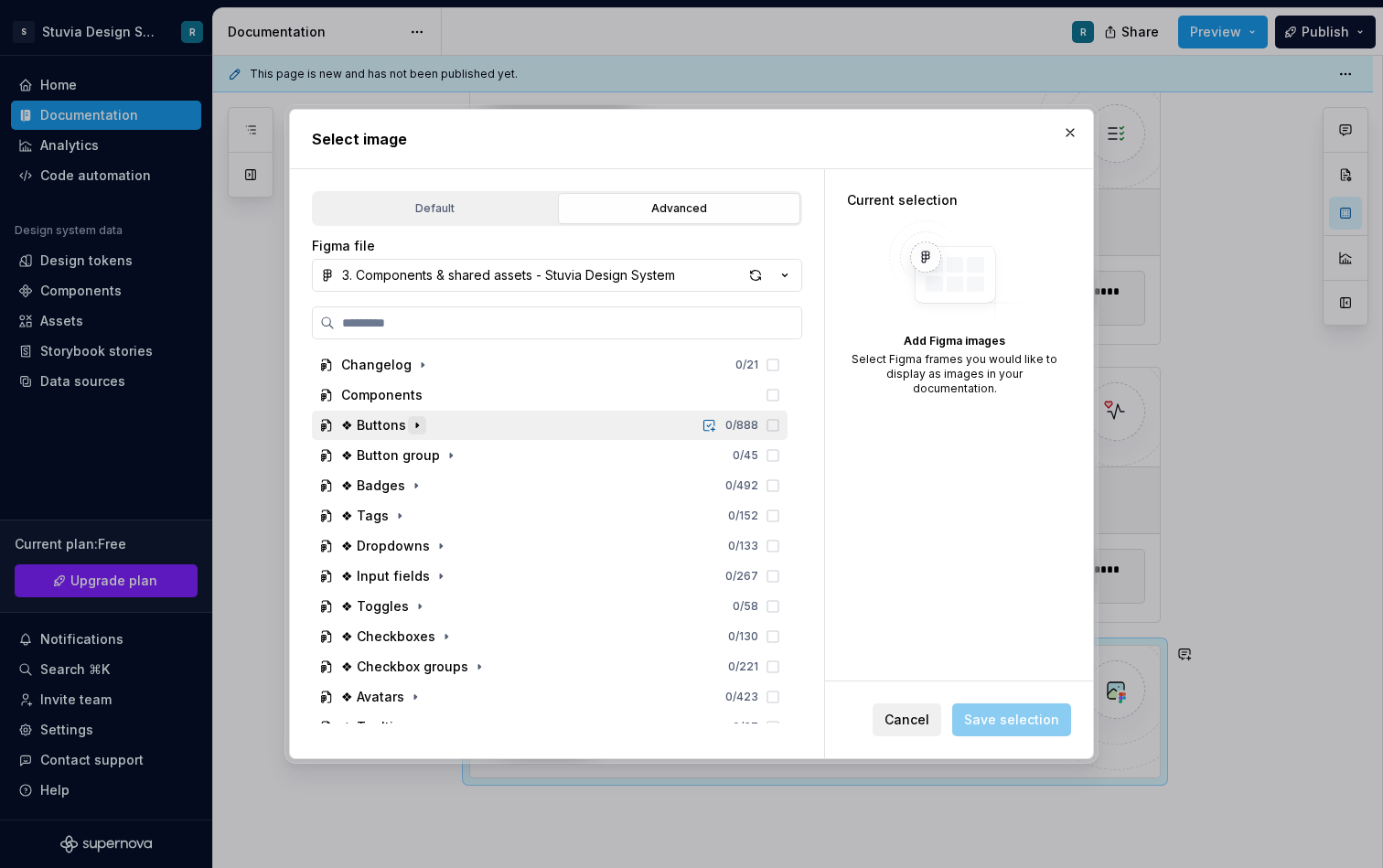
click at [410, 420] on icon "button" at bounding box center [417, 425] width 15 height 15
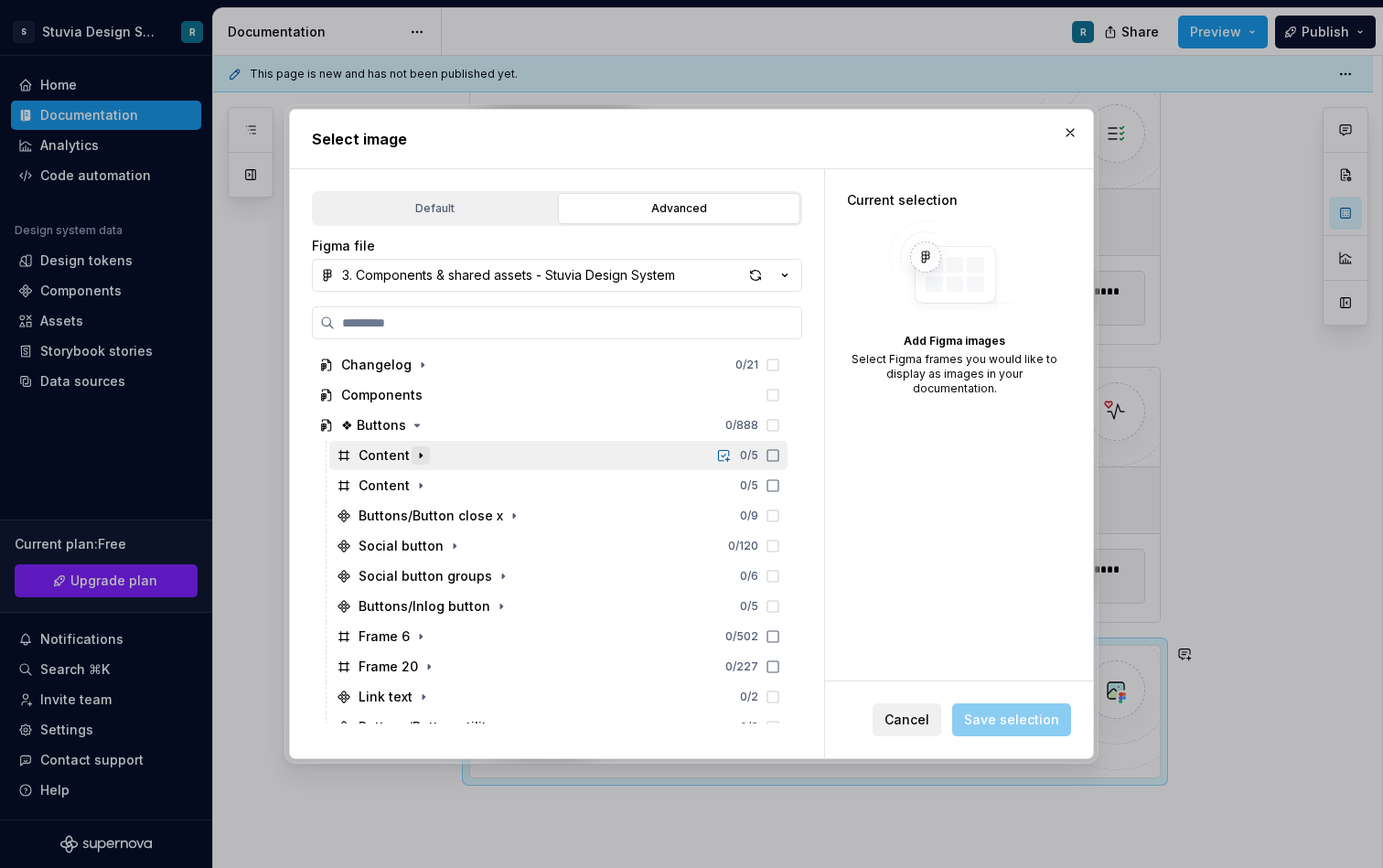
click at [420, 457] on icon "button" at bounding box center [421, 455] width 2 height 5
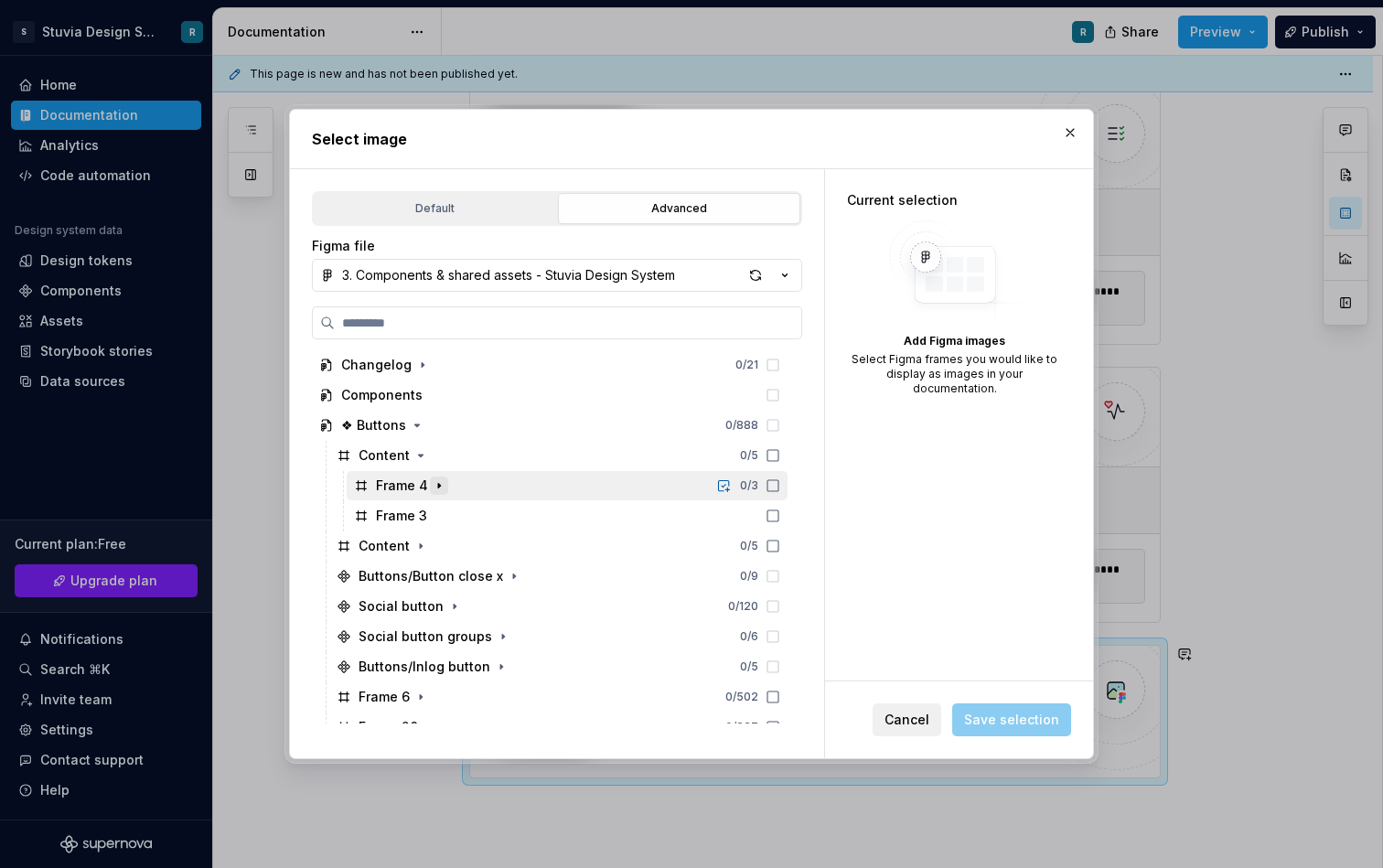
click at [438, 486] on icon "button" at bounding box center [439, 485] width 2 height 5
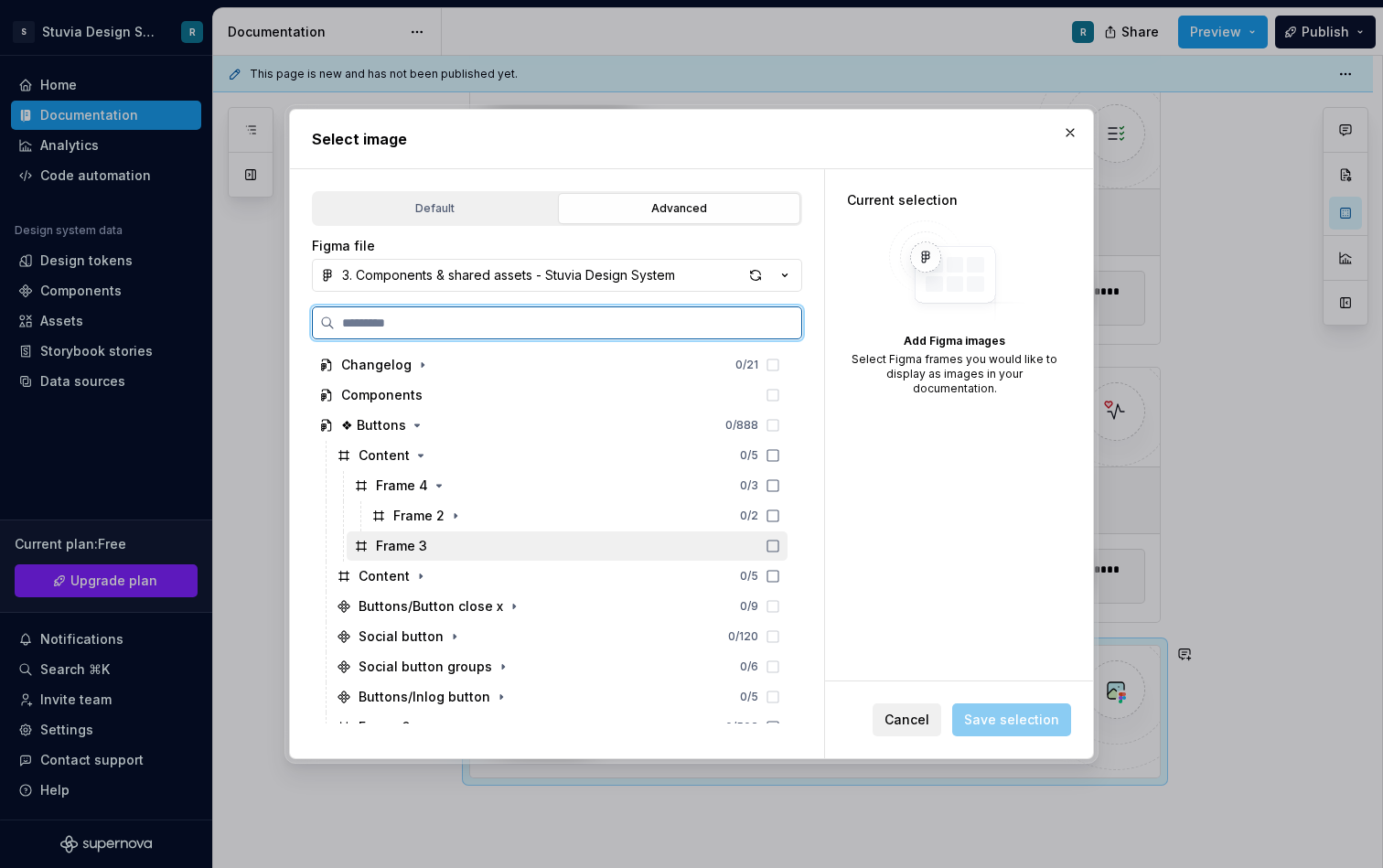
click at [413, 549] on div "Frame 3" at bounding box center [401, 546] width 51 height 19
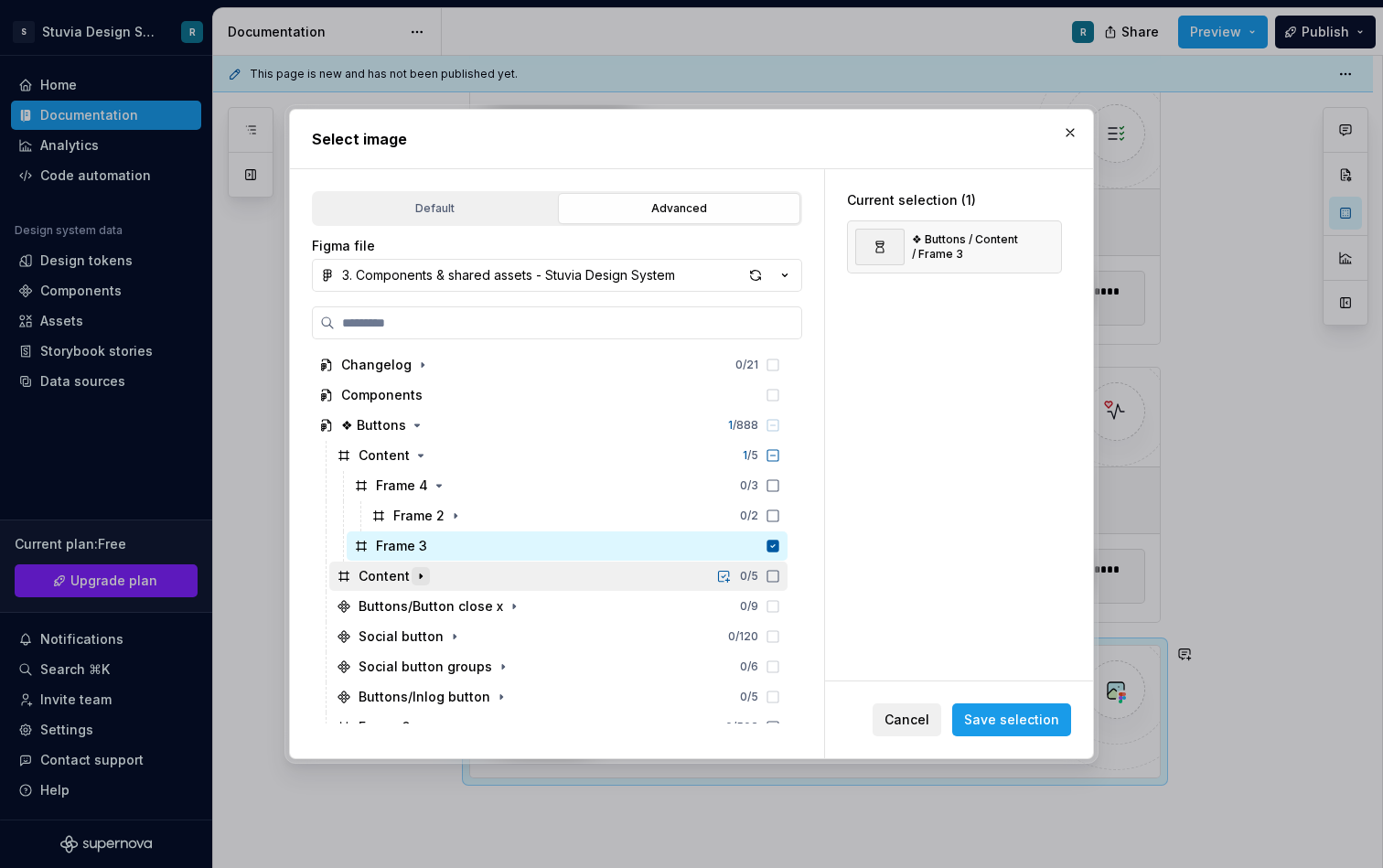
click at [413, 583] on button "button" at bounding box center [421, 576] width 19 height 19
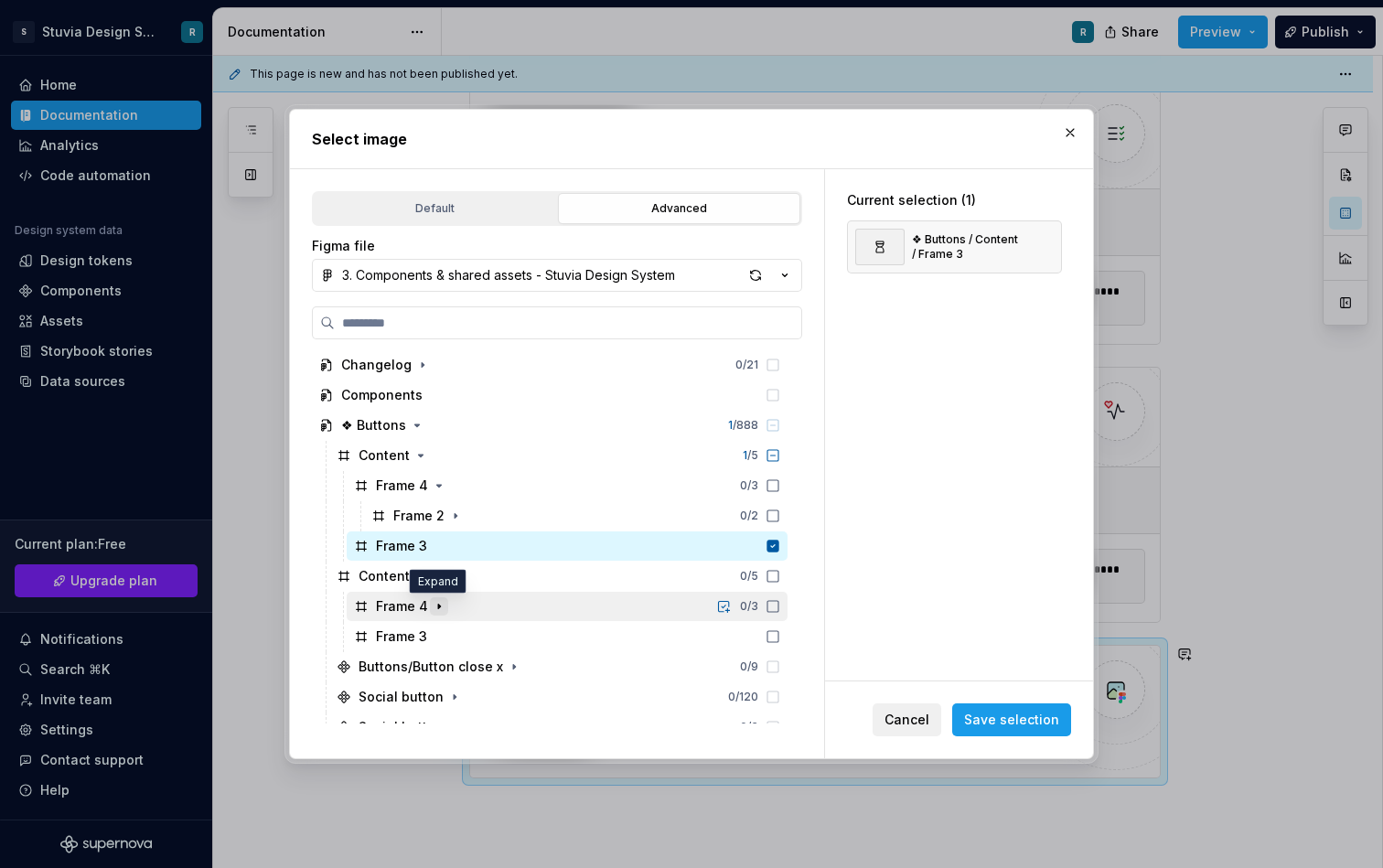
click at [433, 609] on icon "button" at bounding box center [438, 606] width 15 height 15
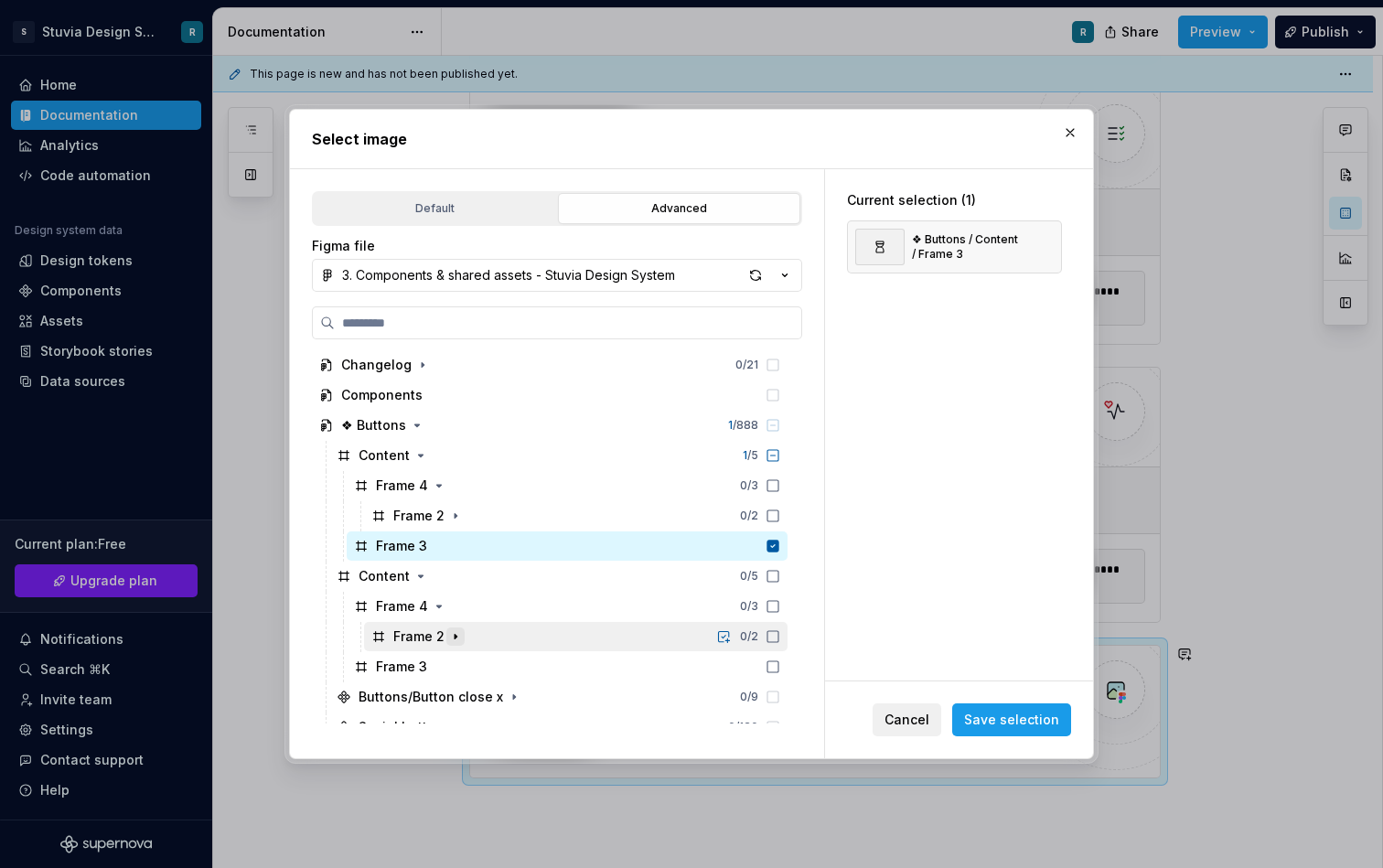
click at [449, 628] on button "button" at bounding box center [455, 637] width 19 height 19
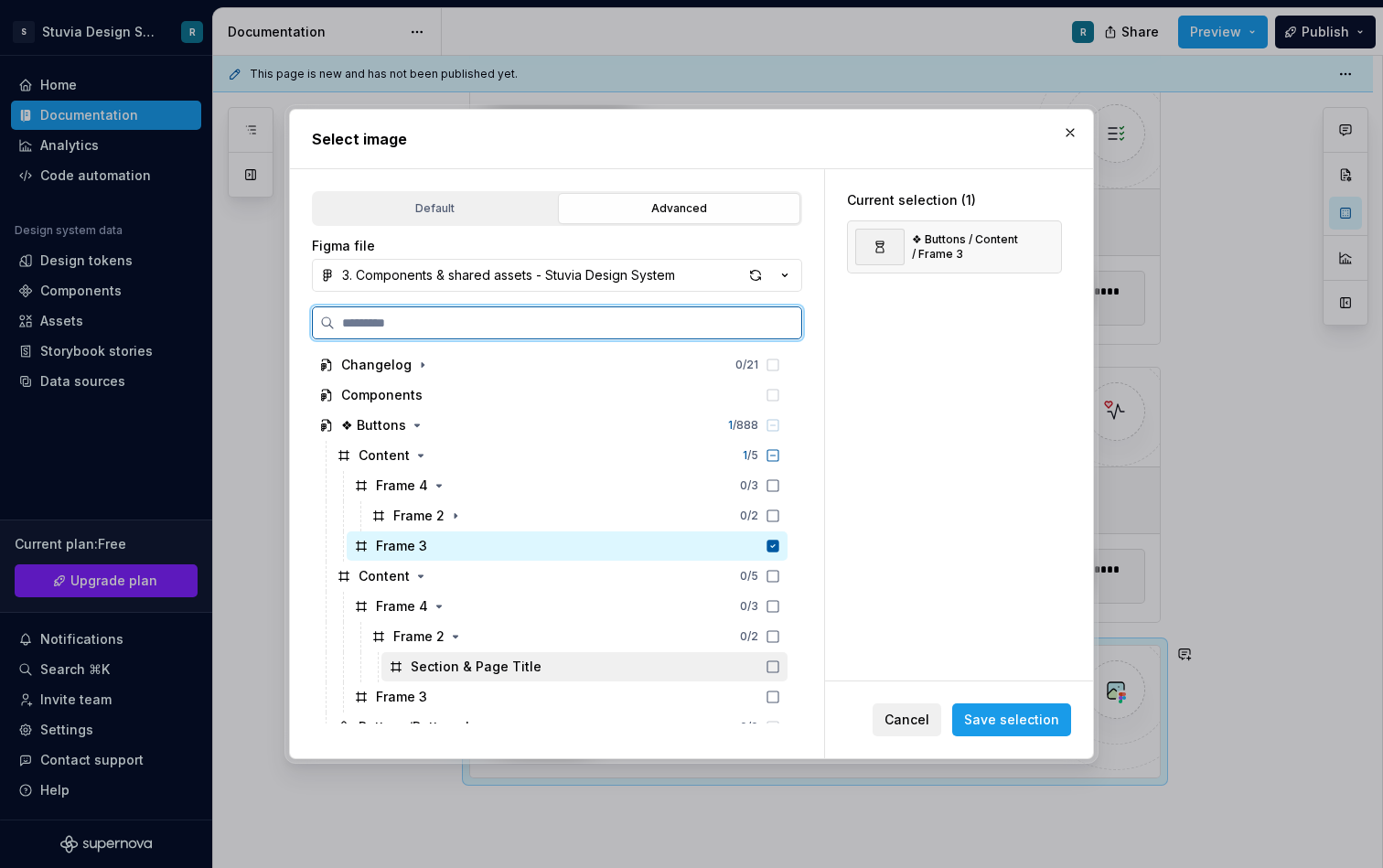
click at [476, 671] on div "Section & Page Title" at bounding box center [476, 667] width 130 height 19
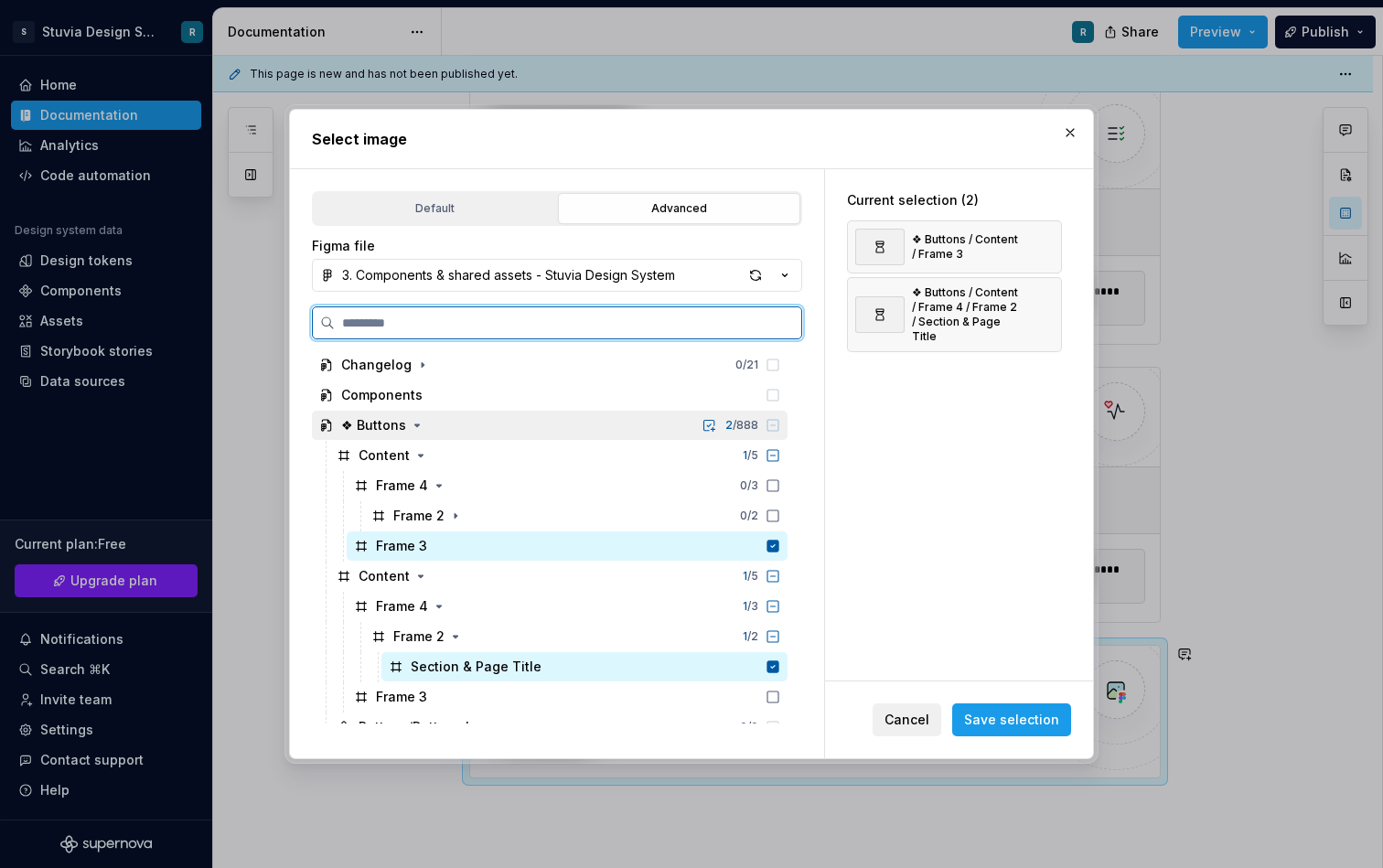
click at [781, 427] on icon at bounding box center [773, 425] width 15 height 15
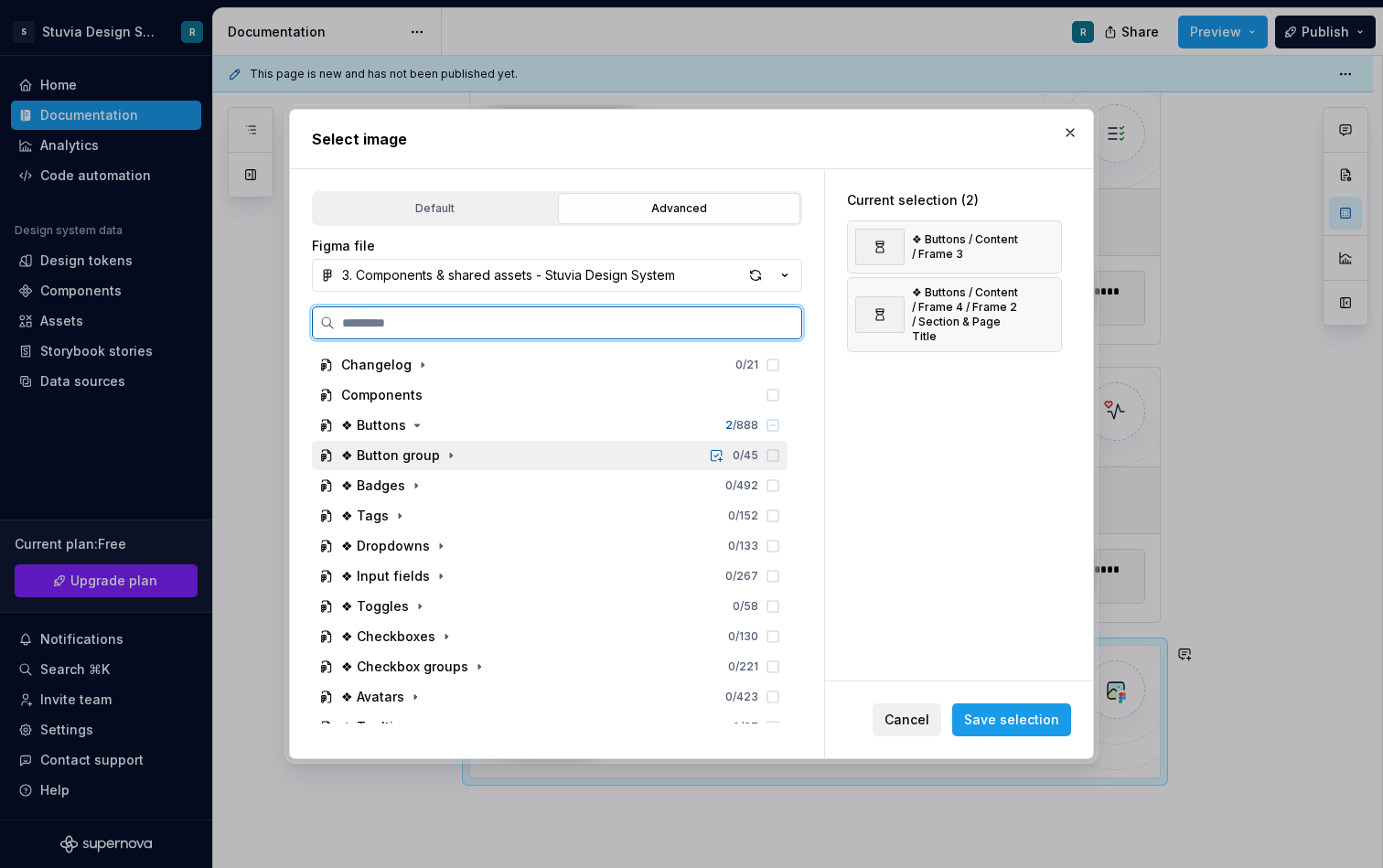
click at [781, 451] on icon at bounding box center [773, 455] width 15 height 15
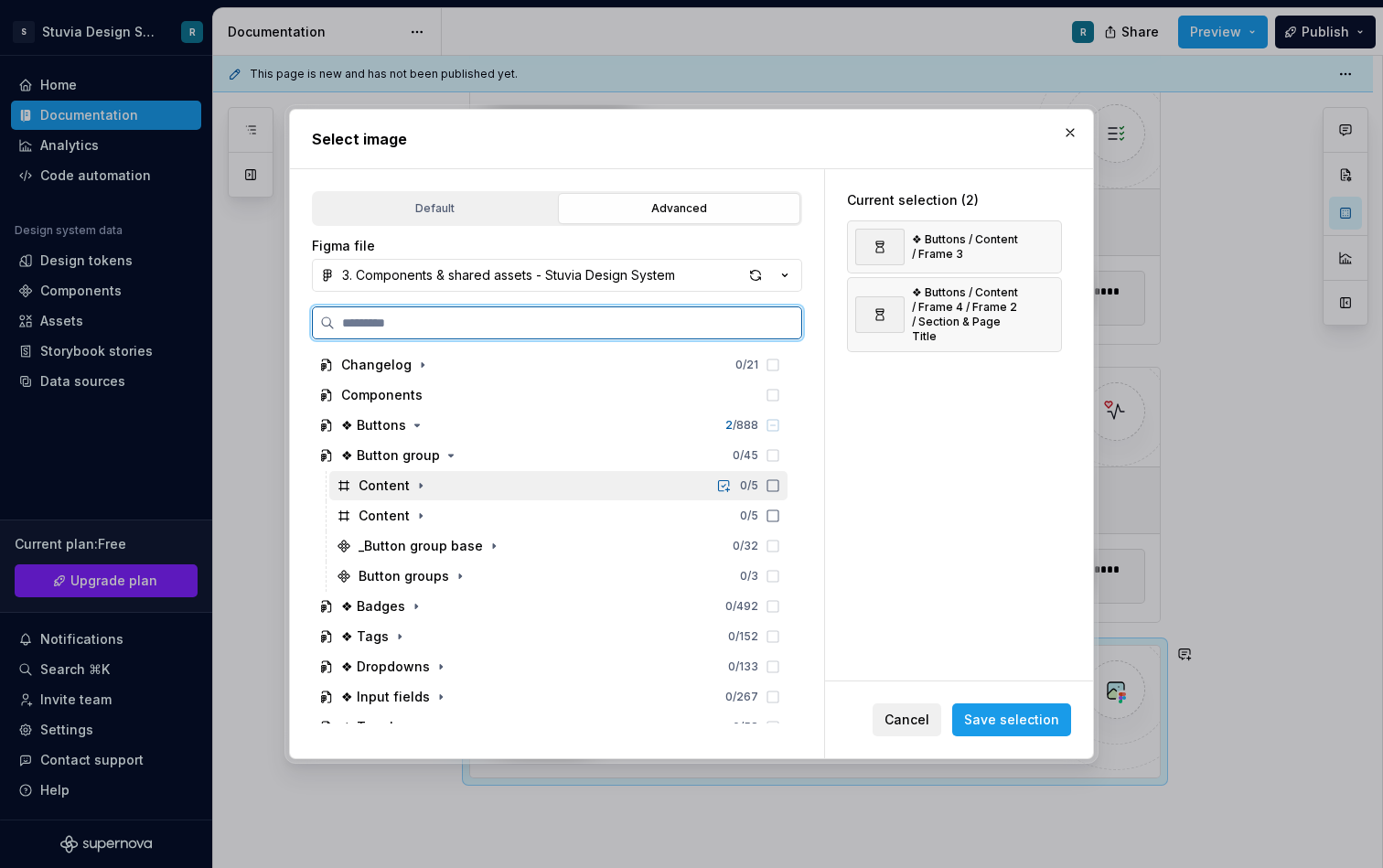
click at [779, 490] on icon at bounding box center [773, 485] width 11 height 11
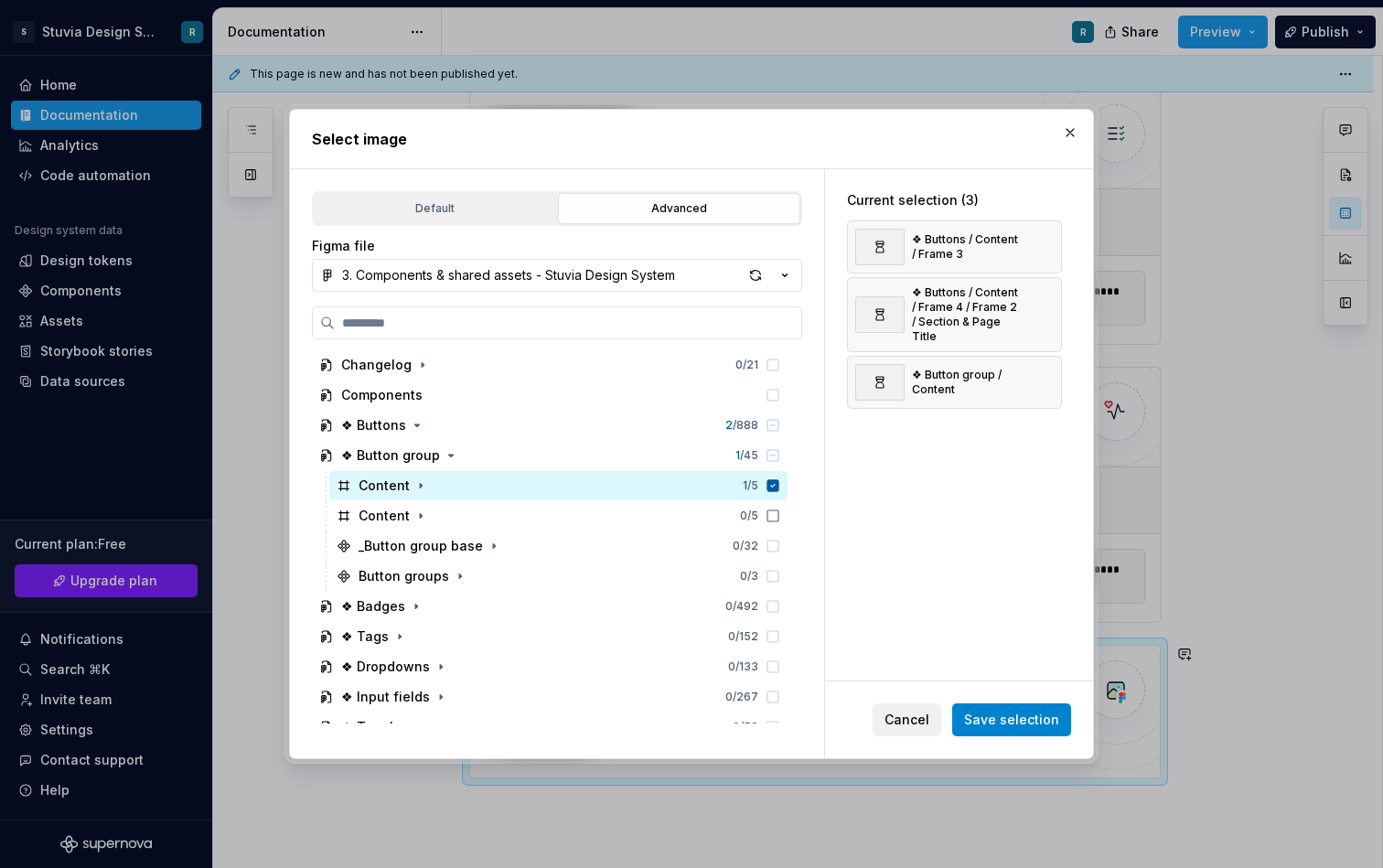
click at [1018, 721] on span "Save selection" at bounding box center [1011, 720] width 95 height 19
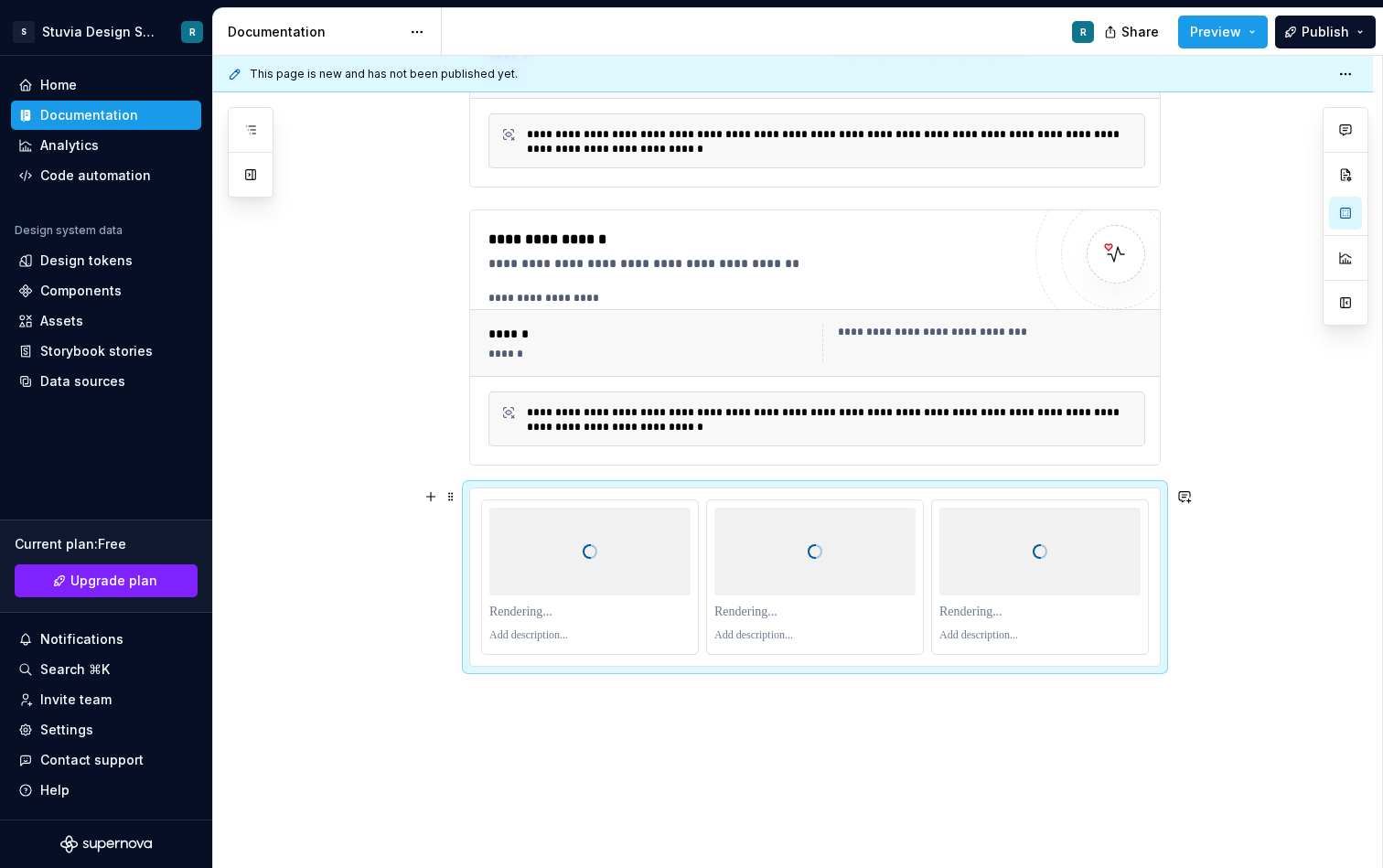
scroll to position [1000, 0]
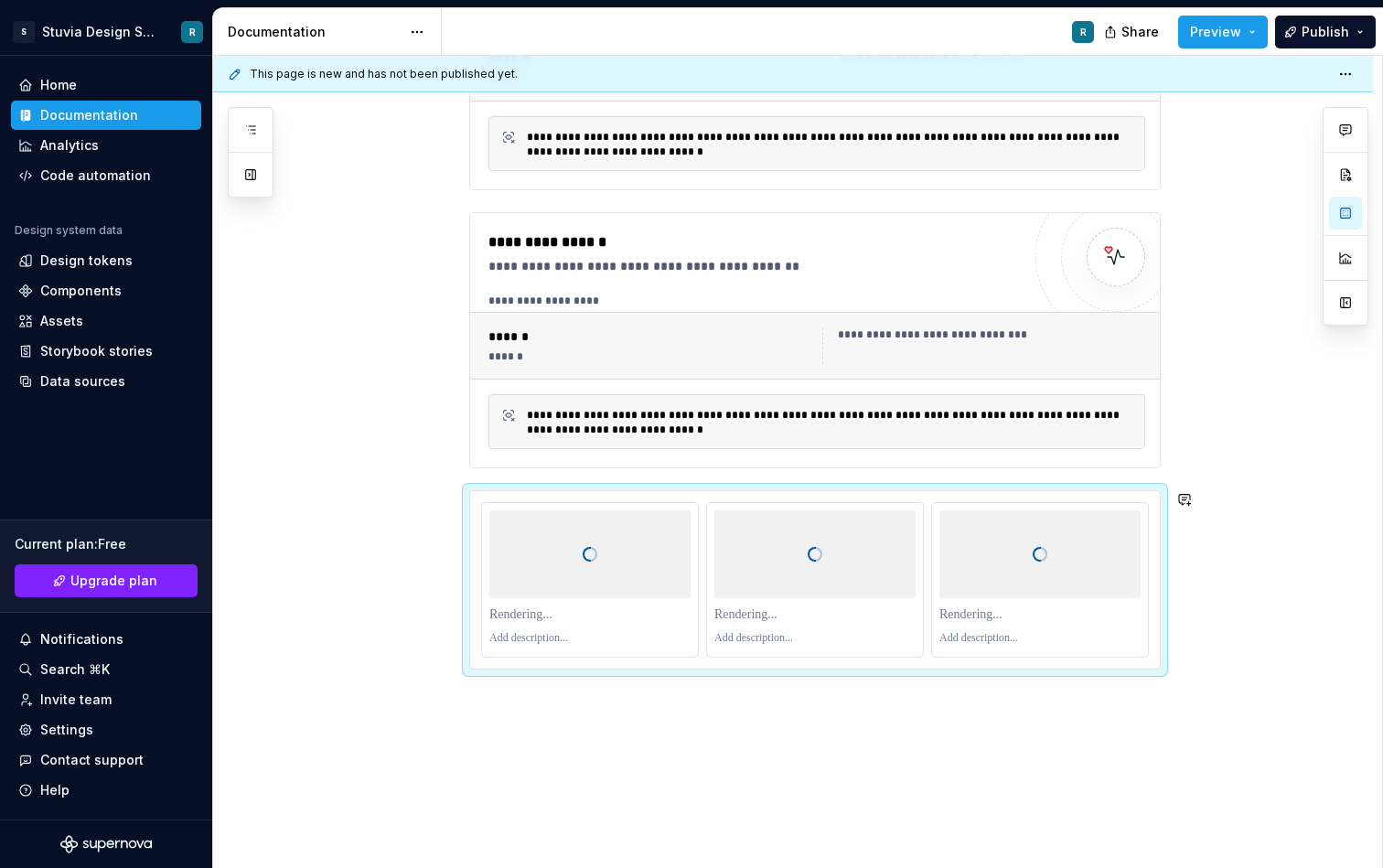
click at [605, 710] on div "**********" at bounding box center [793, 132] width 1160 height 1640
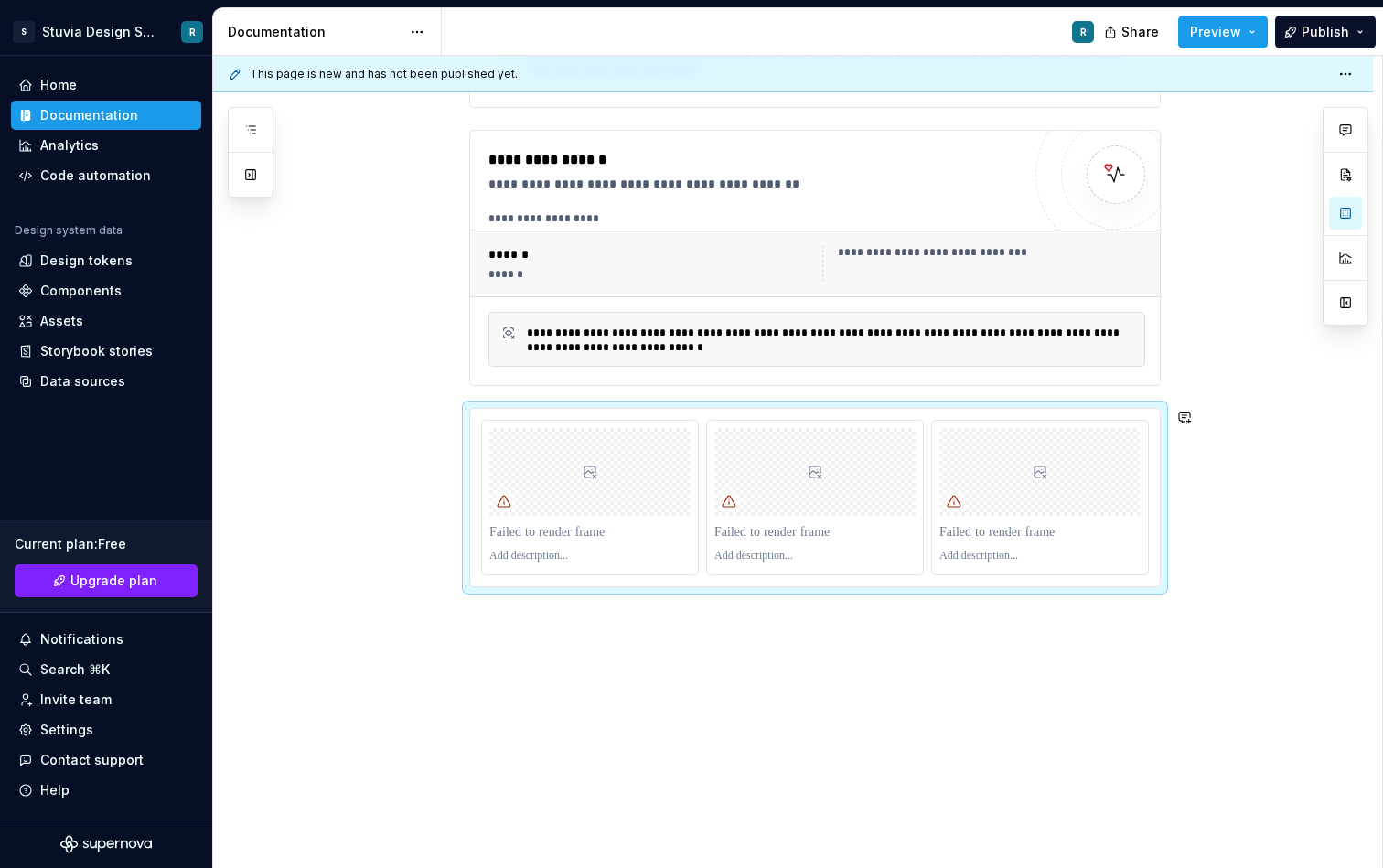
click at [599, 658] on div "**********" at bounding box center [793, 50] width 1160 height 1640
click at [634, 467] on div at bounding box center [589, 473] width 201 height 88
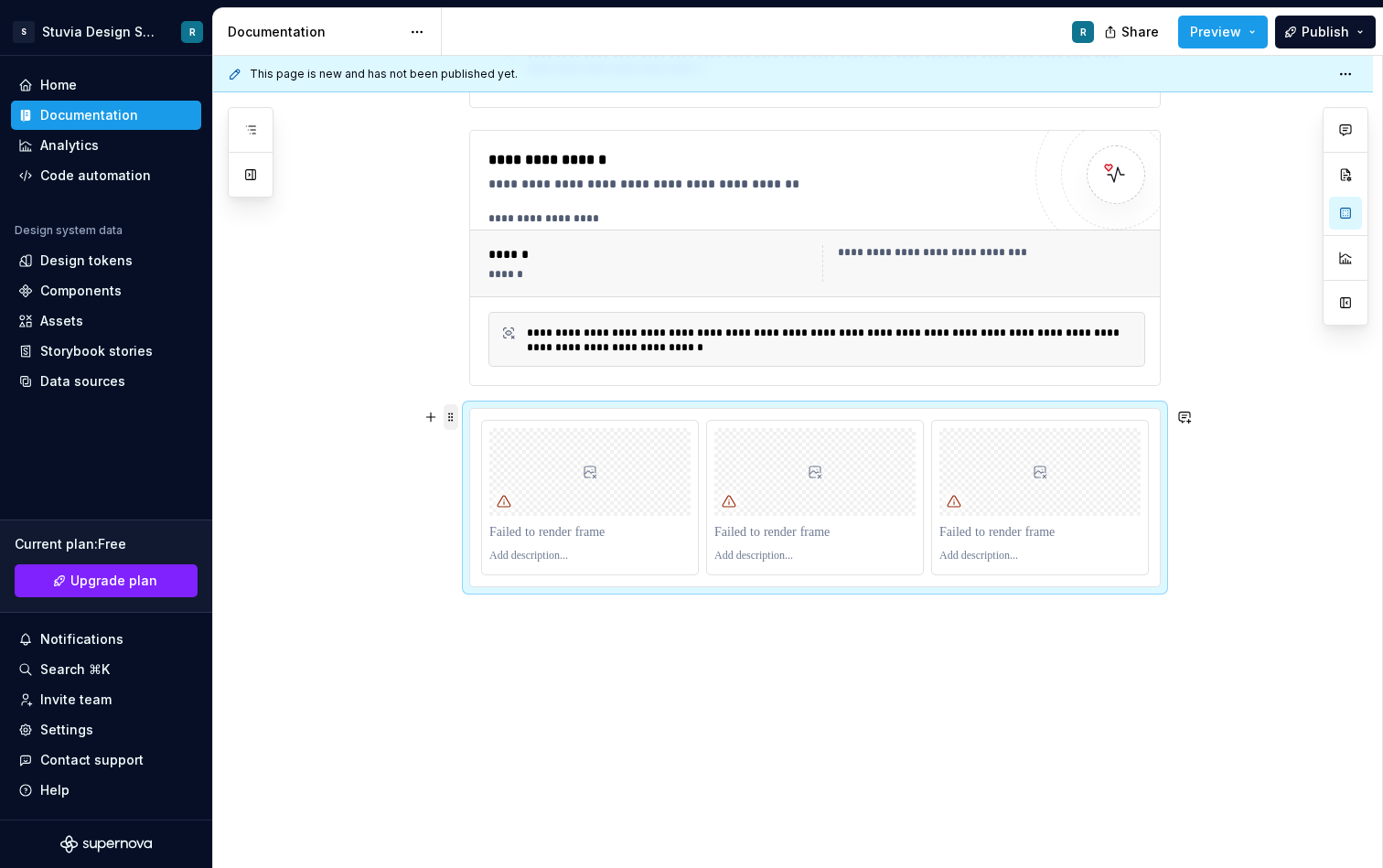
click at [453, 417] on span at bounding box center [450, 417] width 15 height 26
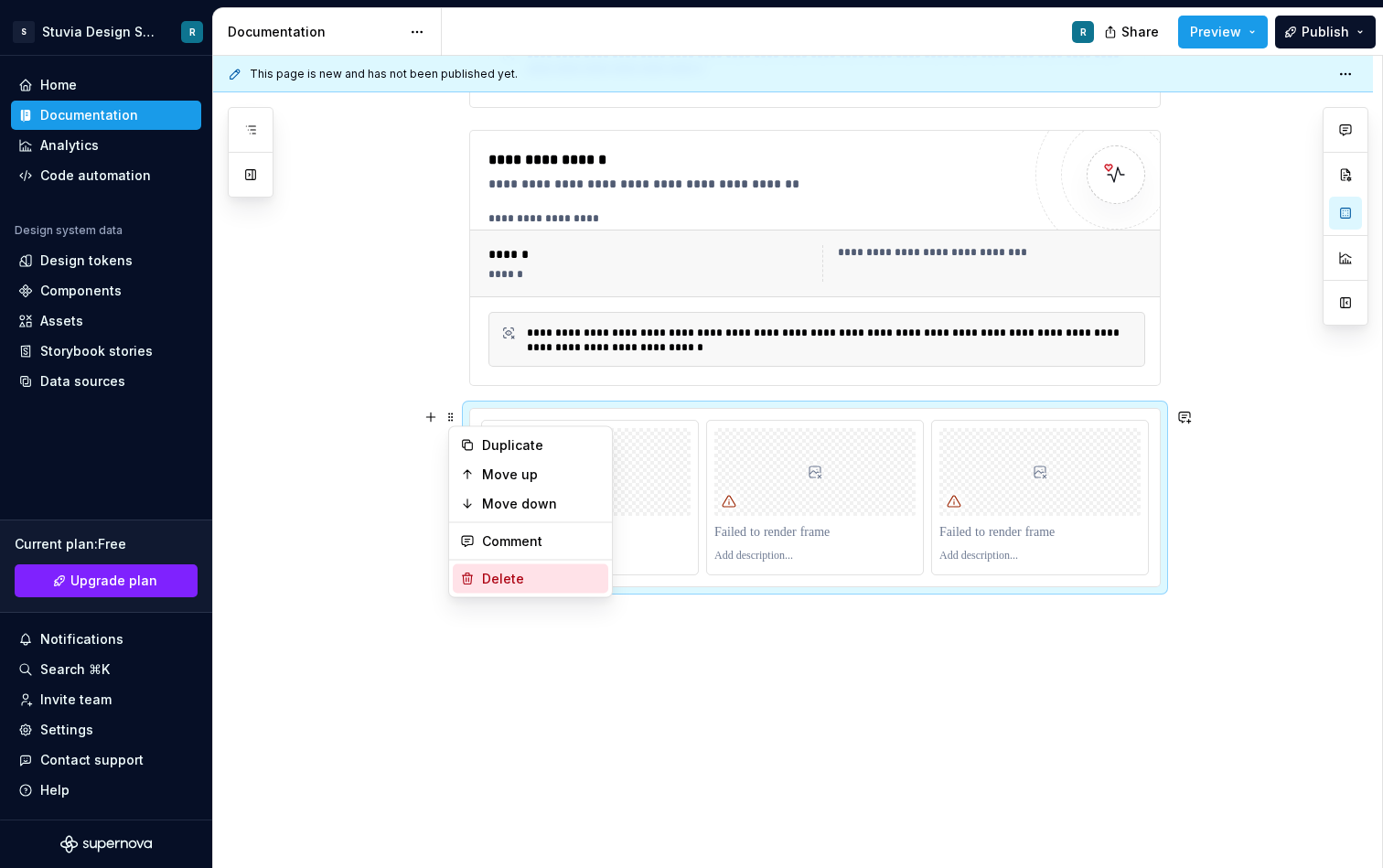
click at [514, 576] on div "Delete" at bounding box center [541, 579] width 119 height 19
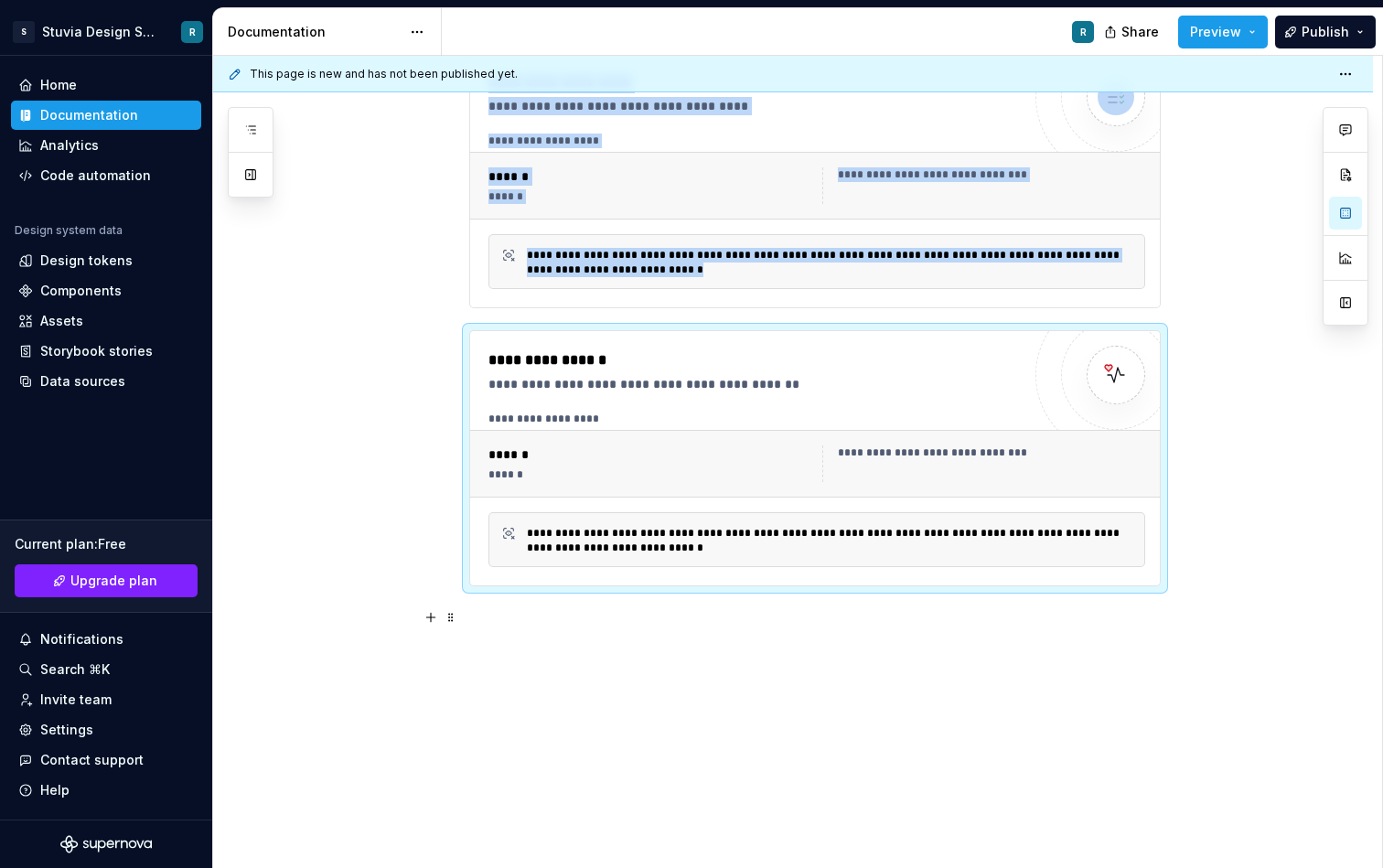
scroll to position [881, 0]
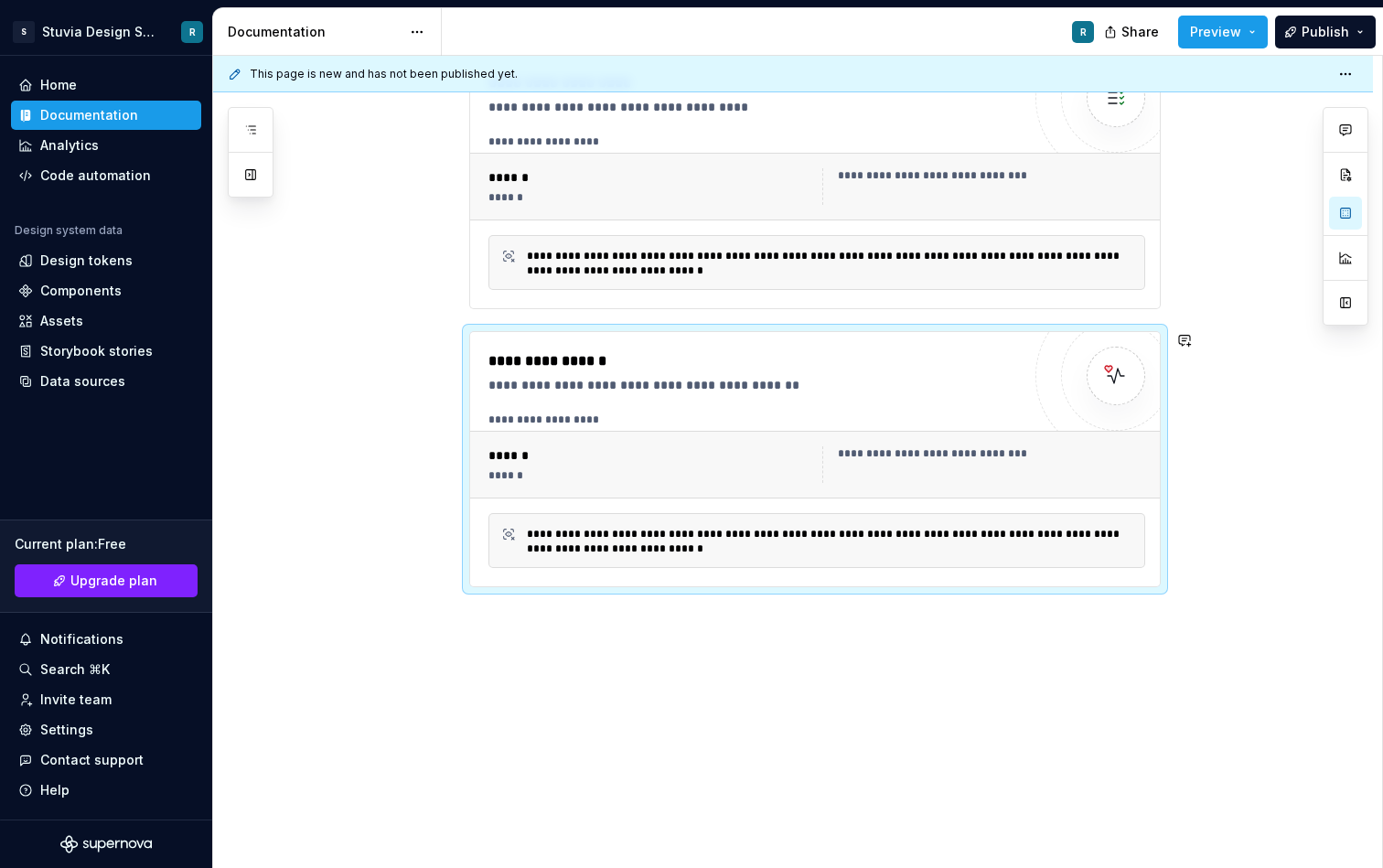
click at [486, 617] on div "**********" at bounding box center [793, 151] width 1160 height 1438
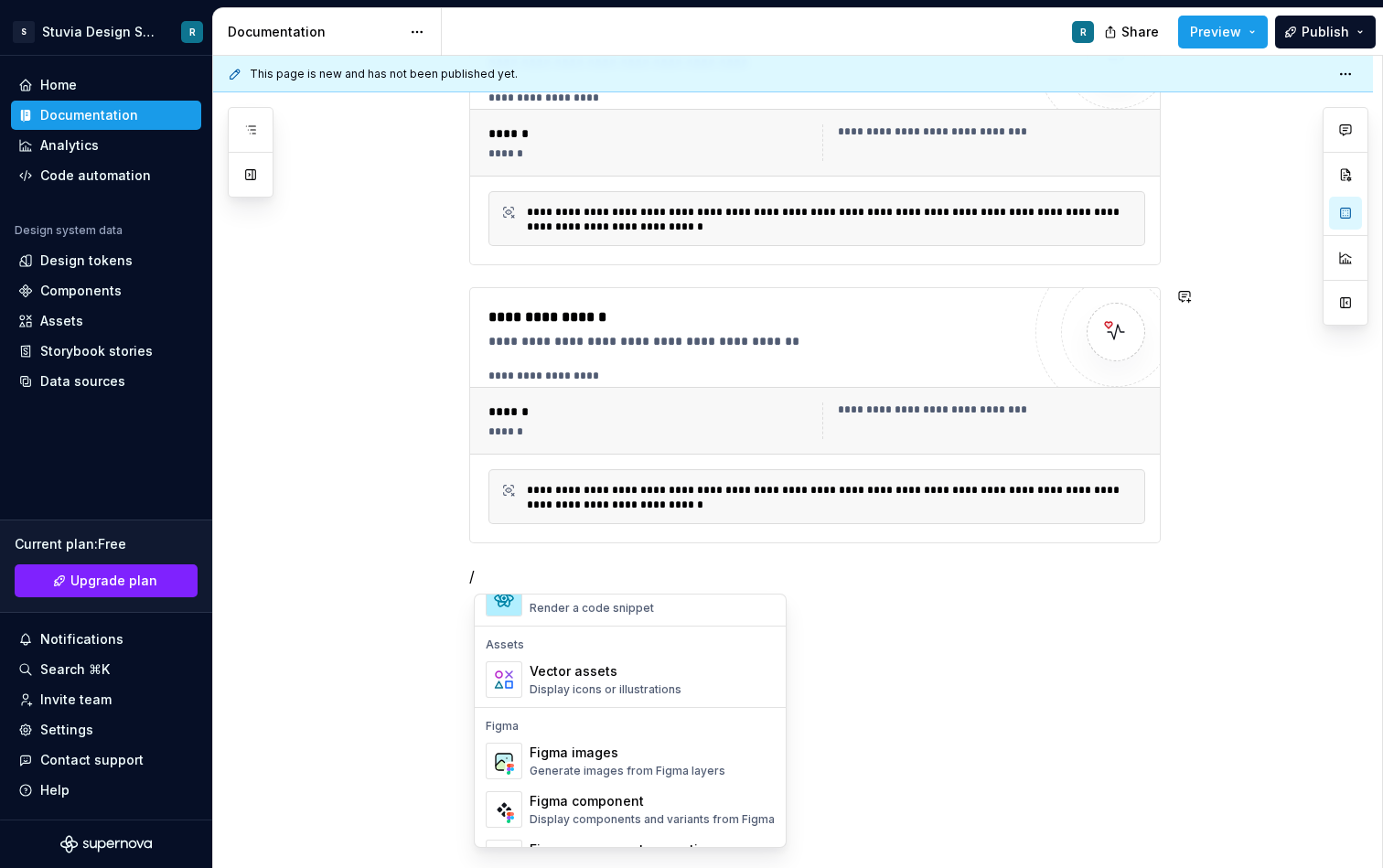
scroll to position [1592, 0]
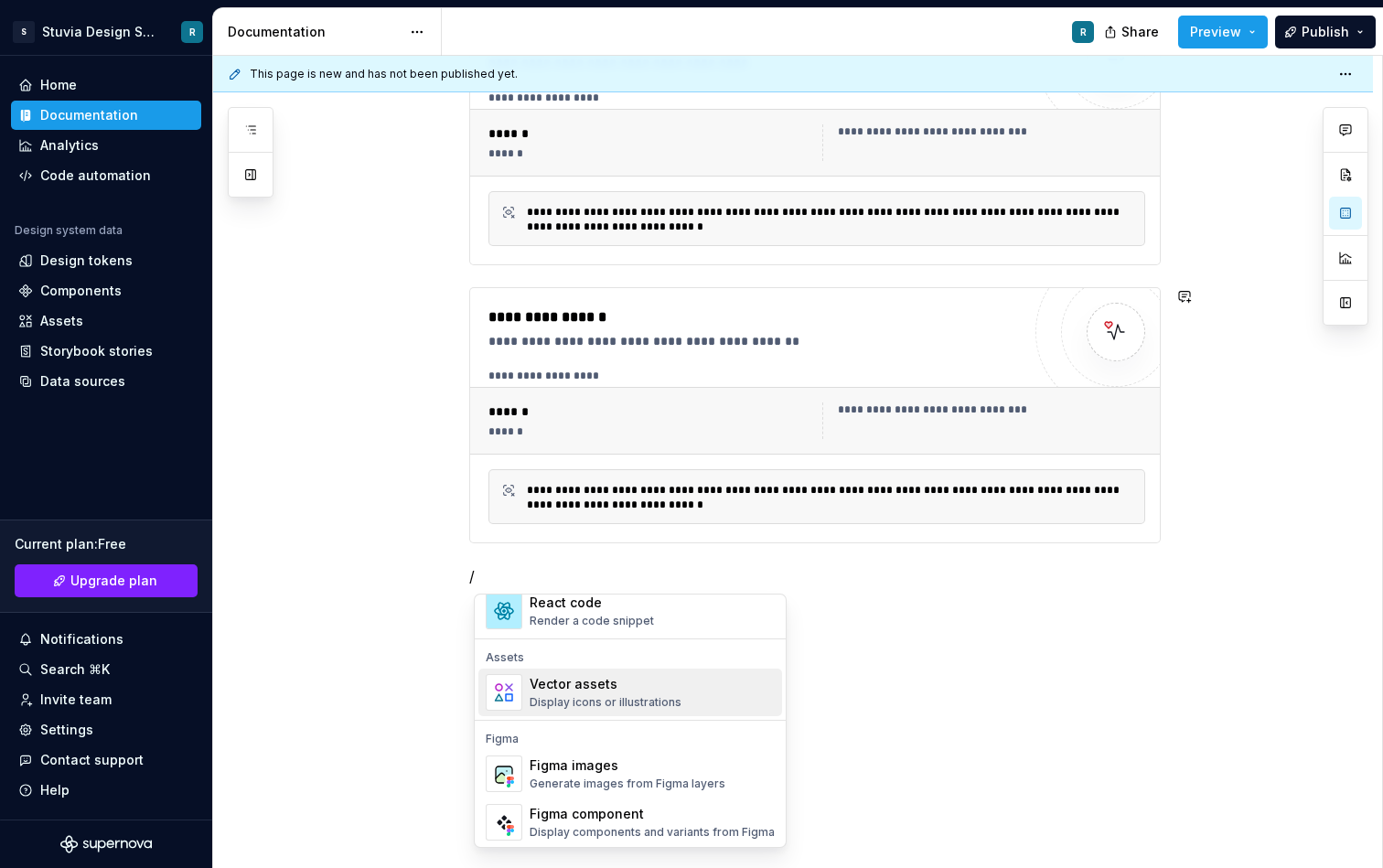
click at [602, 698] on div "Display icons or illustrations" at bounding box center [605, 702] width 152 height 15
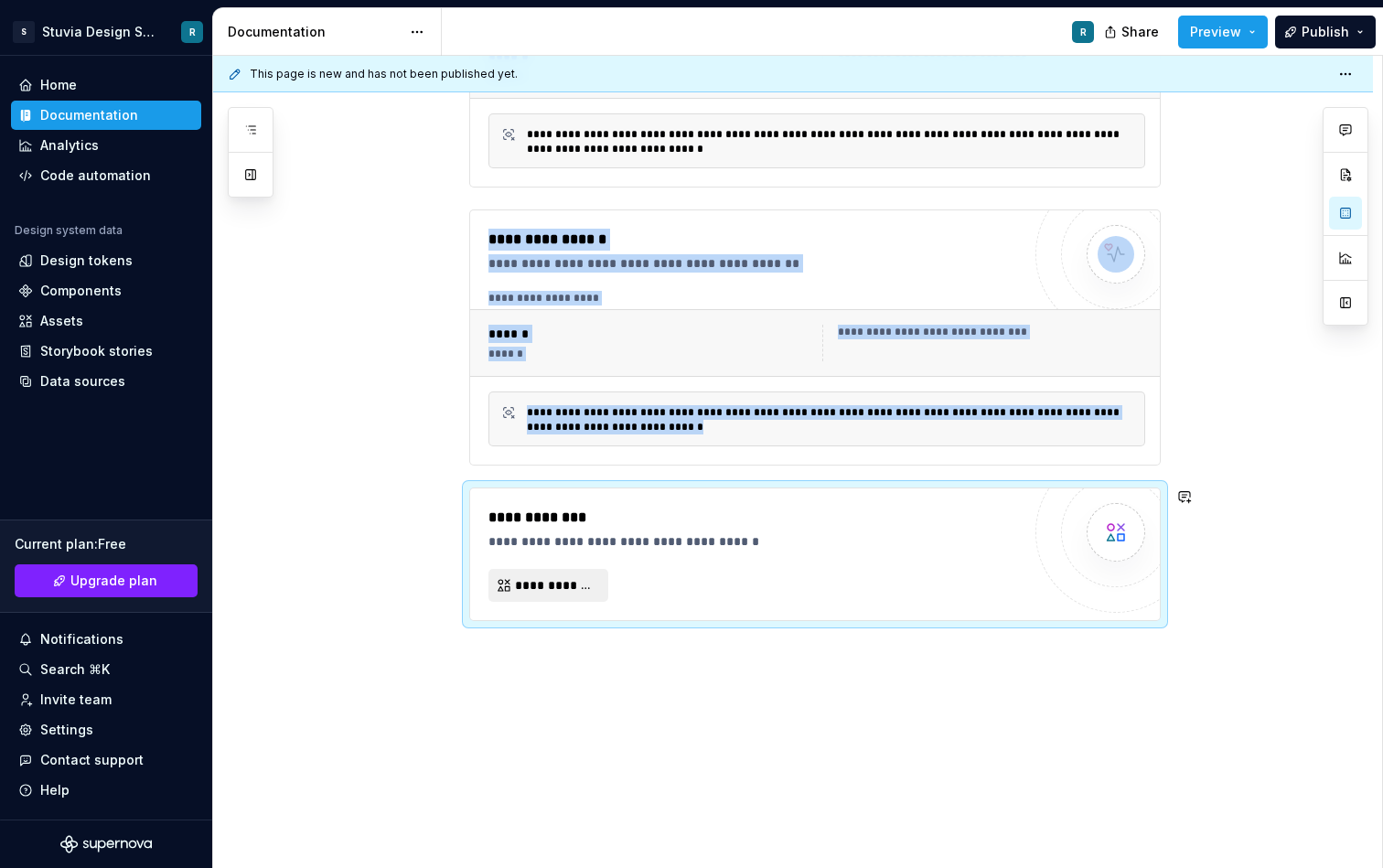
scroll to position [1022, 0]
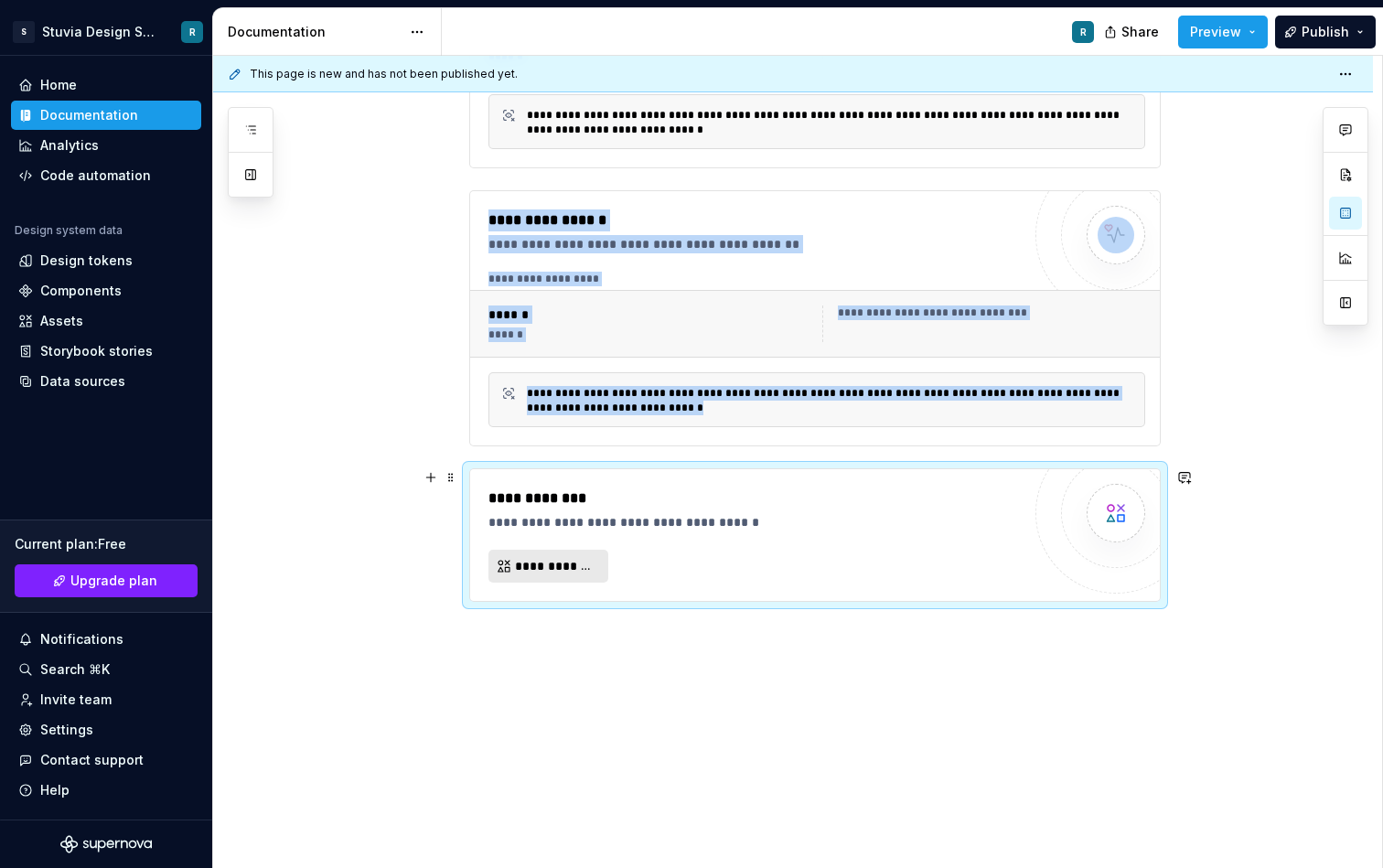
click at [582, 561] on span "**********" at bounding box center [555, 566] width 81 height 19
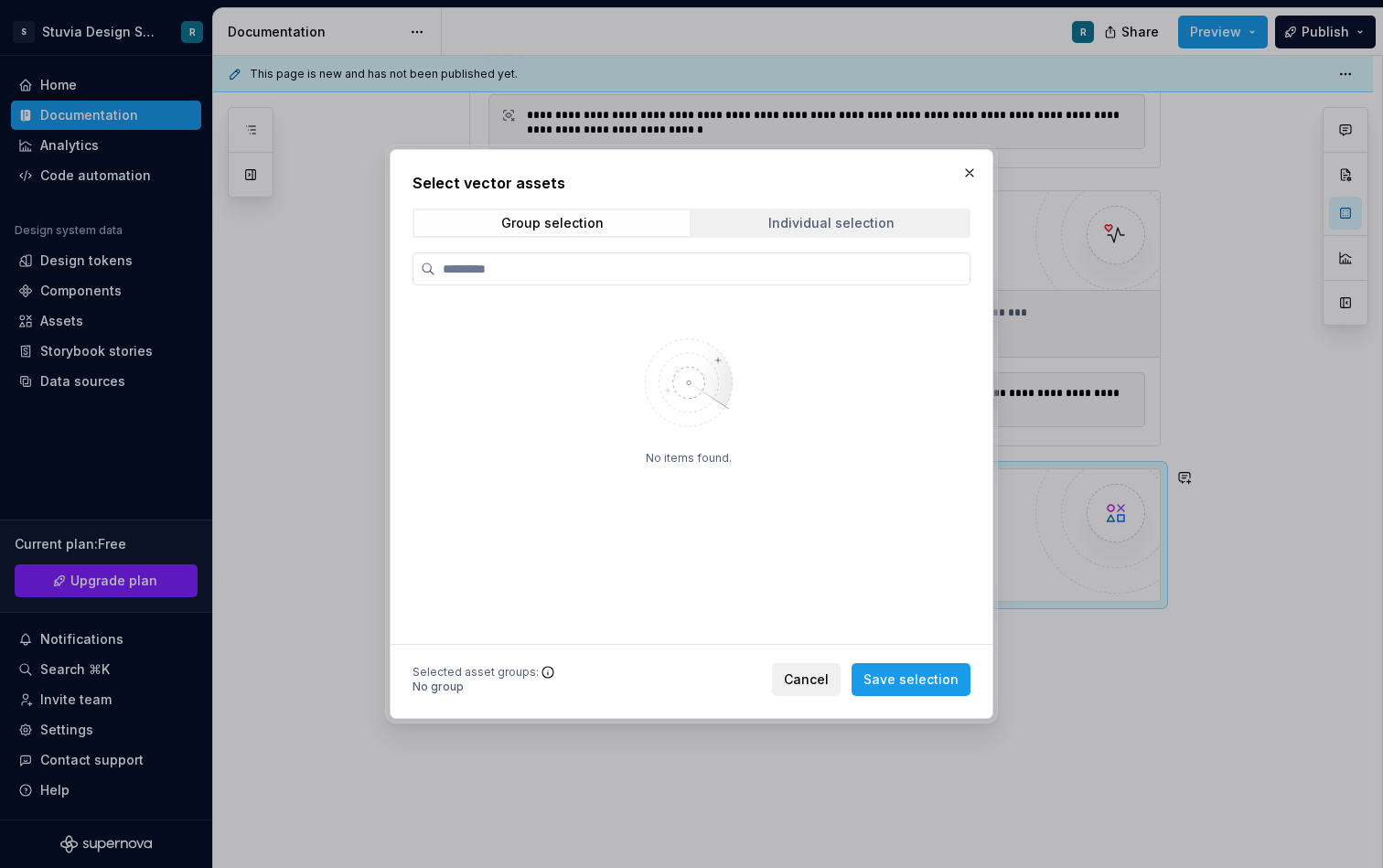
click at [798, 220] on div "Individual selection" at bounding box center [832, 223] width 127 height 15
click at [623, 229] on span "Group selection" at bounding box center [552, 224] width 276 height 26
click at [825, 688] on span "Cancel" at bounding box center [806, 680] width 45 height 19
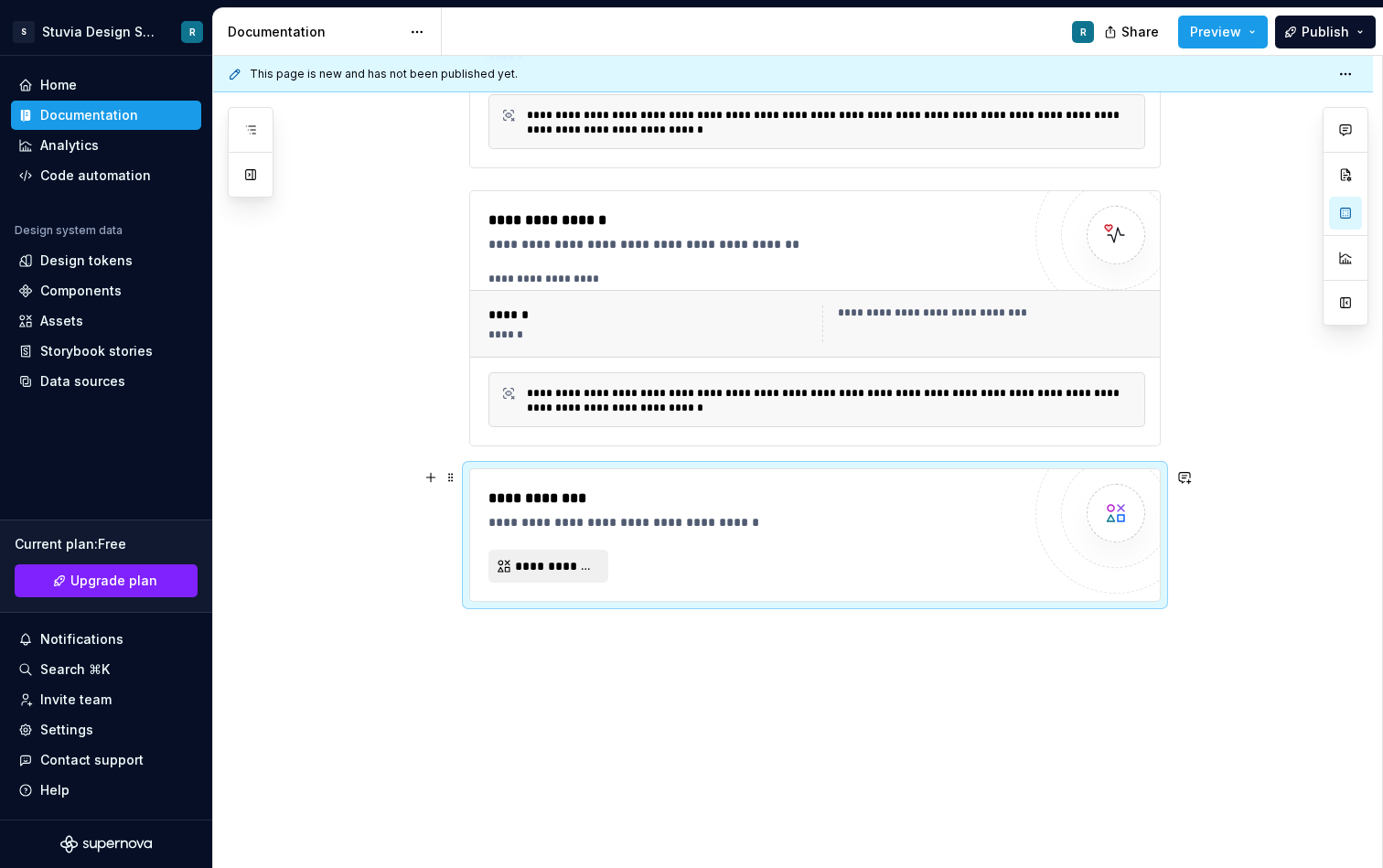
click at [700, 531] on div "**********" at bounding box center [754, 535] width 533 height 95
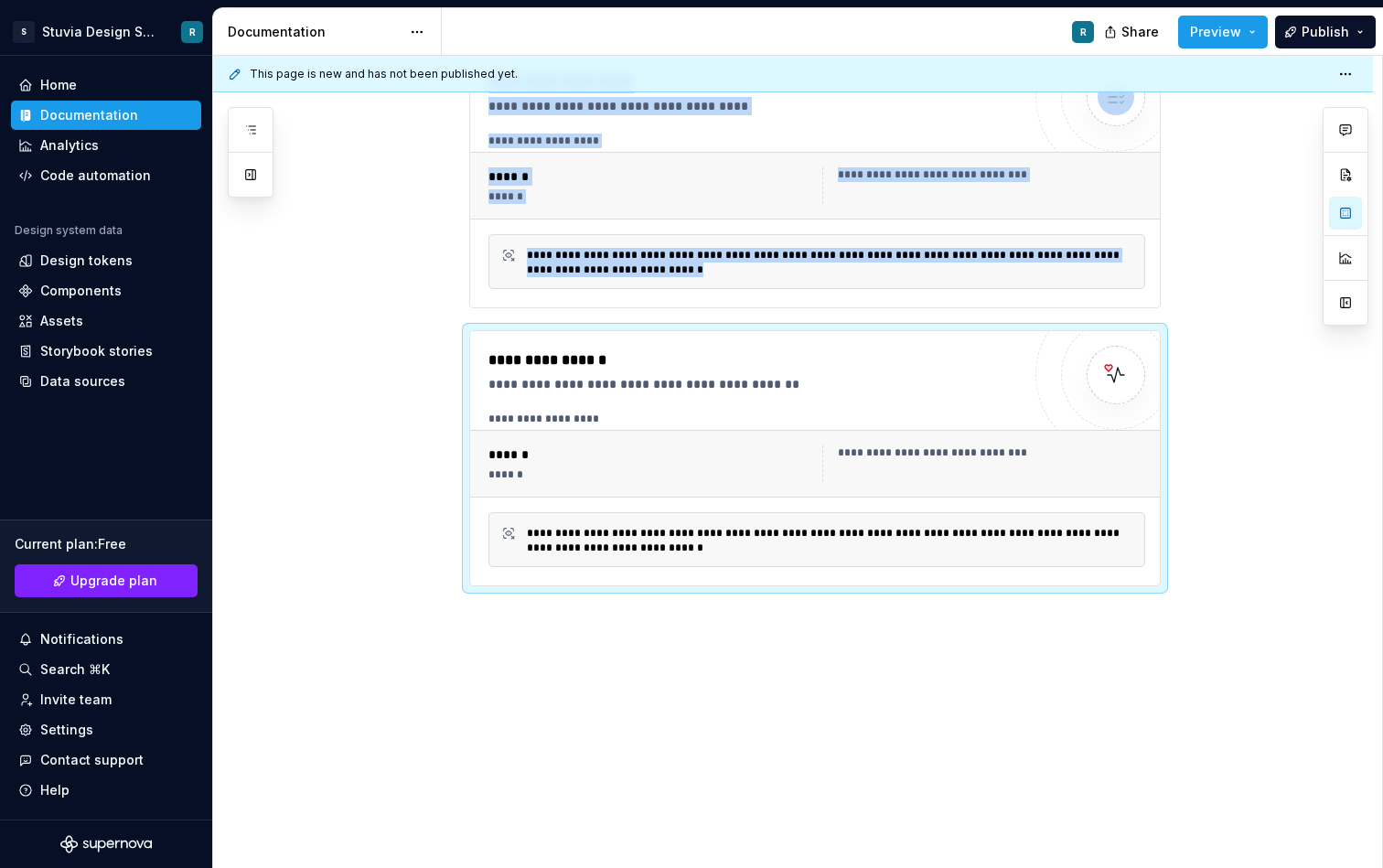
scroll to position [881, 0]
click at [646, 619] on div "**********" at bounding box center [793, 151] width 1160 height 1438
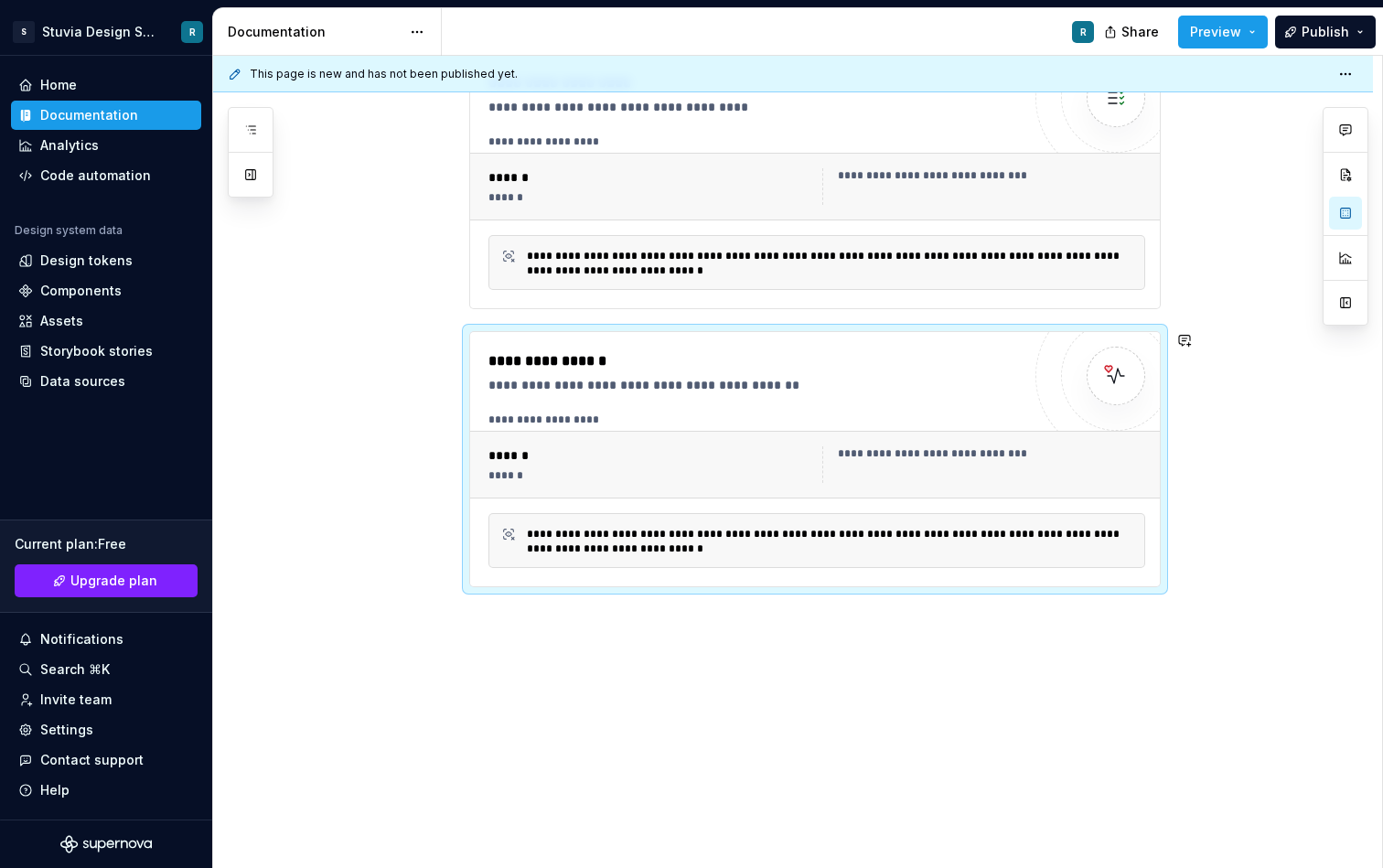
click at [627, 636] on div "**********" at bounding box center [793, 151] width 1160 height 1438
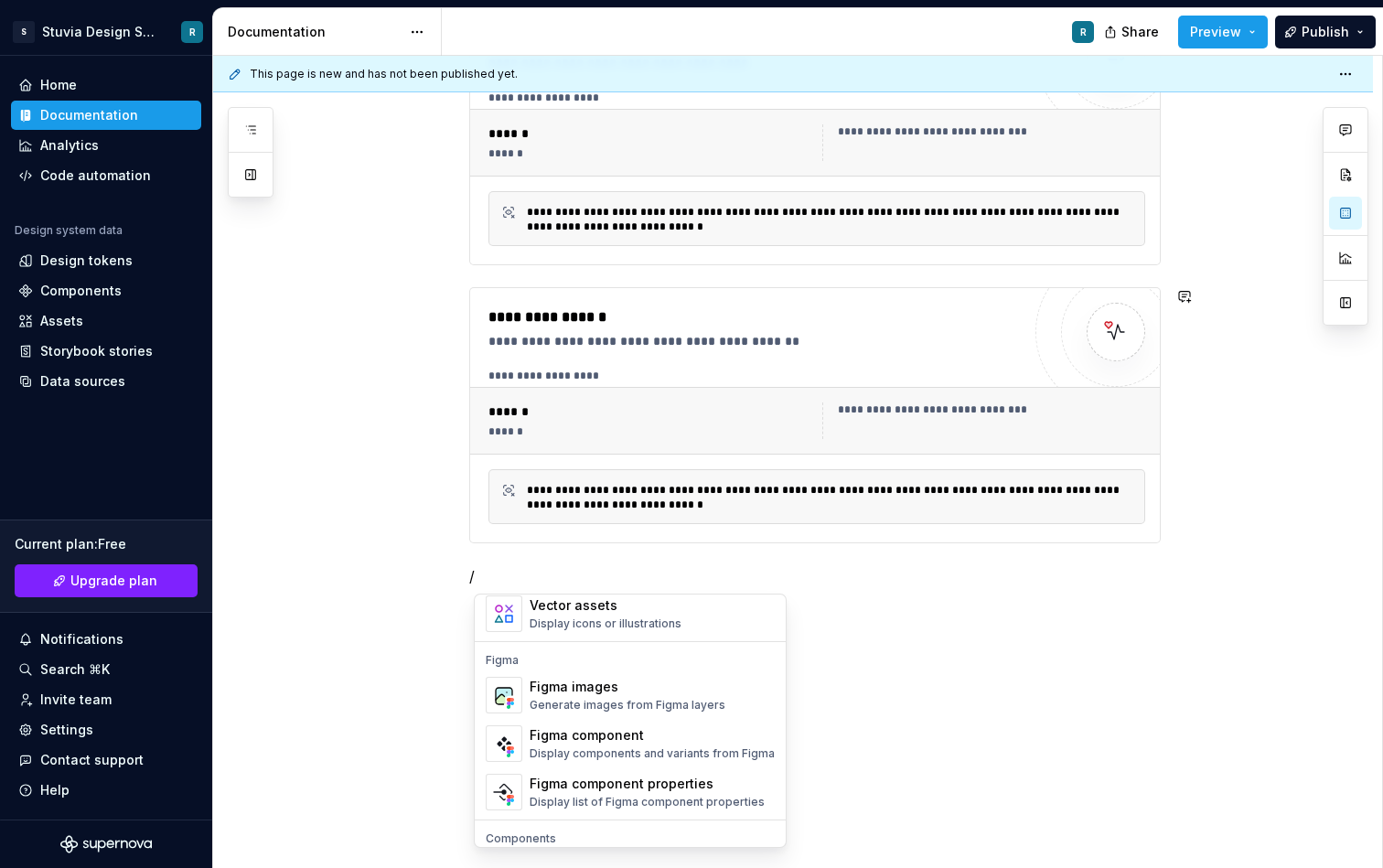
scroll to position [1678, 0]
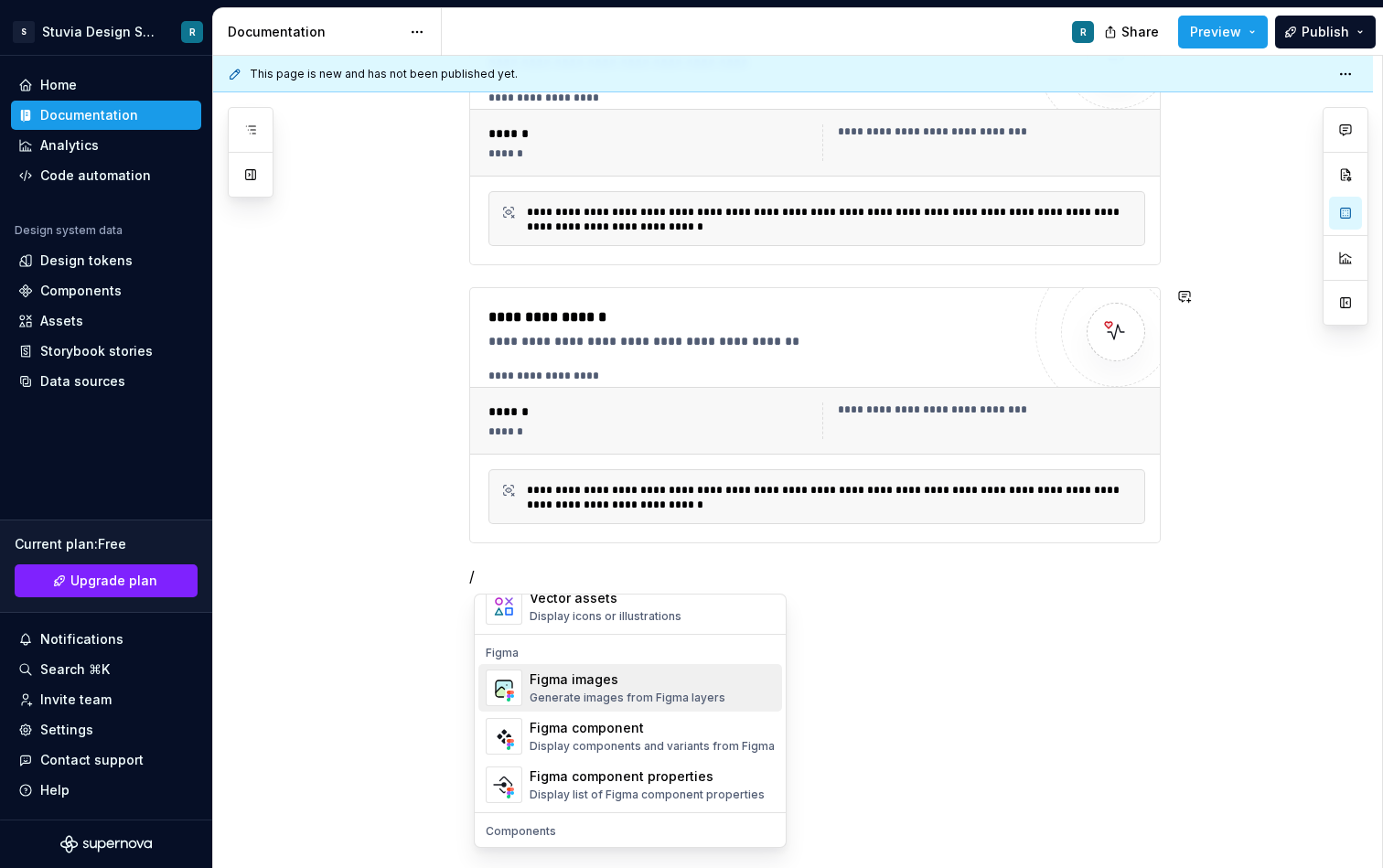
click at [617, 699] on div "Generate images from Figma layers" at bounding box center [628, 697] width 196 height 15
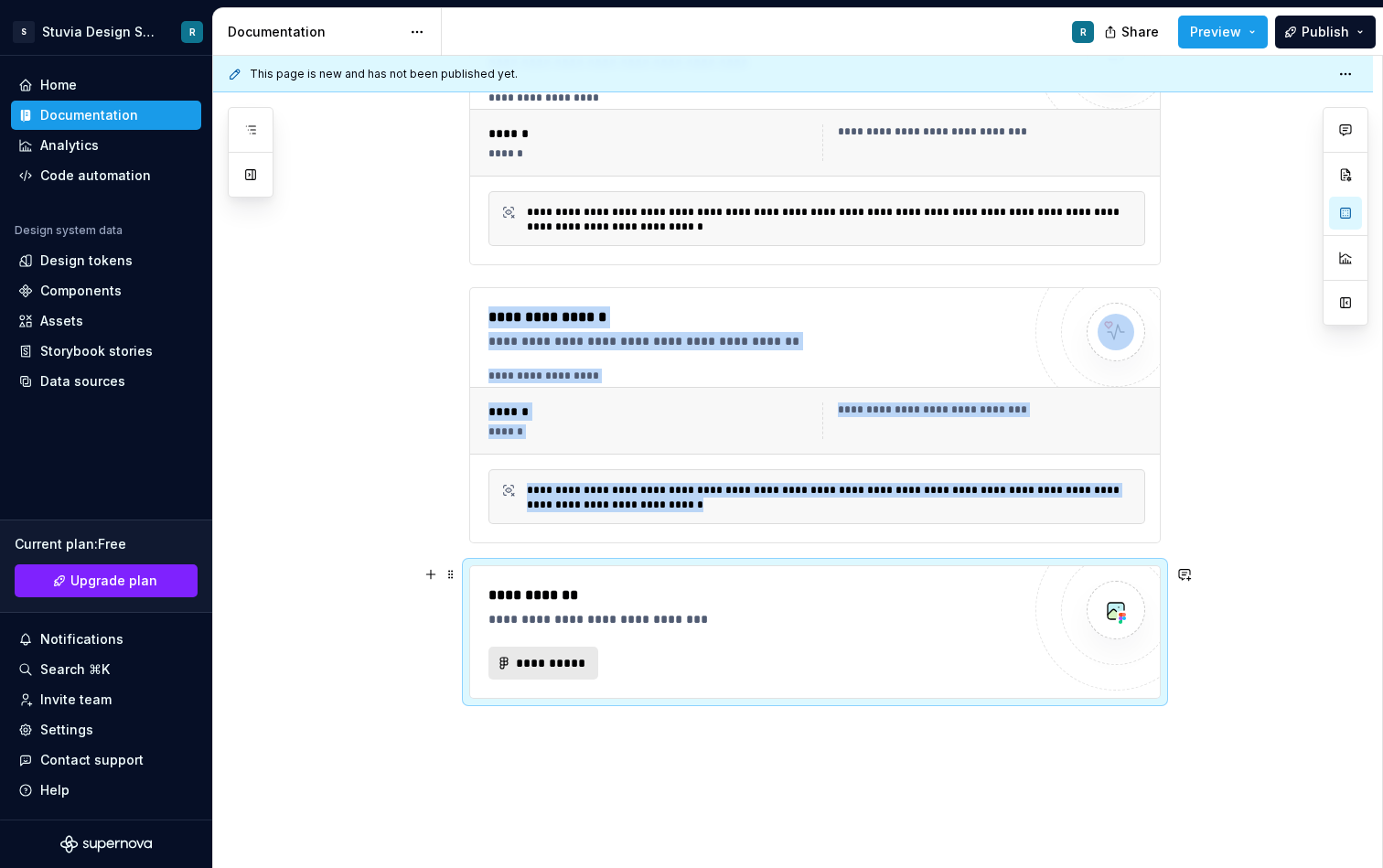
click at [570, 671] on span "**********" at bounding box center [550, 663] width 72 height 19
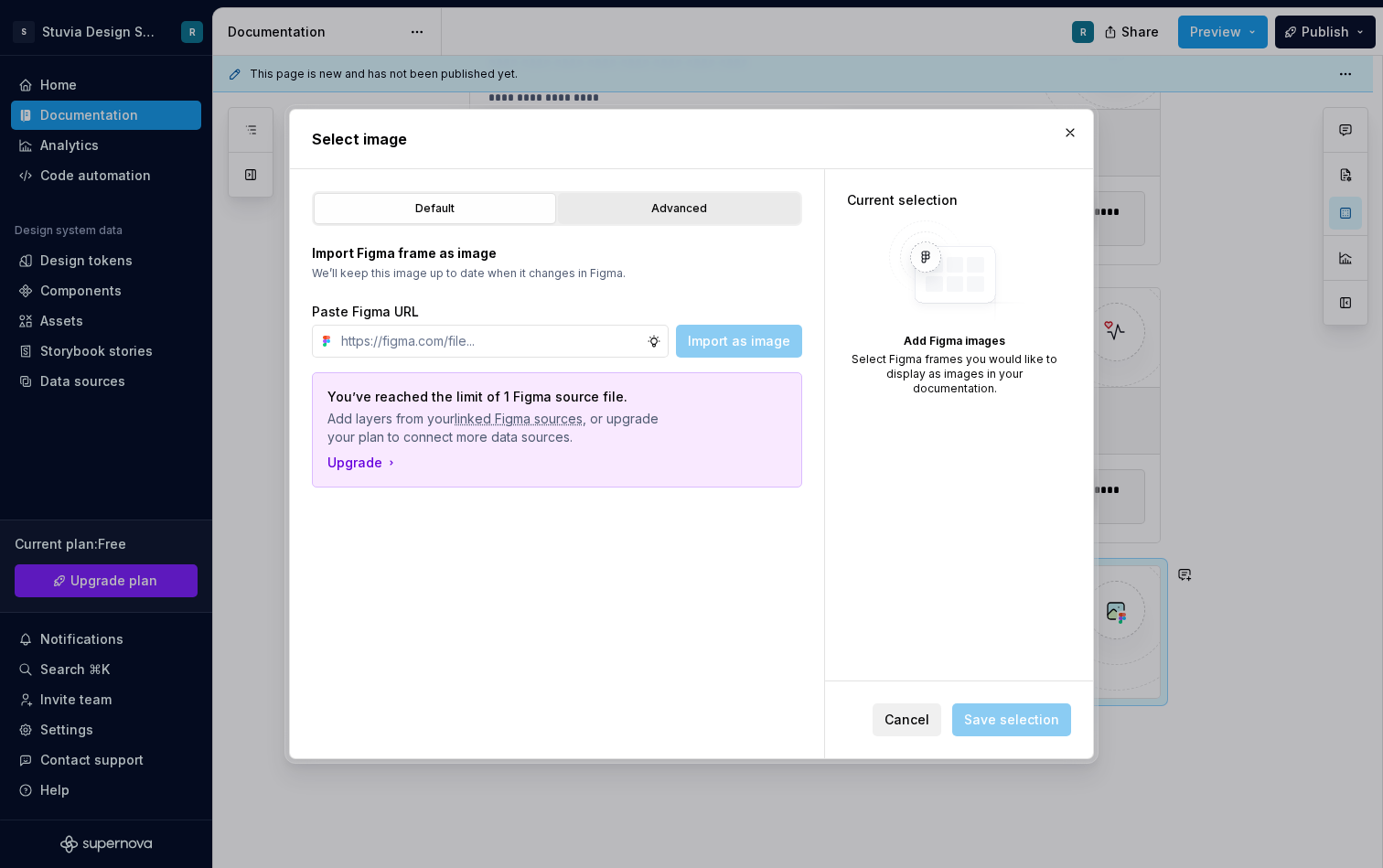
click at [661, 199] on div "Advanced" at bounding box center [680, 208] width 230 height 19
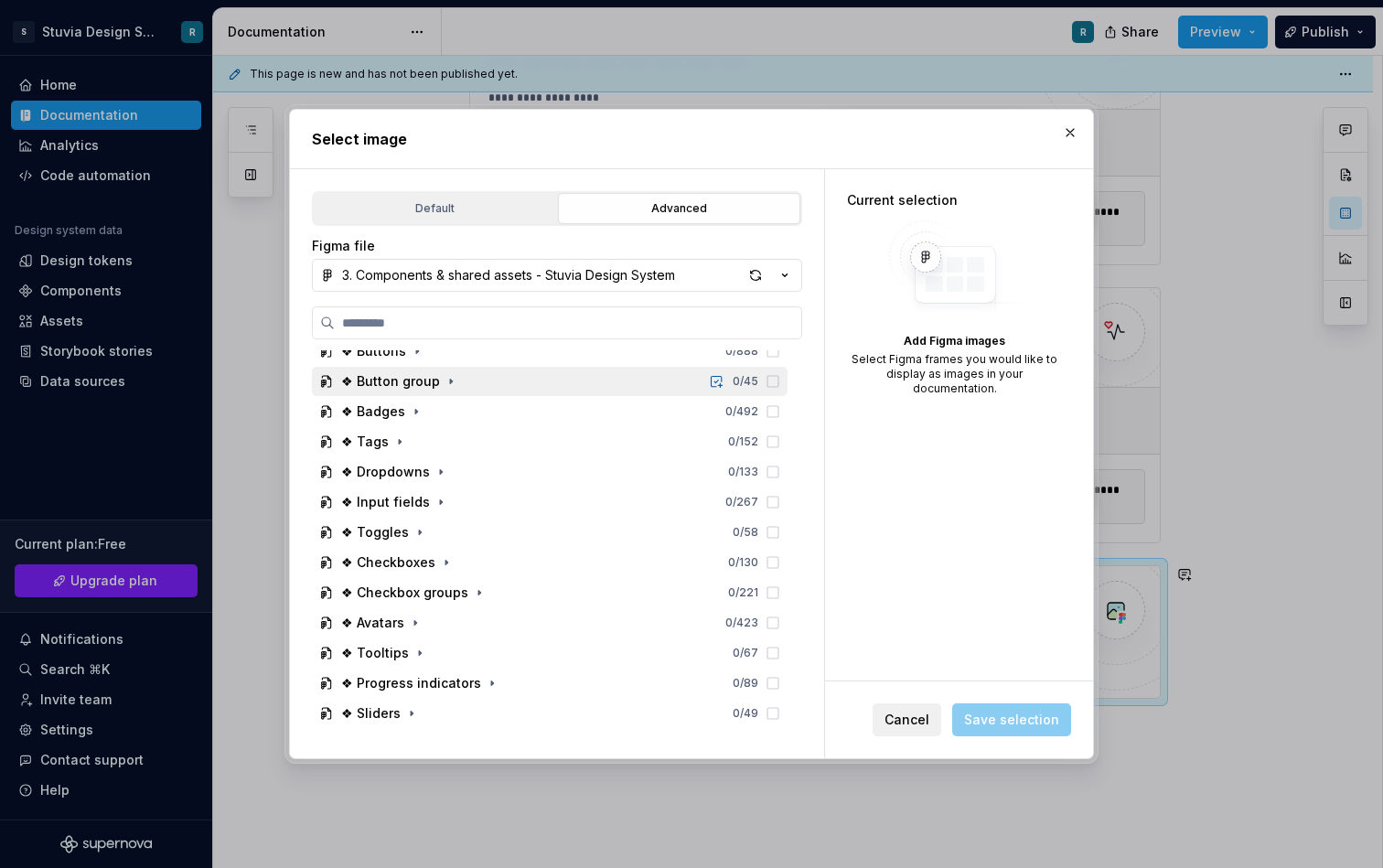
scroll to position [118, 0]
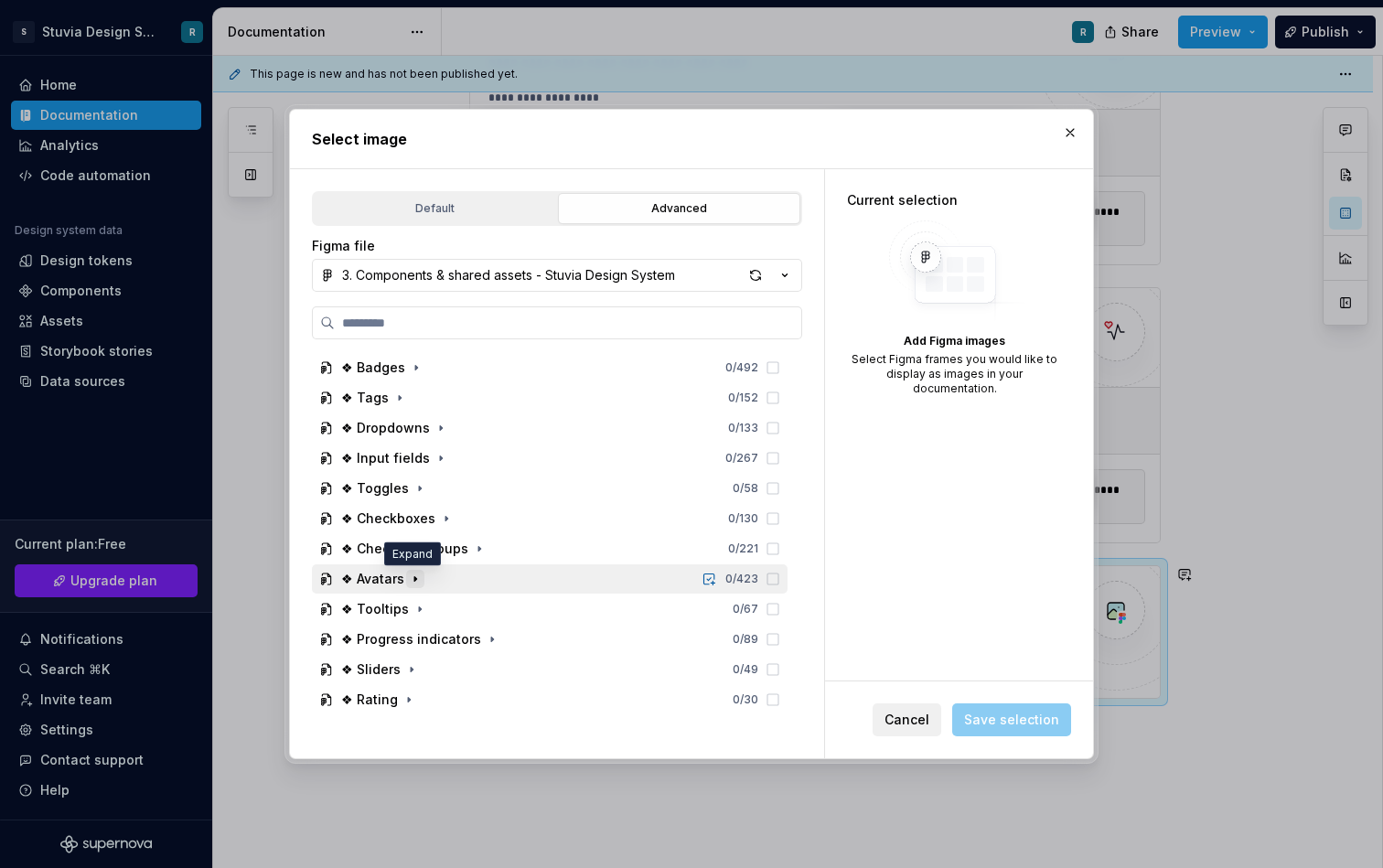
click at [408, 581] on icon "button" at bounding box center [415, 579] width 15 height 15
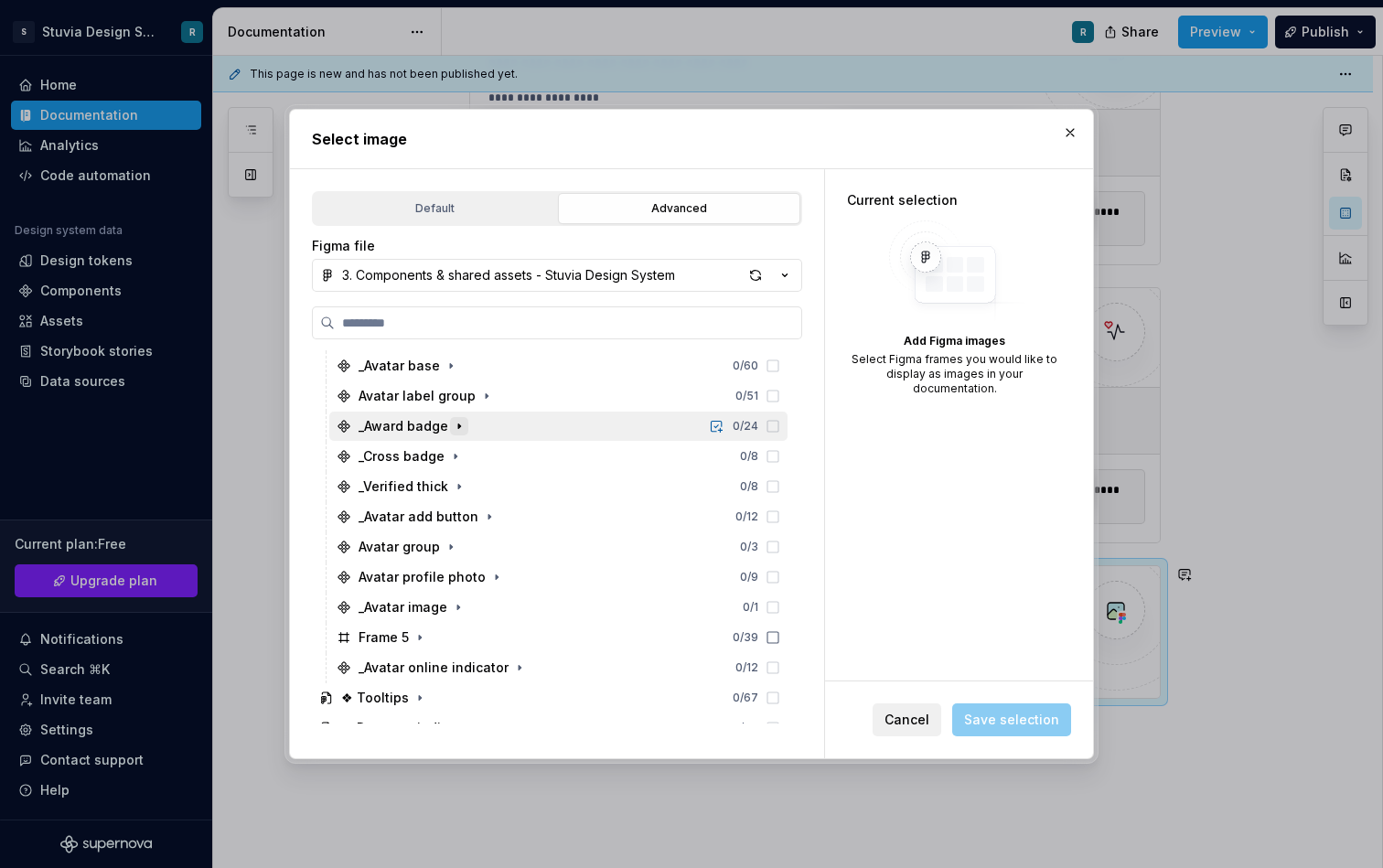
scroll to position [468, 0]
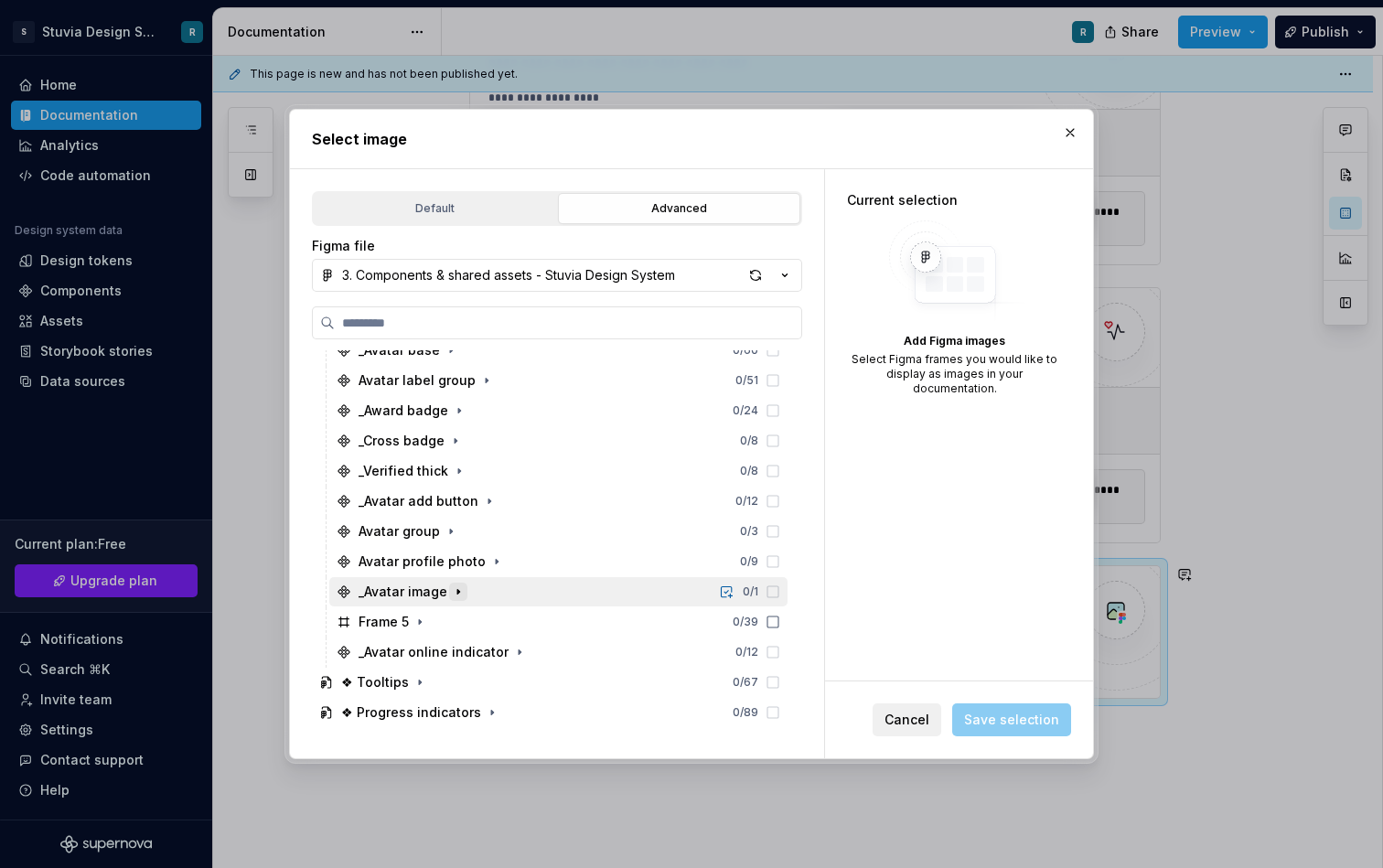
click at [453, 592] on icon "button" at bounding box center [458, 591] width 15 height 15
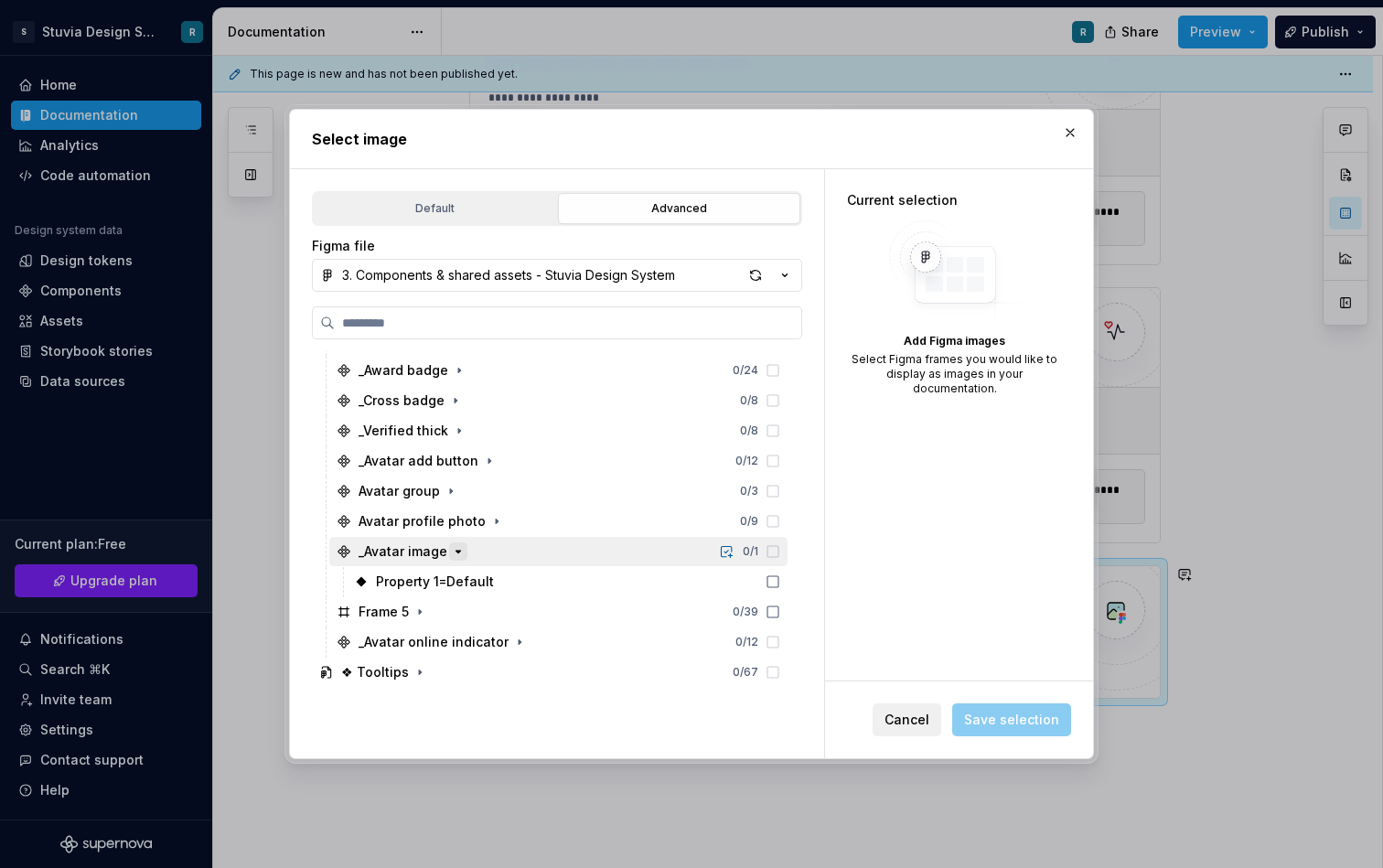
scroll to position [511, 0]
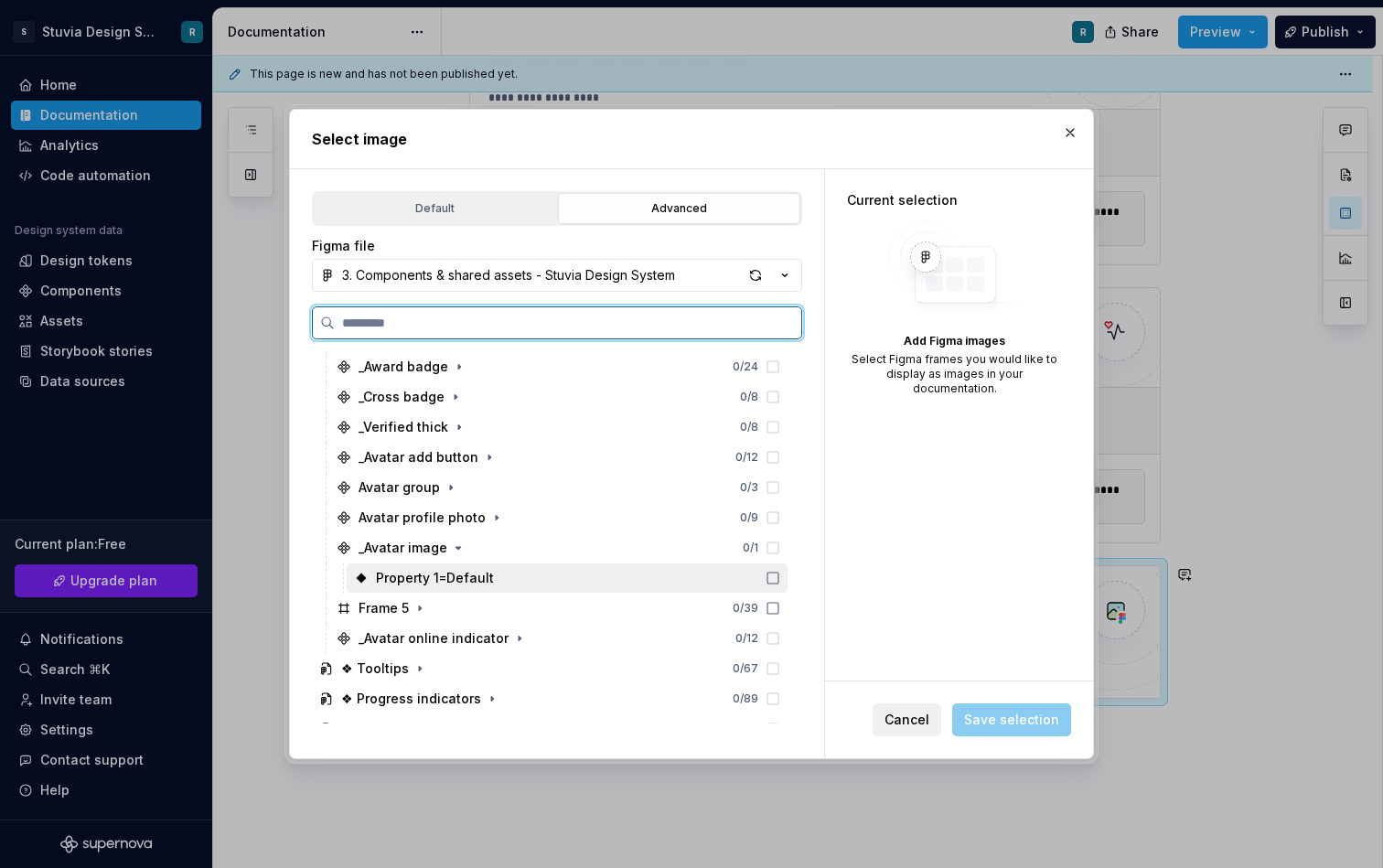
click at [453, 573] on div "Property 1=Default" at bounding box center [435, 578] width 118 height 19
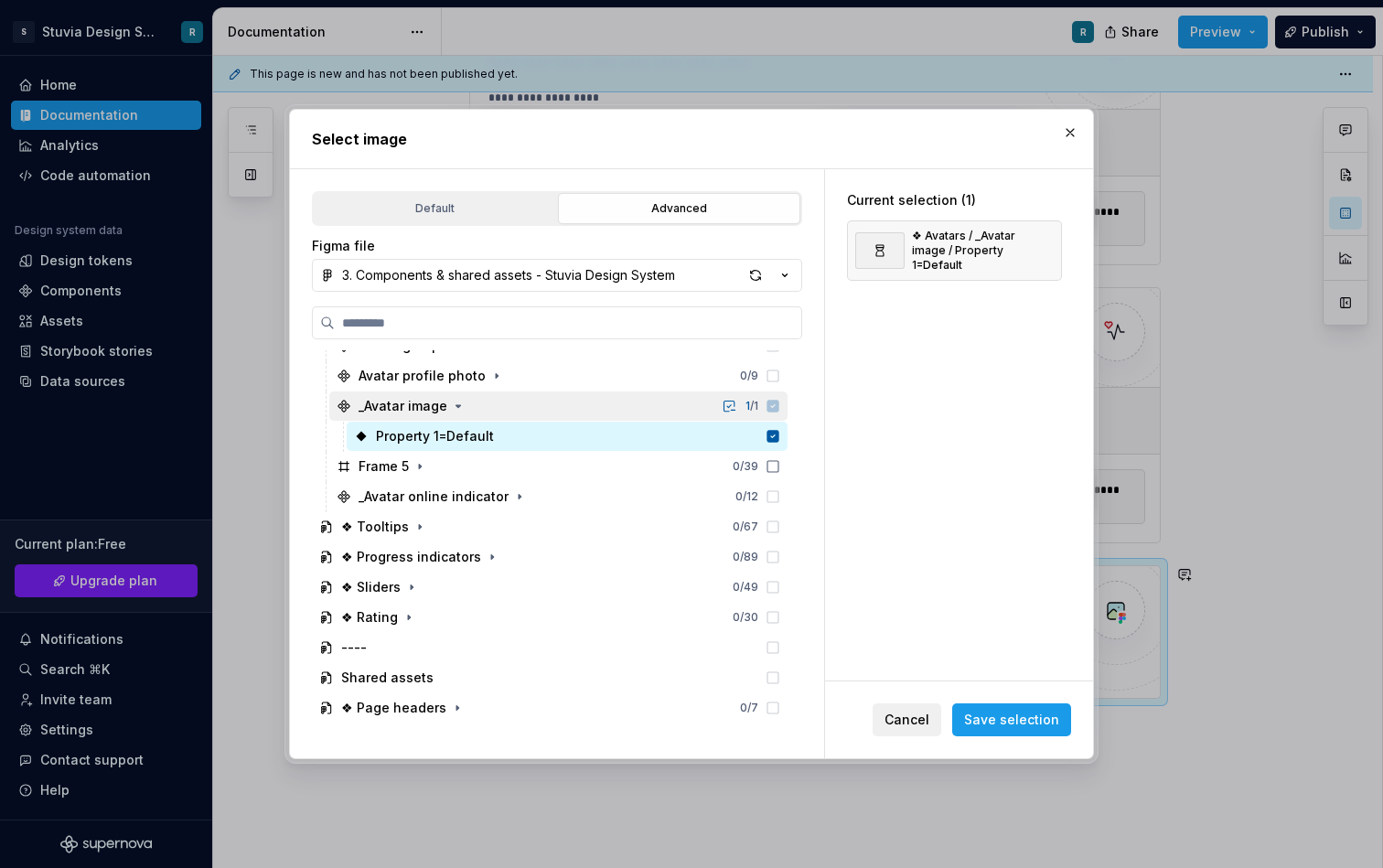
scroll to position [700, 0]
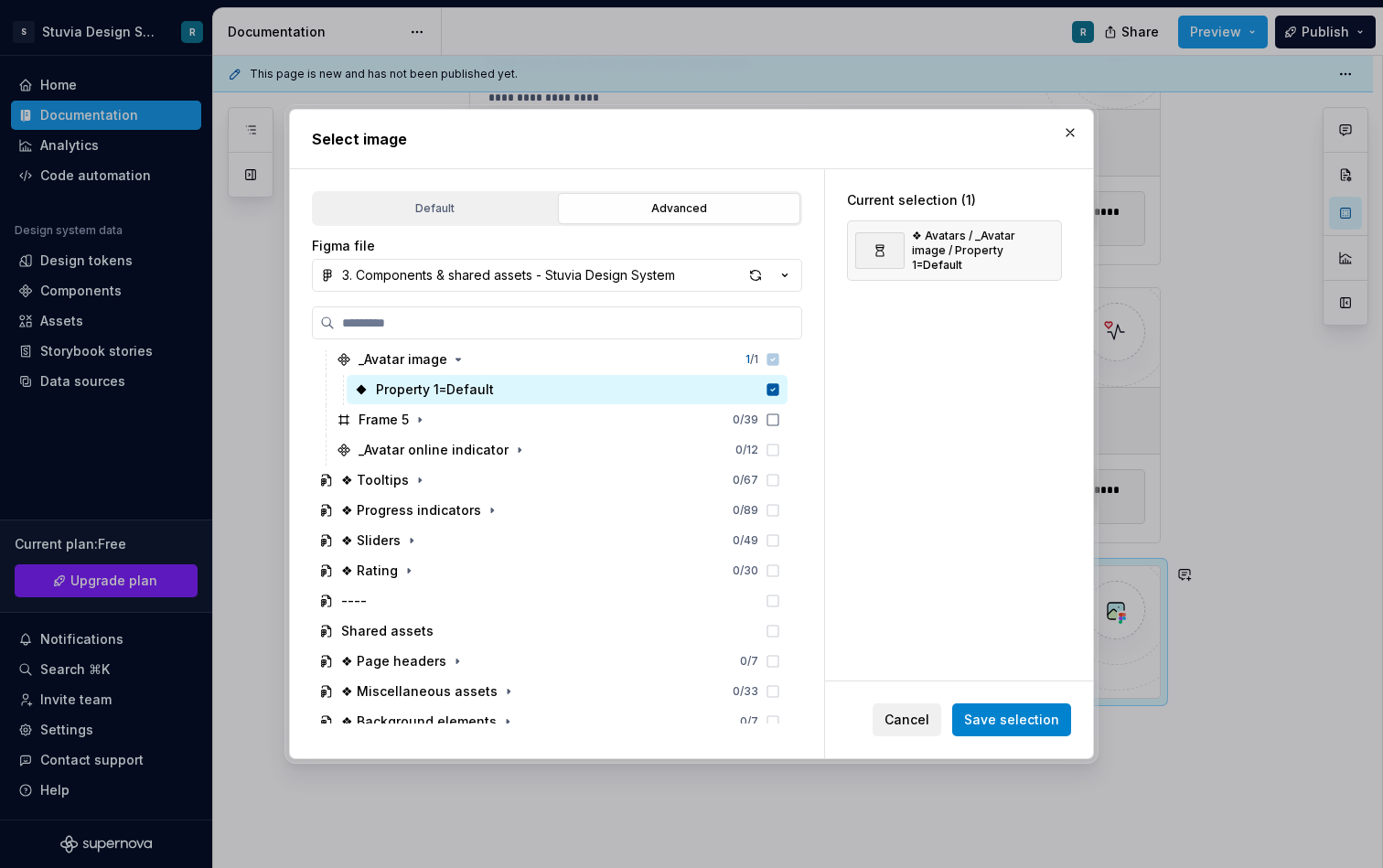
click at [1002, 724] on span "Save selection" at bounding box center [1011, 720] width 95 height 19
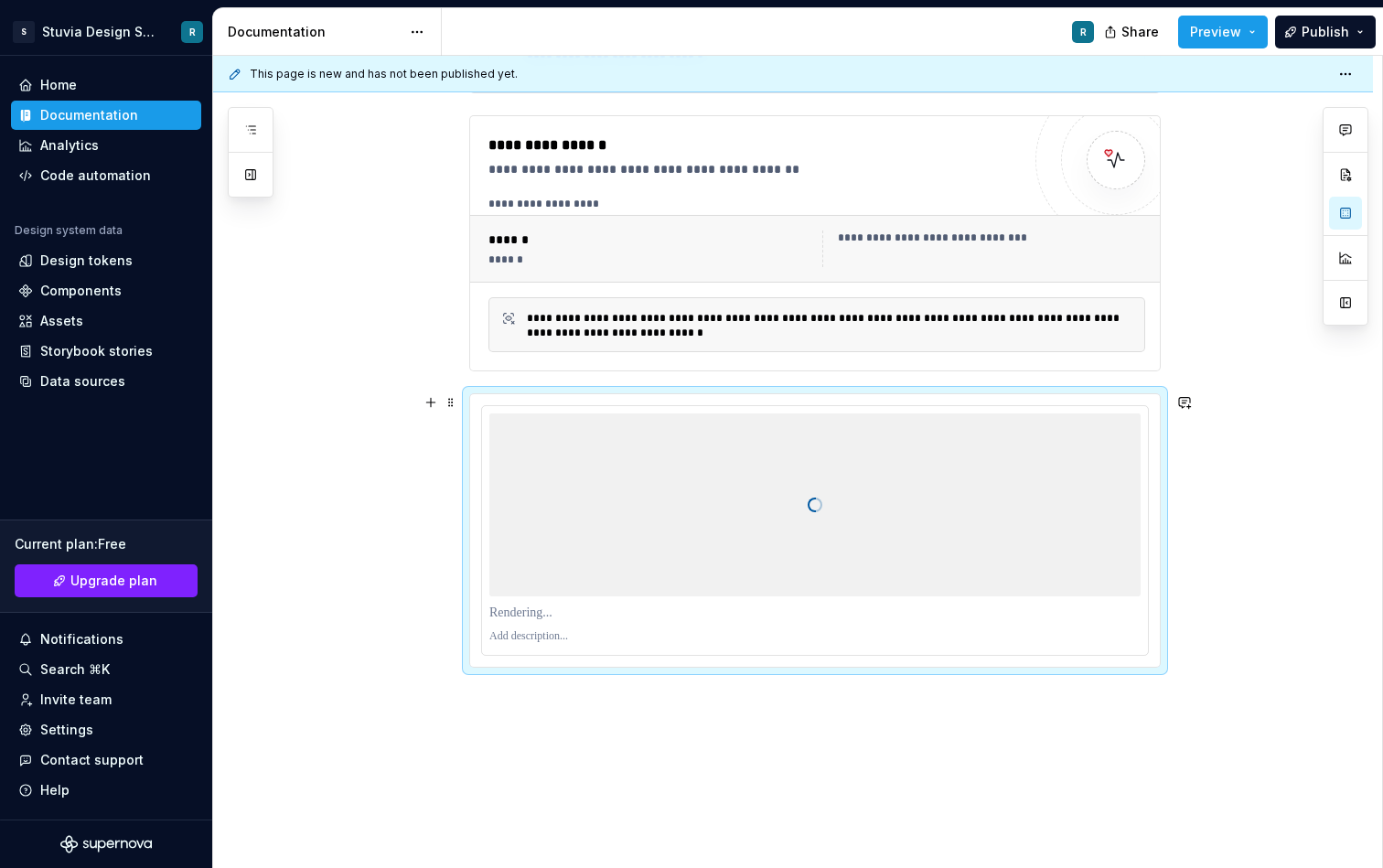
scroll to position [1123, 0]
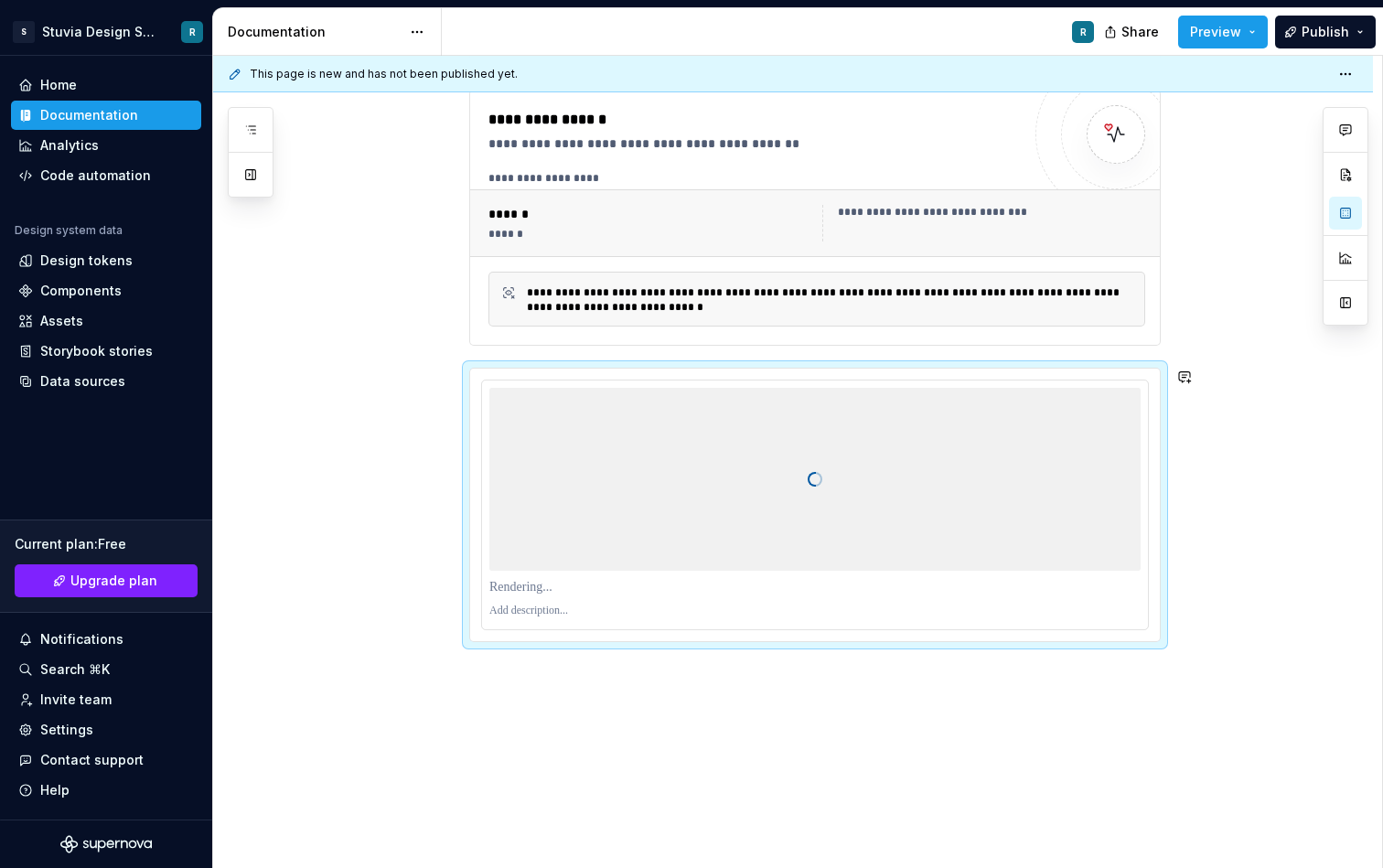
click at [722, 676] on div "**********" at bounding box center [793, 57] width 1160 height 1735
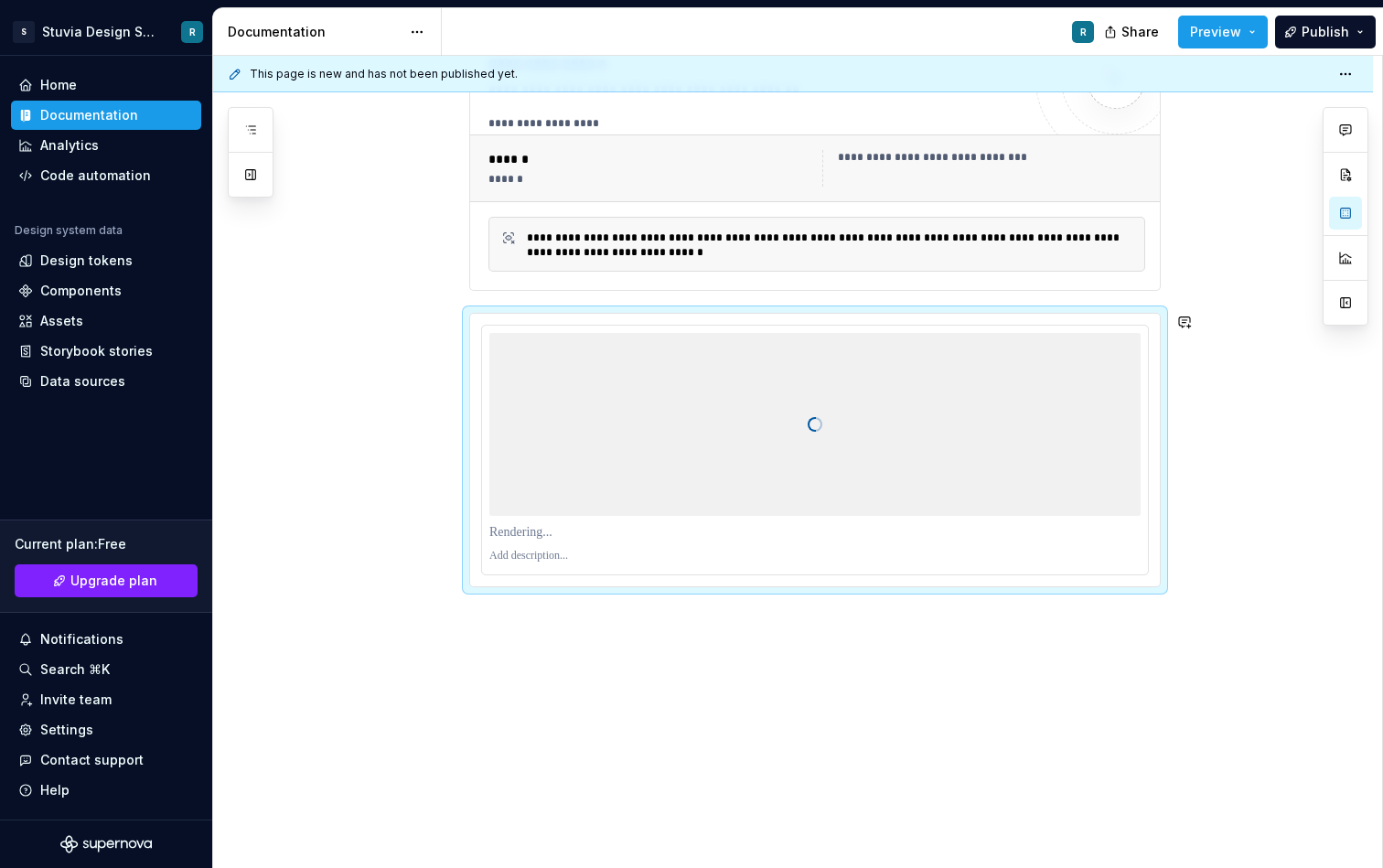
click at [607, 650] on div "**********" at bounding box center [797, 462] width 1169 height 813
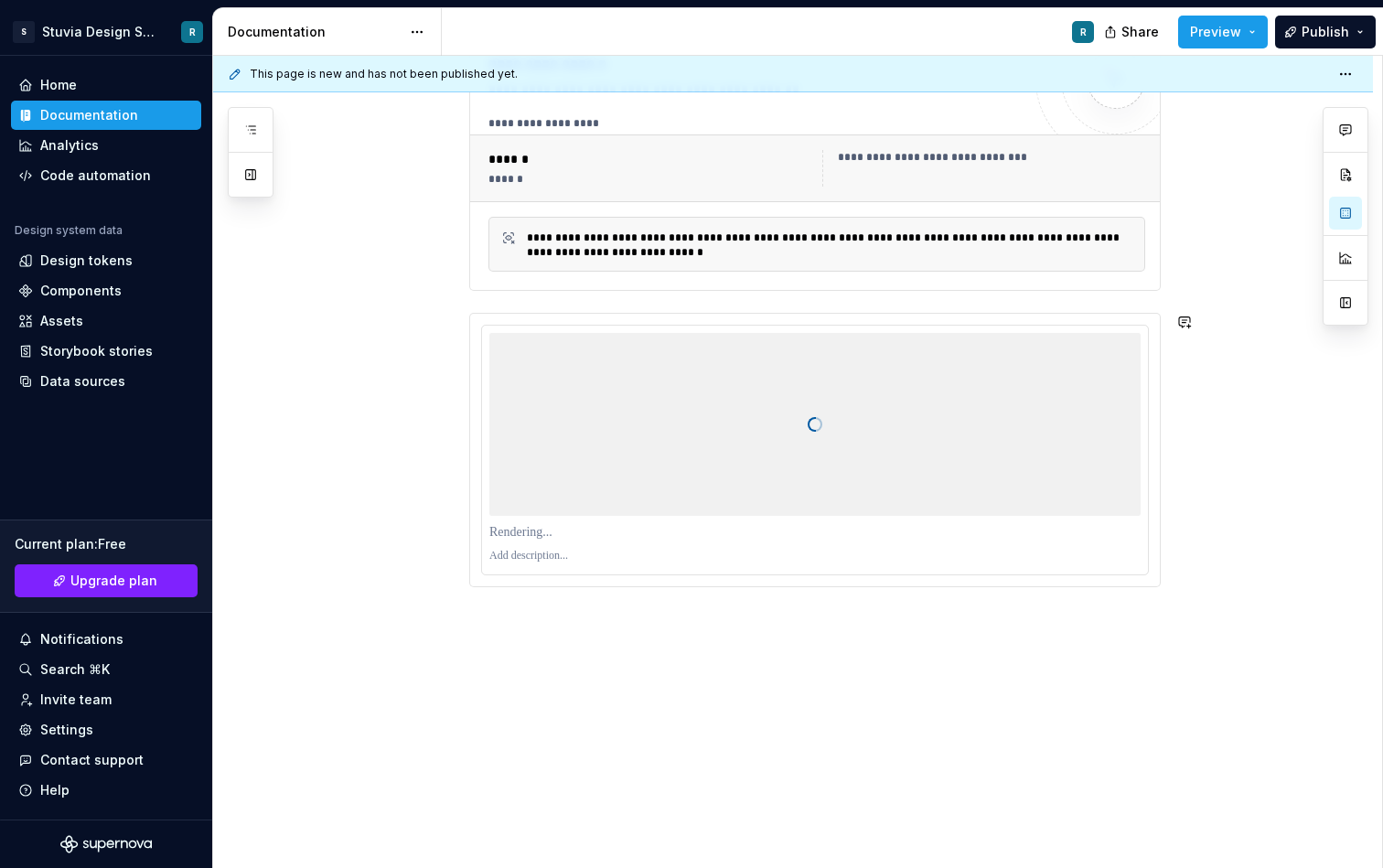
click at [595, 619] on div "**********" at bounding box center [793, 2] width 1160 height 1735
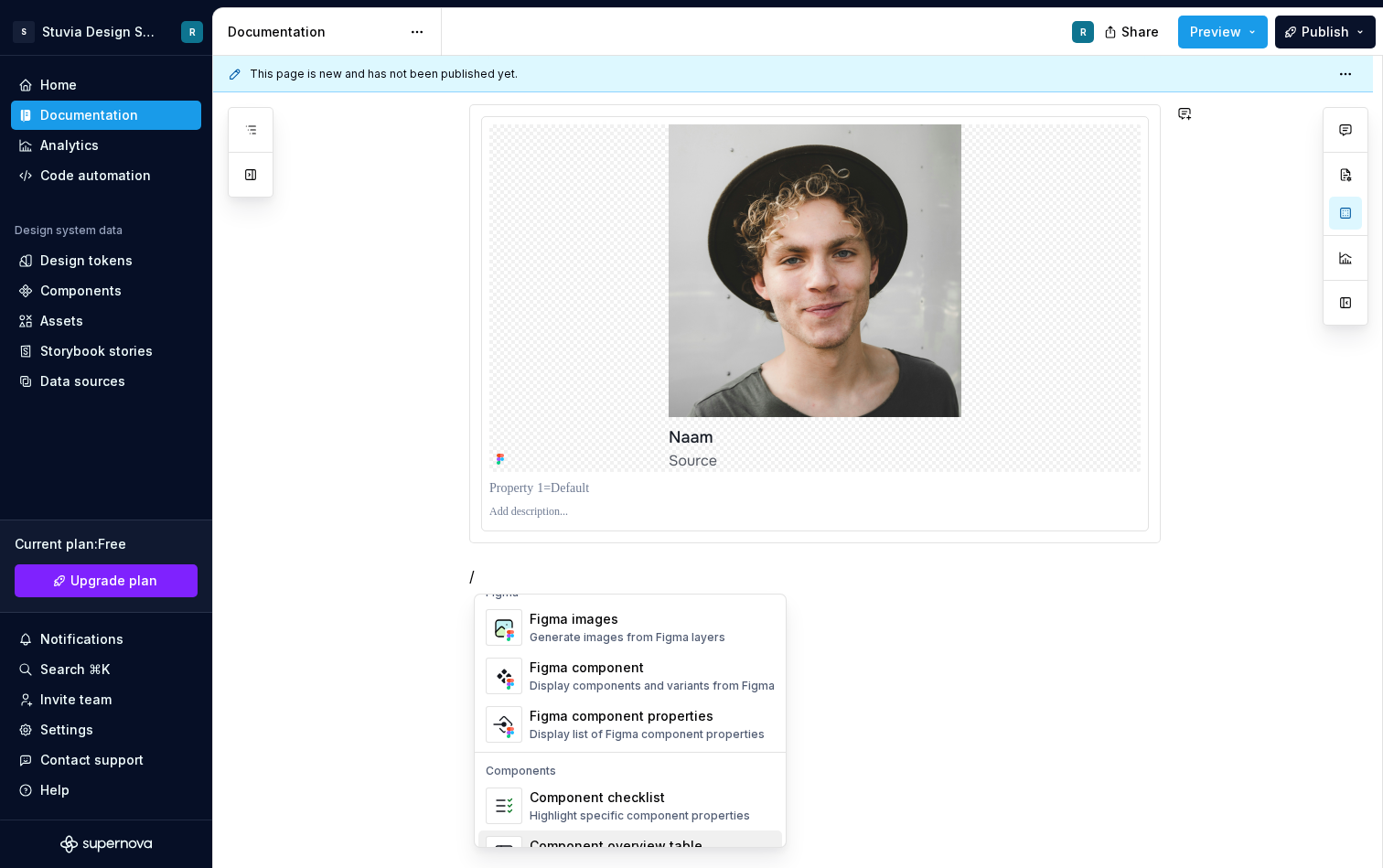
scroll to position [1728, 0]
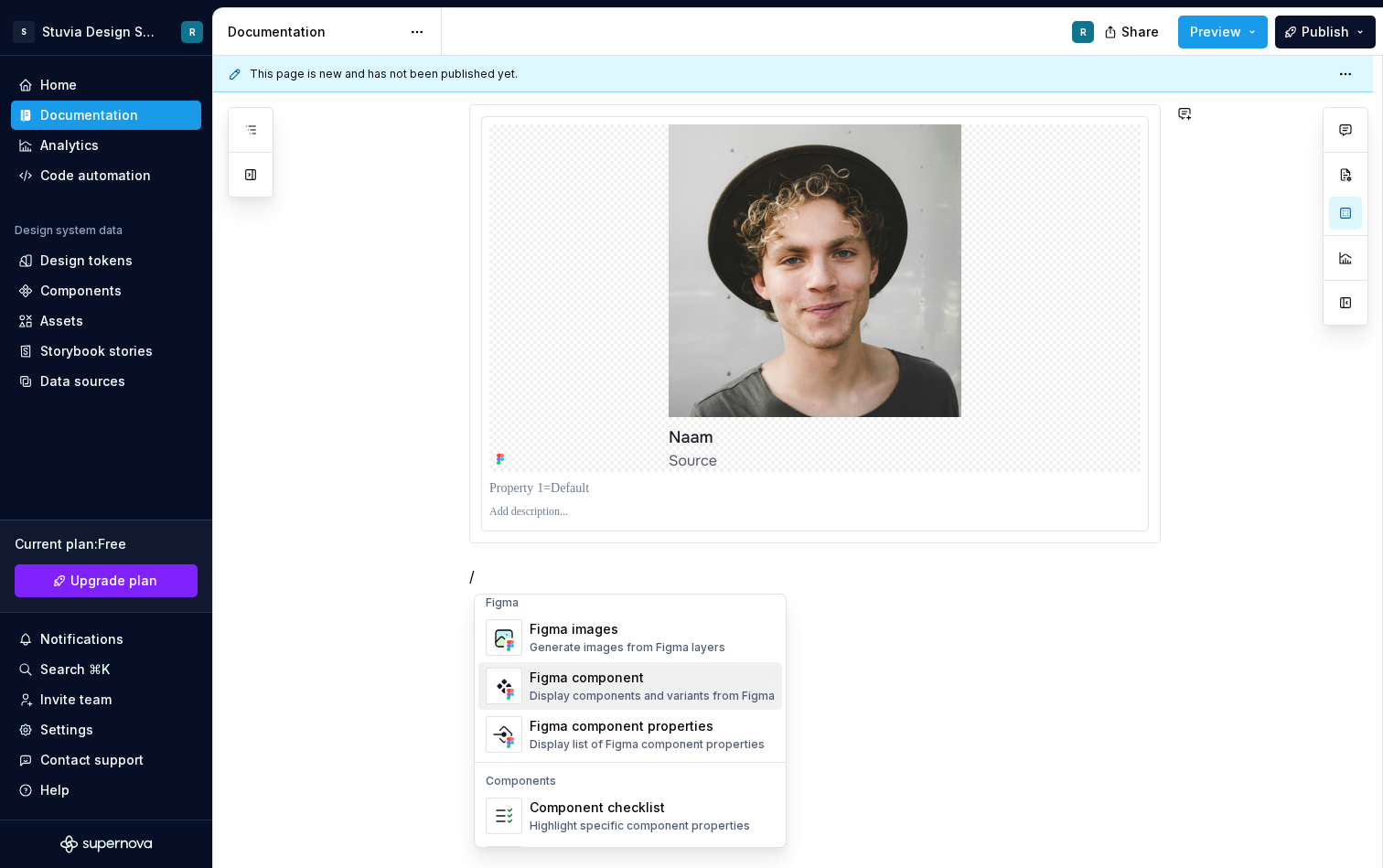
click at [644, 693] on div "Display components and variants from Figma" at bounding box center [652, 695] width 245 height 15
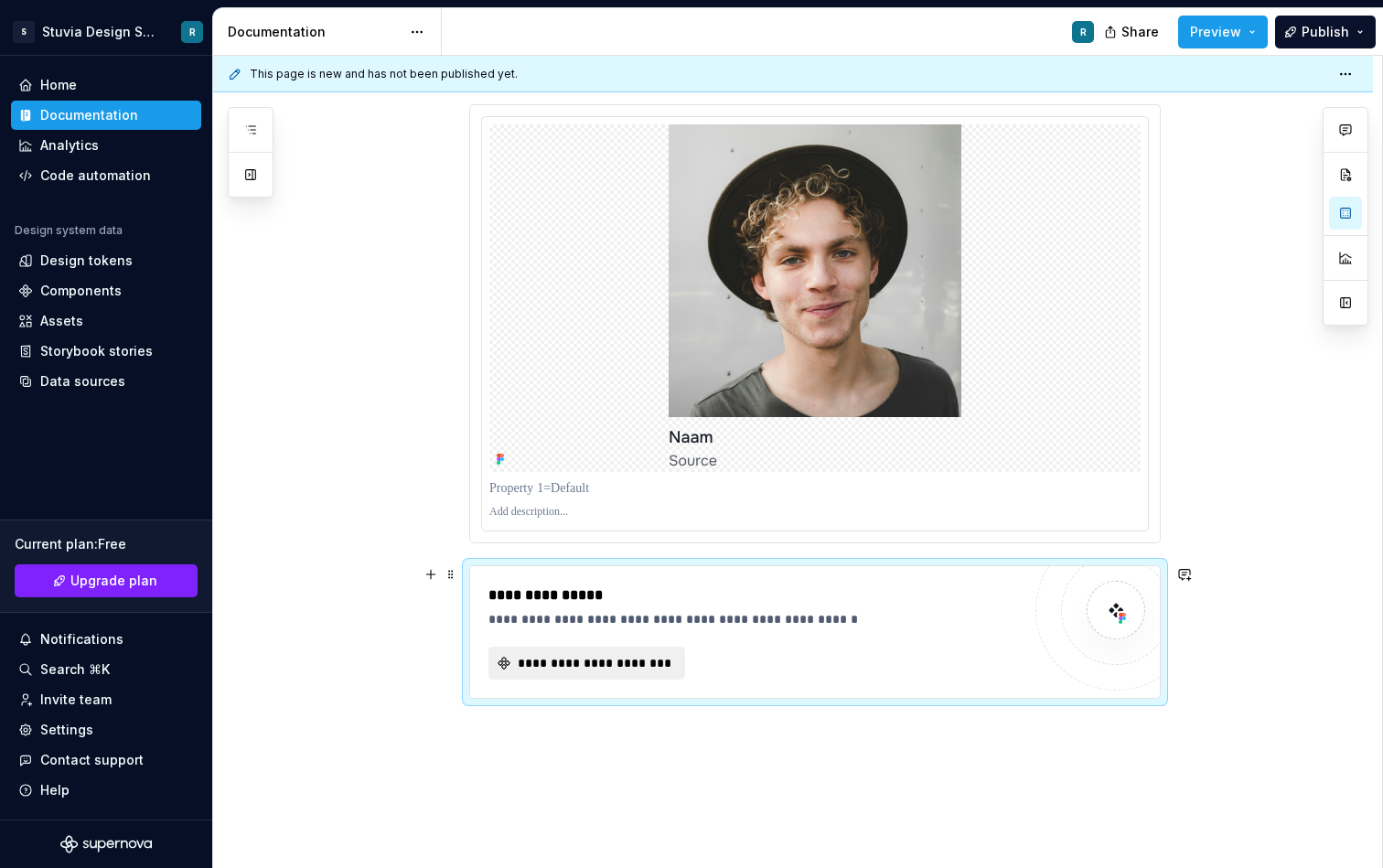
click at [607, 688] on div "**********" at bounding box center [814, 632] width 690 height 131
click at [615, 663] on span "**********" at bounding box center [593, 663] width 158 height 19
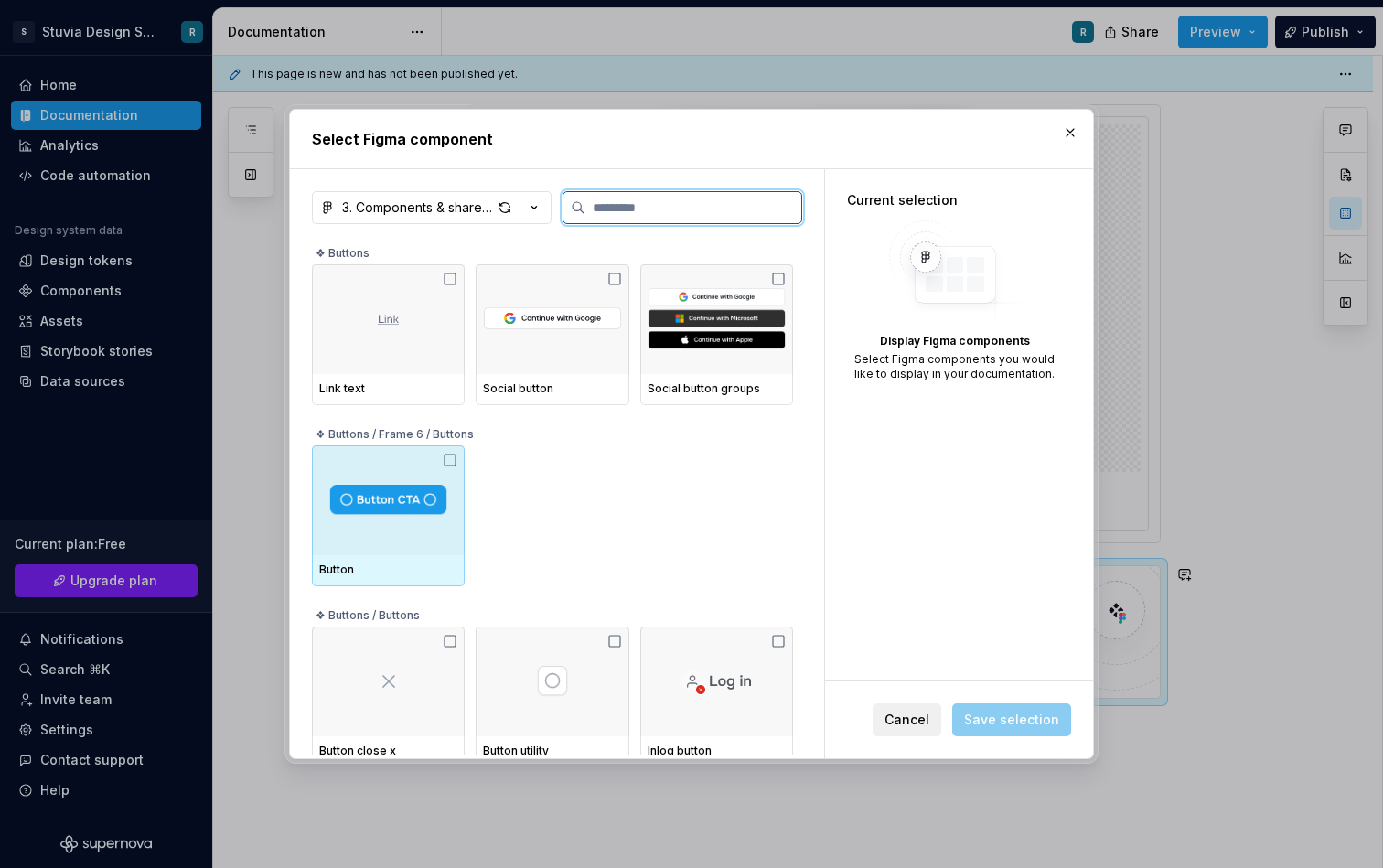
click at [412, 518] on div at bounding box center [388, 500] width 153 height 110
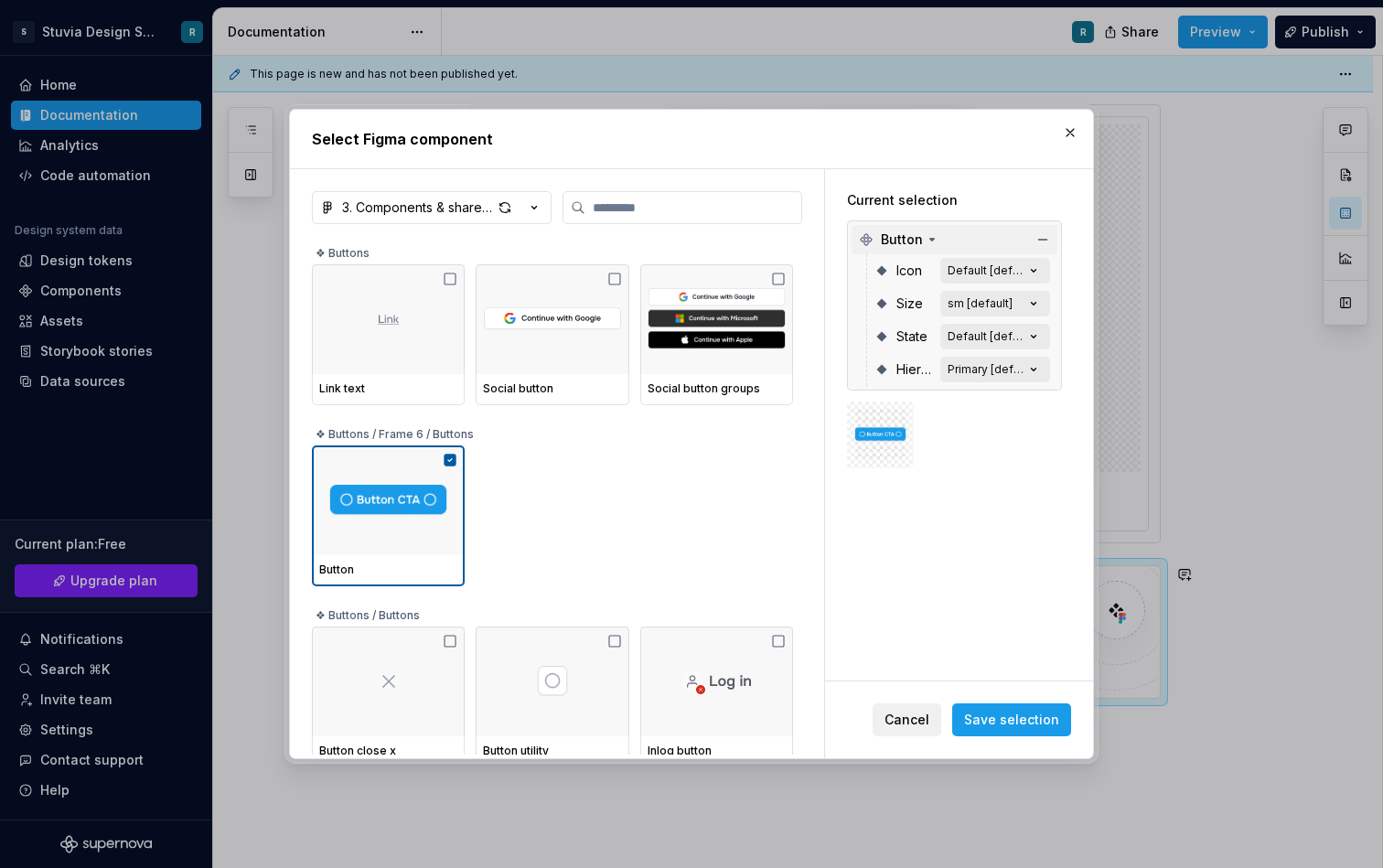
click at [920, 240] on span "Button" at bounding box center [901, 239] width 42 height 19
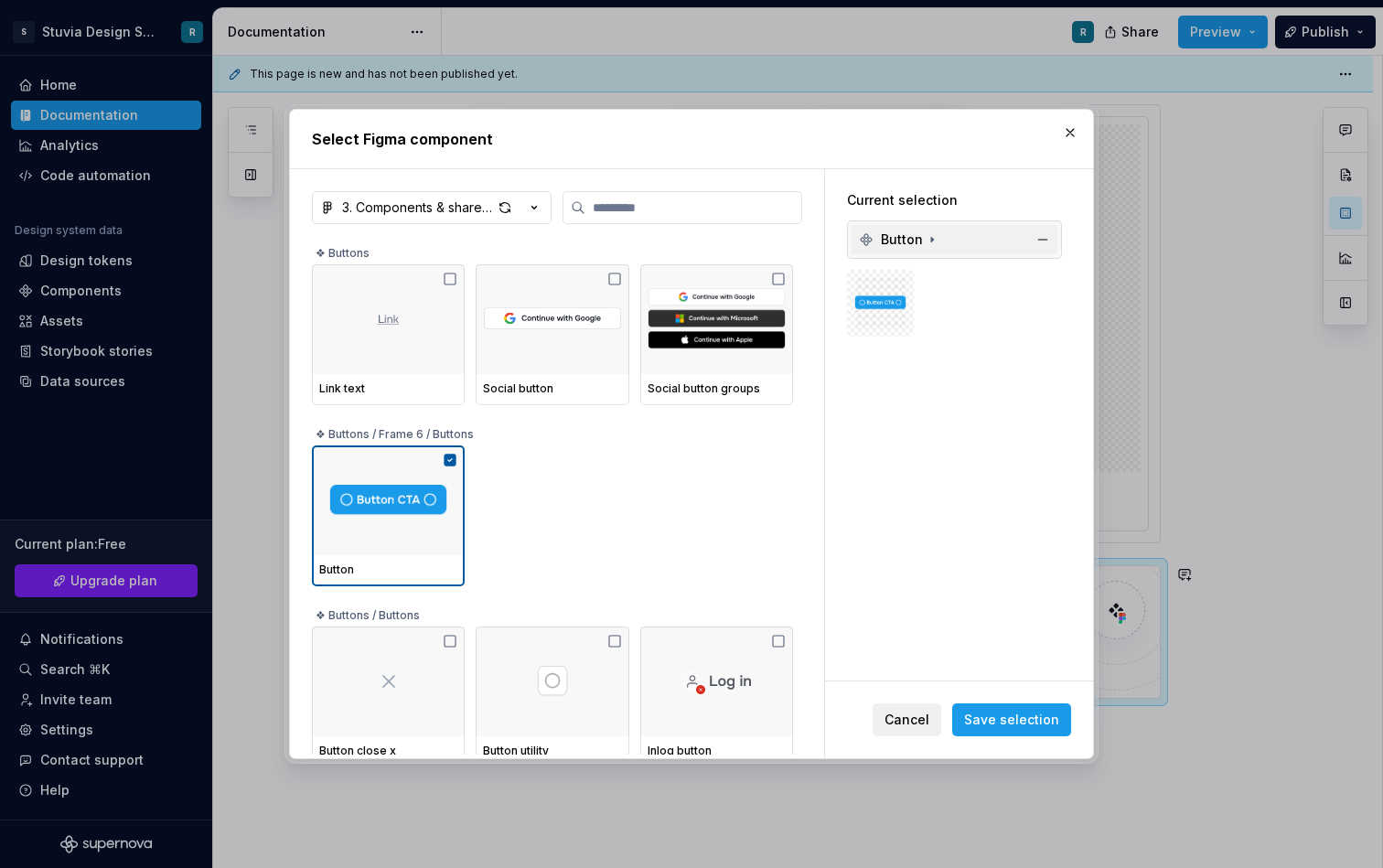
click at [925, 240] on icon at bounding box center [932, 239] width 15 height 15
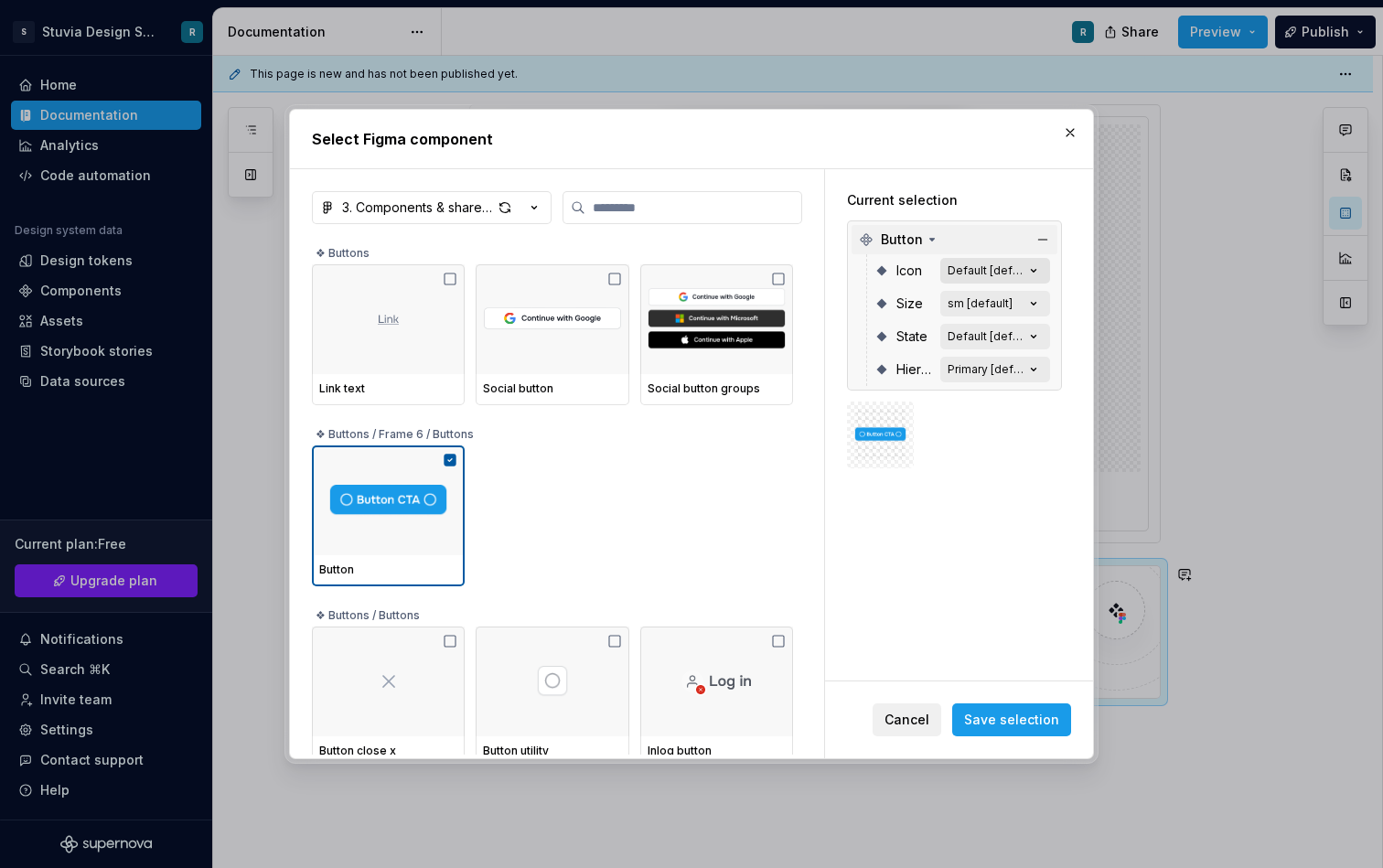
click at [988, 269] on div "Default [default]" at bounding box center [986, 271] width 77 height 15
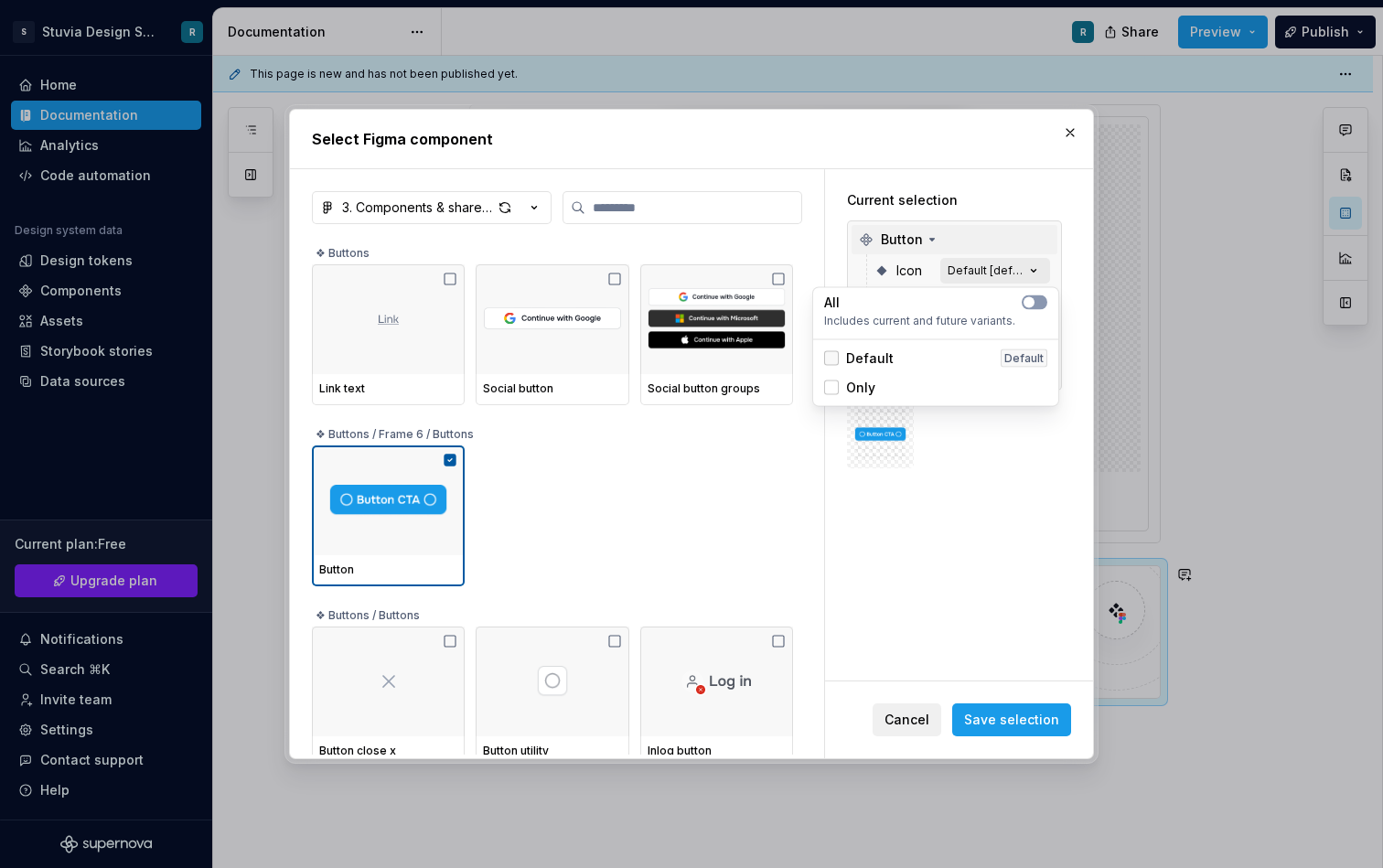
click at [835, 354] on div at bounding box center [832, 358] width 15 height 15
click at [961, 443] on div at bounding box center [954, 435] width 215 height 67
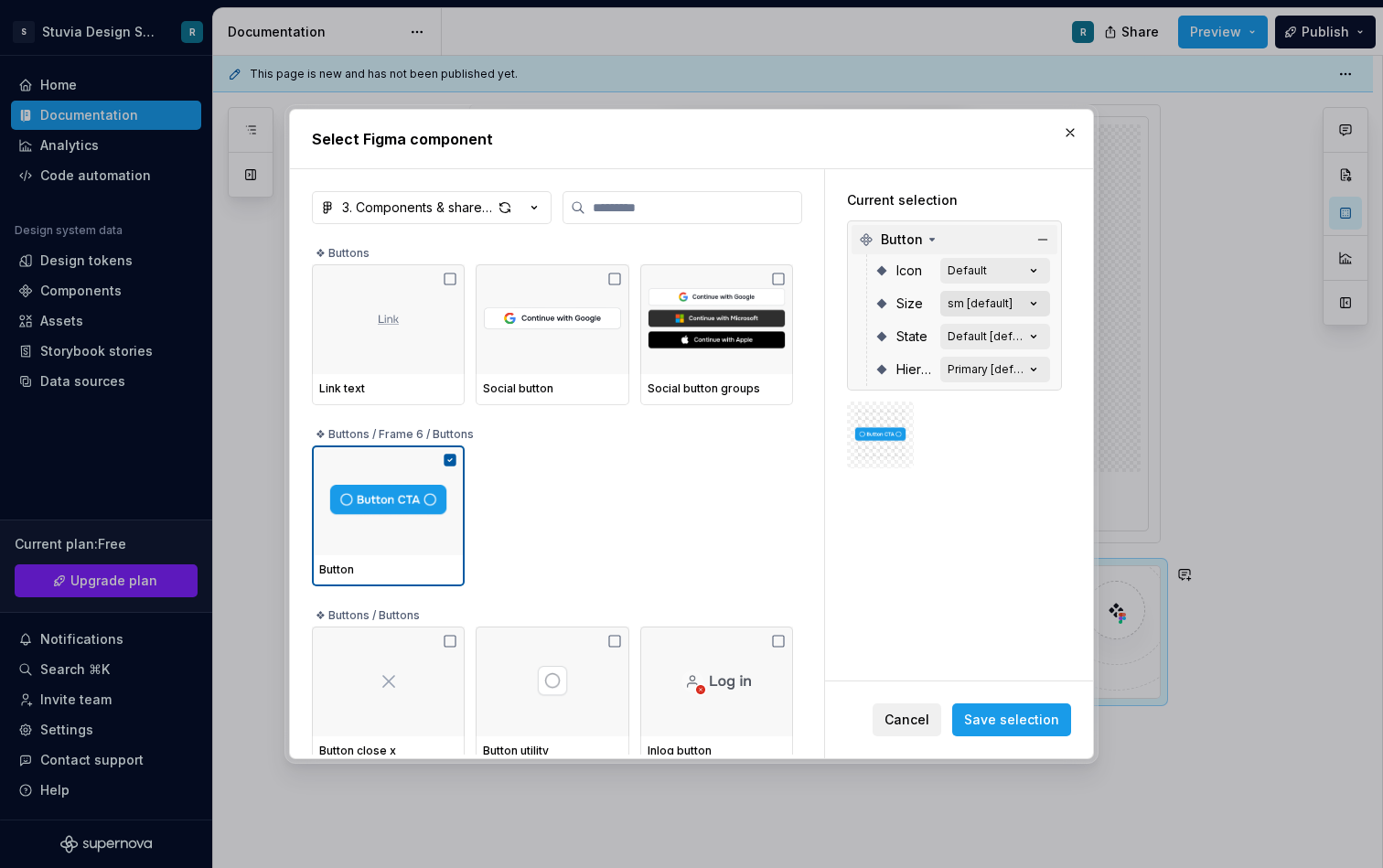
click at [1009, 298] on div "sm [default]" at bounding box center [980, 303] width 65 height 15
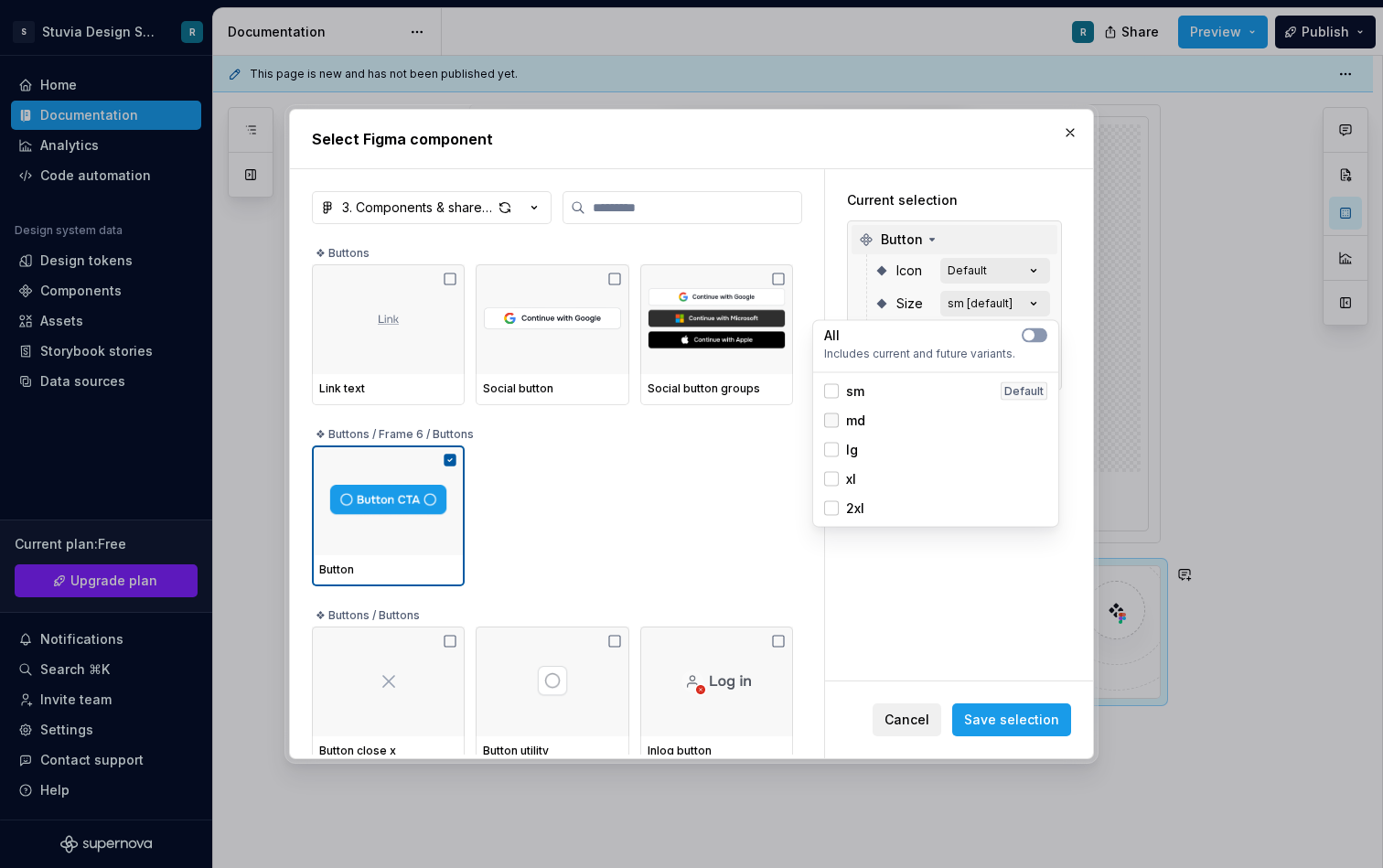
click at [838, 425] on div at bounding box center [832, 421] width 15 height 15
click at [832, 421] on icon at bounding box center [832, 421] width 0 height 0
click at [838, 512] on div at bounding box center [832, 508] width 15 height 15
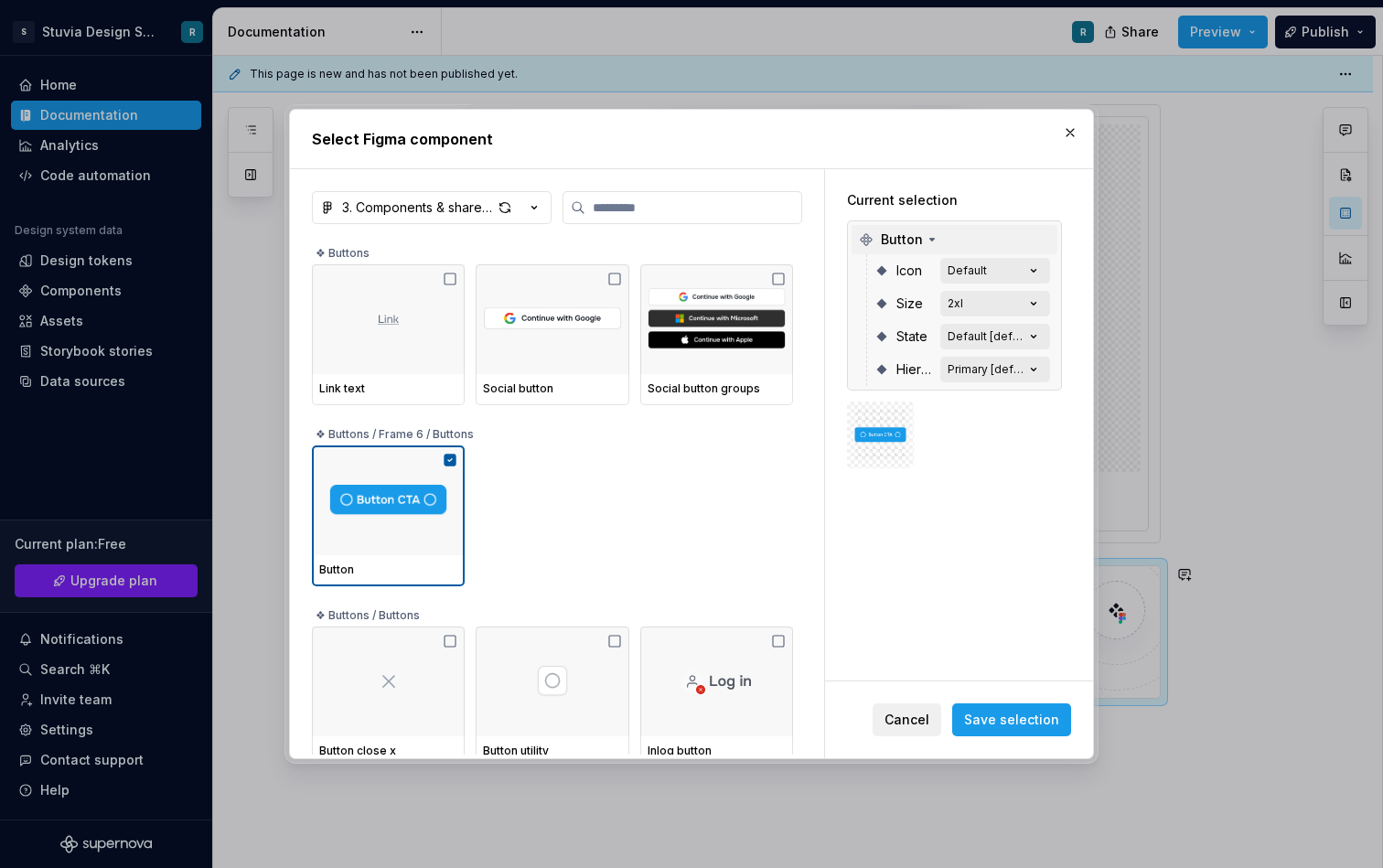
click at [955, 630] on div "Current selection Button Icon Default Size 2xl State Default [default] Hierarch…" at bounding box center [958, 426] width 268 height 512
click at [1002, 335] on div "Default [default]" at bounding box center [986, 336] width 77 height 15
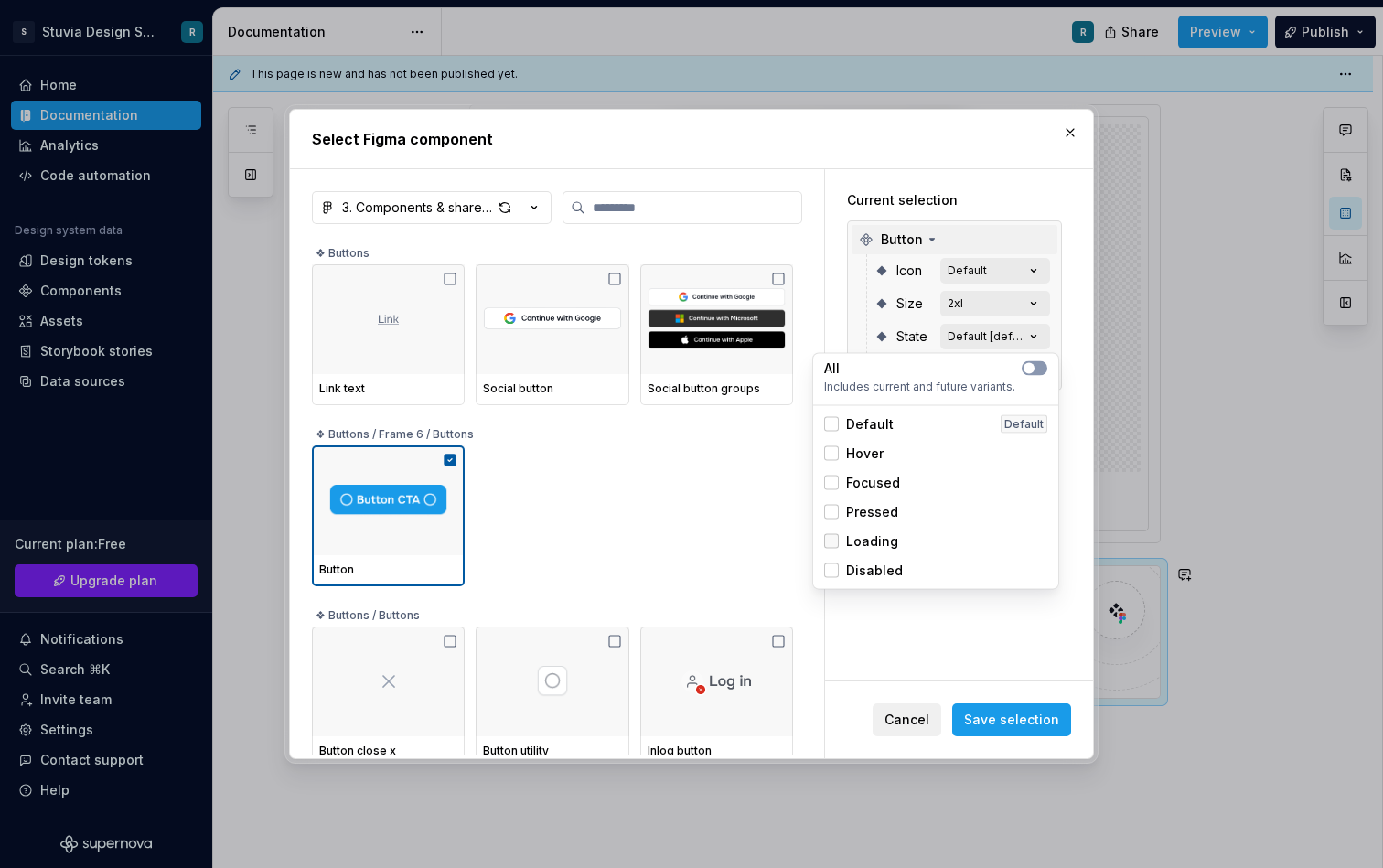
click at [835, 538] on div at bounding box center [832, 541] width 15 height 15
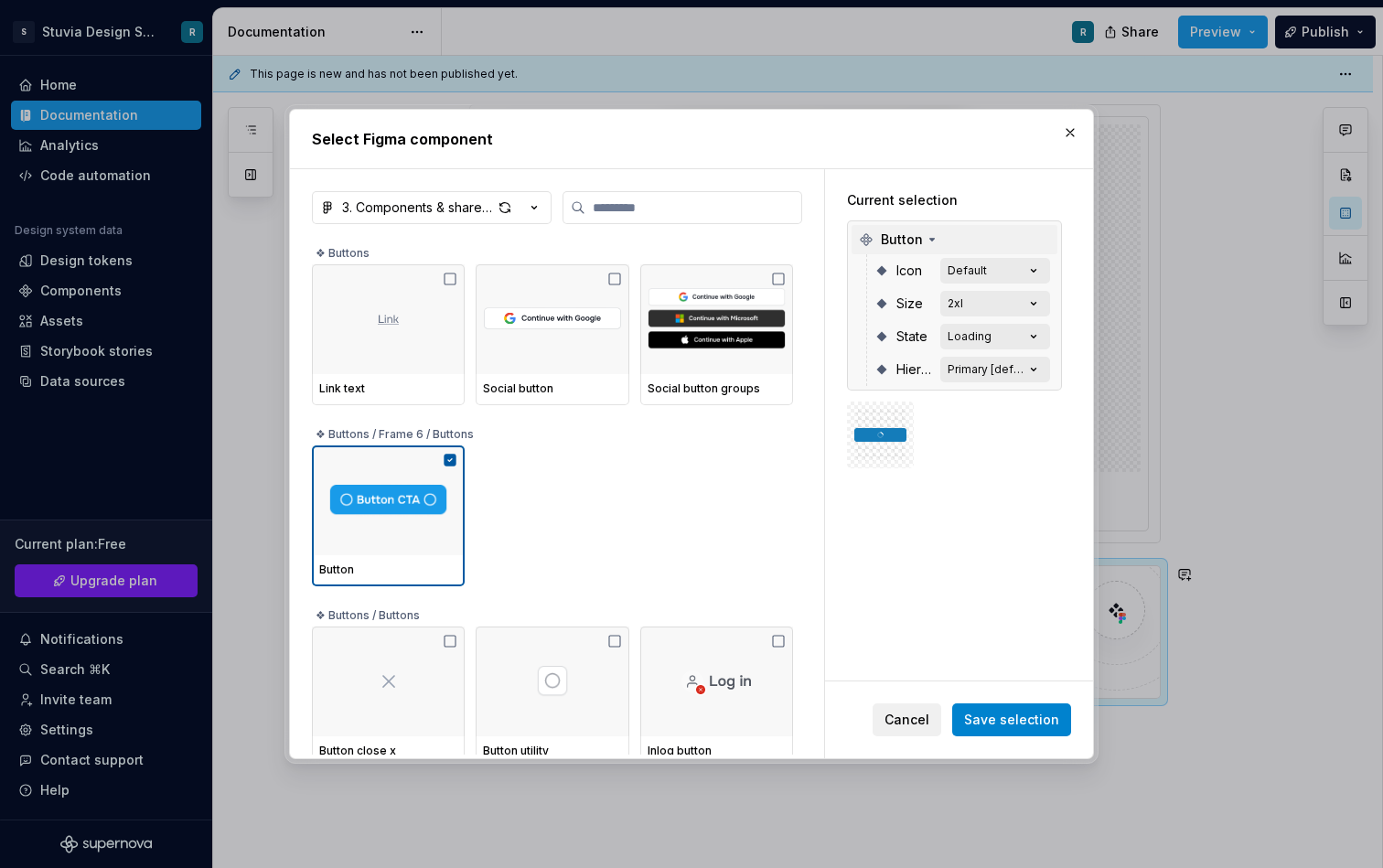
click at [1029, 715] on span "Save selection" at bounding box center [1011, 720] width 95 height 19
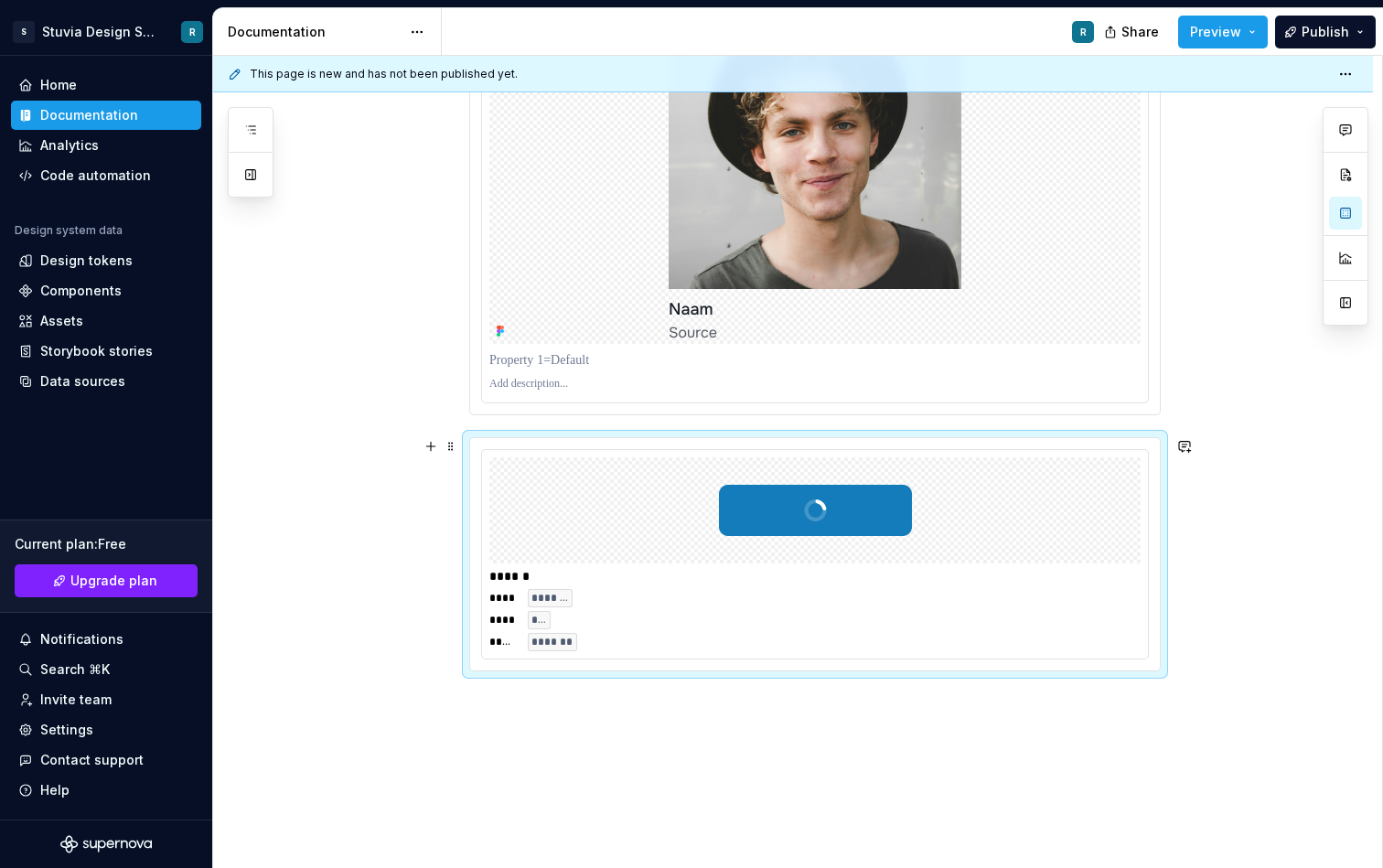
scroll to position [1599, 0]
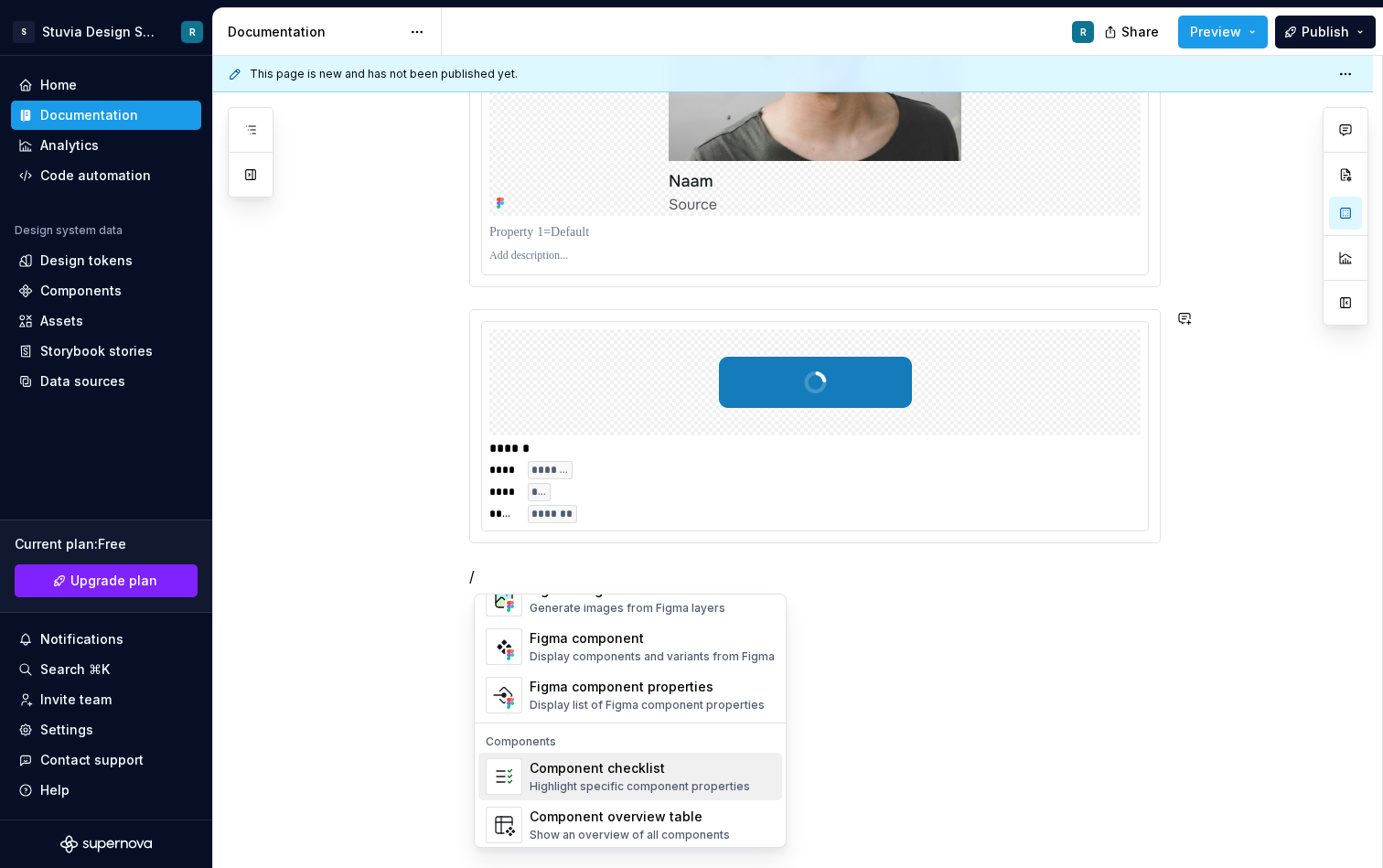
scroll to position [1764, 0]
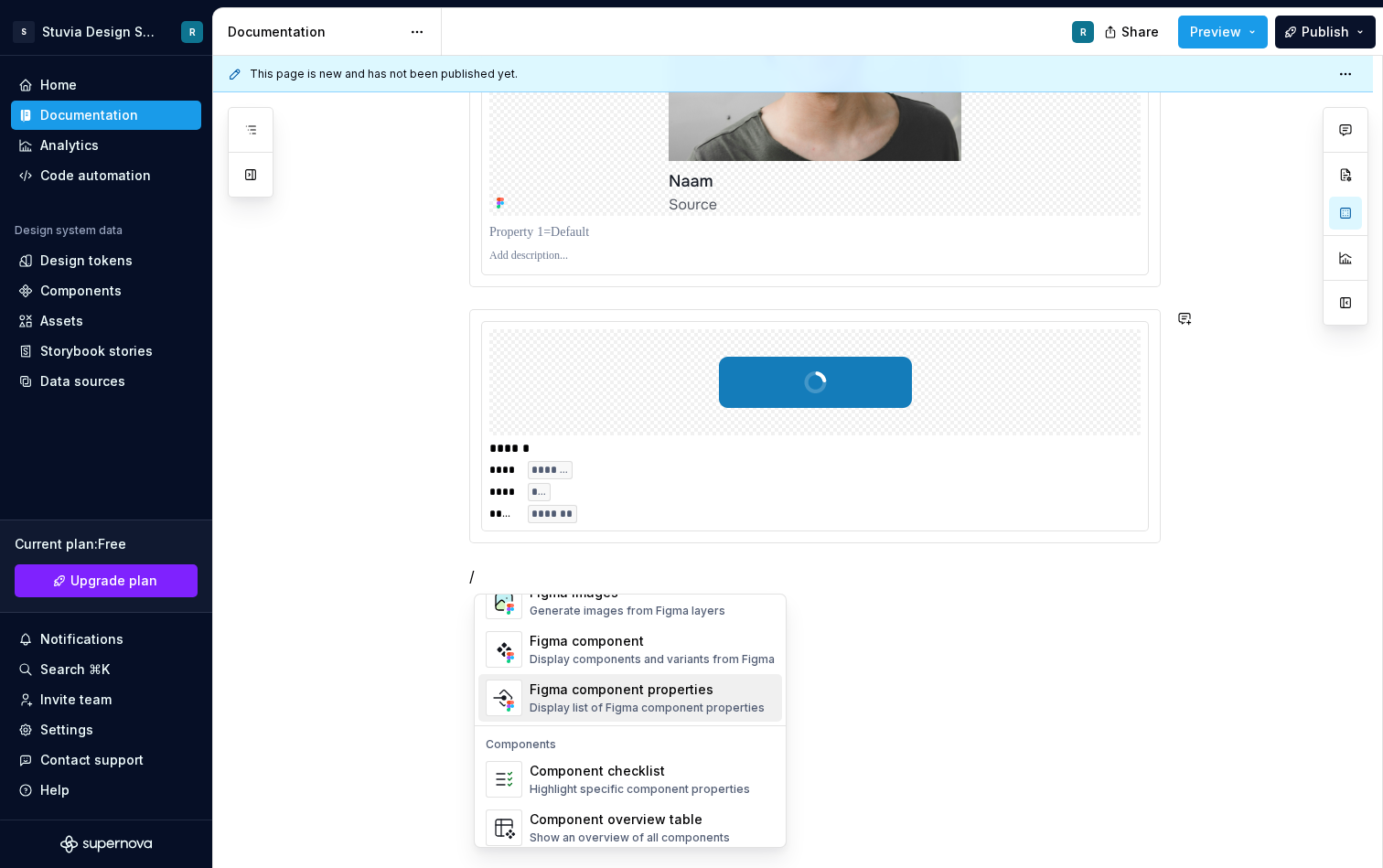
click at [620, 686] on div "Figma component properties" at bounding box center [647, 689] width 235 height 19
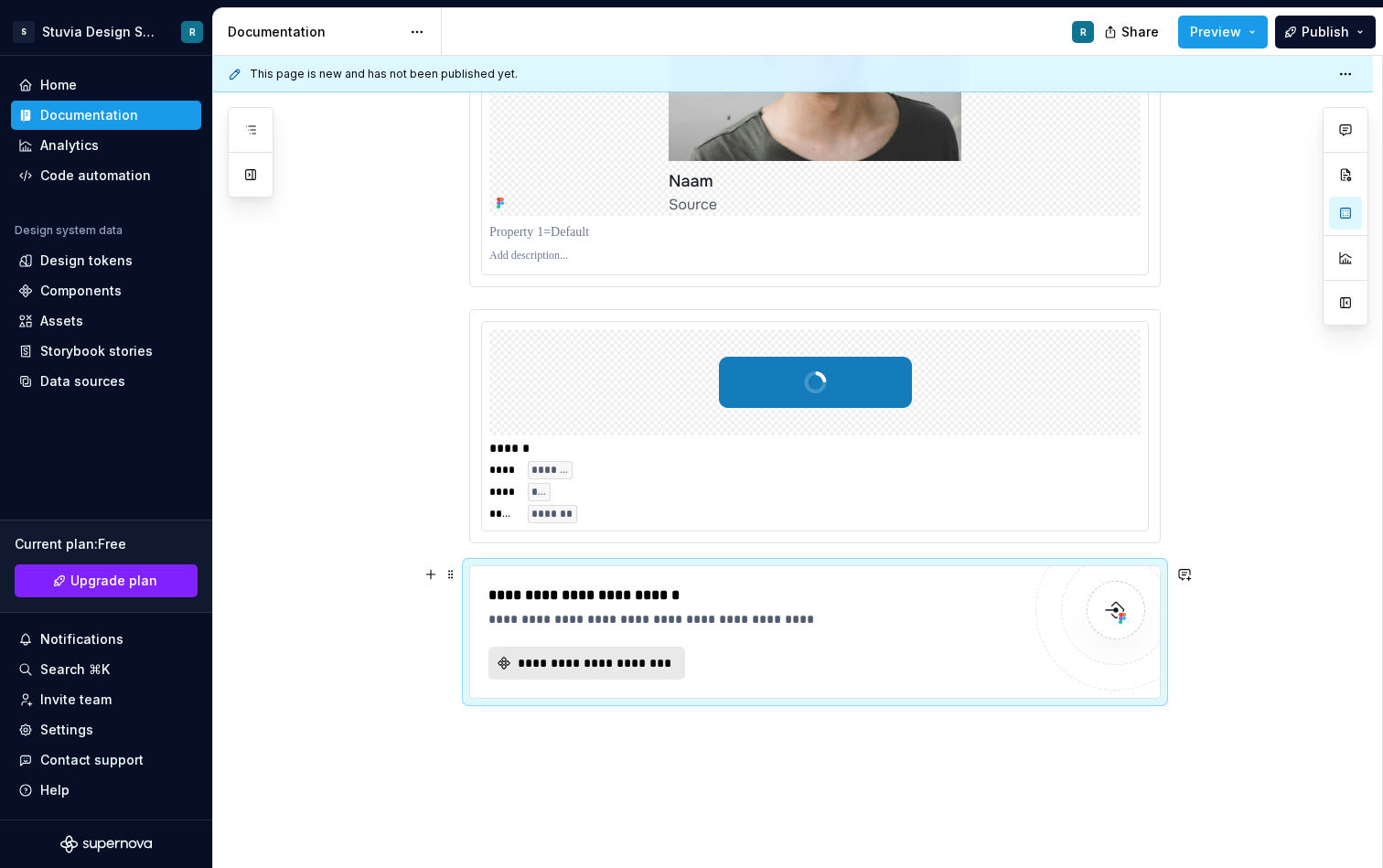
click at [632, 668] on span "**********" at bounding box center [593, 663] width 158 height 19
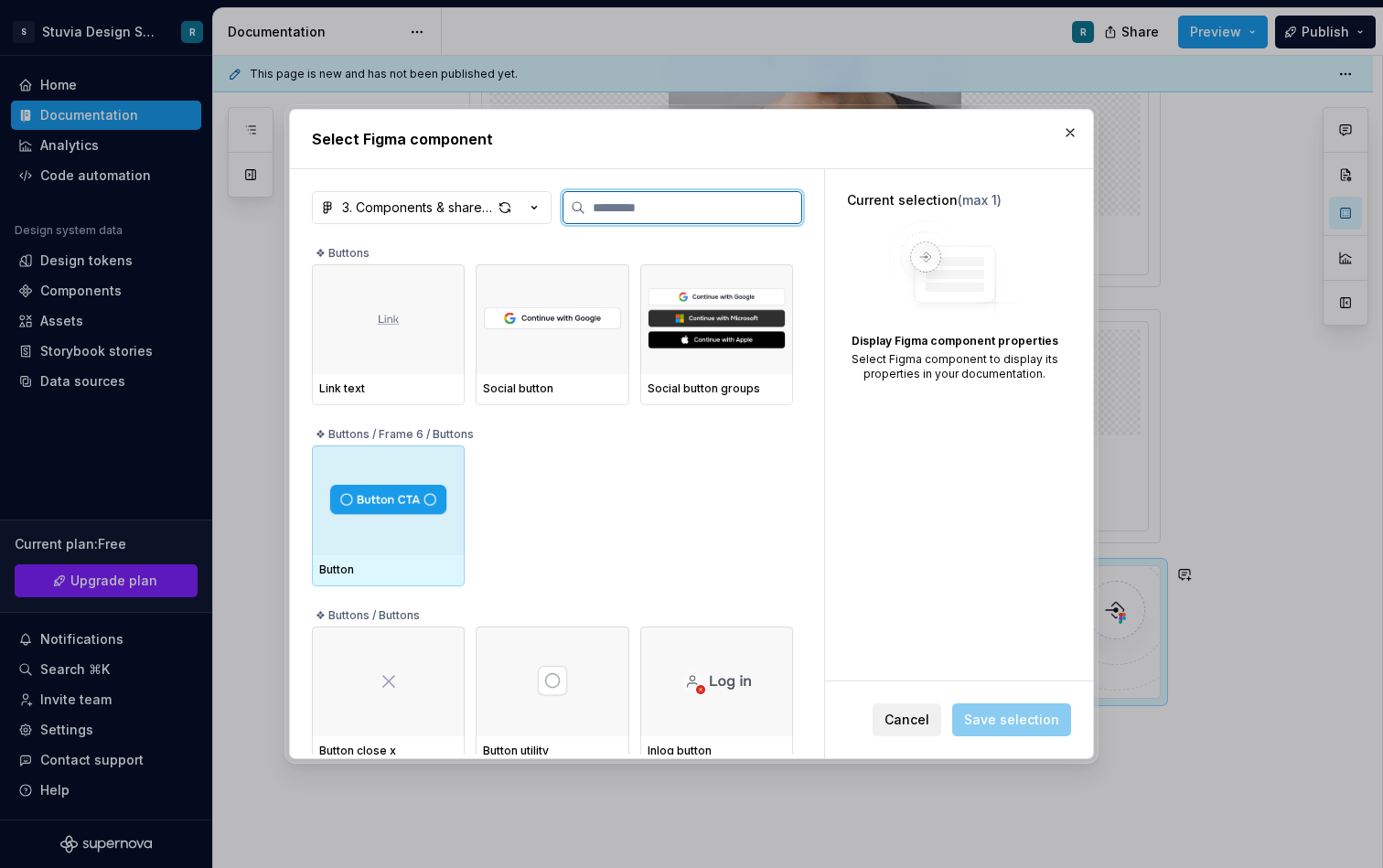
click at [378, 565] on div "Button" at bounding box center [388, 570] width 138 height 15
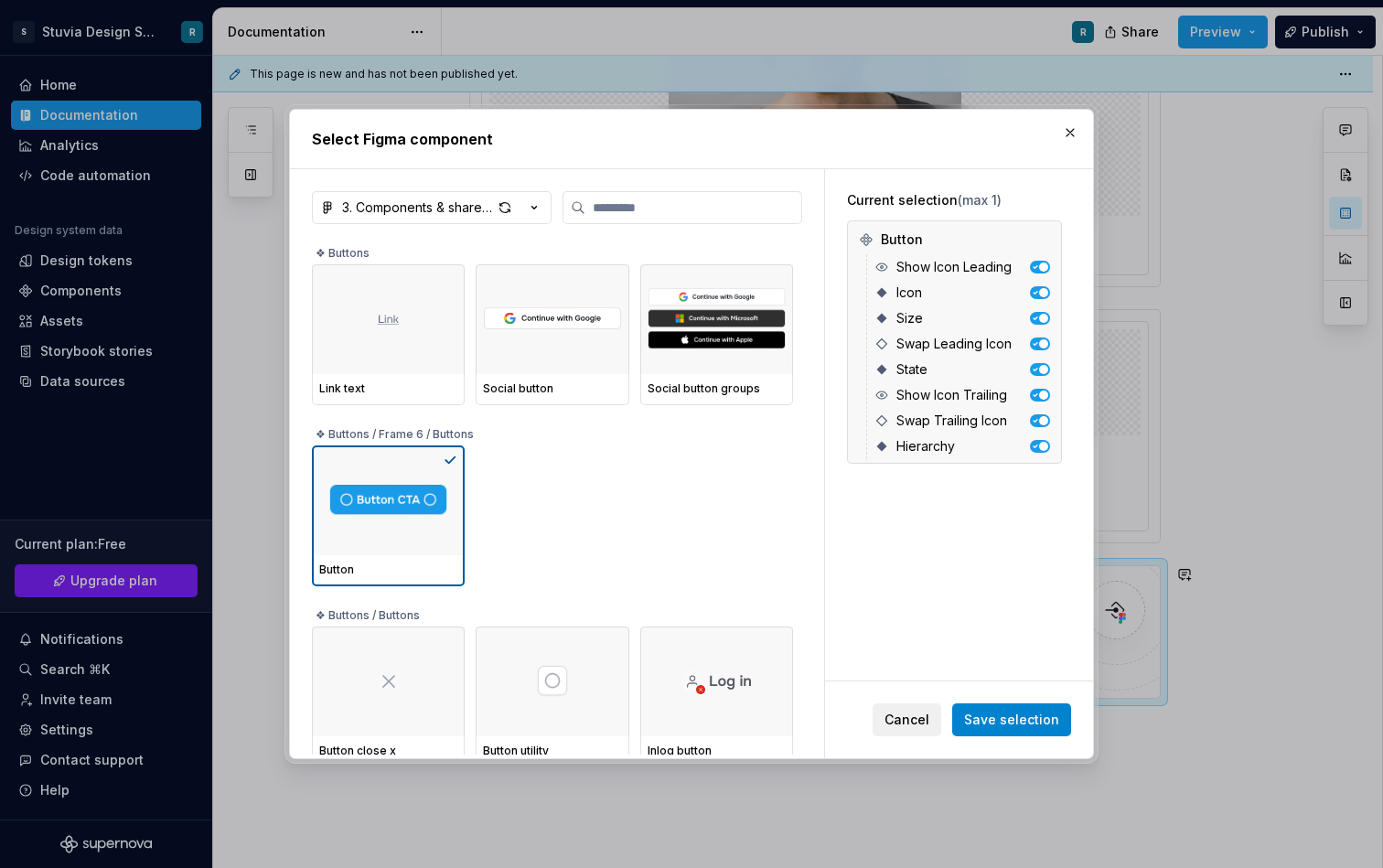
click at [1019, 721] on span "Save selection" at bounding box center [1011, 720] width 95 height 19
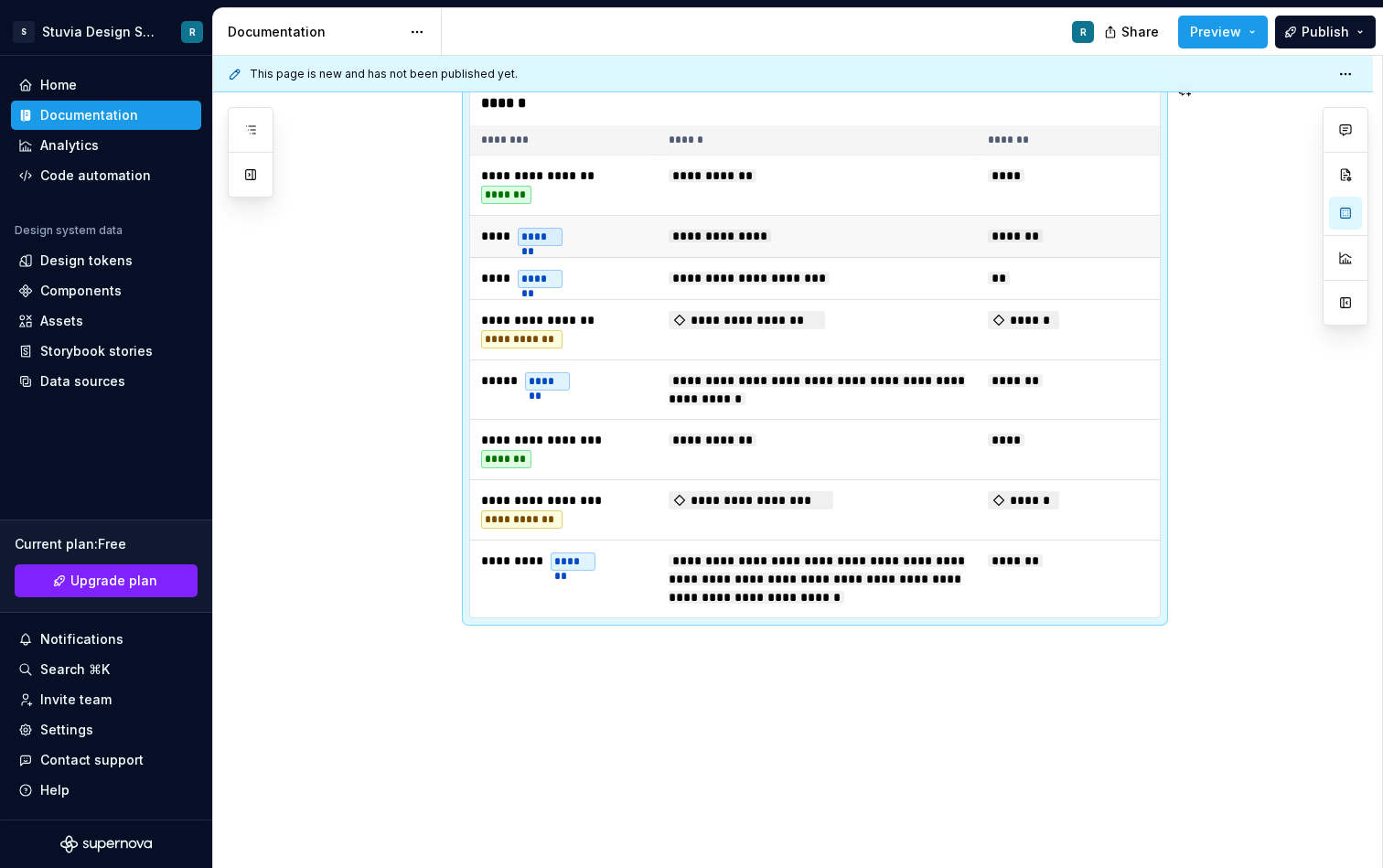
scroll to position [2179, 0]
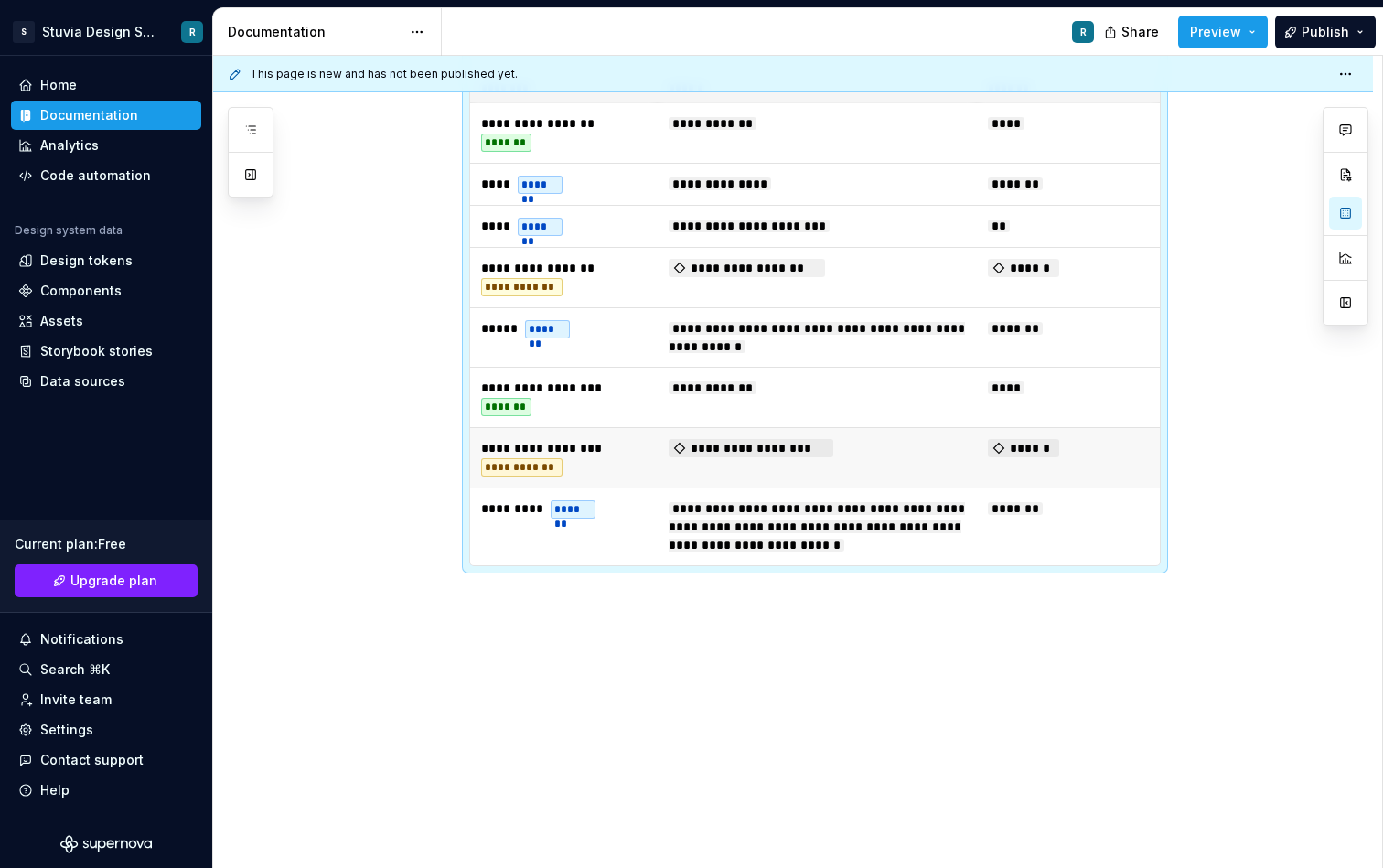
click at [1026, 451] on span "******" at bounding box center [1023, 448] width 72 height 19
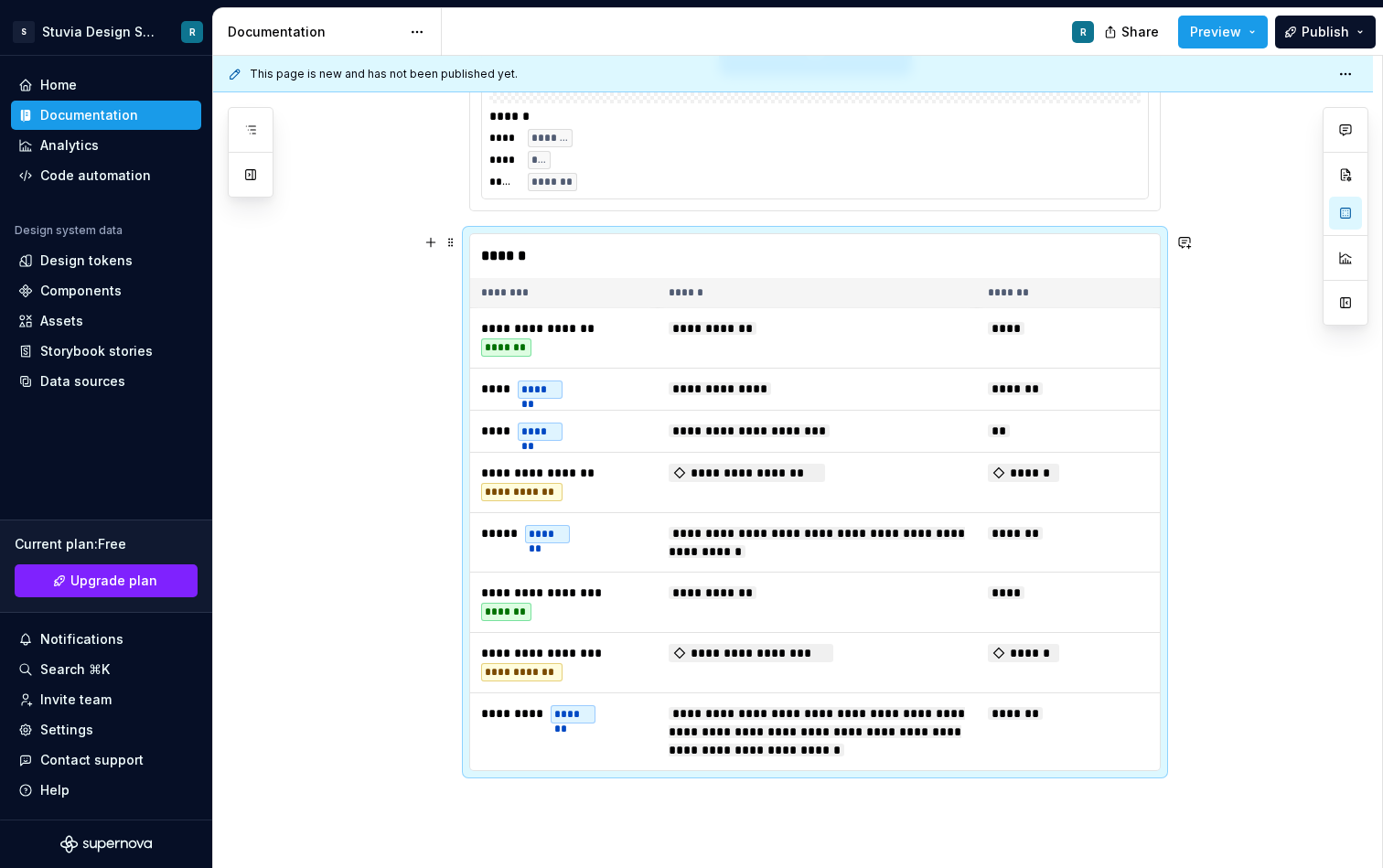
scroll to position [2144, 0]
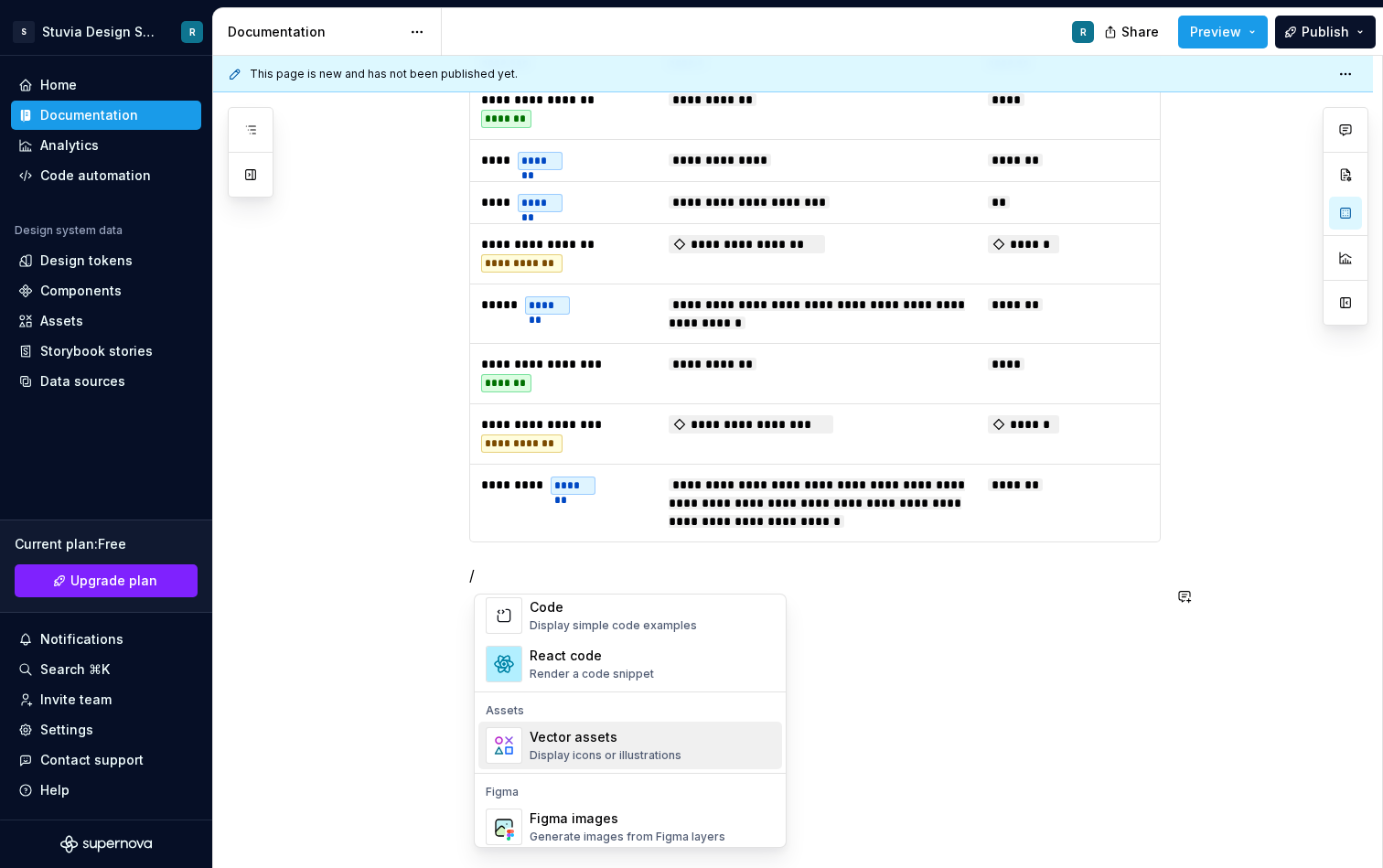
scroll to position [1537, 0]
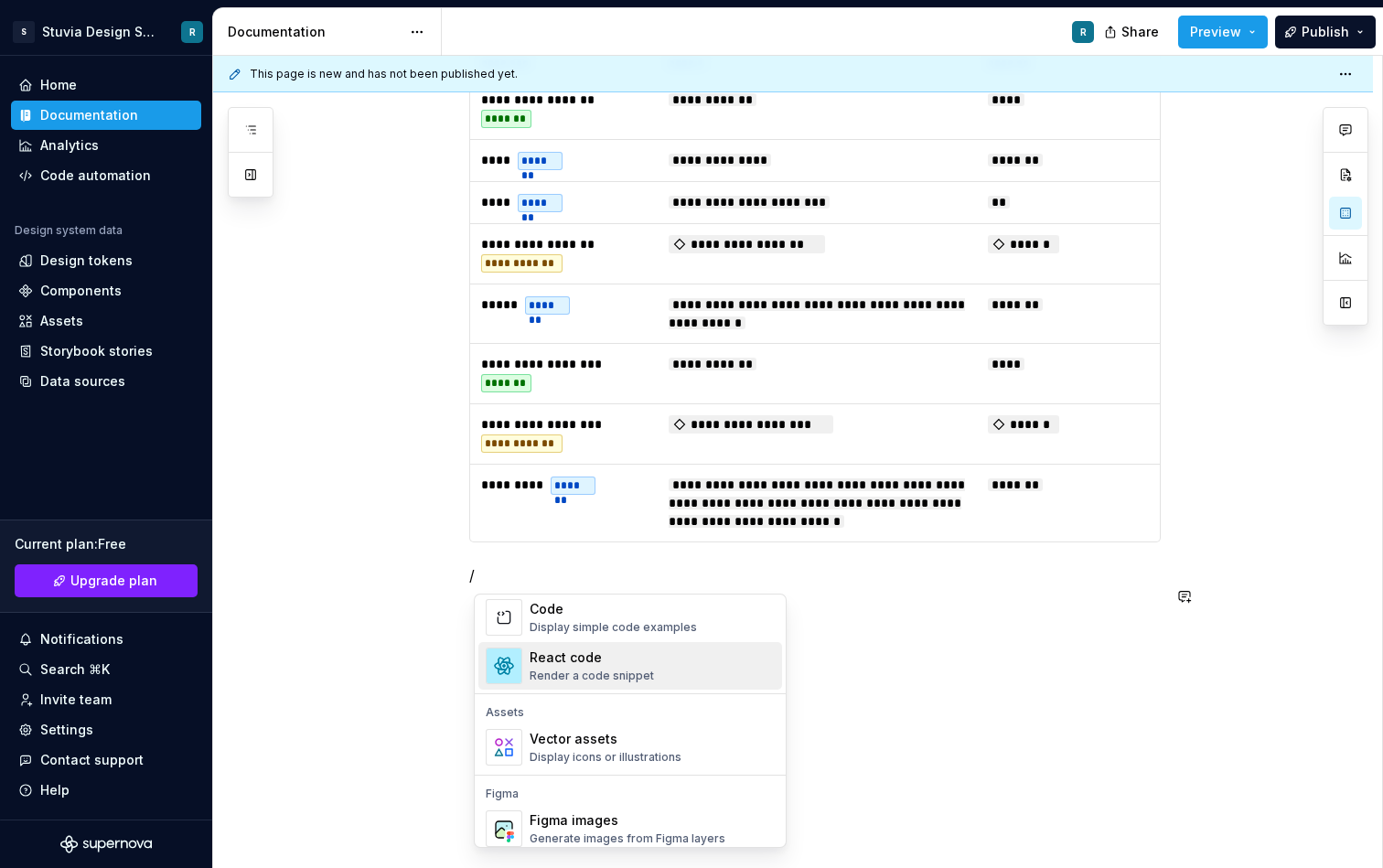
click at [606, 662] on div "React code" at bounding box center [591, 657] width 125 height 19
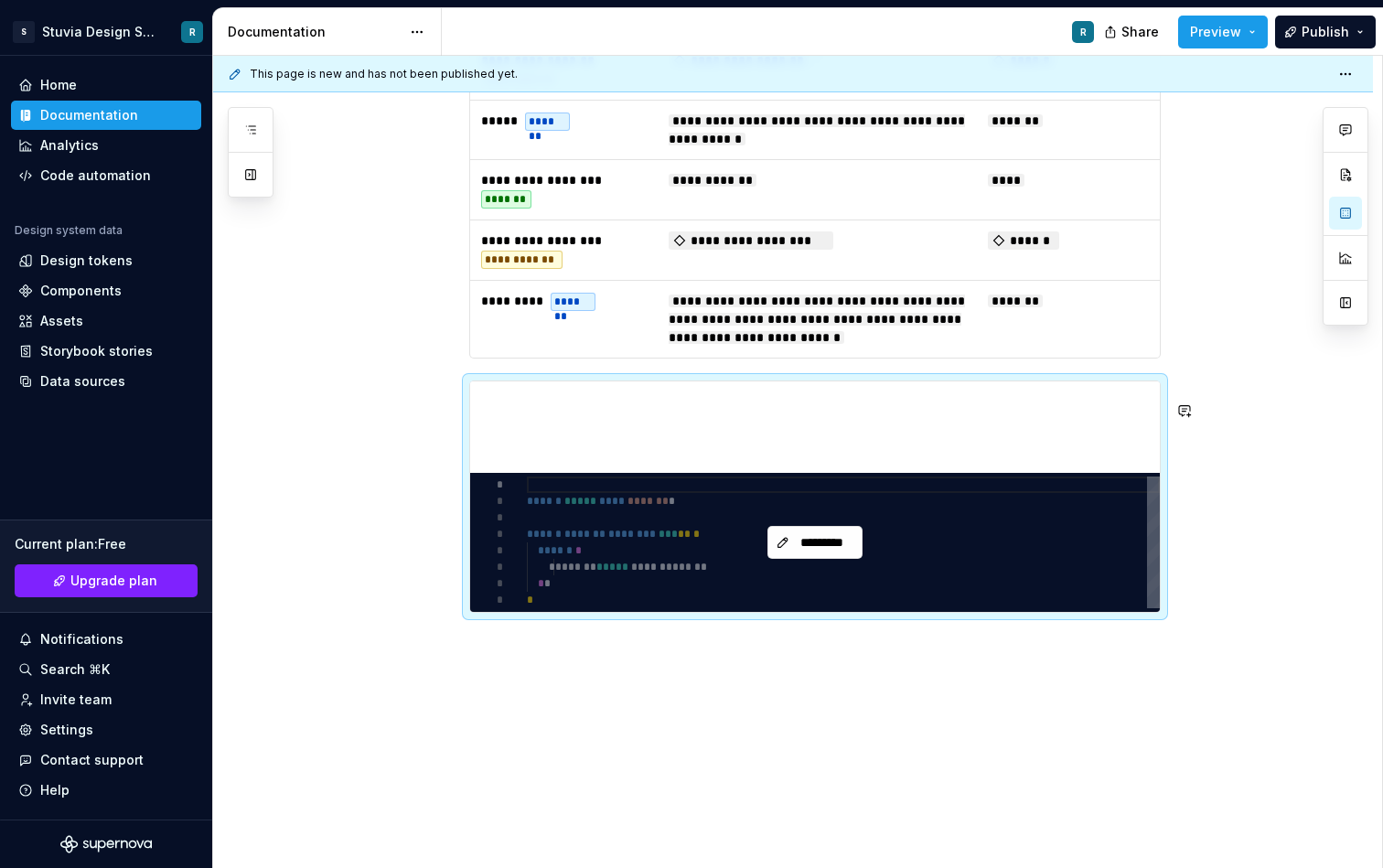
scroll to position [2433, 0]
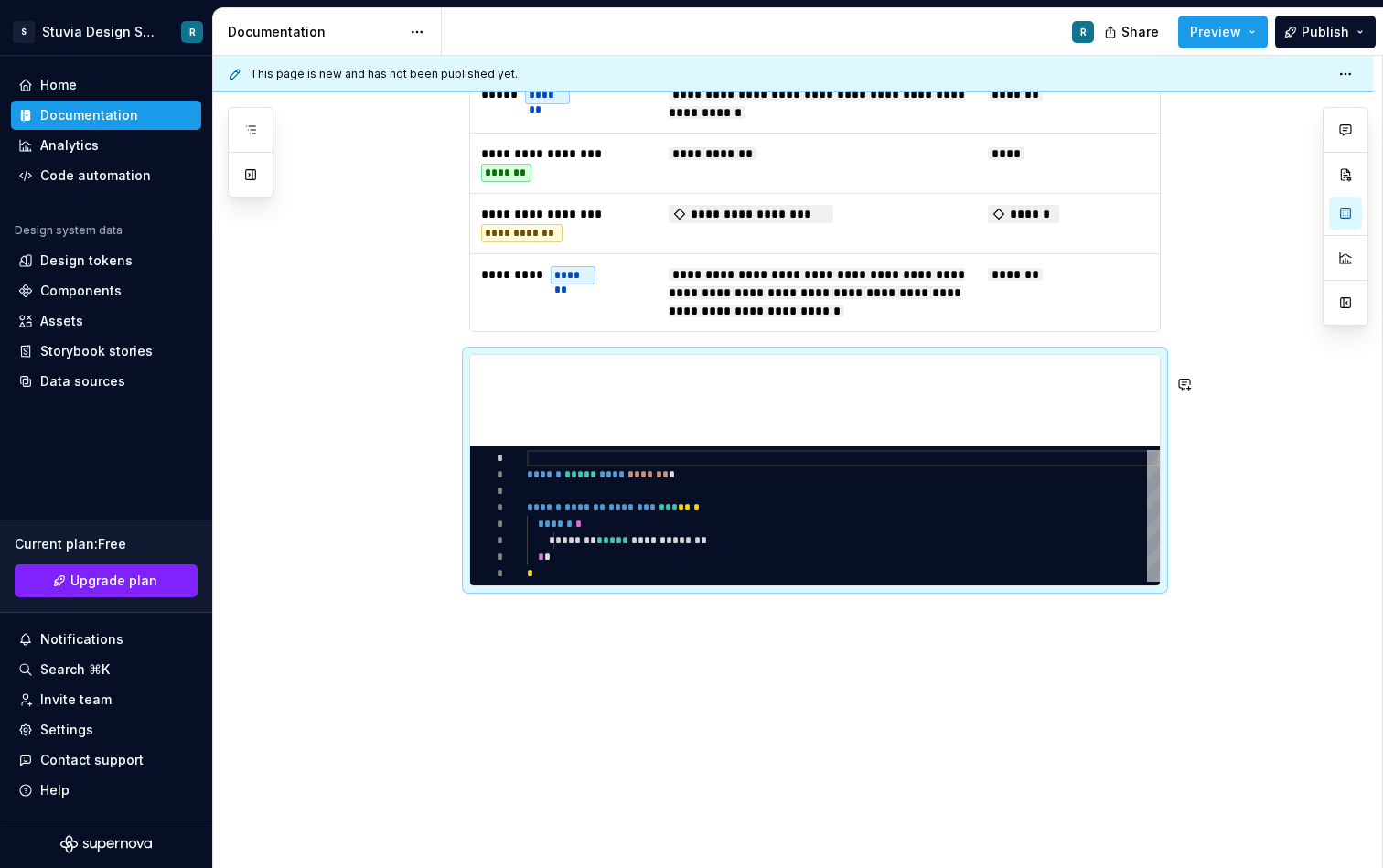
click at [709, 676] on div "**********" at bounding box center [797, 462] width 1169 height 813
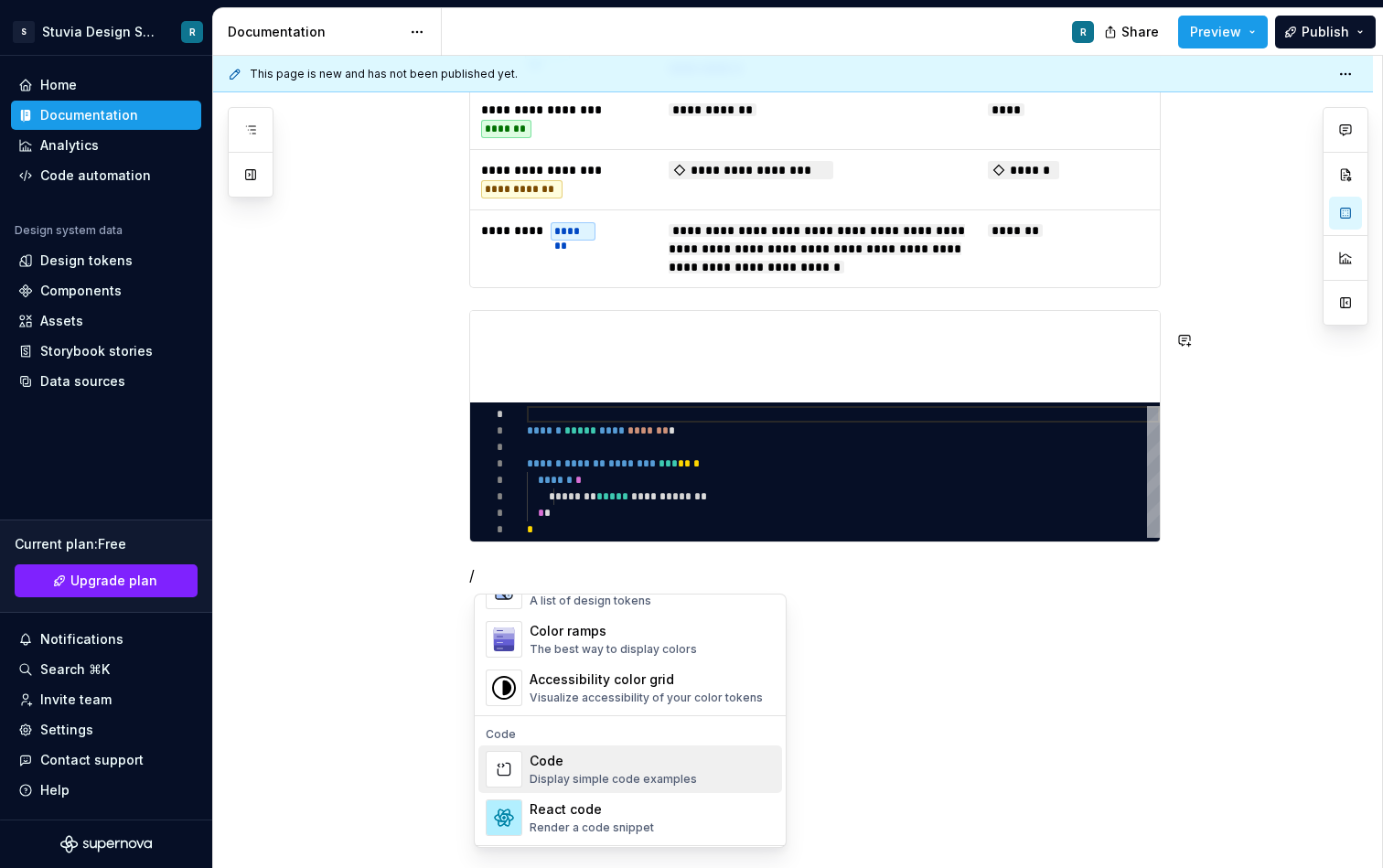
scroll to position [1373, 0]
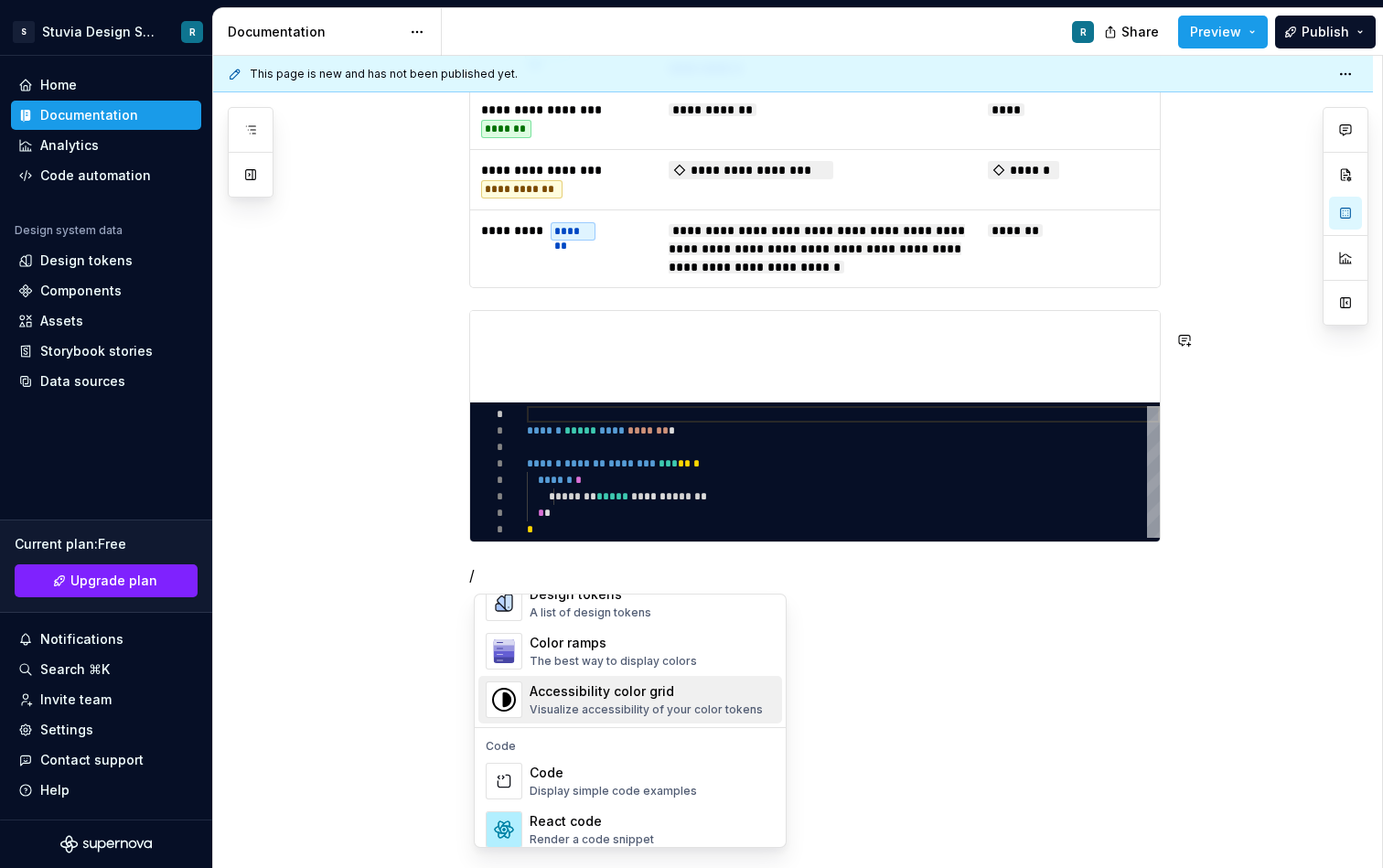
click at [635, 707] on div "Visualize accessibility of your color tokens" at bounding box center [646, 709] width 233 height 15
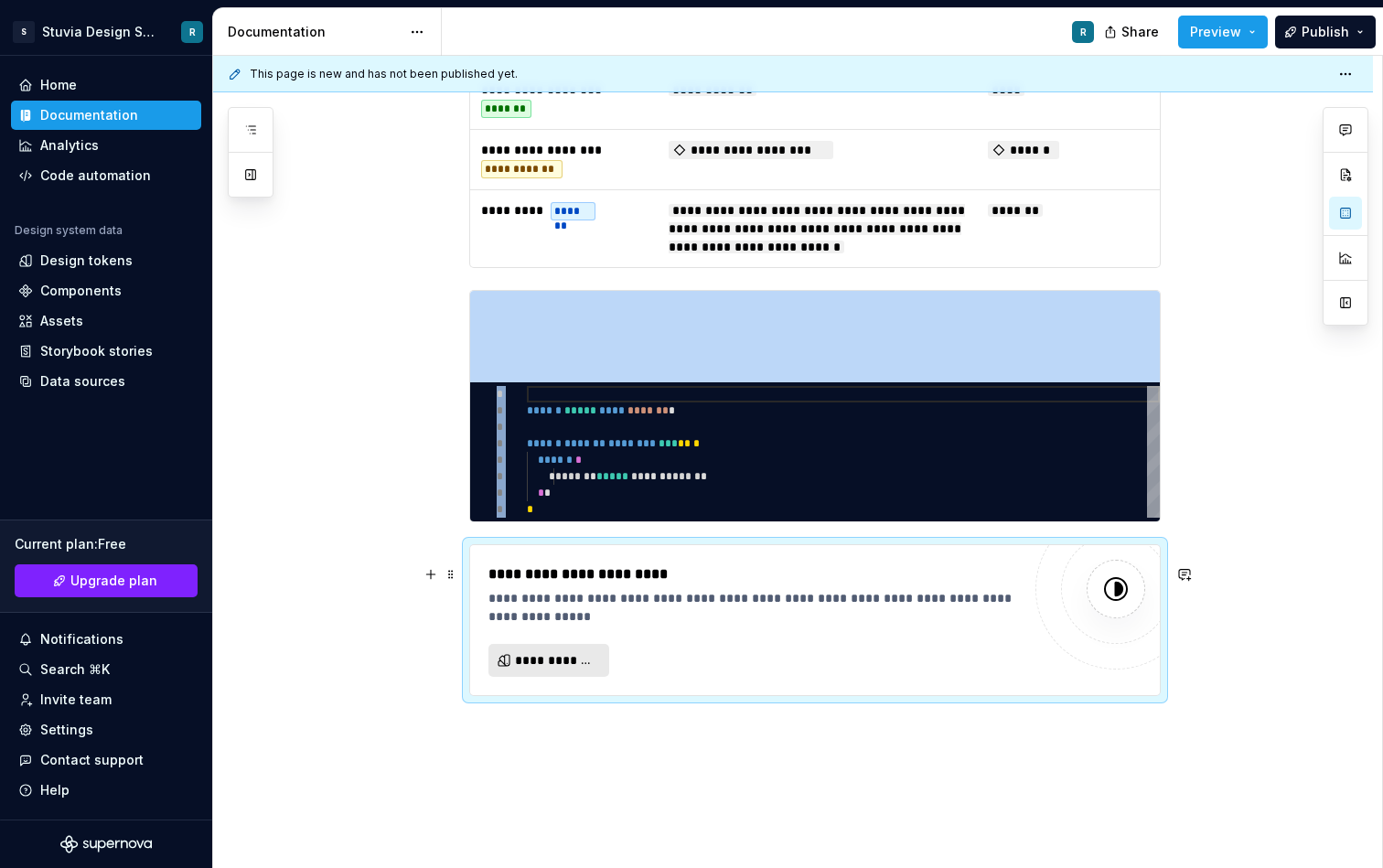
click at [584, 670] on span "**********" at bounding box center [556, 660] width 82 height 19
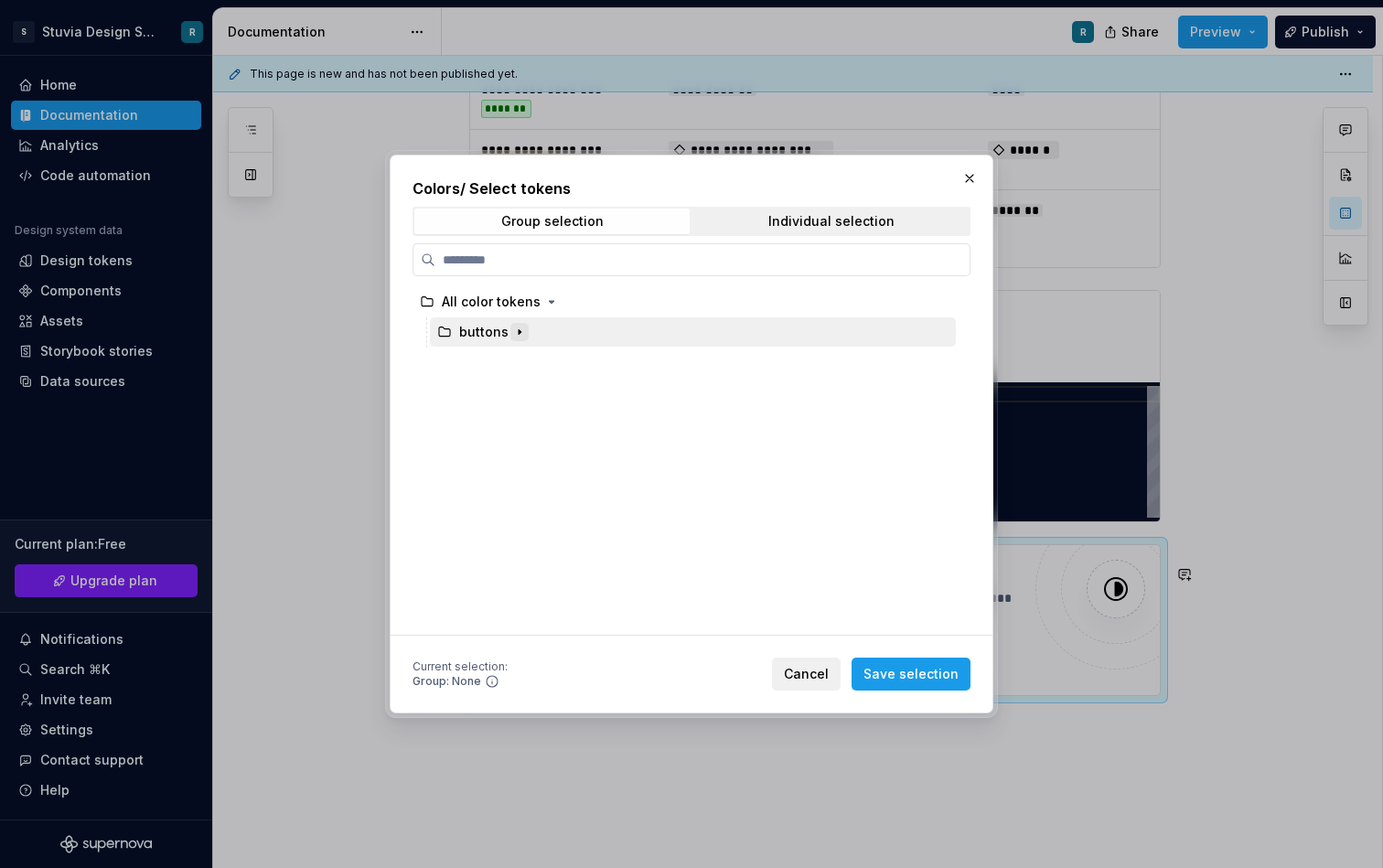
click at [513, 338] on button "button" at bounding box center [520, 332] width 19 height 19
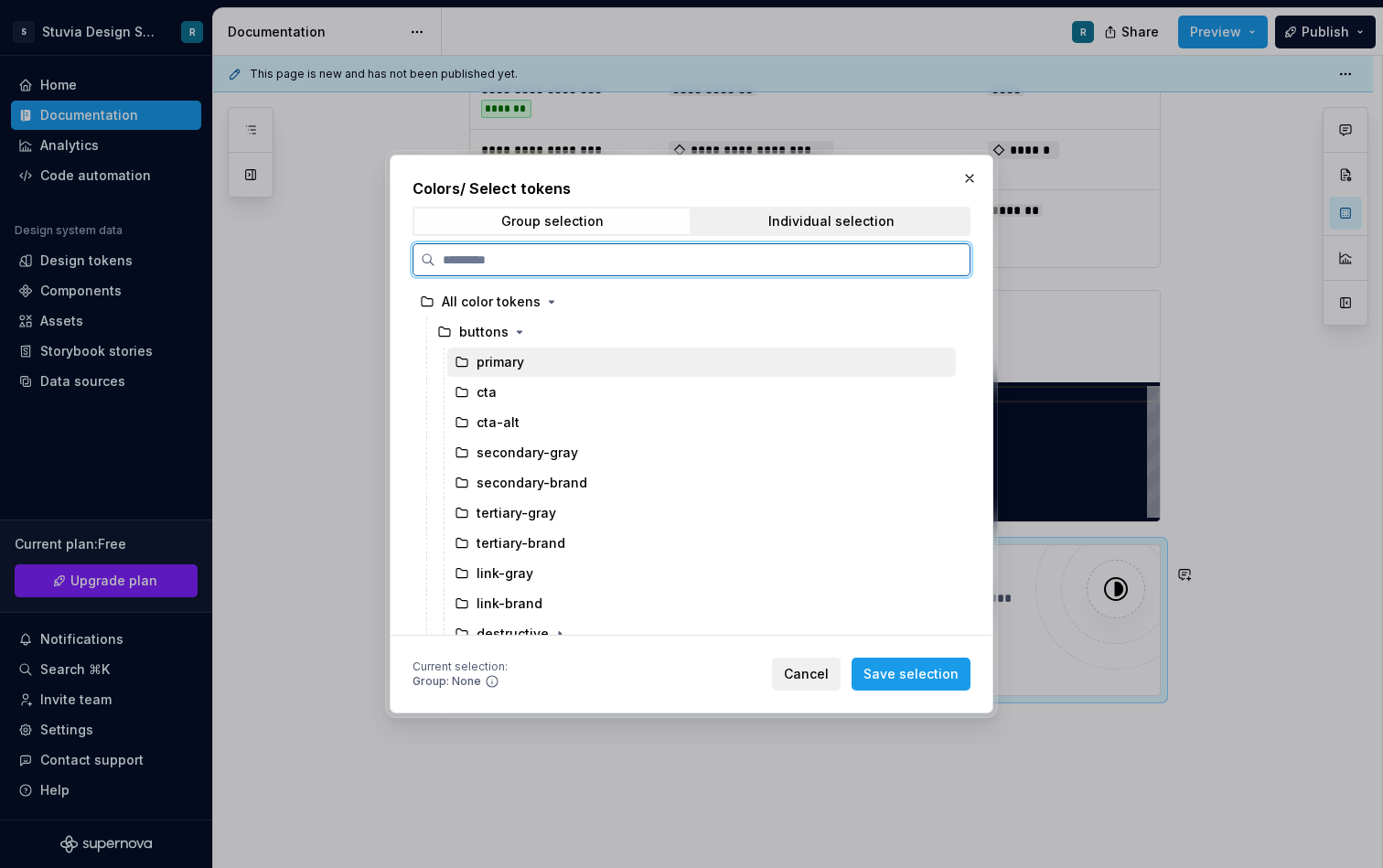
click at [511, 365] on div "primary" at bounding box center [500, 362] width 48 height 19
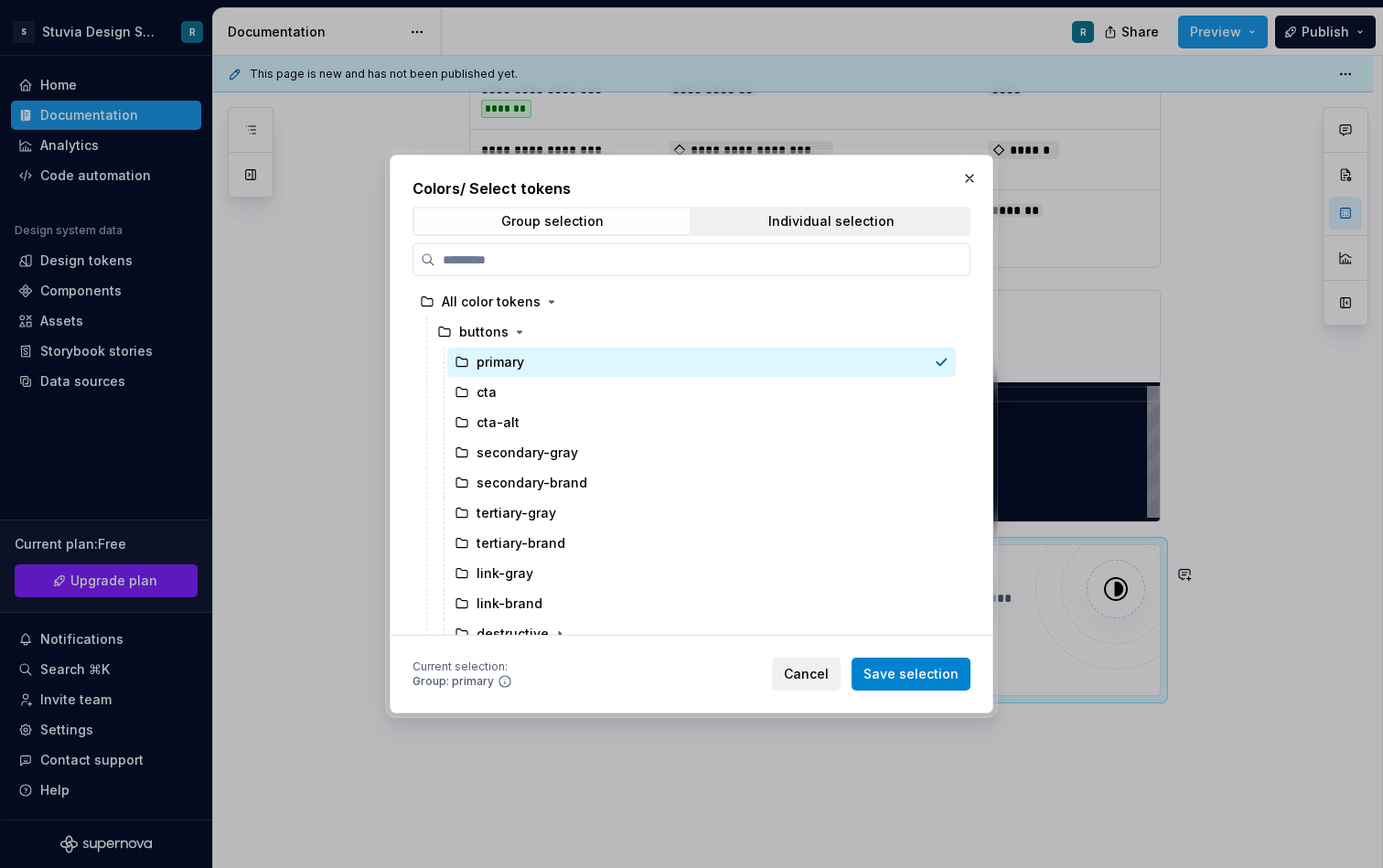
click at [913, 671] on span "Save selection" at bounding box center [911, 674] width 95 height 19
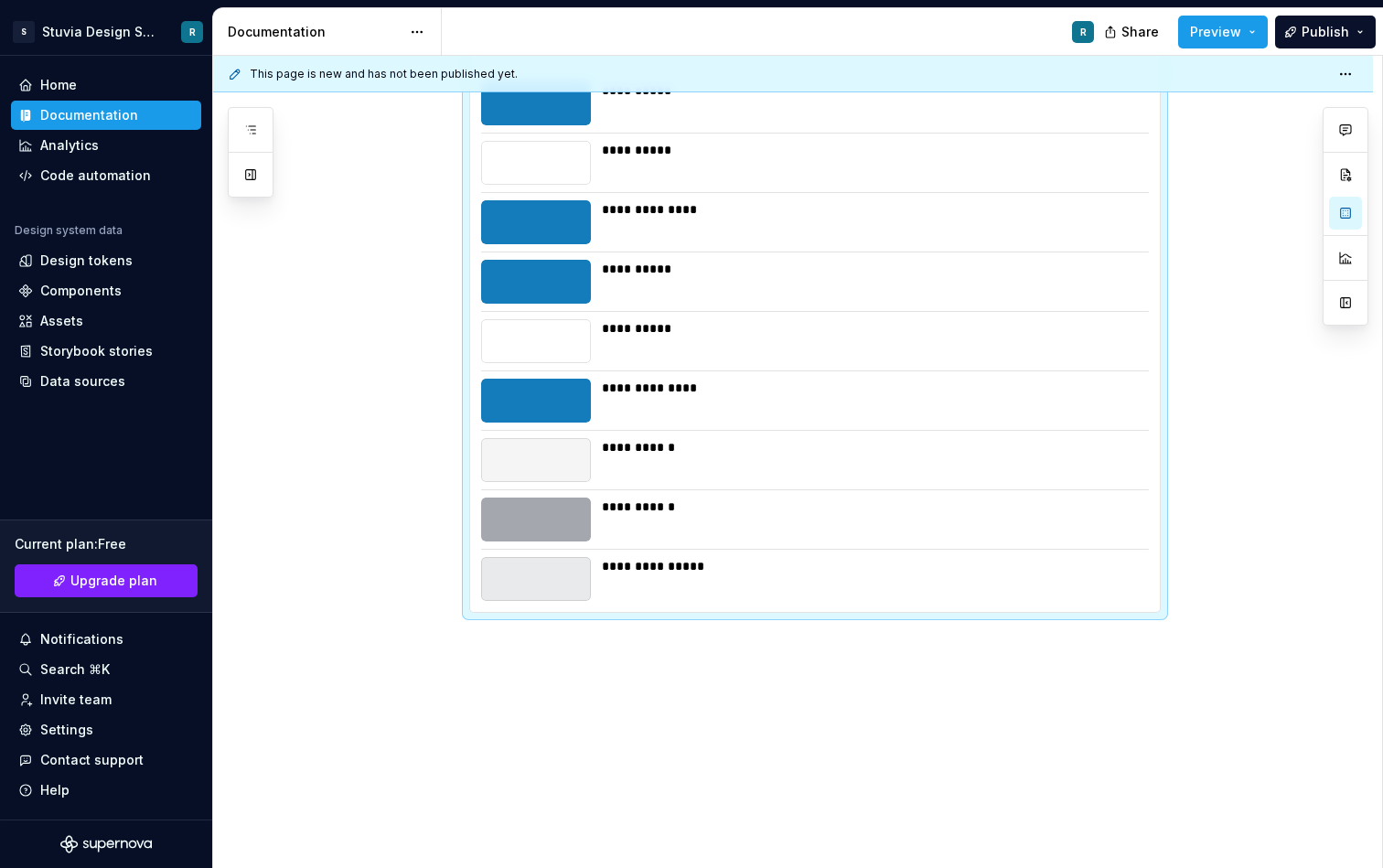
scroll to position [3527, 0]
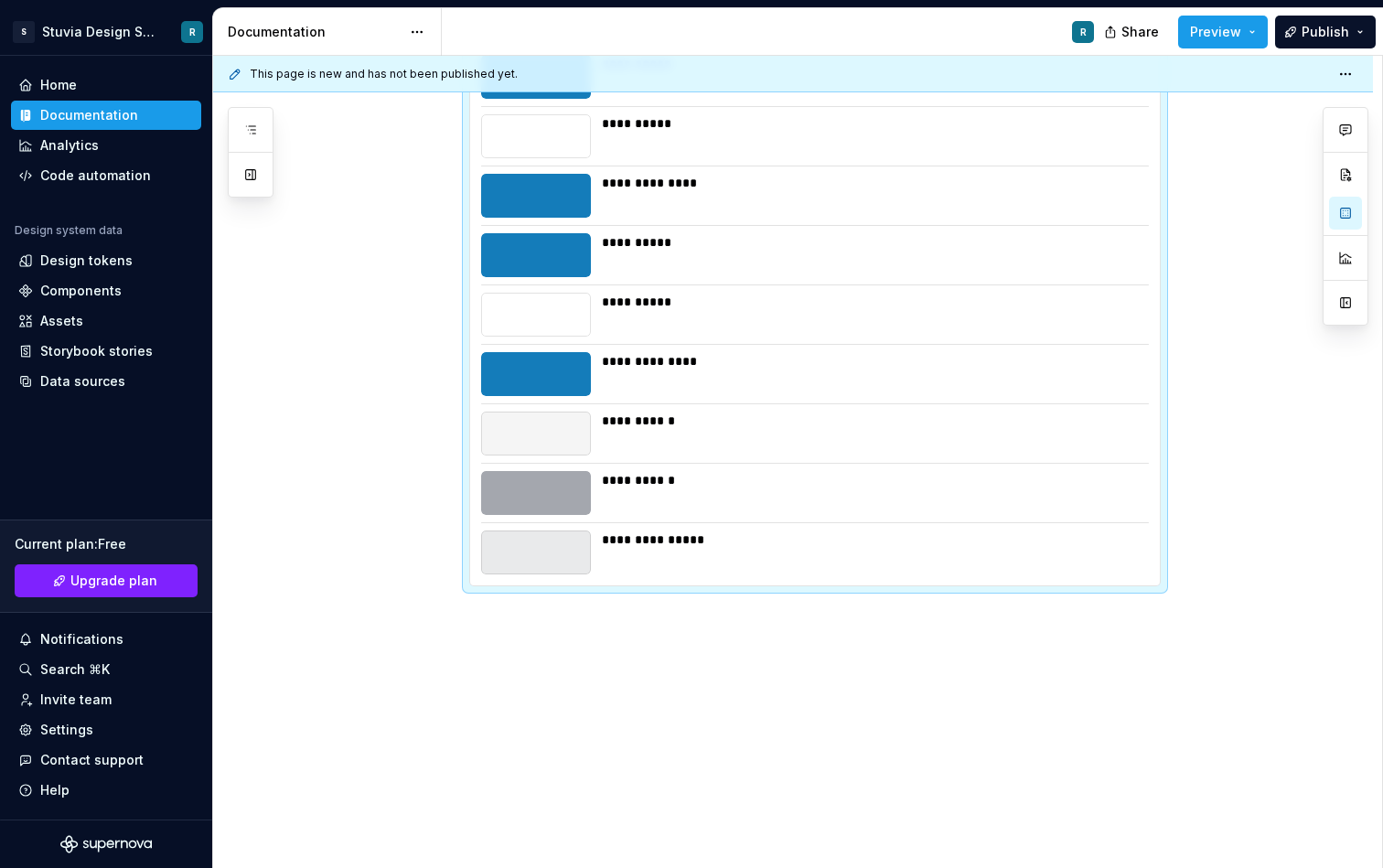
click at [643, 609] on div "**********" at bounding box center [797, 462] width 1169 height 813
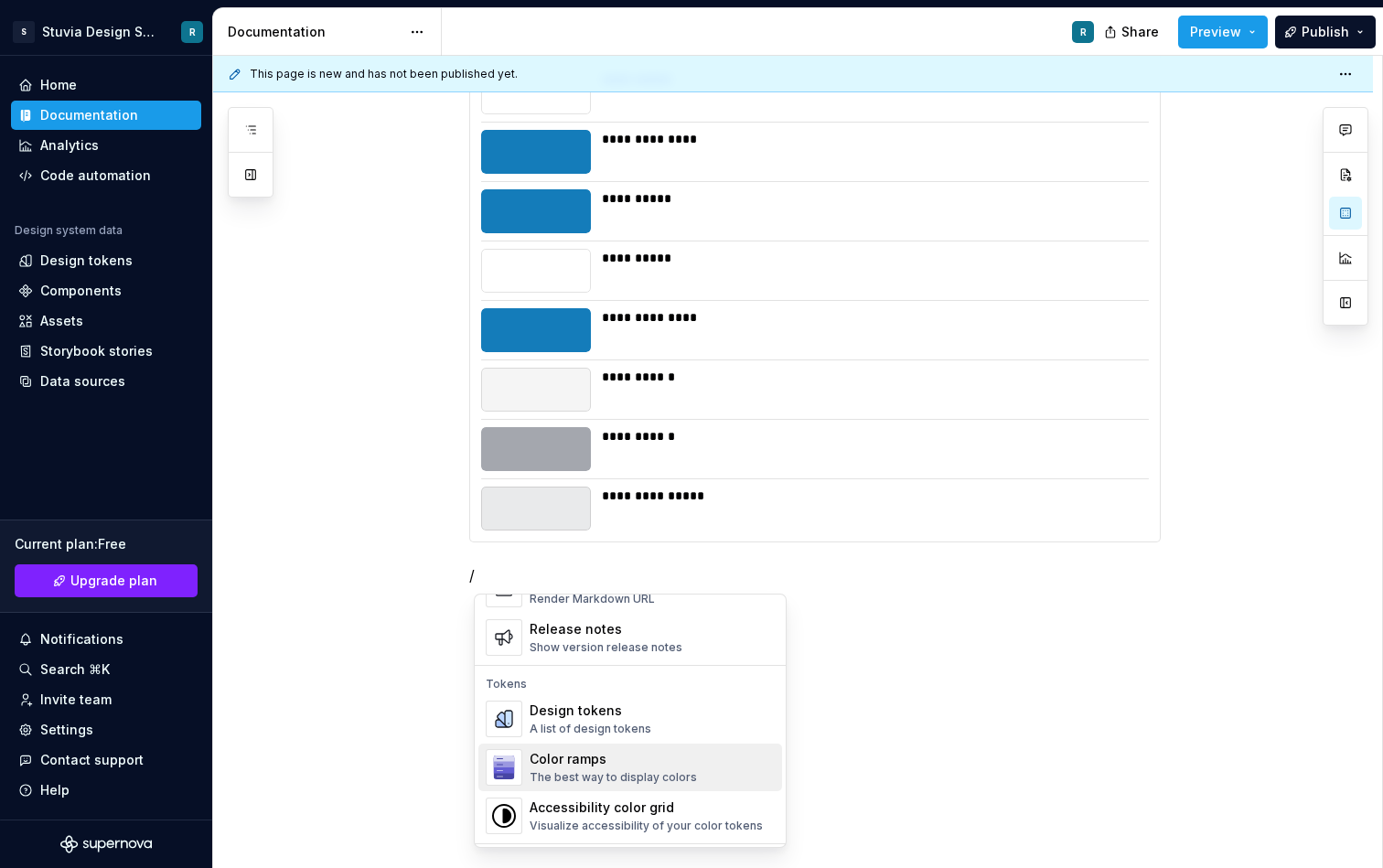
scroll to position [1258, 0]
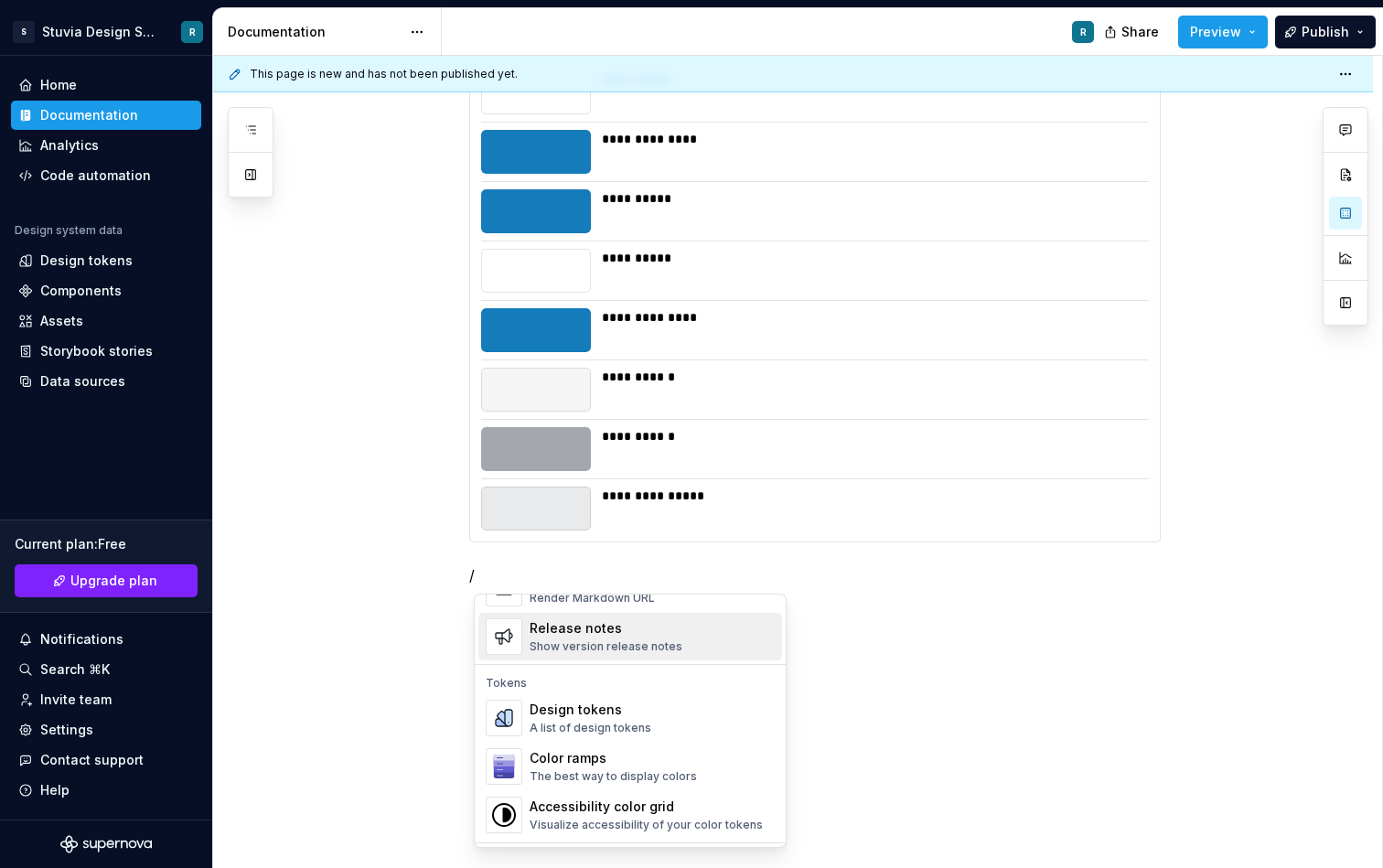
click at [614, 634] on div "Release notes" at bounding box center [606, 629] width 153 height 19
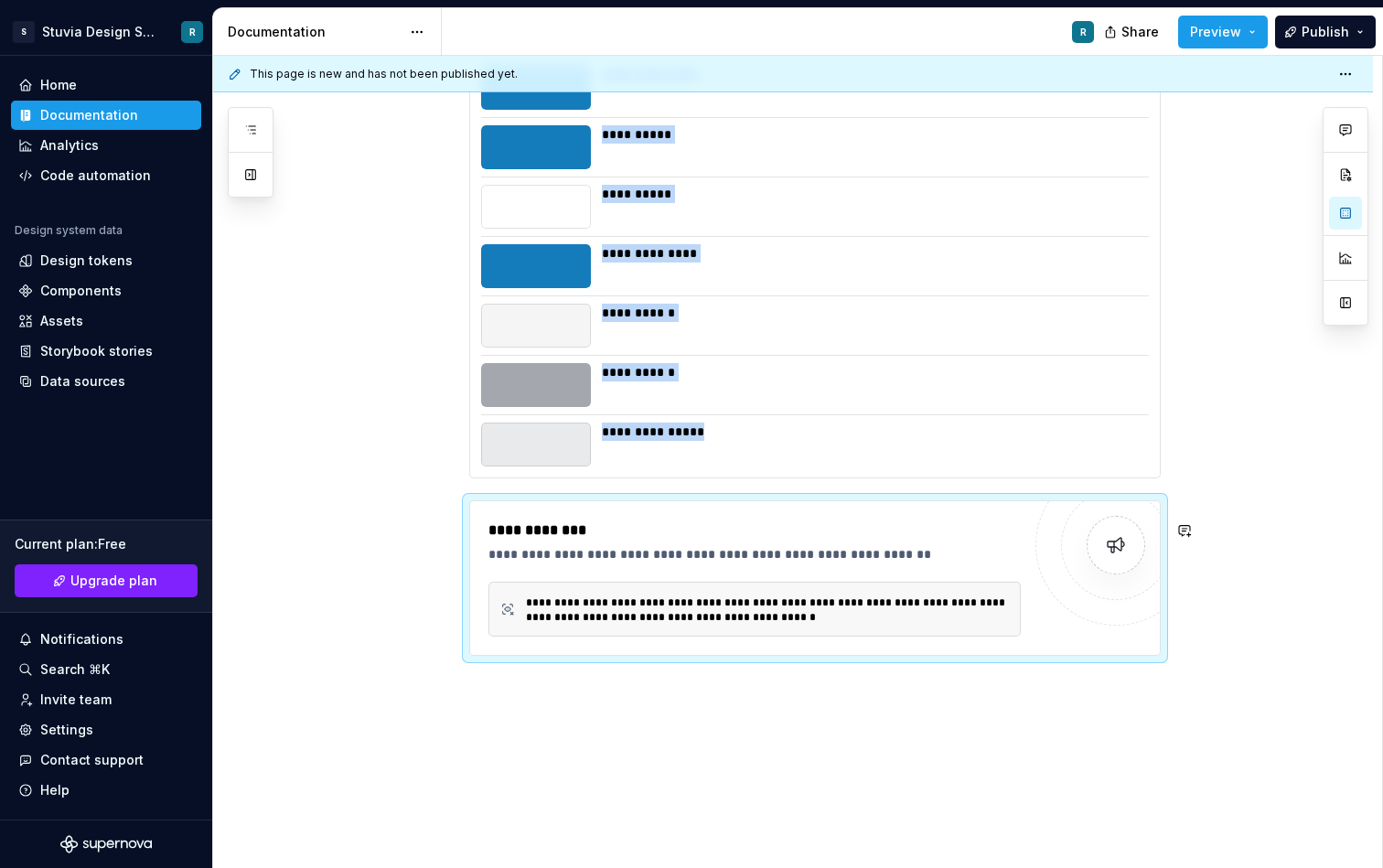
scroll to position [3666, 0]
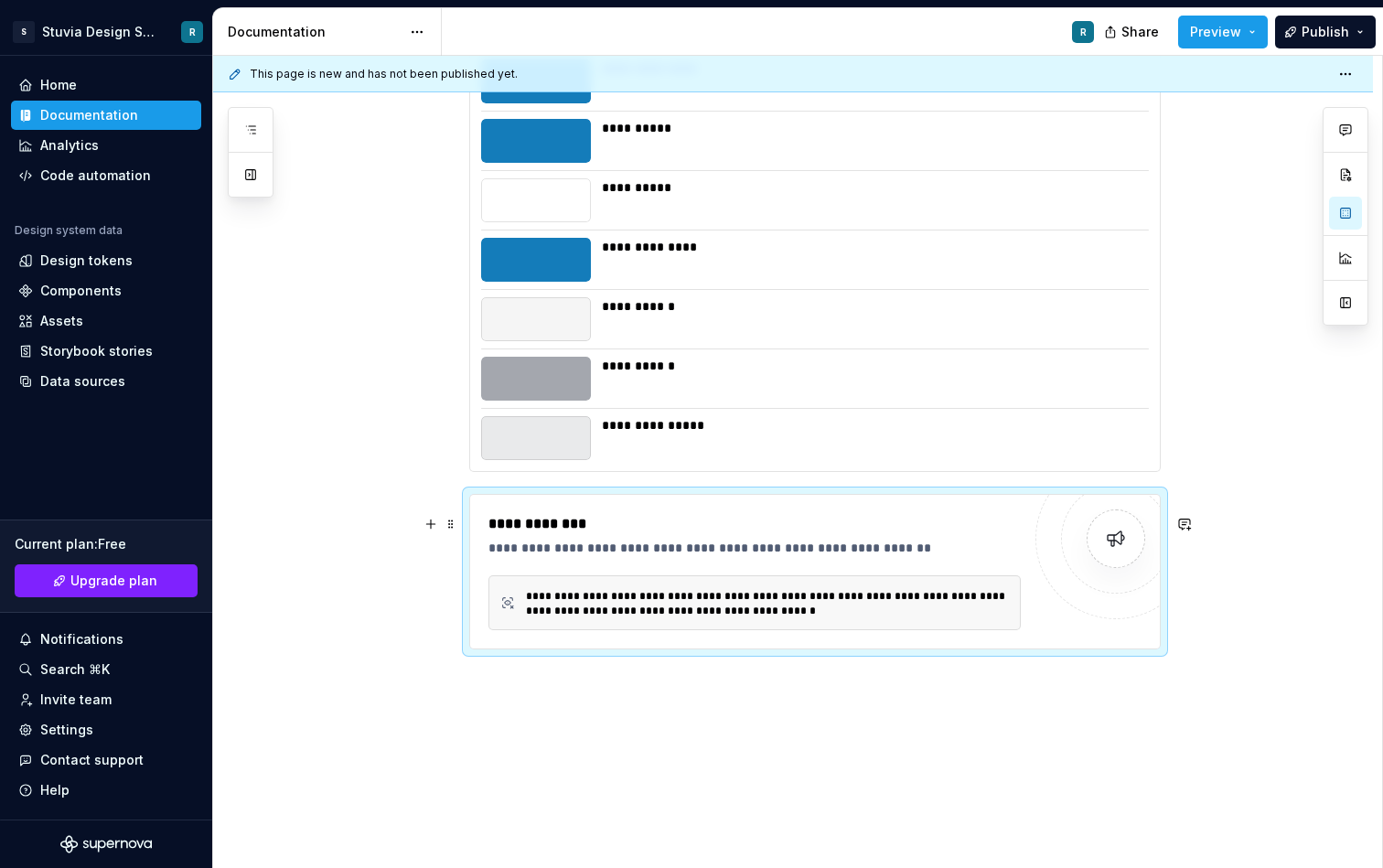
click at [716, 631] on div "**********" at bounding box center [754, 603] width 533 height 55
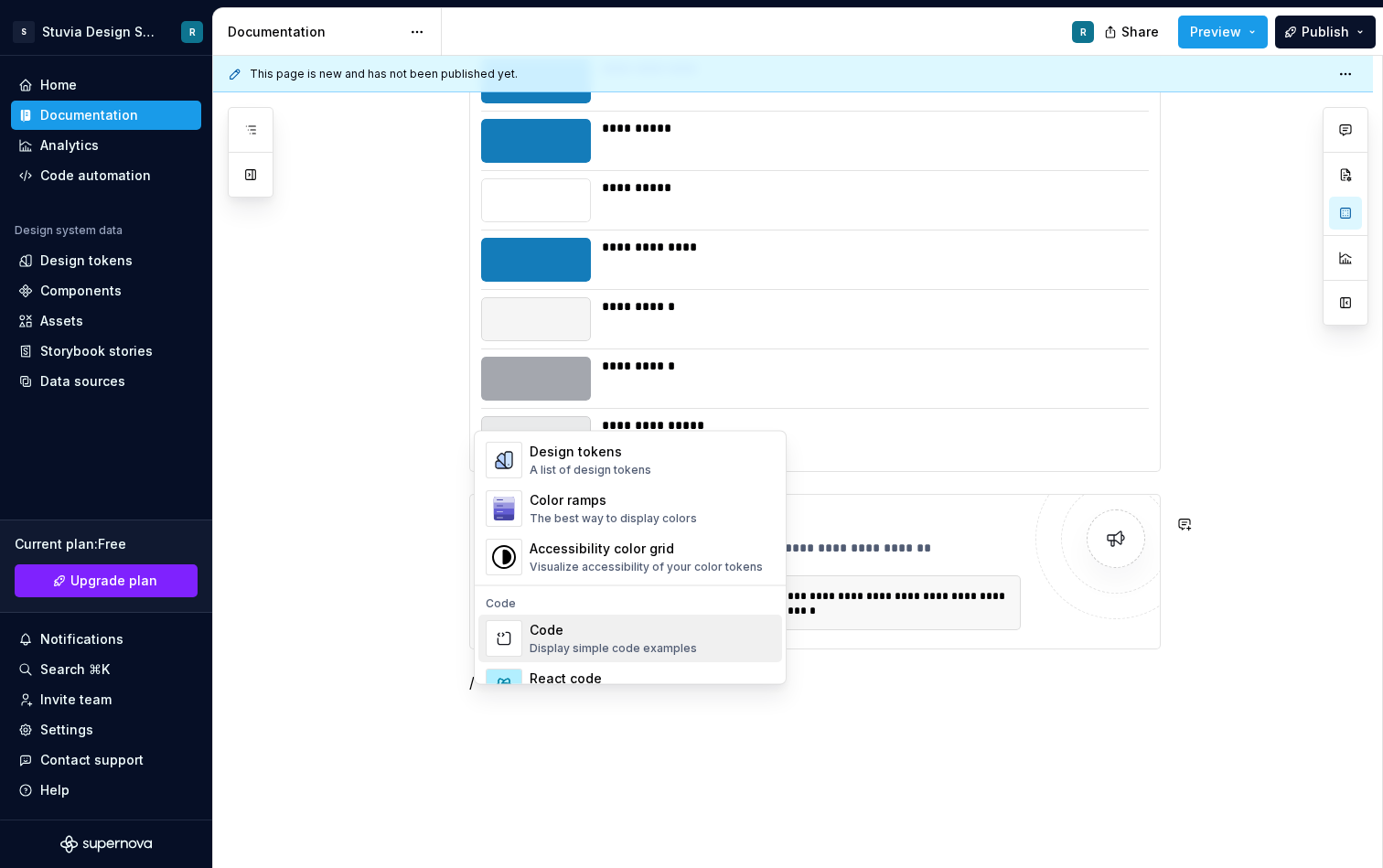
scroll to position [1330, 0]
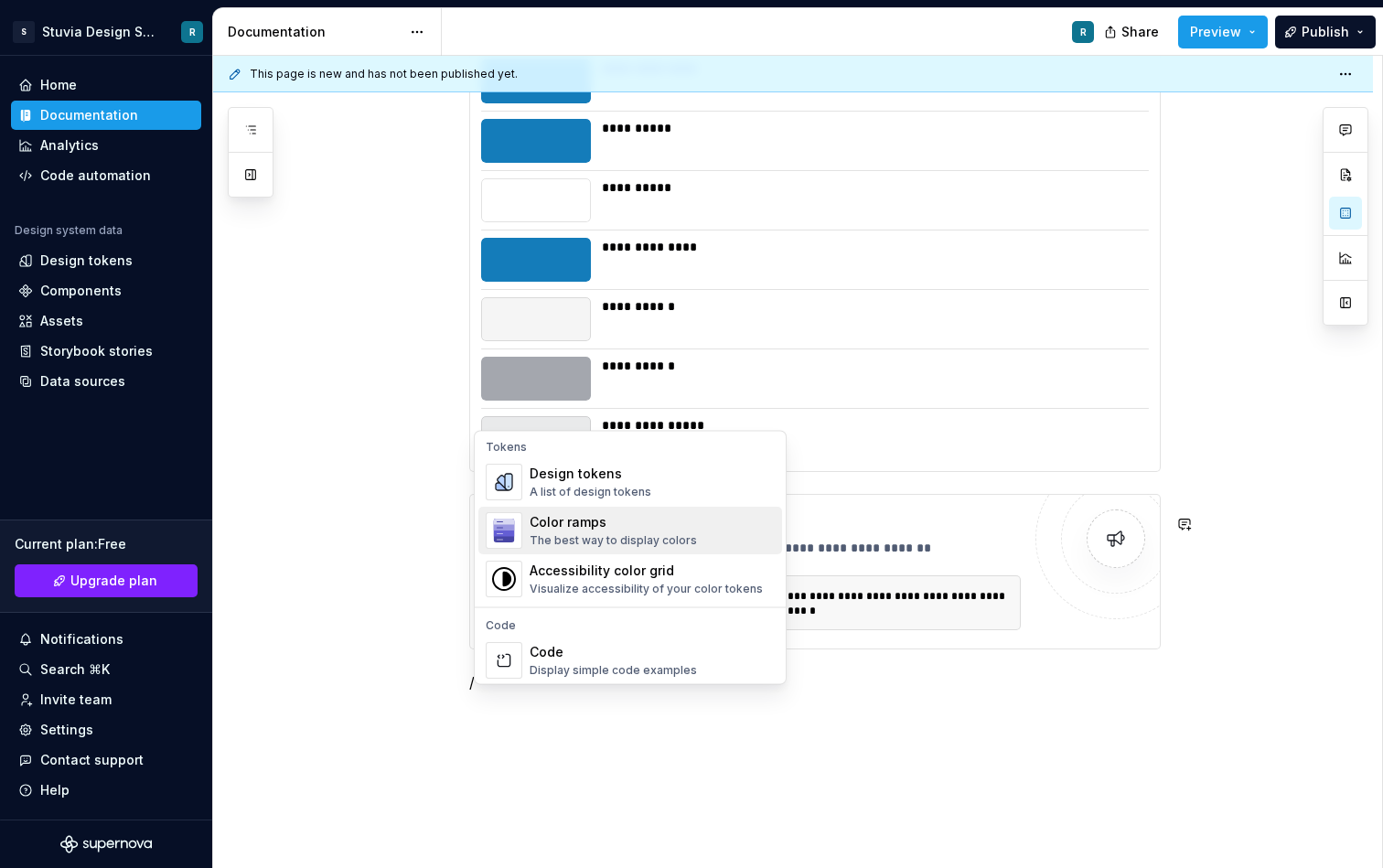
click at [606, 521] on div "Color ramps" at bounding box center [613, 523] width 168 height 19
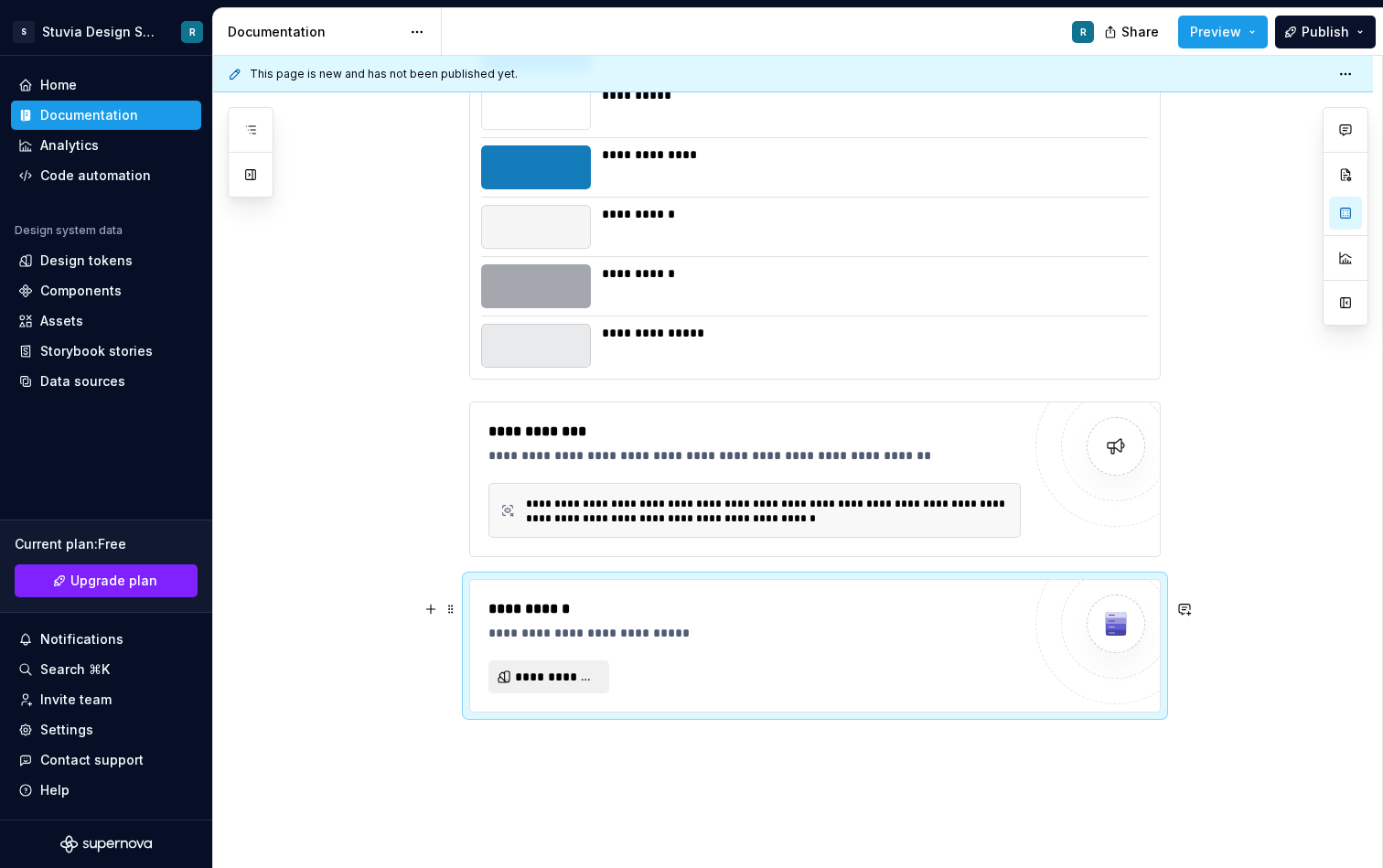
scroll to position [3804, 0]
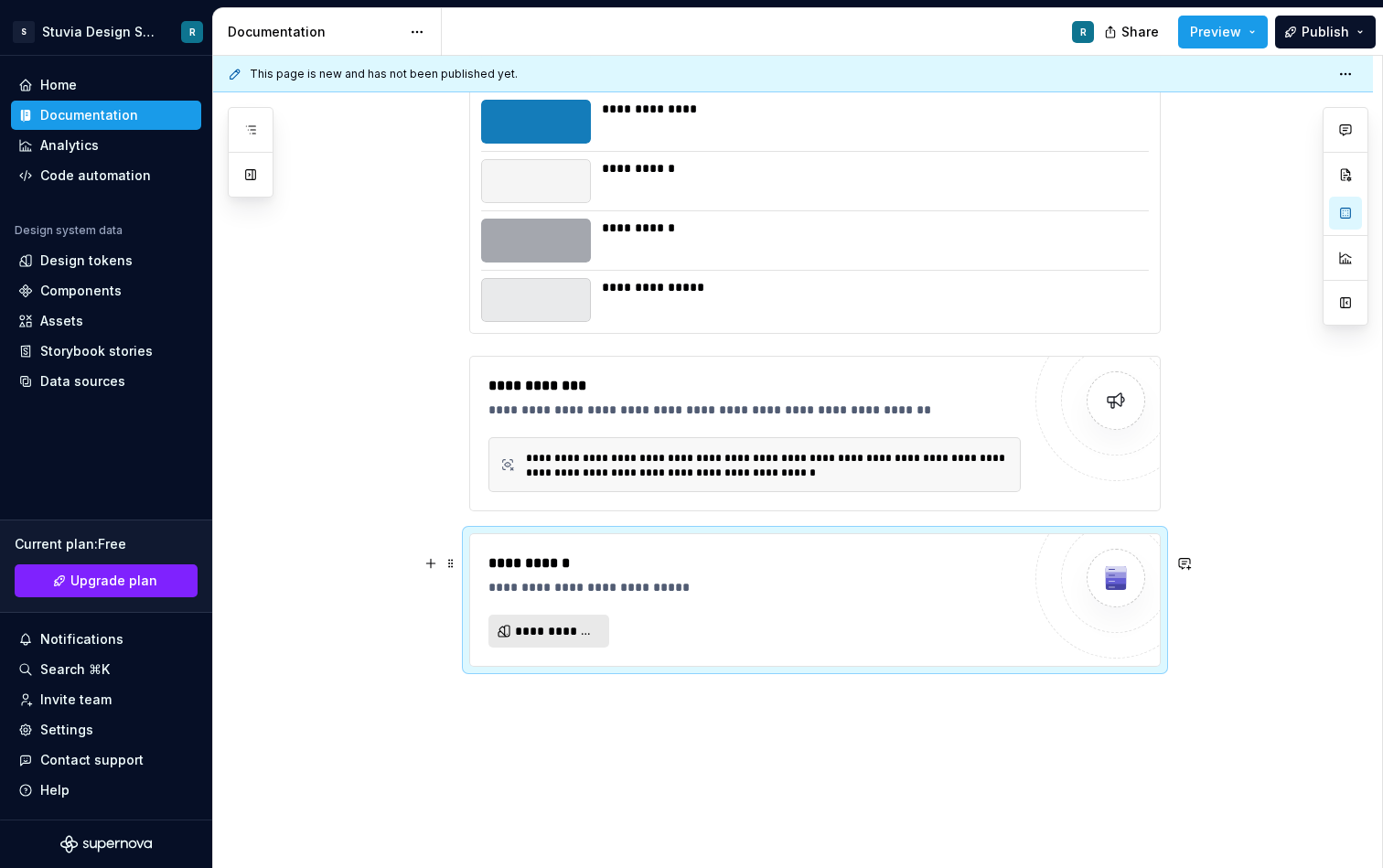
click at [588, 640] on span "**********" at bounding box center [556, 631] width 82 height 19
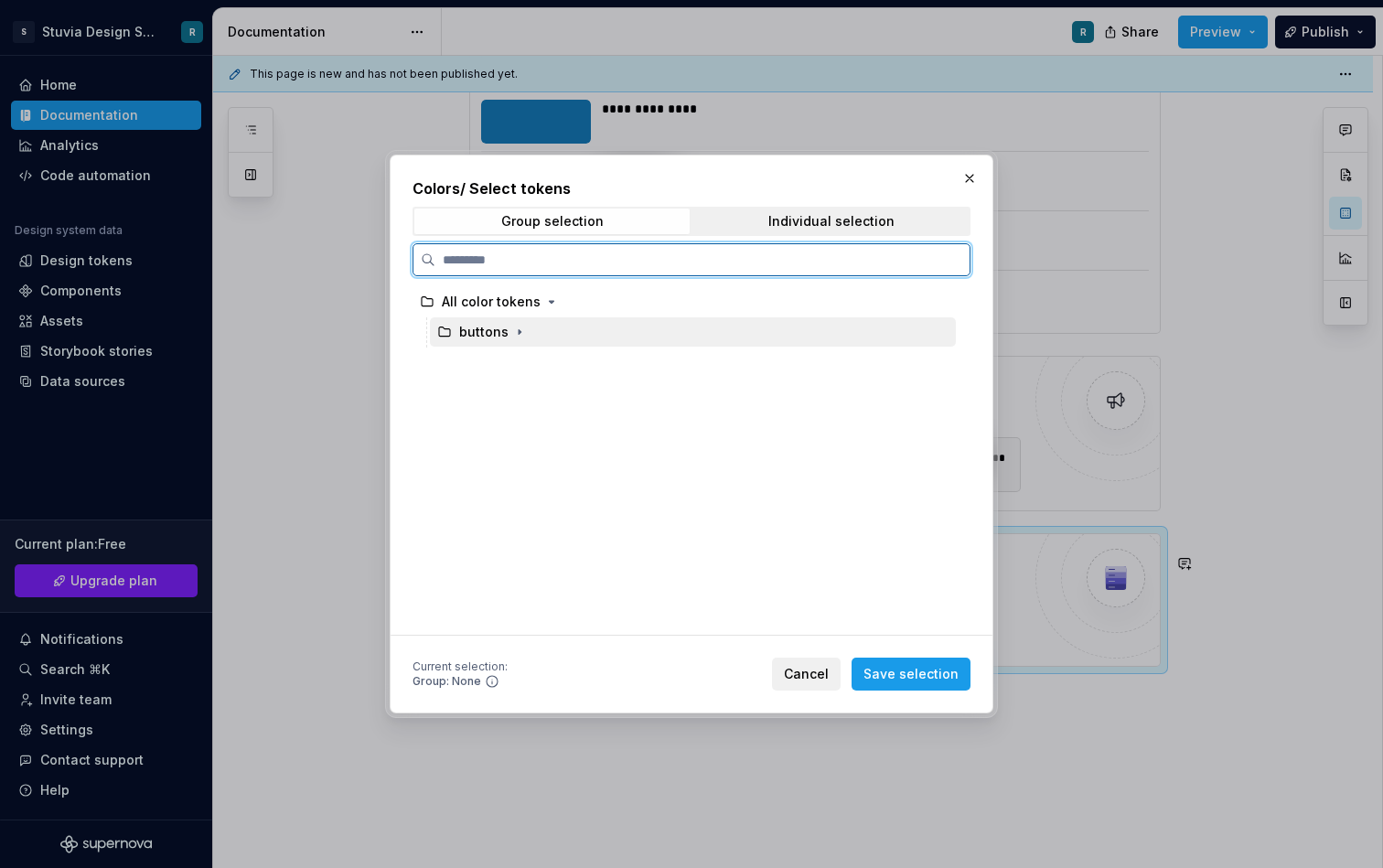
click at [513, 344] on div "buttons" at bounding box center [692, 332] width 526 height 29
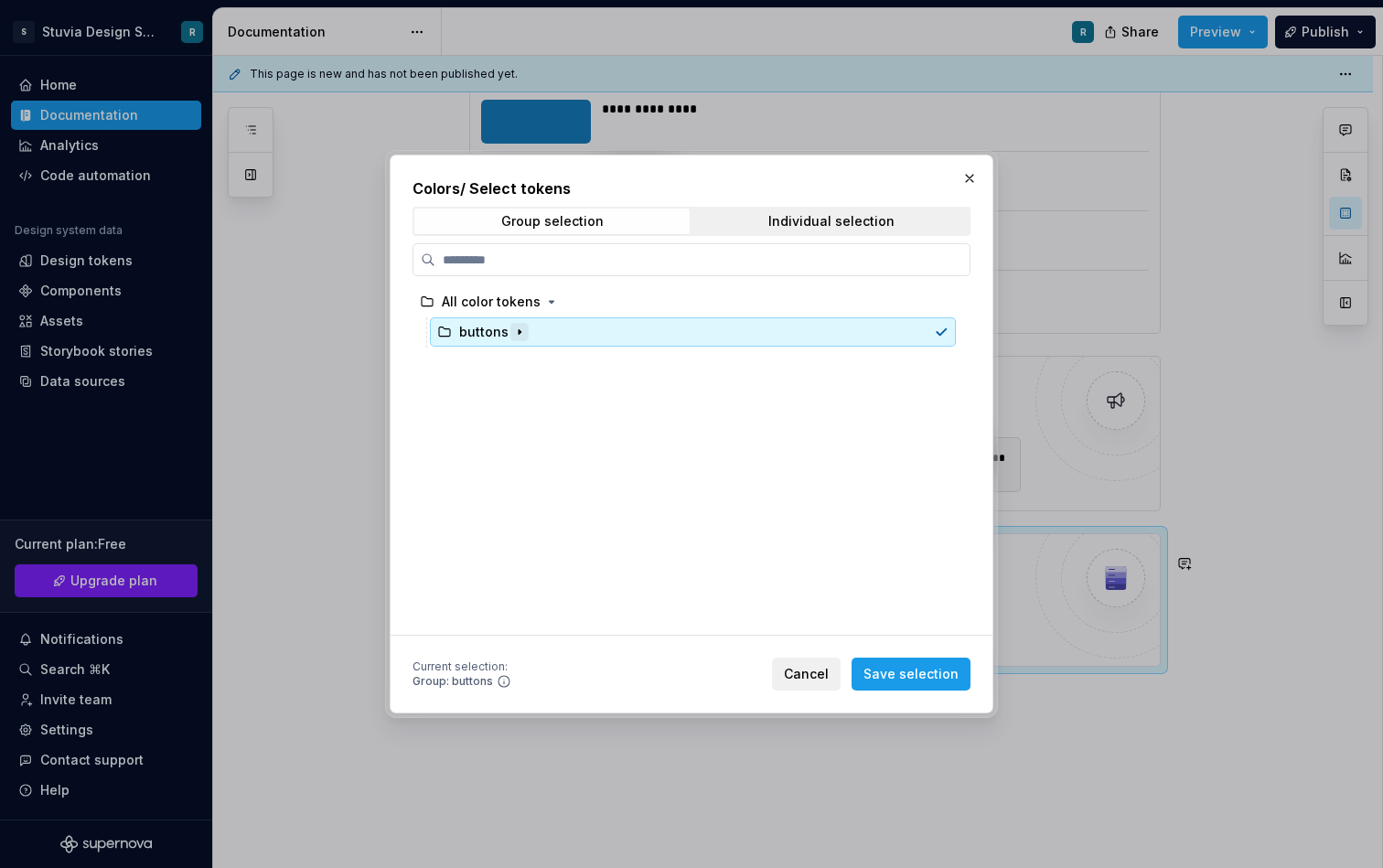
click at [514, 327] on icon "button" at bounding box center [519, 332] width 15 height 15
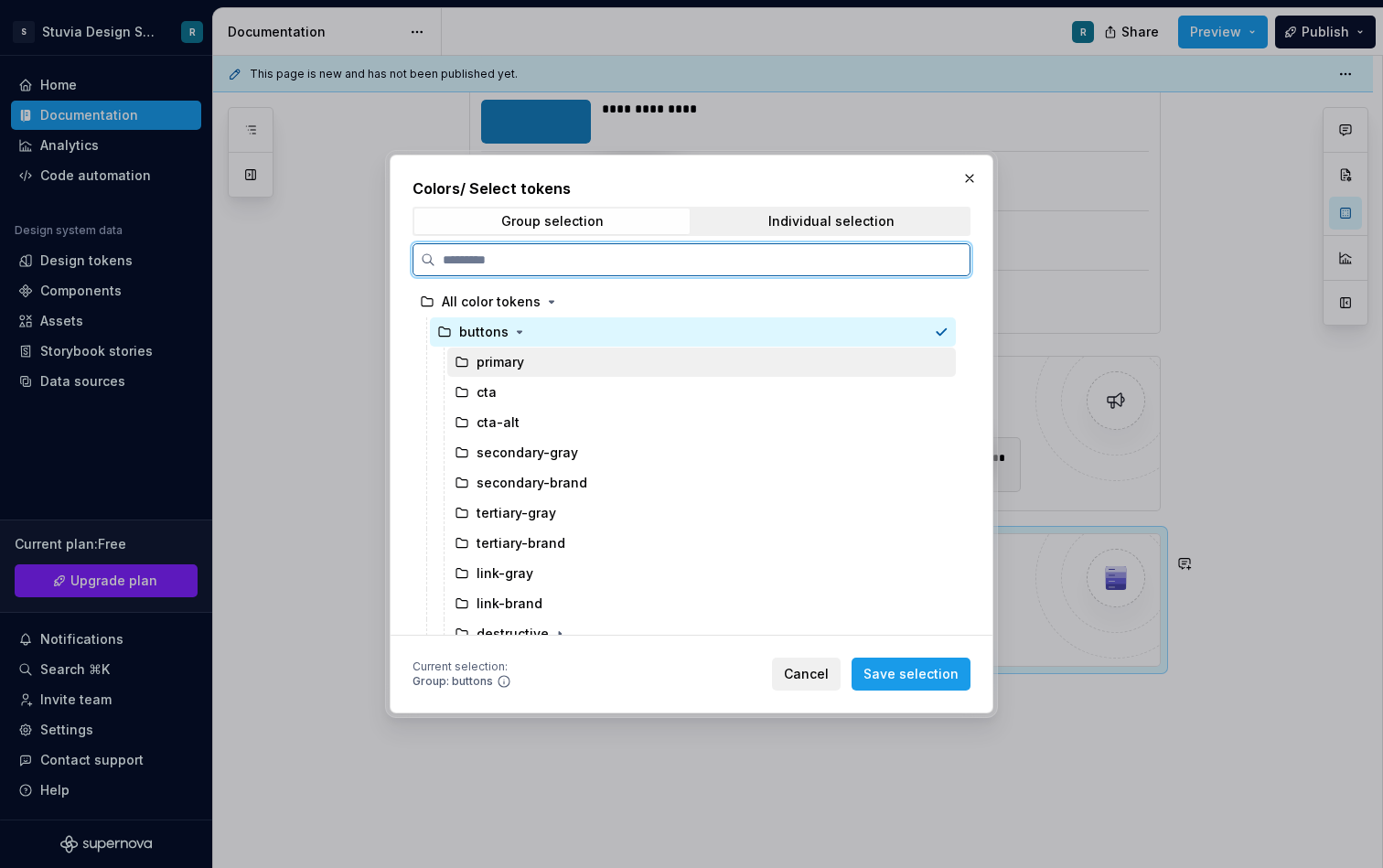
click at [496, 373] on div "primary" at bounding box center [701, 362] width 509 height 29
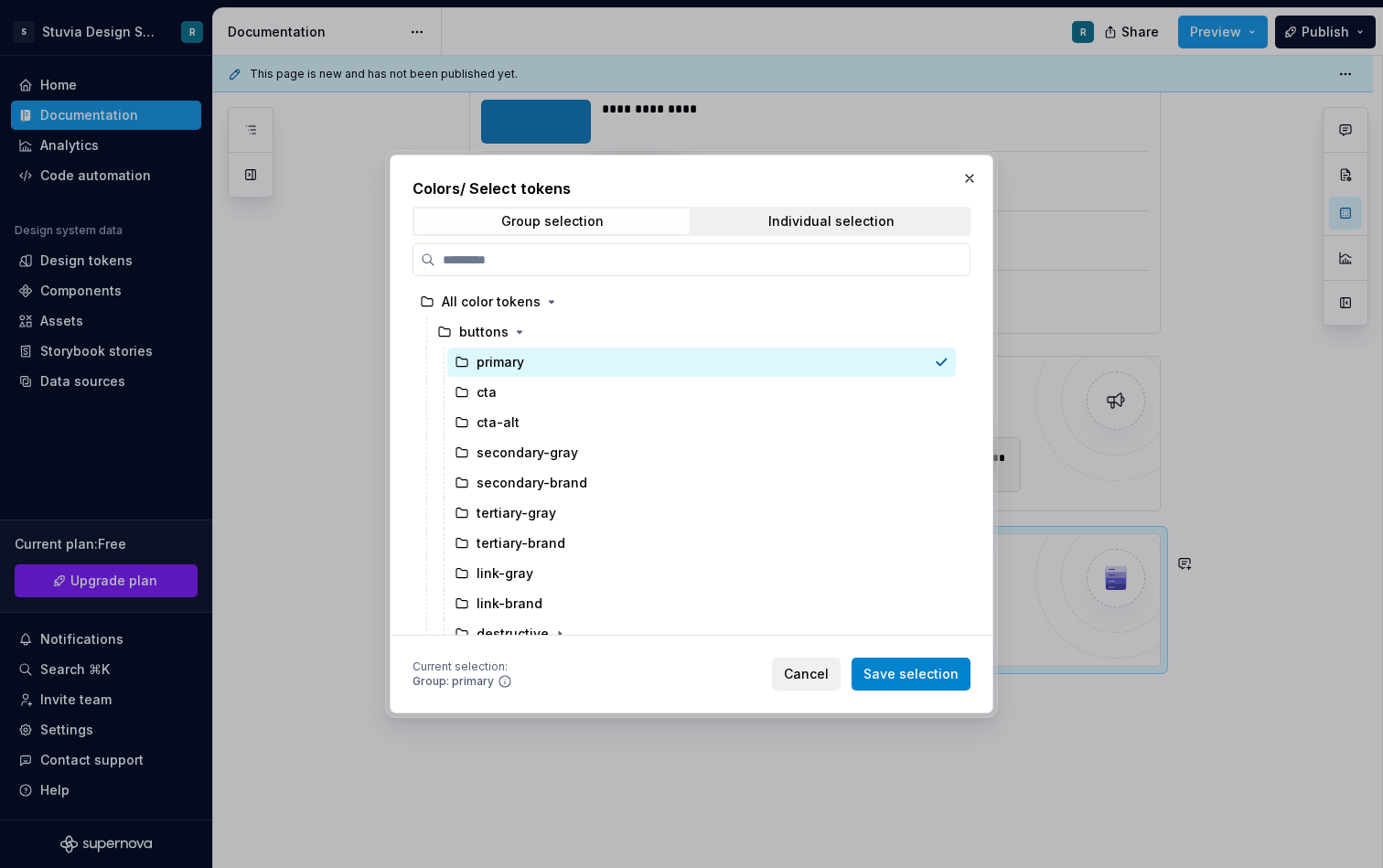
click at [934, 668] on span "Save selection" at bounding box center [911, 674] width 95 height 19
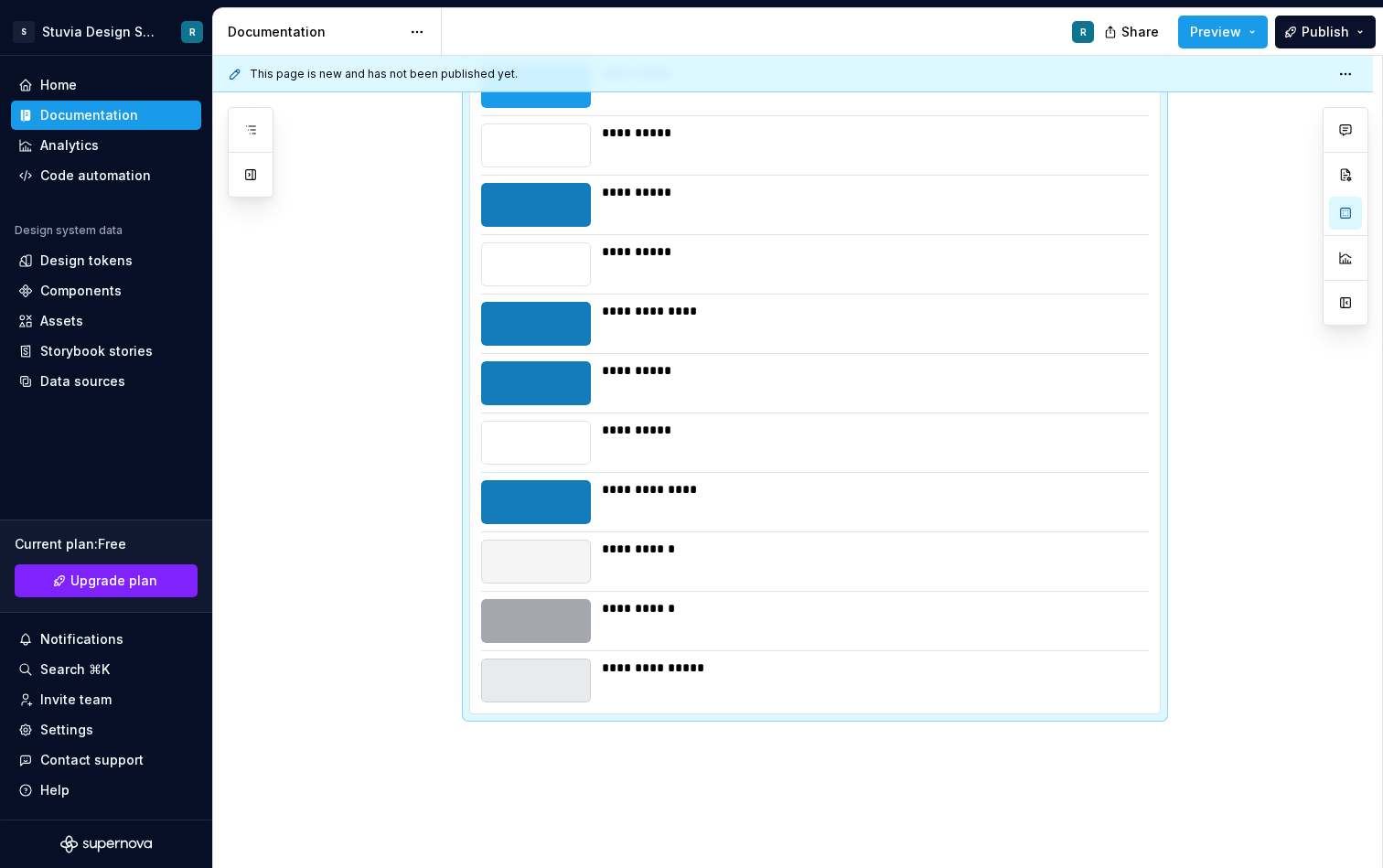
scroll to position [4887, 0]
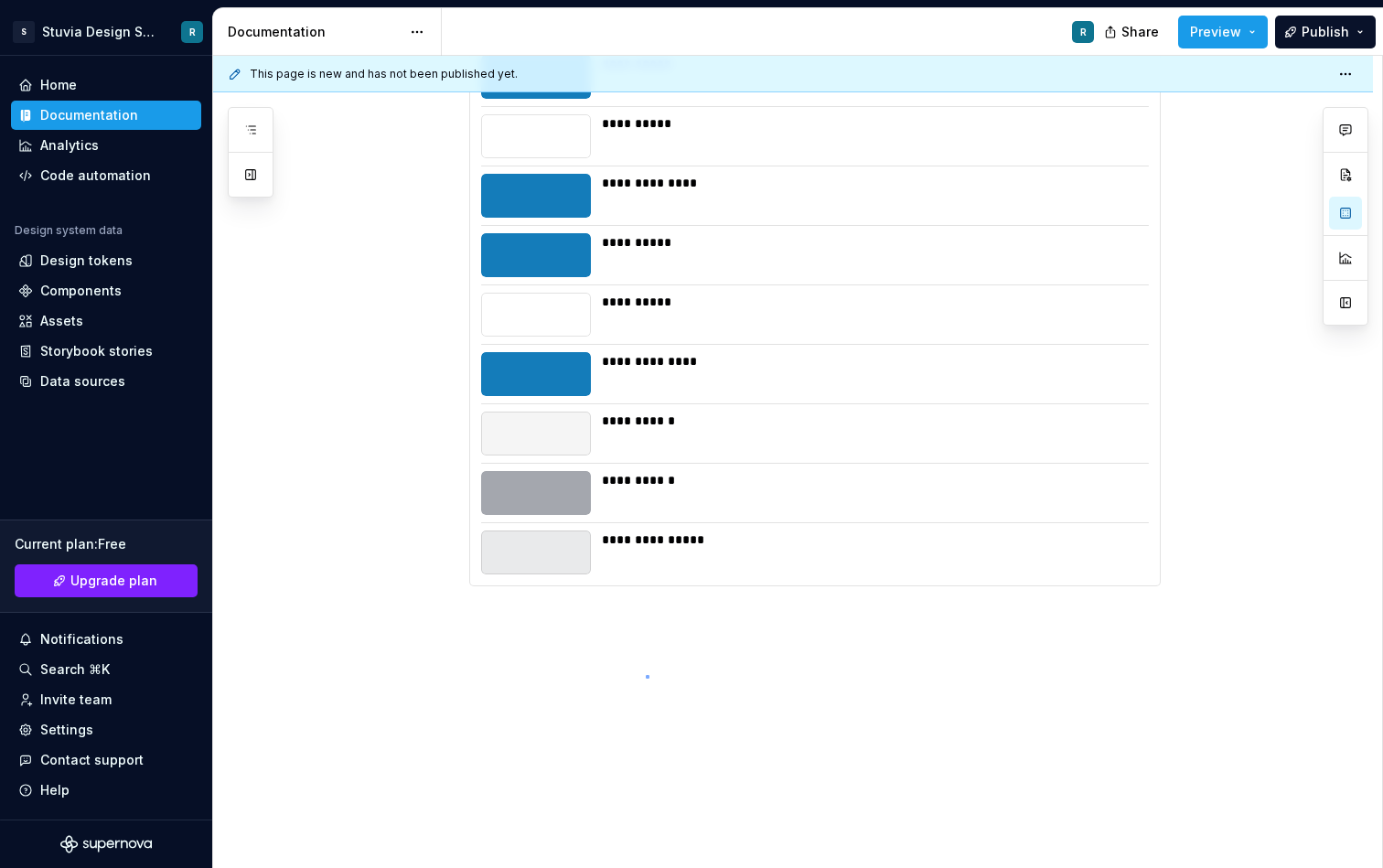
click at [646, 675] on div "**********" at bounding box center [797, 462] width 1169 height 813
click at [635, 638] on div "**********" at bounding box center [797, 462] width 1169 height 813
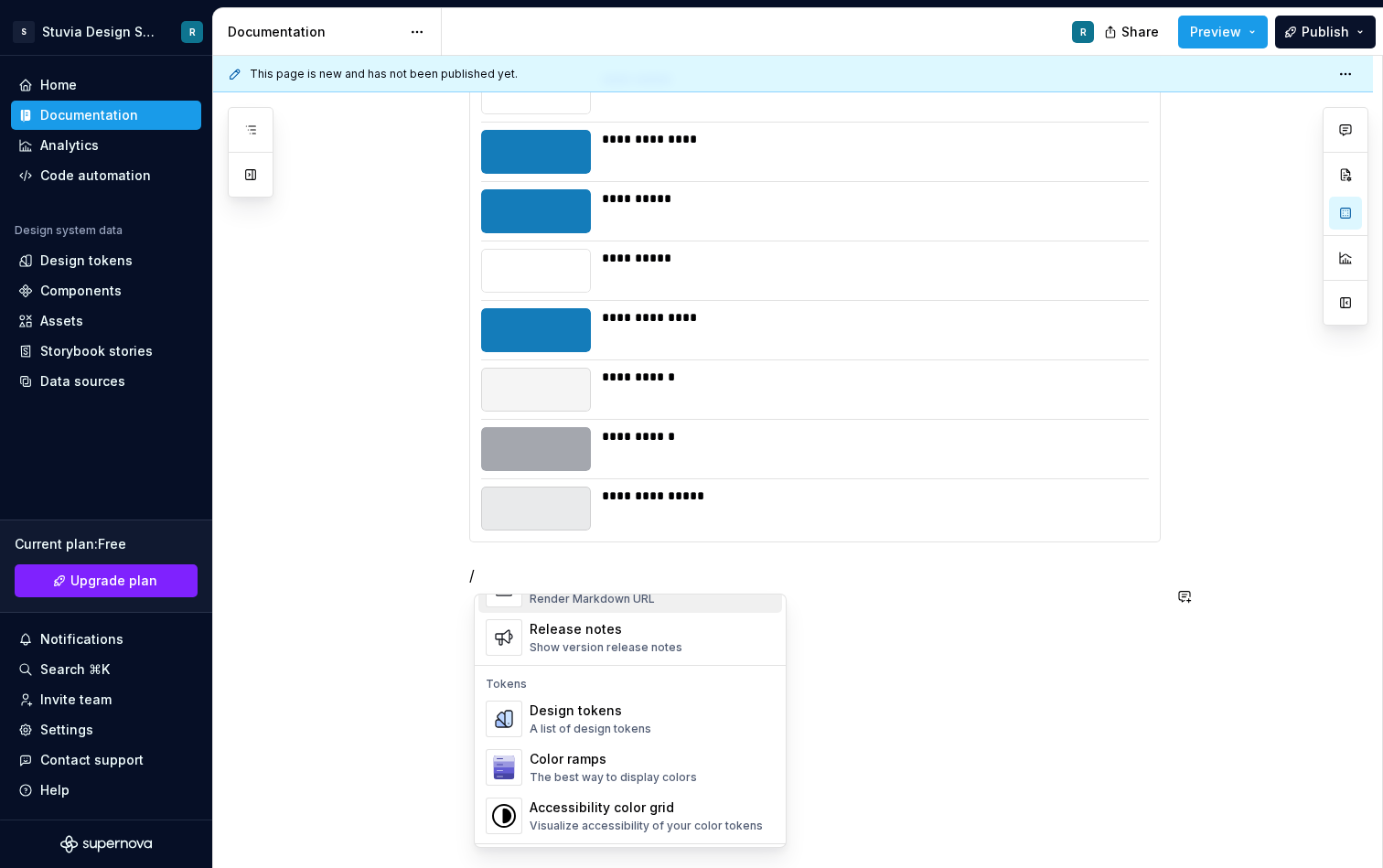
scroll to position [1289, 0]
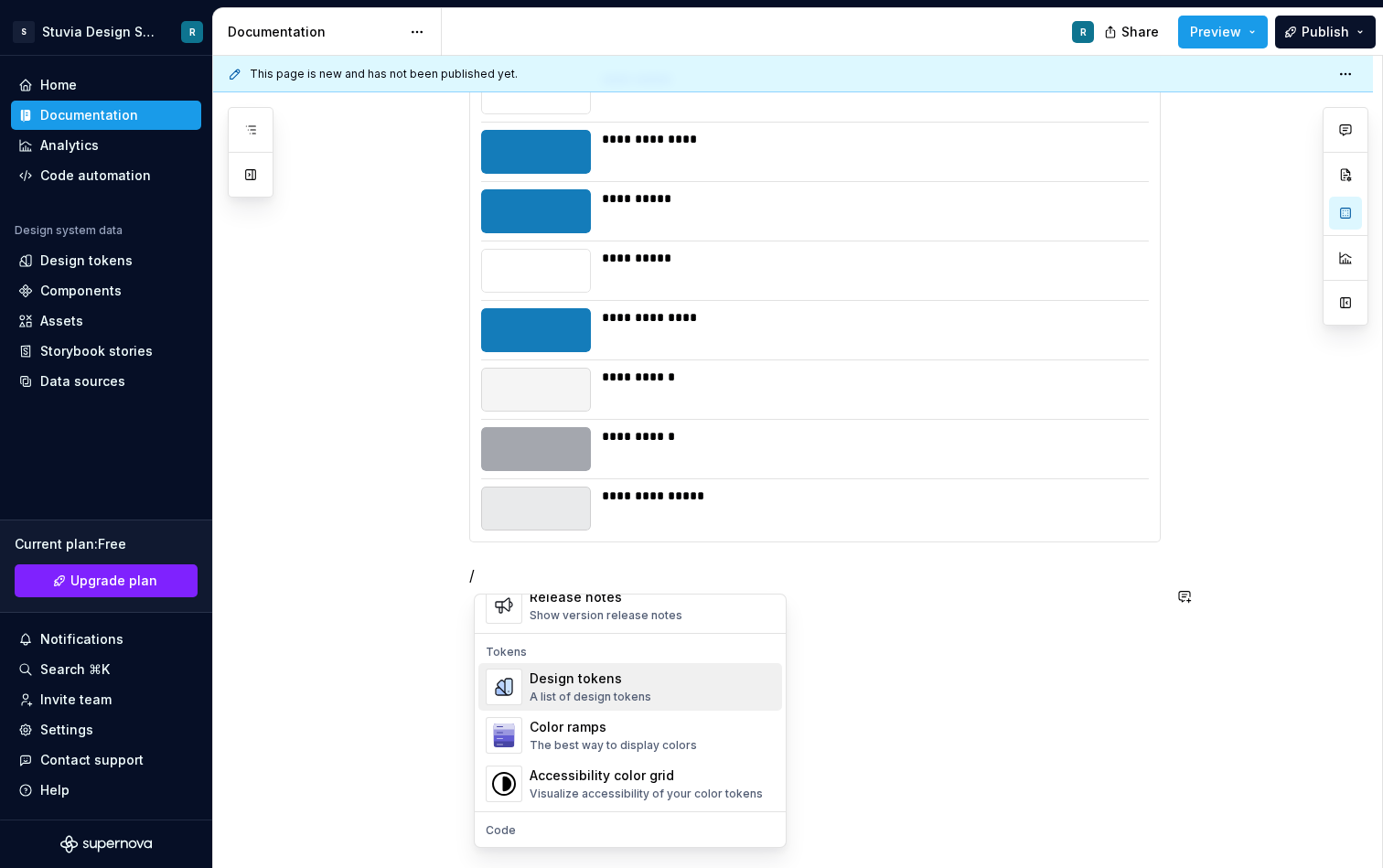
click at [652, 694] on div "Design tokens A list of design tokens" at bounding box center [652, 687] width 245 height 36
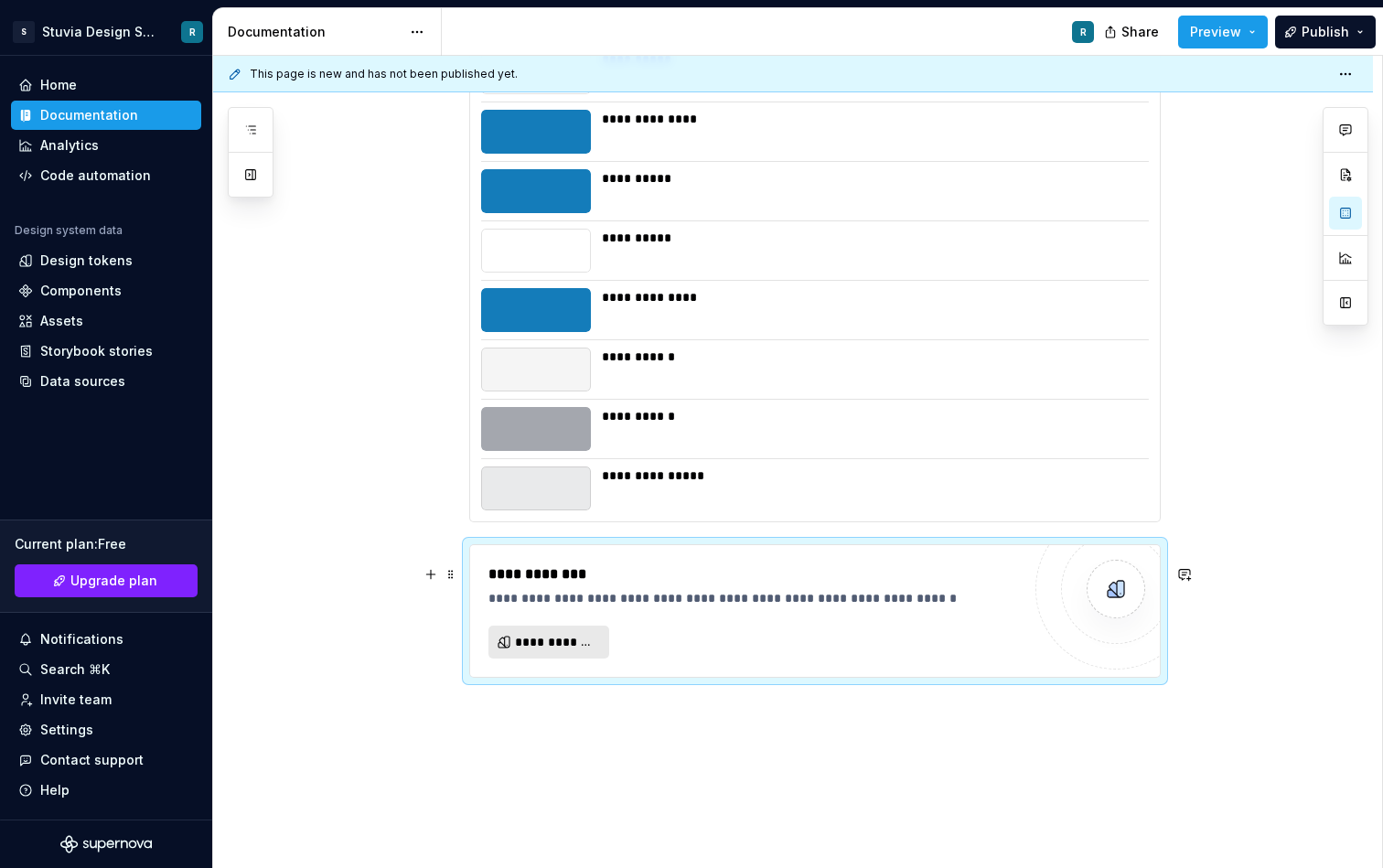
click at [576, 651] on span "**********" at bounding box center [556, 642] width 82 height 19
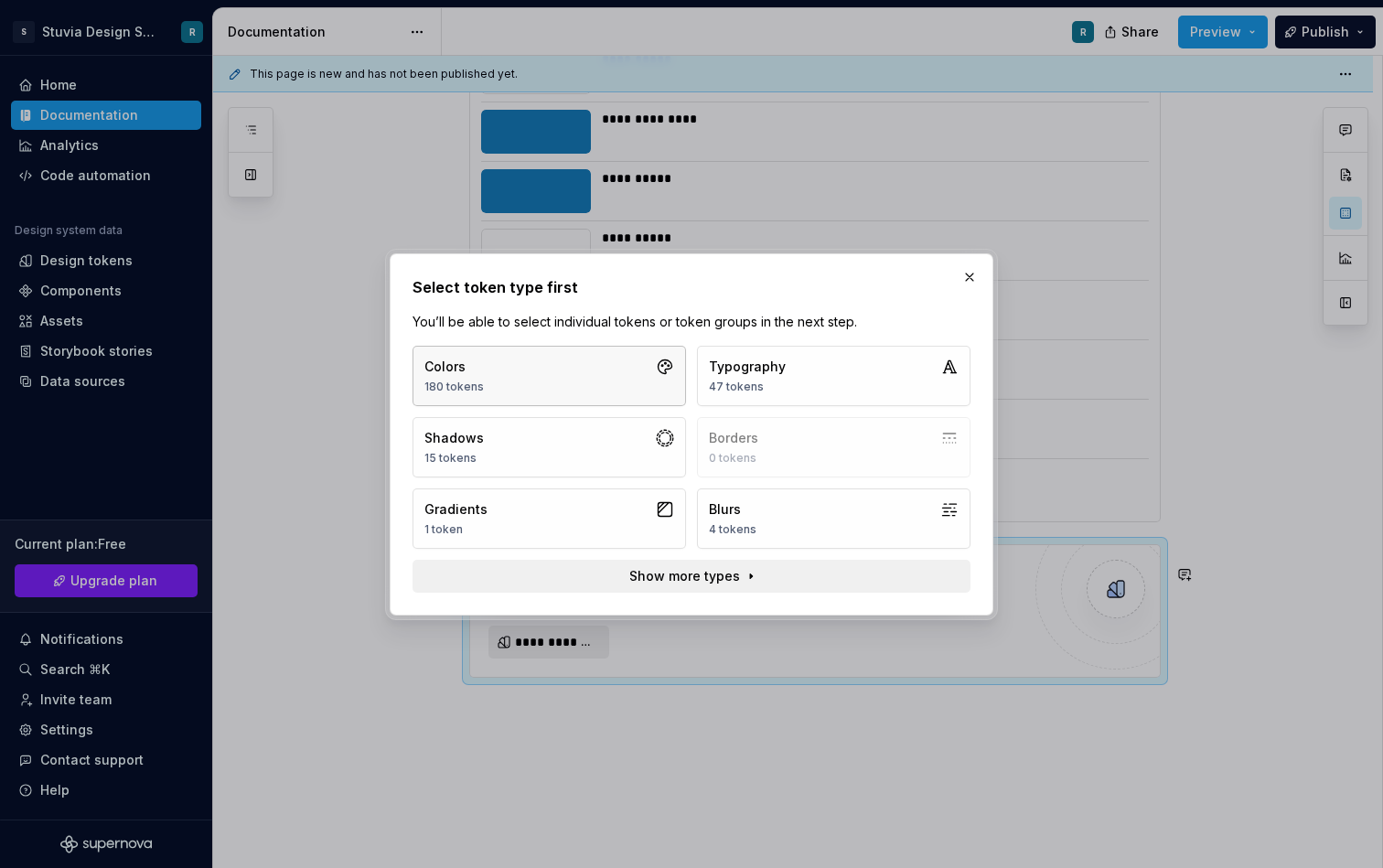
click at [591, 382] on button "Colors 180 tokens" at bounding box center [549, 377] width 274 height 61
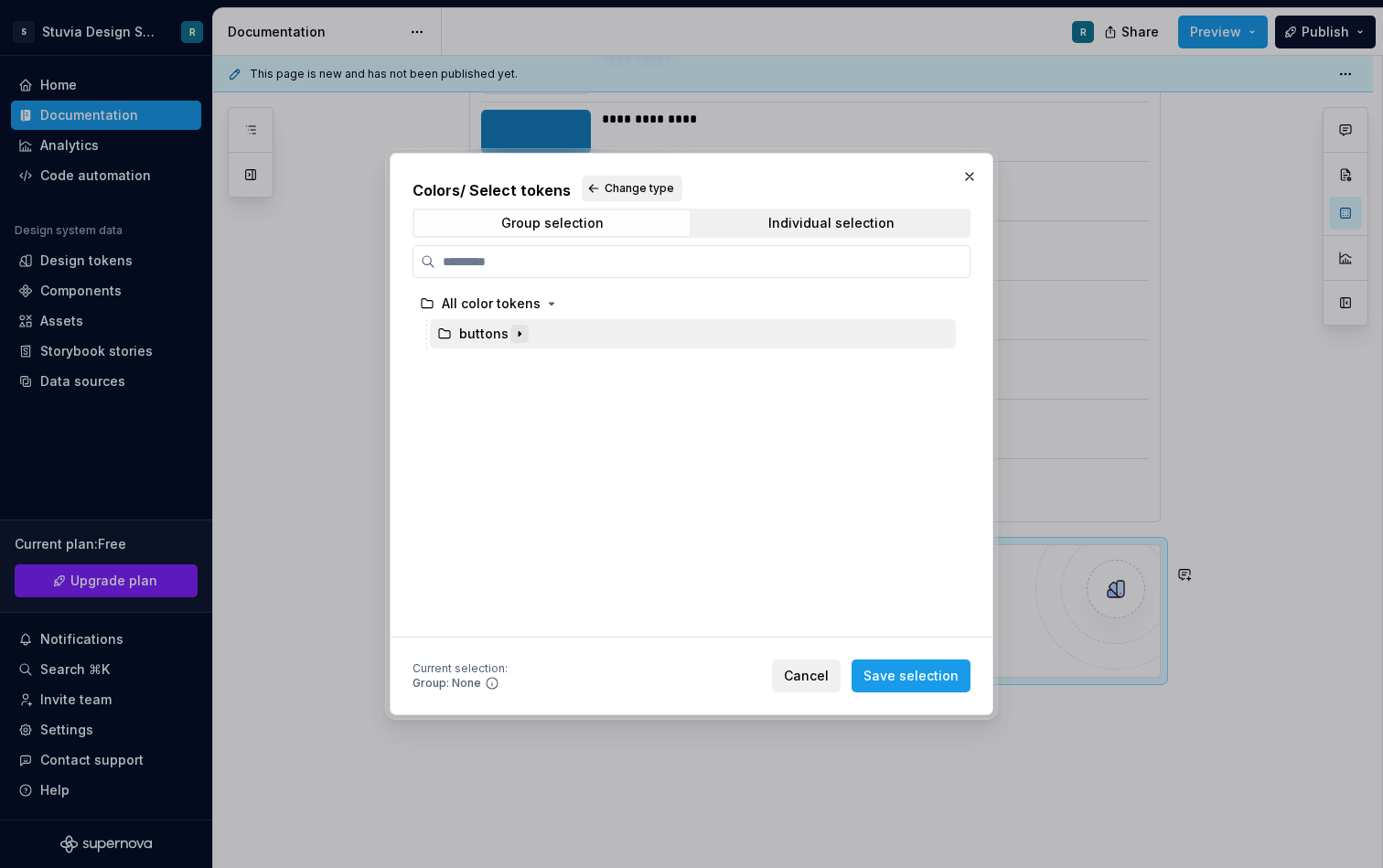
click at [520, 333] on icon "button" at bounding box center [519, 333] width 15 height 15
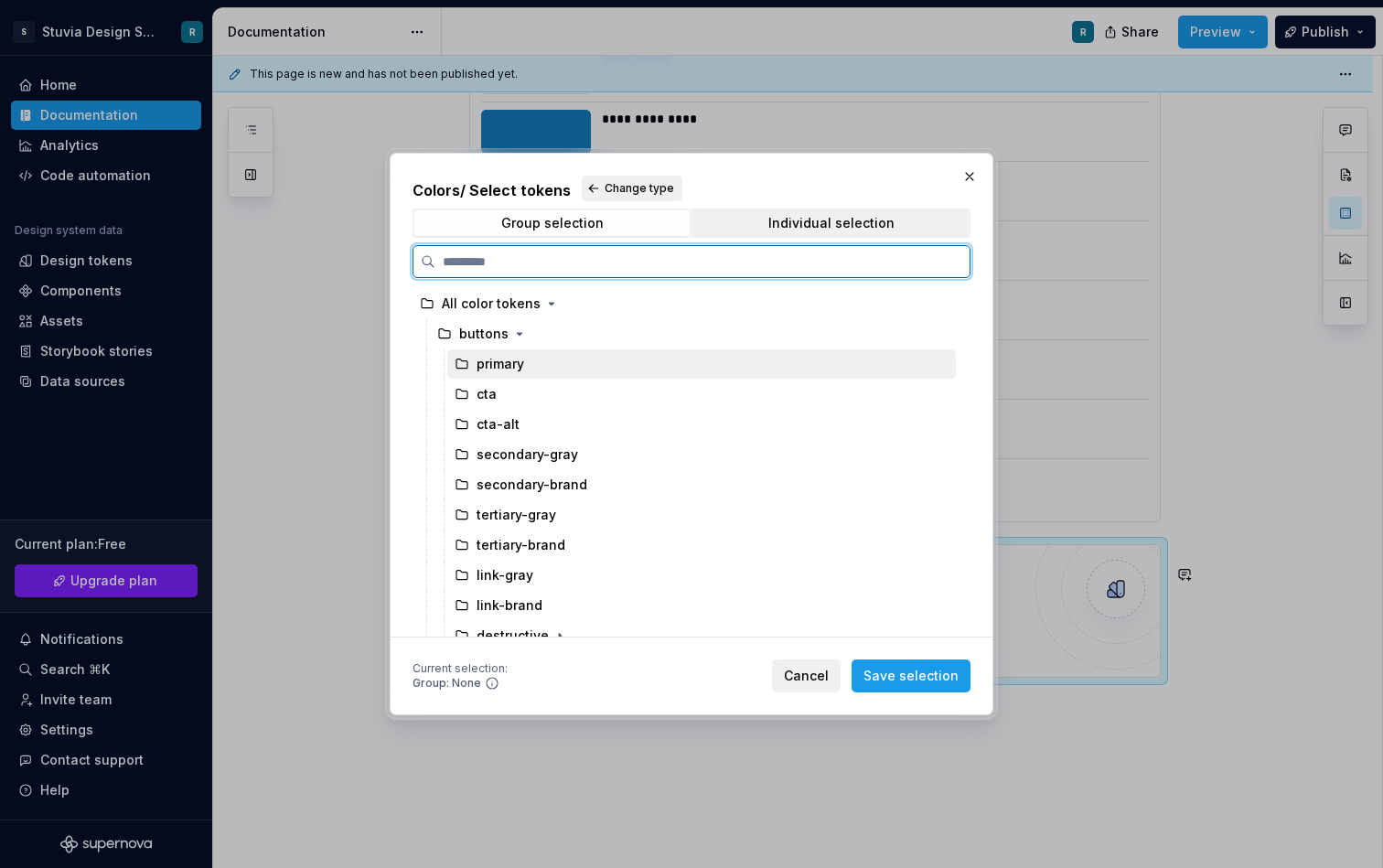
click at [494, 366] on div "primary" at bounding box center [500, 364] width 48 height 19
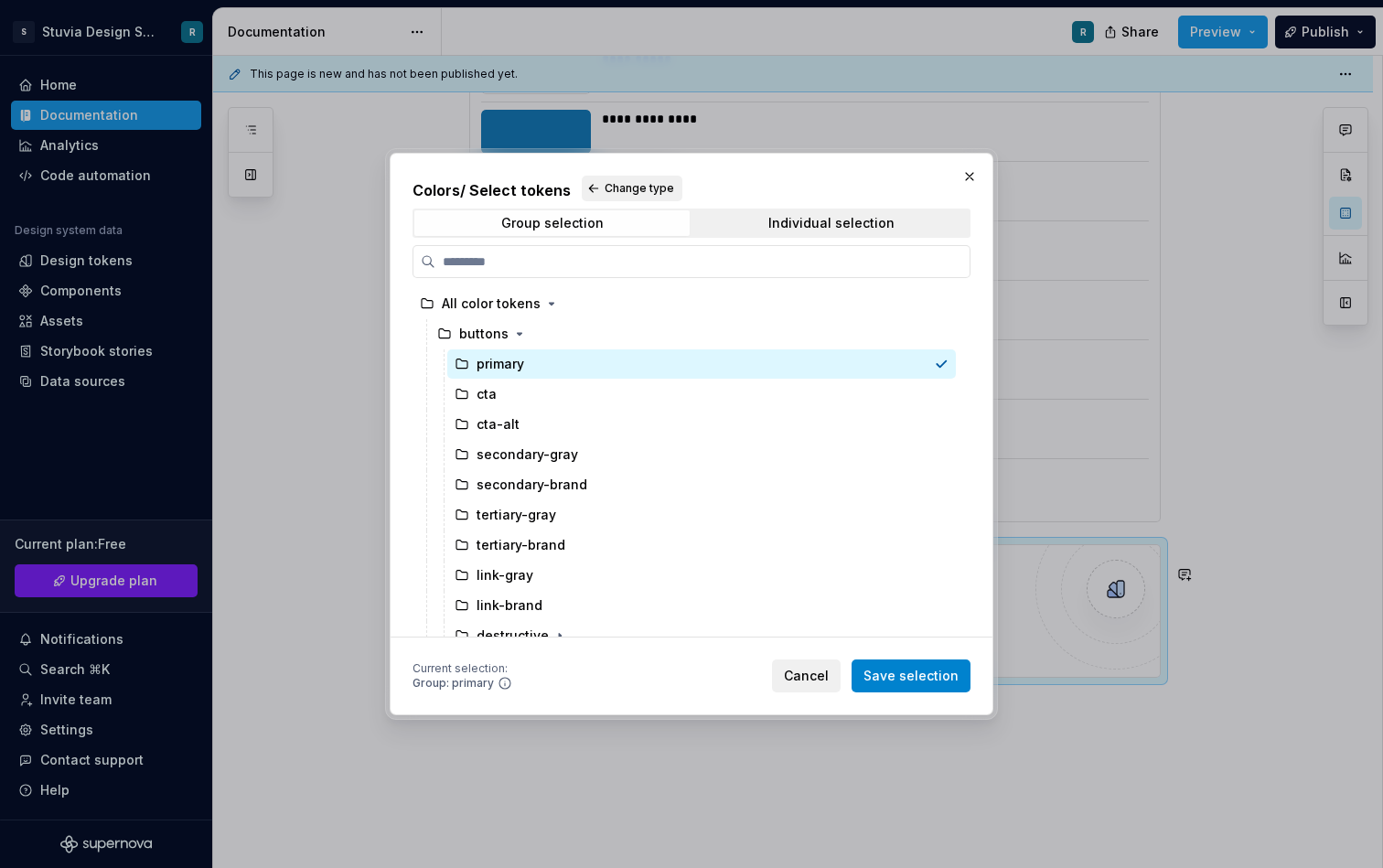
click at [939, 687] on button "Save selection" at bounding box center [910, 677] width 119 height 33
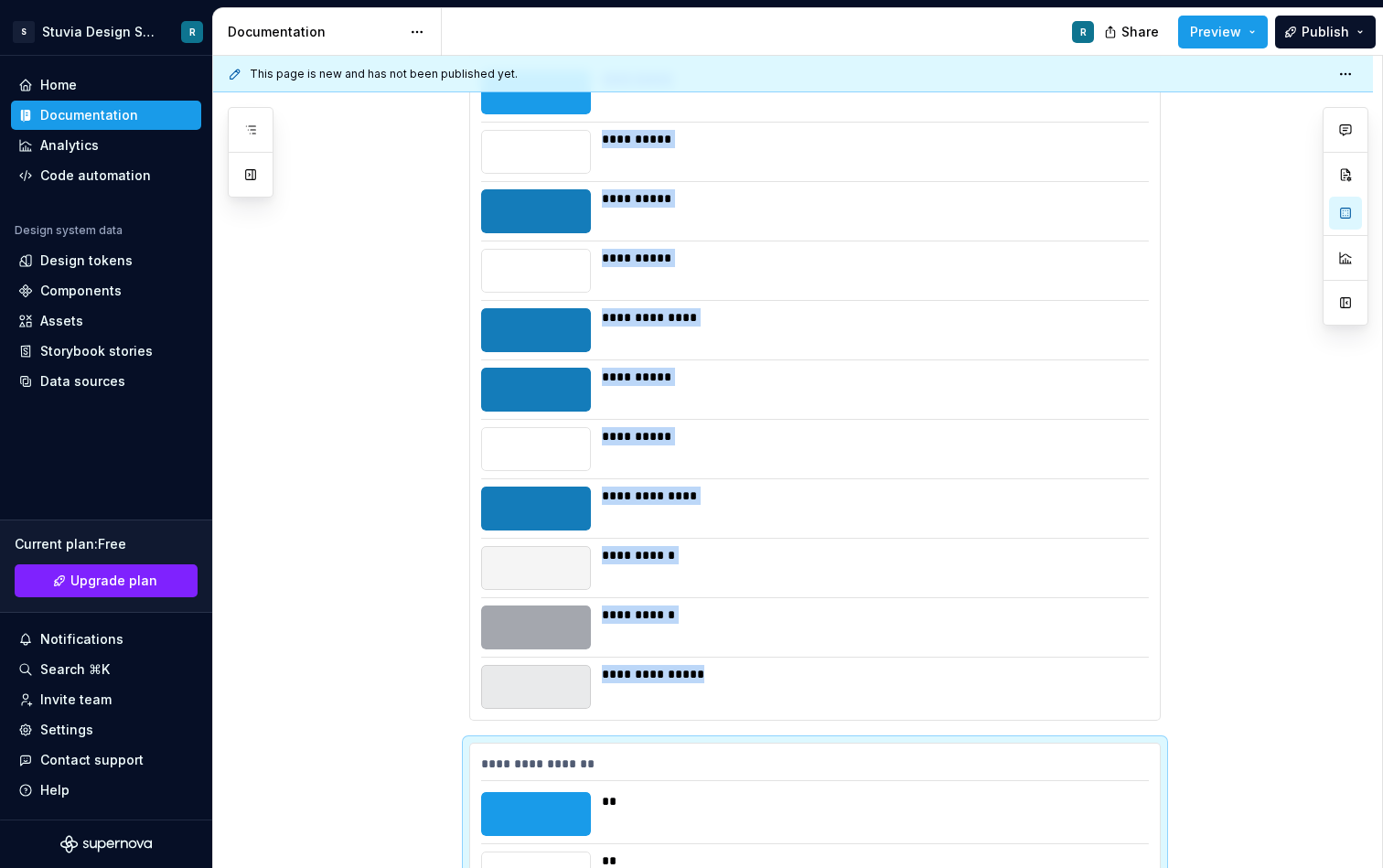
scroll to position [4753, 0]
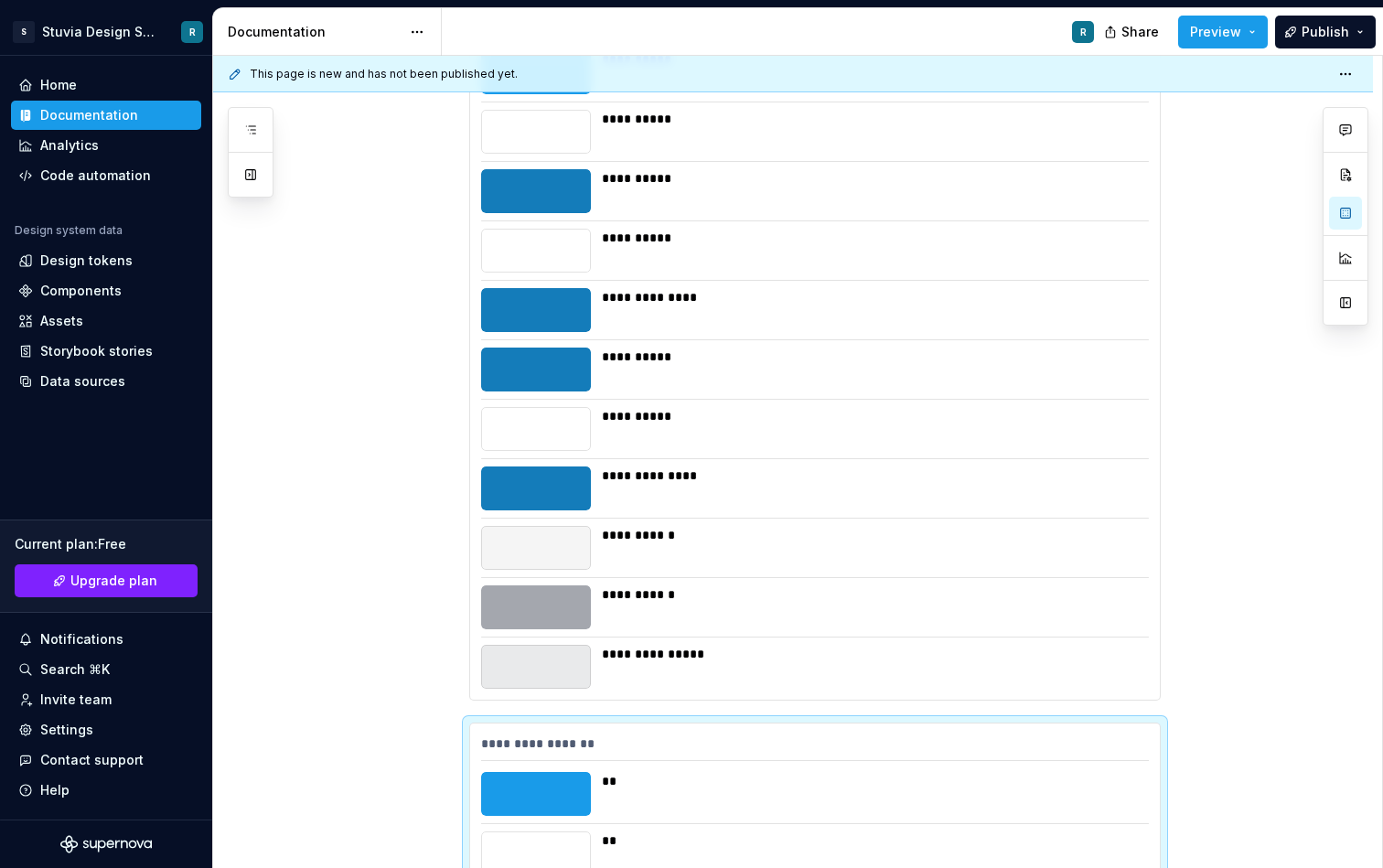
click at [892, 630] on div "**********" at bounding box center [870, 607] width 537 height 44
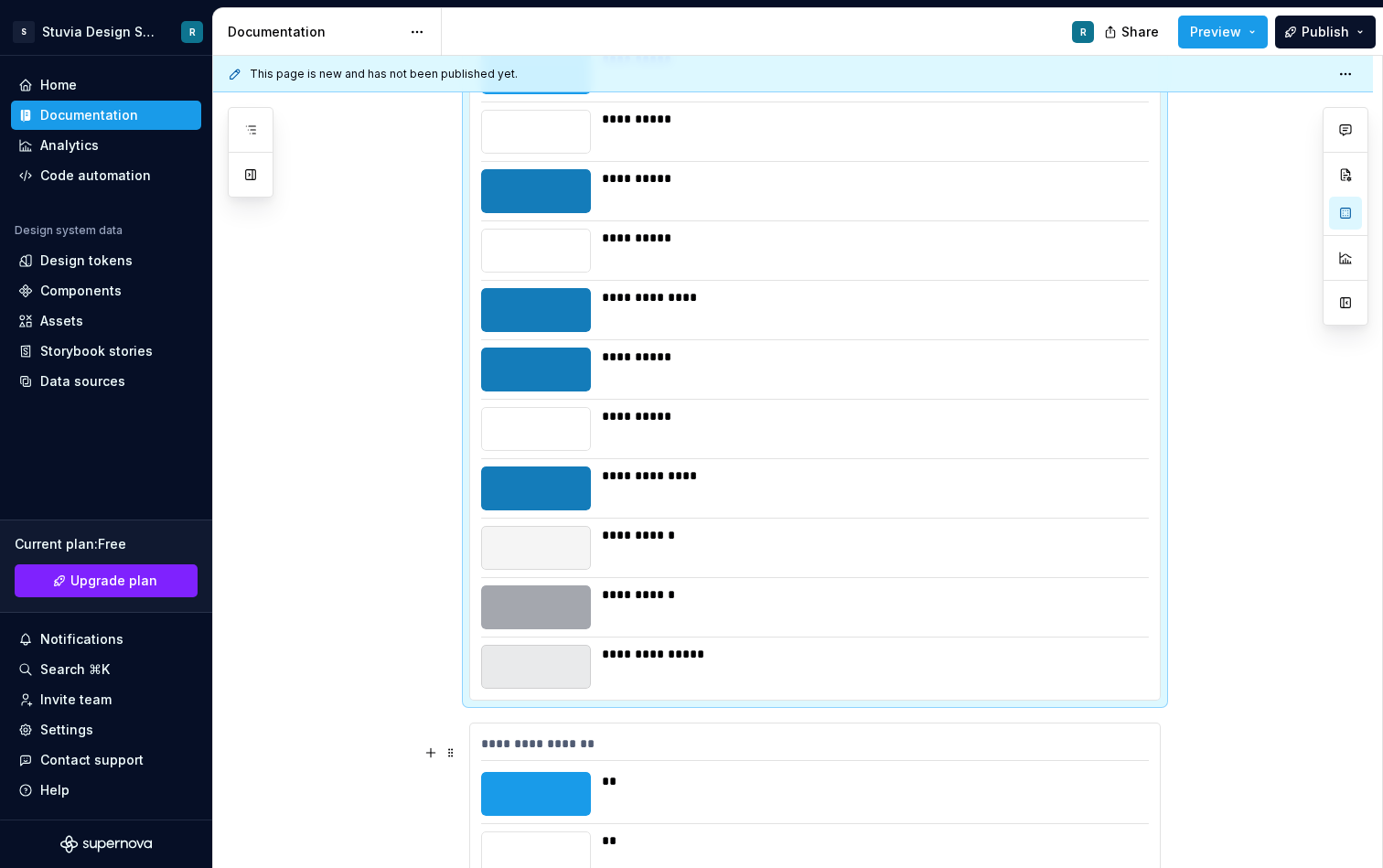
click at [857, 761] on div "**********" at bounding box center [815, 747] width 668 height 26
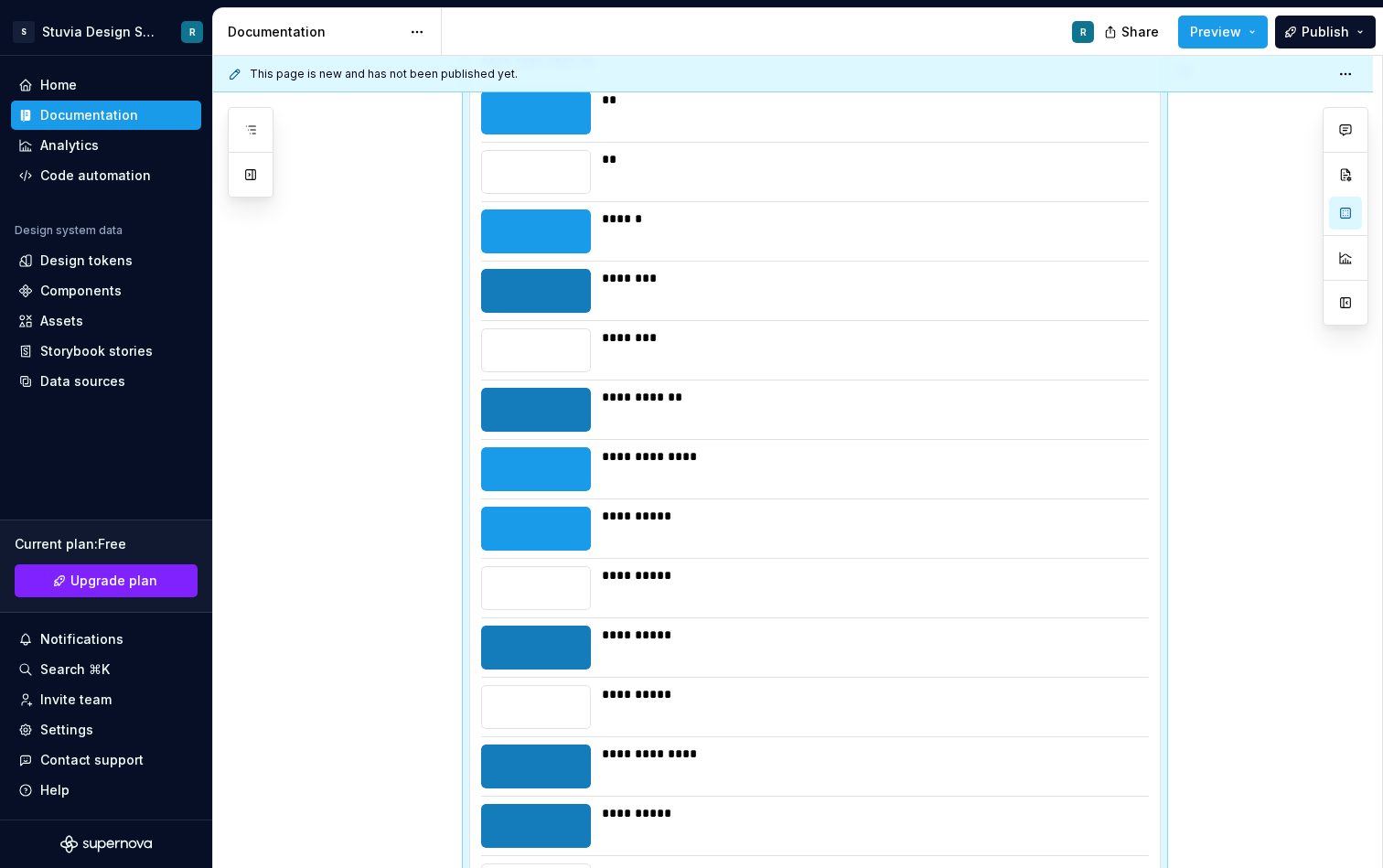
scroll to position [3924, 0]
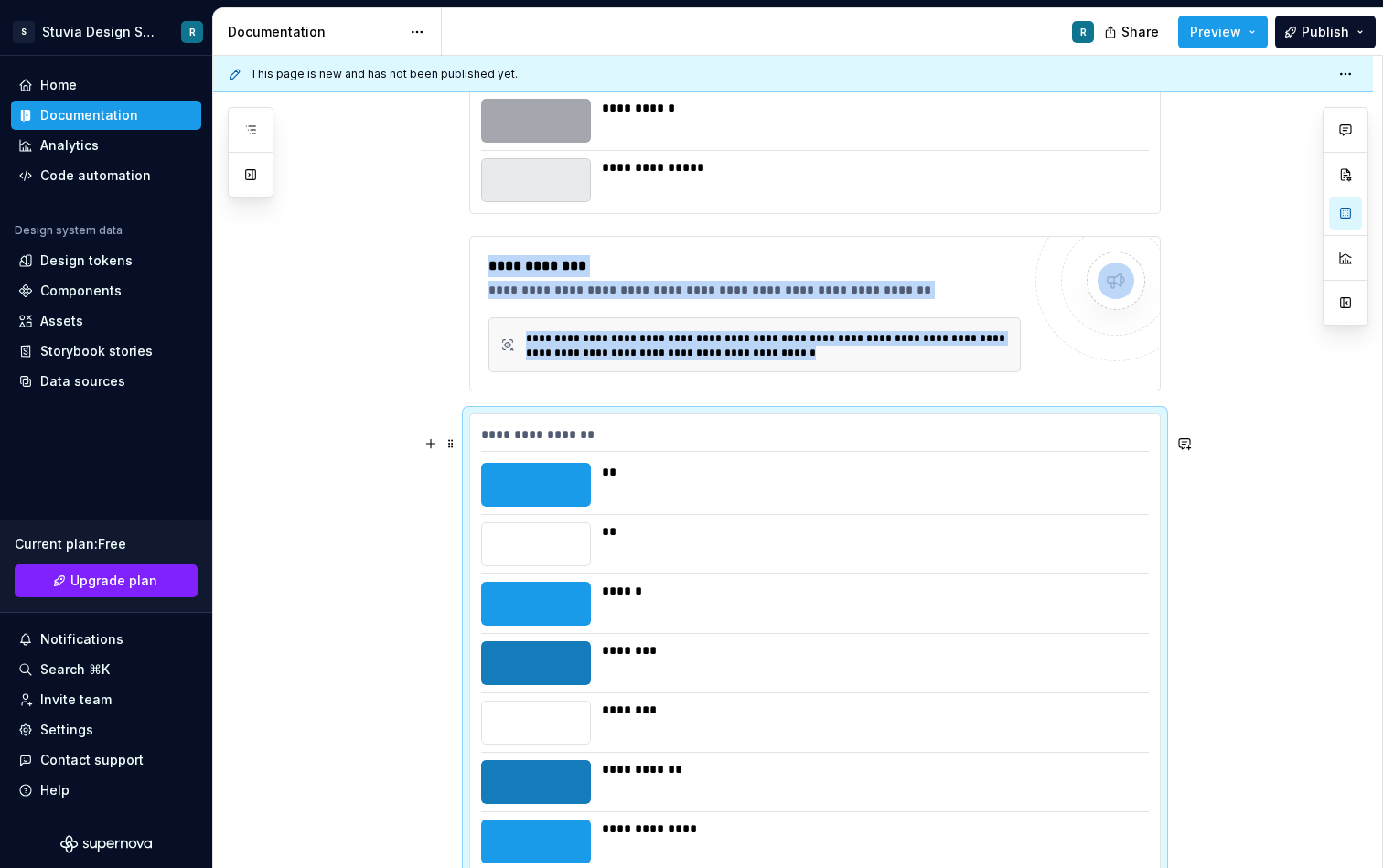
click at [879, 626] on div "******" at bounding box center [870, 603] width 537 height 44
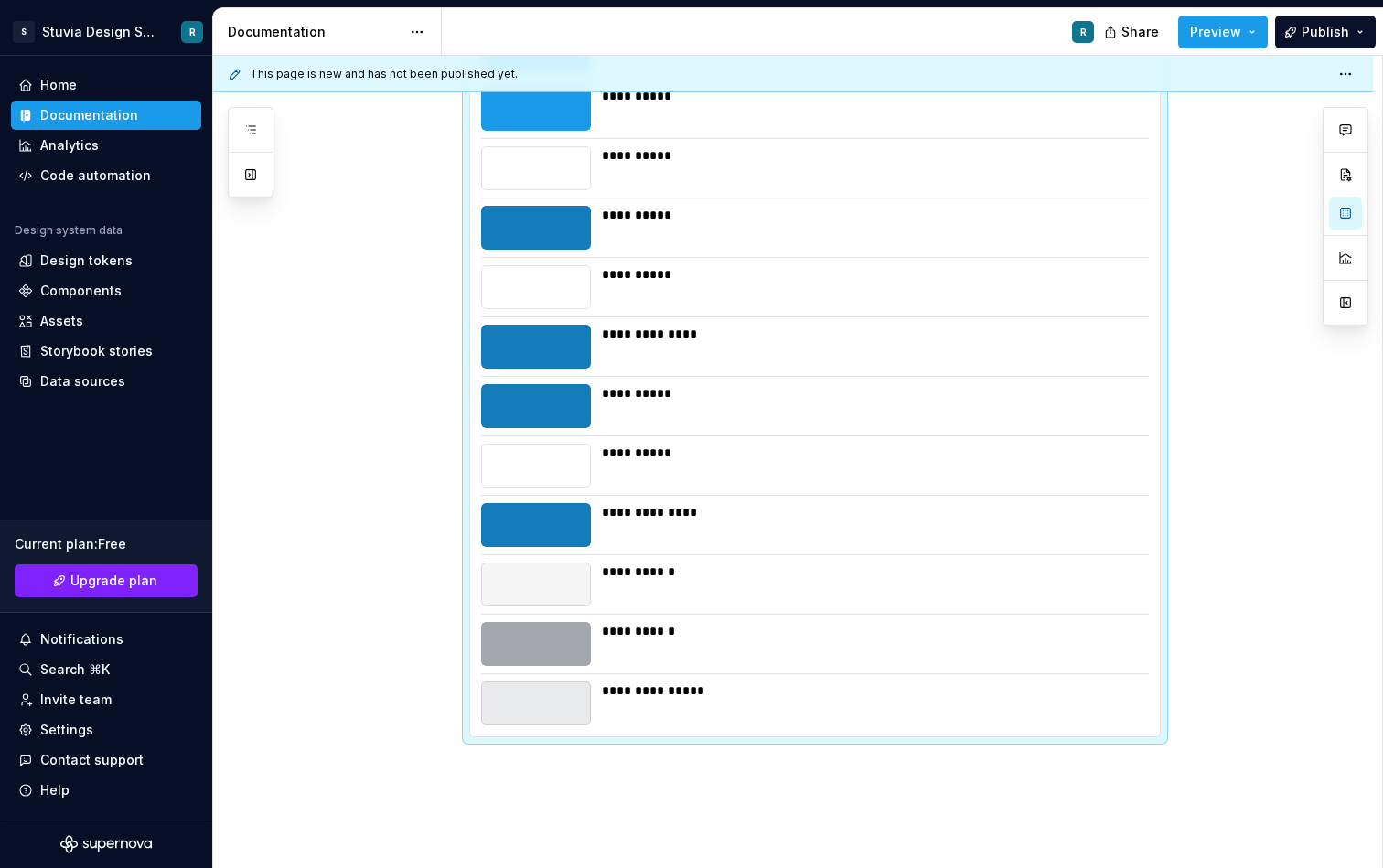
scroll to position [4887, 0]
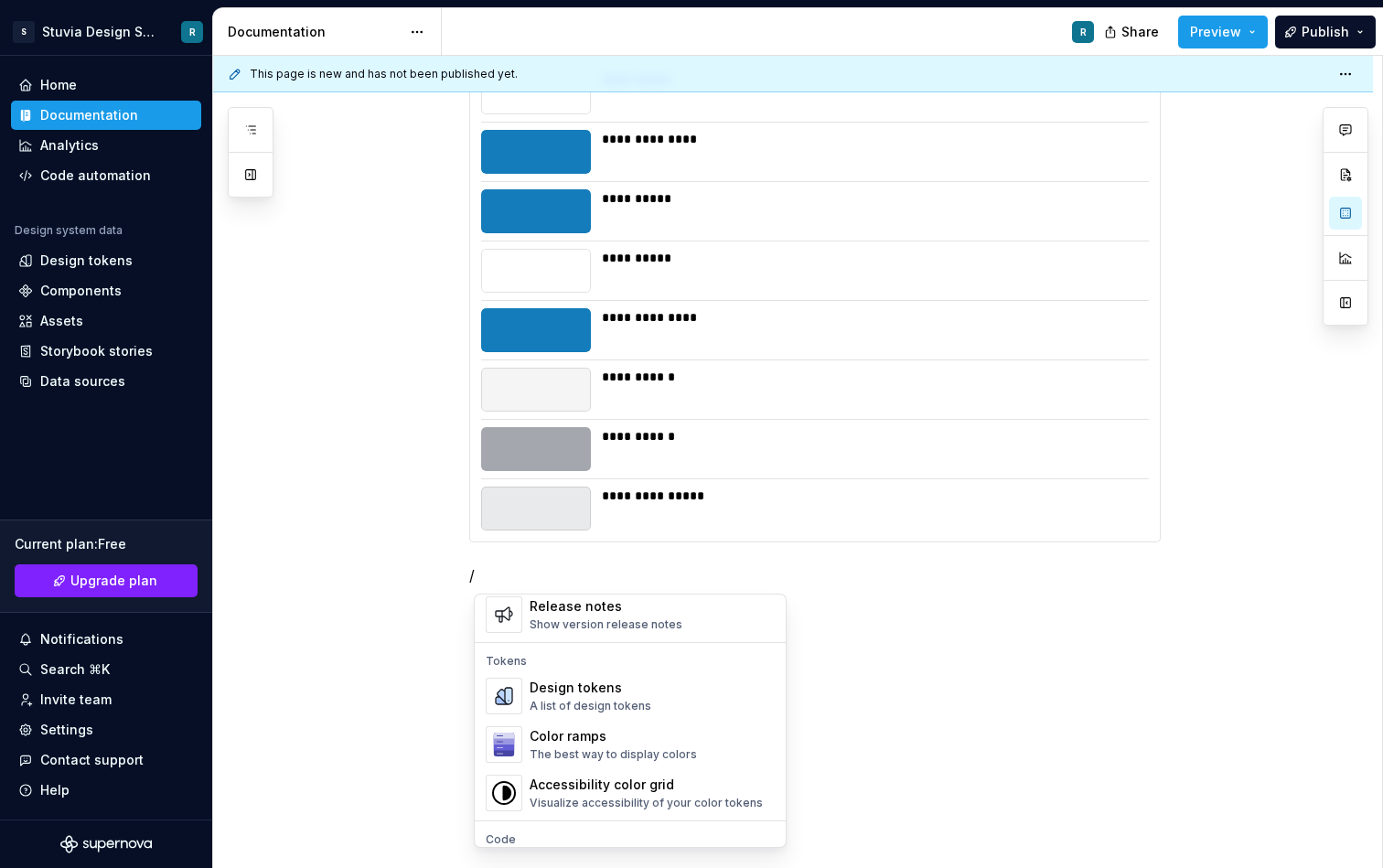
scroll to position [1283, 0]
click at [634, 798] on div "Visualize accessibility of your color tokens" at bounding box center [646, 800] width 233 height 15
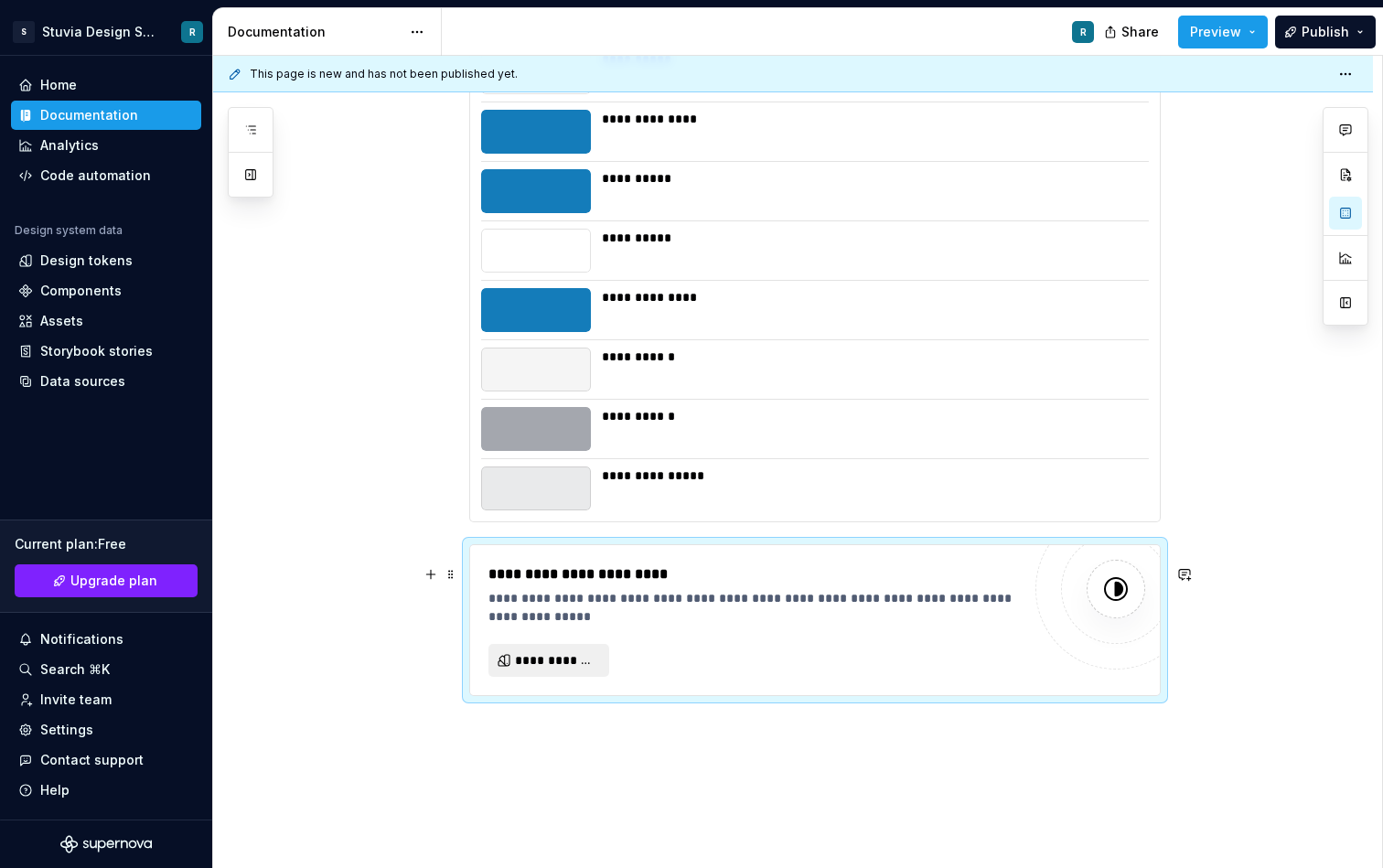
click at [588, 663] on div "**********" at bounding box center [754, 621] width 533 height 114
click at [582, 670] on button "**********" at bounding box center [548, 661] width 121 height 33
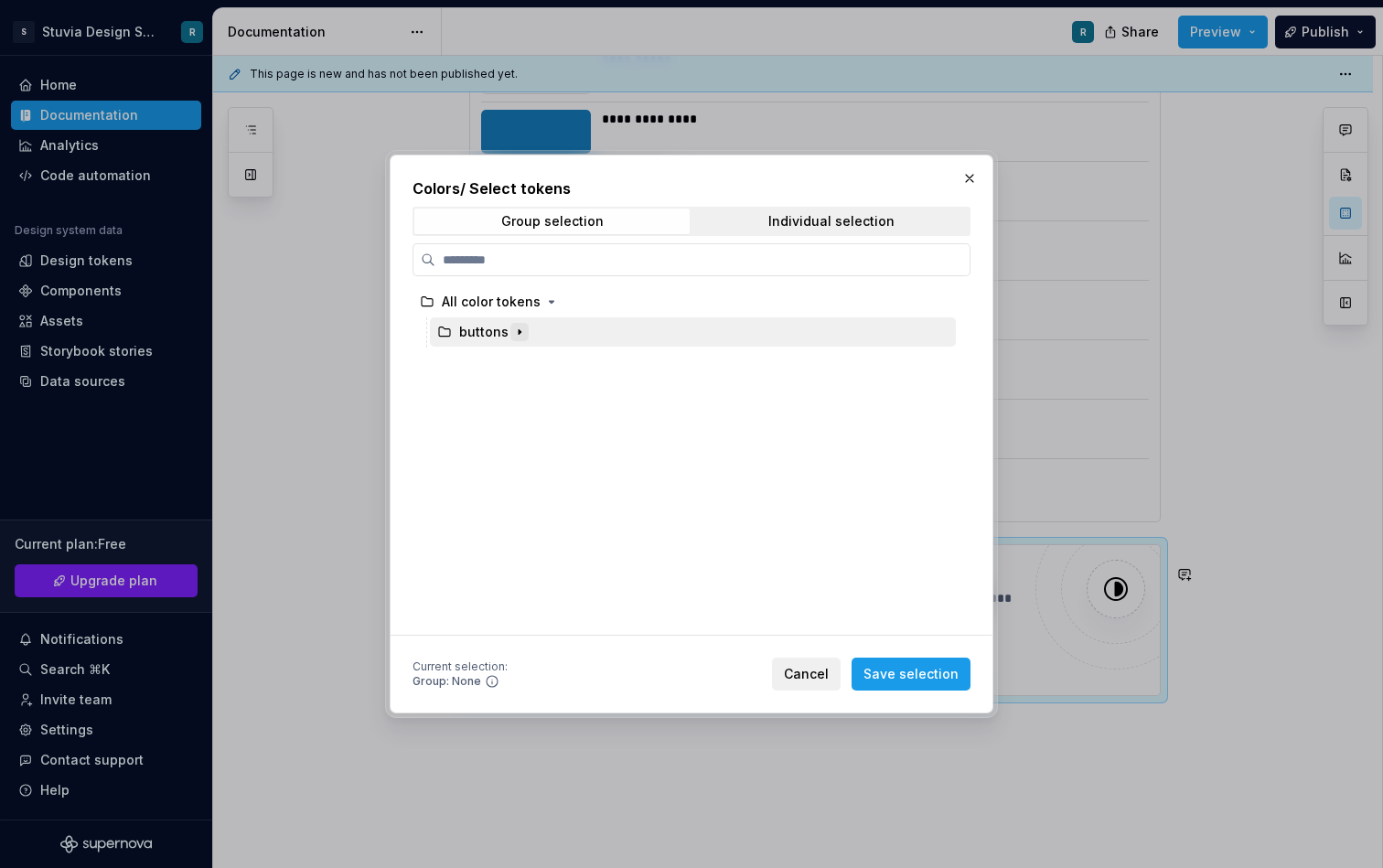
click at [520, 333] on icon "button" at bounding box center [519, 332] width 15 height 15
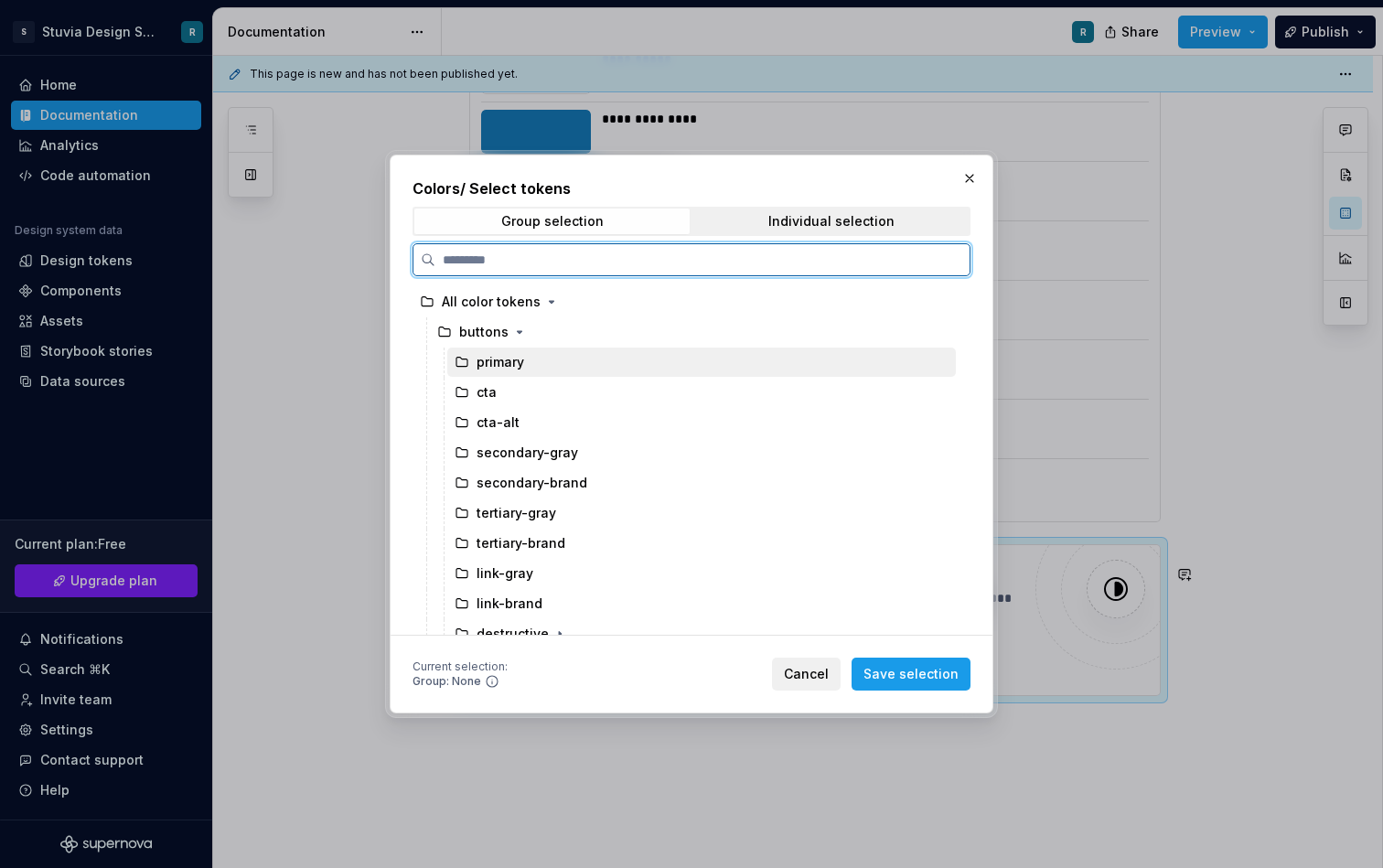
click at [491, 368] on div "primary" at bounding box center [500, 362] width 48 height 19
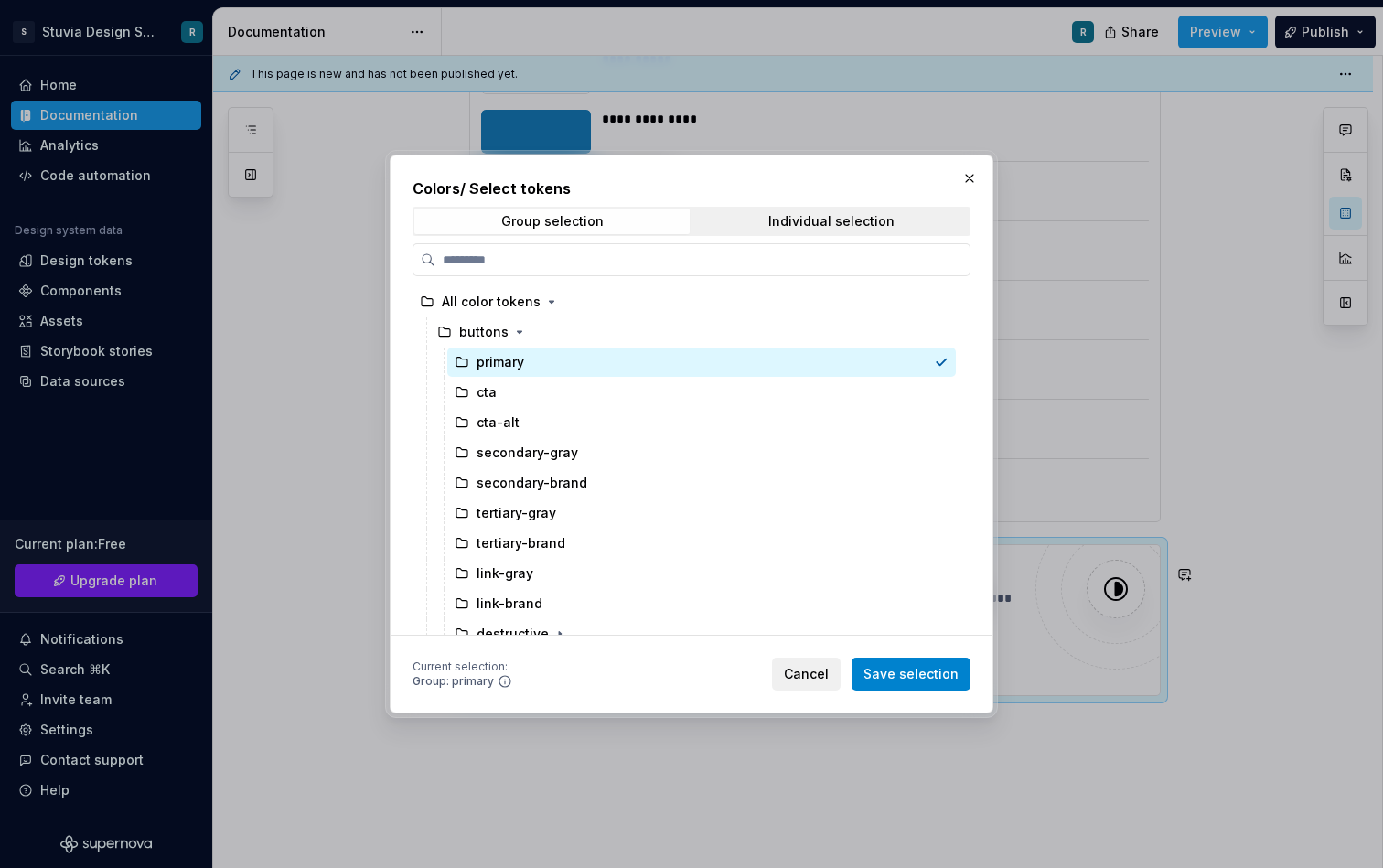
click at [897, 679] on span "Save selection" at bounding box center [911, 674] width 95 height 19
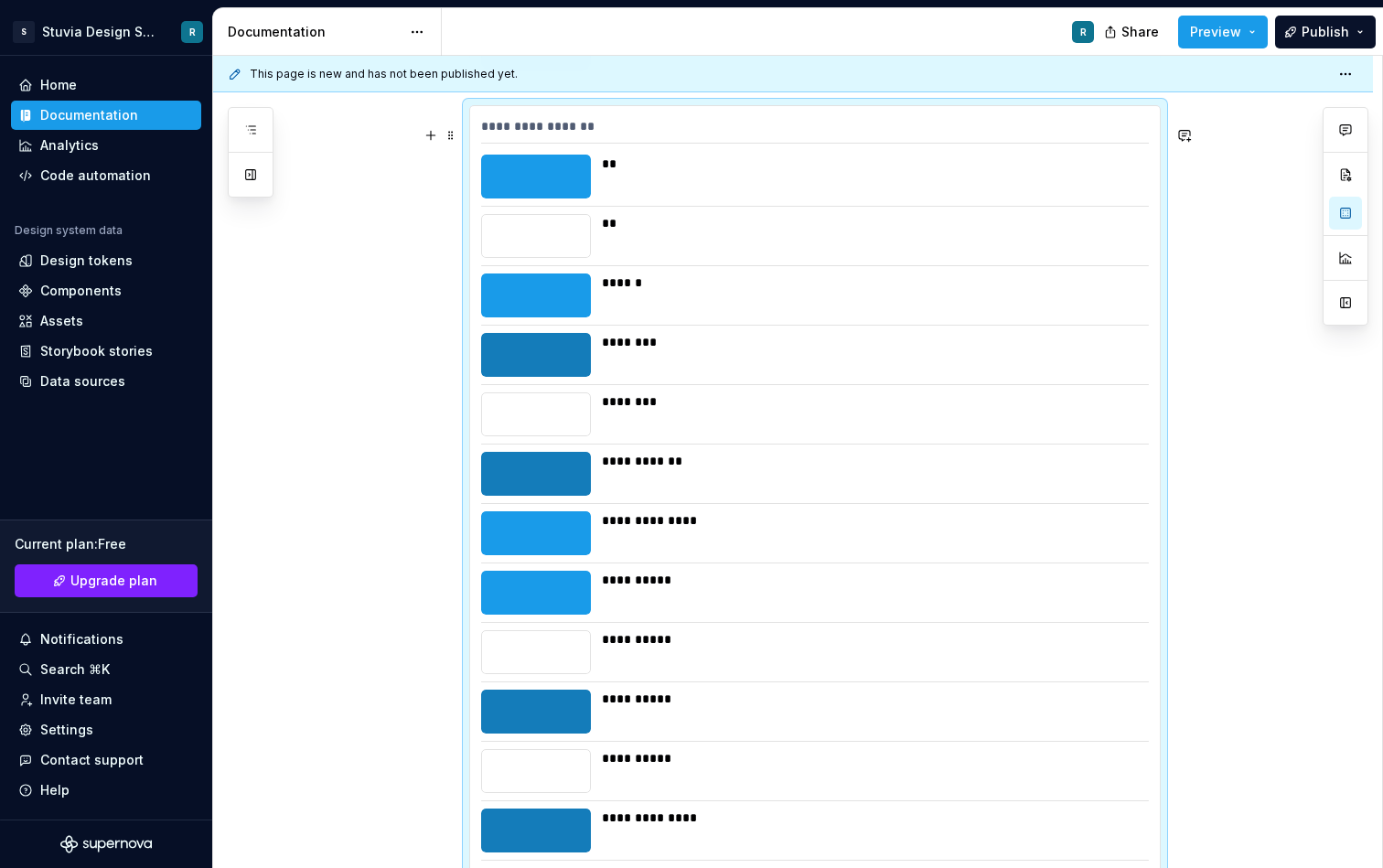
scroll to position [6026, 0]
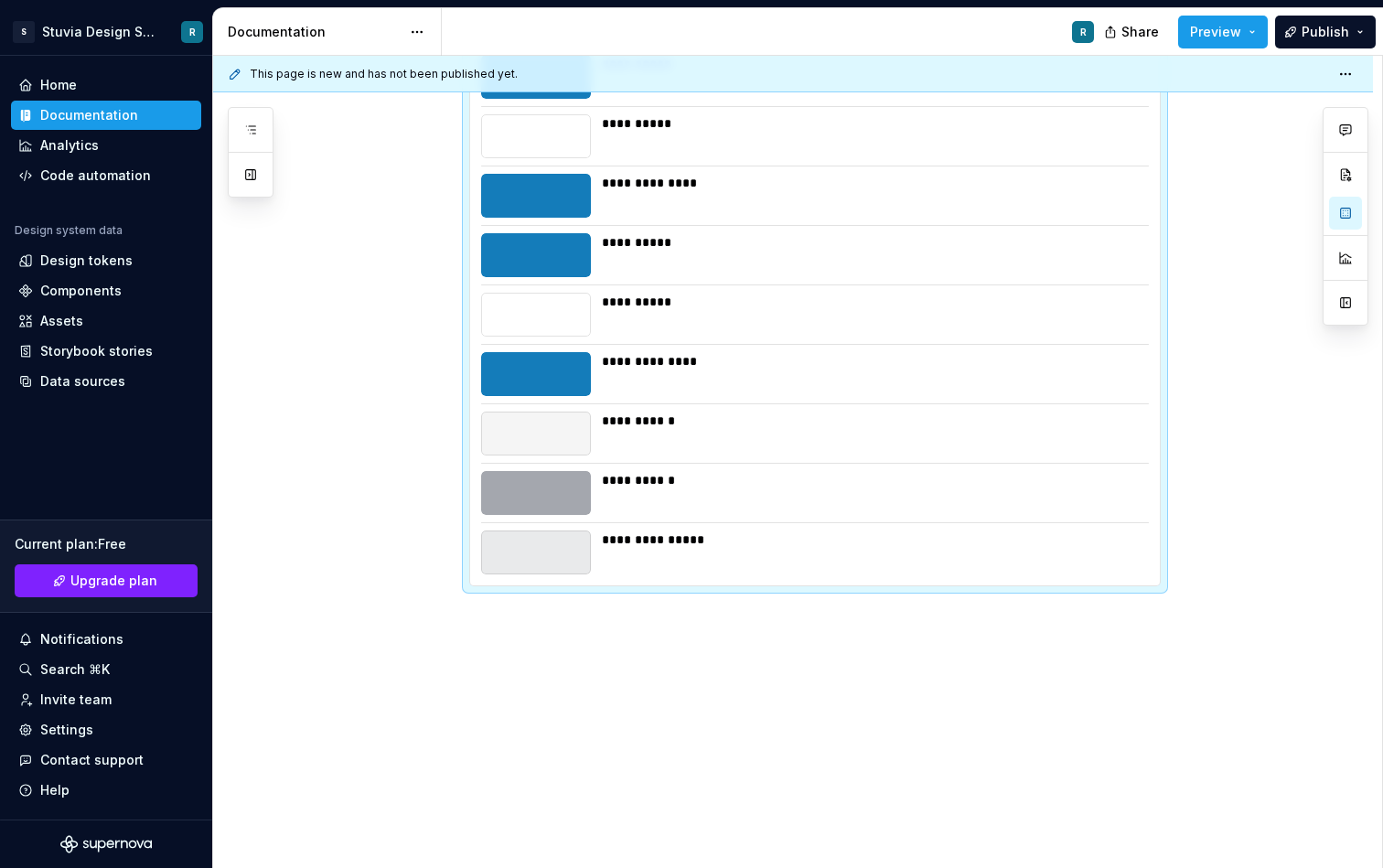
click at [573, 567] on div at bounding box center [537, 552] width 110 height 44
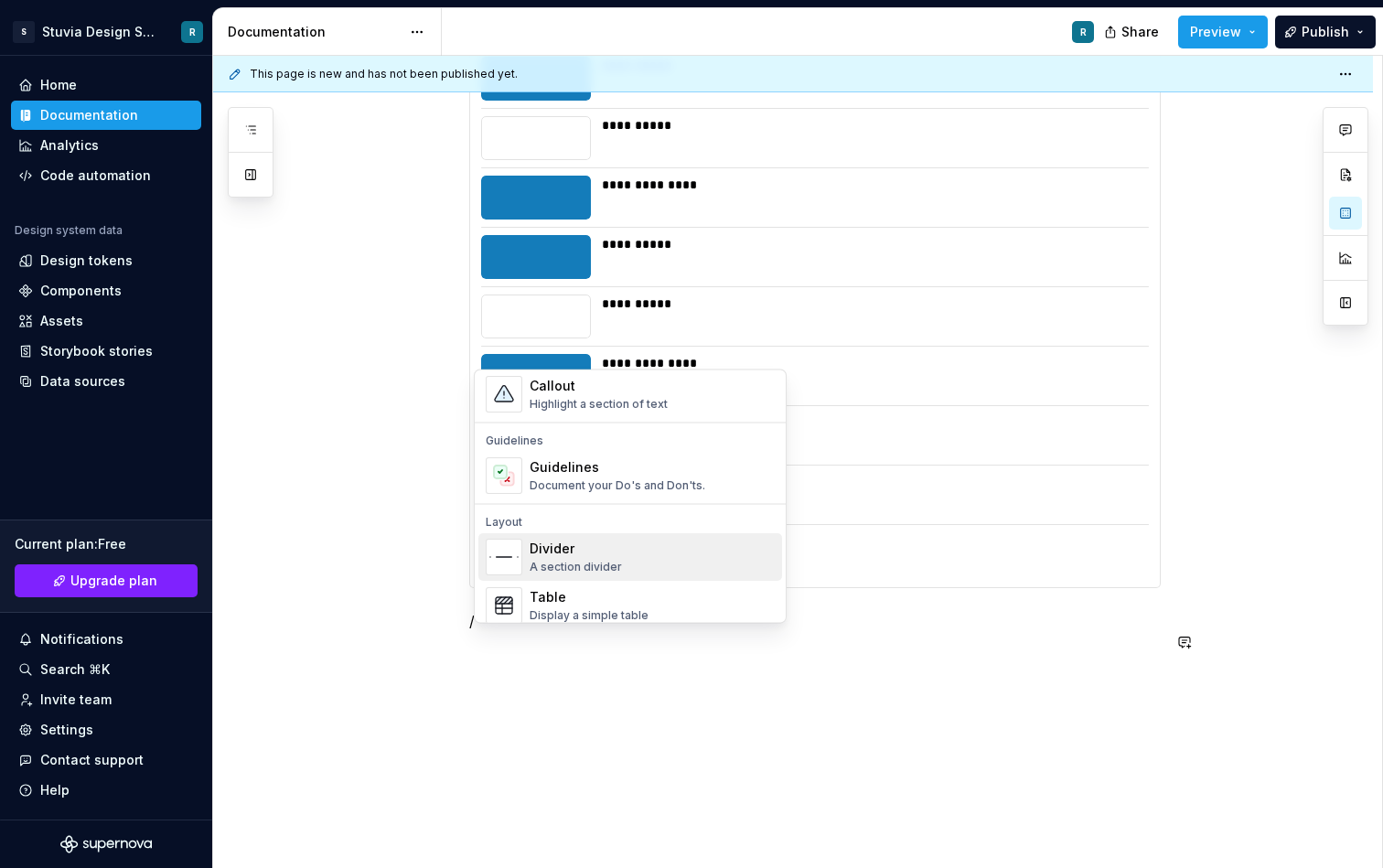
scroll to position [451, 0]
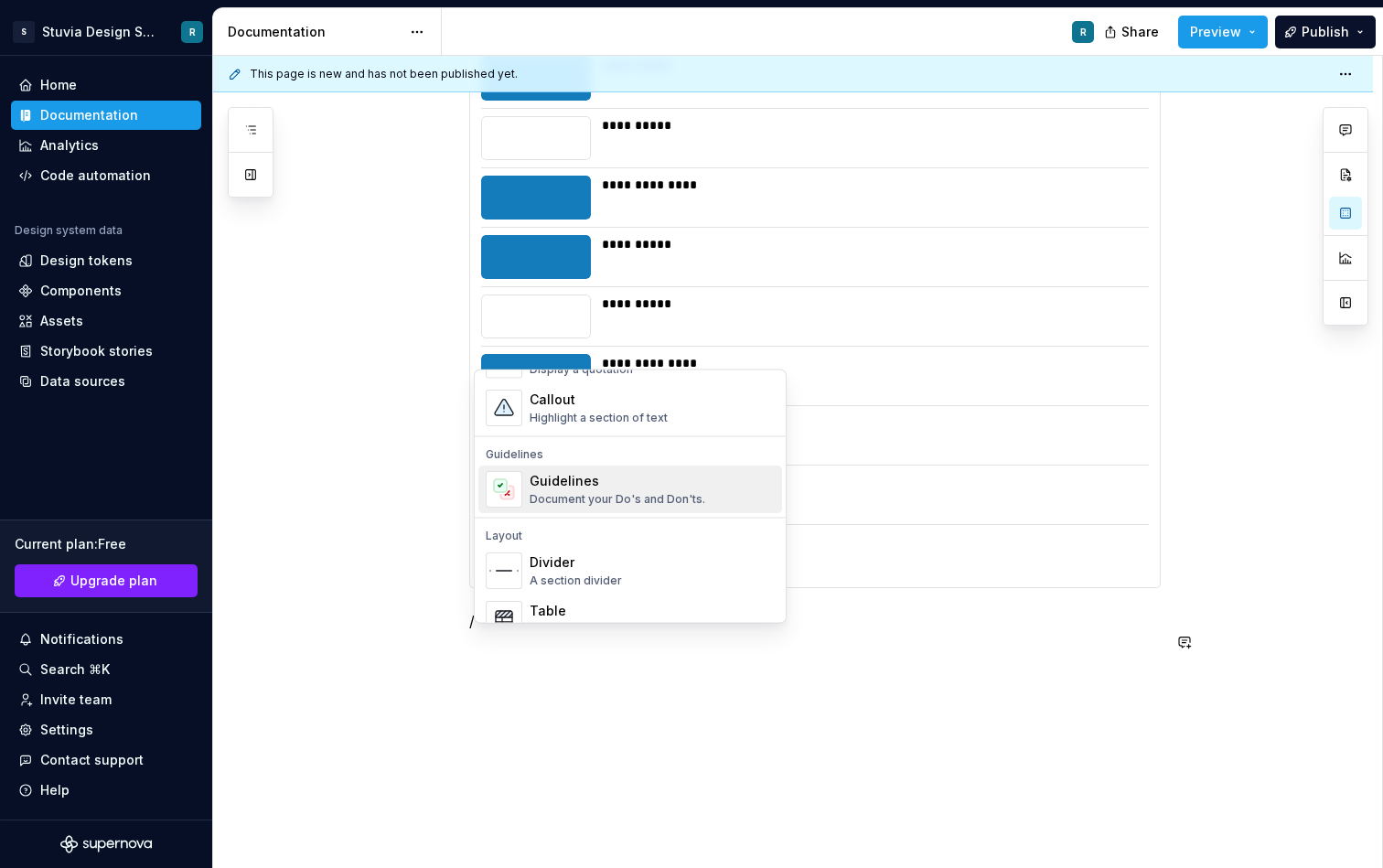
click at [620, 485] on div "Guidelines" at bounding box center [617, 482] width 176 height 19
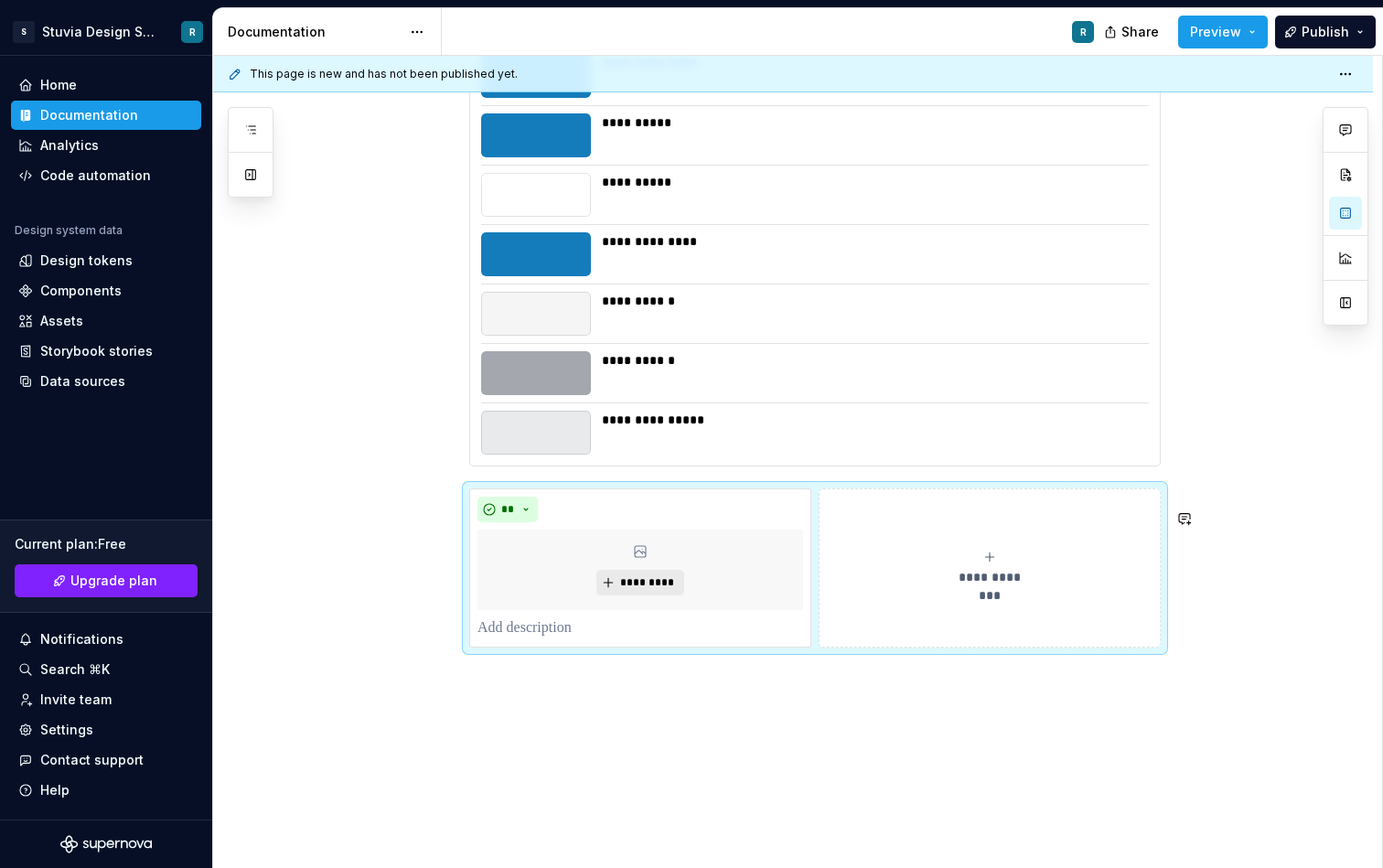
scroll to position [6131, 0]
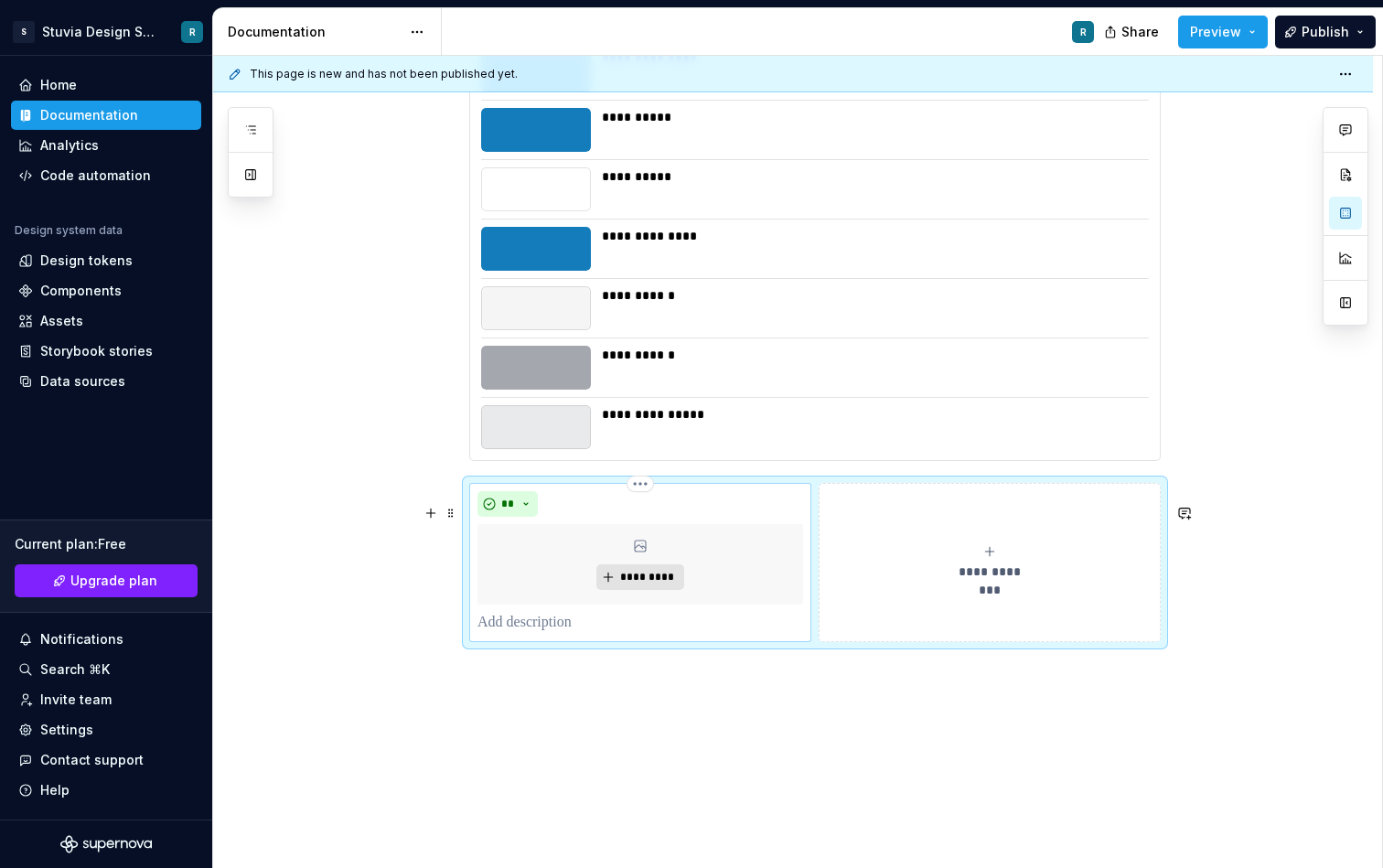
click at [650, 585] on span "*********" at bounding box center [647, 577] width 56 height 15
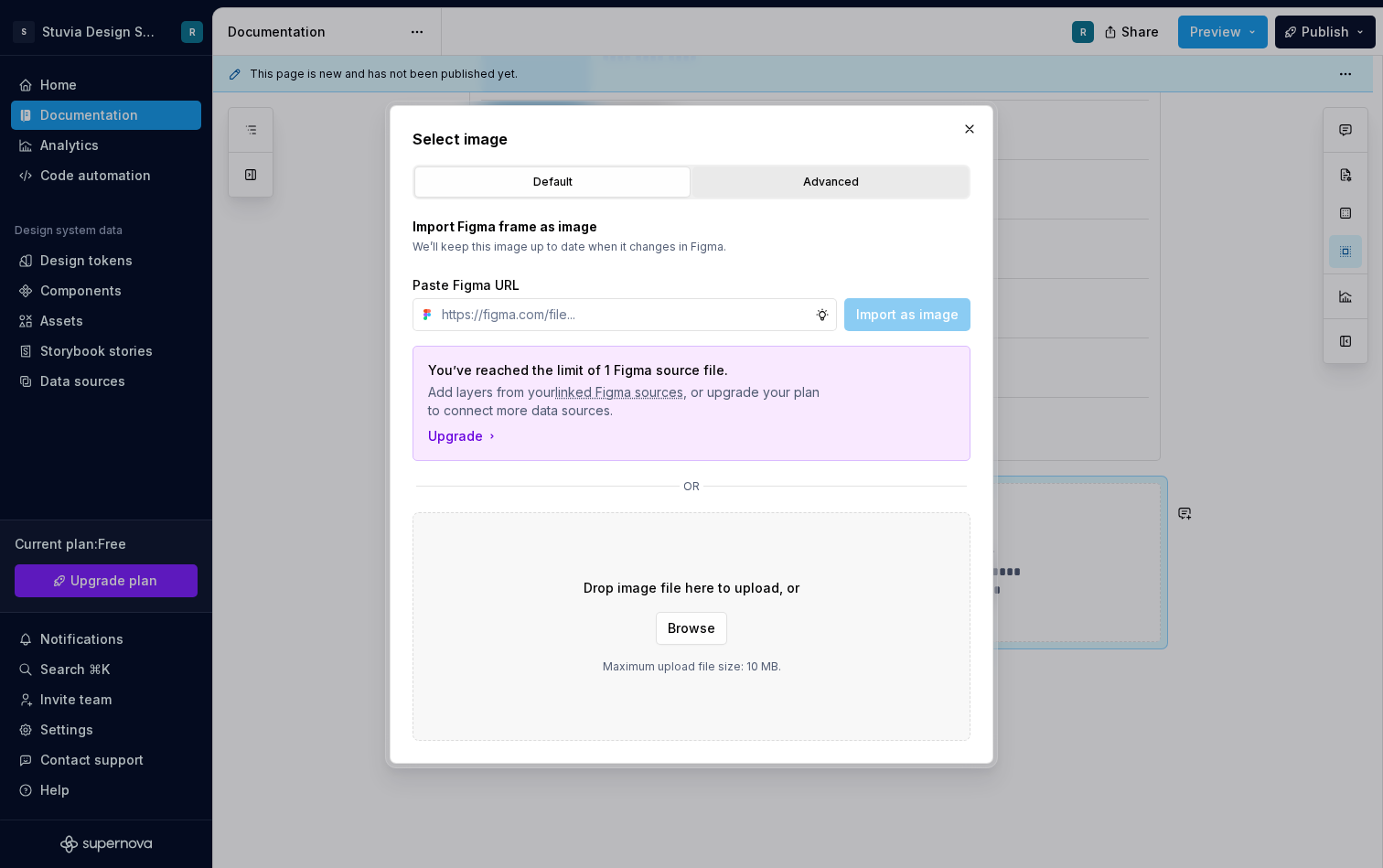
click at [827, 177] on div "Advanced" at bounding box center [831, 181] width 264 height 19
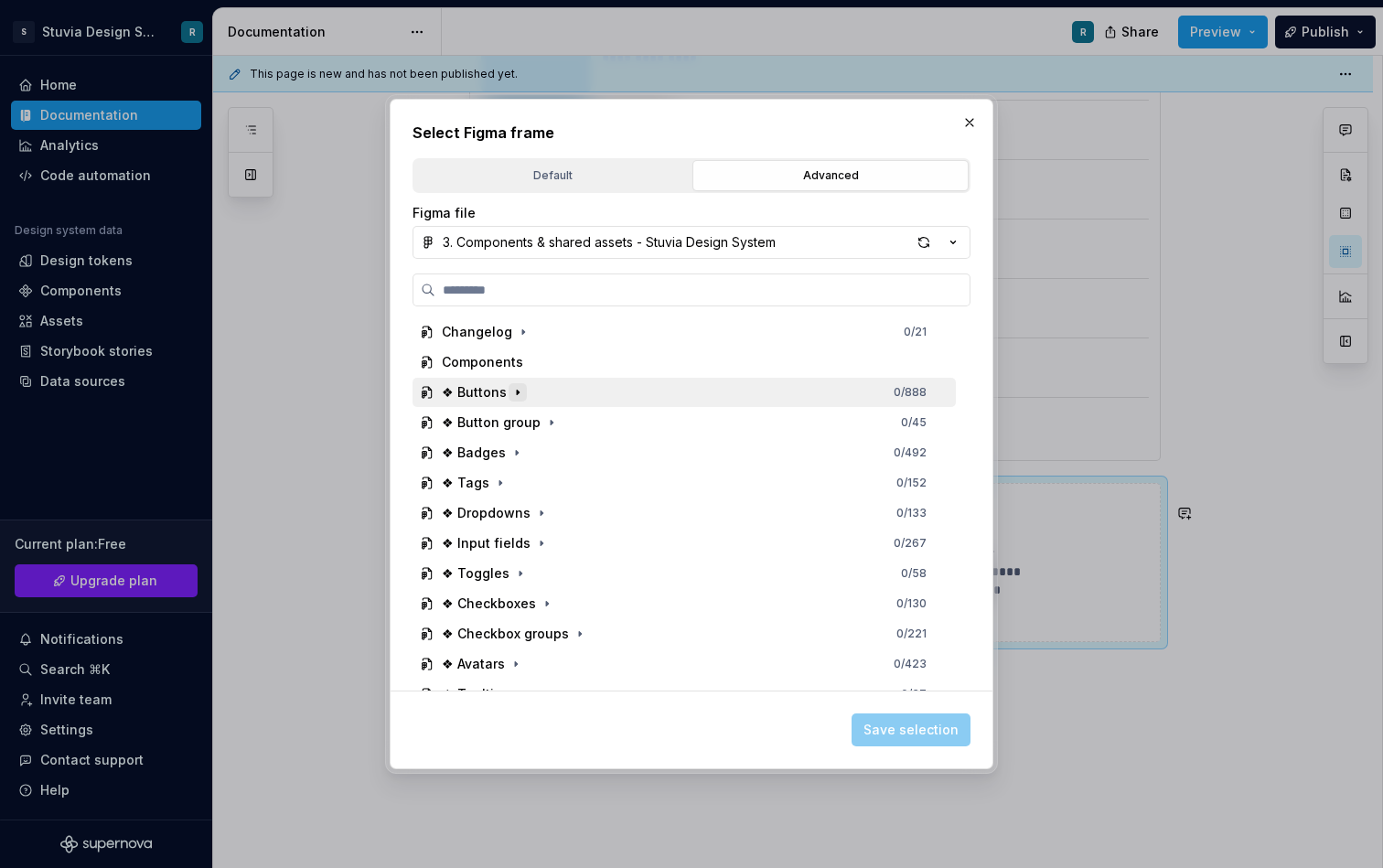
click at [513, 397] on icon "button" at bounding box center [518, 392] width 15 height 15
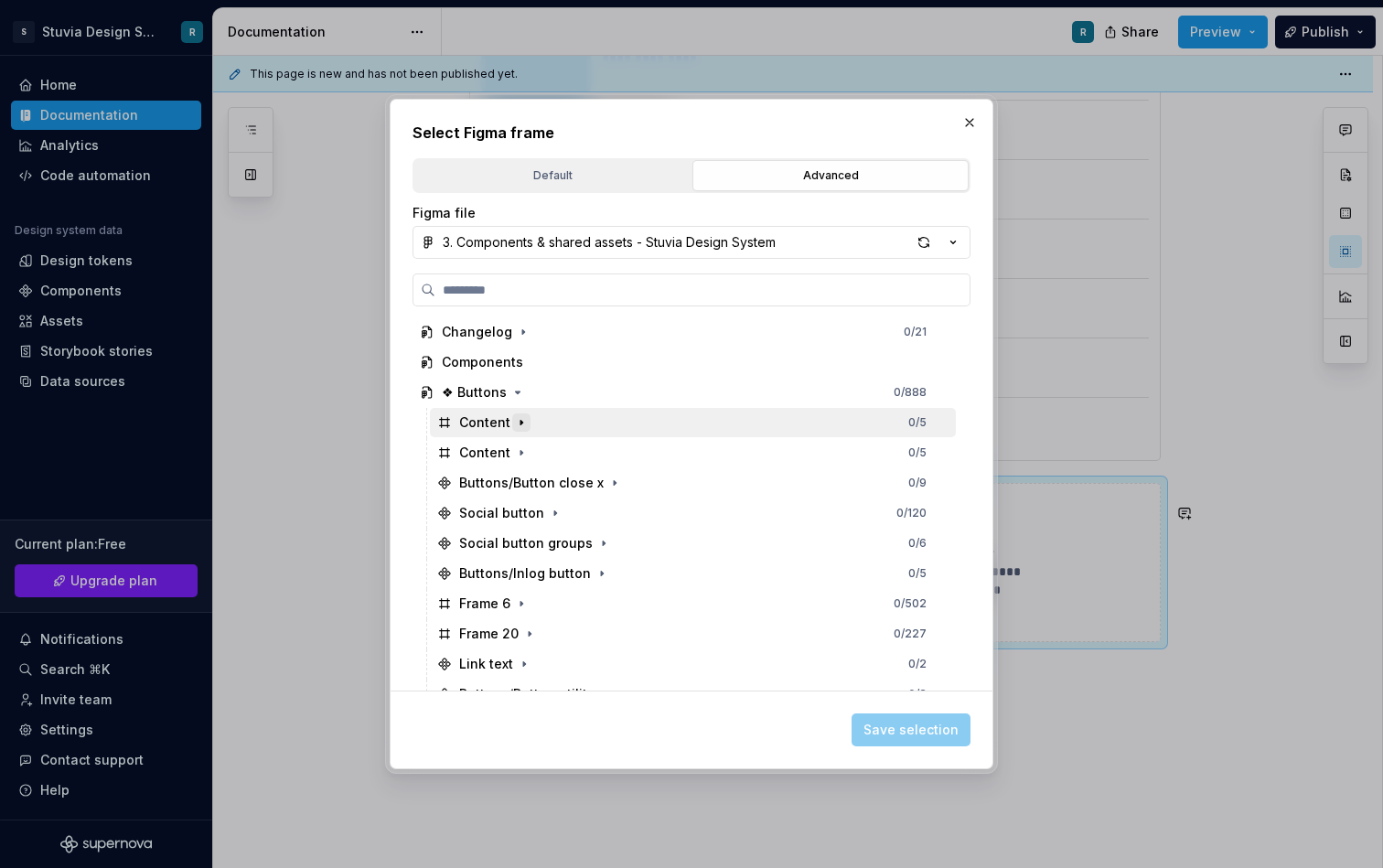
click at [520, 420] on icon "button" at bounding box center [521, 423] width 15 height 15
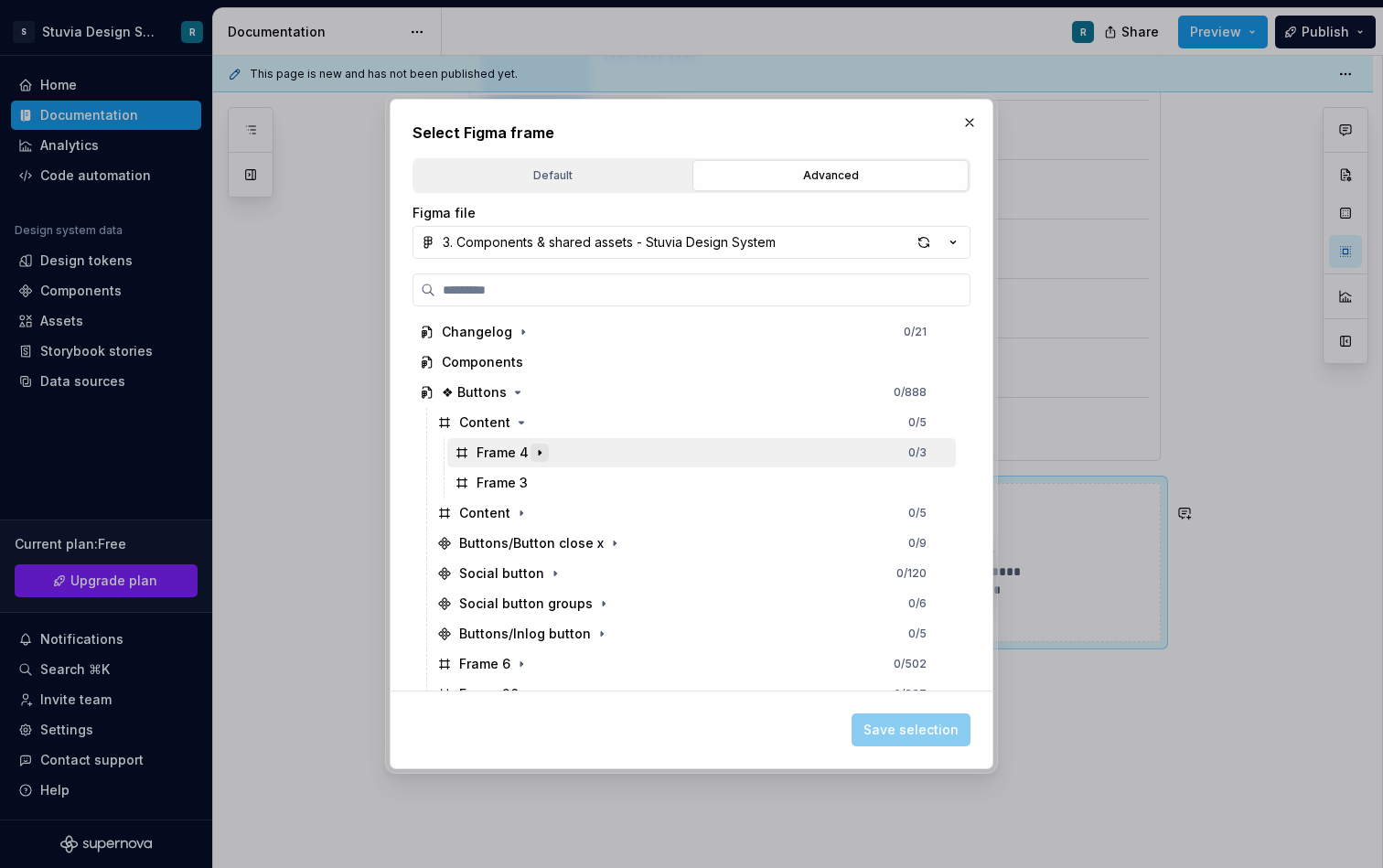
click at [539, 450] on icon "button" at bounding box center [539, 452] width 15 height 15
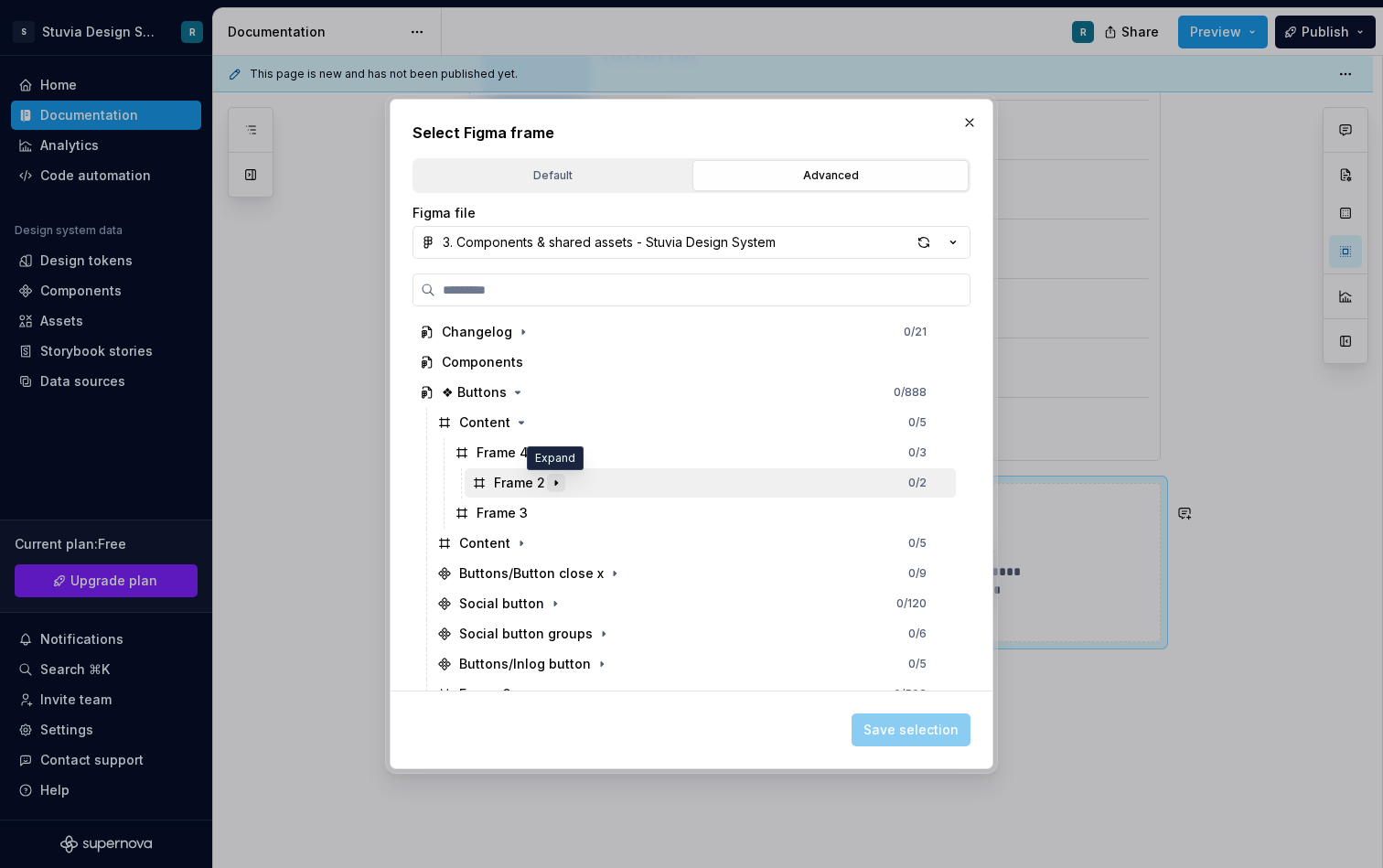
click at [555, 483] on icon "button" at bounding box center [556, 484] width 2 height 5
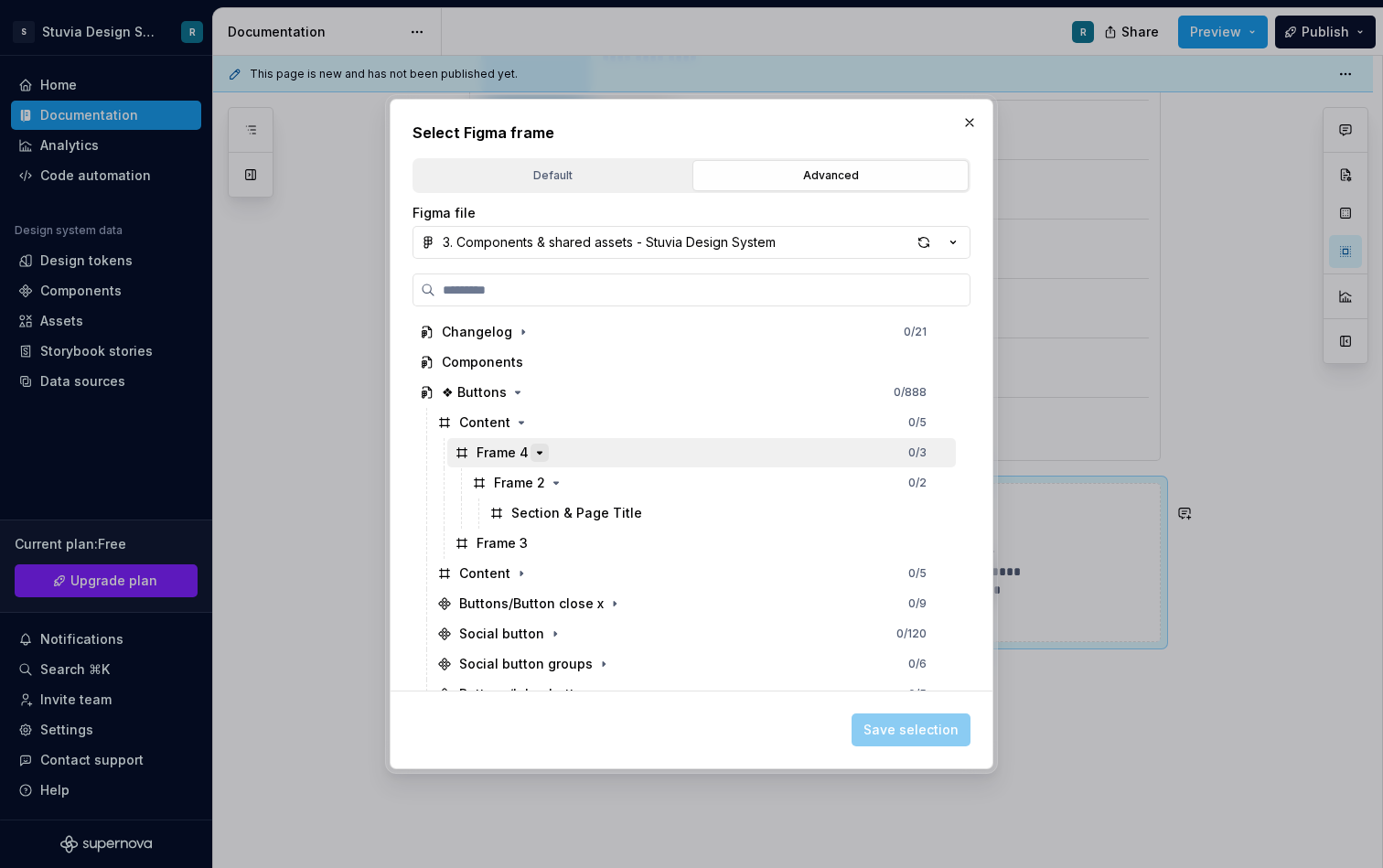
click at [536, 443] on button "button" at bounding box center [539, 452] width 19 height 19
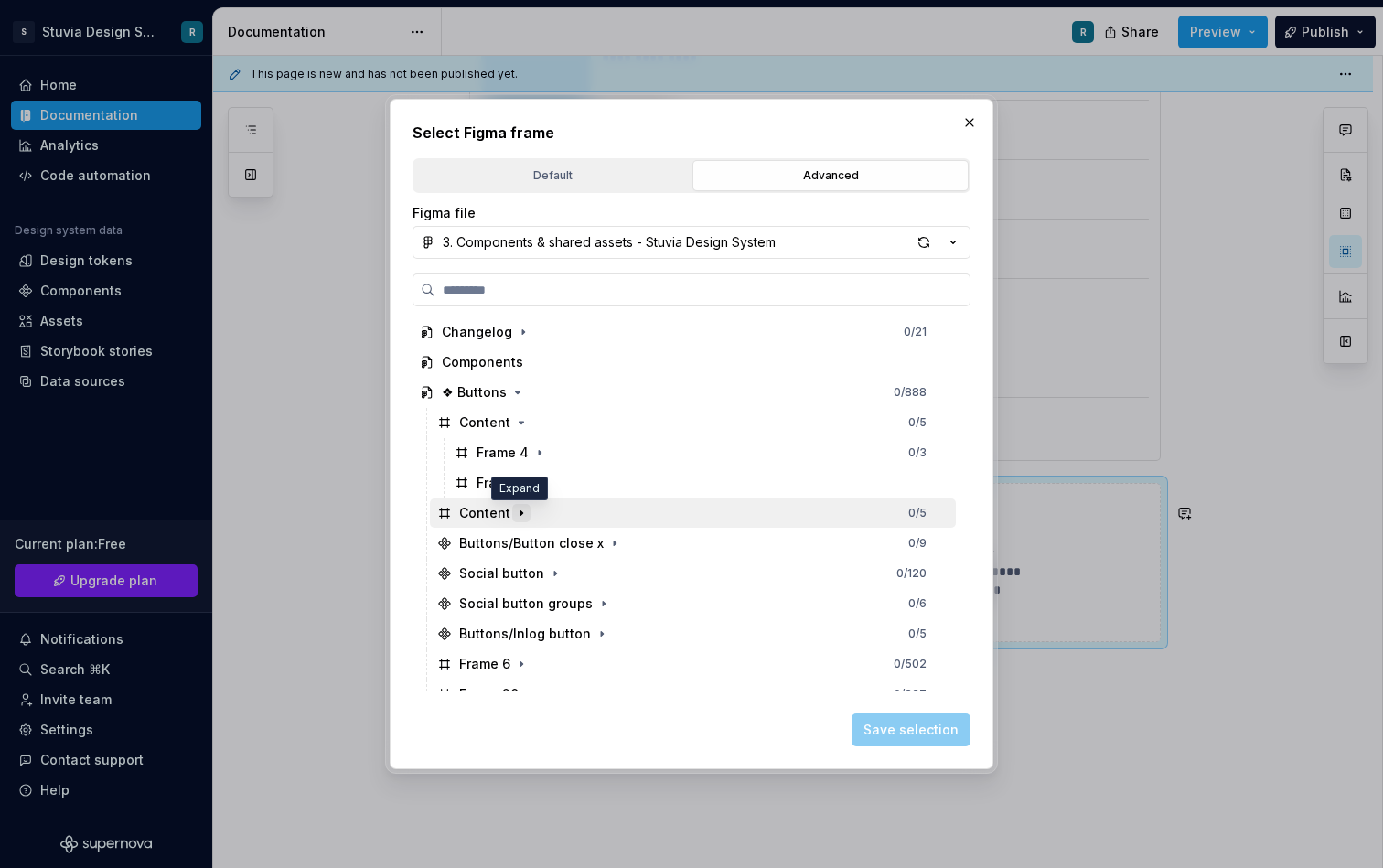
click at [521, 514] on icon "button" at bounding box center [522, 513] width 2 height 5
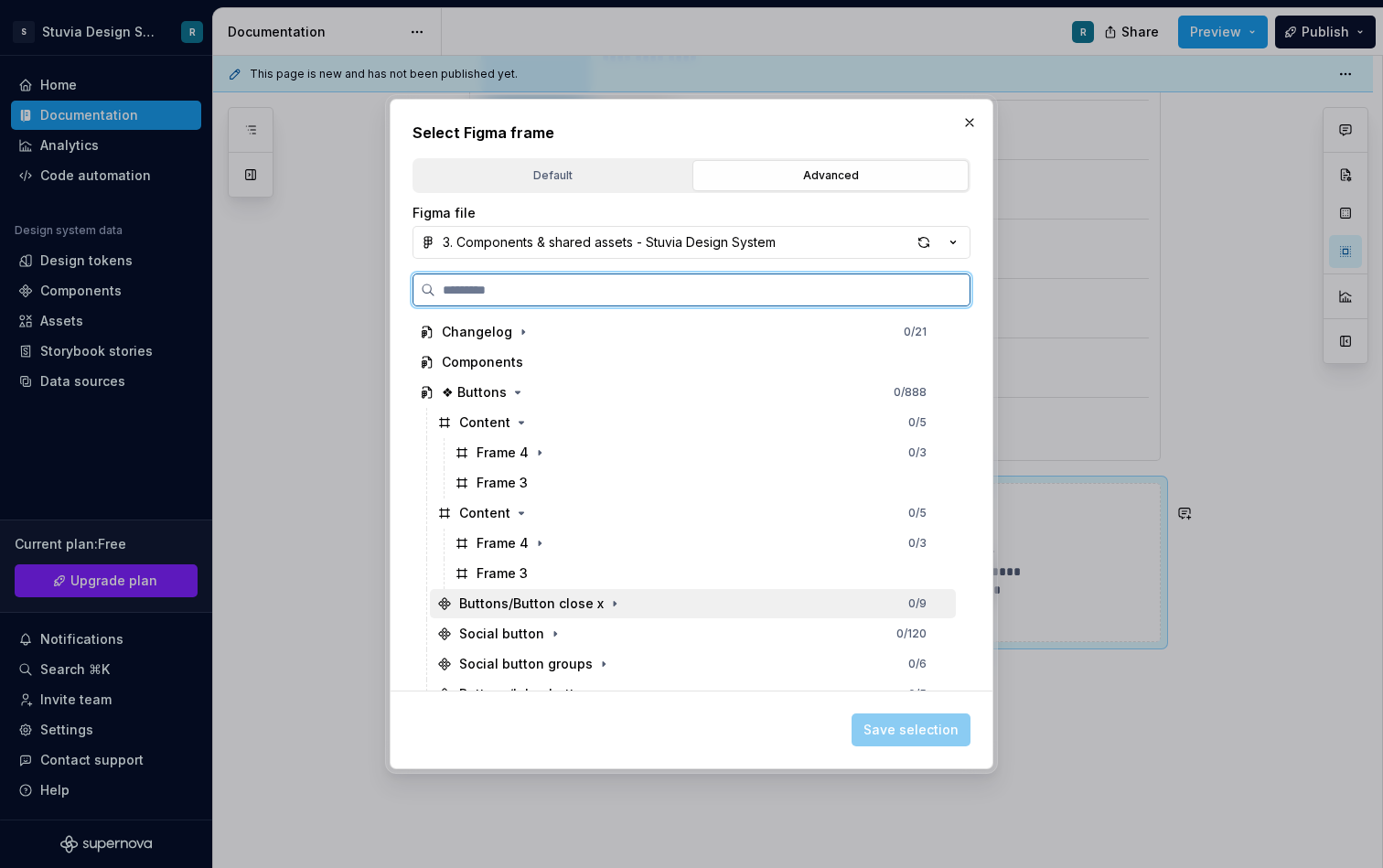
click at [552, 602] on div "Buttons/Button close x" at bounding box center [531, 603] width 144 height 19
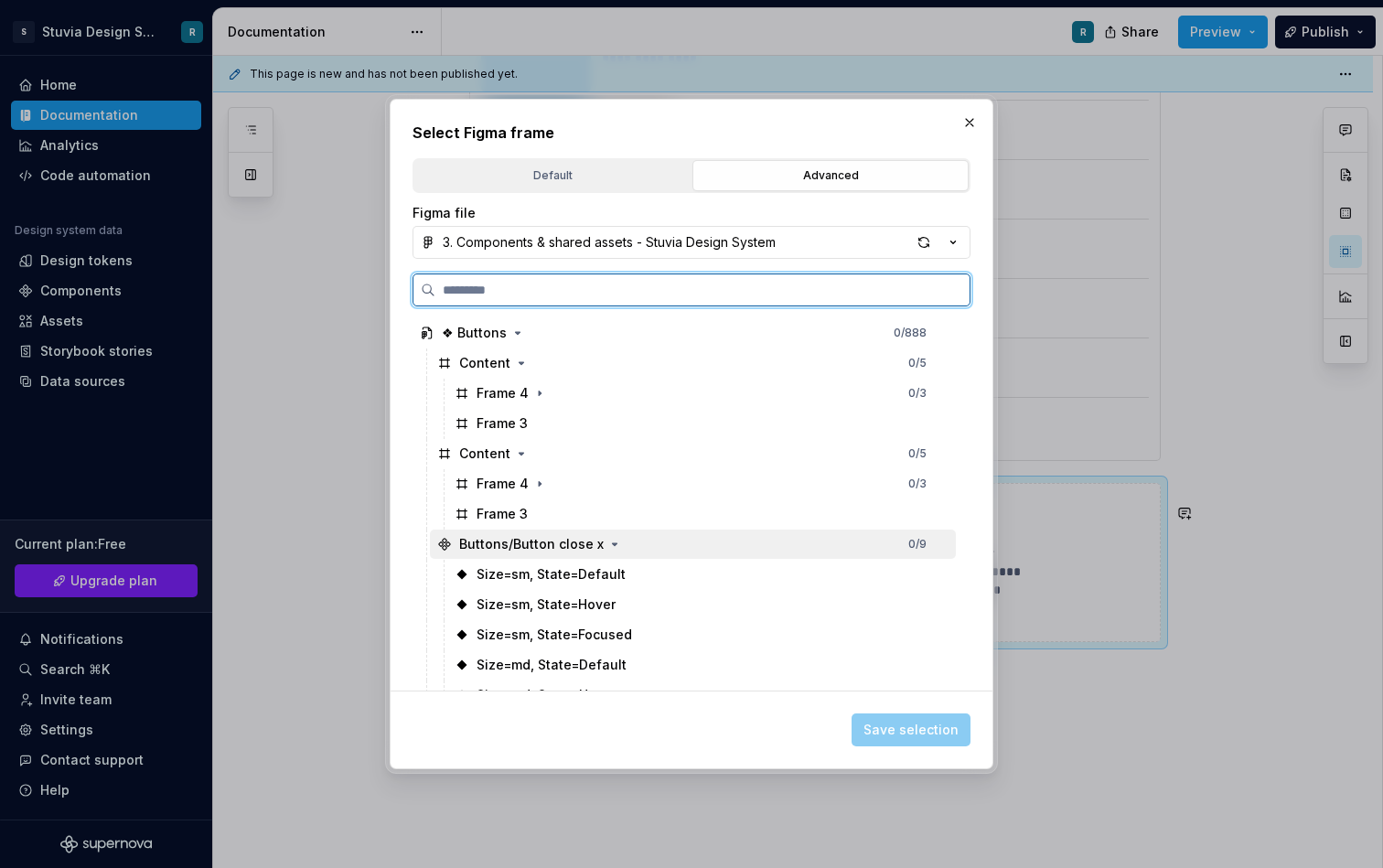
scroll to position [73, 0]
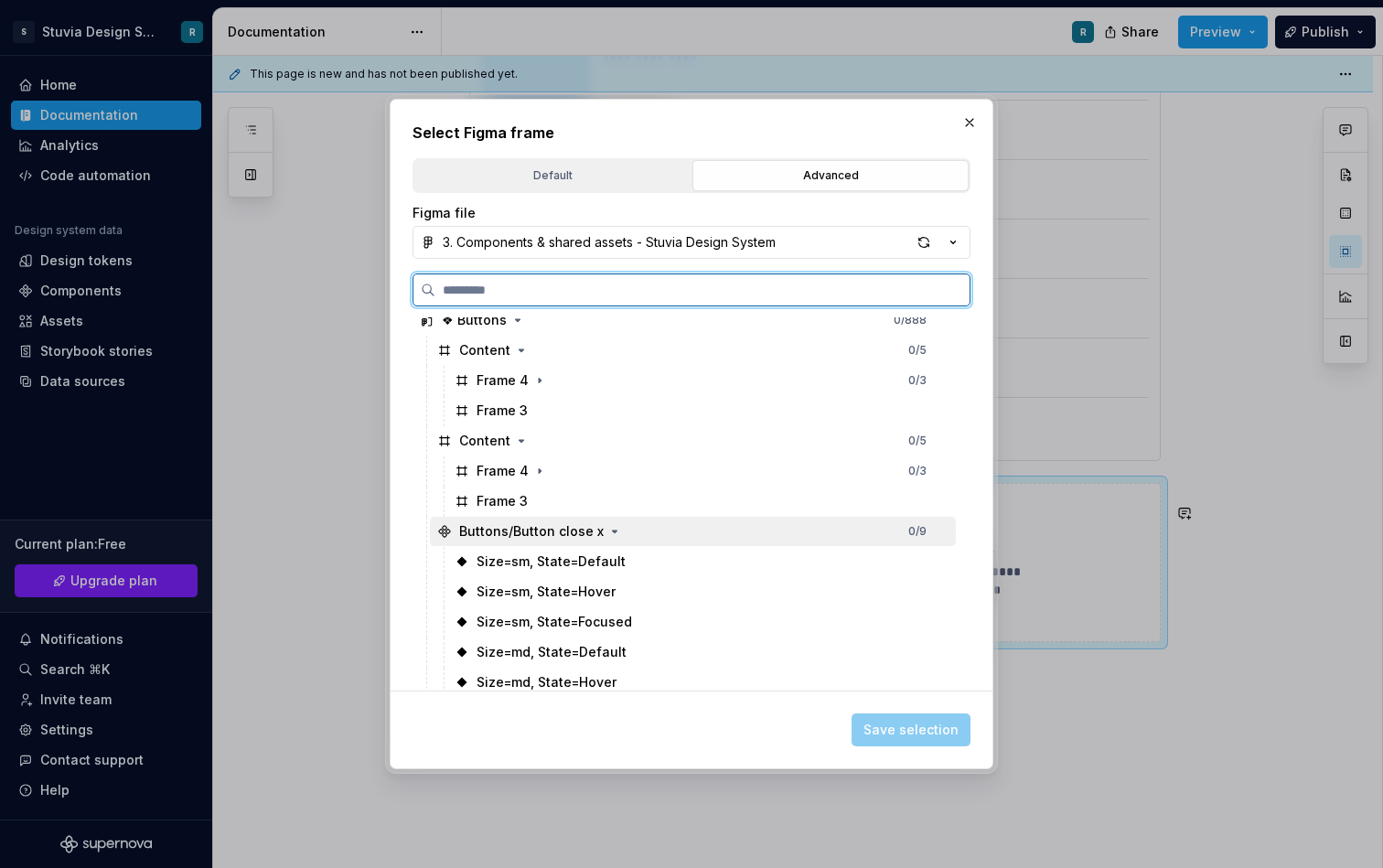
click at [927, 531] on div "0 / 9" at bounding box center [917, 532] width 19 height 15
click at [921, 536] on div "Buttons/Button close x 0 / 9" at bounding box center [692, 532] width 526 height 29
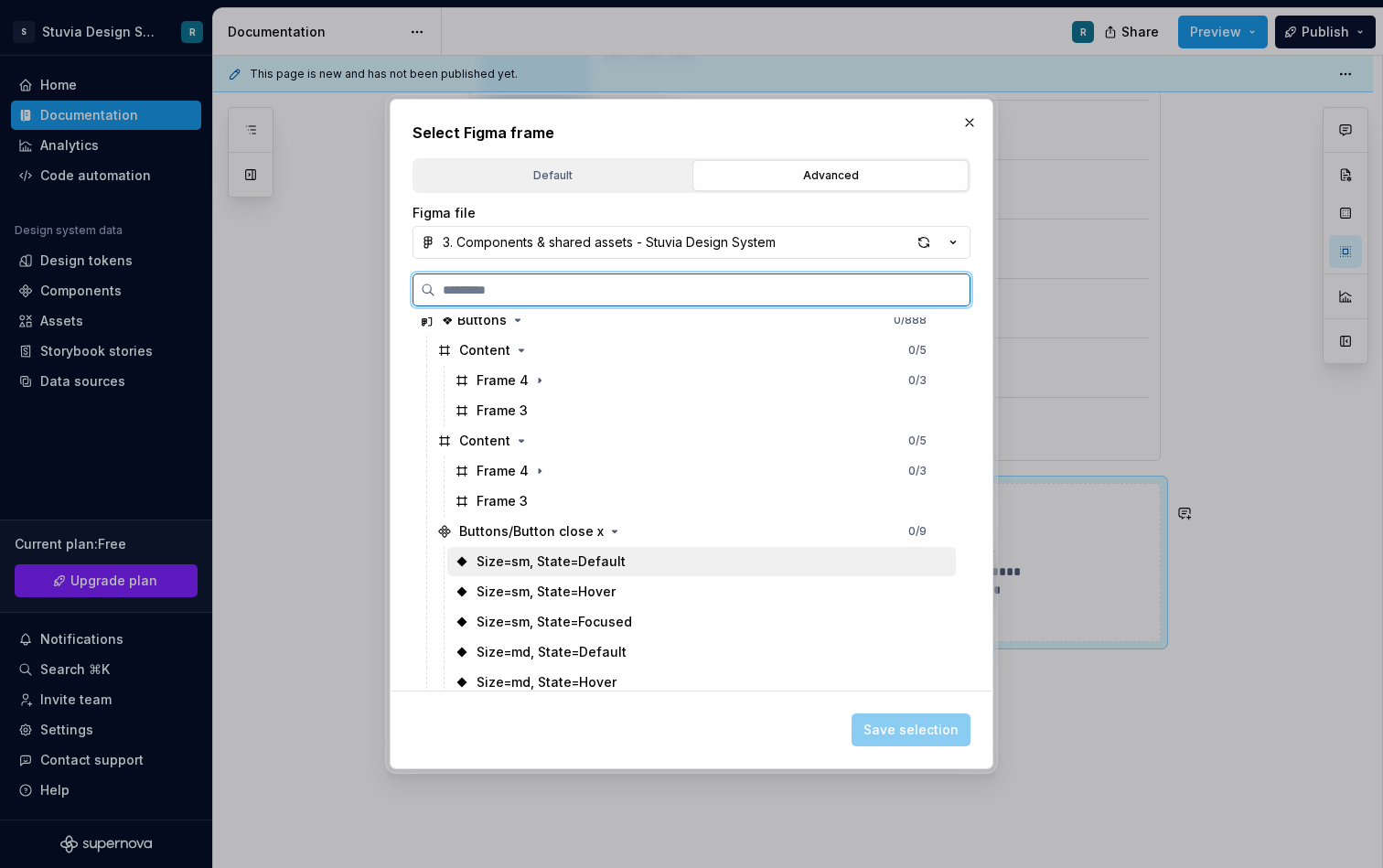
click at [925, 574] on div "Size=sm, State=Default" at bounding box center [701, 562] width 509 height 29
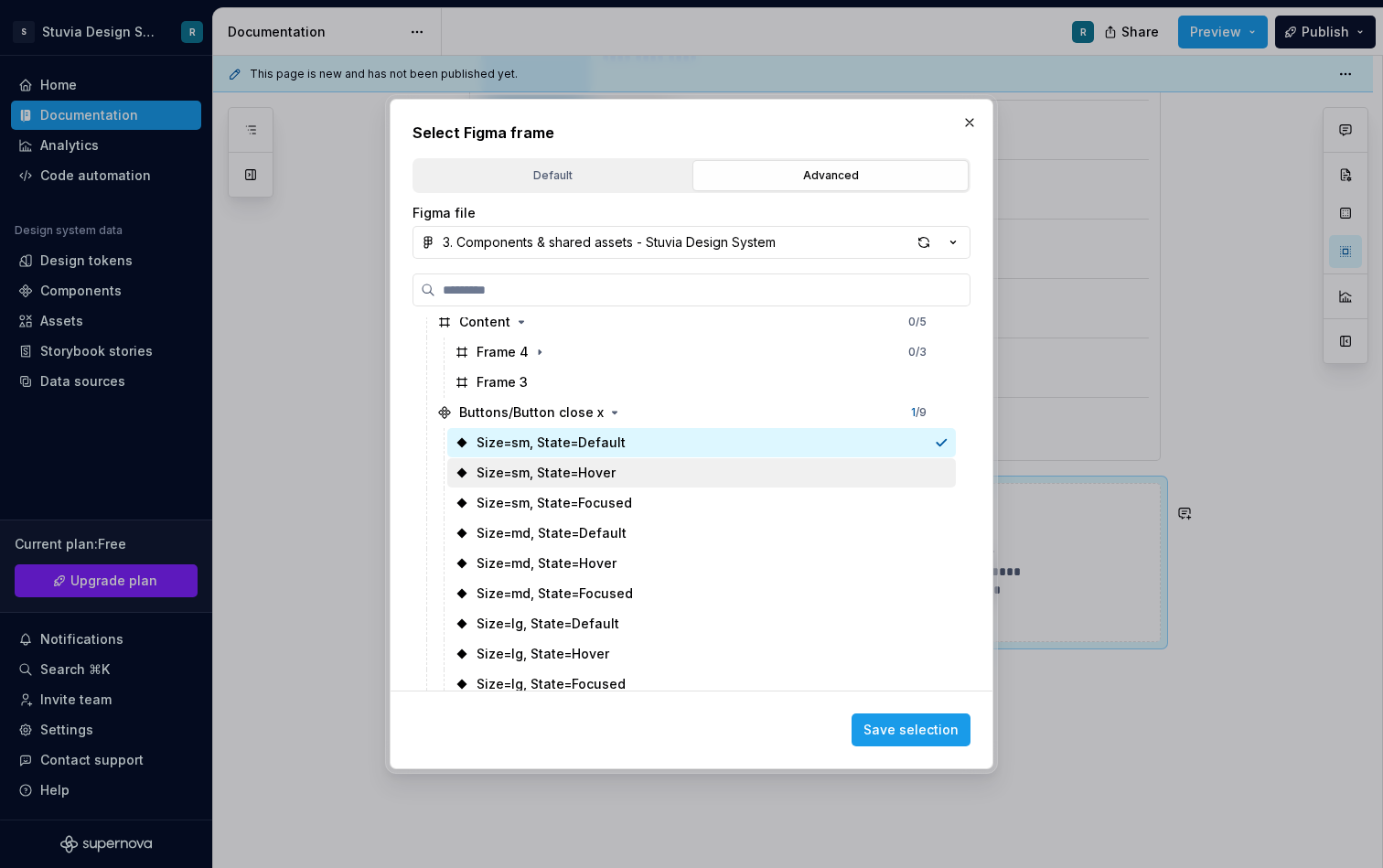
scroll to position [195, 0]
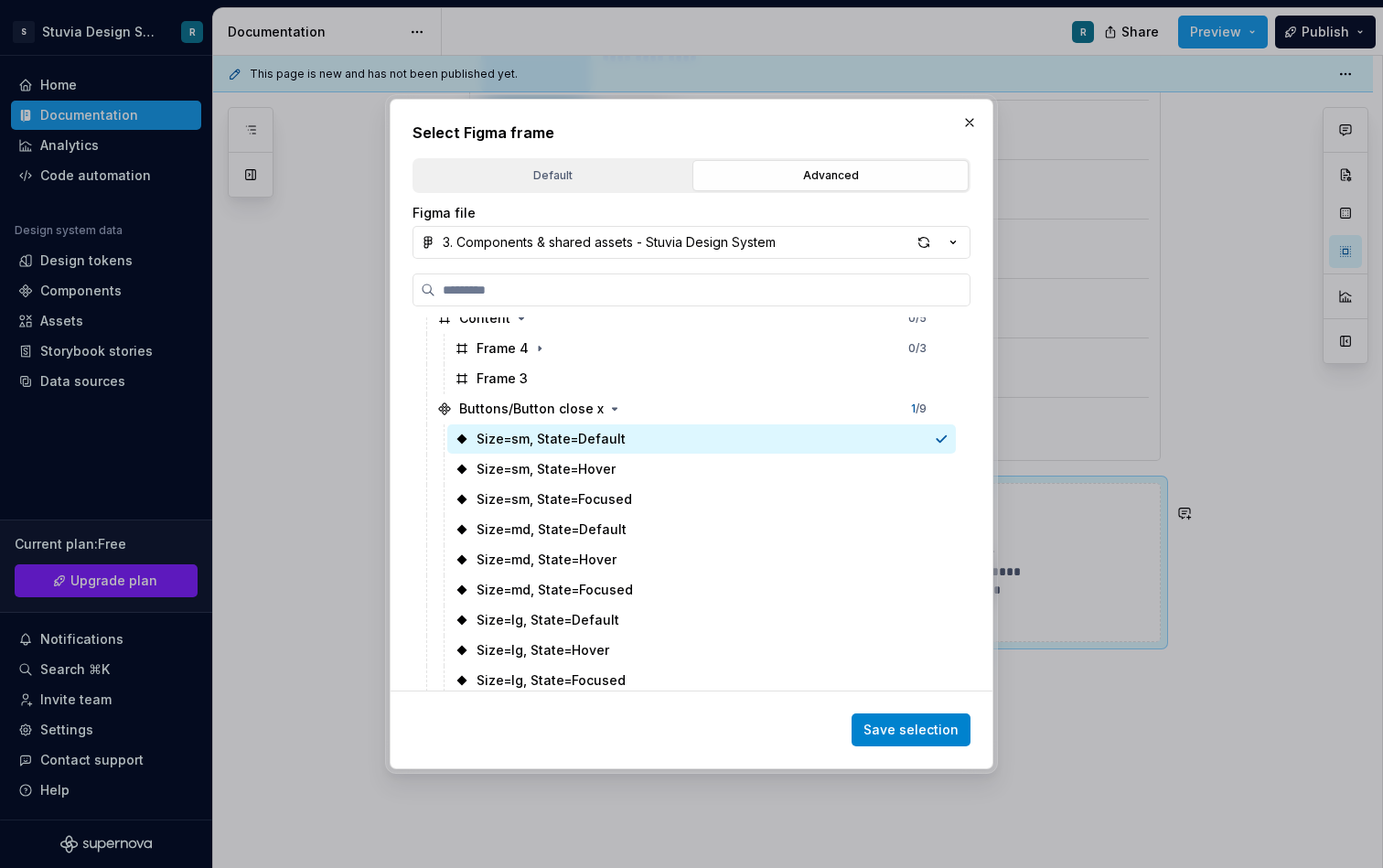
click at [922, 730] on span "Save selection" at bounding box center [911, 730] width 95 height 19
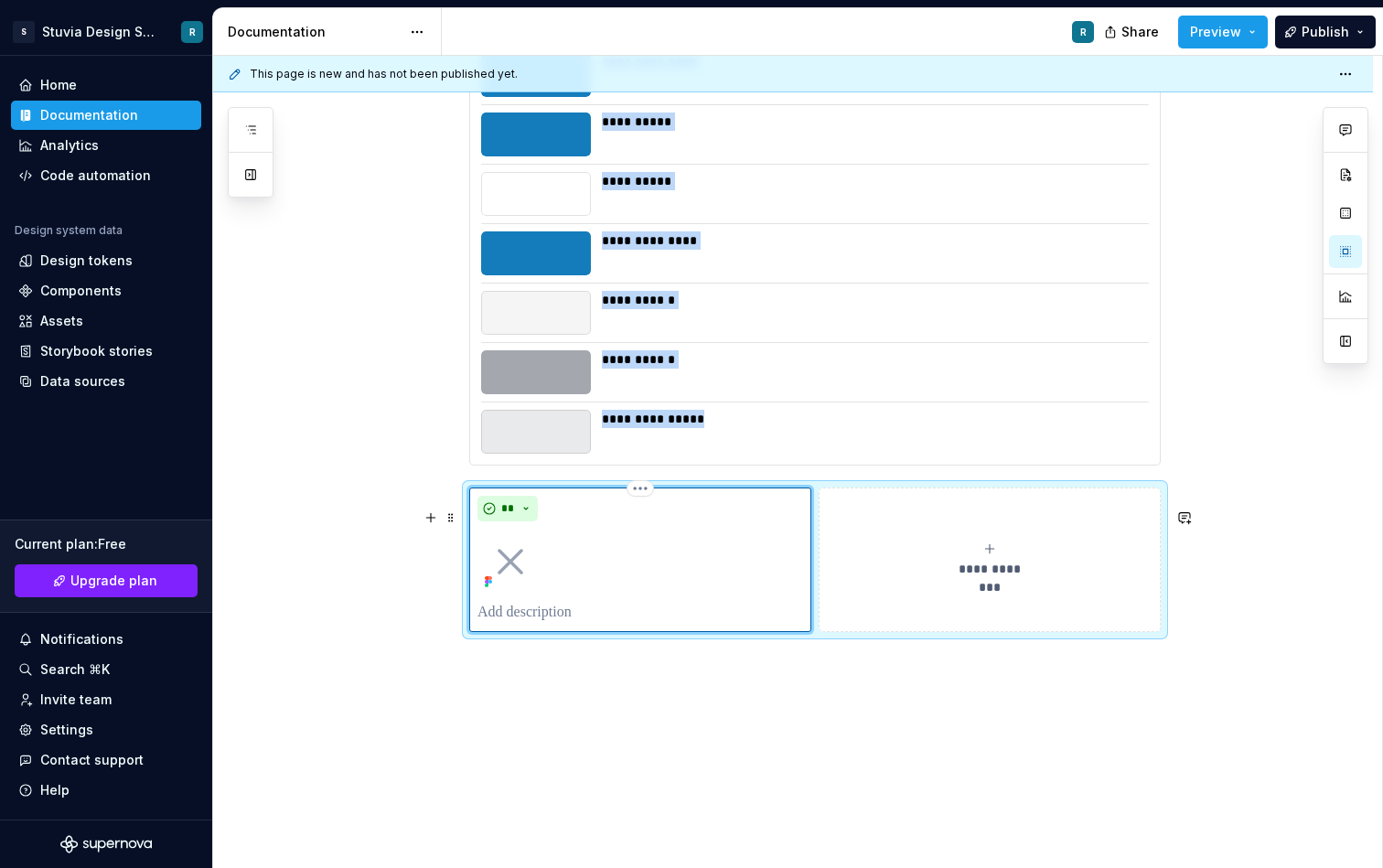
scroll to position [6131, 0]
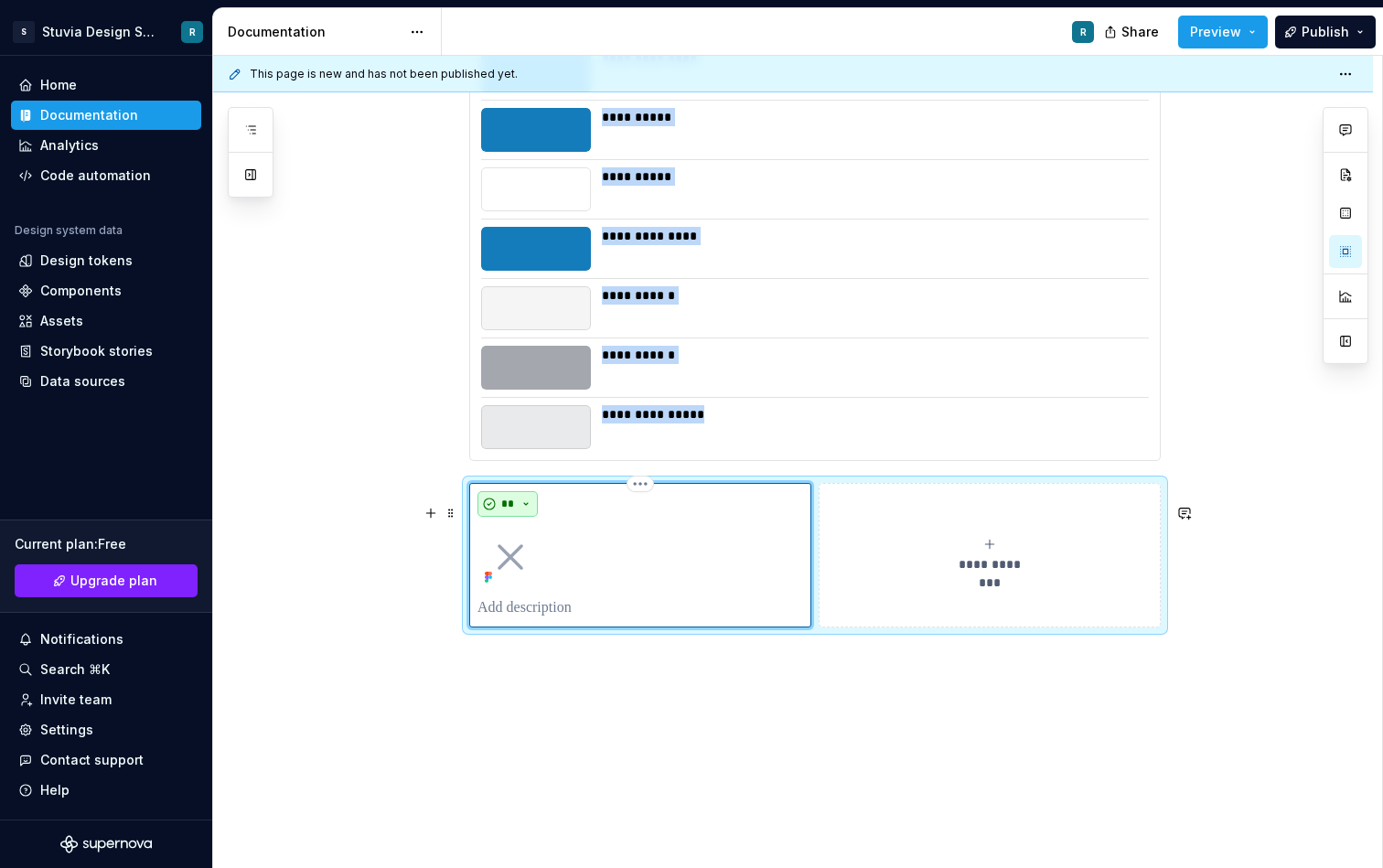
click at [526, 517] on button "**" at bounding box center [508, 504] width 61 height 26
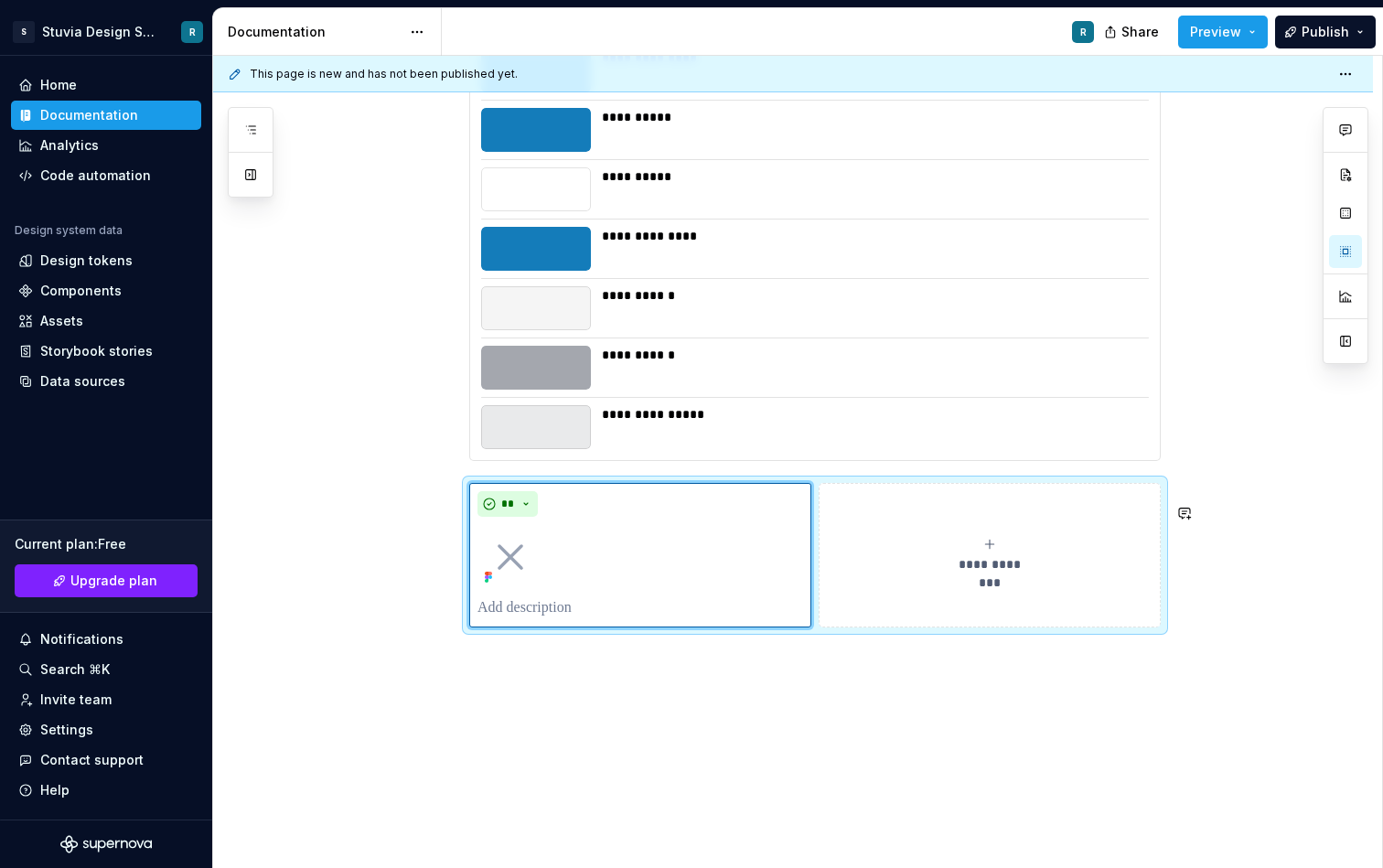
click at [511, 685] on div "**********" at bounding box center [797, 462] width 1169 height 813
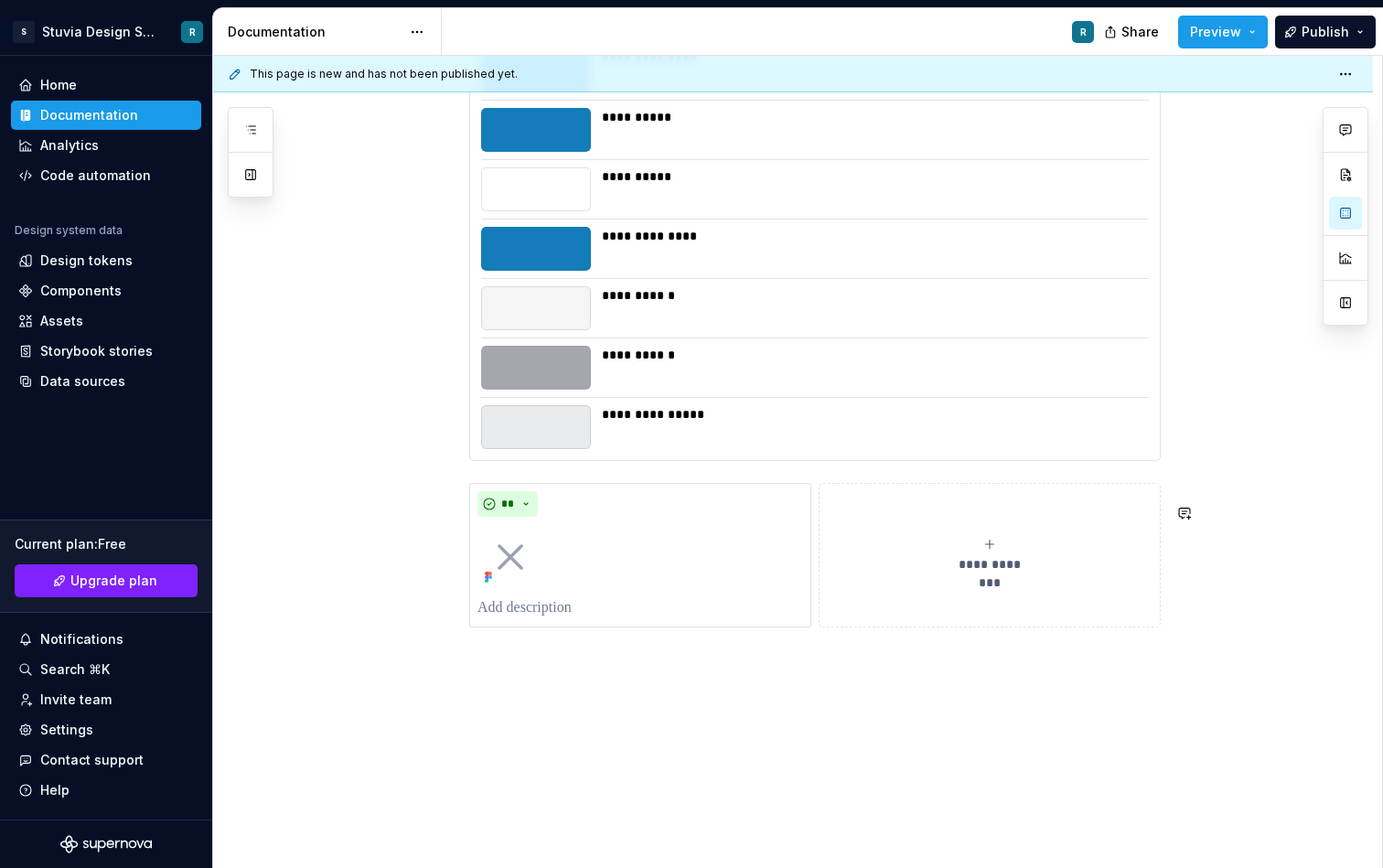
click at [533, 628] on div "**********" at bounding box center [815, 555] width 692 height 144
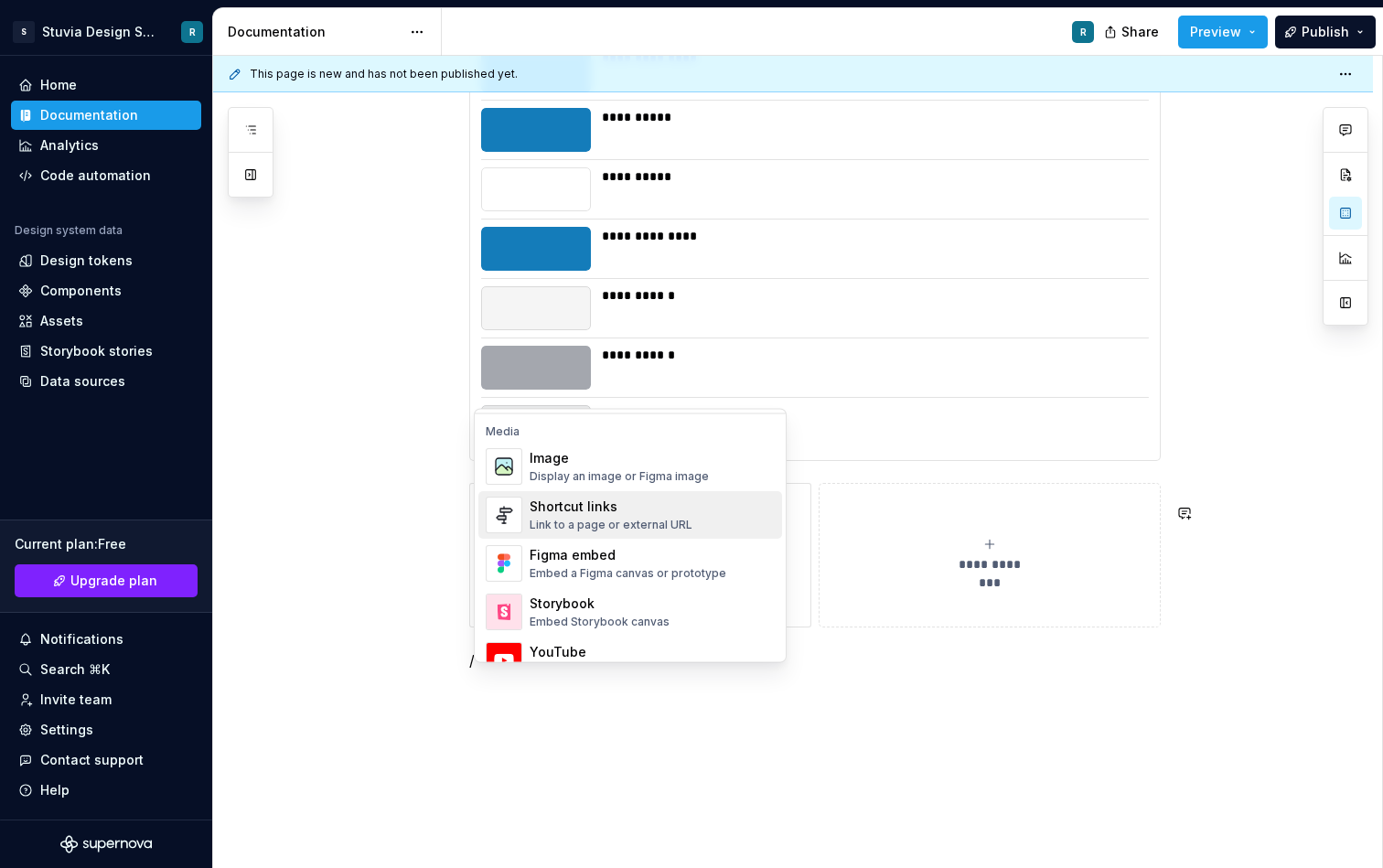
scroll to position [781, 0]
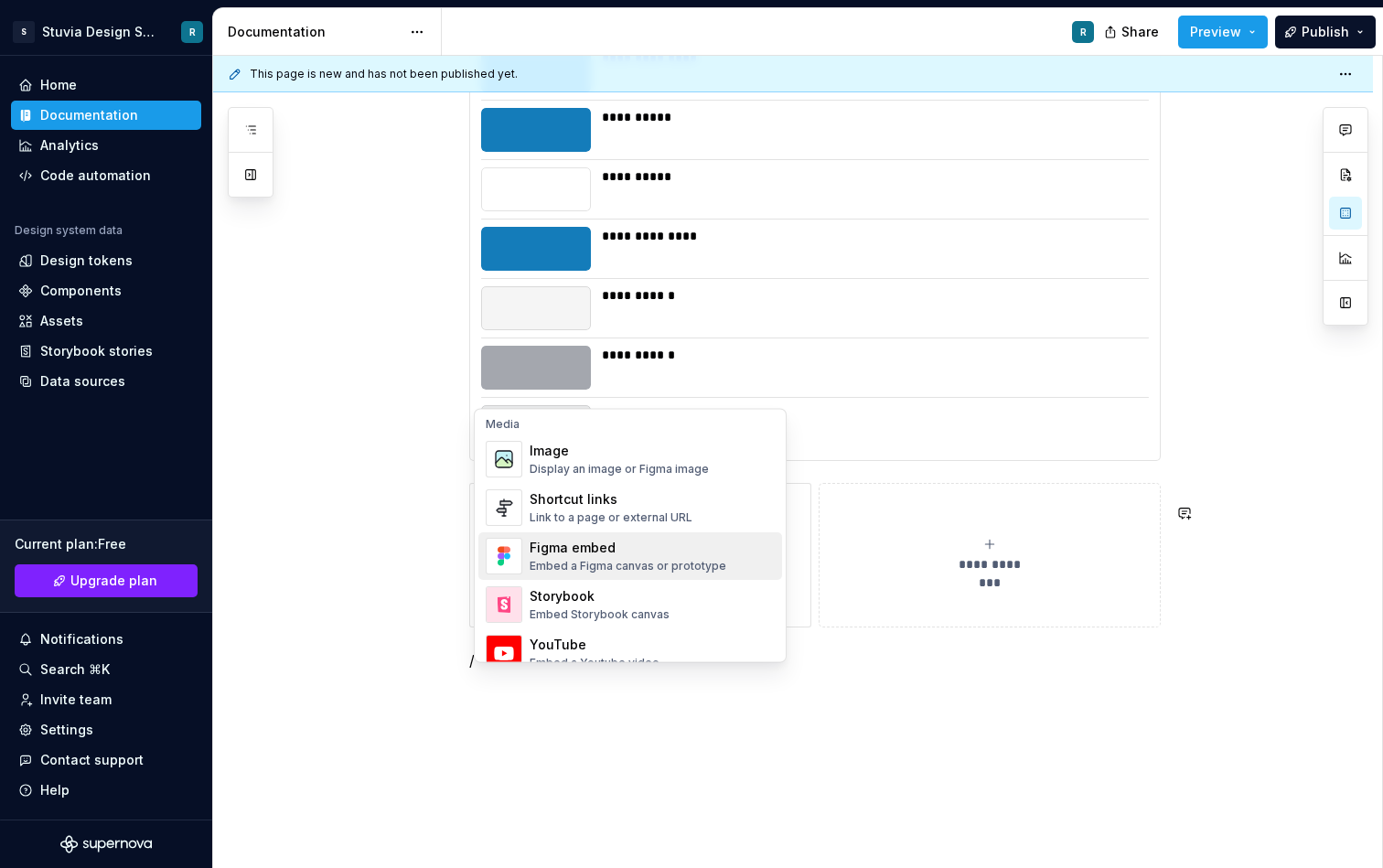
click at [660, 560] on div "Embed a Figma canvas or prototype" at bounding box center [628, 567] width 197 height 15
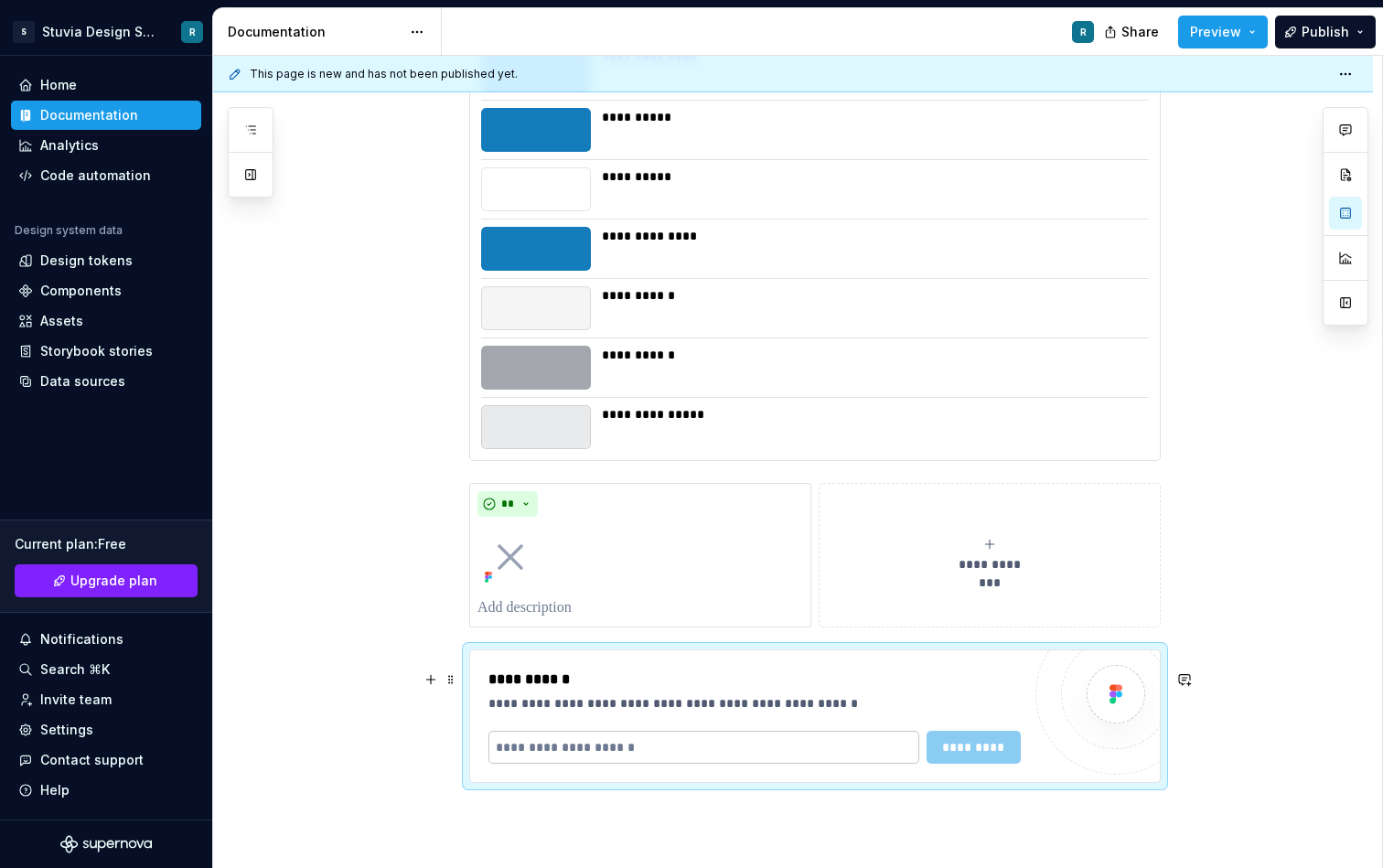
type textarea "*"
